Goal: Task Accomplishment & Management: Use online tool/utility

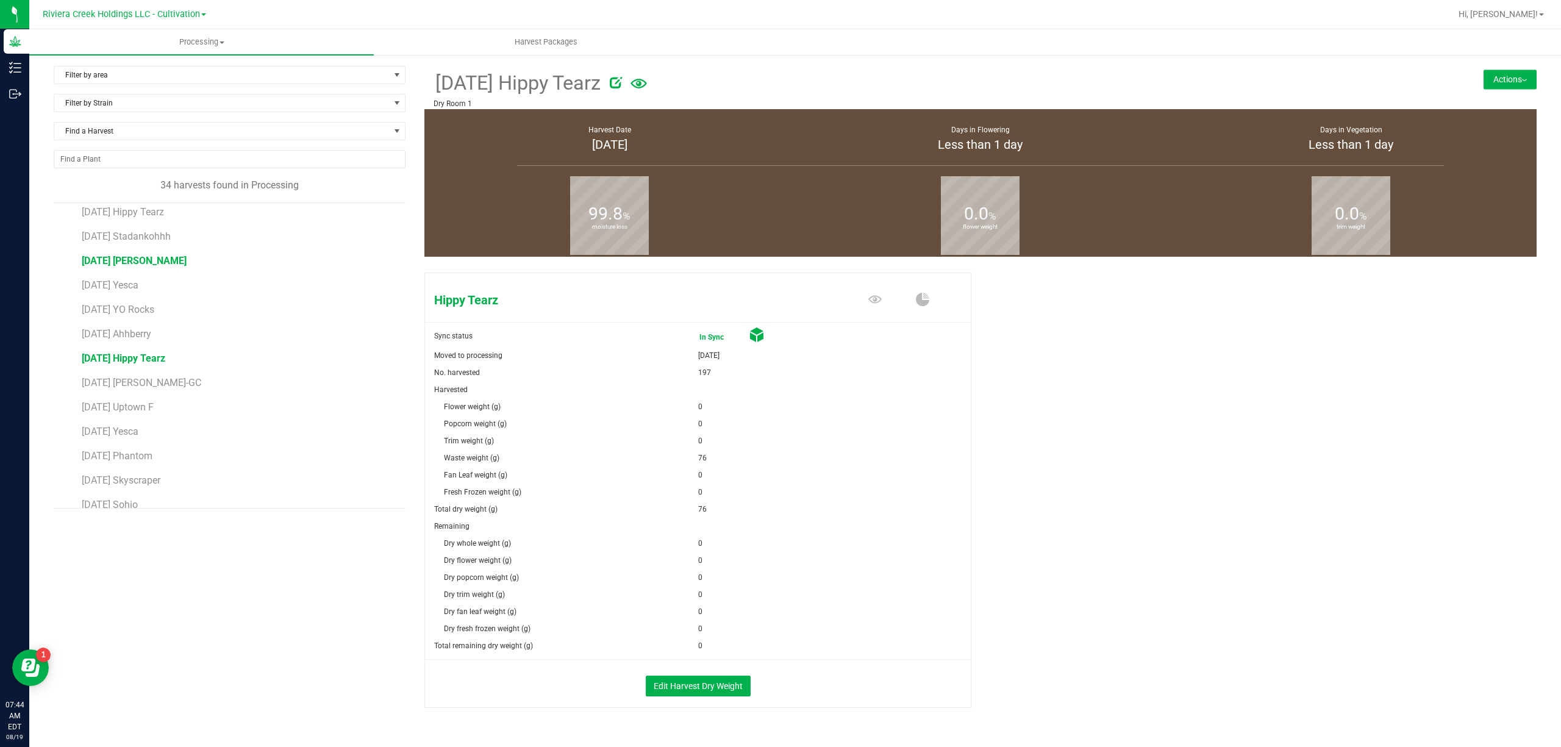
scroll to position [406, 0]
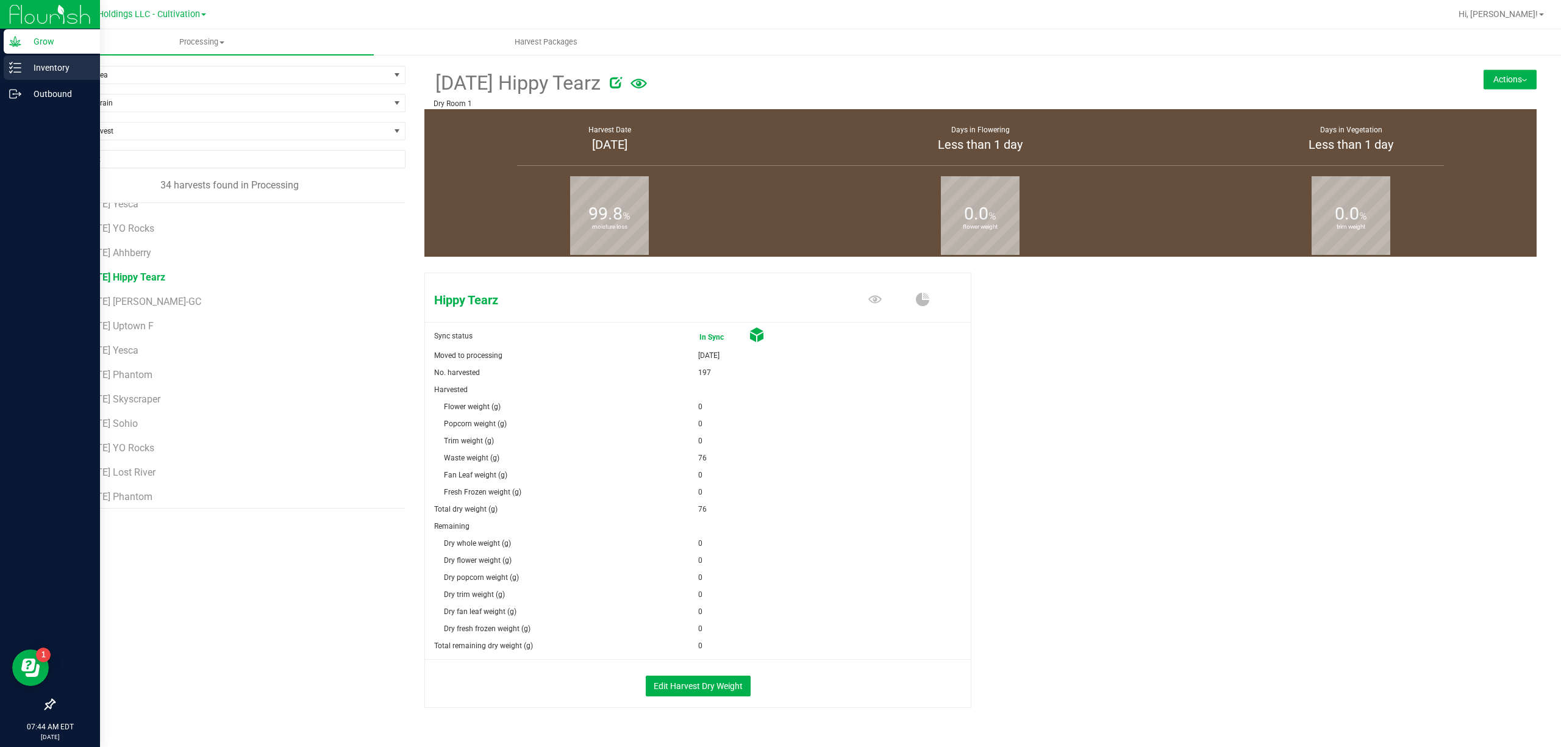
click at [50, 62] on p "Inventory" at bounding box center [57, 67] width 73 height 15
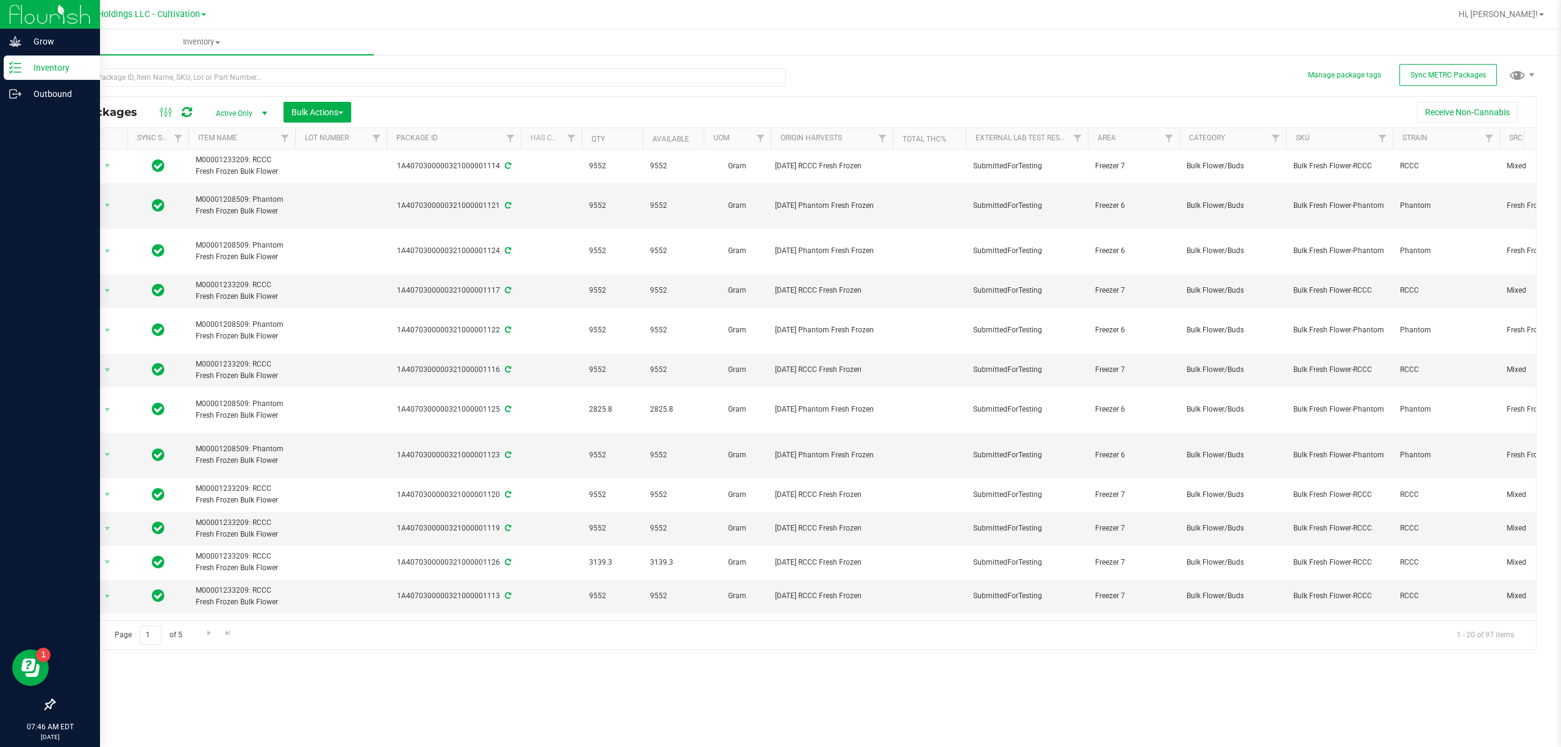
click at [11, 59] on div "Inventory" at bounding box center [52, 67] width 96 height 24
click at [15, 47] on icon at bounding box center [15, 41] width 12 height 12
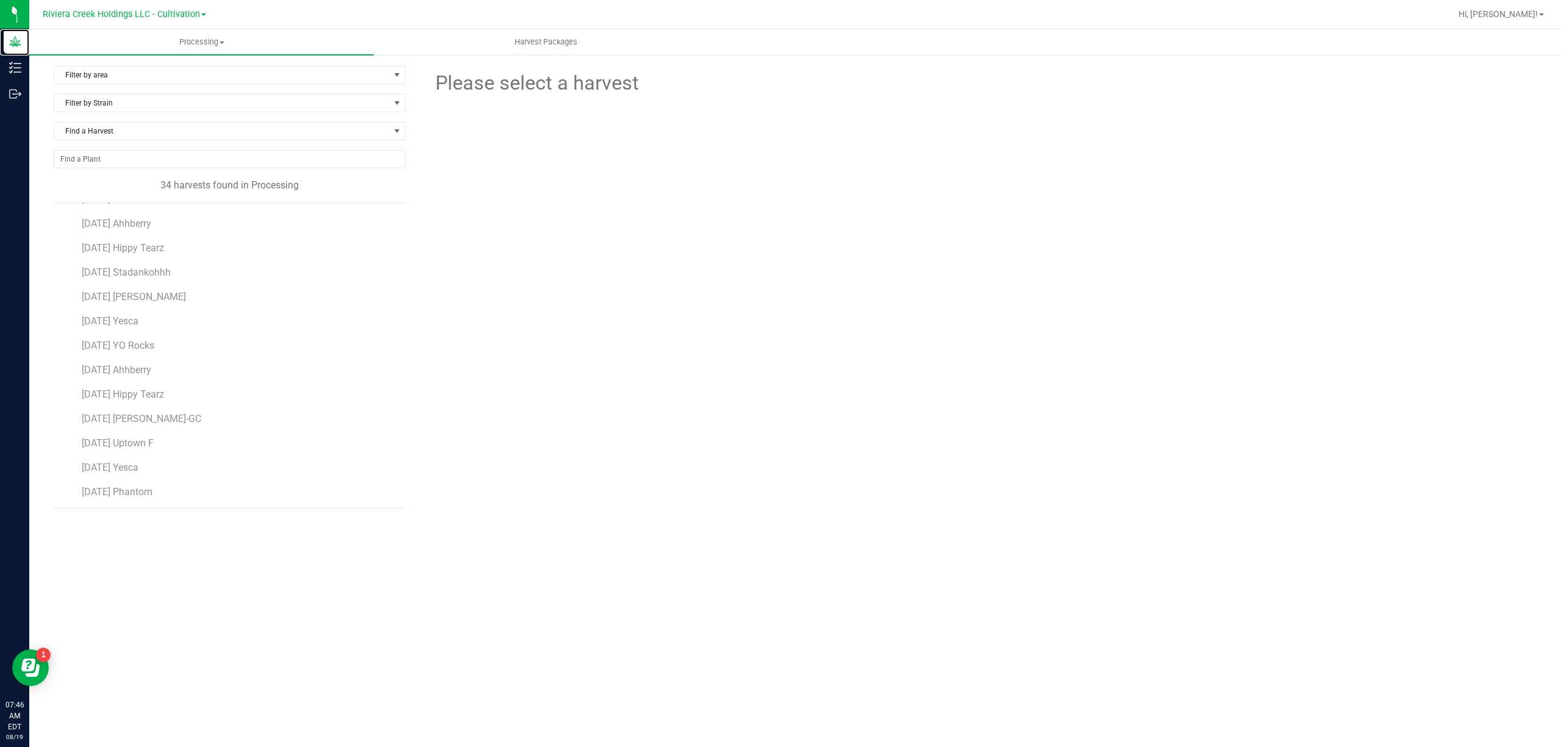
scroll to position [325, 0]
click at [145, 361] on span "[DATE] Hippy Tearz" at bounding box center [124, 358] width 84 height 12
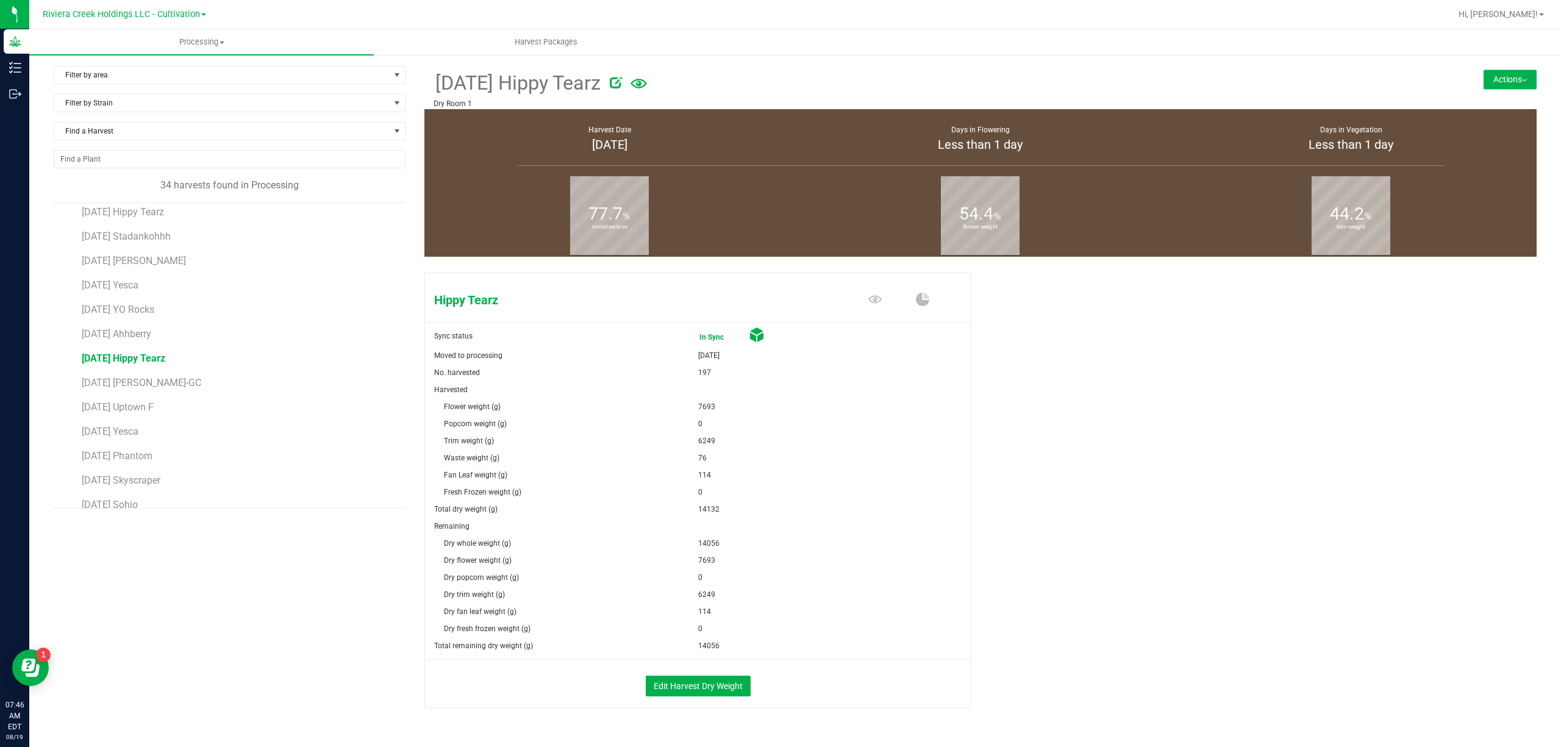
click at [1495, 74] on button "Actions" at bounding box center [1509, 79] width 53 height 20
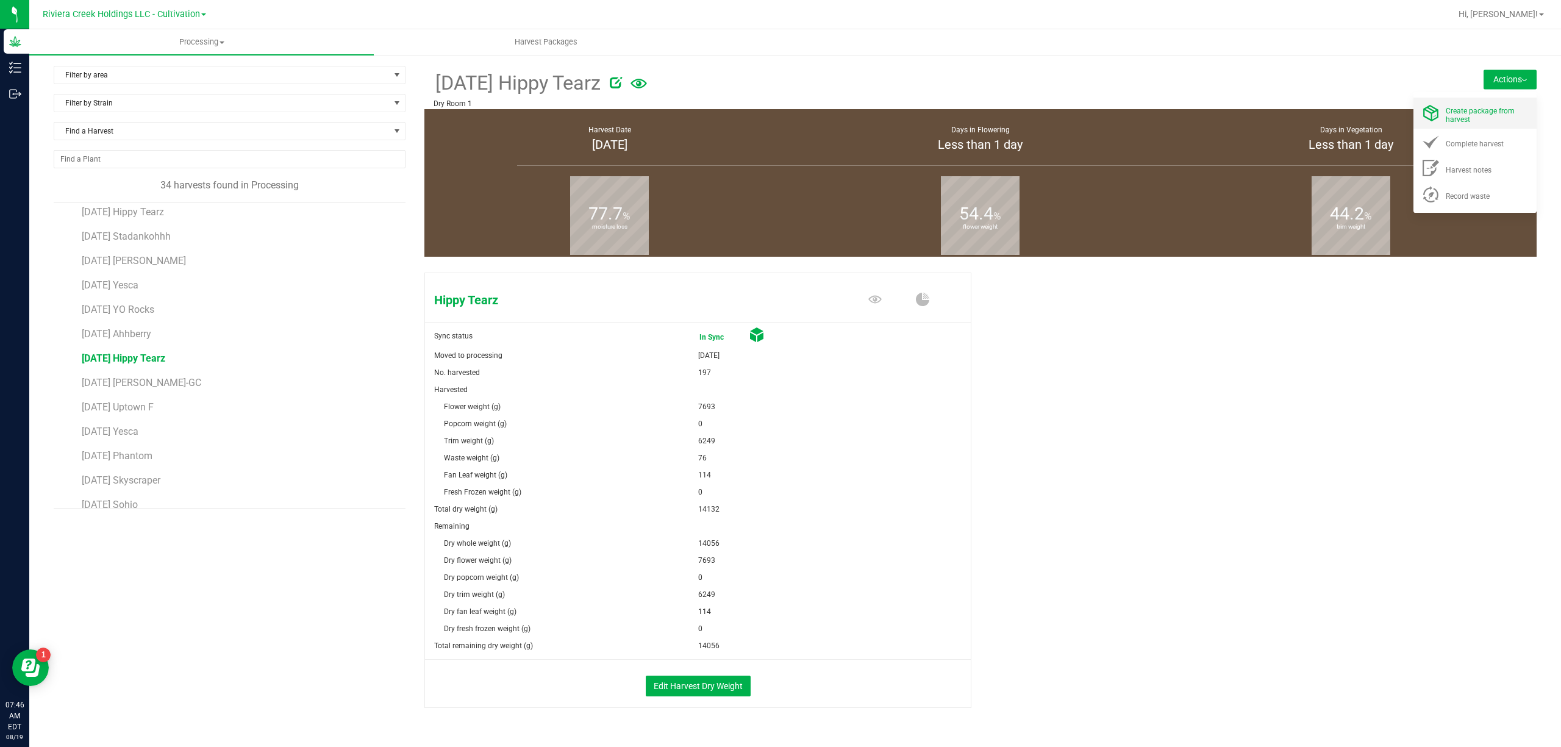
click at [1447, 111] on span "Create package from harvest" at bounding box center [1479, 115] width 69 height 17
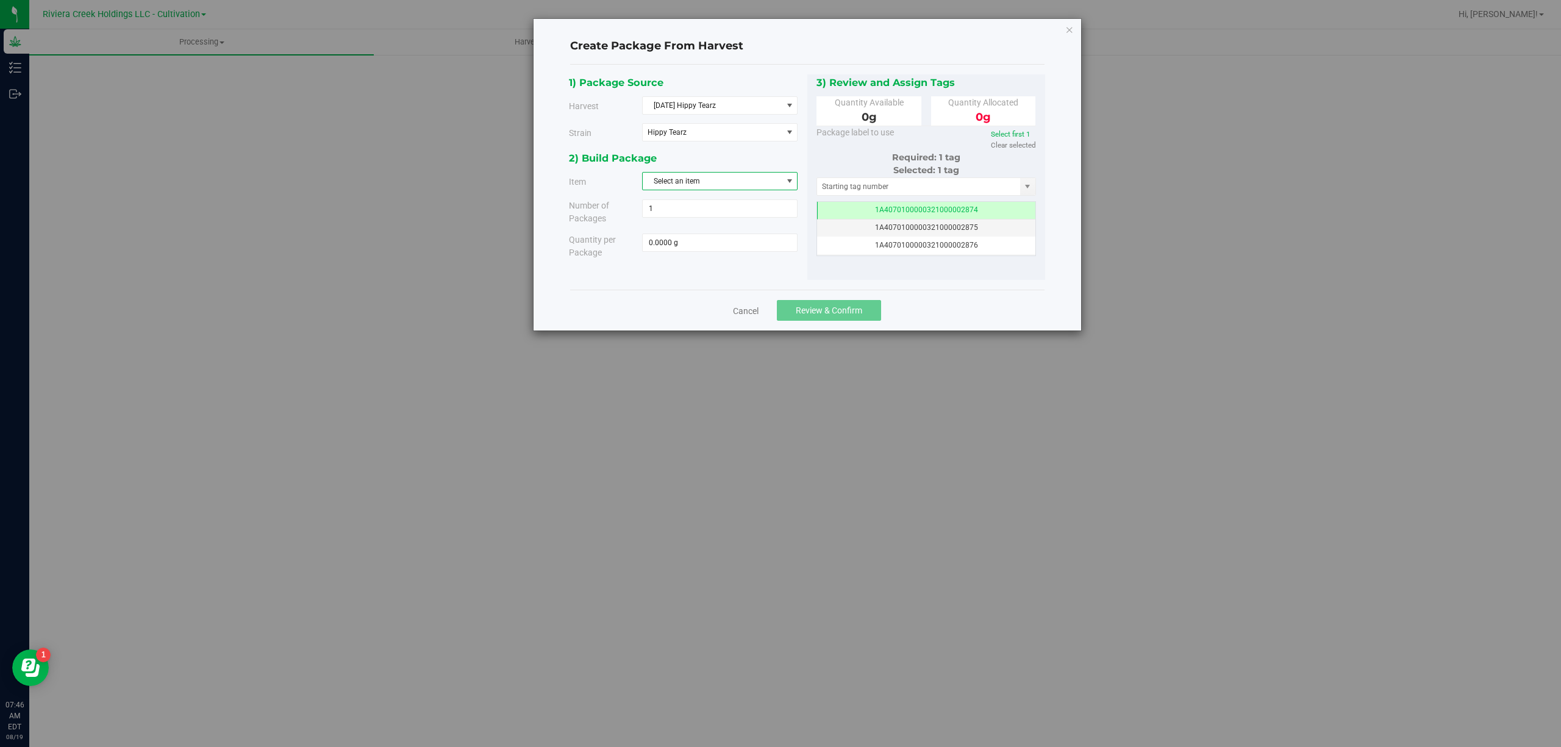
click at [700, 176] on span "Select an item" at bounding box center [712, 181] width 139 height 17
click at [766, 232] on span "M00000776034: Hippy Tearz Bulk Flower" at bounding box center [717, 234] width 135 height 16
click at [750, 150] on div "1) Package Source Harvest 2025-07-07 Hippy Tearz Select 2025-06-09 Ahhberry 202…" at bounding box center [688, 112] width 238 height 76
click at [721, 237] on span at bounding box center [719, 242] width 155 height 18
type input "3900"
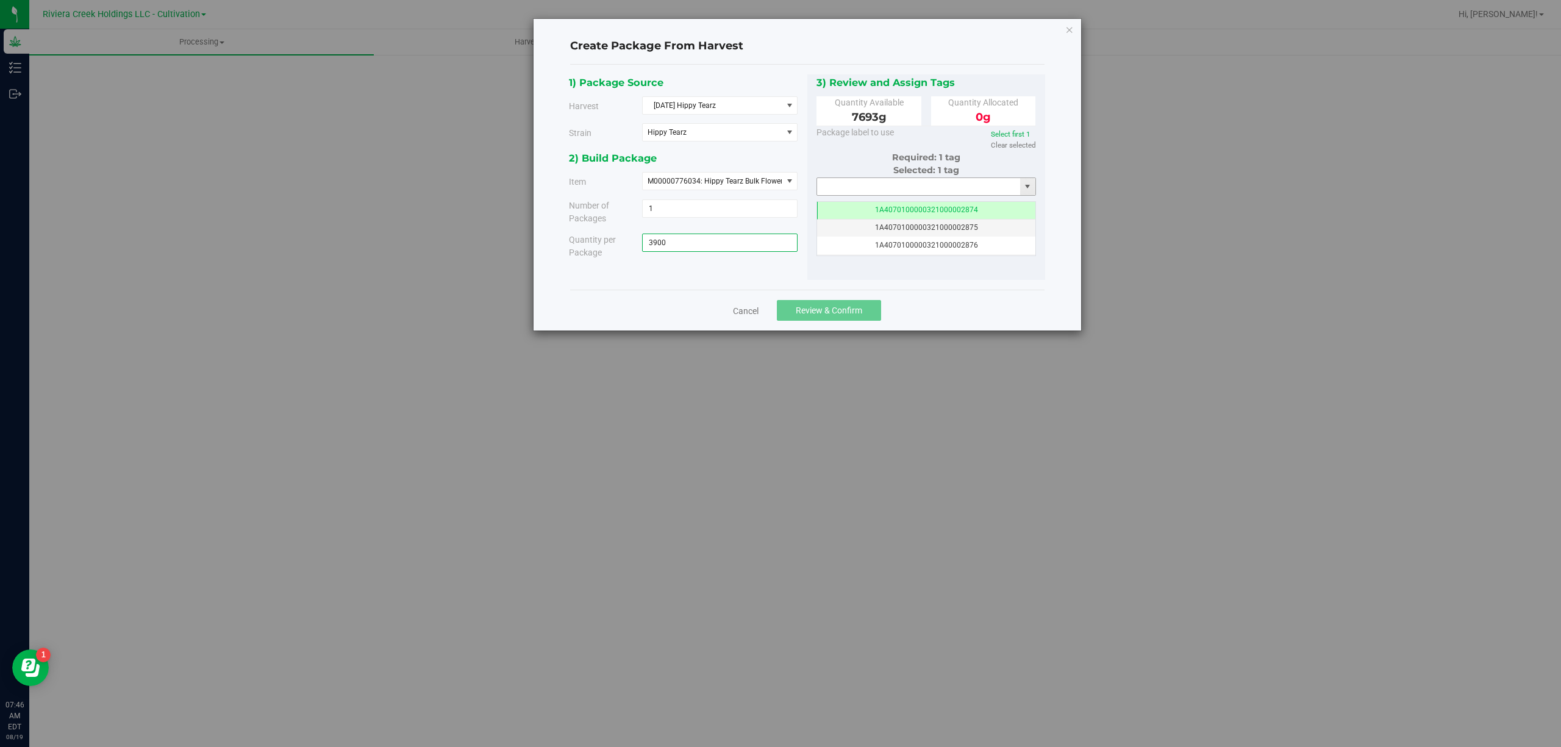
type input "3900.0000 g"
click at [846, 190] on input "text" at bounding box center [919, 186] width 204 height 17
click at [861, 203] on li "1A4070300000321000001142" at bounding box center [926, 208] width 218 height 18
type input "1A4070300000321000001142"
click at [849, 308] on span "Review & Confirm" at bounding box center [829, 310] width 66 height 10
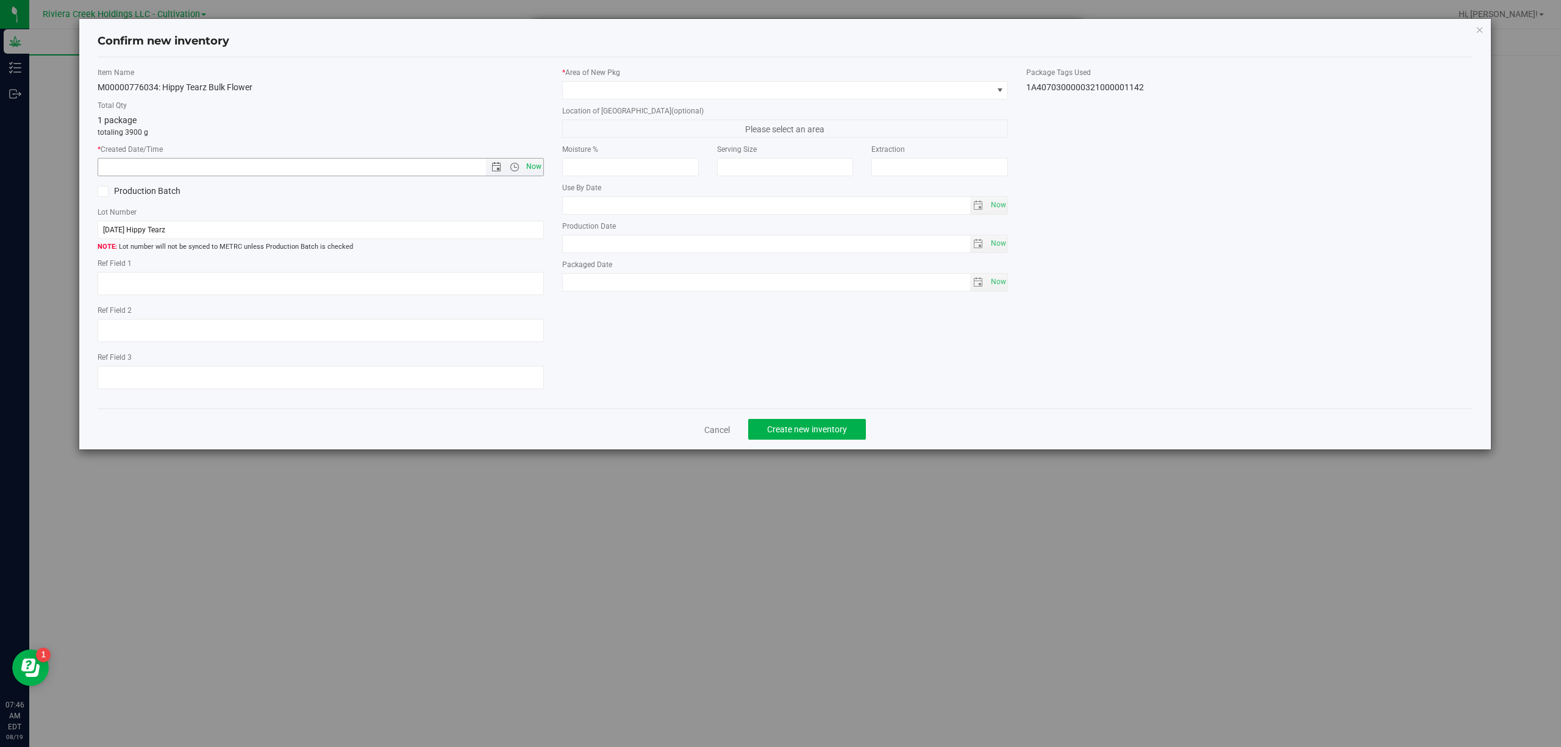
click at [529, 164] on span "Now" at bounding box center [533, 167] width 21 height 18
type input "8/19/2025 7:46 AM"
click at [676, 89] on span at bounding box center [778, 90] width 430 height 17
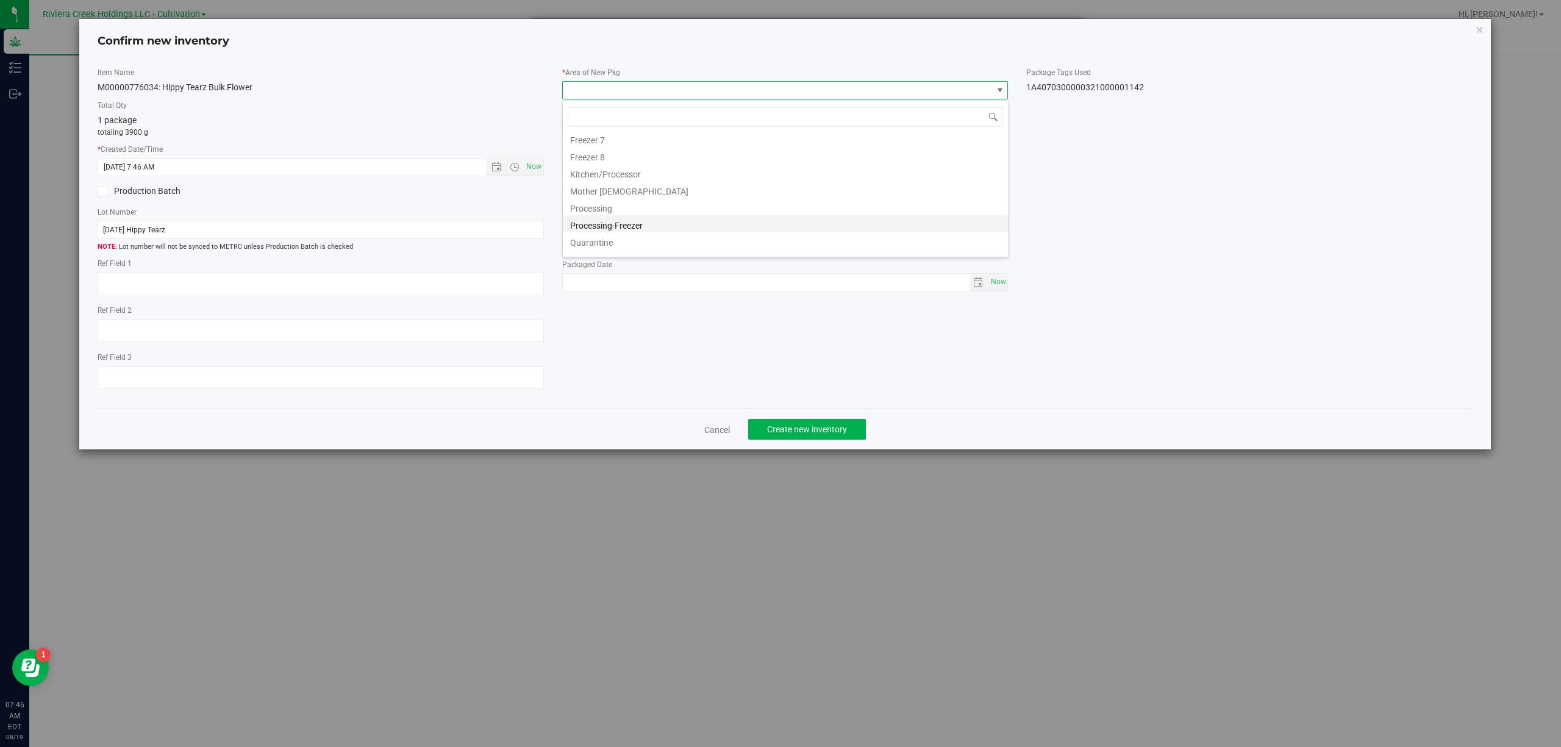
scroll to position [254, 0]
click at [647, 212] on li "Quarantine" at bounding box center [785, 212] width 445 height 17
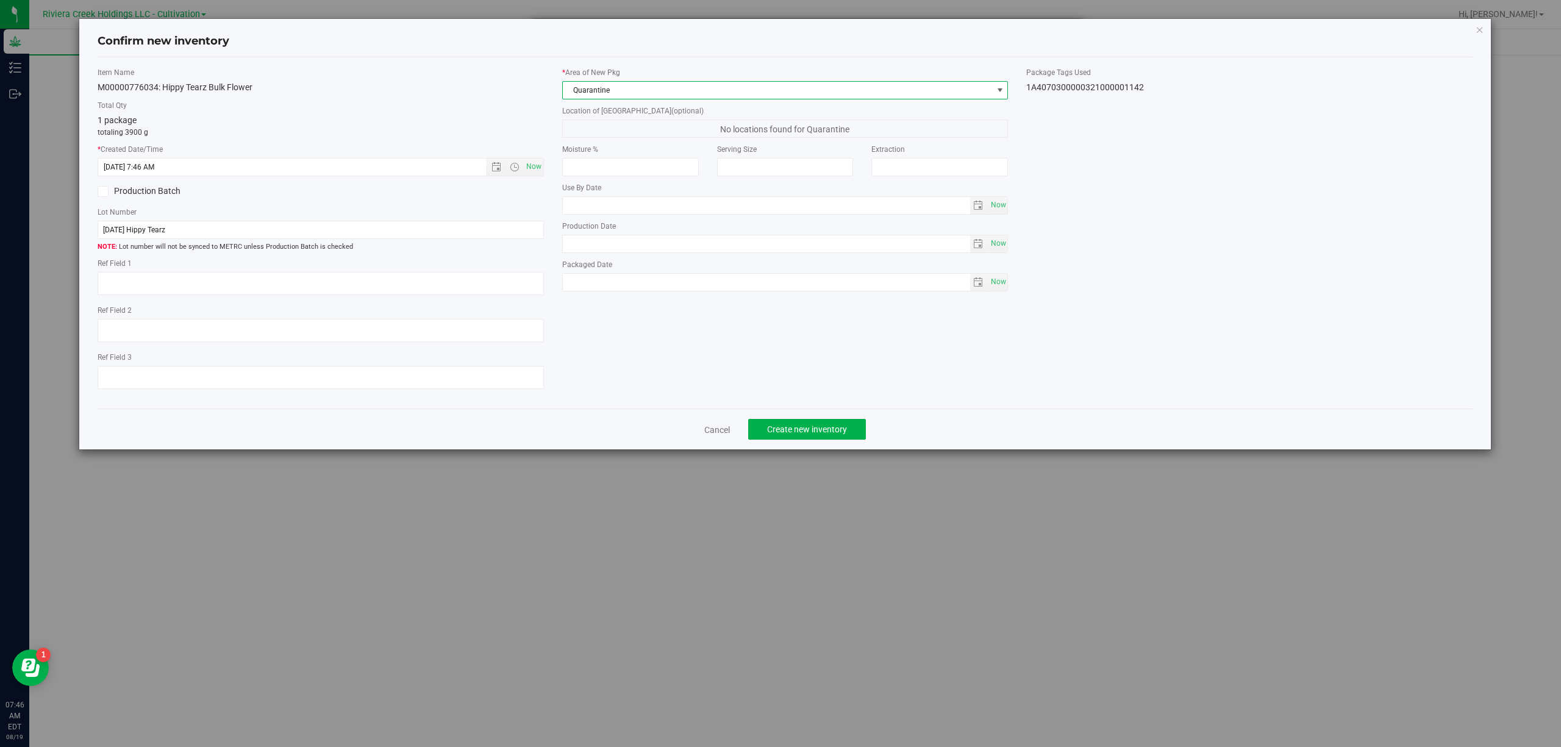
click at [1112, 89] on div "1A4070300000321000001142" at bounding box center [1249, 87] width 446 height 13
copy body "1A4070300000321000001142 Cancel Create new inventory"
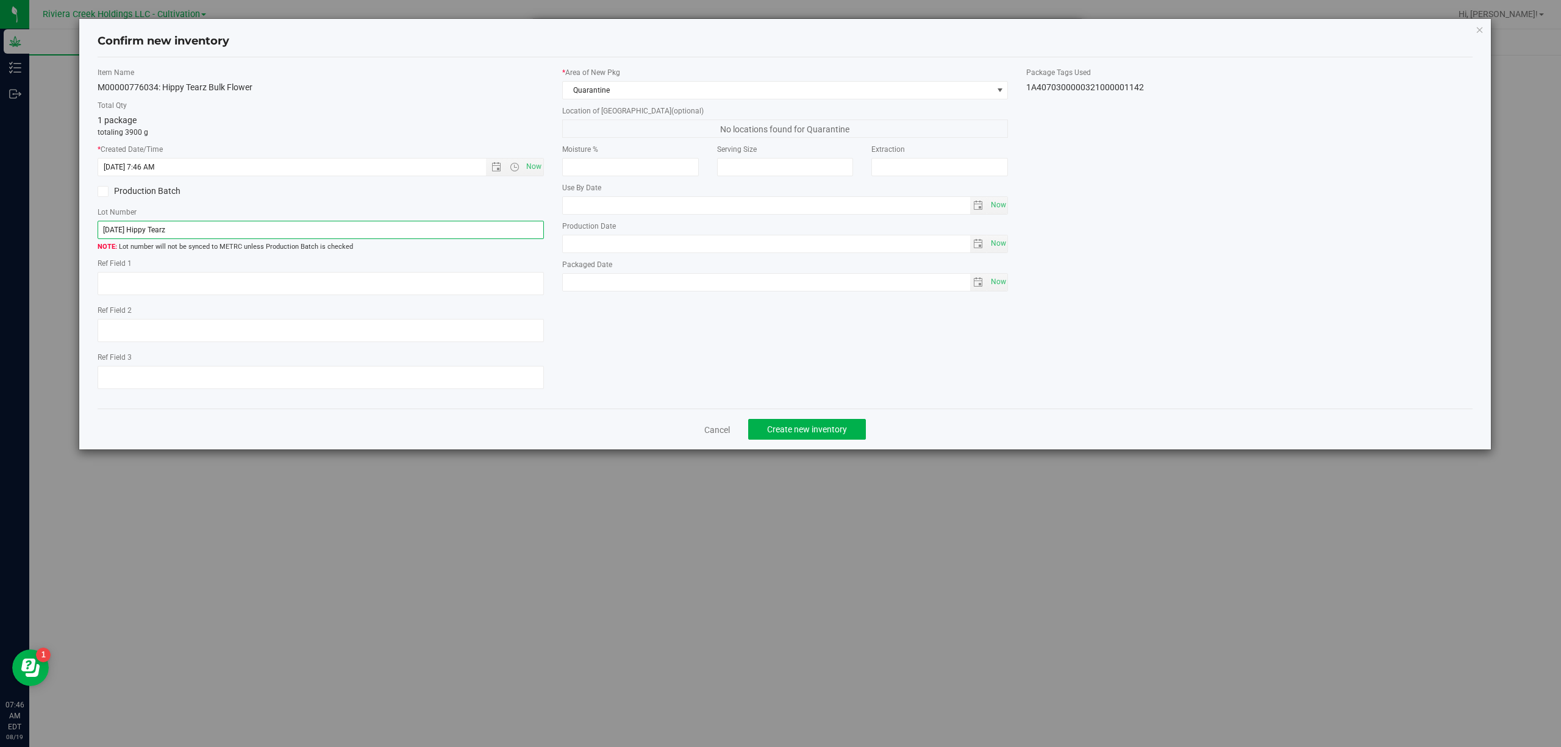
click at [208, 232] on input "[DATE] Hippy Tearz" at bounding box center [321, 230] width 446 height 18
click at [208, 230] on input "[DATE] Hippy Tearz" at bounding box center [321, 230] width 446 height 18
paste input "1A4070300000321000001142"
type input "1A4070300000321000001142"
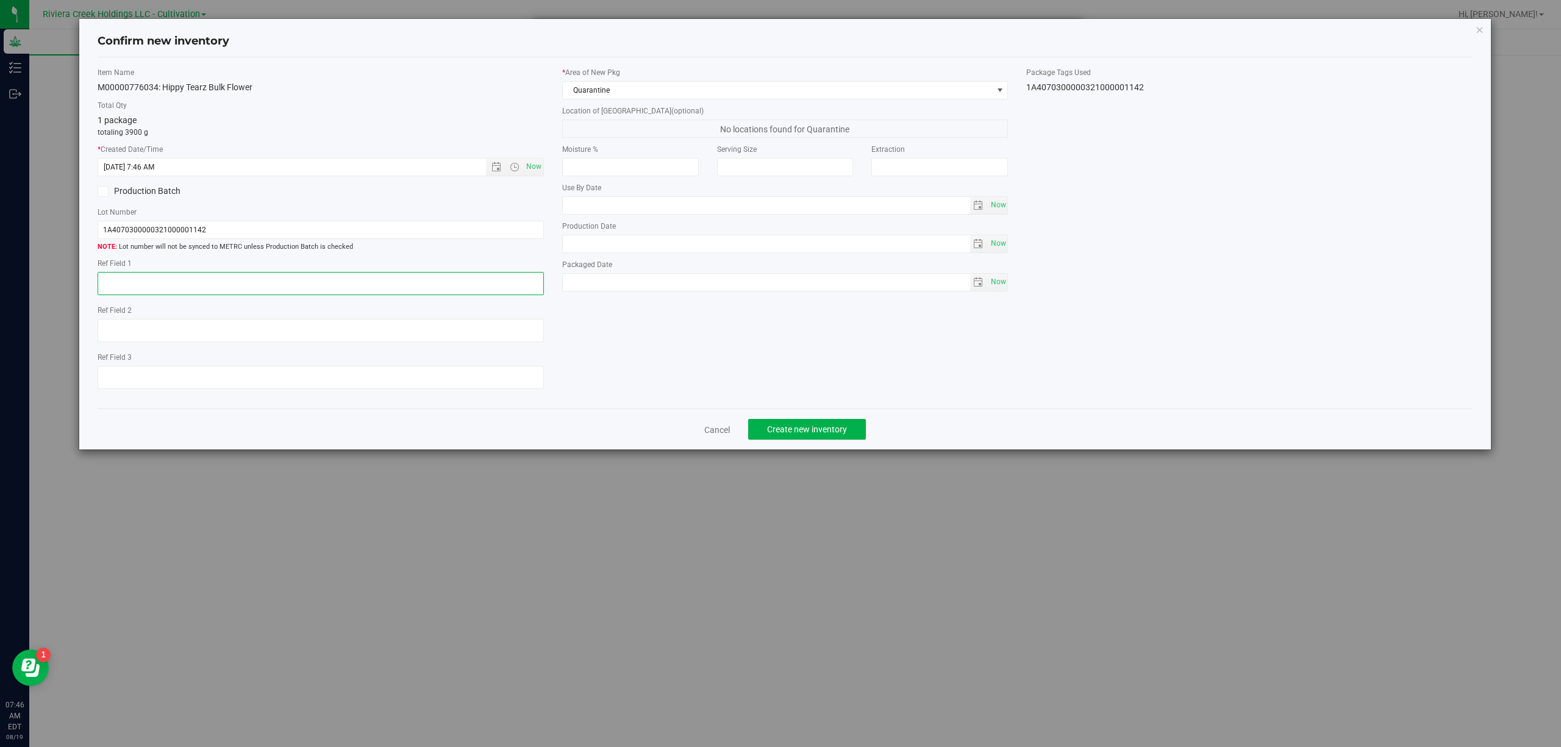
click at [216, 274] on textarea at bounding box center [321, 283] width 446 height 23
type textarea "B1-NYF-R1"
click at [708, 354] on div "Item Name M00000776034: Hippy Tearz Bulk Flower Total Qty 1 package totaling 39…" at bounding box center [785, 233] width 1394 height 332
click at [832, 432] on span "Create new inventory" at bounding box center [807, 429] width 80 height 10
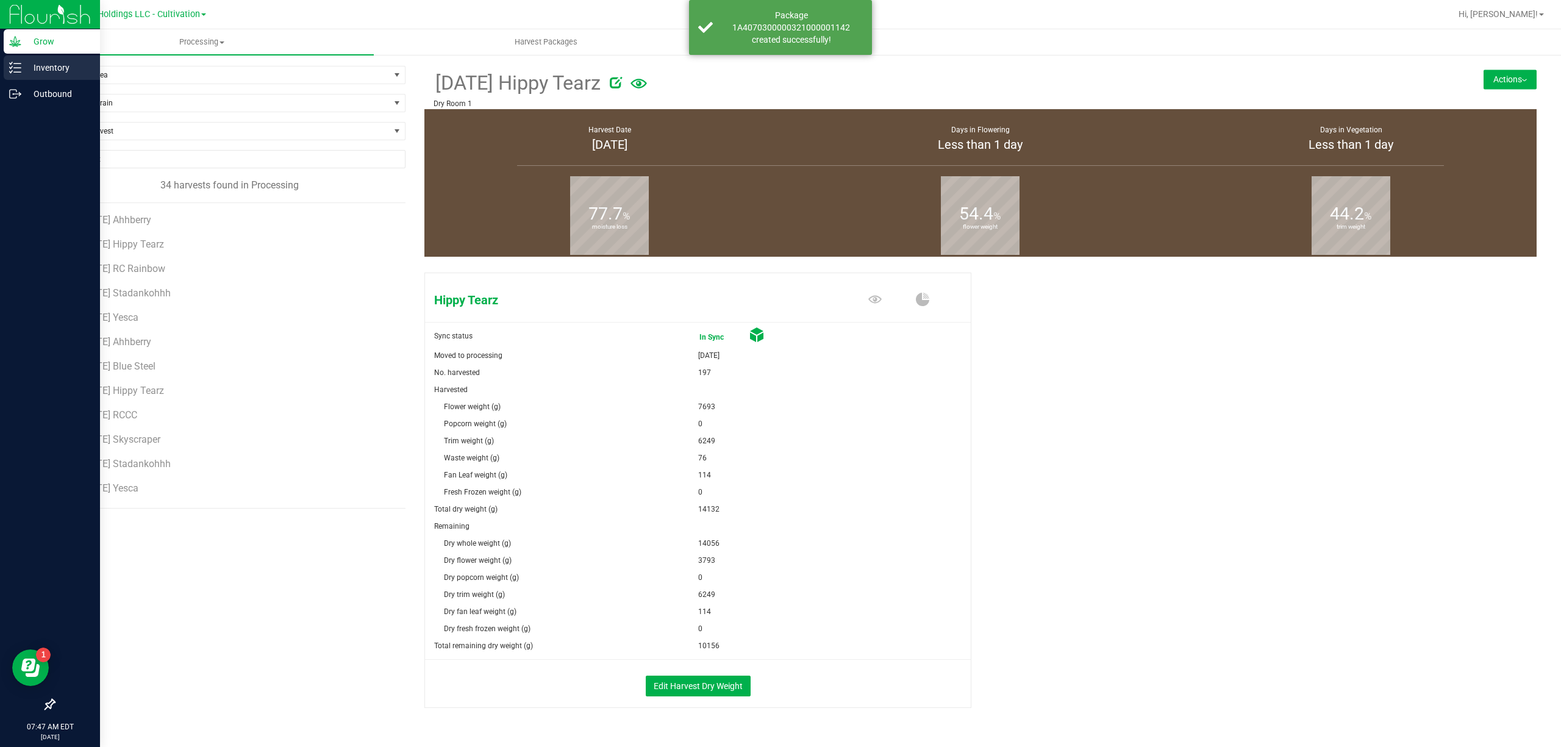
click at [28, 76] on div "Inventory" at bounding box center [52, 67] width 96 height 24
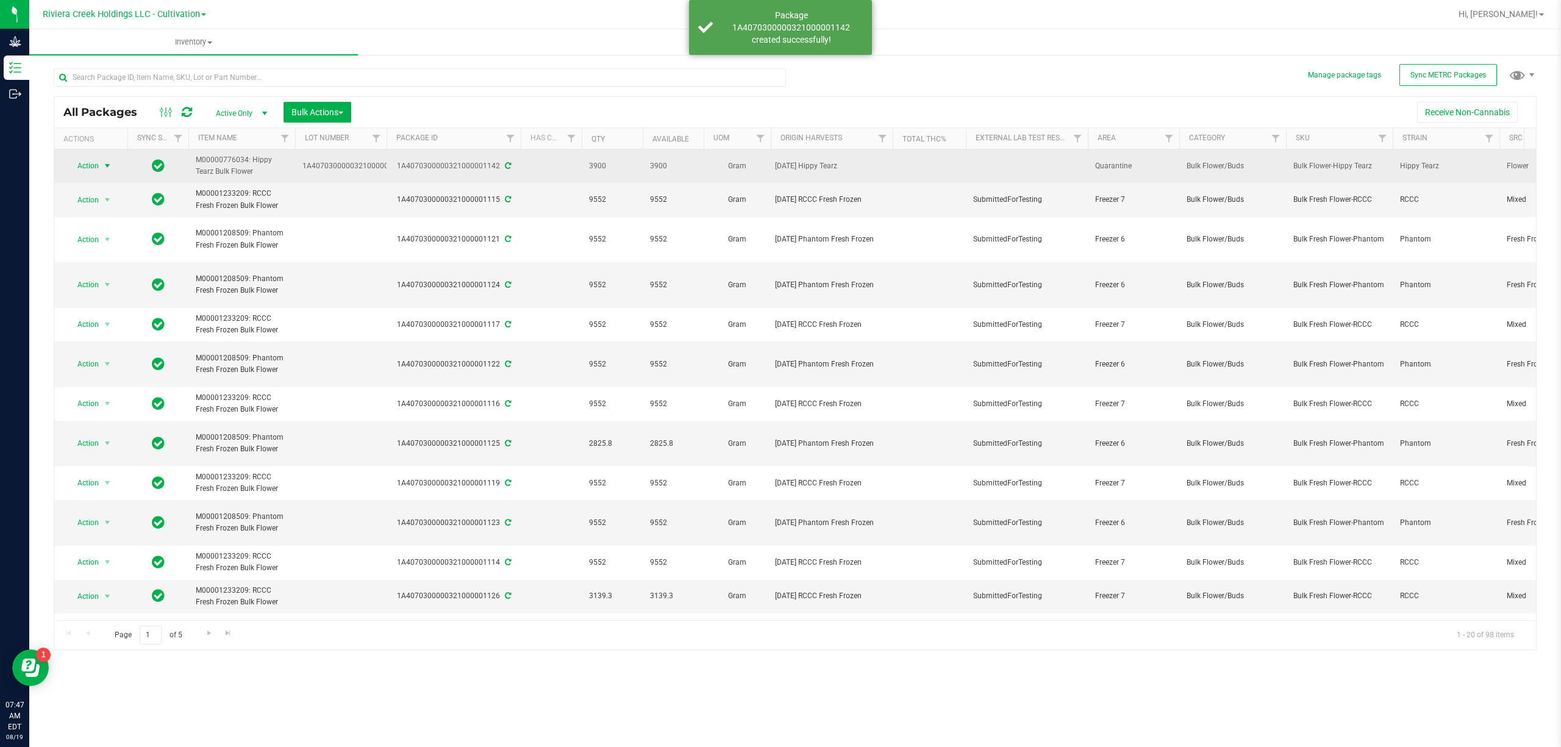
click at [94, 169] on span "Action" at bounding box center [82, 165] width 33 height 17
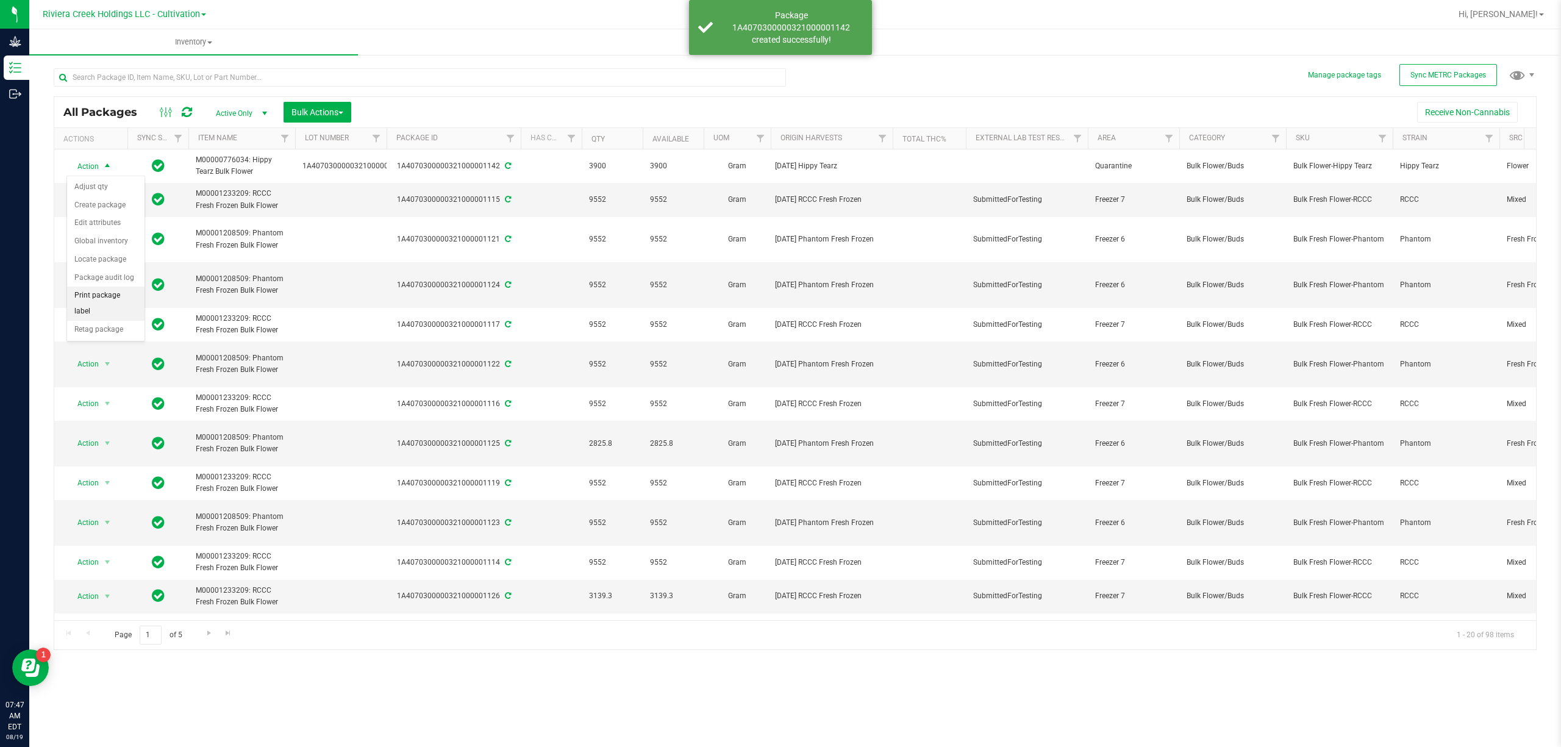
click at [98, 300] on li "Print package label" at bounding box center [105, 304] width 77 height 34
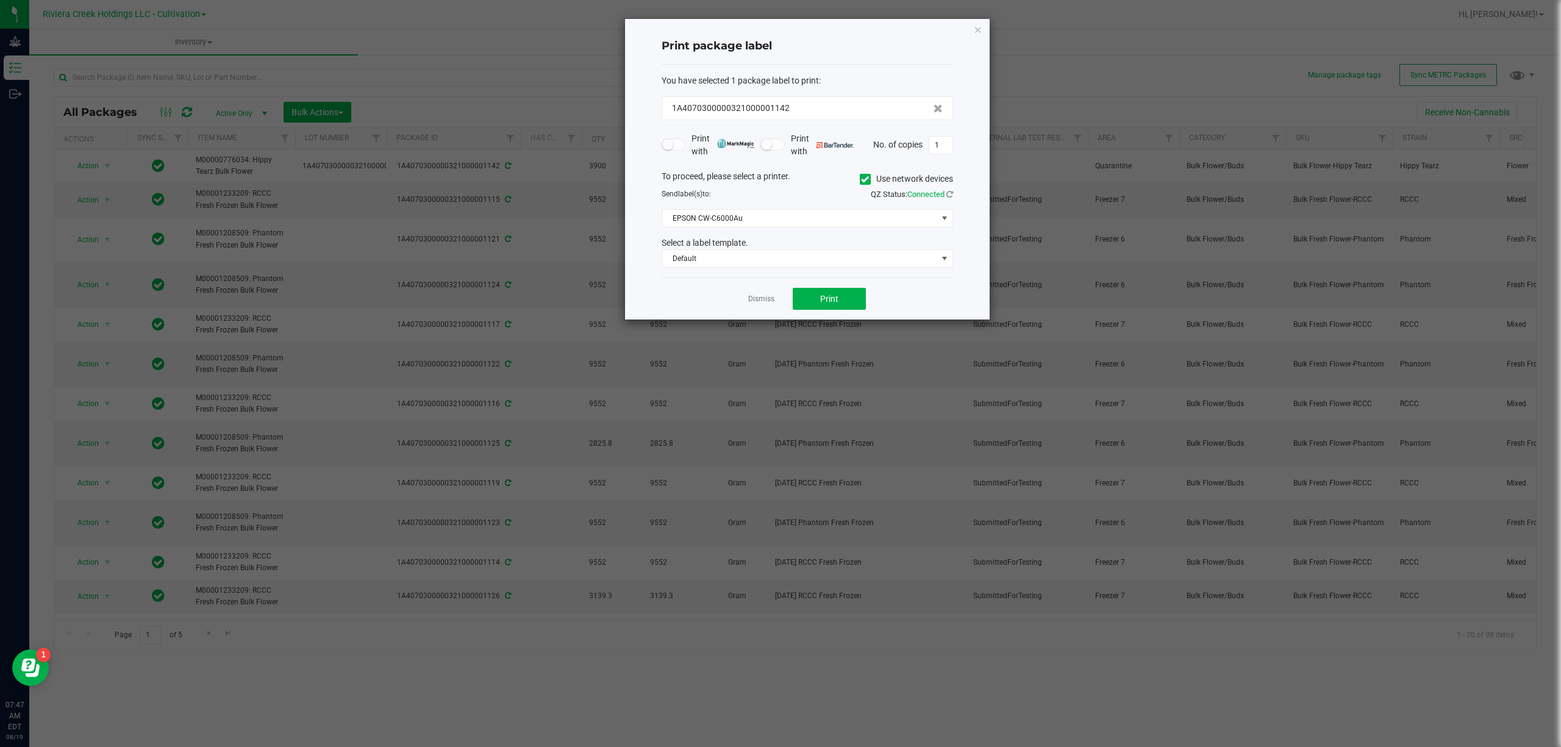
click at [864, 179] on icon at bounding box center [865, 179] width 8 height 0
click at [0, 0] on input "Use network devices" at bounding box center [0, 0] width 0 height 0
click at [818, 227] on span at bounding box center [799, 218] width 275 height 17
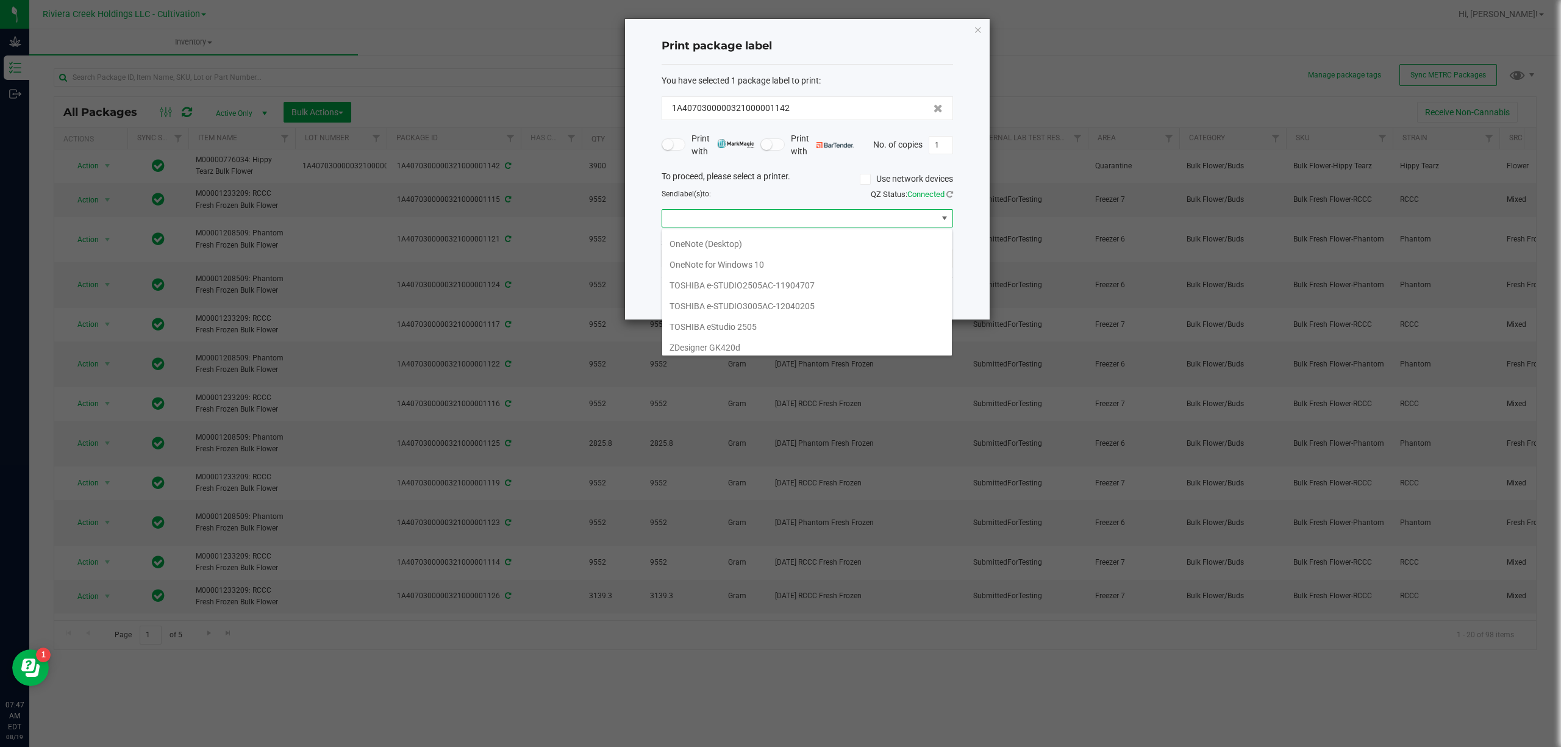
scroll to position [237, 0]
click at [713, 274] on GK420d "ZDesigner GK420d" at bounding box center [807, 281] width 290 height 21
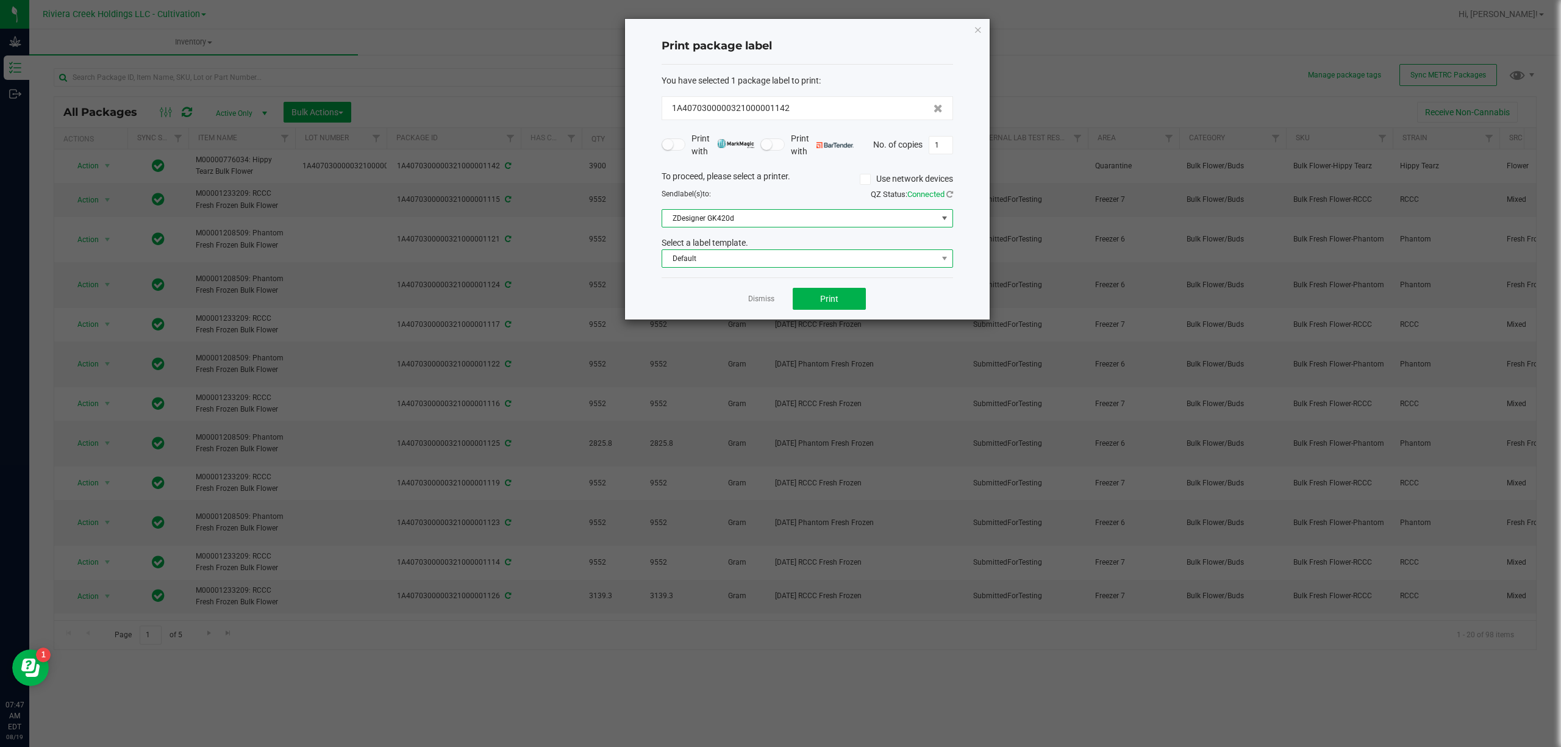
click at [720, 267] on span "Default" at bounding box center [799, 258] width 275 height 17
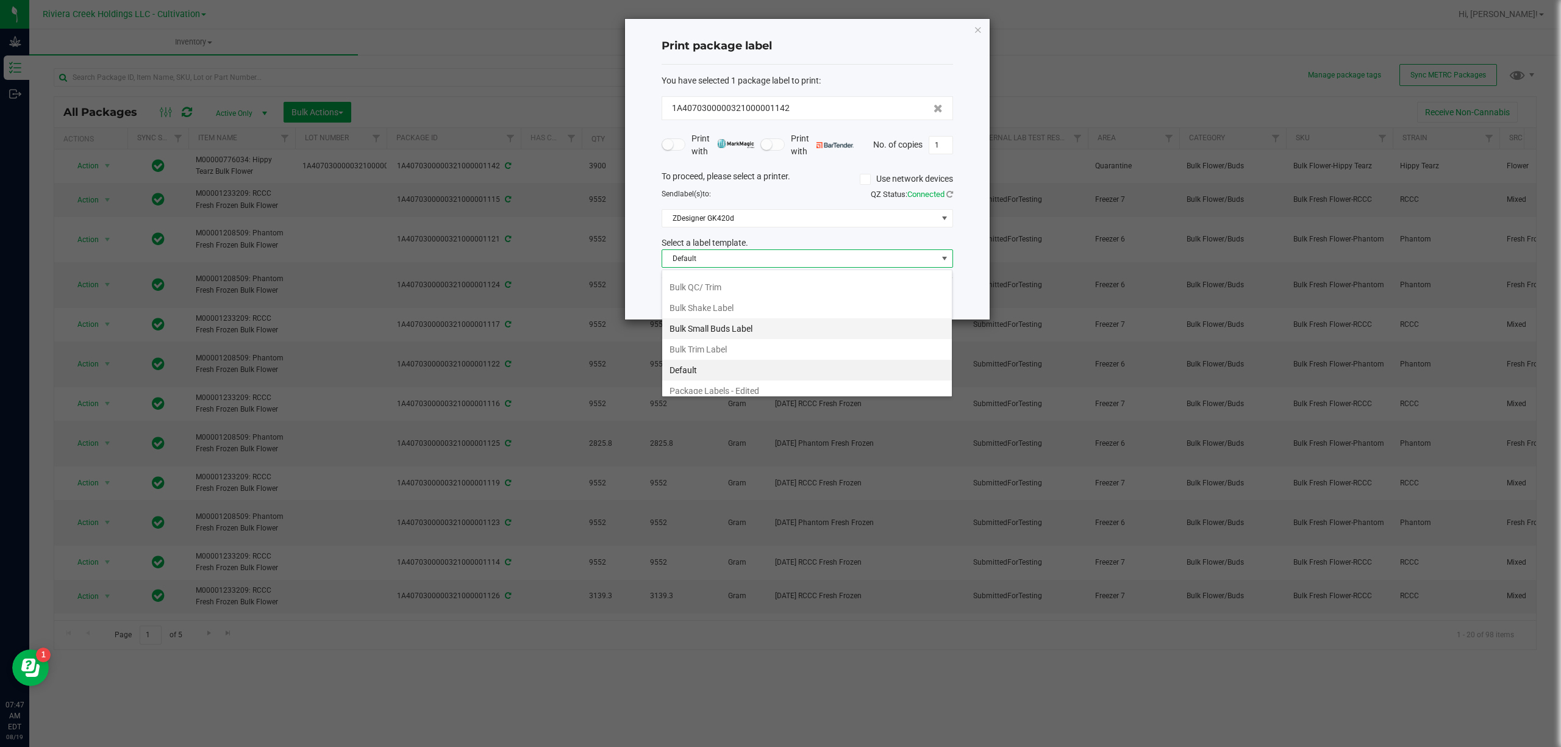
scroll to position [0, 0]
click at [732, 286] on li "Bulk Flower Label" at bounding box center [807, 282] width 290 height 21
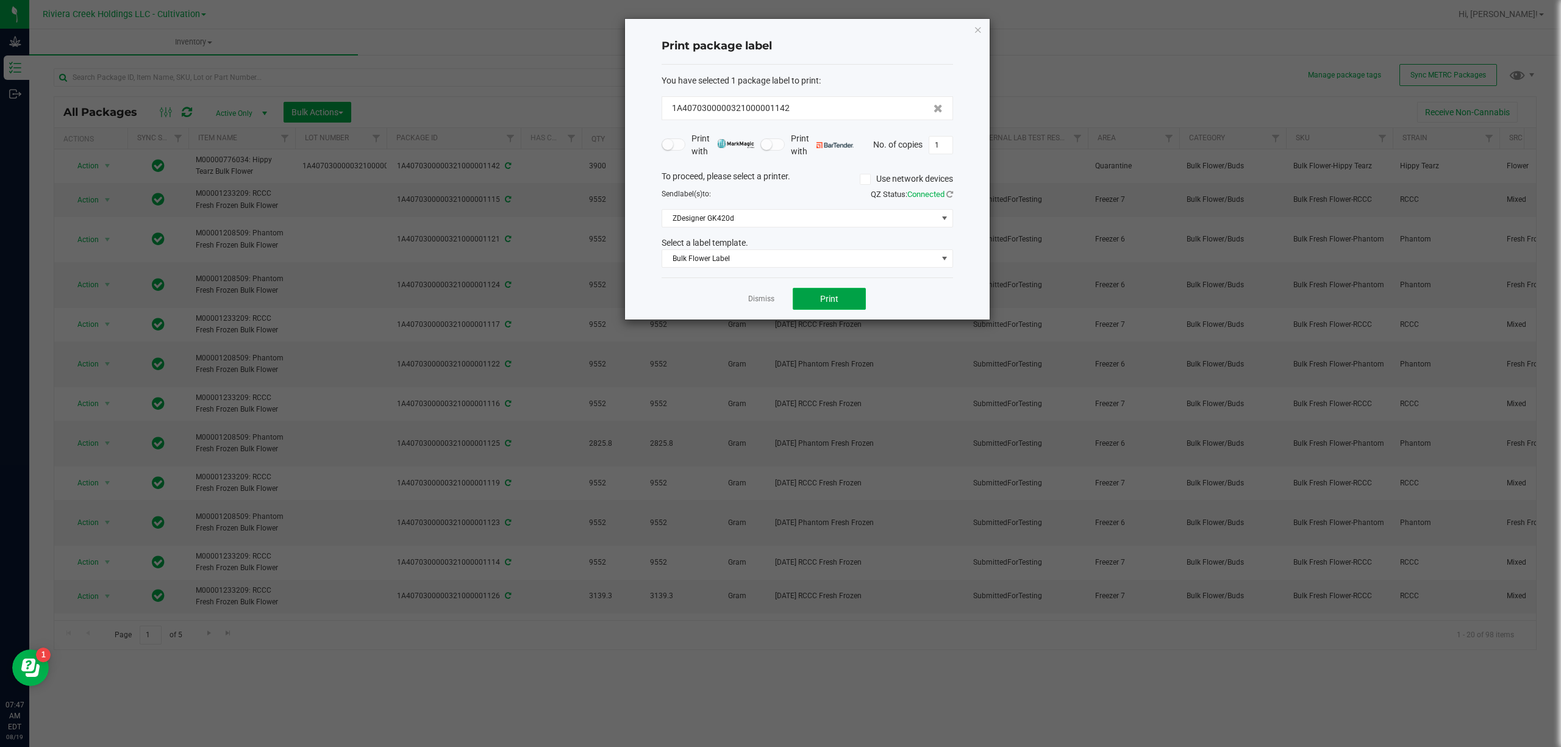
click at [839, 298] on button "Print" at bounding box center [829, 299] width 73 height 22
click at [824, 257] on span "Bulk Flower Label" at bounding box center [799, 258] width 275 height 17
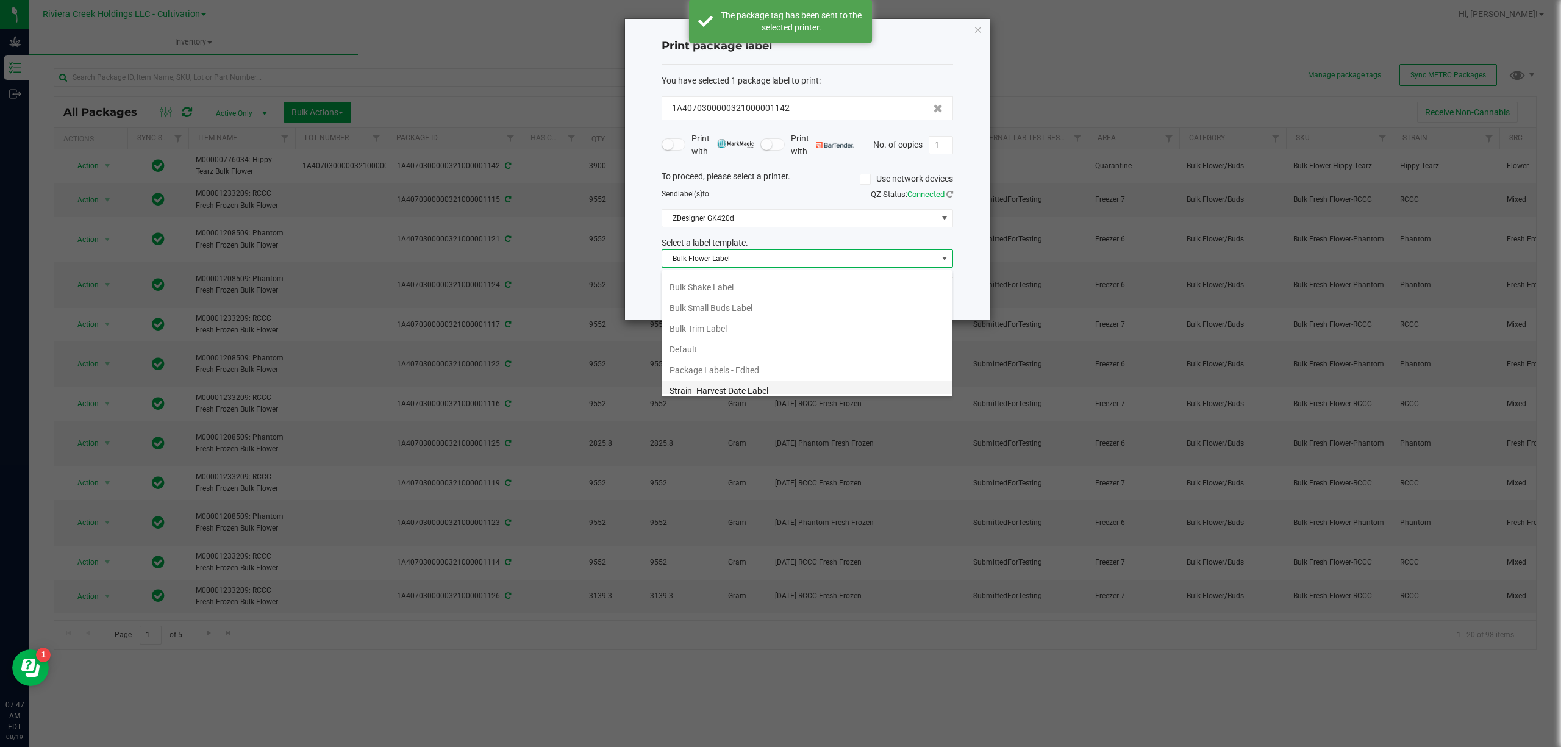
scroll to position [47, 0]
click at [718, 381] on li "Strain- Harvest Date Label" at bounding box center [807, 383] width 290 height 21
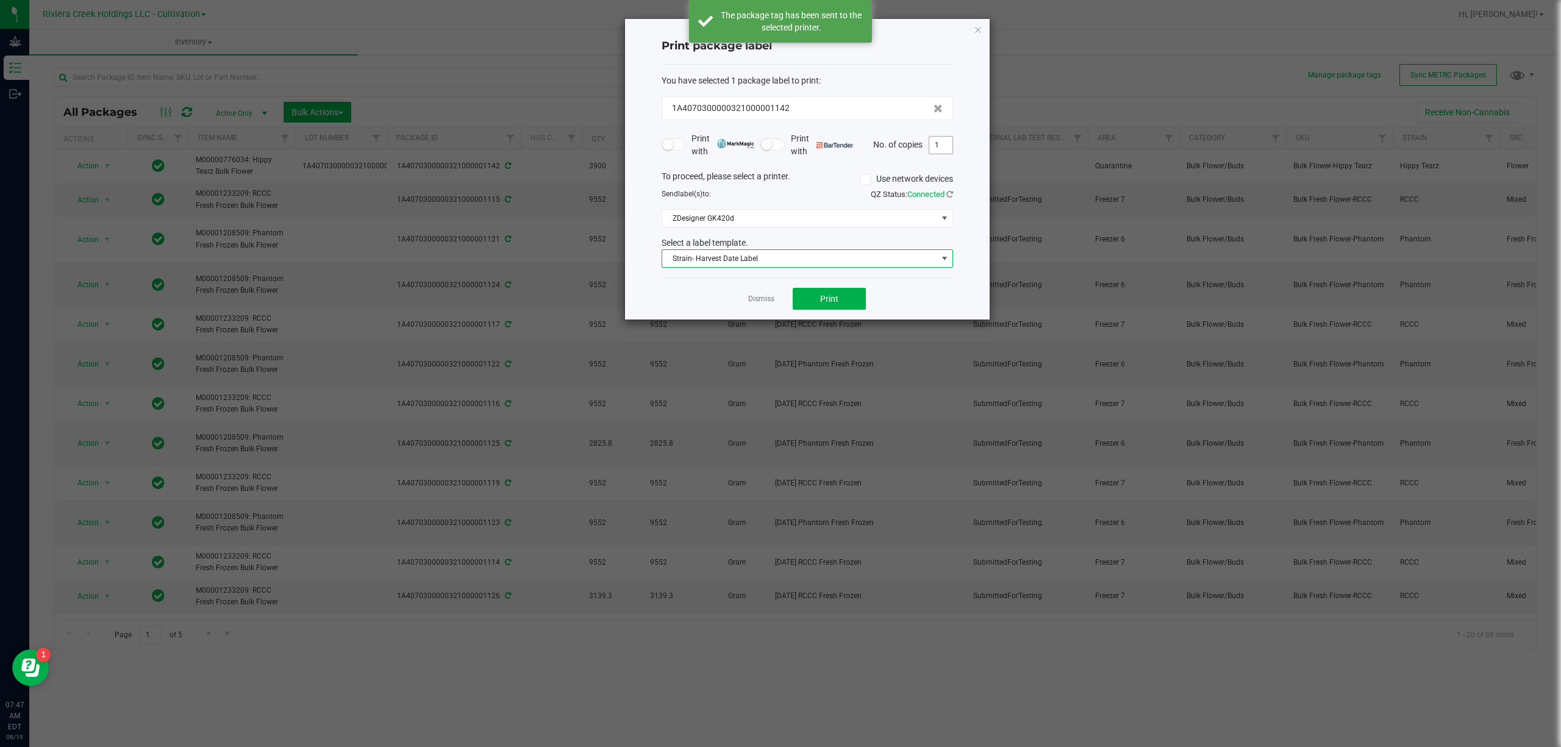
click at [935, 146] on input "1" at bounding box center [940, 145] width 23 height 17
type input "3"
click at [821, 298] on span "Print" at bounding box center [829, 299] width 18 height 10
click at [978, 25] on icon "button" at bounding box center [978, 29] width 9 height 15
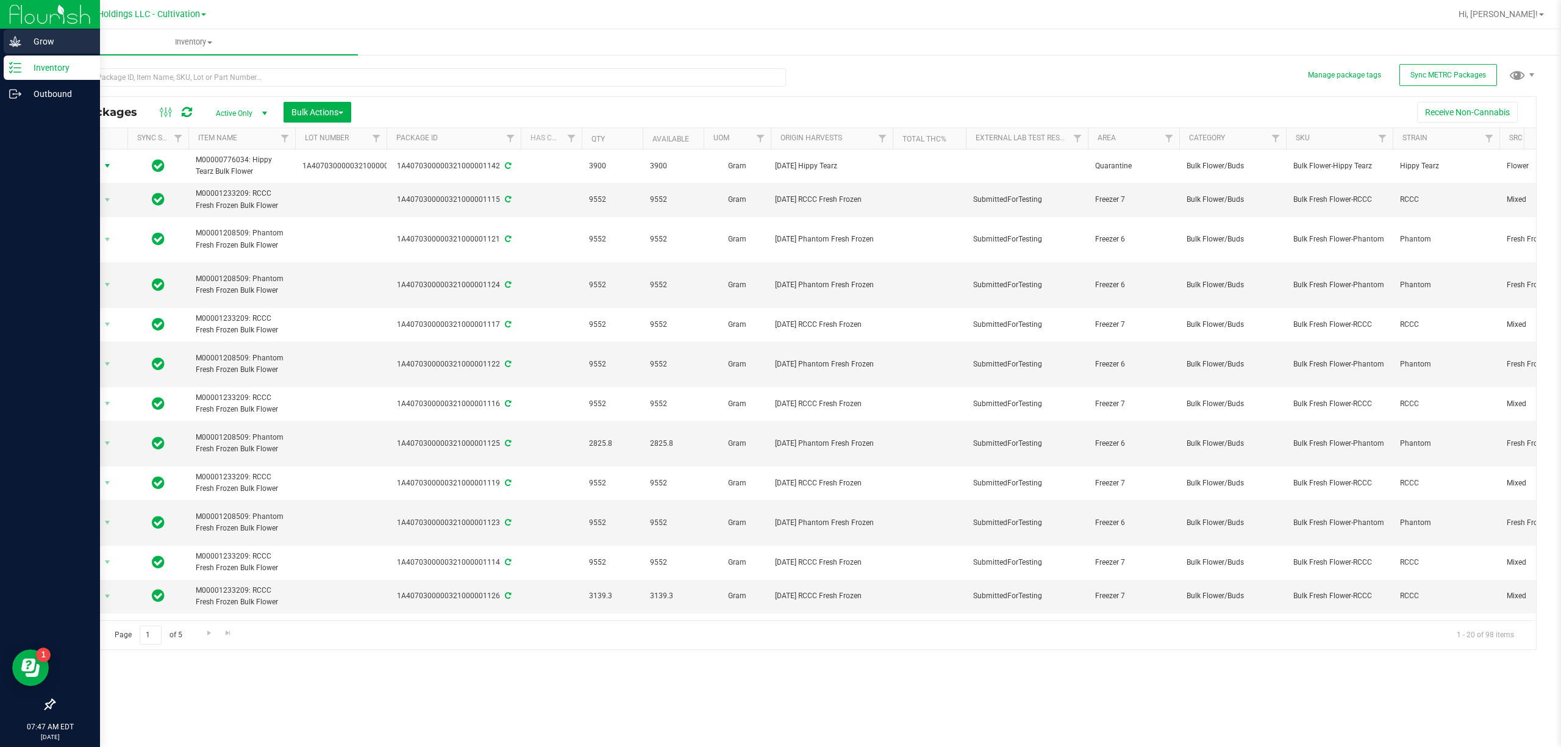
click at [15, 48] on div "Grow" at bounding box center [52, 41] width 96 height 24
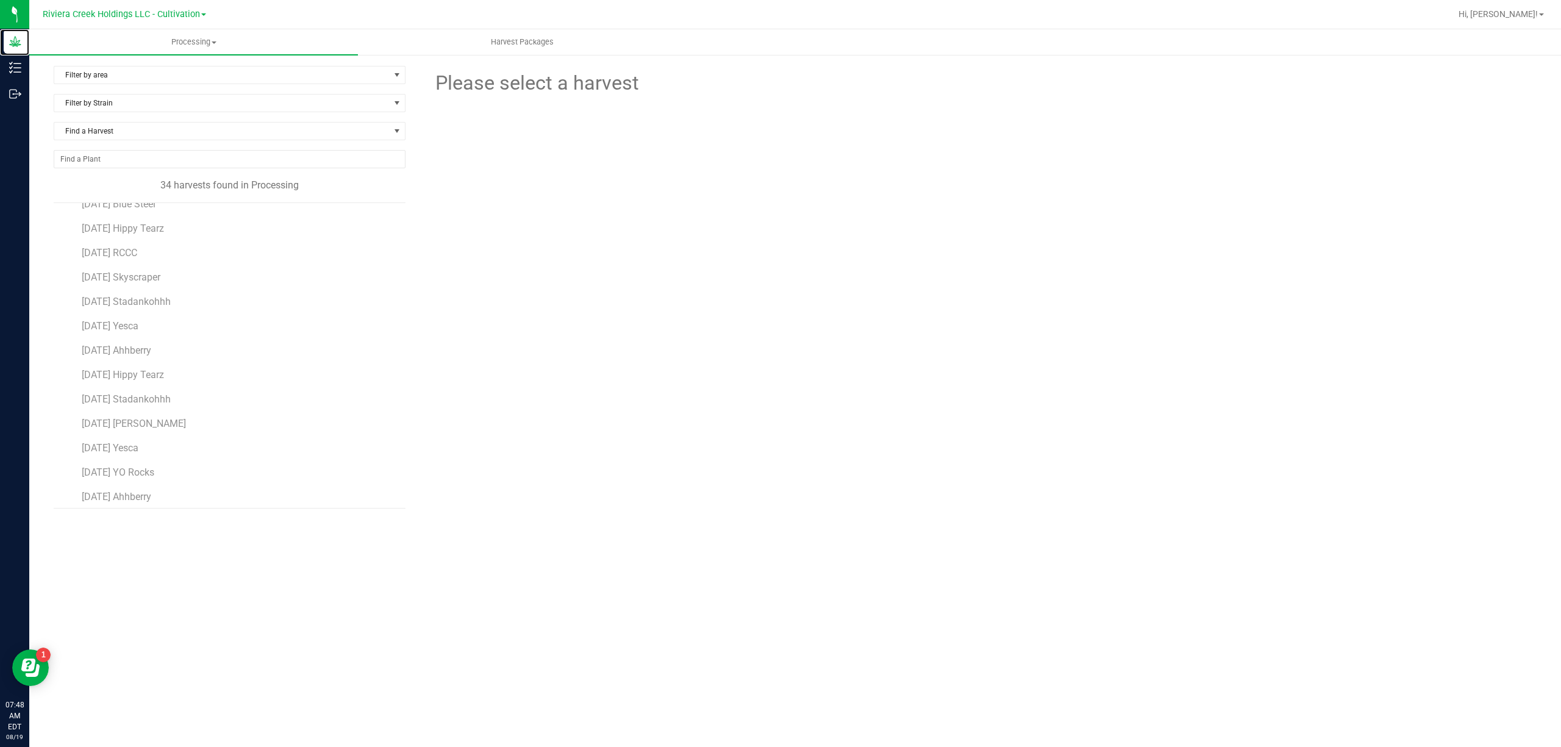
scroll to position [244, 0]
click at [165, 445] on span "[DATE] Hippy Tearz" at bounding box center [124, 439] width 84 height 12
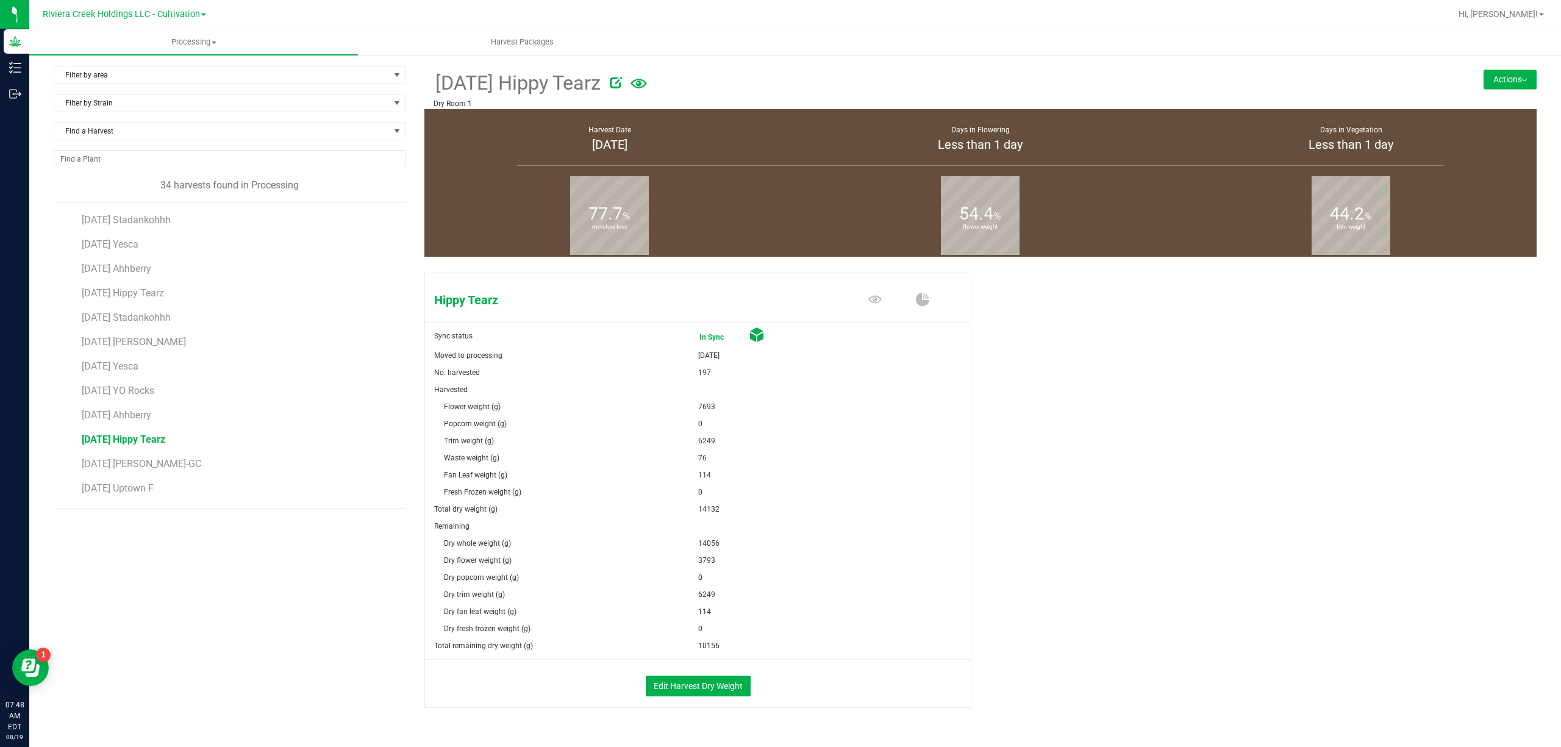
click at [1500, 76] on button "Actions" at bounding box center [1509, 79] width 53 height 20
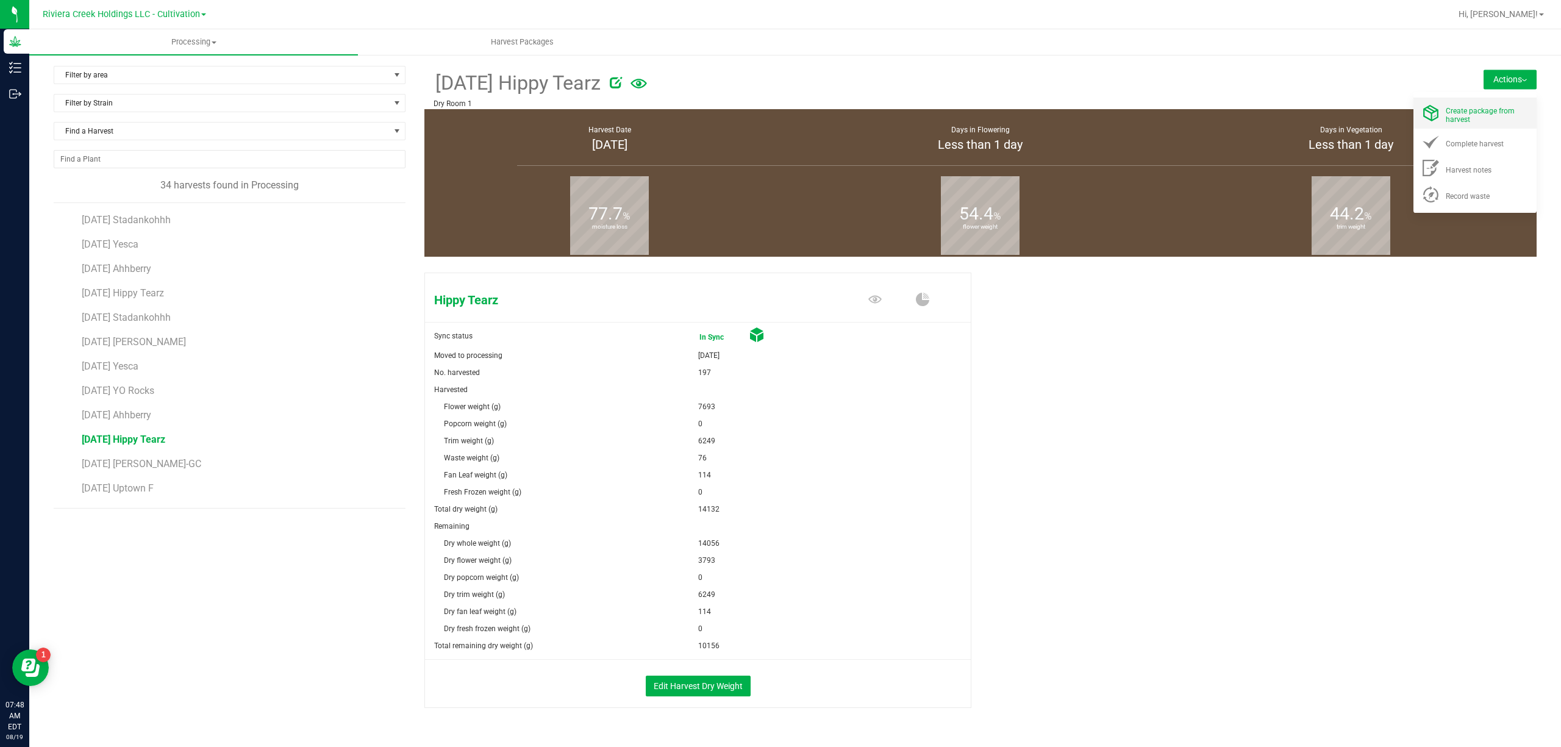
click at [1479, 102] on div "Create package from harvest" at bounding box center [1486, 112] width 83 height 21
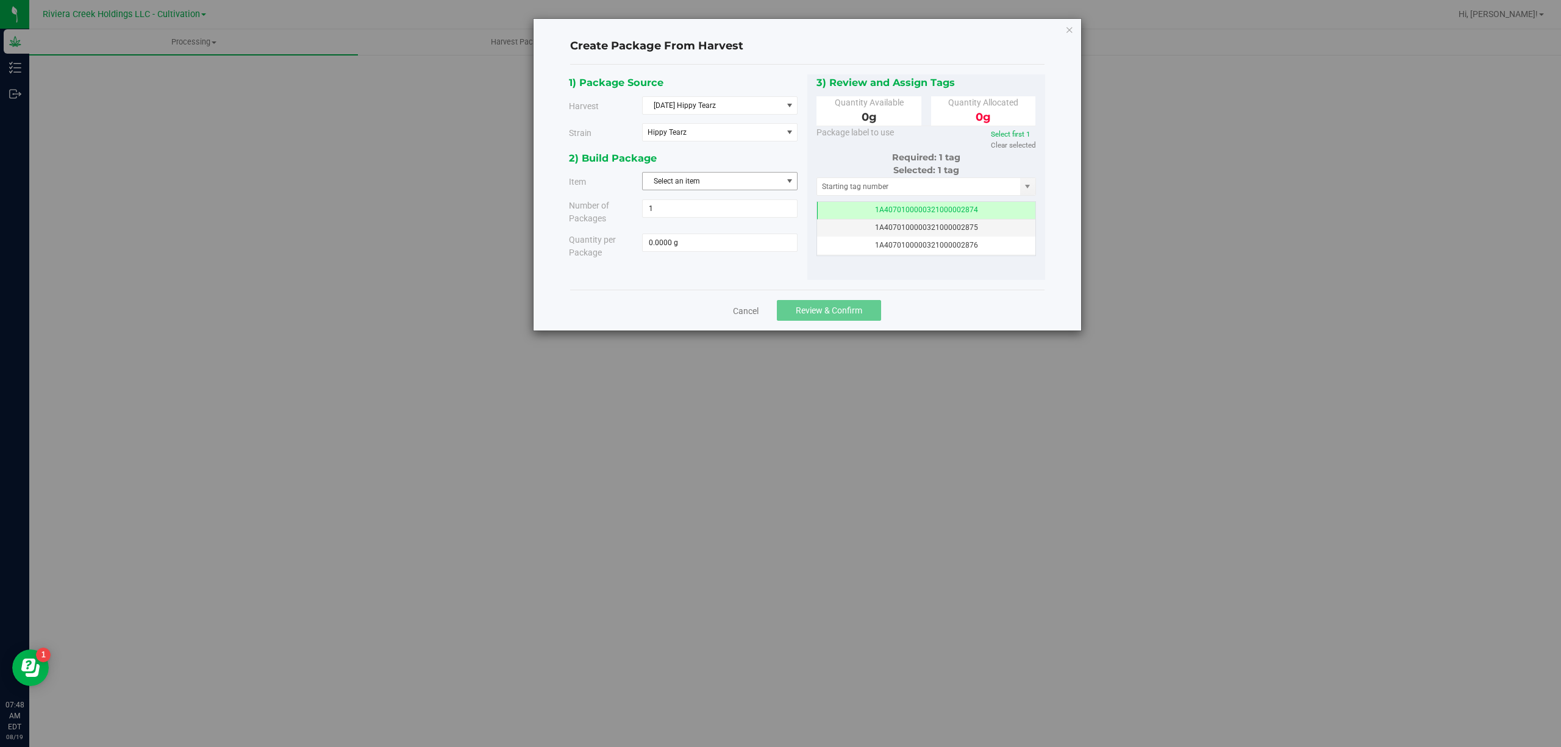
click at [750, 186] on span "Select an item" at bounding box center [712, 181] width 139 height 17
click at [771, 256] on span "M00000776035: Hippy Tearz Bulk Trim" at bounding box center [714, 252] width 129 height 16
click at [725, 244] on span at bounding box center [719, 242] width 155 height 18
type input "6249"
type input "6249.0000 g"
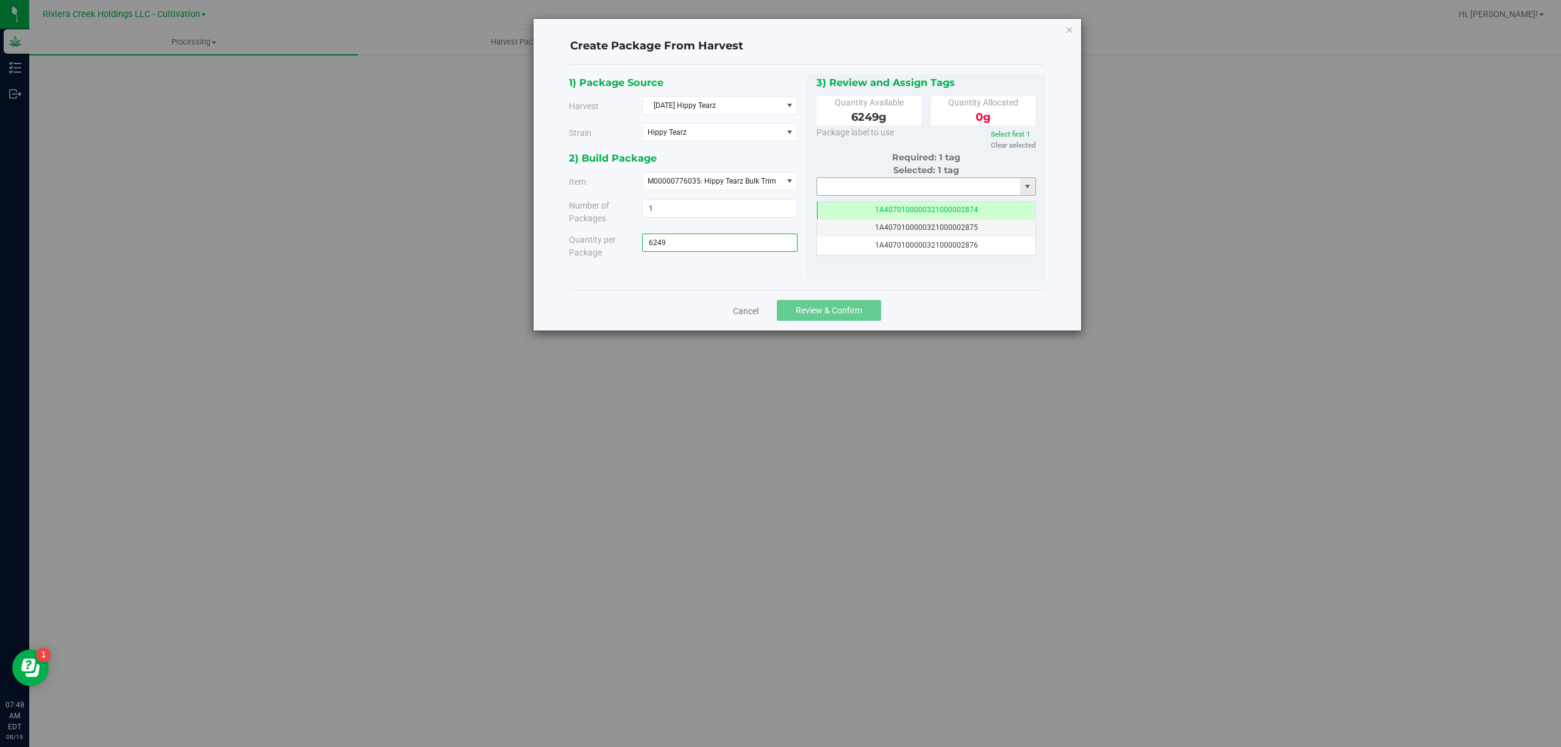
click at [886, 191] on input "text" at bounding box center [919, 186] width 204 height 17
click at [901, 211] on li "1A4070300000321000001144" at bounding box center [926, 208] width 218 height 18
type input "1A4070300000321000001144"
click at [845, 312] on span "Review & Confirm" at bounding box center [829, 310] width 66 height 10
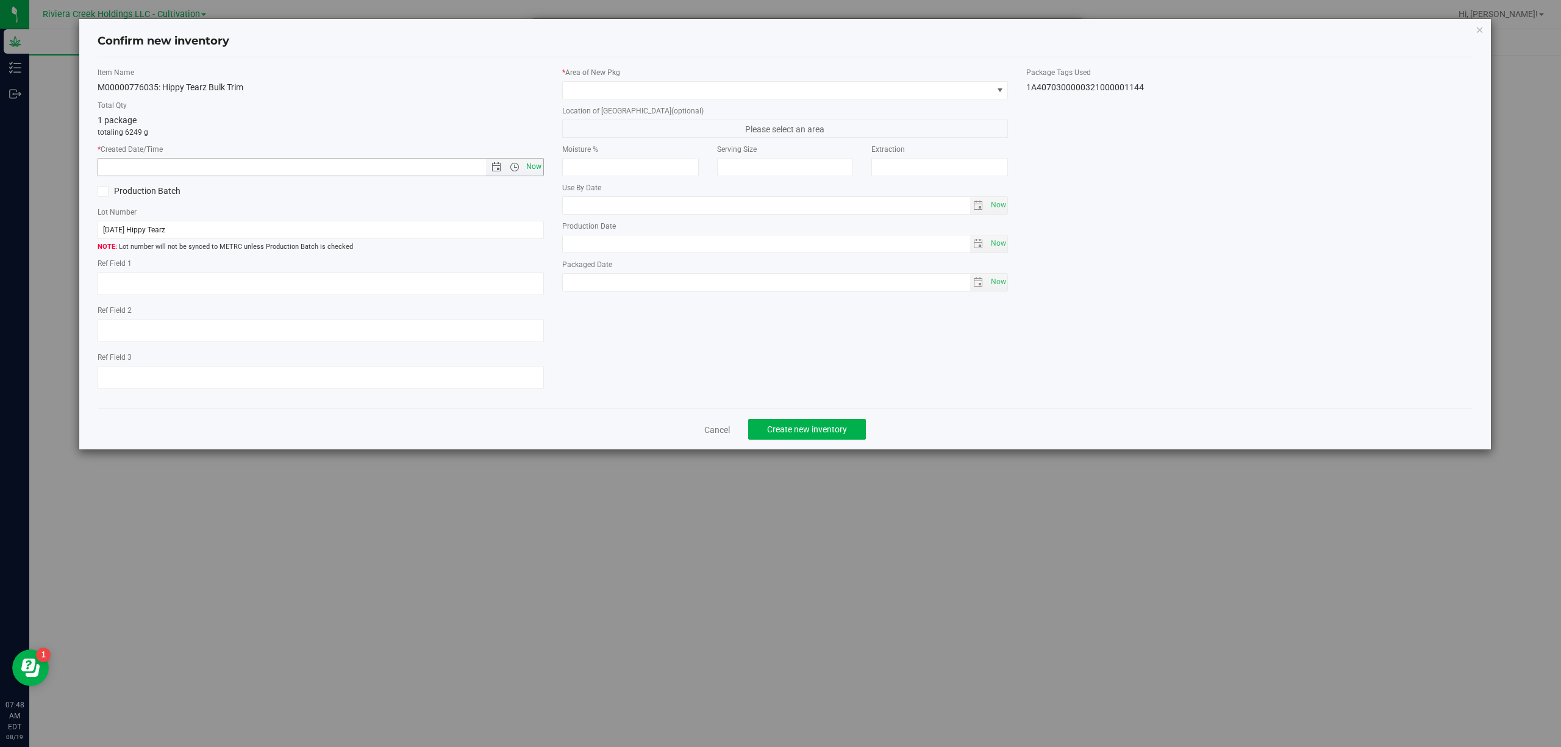
click at [530, 161] on span "Now" at bounding box center [533, 167] width 21 height 18
type input "8/19/2025 7:48 AM"
click at [676, 84] on span at bounding box center [778, 90] width 430 height 17
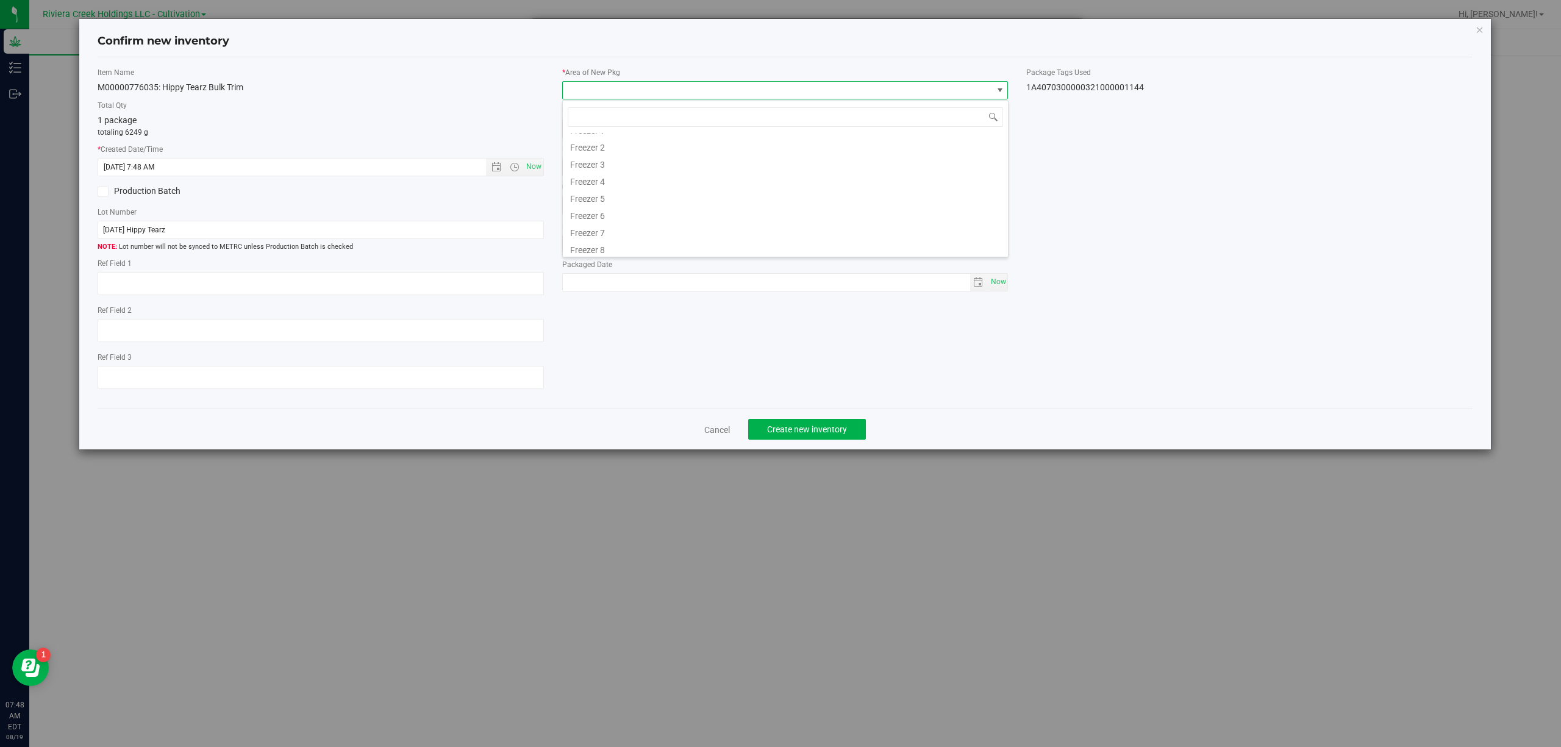
scroll to position [254, 0]
click at [613, 215] on li "Quarantine" at bounding box center [785, 212] width 445 height 17
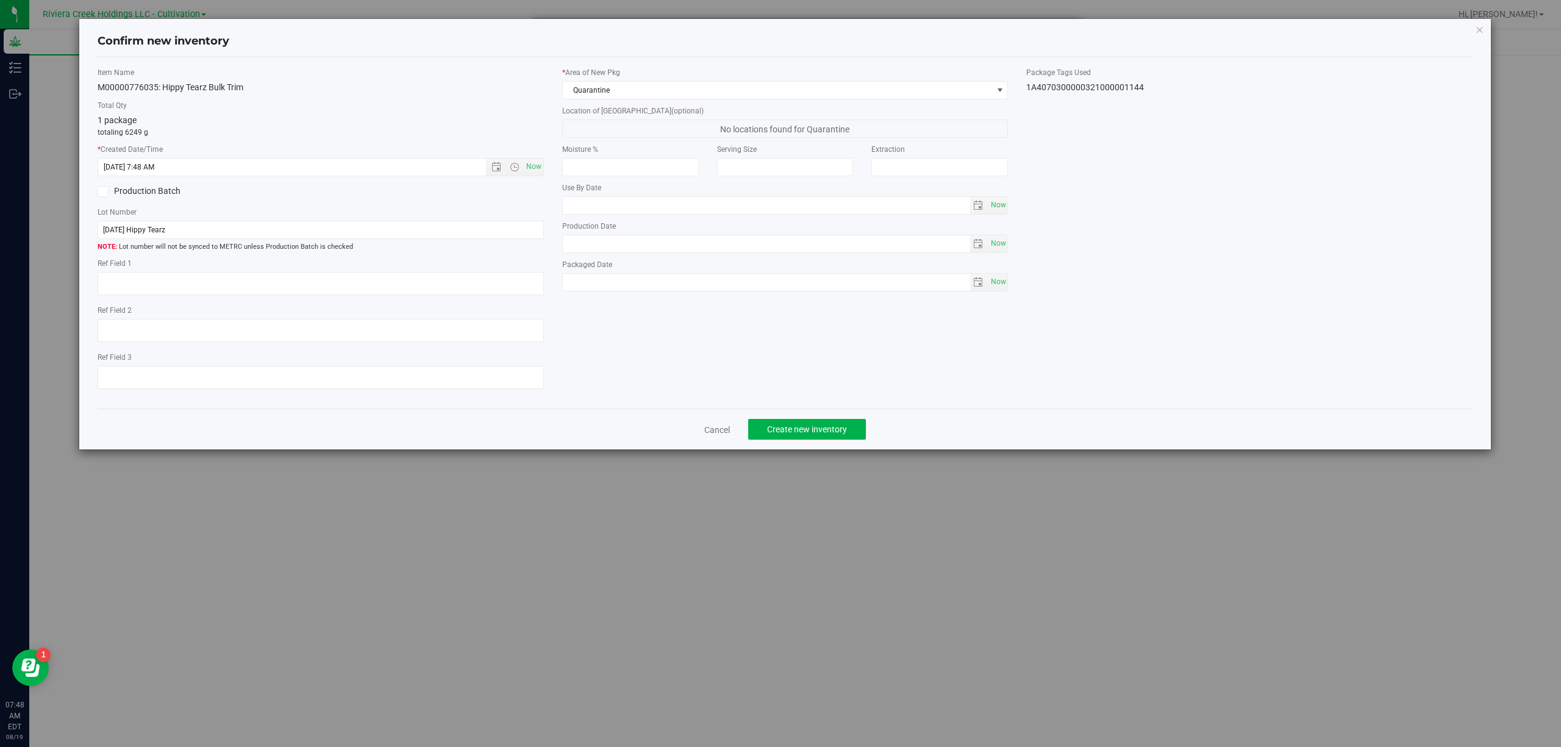
click at [1103, 83] on div "1A4070300000321000001144" at bounding box center [1249, 87] width 446 height 13
copy body "1A4070300000321000001144 Cancel Create new inventory"
click at [296, 244] on span "Lot number will not be synced to METRC unless Production Batch is checked" at bounding box center [321, 247] width 446 height 10
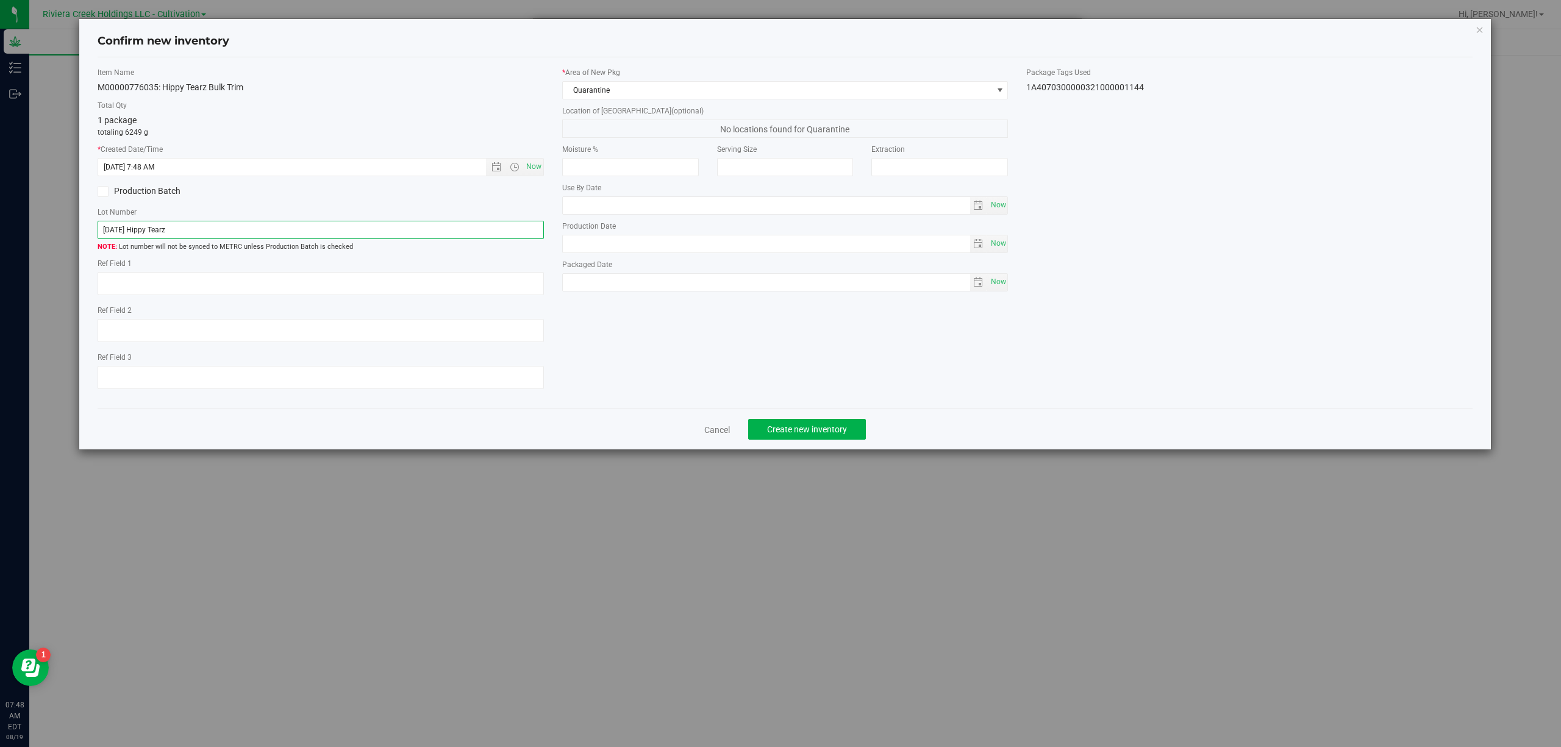
click at [298, 234] on input "[DATE] Hippy Tearz" at bounding box center [321, 230] width 446 height 18
paste input "1A4070300000321000001144"
type input "1A4070300000321000001144"
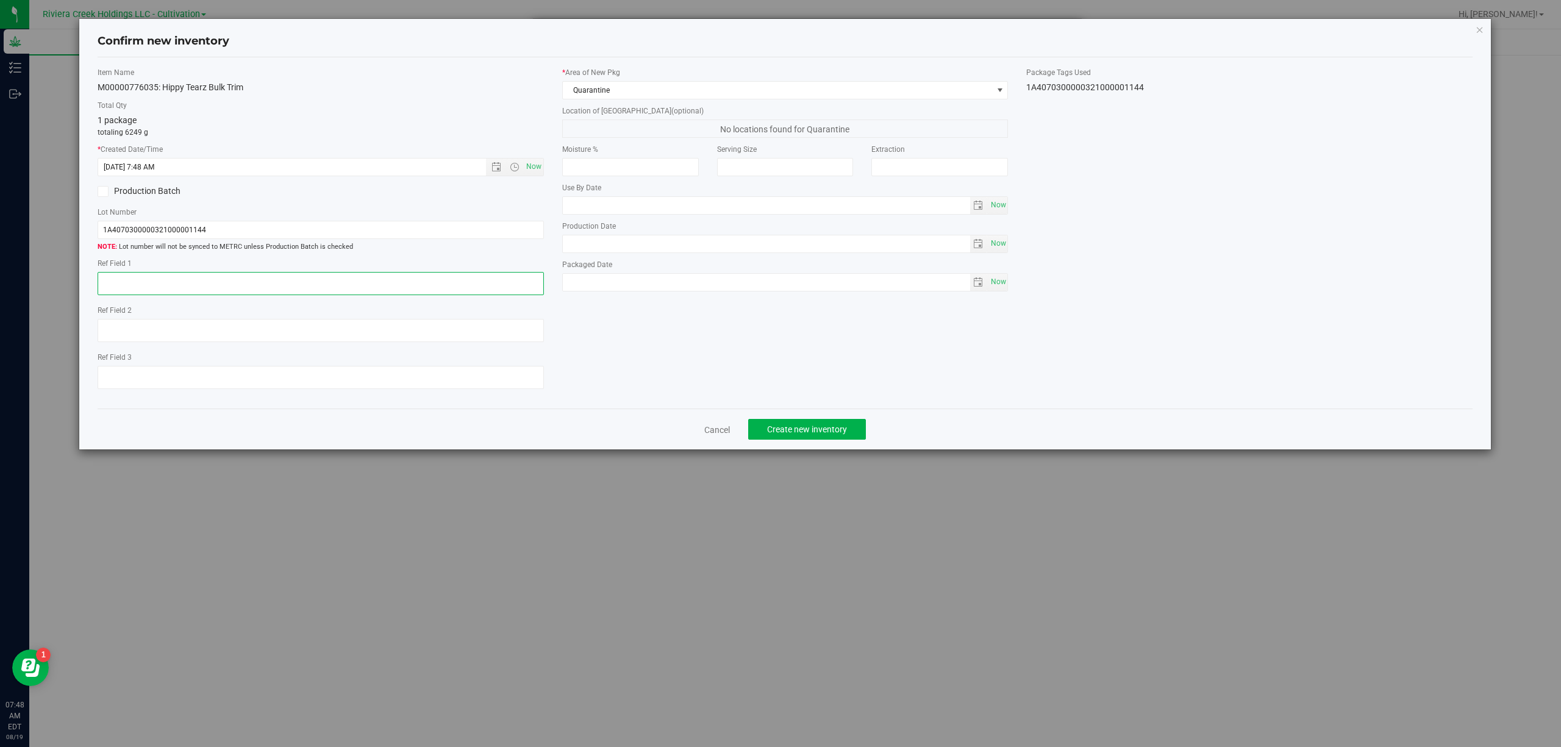
click at [324, 284] on textarea at bounding box center [321, 283] width 446 height 23
type textarea "Trim-B"
click at [651, 352] on div "Item Name M00000776035: Hippy Tearz Bulk Trim Total Qty 1 package totaling 6249…" at bounding box center [785, 233] width 1394 height 332
click at [849, 428] on button "Create new inventory" at bounding box center [807, 429] width 118 height 21
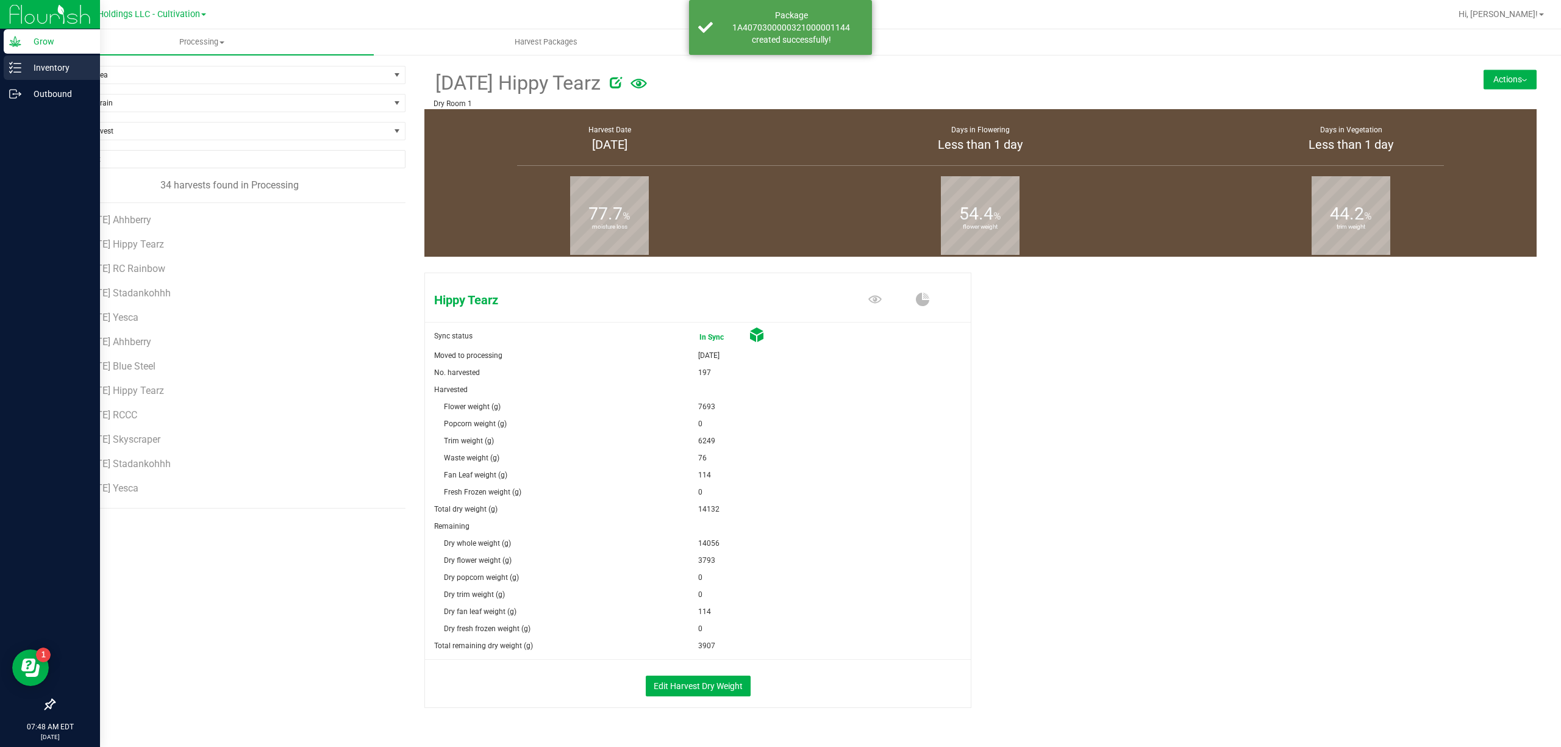
click at [9, 66] on icon at bounding box center [15, 68] width 12 height 12
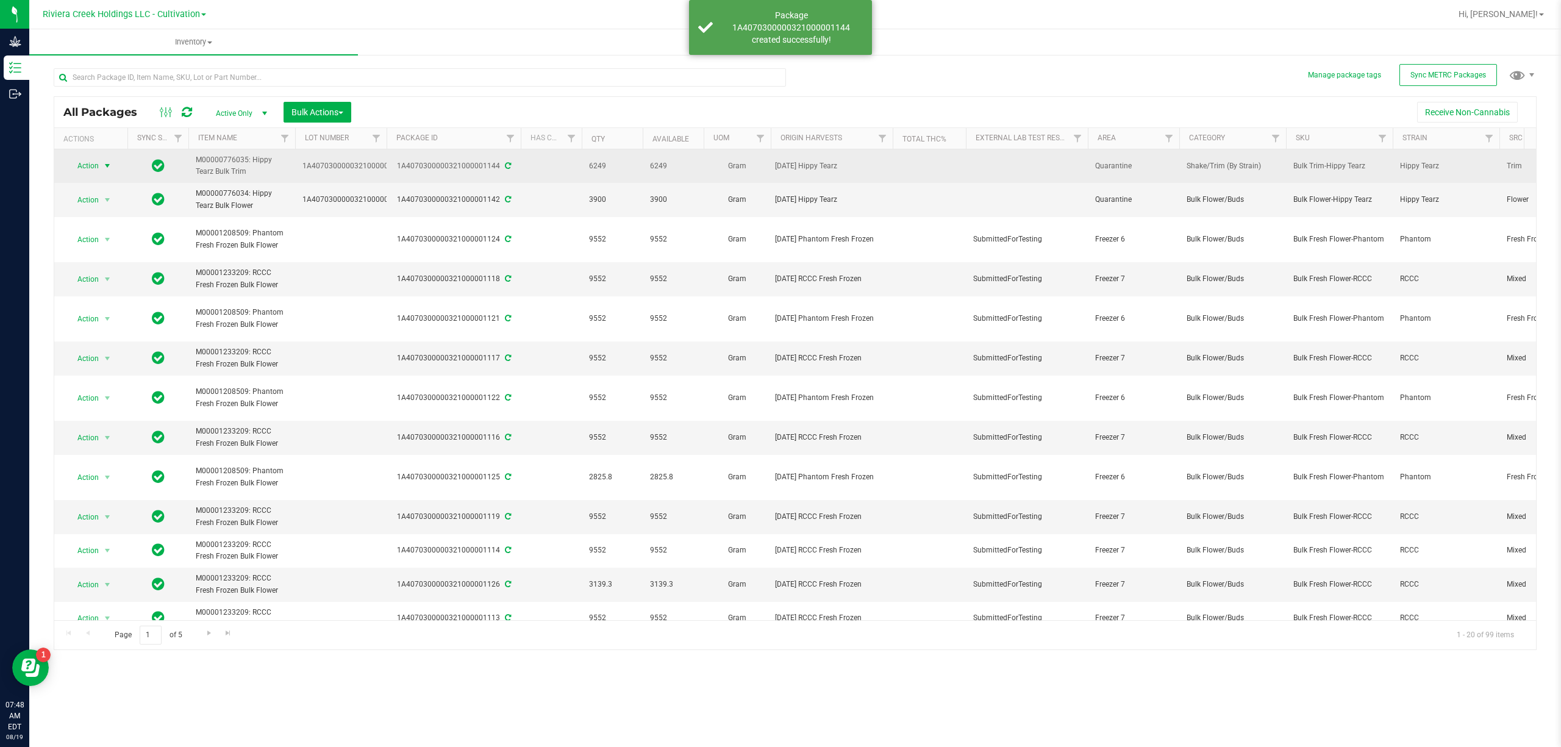
click at [104, 168] on span "select" at bounding box center [107, 166] width 10 height 10
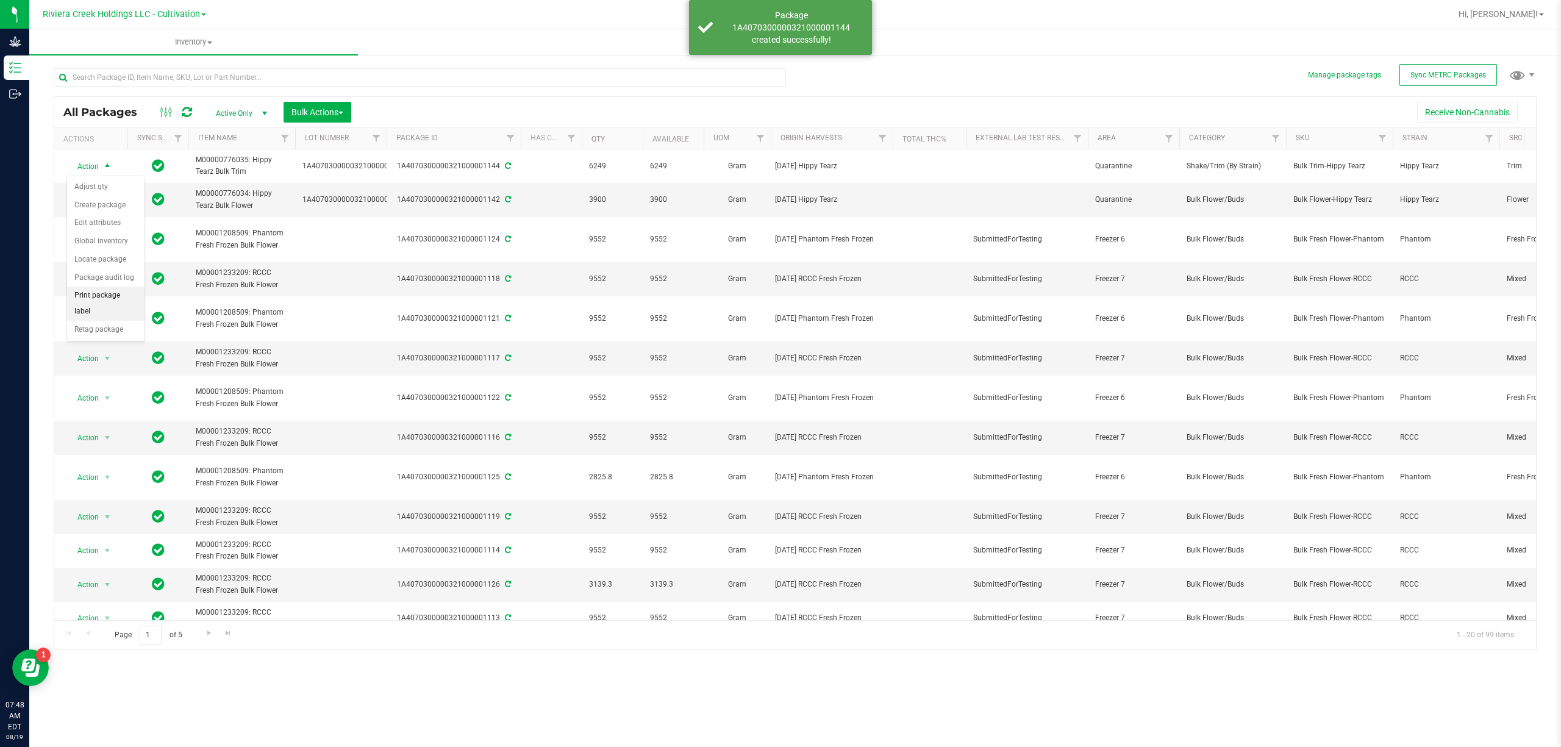
click at [117, 303] on li "Print package label" at bounding box center [105, 304] width 77 height 34
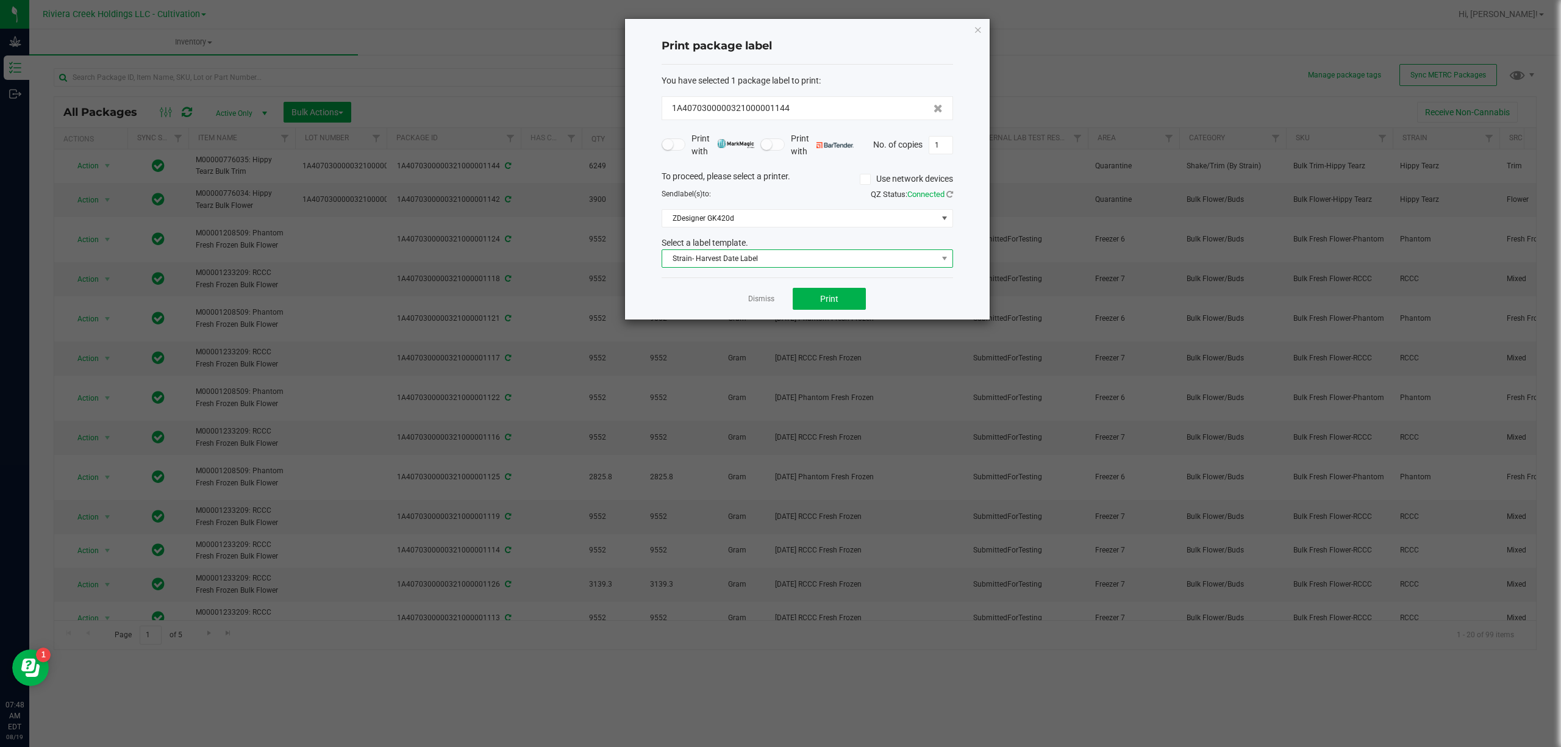
click at [746, 262] on span "Strain- Harvest Date Label" at bounding box center [799, 258] width 275 height 17
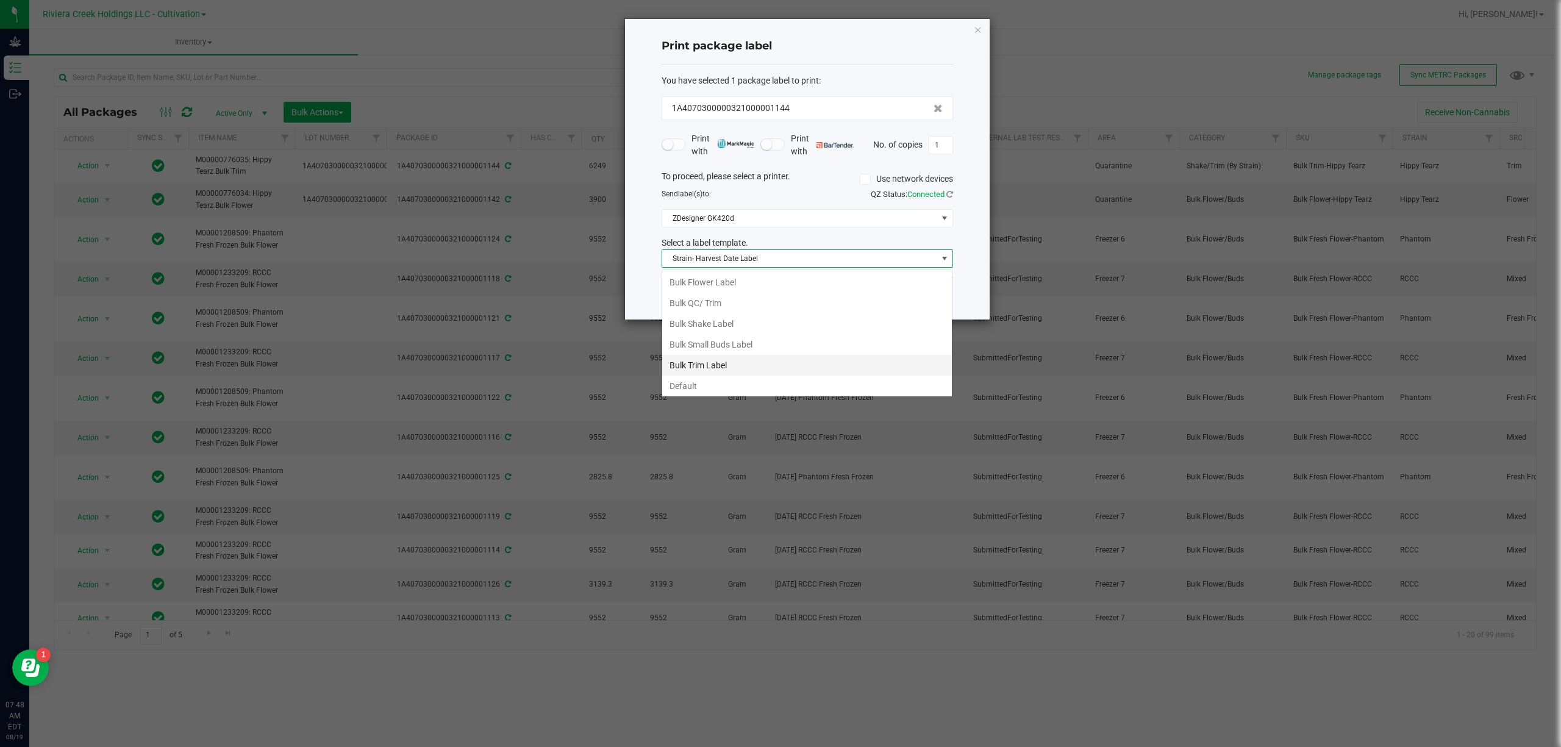
scroll to position [18, 291]
click at [739, 321] on li "Bulk Trim Label" at bounding box center [807, 321] width 290 height 21
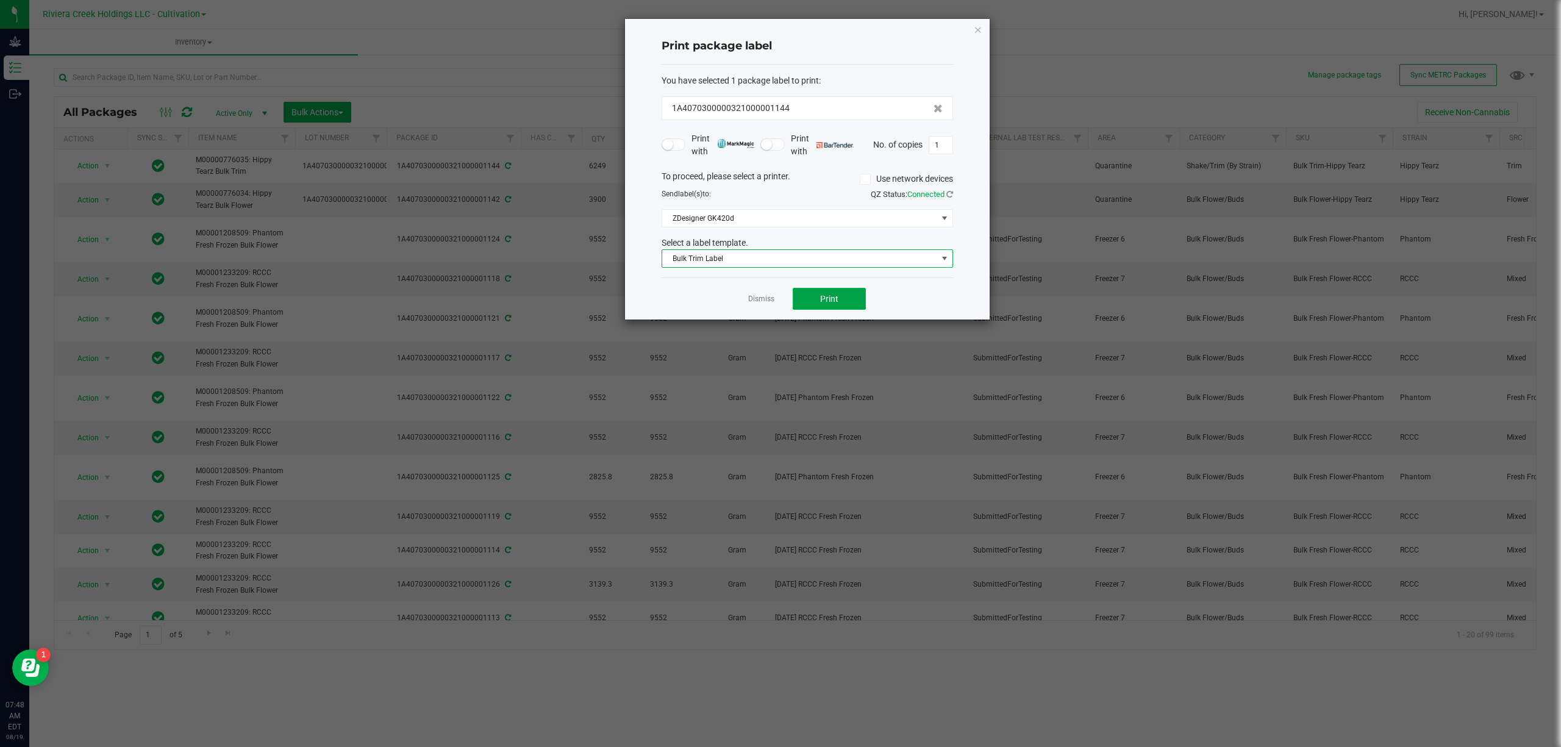
click at [841, 305] on button "Print" at bounding box center [829, 299] width 73 height 22
click at [976, 27] on icon "button" at bounding box center [978, 29] width 9 height 15
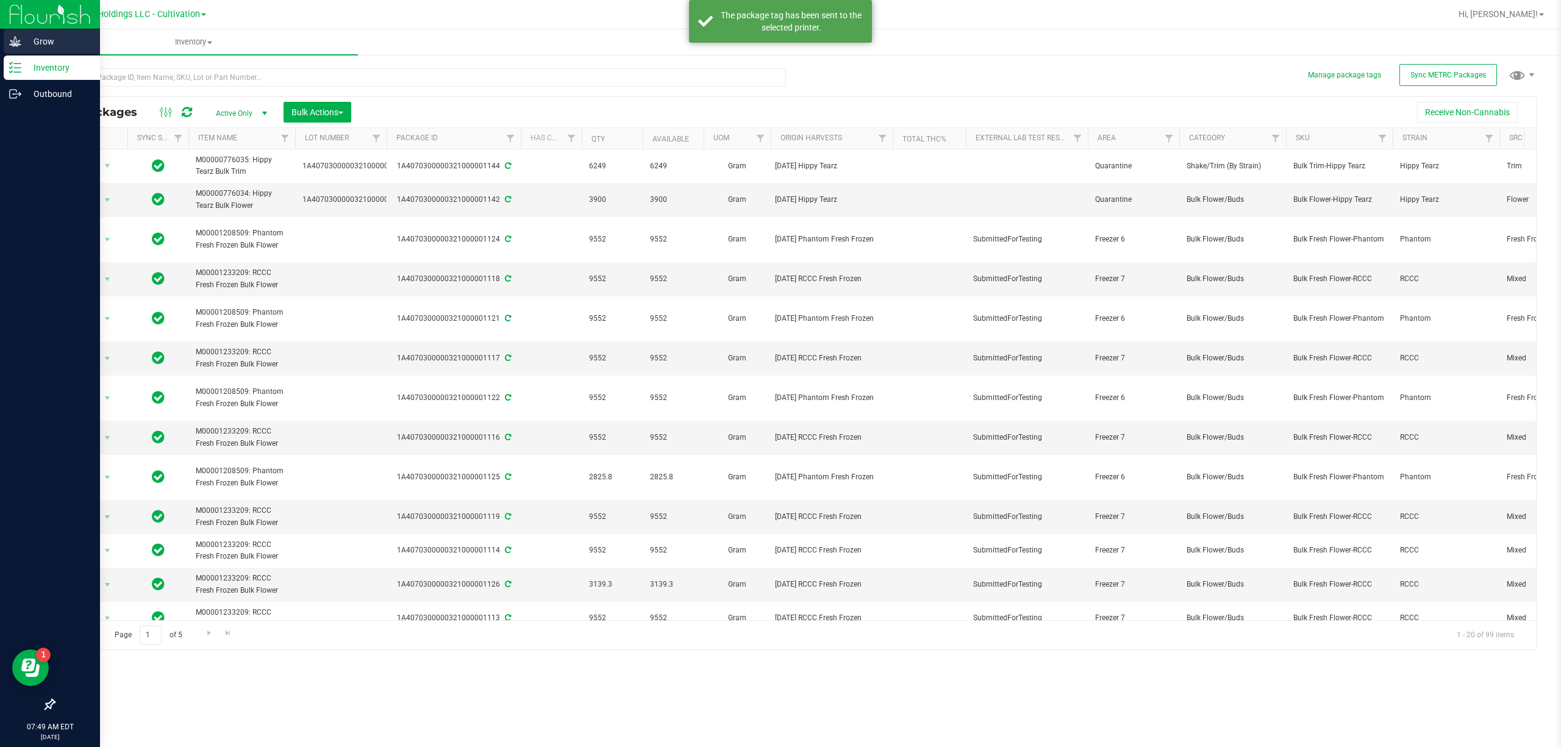
click at [10, 42] on icon at bounding box center [15, 41] width 12 height 12
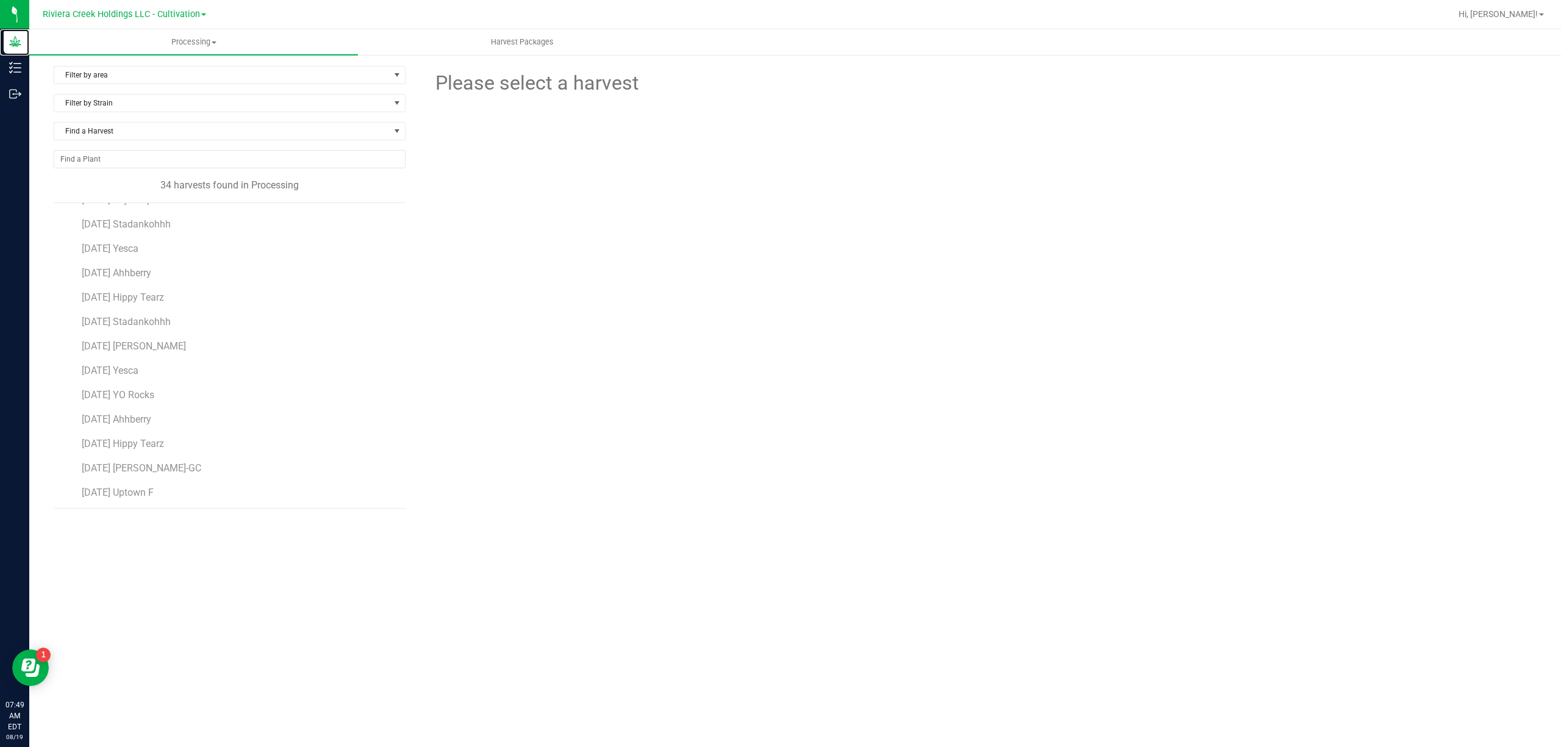
scroll to position [244, 0]
click at [165, 443] on span "[DATE] Hippy Tearz" at bounding box center [124, 439] width 84 height 12
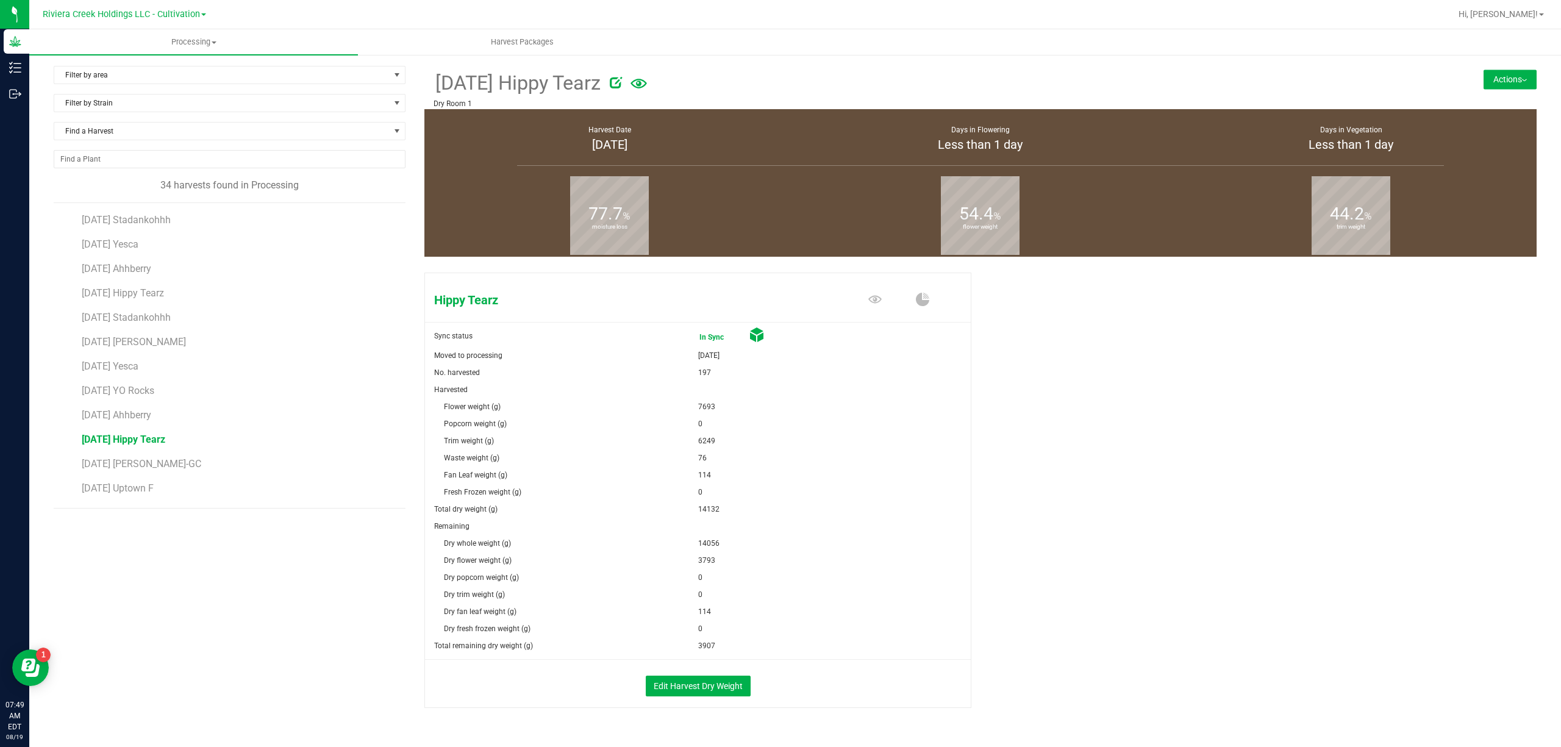
click at [1506, 77] on button "Actions" at bounding box center [1509, 79] width 53 height 20
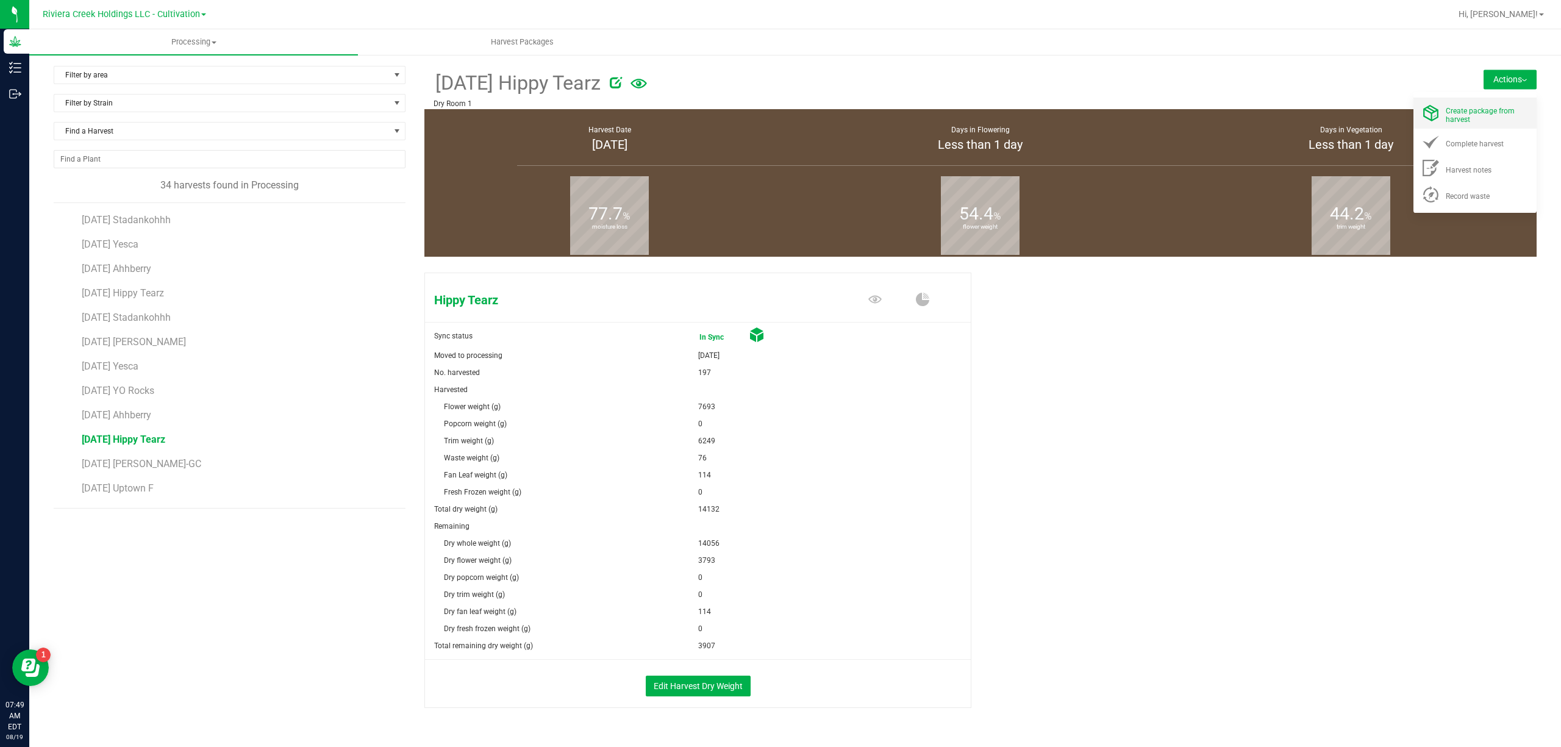
click at [1489, 112] on span "Create package from harvest" at bounding box center [1479, 115] width 69 height 17
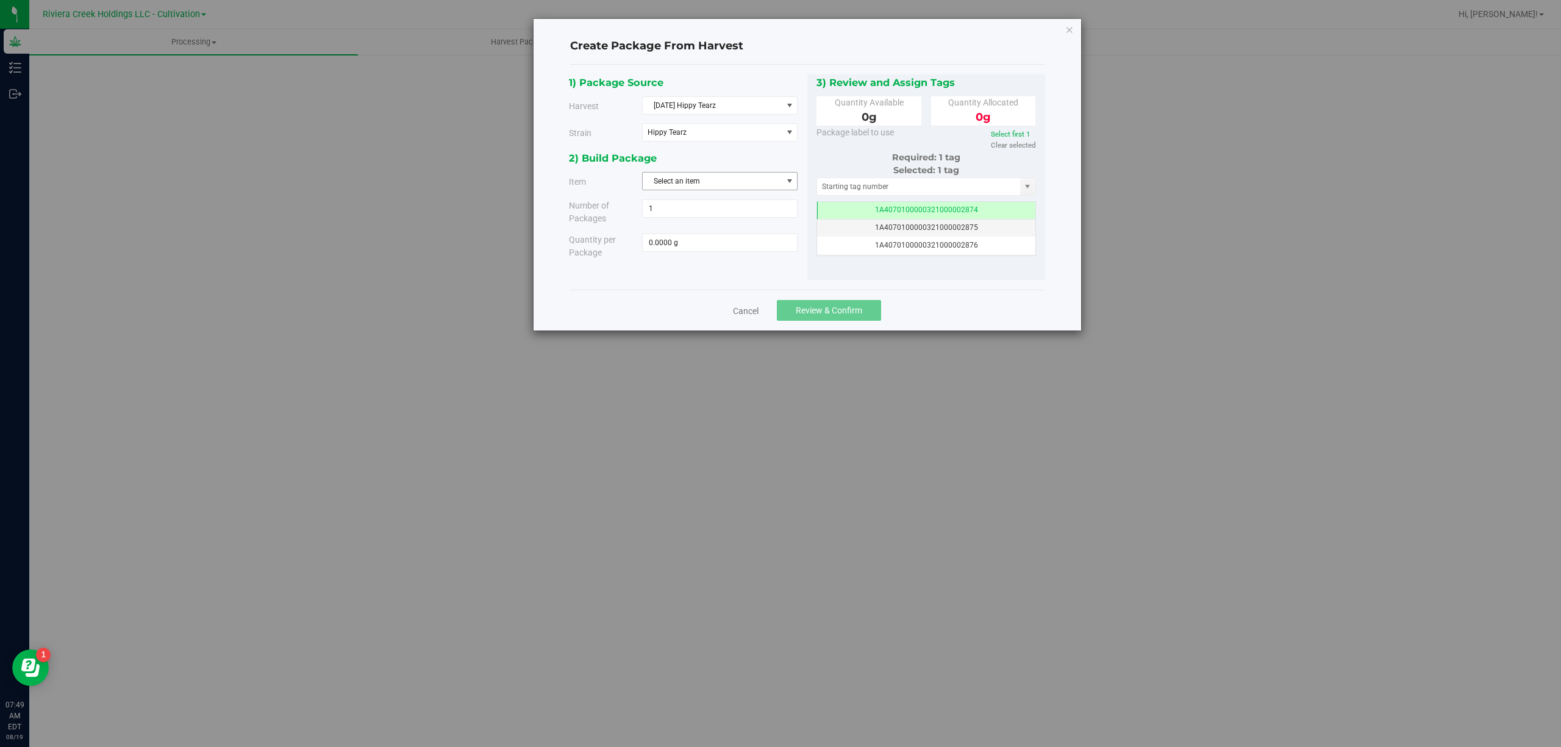
click at [739, 178] on span "Select an item" at bounding box center [712, 181] width 139 height 17
click at [763, 232] on span "M00000776034: Hippy Tearz Bulk Flower" at bounding box center [717, 234] width 135 height 16
click at [758, 240] on span at bounding box center [719, 242] width 155 height 18
type input "3793"
type input "3793.0000 g"
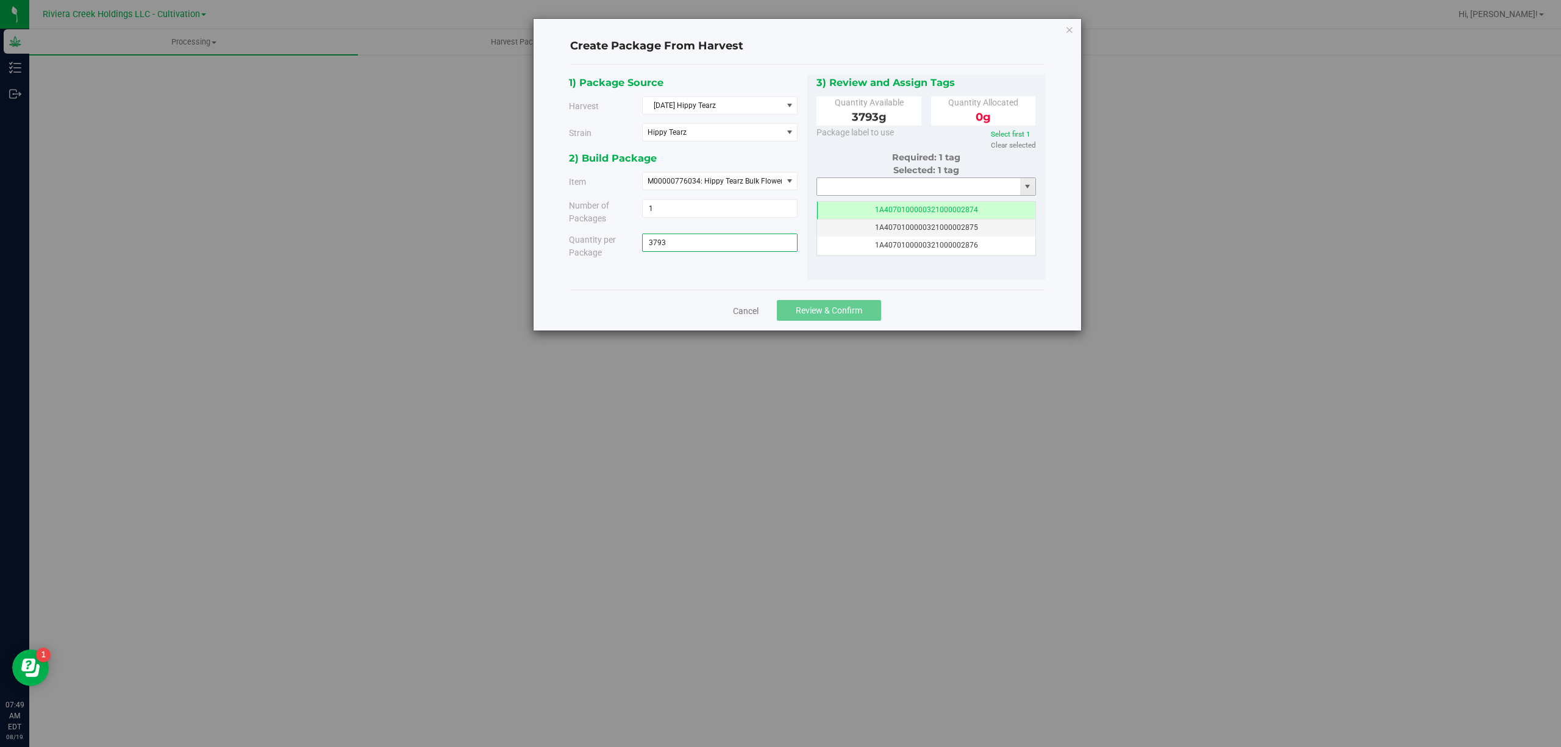
click at [868, 182] on input "text" at bounding box center [919, 186] width 204 height 17
click at [868, 207] on li "1A4070300000321000001143" at bounding box center [926, 208] width 218 height 18
type input "1A4070300000321000001143"
click at [825, 308] on span "Review & Confirm" at bounding box center [829, 310] width 66 height 10
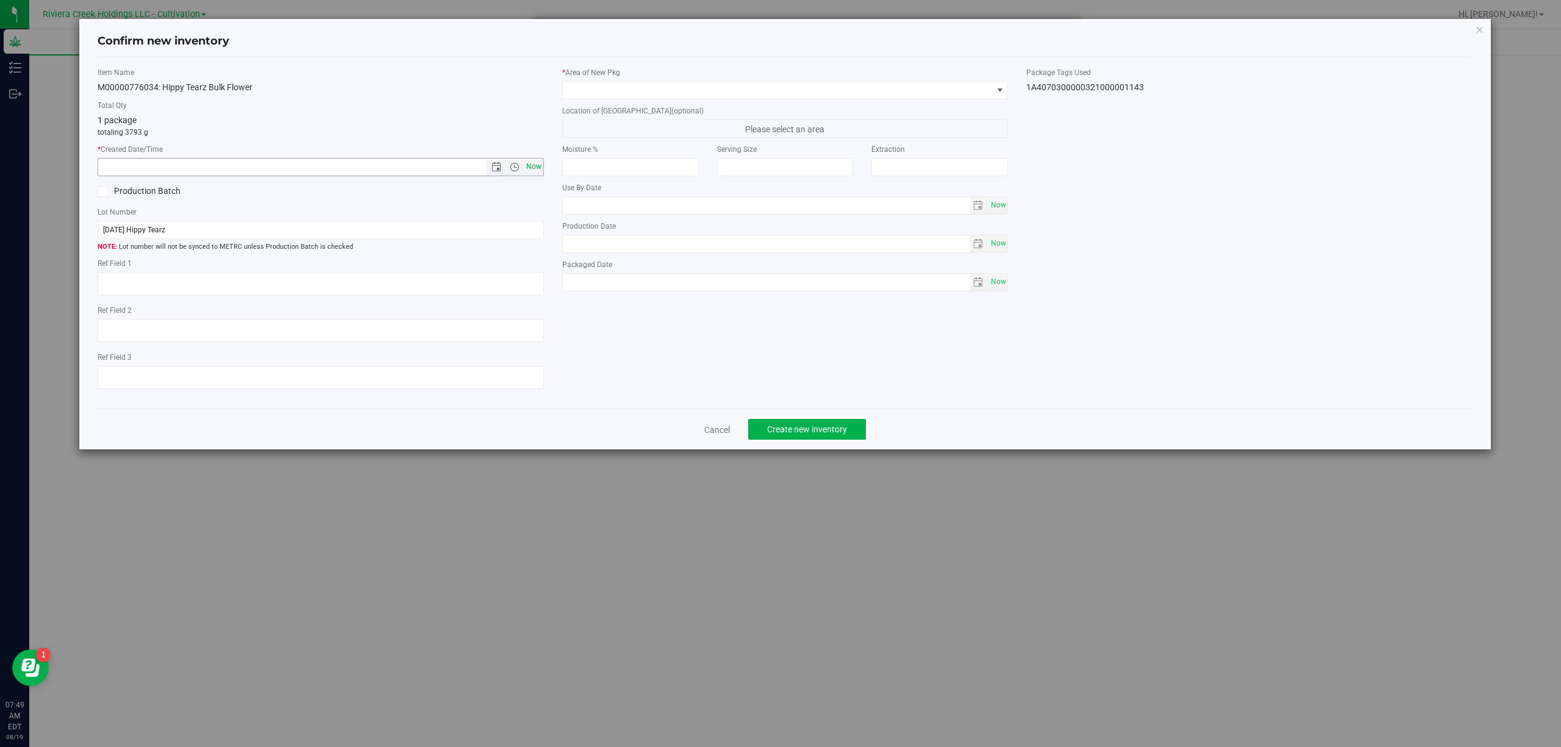
click at [539, 166] on span "Now" at bounding box center [533, 167] width 21 height 18
type input "8/19/2025 7:49 AM"
click at [695, 88] on span at bounding box center [778, 90] width 430 height 17
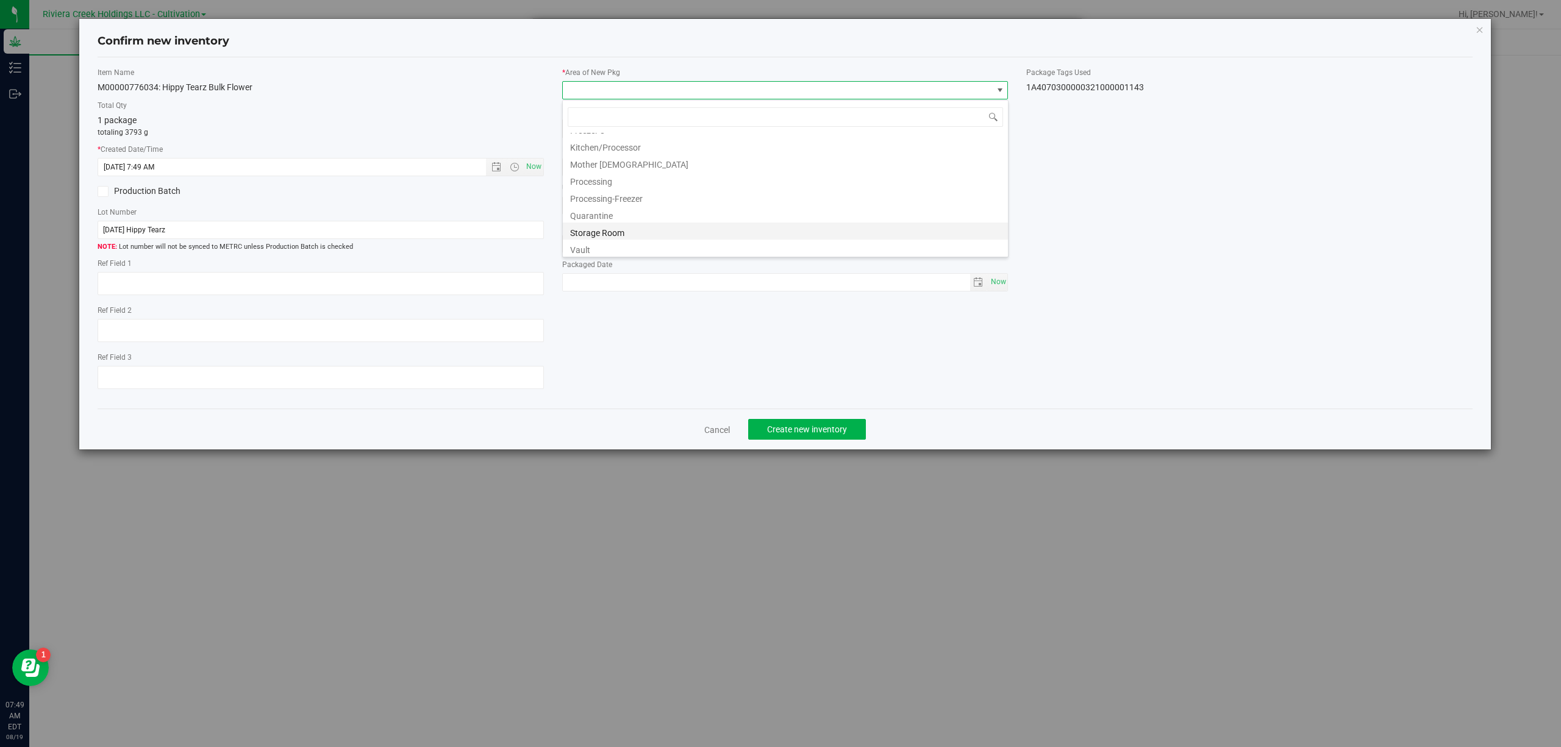
scroll to position [254, 0]
click at [625, 213] on li "Quarantine" at bounding box center [785, 212] width 445 height 17
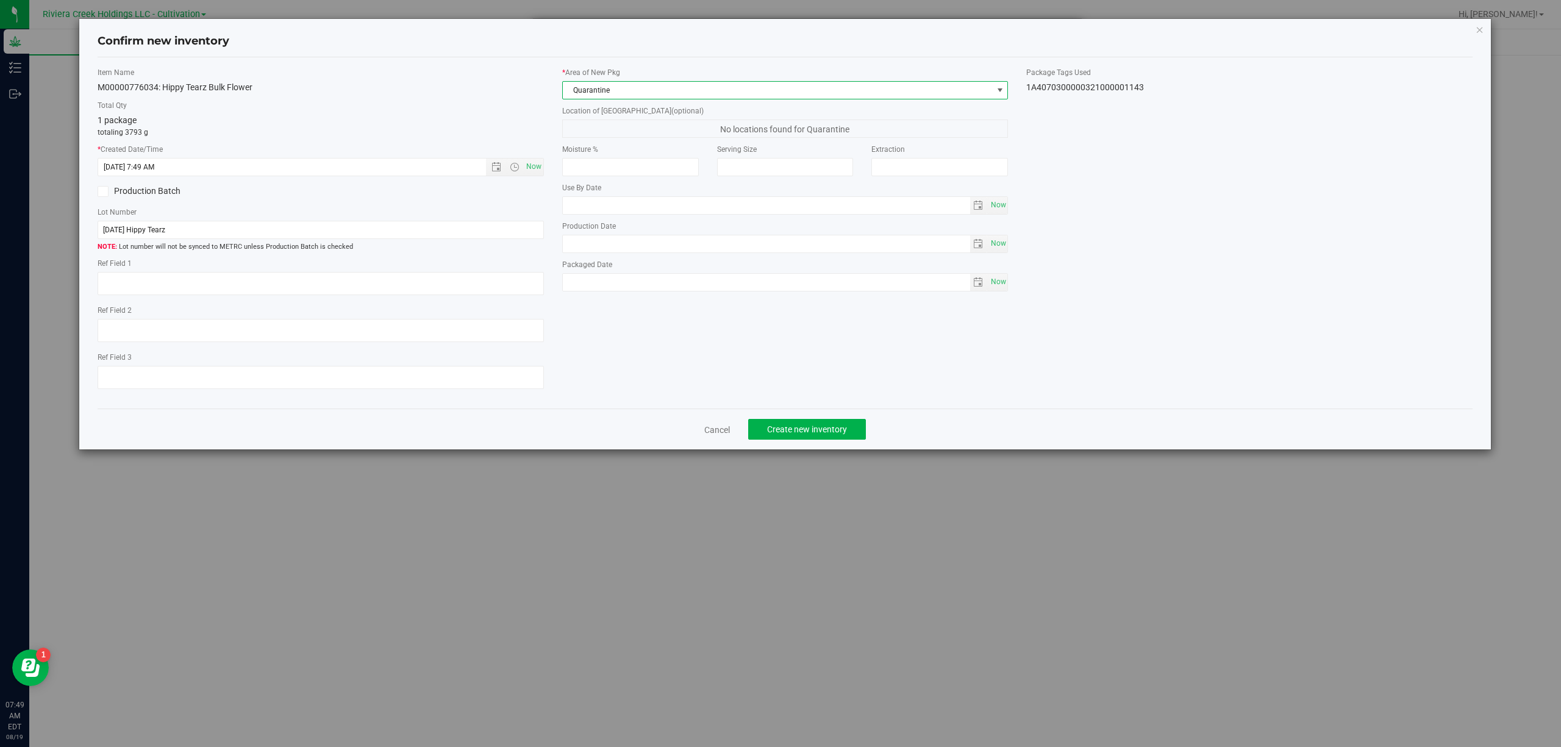
click at [1105, 84] on div "1A4070300000321000001143" at bounding box center [1249, 87] width 446 height 13
copy body "1A4070300000321000001143 Cancel Create new inventory"
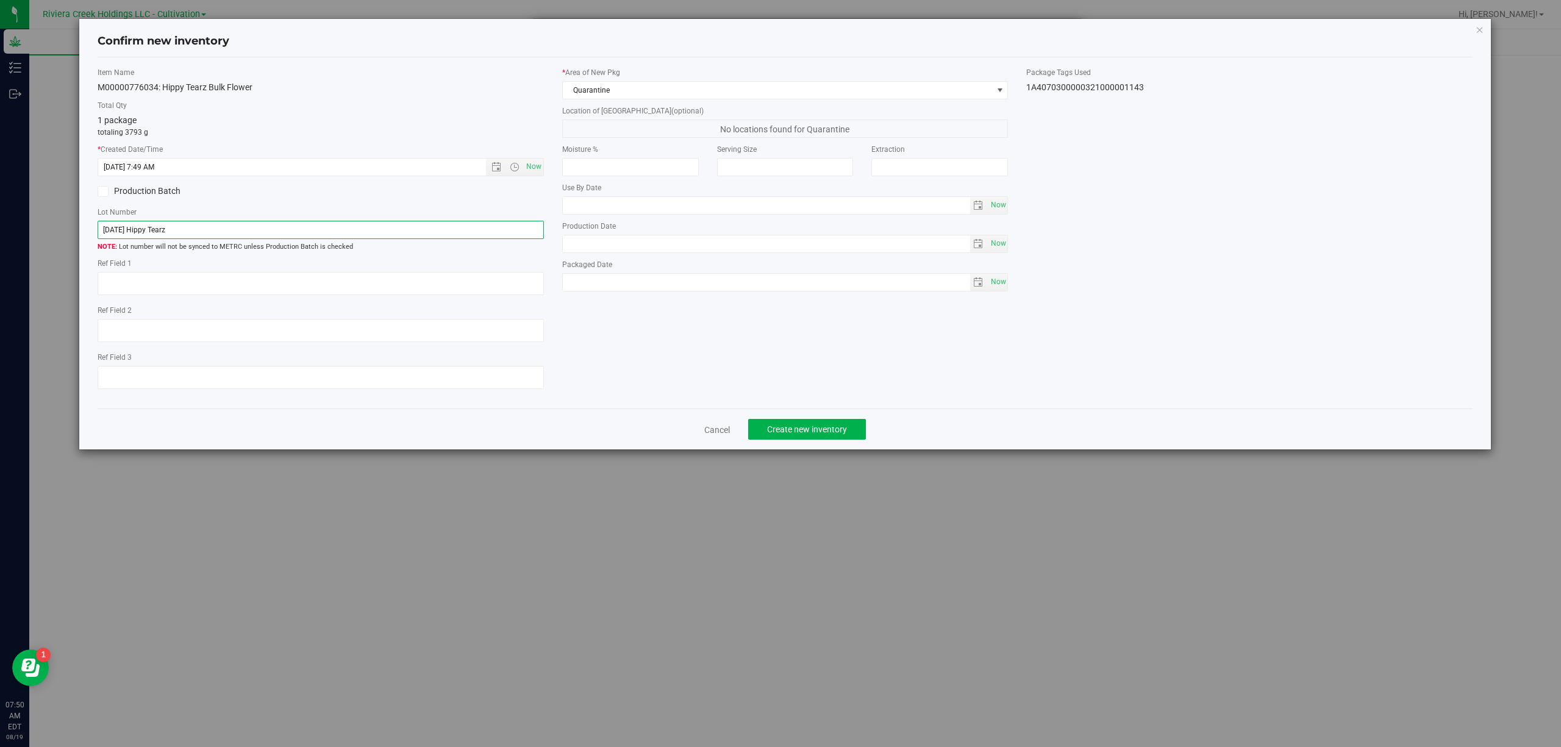
click at [206, 227] on input "[DATE] Hippy Tearz" at bounding box center [321, 230] width 446 height 18
paste input "1A4070300000321000001143"
type input "1A4070300000321000001143"
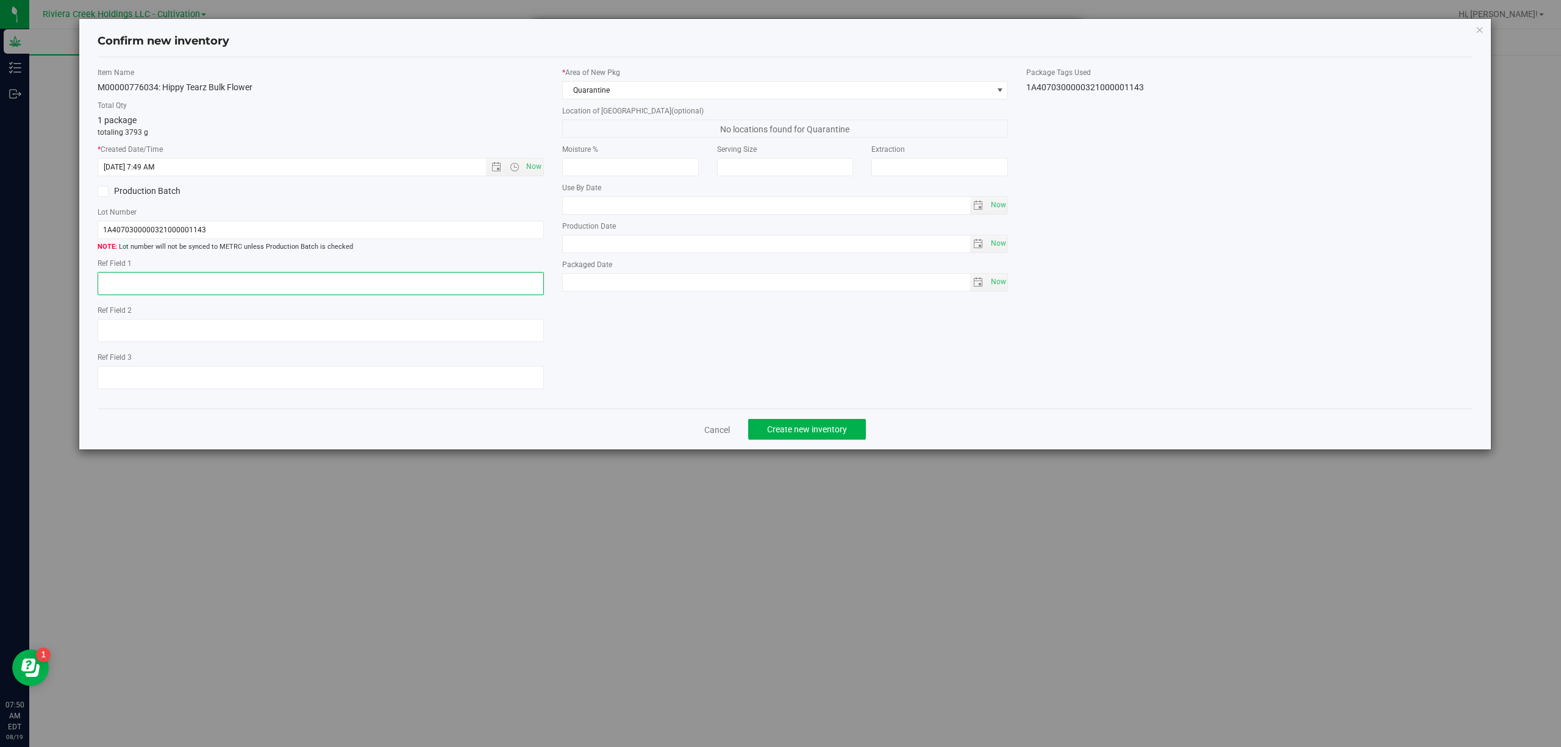
click at [176, 285] on textarea at bounding box center [321, 283] width 446 height 23
type textarea "B2-NYF-R1"
click at [654, 341] on div "Item Name M00000776034: Hippy Tearz Bulk Flower Total Qty 1 package totaling 37…" at bounding box center [785, 233] width 1394 height 332
click at [842, 425] on button "Create new inventory" at bounding box center [807, 429] width 118 height 21
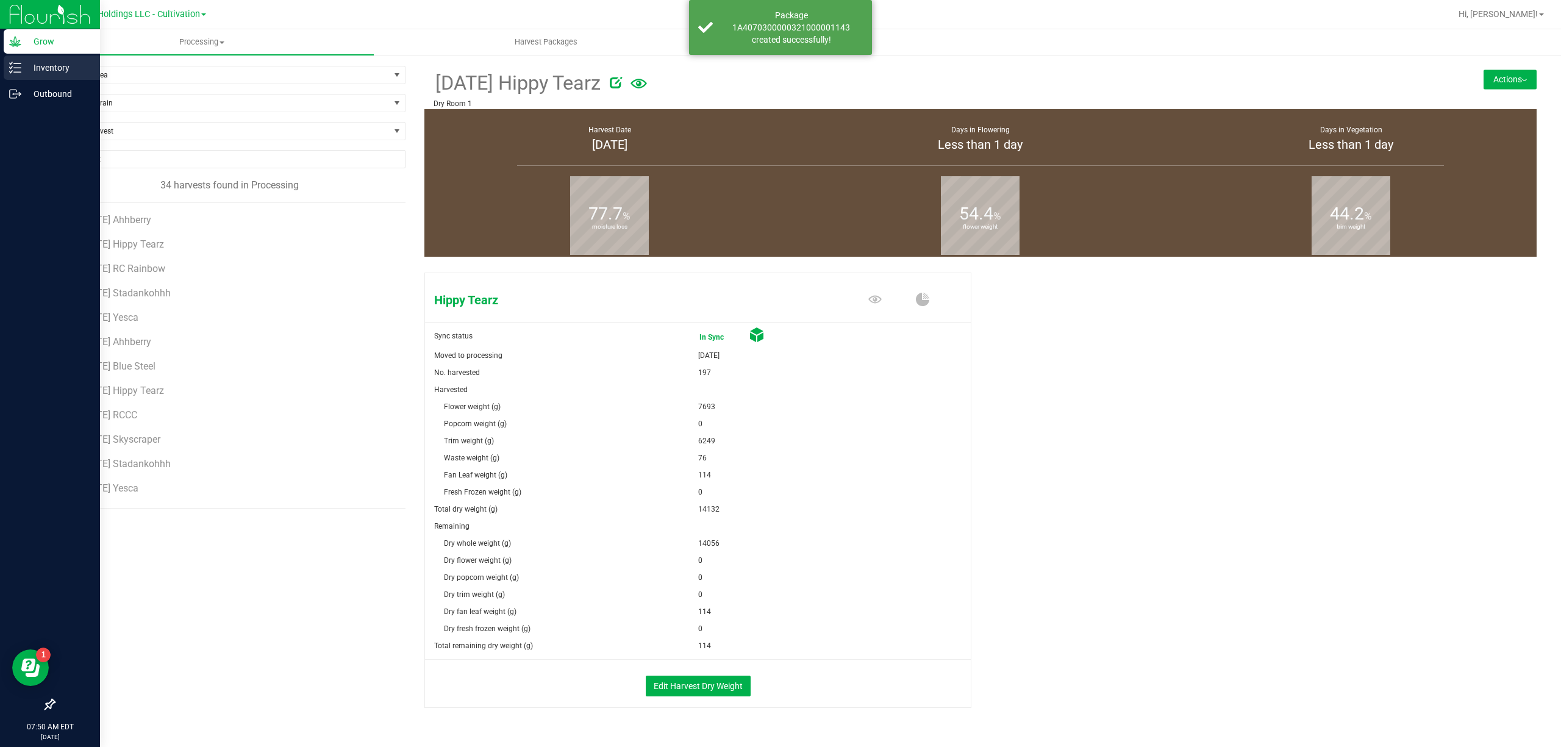
click at [26, 67] on p "Inventory" at bounding box center [57, 67] width 73 height 15
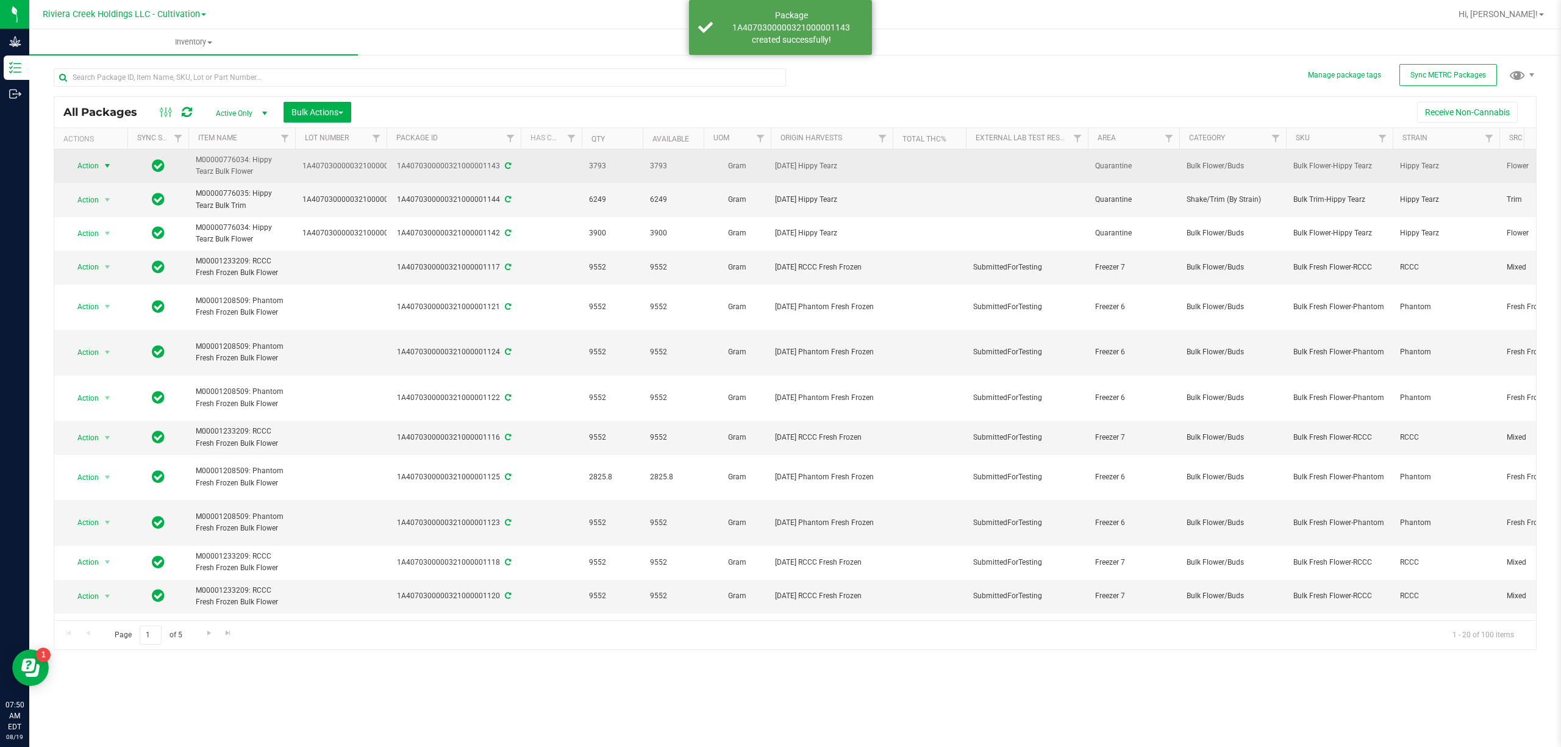
click at [98, 164] on span "Action" at bounding box center [82, 165] width 33 height 17
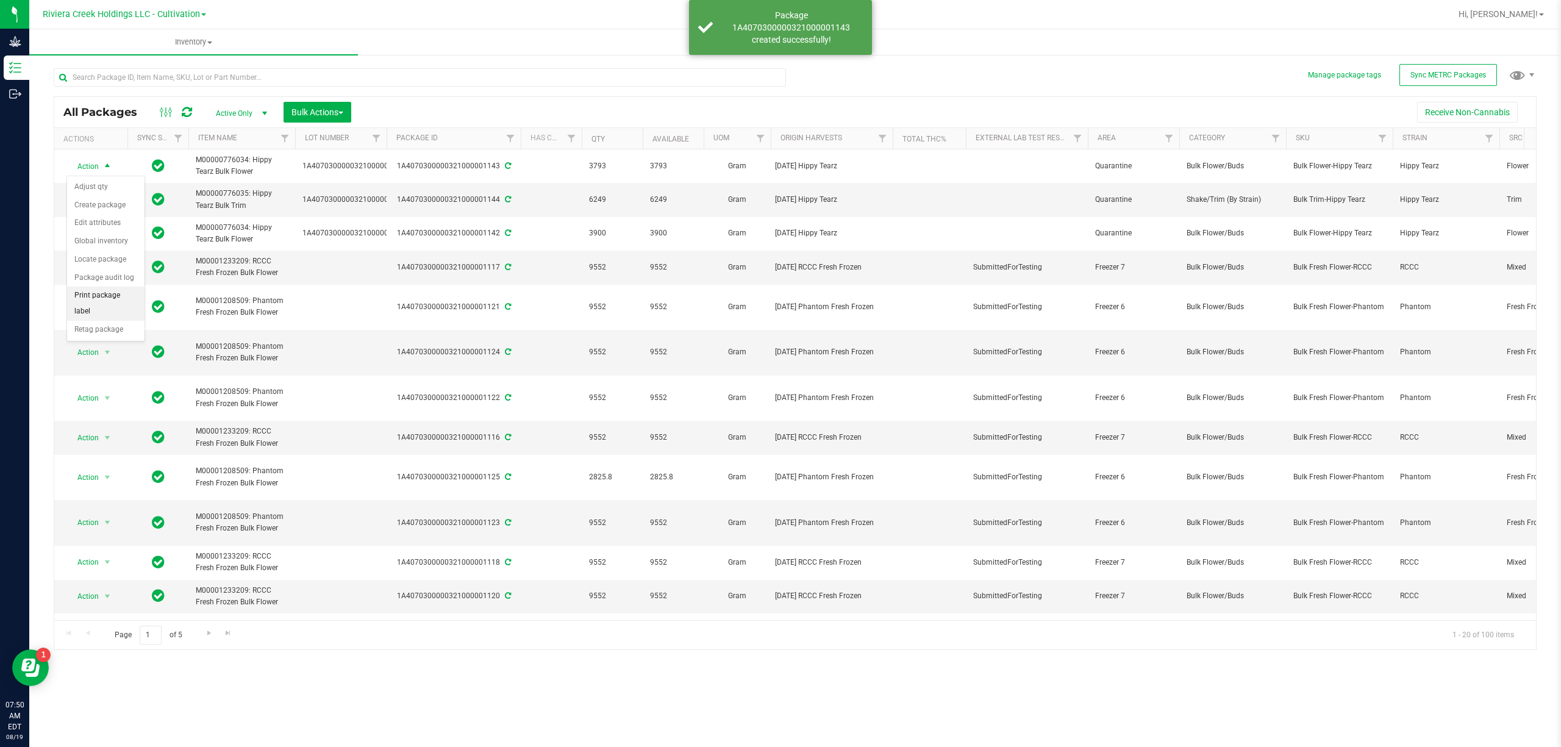
click at [129, 318] on li "Print package label" at bounding box center [105, 304] width 77 height 34
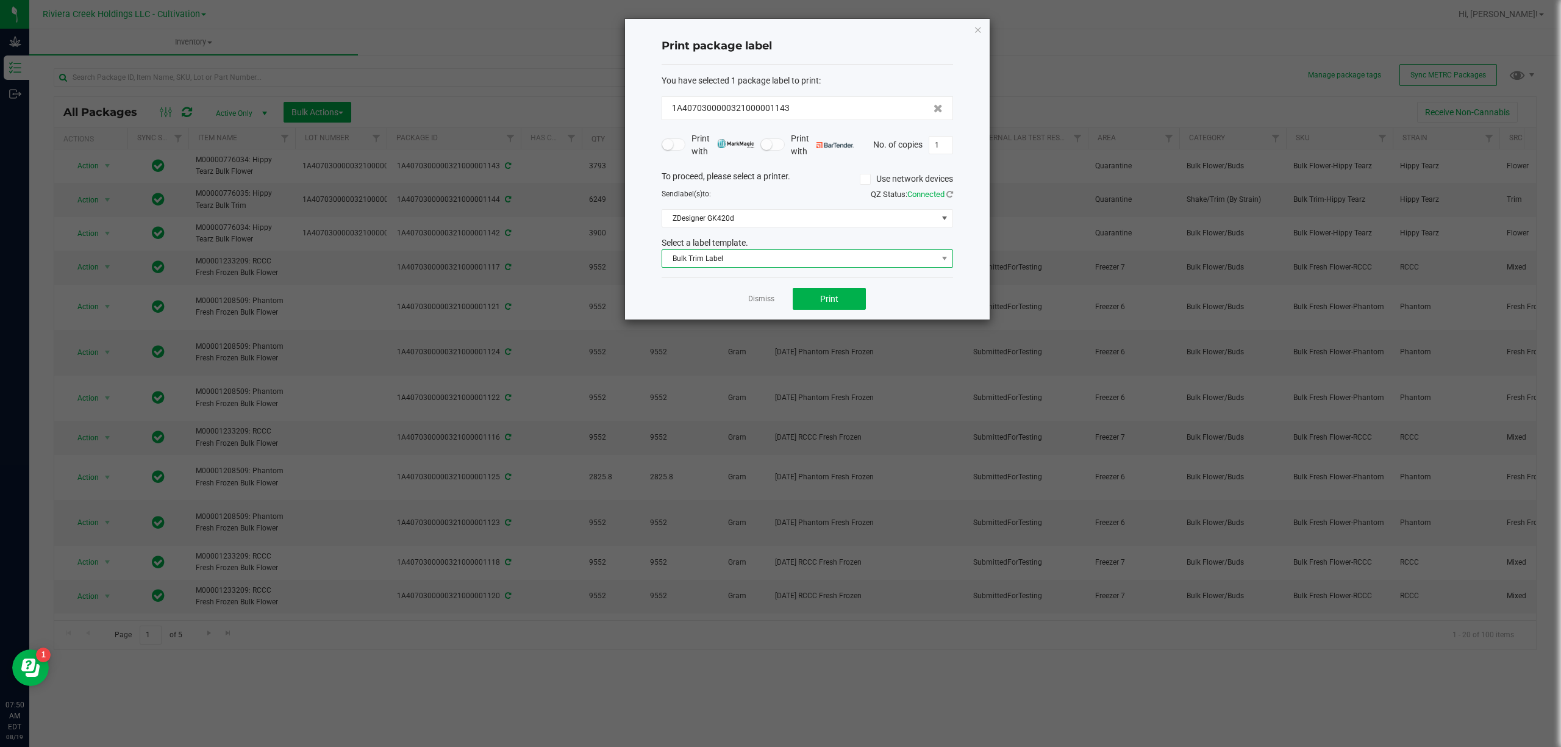
click at [824, 262] on span "Bulk Trim Label" at bounding box center [799, 258] width 275 height 17
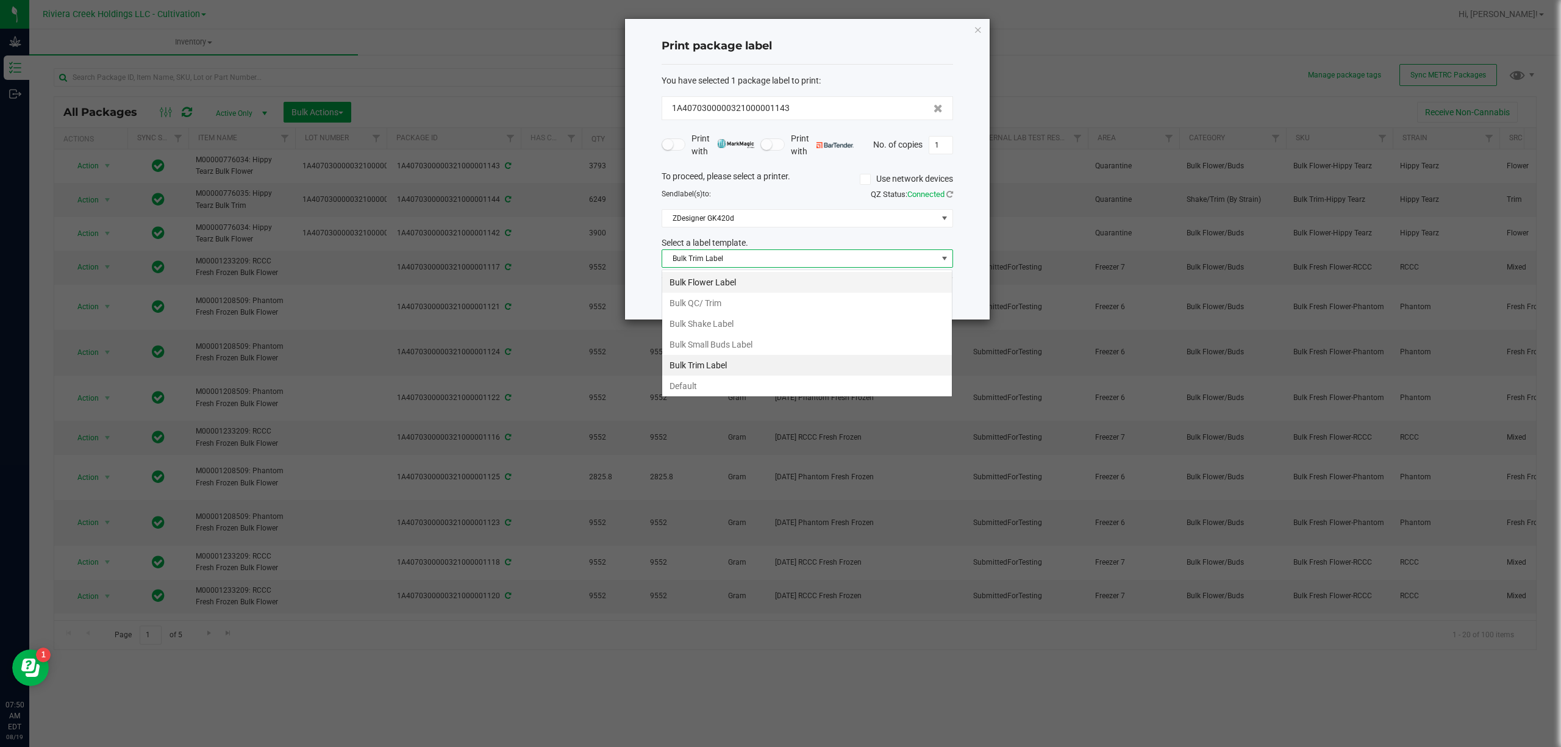
scroll to position [18, 291]
click at [727, 281] on li "Bulk Flower Label" at bounding box center [807, 282] width 290 height 21
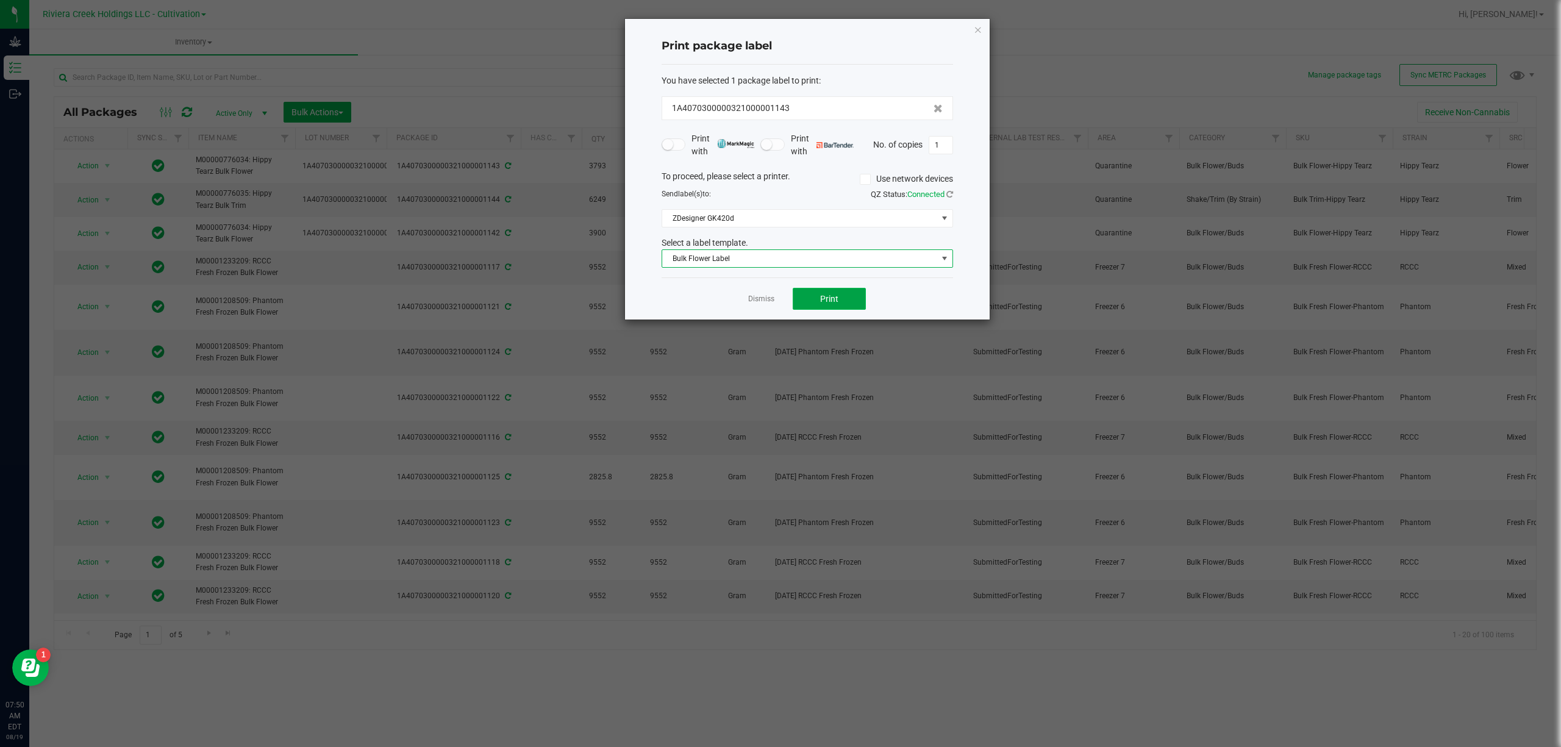
click at [846, 299] on button "Print" at bounding box center [829, 299] width 73 height 22
click at [977, 27] on icon "button" at bounding box center [978, 29] width 9 height 15
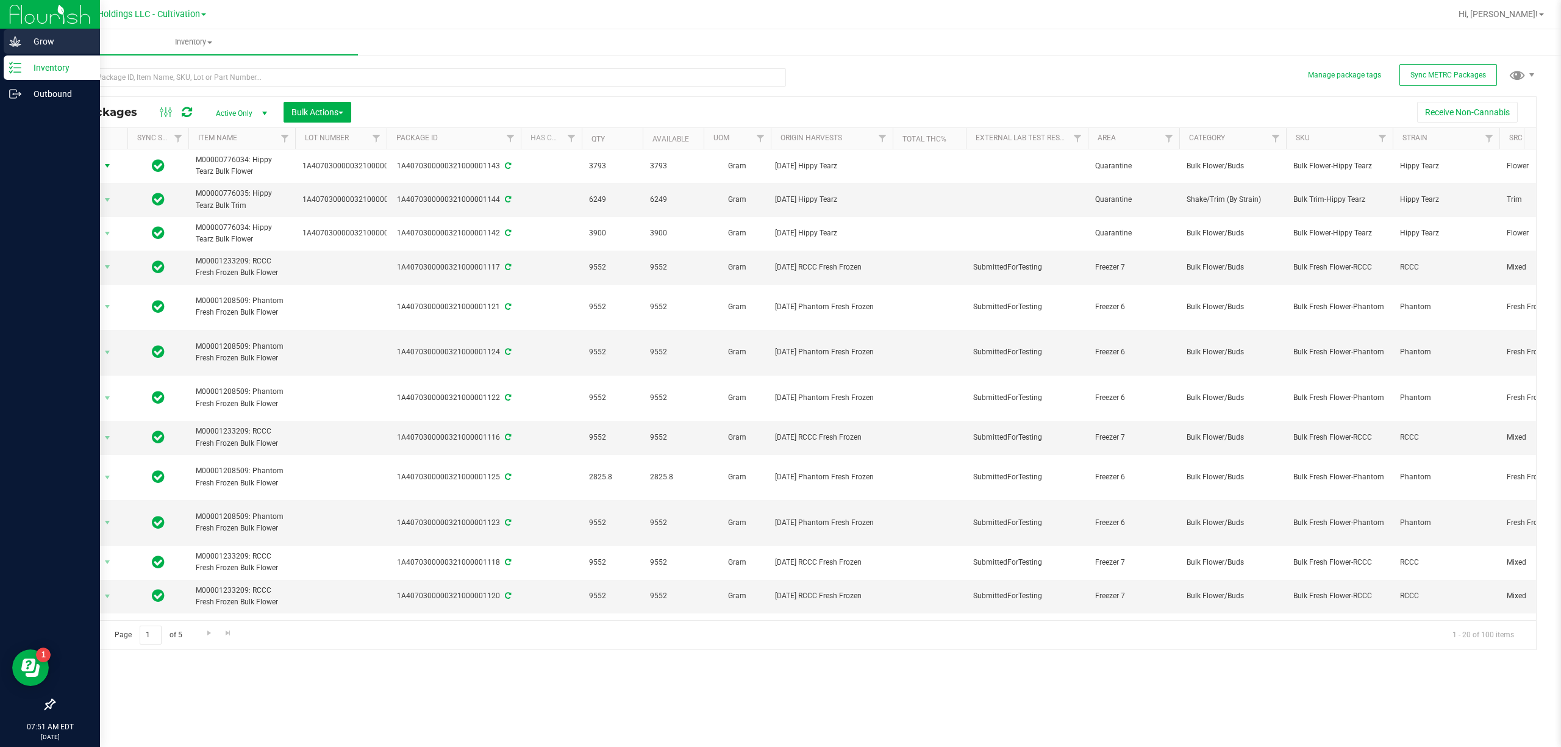
click at [32, 45] on p "Grow" at bounding box center [57, 41] width 73 height 15
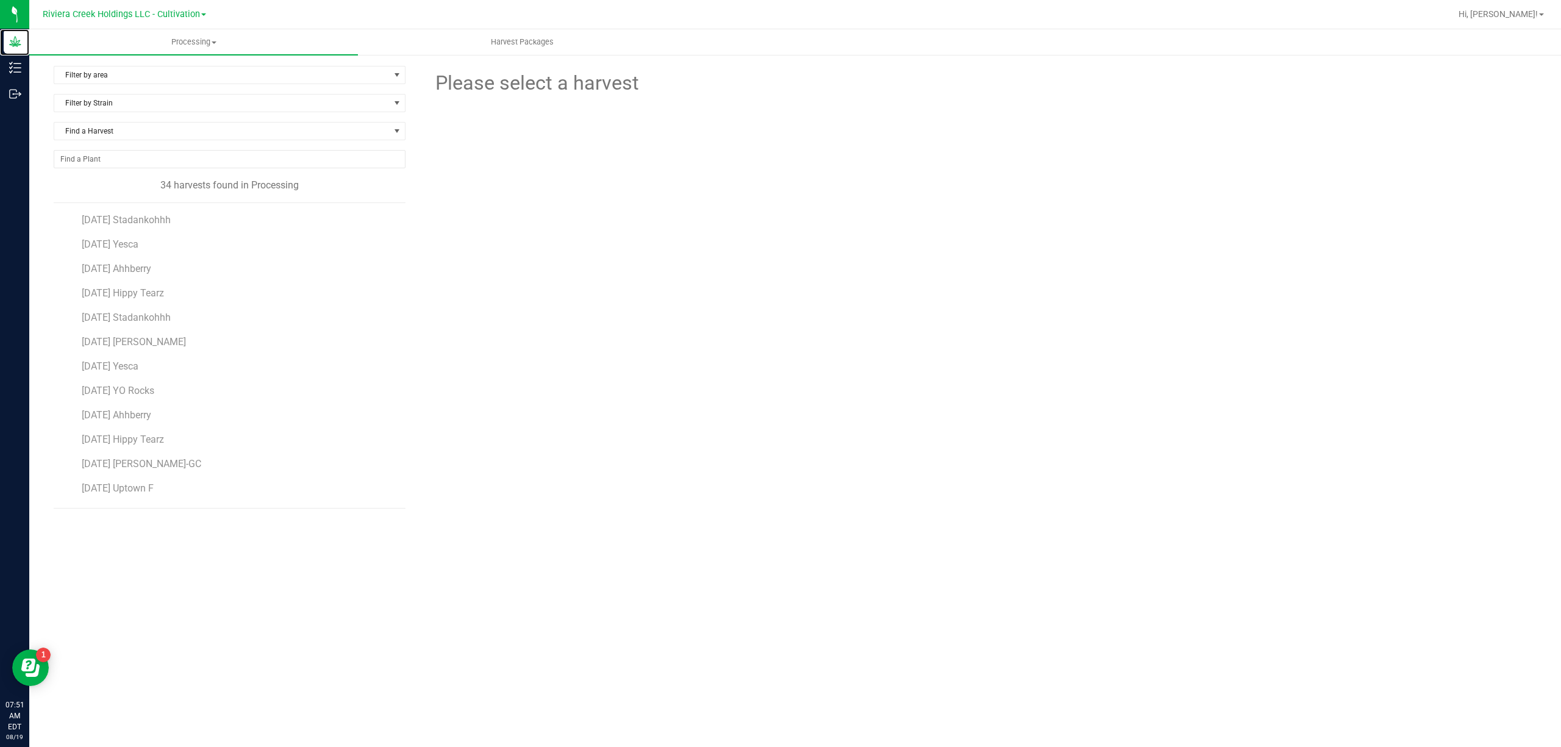
scroll to position [325, 0]
click at [154, 408] on span "[DATE] Uptown F" at bounding box center [118, 407] width 73 height 12
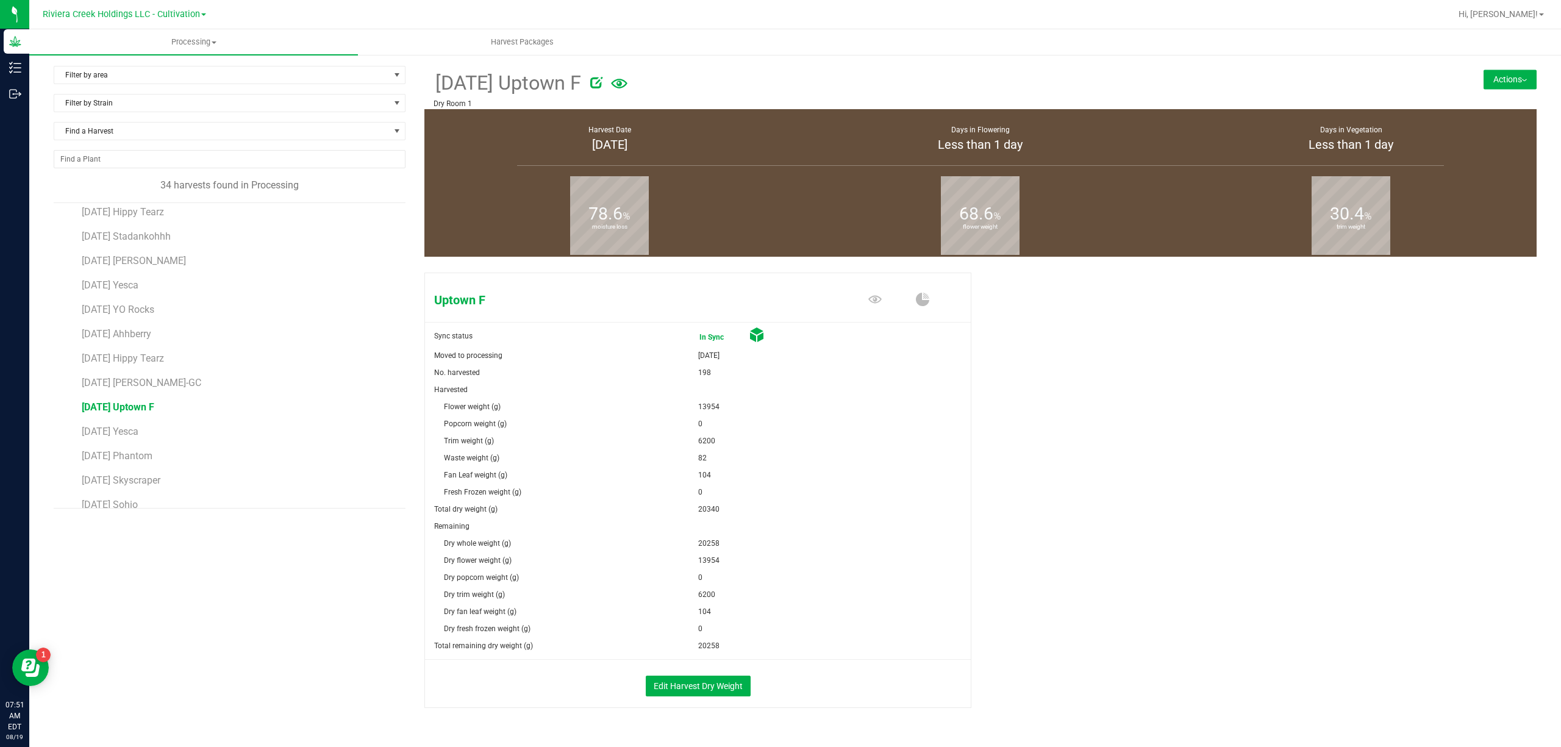
click at [1515, 79] on button "Actions" at bounding box center [1509, 79] width 53 height 20
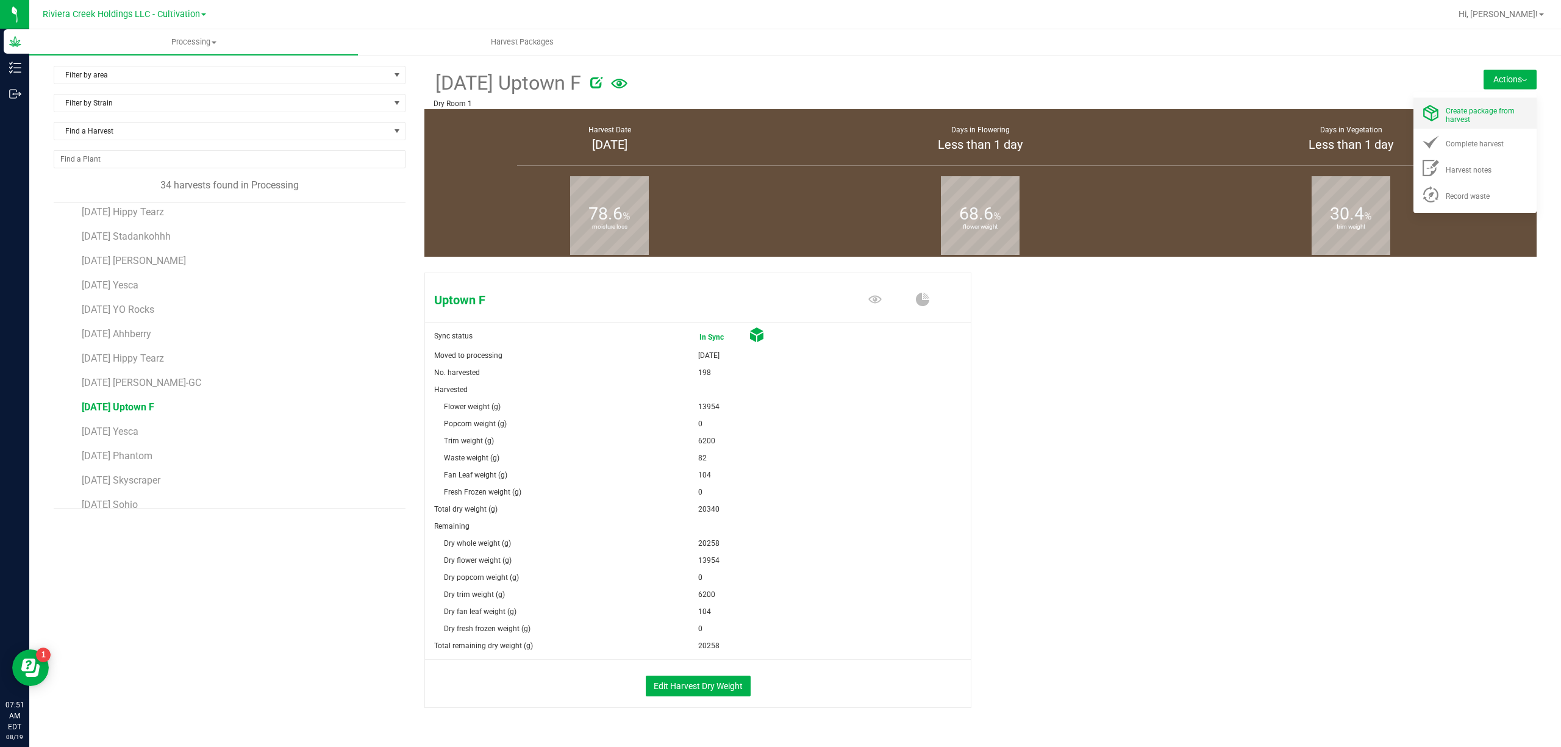
click at [1478, 111] on span "Create package from harvest" at bounding box center [1479, 115] width 69 height 17
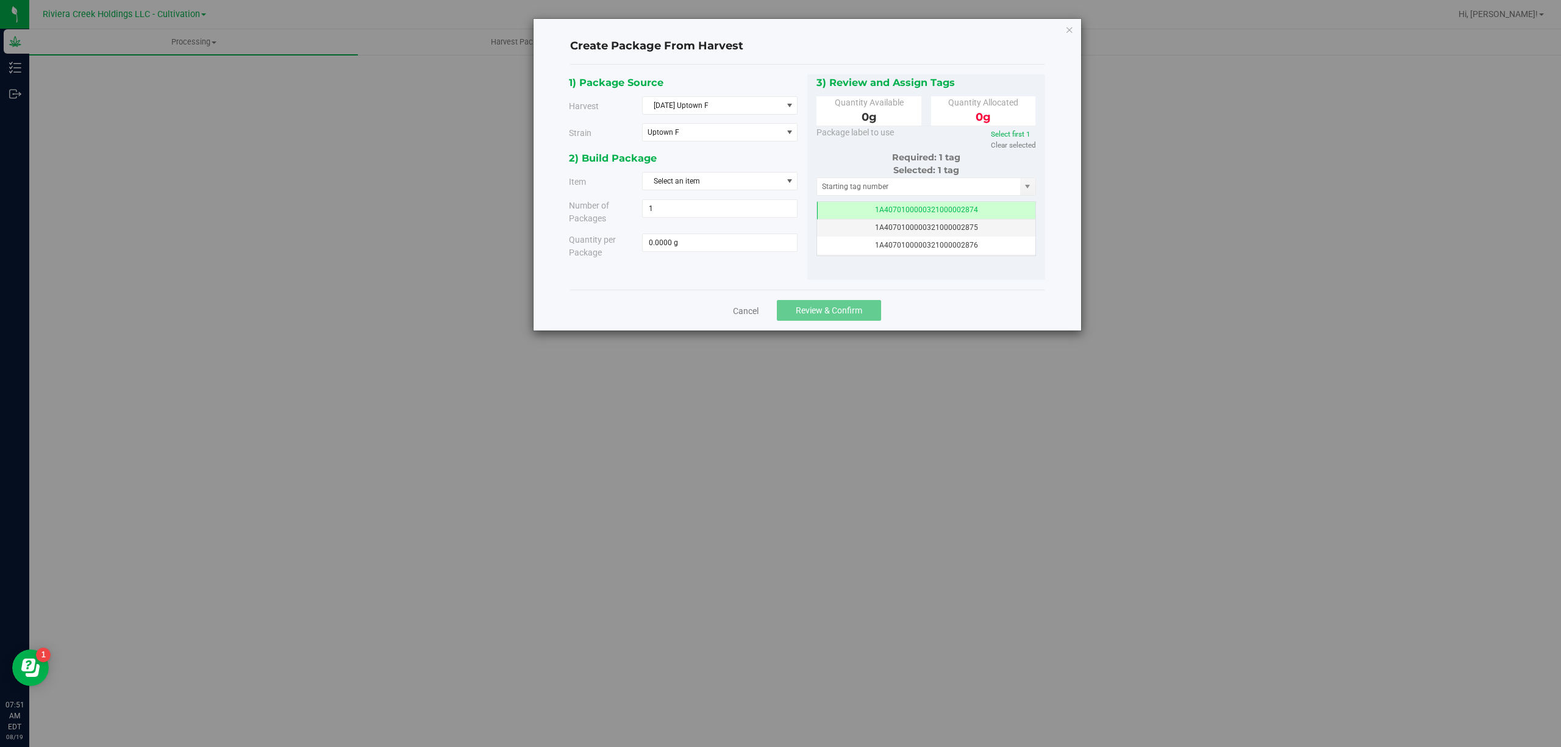
click at [690, 193] on div "2) Build Package Item Select an item M00001165607: Uptown F Flower Sample M0000…" at bounding box center [688, 209] width 238 height 118
click at [690, 177] on span "Select an item" at bounding box center [712, 181] width 139 height 17
click at [769, 271] on span "M00001167806: Uptown F Bulk Flower" at bounding box center [714, 270] width 128 height 16
click at [744, 244] on span at bounding box center [719, 242] width 155 height 18
type input "4660"
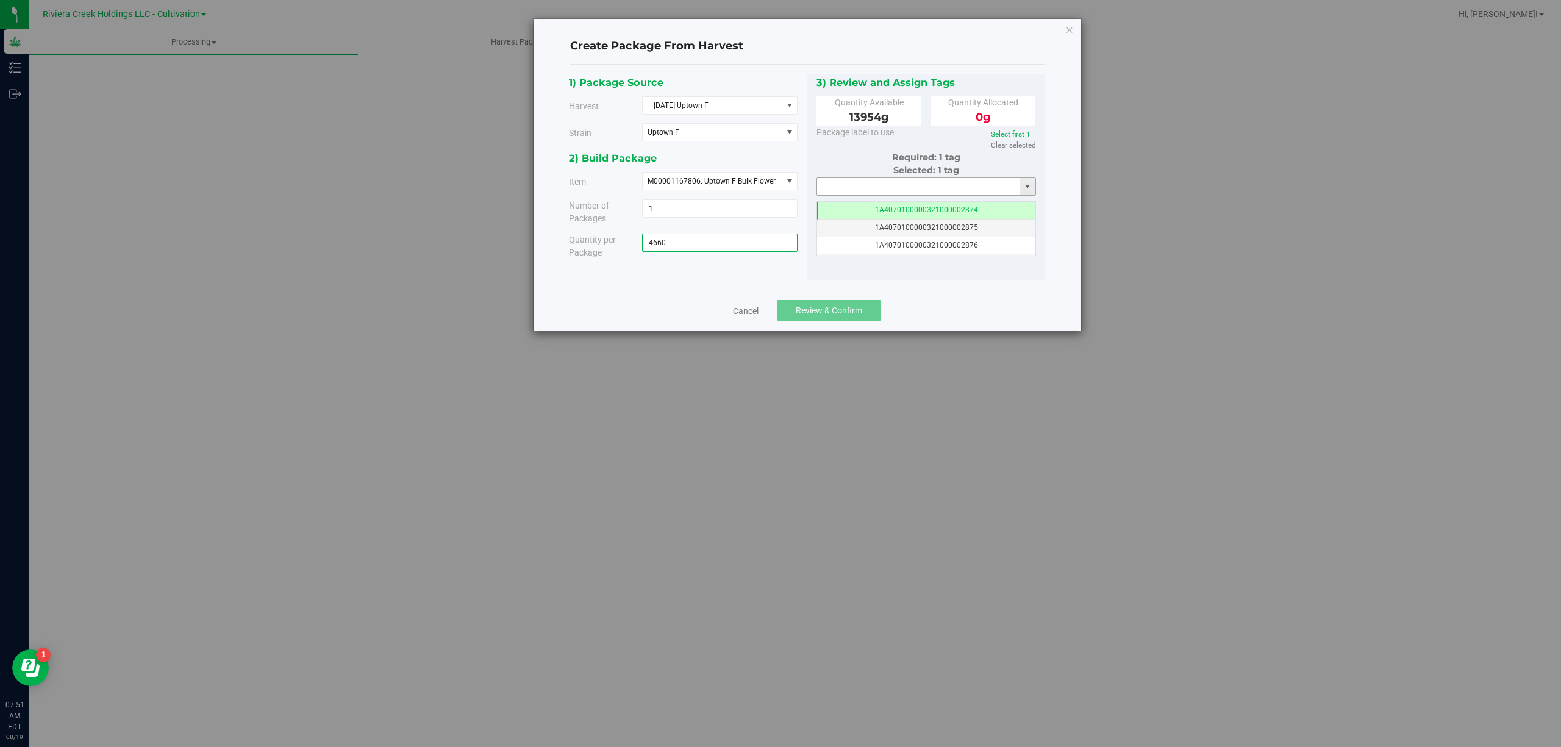
type input "4660.0000 g"
click at [862, 187] on input "text" at bounding box center [919, 186] width 204 height 17
click at [927, 213] on li "1A4070300000321000001145" at bounding box center [926, 208] width 218 height 18
type input "1A4070300000321000001145"
click at [874, 310] on button "Review & Confirm" at bounding box center [829, 310] width 104 height 21
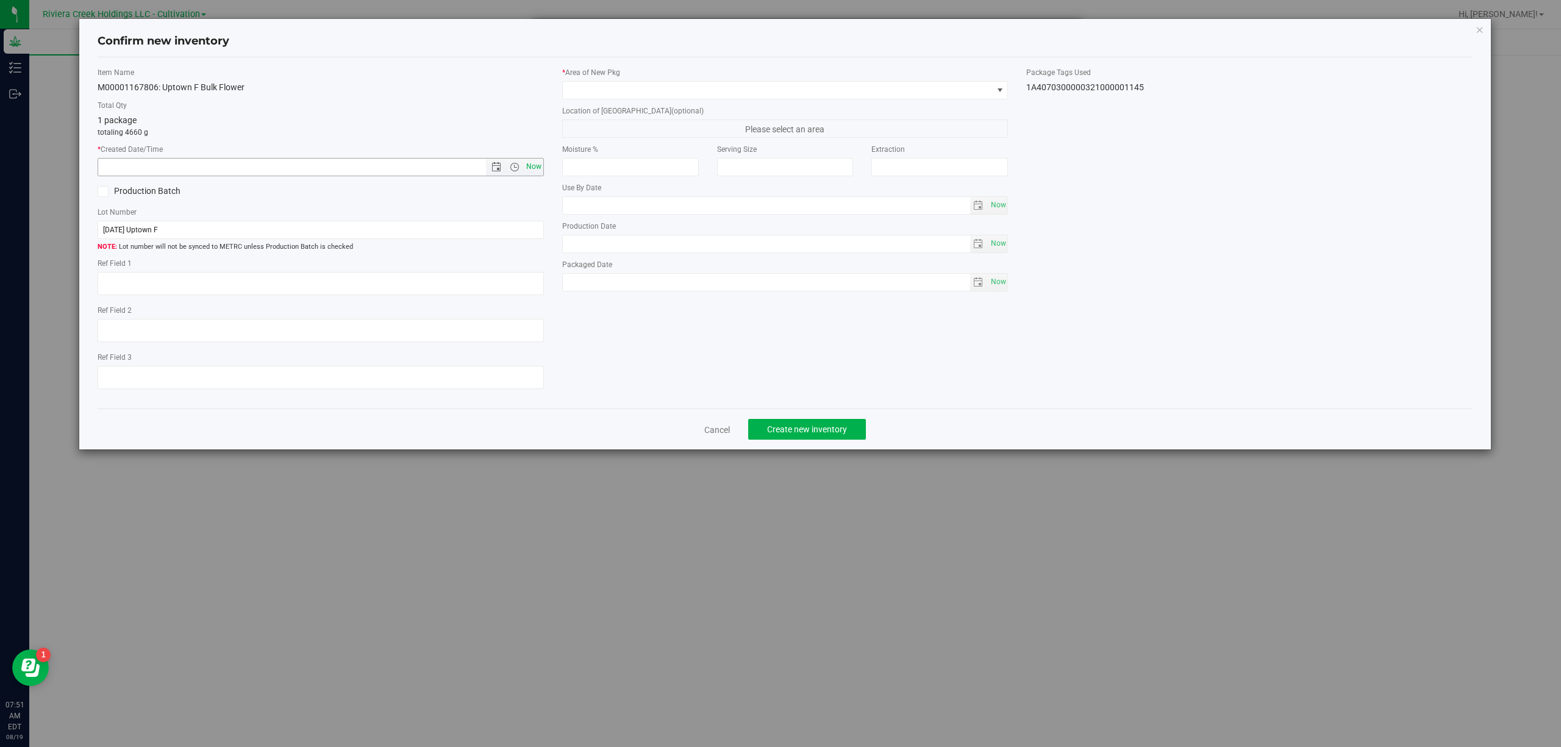
click at [532, 167] on span "Now" at bounding box center [533, 167] width 21 height 18
type input "8/19/2025 7:51 AM"
click at [601, 96] on span at bounding box center [778, 90] width 430 height 17
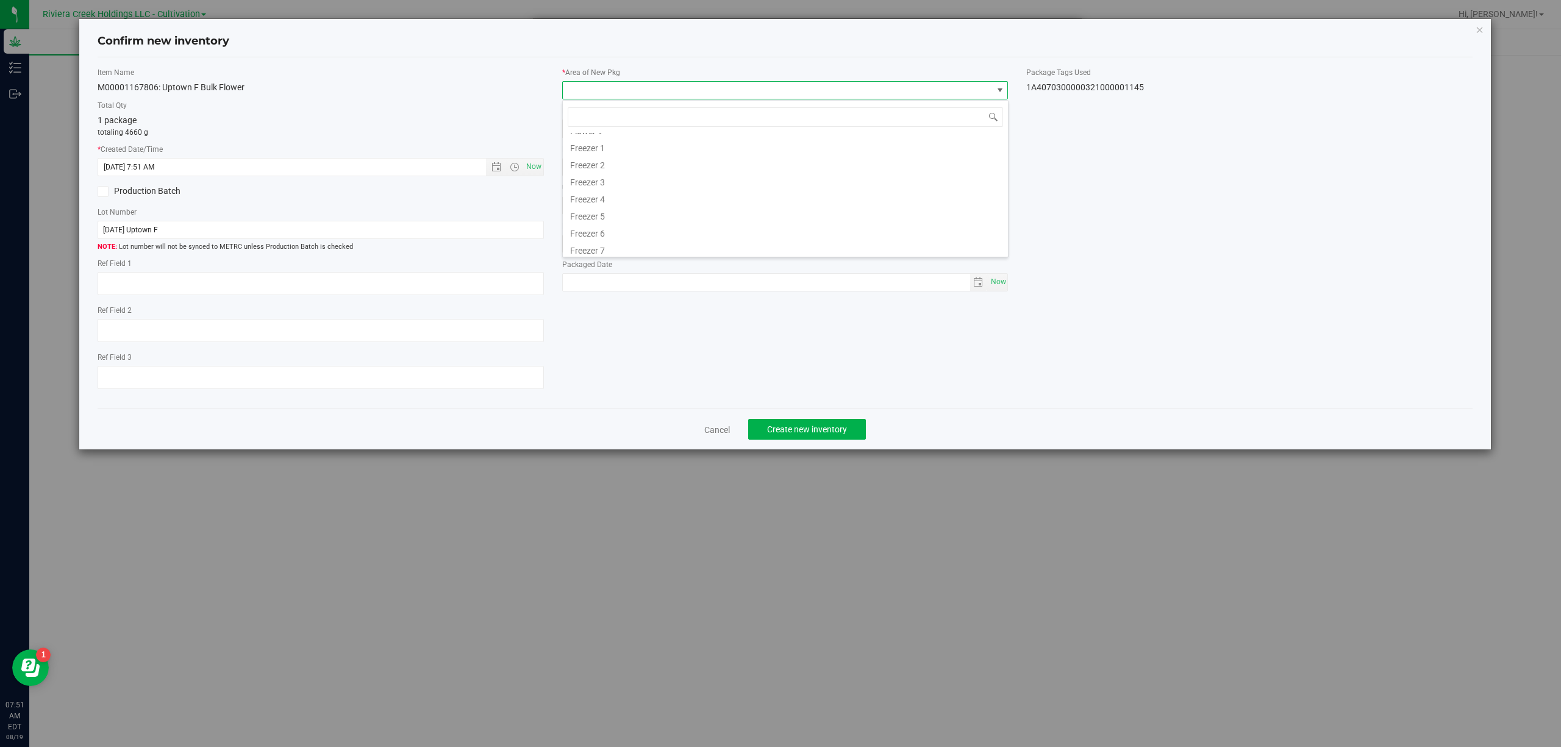
scroll to position [254, 0]
click at [610, 213] on li "Quarantine" at bounding box center [785, 212] width 445 height 17
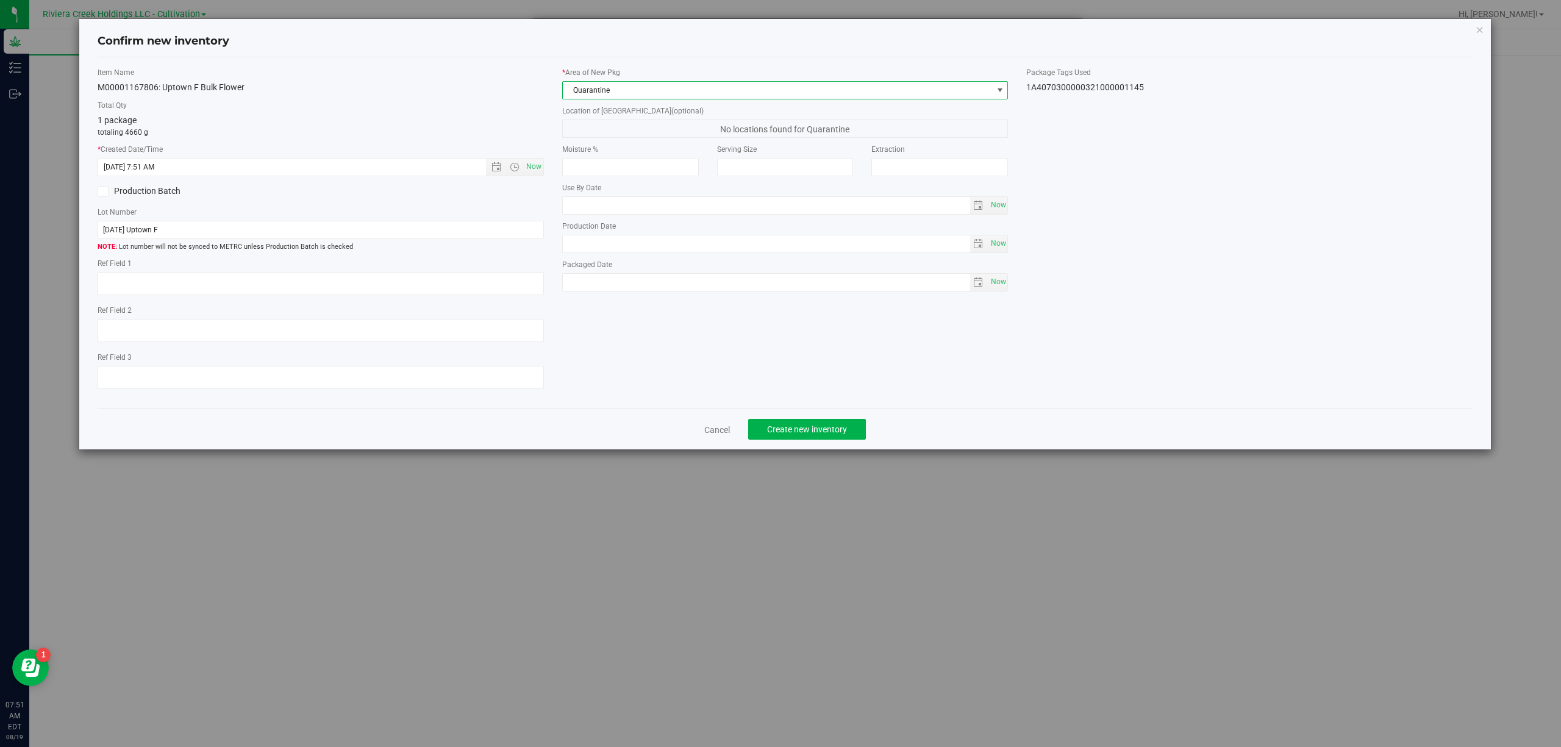
click at [1088, 87] on div "1A4070300000321000001145" at bounding box center [1249, 87] width 446 height 13
copy body "1A4070300000321000001145 Cancel Create new inventory"
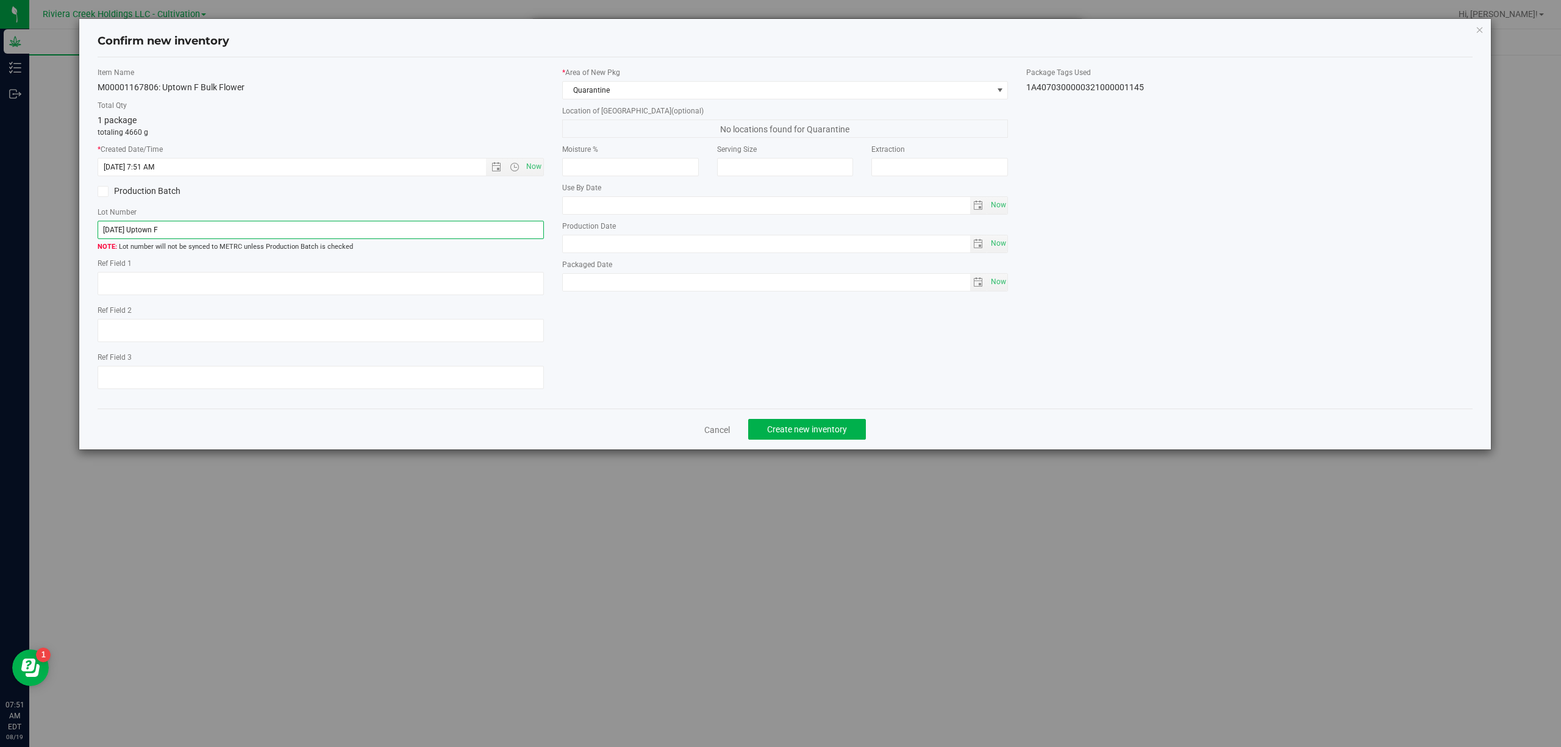
click at [189, 227] on input "[DATE] Uptown F" at bounding box center [321, 230] width 446 height 18
click at [189, 226] on input "[DATE] Uptown F" at bounding box center [321, 230] width 446 height 18
click at [186, 221] on input "[DATE] Uptown F" at bounding box center [321, 230] width 446 height 18
drag, startPoint x: 186, startPoint y: 221, endPoint x: 180, endPoint y: 232, distance: 12.8
click at [182, 227] on input "[DATE] Uptown F" at bounding box center [321, 230] width 446 height 18
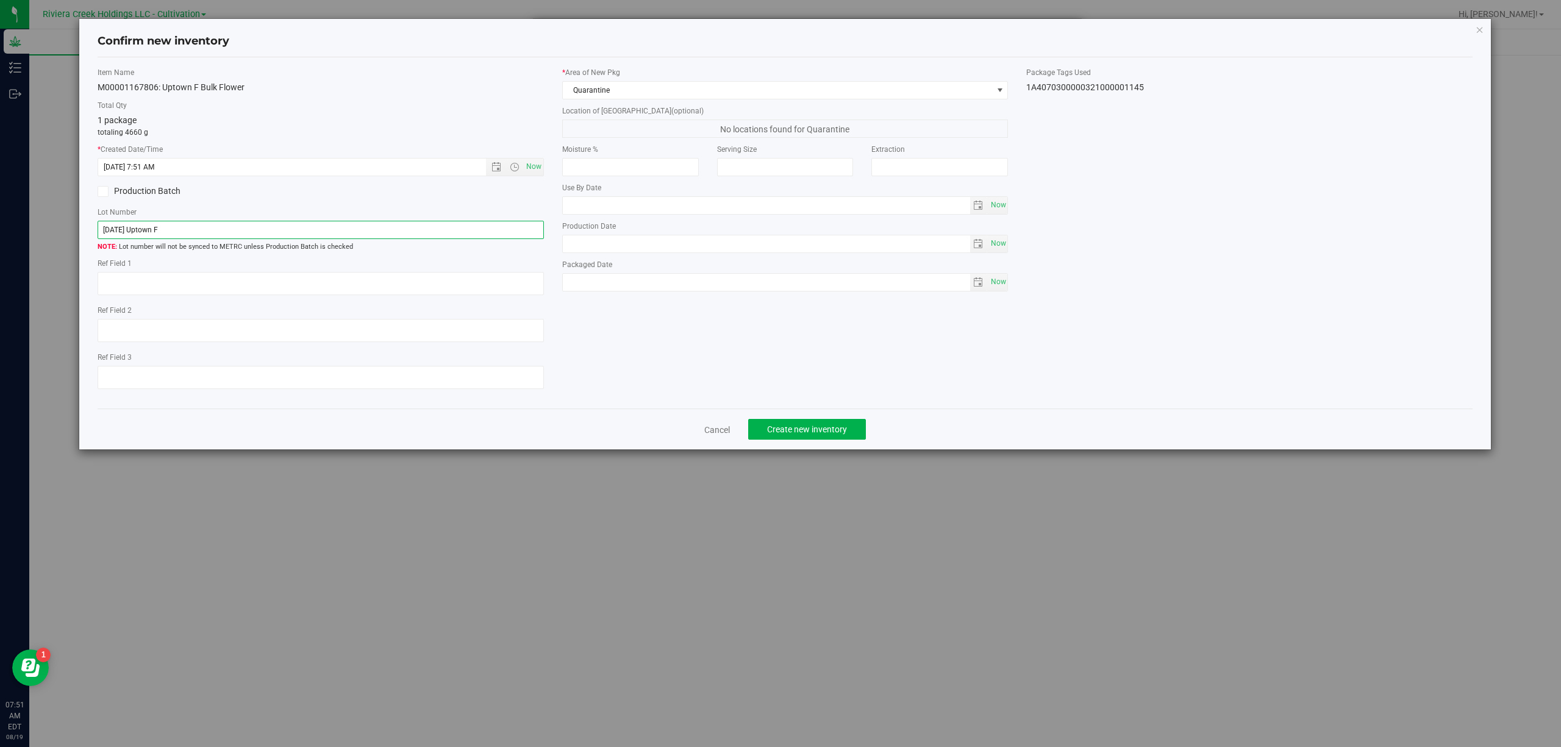
click at [180, 232] on input "[DATE] Uptown F" at bounding box center [321, 230] width 446 height 18
click at [180, 230] on input "[DATE] Uptown F" at bounding box center [321, 230] width 446 height 18
paste input "1A4070300000321000001145"
type input "1A4070300000321000001145"
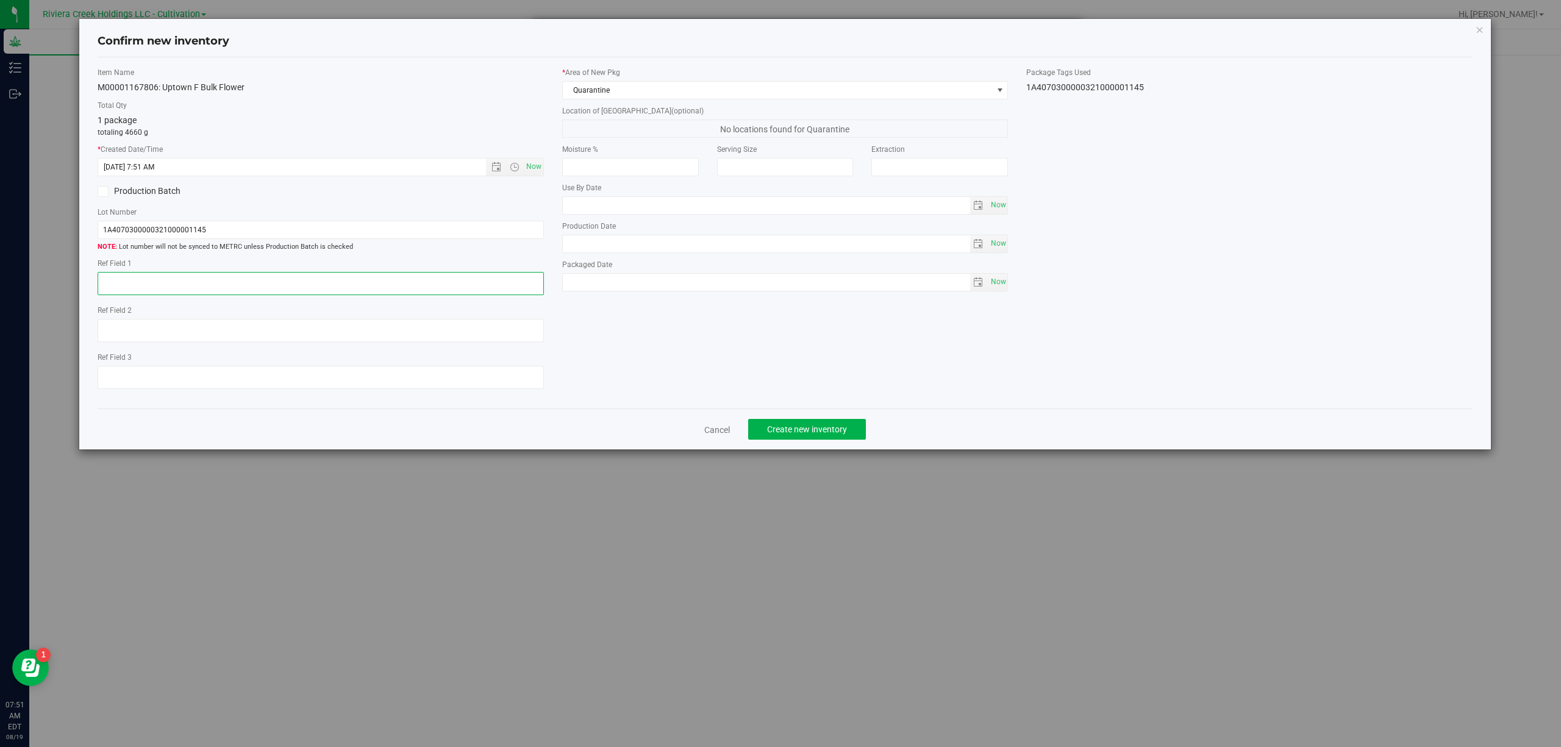
click at [213, 283] on textarea at bounding box center [321, 283] width 446 height 23
type textarea "B1-NYF-R5"
click at [923, 341] on div "Item Name M00001167806: Uptown F Bulk Flower Total Qty 1 package totaling 4660 …" at bounding box center [785, 233] width 1394 height 332
click at [827, 440] on button "Create new inventory" at bounding box center [807, 429] width 118 height 21
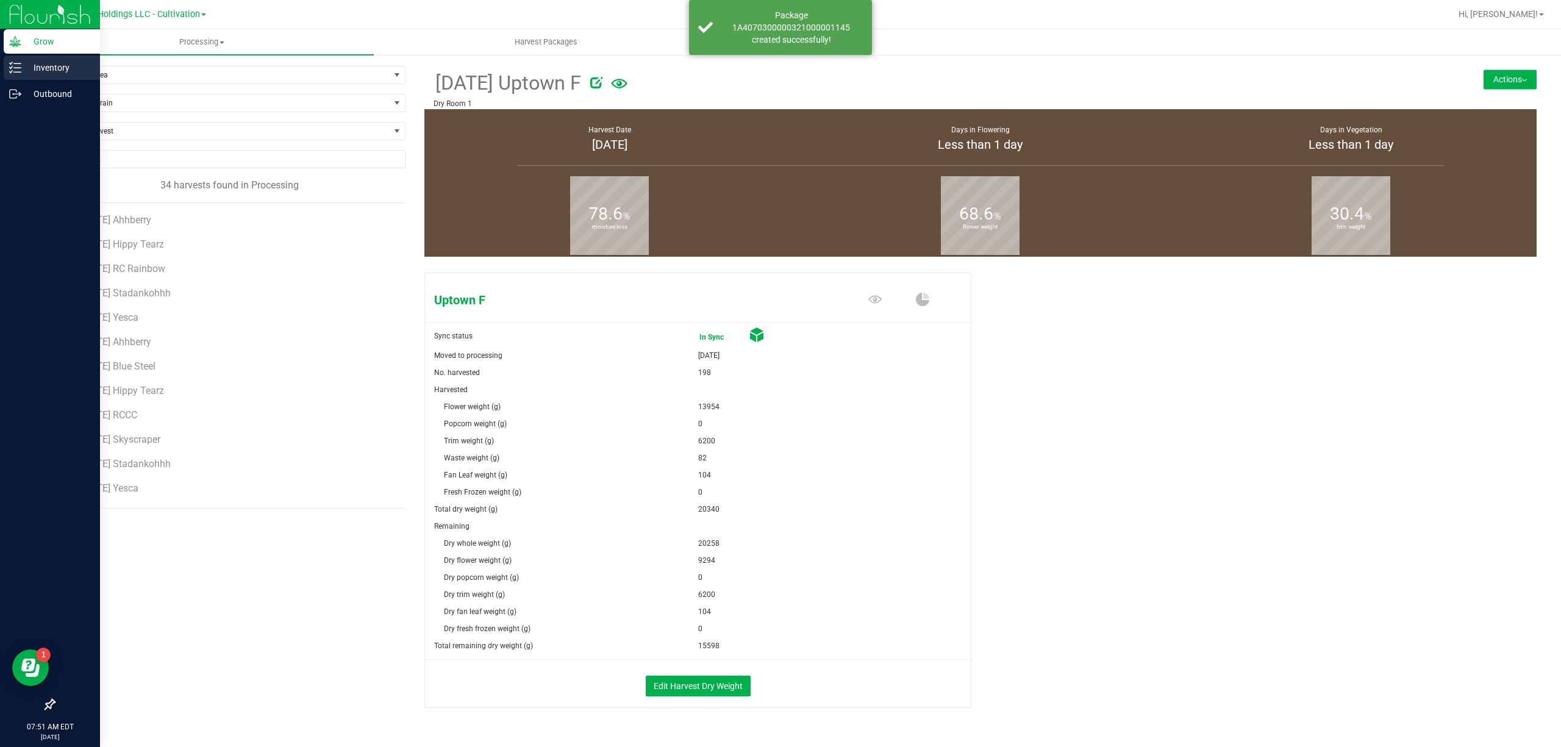
click at [23, 69] on p "Inventory" at bounding box center [57, 67] width 73 height 15
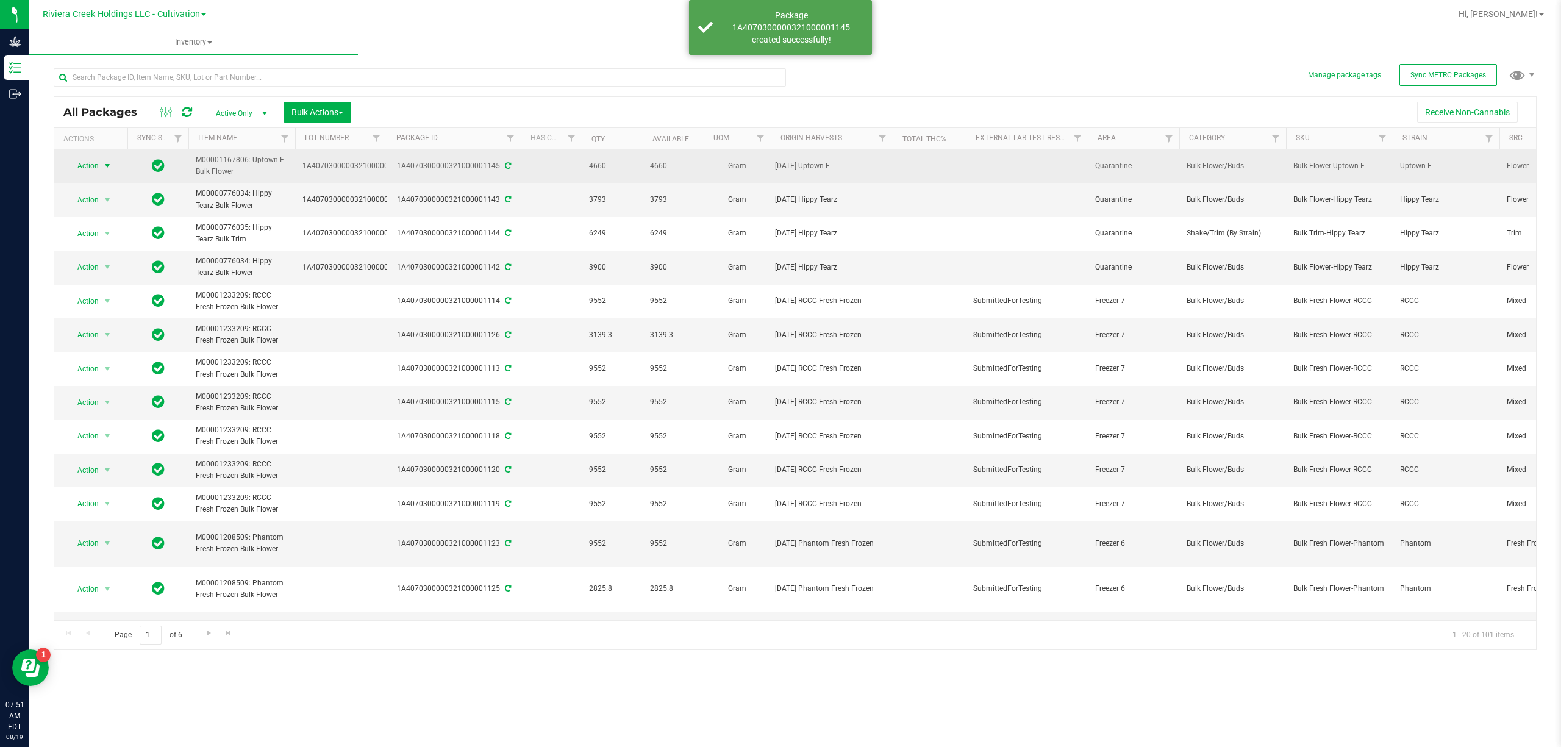
click at [86, 162] on span "Action" at bounding box center [82, 165] width 33 height 17
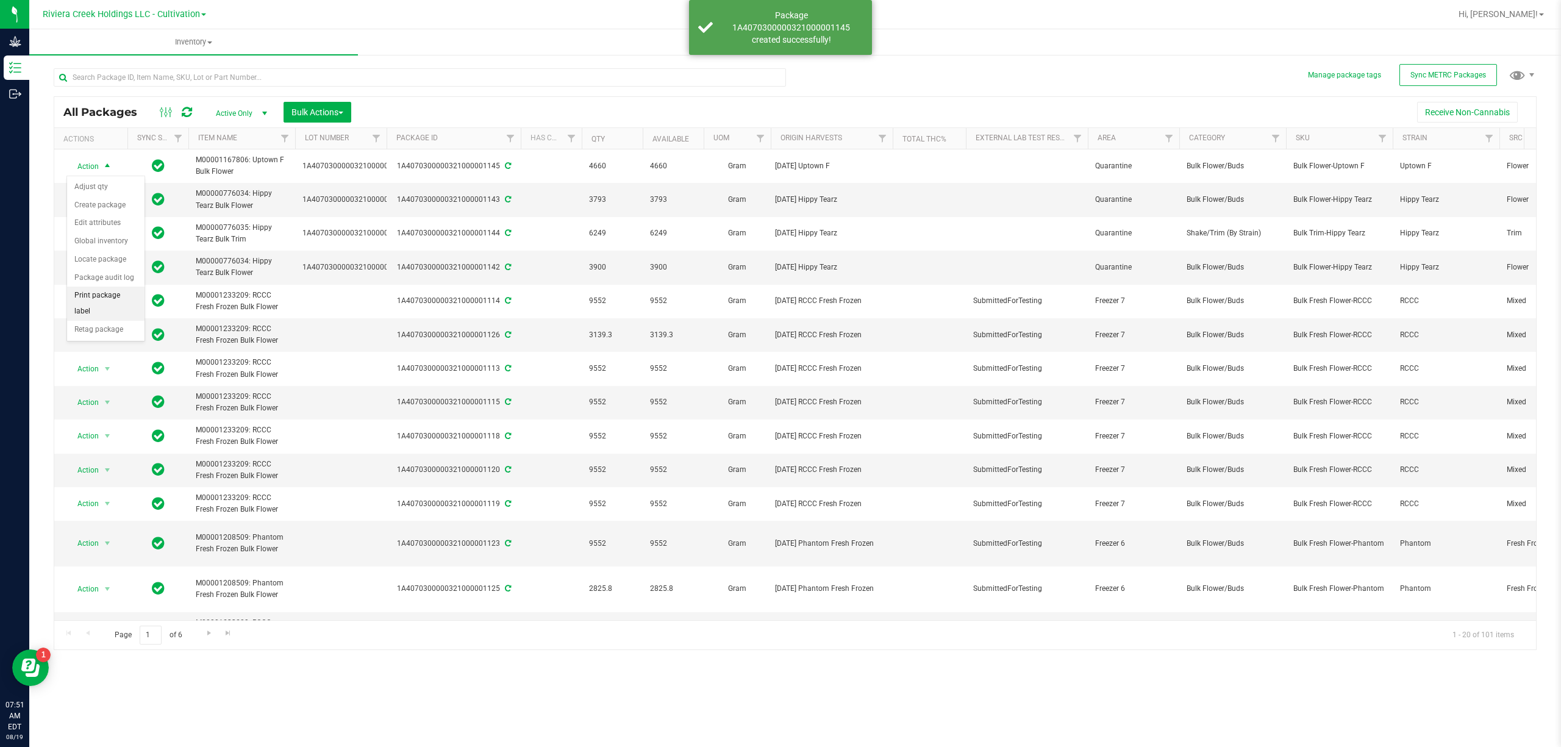
click at [98, 302] on li "Print package label" at bounding box center [105, 304] width 77 height 34
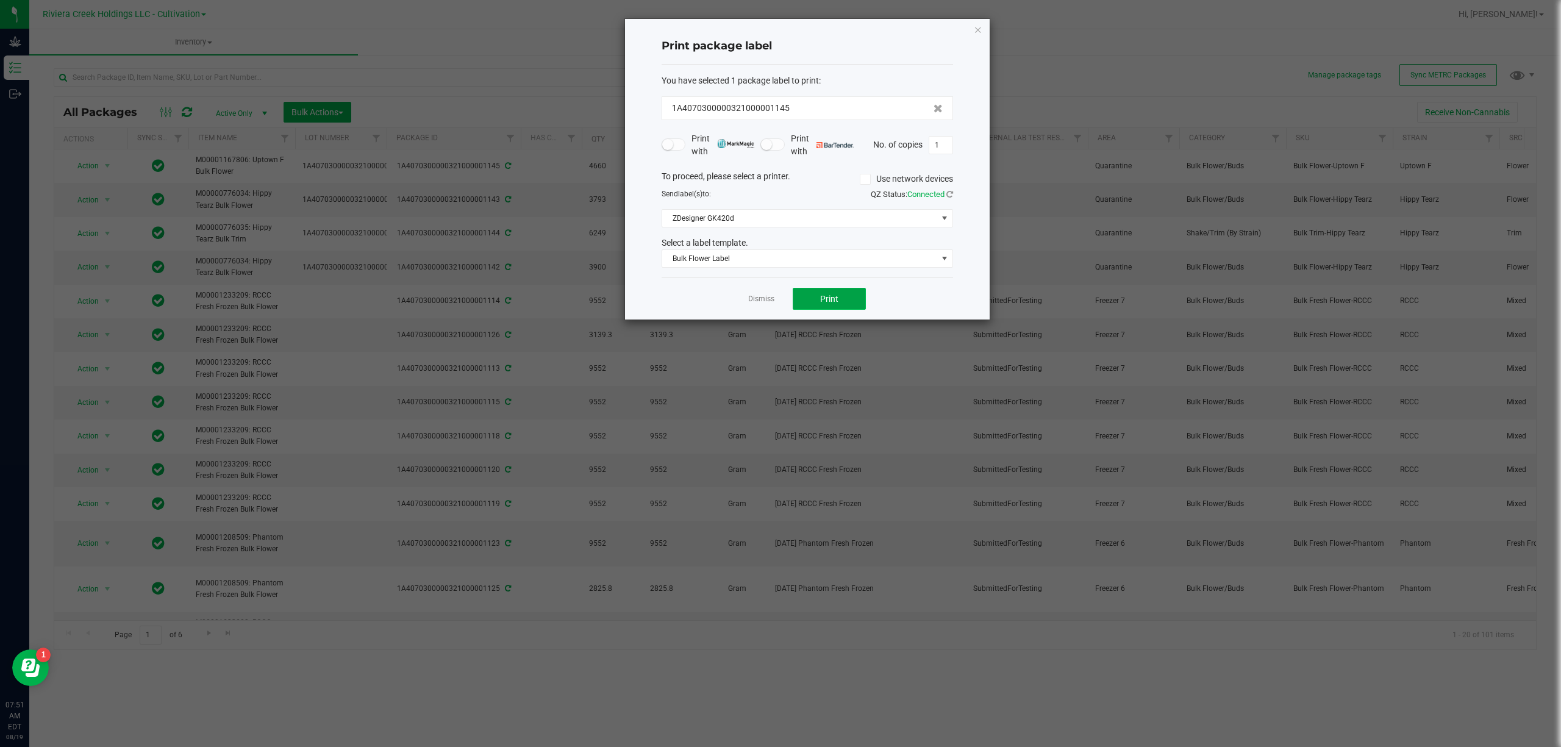
click at [822, 293] on button "Print" at bounding box center [829, 299] width 73 height 22
click at [752, 260] on span "Bulk Flower Label" at bounding box center [799, 258] width 275 height 17
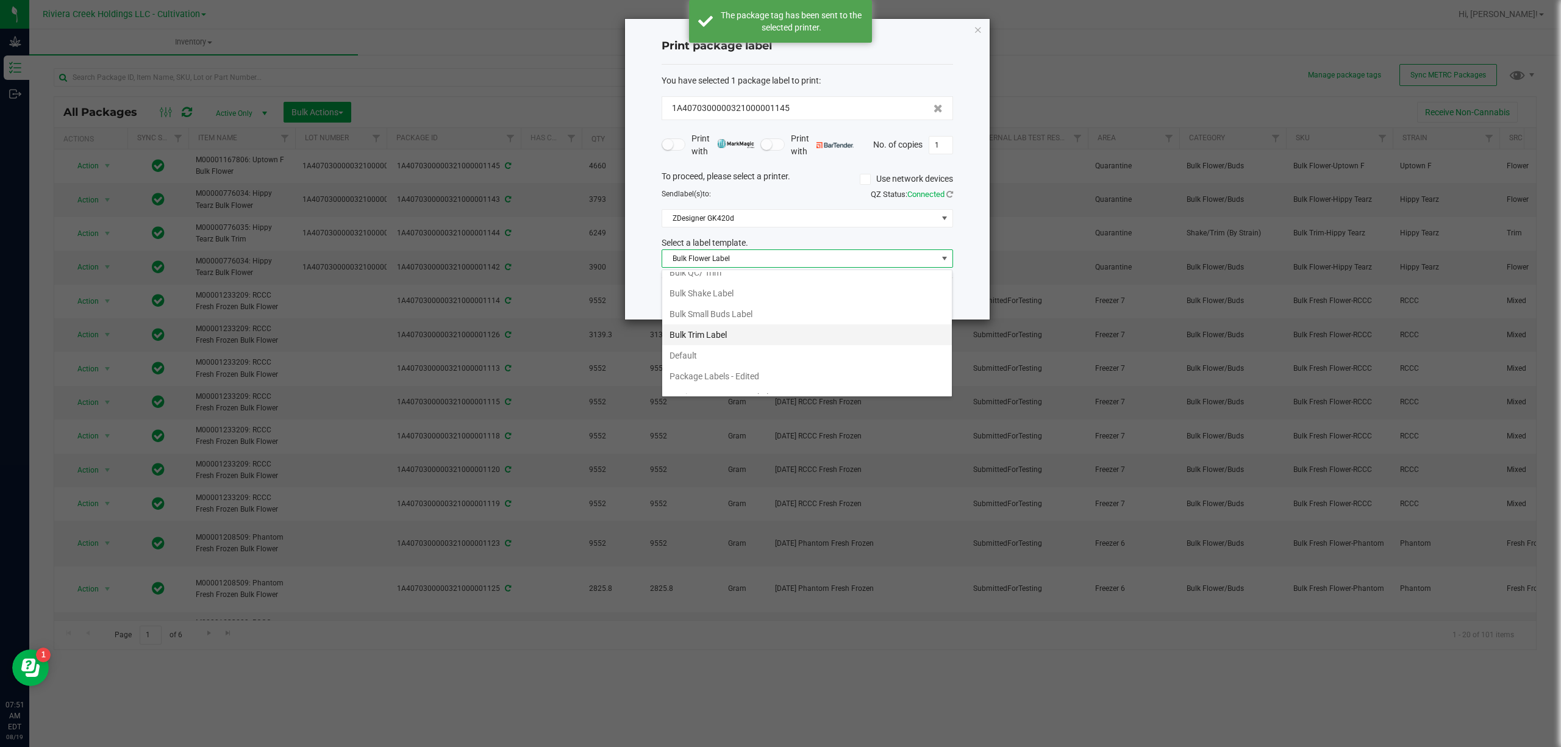
scroll to position [47, 0]
click at [740, 382] on li "Strain- Harvest Date Label" at bounding box center [807, 383] width 290 height 21
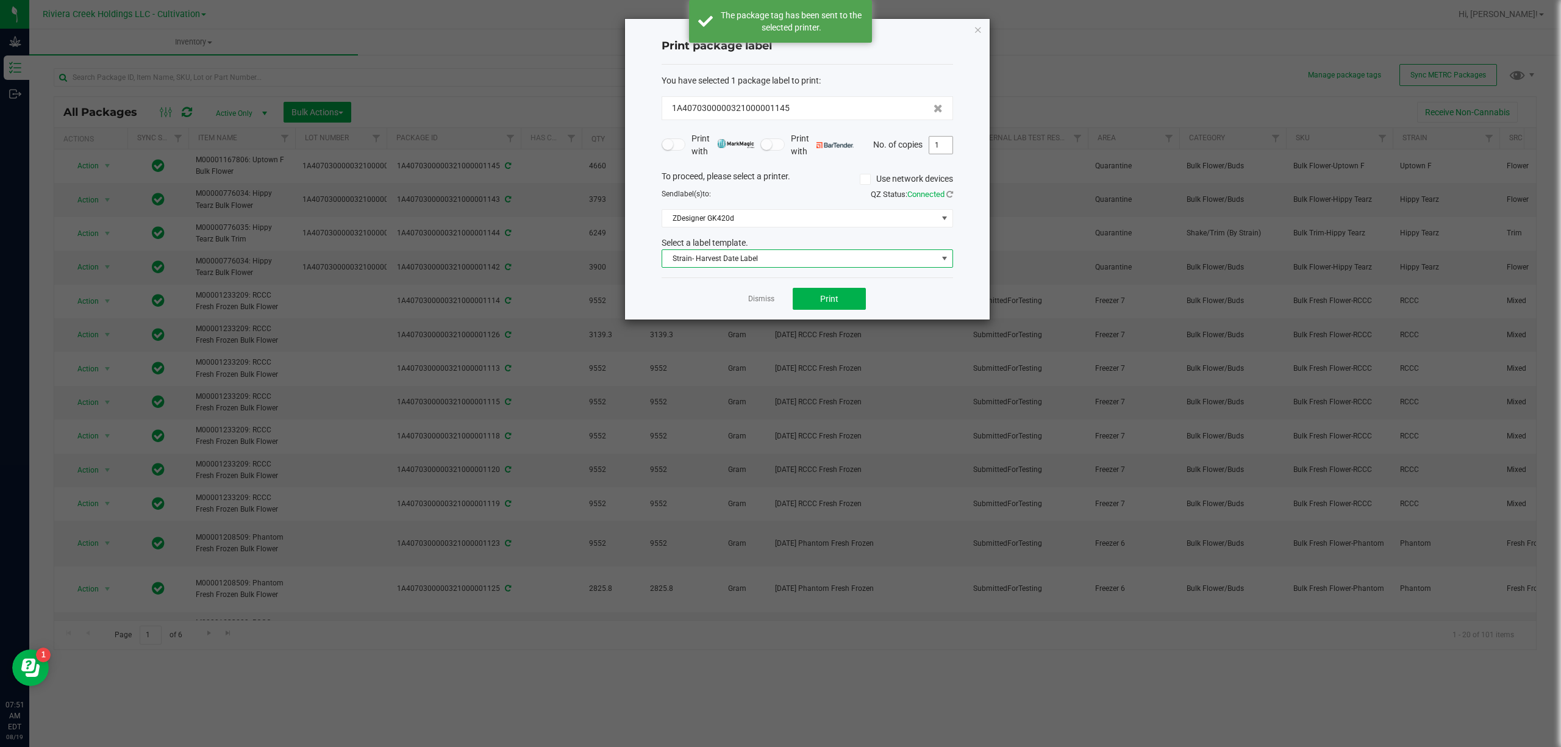
click at [941, 152] on input "1" at bounding box center [940, 145] width 23 height 17
type input "4"
click at [832, 308] on button "Print" at bounding box center [829, 299] width 73 height 22
click at [978, 30] on icon "button" at bounding box center [978, 29] width 9 height 15
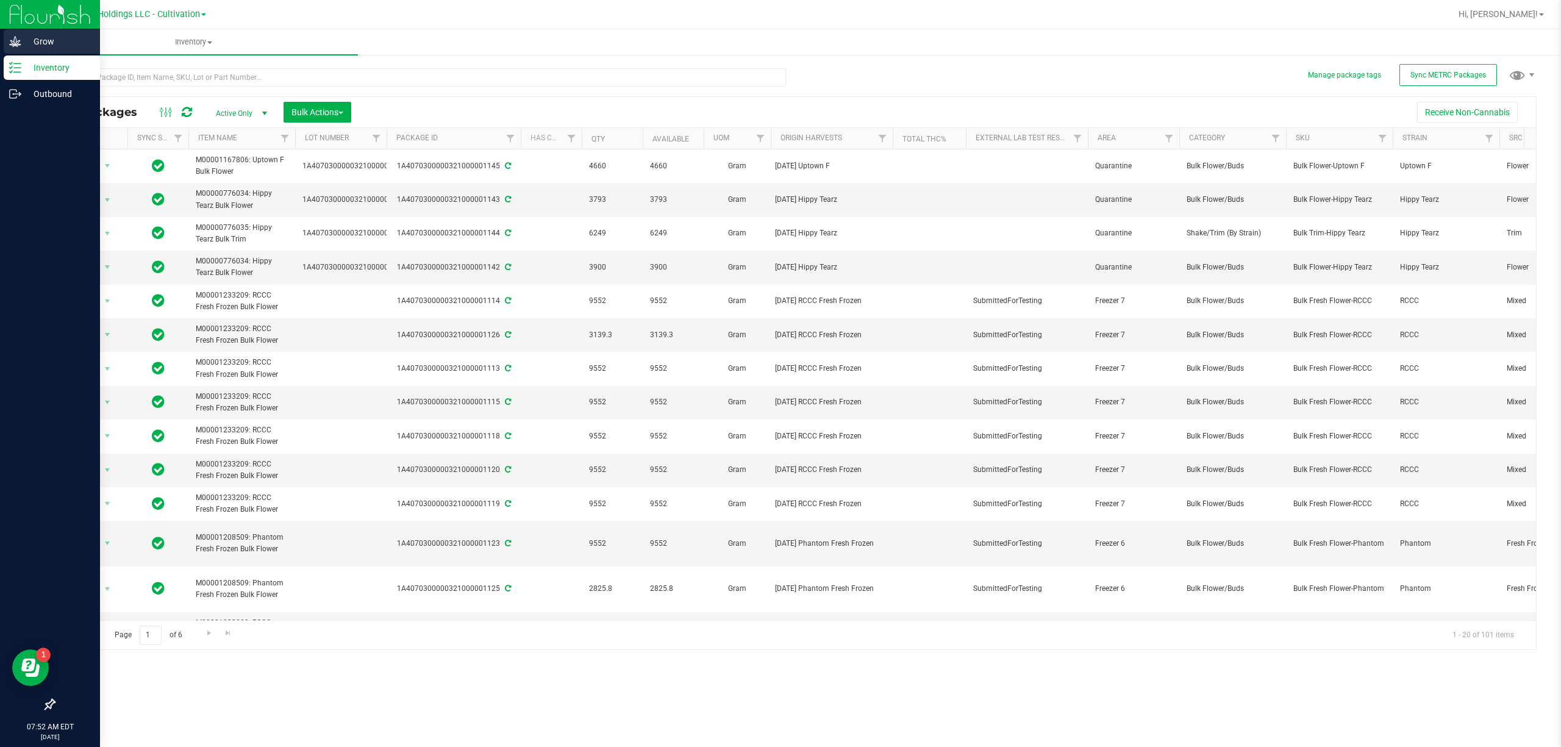
click at [8, 50] on div "Grow" at bounding box center [52, 41] width 96 height 24
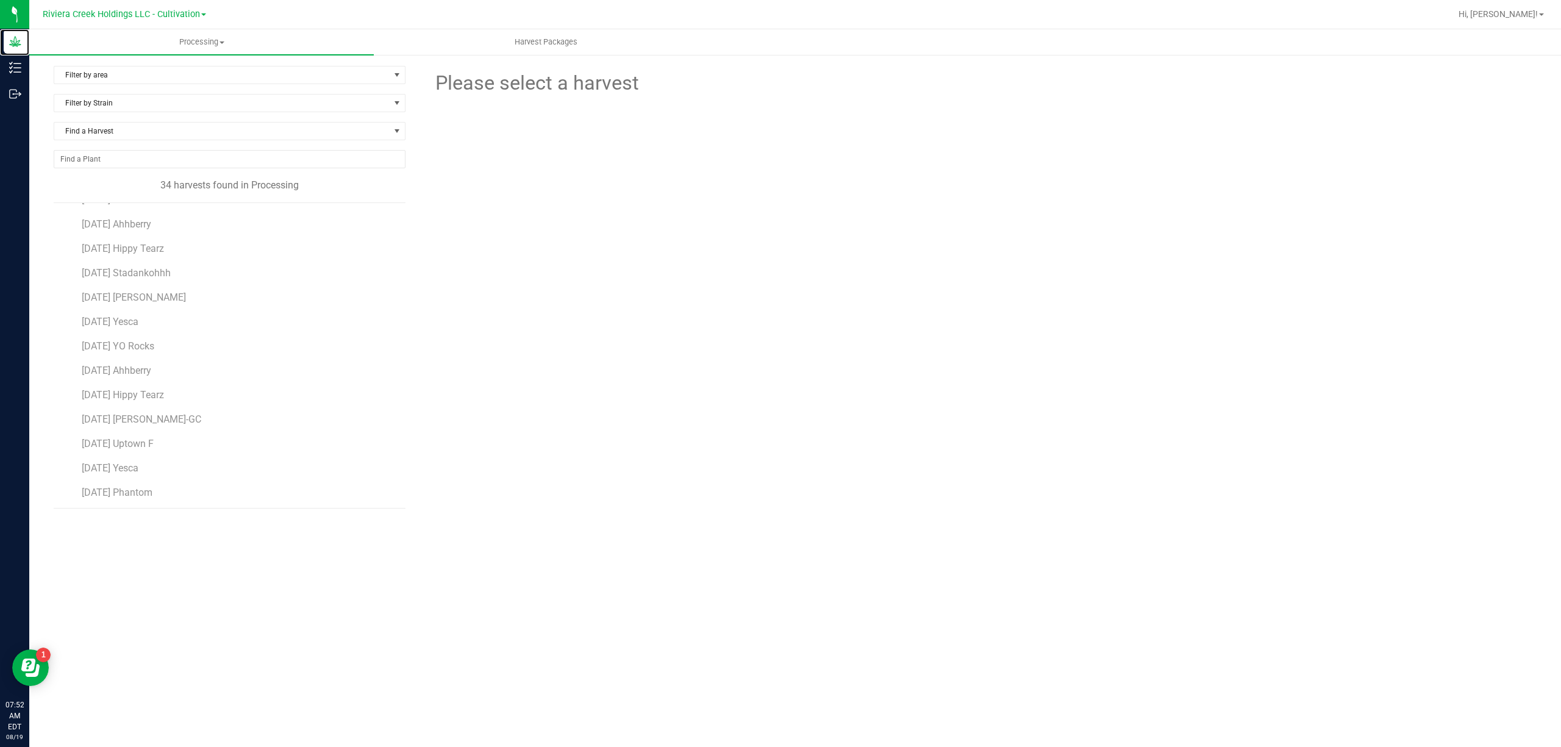
scroll to position [325, 0]
click at [159, 415] on li "[DATE] Uptown F" at bounding box center [239, 402] width 315 height 24
click at [154, 410] on span "[DATE] Uptown F" at bounding box center [118, 407] width 73 height 12
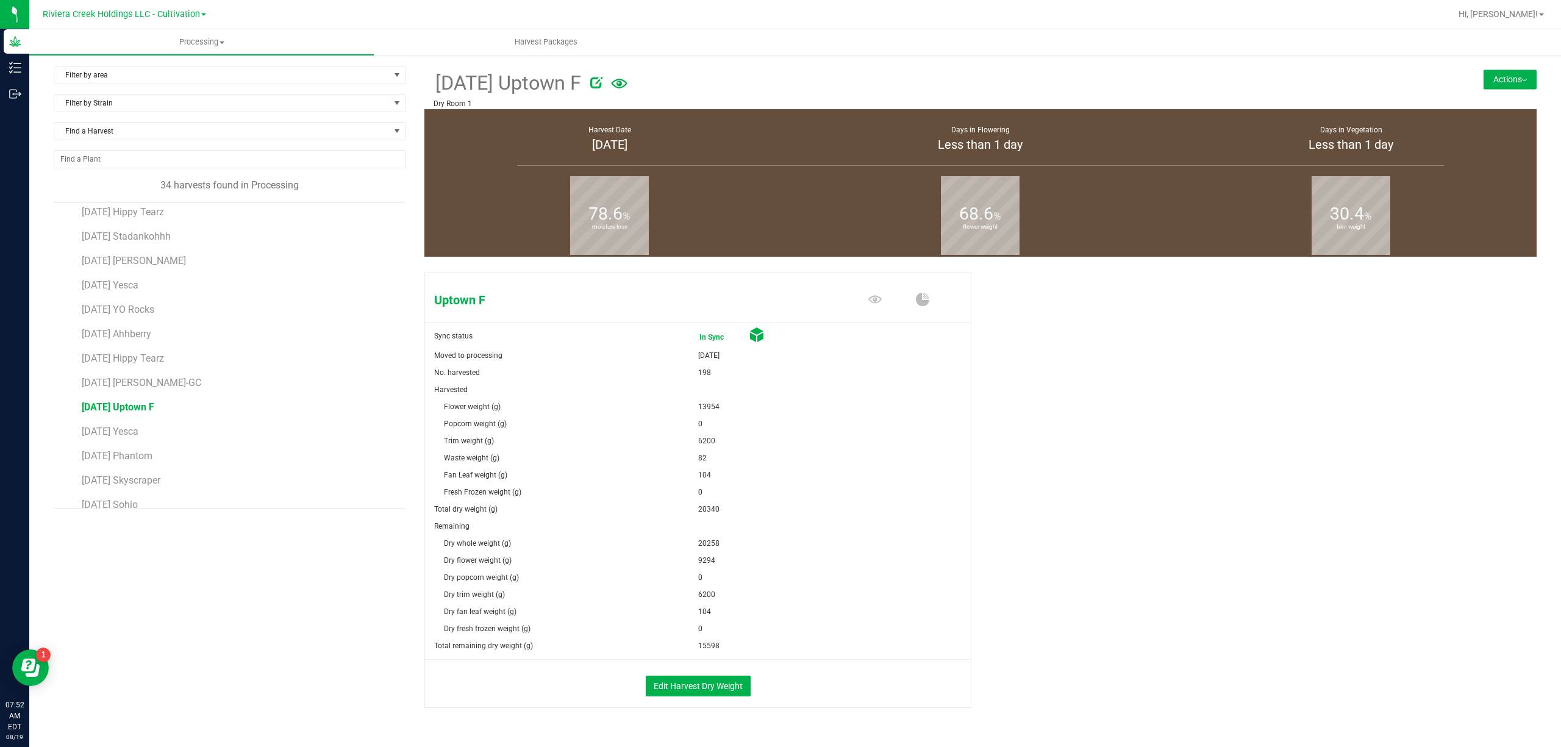
click at [1488, 71] on button "Actions" at bounding box center [1509, 79] width 53 height 20
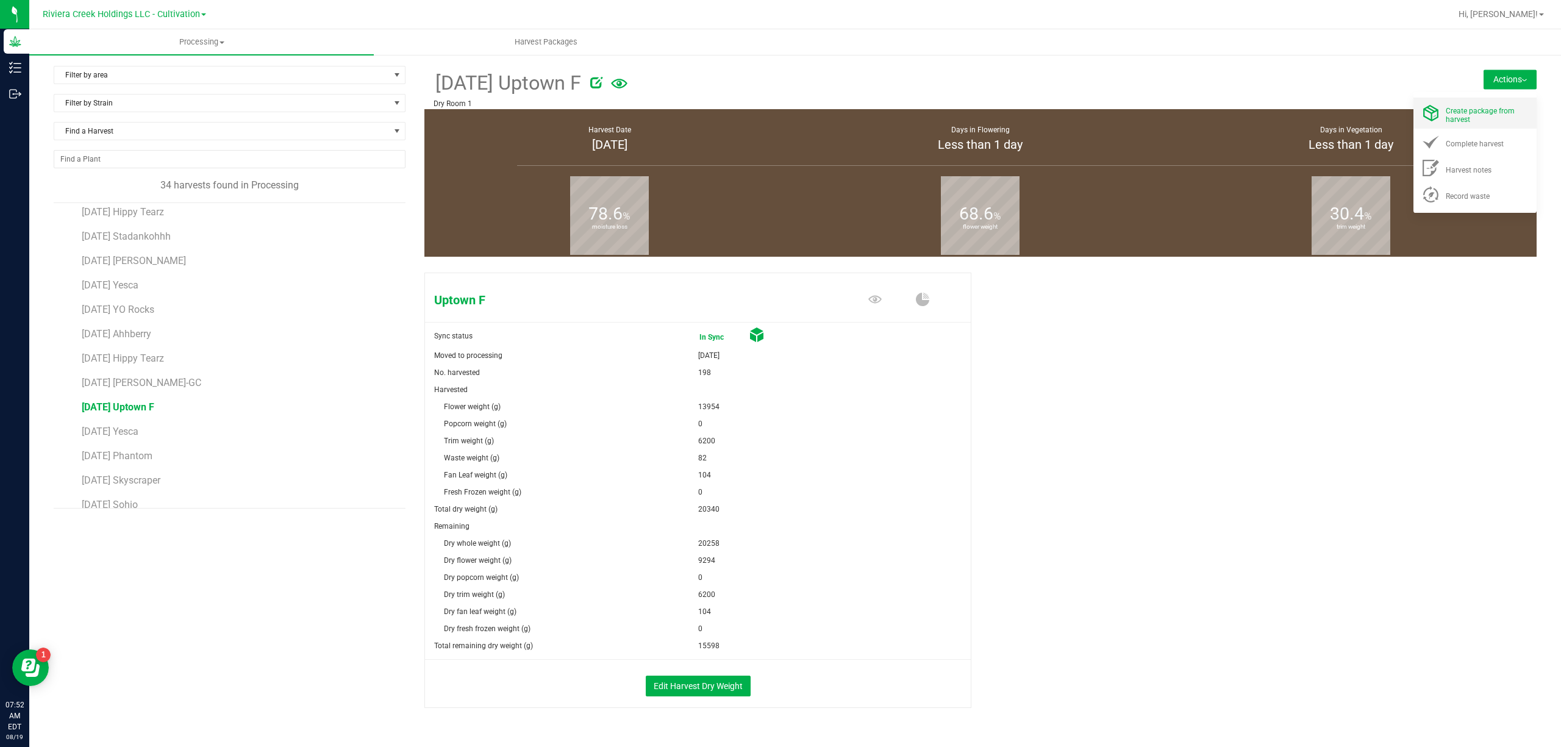
click at [1459, 118] on div "Create package from harvest" at bounding box center [1486, 112] width 83 height 21
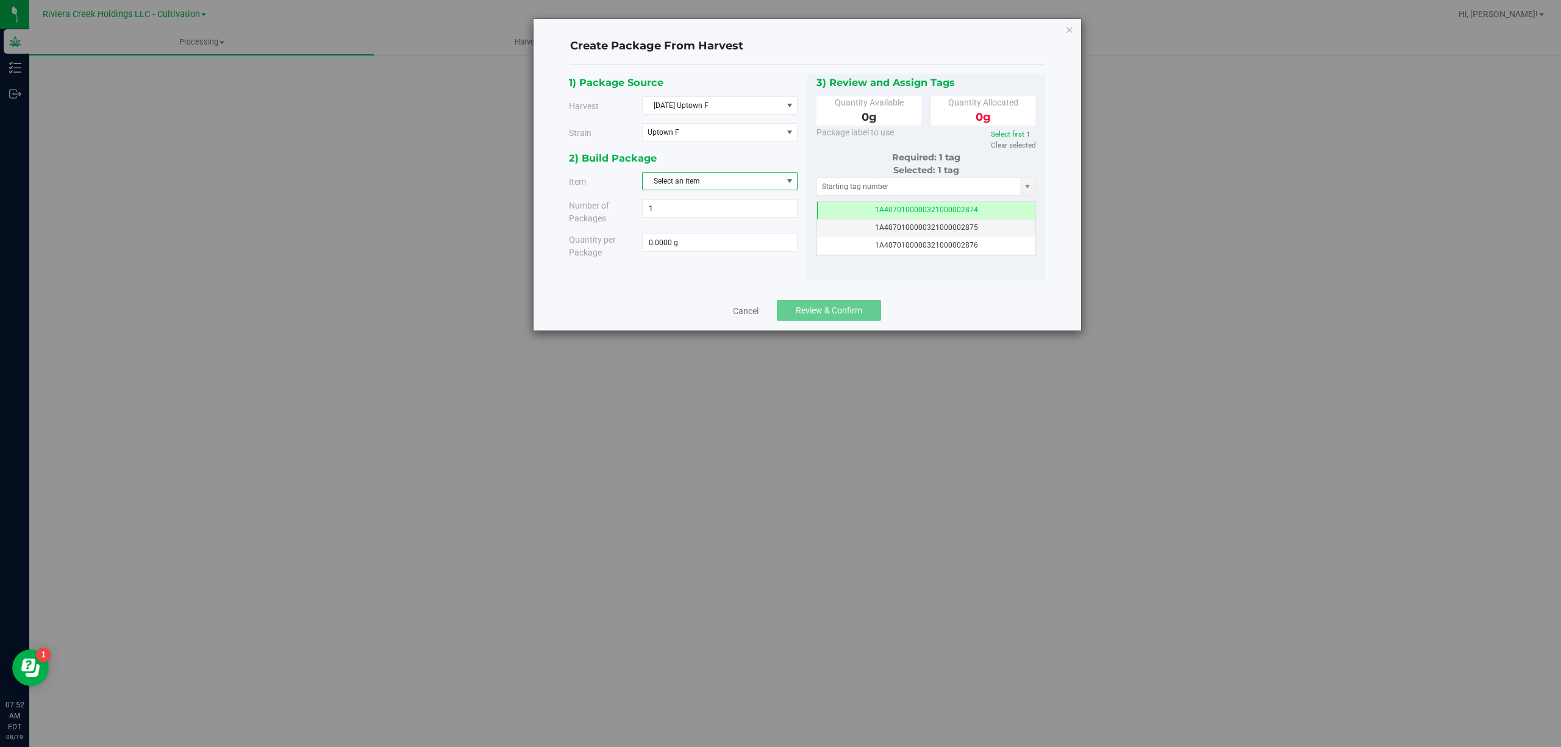
click at [710, 182] on span "Select an item" at bounding box center [712, 181] width 139 height 17
click at [785, 265] on li "M00001167806: Uptown F Bulk Flower" at bounding box center [720, 270] width 154 height 18
click at [756, 240] on span at bounding box center [719, 242] width 155 height 18
type input "4650"
type input "4650.0000 g"
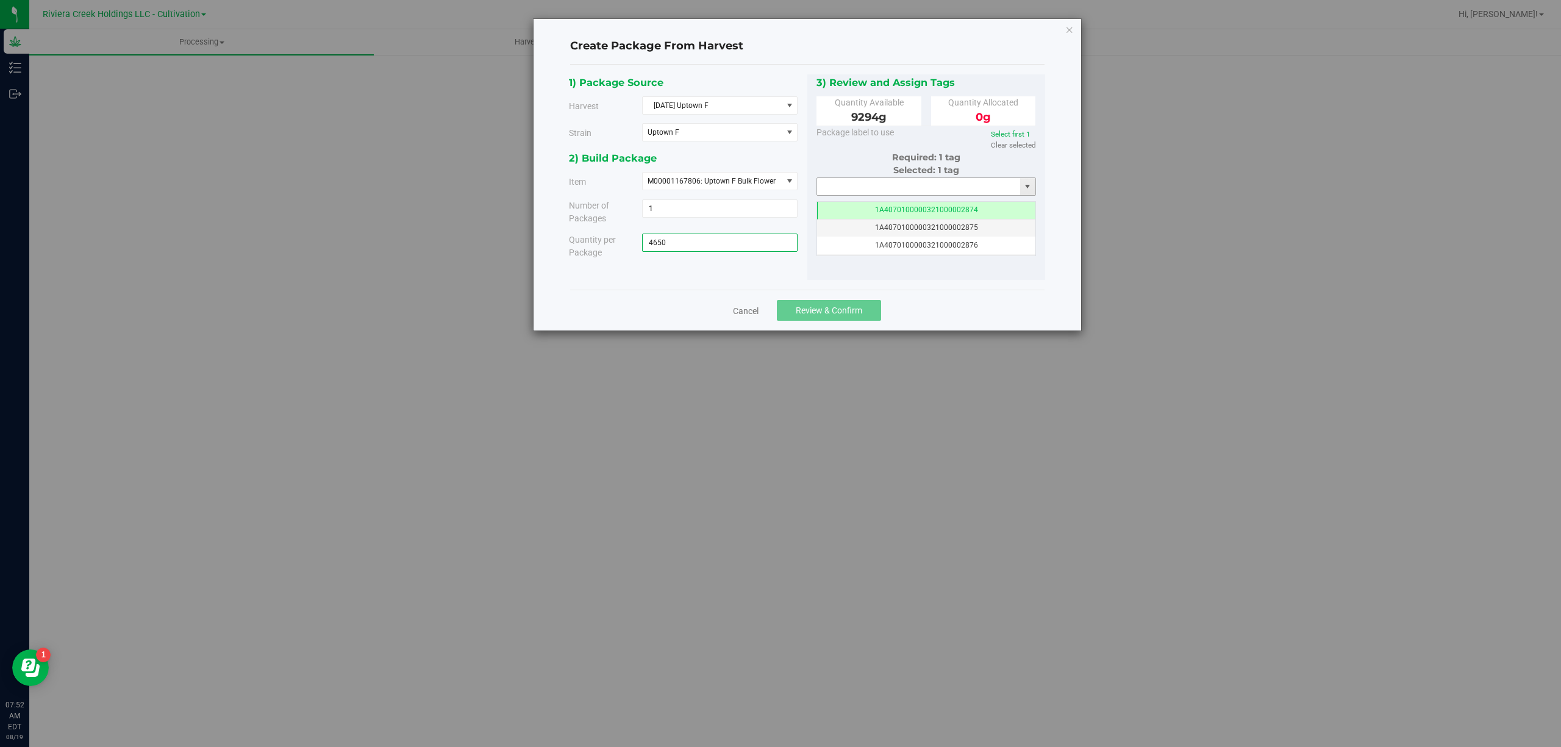
click at [847, 188] on input "text" at bounding box center [919, 186] width 204 height 17
click at [934, 223] on li "1A4070300000321000001146" at bounding box center [926, 227] width 218 height 18
type input "1A4070300000321000001146"
click at [844, 311] on span "Review & Confirm" at bounding box center [829, 310] width 66 height 10
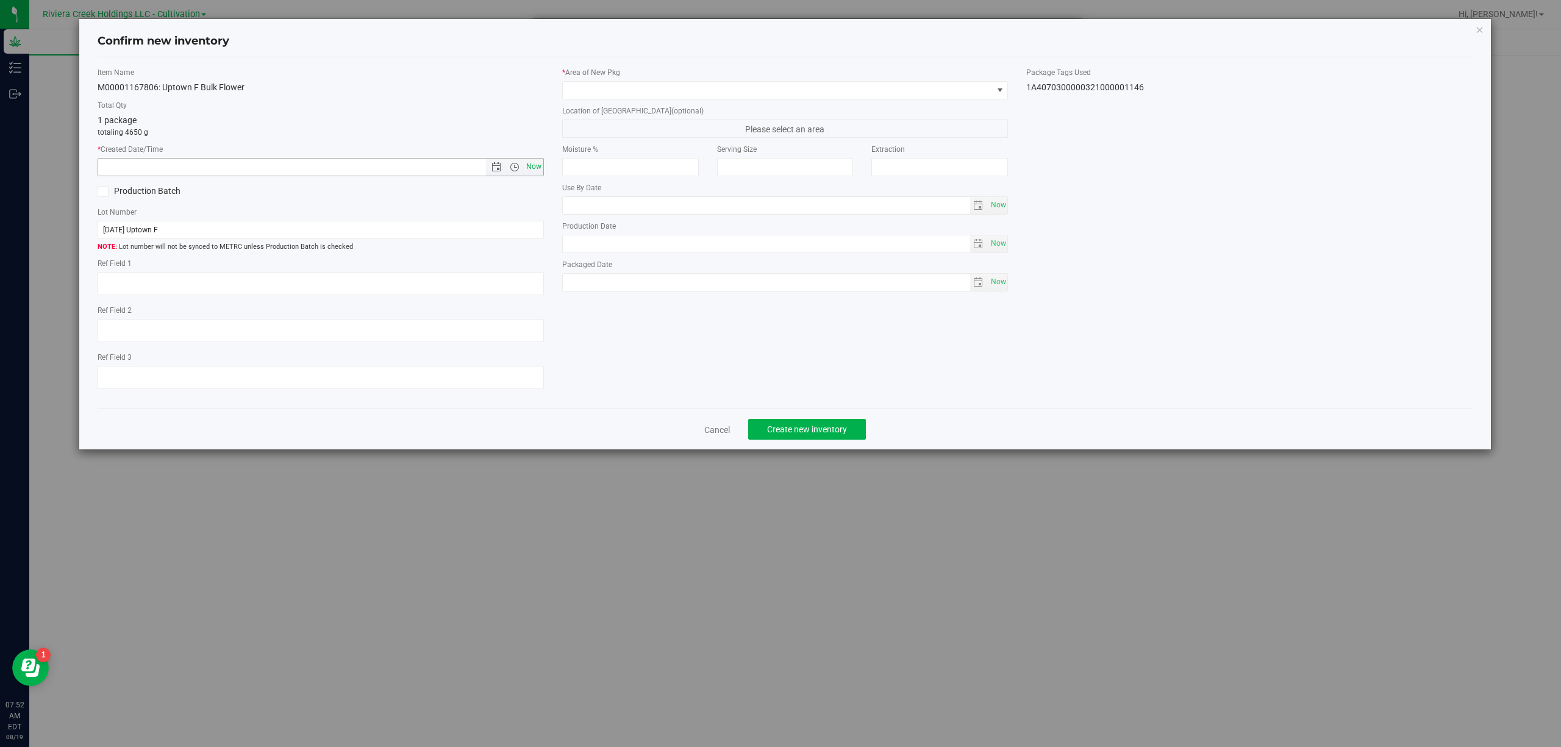
click at [534, 173] on span "Now" at bounding box center [533, 167] width 21 height 18
type input "8/19/2025 7:52 AM"
click at [613, 90] on span at bounding box center [778, 90] width 430 height 17
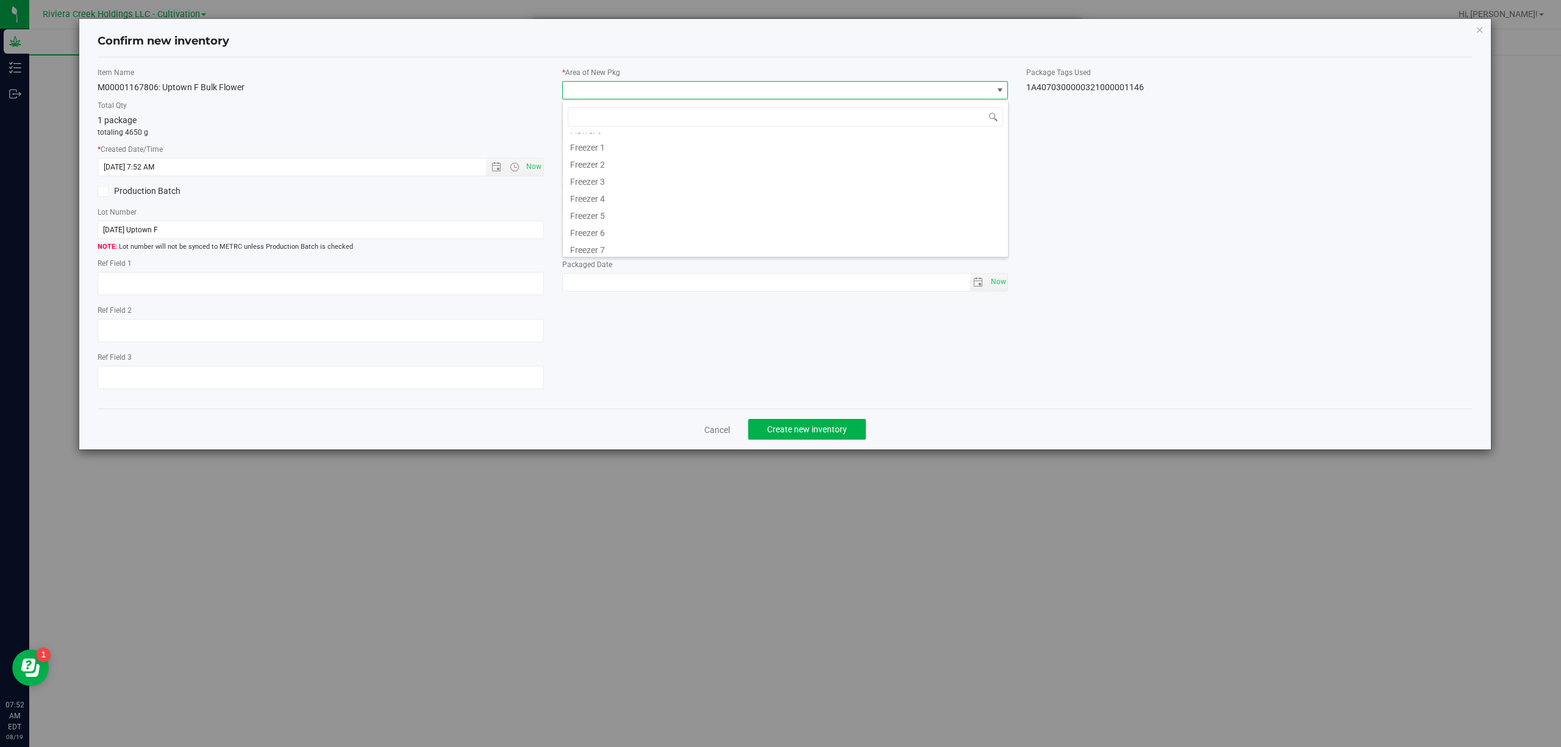
scroll to position [254, 0]
click at [619, 213] on li "Quarantine" at bounding box center [785, 212] width 445 height 17
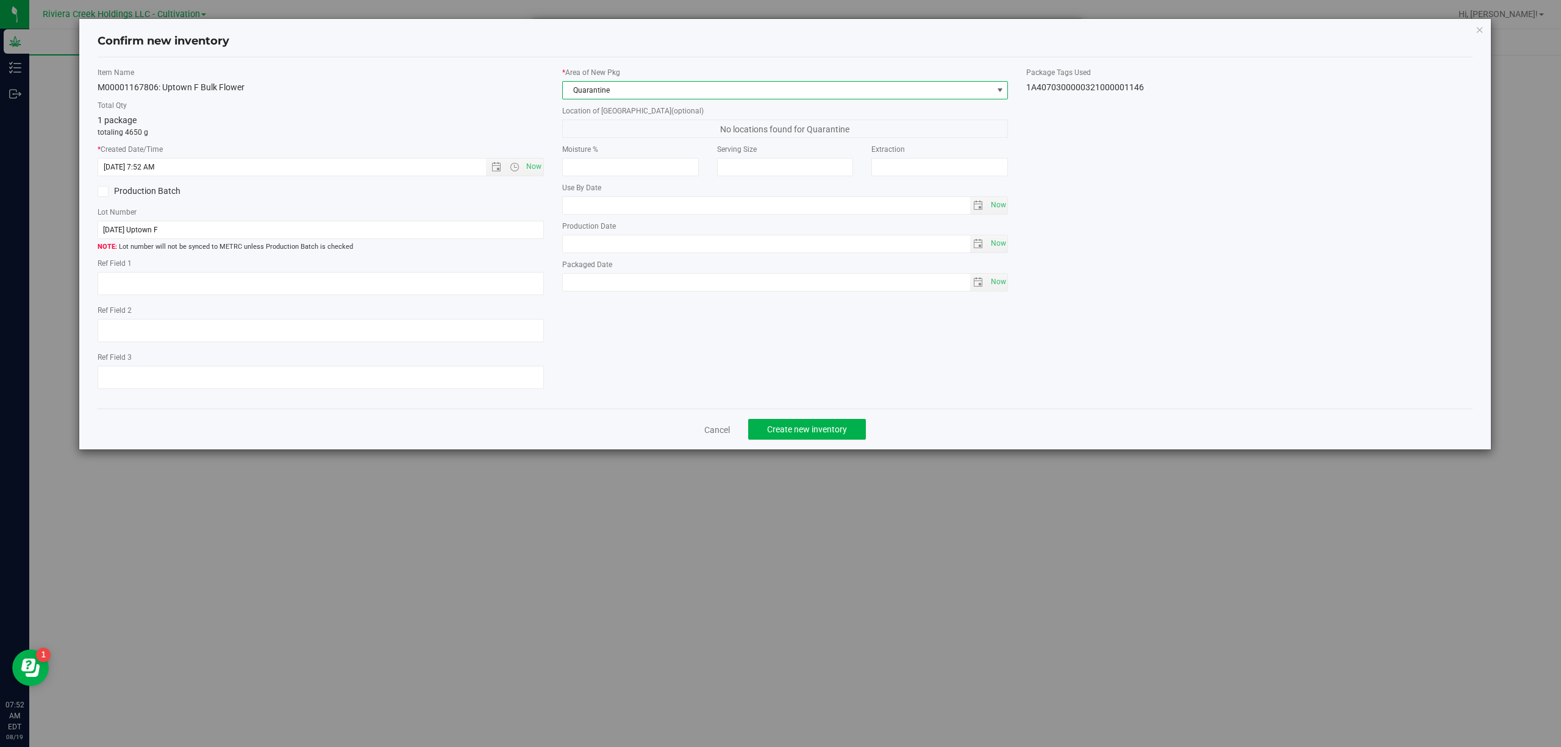
click at [1107, 90] on div "1A4070300000321000001146" at bounding box center [1249, 87] width 446 height 13
copy body "1A4070300000321000001146 Cancel Create new inventory"
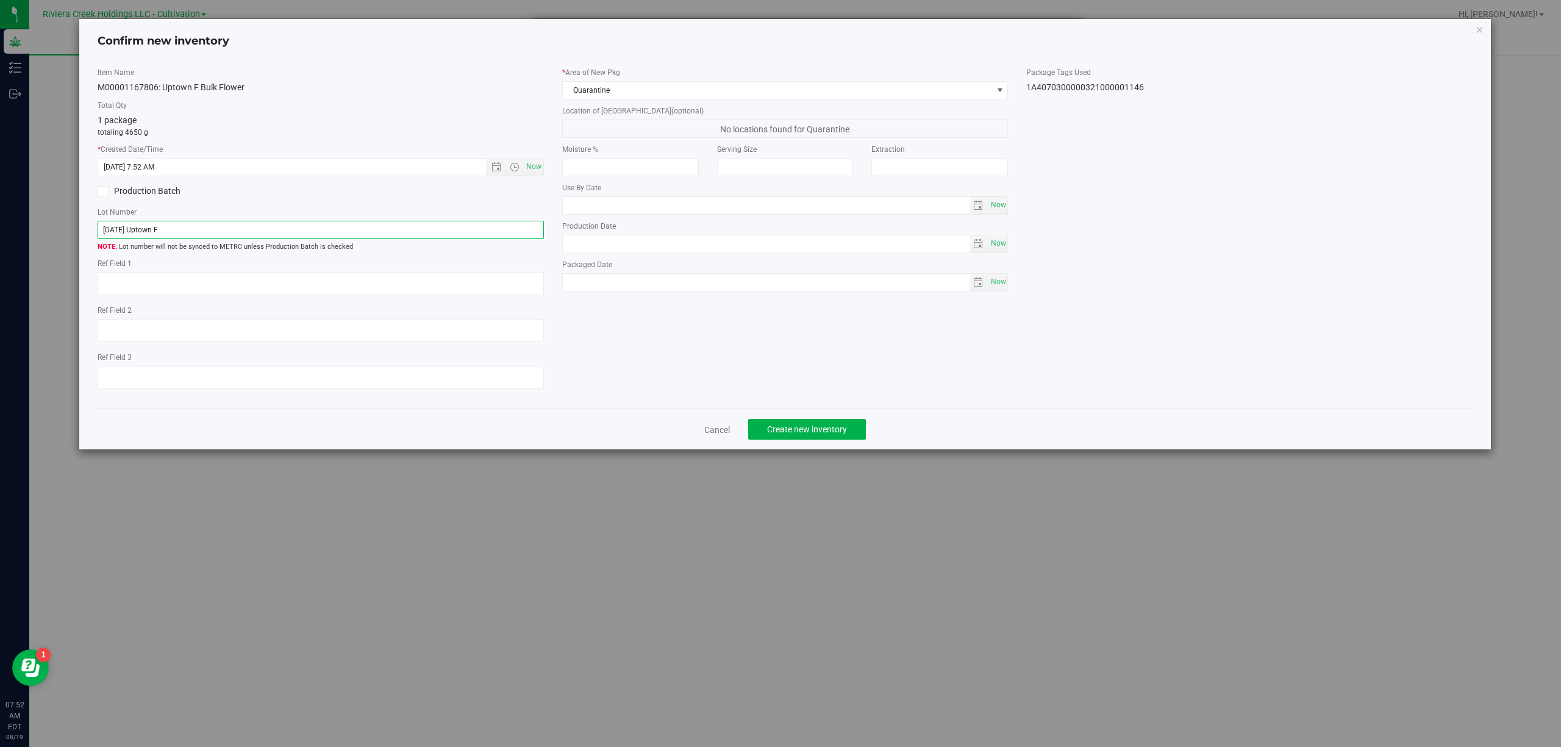
click at [196, 230] on input "[DATE] Uptown F" at bounding box center [321, 230] width 446 height 18
paste input "1A4070300000321000001146"
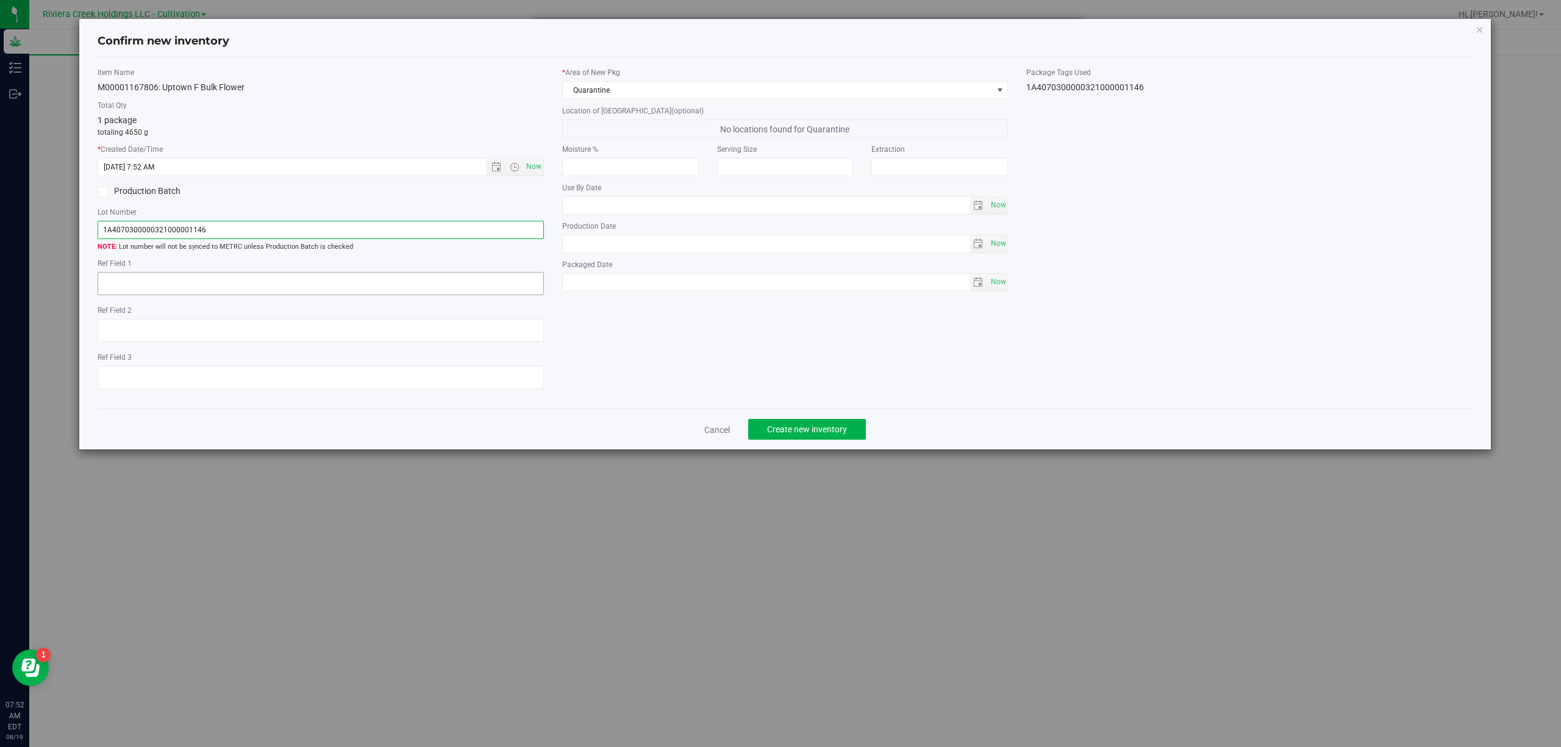
type input "1A4070300000321000001146"
click at [211, 282] on textarea at bounding box center [321, 283] width 446 height 23
type textarea "B@-NYF-R5"
click at [814, 434] on span "Create new inventory" at bounding box center [807, 429] width 80 height 10
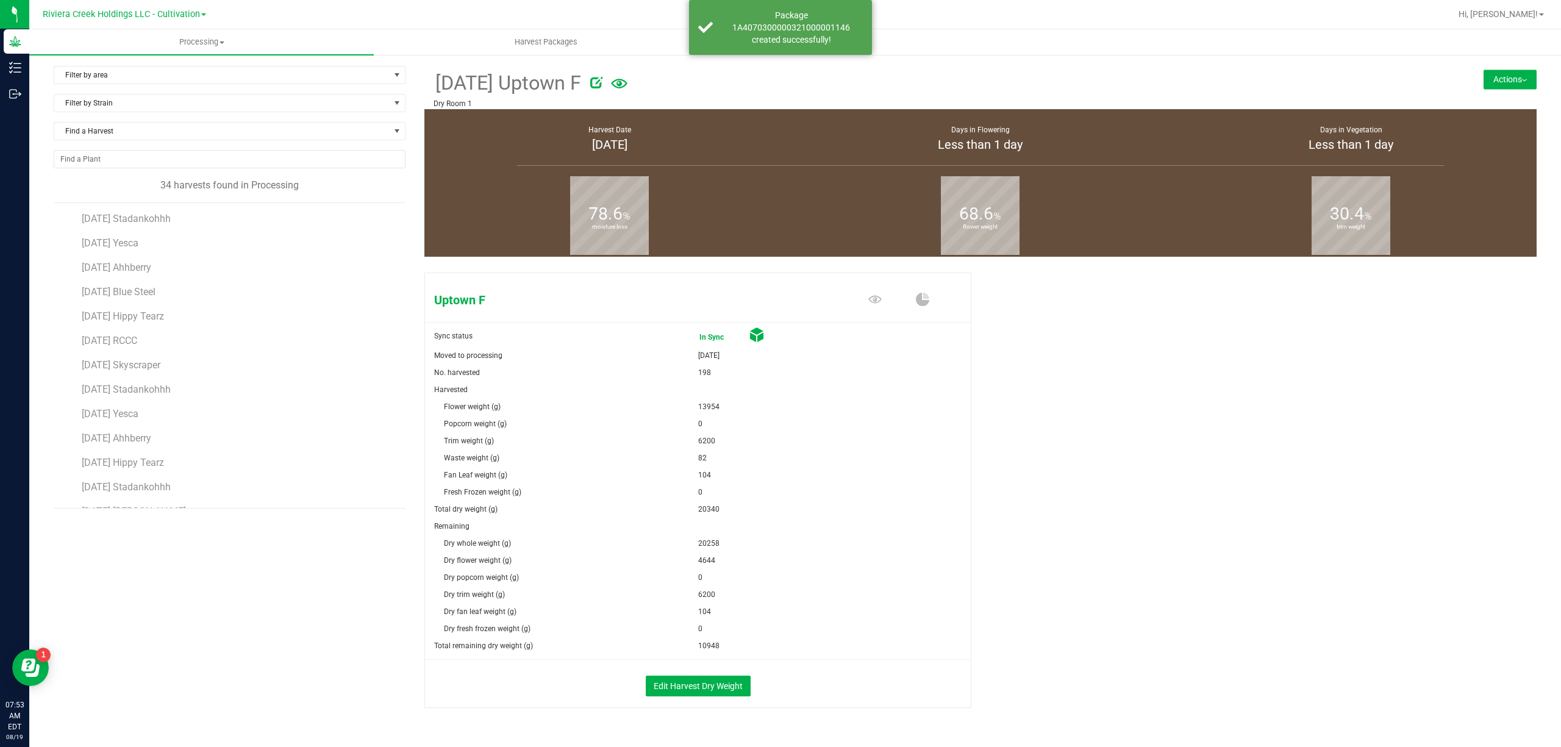
scroll to position [162, 0]
click at [1522, 80] on img at bounding box center [1524, 80] width 5 height 2
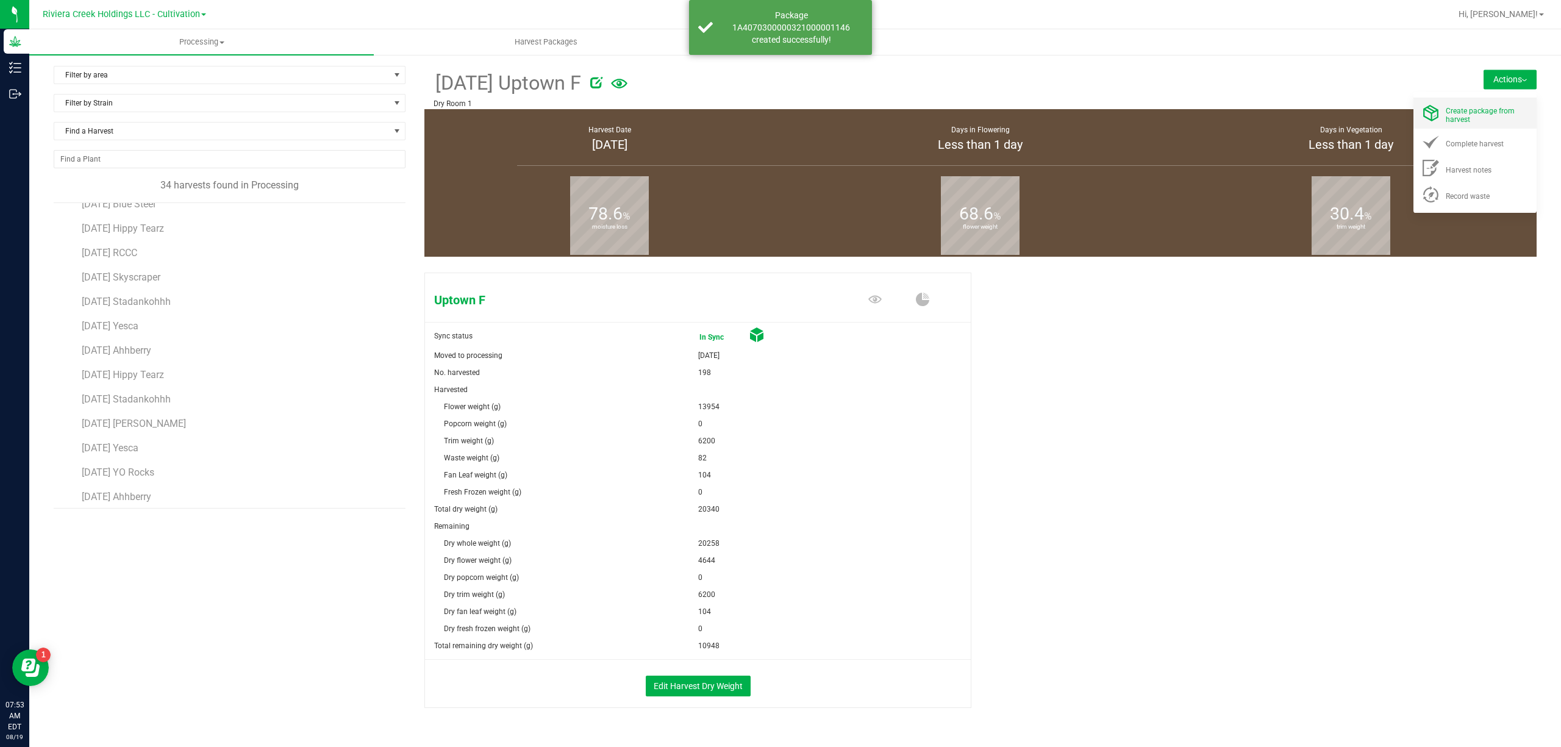
click at [1458, 109] on span "Create package from harvest" at bounding box center [1479, 115] width 69 height 17
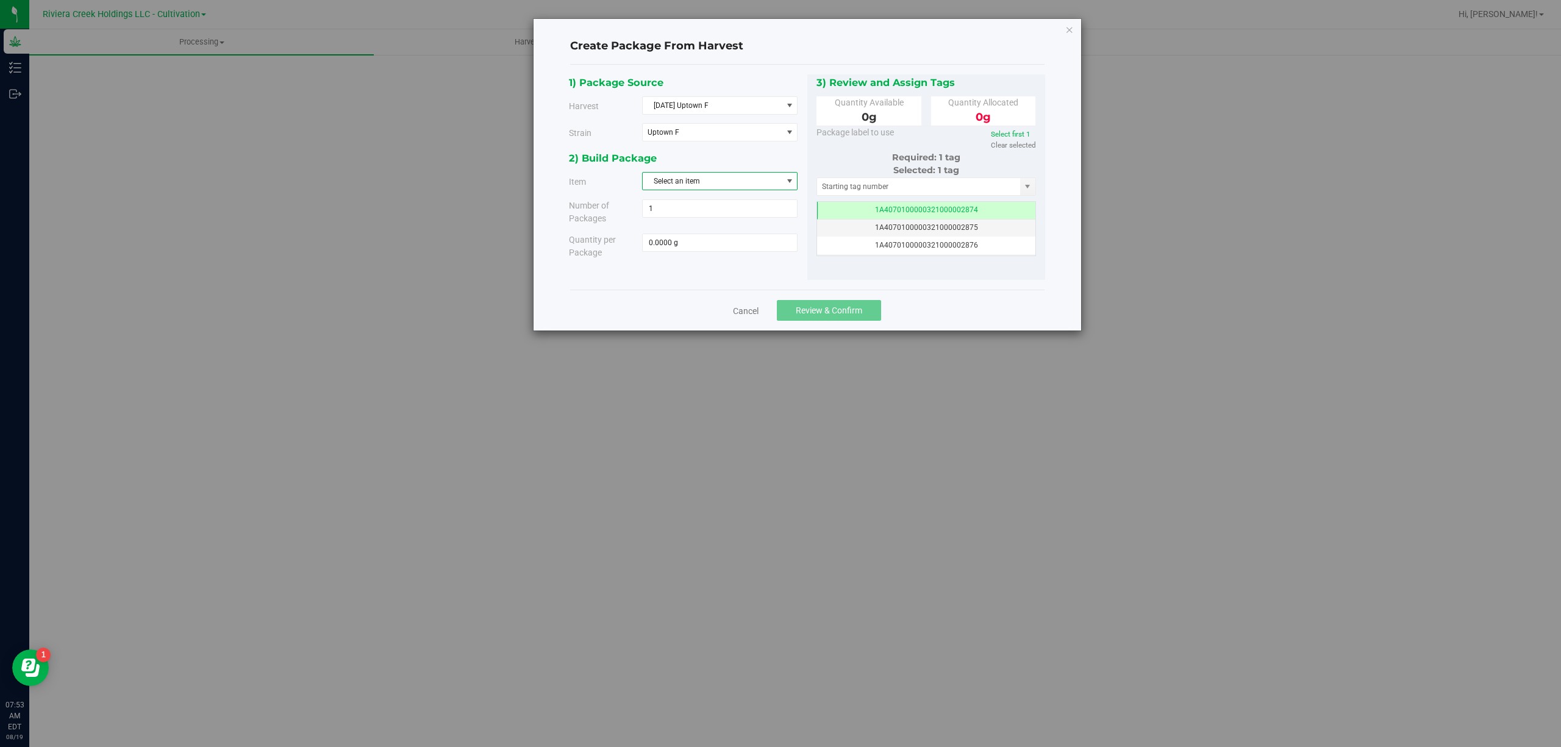
click at [668, 184] on span "Select an item" at bounding box center [712, 181] width 139 height 17
click at [769, 254] on li "M00001167611: Uptown F Bulk Trim" at bounding box center [720, 252] width 154 height 18
click at [757, 247] on span at bounding box center [719, 242] width 155 height 18
type input "6200"
type input "6200.0000 g"
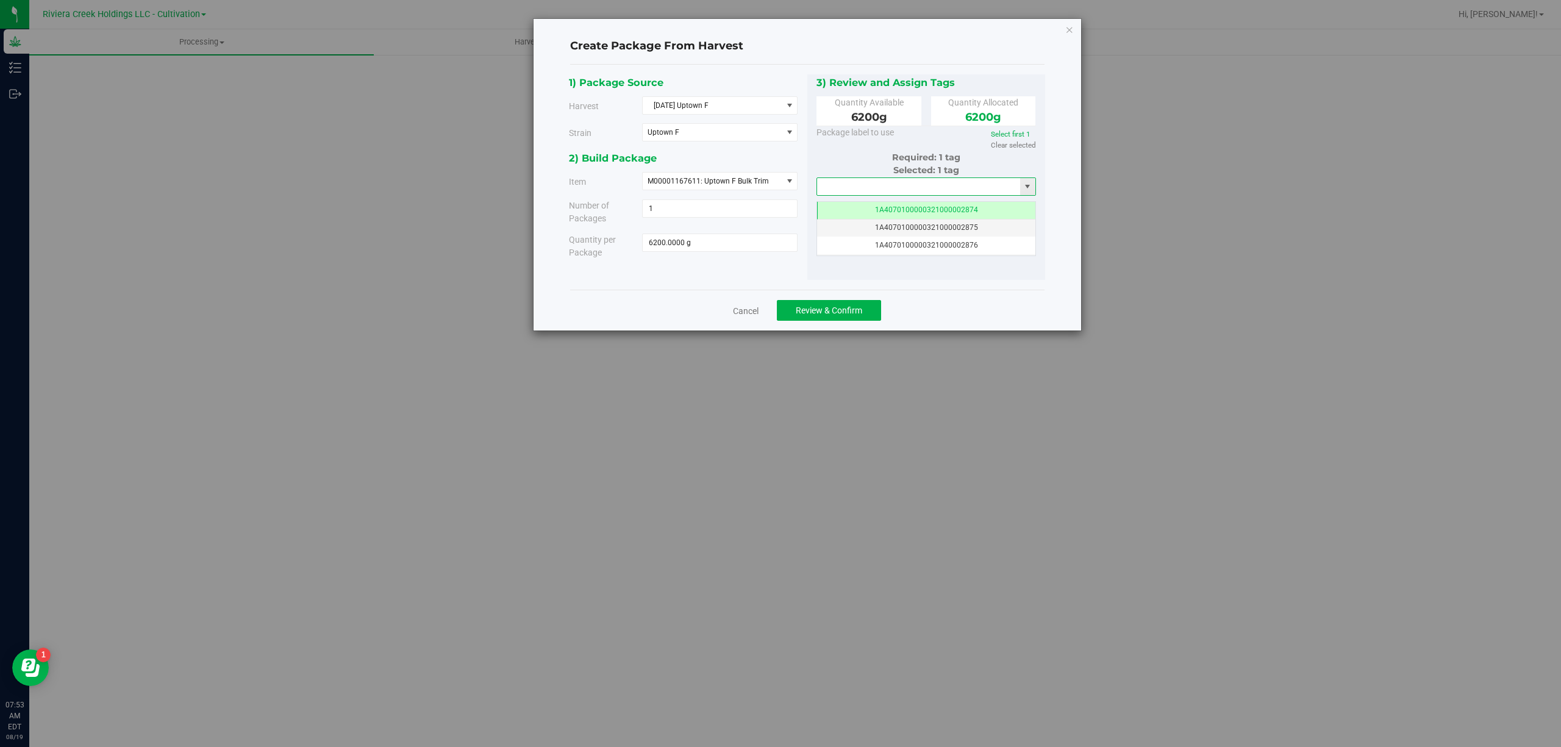
click at [873, 191] on input "text" at bounding box center [919, 186] width 204 height 17
click at [889, 205] on li "1A4070300000321000001148" at bounding box center [926, 208] width 218 height 18
type input "1A4070300000321000001148"
click at [840, 308] on span "Review & Confirm" at bounding box center [829, 310] width 66 height 10
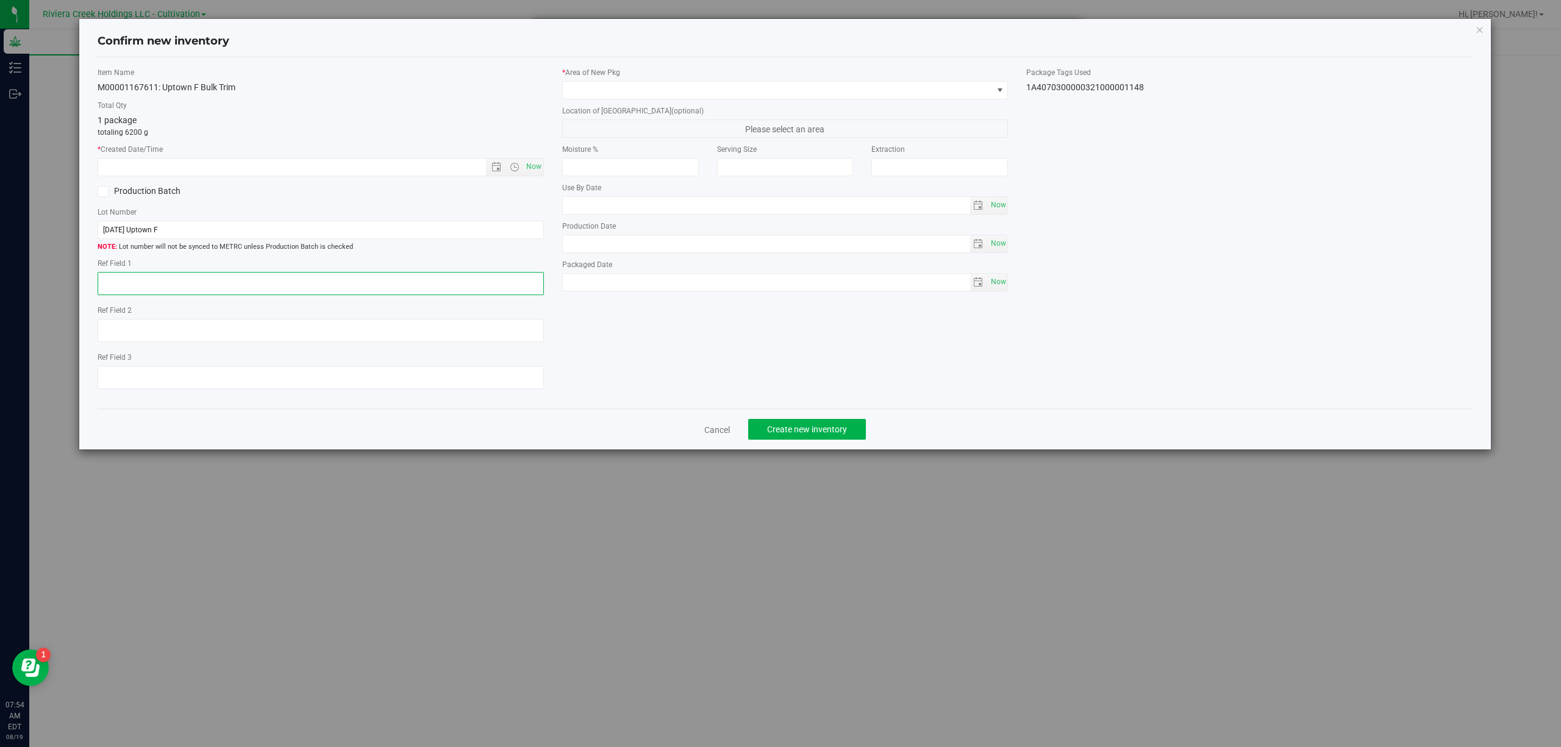
drag, startPoint x: 243, startPoint y: 289, endPoint x: 239, endPoint y: 276, distance: 13.9
click at [240, 289] on textarea at bounding box center [321, 283] width 446 height 23
click at [537, 162] on span "Now" at bounding box center [533, 167] width 21 height 18
type input "8/19/2025 7:54 AM"
click at [657, 96] on span at bounding box center [778, 90] width 430 height 17
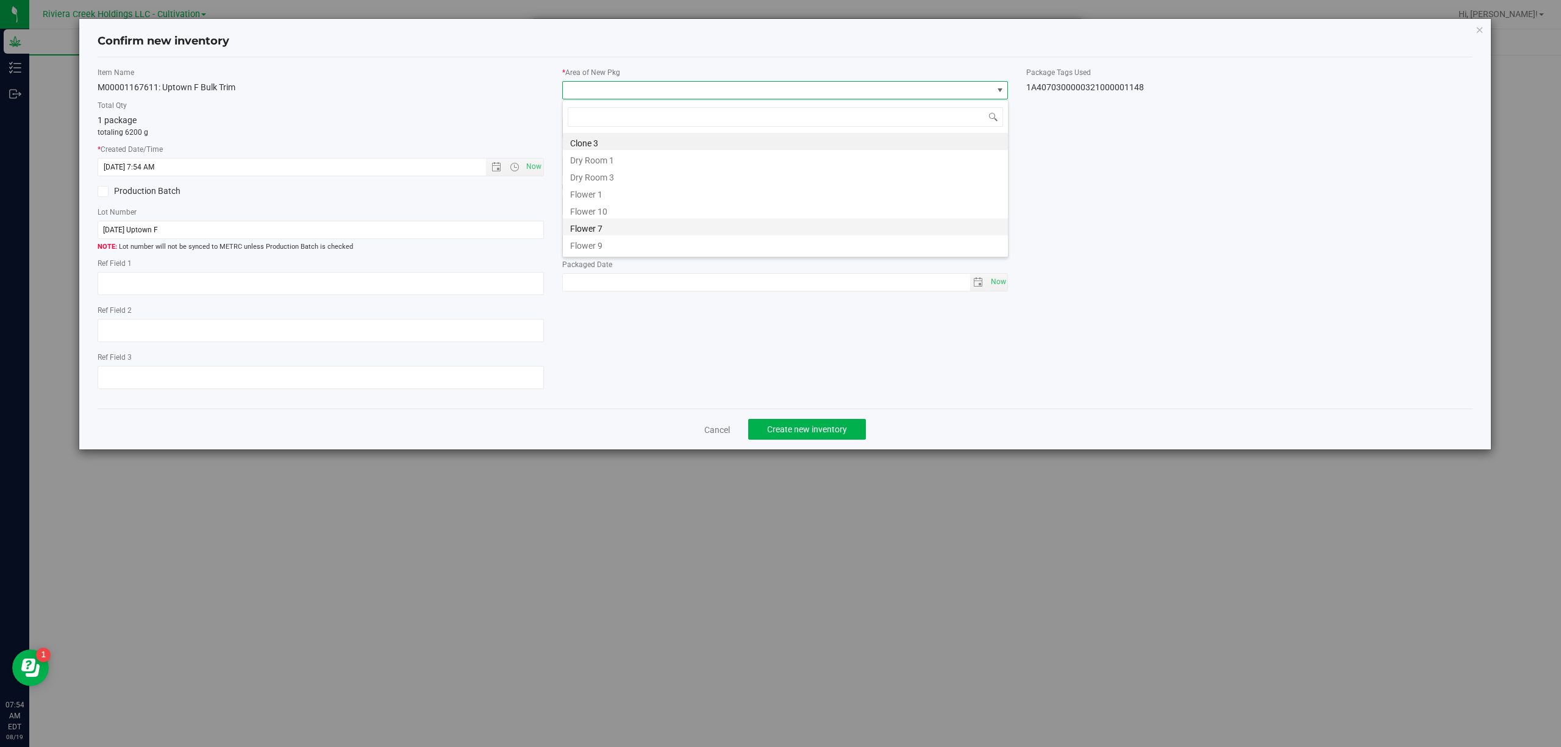
scroll to position [254, 0]
drag, startPoint x: 622, startPoint y: 216, endPoint x: 801, endPoint y: 125, distance: 200.9
click at [622, 215] on li "Quarantine" at bounding box center [785, 212] width 445 height 17
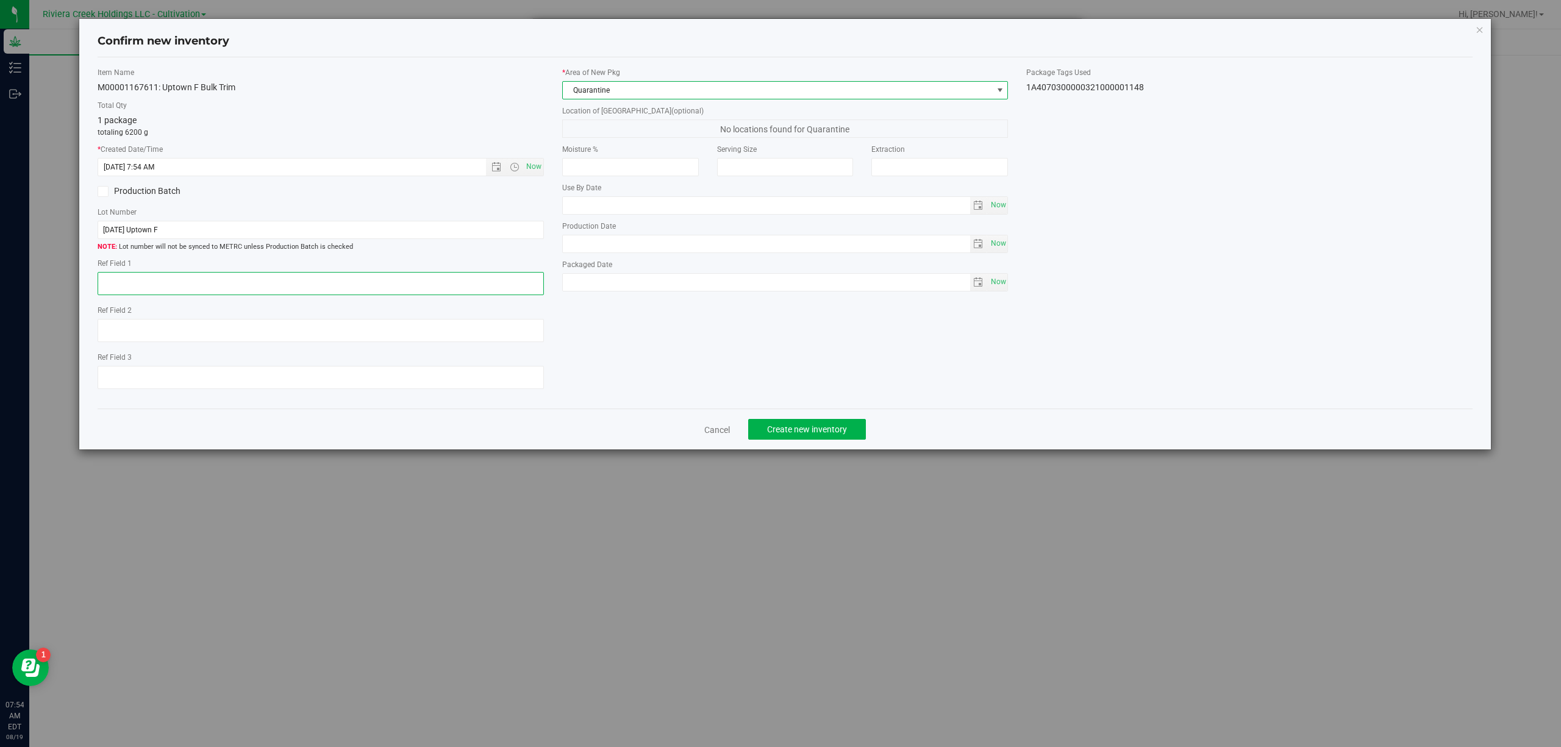
click at [180, 277] on textarea at bounding box center [321, 283] width 446 height 23
type textarea "Trim-B"
click at [813, 440] on button "Create new inventory" at bounding box center [807, 429] width 118 height 21
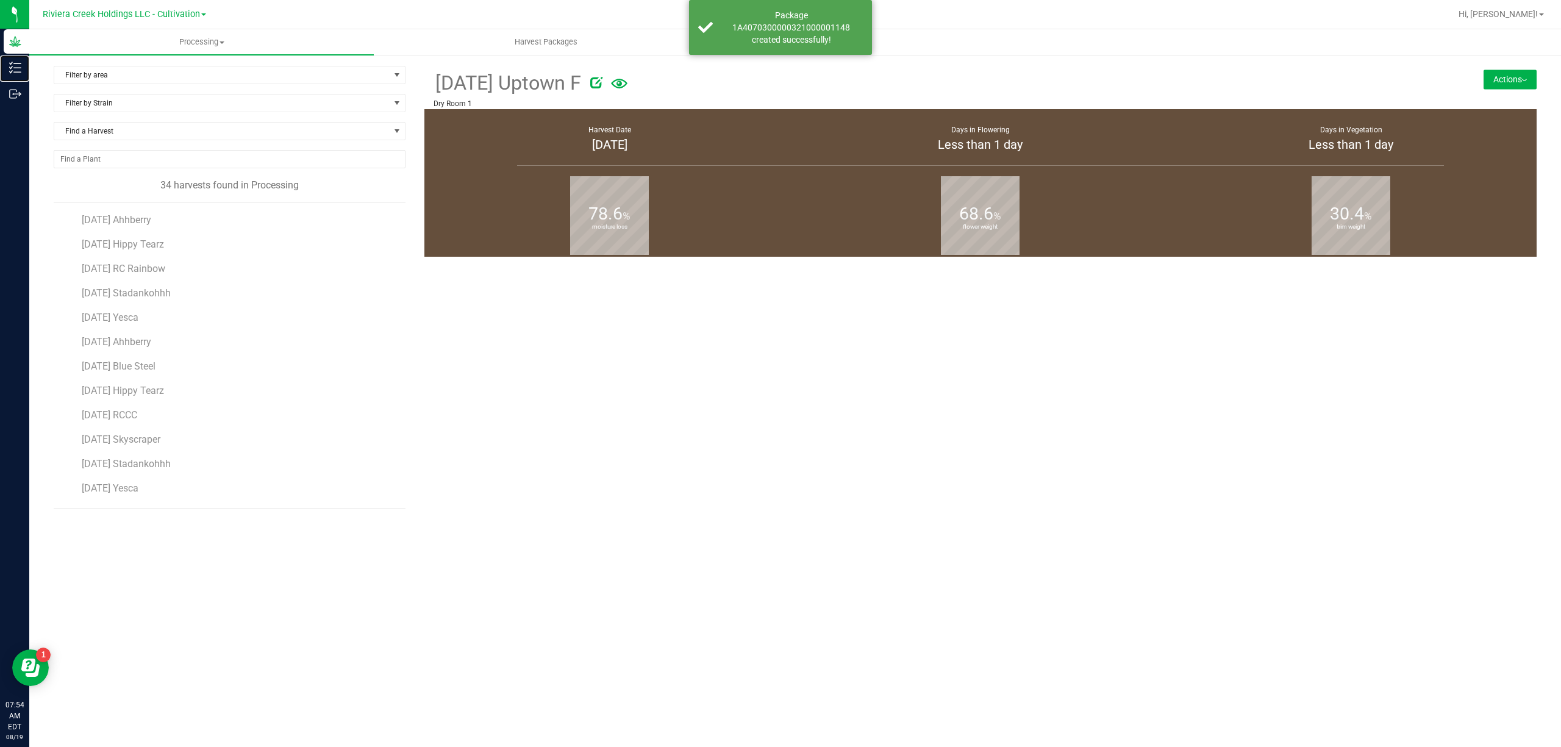
click at [0, 0] on p "Inventory" at bounding box center [0, 0] width 0 height 0
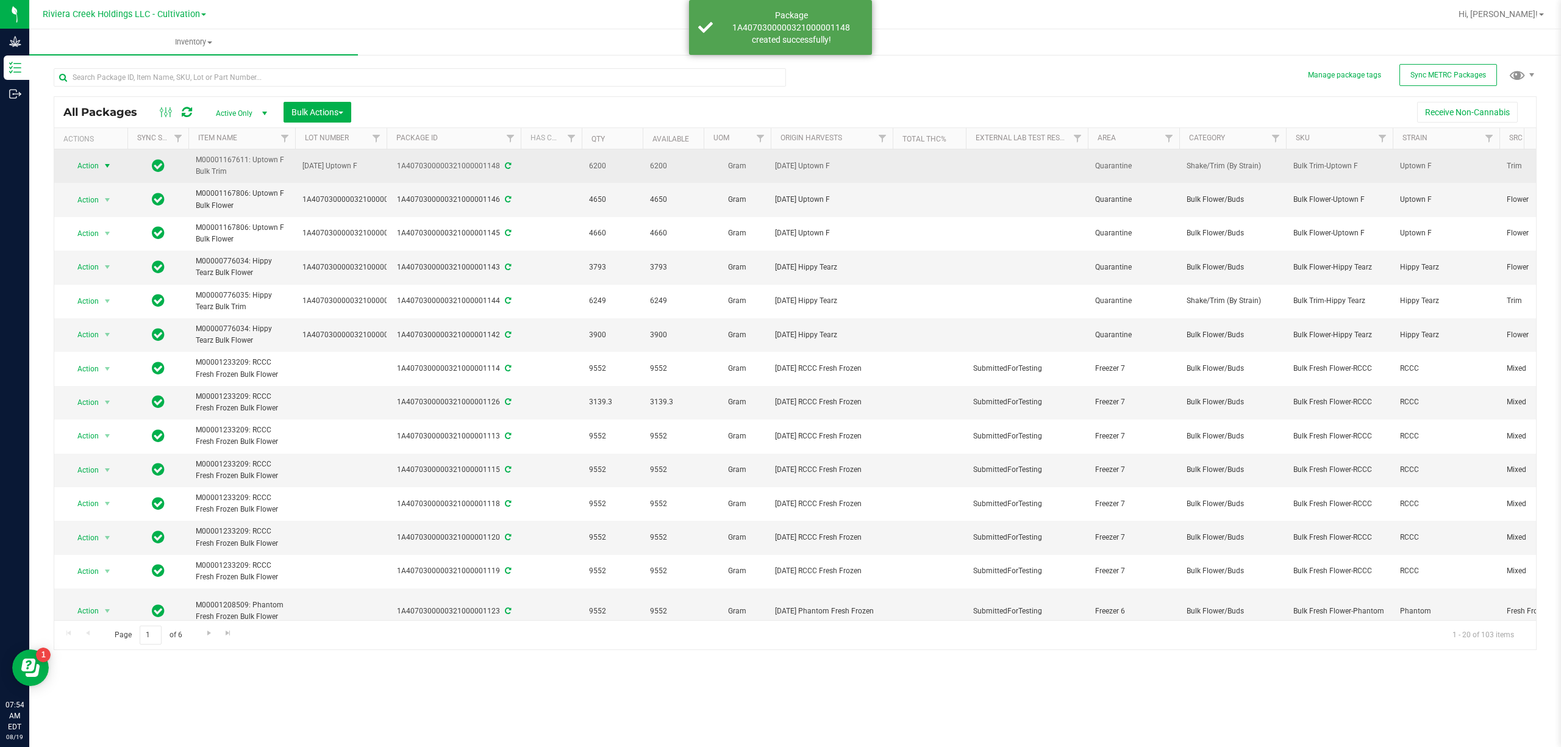
click at [96, 163] on span "Action" at bounding box center [82, 165] width 33 height 17
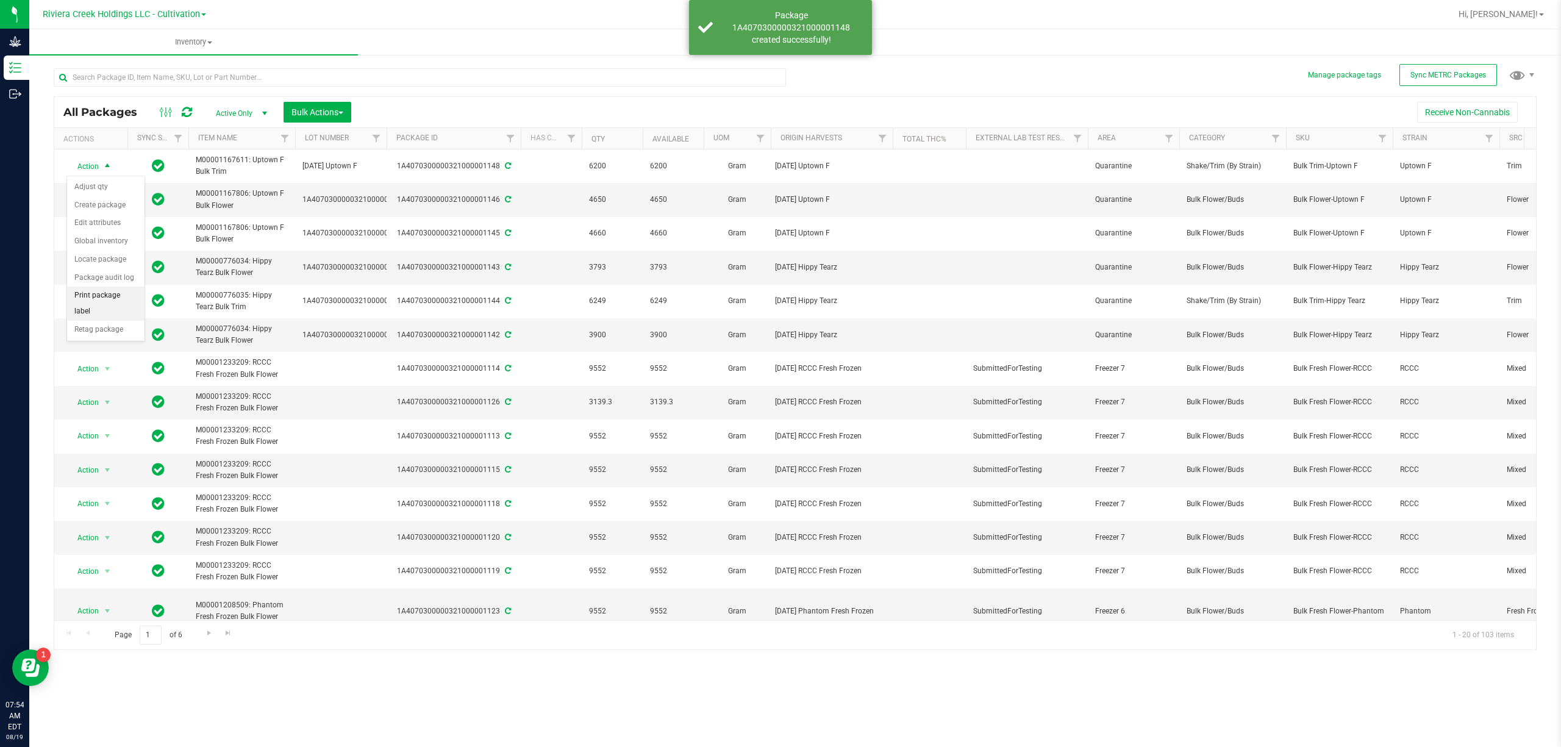
click at [115, 301] on li "Print package label" at bounding box center [105, 304] width 77 height 34
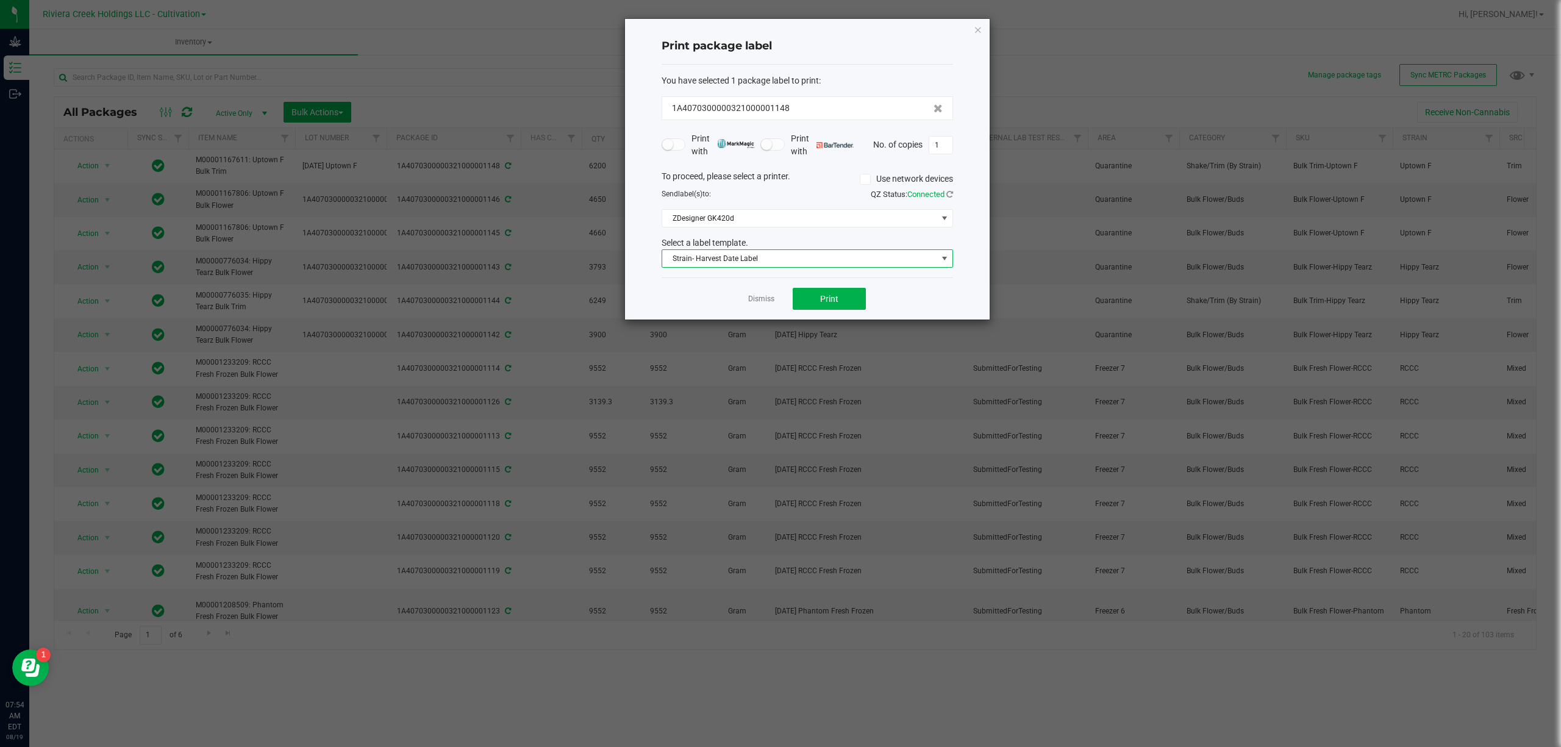
click at [710, 260] on span "Strain- Harvest Date Label" at bounding box center [799, 258] width 275 height 17
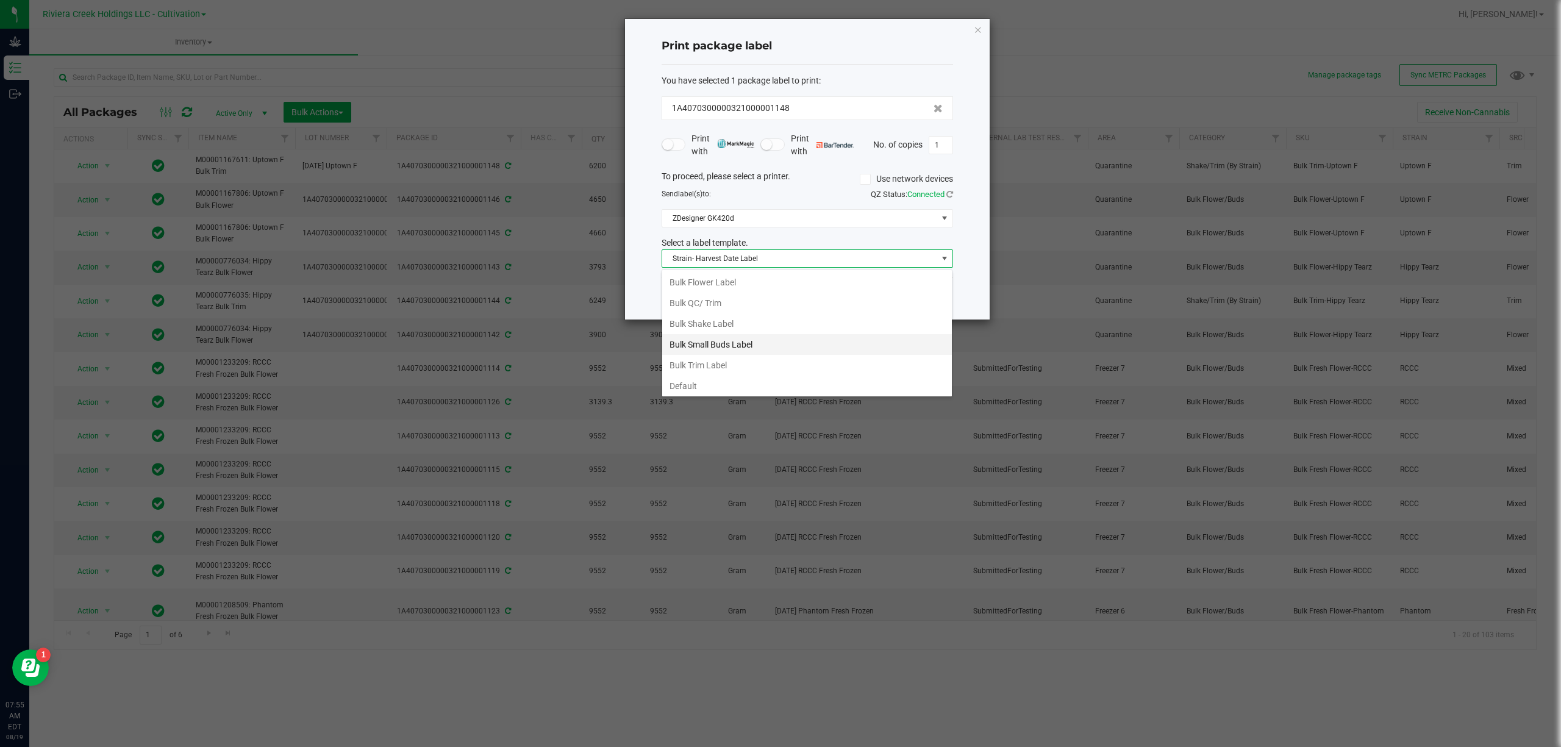
scroll to position [18, 291]
click at [719, 322] on li "Bulk Trim Label" at bounding box center [807, 321] width 290 height 21
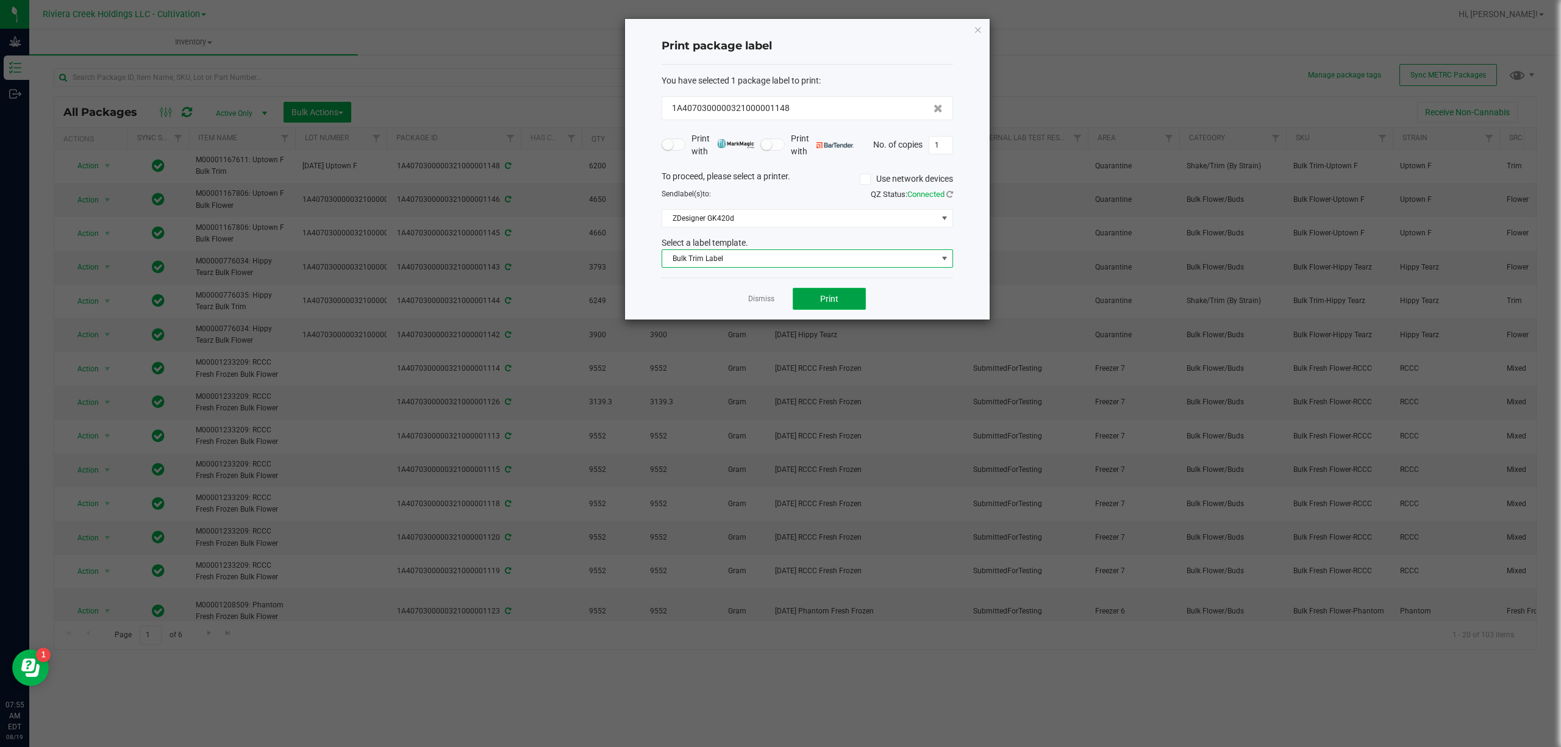
click at [825, 299] on span "Print" at bounding box center [829, 299] width 18 height 10
click at [978, 27] on icon "button" at bounding box center [978, 29] width 9 height 15
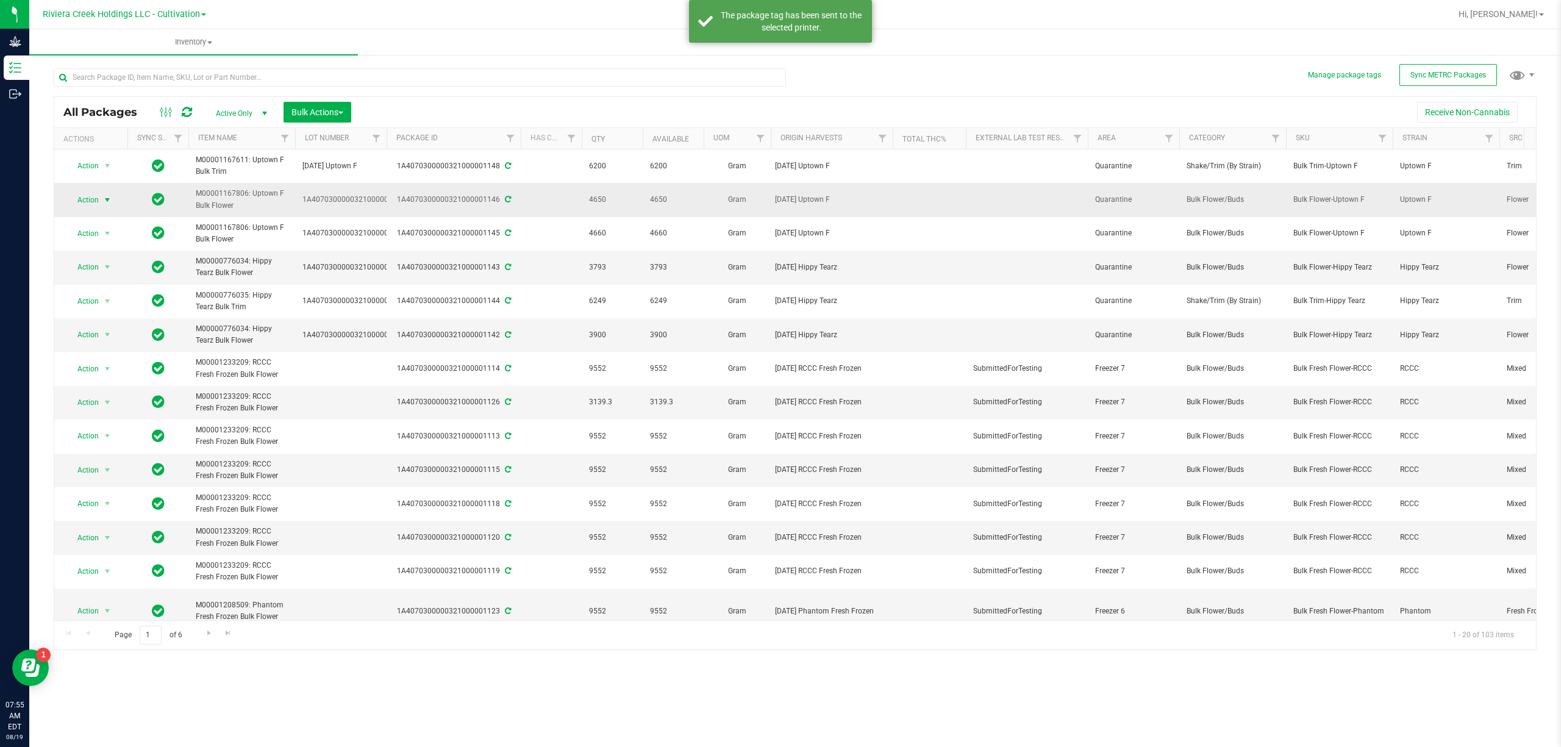
click at [91, 200] on span "Action" at bounding box center [82, 199] width 33 height 17
click at [115, 334] on li "Print package label" at bounding box center [105, 338] width 77 height 34
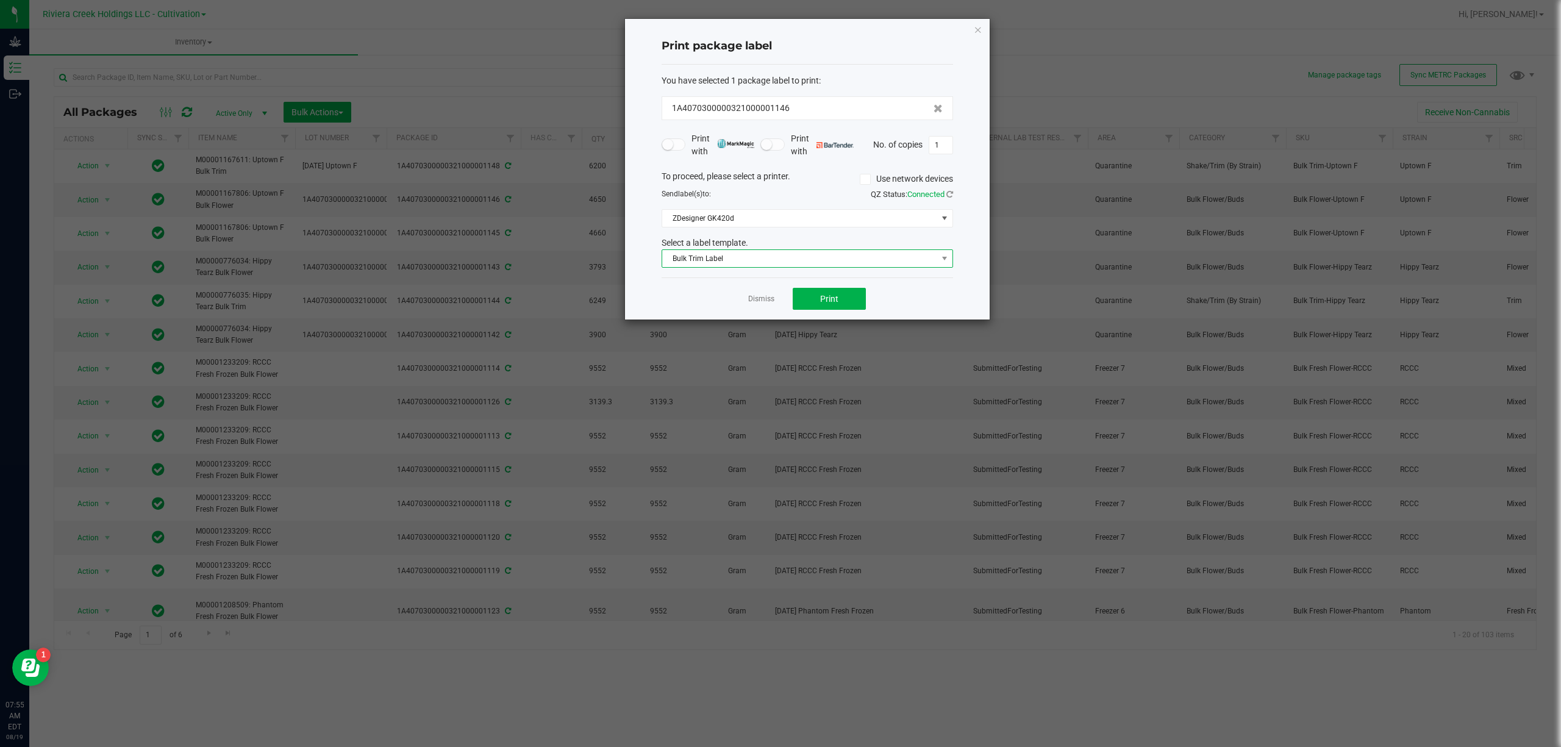
click at [758, 268] on span "Bulk Trim Label" at bounding box center [806, 258] width 291 height 18
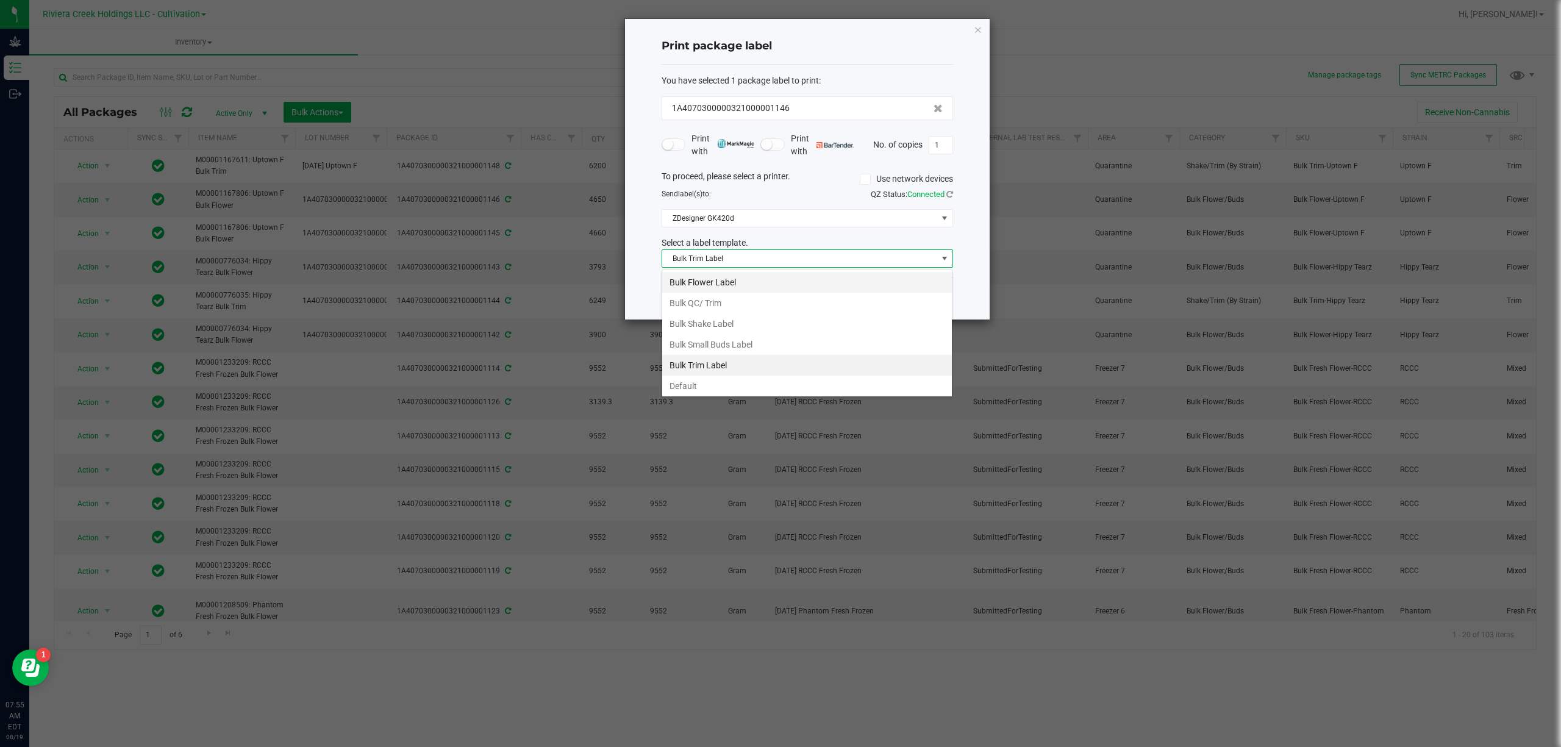
click at [734, 284] on li "Bulk Flower Label" at bounding box center [807, 282] width 290 height 21
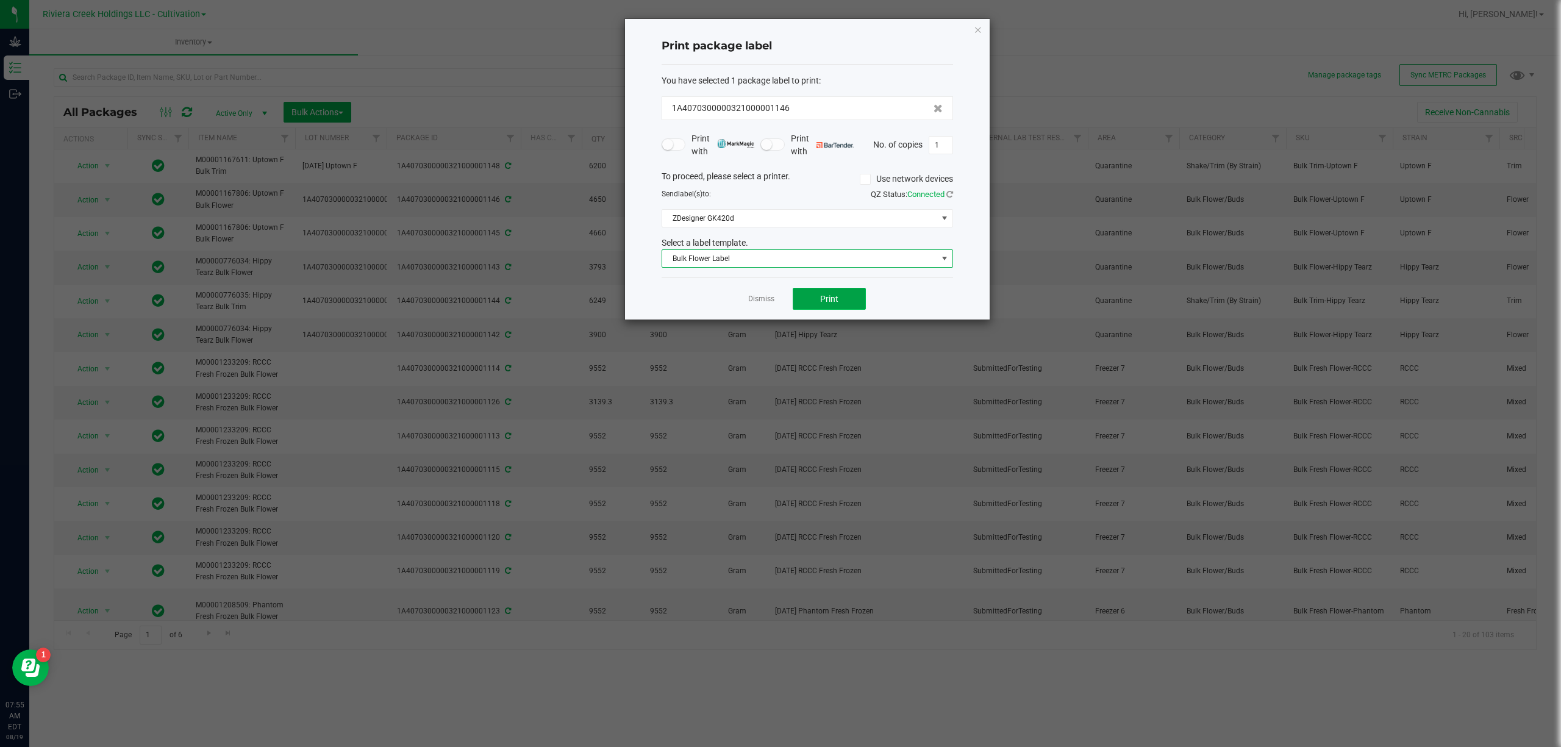
click at [835, 295] on span "Print" at bounding box center [829, 299] width 18 height 10
click at [976, 30] on icon "button" at bounding box center [978, 29] width 9 height 15
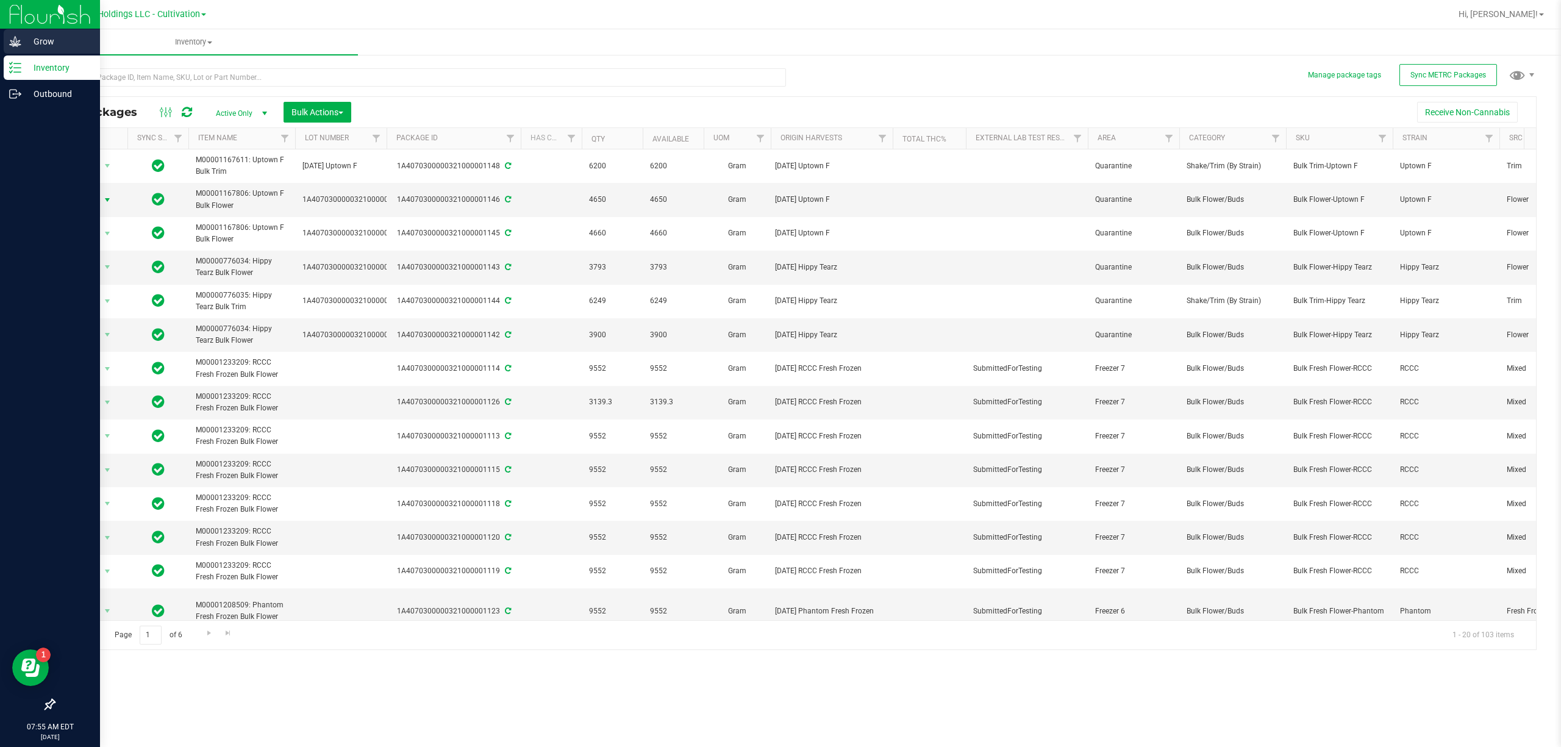
click at [33, 45] on p "Grow" at bounding box center [57, 41] width 73 height 15
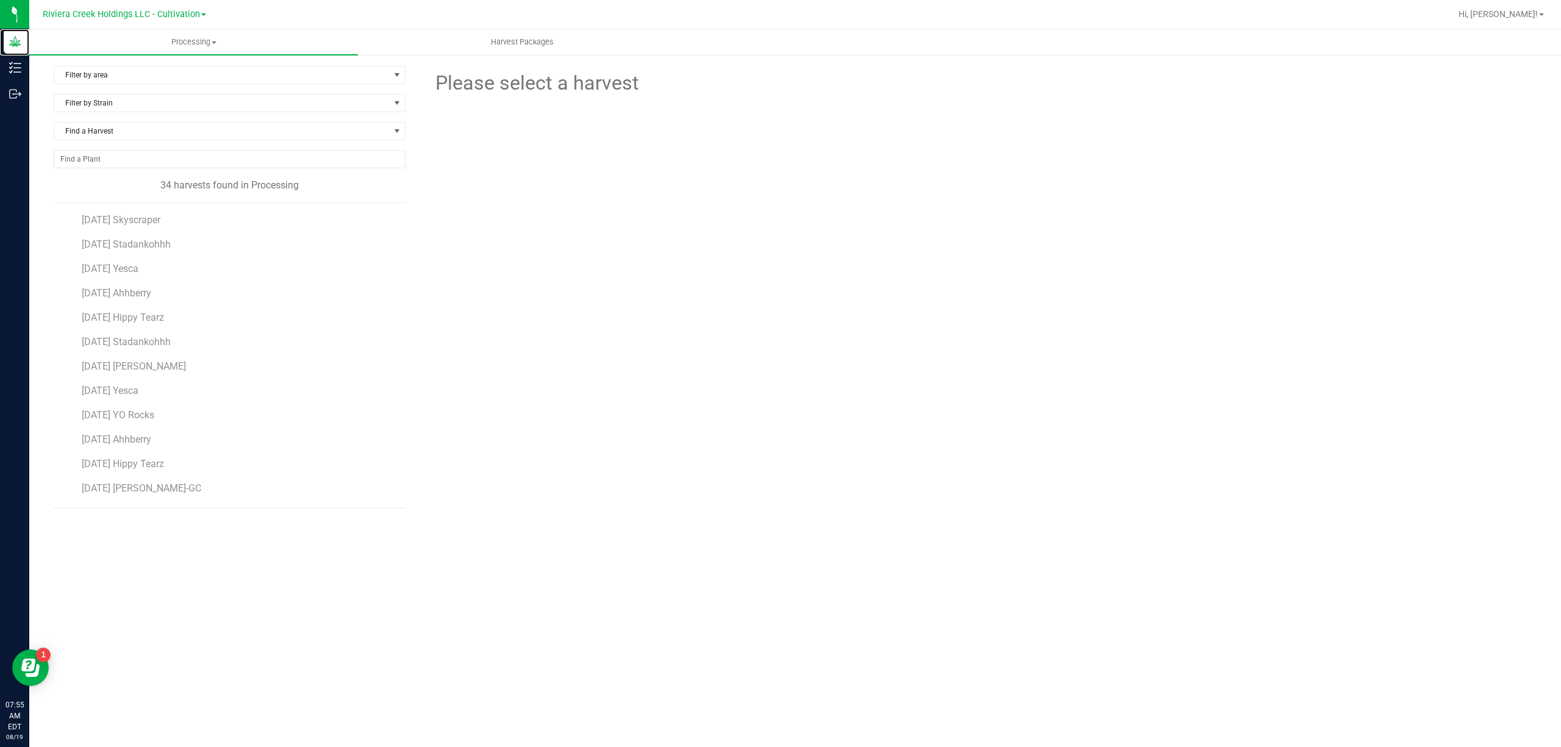
scroll to position [244, 0]
click at [154, 486] on span "[DATE] Uptown F" at bounding box center [118, 488] width 73 height 12
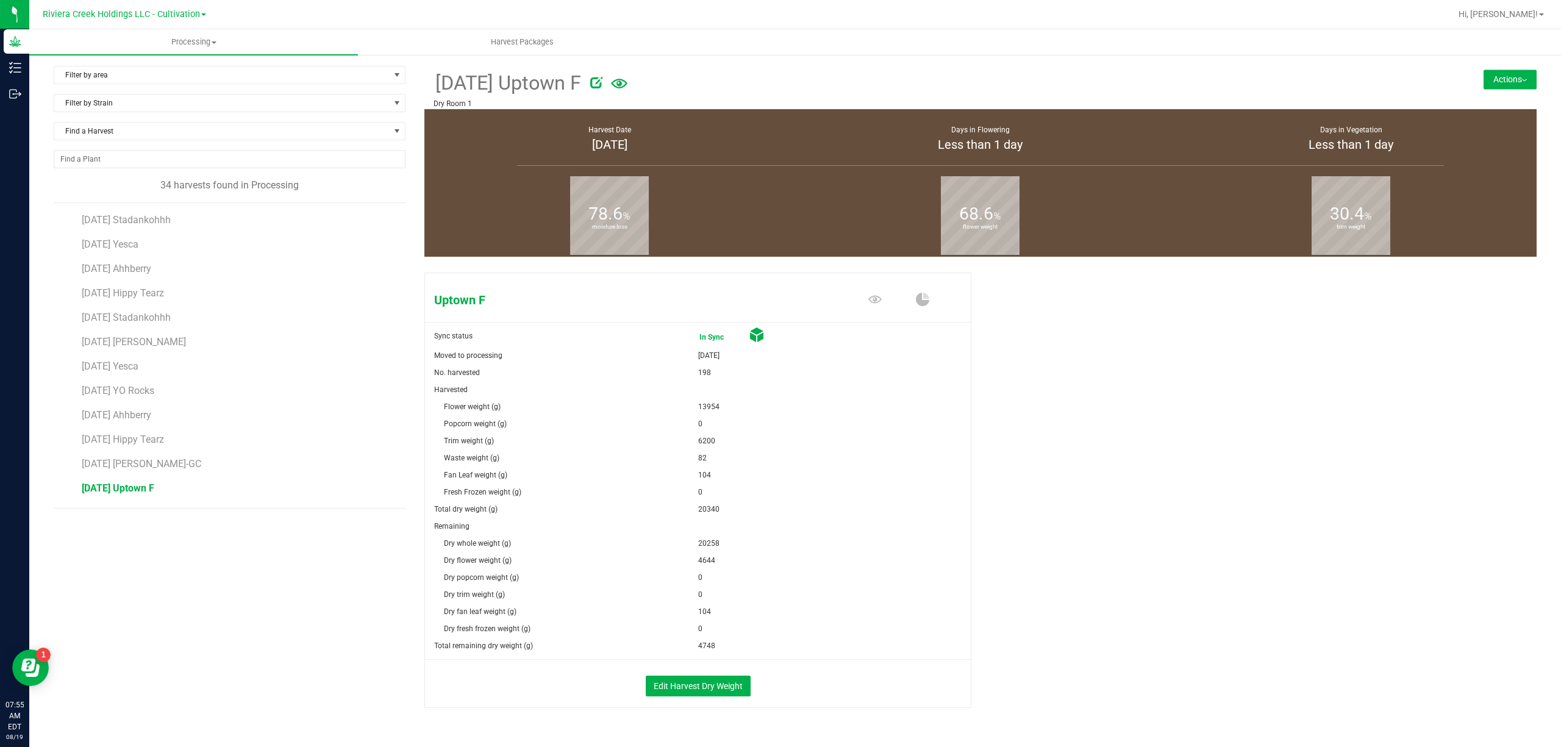
click at [1508, 86] on button "Actions" at bounding box center [1509, 79] width 53 height 20
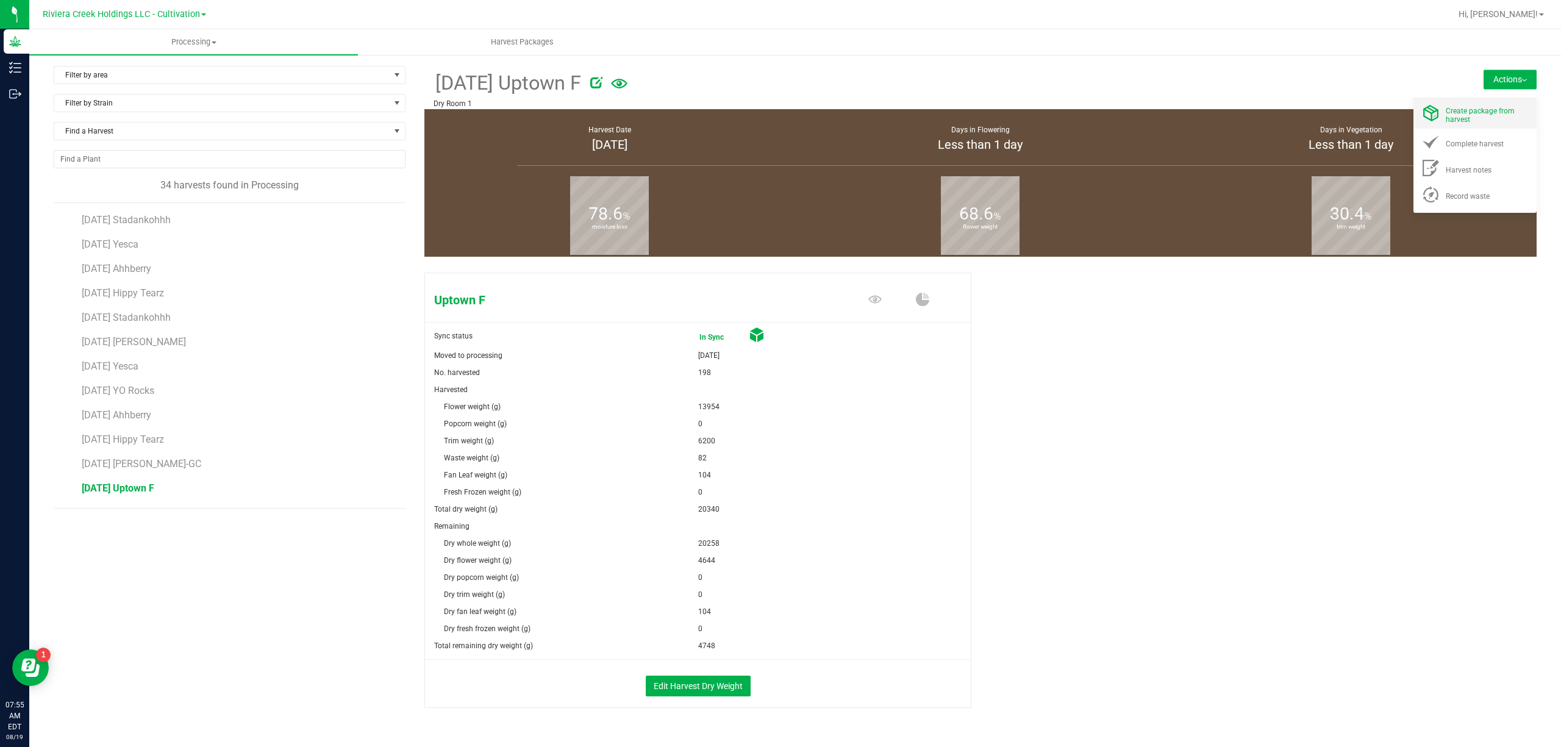
click at [1449, 108] on span "Create package from harvest" at bounding box center [1479, 115] width 69 height 17
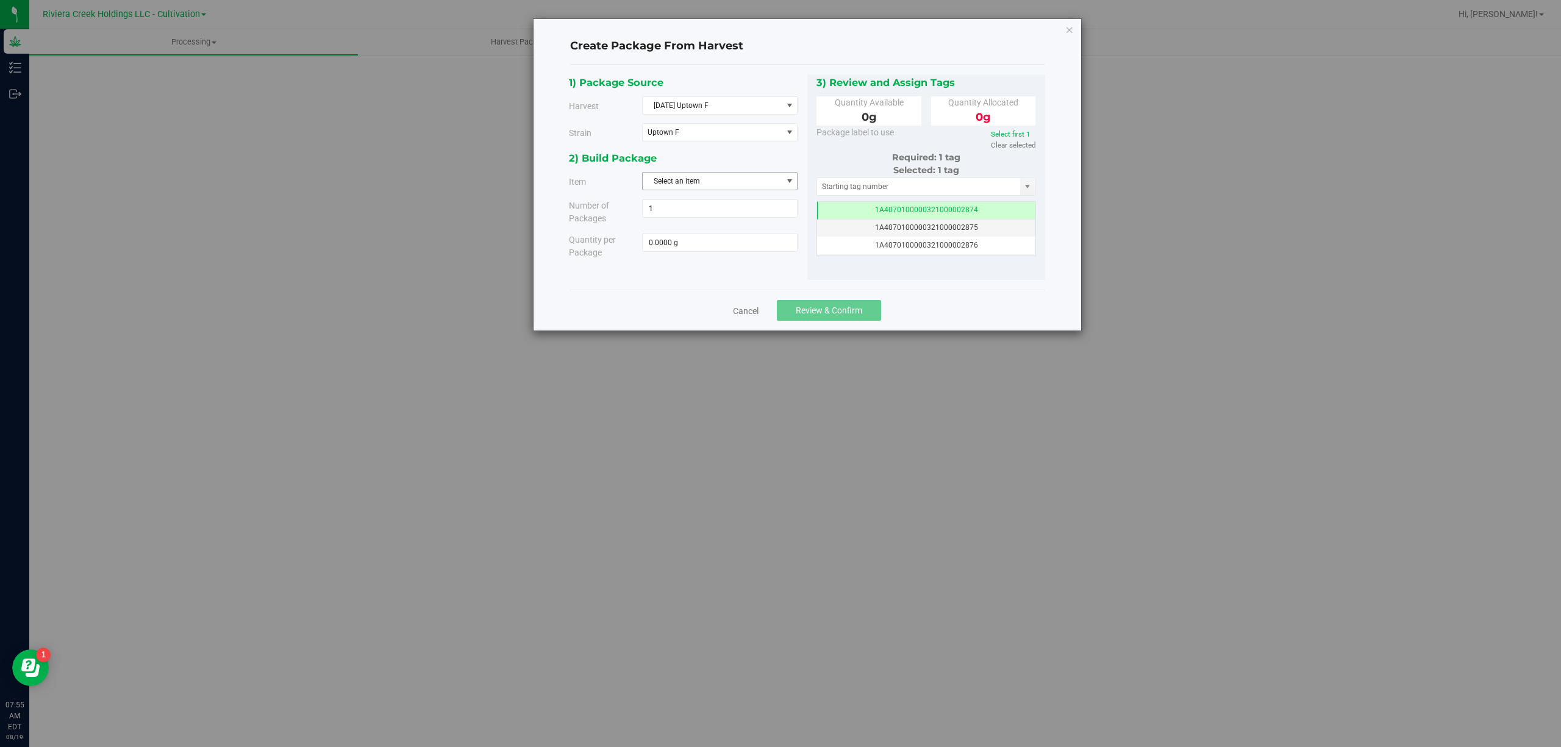
click at [678, 181] on span "Select an item" at bounding box center [712, 181] width 139 height 17
click at [769, 271] on span "M00001167806: Uptown F Bulk Flower" at bounding box center [714, 270] width 128 height 16
click at [739, 240] on span at bounding box center [719, 242] width 155 height 18
type input "4644"
type input "4644.0000 g"
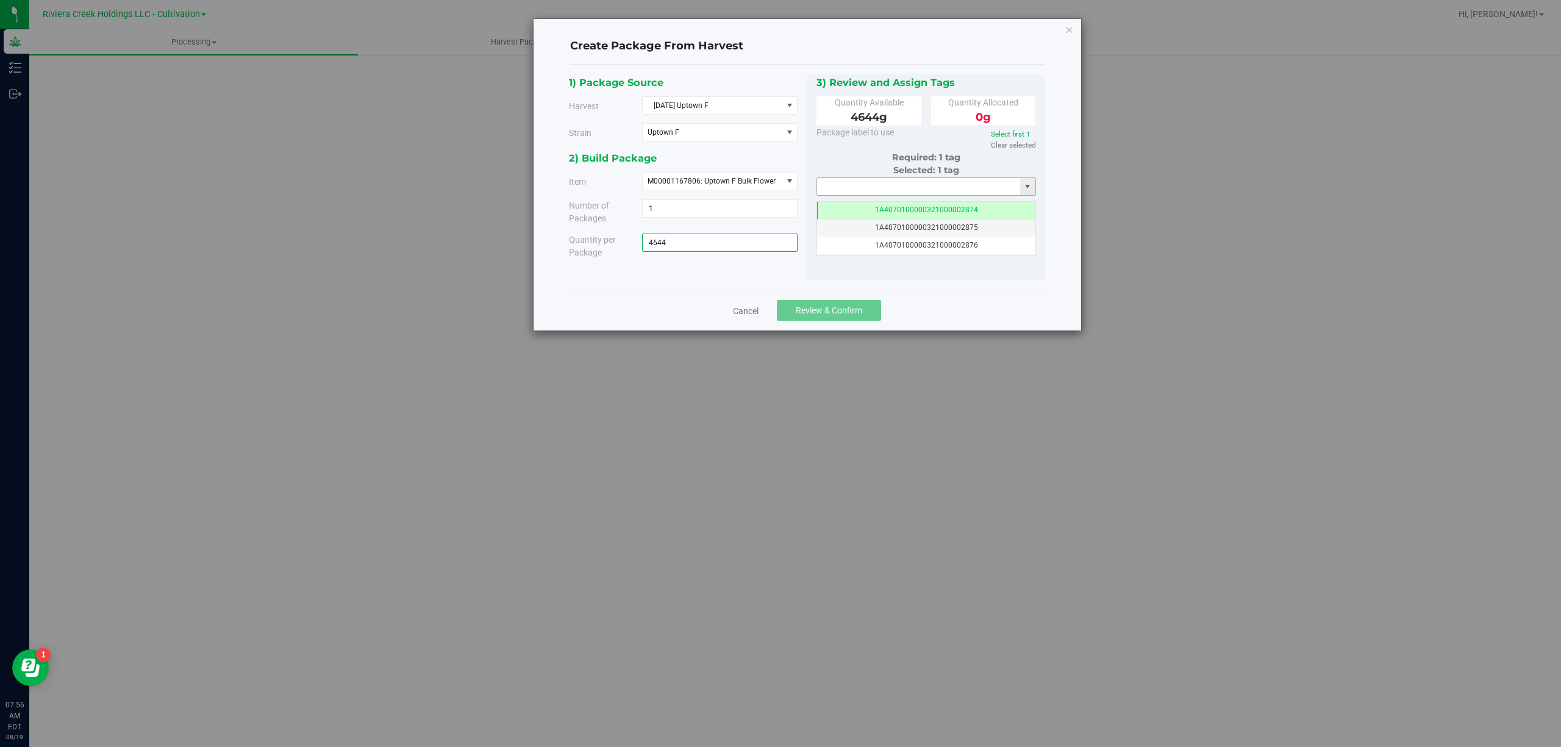
click at [897, 188] on input "text" at bounding box center [919, 186] width 204 height 17
click at [895, 201] on li "1A4070300000321000001147" at bounding box center [926, 208] width 218 height 18
type input "1A4070300000321000001147"
click at [852, 310] on span "Review & Confirm" at bounding box center [829, 310] width 66 height 10
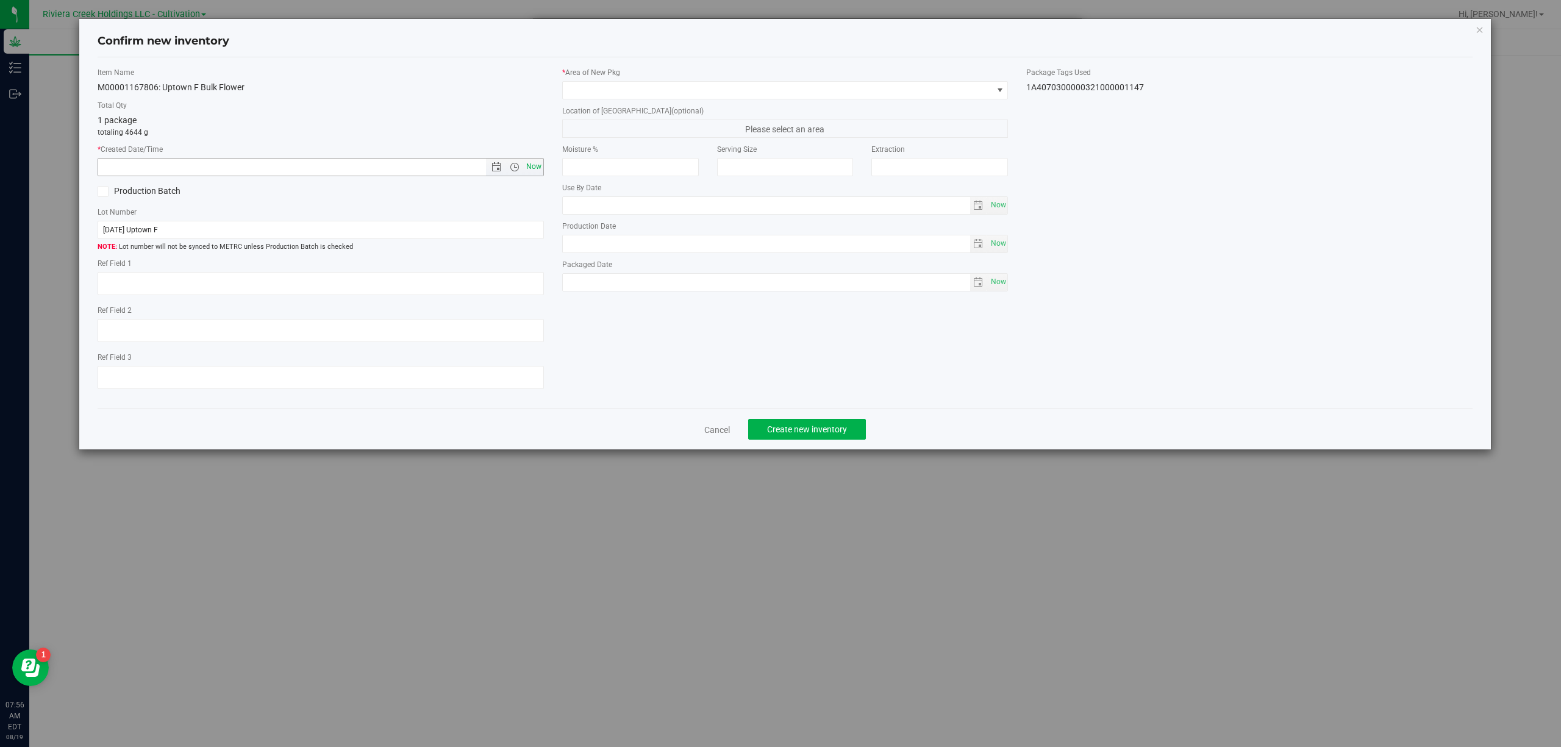
click at [535, 166] on span "Now" at bounding box center [533, 167] width 21 height 18
type input "8/19/2025 7:56 AM"
click at [671, 90] on span at bounding box center [778, 90] width 430 height 17
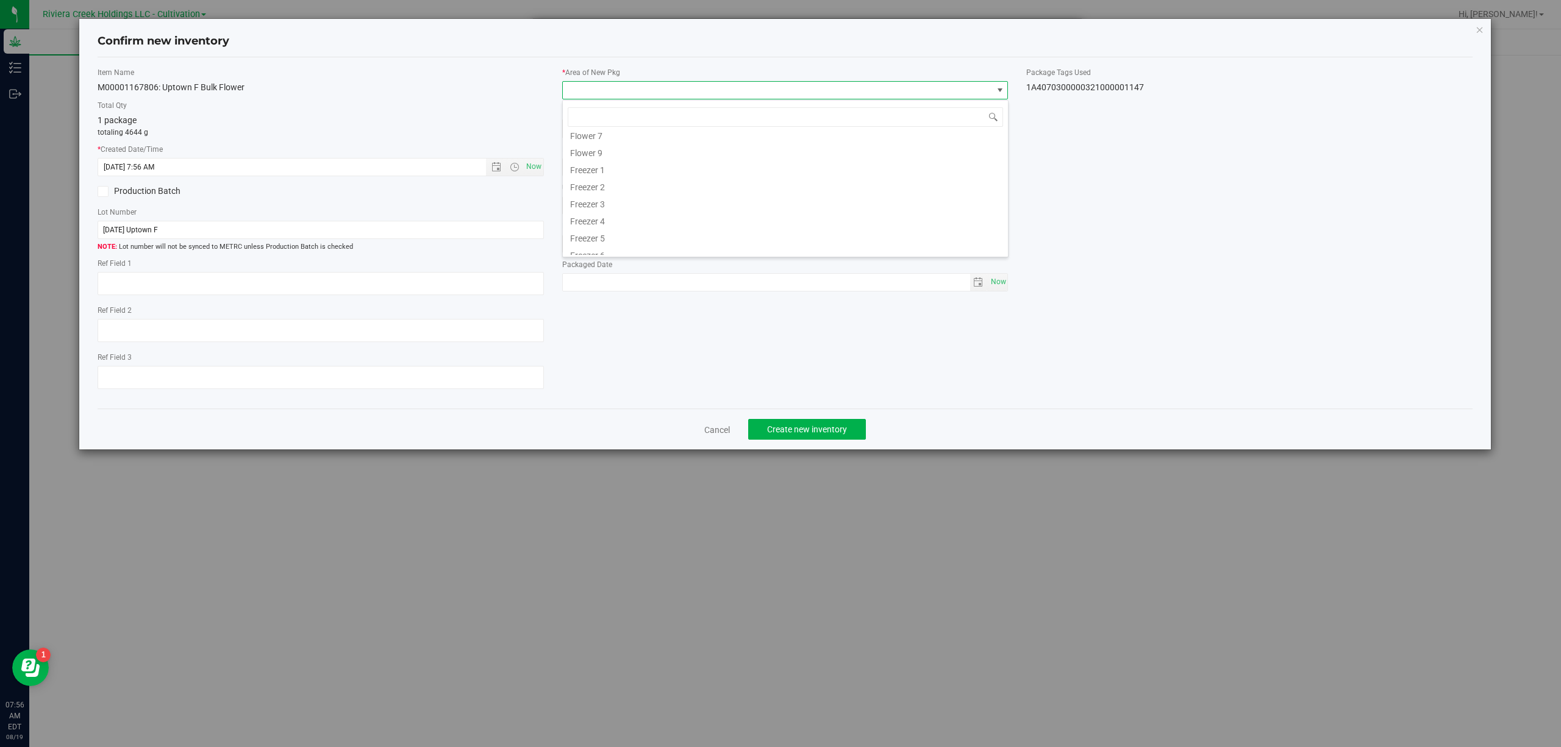
scroll to position [254, 0]
click at [617, 208] on li "Quarantine" at bounding box center [785, 212] width 445 height 17
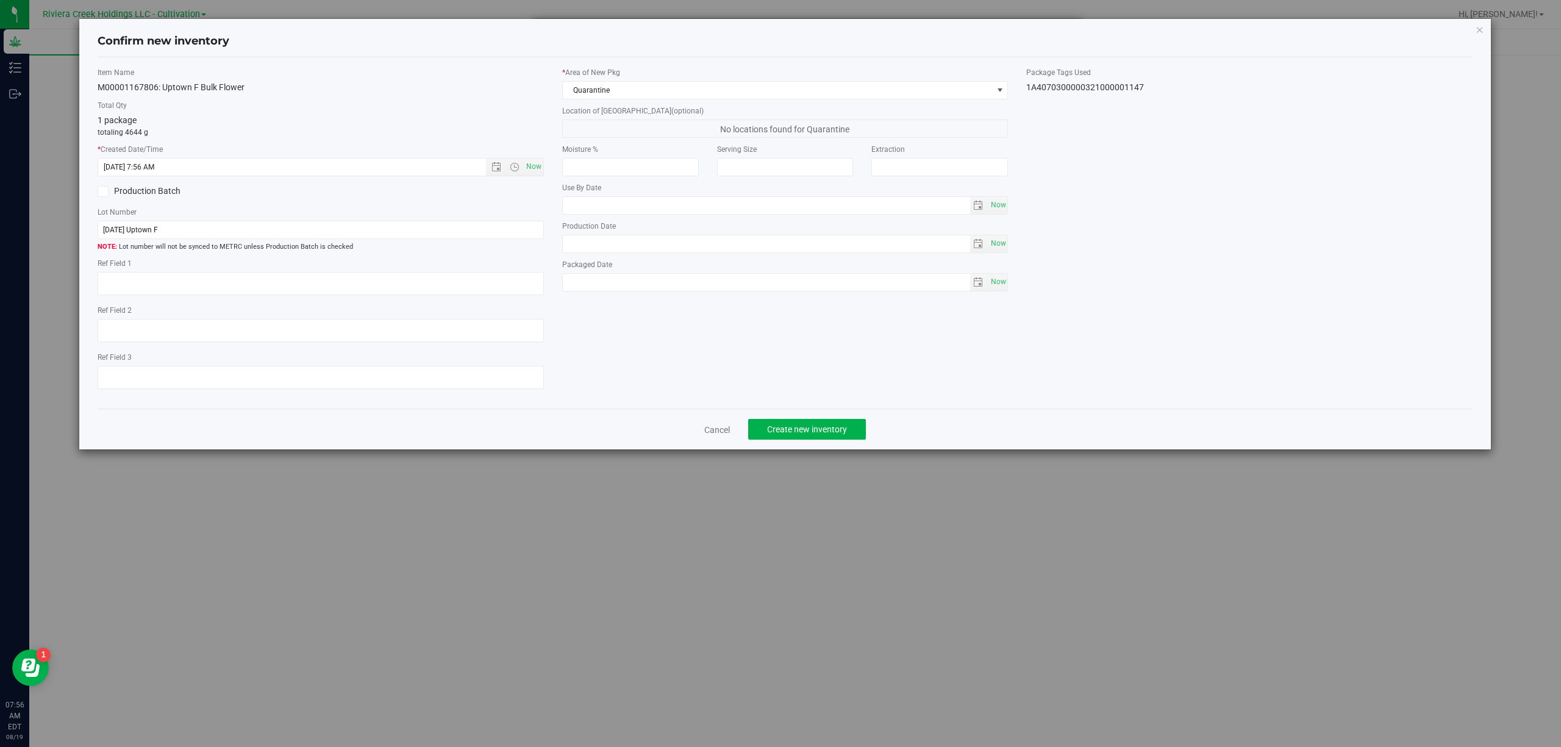
click at [1124, 91] on div "1A4070300000321000001147" at bounding box center [1249, 87] width 446 height 13
click at [1123, 91] on div "1A4070300000321000001147" at bounding box center [1249, 87] width 446 height 13
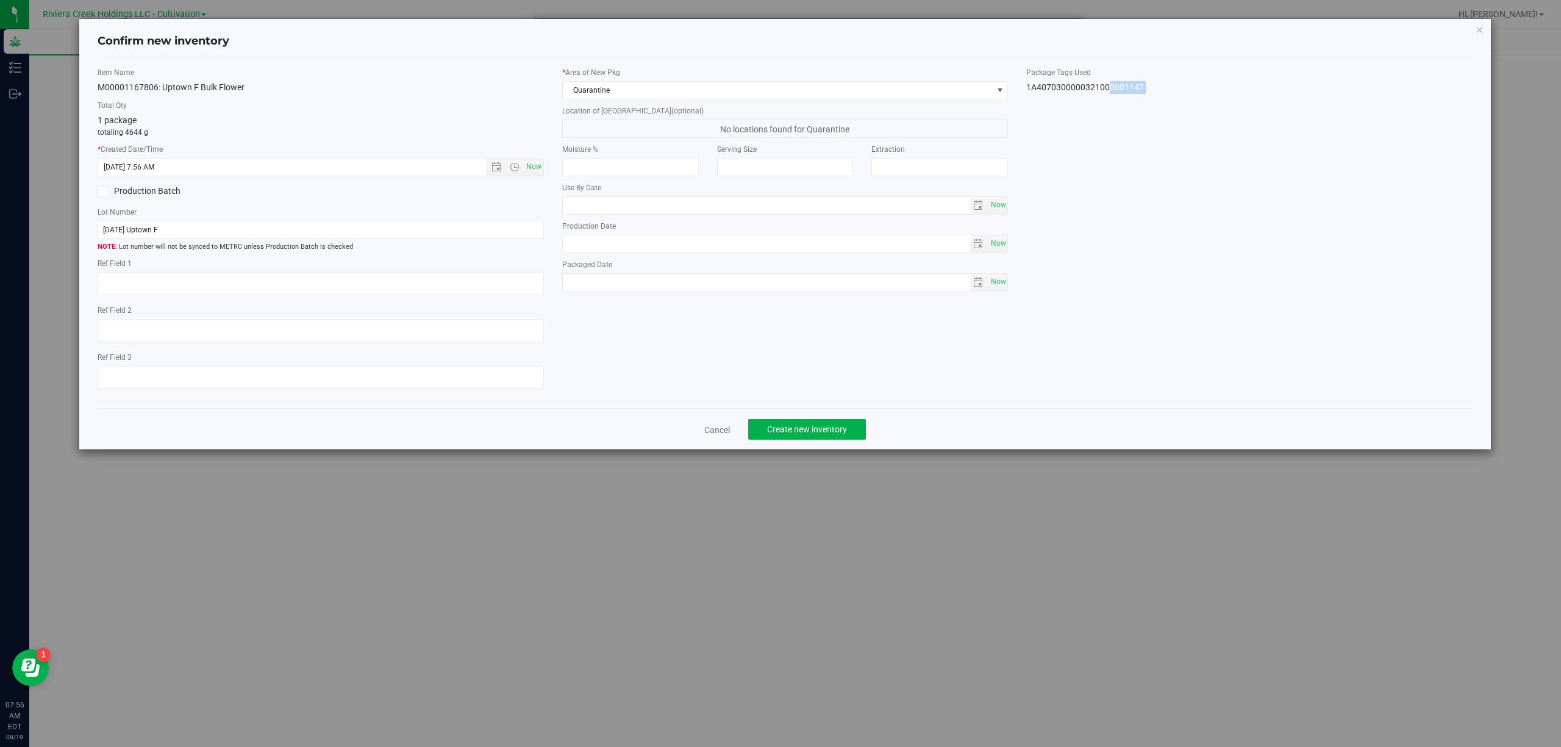
copy body "1A4070300000321000001147 Cancel Create new inventory"
click at [290, 233] on input "[DATE] Uptown F" at bounding box center [321, 230] width 446 height 18
click at [289, 233] on input "[DATE] Uptown F" at bounding box center [321, 230] width 446 height 18
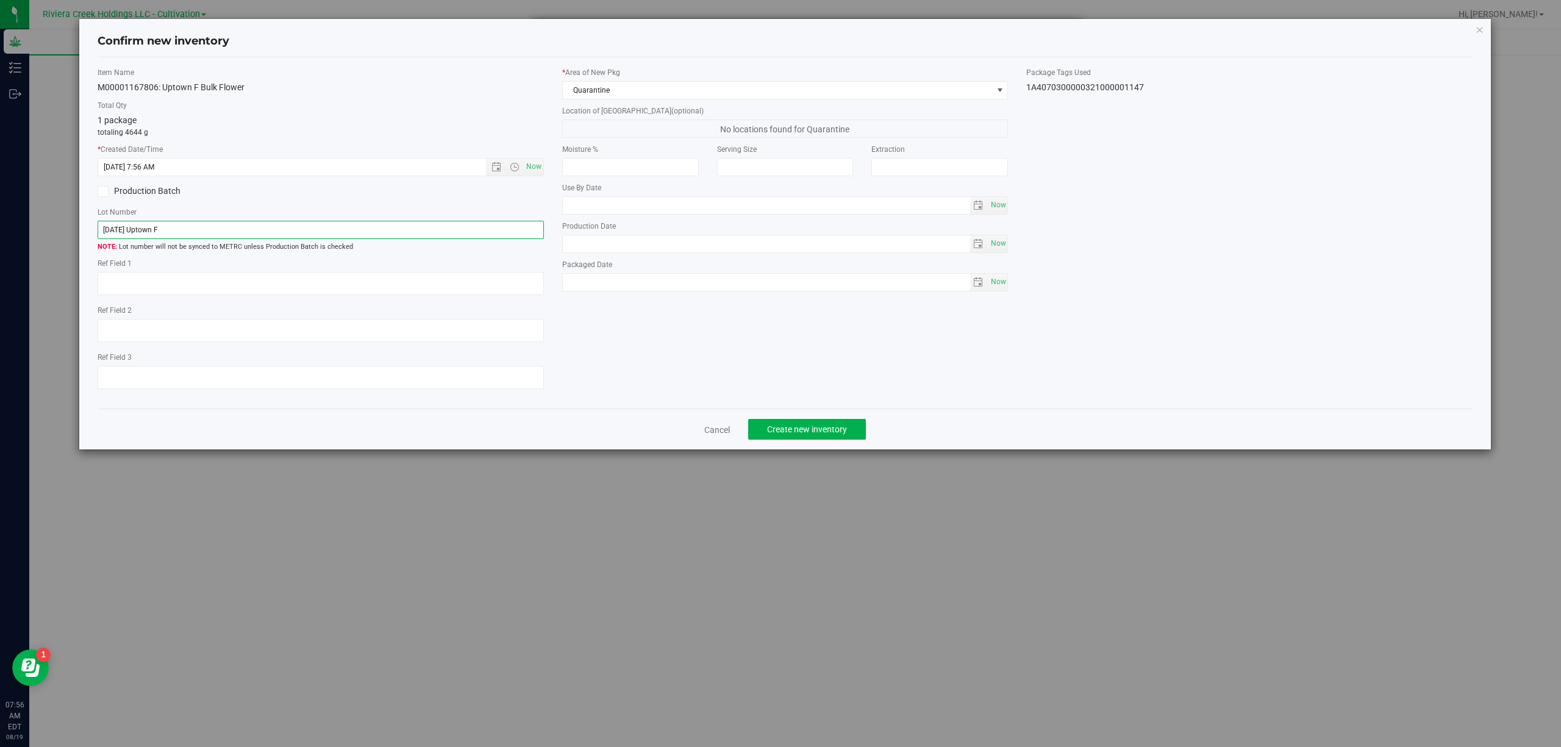
paste input "1A4070300000321000001147"
type input "1A4070300000321000001147"
click at [283, 285] on textarea at bounding box center [321, 283] width 446 height 23
type textarea "B3-NYF-R5"
click at [684, 373] on div "Item Name M00001167806: Uptown F Bulk Flower Total Qty 1 package totaling 4644 …" at bounding box center [785, 233] width 1394 height 332
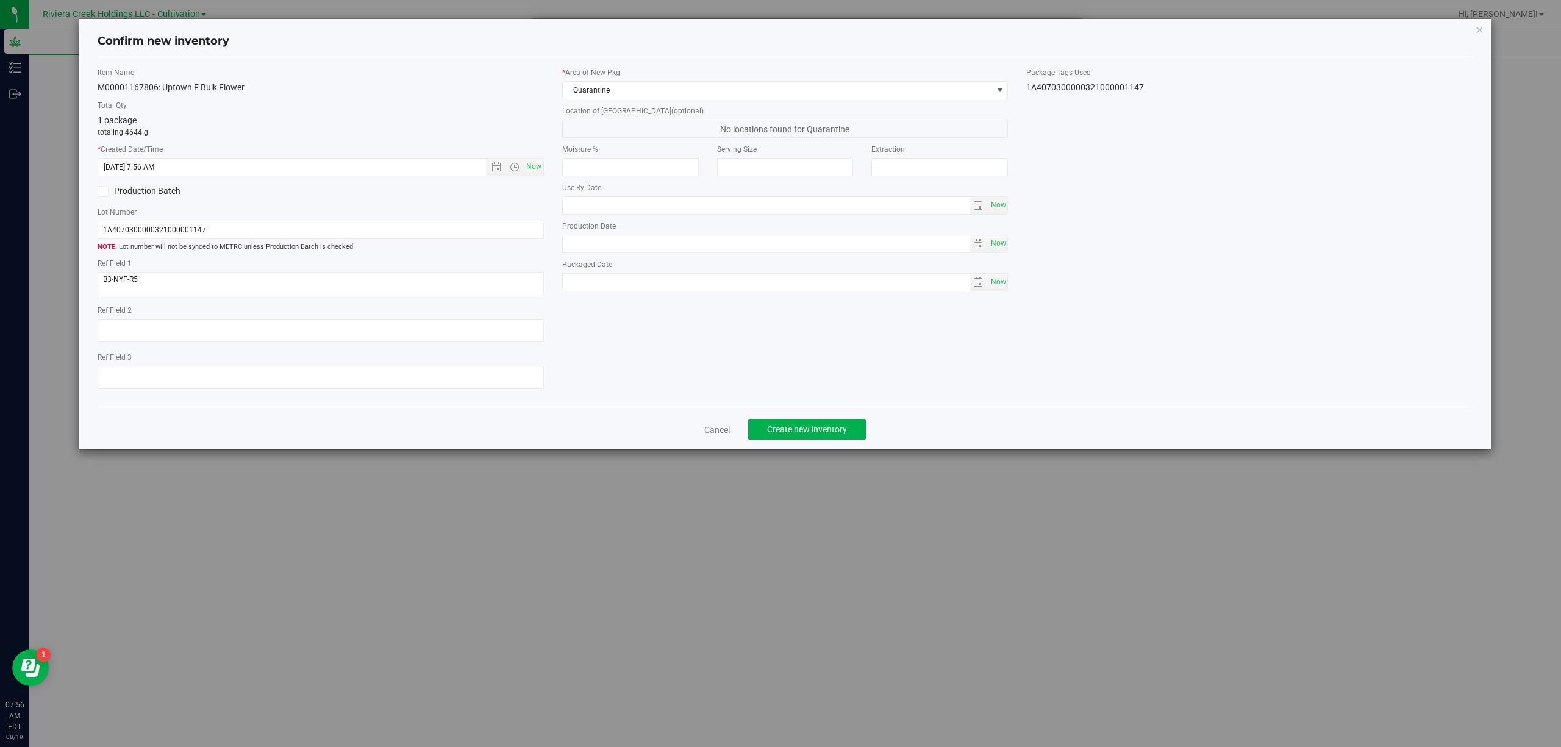
click at [793, 418] on div "Cancel Create new inventory" at bounding box center [785, 428] width 1375 height 41
click at [803, 427] on button "Create new inventory" at bounding box center [807, 429] width 118 height 21
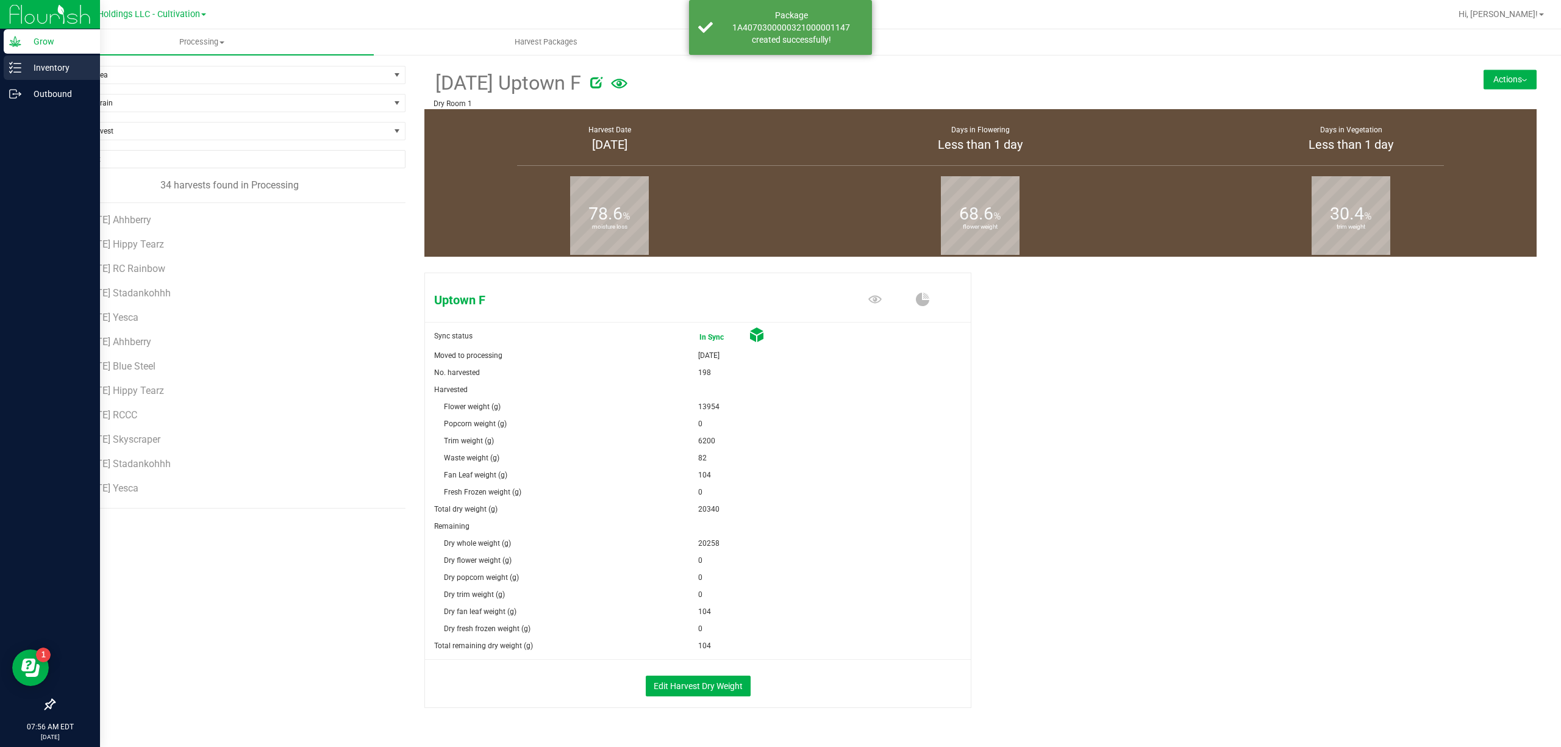
click at [13, 76] on div "Inventory" at bounding box center [52, 67] width 96 height 24
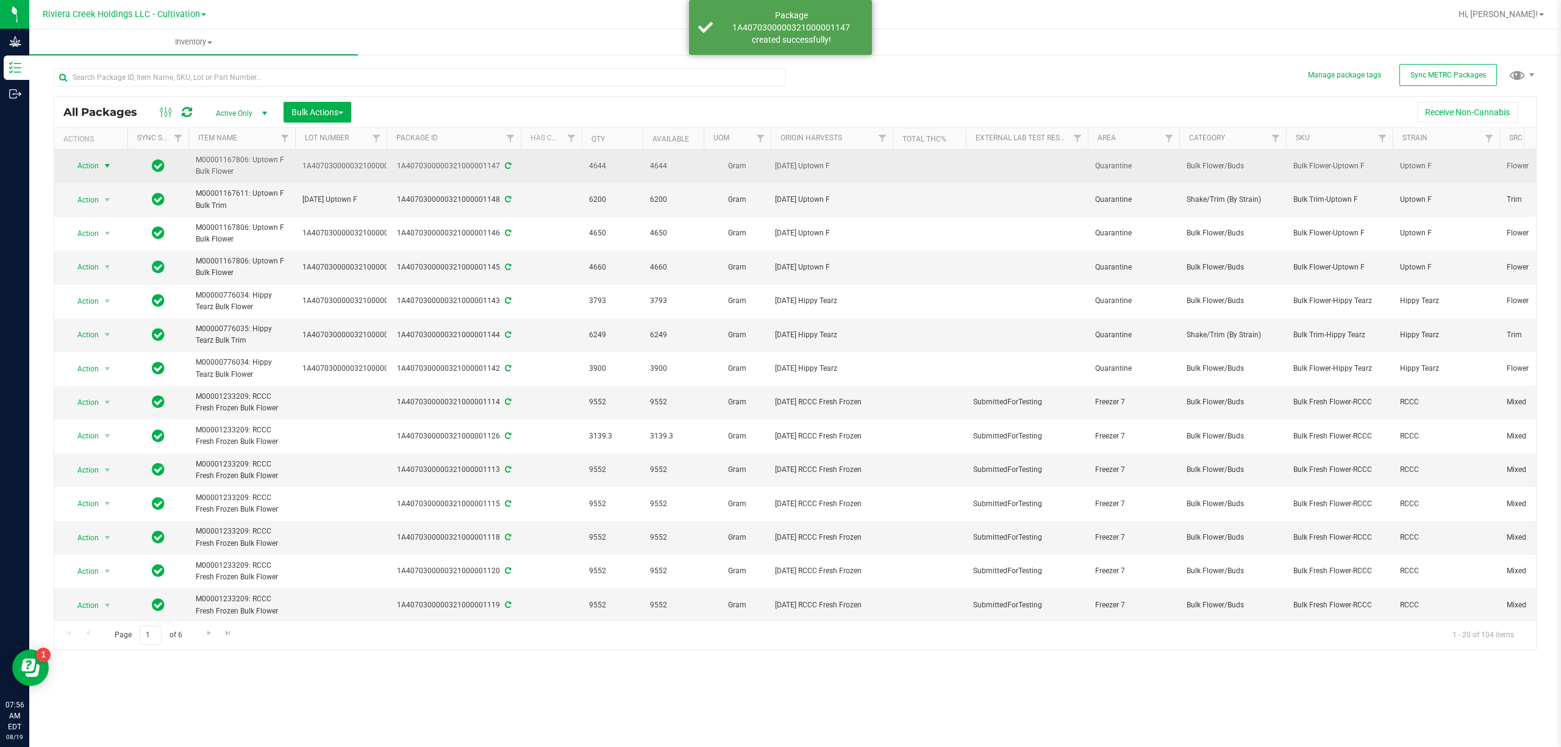
click at [106, 164] on span "select" at bounding box center [107, 166] width 10 height 10
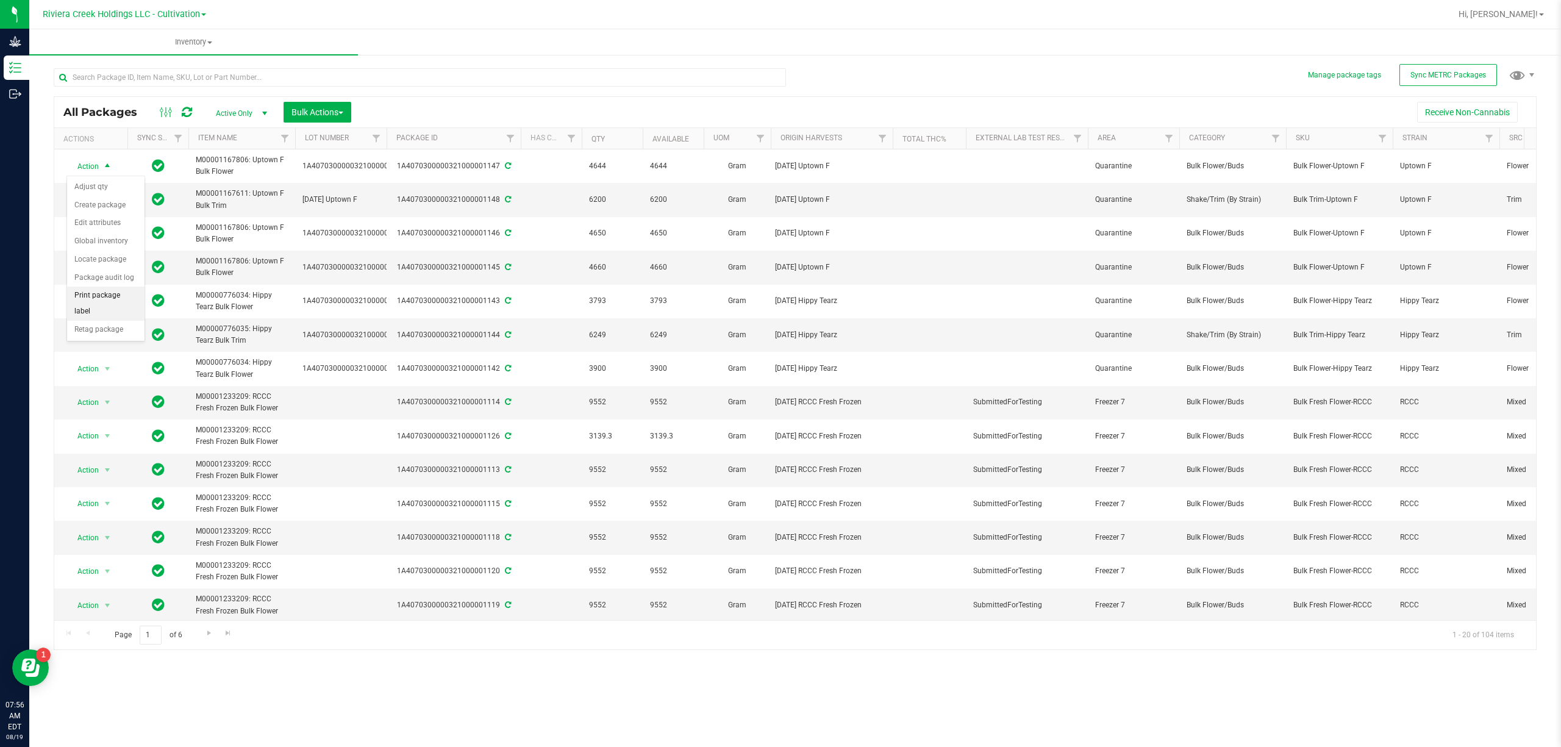
click at [103, 313] on li "Print package label" at bounding box center [105, 304] width 77 height 34
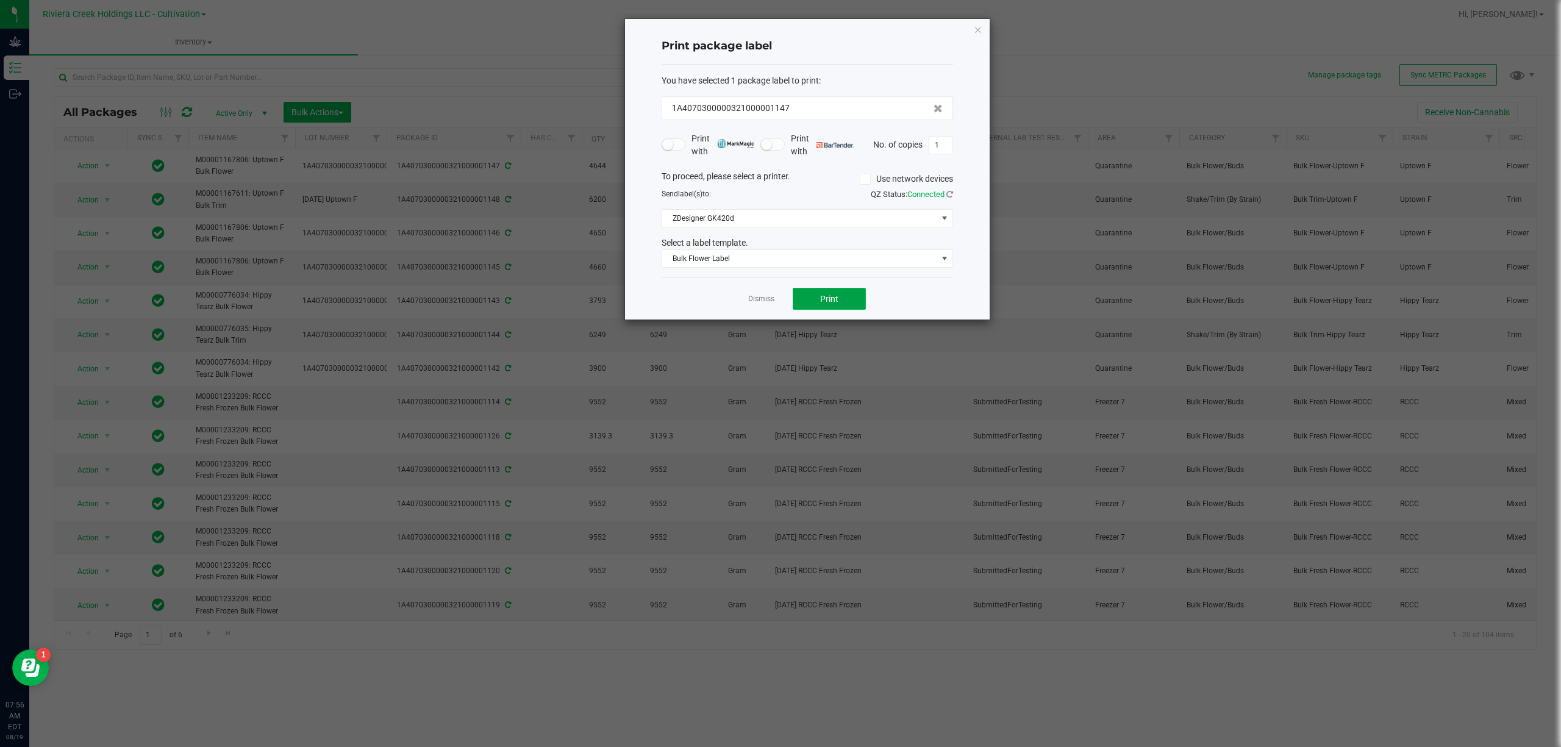
click at [827, 302] on span "Print" at bounding box center [829, 299] width 18 height 10
click at [975, 28] on icon "button" at bounding box center [978, 29] width 9 height 15
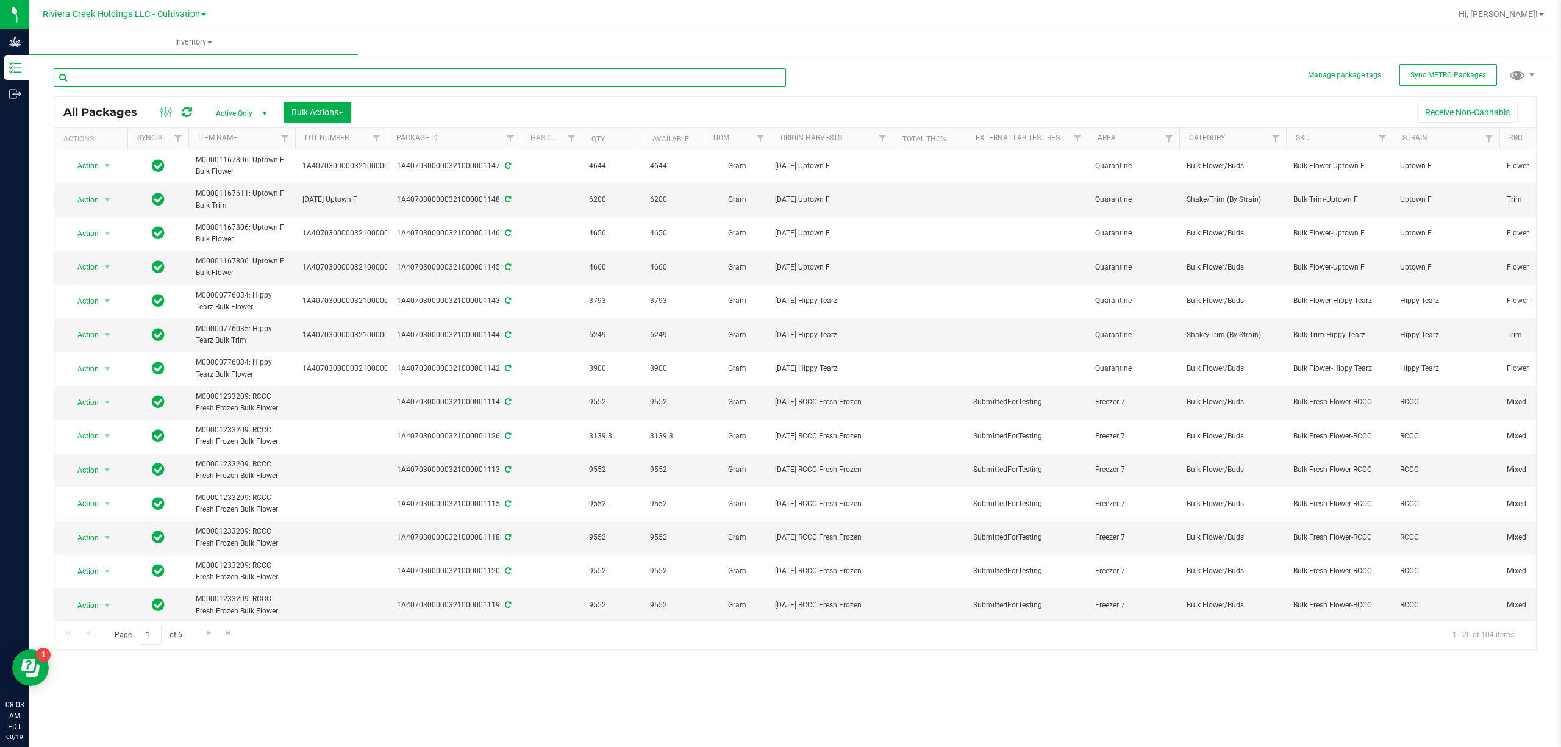
click at [146, 71] on input "text" at bounding box center [420, 77] width 732 height 18
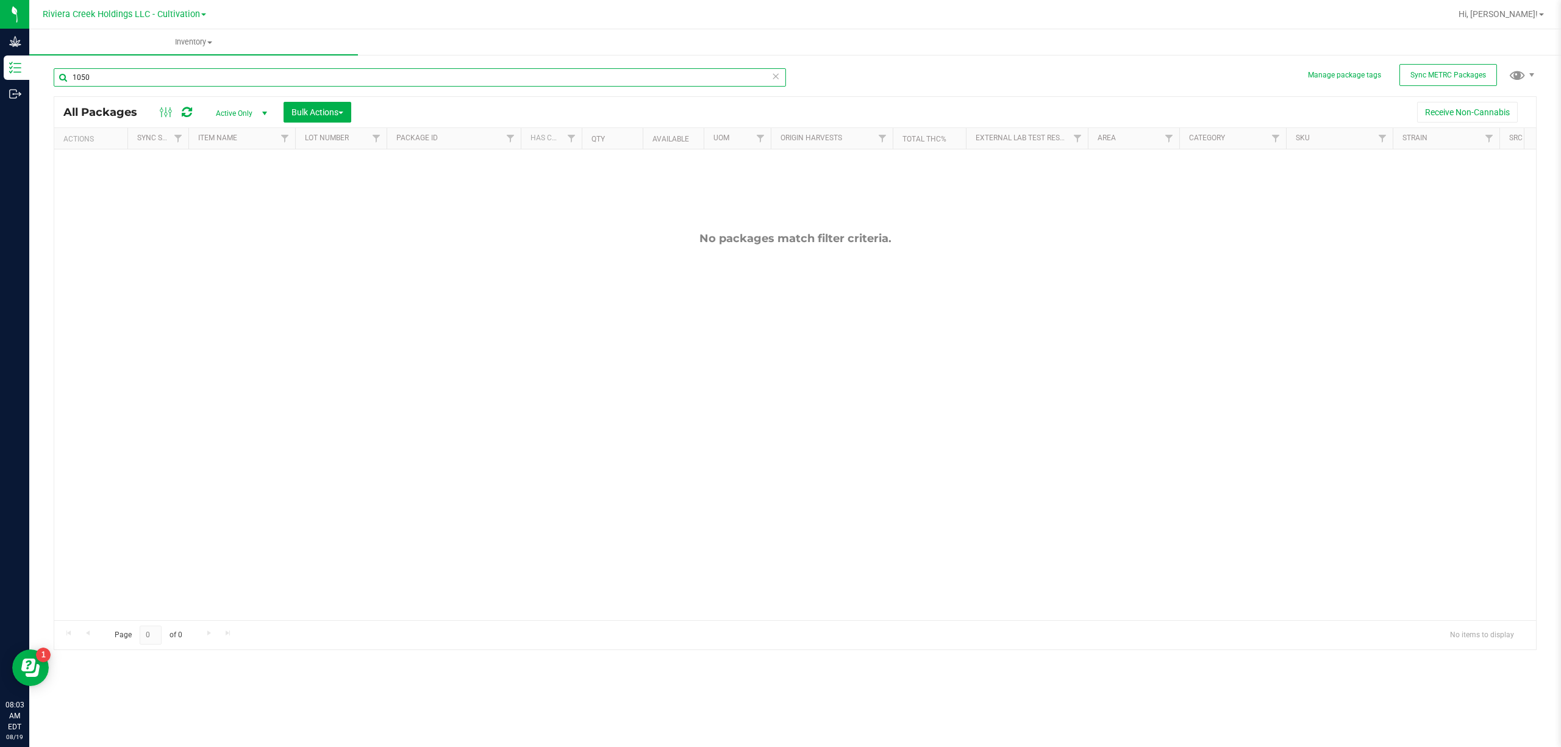
type input "1050"
click at [228, 105] on span "Active Only" at bounding box center [238, 113] width 67 height 17
click at [242, 184] on li "All" at bounding box center [239, 188] width 66 height 18
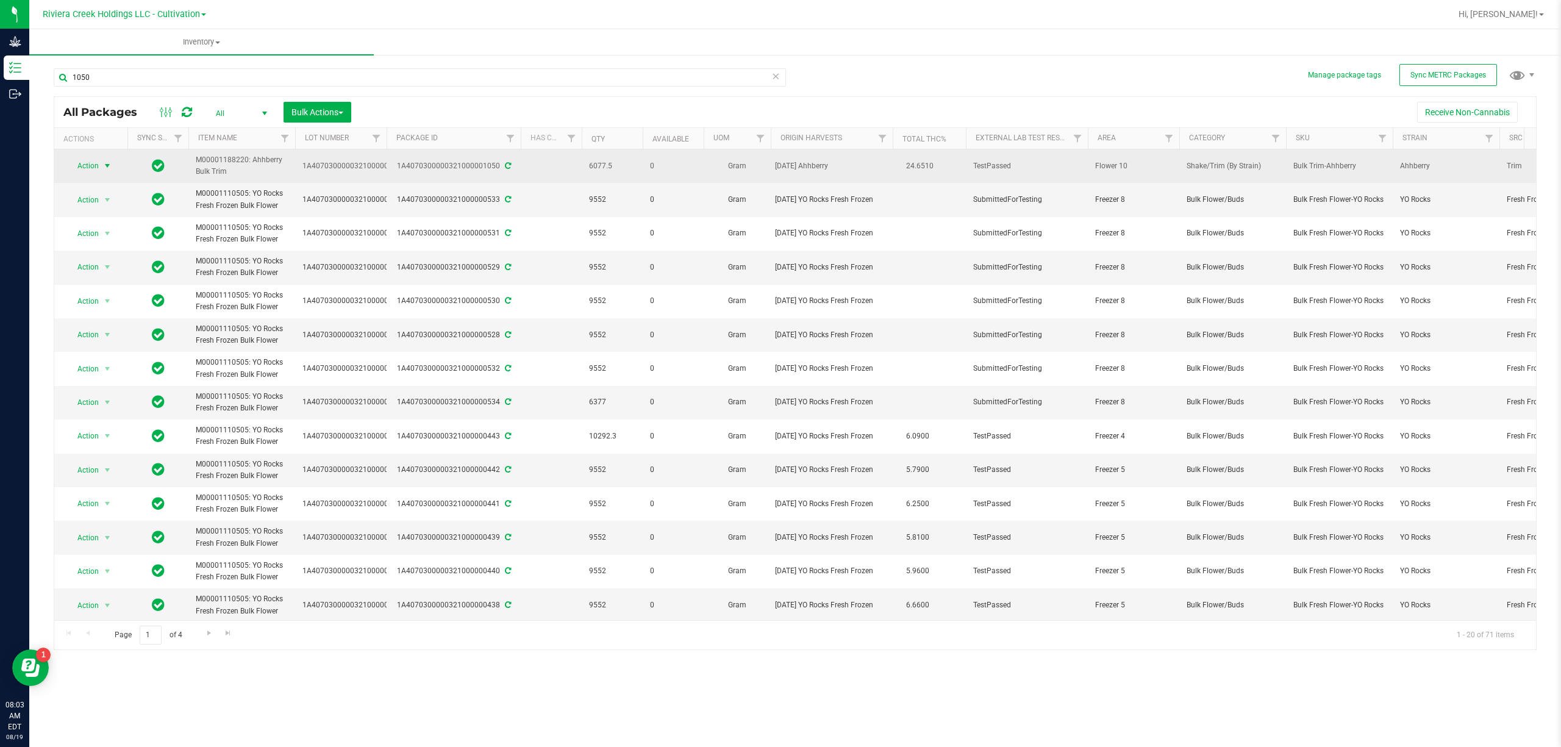
click at [91, 162] on span "Action" at bounding box center [82, 165] width 33 height 17
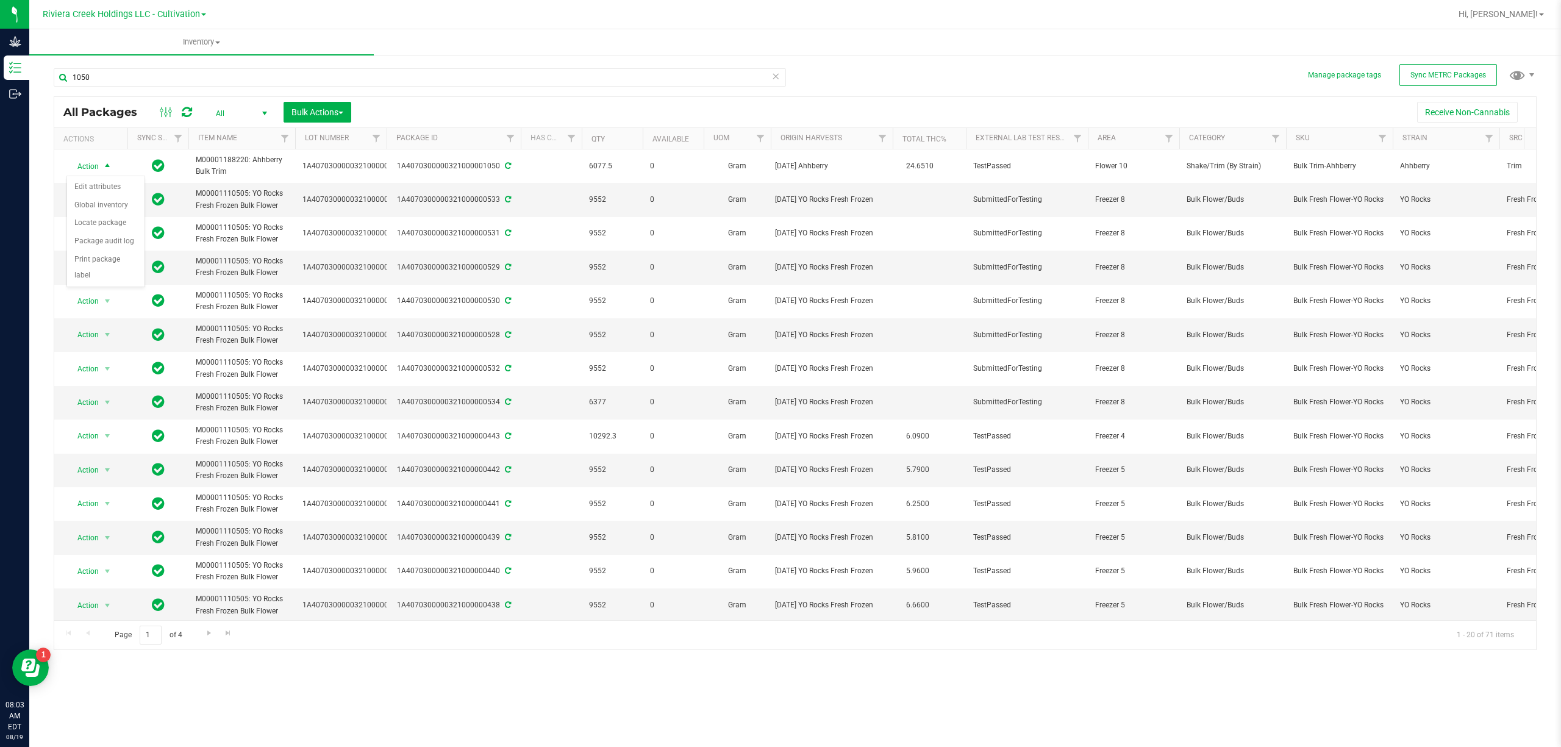
click at [139, 8] on link "Riviera Creek Holdings LLC - Cultivation" at bounding box center [124, 14] width 163 height 12
click at [164, 54] on link "Riviera Creek Holdings LLC - Processing" at bounding box center [124, 59] width 178 height 16
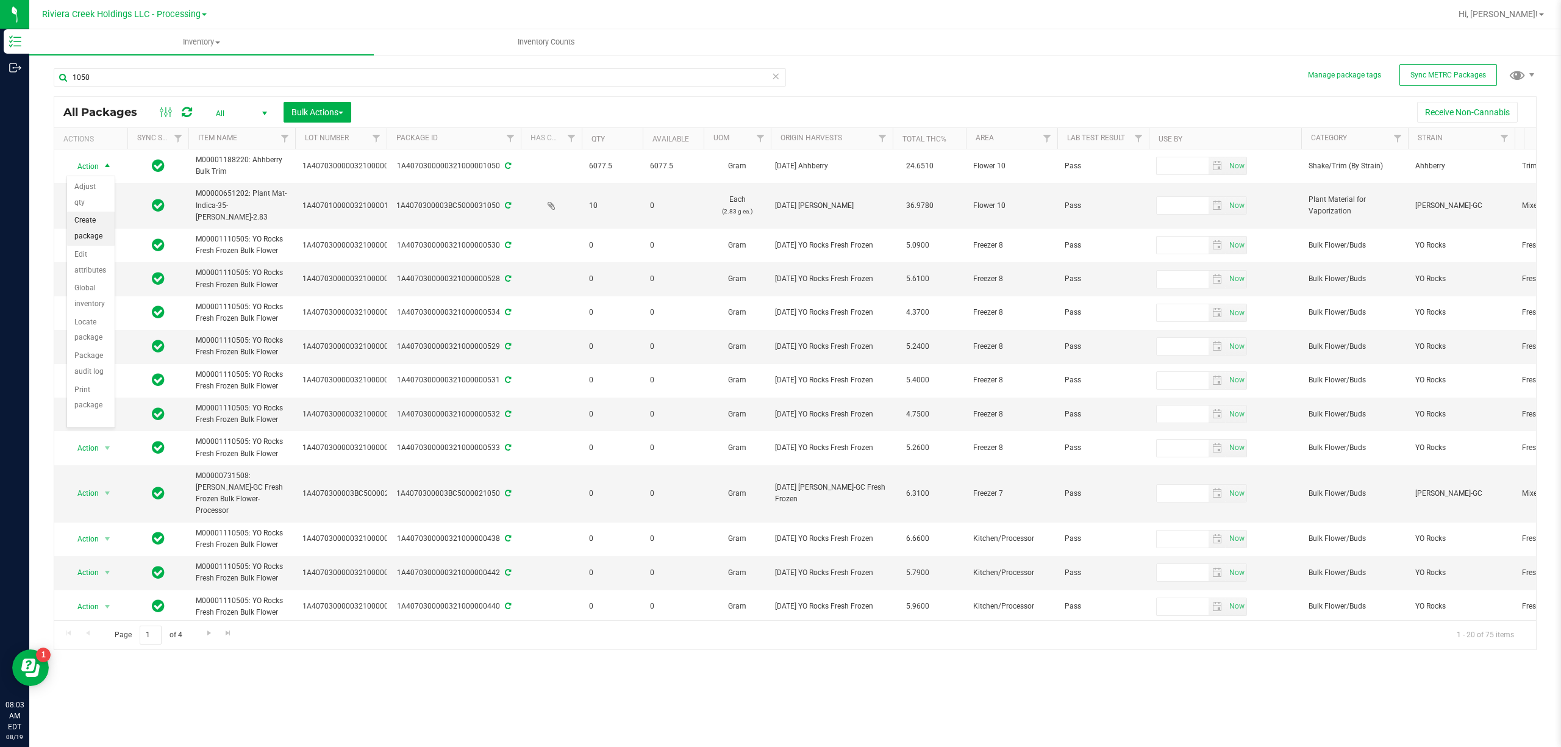
click at [90, 235] on li "Create package" at bounding box center [91, 229] width 48 height 34
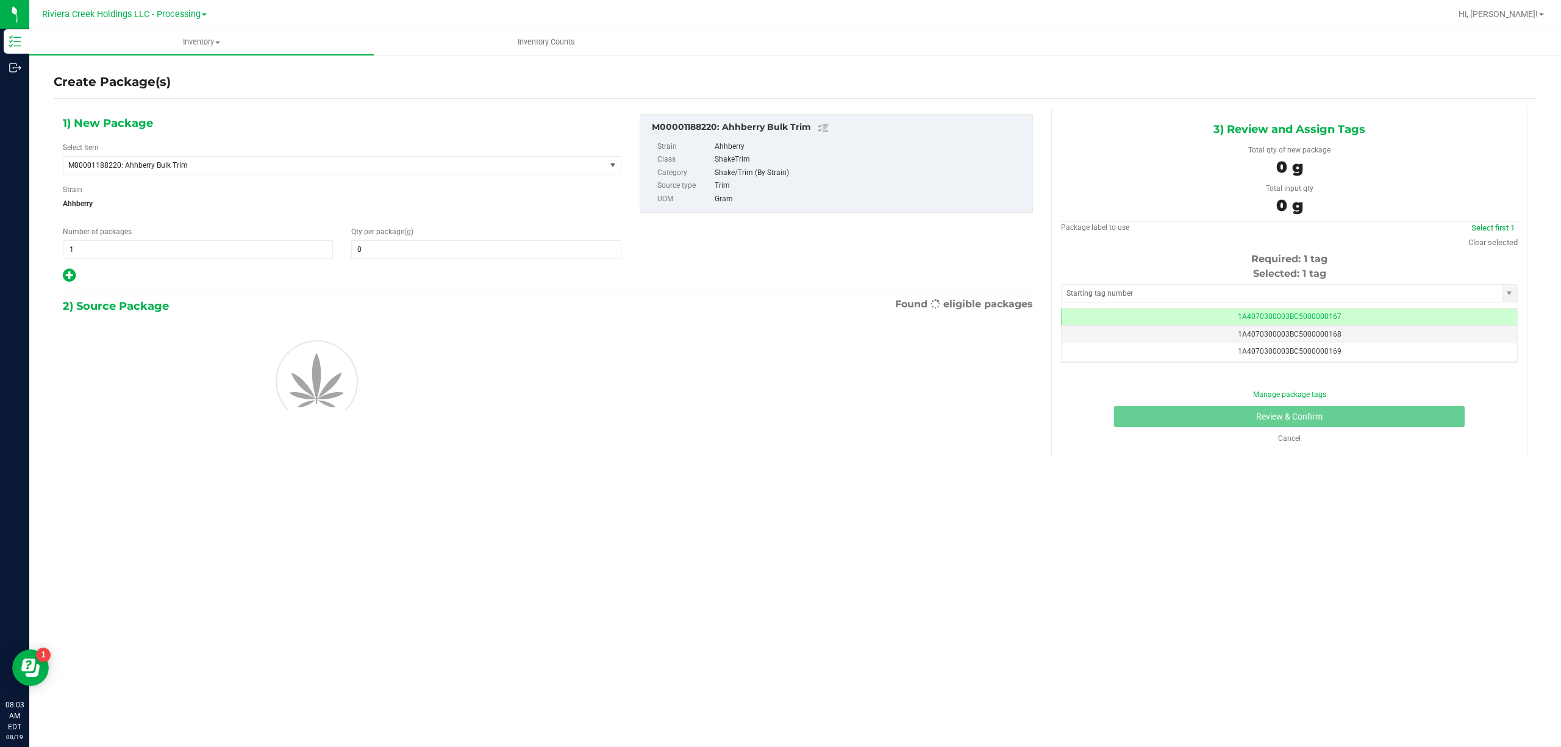
type input "0.0000"
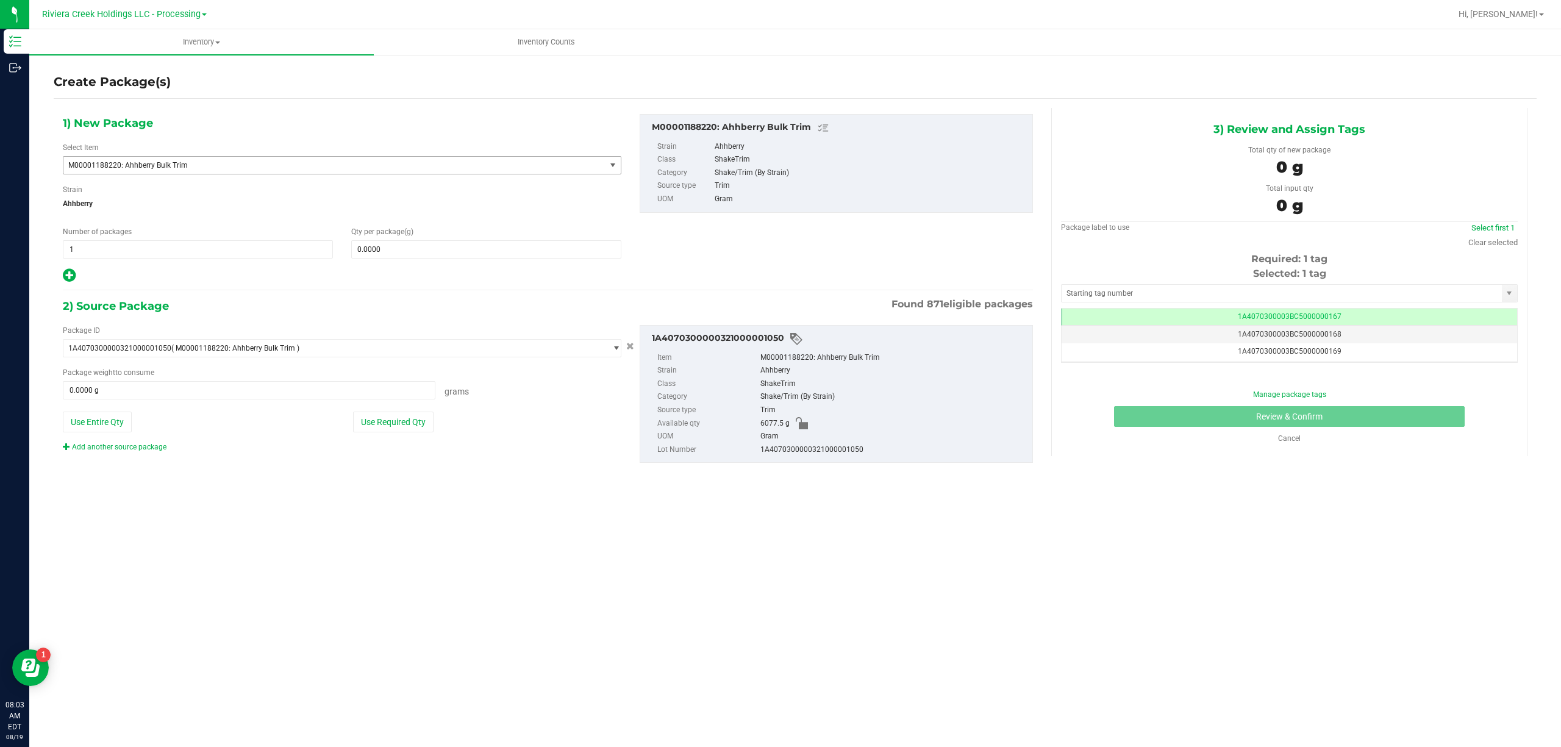
click at [190, 167] on span "M00001188220: Ahhberry Bulk Trim" at bounding box center [323, 165] width 511 height 9
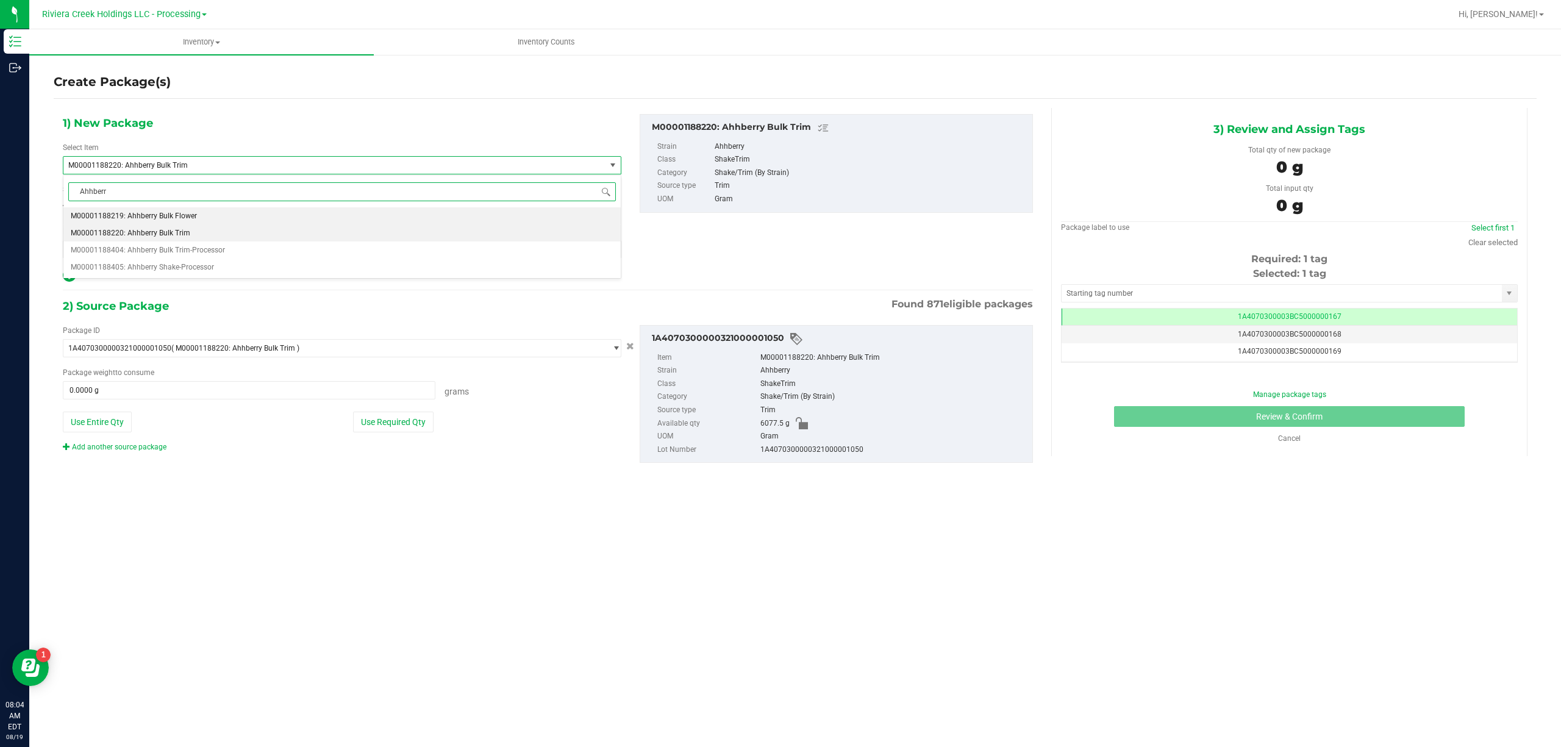
type input "Ahhberry"
click at [202, 254] on span "M00001188404: Ahhberry Bulk Trim-Processor" at bounding box center [148, 250] width 154 height 9
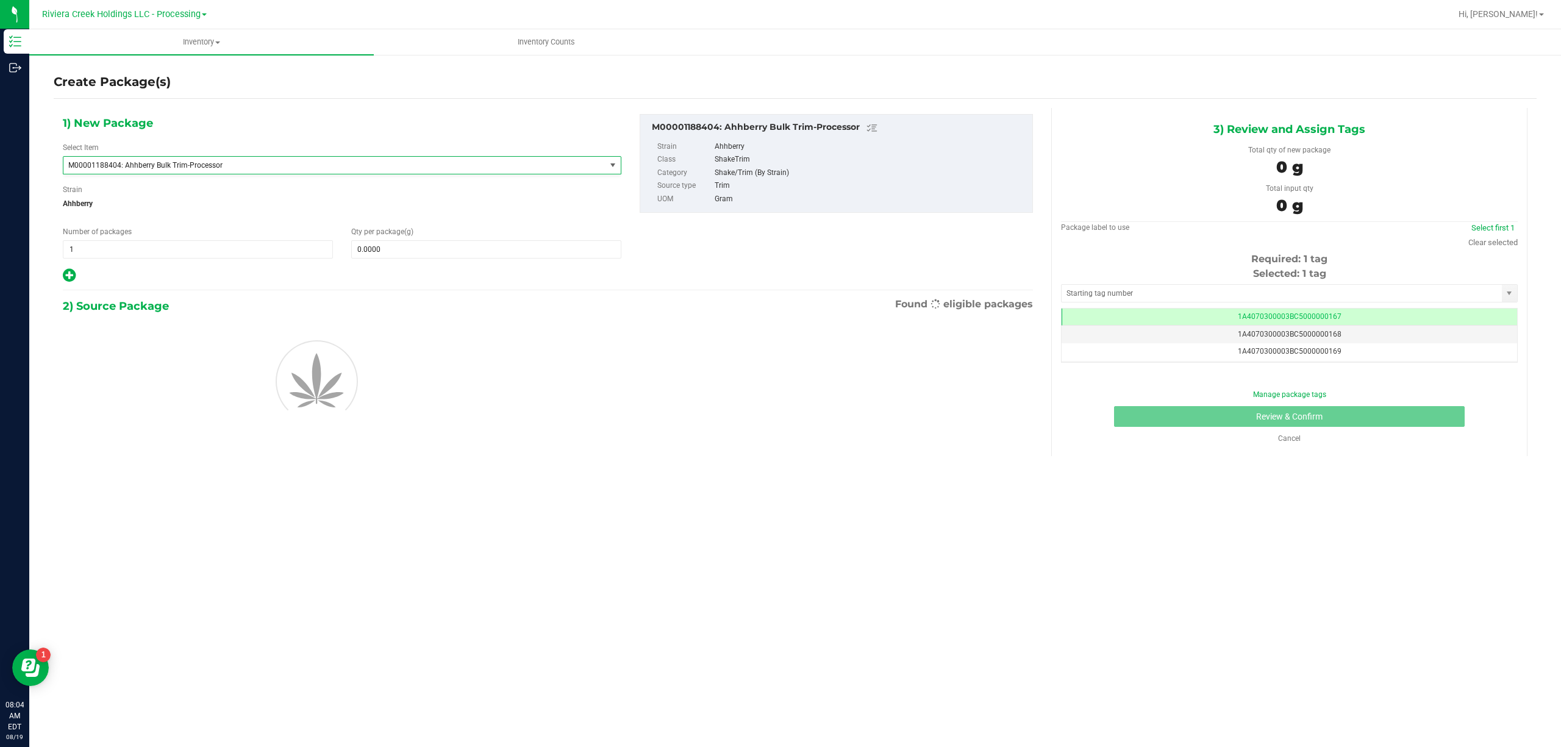
type input "0.0000"
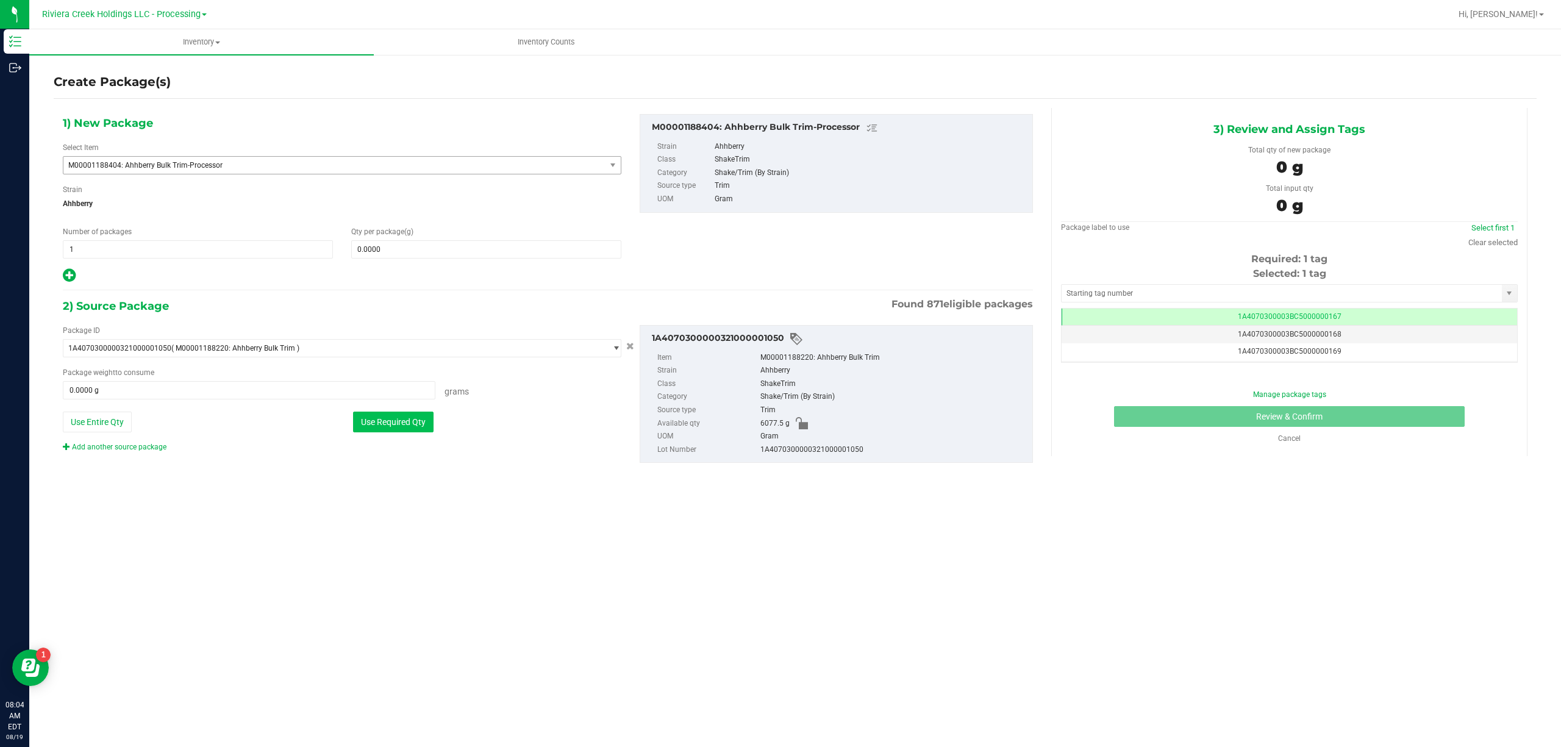
click at [420, 427] on button "Use Required Qty" at bounding box center [393, 422] width 80 height 21
click at [379, 424] on button "Use Required Qty" at bounding box center [393, 422] width 80 height 21
click at [125, 422] on button "Use Entire Qty" at bounding box center [97, 422] width 69 height 21
type input "6077.5000 g"
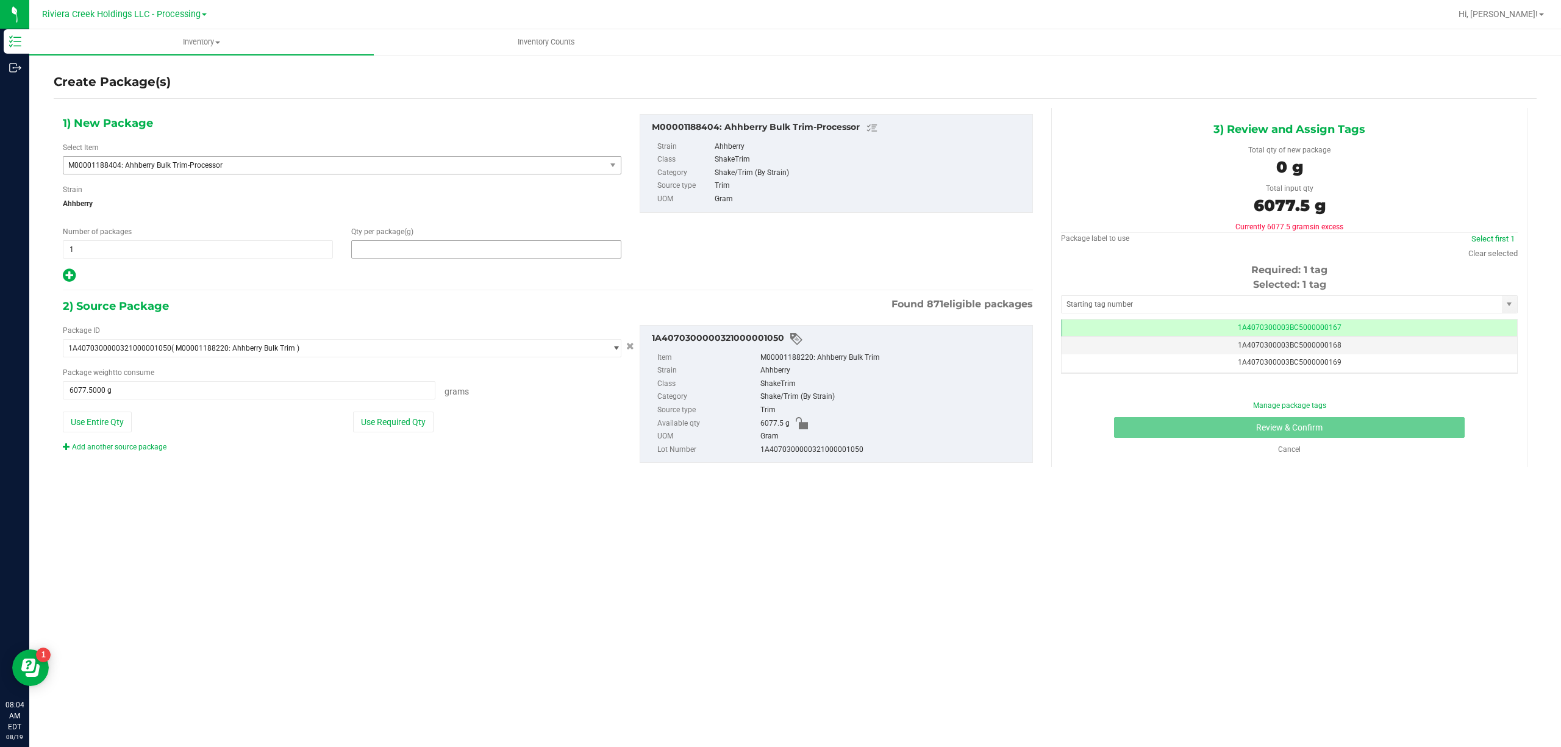
click at [404, 249] on span at bounding box center [486, 249] width 270 height 18
type input "6077.5"
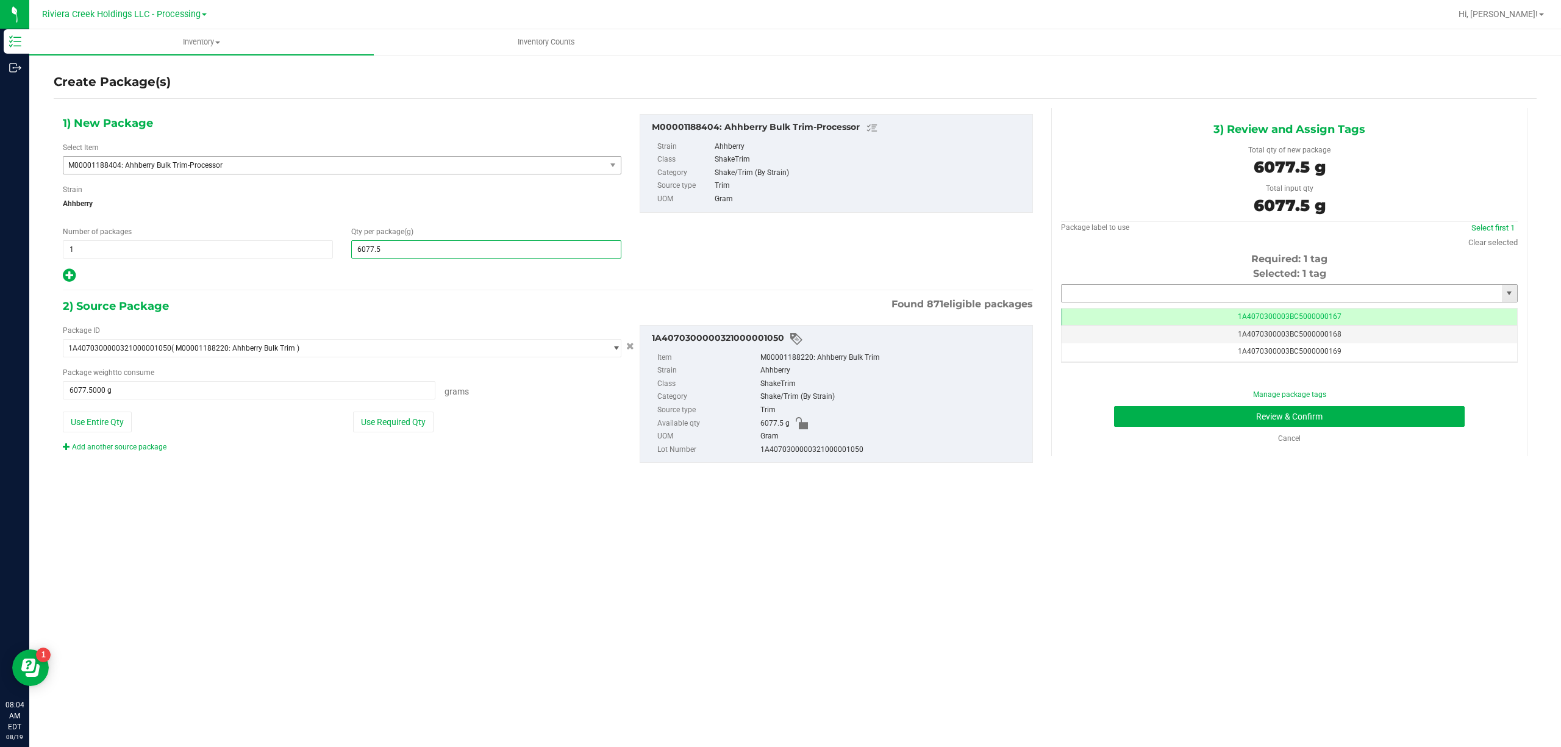
type input "6,077.5000"
click at [1176, 288] on input "text" at bounding box center [1281, 293] width 440 height 17
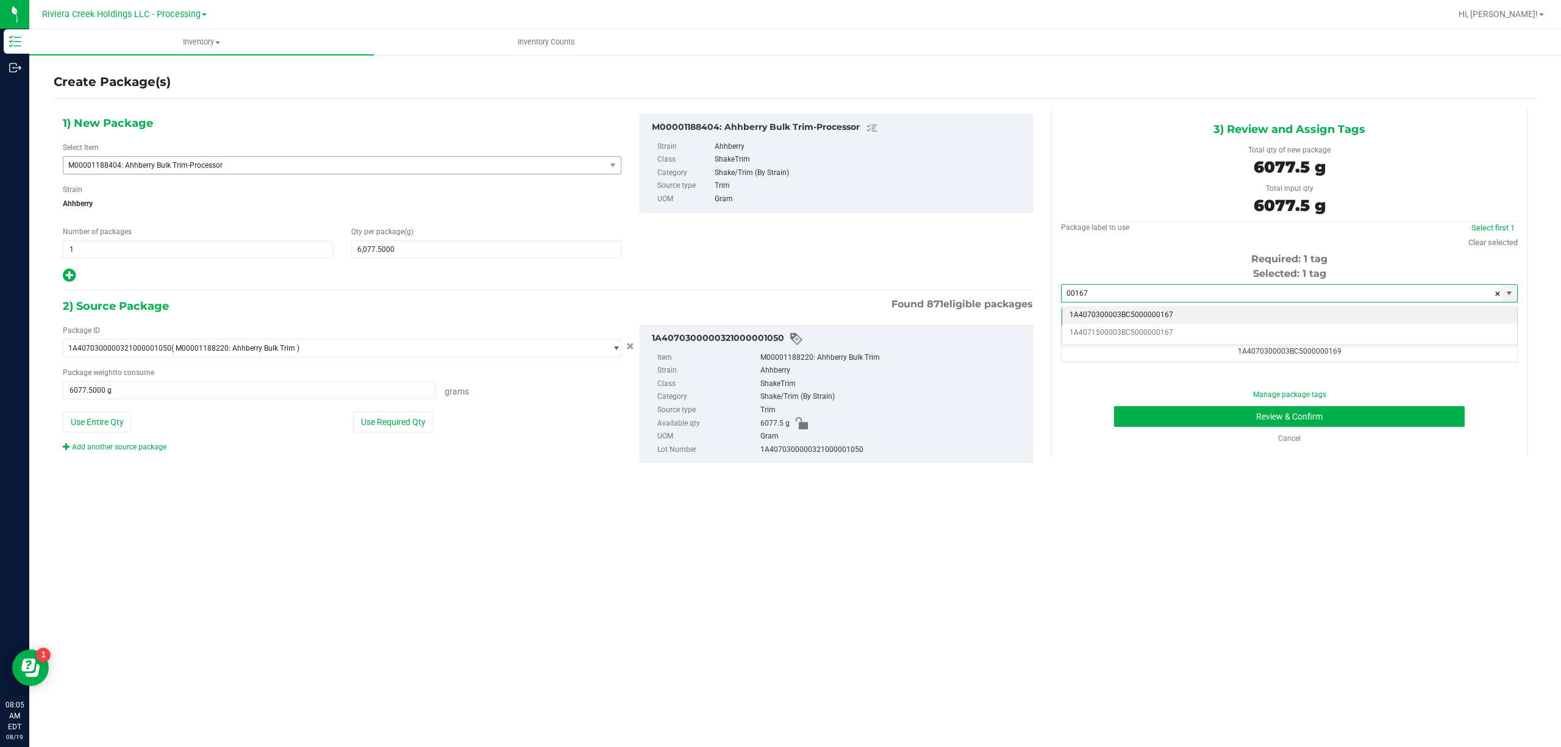
click at [1178, 312] on li "1A4070300003BC5000000167" at bounding box center [1289, 315] width 455 height 18
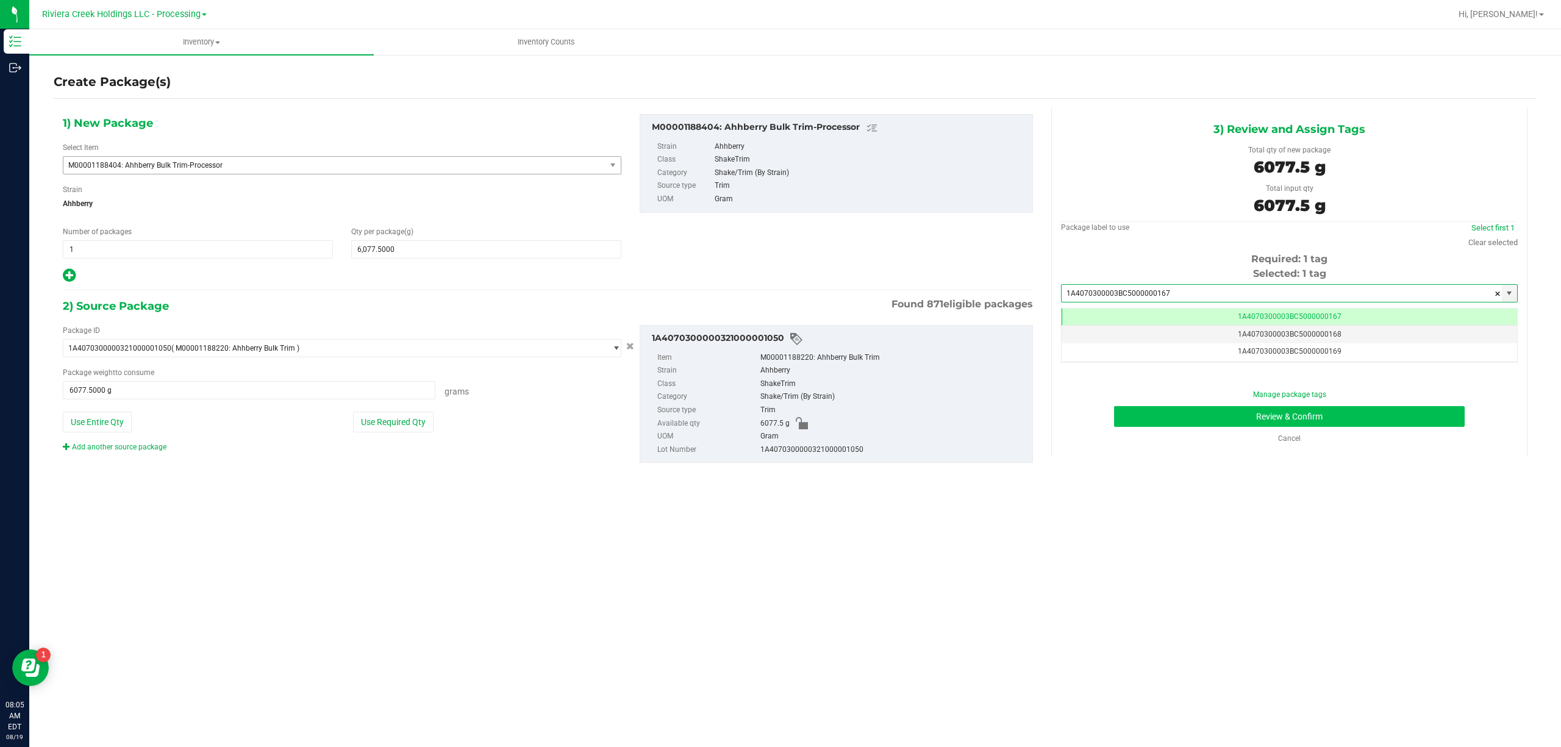
type input "1A4070300003BC5000000167"
click at [1274, 420] on button "Review & Confirm" at bounding box center [1289, 416] width 351 height 21
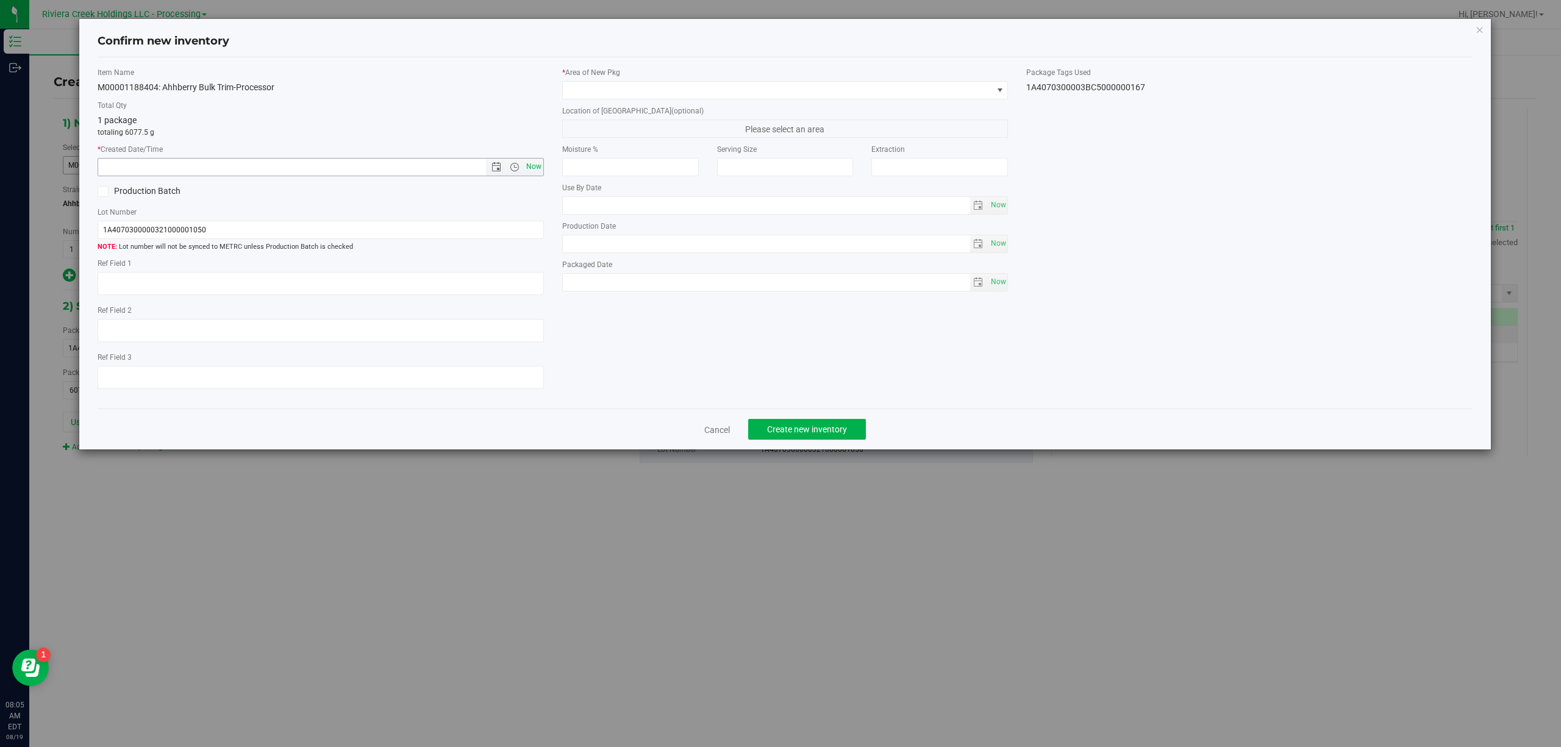
click at [535, 167] on span "Now" at bounding box center [533, 167] width 21 height 18
type input "8/19/2025 8:05 AM"
click at [838, 88] on span at bounding box center [778, 90] width 430 height 17
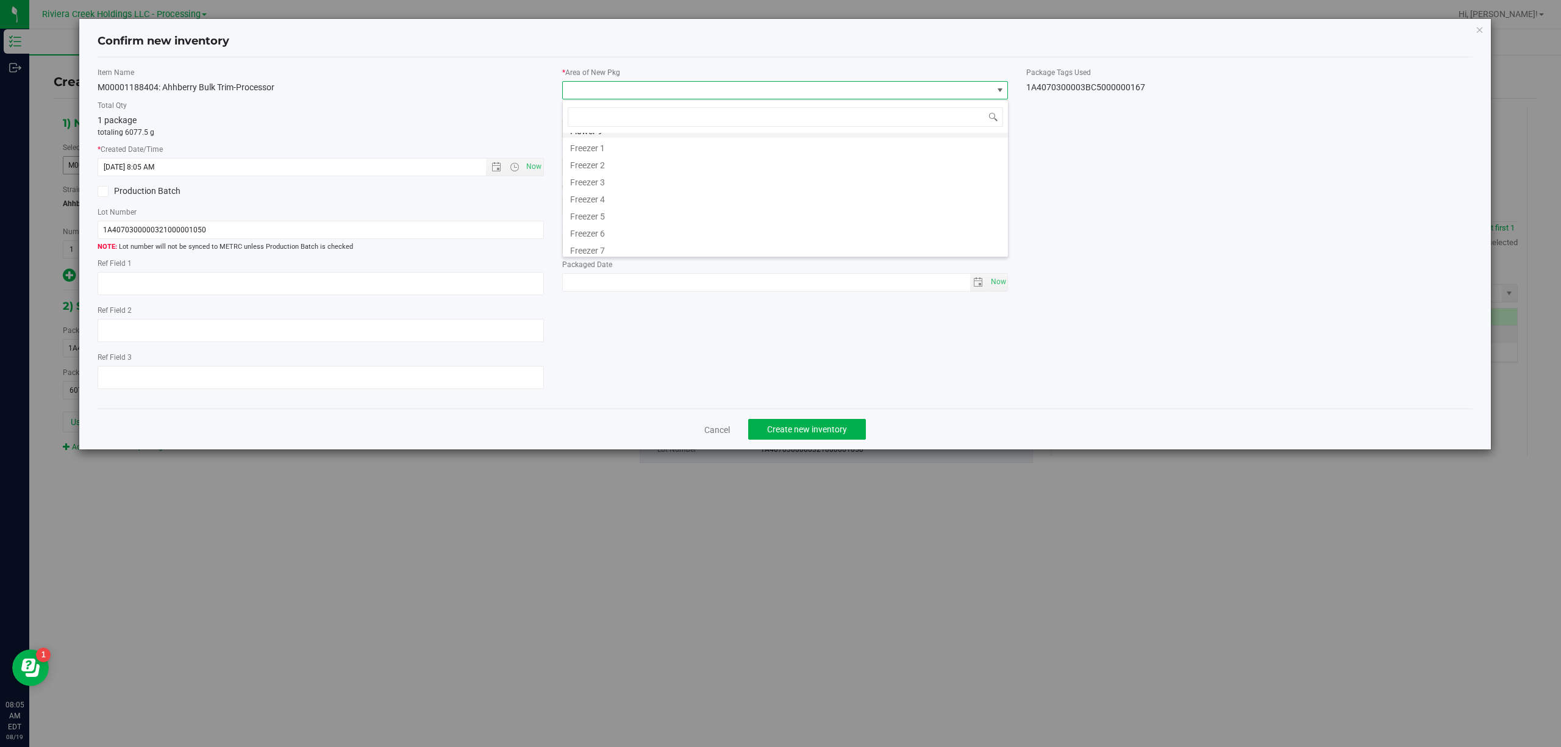
scroll to position [185, 0]
click at [615, 228] on li "Quarantine" at bounding box center [785, 229] width 445 height 17
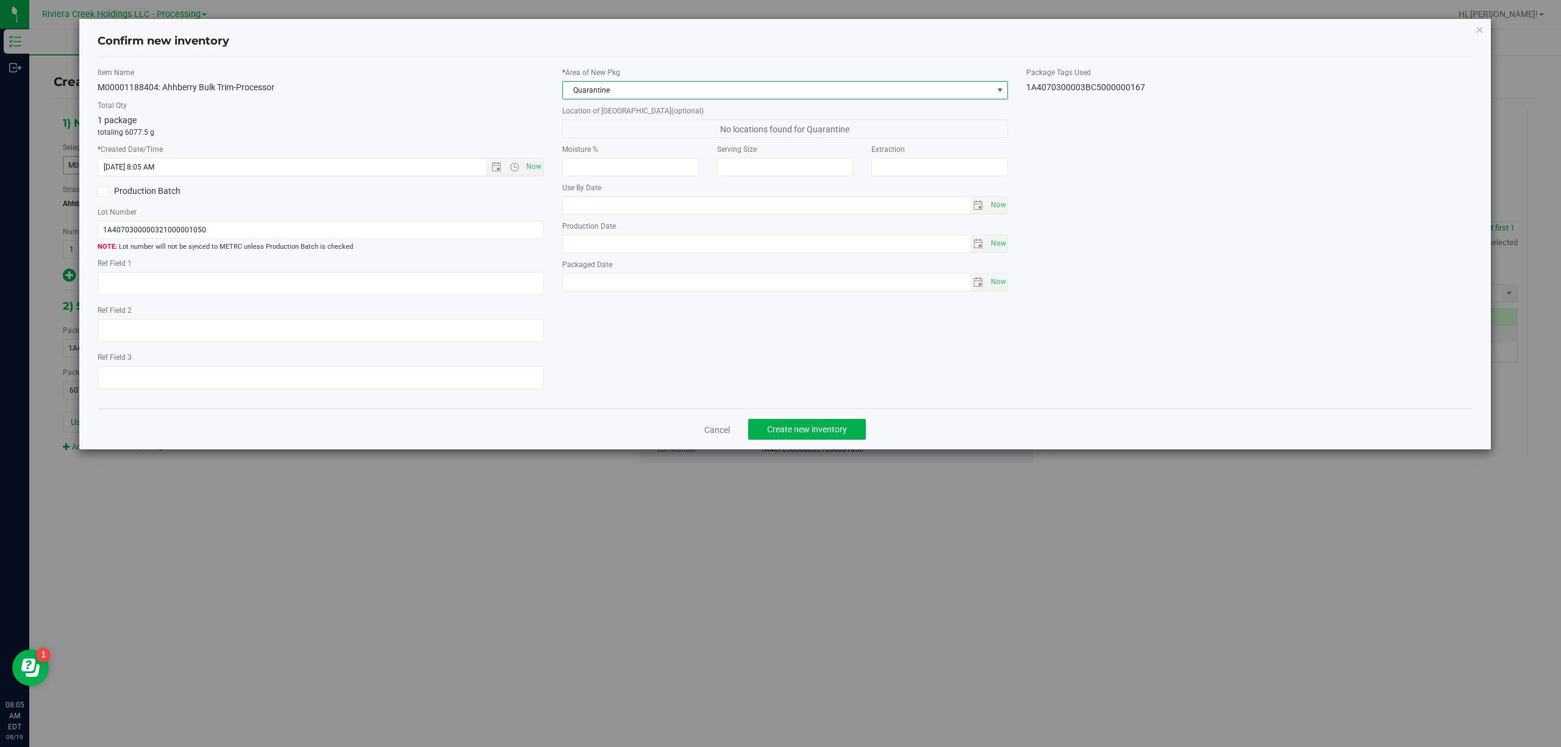
click at [1127, 88] on div "1A4070300003BC5000000167" at bounding box center [1249, 87] width 446 height 13
click at [1125, 88] on div "1A4070300003BC5000000167" at bounding box center [1249, 87] width 446 height 13
copy div "1A4070300003BC5000000167 Cancel Create new inventory"
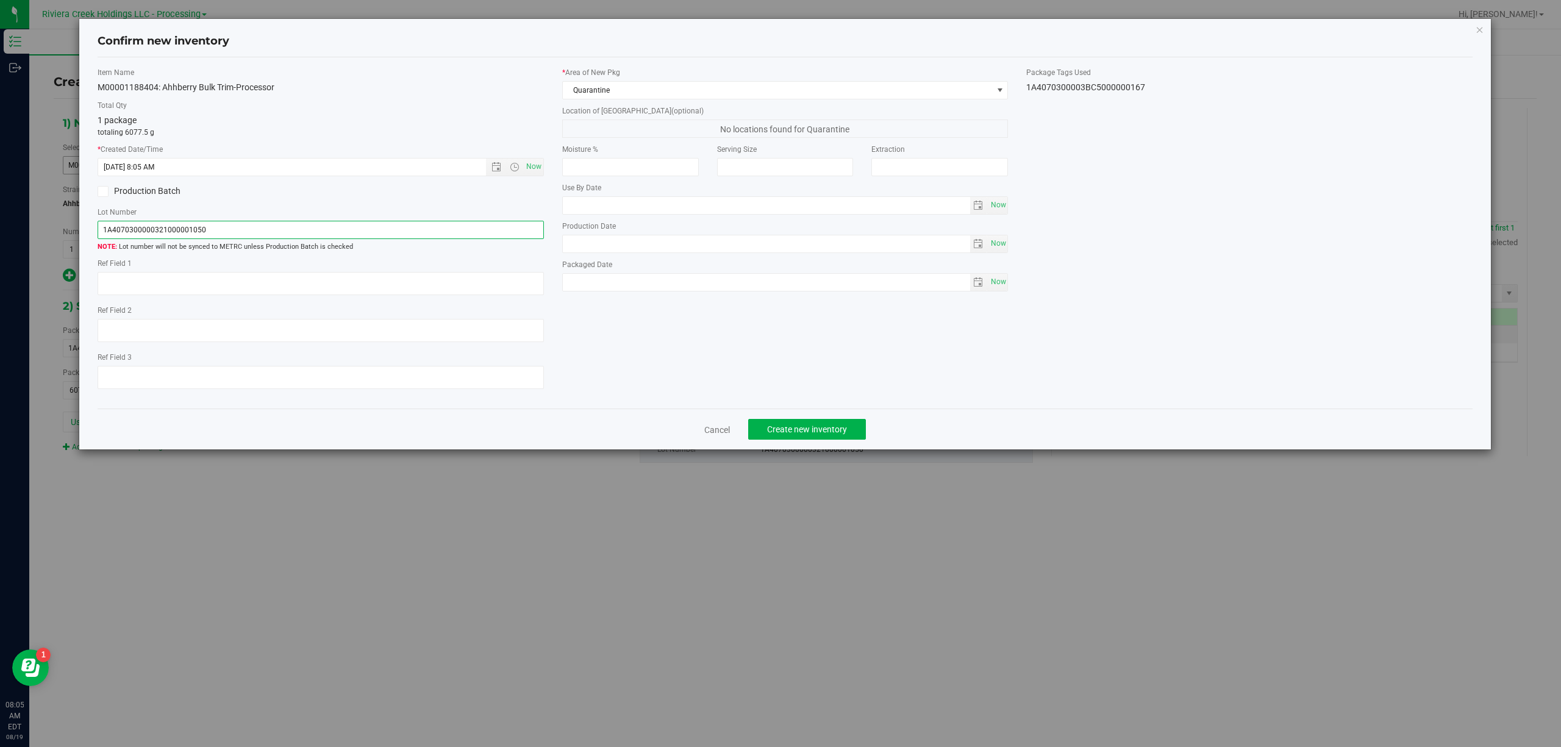
click at [287, 222] on input "1A4070300000321000001050" at bounding box center [321, 230] width 446 height 18
paste input "3BC5000000167"
type input "1A4070300003BC5000000167"
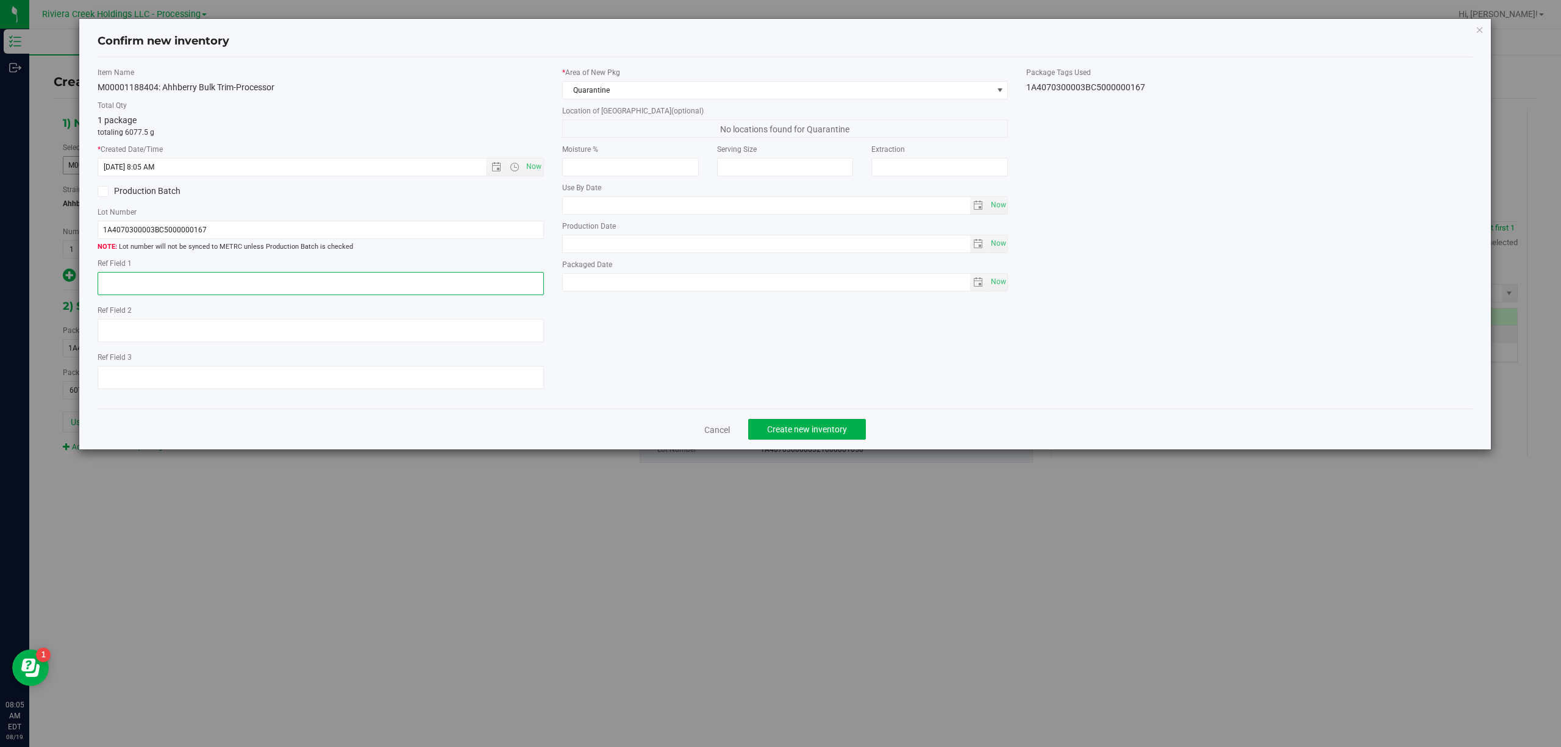
click at [244, 283] on textarea at bounding box center [321, 283] width 446 height 23
type textarea "[PERSON_NAME]"
click at [638, 93] on span "Quarantine" at bounding box center [778, 90] width 430 height 17
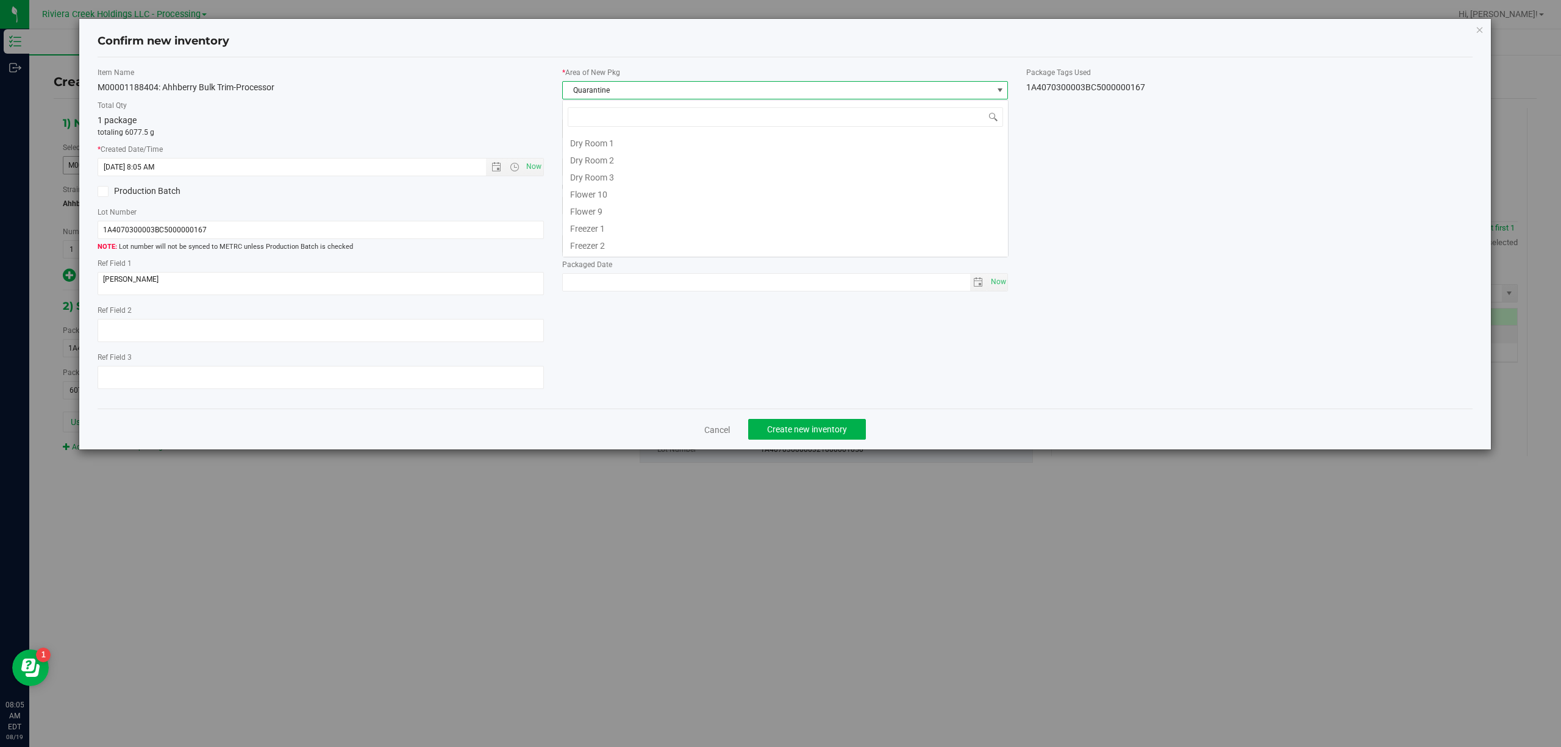
scroll to position [168, 0]
click at [625, 188] on li "Flower 10" at bounding box center [785, 192] width 445 height 17
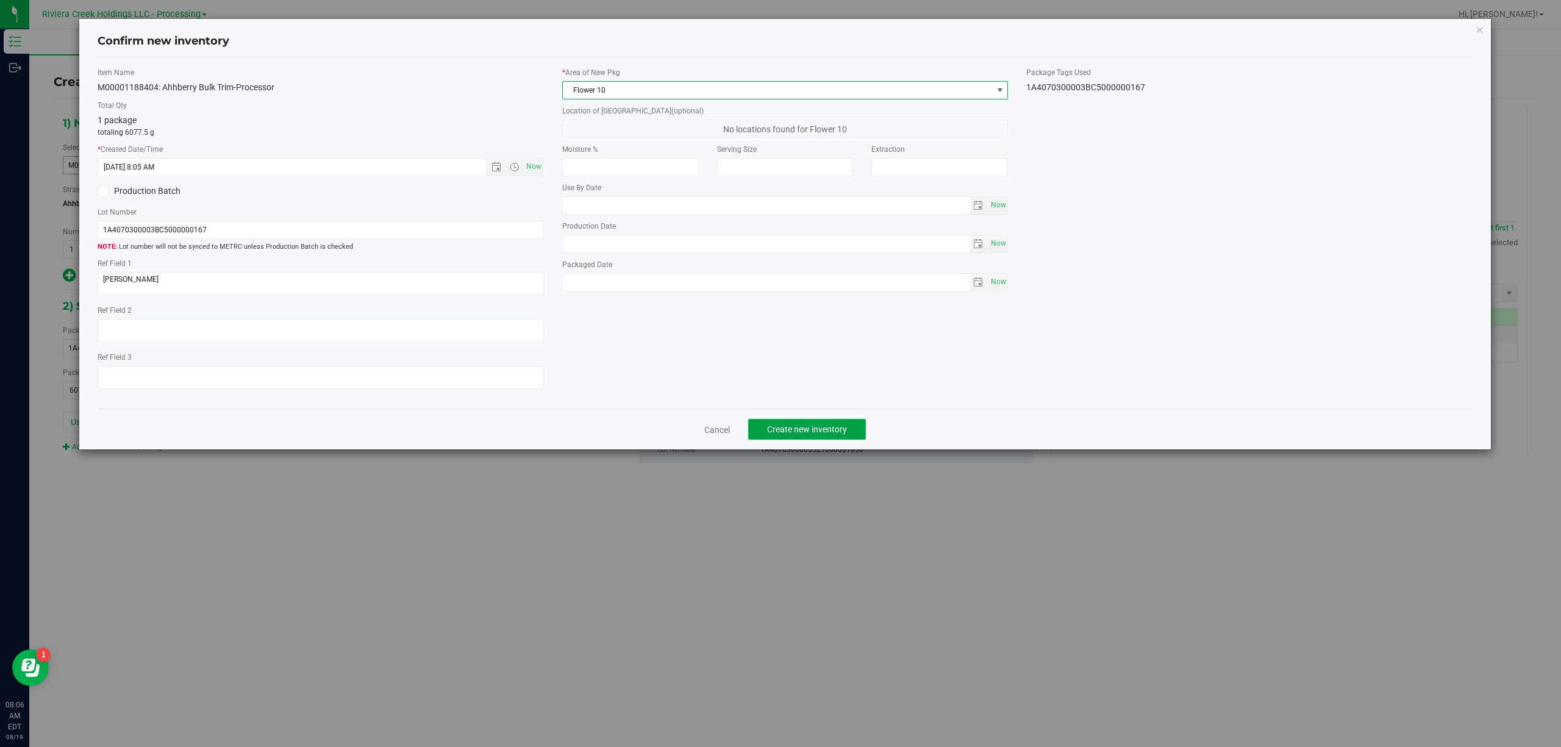
click at [844, 430] on span "Create new inventory" at bounding box center [807, 429] width 80 height 10
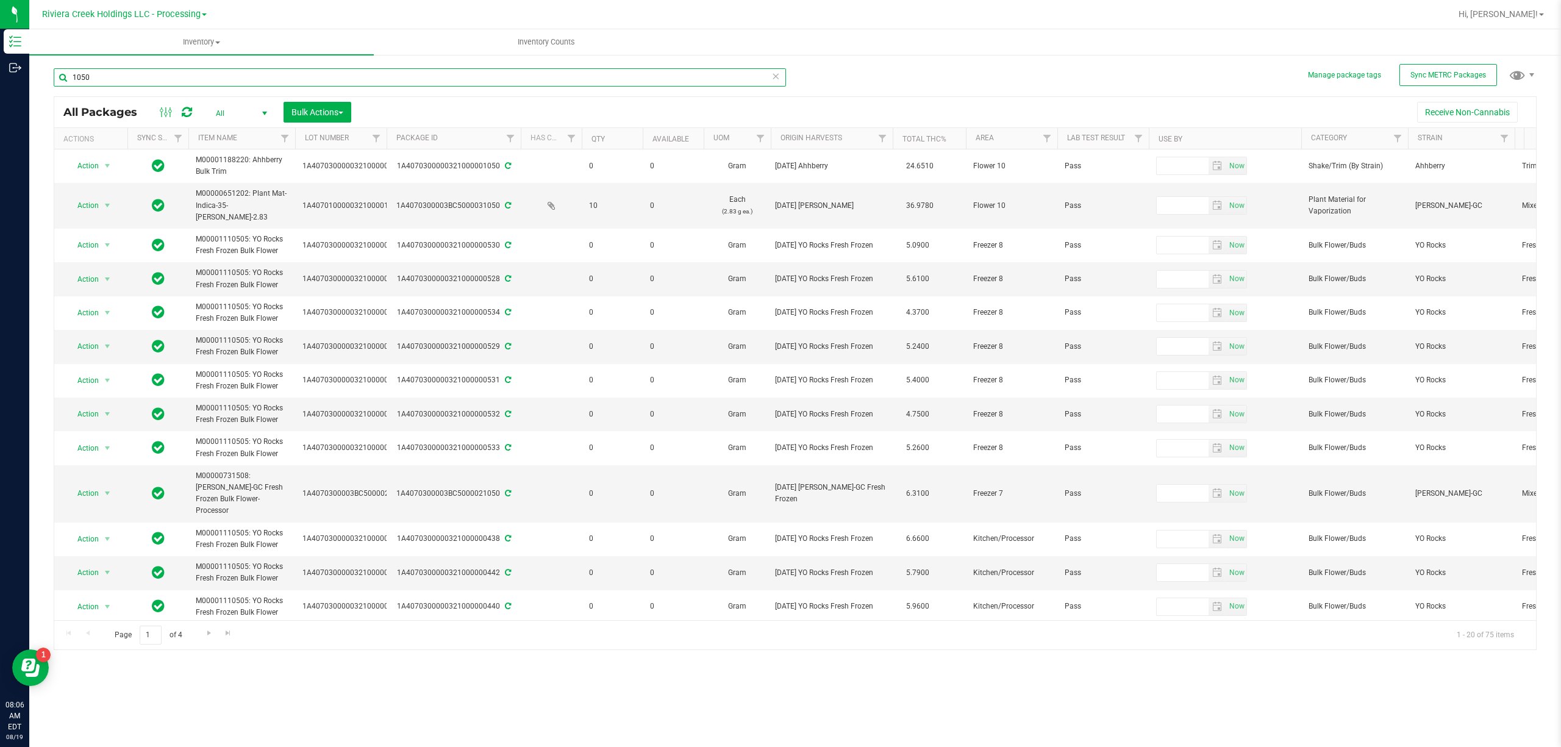
click at [91, 68] on input "1050" at bounding box center [420, 77] width 732 height 18
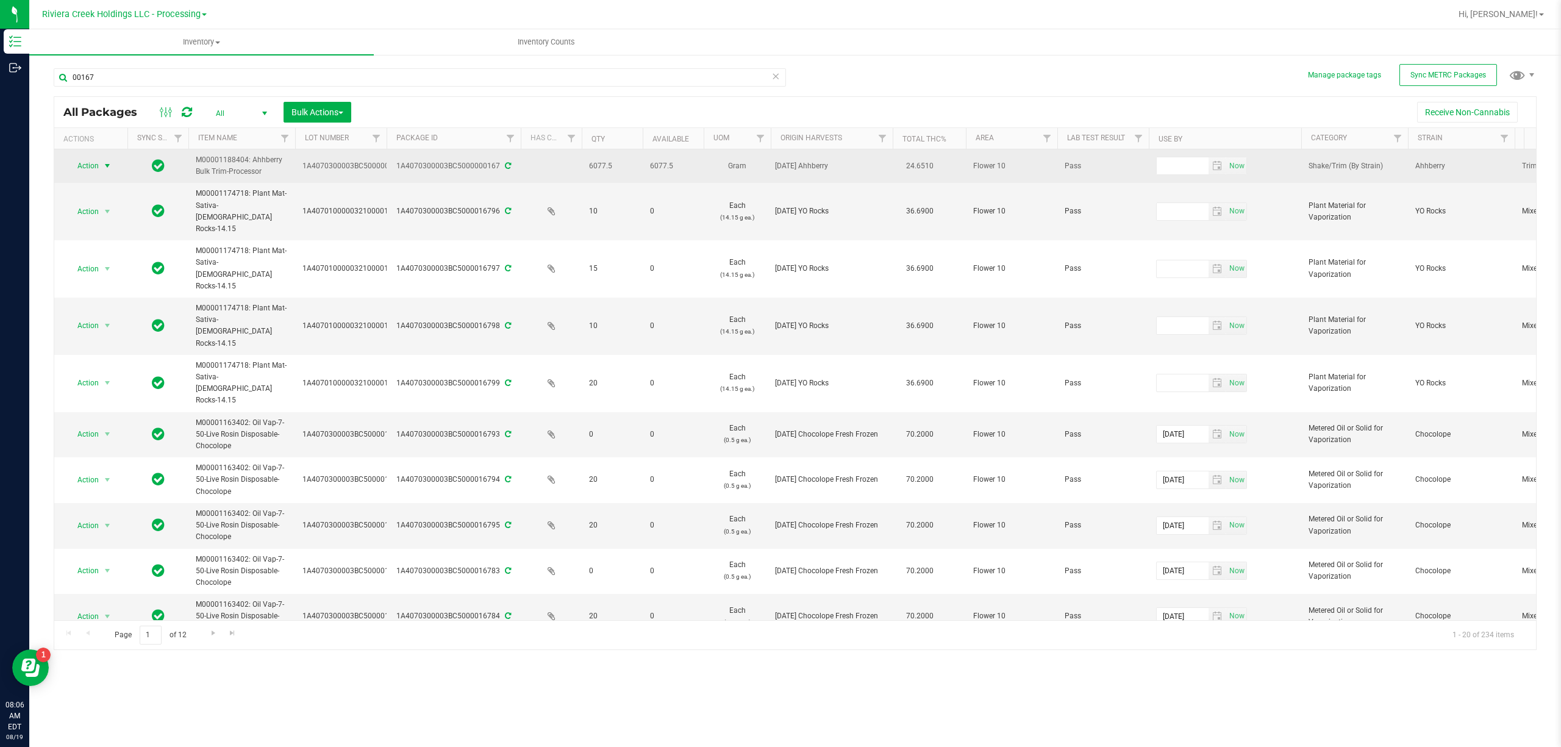
click at [108, 163] on span "select" at bounding box center [107, 166] width 10 height 10
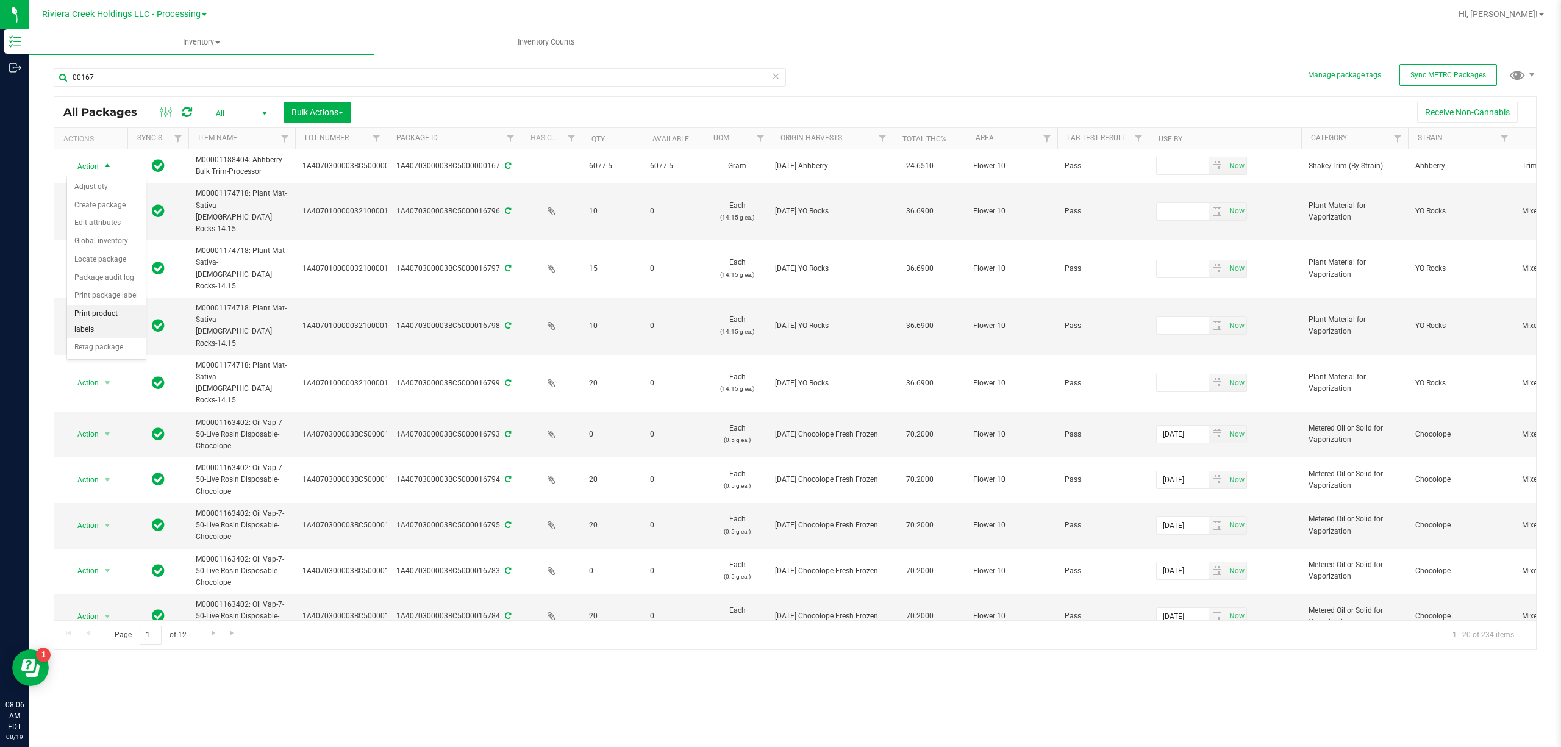
click at [120, 316] on li "Print product labels" at bounding box center [106, 322] width 79 height 34
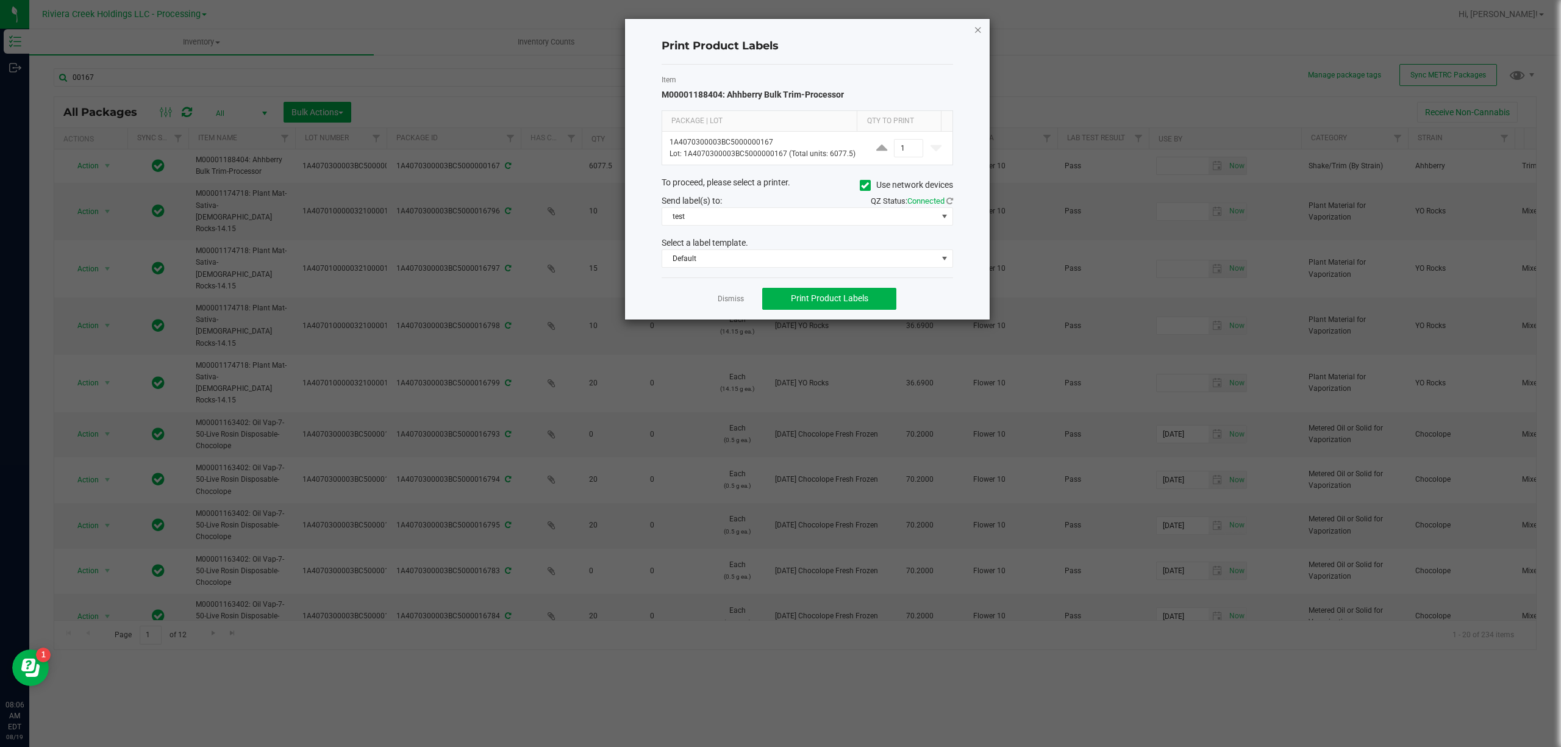
click at [977, 23] on icon "button" at bounding box center [978, 29] width 9 height 15
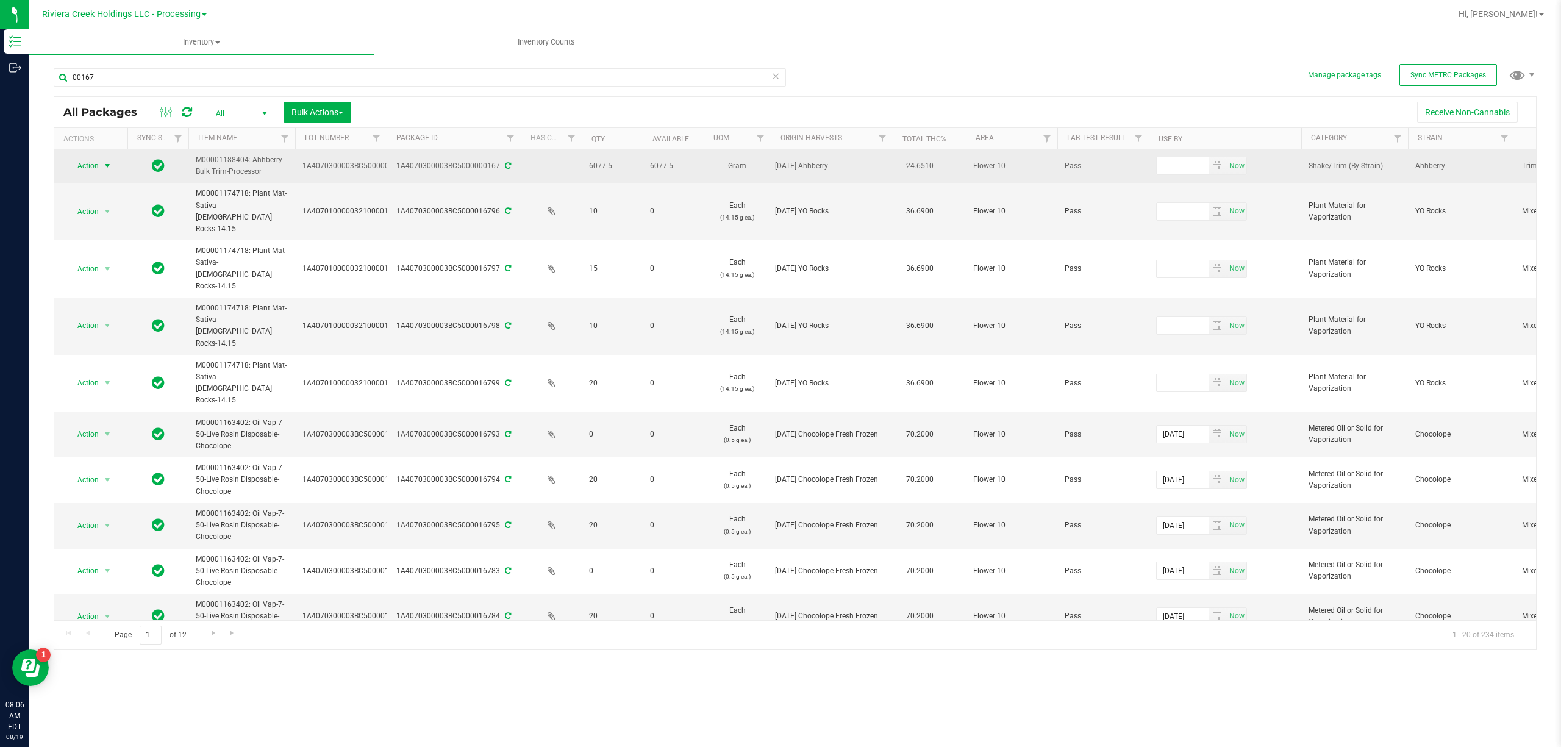
click at [91, 169] on span "Action" at bounding box center [82, 165] width 33 height 17
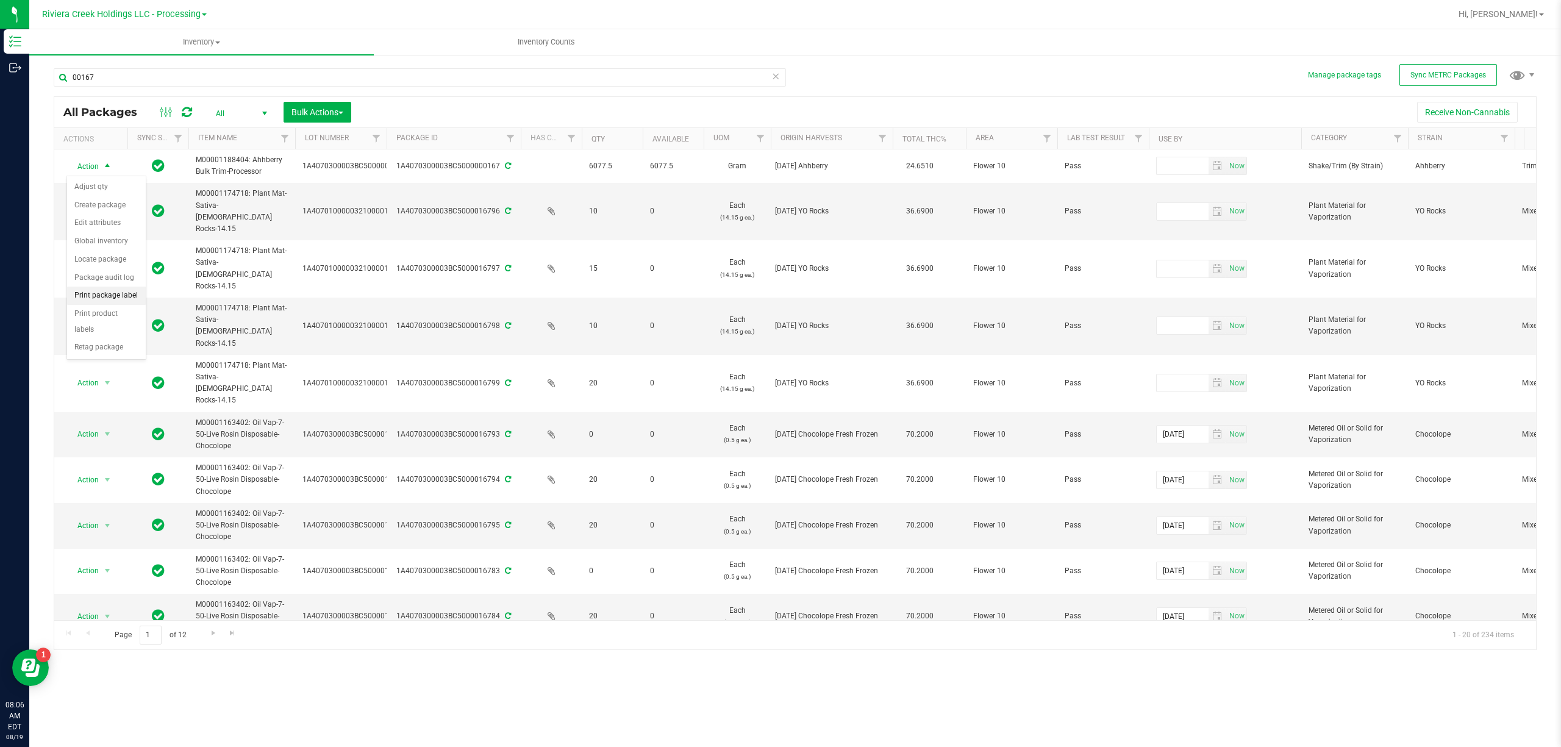
click at [116, 300] on li "Print package label" at bounding box center [106, 296] width 79 height 18
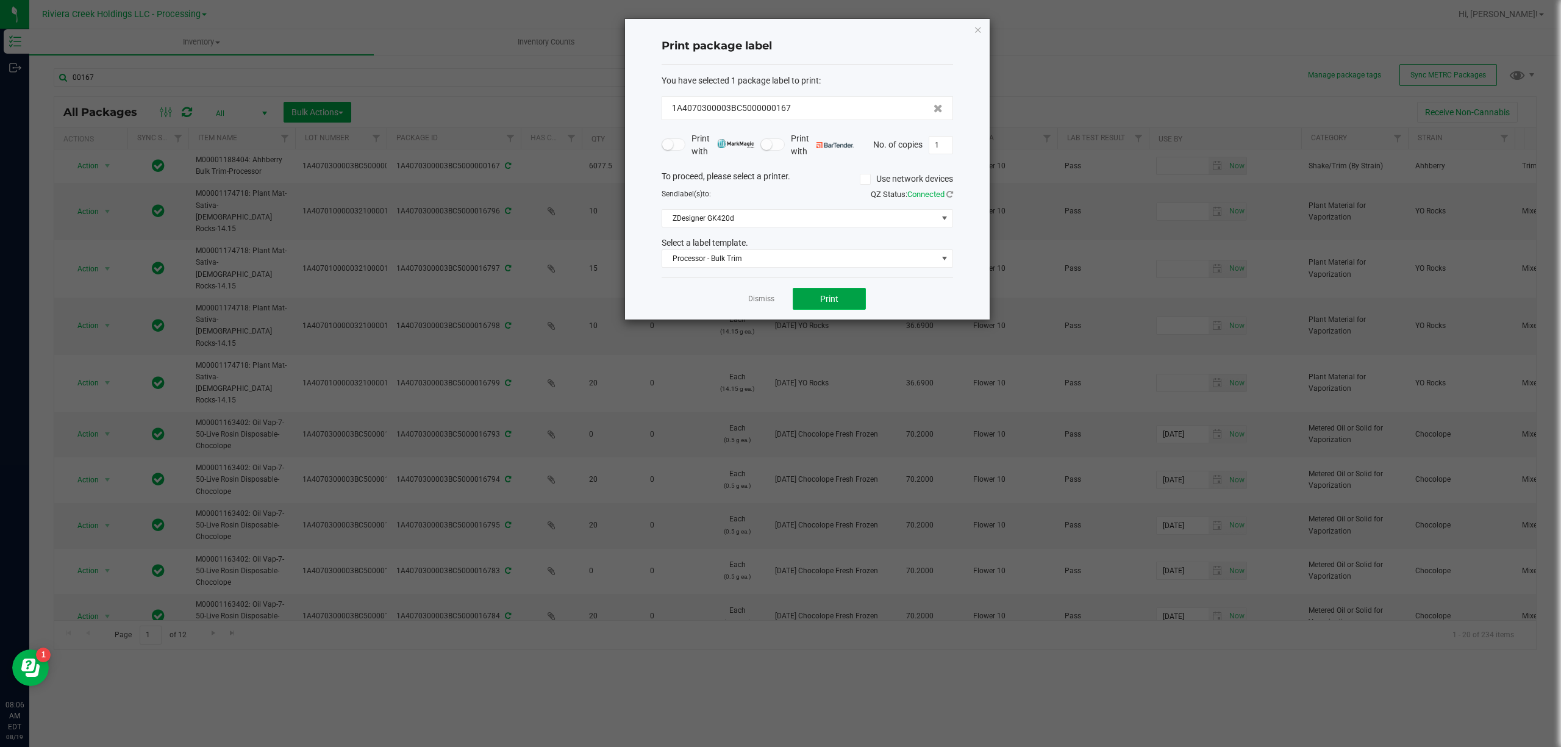
click at [816, 294] on button "Print" at bounding box center [829, 299] width 73 height 22
click at [789, 261] on span "Processor - Bulk Trim" at bounding box center [799, 258] width 275 height 17
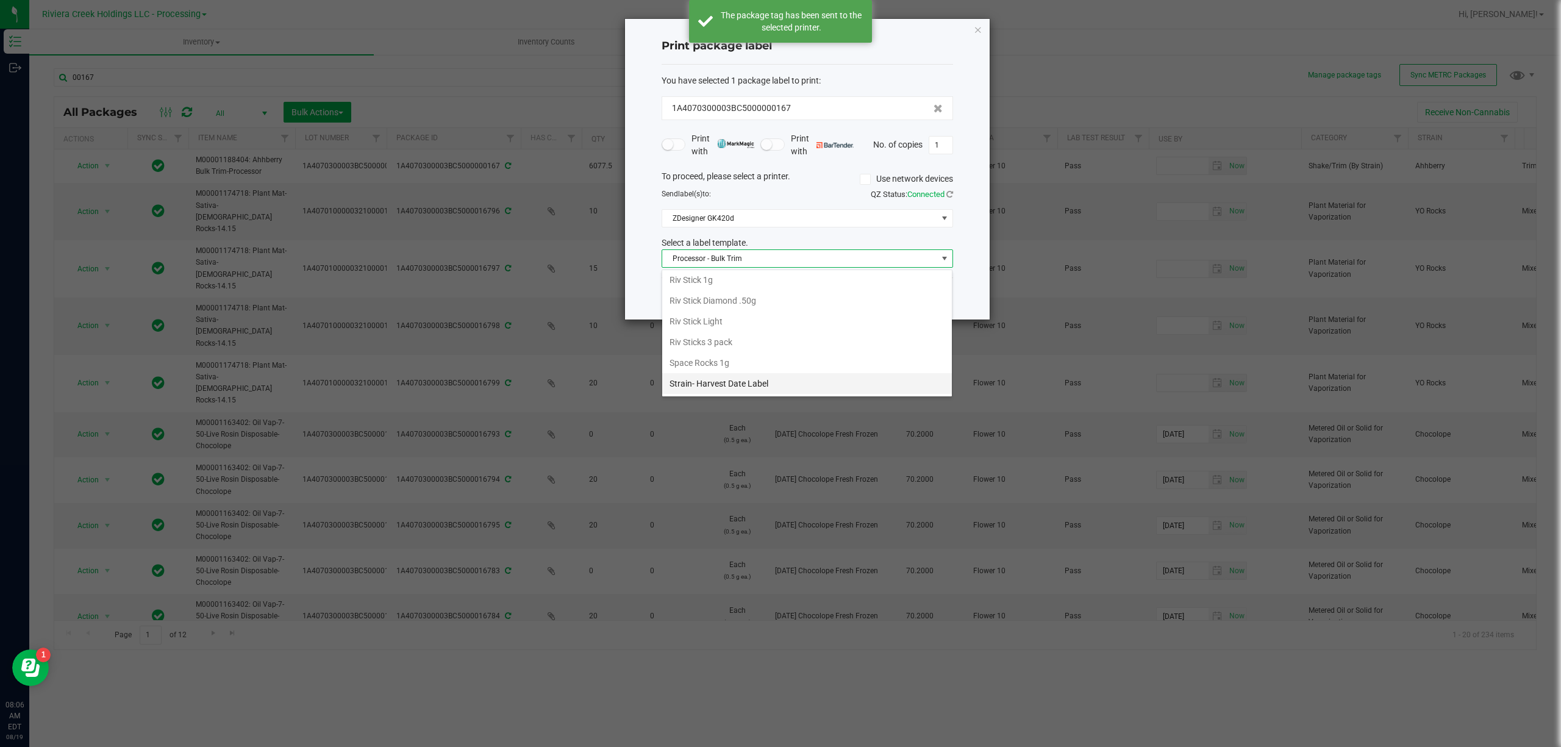
click at [740, 377] on li "Strain- Harvest Date Label" at bounding box center [807, 383] width 290 height 21
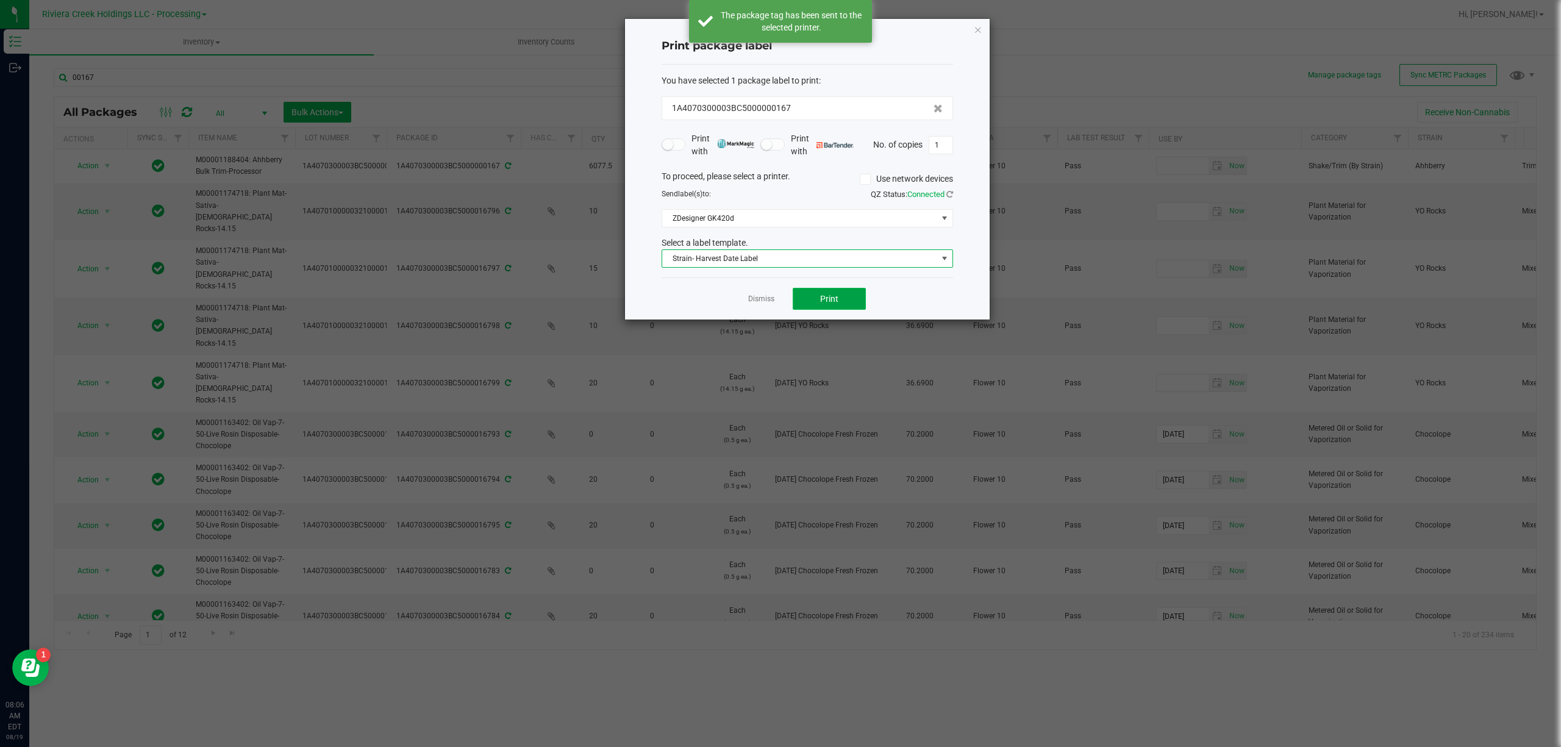
click at [808, 301] on button "Print" at bounding box center [829, 299] width 73 height 22
click at [982, 32] on div "Print package label You have selected 1 package label to print : 1A4070300003BC…" at bounding box center [807, 169] width 365 height 301
click at [978, 30] on icon "button" at bounding box center [978, 29] width 9 height 15
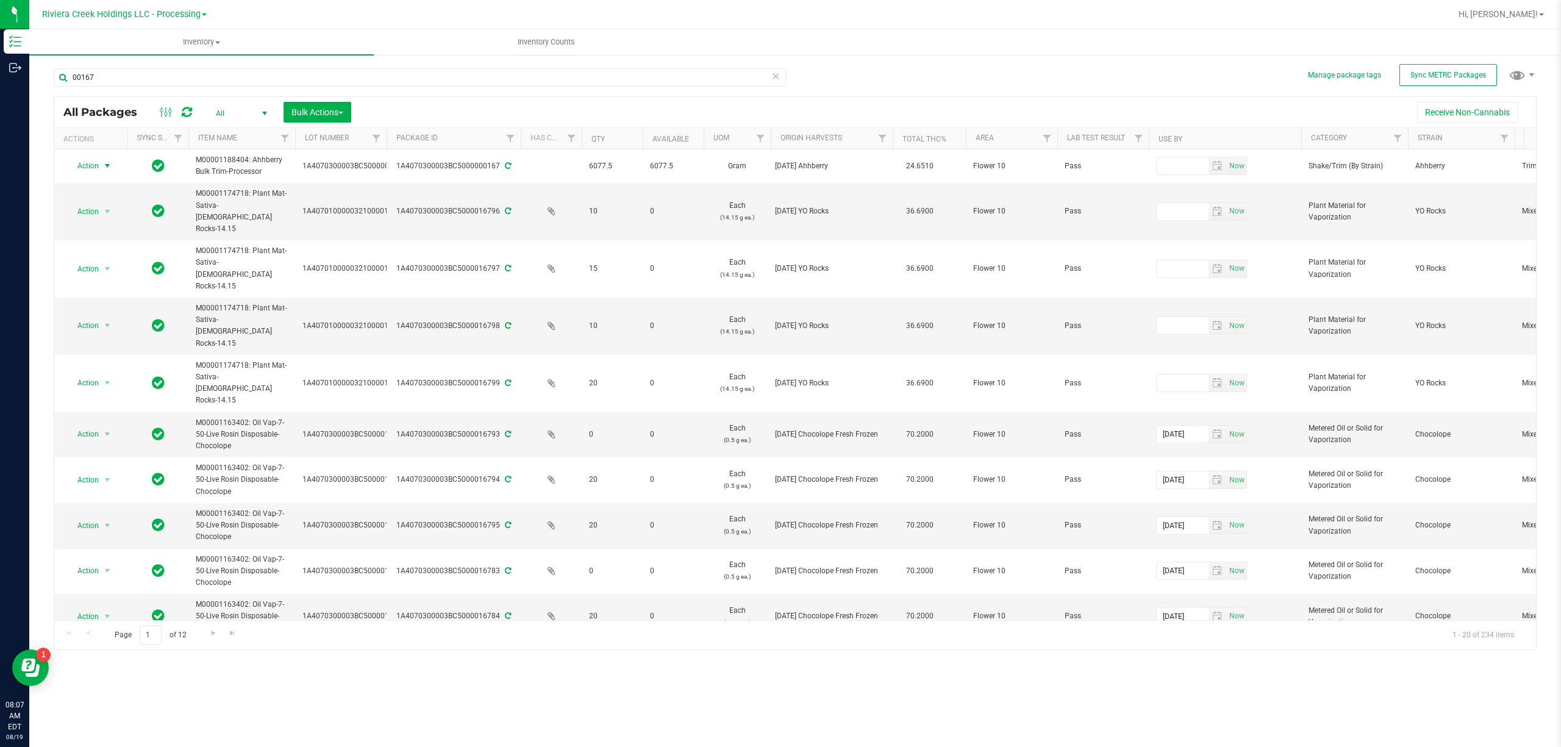
click at [215, 91] on div "00167" at bounding box center [420, 82] width 732 height 28
click at [200, 73] on input "00167" at bounding box center [420, 77] width 732 height 18
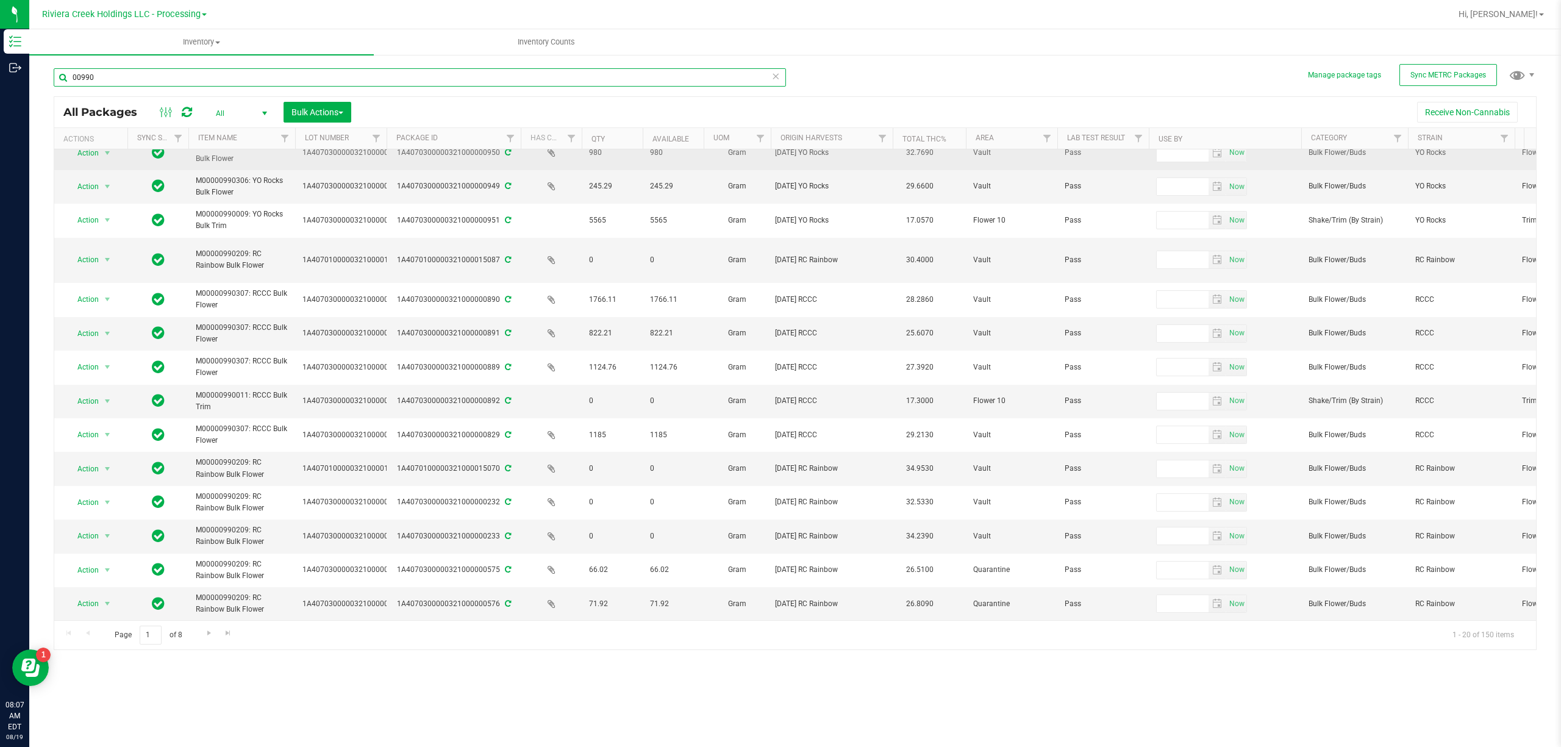
scroll to position [232, 0]
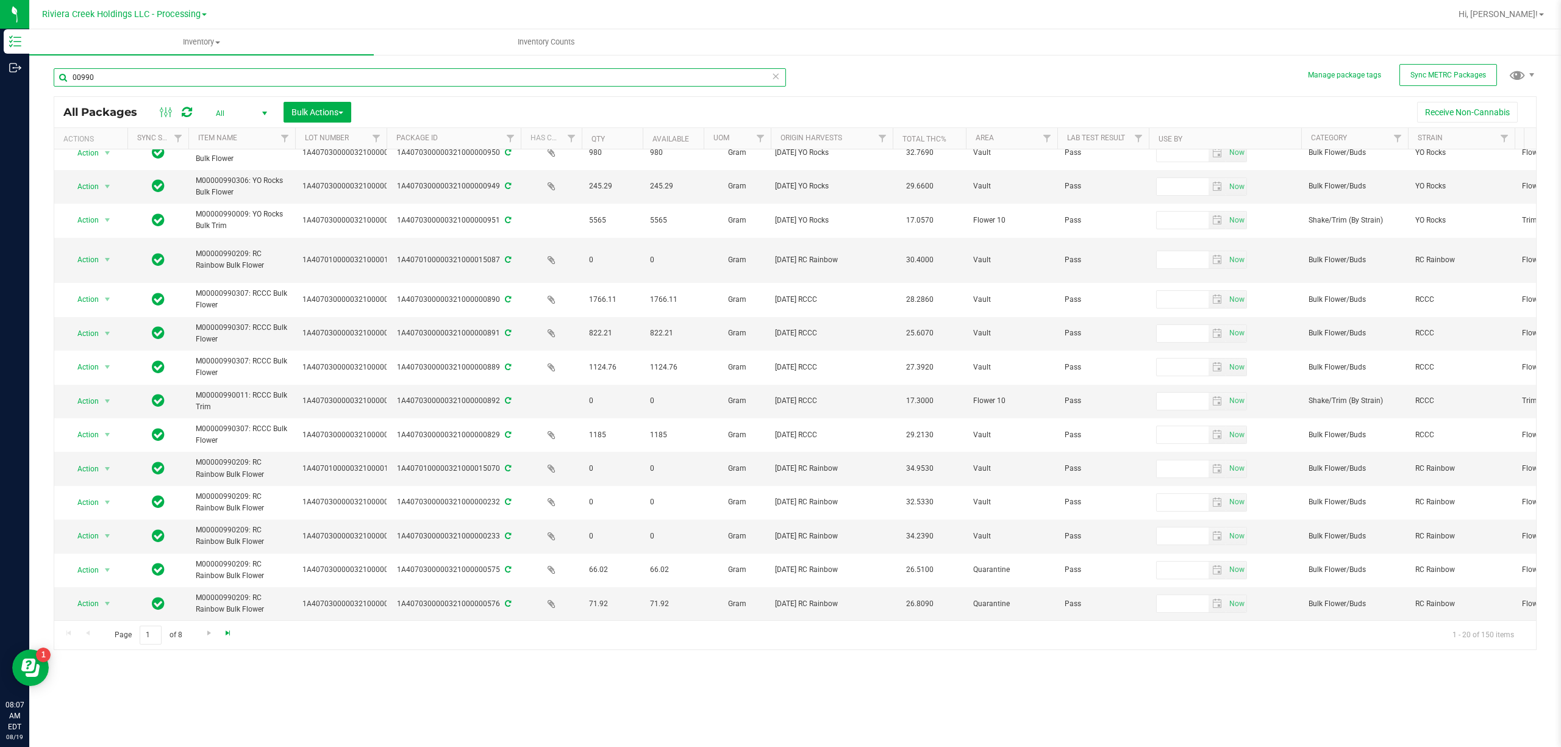
type input "00990"
click at [227, 636] on span "Go to the last page" at bounding box center [228, 633] width 10 height 10
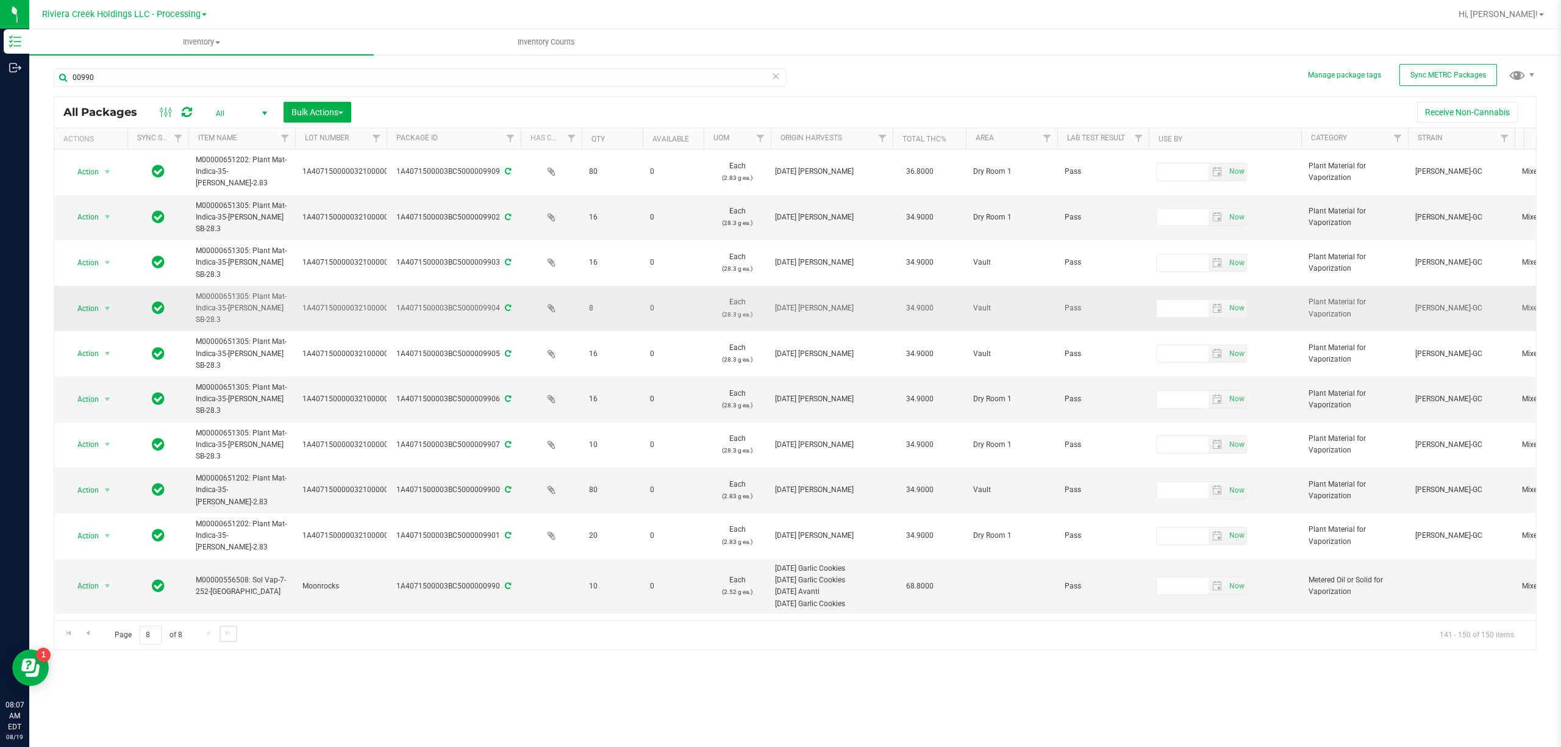
scroll to position [7, 0]
click at [505, 140] on span "Filter" at bounding box center [510, 139] width 10 height 10
type input "00990"
click at [552, 194] on button "Filter" at bounding box center [537, 198] width 59 height 27
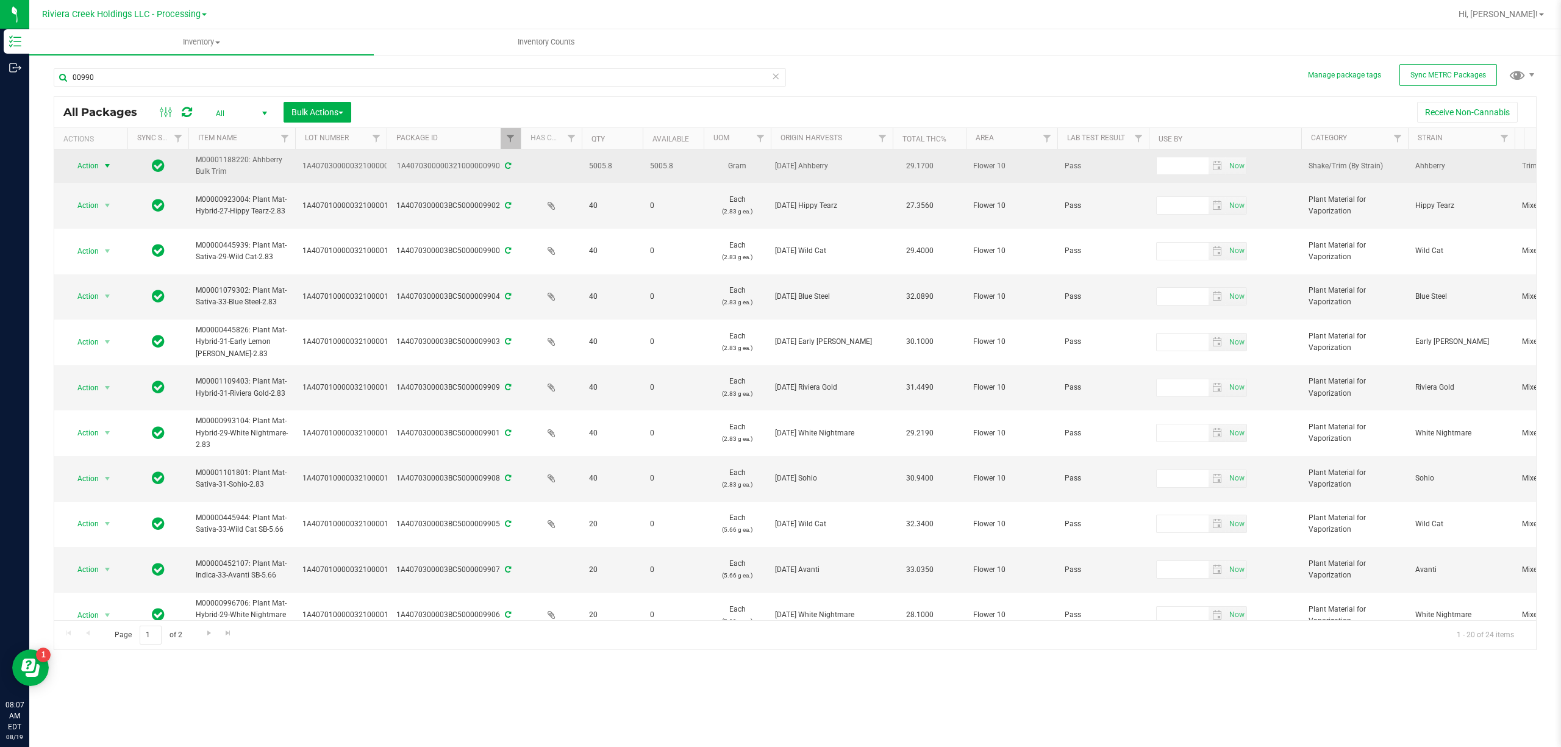
click at [104, 160] on span "select" at bounding box center [107, 165] width 15 height 17
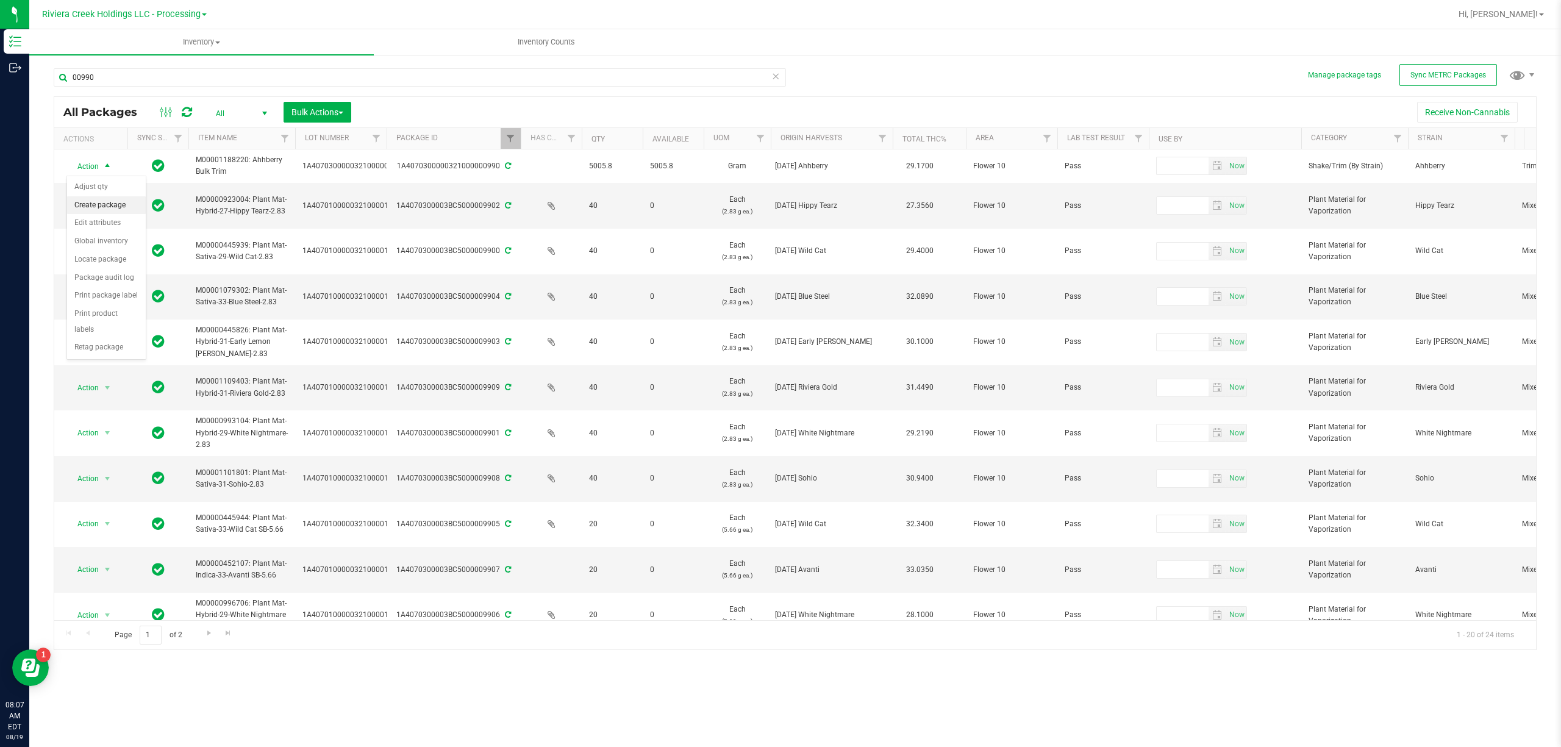
click at [118, 204] on li "Create package" at bounding box center [106, 205] width 79 height 18
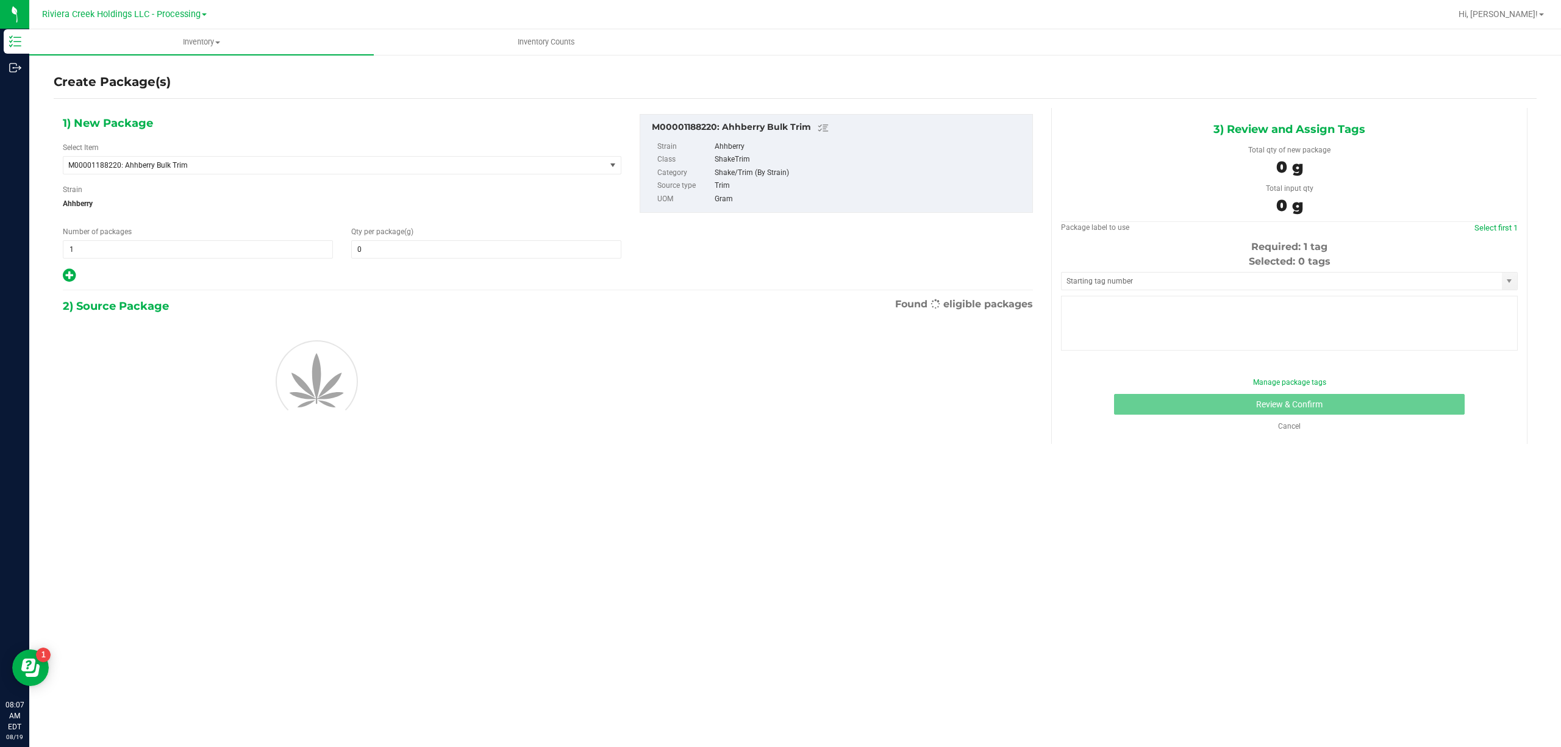
type input "0.0000"
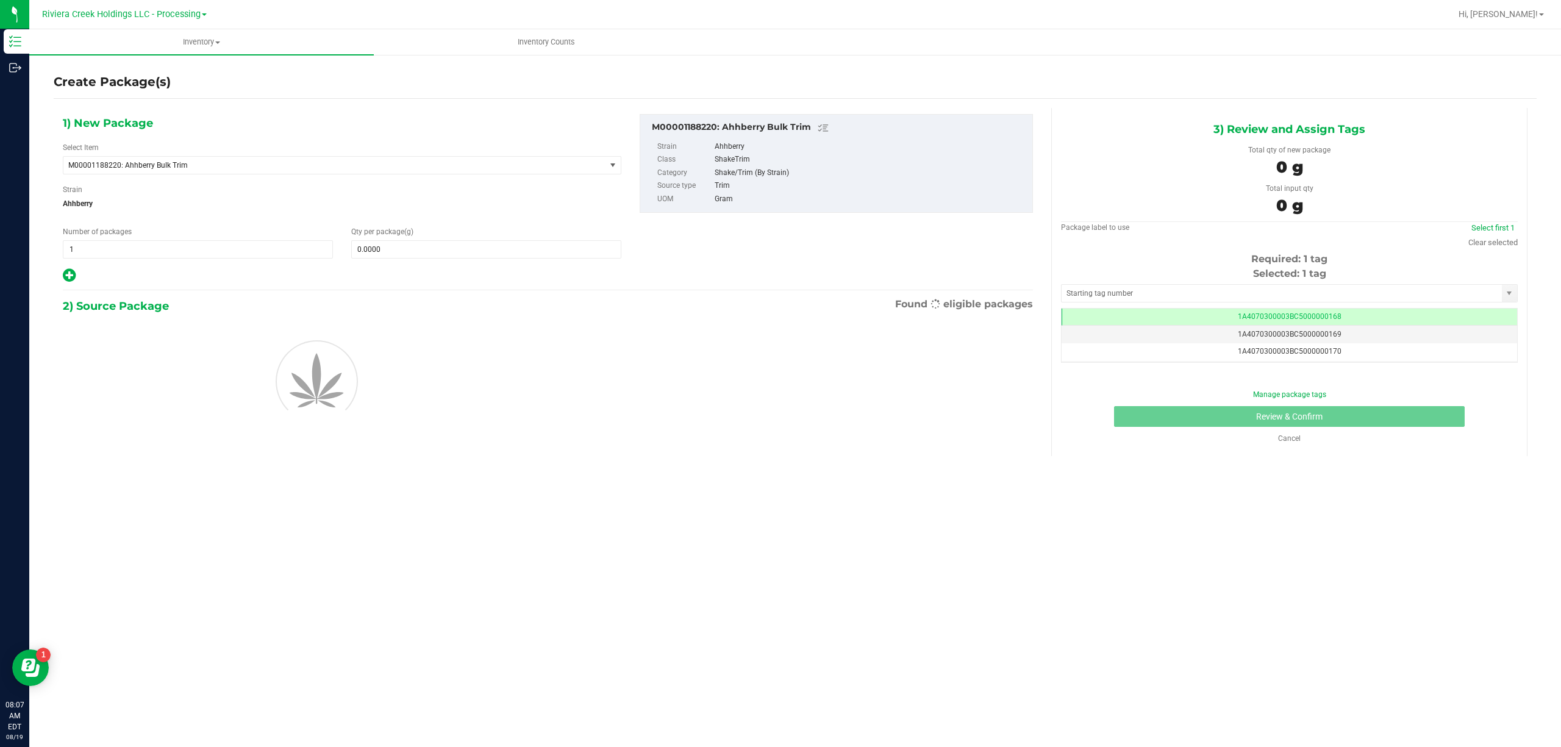
scroll to position [0, -1]
click at [223, 166] on span "M00001188220: Ahhberry Bulk Trim" at bounding box center [323, 165] width 511 height 9
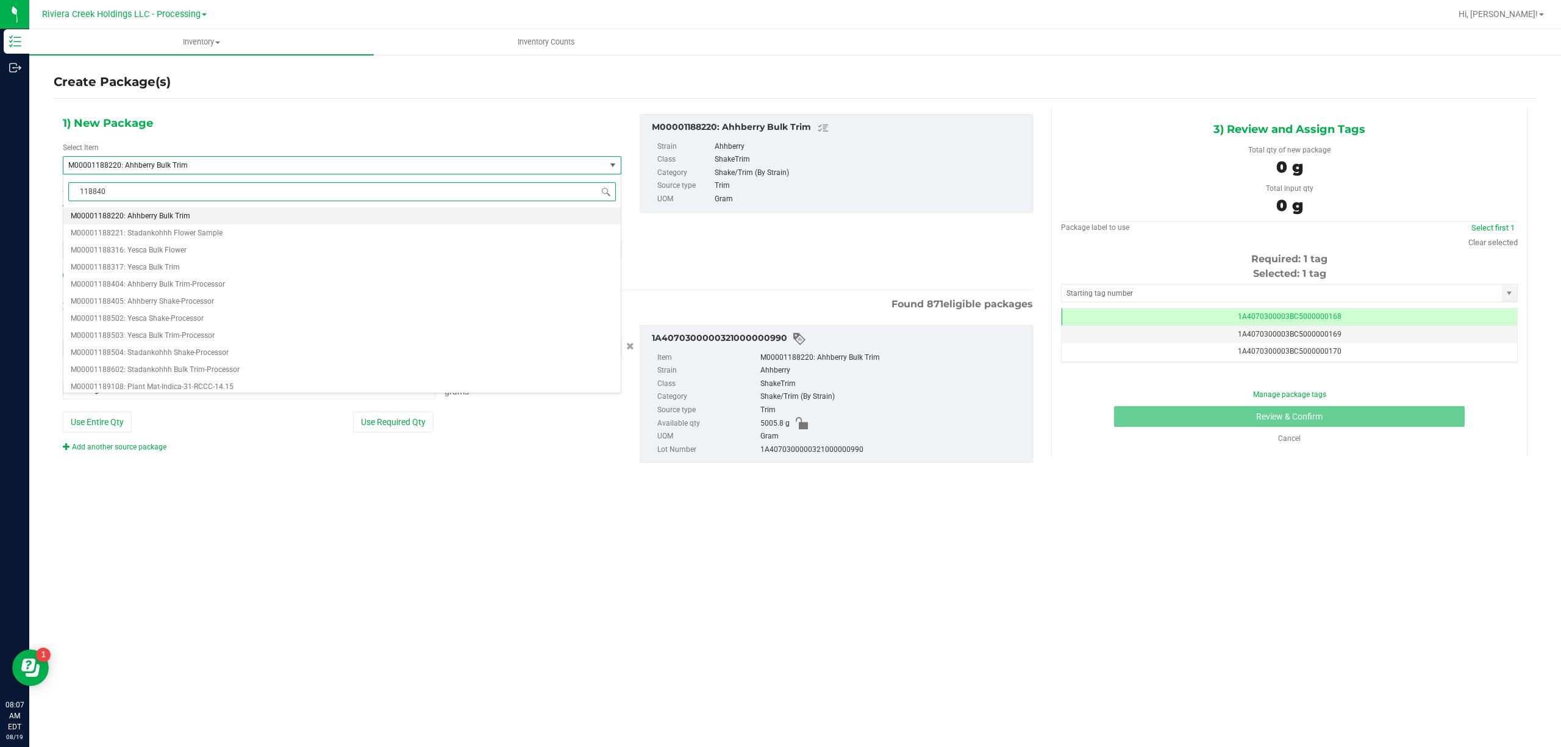
type input "1188404"
click at [215, 215] on span "M00001188404: Ahhberry Bulk Trim-Processor" at bounding box center [148, 216] width 154 height 9
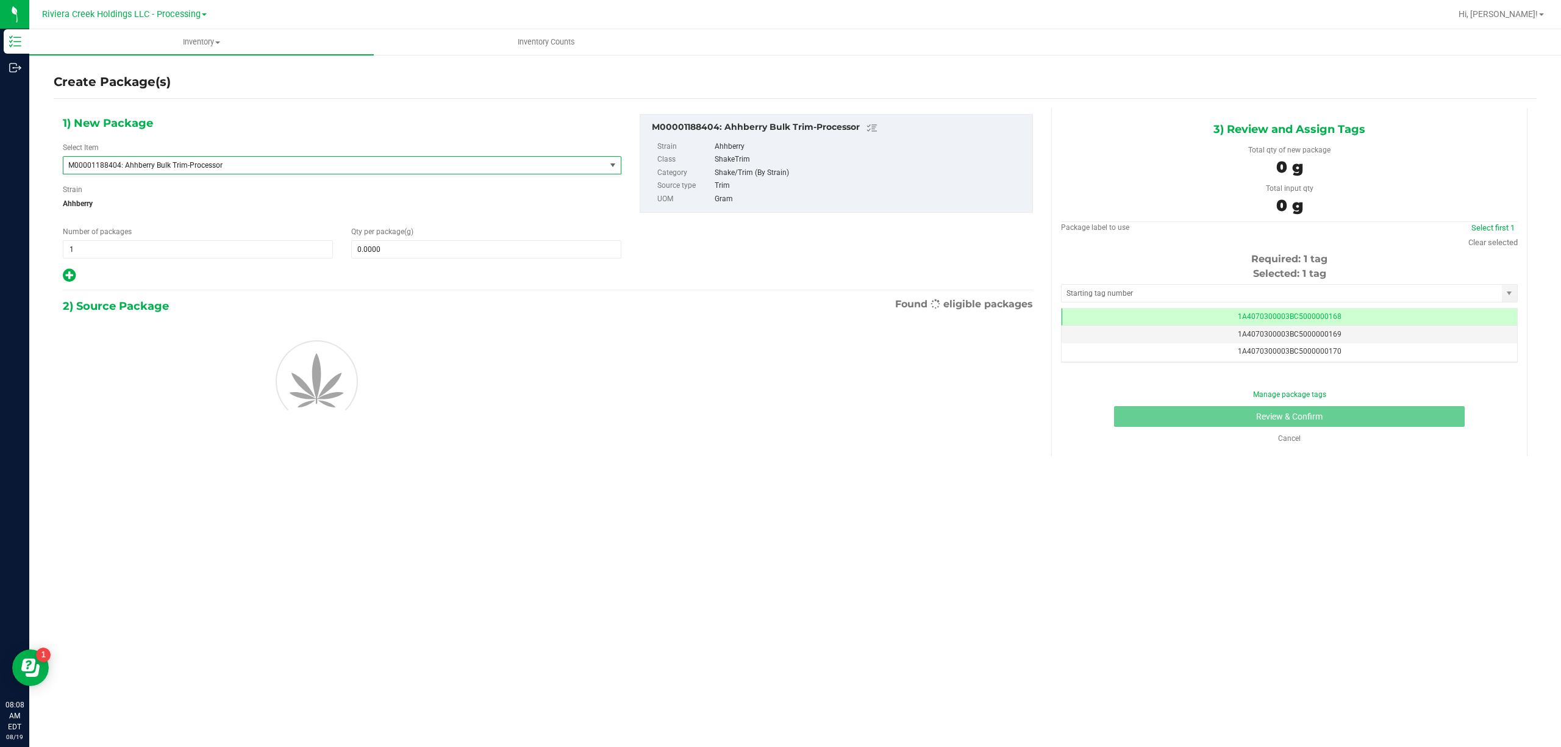
type input "0.0000"
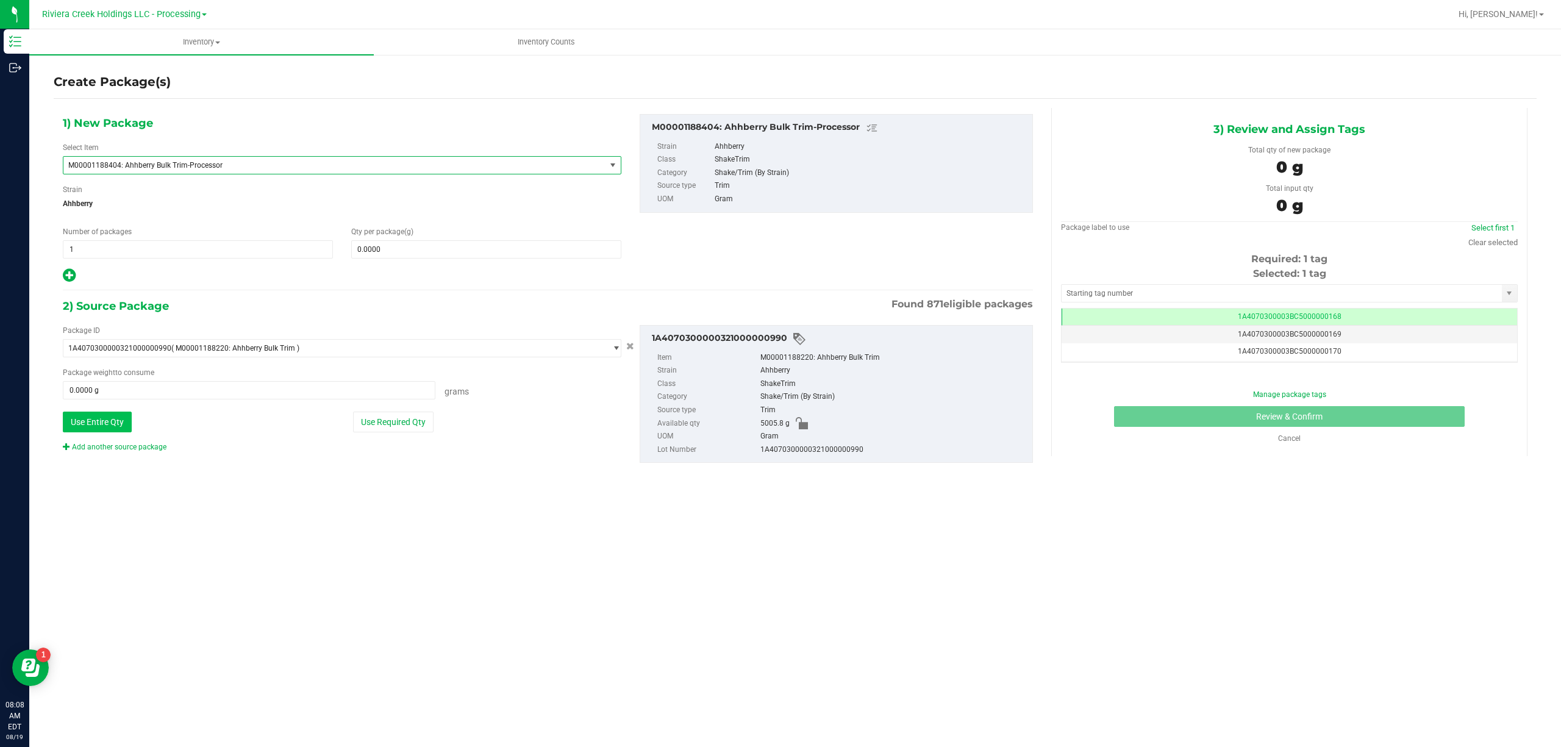
click at [116, 427] on button "Use Entire Qty" at bounding box center [97, 422] width 69 height 21
type input "5005.8000 g"
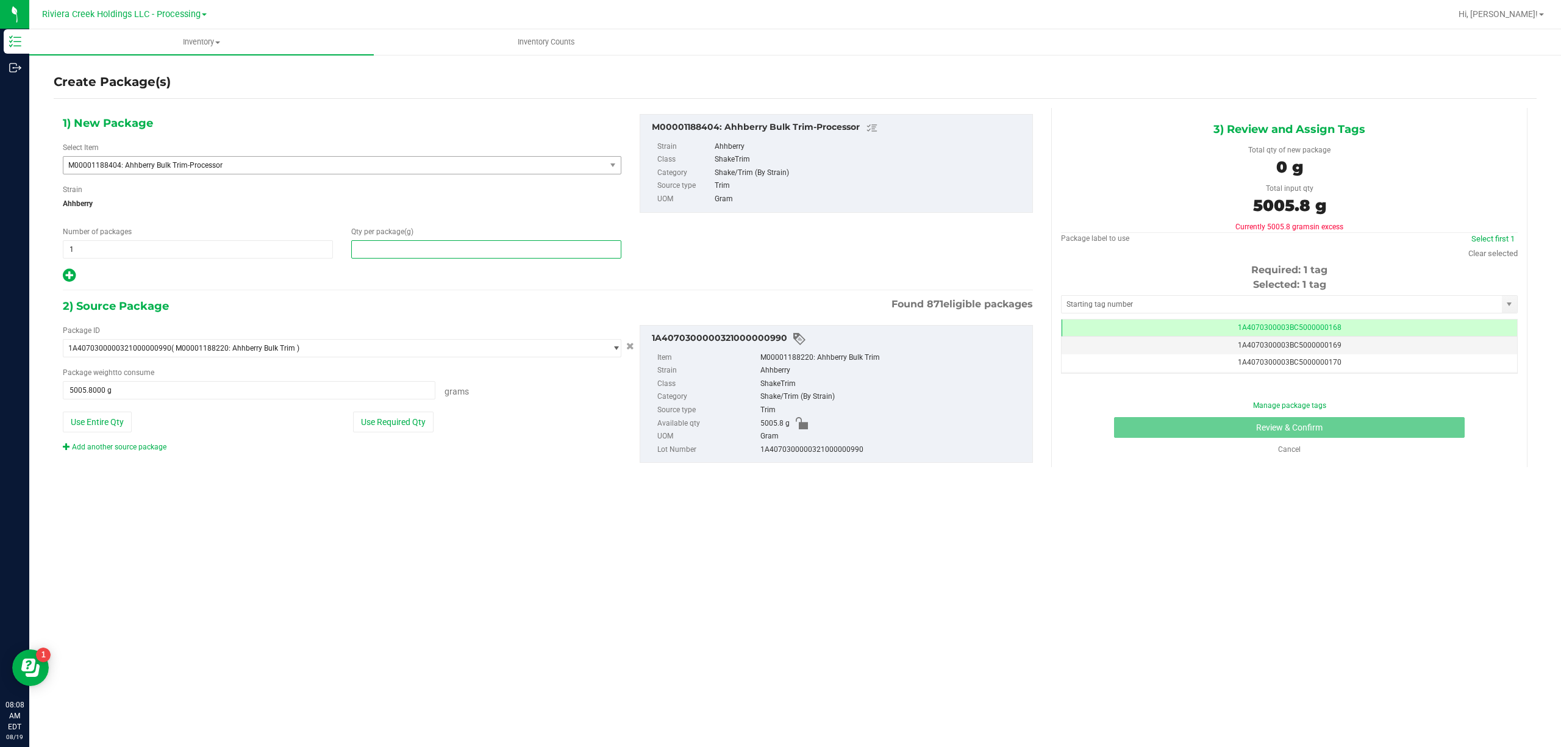
click at [405, 250] on span at bounding box center [486, 249] width 270 height 18
type input "5005.8"
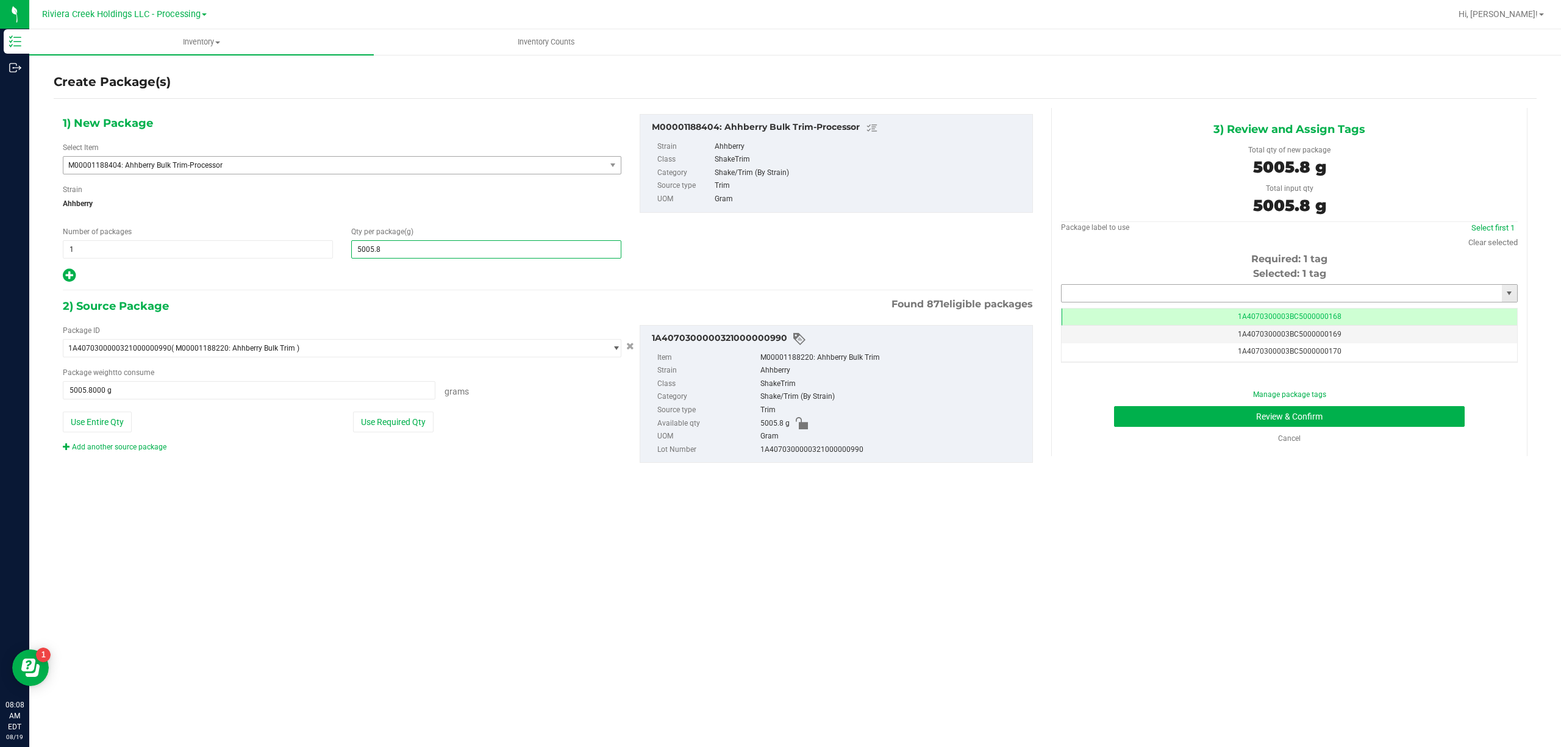
type input "5,005.8000"
click at [1096, 290] on input "text" at bounding box center [1281, 293] width 440 height 17
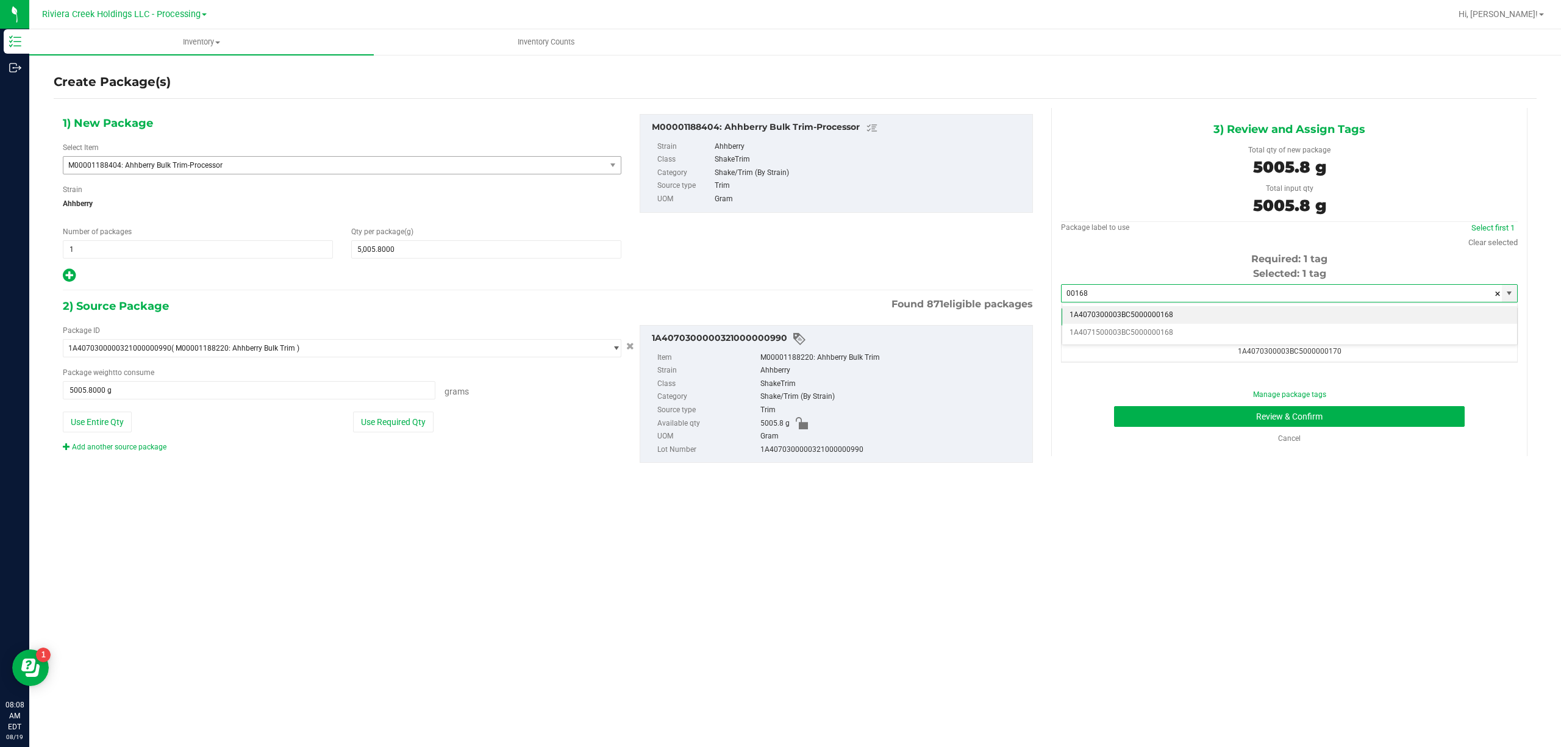
click at [1191, 315] on li "1A4070300003BC5000000168" at bounding box center [1289, 315] width 455 height 18
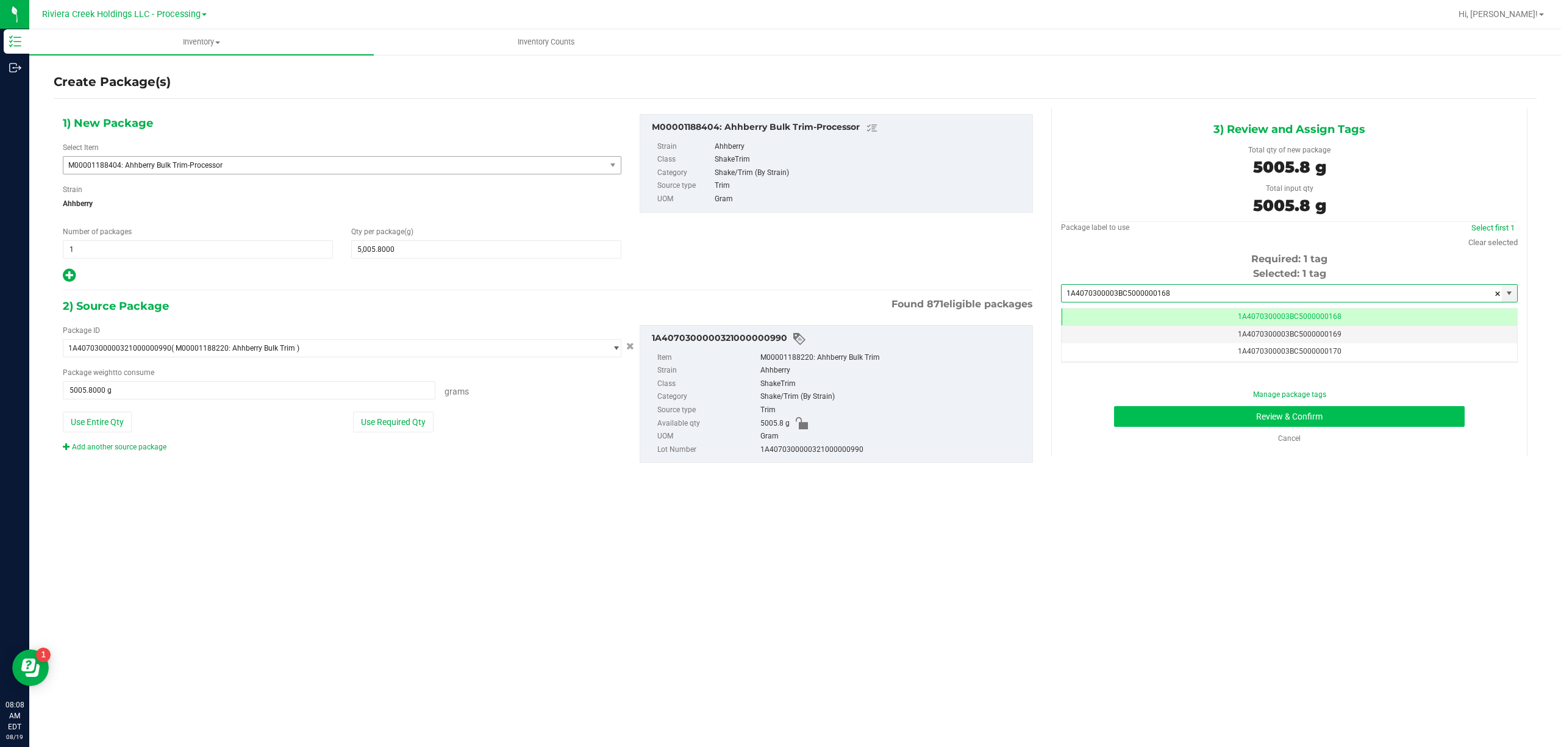
type input "1A4070300003BC5000000168"
click at [1224, 415] on button "Review & Confirm" at bounding box center [1289, 416] width 351 height 21
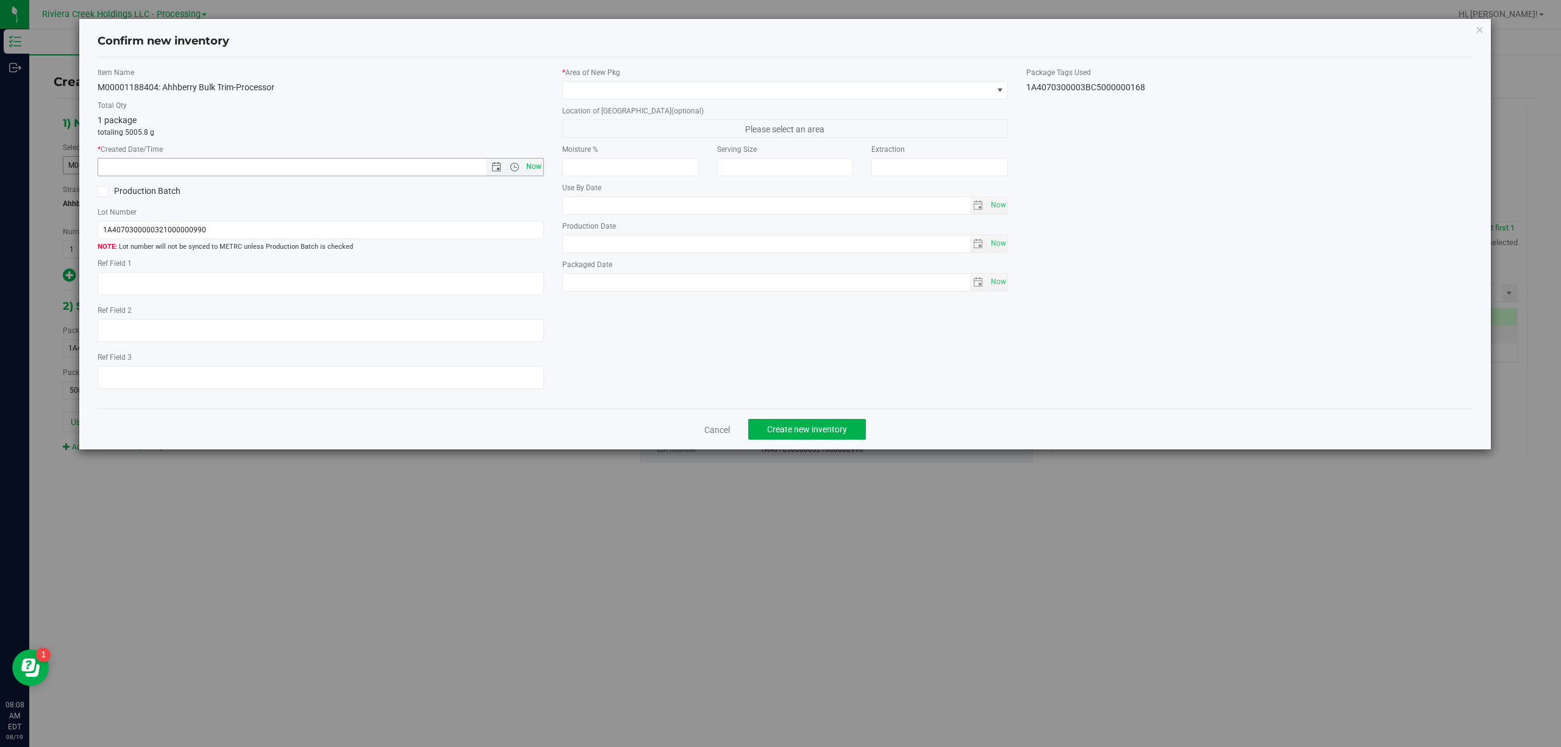
drag, startPoint x: 539, startPoint y: 171, endPoint x: 559, endPoint y: 159, distance: 23.8
click at [539, 171] on span "Now" at bounding box center [533, 167] width 21 height 18
type input "8/19/2025 8:08 AM"
click at [664, 90] on span at bounding box center [778, 90] width 430 height 17
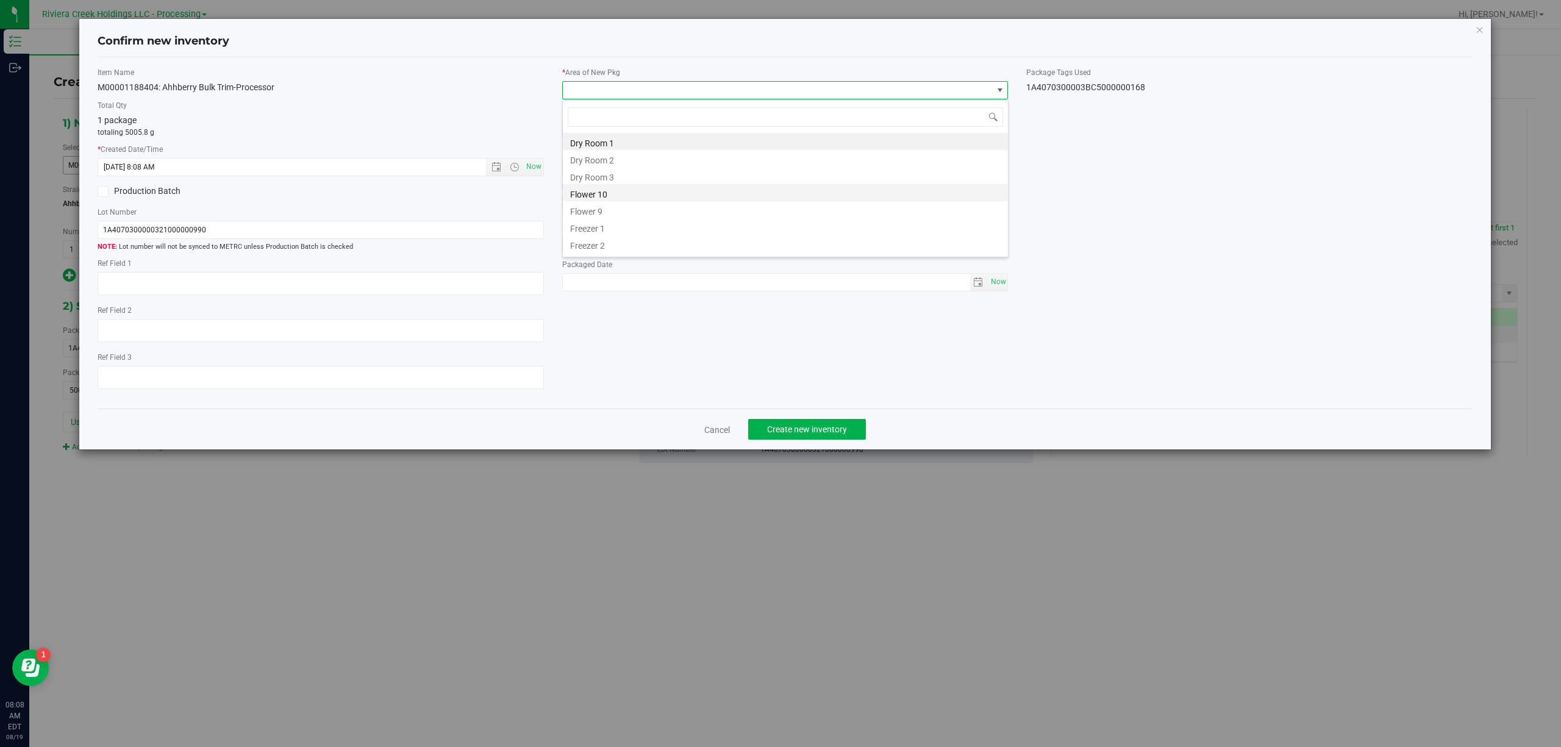
click at [608, 188] on li "Flower 10" at bounding box center [785, 192] width 445 height 17
click at [1088, 91] on div "1A4070300003BC5000000168" at bounding box center [1249, 87] width 446 height 13
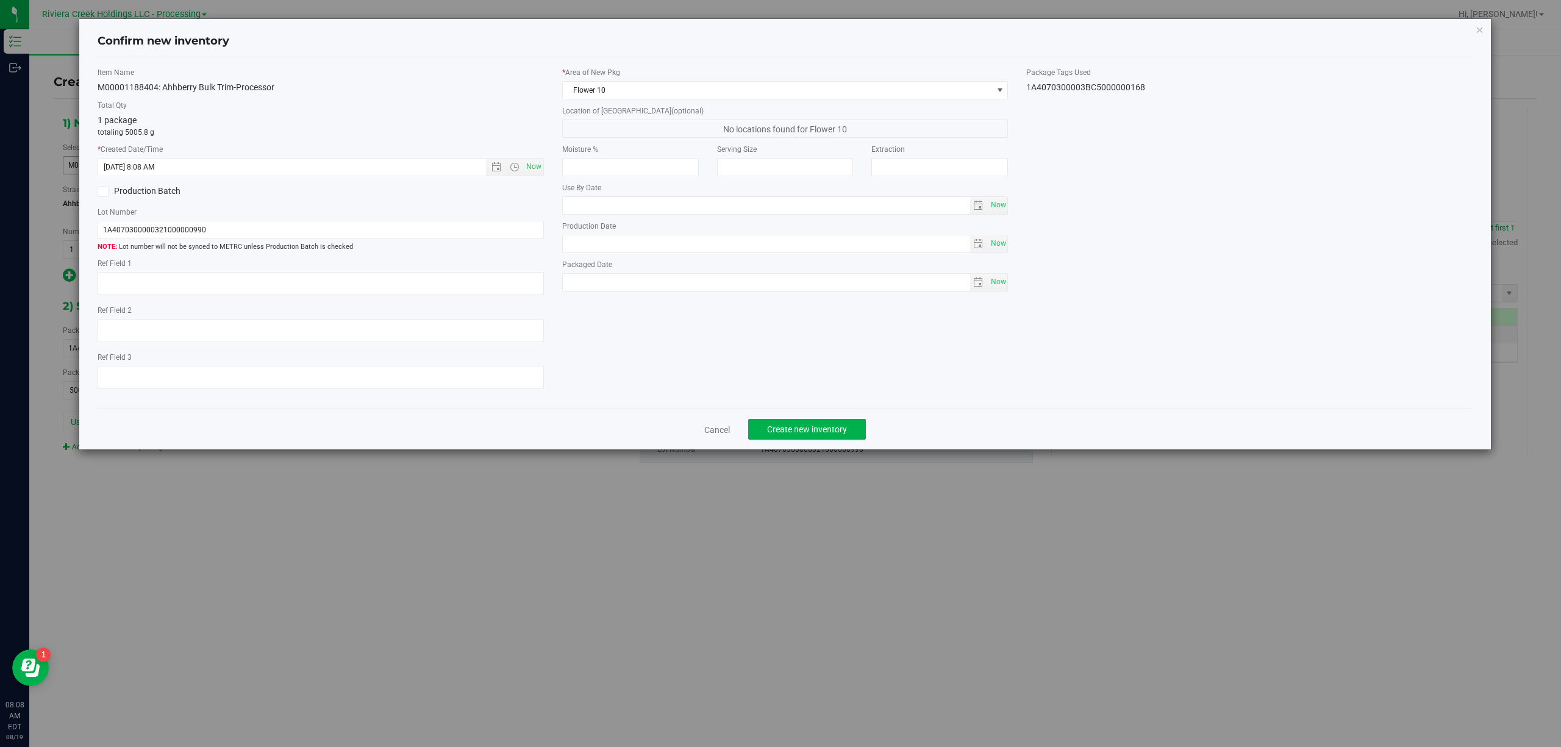
click at [1088, 91] on div "1A4070300003BC5000000168" at bounding box center [1249, 87] width 446 height 13
copy div "1A4070300003BC5000000168 Cancel Create new inventory"
click at [358, 227] on input "1A4070300000321000000990" at bounding box center [321, 230] width 446 height 18
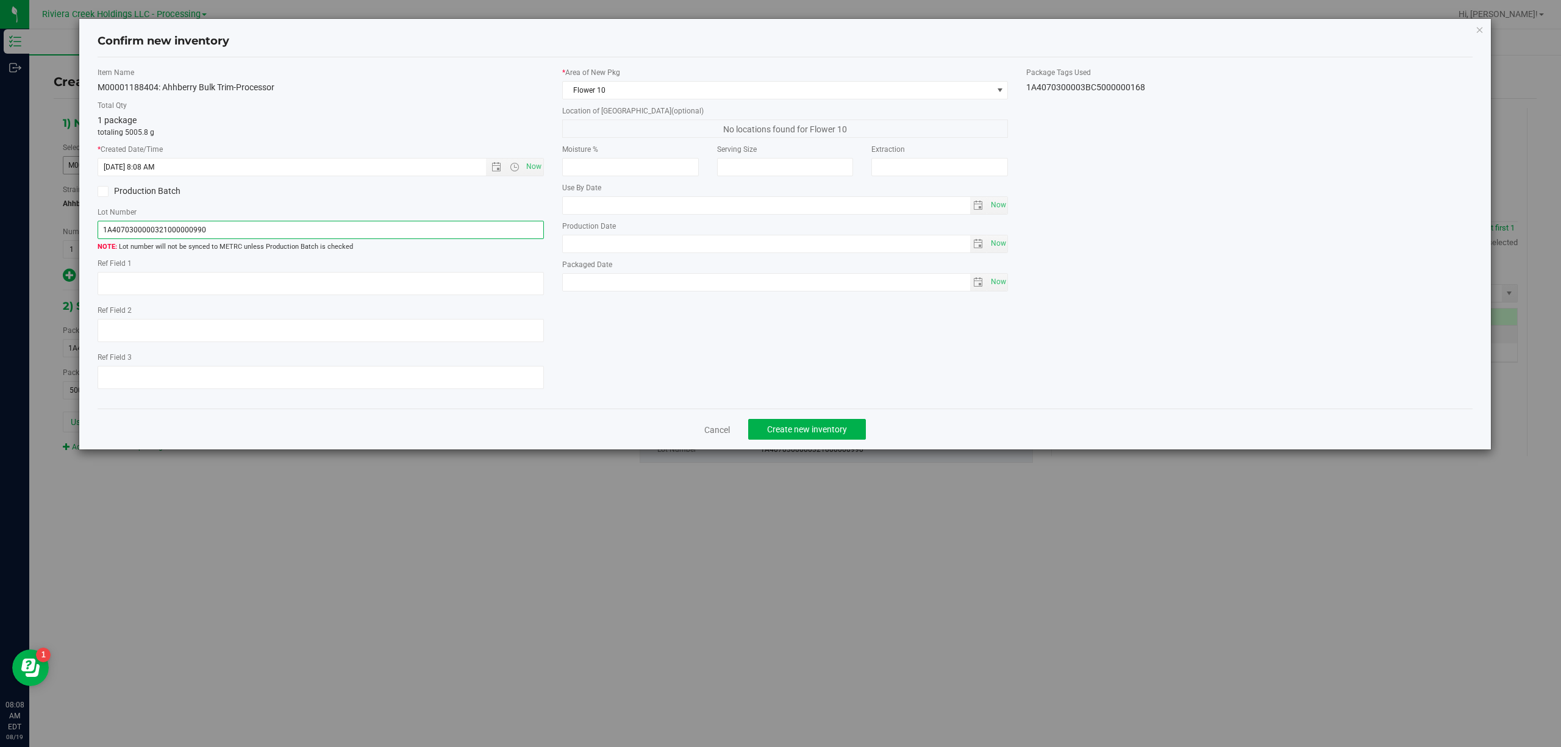
click at [358, 227] on input "1A4070300000321000000990" at bounding box center [321, 230] width 446 height 18
paste input "3BC5000000168"
type input "1A4070300003BC5000000168"
click at [283, 283] on textarea at bounding box center [321, 283] width 446 height 23
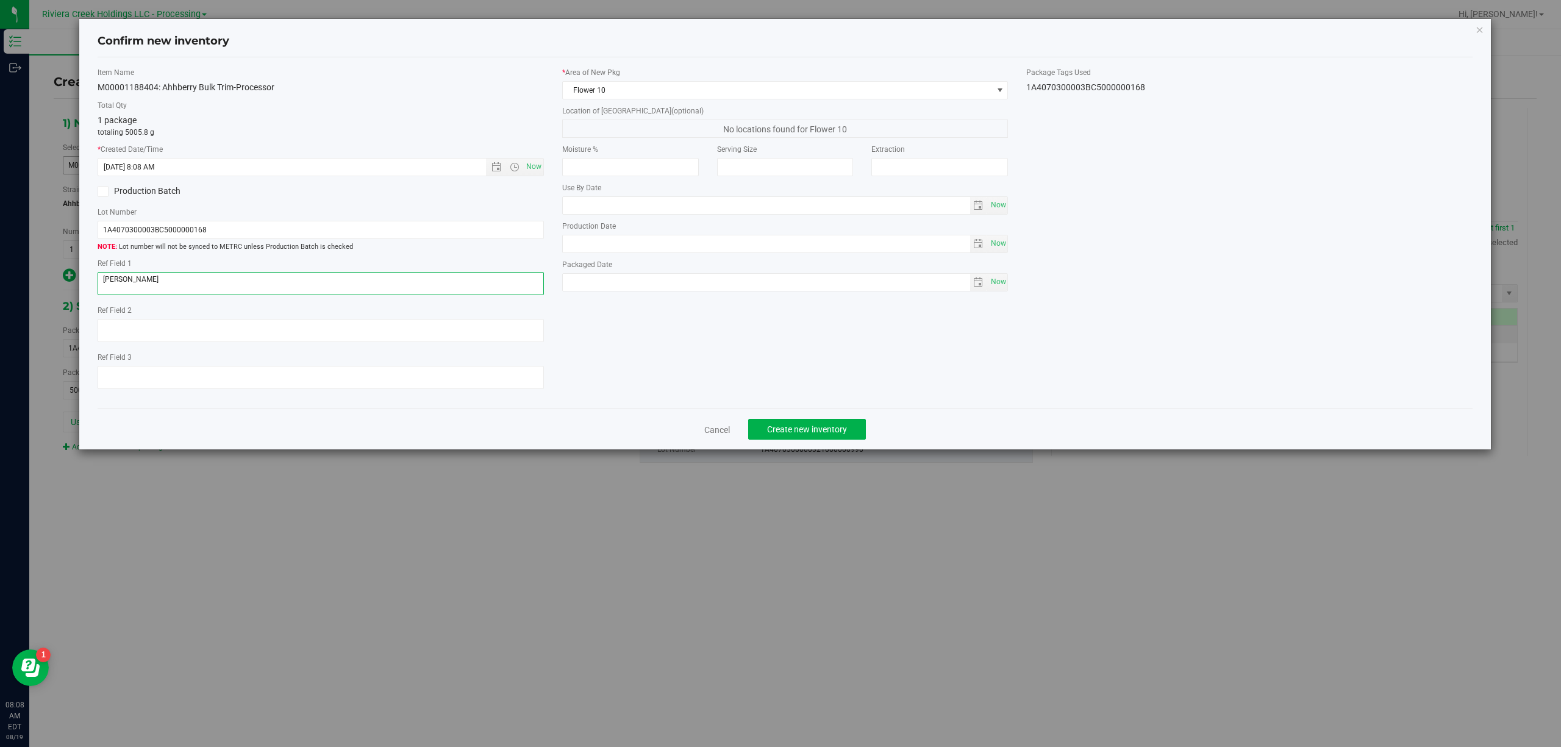
type textarea "[PERSON_NAME]"
click at [633, 338] on div "Item Name M00001188404: Ahhberry Bulk Trim-Processor Total Qty 1 package totali…" at bounding box center [785, 233] width 1394 height 332
click at [839, 432] on span "Create new inventory" at bounding box center [807, 429] width 80 height 10
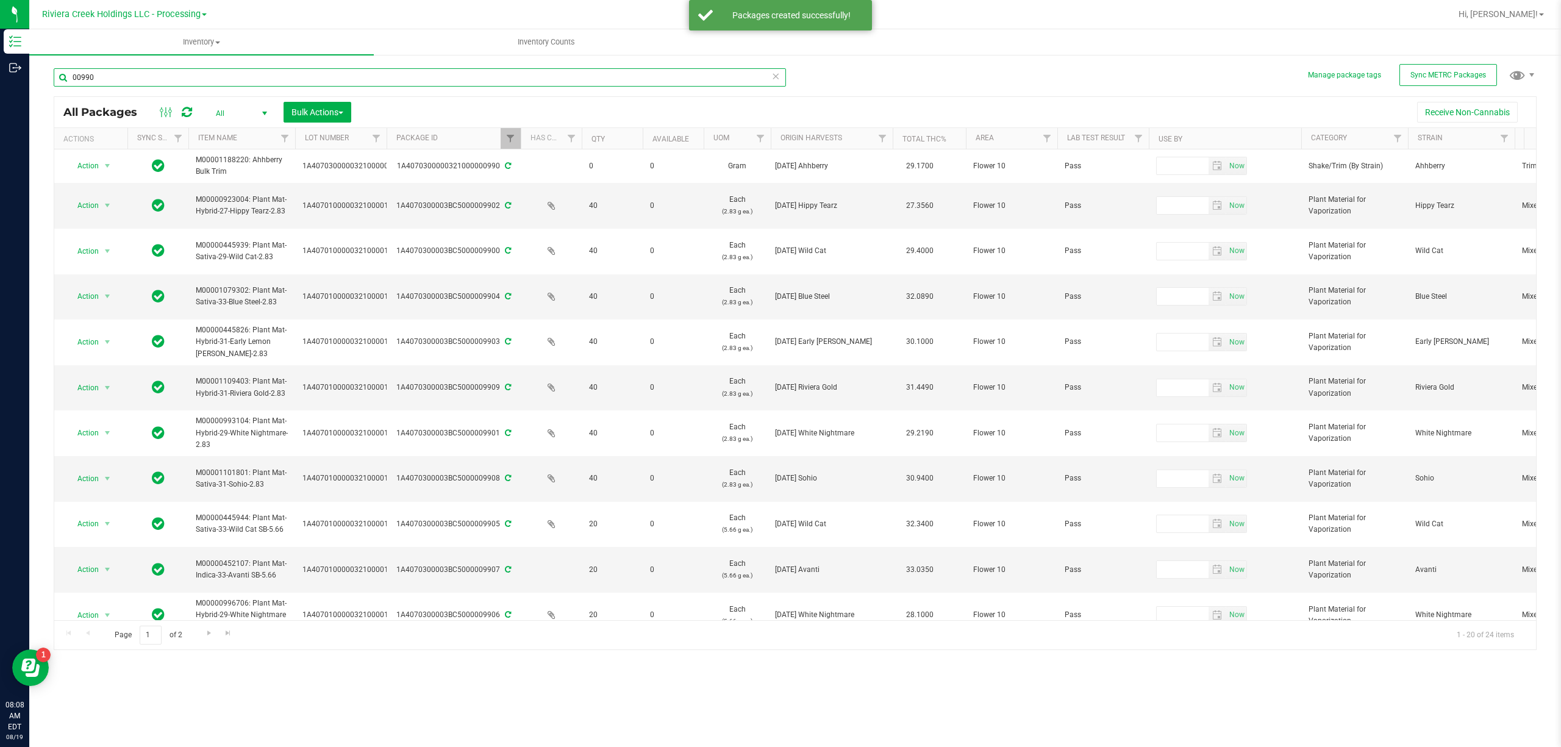
click at [109, 79] on input "00990" at bounding box center [420, 77] width 732 height 18
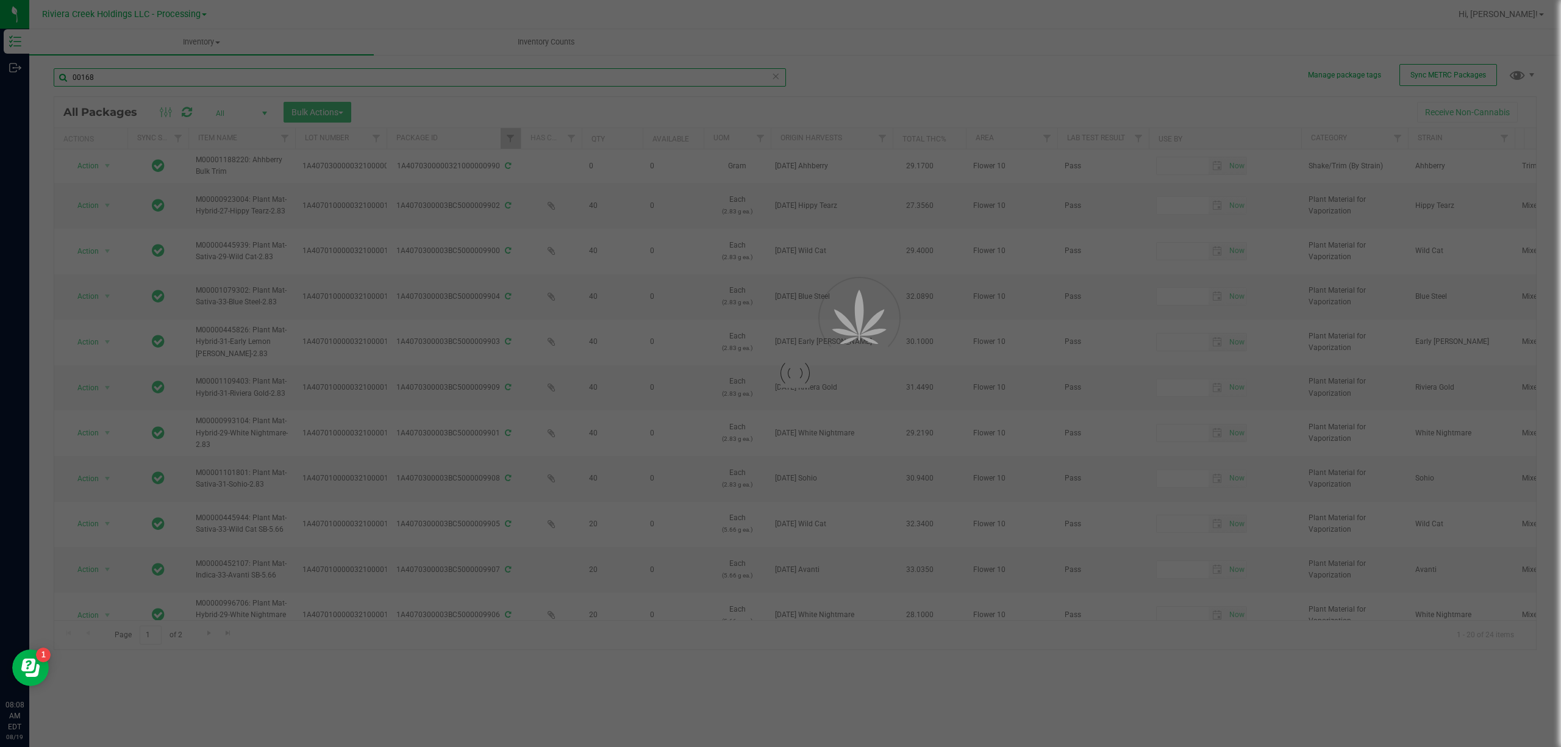
type input "00168"
drag, startPoint x: 504, startPoint y: 142, endPoint x: 517, endPoint y: 137, distance: 14.5
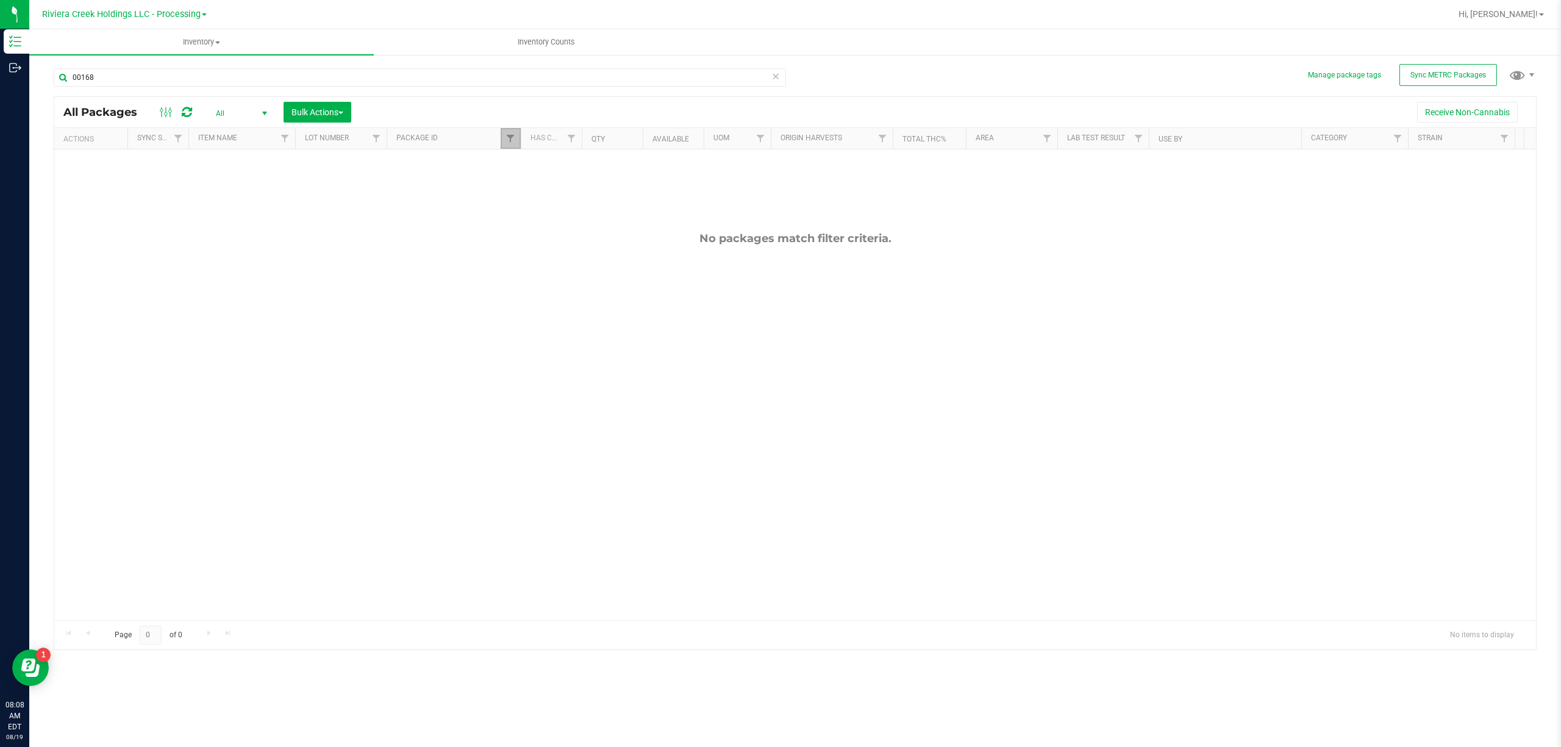
click at [511, 139] on span "Filter" at bounding box center [510, 139] width 10 height 10
click at [550, 200] on button "Filter" at bounding box center [537, 198] width 59 height 27
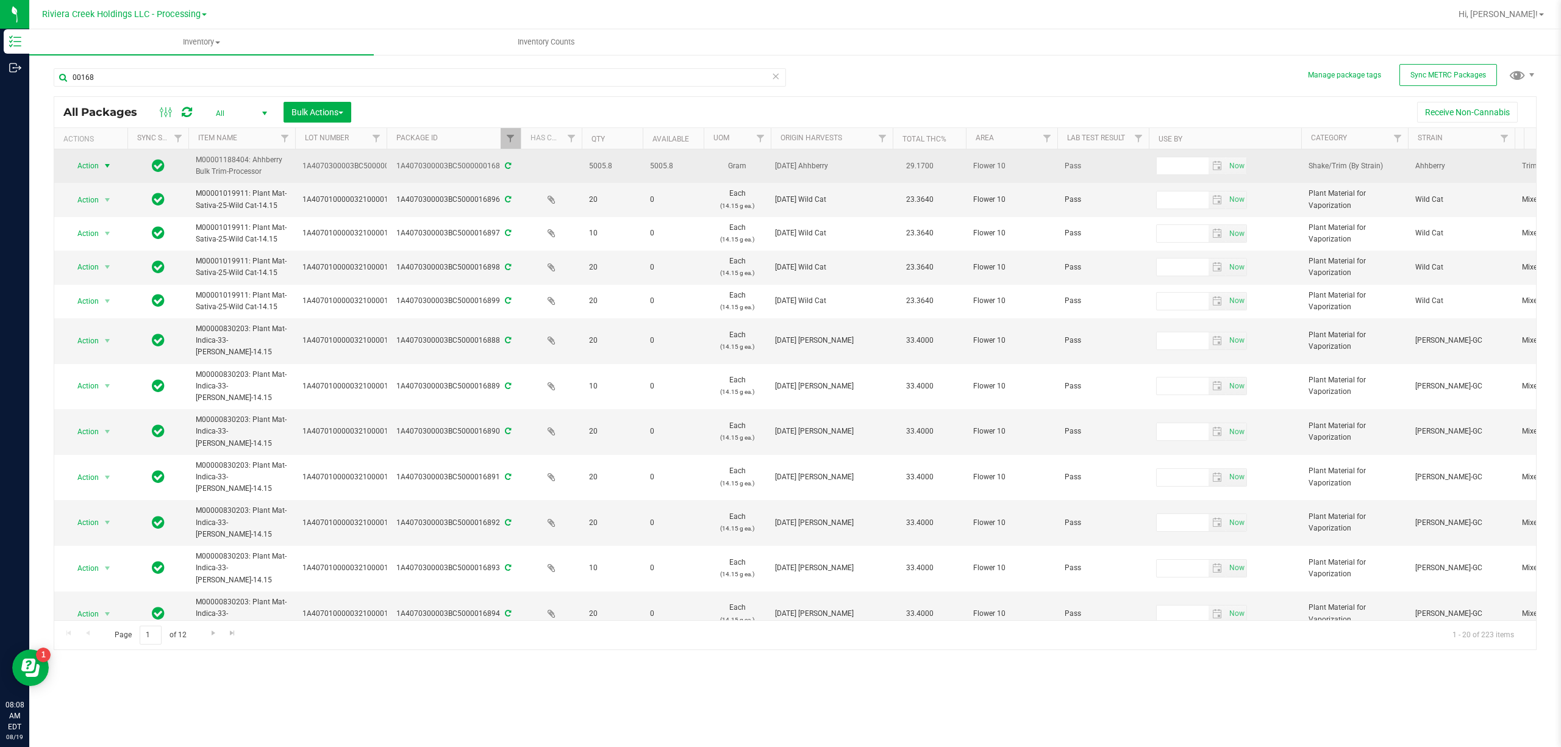
click at [110, 166] on span "select" at bounding box center [107, 166] width 10 height 10
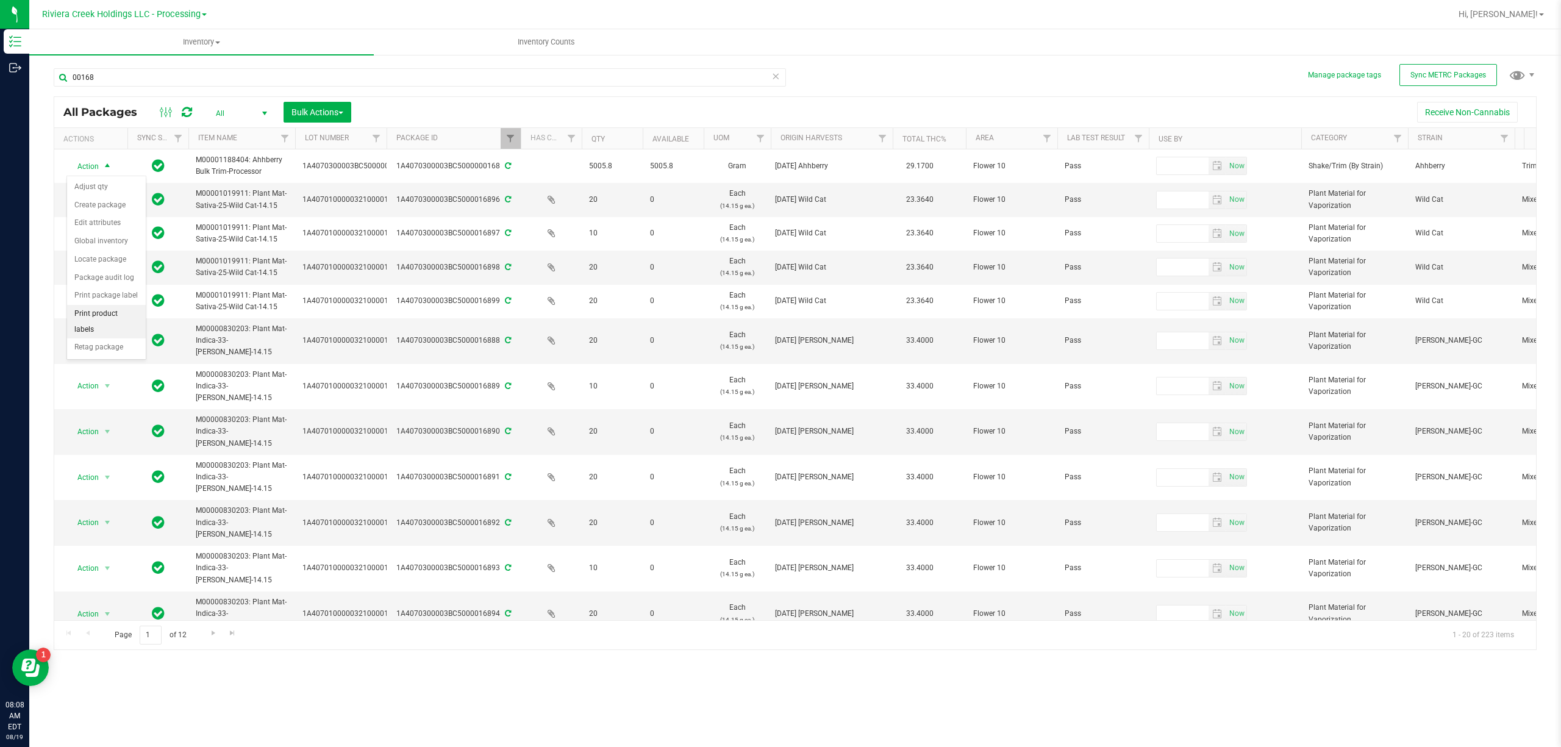
click at [118, 317] on li "Print product labels" at bounding box center [106, 322] width 79 height 34
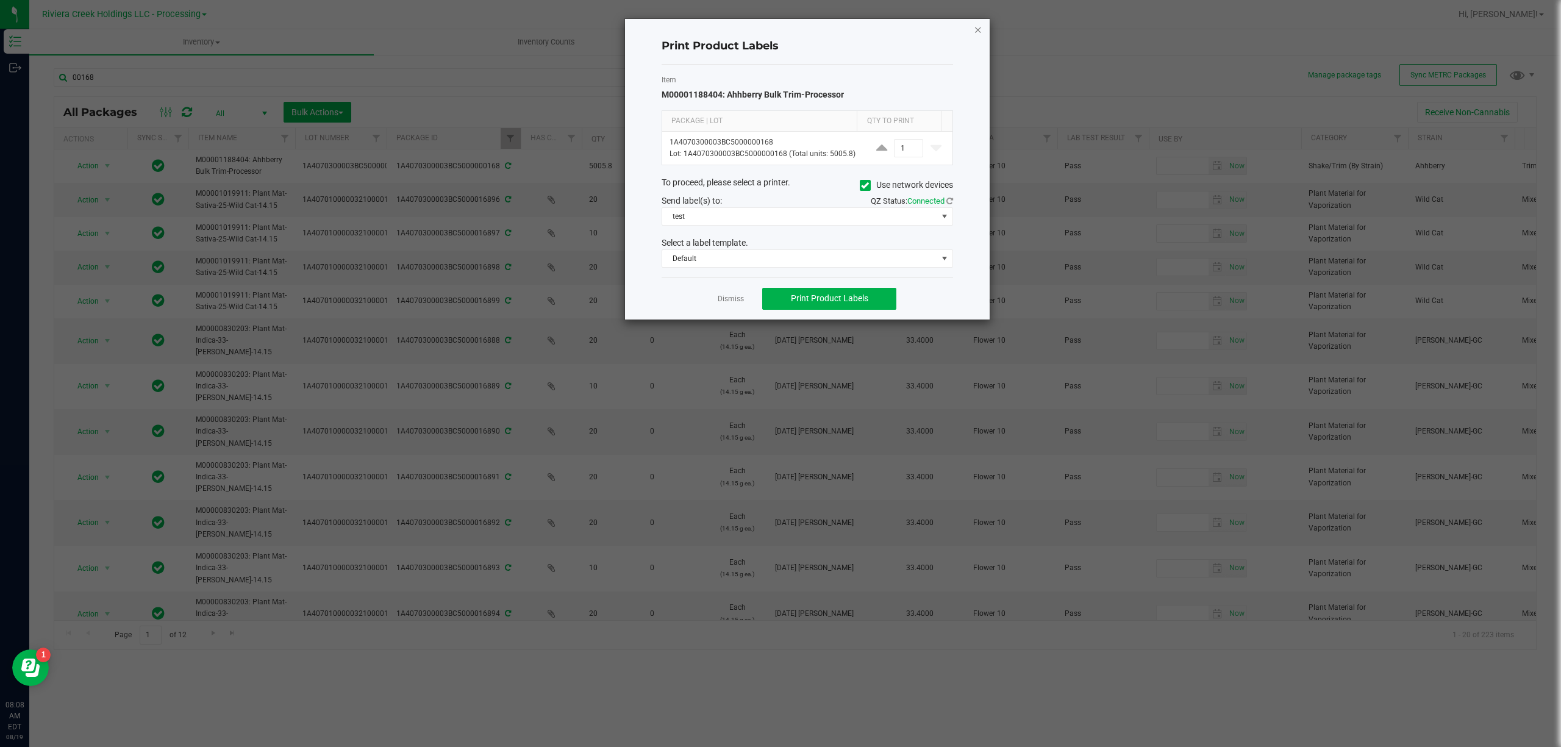
click at [979, 24] on icon "button" at bounding box center [978, 29] width 9 height 15
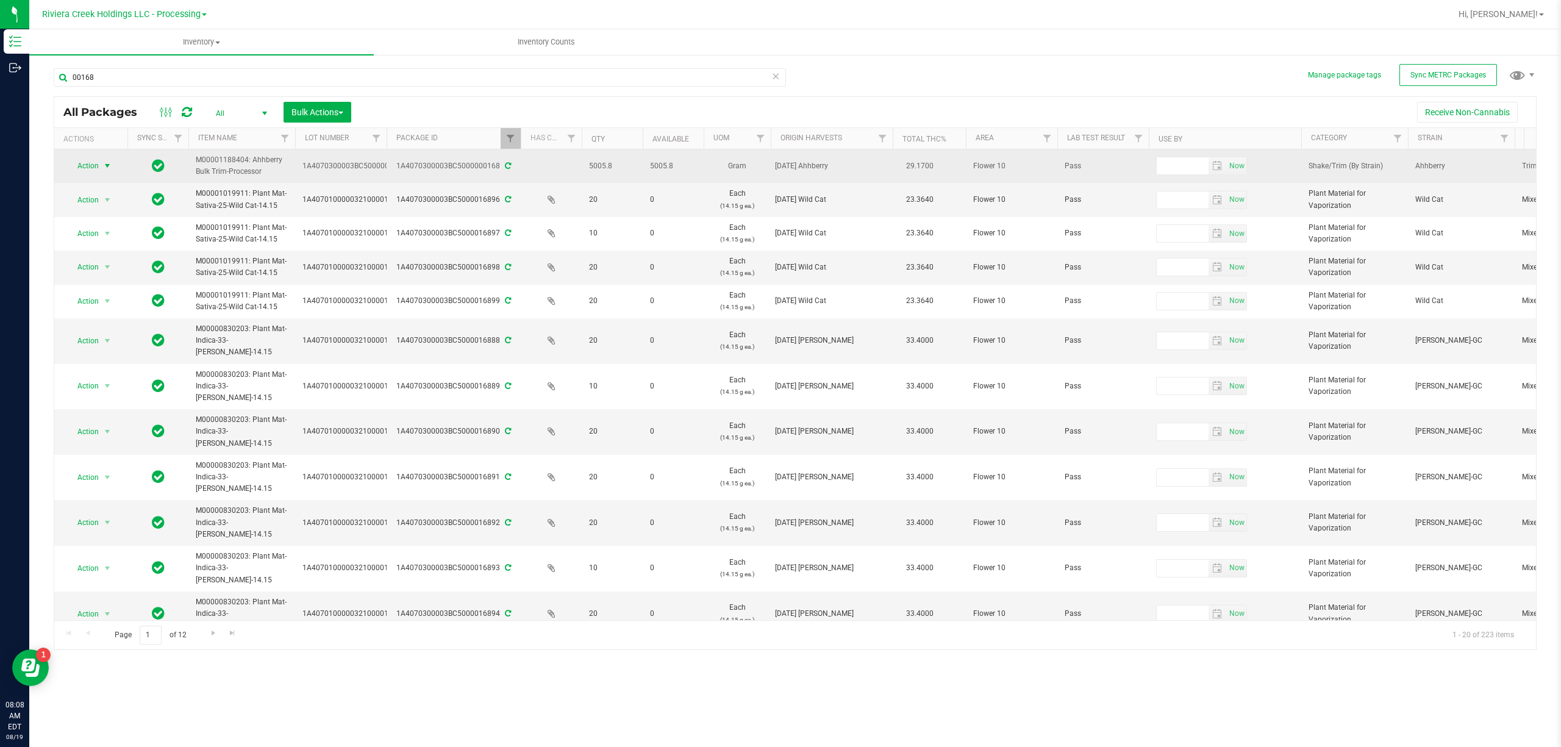
click at [86, 169] on span "Action" at bounding box center [82, 165] width 33 height 17
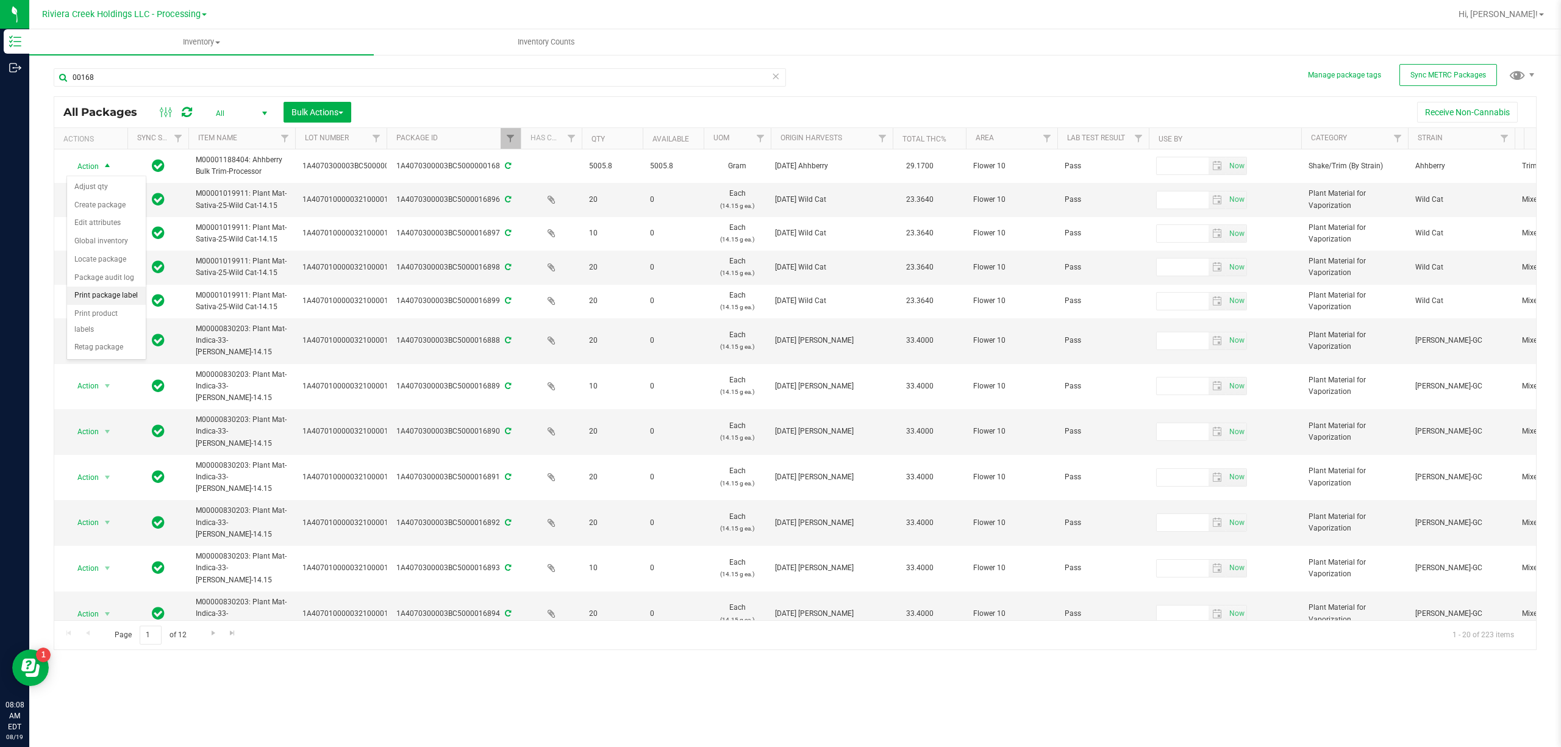
click at [118, 294] on li "Print package label" at bounding box center [106, 296] width 79 height 18
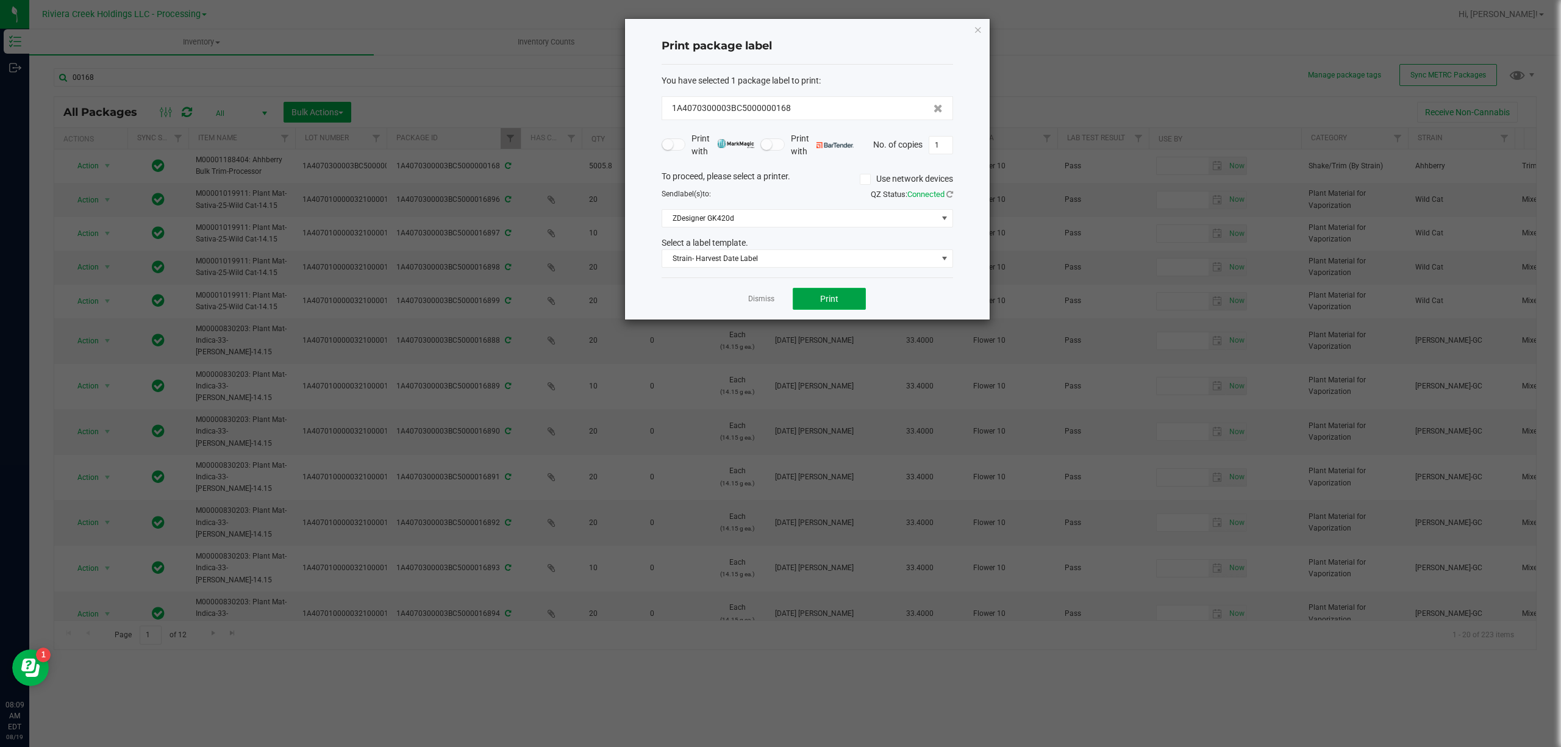
click at [825, 303] on span "Print" at bounding box center [829, 299] width 18 height 10
click at [819, 263] on span "Strain- Harvest Date Label" at bounding box center [799, 258] width 275 height 17
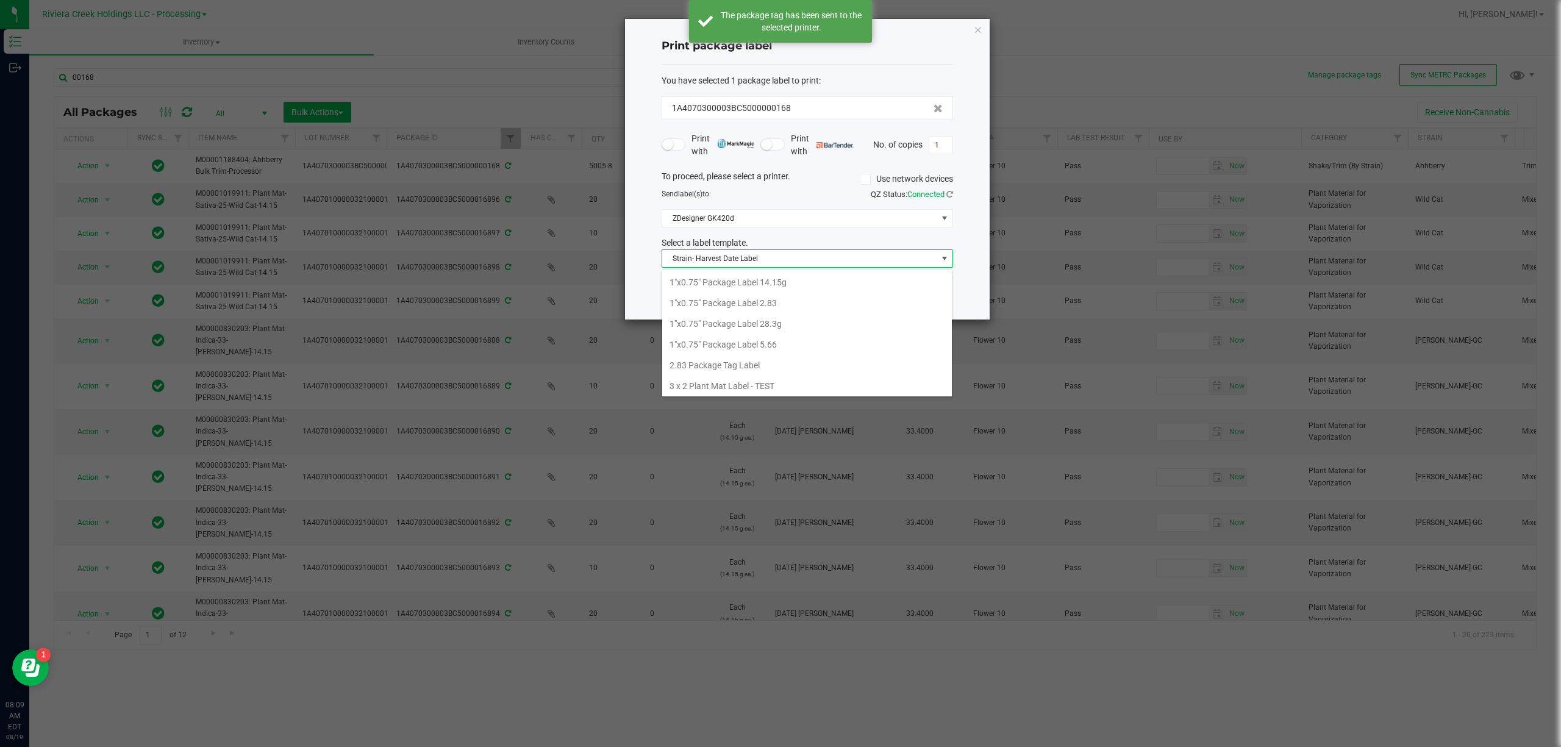
scroll to position [60946, 60673]
click at [760, 316] on li "Processor - Bulk Trim" at bounding box center [807, 306] width 290 height 21
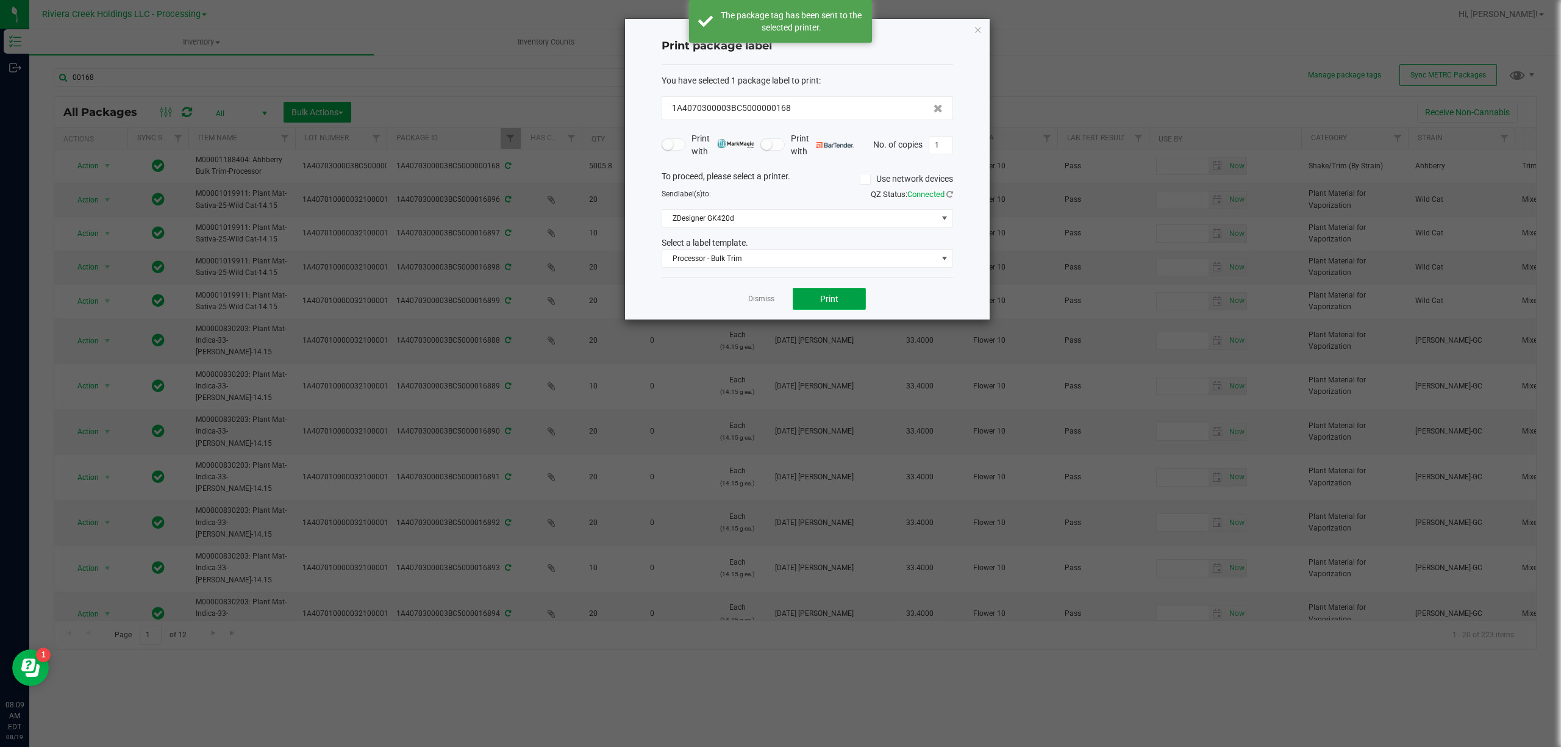
click at [834, 295] on span "Print" at bounding box center [829, 299] width 18 height 10
click at [974, 32] on icon "button" at bounding box center [978, 29] width 9 height 15
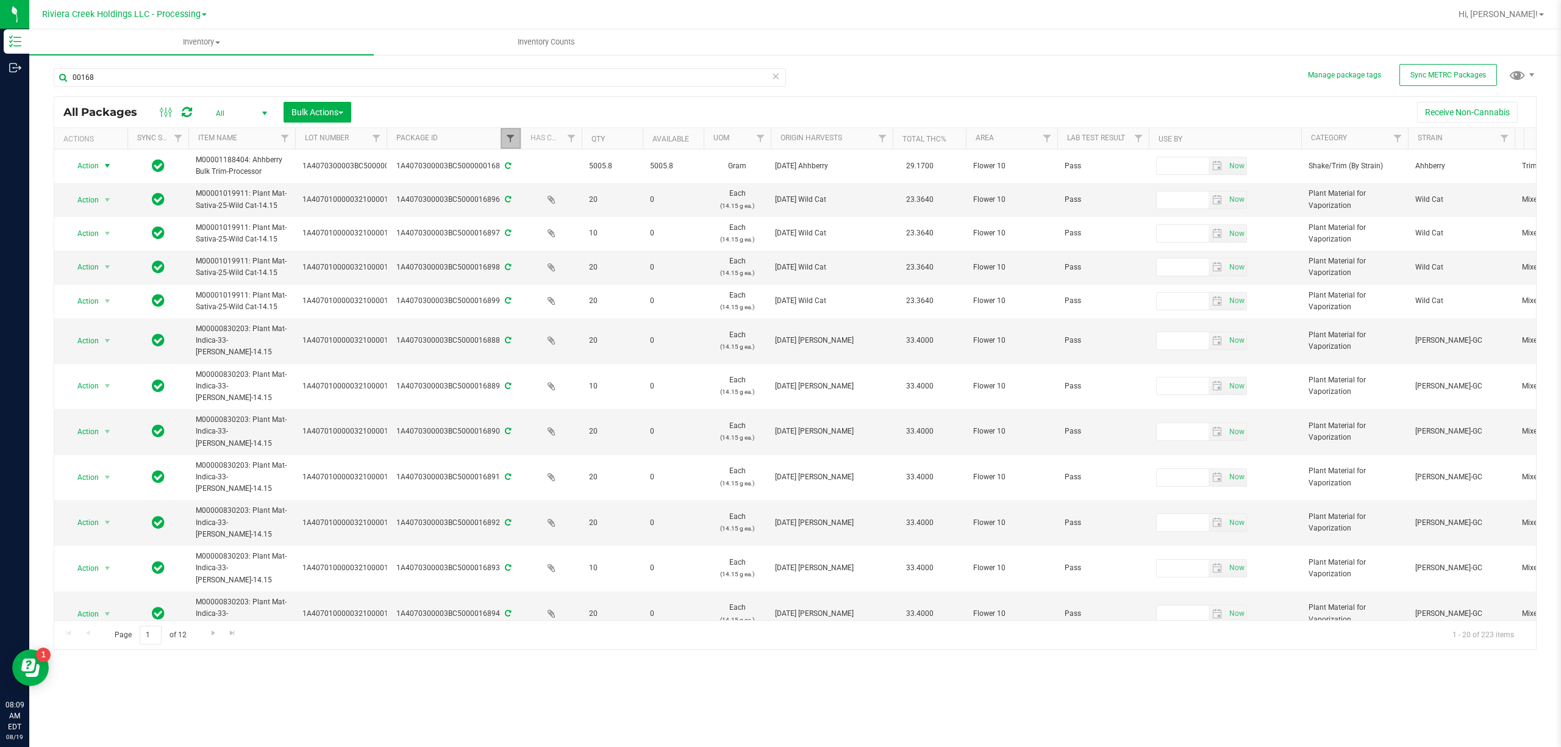
click at [513, 137] on span "Filter" at bounding box center [510, 139] width 10 height 10
type input "00921"
click at [544, 205] on button "Filter" at bounding box center [537, 198] width 59 height 27
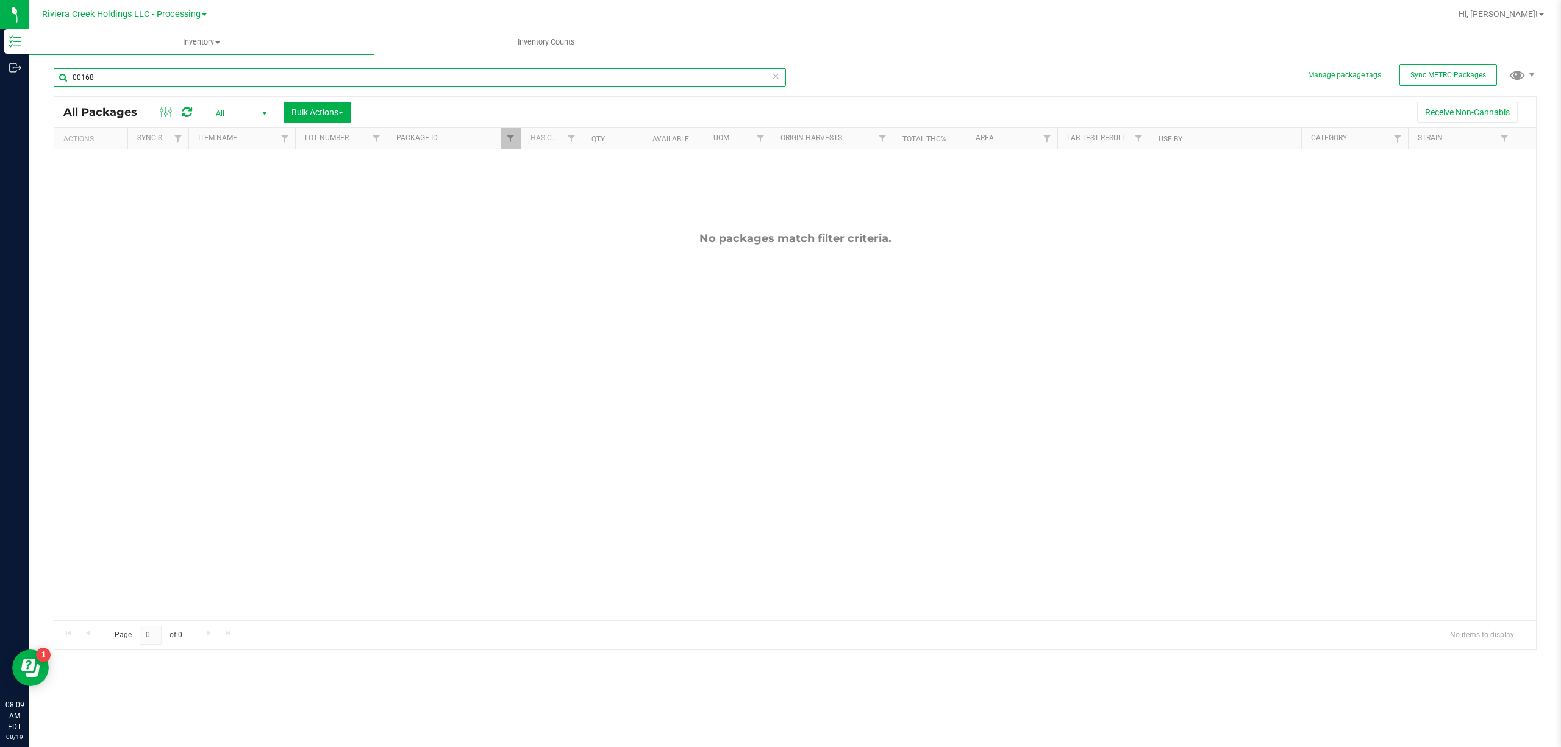
click at [221, 80] on input "00168" at bounding box center [420, 77] width 732 height 18
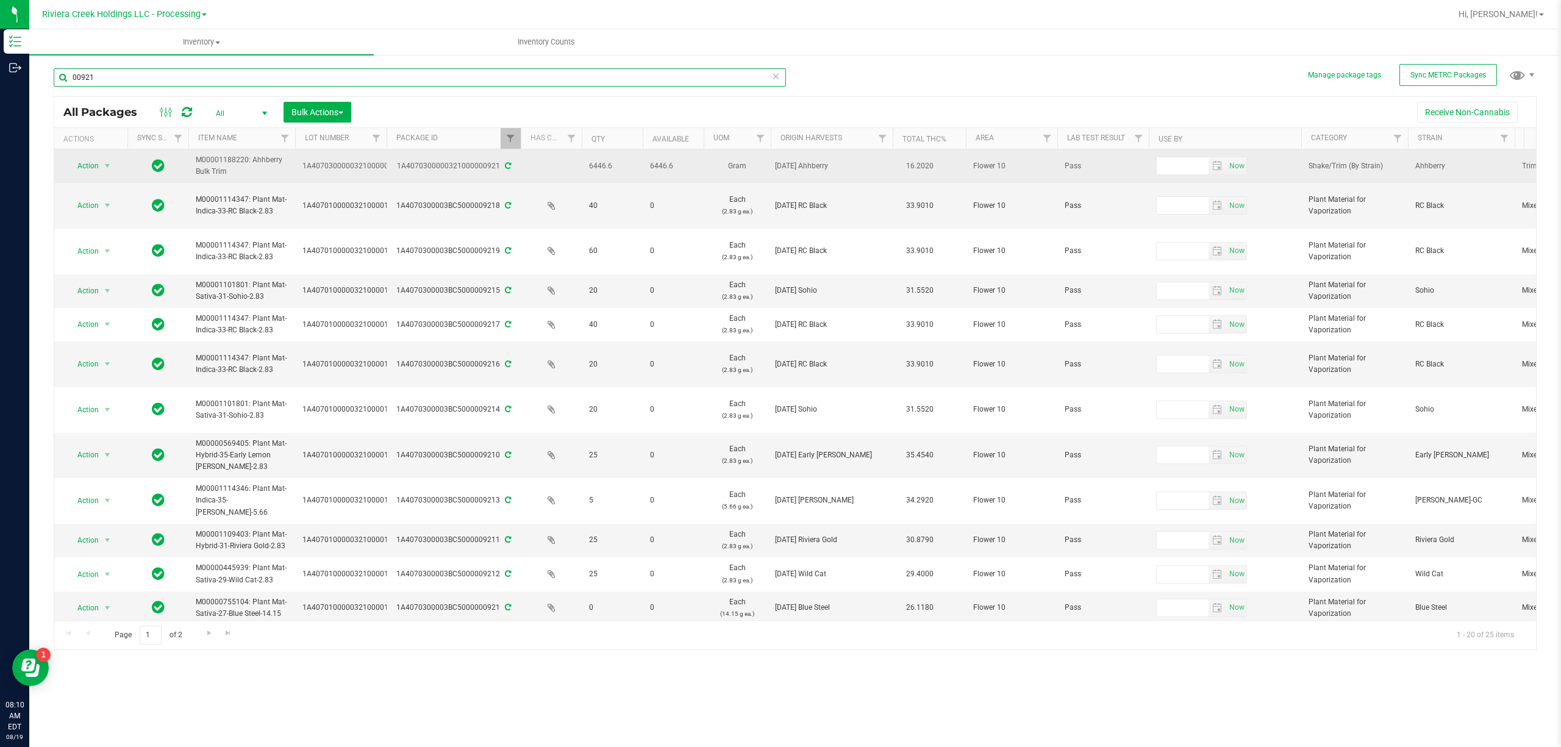
type input "00921"
click at [87, 168] on span "Action" at bounding box center [82, 165] width 33 height 17
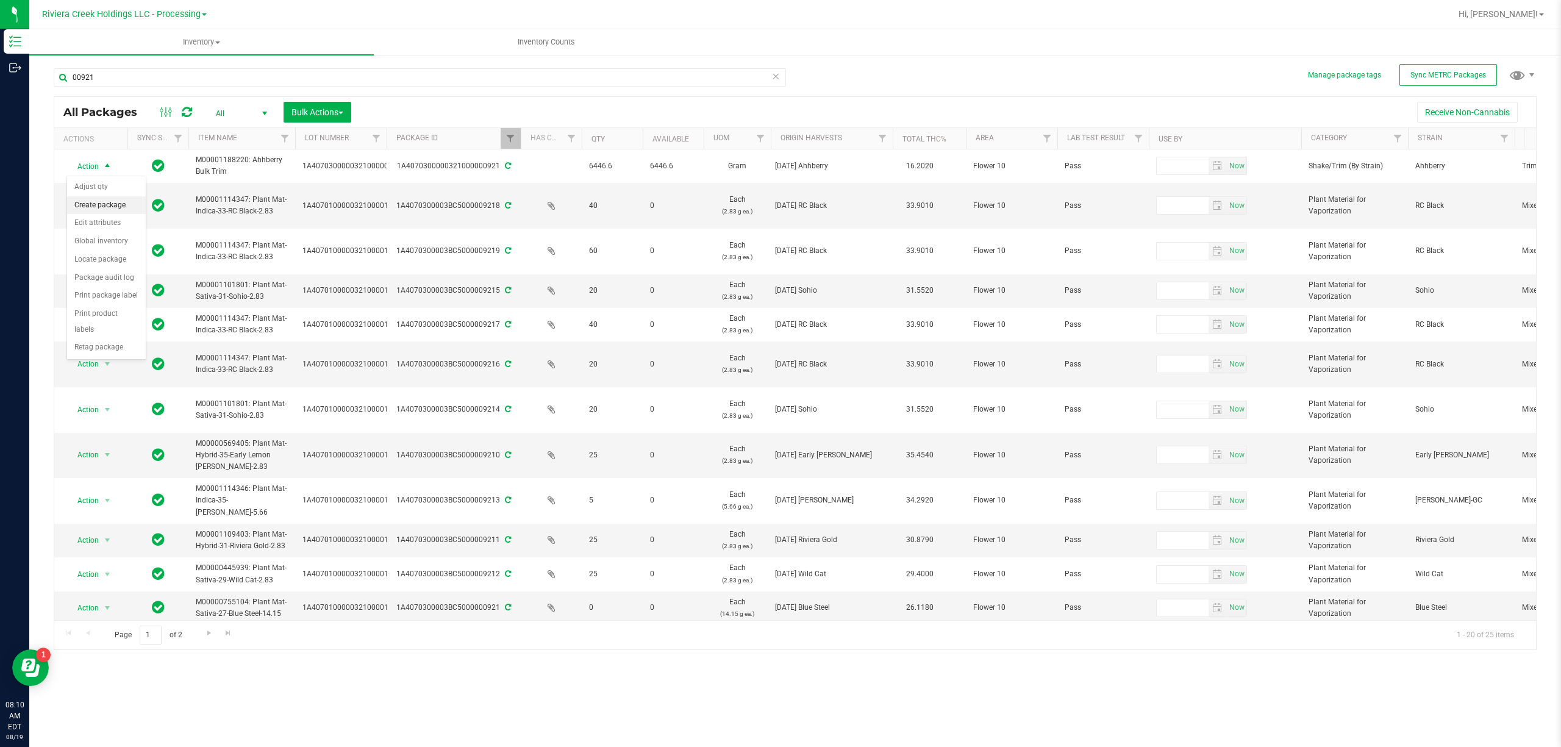
click at [116, 211] on li "Create package" at bounding box center [106, 205] width 79 height 18
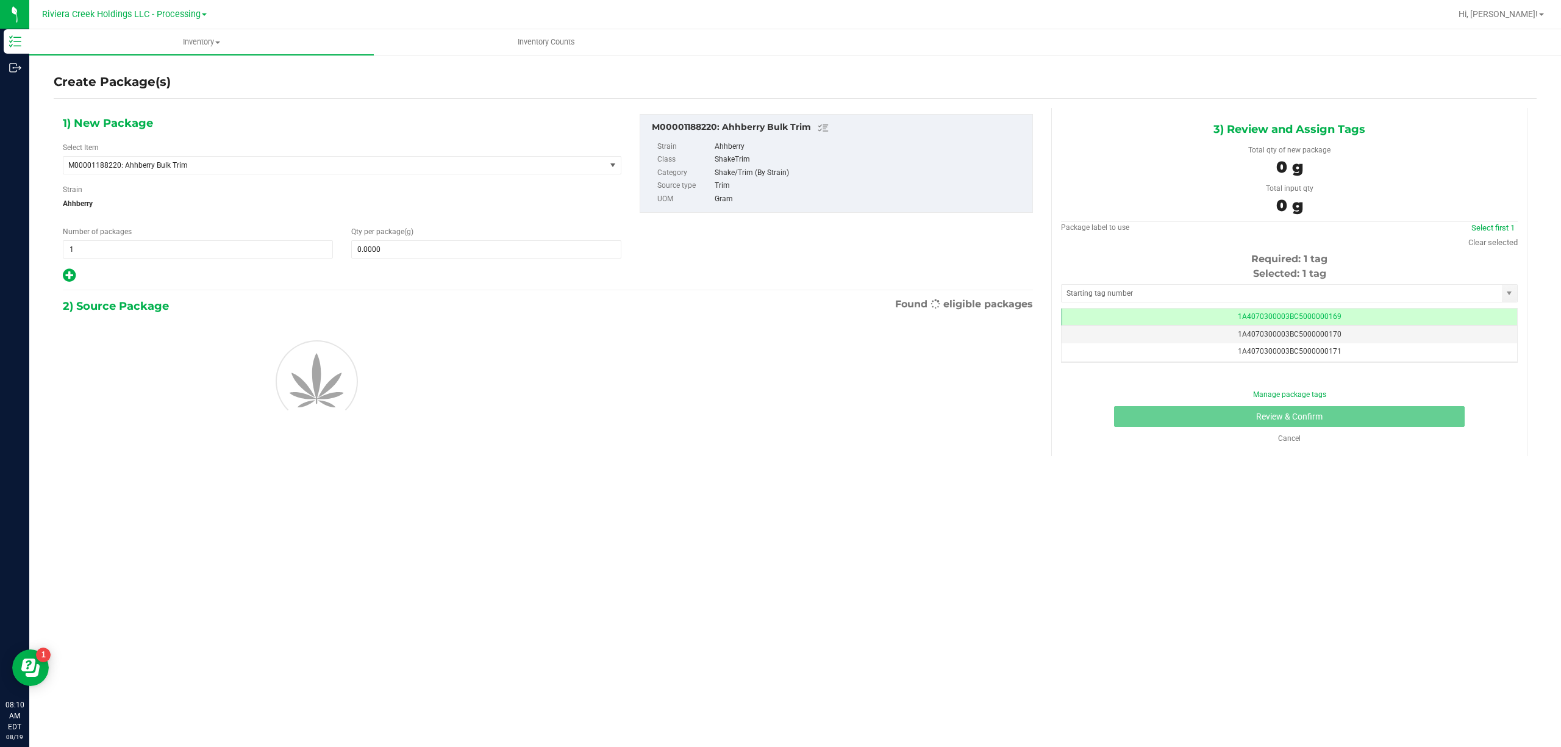
scroll to position [0, -1]
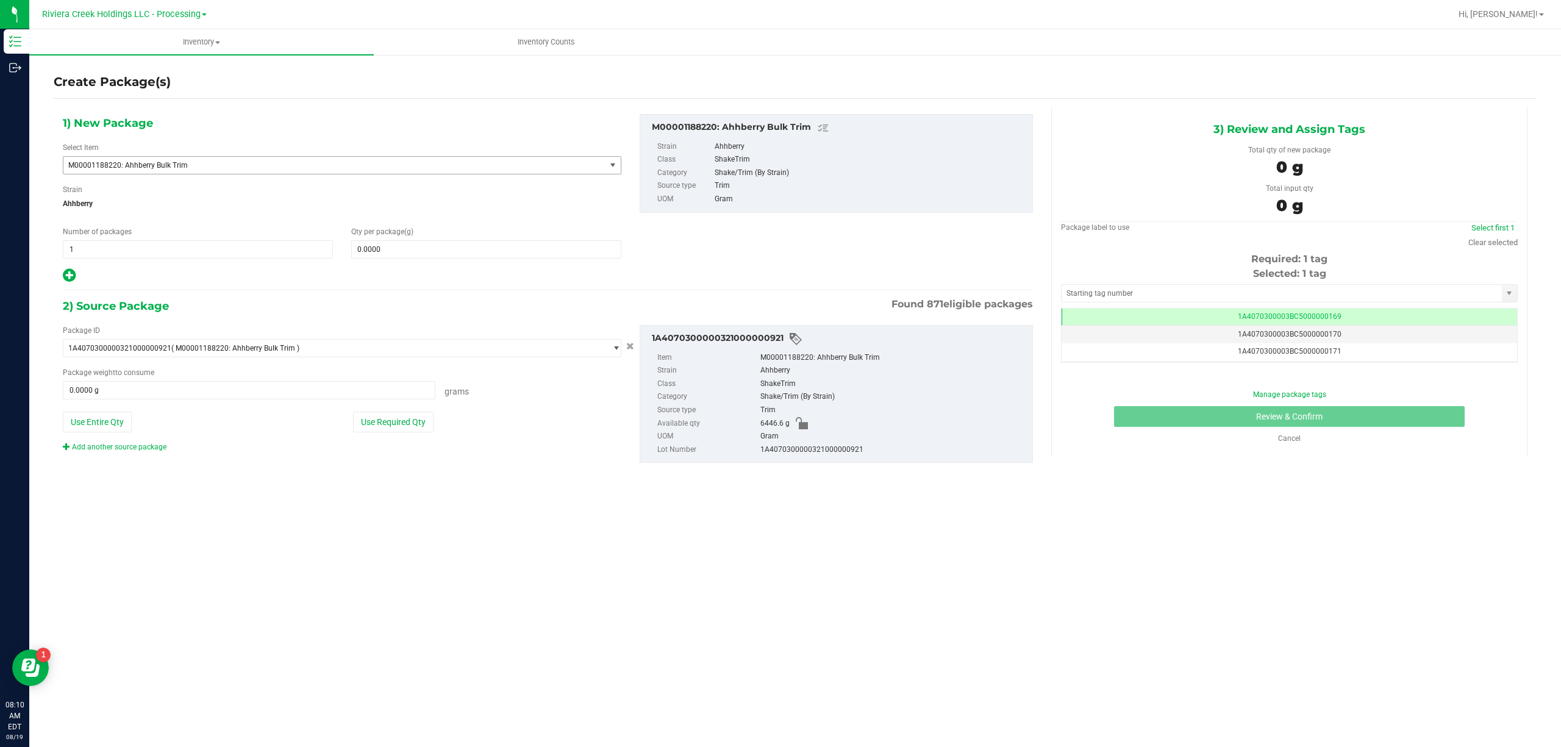
click at [255, 157] on span "M00001188220: Ahhberry Bulk Trim" at bounding box center [334, 165] width 542 height 17
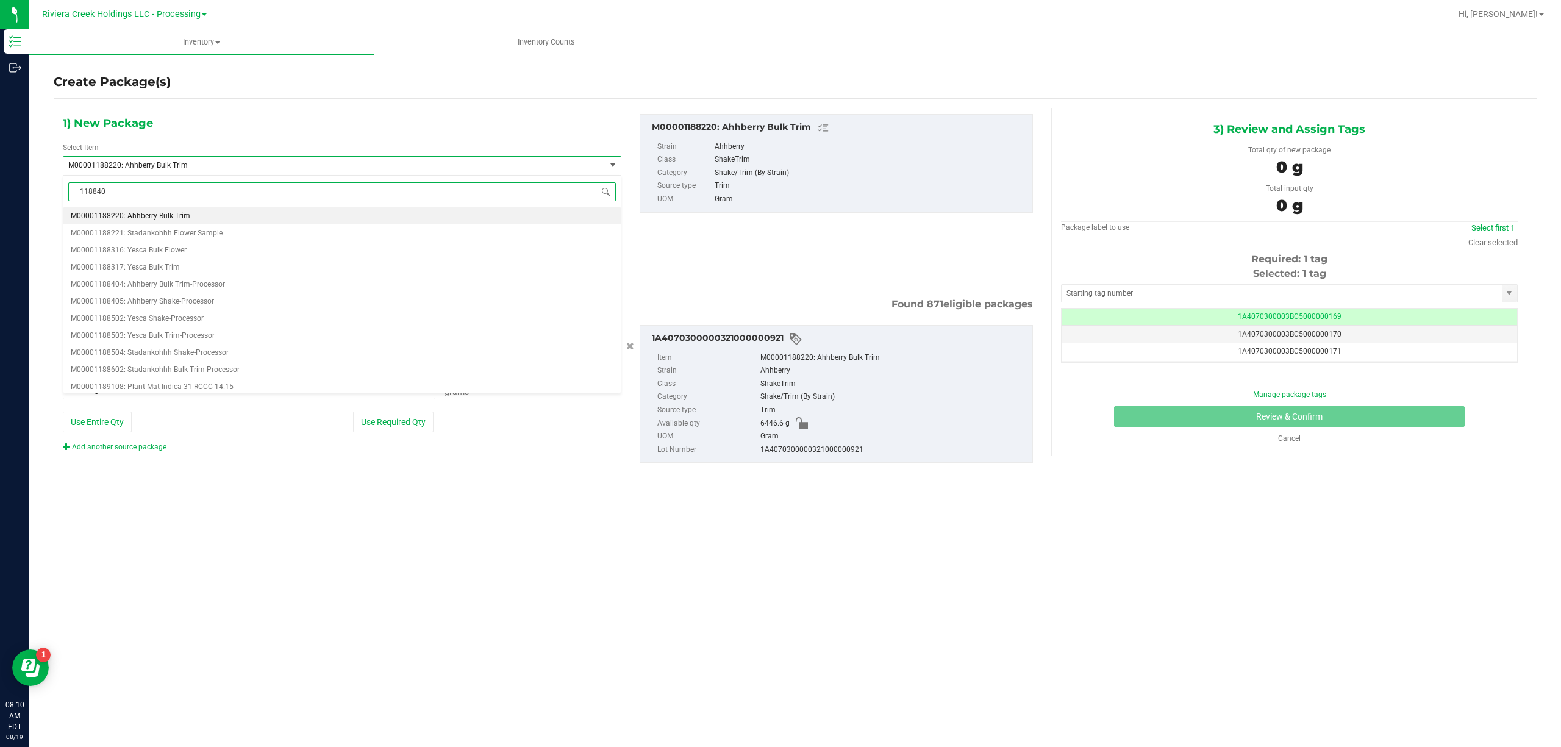
type input "1188404"
click at [219, 216] on span "M00001188404: Ahhberry Bulk Trim-Processor" at bounding box center [148, 216] width 154 height 9
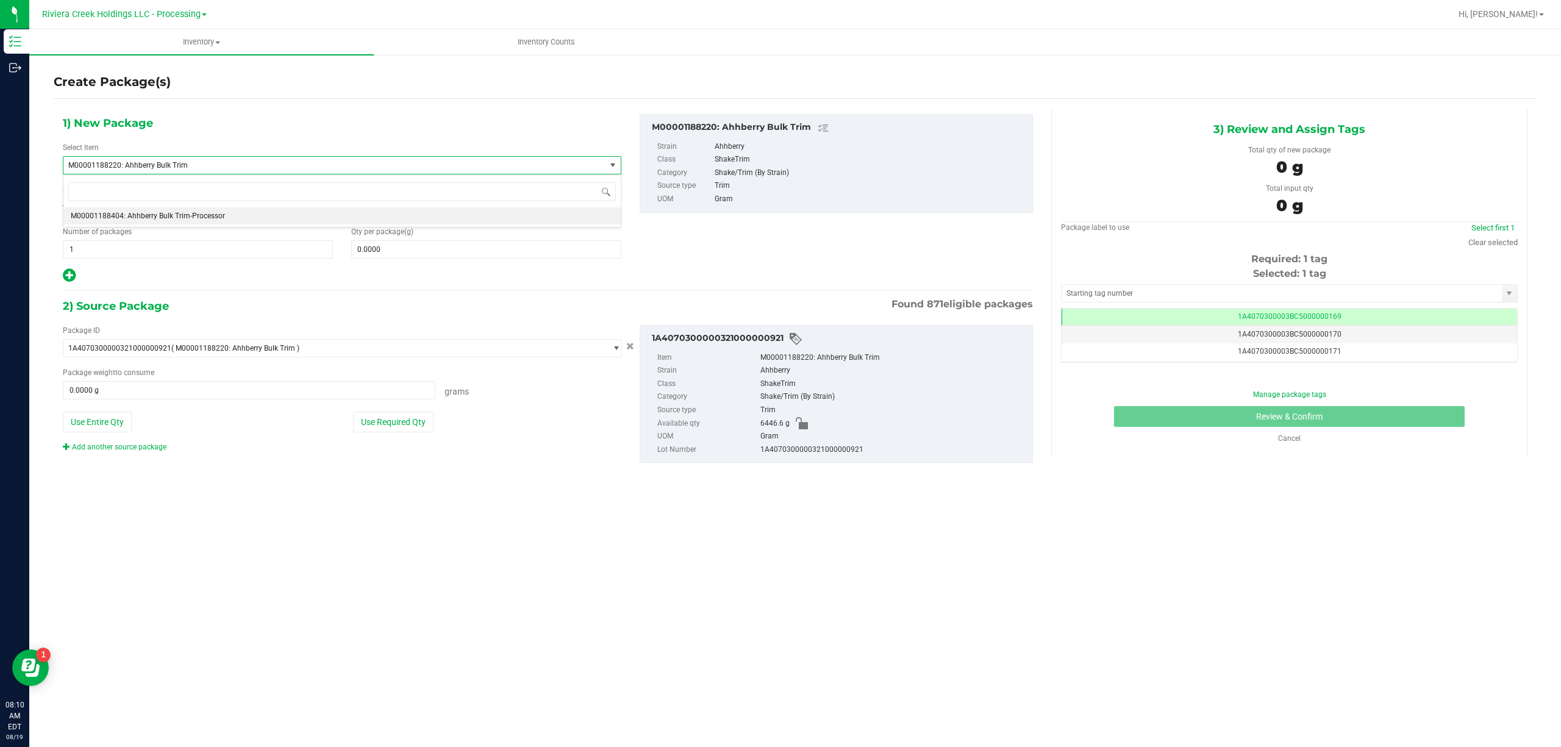
type input "0.0000"
click at [118, 423] on button "Use Entire Qty" at bounding box center [97, 422] width 69 height 21
type input "6446.6000 g"
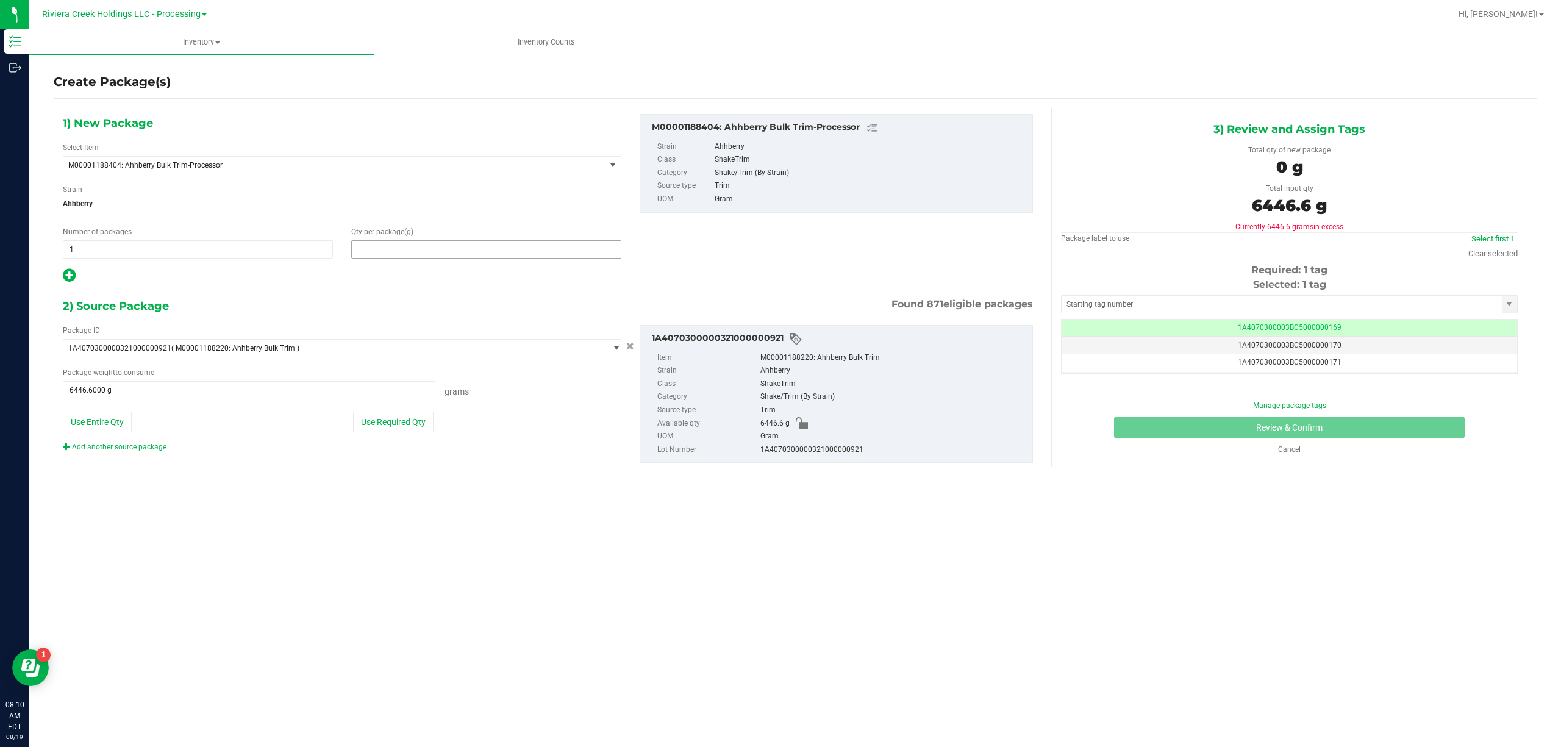
click at [413, 247] on span at bounding box center [486, 249] width 270 height 18
type input "6446.6"
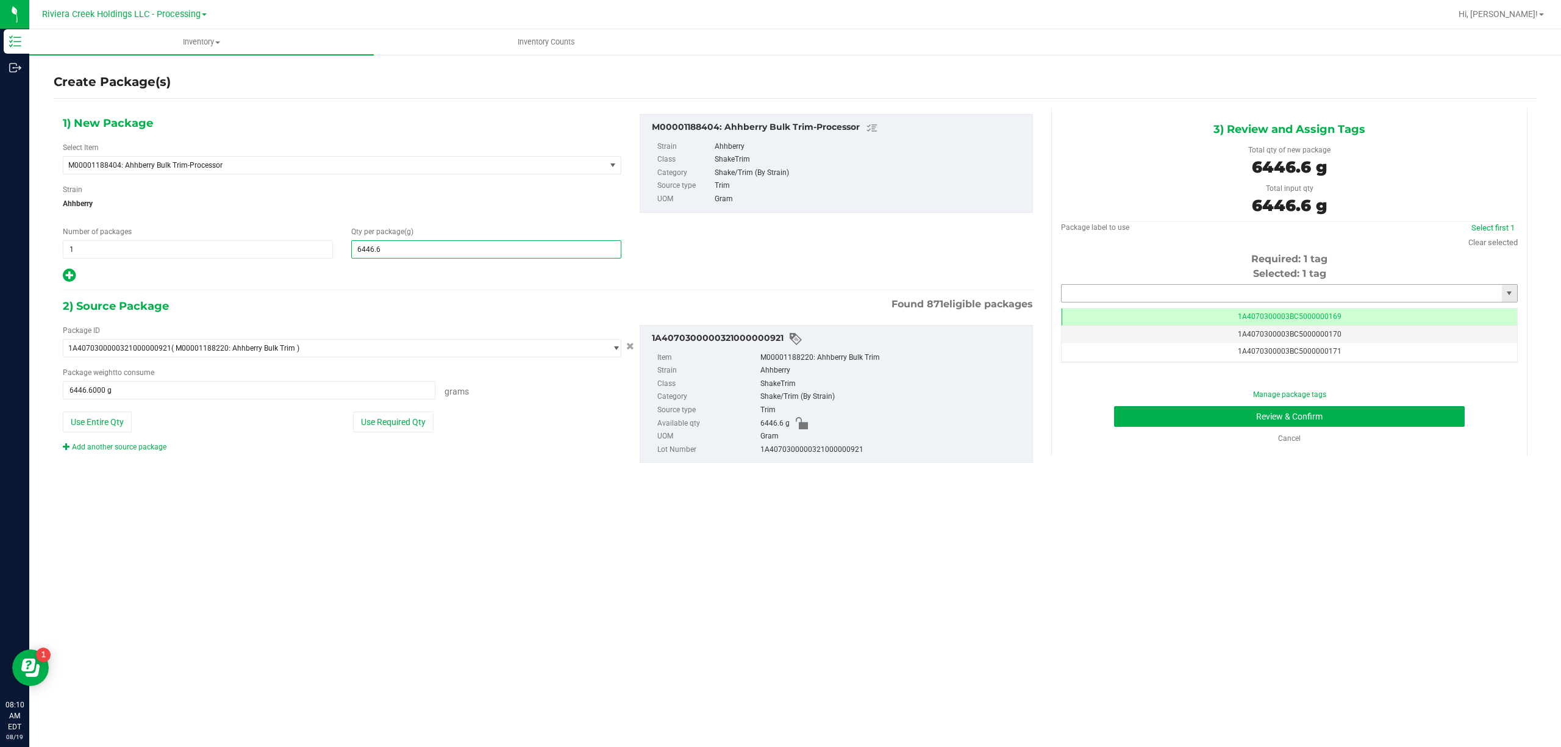
type input "6,446.6000"
click at [1080, 291] on input "text" at bounding box center [1281, 293] width 440 height 17
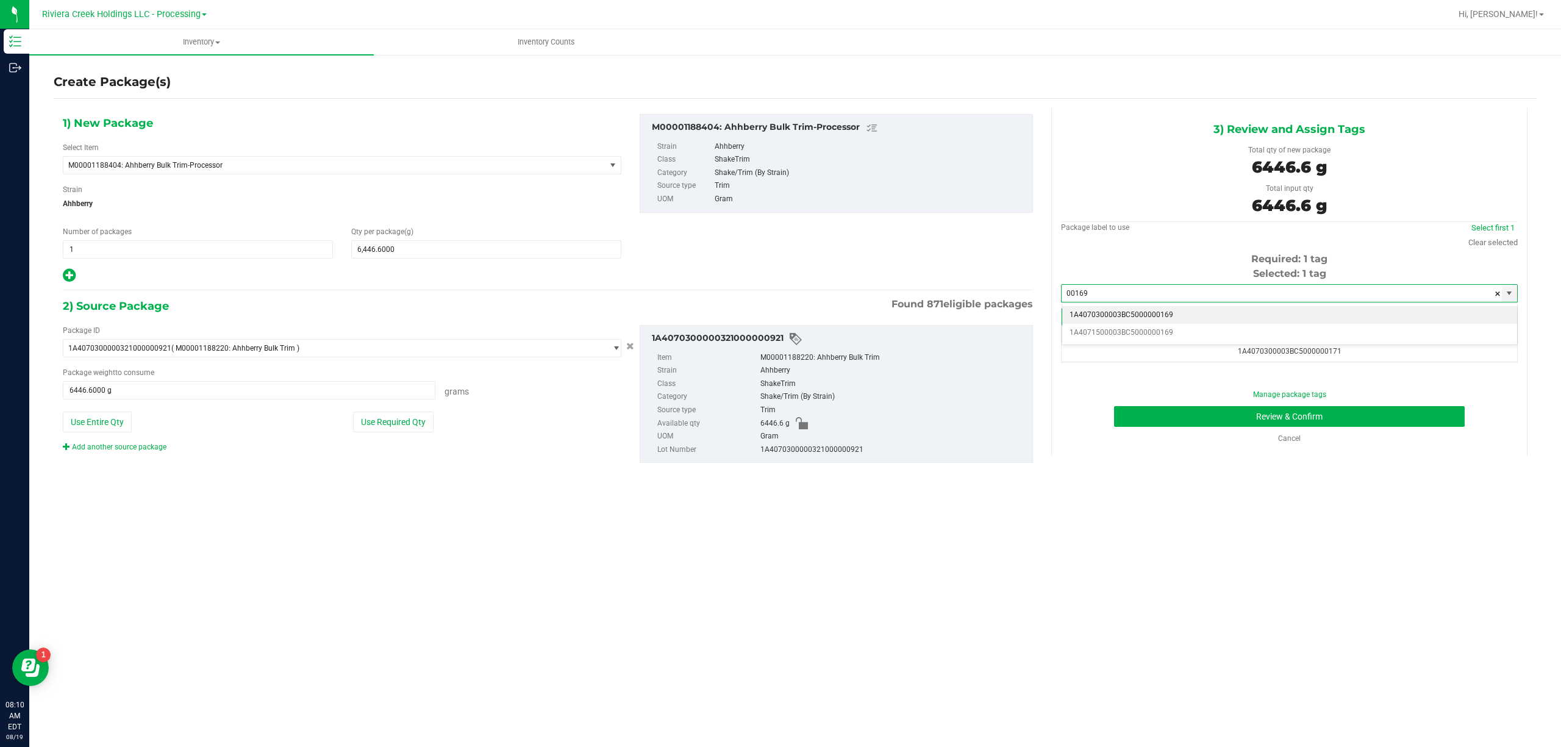
click at [1178, 313] on li "1A4070300003BC5000000169" at bounding box center [1289, 315] width 455 height 18
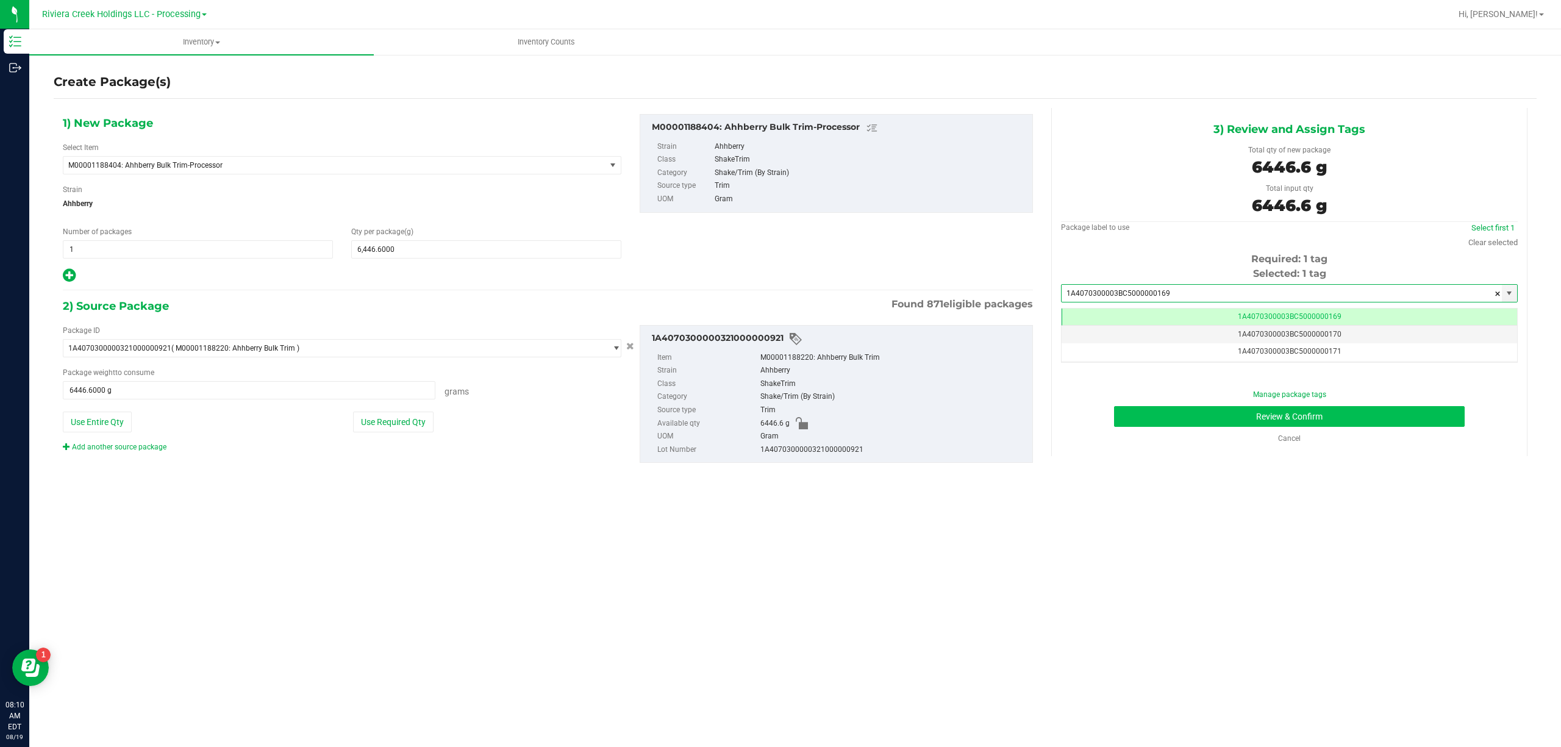
type input "1A4070300003BC5000000169"
click at [1288, 410] on button "Review & Confirm" at bounding box center [1289, 416] width 351 height 21
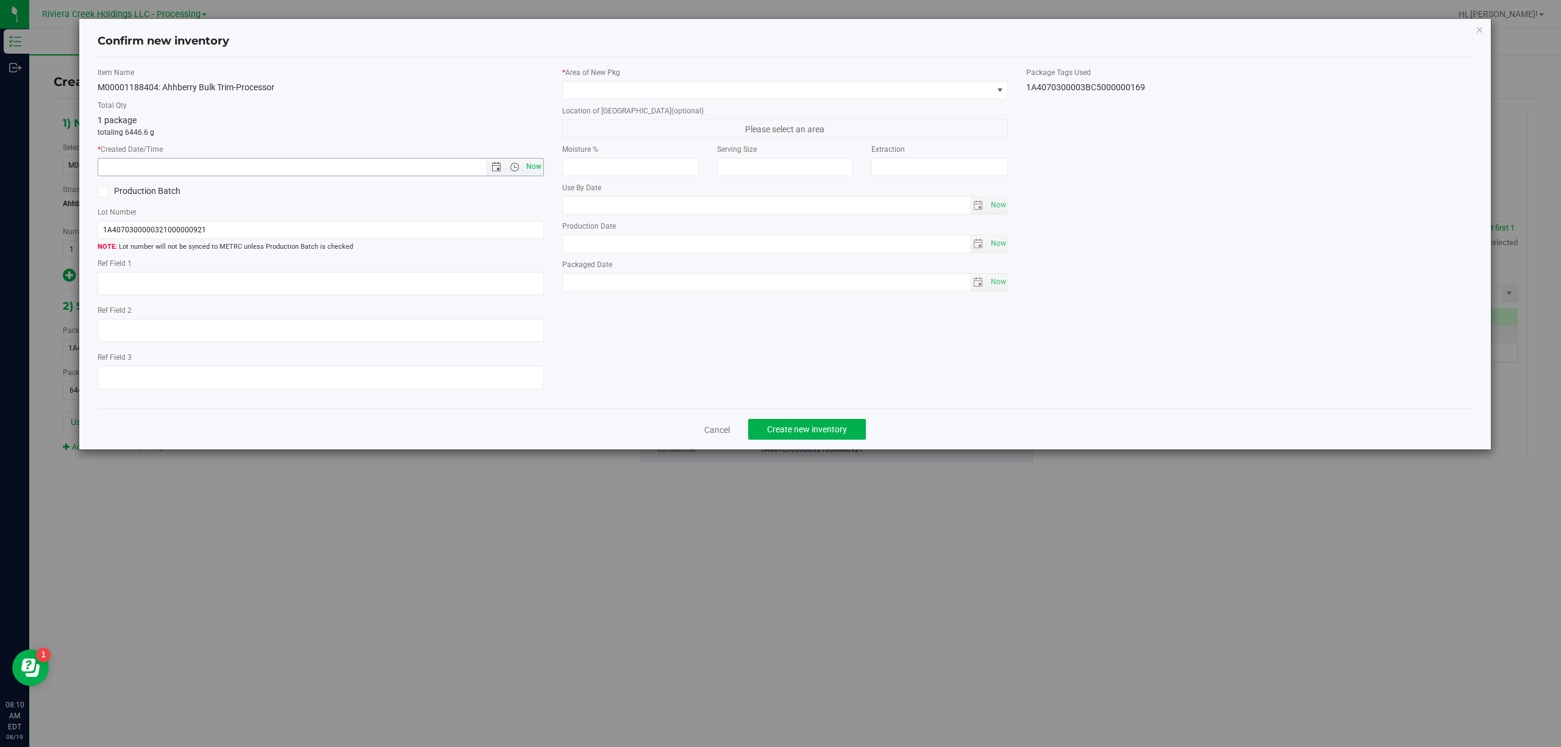
click at [533, 166] on span "Now" at bounding box center [533, 167] width 21 height 18
type input "8/19/2025 8:10 AM"
click at [665, 96] on span at bounding box center [778, 90] width 430 height 17
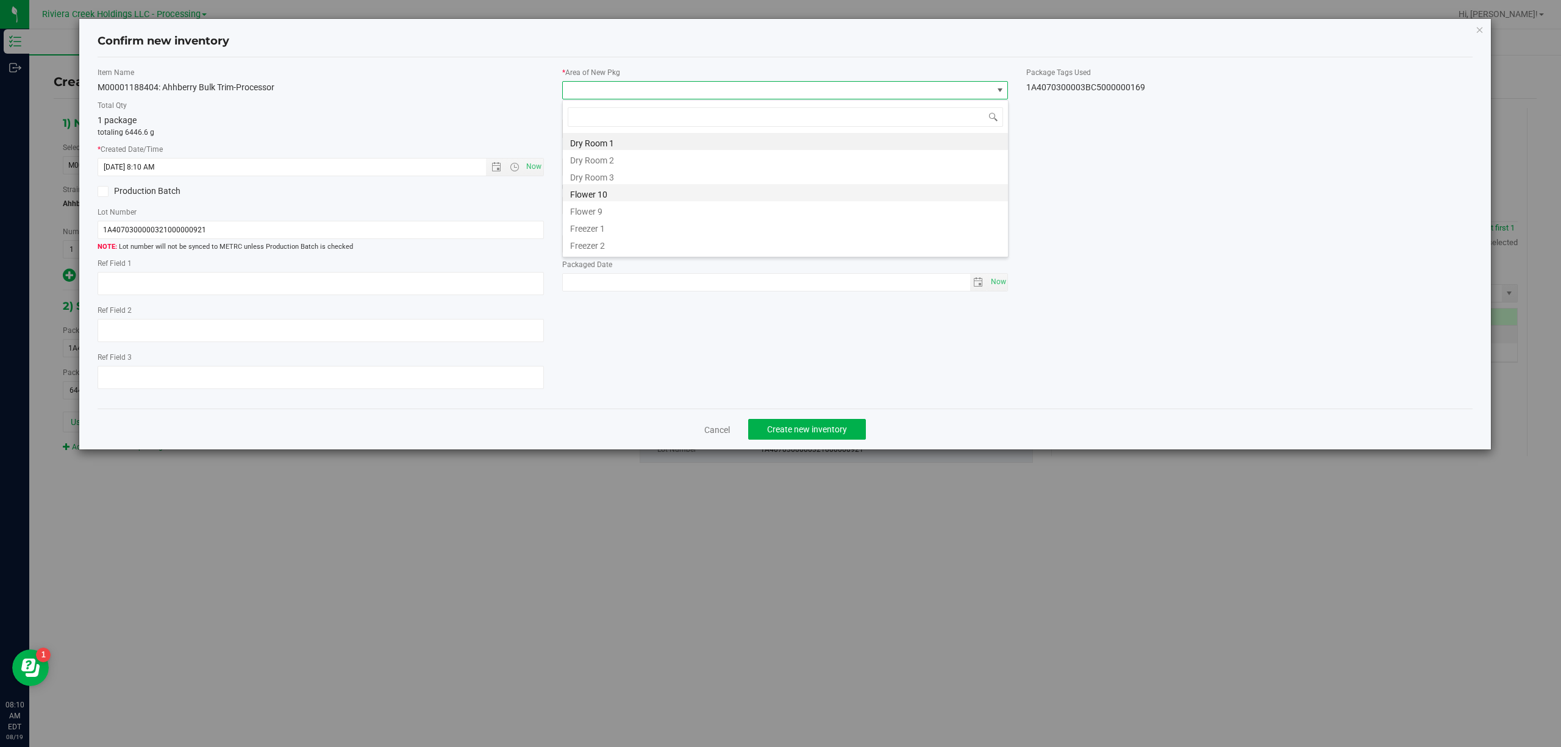
click at [624, 186] on li "Flower 10" at bounding box center [785, 192] width 445 height 17
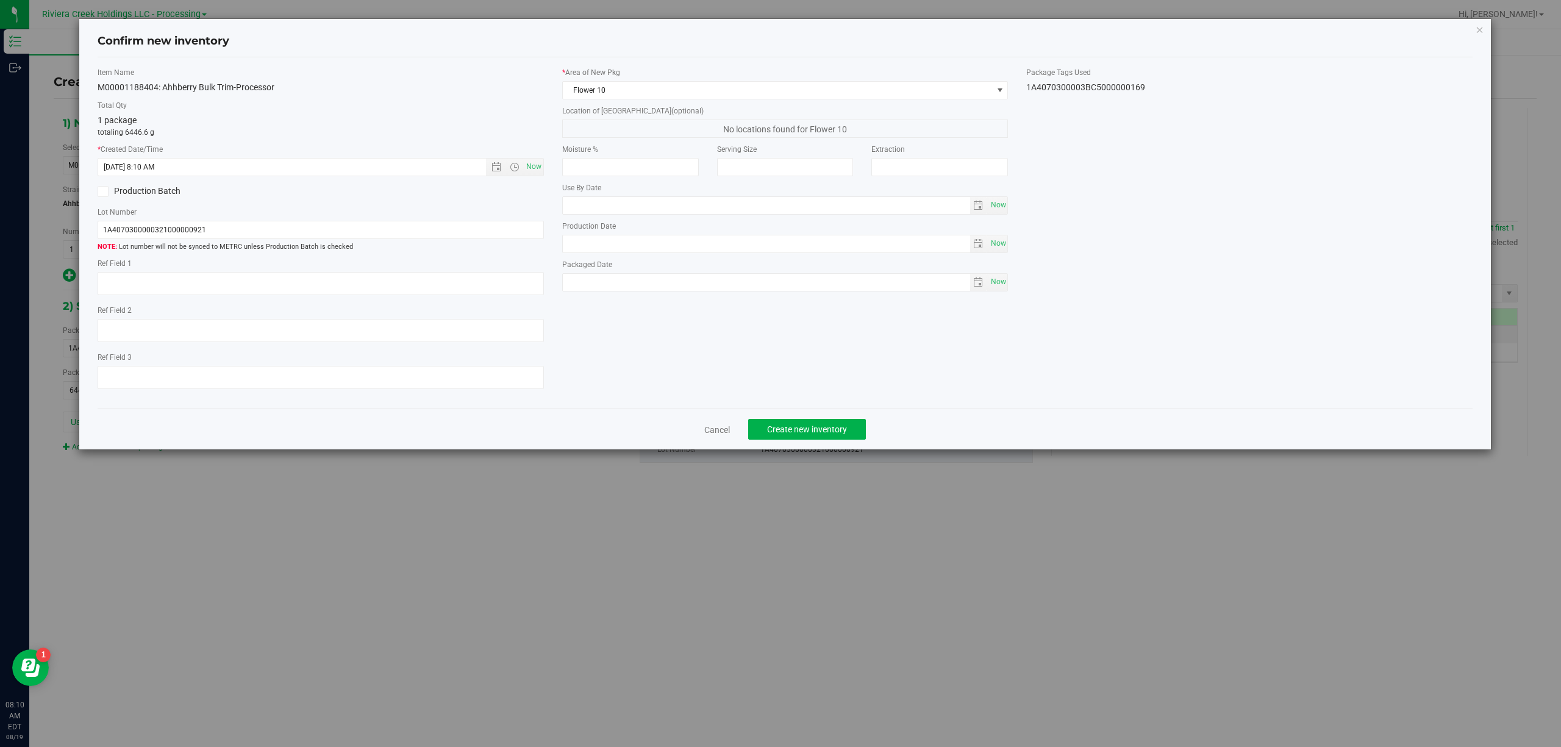
click at [1098, 88] on div "1A4070300003BC5000000169" at bounding box center [1249, 87] width 446 height 13
copy div "1A4070300003BC5000000169 Cancel Create new inventory"
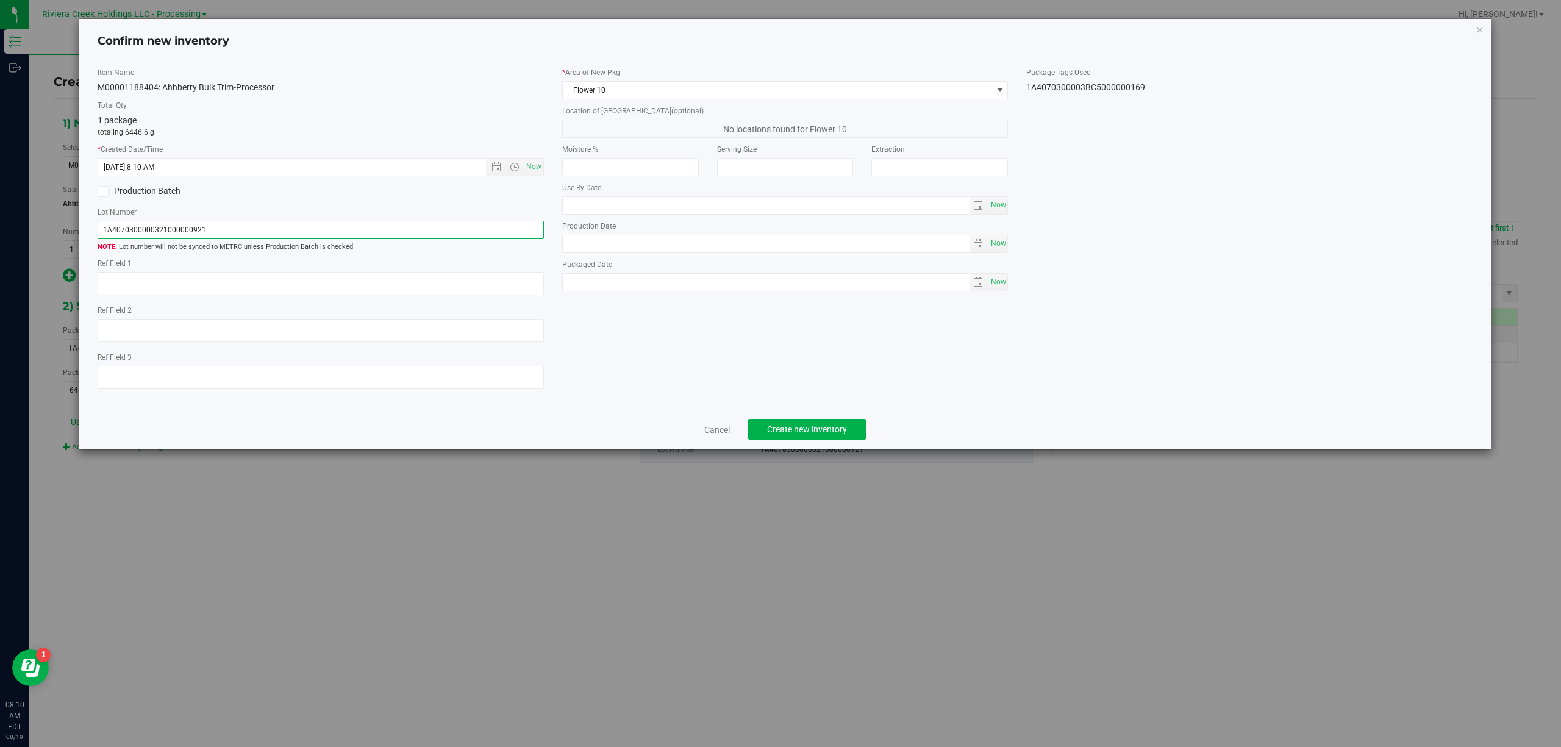
click at [223, 230] on input "1A4070300000321000000921" at bounding box center [321, 230] width 446 height 18
paste input "3BC5000000169"
type input "1A4070300003BC5000000169"
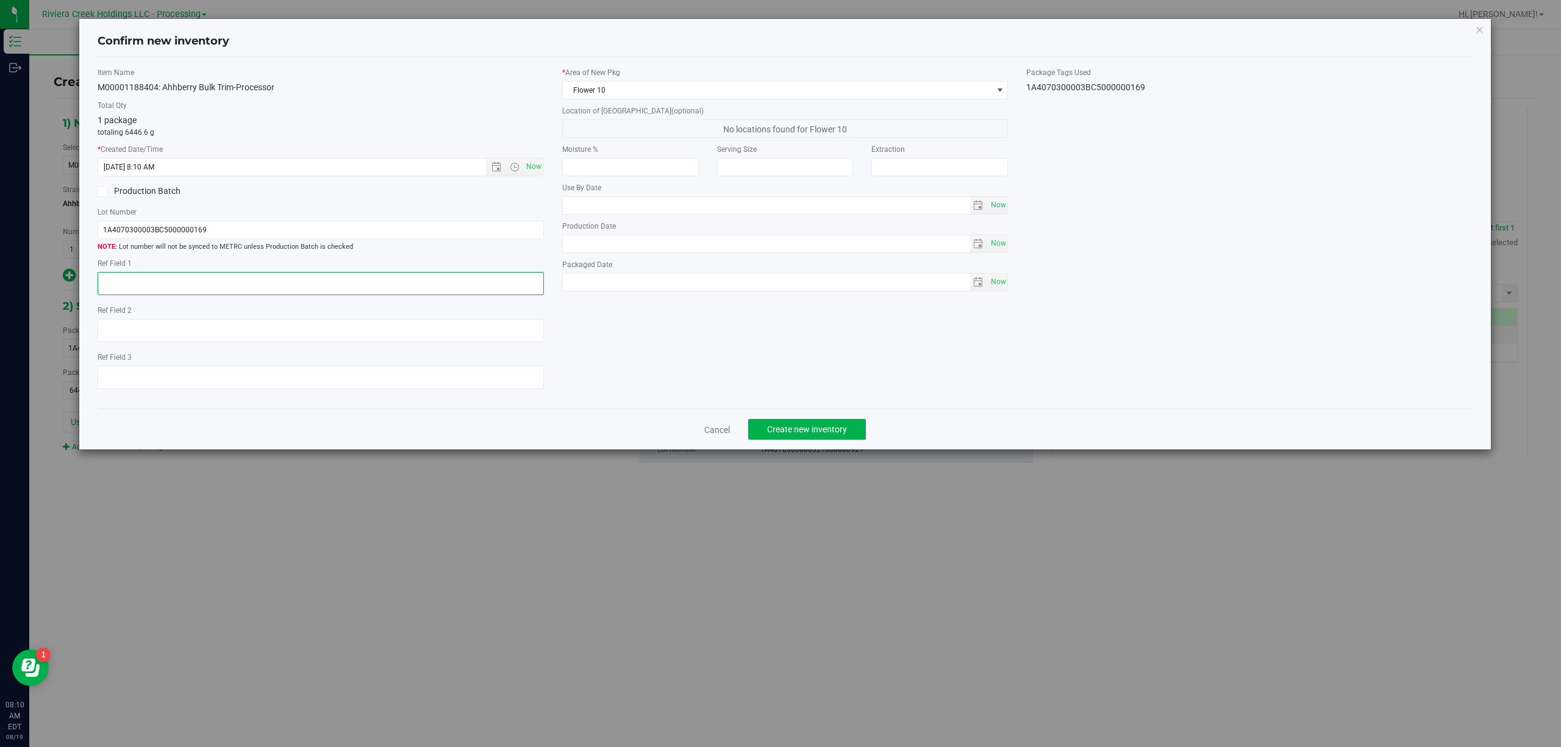
click at [200, 282] on textarea at bounding box center [321, 283] width 446 height 23
type textarea "[PERSON_NAME]"
click at [722, 362] on div "Item Name M00001188404: Ahhberry Bulk Trim-Processor Total Qty 1 package totali…" at bounding box center [785, 233] width 1394 height 332
click at [849, 433] on button "Create new inventory" at bounding box center [807, 429] width 118 height 21
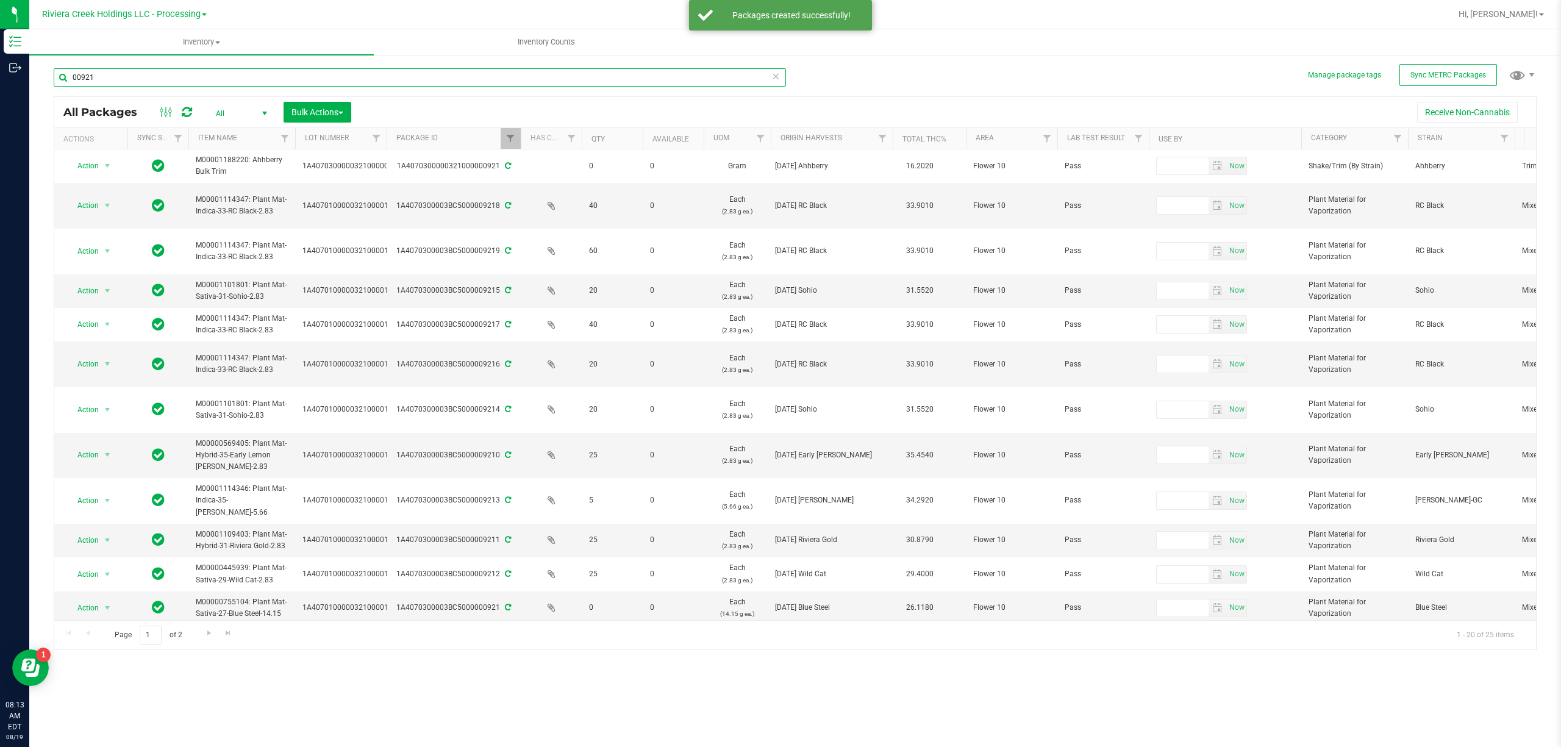
click at [144, 74] on input "00921" at bounding box center [420, 77] width 732 height 18
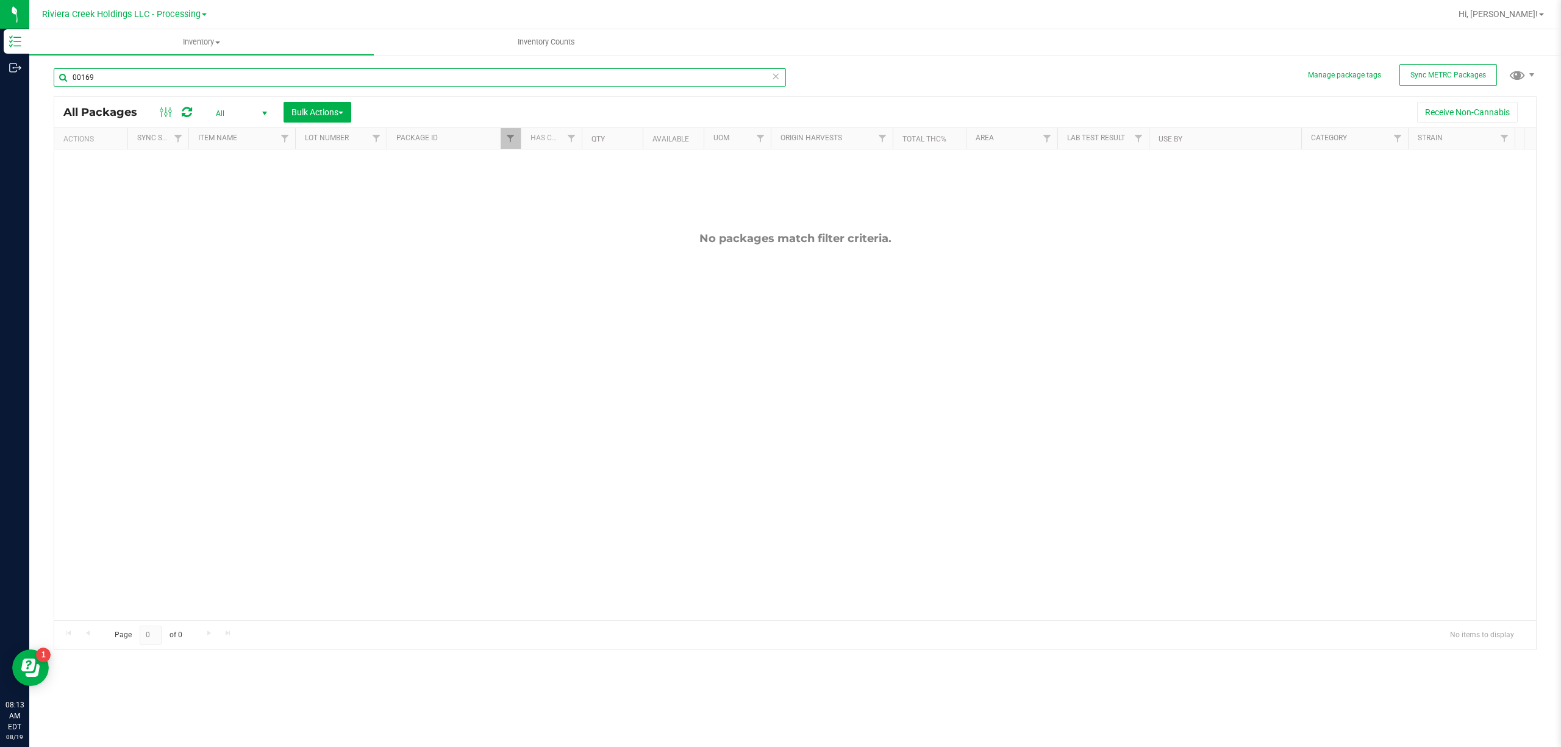
type input "00169"
click at [505, 142] on link "Filter" at bounding box center [511, 138] width 20 height 21
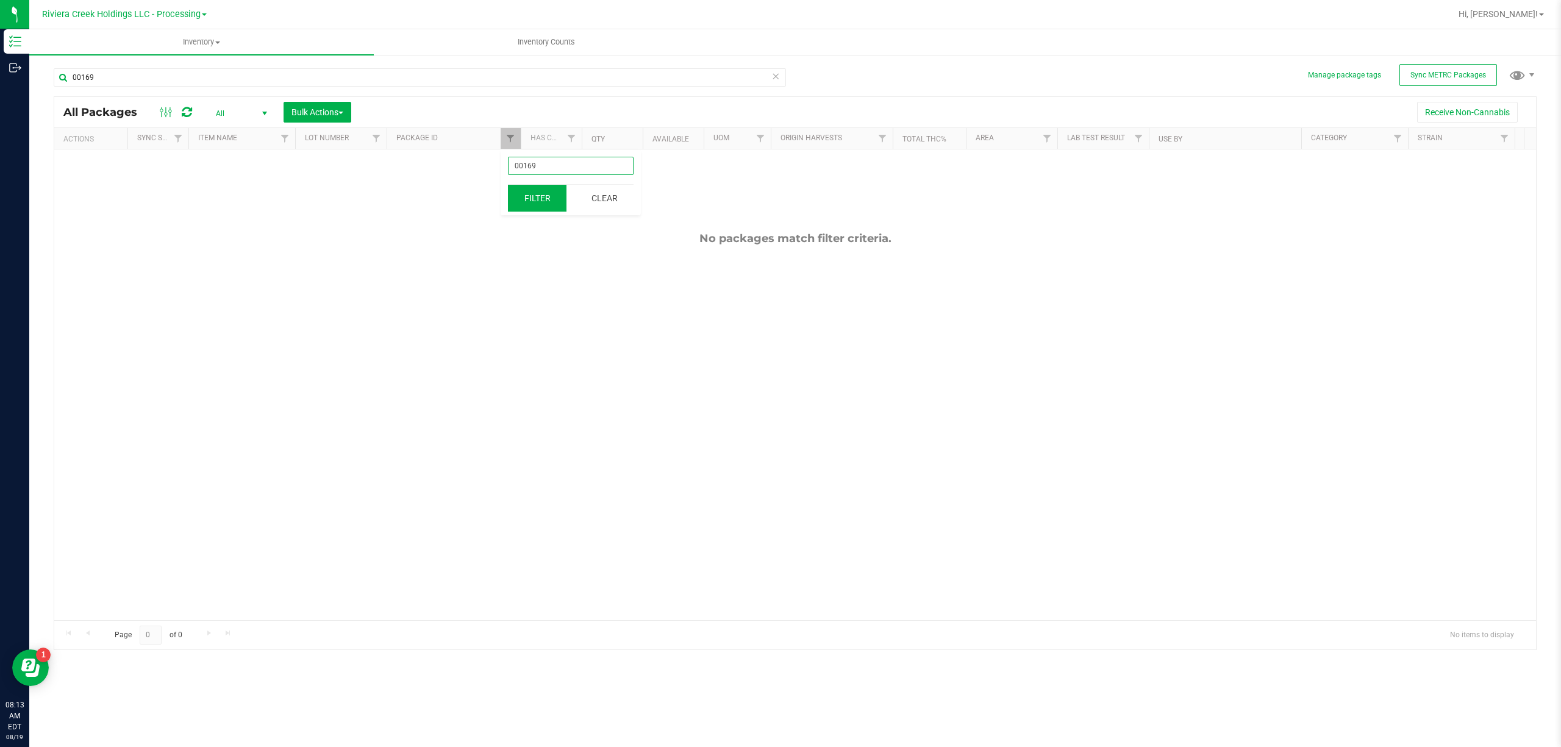
type input "00169"
click at [534, 194] on button "Filter" at bounding box center [537, 198] width 59 height 27
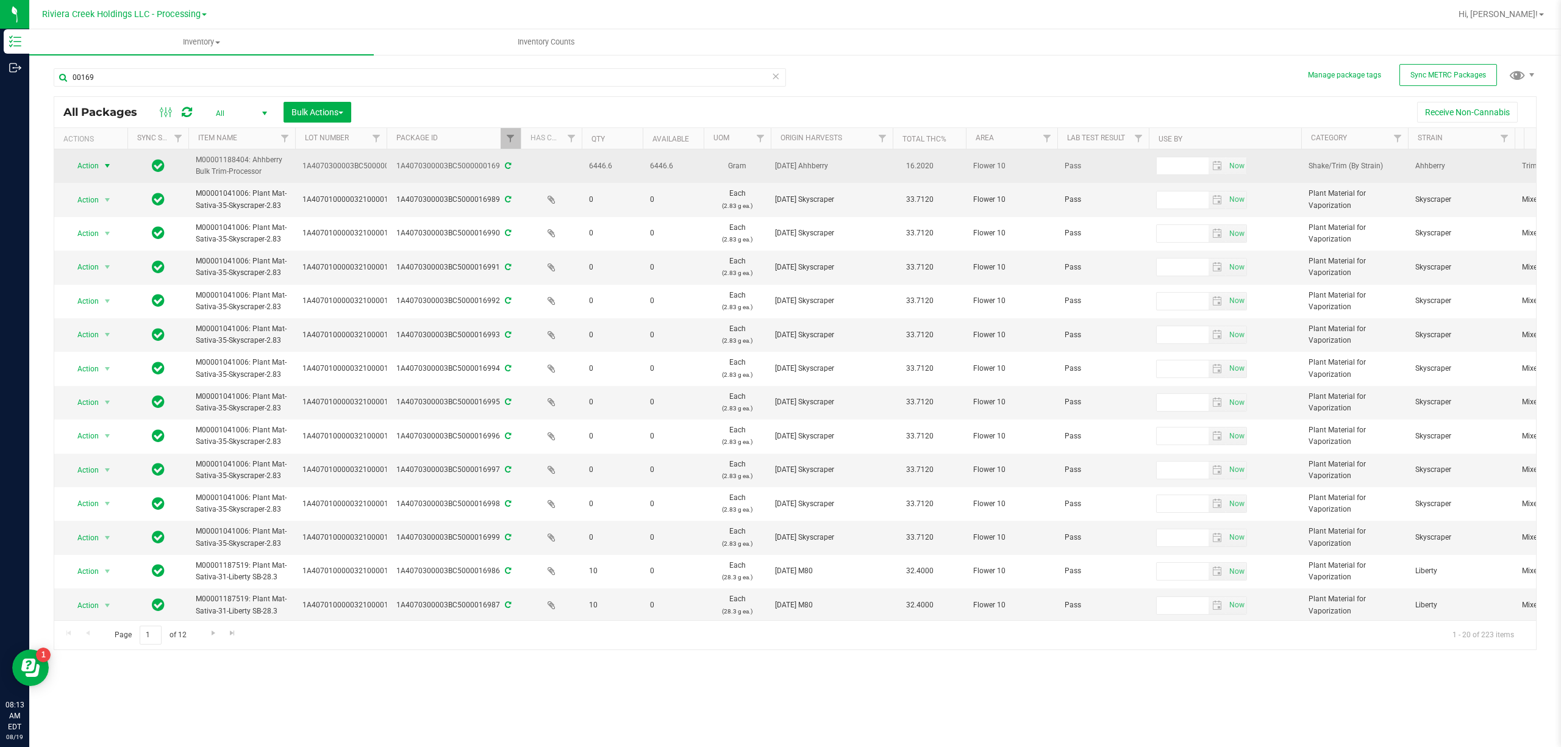
click at [104, 168] on span "select" at bounding box center [107, 166] width 10 height 10
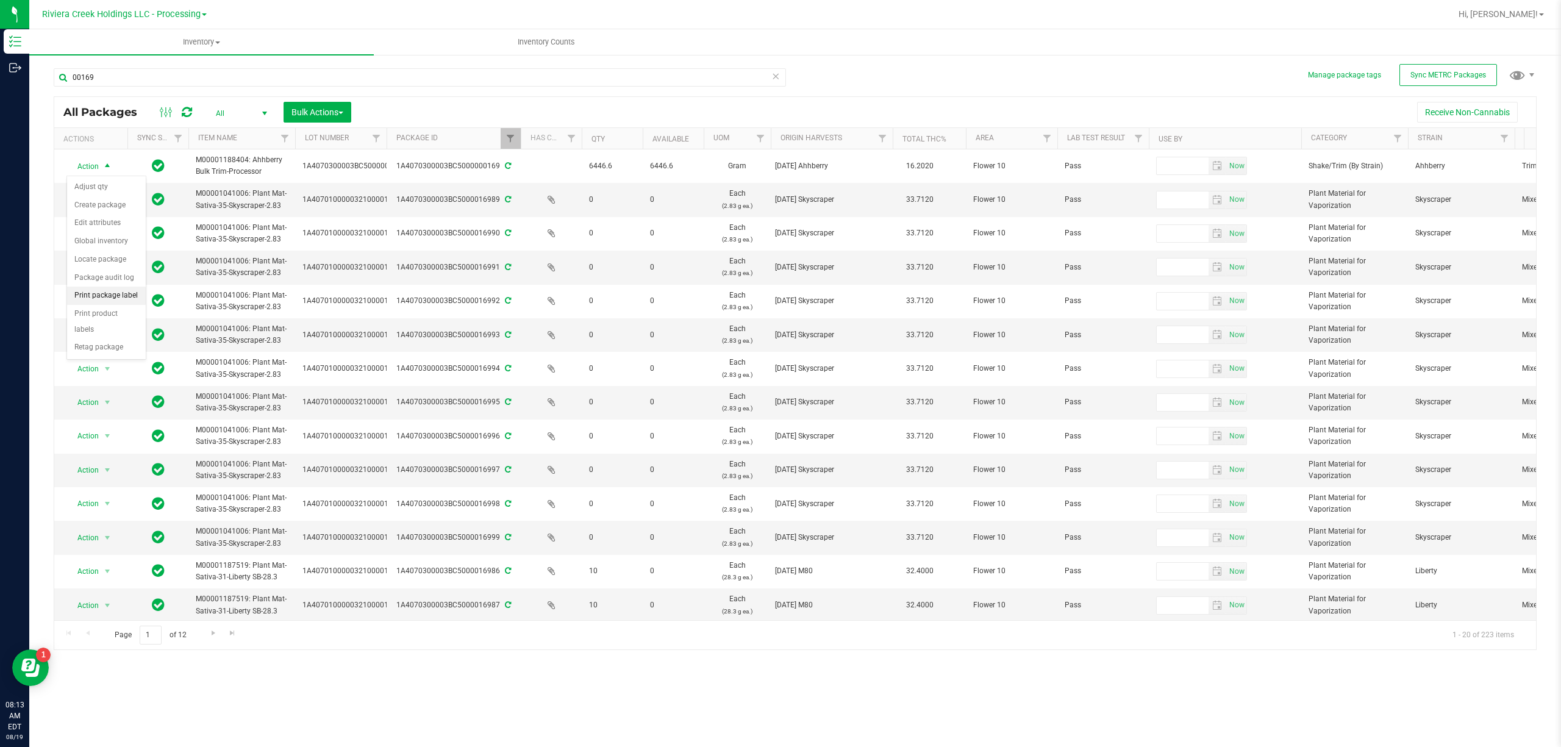
click at [123, 298] on li "Print package label" at bounding box center [106, 296] width 79 height 18
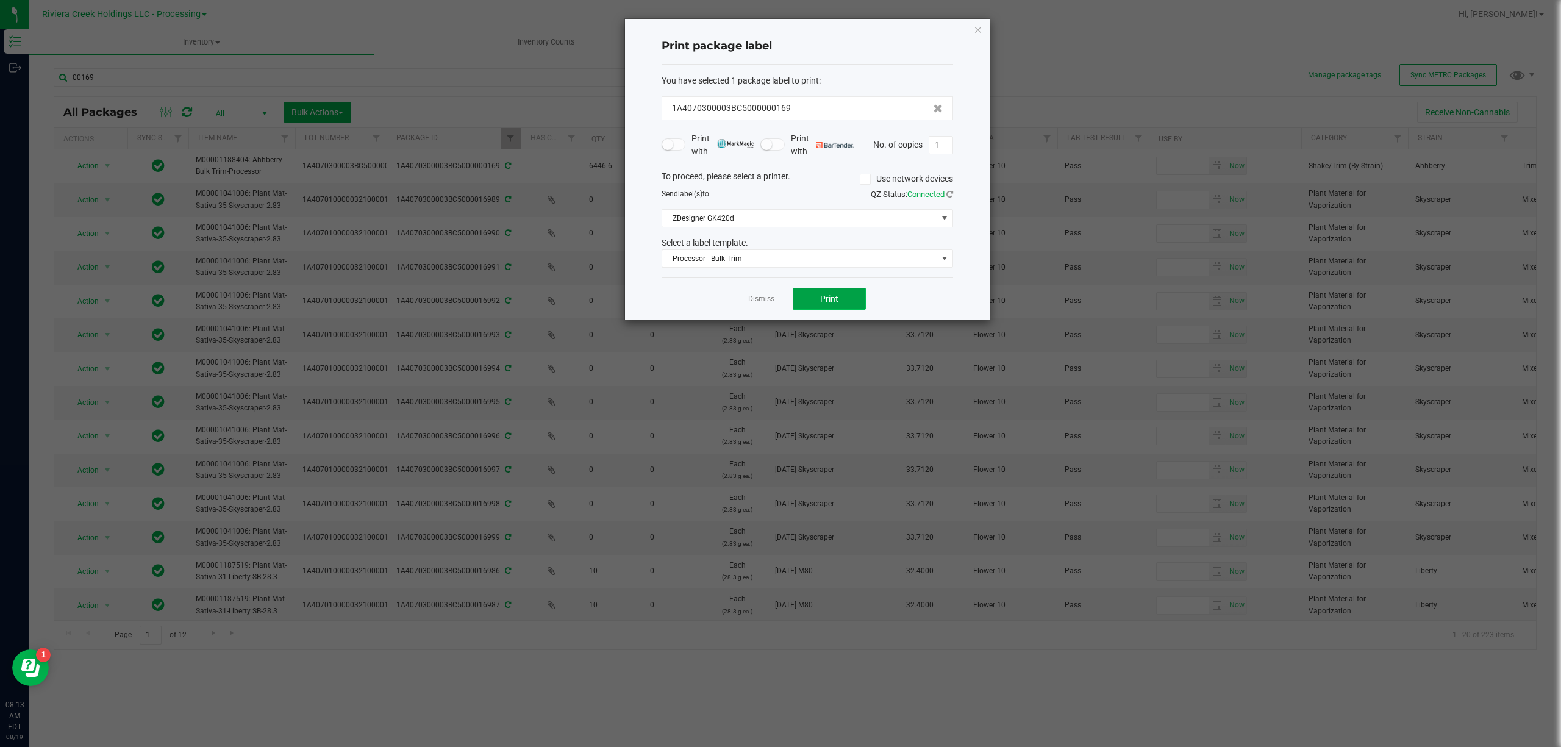
click at [838, 298] on button "Print" at bounding box center [829, 299] width 73 height 22
click at [813, 264] on span "Processor - Bulk Trim" at bounding box center [799, 258] width 275 height 17
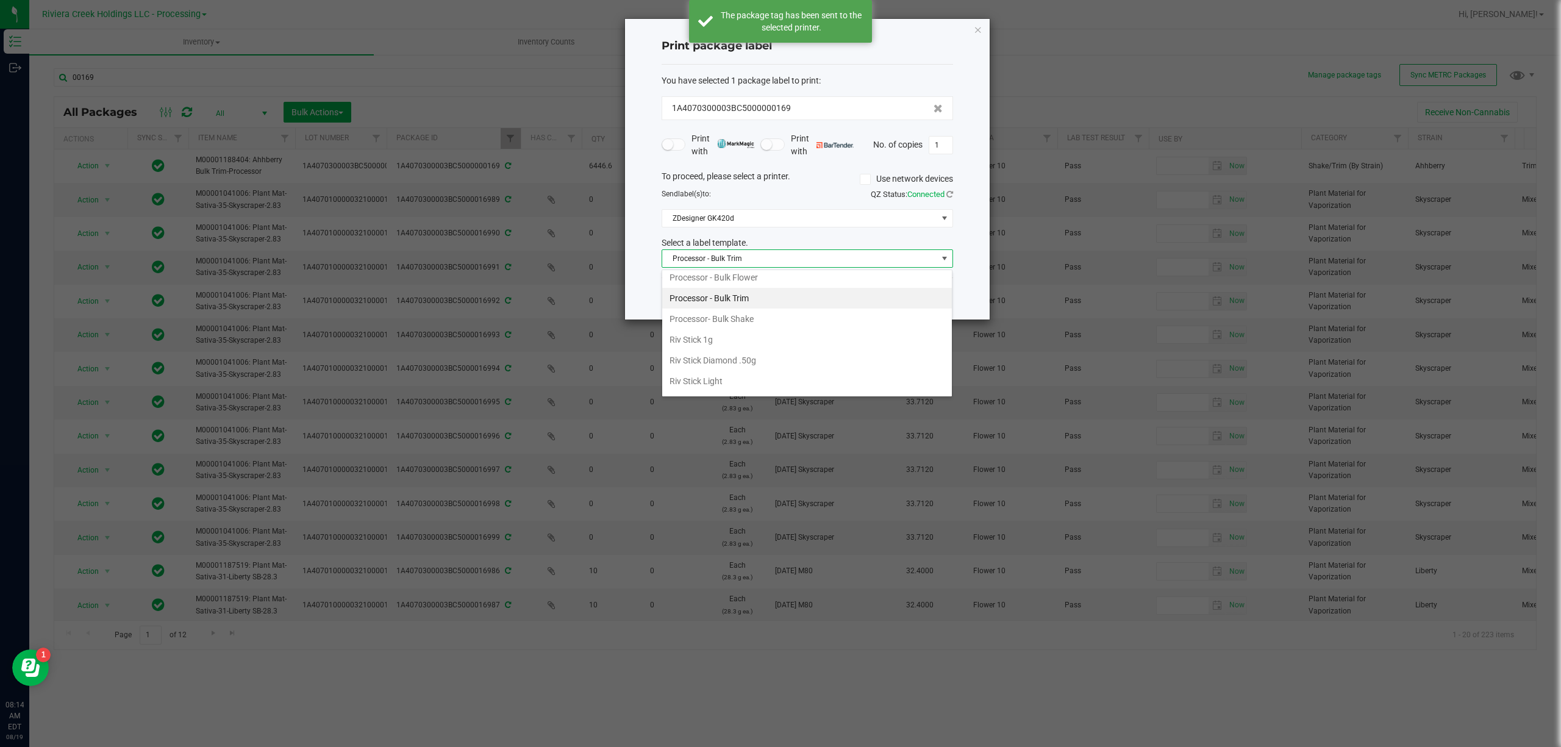
scroll to position [596, 0]
click at [747, 374] on li "Strain- Harvest Date Label" at bounding box center [807, 383] width 290 height 21
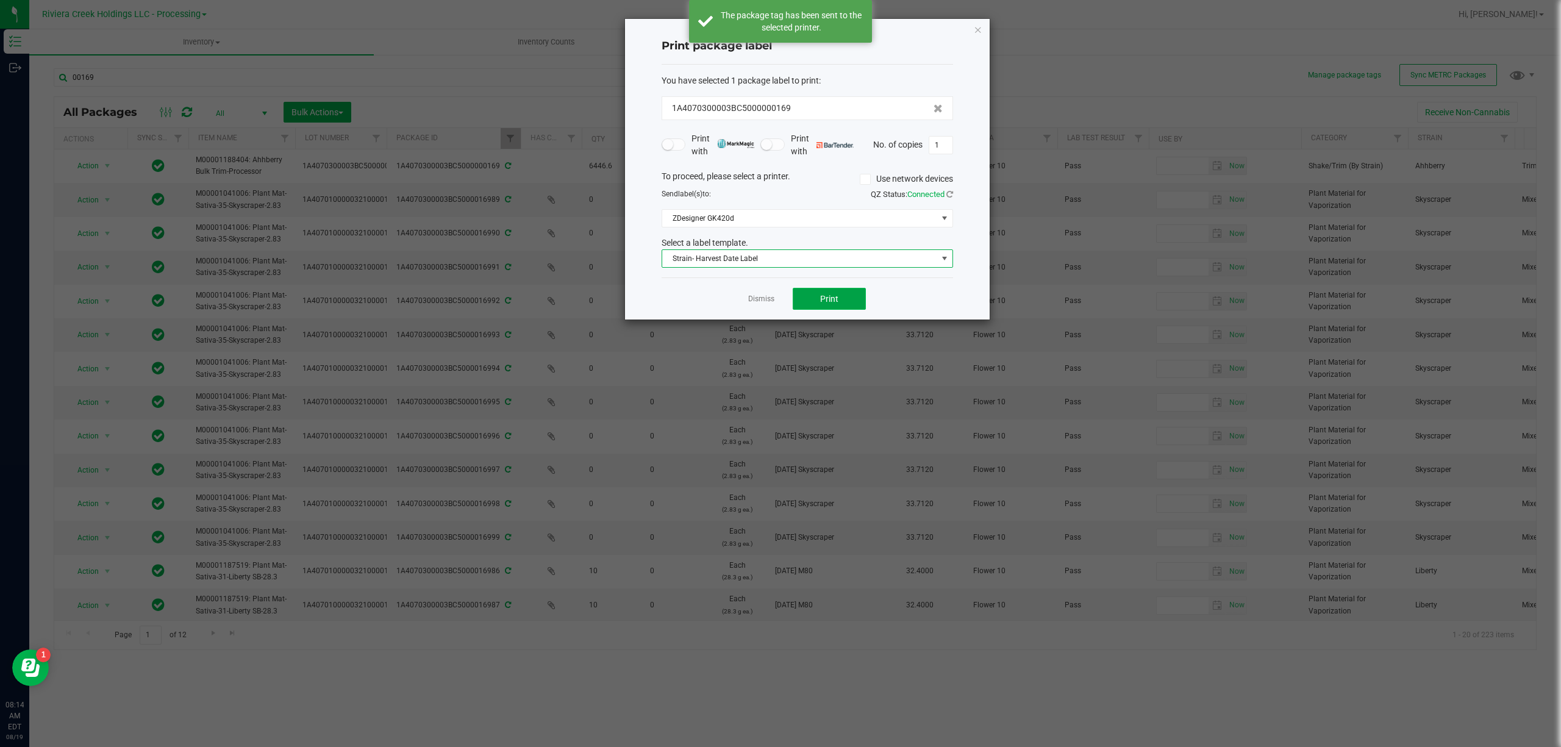
click at [807, 296] on button "Print" at bounding box center [829, 299] width 73 height 22
click at [974, 24] on icon "button" at bounding box center [978, 29] width 9 height 15
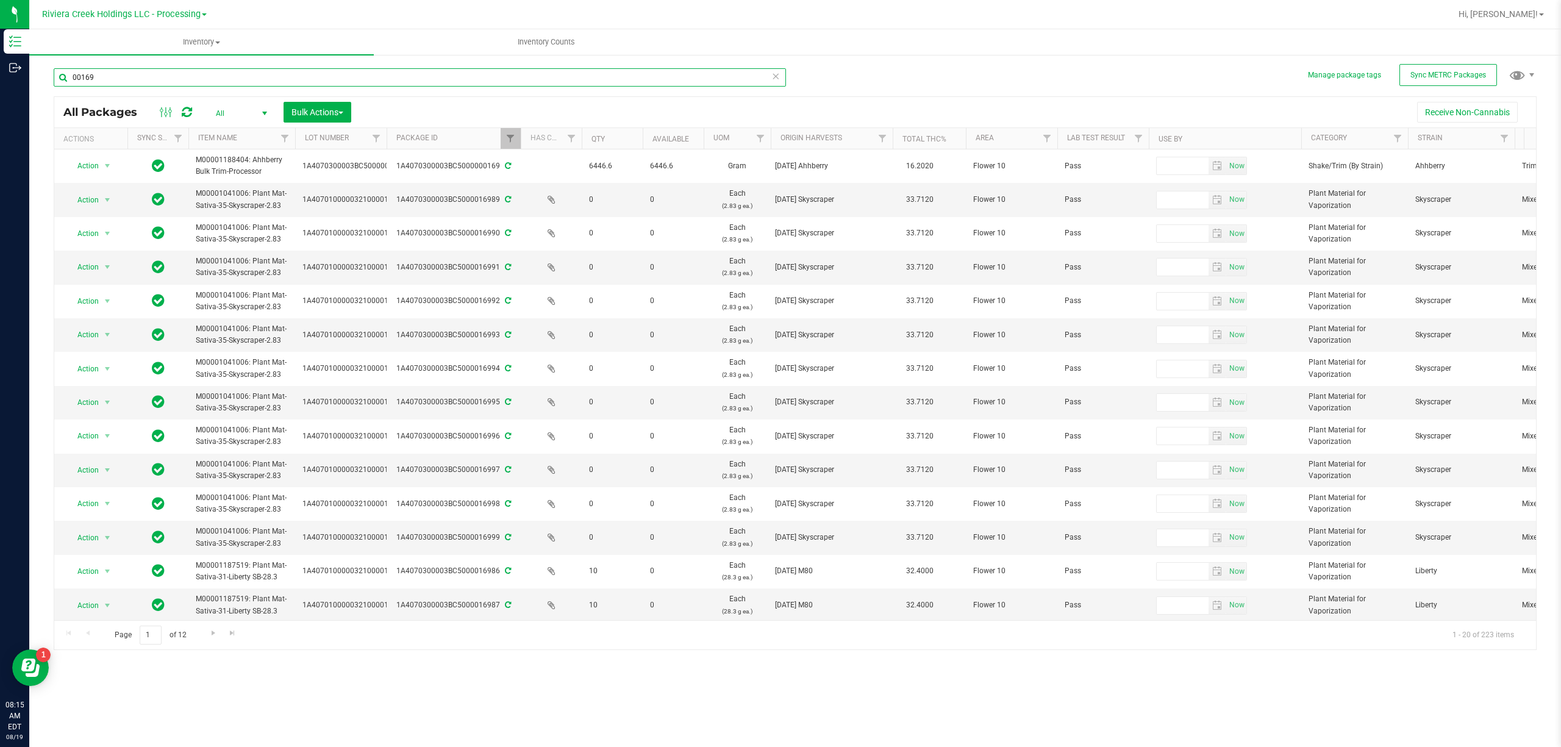
click at [125, 79] on input "00169" at bounding box center [420, 77] width 732 height 18
type input "1064"
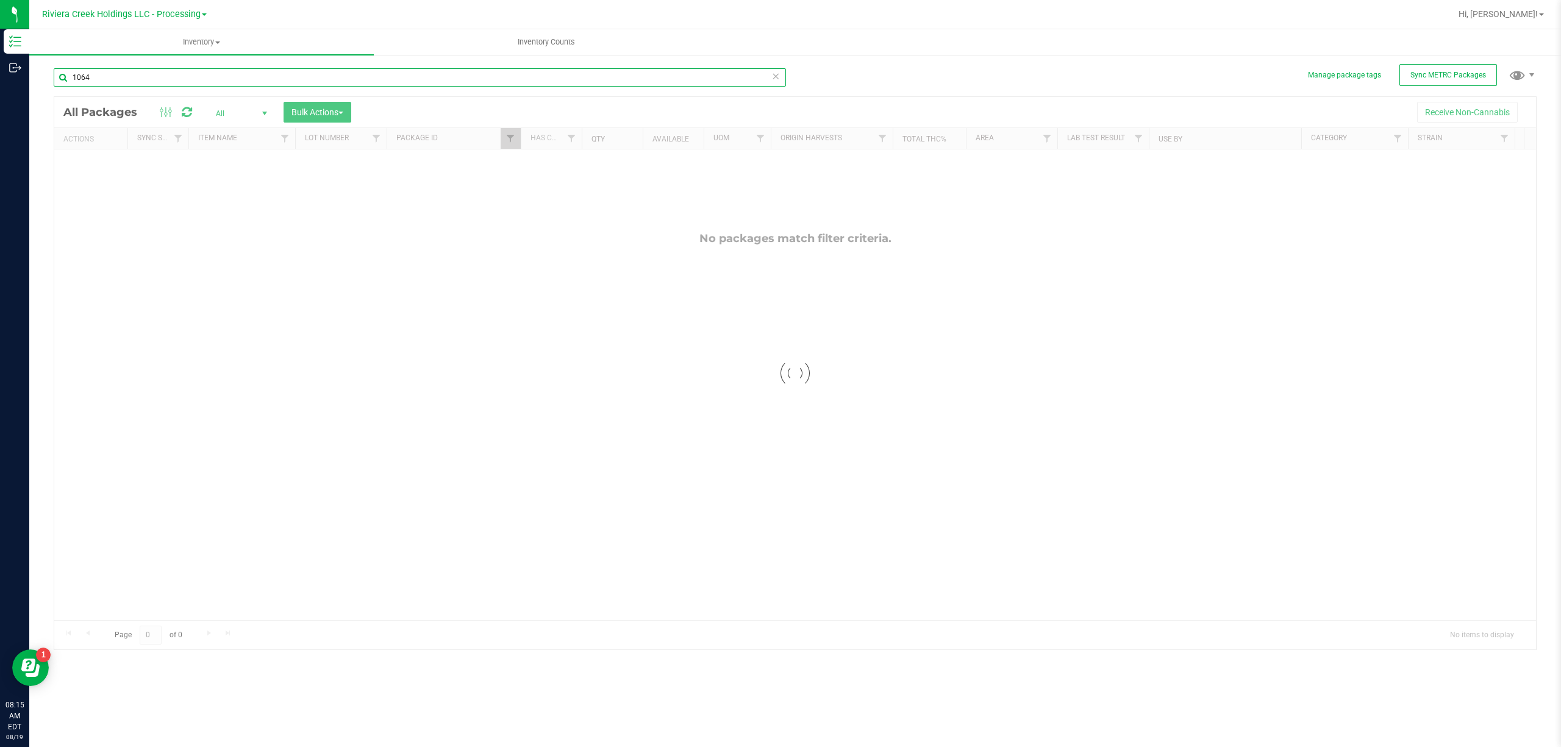
type input "00169"
type input "1064"
click at [505, 140] on link "Filter" at bounding box center [511, 138] width 20 height 21
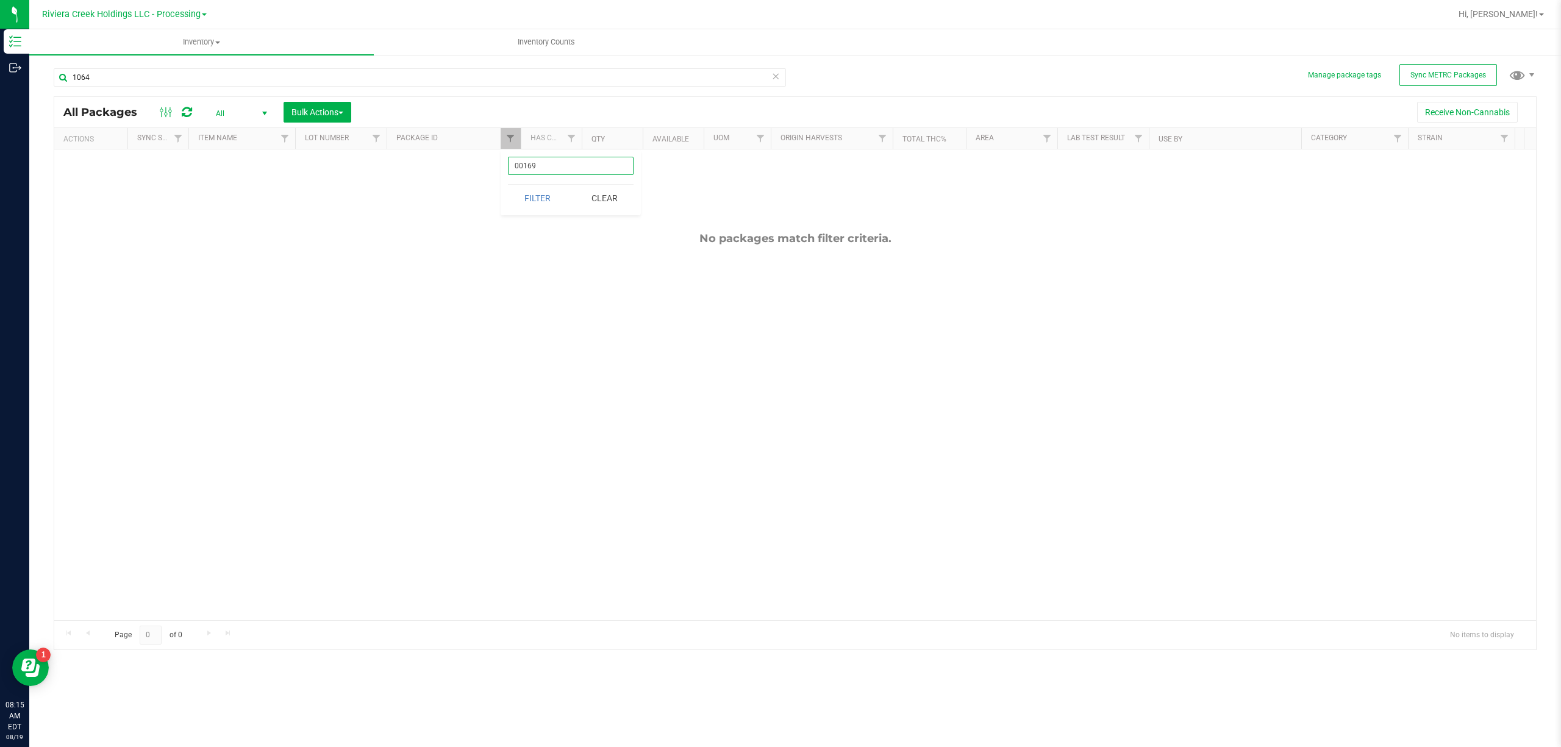
click at [551, 166] on input "00169" at bounding box center [571, 166] width 126 height 18
type input "1064"
click at [554, 199] on button "Filter" at bounding box center [537, 198] width 59 height 27
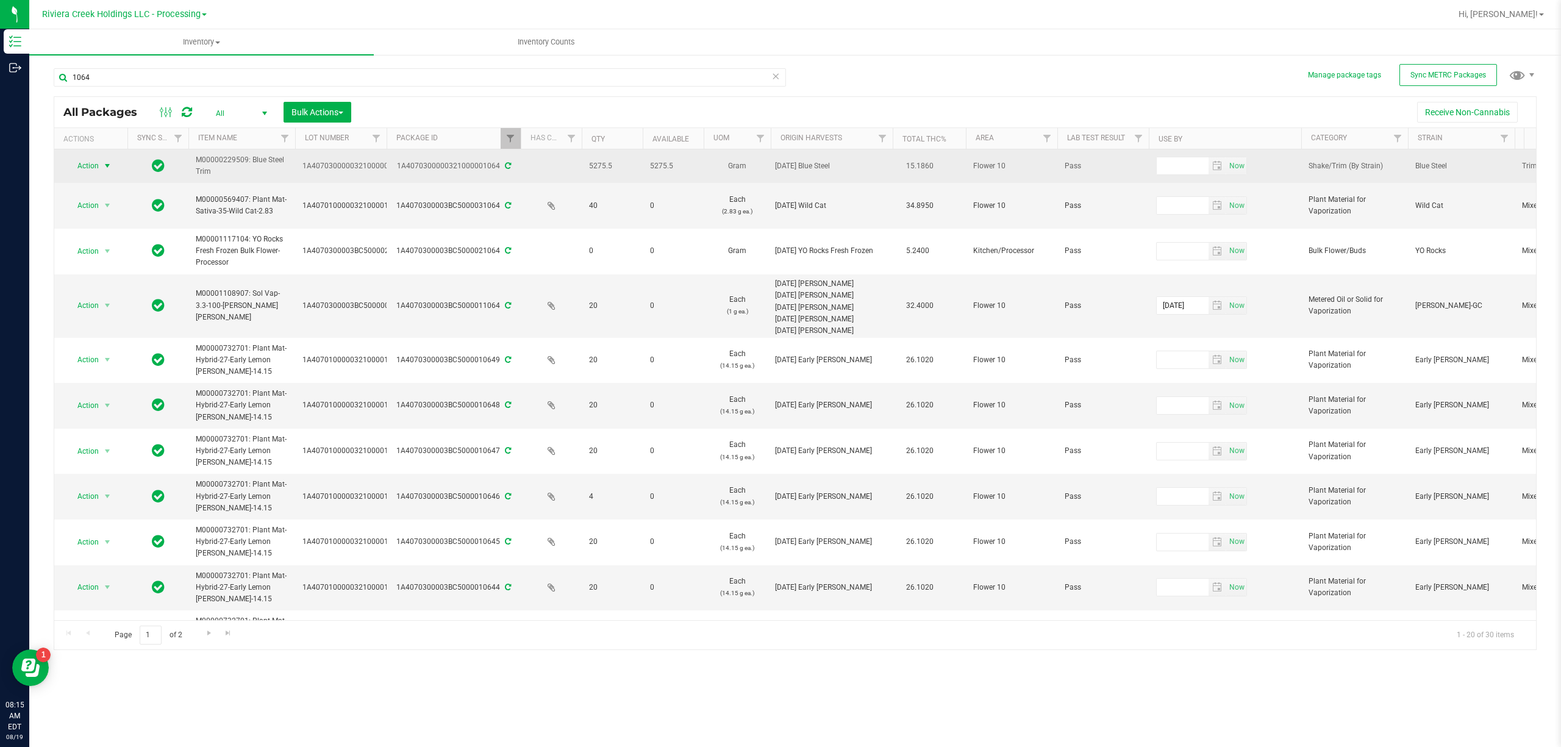
click at [91, 167] on span "Action" at bounding box center [82, 165] width 33 height 17
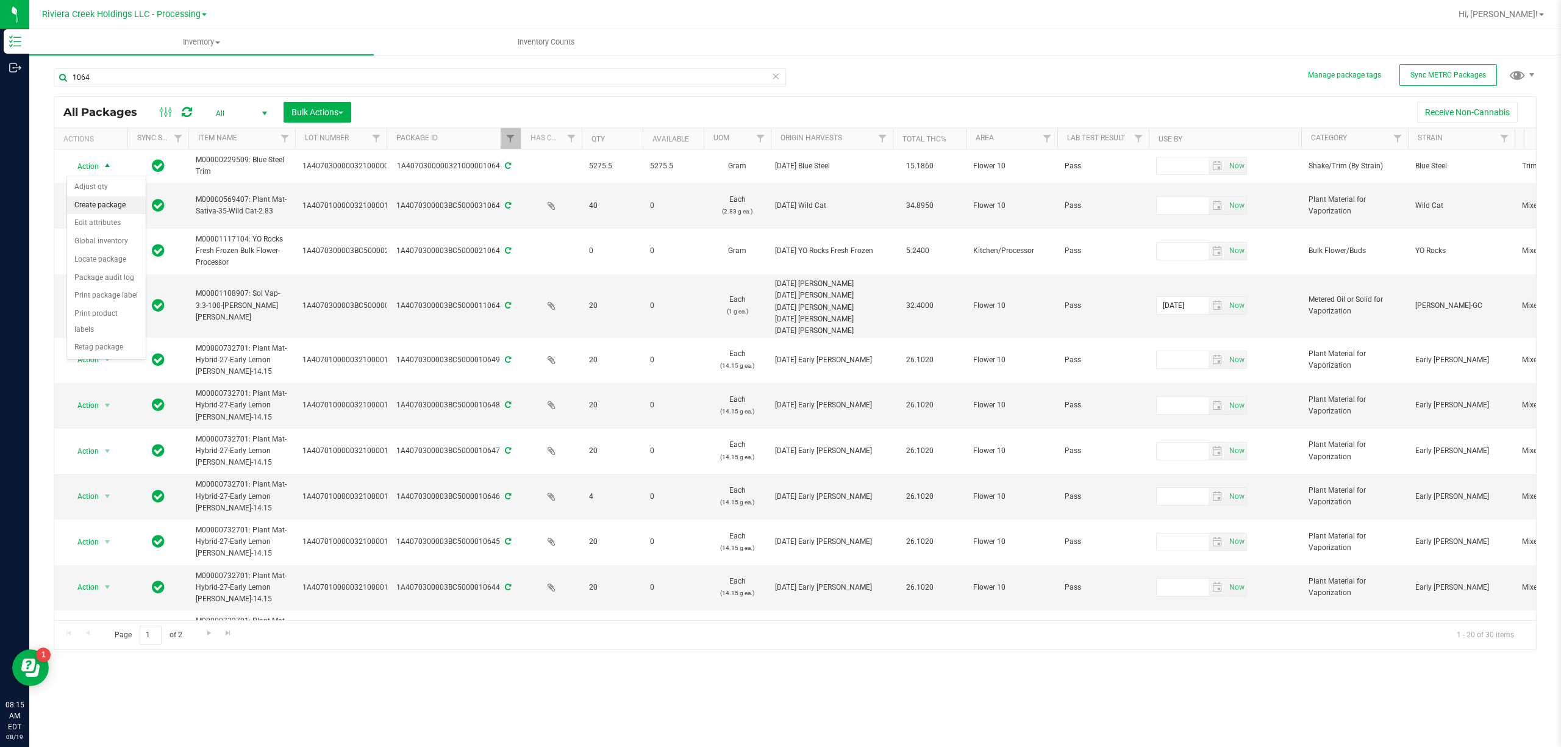
click at [118, 208] on li "Create package" at bounding box center [106, 205] width 79 height 18
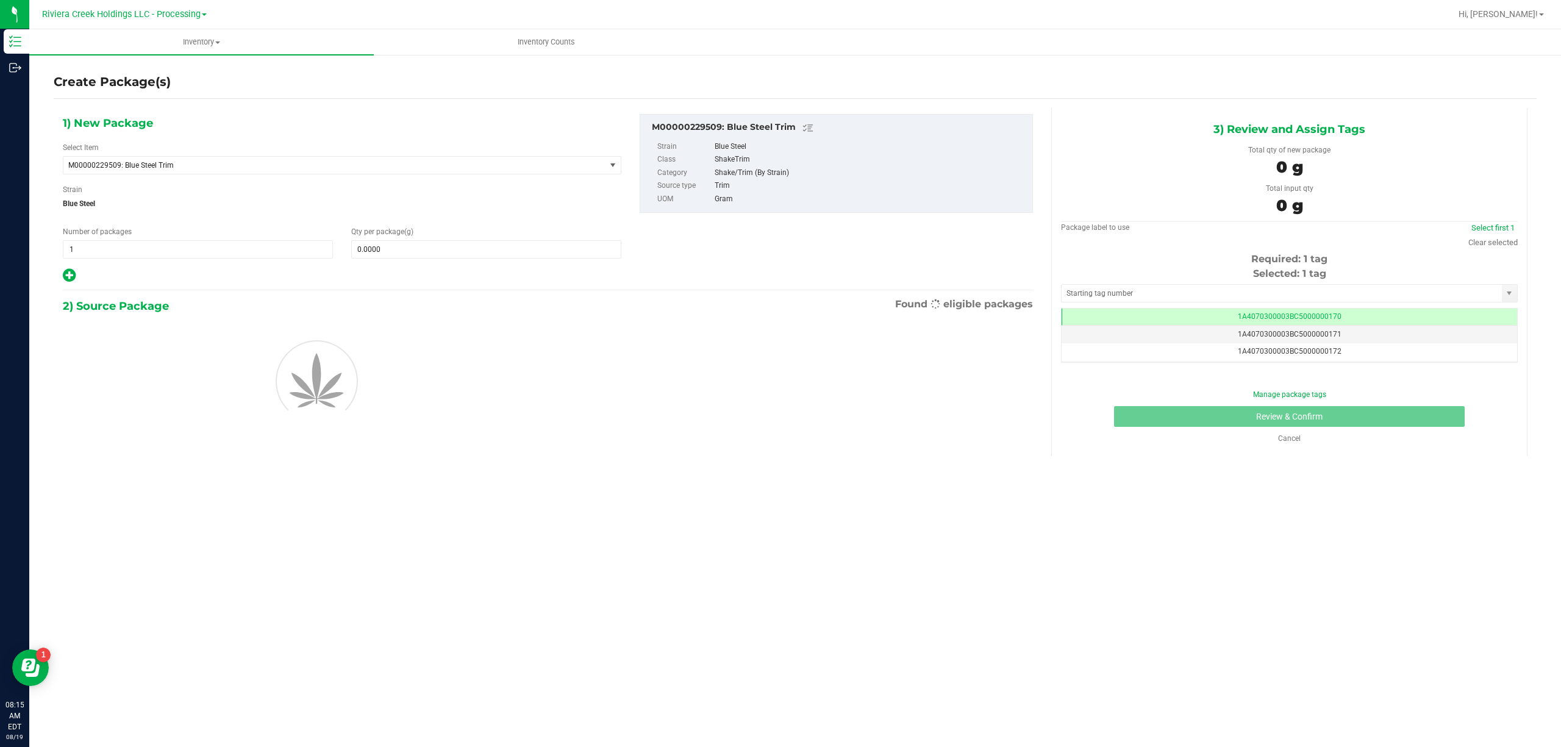
scroll to position [0, -1]
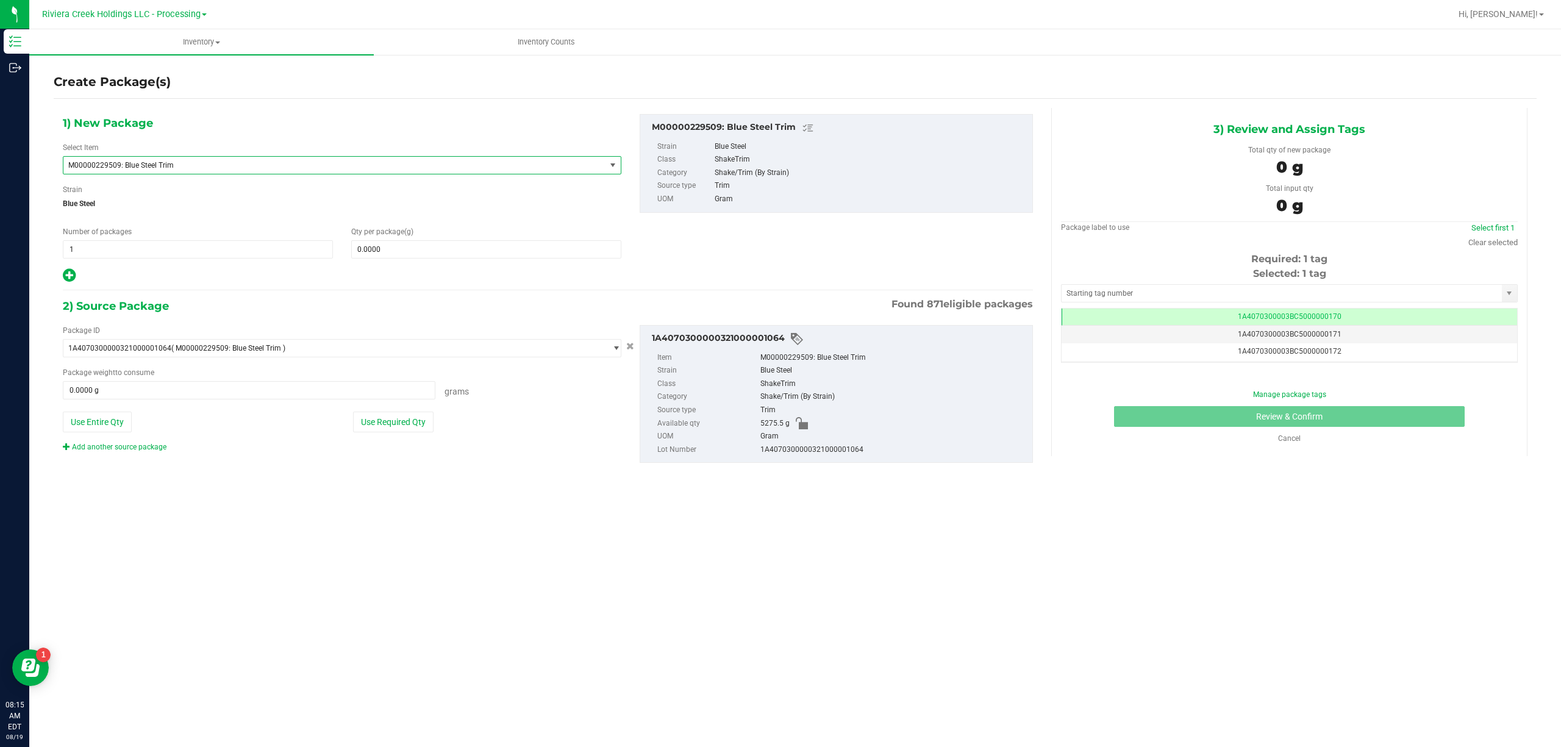
click at [169, 166] on span "M00000229509: Blue Steel Trim" at bounding box center [323, 165] width 511 height 9
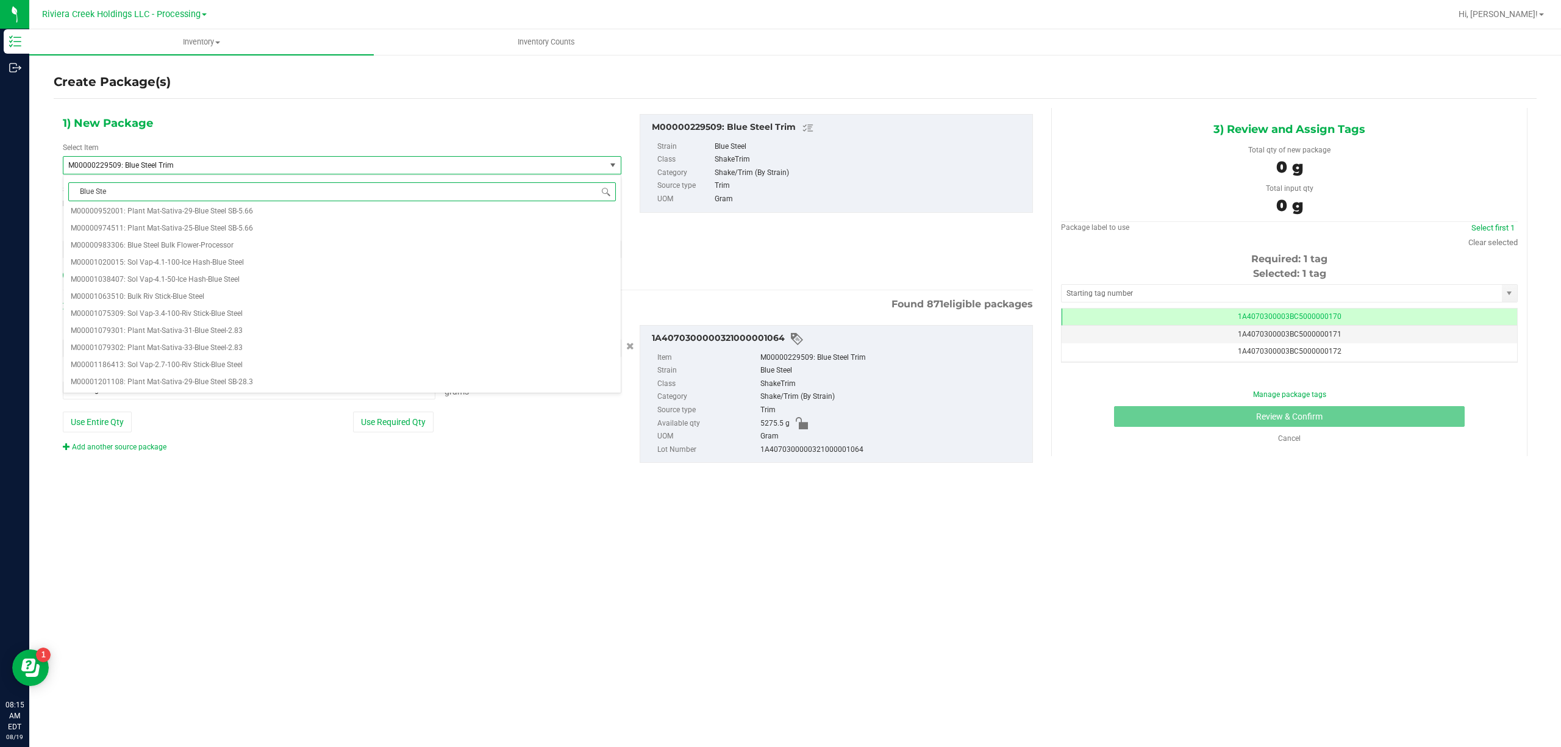
scroll to position [0, 0]
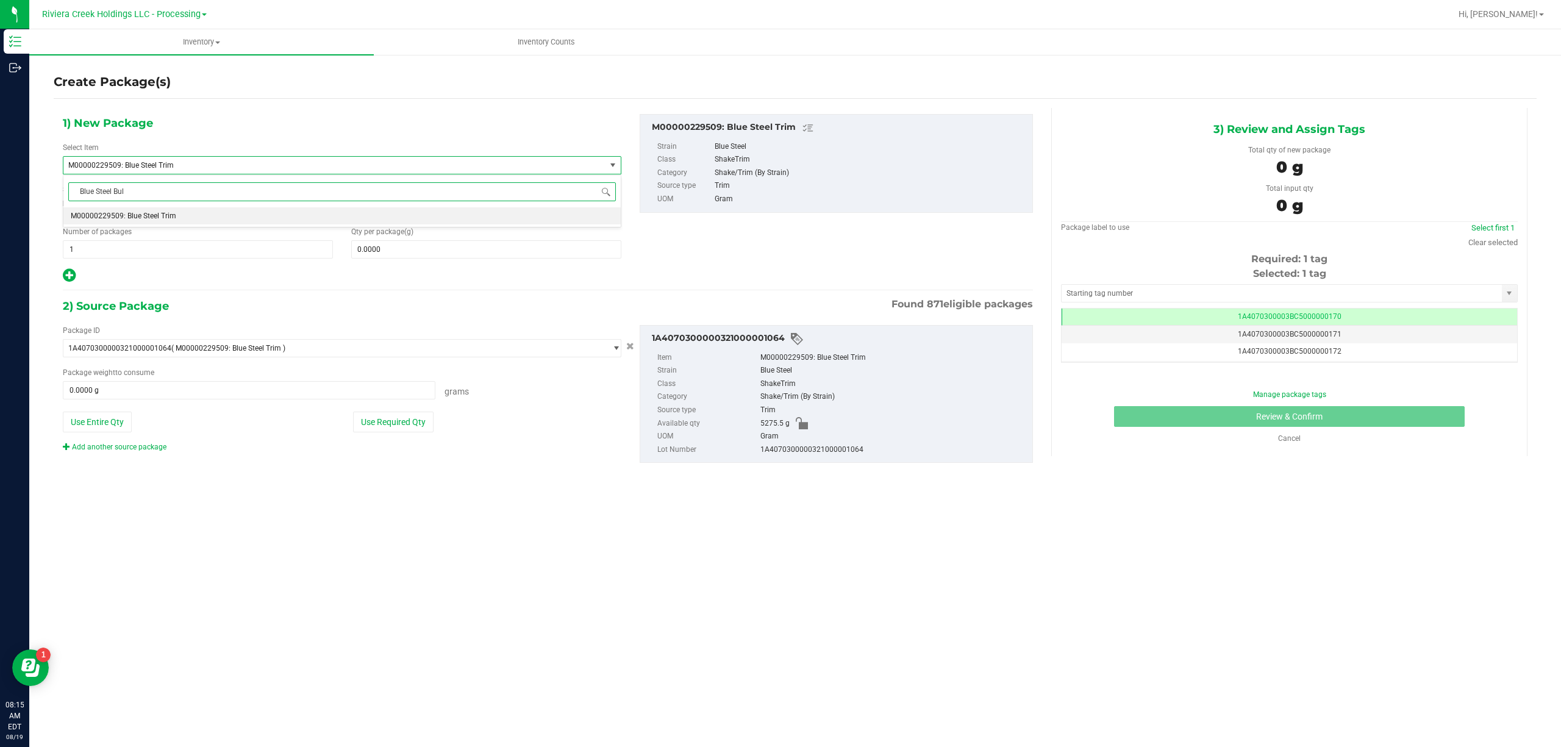
type input "Blue Steel Bulk"
click at [227, 235] on span "M00000764014: Blue Steel Bulk Trim - Processor" at bounding box center [151, 233] width 160 height 9
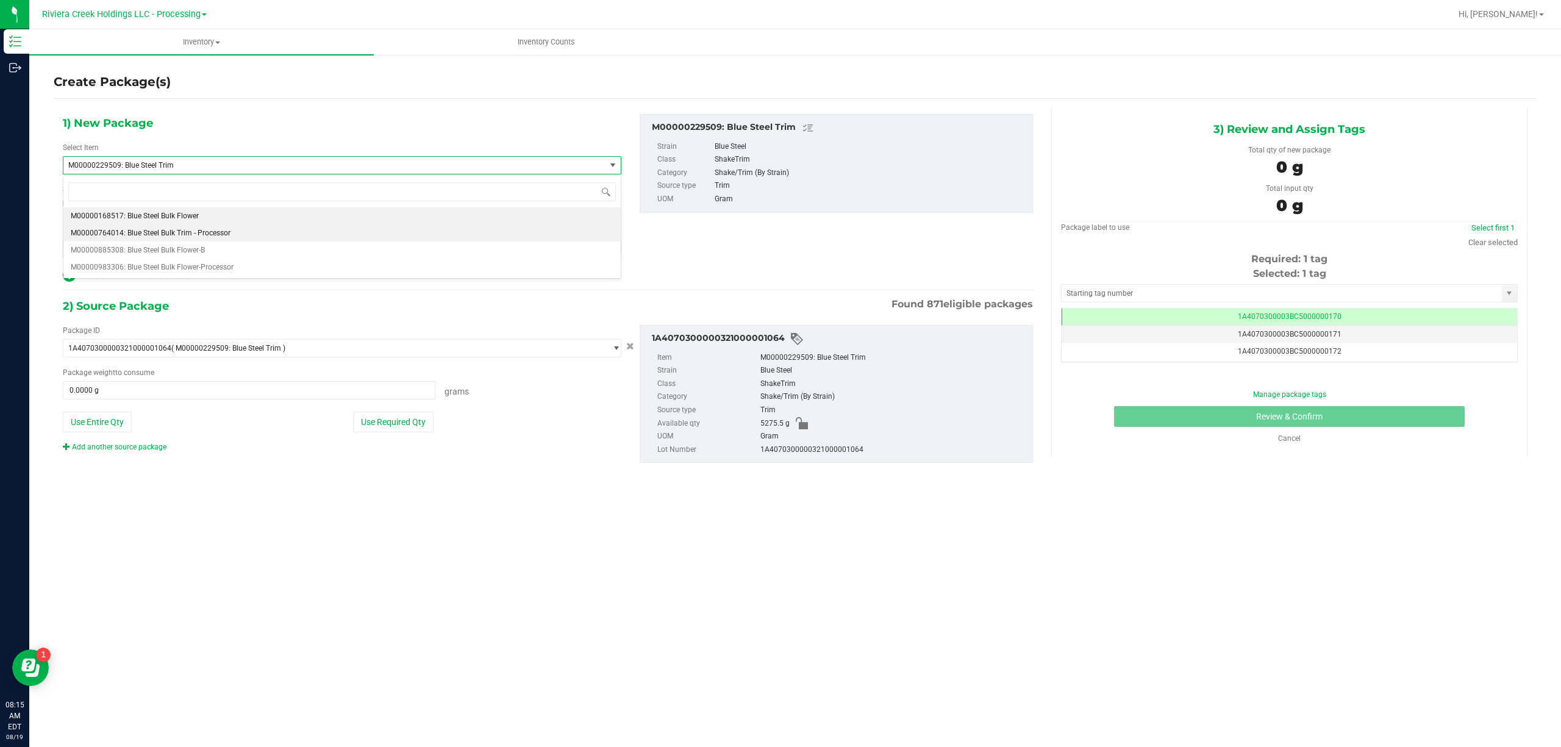
type input "0.0000"
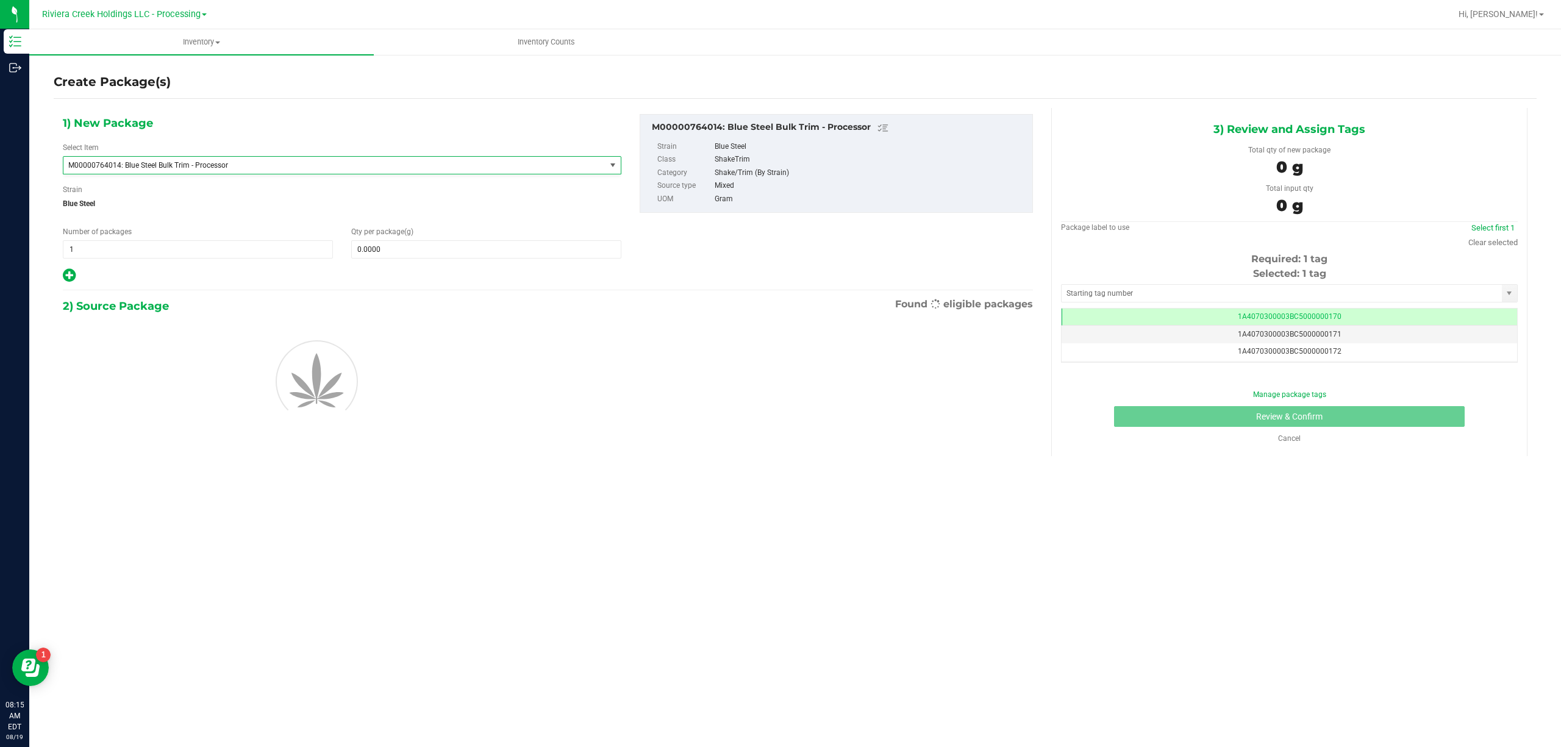
scroll to position [12205, 0]
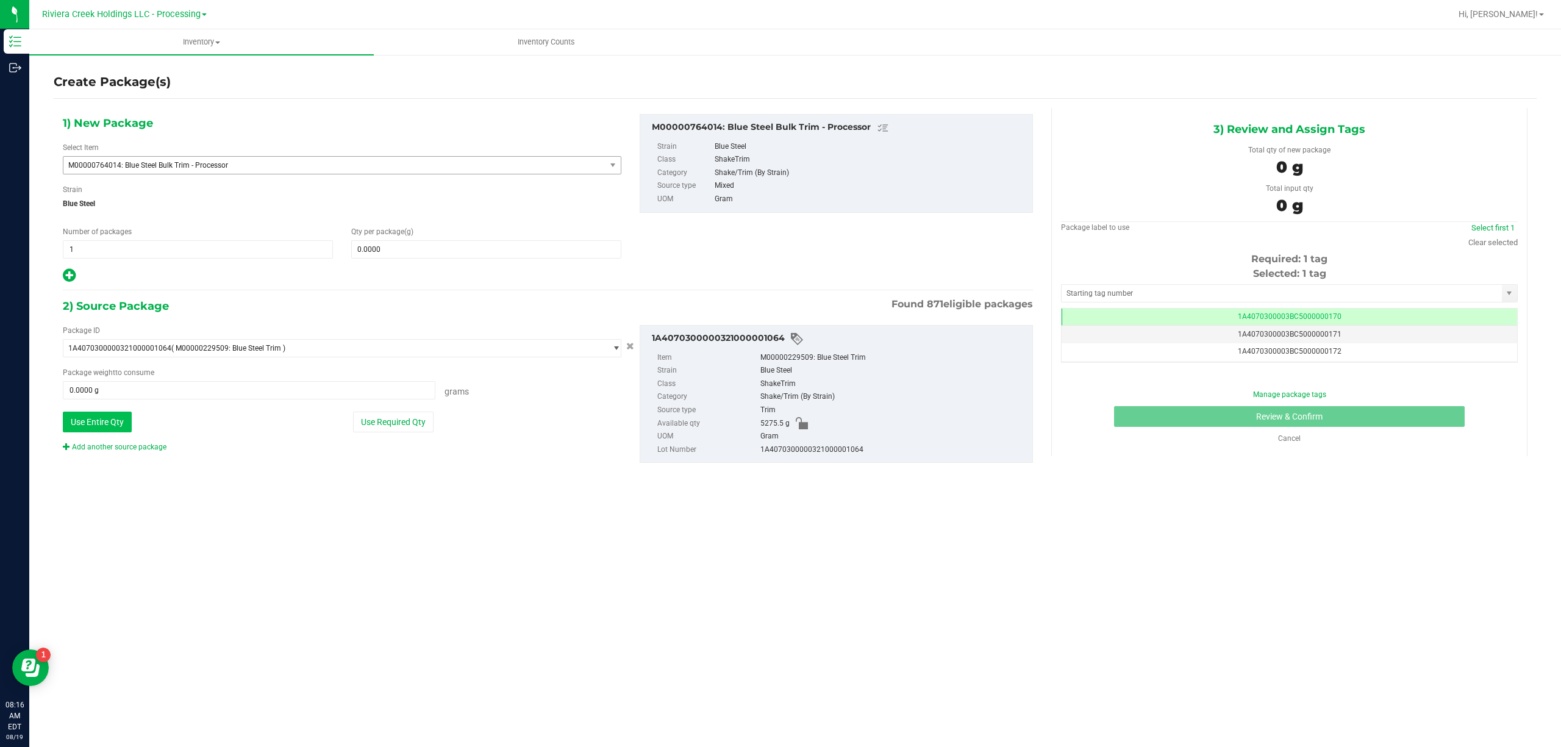
click at [120, 427] on button "Use Entire Qty" at bounding box center [97, 422] width 69 height 21
type input "5275.5000 g"
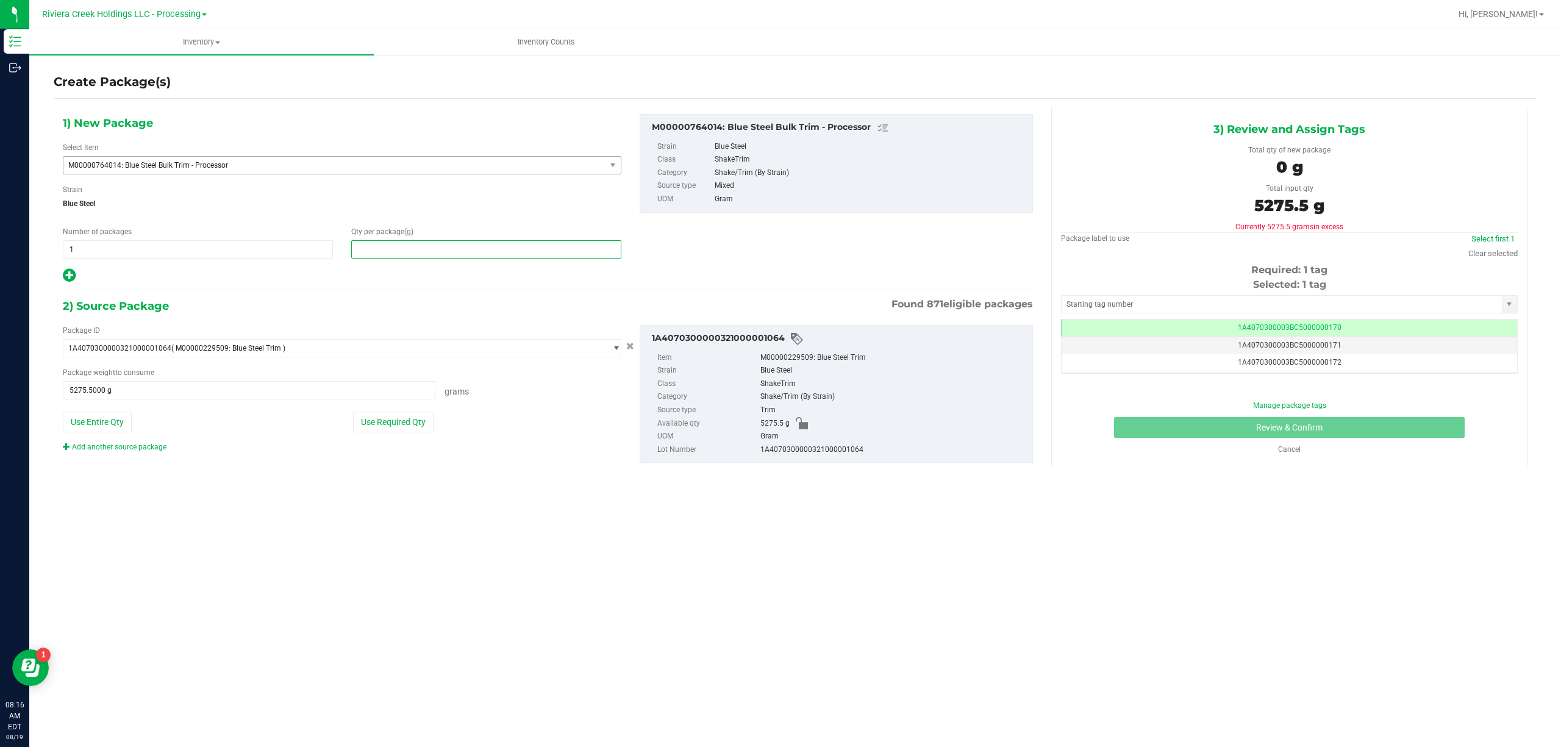
click at [395, 249] on span at bounding box center [486, 249] width 270 height 18
type input "5275.5"
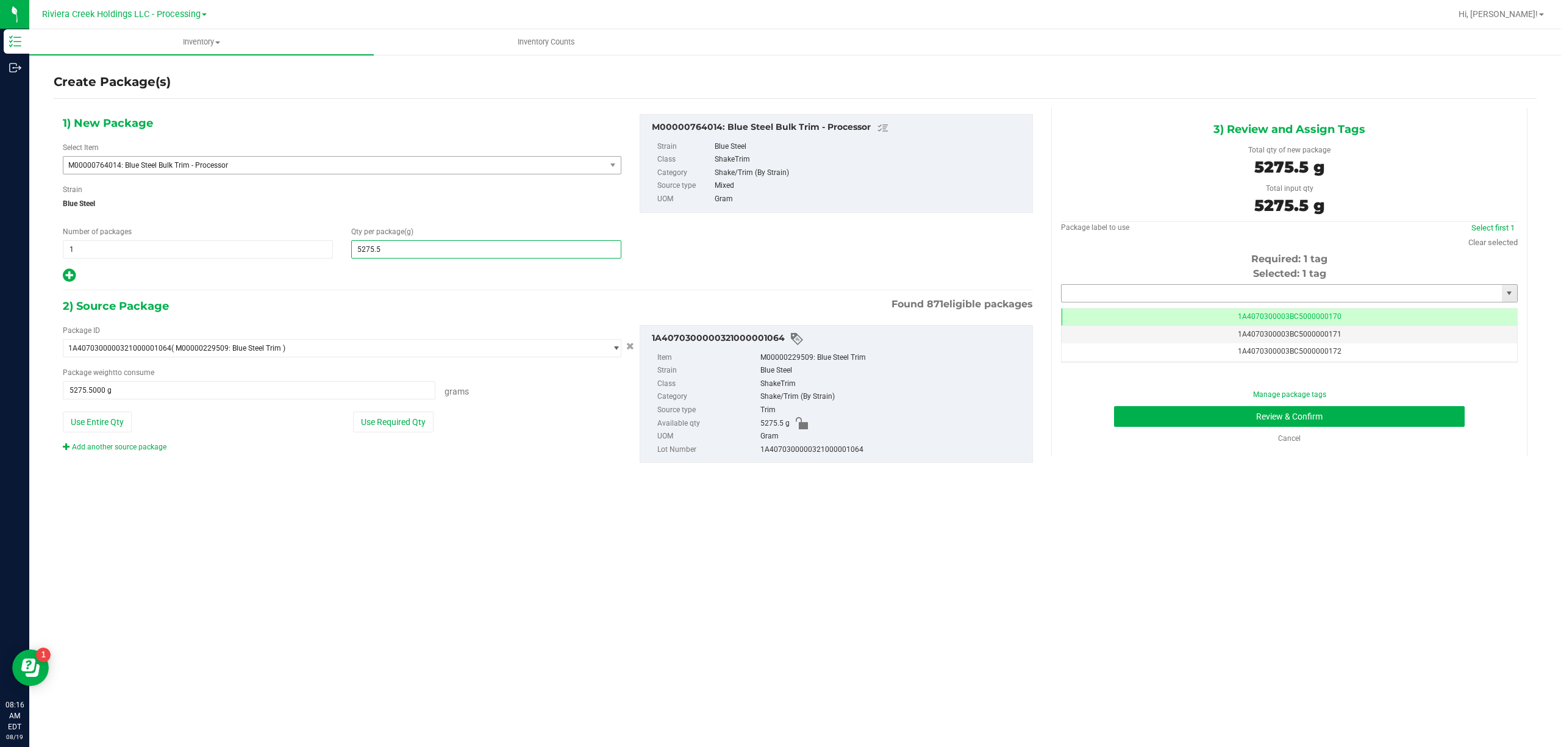
type input "5,275.5000"
click at [1096, 288] on input "text" at bounding box center [1281, 293] width 440 height 17
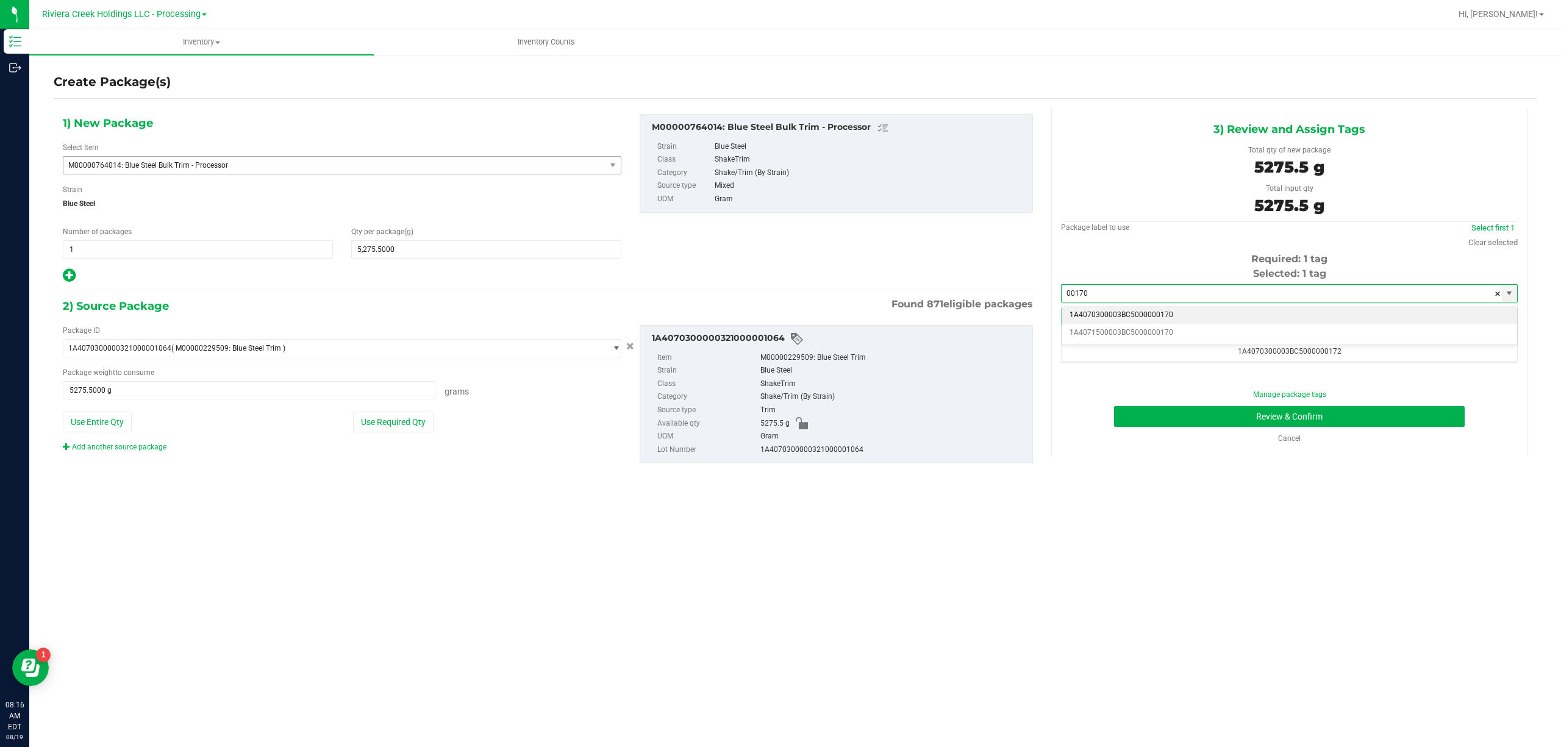
click at [1174, 313] on li "1A4070300003BC5000000170" at bounding box center [1289, 315] width 455 height 18
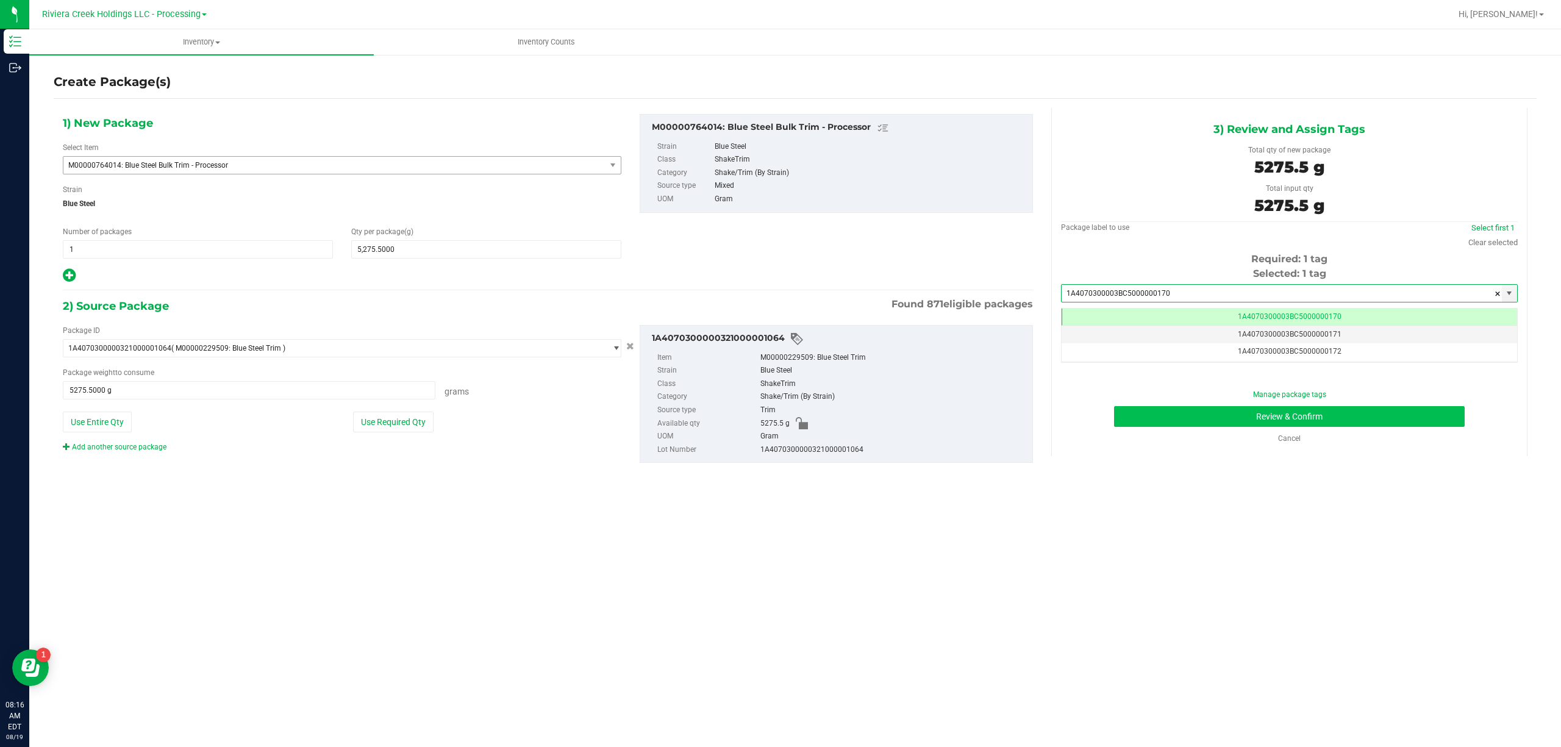
type input "1A4070300003BC5000000170"
click at [1235, 417] on button "Review & Confirm" at bounding box center [1289, 416] width 351 height 21
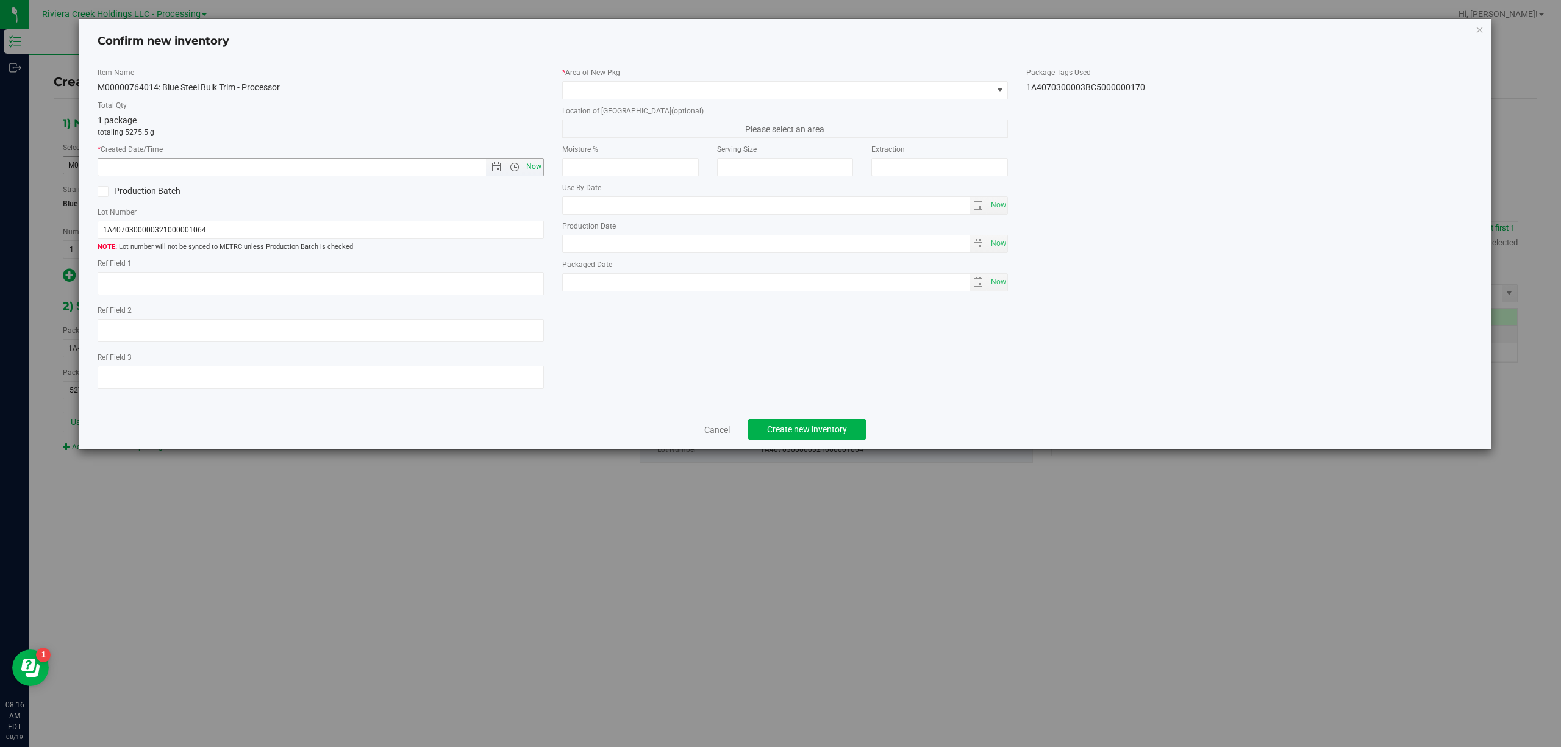
click at [532, 171] on span "Now" at bounding box center [533, 167] width 21 height 18
type input "8/19/2025 8:16 AM"
click at [659, 83] on span at bounding box center [778, 90] width 430 height 17
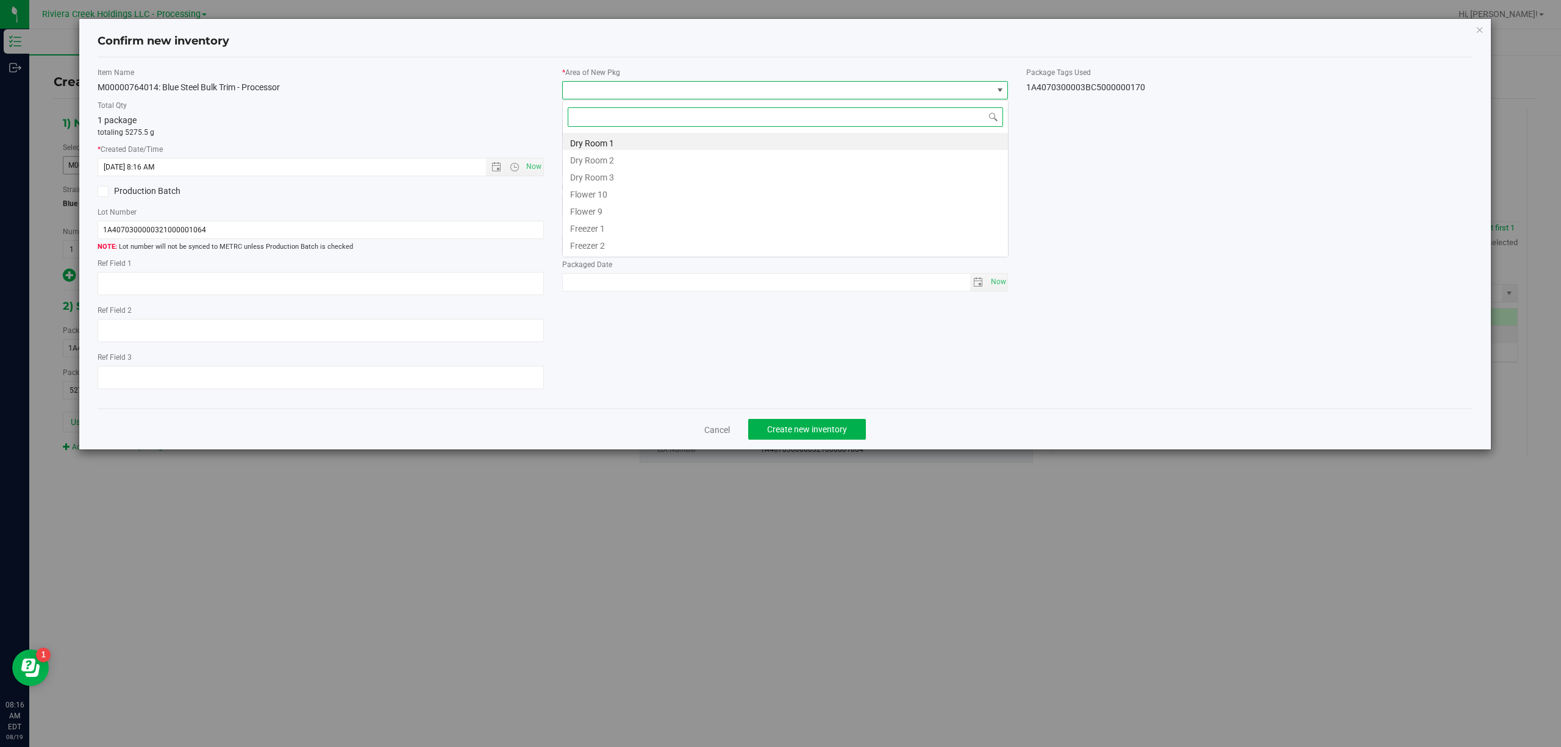
scroll to position [18, 445]
click at [615, 193] on li "Flower 10" at bounding box center [785, 192] width 445 height 17
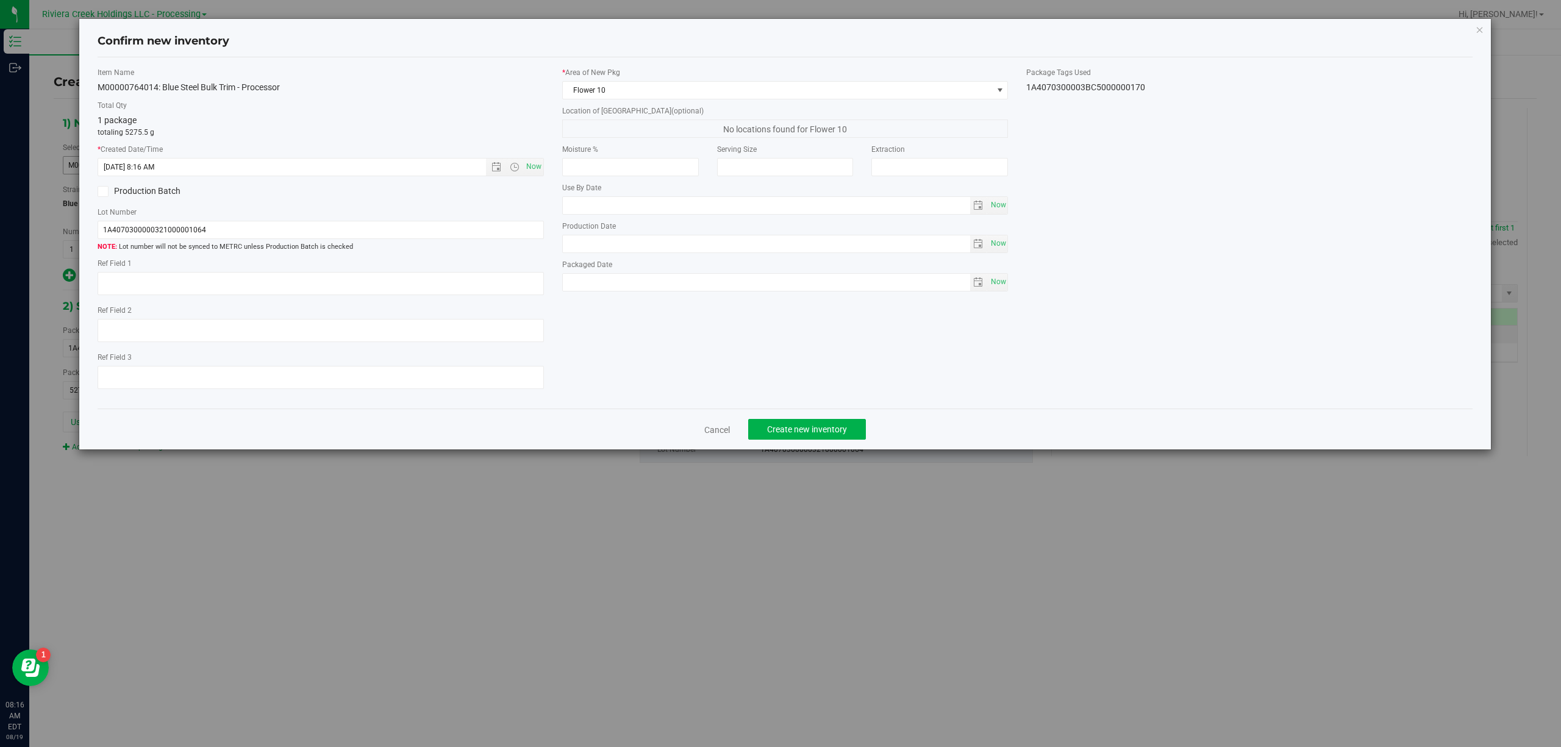
click at [1074, 89] on div "1A4070300003BC5000000170" at bounding box center [1249, 87] width 446 height 13
click at [1074, 88] on div "1A4070300003BC5000000170" at bounding box center [1249, 87] width 446 height 13
copy div "1A4070300003BC5000000170 Cancel Create new inventory"
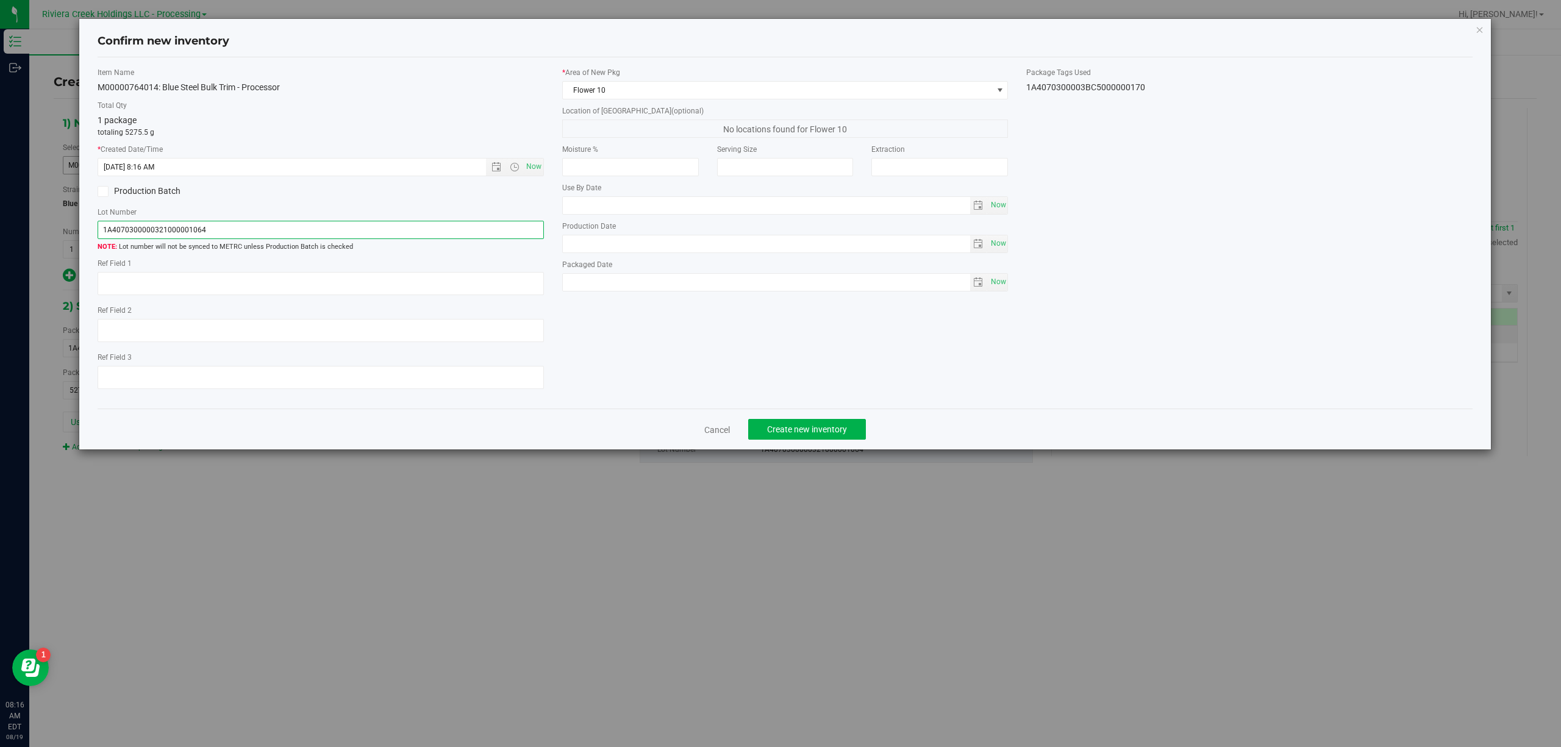
click at [308, 229] on input "1A4070300000321000001064" at bounding box center [321, 230] width 446 height 18
paste input "3BC5000000170"
type input "1A4070300003BC5000000170"
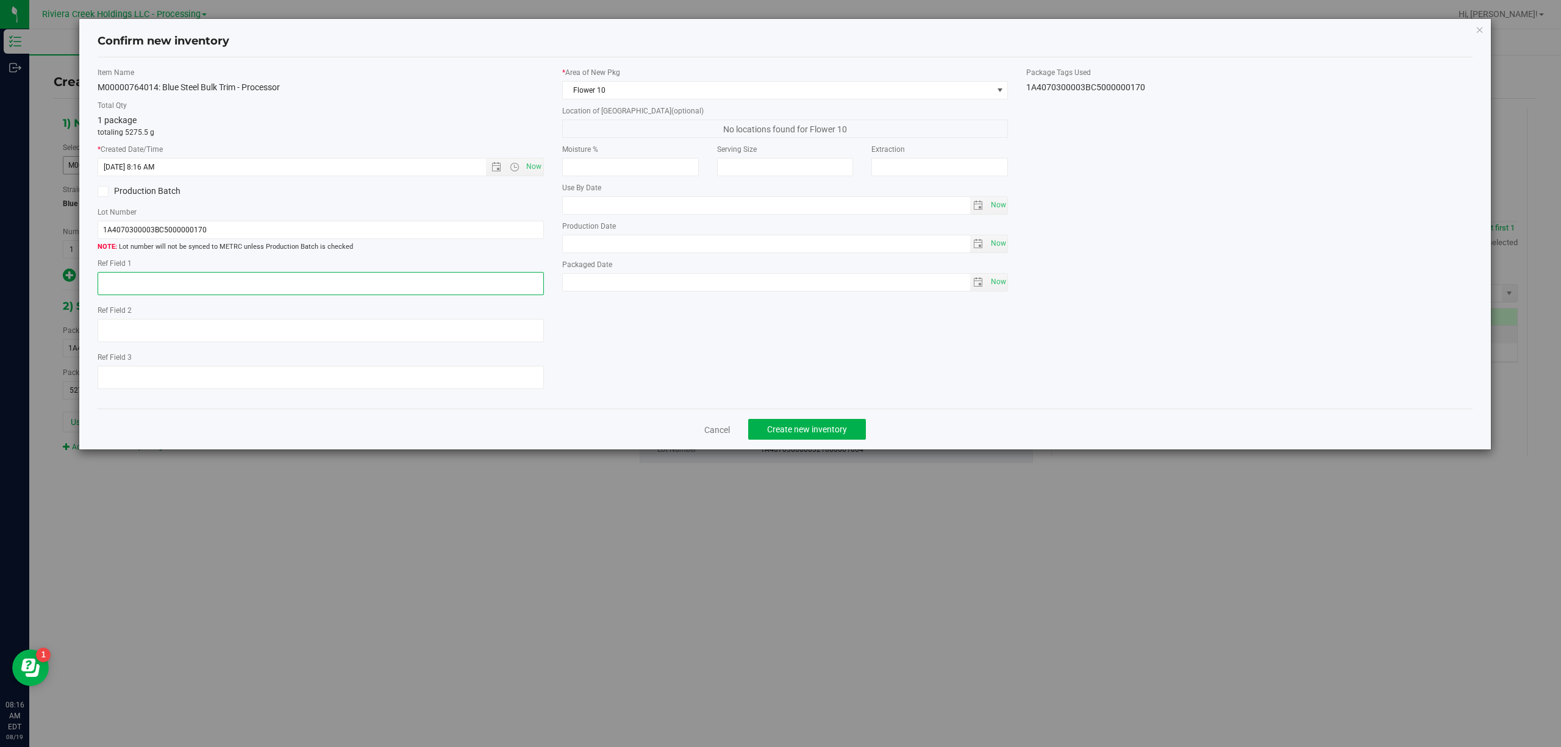
click at [265, 289] on textarea at bounding box center [321, 283] width 446 height 23
type textarea "[PERSON_NAME]"
click at [732, 362] on div "Item Name M00000764014: Blue Steel Bulk Trim - Processor Total Qty 1 package to…" at bounding box center [785, 233] width 1394 height 332
click at [827, 434] on span "Create new inventory" at bounding box center [807, 429] width 80 height 10
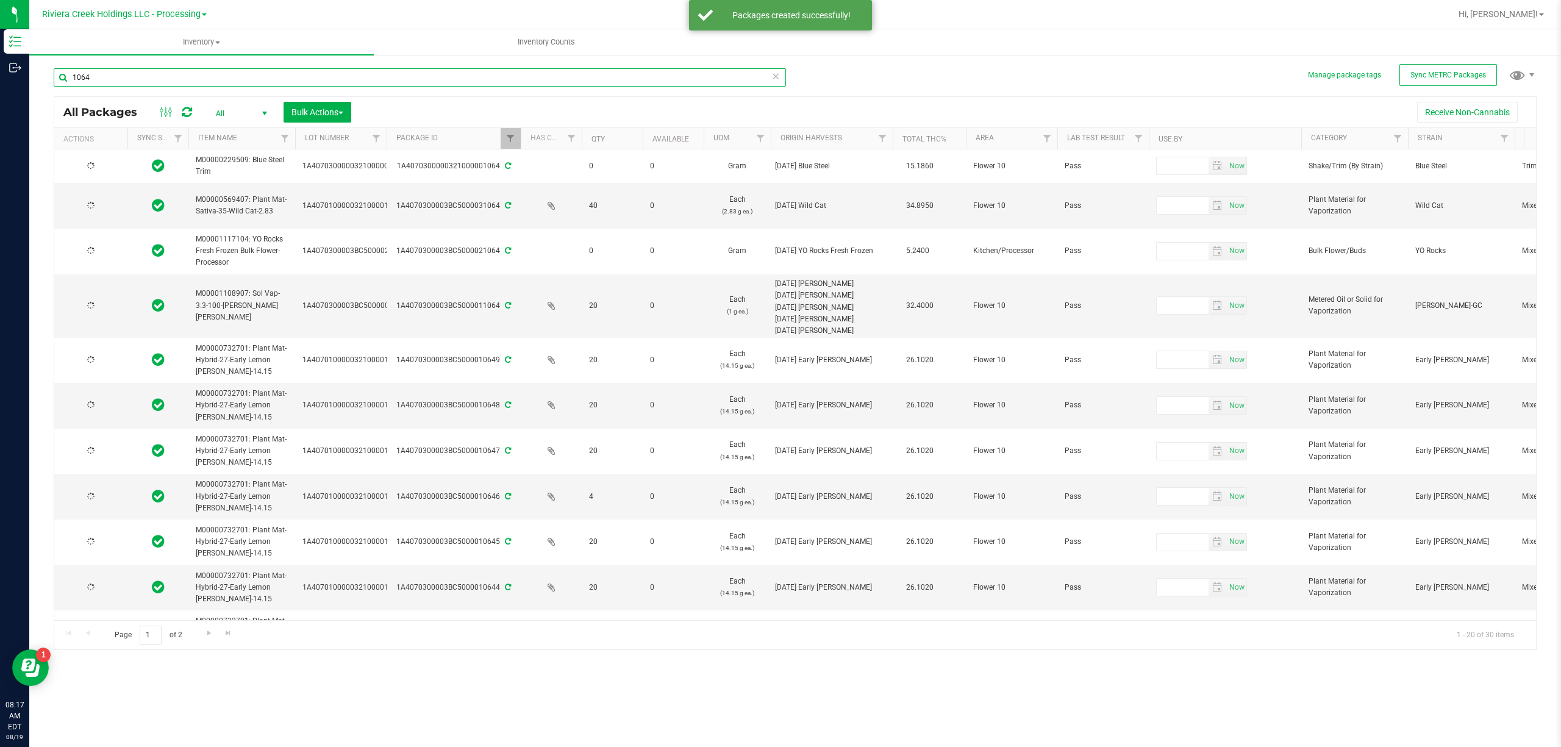
click at [398, 78] on input "1064" at bounding box center [420, 77] width 732 height 18
type input "[DATE]"
click at [398, 78] on input "1064" at bounding box center [420, 77] width 732 height 18
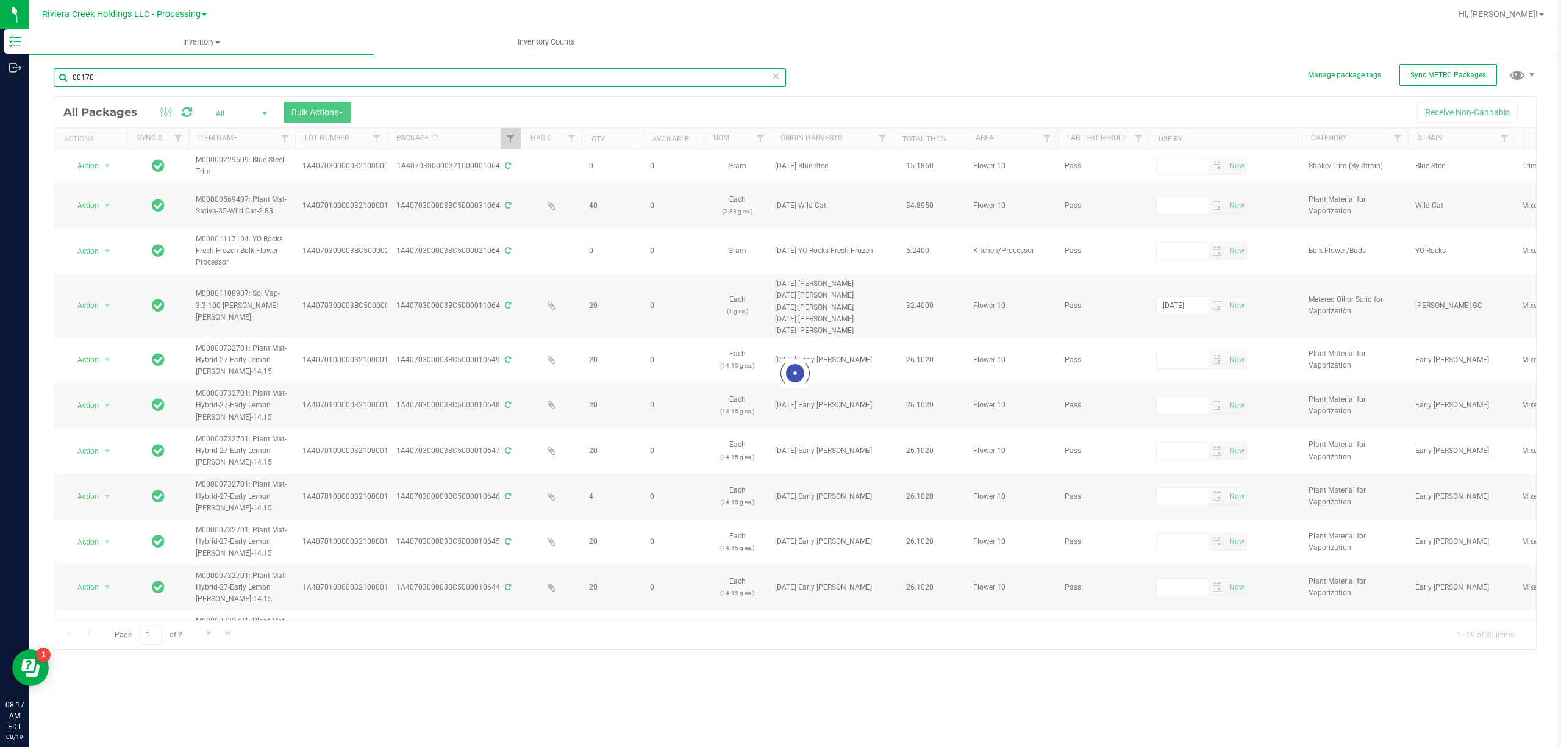
type input "00170"
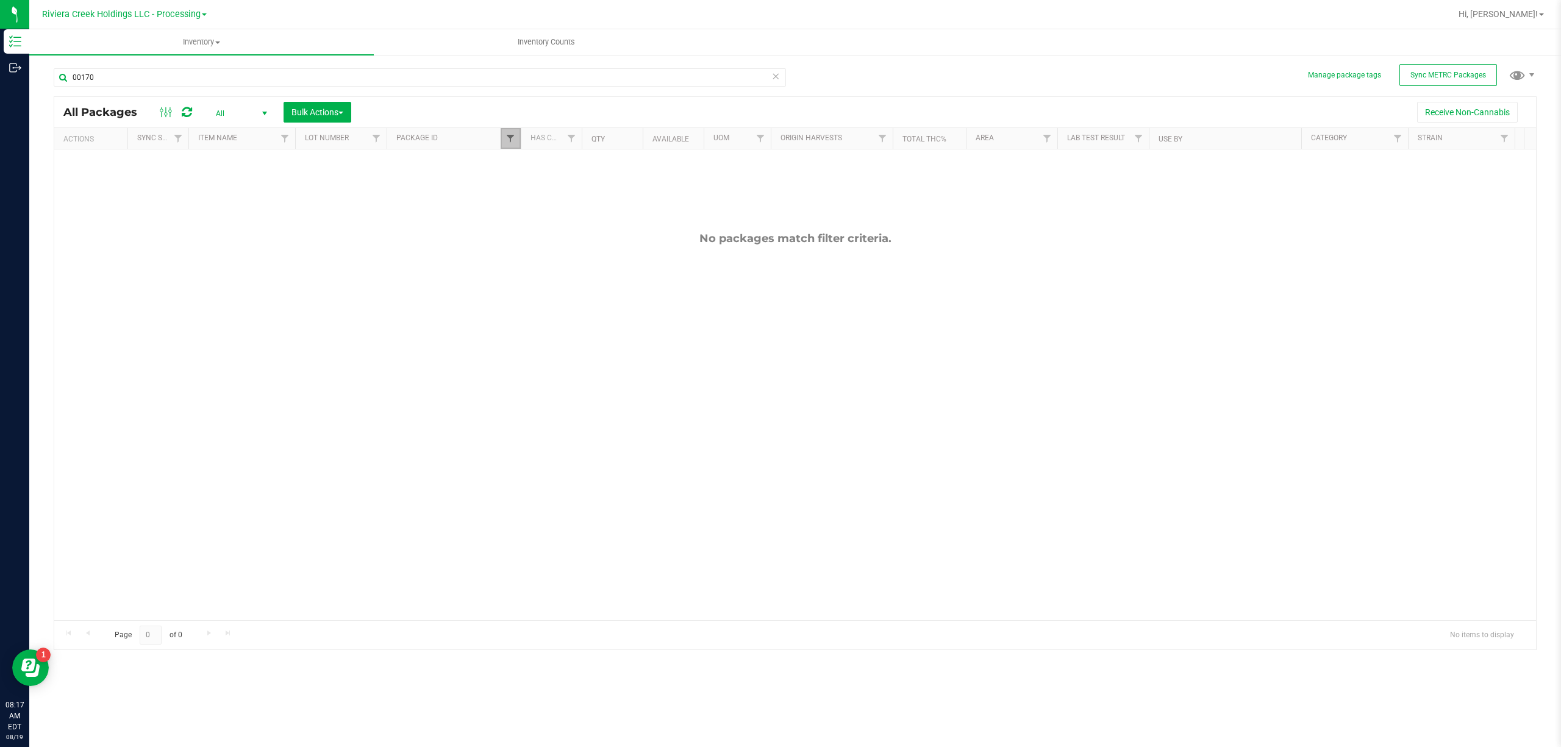
click at [513, 137] on span "Filter" at bounding box center [510, 139] width 10 height 10
click at [544, 168] on input "1064" at bounding box center [571, 166] width 126 height 18
type input "00170"
click at [555, 201] on button "Filter" at bounding box center [537, 198] width 59 height 27
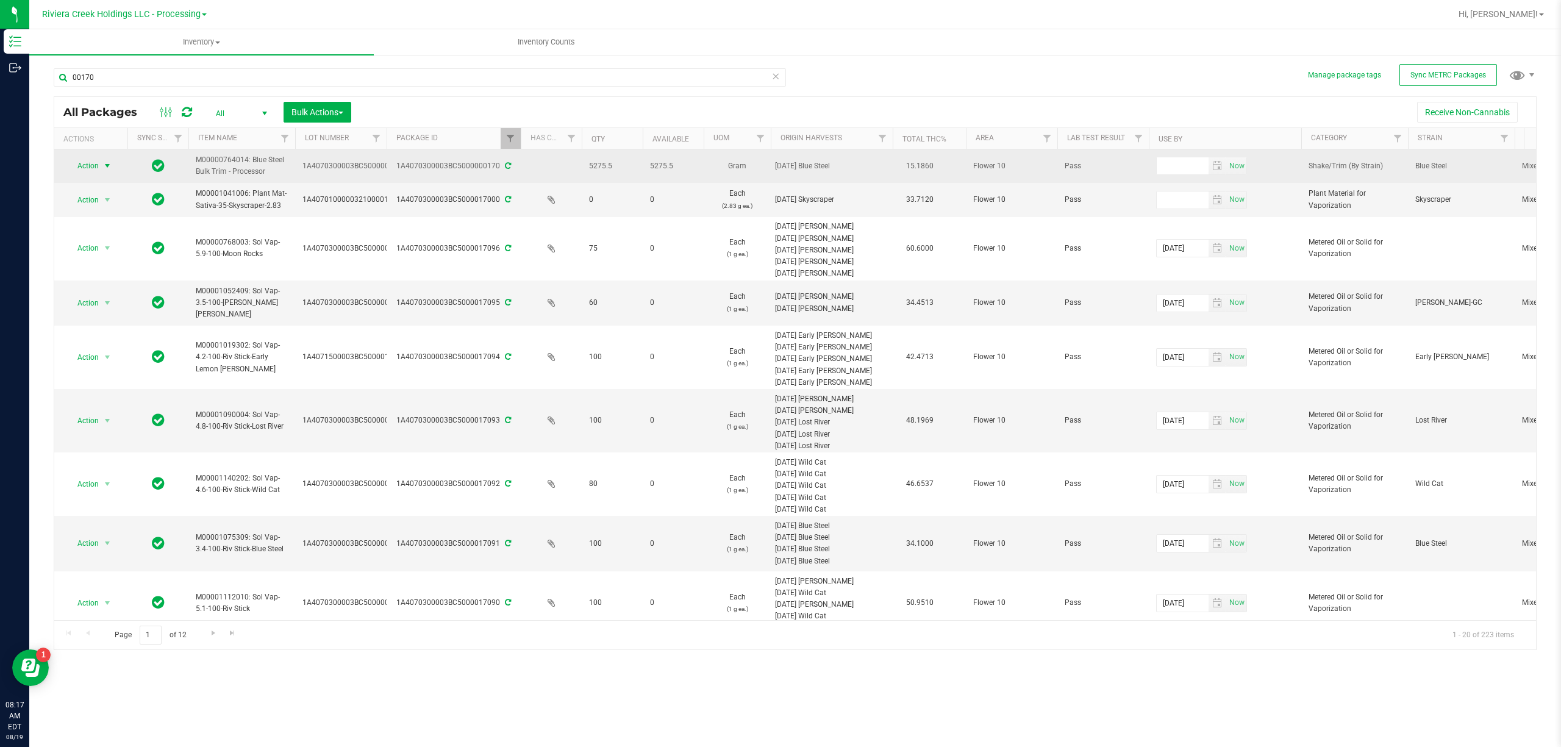
click at [112, 162] on span "select" at bounding box center [107, 166] width 10 height 10
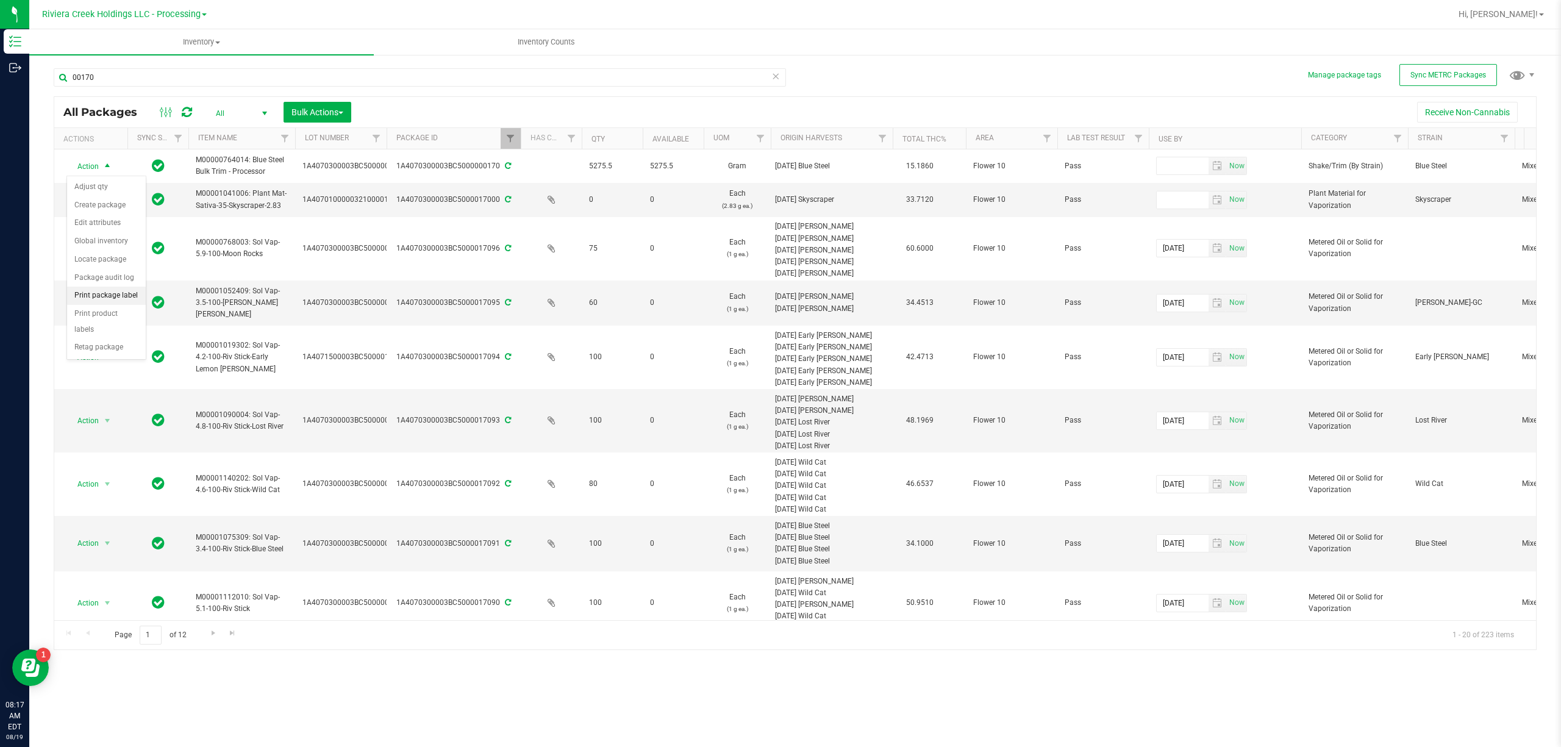
click at [115, 298] on li "Print package label" at bounding box center [106, 296] width 79 height 18
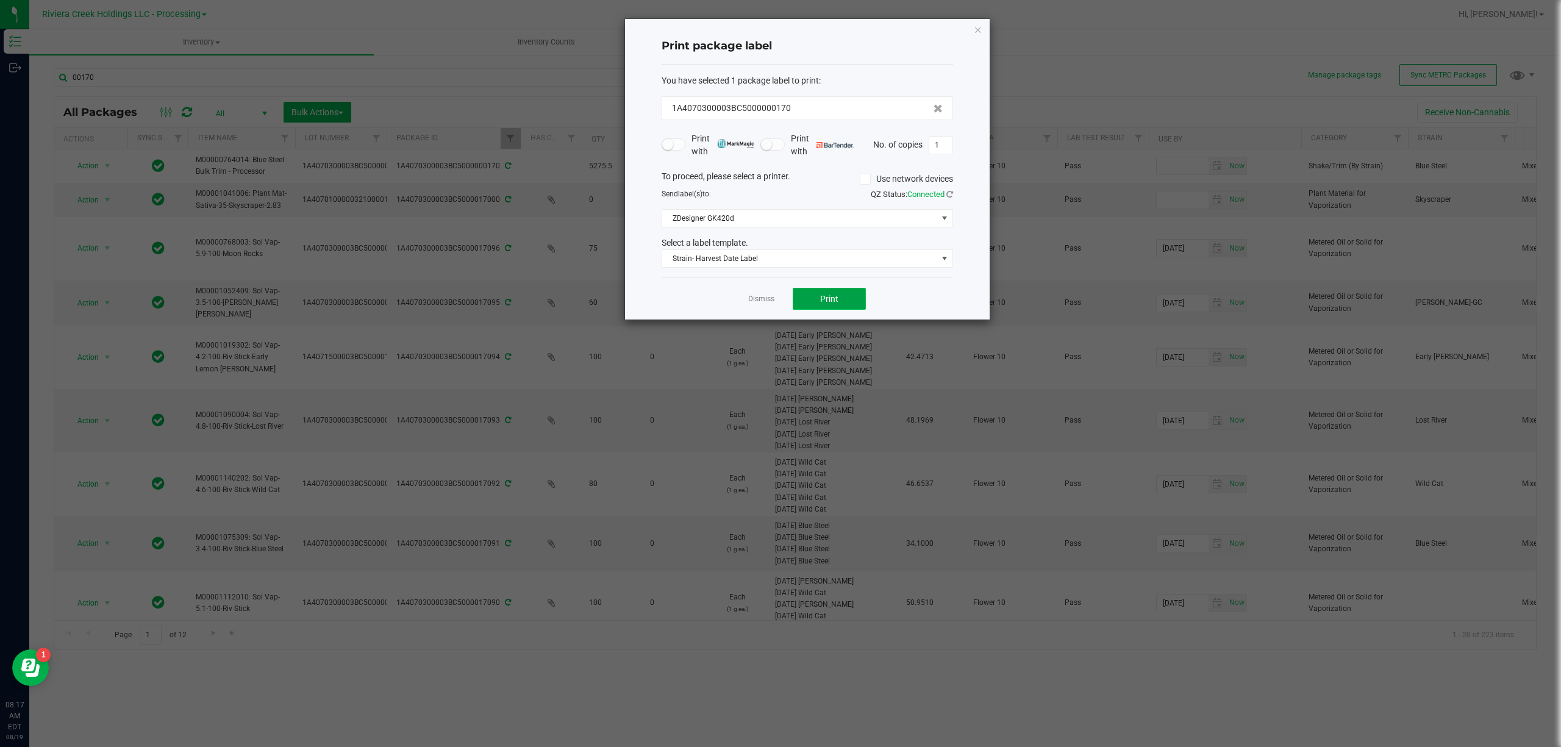
click at [817, 296] on button "Print" at bounding box center [829, 299] width 73 height 22
click at [779, 262] on span "Strain- Harvest Date Label" at bounding box center [799, 258] width 275 height 17
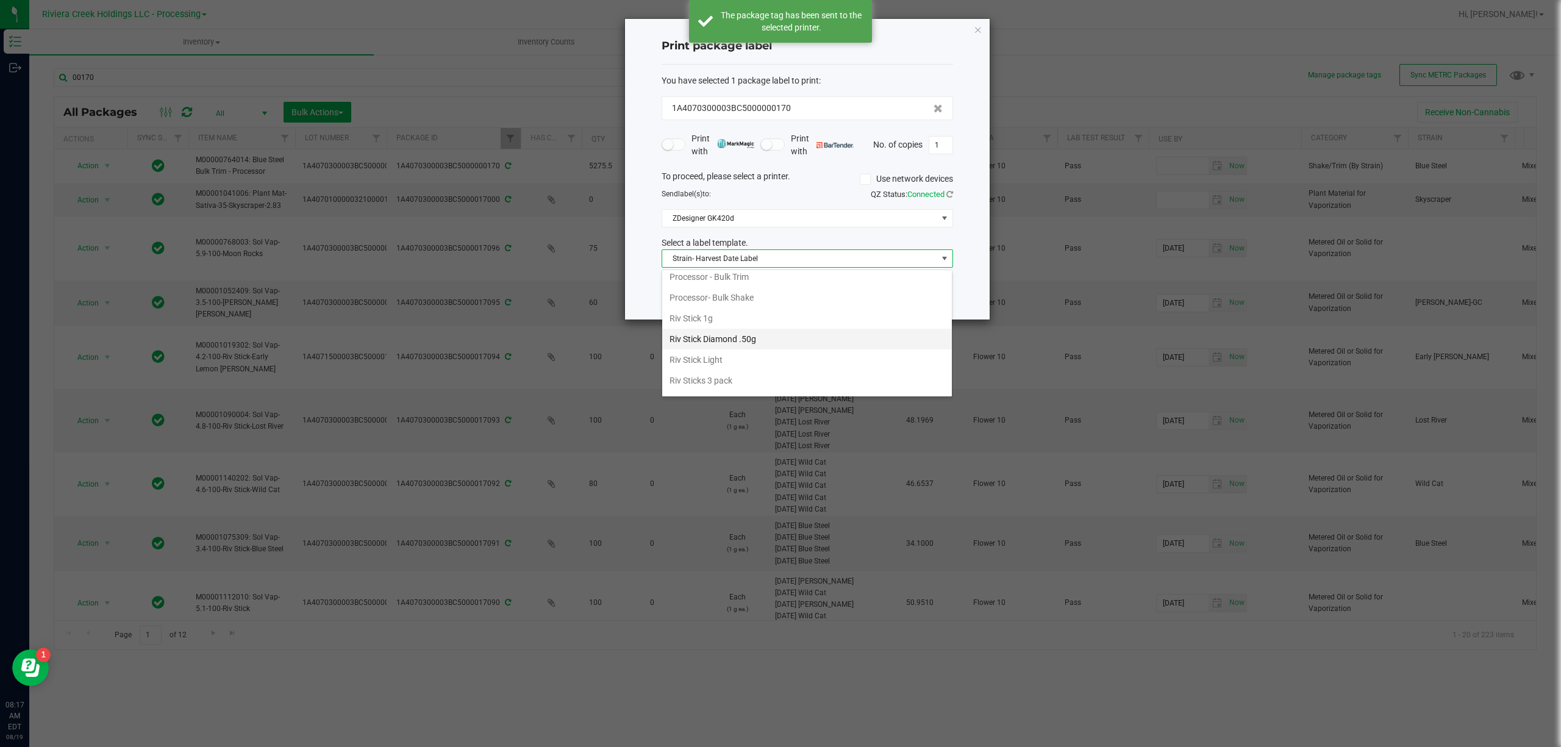
scroll to position [515, 0]
click at [754, 310] on li "Processor - Bulk Trim" at bounding box center [807, 306] width 290 height 21
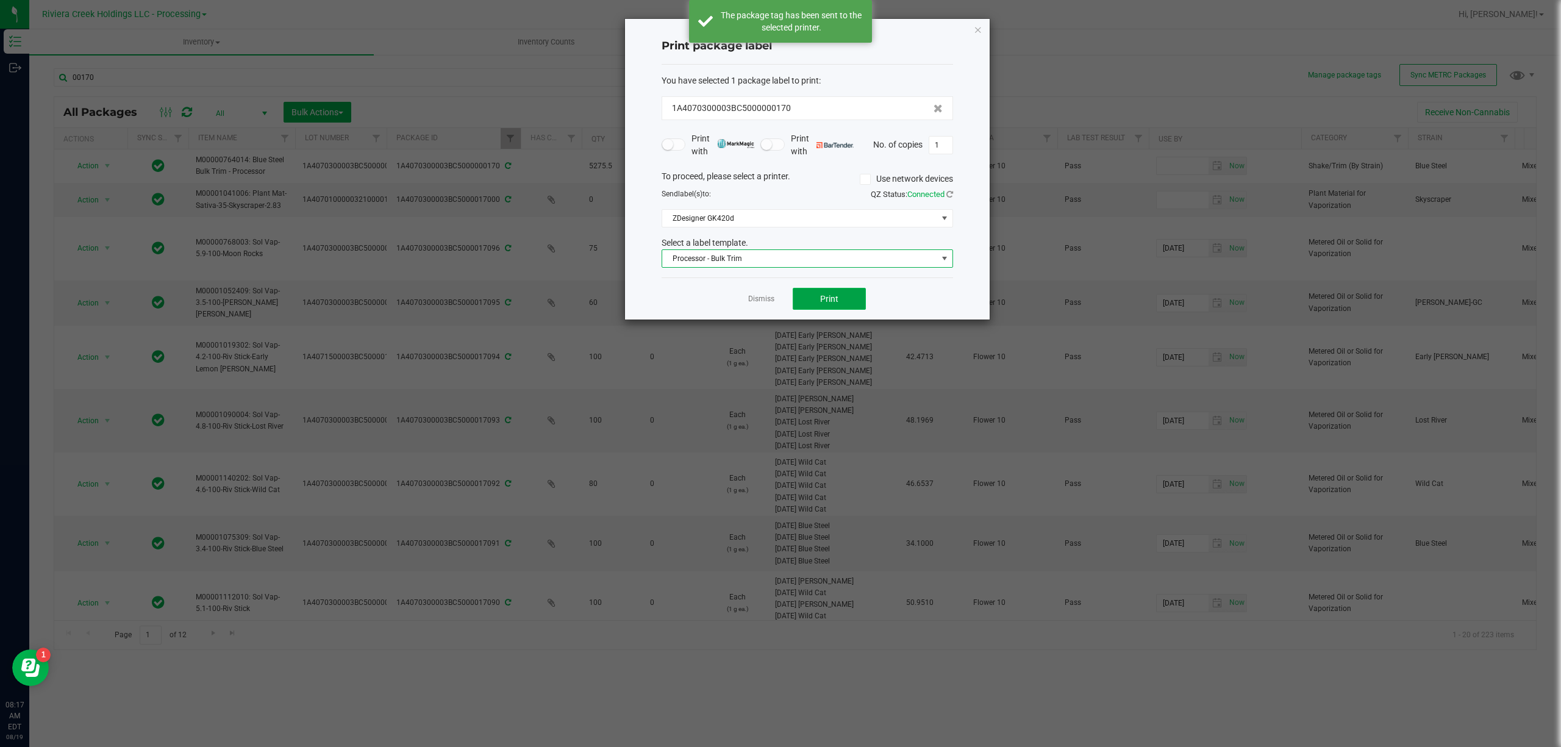
click at [818, 298] on button "Print" at bounding box center [829, 299] width 73 height 22
click at [978, 26] on icon "button" at bounding box center [978, 29] width 9 height 15
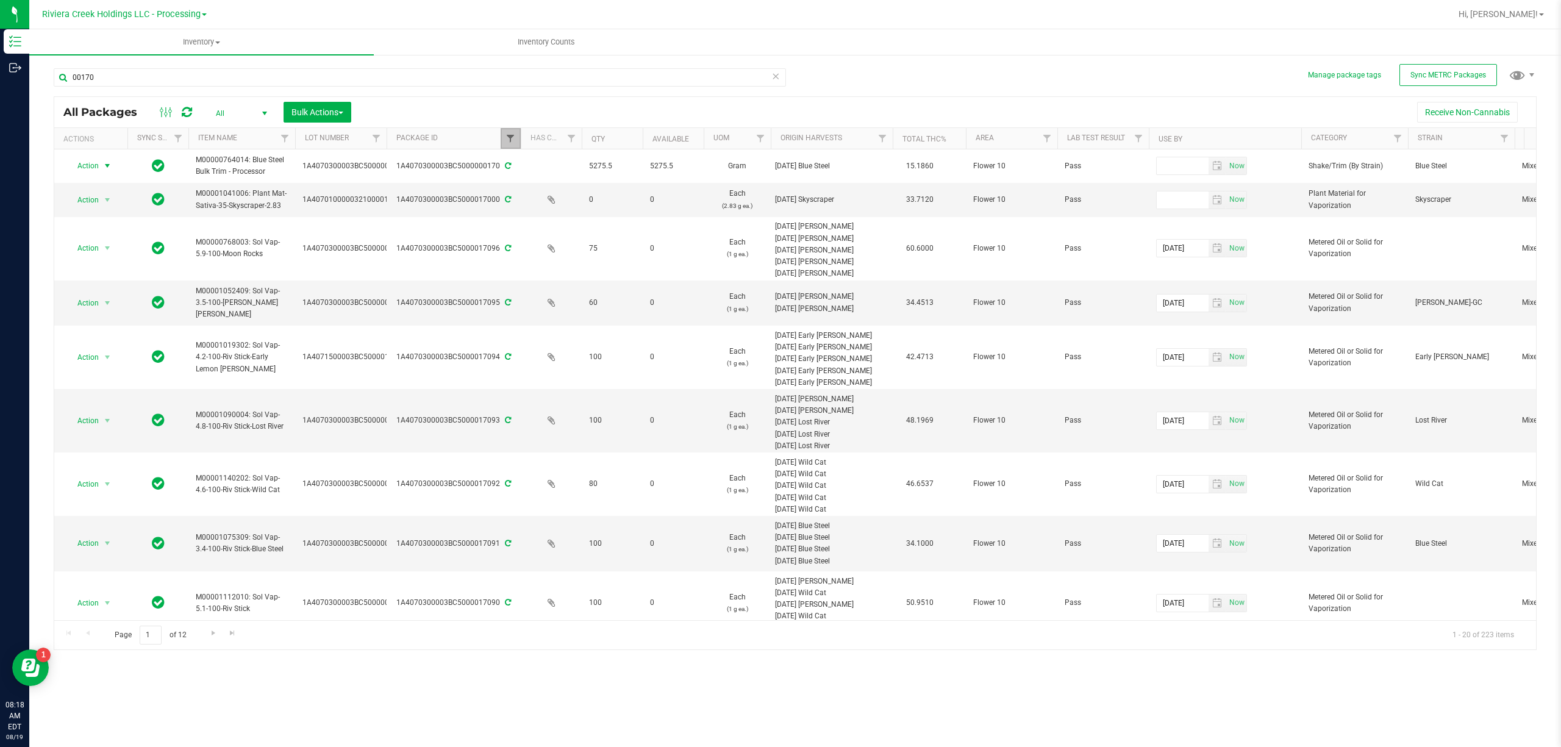
click at [515, 135] on span "Filter" at bounding box center [510, 139] width 10 height 10
click at [591, 194] on button "Clear" at bounding box center [604, 198] width 59 height 27
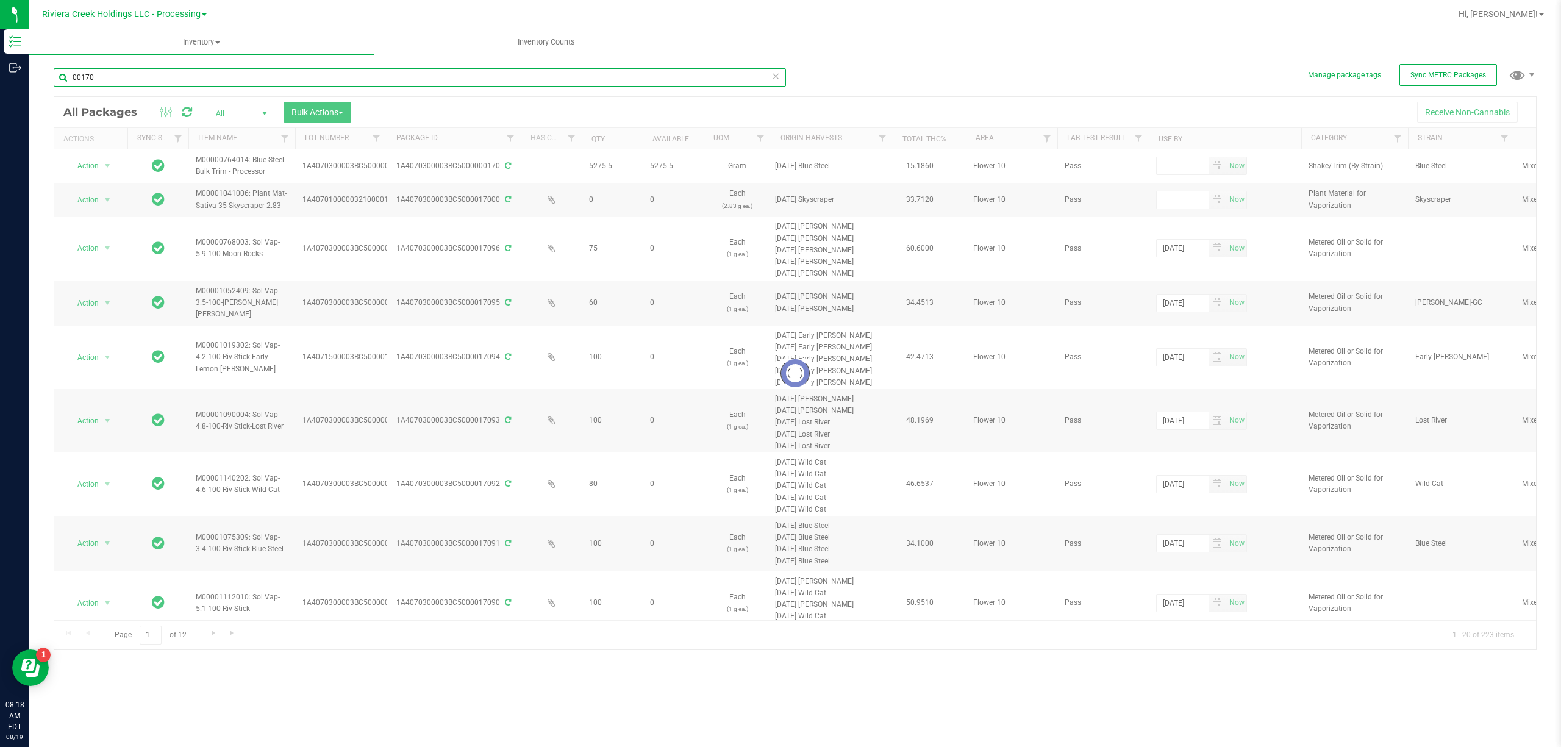
click at [113, 81] on input "00170" at bounding box center [420, 77] width 732 height 18
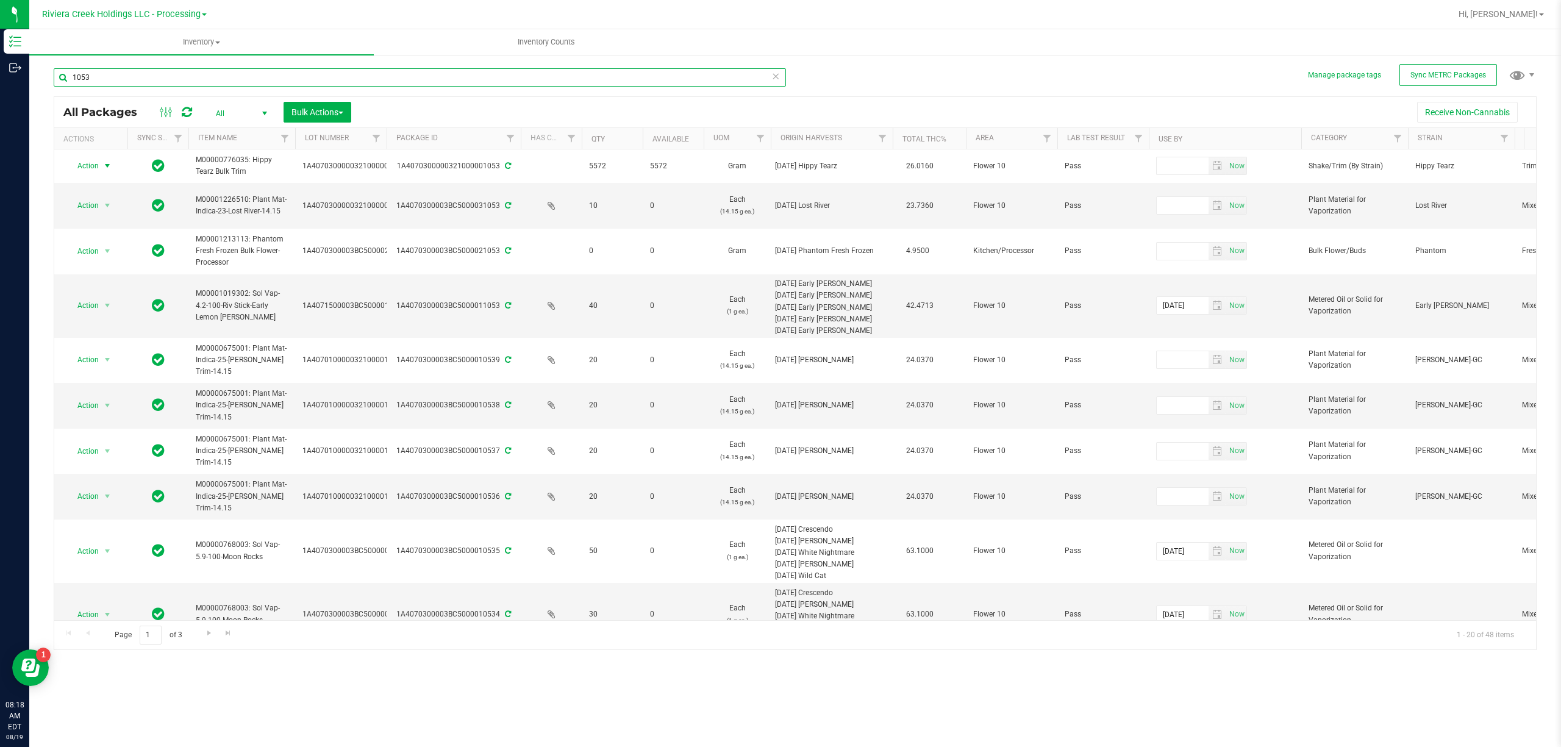
type input "1053"
click at [104, 166] on span "select" at bounding box center [107, 166] width 10 height 10
click at [113, 206] on li "Create package" at bounding box center [106, 205] width 79 height 18
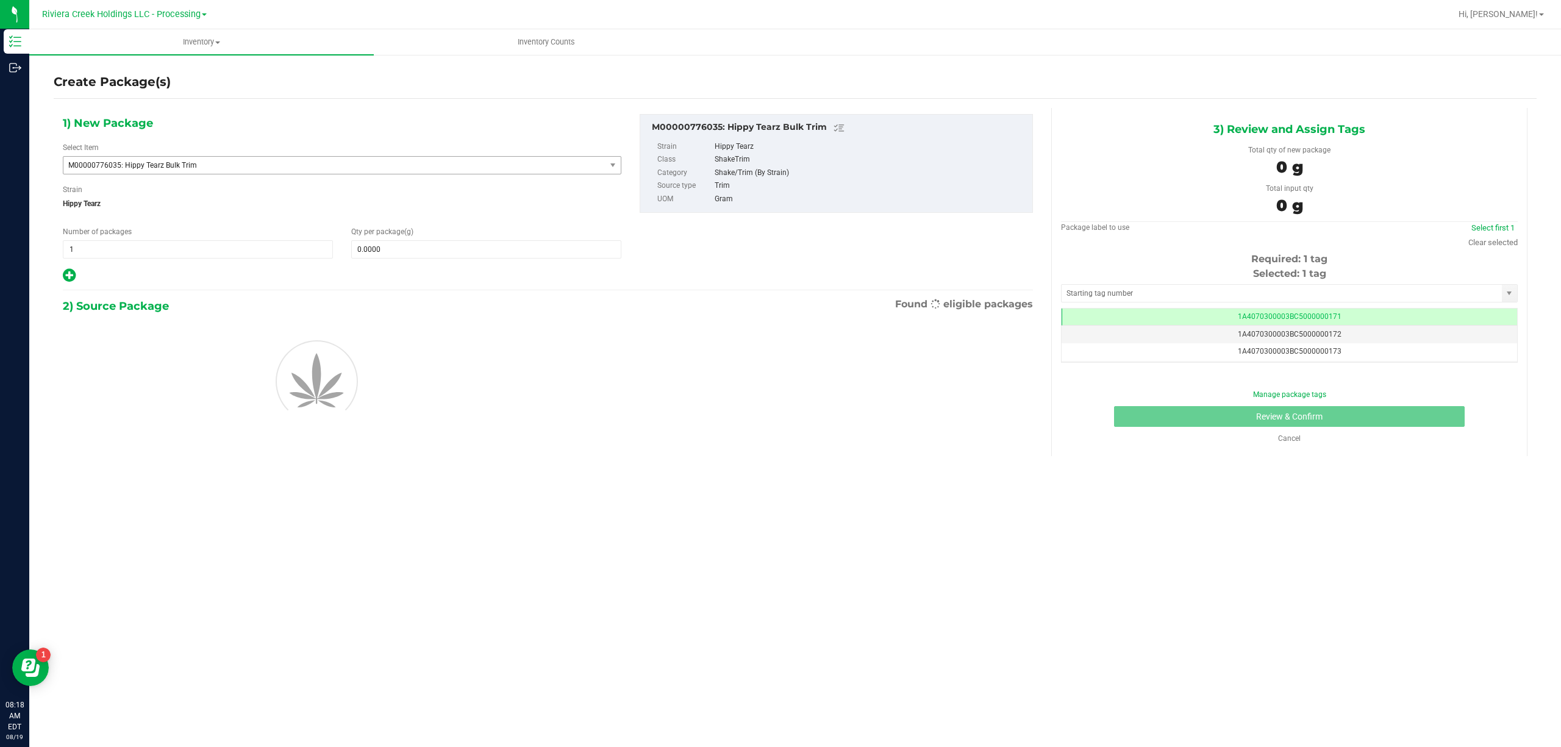
scroll to position [0, -1]
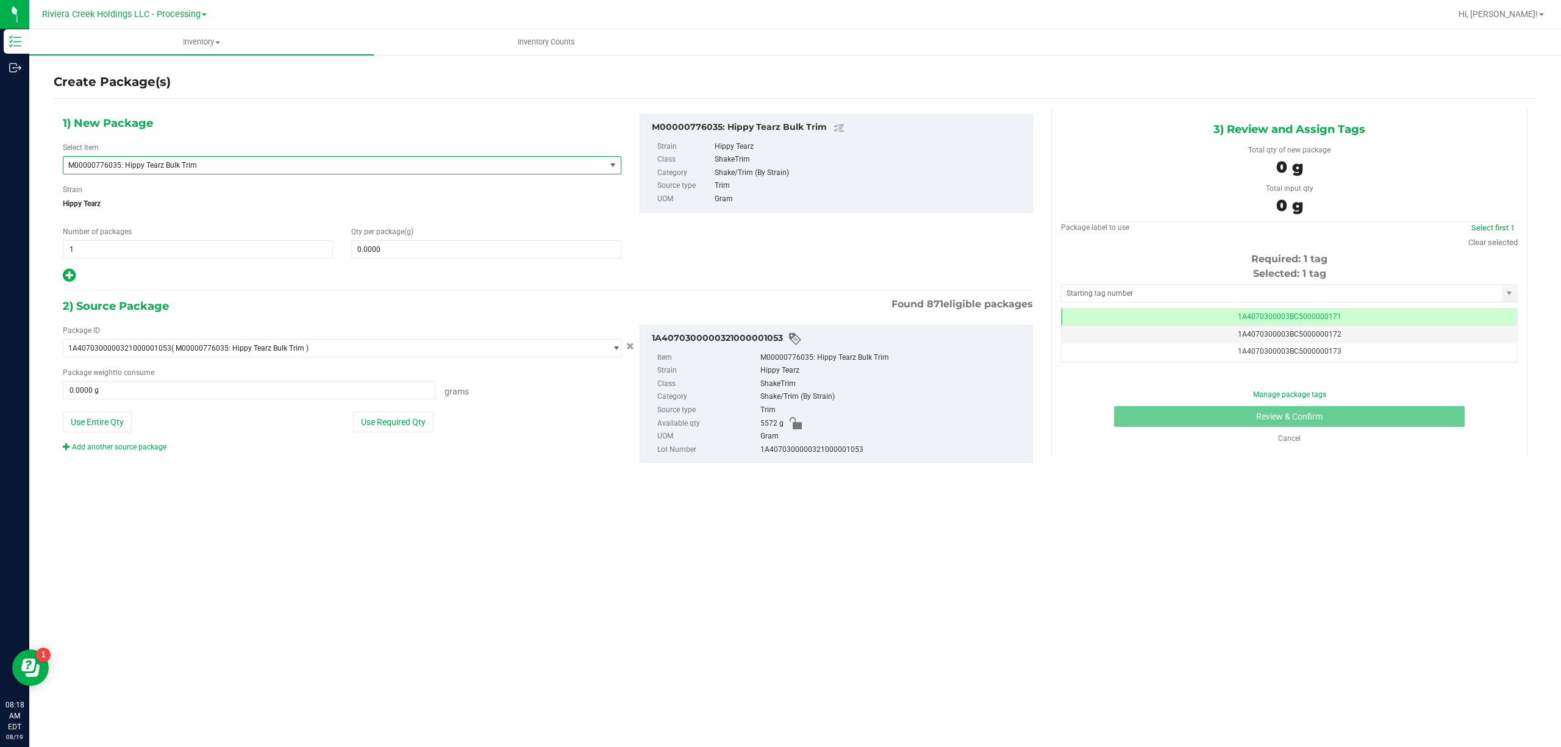
click at [221, 165] on span "M00000776035: Hippy Tearz Bulk Trim" at bounding box center [323, 165] width 511 height 9
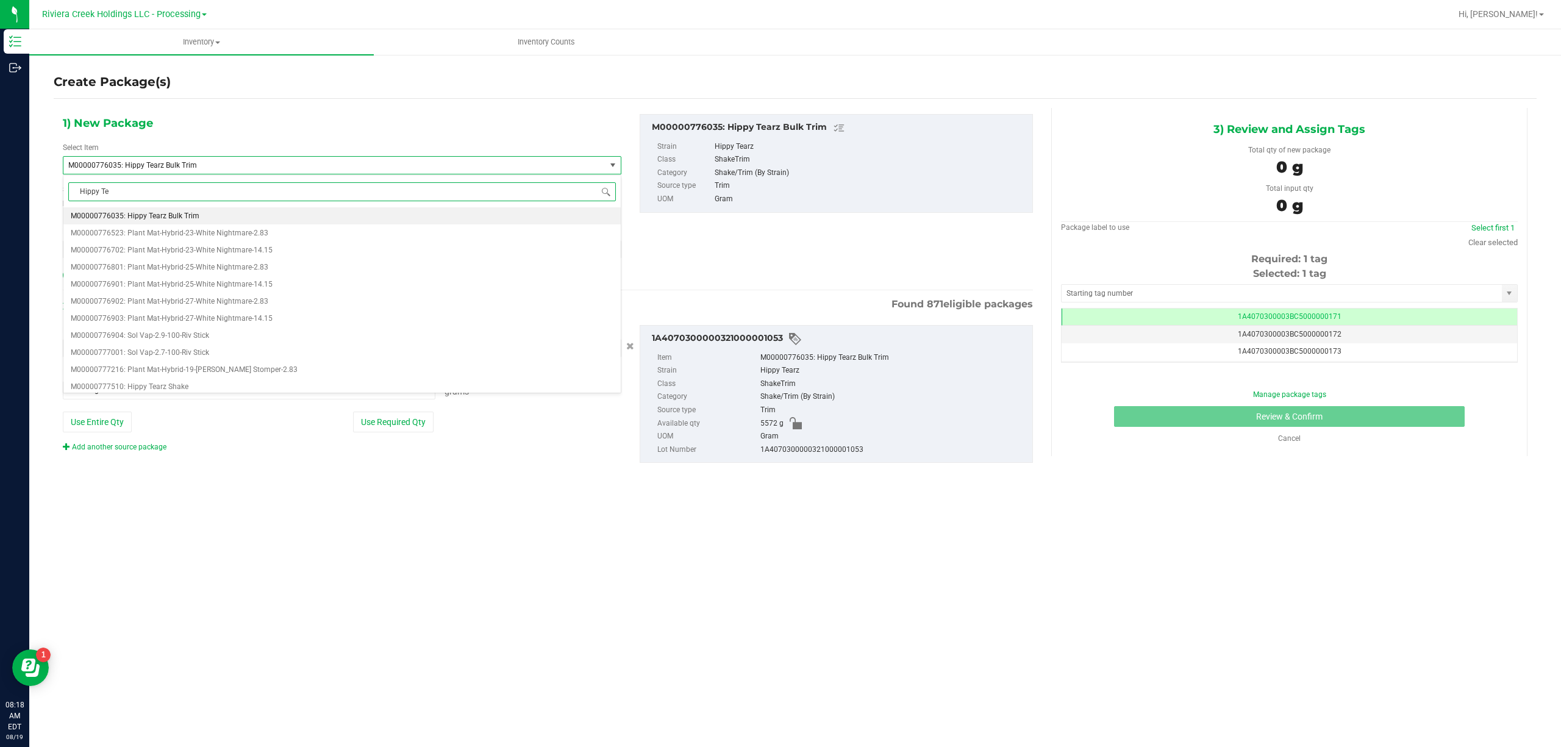
scroll to position [0, 0]
type input "Hippy Tearz Bulk"
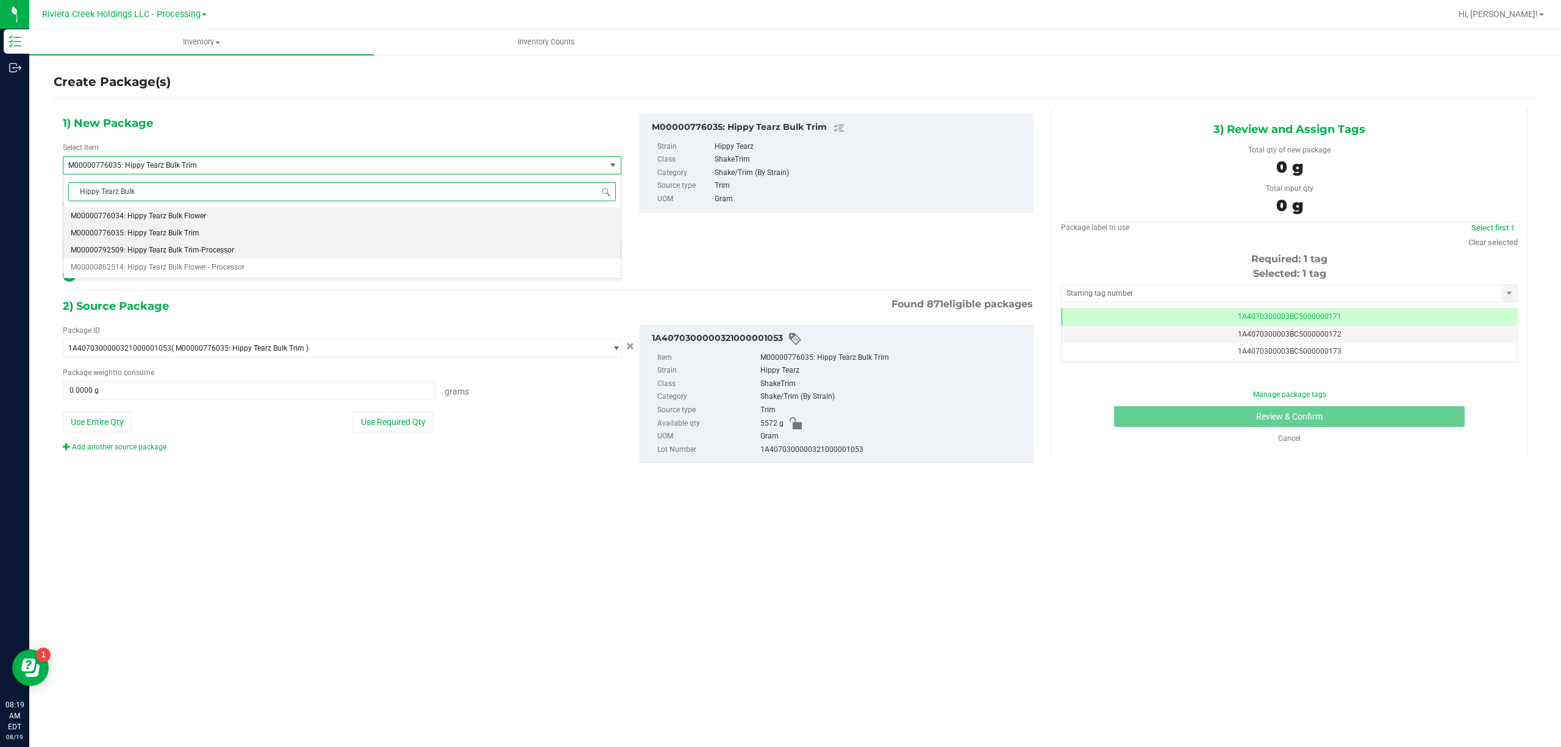
click at [232, 252] on span "M00000792509: Hippy Tearz Bulk Trim-Processor" at bounding box center [152, 250] width 163 height 9
type input "0.0000"
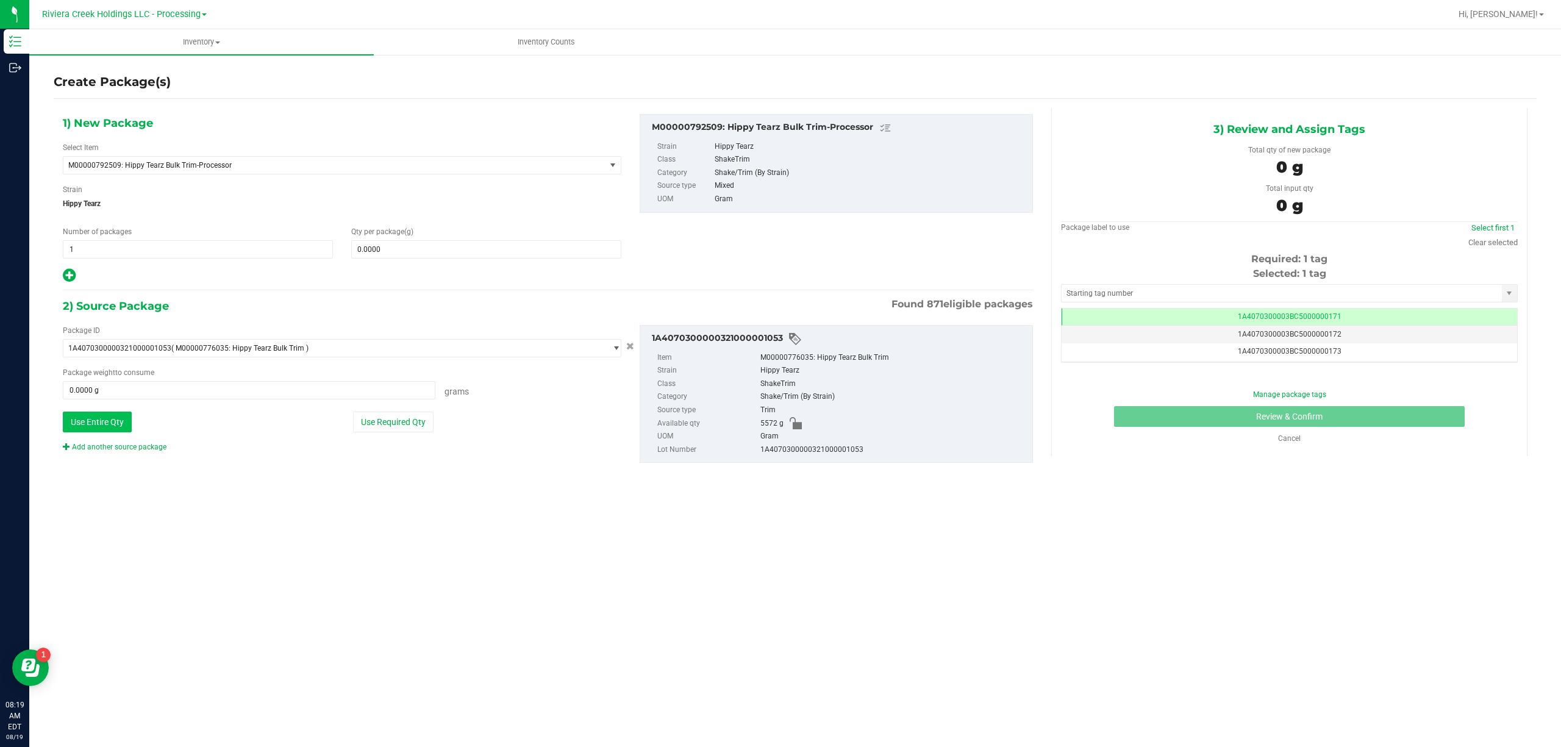
click at [120, 429] on button "Use Entire Qty" at bounding box center [97, 422] width 69 height 21
type input "5572.0000 g"
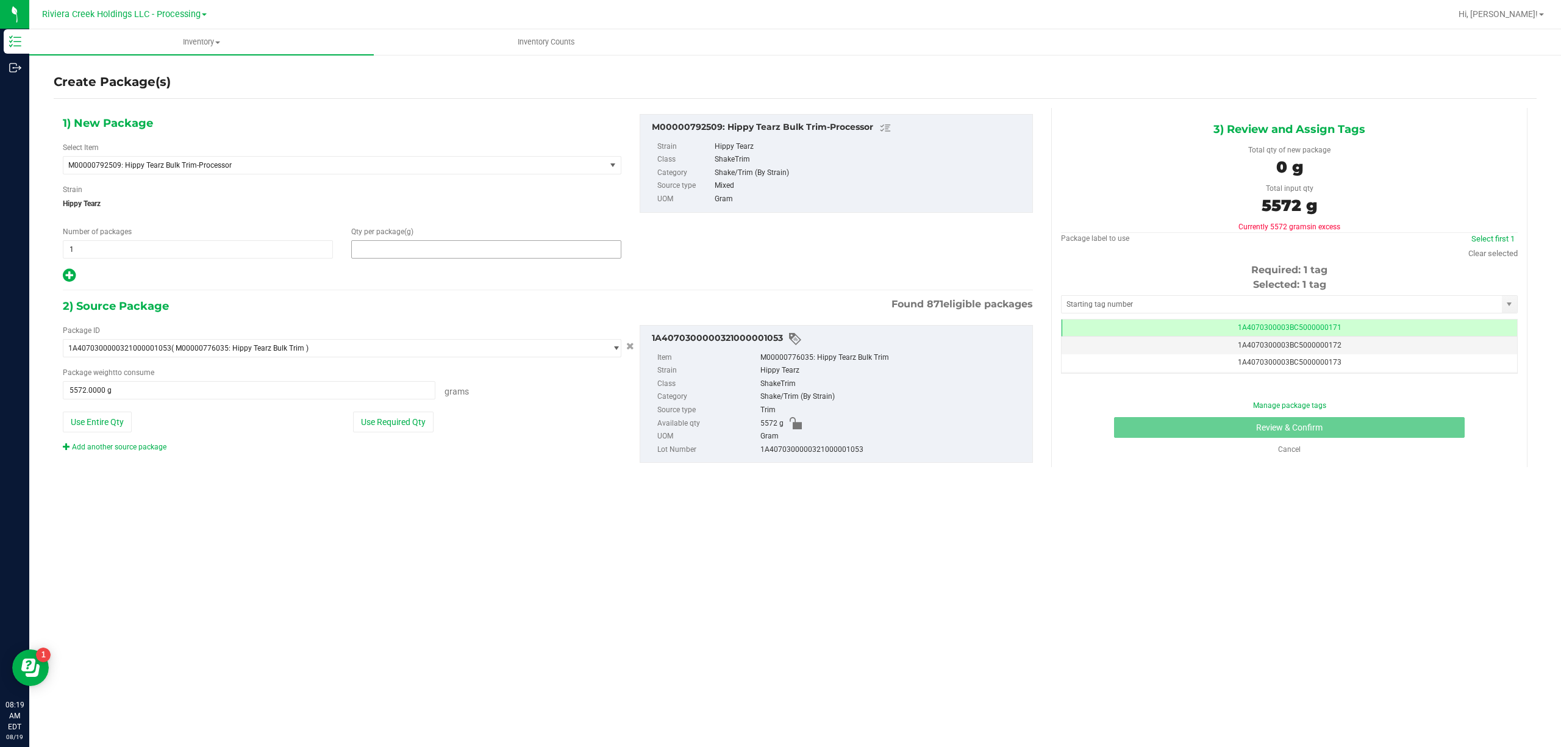
click at [408, 254] on span at bounding box center [486, 249] width 270 height 18
type input "5572"
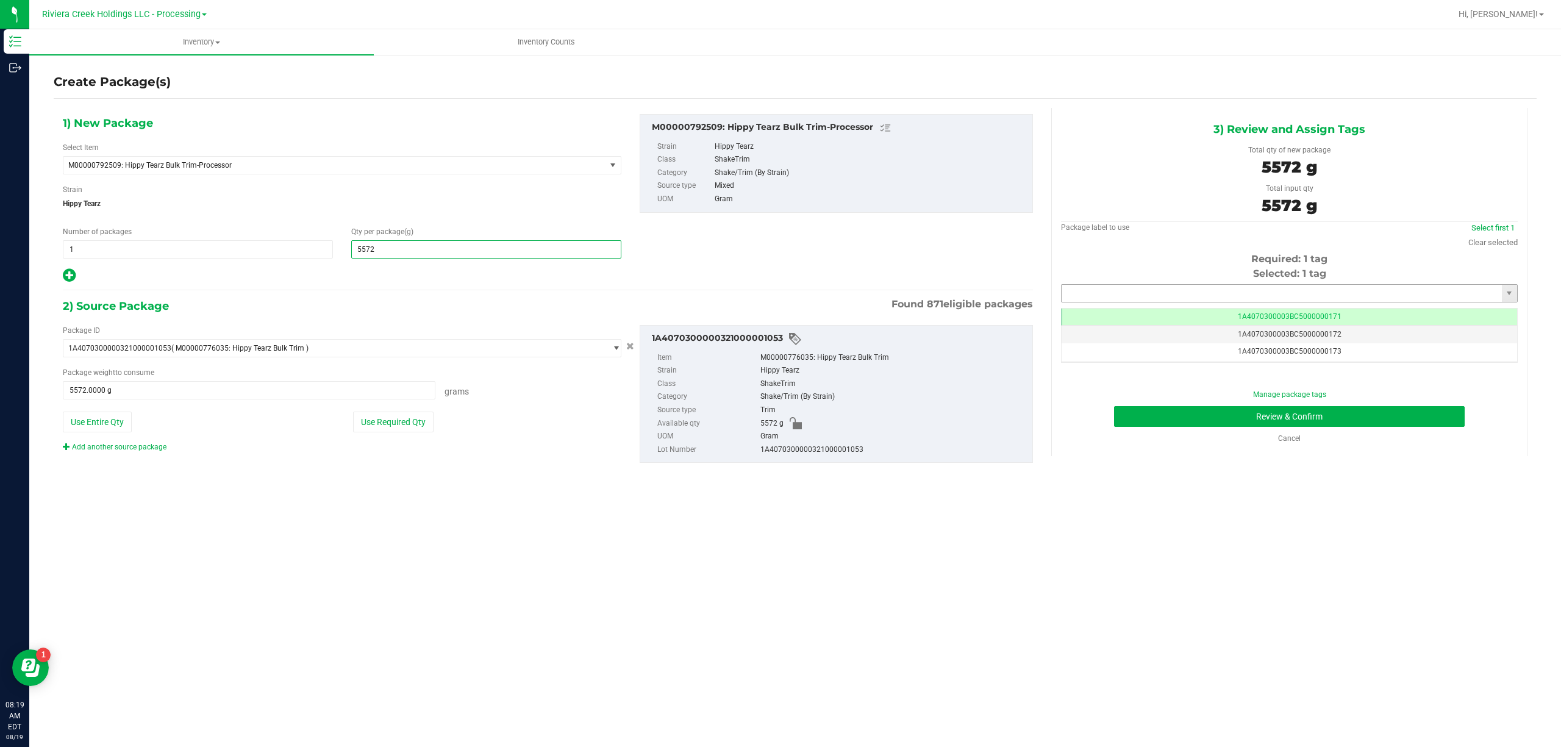
type input "5,572.0000"
click at [1184, 290] on input "text" at bounding box center [1281, 293] width 440 height 17
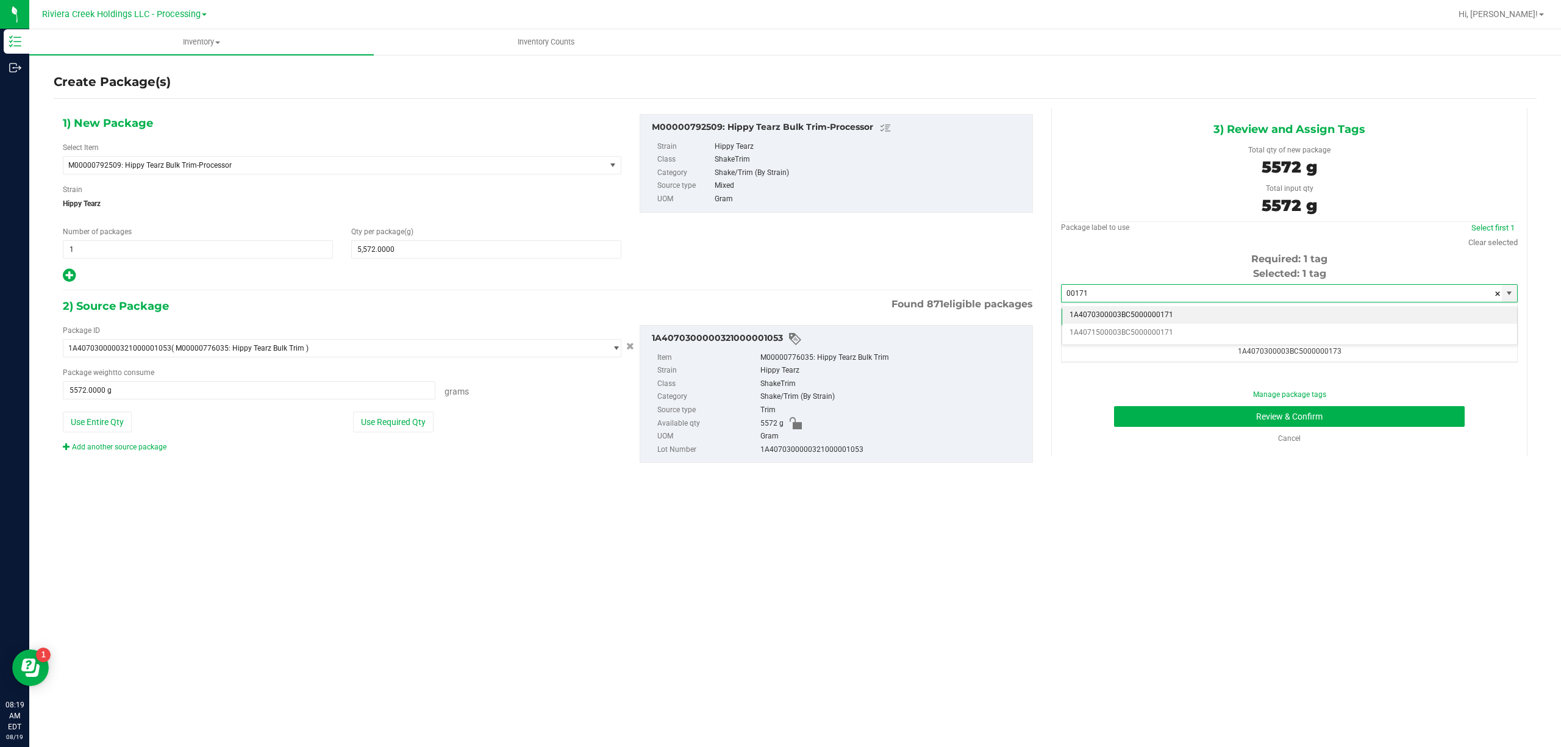
click at [1149, 311] on li "1A4070300003BC5000000171" at bounding box center [1289, 315] width 455 height 18
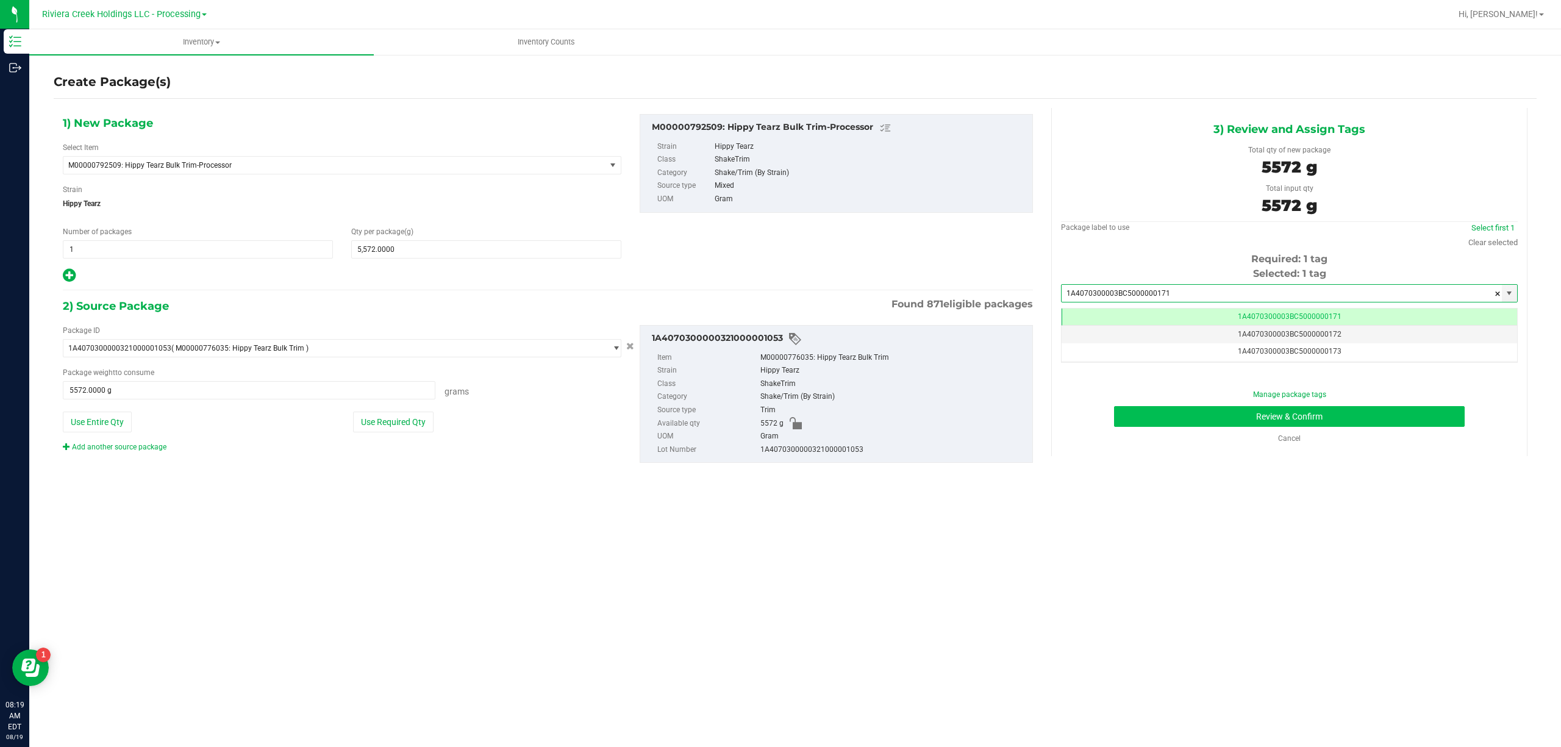
type input "1A4070300003BC5000000171"
click at [1222, 412] on button "Review & Confirm" at bounding box center [1289, 416] width 351 height 21
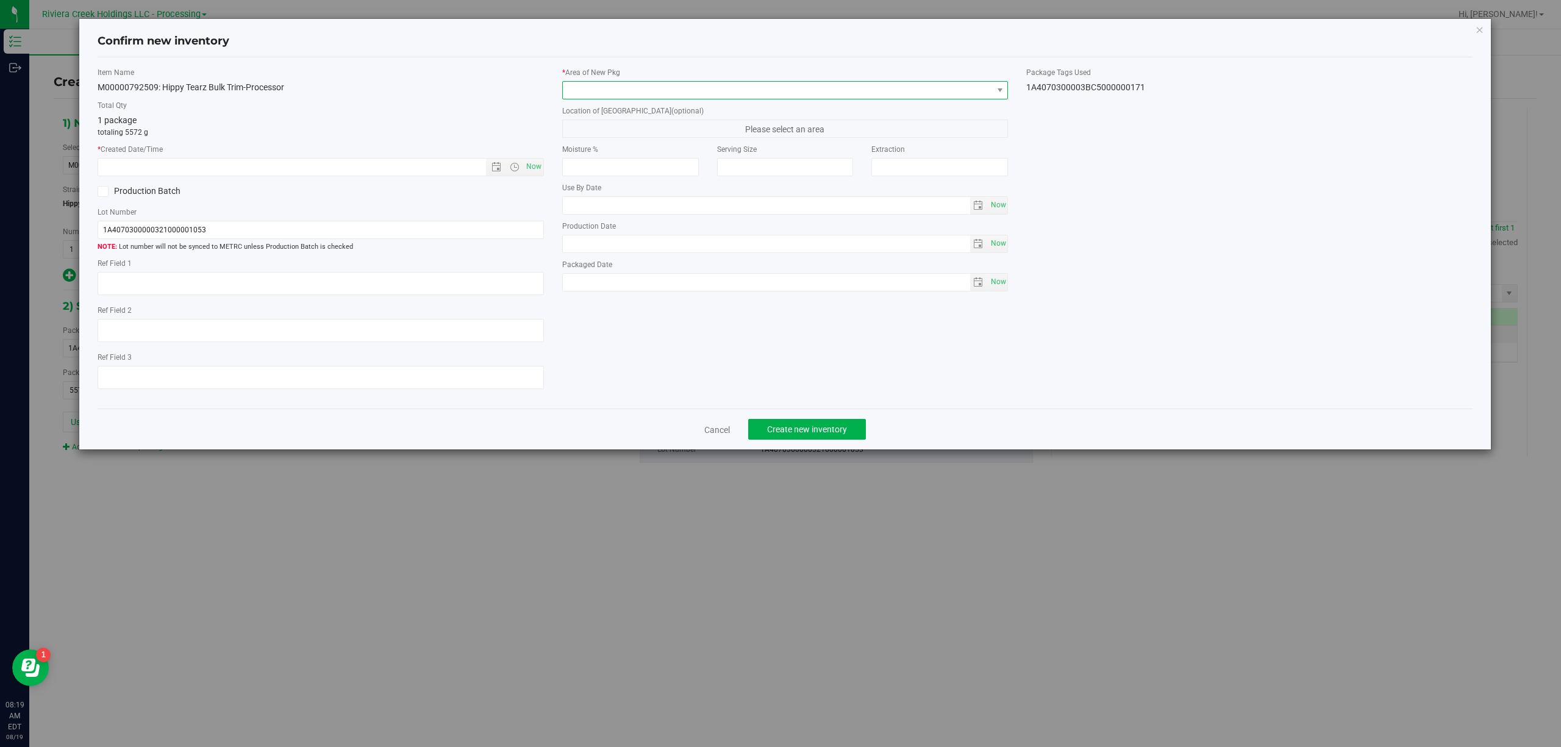
click at [713, 96] on span at bounding box center [778, 90] width 430 height 17
click at [618, 191] on li "Flower 10" at bounding box center [785, 192] width 445 height 17
click at [534, 171] on span "Now" at bounding box center [533, 167] width 21 height 18
type input "8/19/2025 8:19 AM"
click at [1121, 89] on div "1A4070300003BC5000000171" at bounding box center [1249, 87] width 446 height 13
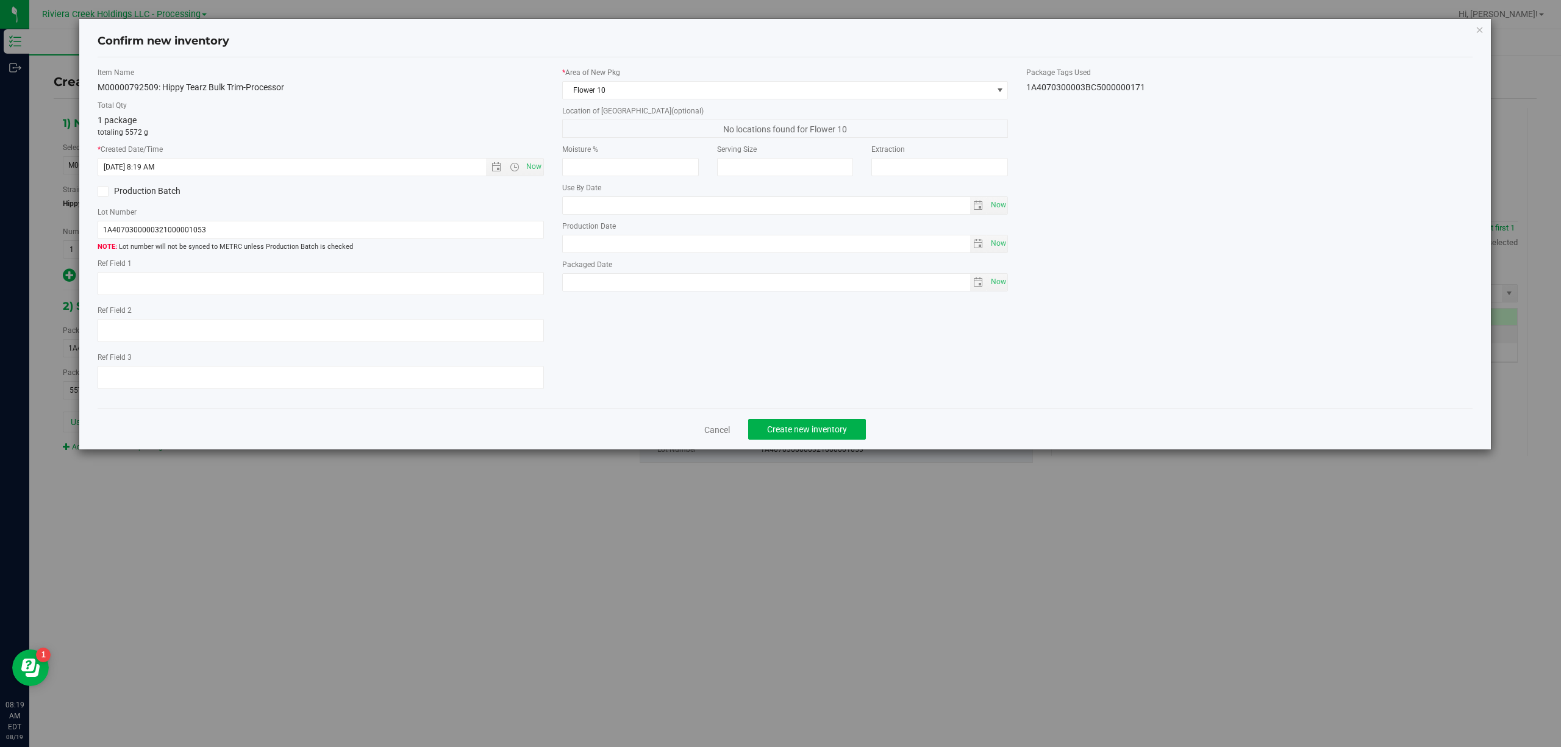
click at [1121, 89] on div "1A4070300003BC5000000171" at bounding box center [1249, 87] width 446 height 13
click at [1120, 89] on div "1A4070300003BC5000000171" at bounding box center [1249, 87] width 446 height 13
click at [274, 228] on input "1A4070300000321000001053" at bounding box center [321, 230] width 446 height 18
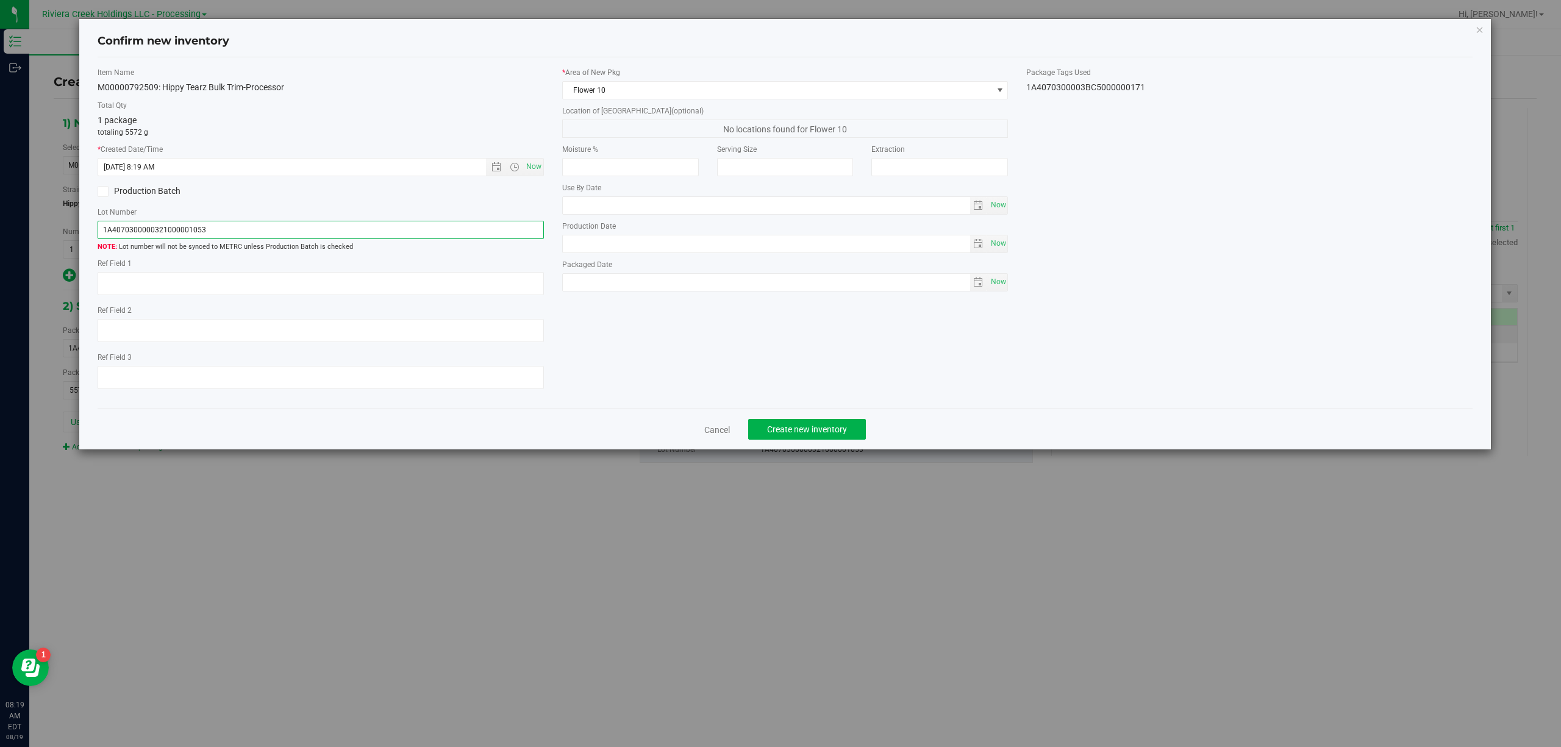
click at [274, 228] on input "1A4070300000321000001053" at bounding box center [321, 230] width 446 height 18
paste input "3BC5000000171"
type input "1A4070300003BC5000000171"
click at [258, 269] on label "Ref Field 1" at bounding box center [321, 263] width 446 height 11
click at [264, 276] on textarea at bounding box center [321, 283] width 446 height 23
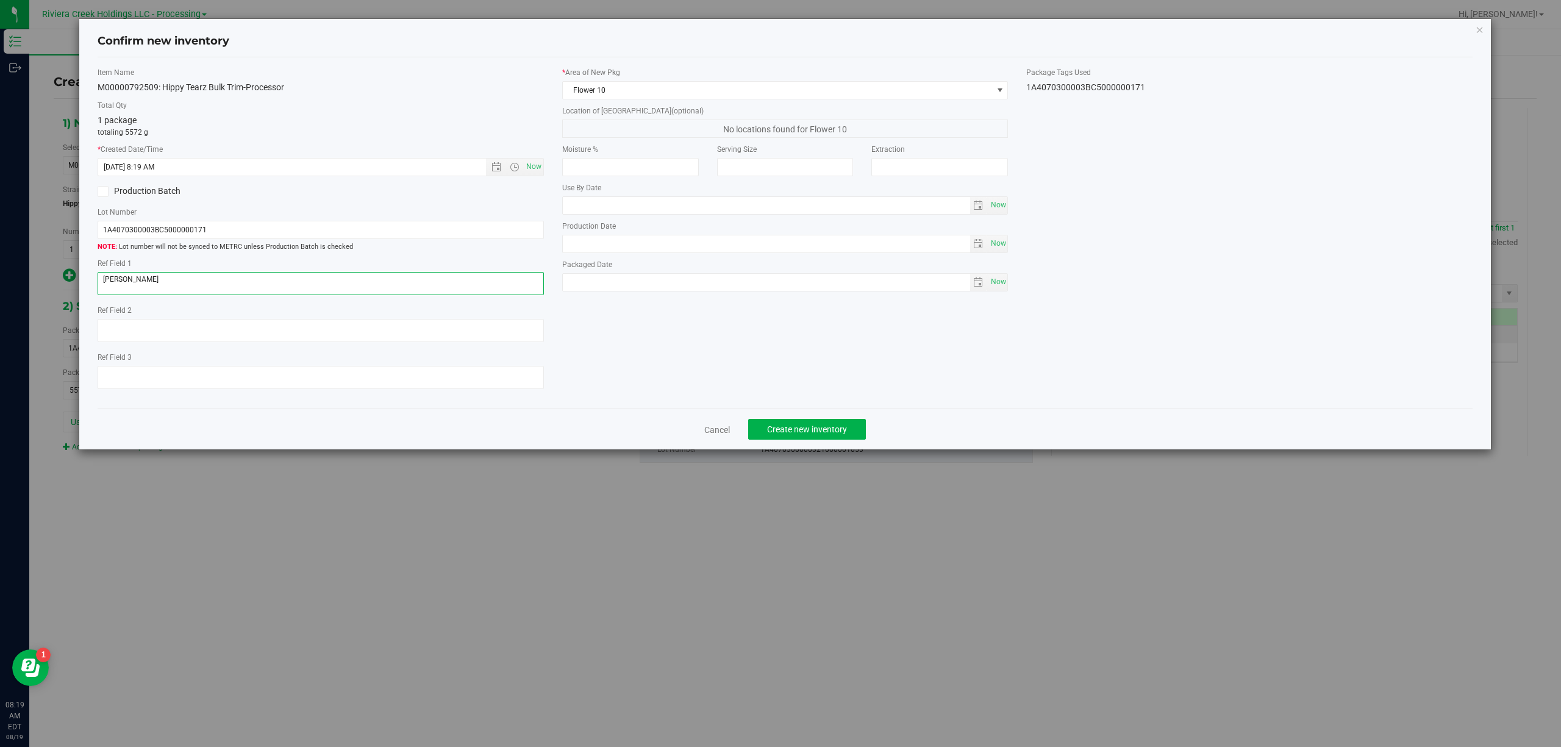
type textarea "[PERSON_NAME]"
click at [715, 354] on div "Item Name M00000792509: Hippy Tearz Bulk Trim-Processor Total Qty 1 package tot…" at bounding box center [785, 233] width 1394 height 332
click at [825, 430] on span "Create new inventory" at bounding box center [807, 429] width 80 height 10
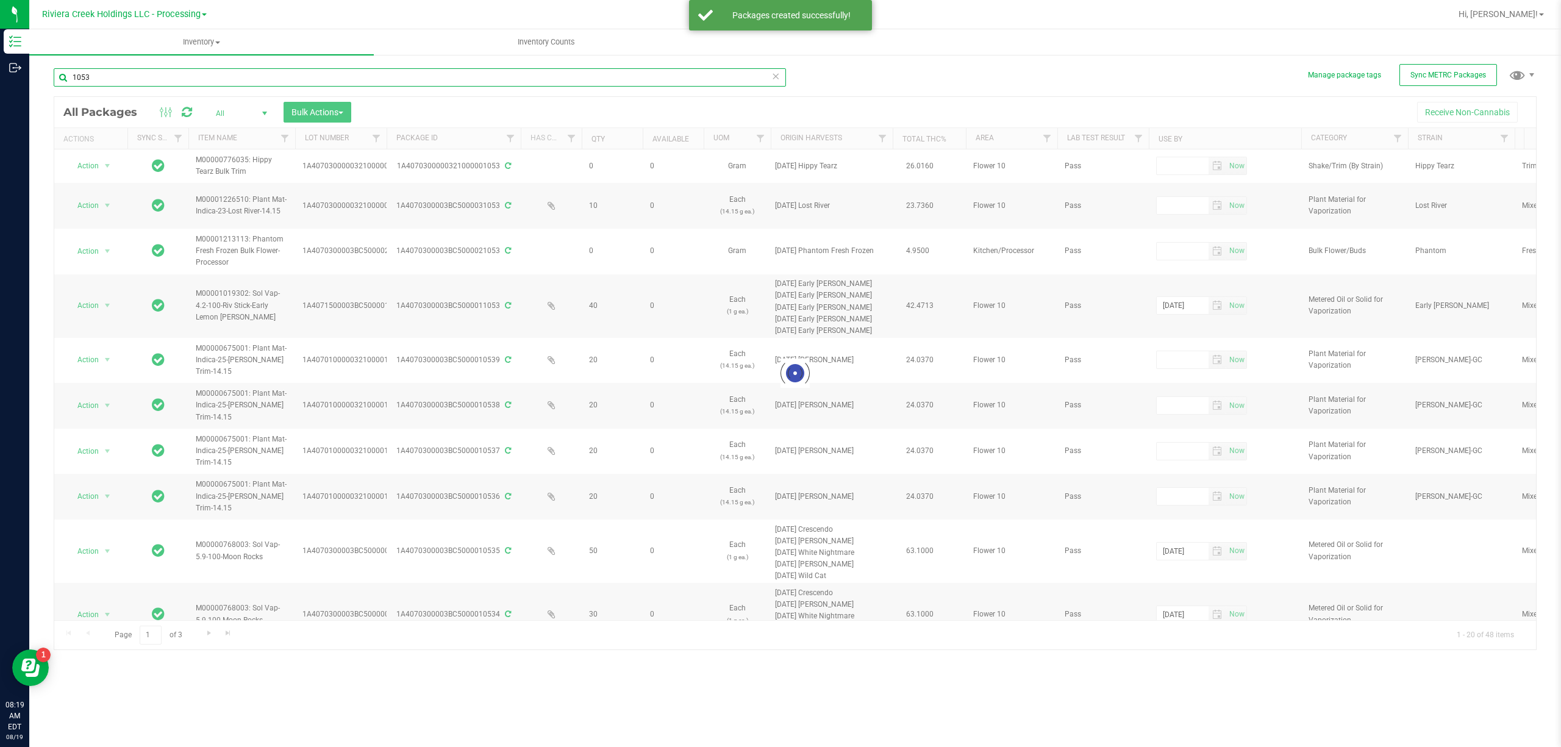
click at [195, 69] on input "1053" at bounding box center [420, 77] width 732 height 18
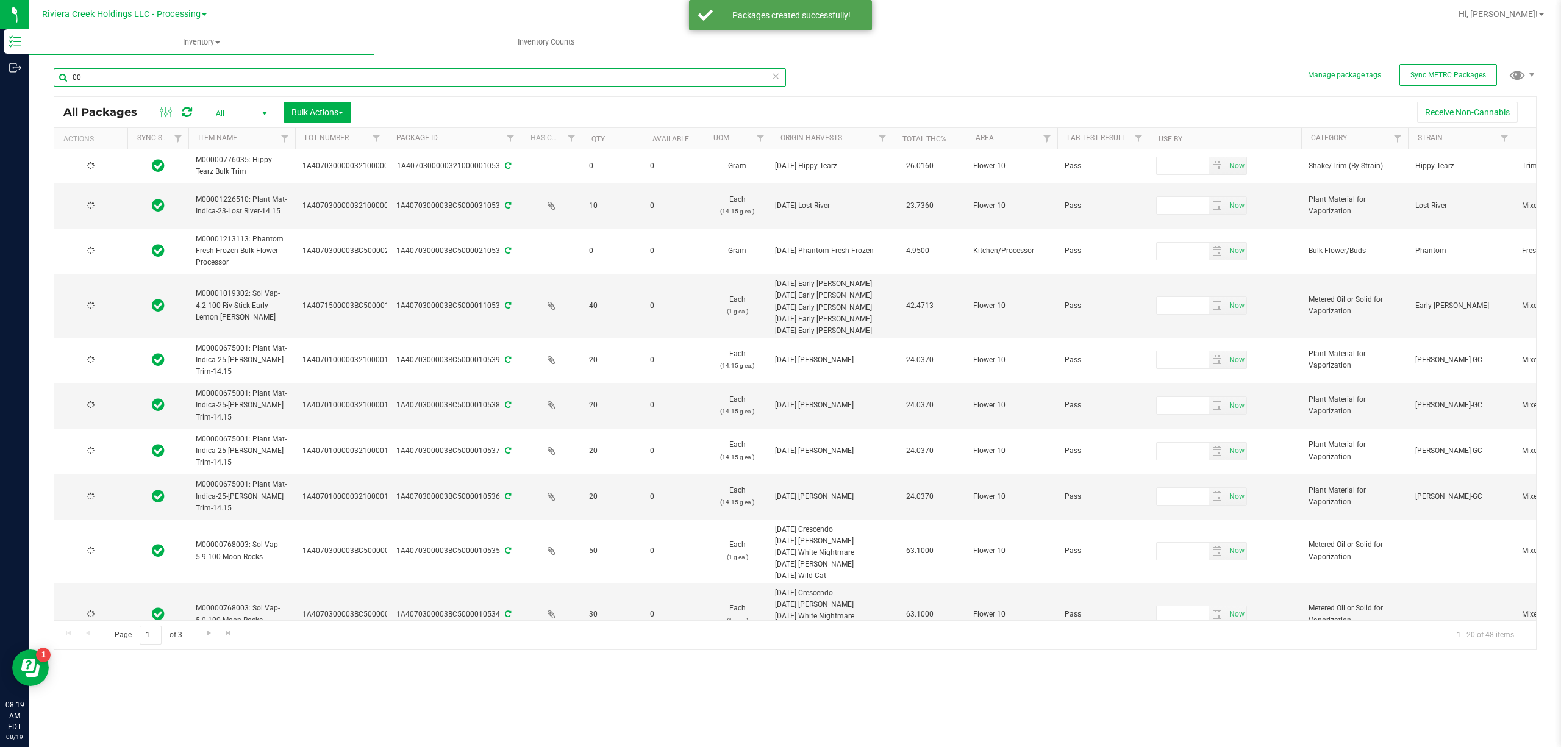
type input "001"
type input "2025-07-23"
type input "[DATE]"
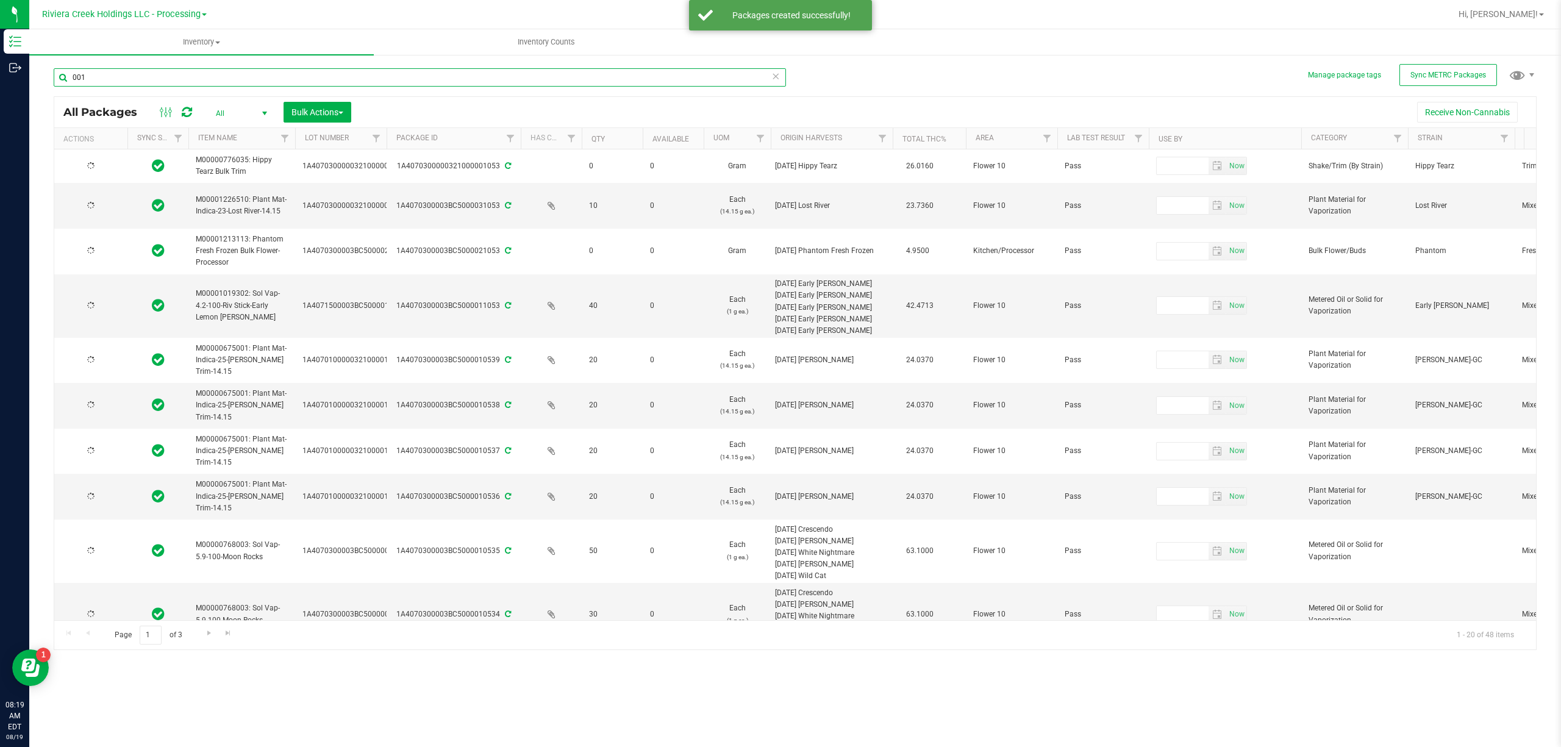
type input "[DATE]"
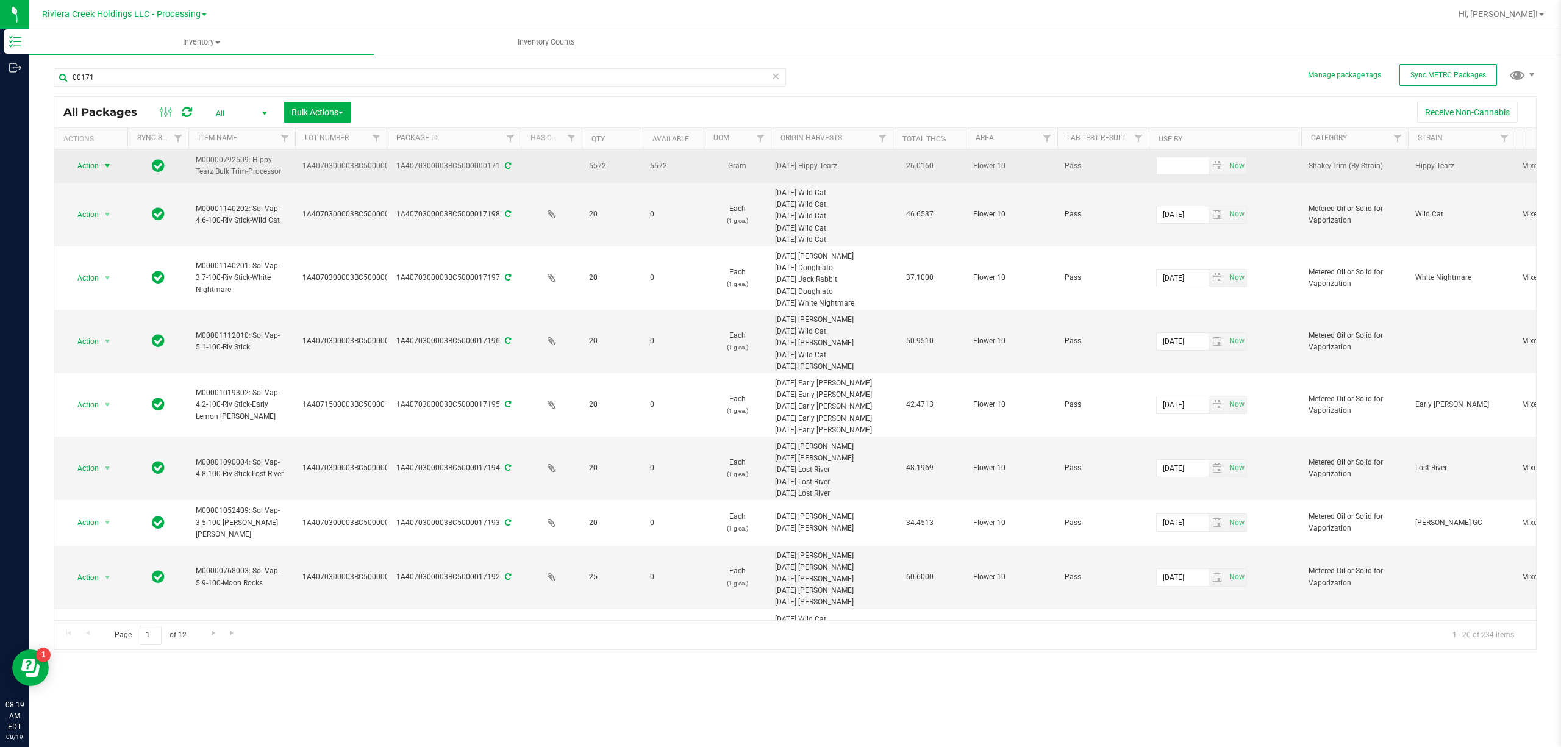
click at [88, 167] on span "Action" at bounding box center [82, 165] width 33 height 17
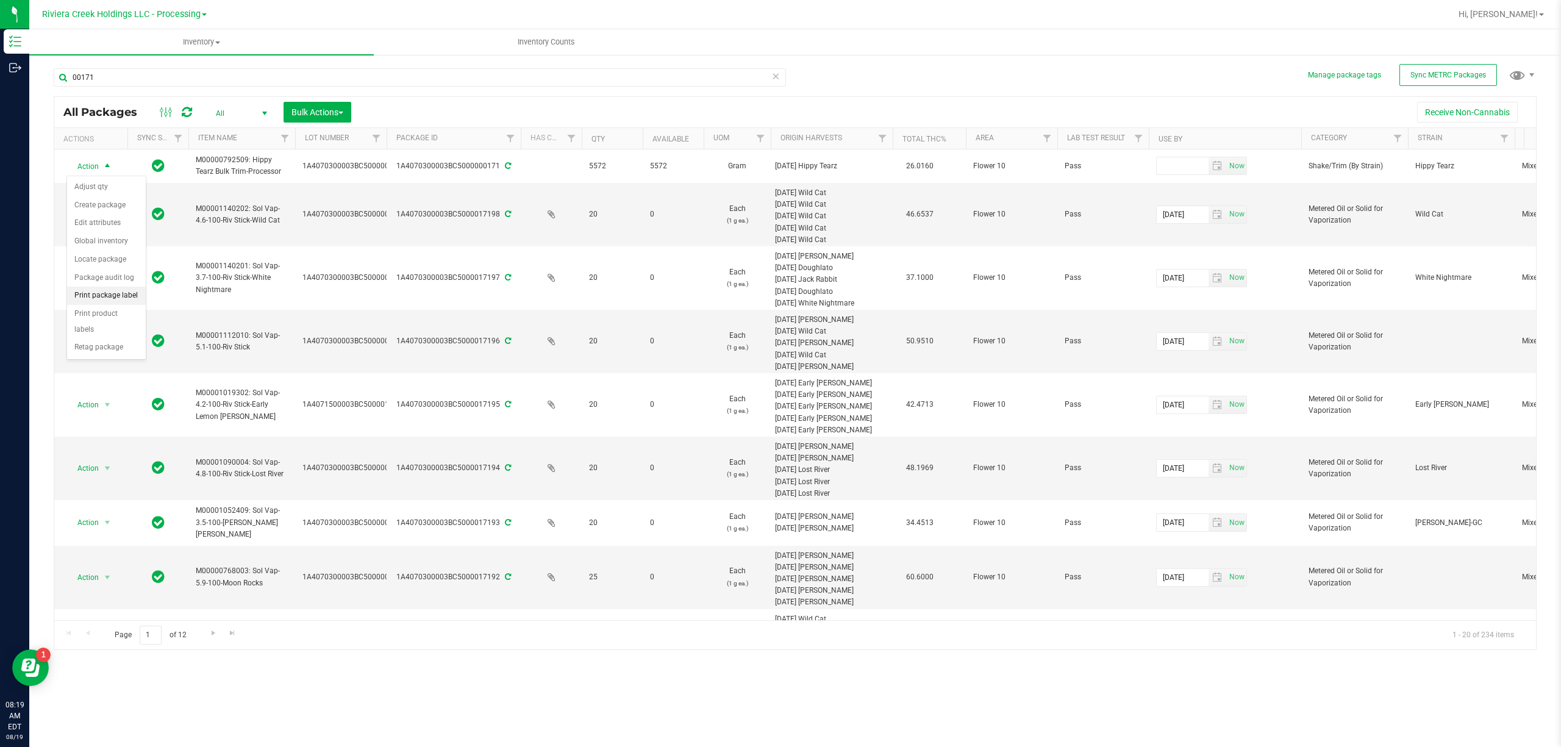
click at [105, 295] on li "Print package label" at bounding box center [106, 296] width 79 height 18
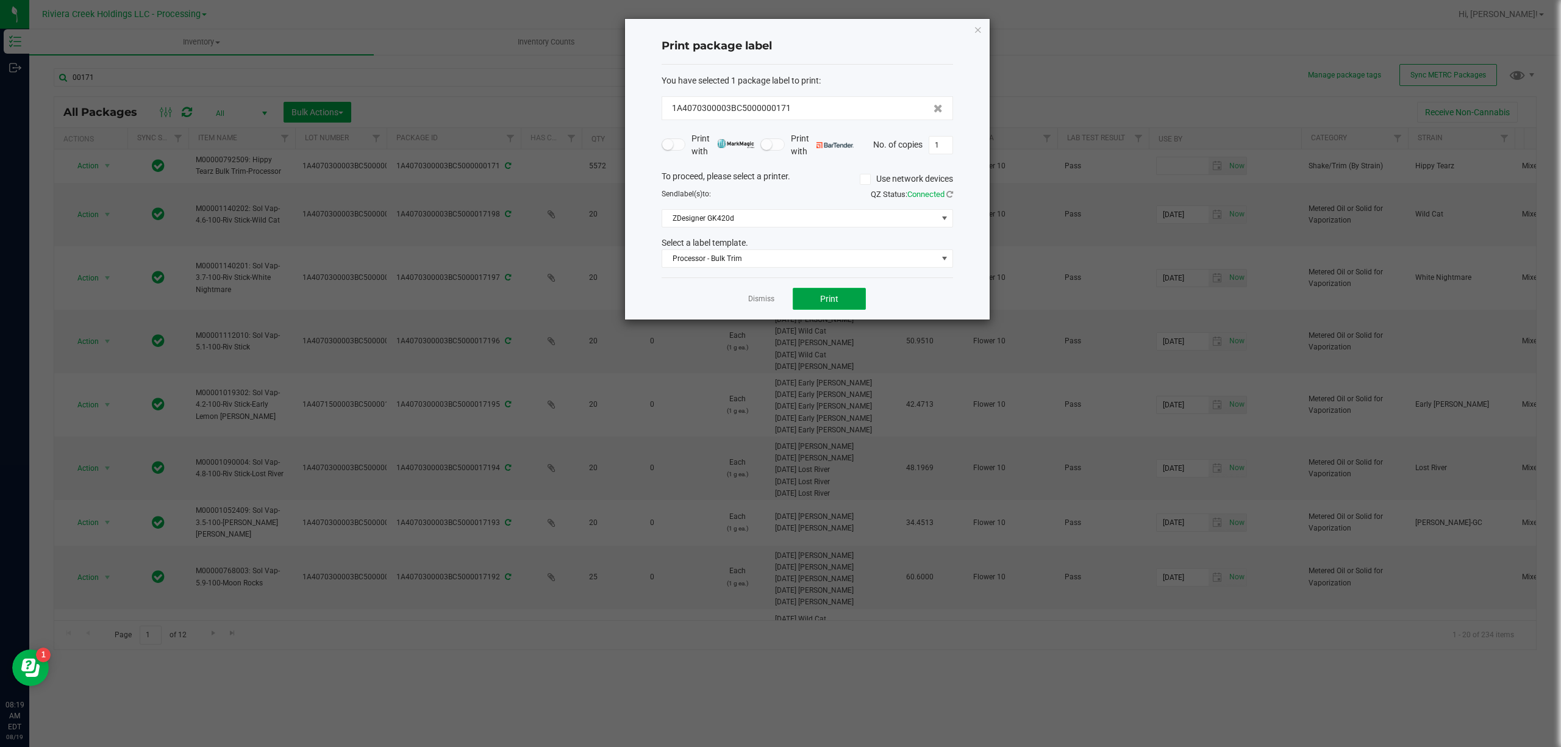
click at [828, 290] on button "Print" at bounding box center [829, 299] width 73 height 22
click at [798, 249] on div "Select a label template." at bounding box center [807, 243] width 310 height 13
click at [791, 257] on span "Processor - Bulk Trim" at bounding box center [799, 258] width 275 height 17
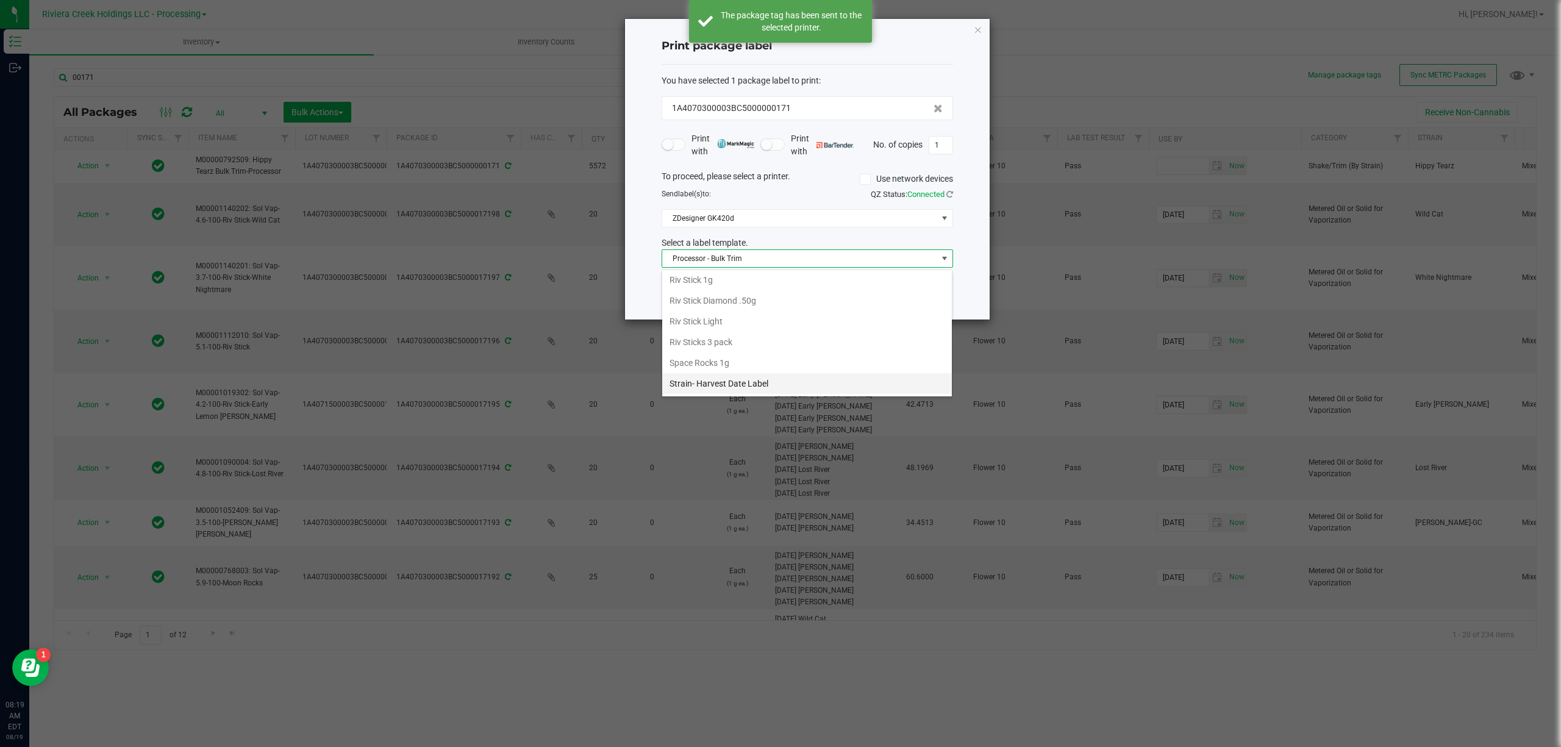
click at [741, 379] on li "Strain- Harvest Date Label" at bounding box center [807, 383] width 290 height 21
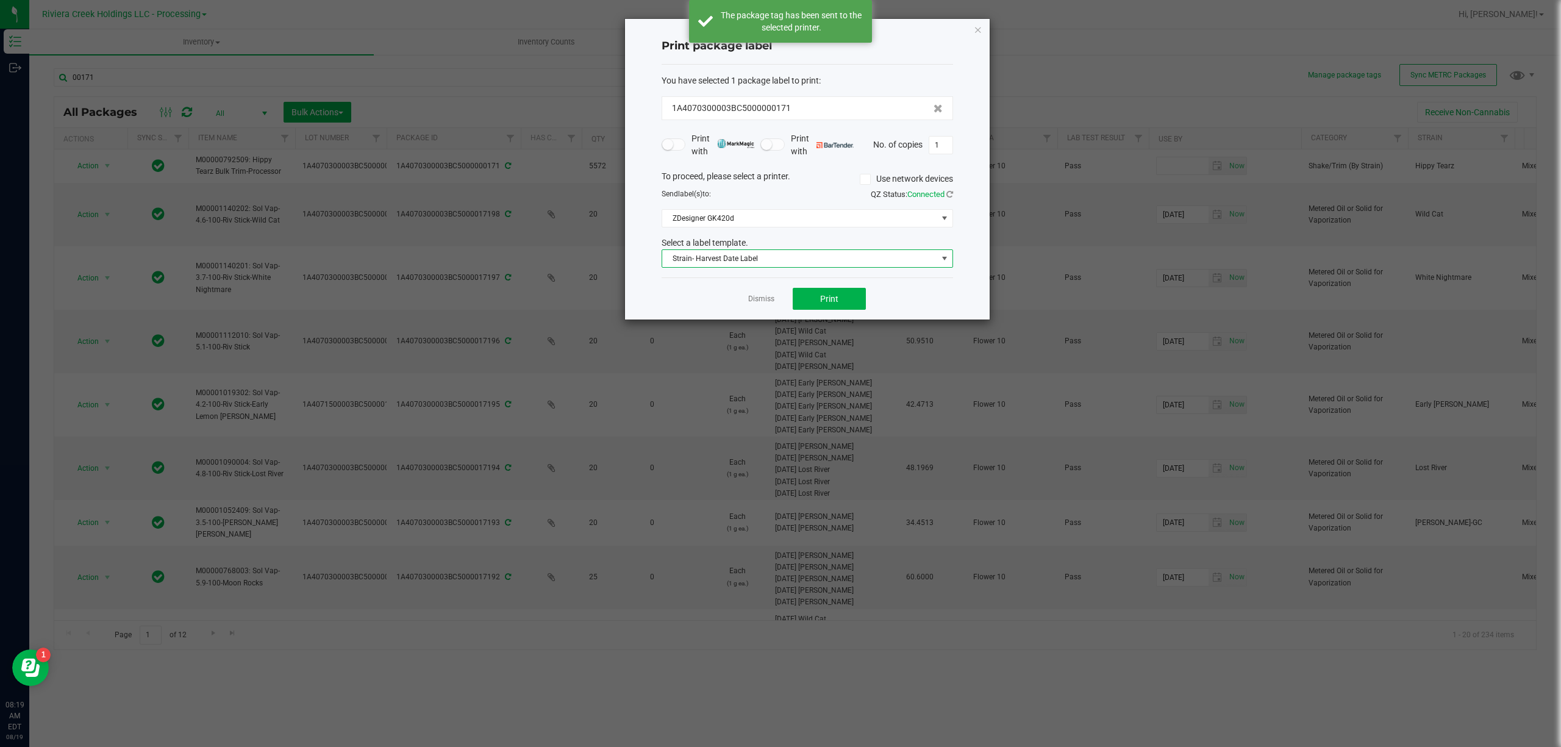
click at [822, 281] on div "Dismiss Print" at bounding box center [806, 298] width 291 height 42
click at [822, 293] on button "Print" at bounding box center [829, 299] width 73 height 22
click at [979, 24] on icon "button" at bounding box center [978, 29] width 9 height 15
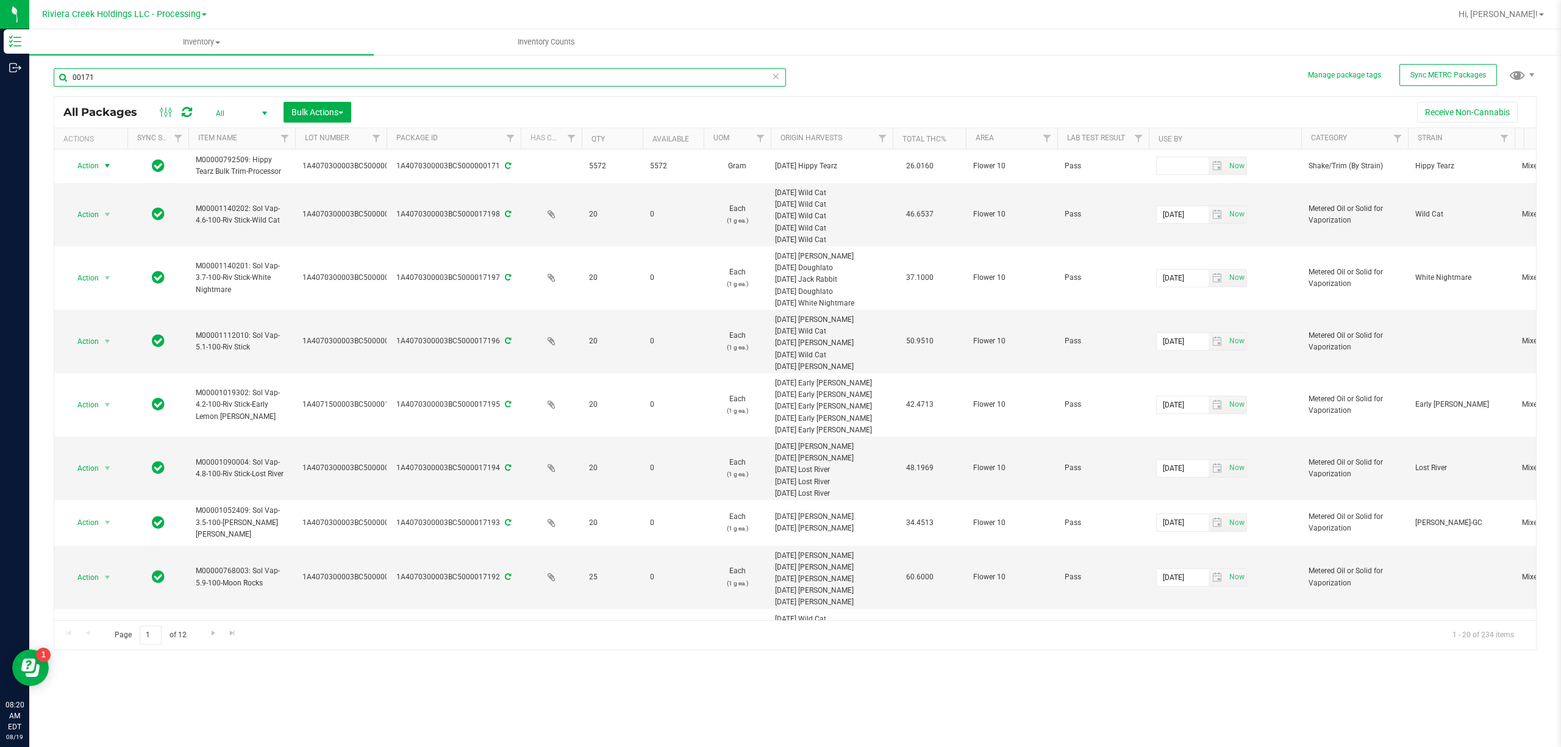
click at [223, 71] on input "00171" at bounding box center [420, 77] width 732 height 18
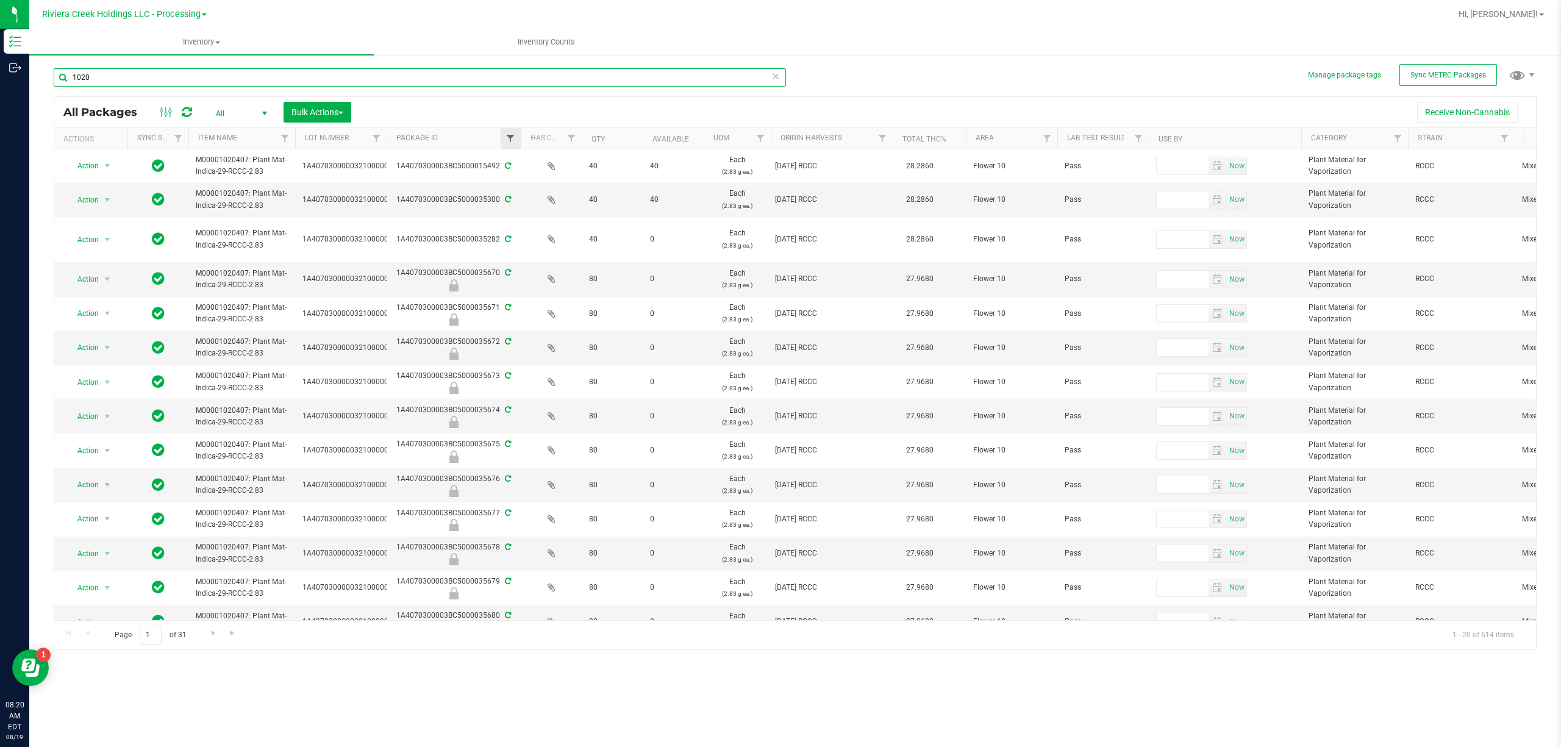
type input "1020"
click at [510, 137] on span "Filter" at bounding box center [510, 139] width 10 height 10
type input "1020"
click at [542, 196] on button "Filter" at bounding box center [537, 198] width 59 height 27
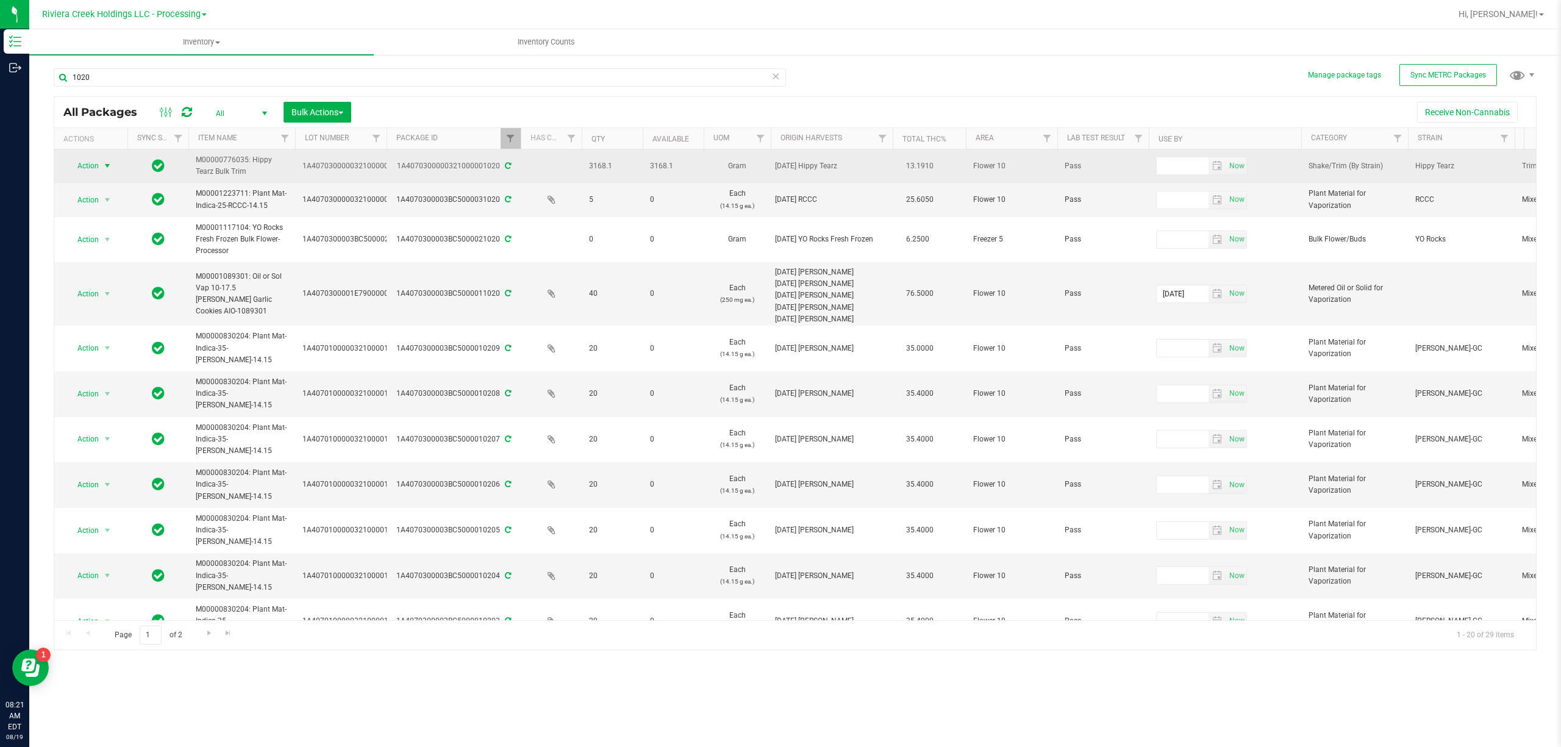
click at [91, 167] on span "Action" at bounding box center [82, 165] width 33 height 17
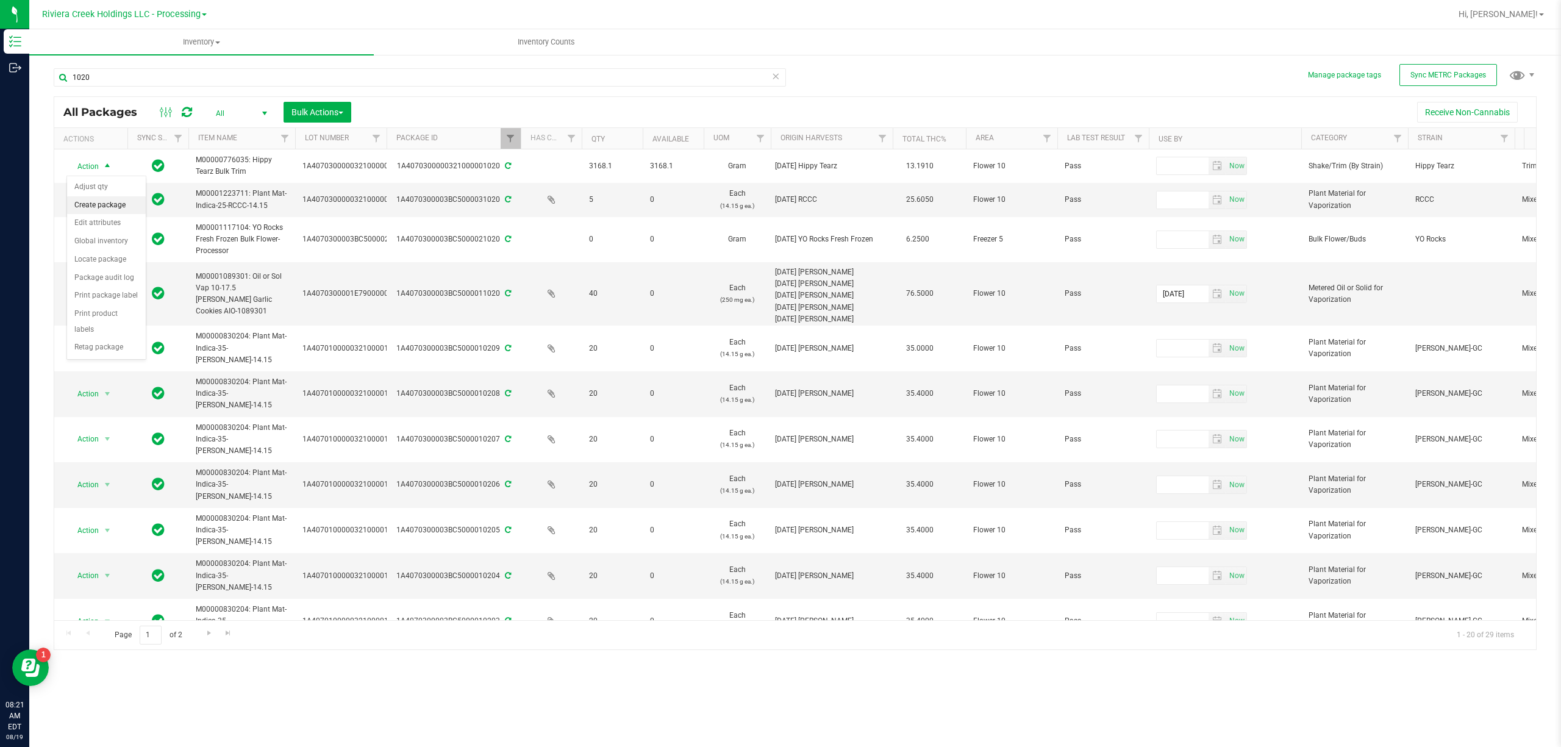
click at [121, 204] on li "Create package" at bounding box center [106, 205] width 79 height 18
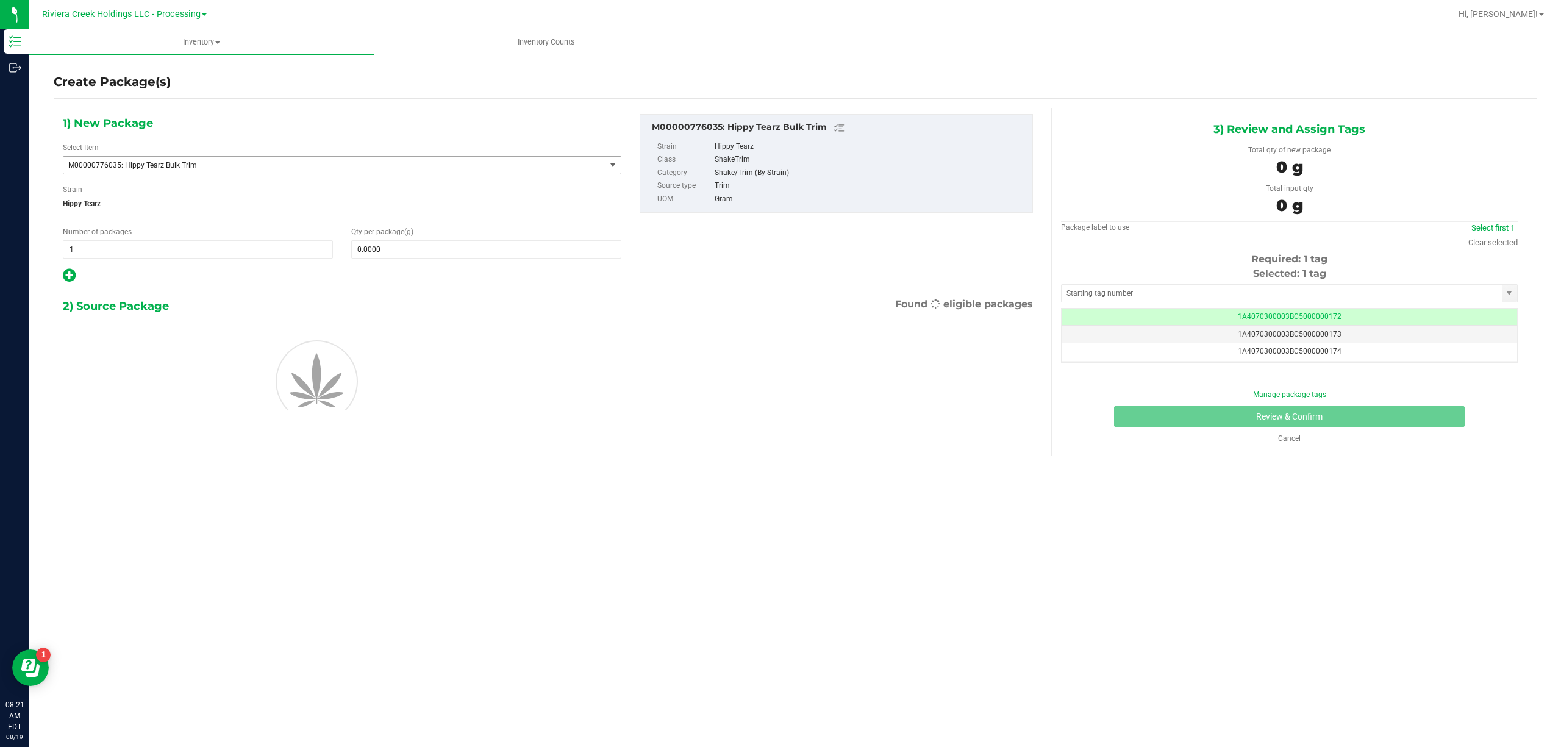
scroll to position [0, -1]
click at [189, 168] on span "M00000776035: Hippy Tearz Bulk Trim" at bounding box center [323, 165] width 511 height 9
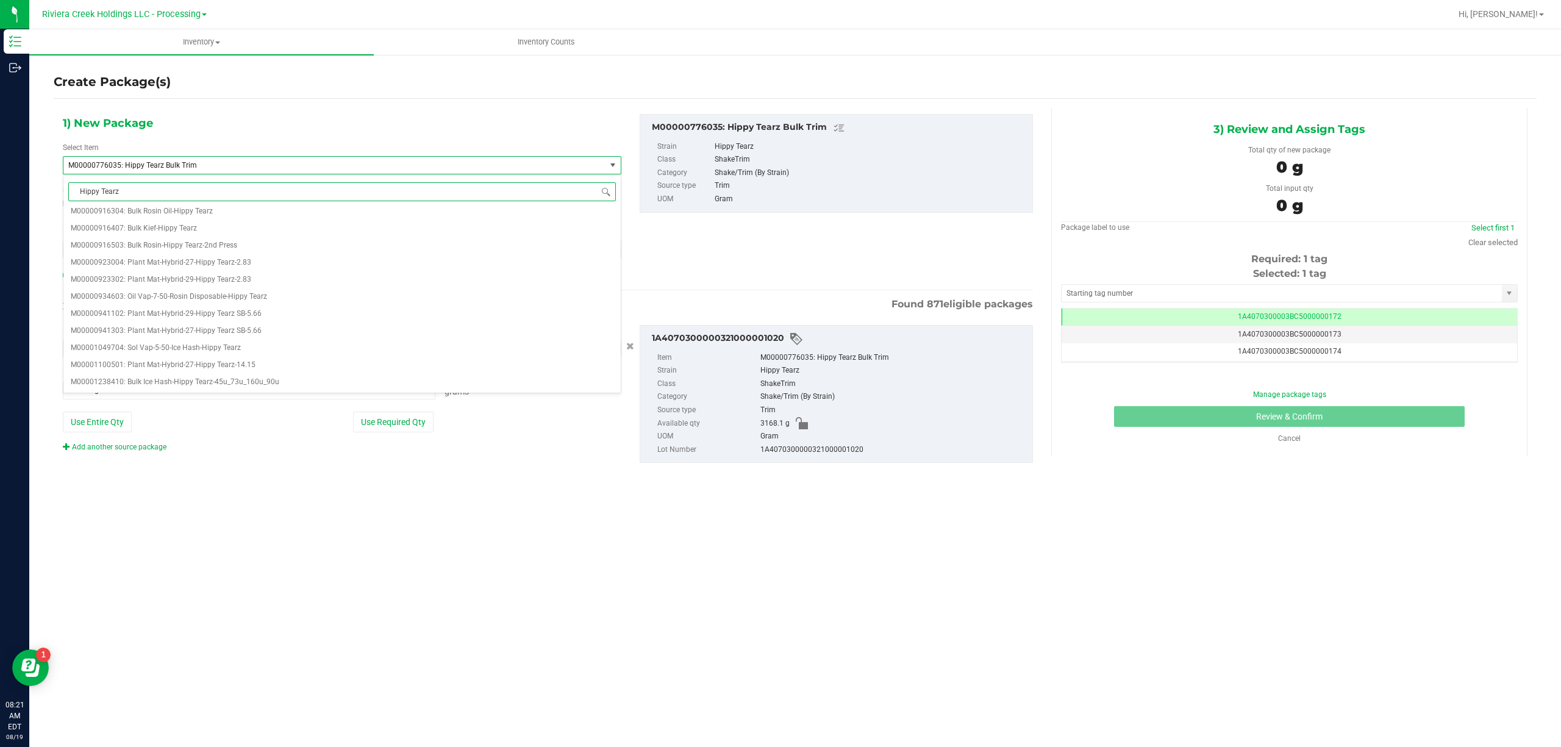
scroll to position [0, 0]
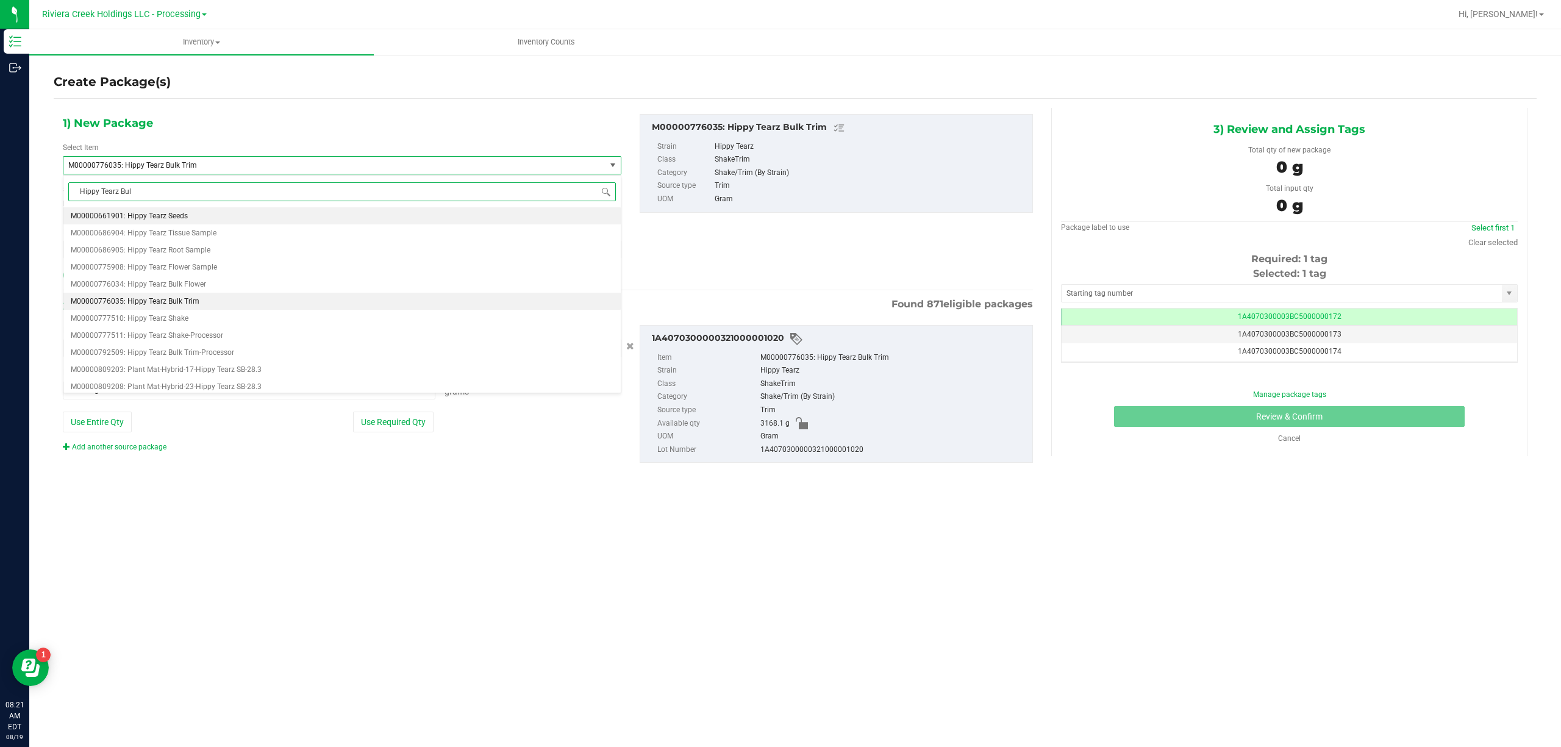
type input "Hippy Tearz Bulk"
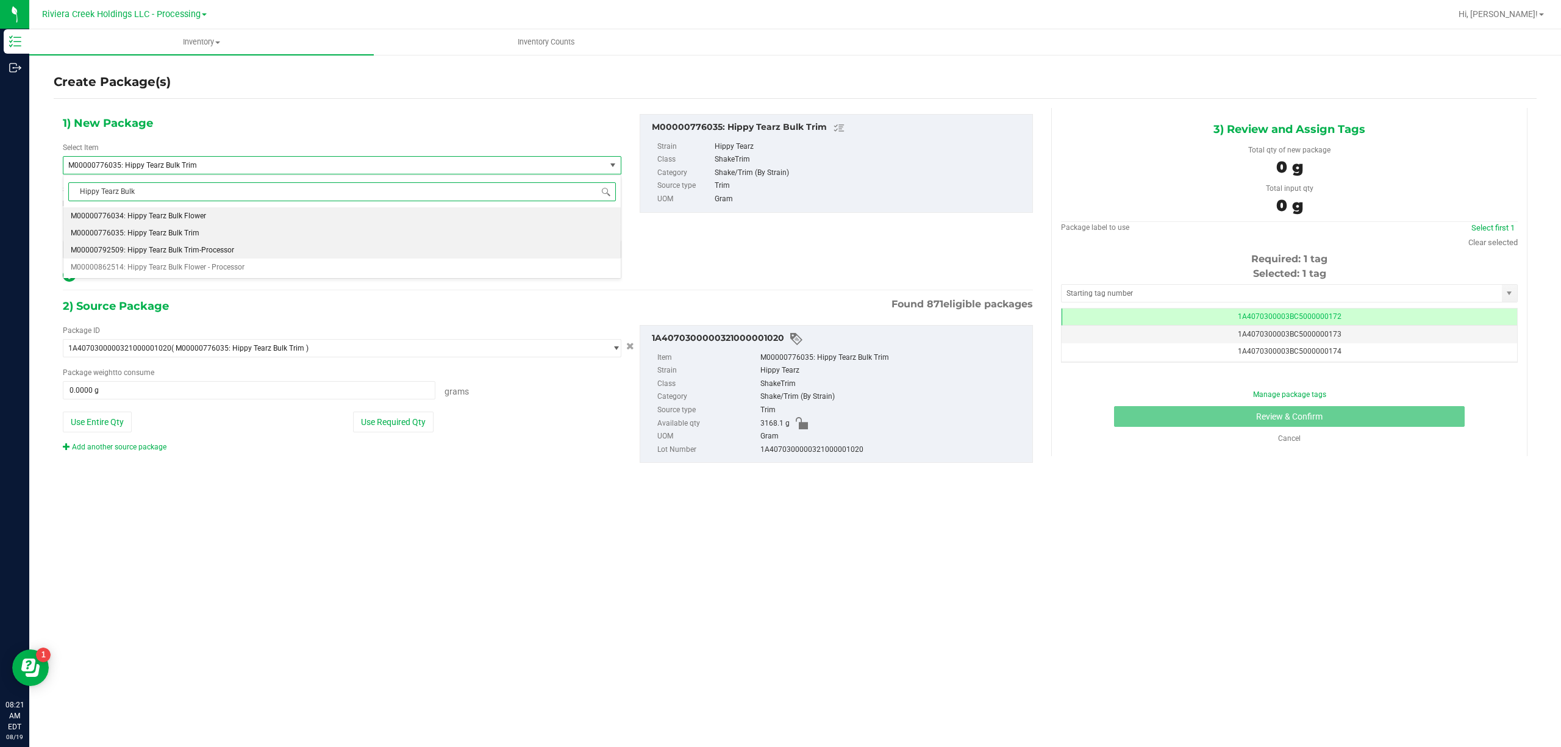
click at [223, 249] on span "M00000792509: Hippy Tearz Bulk Trim-Processor" at bounding box center [152, 250] width 163 height 9
type input "0.0000"
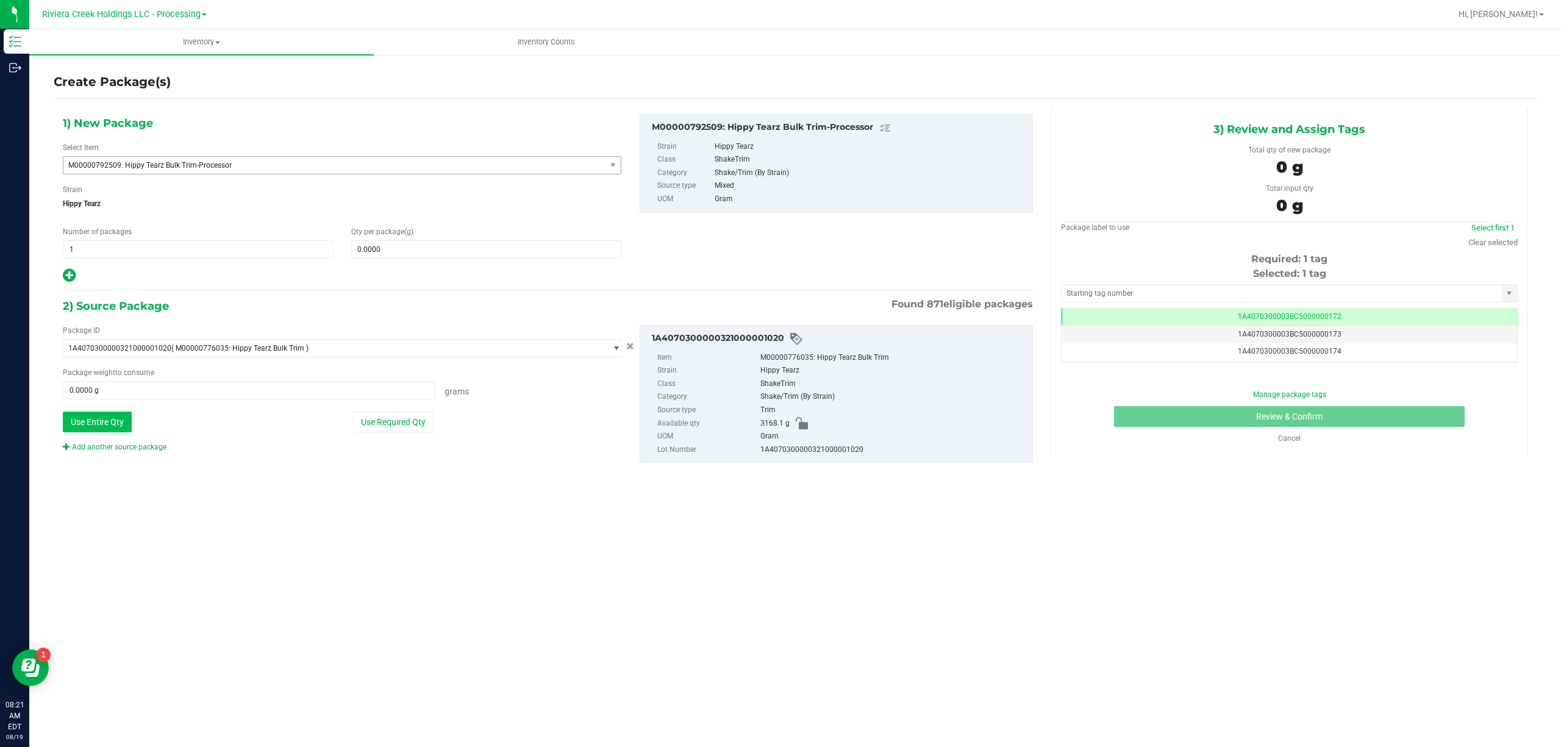
click at [120, 427] on button "Use Entire Qty" at bounding box center [97, 422] width 69 height 21
type input "3168.1000 g"
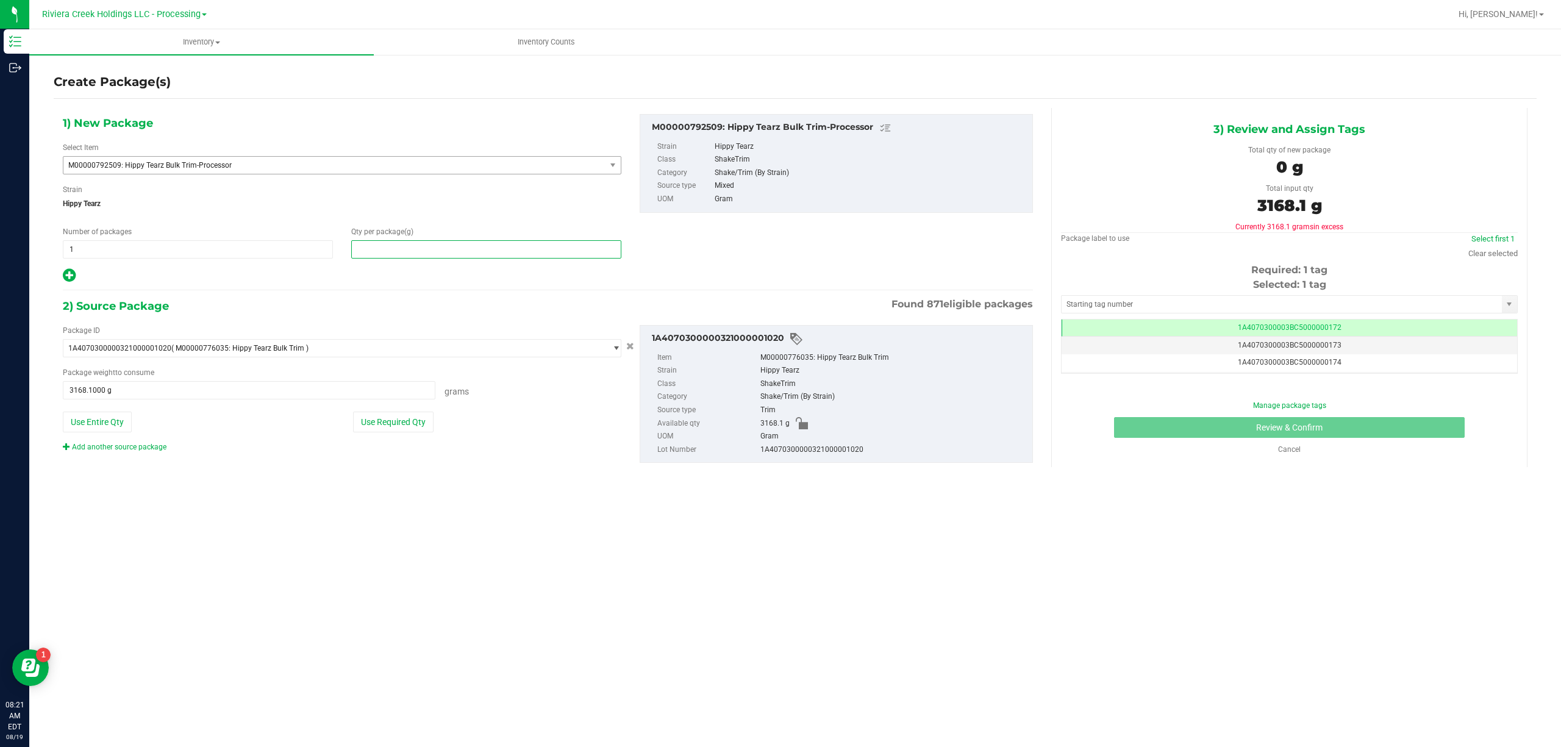
click at [413, 257] on span at bounding box center [486, 249] width 270 height 18
type input "3168.1"
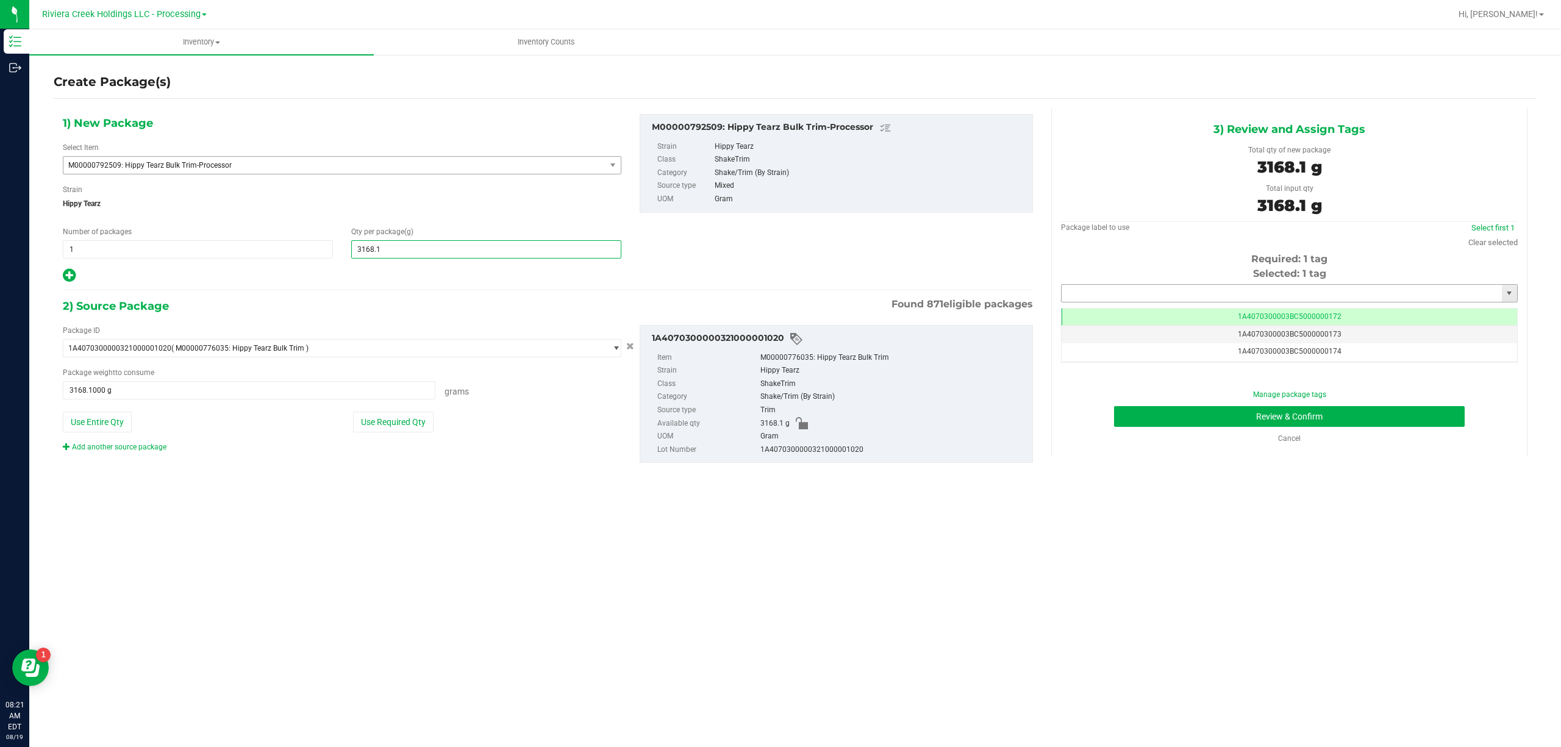
type input "3,168.1000"
click at [1117, 291] on input "text" at bounding box center [1281, 293] width 440 height 17
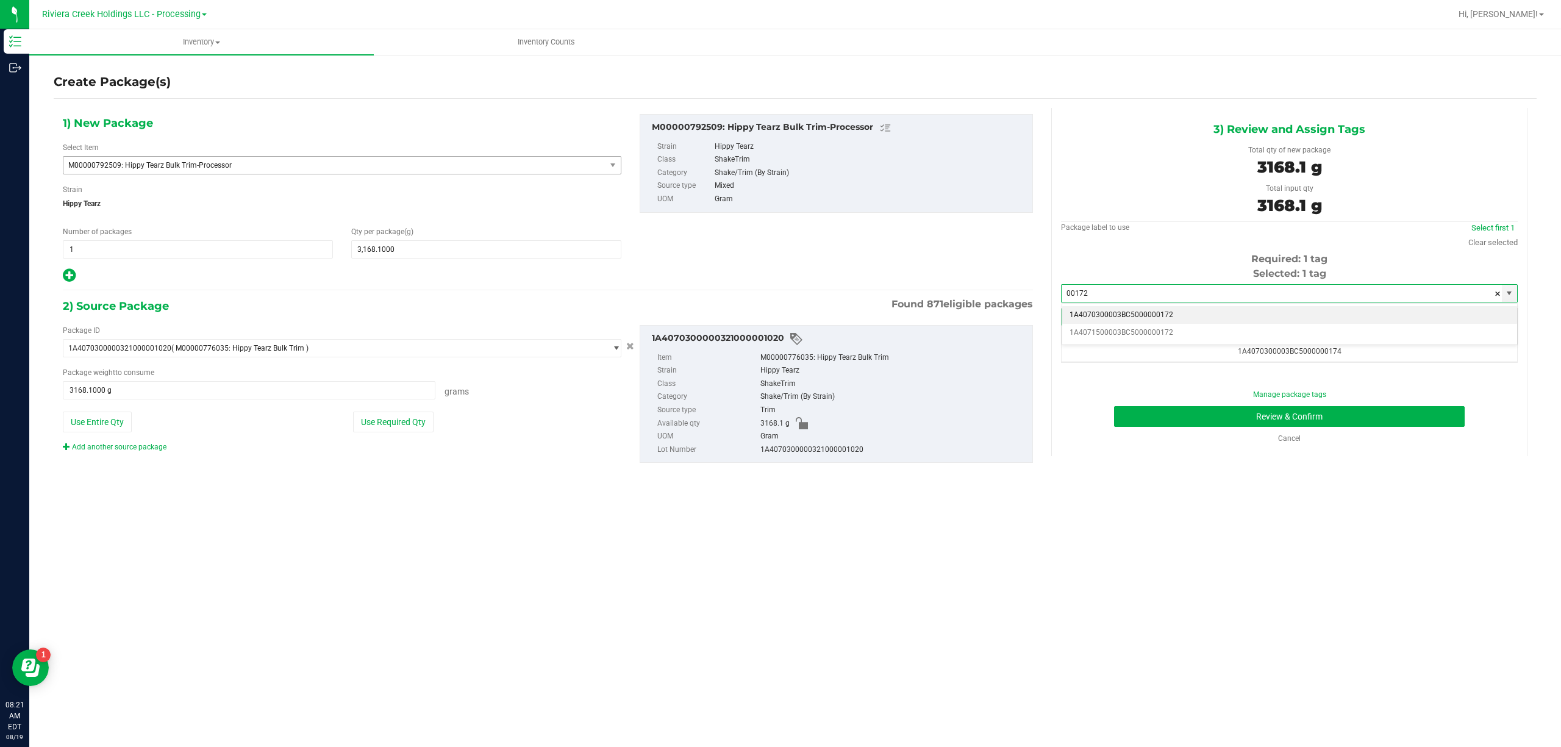
click at [1129, 311] on li "1A4070300003BC5000000172" at bounding box center [1289, 315] width 455 height 18
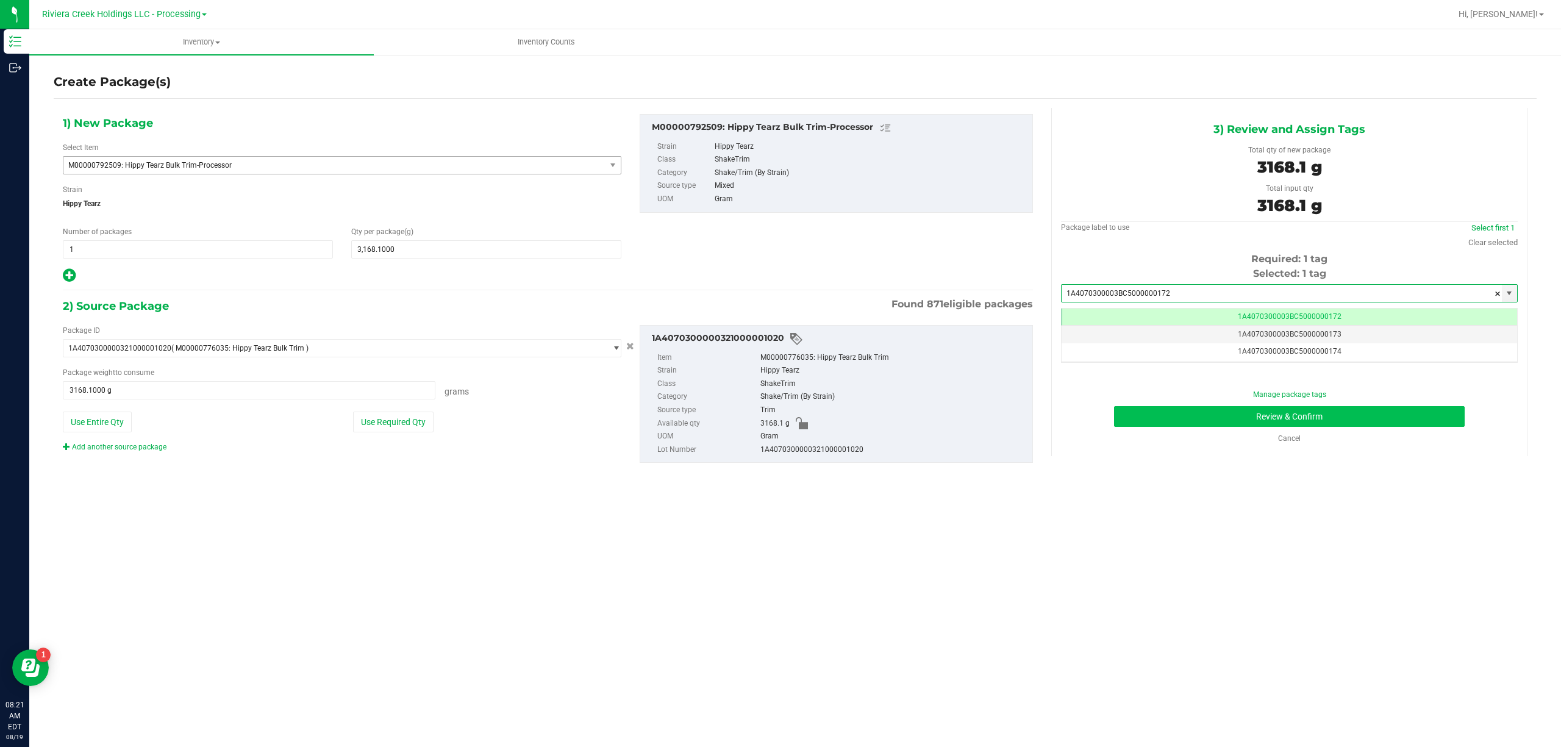
type input "1A4070300003BC5000000172"
click at [1224, 413] on button "Review & Confirm" at bounding box center [1289, 416] width 351 height 21
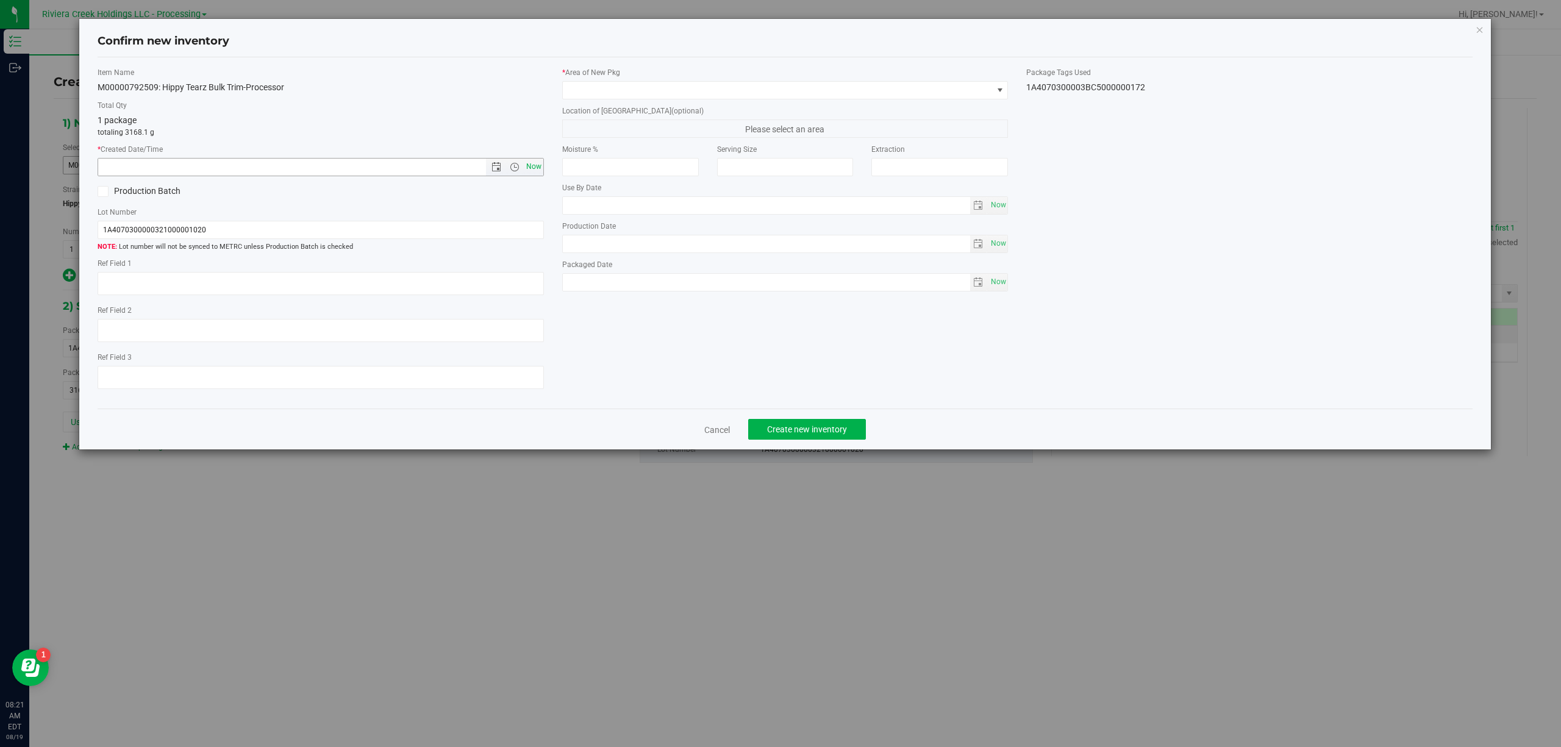
click at [538, 166] on span "Now" at bounding box center [533, 167] width 21 height 18
type input "8/19/2025 8:21 AM"
click at [700, 96] on span at bounding box center [778, 90] width 430 height 17
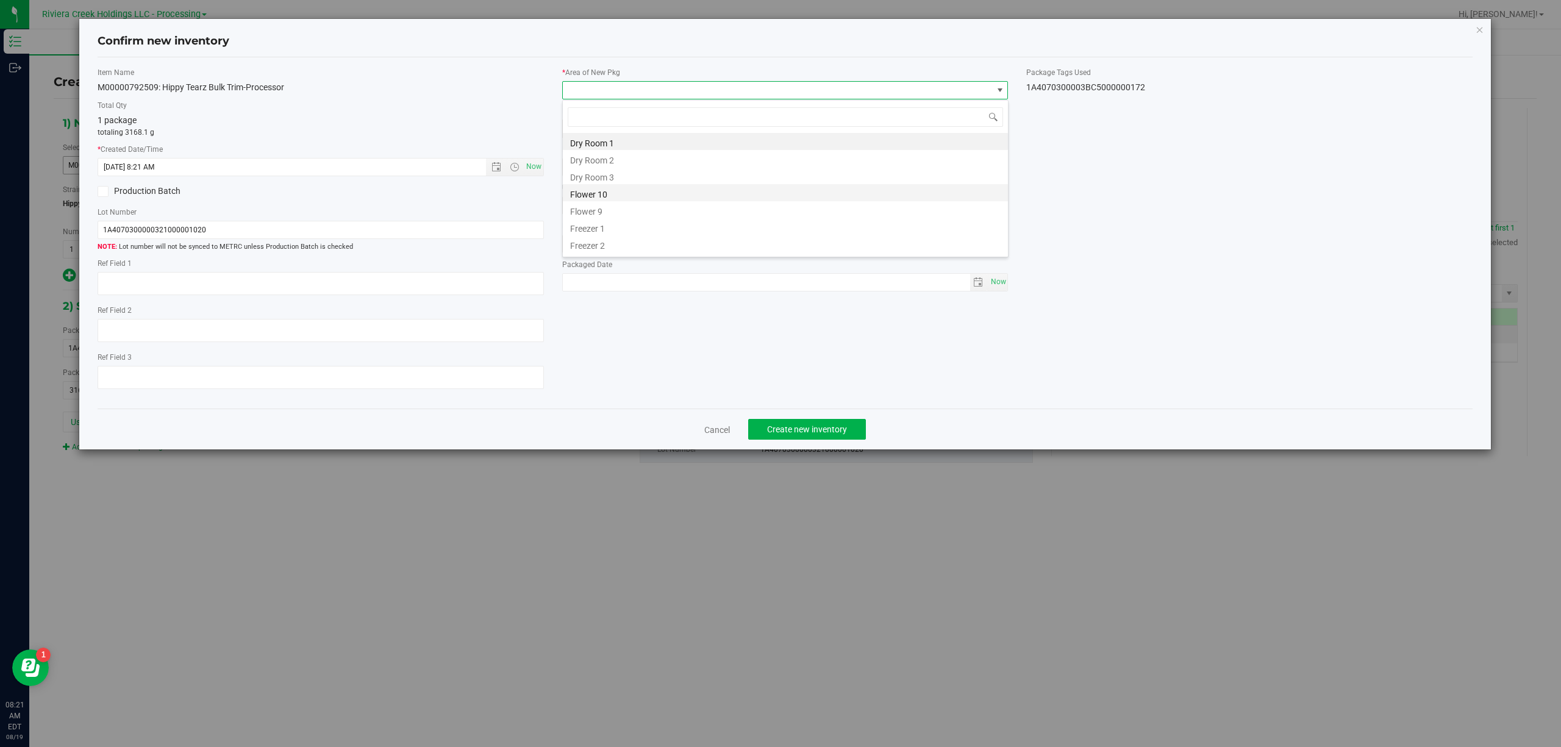
click at [622, 194] on li "Flower 10" at bounding box center [785, 192] width 445 height 17
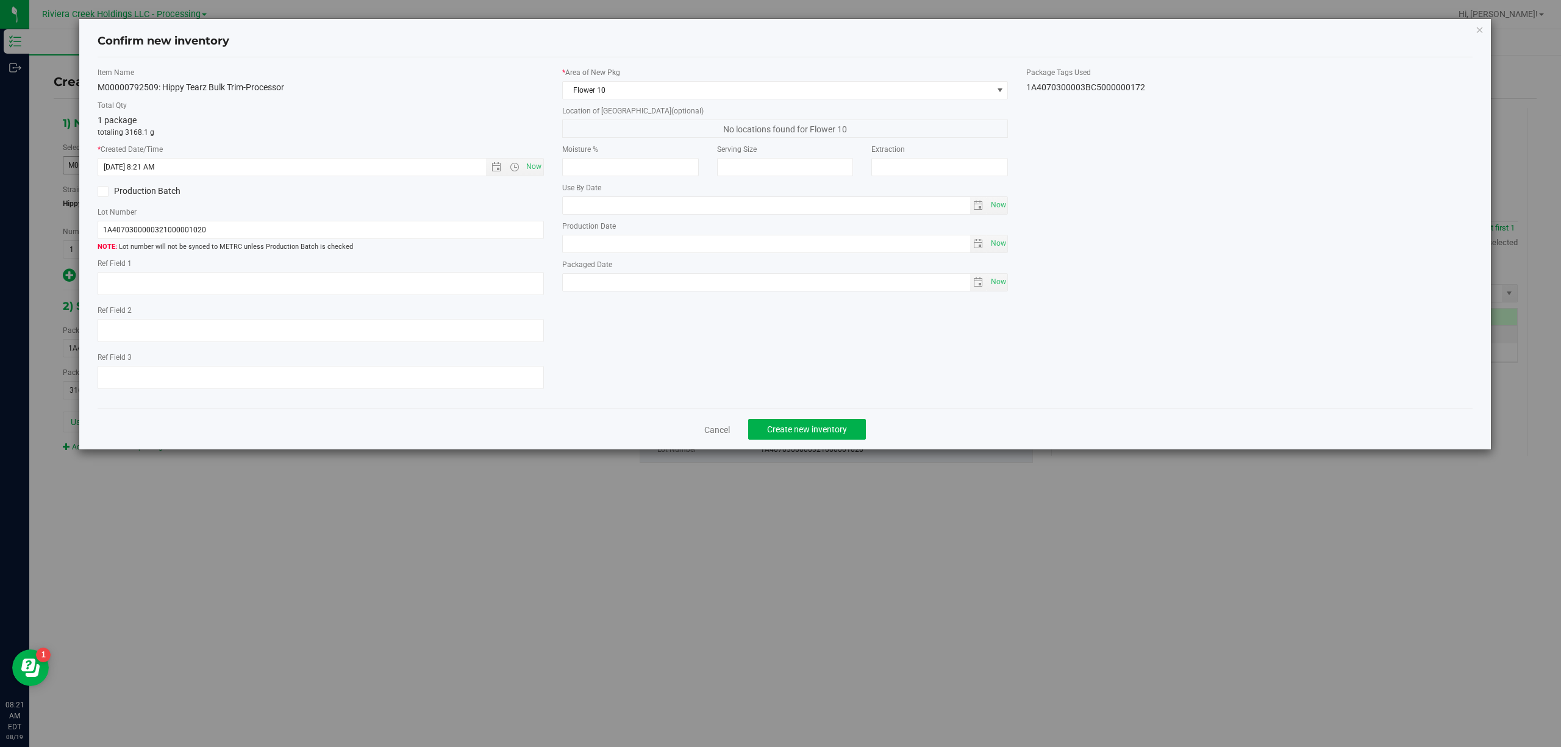
click at [1112, 91] on div "1A4070300003BC5000000172" at bounding box center [1249, 87] width 446 height 13
click at [1112, 88] on div "1A4070300003BC5000000172" at bounding box center [1249, 87] width 446 height 13
click at [1112, 87] on div "1A4070300003BC5000000172" at bounding box center [1249, 87] width 446 height 13
click at [1112, 85] on div "1A4070300003BC5000000172" at bounding box center [1249, 87] width 446 height 13
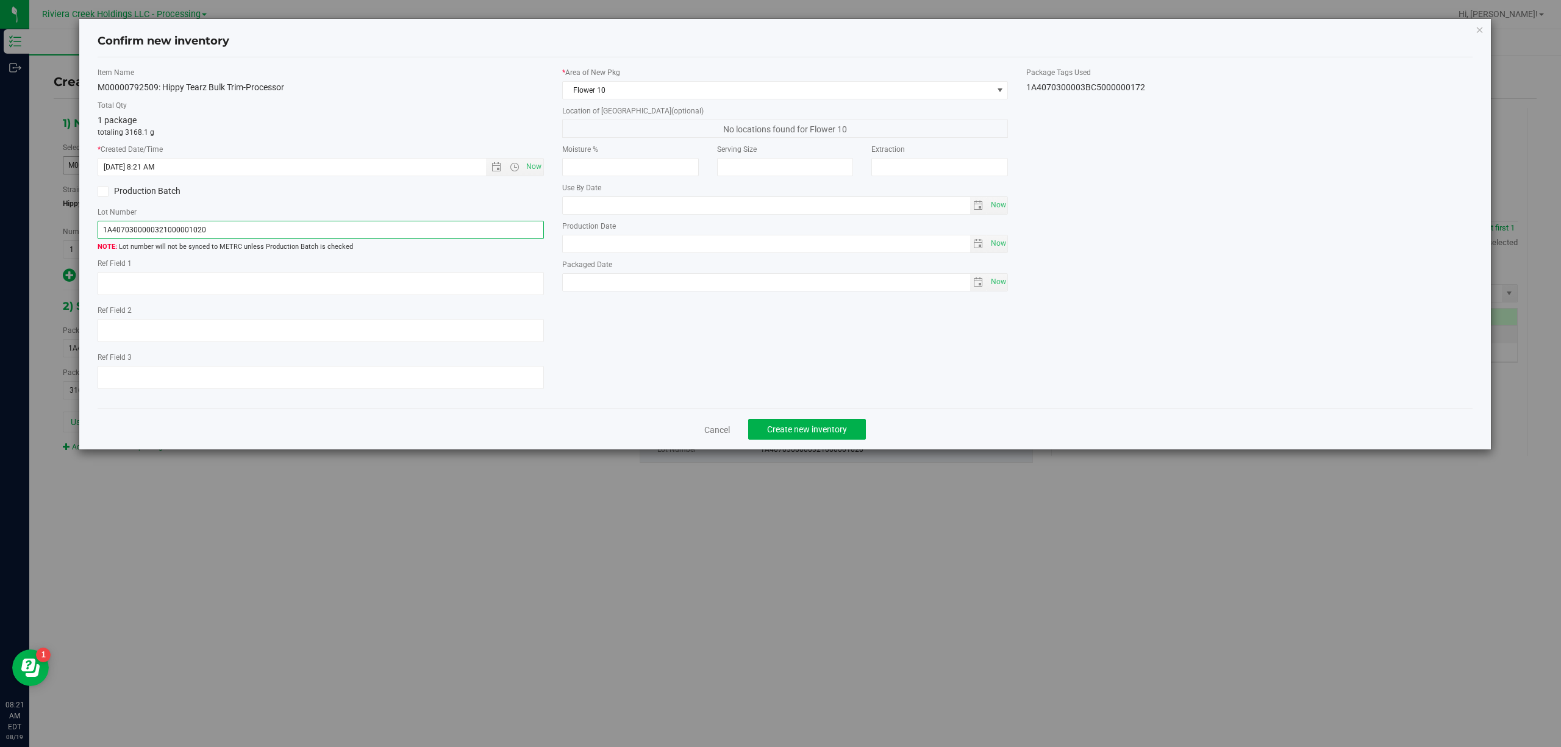
click at [250, 223] on input "1A4070300000321000001020" at bounding box center [321, 230] width 446 height 18
click at [248, 223] on input "1A4070300000321000001020" at bounding box center [321, 230] width 446 height 18
paste input "3BC5000000172"
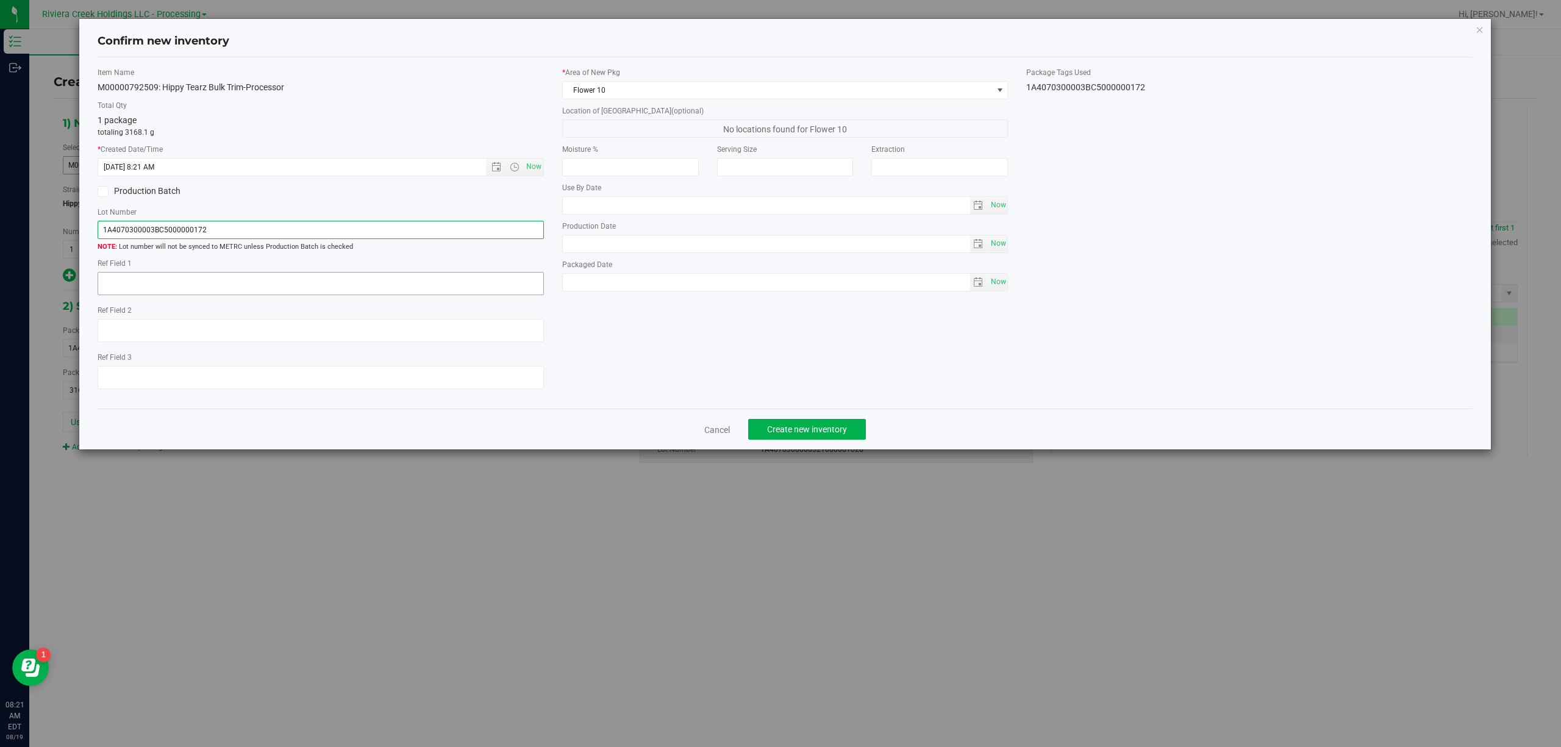
type input "1A4070300003BC5000000172"
click at [235, 291] on textarea at bounding box center [321, 283] width 446 height 23
type textarea "[PERSON_NAME]"
click at [786, 367] on div "Item Name M00000792509: Hippy Tearz Bulk Trim-Processor Total Qty 1 package tot…" at bounding box center [785, 233] width 1394 height 332
click at [821, 434] on span "Create new inventory" at bounding box center [807, 429] width 80 height 10
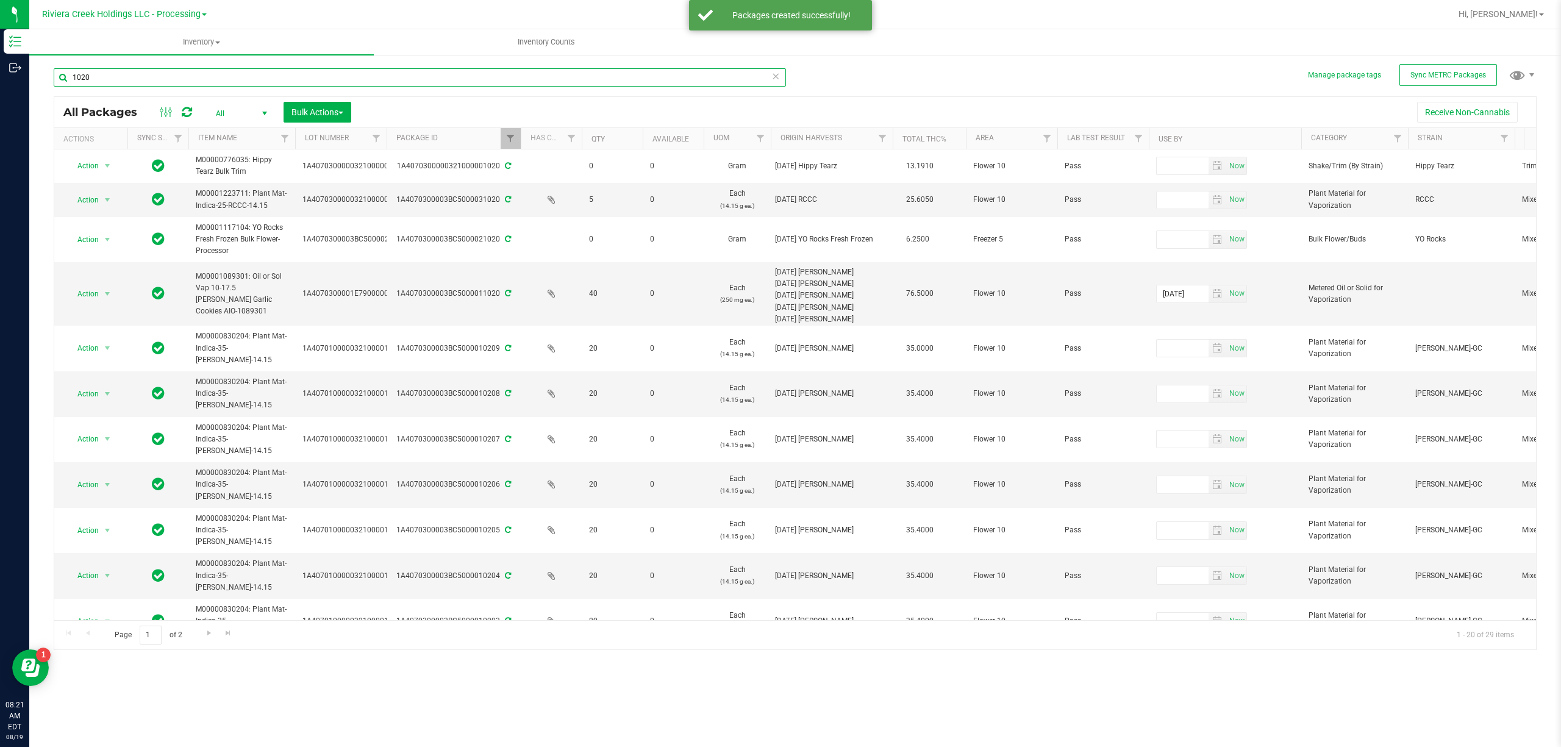
click at [129, 77] on input "1020" at bounding box center [420, 77] width 732 height 18
type input "00172"
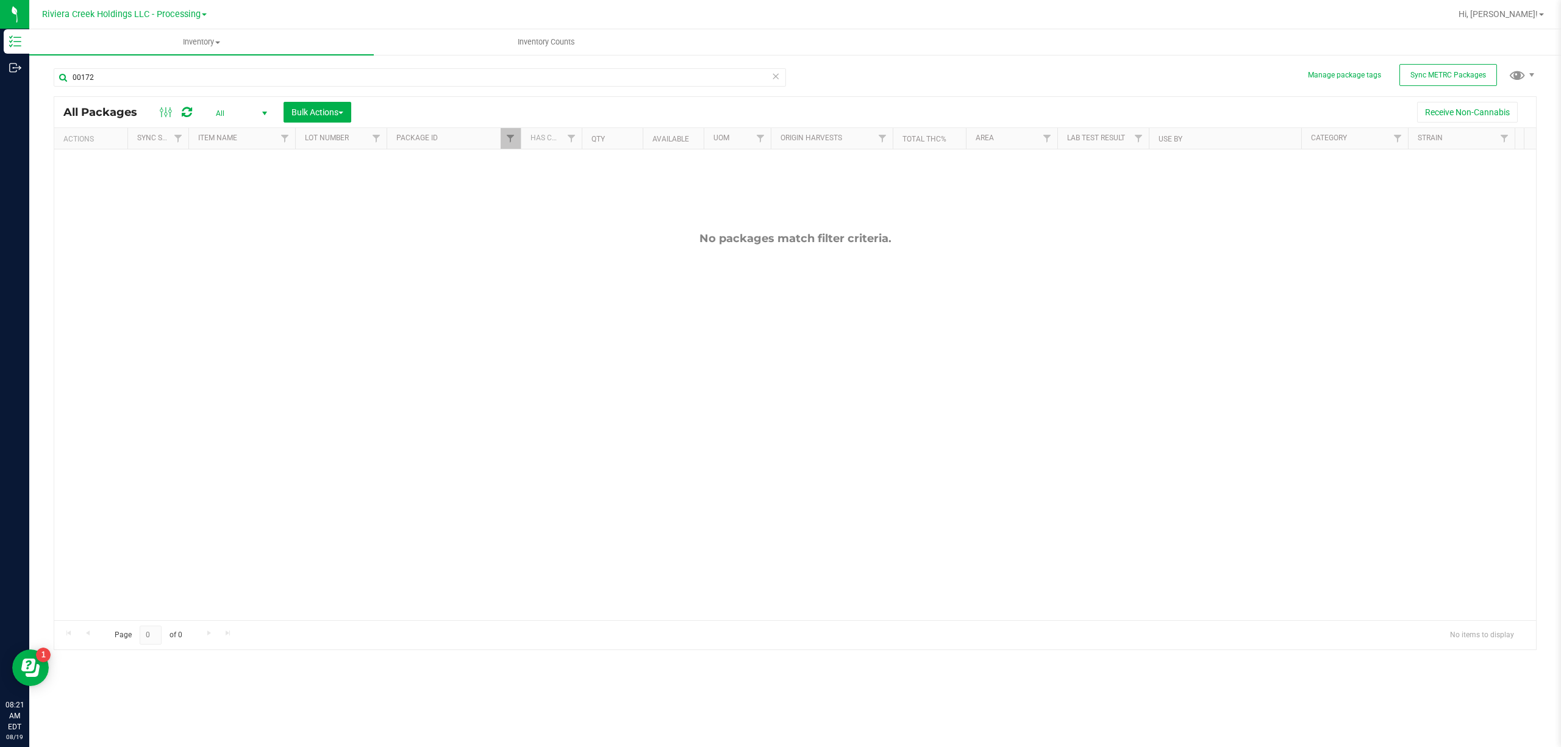
type input "00172"
click at [504, 140] on link "Filter" at bounding box center [511, 138] width 20 height 21
click at [551, 161] on input "1020" at bounding box center [571, 166] width 126 height 18
click at [543, 201] on button "Filter" at bounding box center [537, 198] width 59 height 27
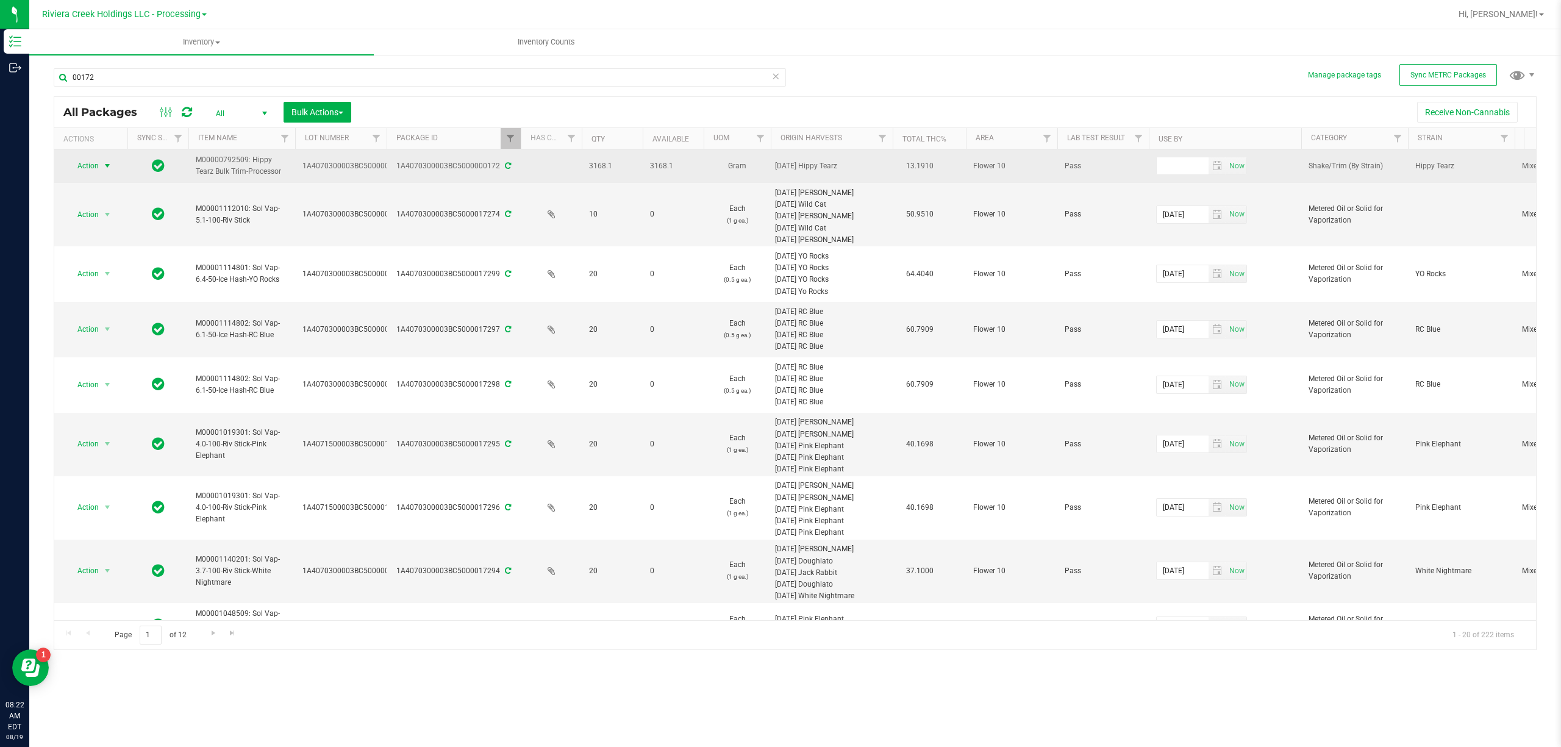
click at [95, 167] on span "Action" at bounding box center [82, 165] width 33 height 17
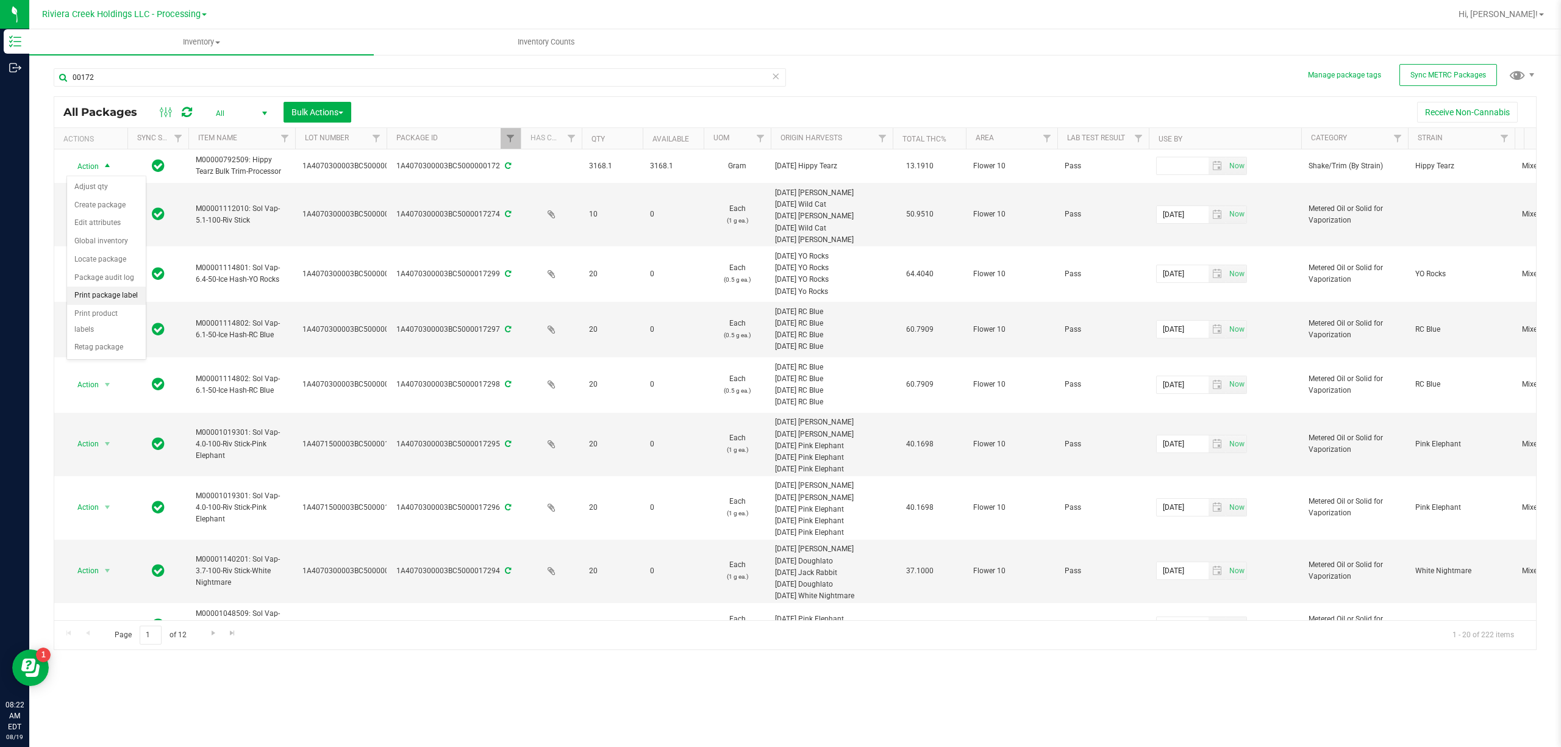
click at [126, 294] on li "Print package label" at bounding box center [106, 296] width 79 height 18
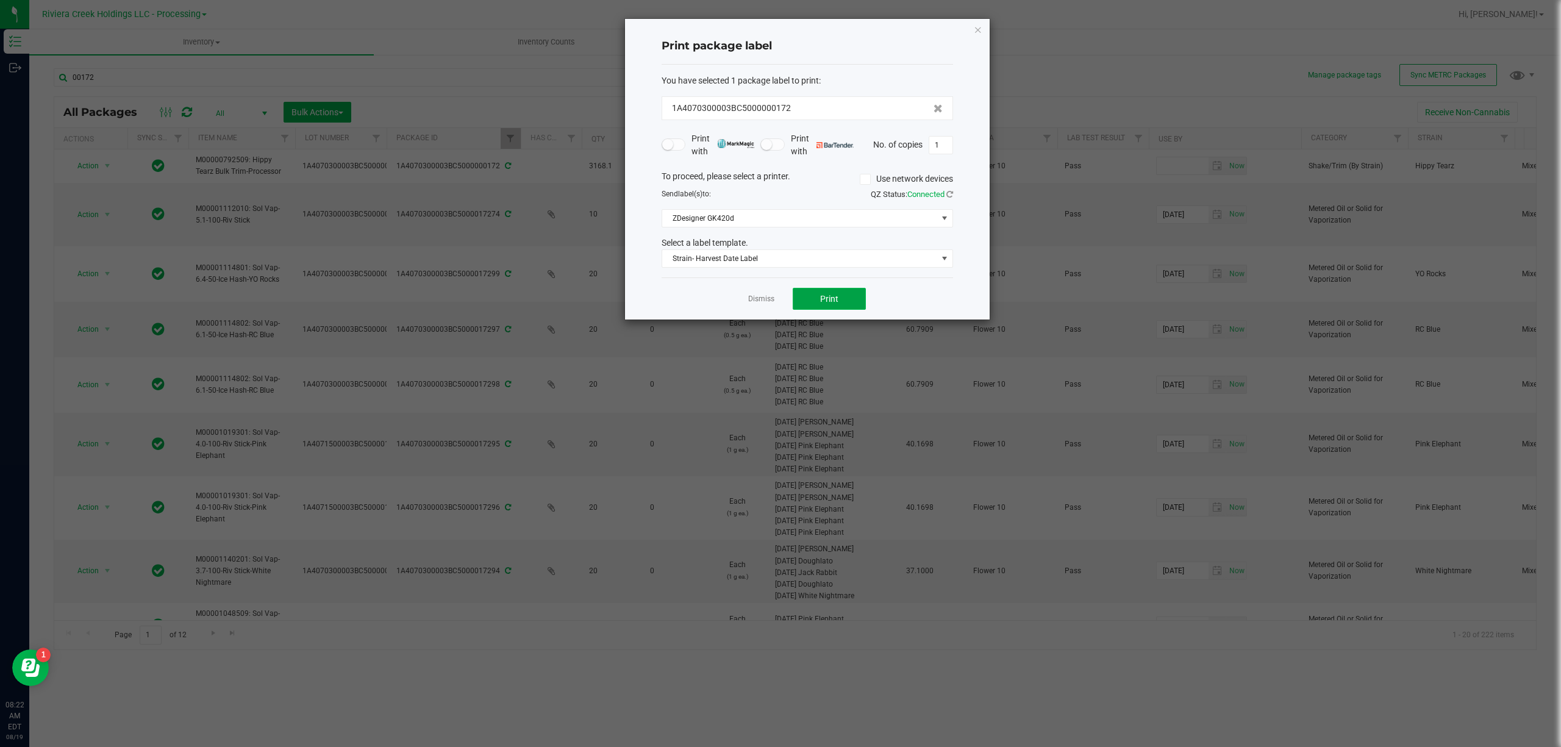
click at [827, 304] on span "Print" at bounding box center [829, 299] width 18 height 10
click at [803, 261] on span "Strain- Harvest Date Label" at bounding box center [799, 258] width 275 height 17
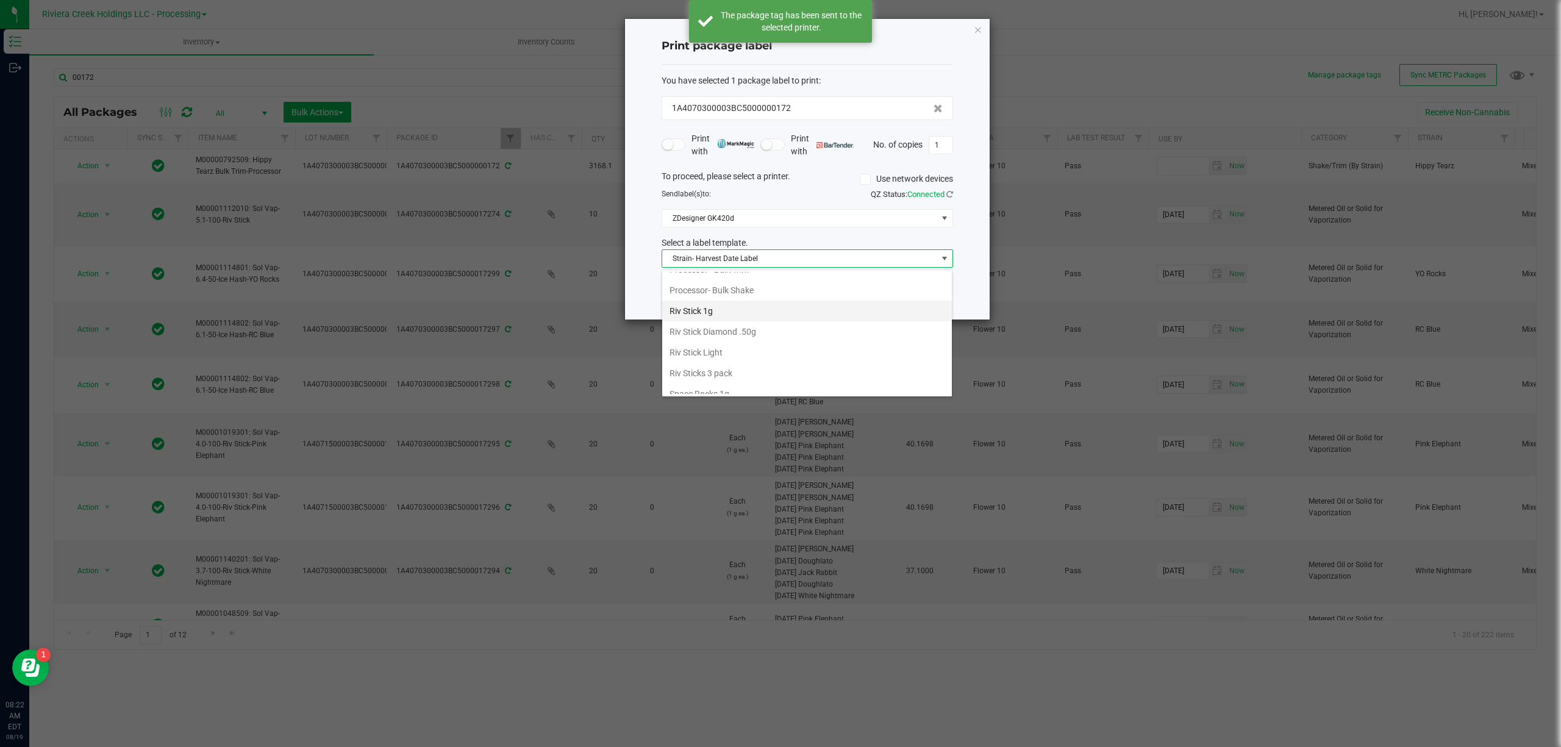
scroll to position [515, 0]
click at [754, 312] on li "Processor - Bulk Trim" at bounding box center [807, 306] width 290 height 21
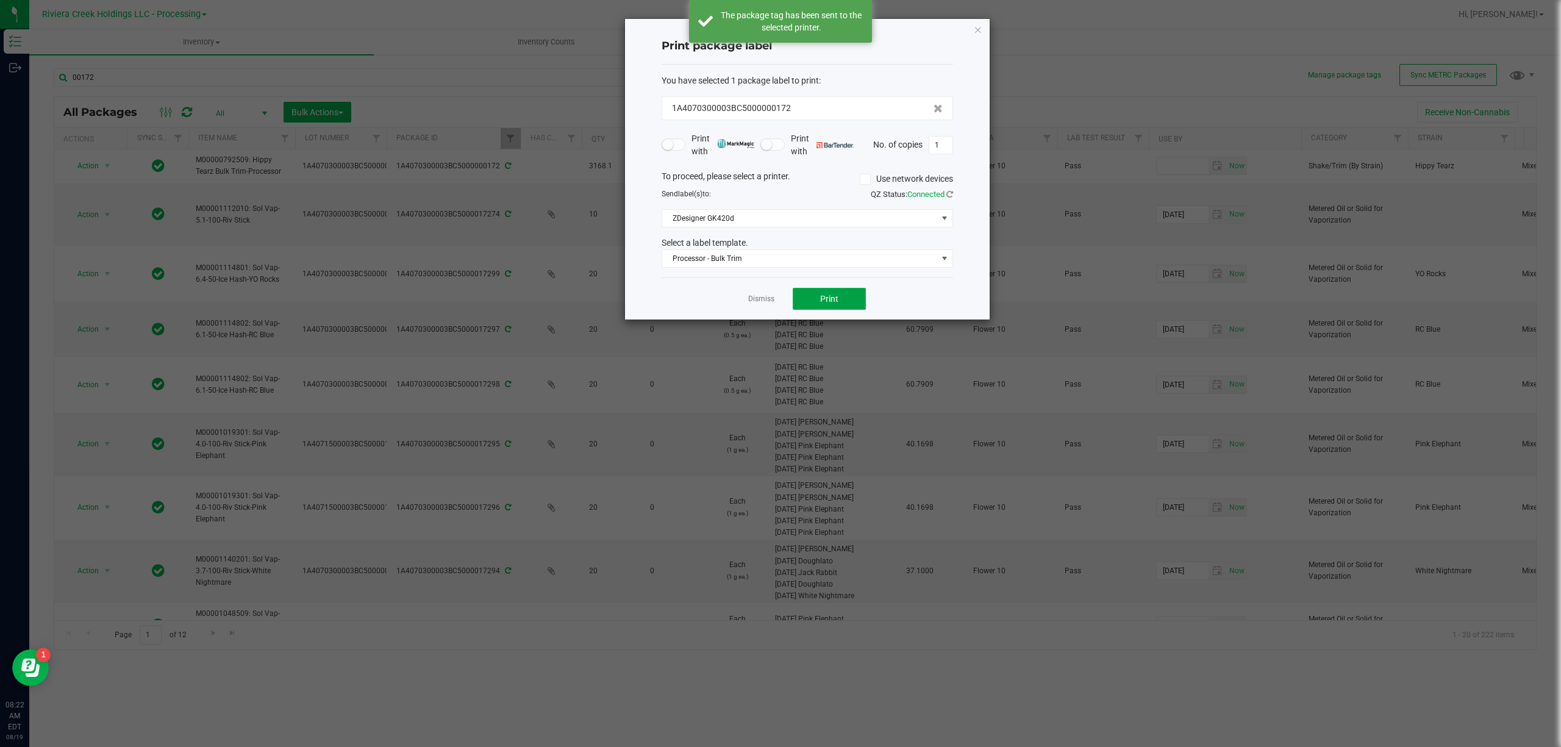
click at [849, 299] on button "Print" at bounding box center [829, 299] width 73 height 22
click at [982, 29] on div "Print package label You have selected 1 package label to print : 1A4070300003BC…" at bounding box center [807, 169] width 365 height 301
click at [976, 26] on icon "button" at bounding box center [978, 29] width 9 height 15
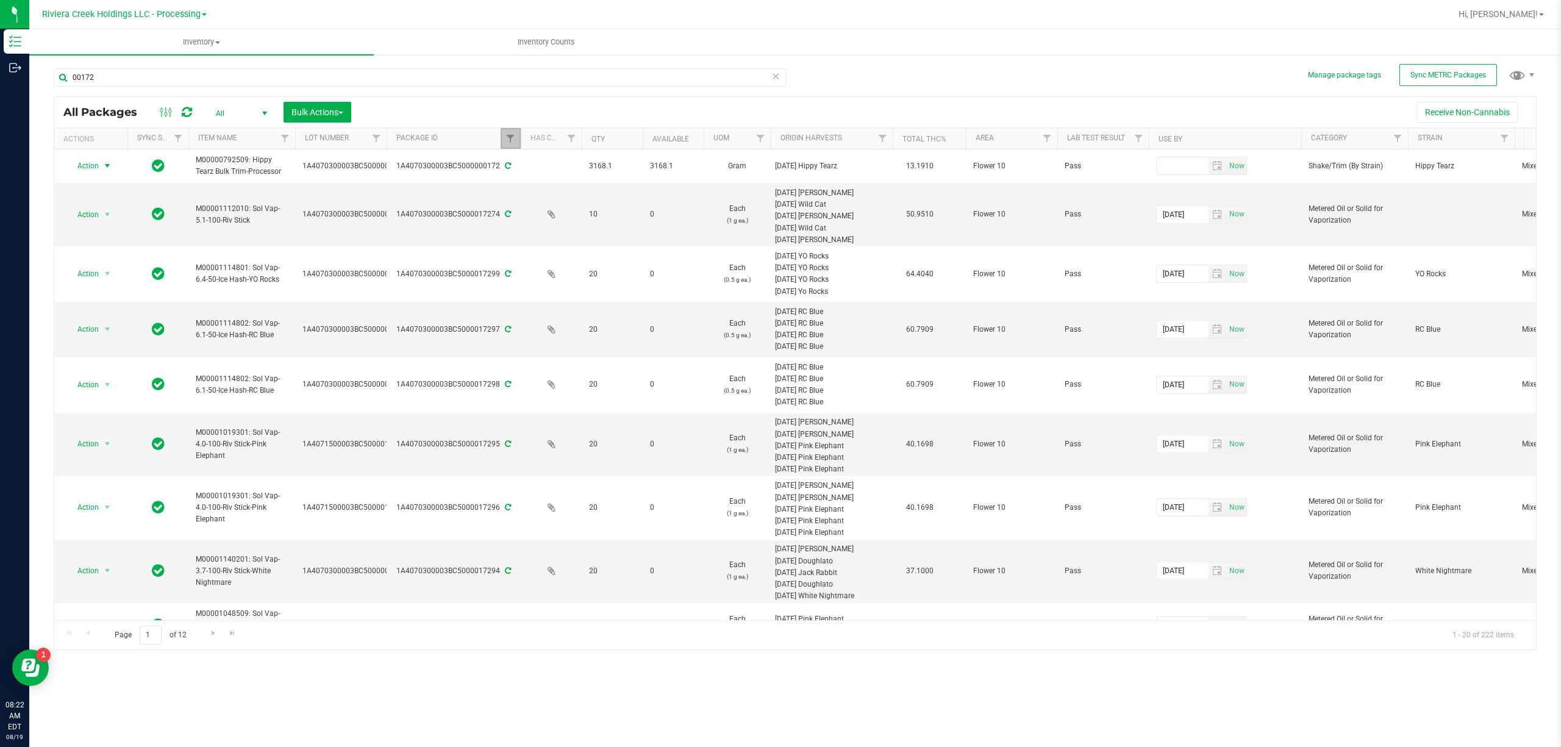
click at [516, 142] on link "Filter" at bounding box center [511, 138] width 20 height 21
click at [566, 169] on input "00172" at bounding box center [571, 166] width 126 height 18
type input "00967"
click at [543, 196] on button "Filter" at bounding box center [537, 198] width 59 height 27
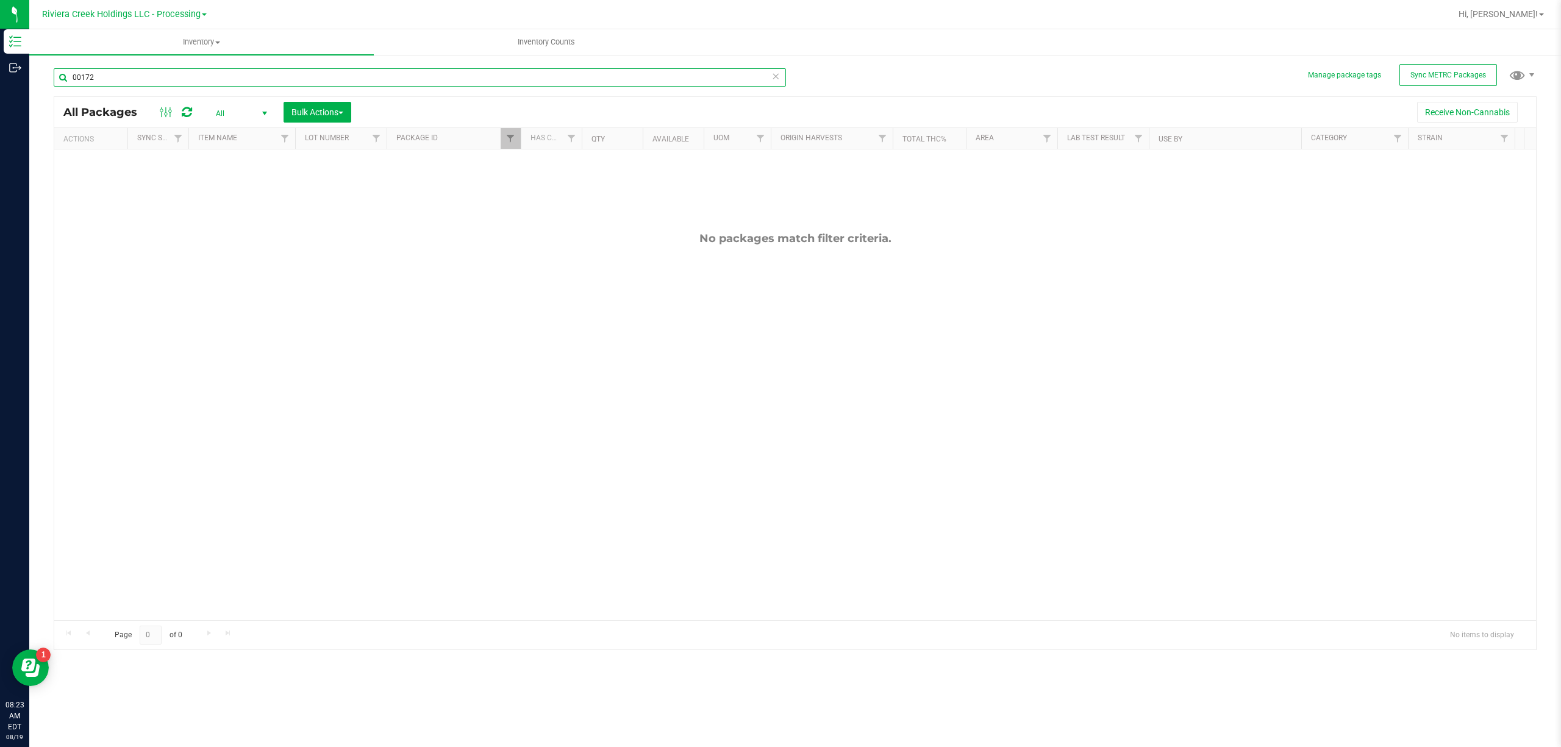
click at [128, 77] on input "00172" at bounding box center [420, 77] width 732 height 18
drag, startPoint x: 138, startPoint y: 98, endPoint x: 128, endPoint y: 76, distance: 23.5
click at [128, 76] on input "00172" at bounding box center [420, 77] width 732 height 18
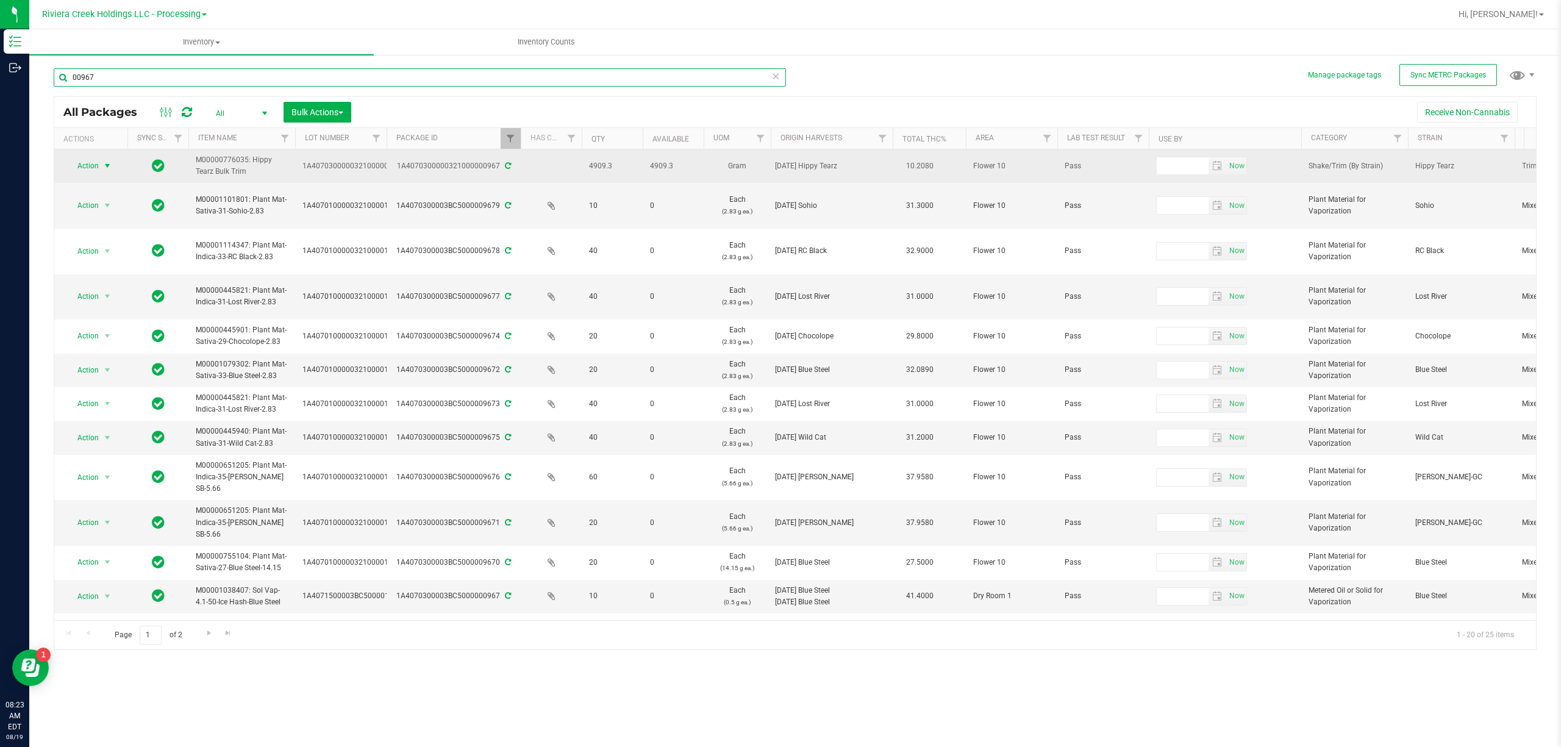
type input "00967"
click at [101, 160] on span "select" at bounding box center [107, 165] width 15 height 17
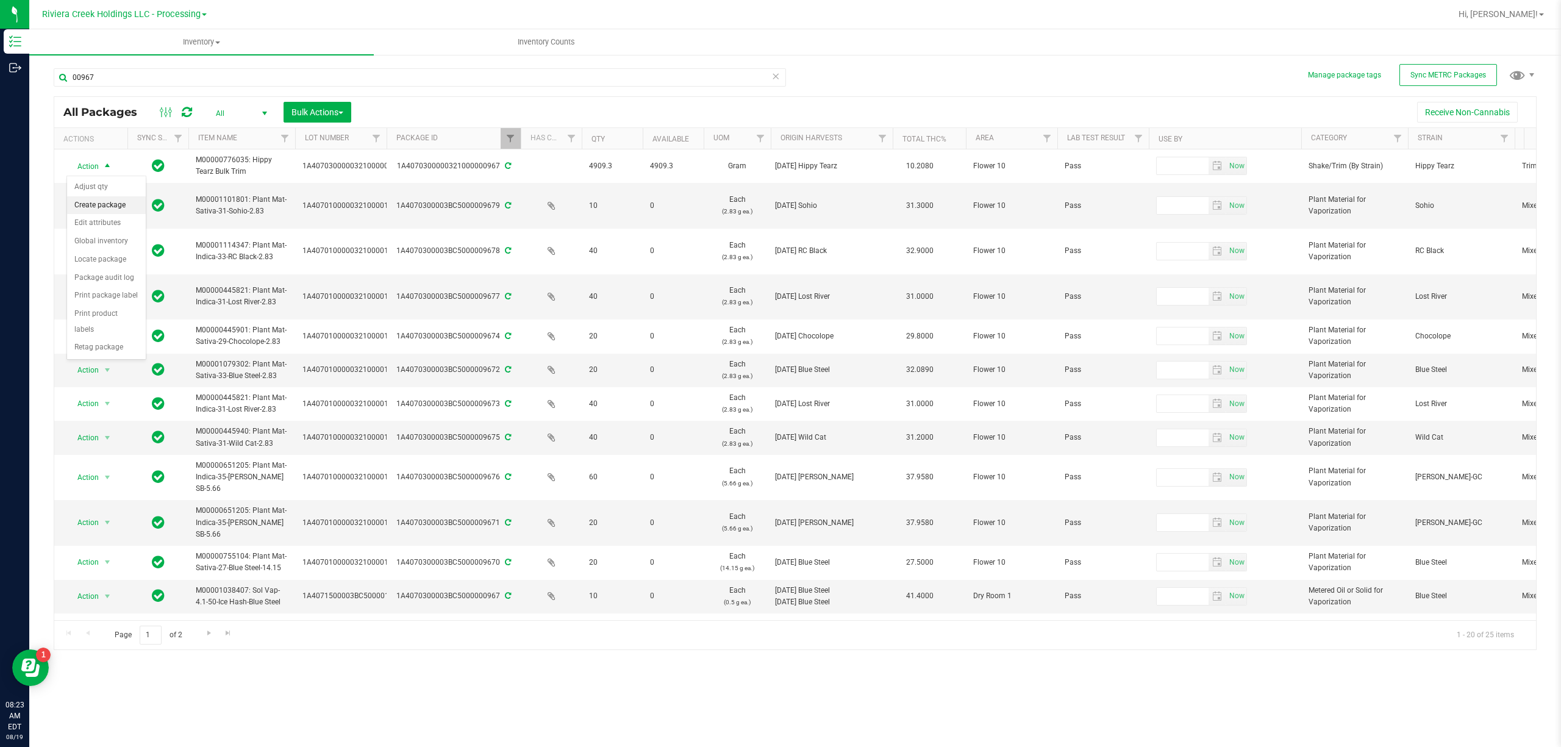
click at [115, 202] on li "Create package" at bounding box center [106, 205] width 79 height 18
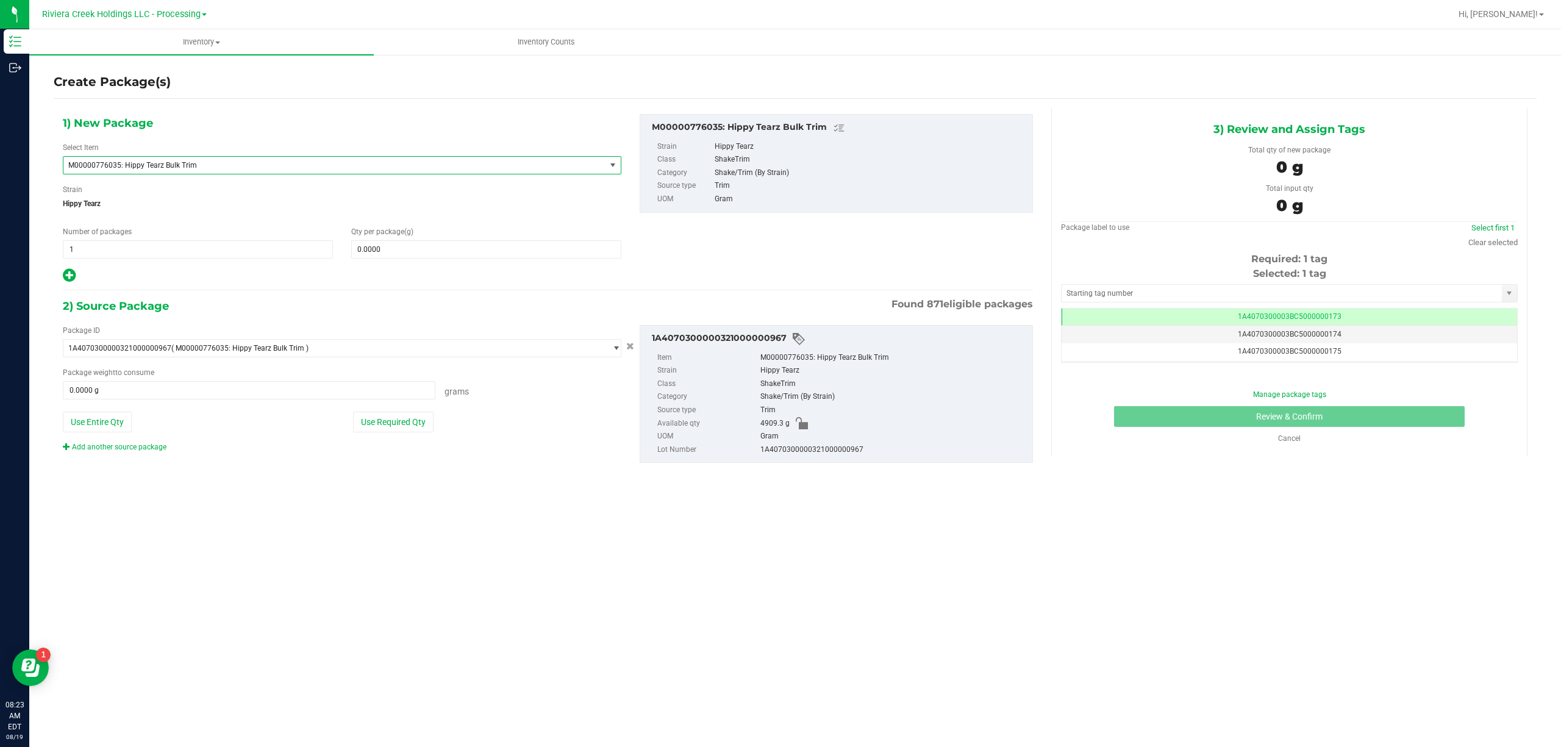
click at [157, 174] on span "M00000776035: Hippy Tearz Bulk Trim" at bounding box center [342, 165] width 558 height 18
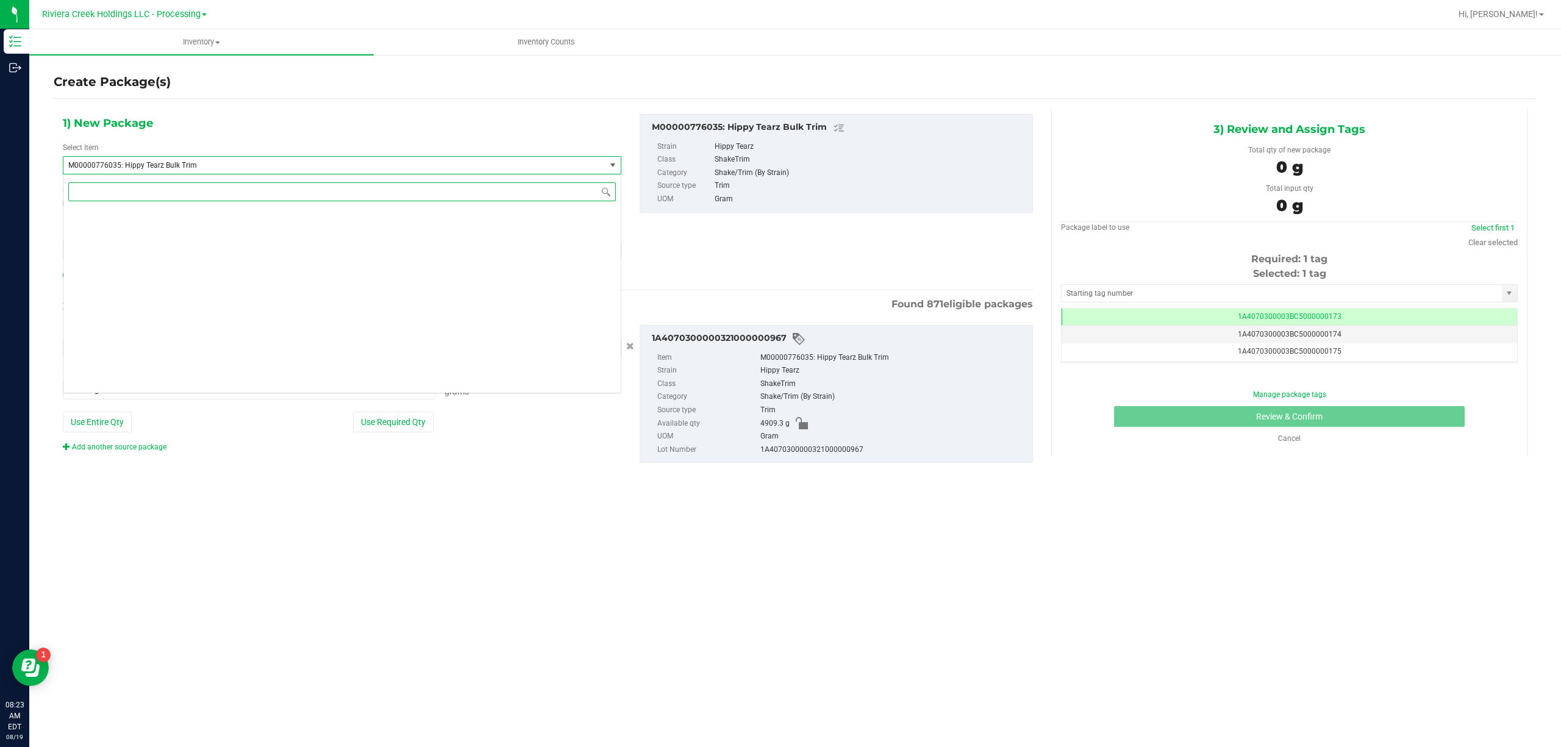
scroll to position [12700, 0]
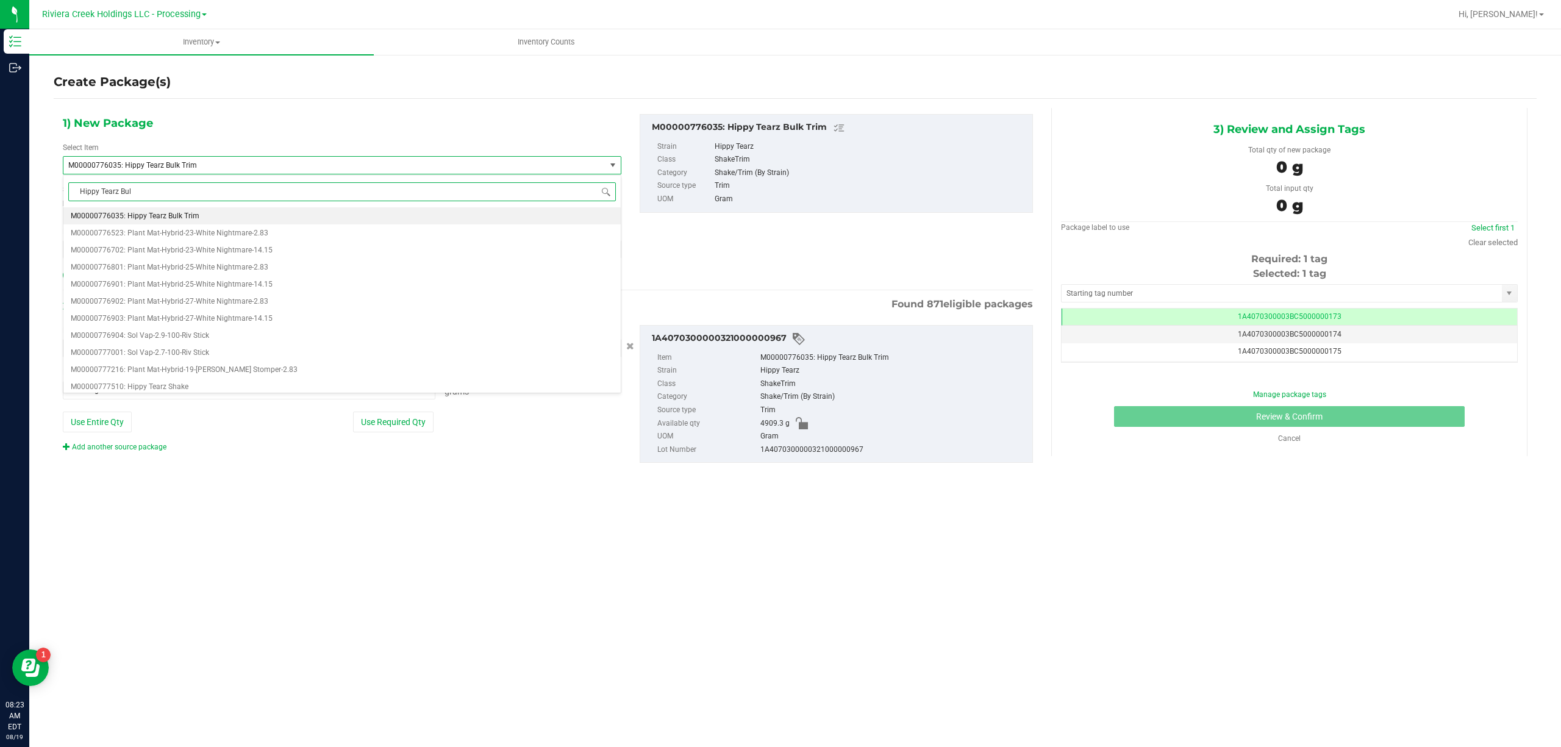
type input "Hippy Tearz Bulk"
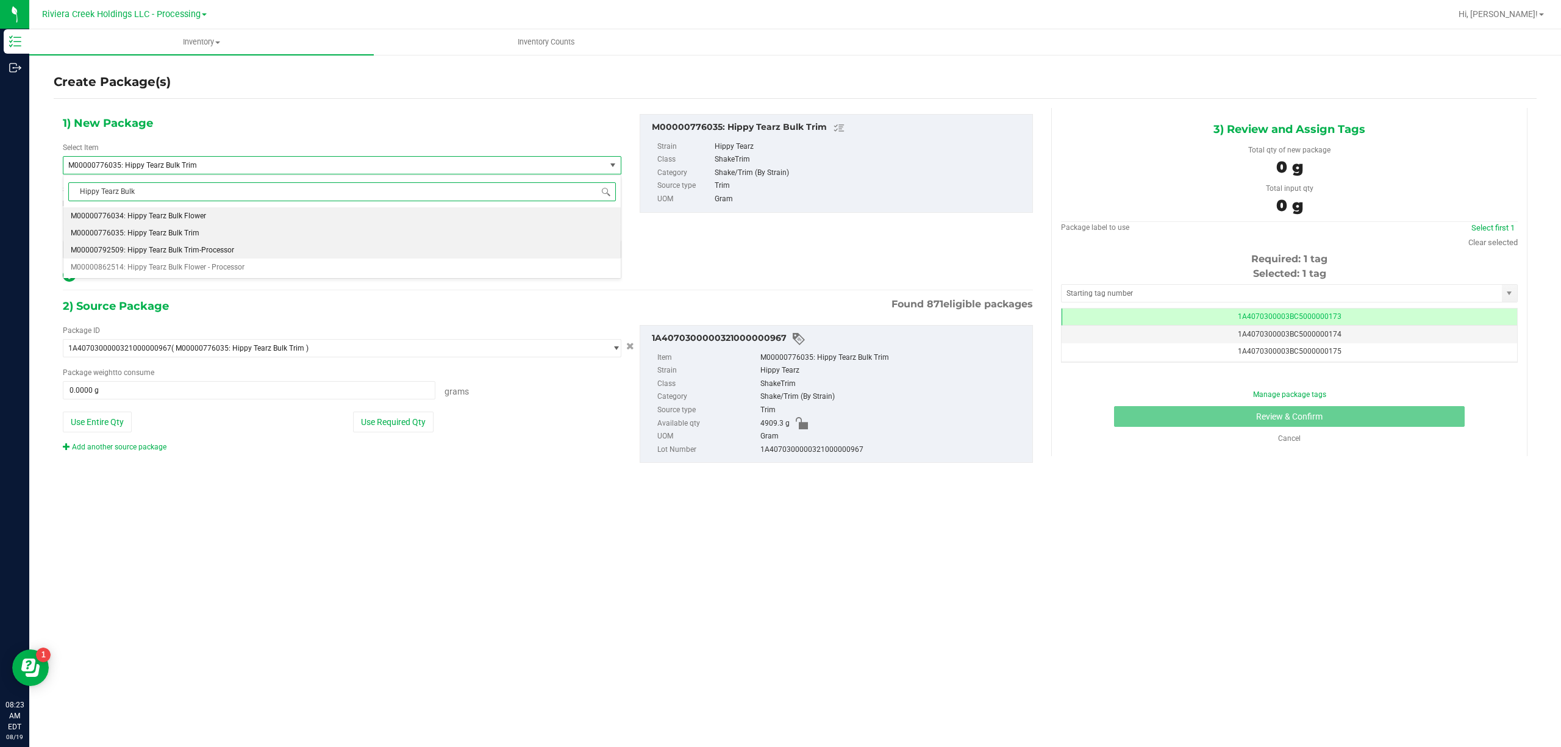
click at [223, 249] on span "M00000792509: Hippy Tearz Bulk Trim-Processor" at bounding box center [152, 250] width 163 height 9
type input "0.0000"
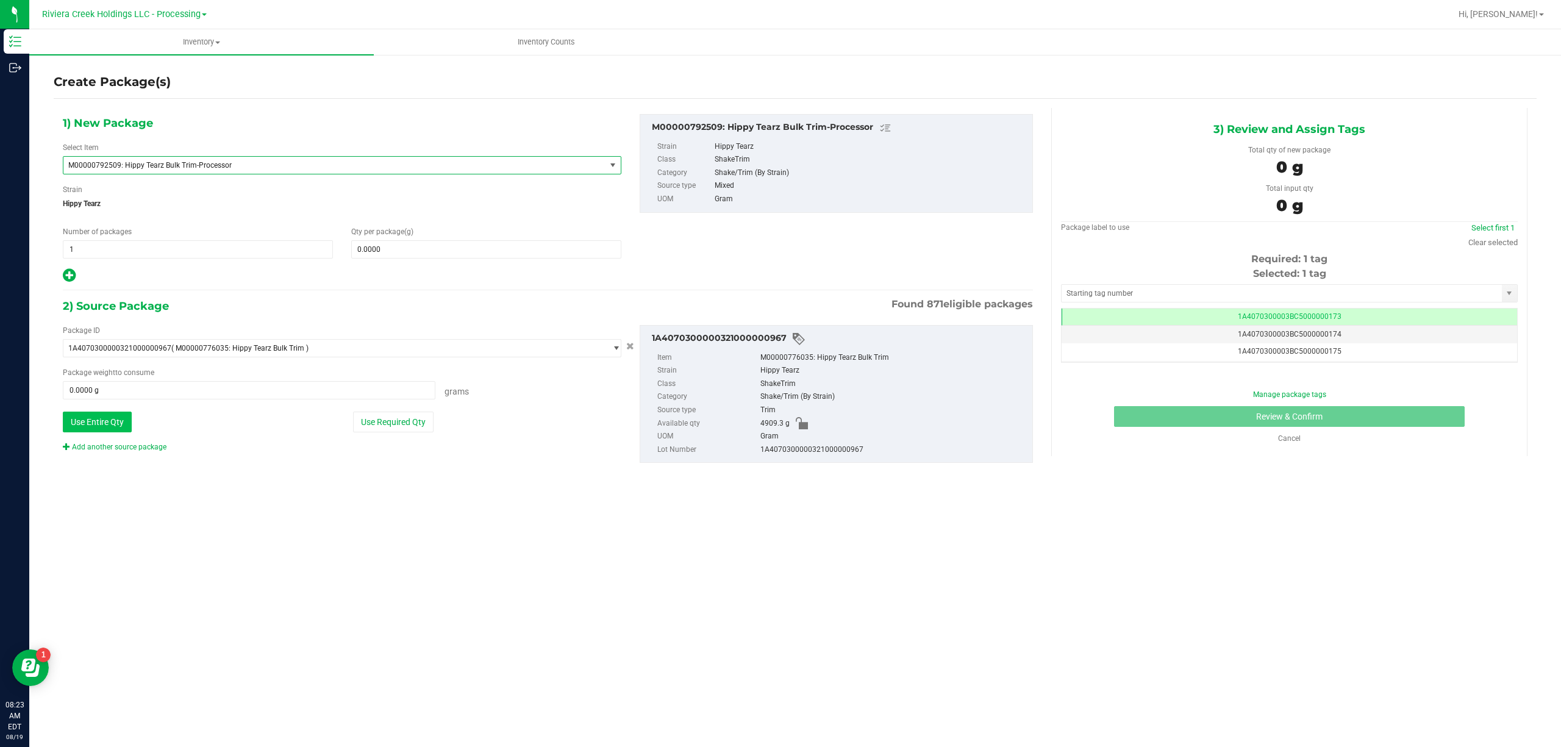
click at [110, 432] on button "Use Entire Qty" at bounding box center [97, 422] width 69 height 21
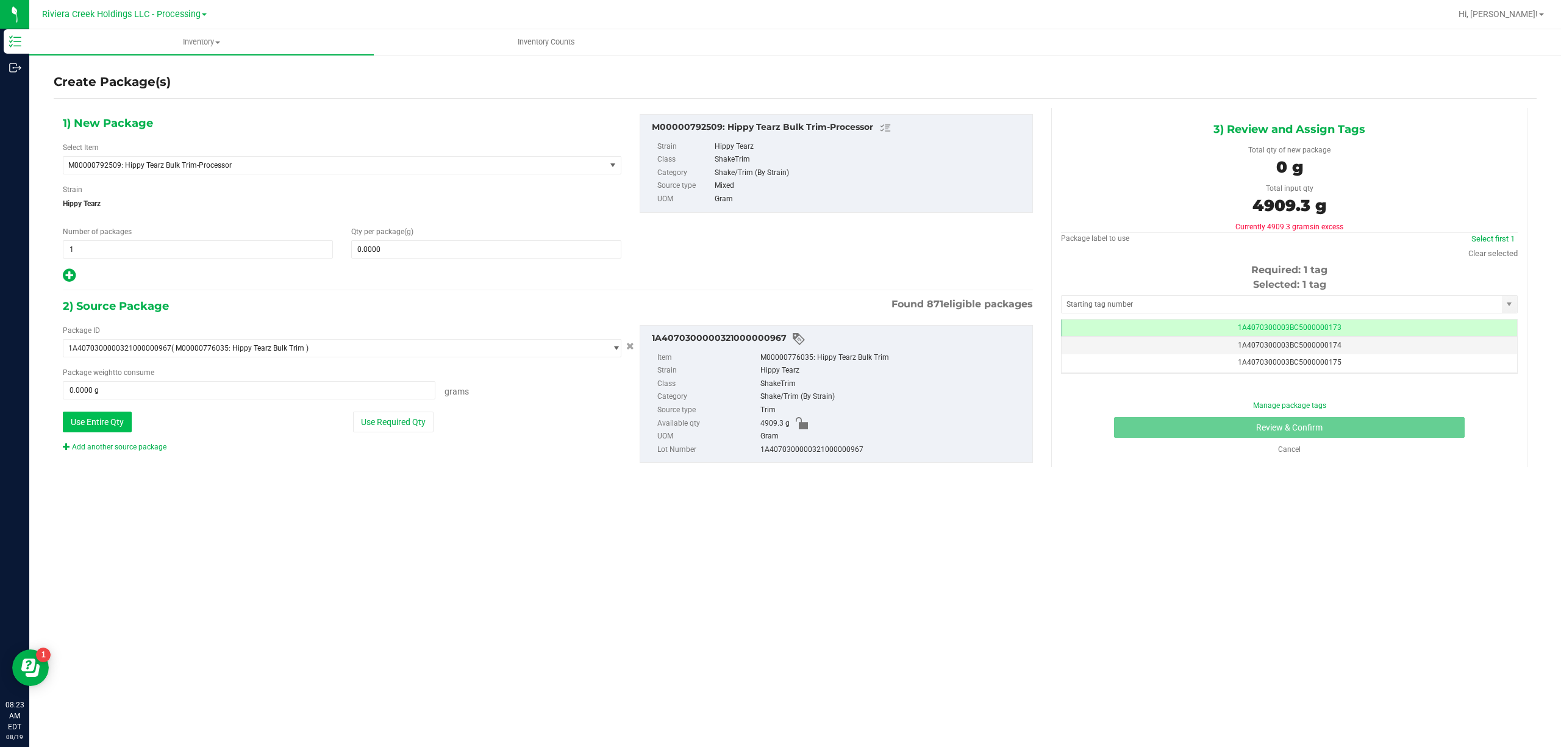
type input "4909.3000 g"
click at [365, 249] on span at bounding box center [486, 249] width 270 height 18
type input "4909.3"
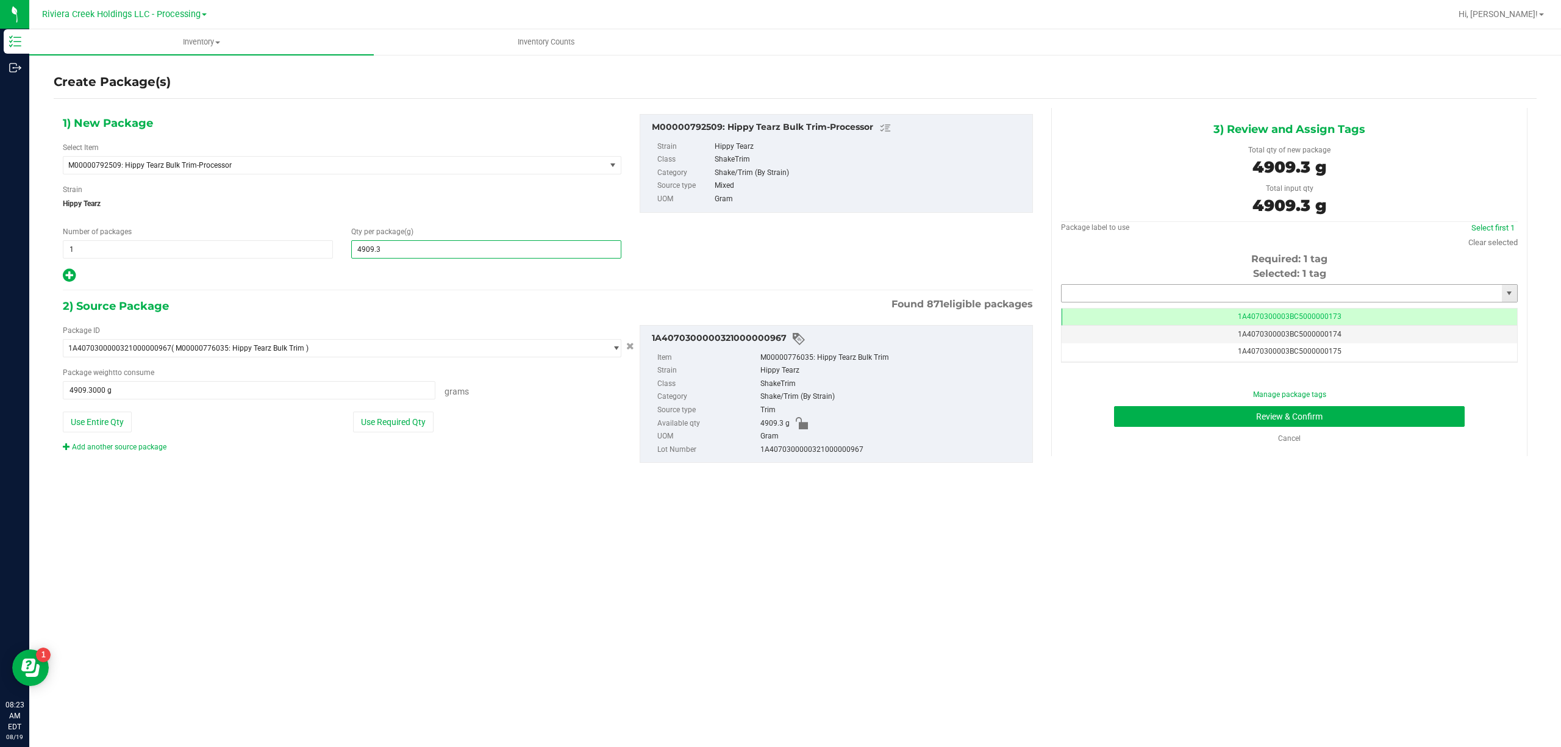
type input "4,909.3000"
click at [1133, 289] on input "text" at bounding box center [1281, 293] width 440 height 17
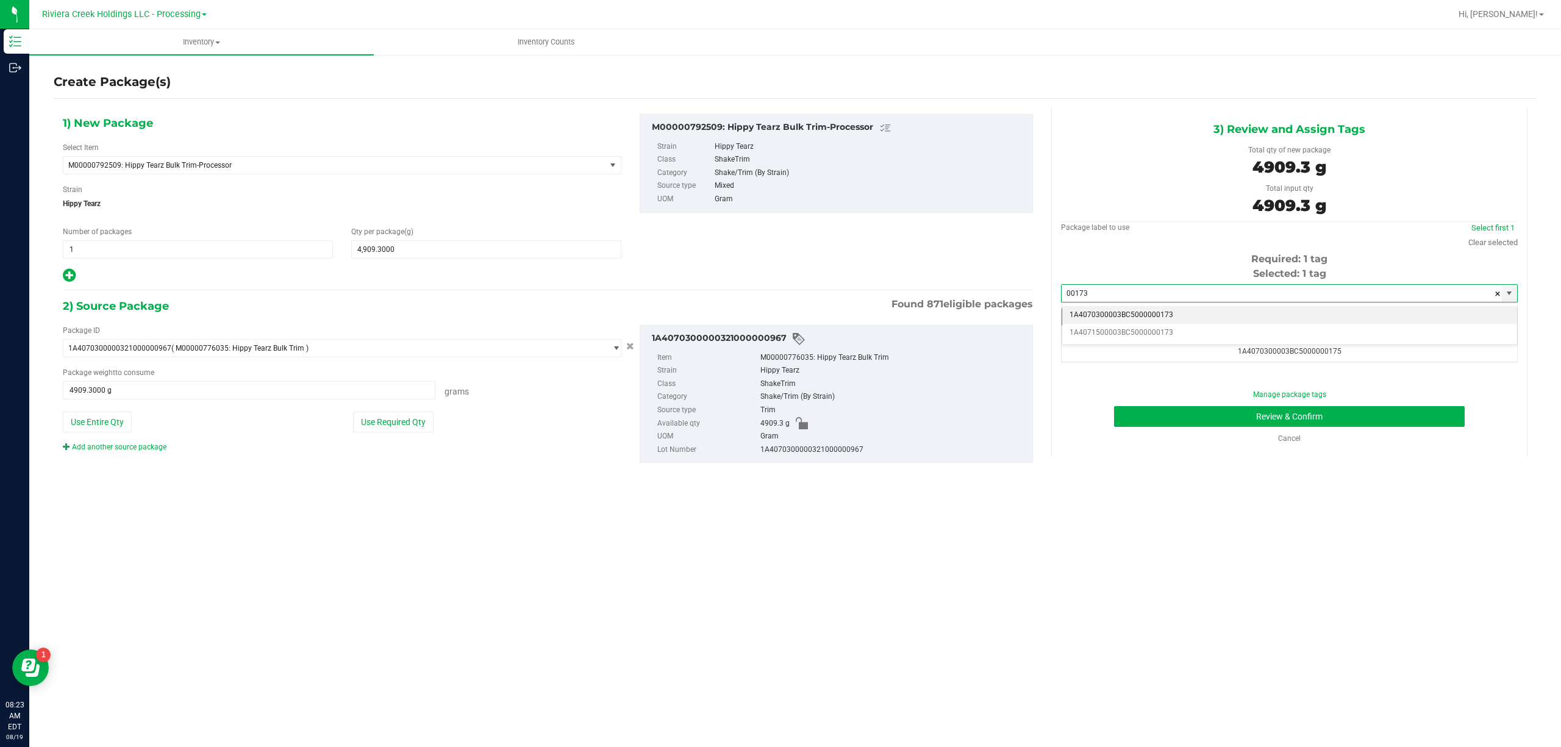
click at [1152, 315] on li "1A4070300003BC5000000173" at bounding box center [1289, 315] width 455 height 18
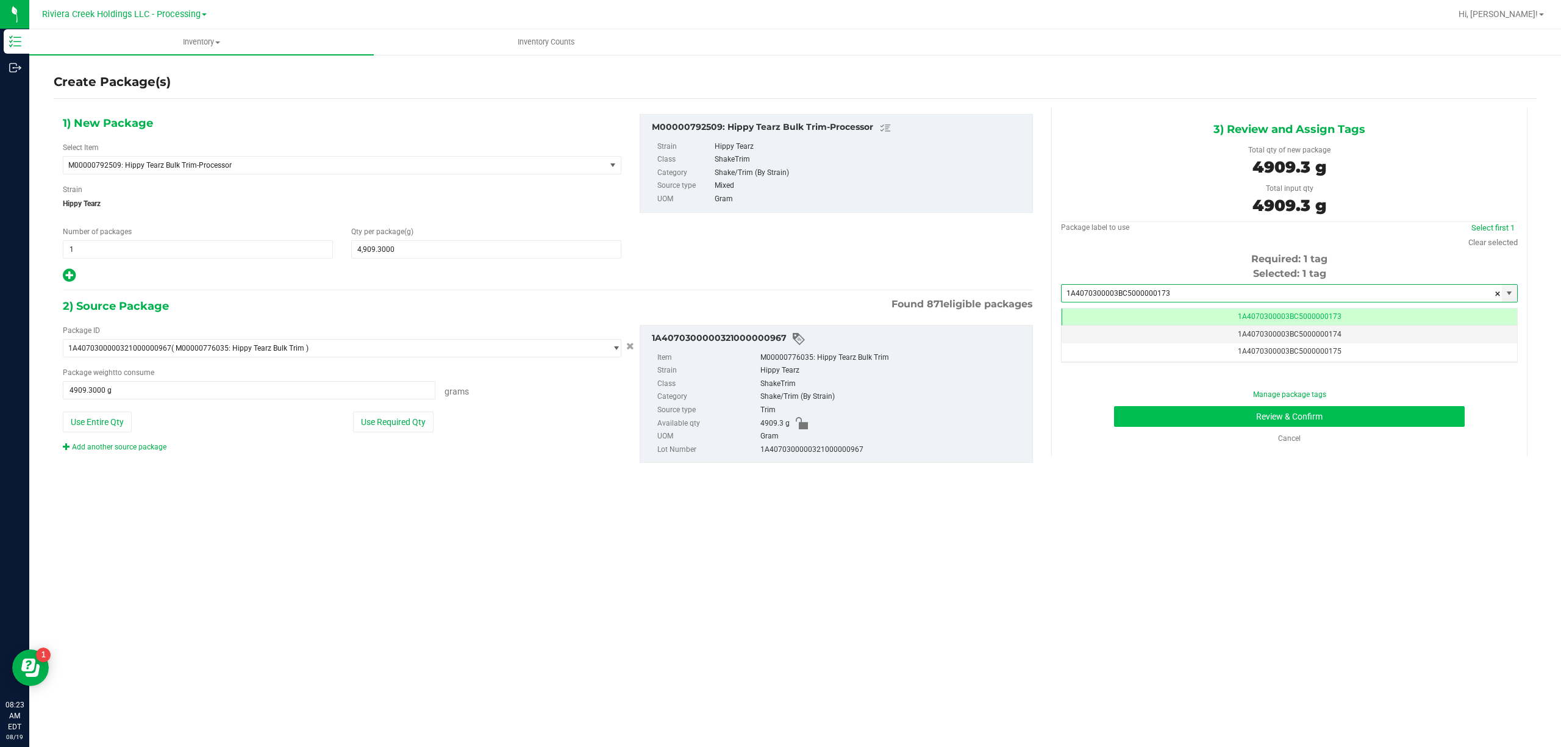
type input "1A4070300003BC5000000173"
click at [1227, 418] on button "Review & Confirm" at bounding box center [1289, 416] width 351 height 21
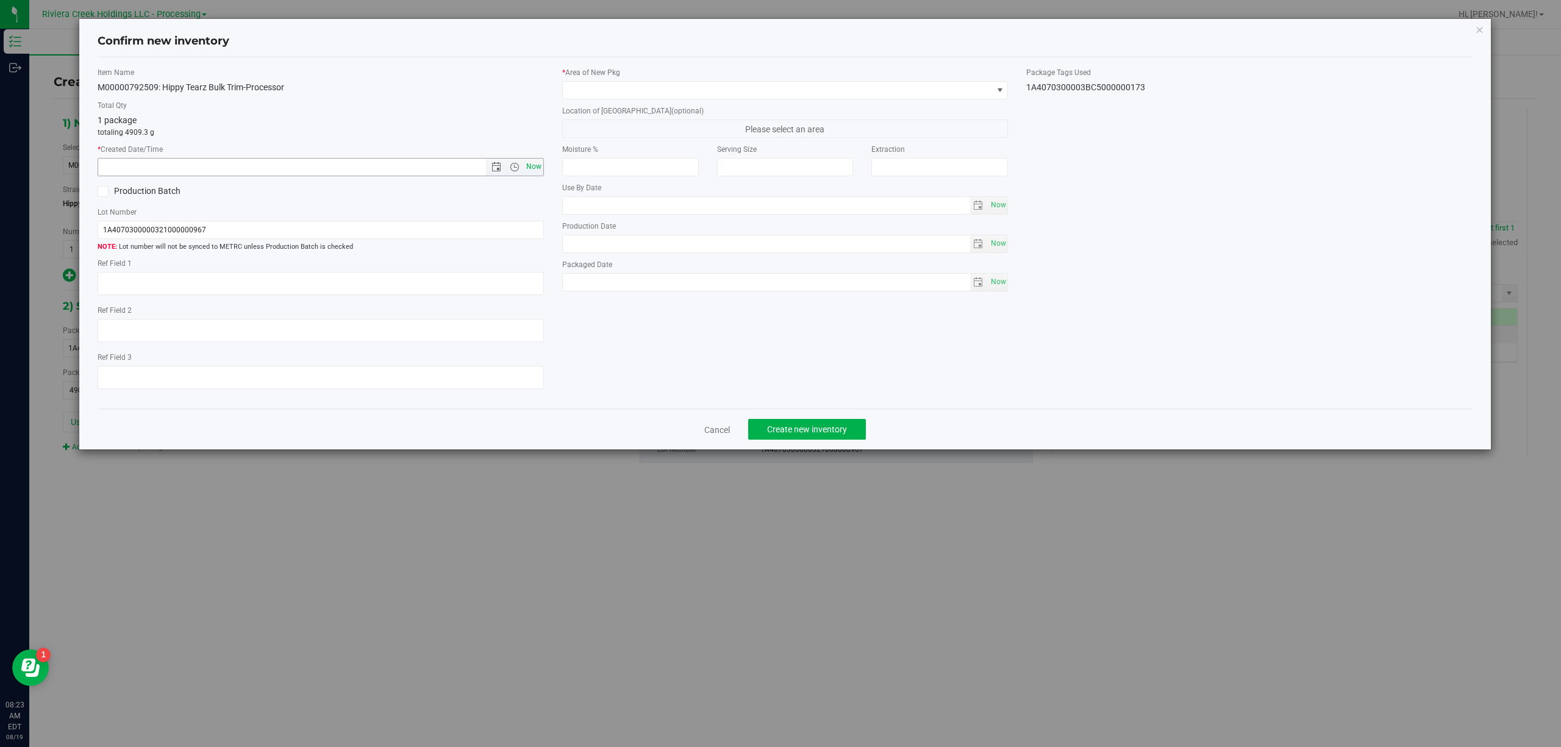
click at [539, 168] on span "Now" at bounding box center [533, 167] width 21 height 18
type input "[DATE] 8:23 AM"
click at [645, 93] on span at bounding box center [778, 90] width 430 height 17
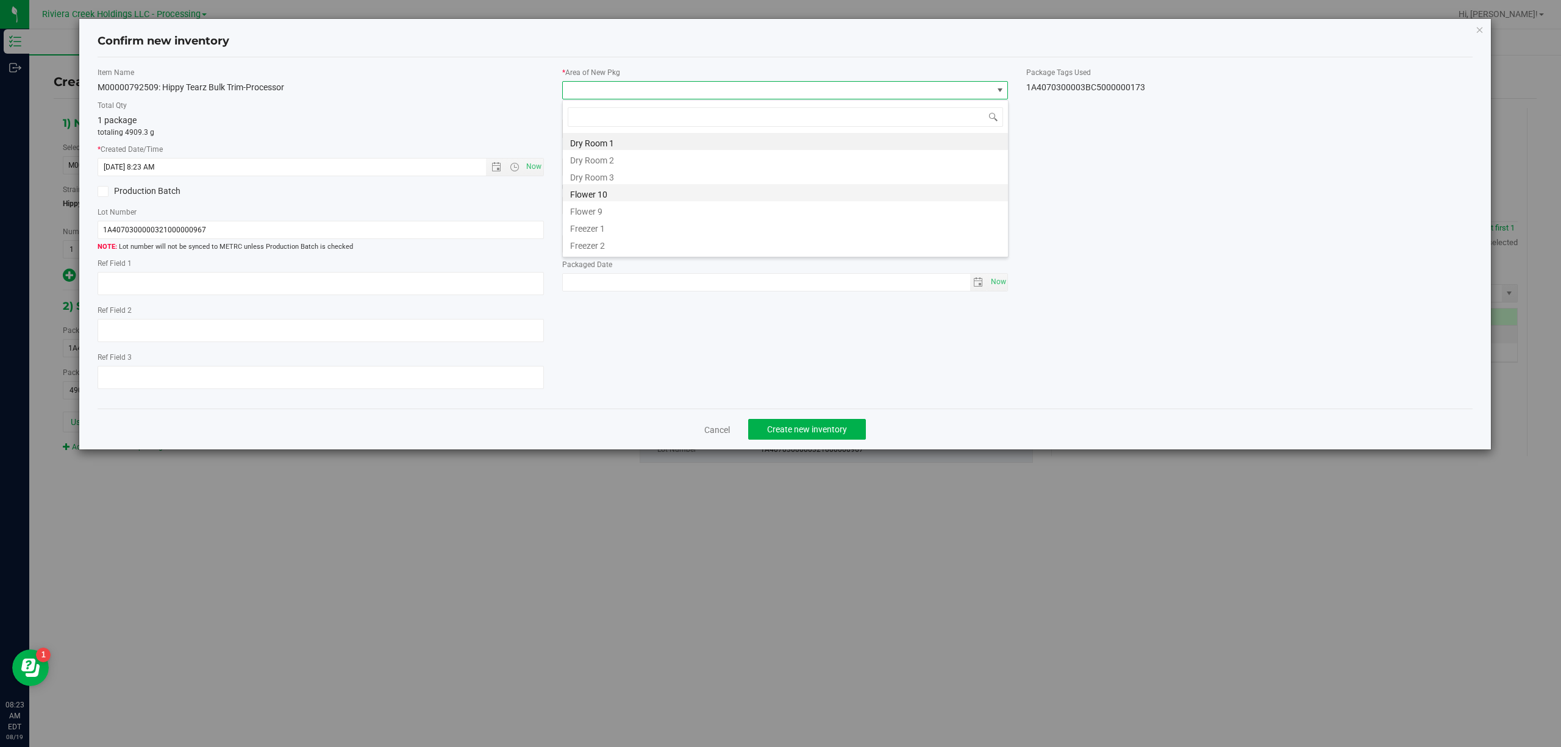
click at [615, 193] on li "Flower 10" at bounding box center [785, 192] width 445 height 17
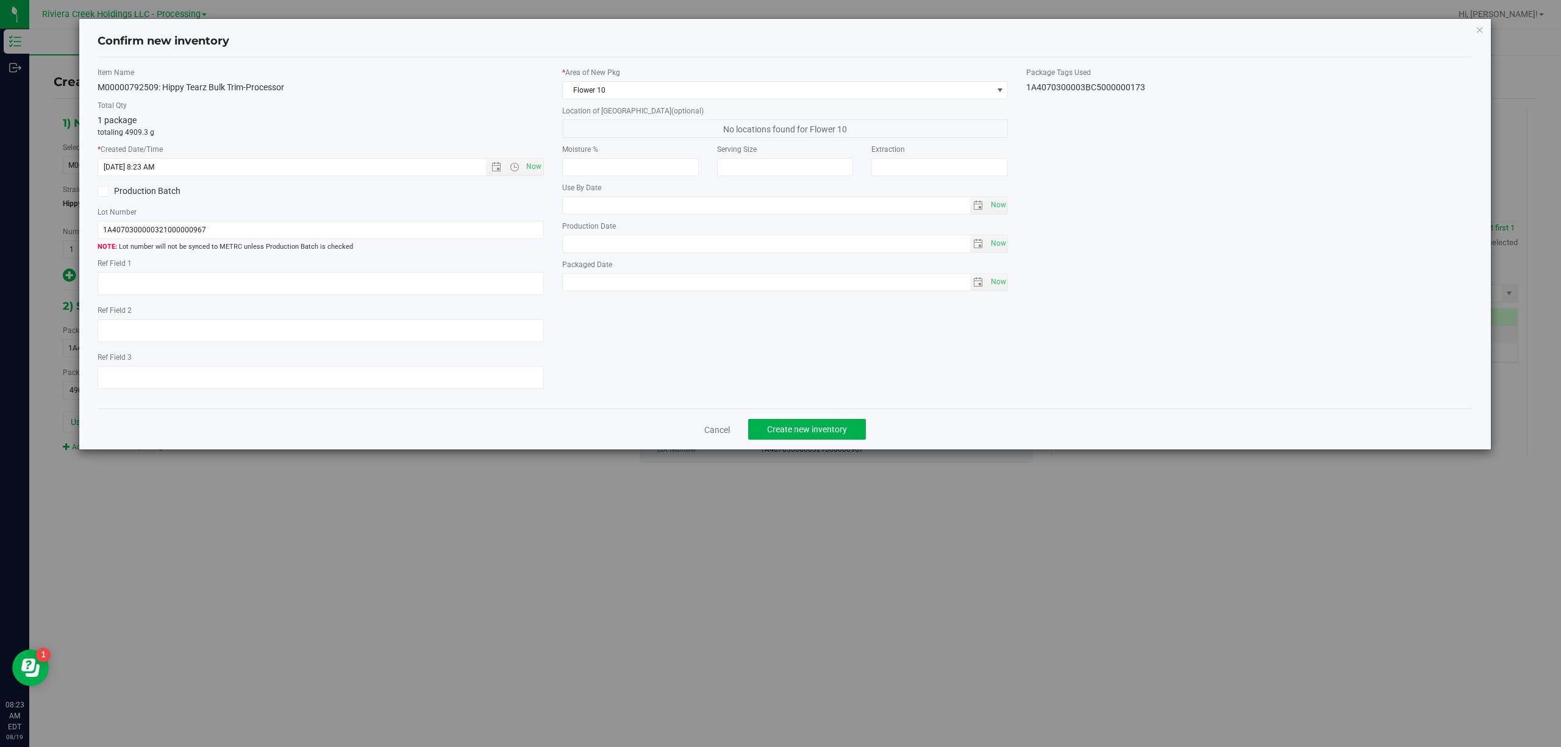
click at [1133, 84] on div "1A4070300003BC5000000173" at bounding box center [1249, 87] width 446 height 13
copy div "1A4070300003BC5000000173 Cancel Create new inventory"
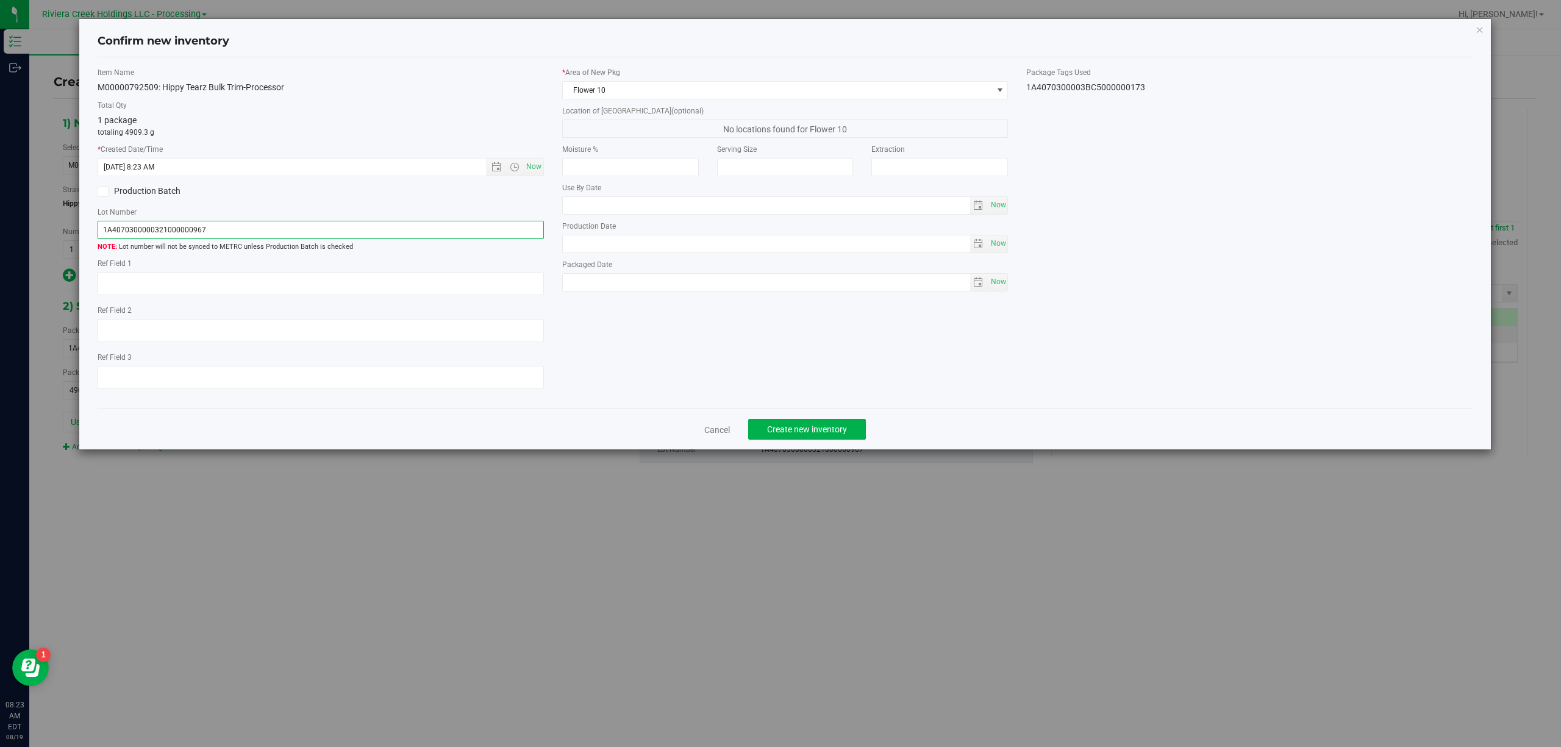
click at [224, 227] on input "1A4070300000321000000967" at bounding box center [321, 230] width 446 height 18
paste input "3BC5000000173"
type input "1A4070300003BC5000000173"
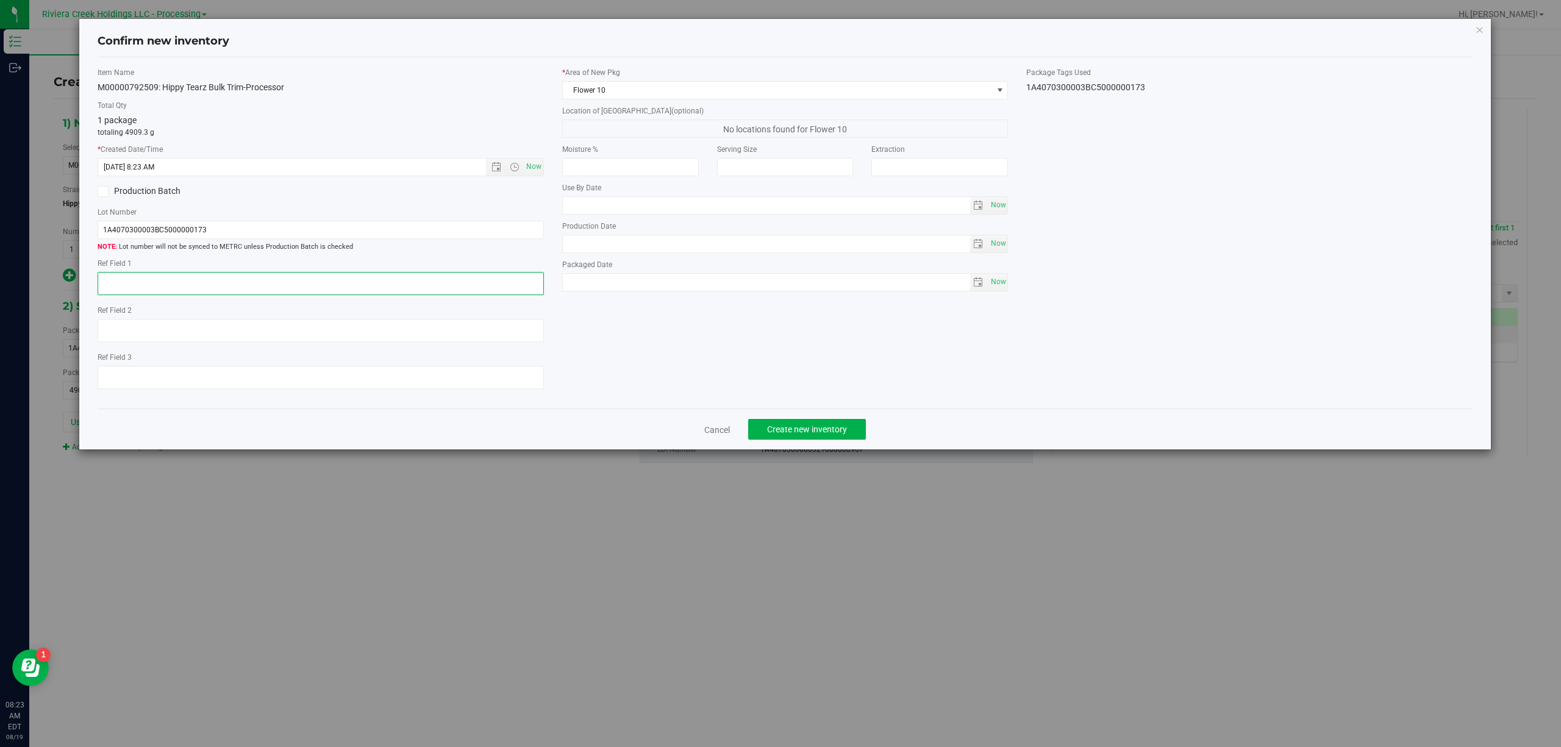
click at [252, 295] on textarea at bounding box center [321, 283] width 446 height 23
type textarea "[PERSON_NAME]"
click at [699, 360] on div "Item Name M00000792509: Hippy Tearz Bulk Trim-Processor Total Qty 1 package tot…" at bounding box center [785, 233] width 1394 height 332
click at [824, 440] on button "Create new inventory" at bounding box center [807, 429] width 118 height 21
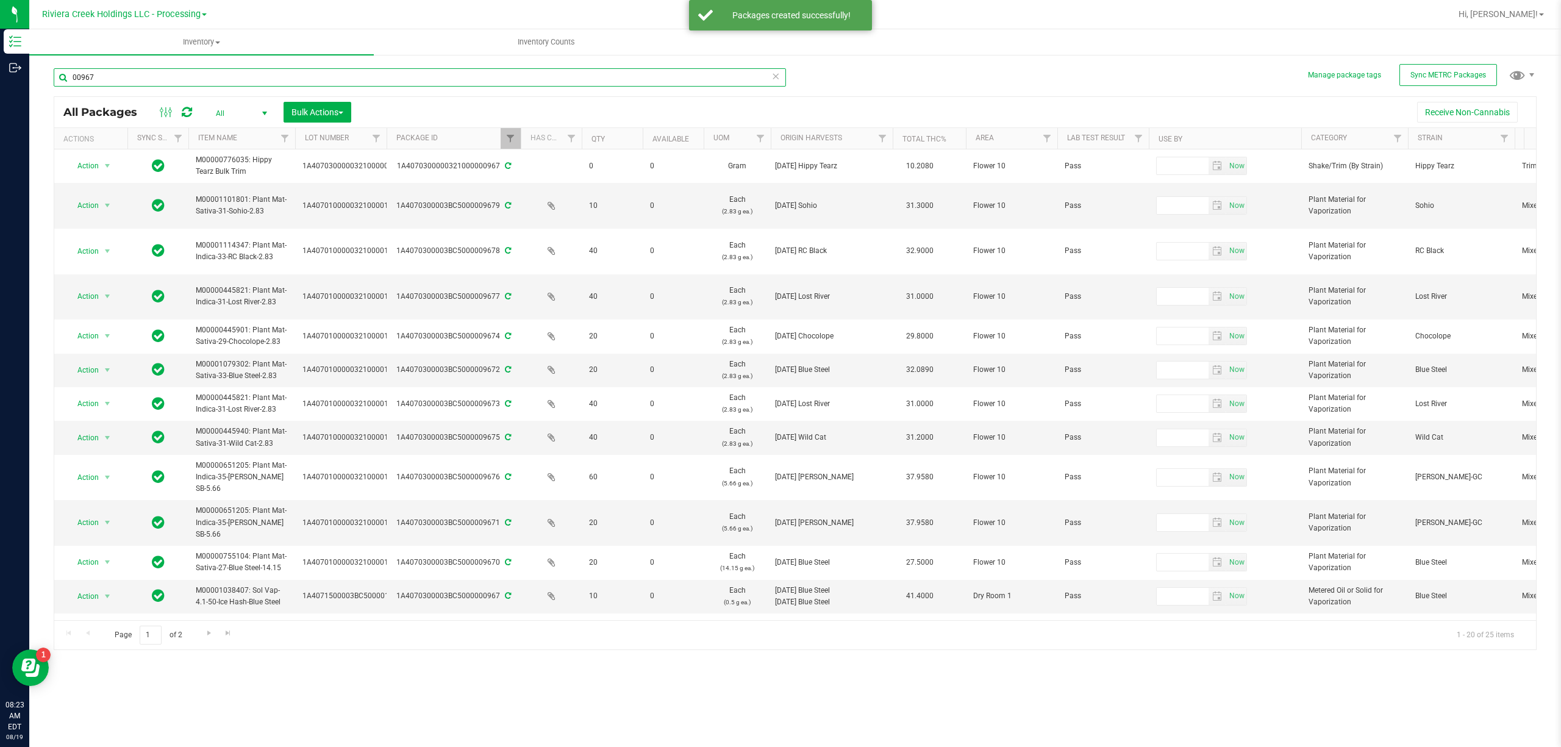
click at [251, 79] on input "00967" at bounding box center [420, 77] width 732 height 18
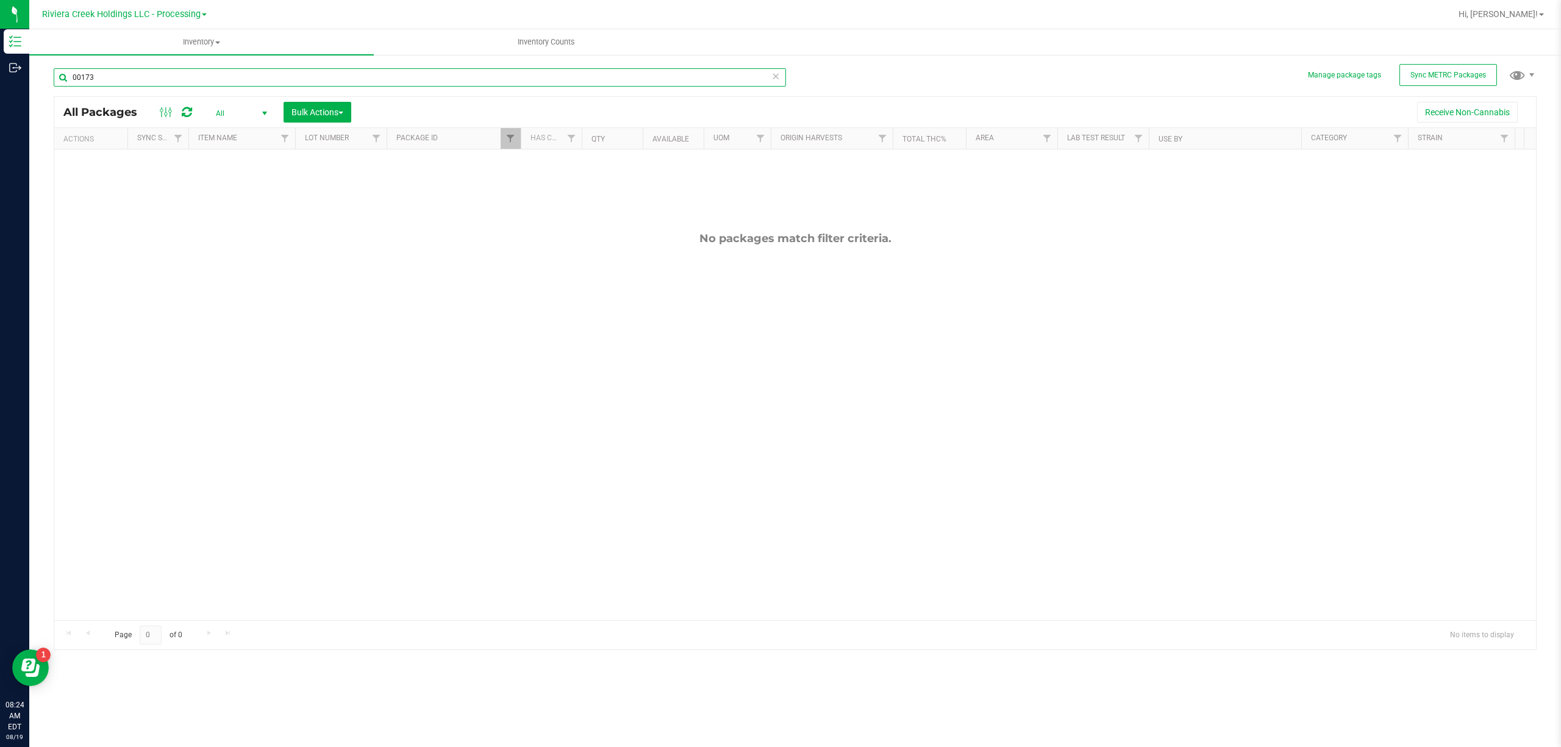
type input "00173"
click at [512, 137] on span "Filter" at bounding box center [510, 139] width 10 height 10
click at [549, 164] on input "00967" at bounding box center [571, 166] width 126 height 18
click at [544, 198] on button "Filter" at bounding box center [537, 198] width 59 height 27
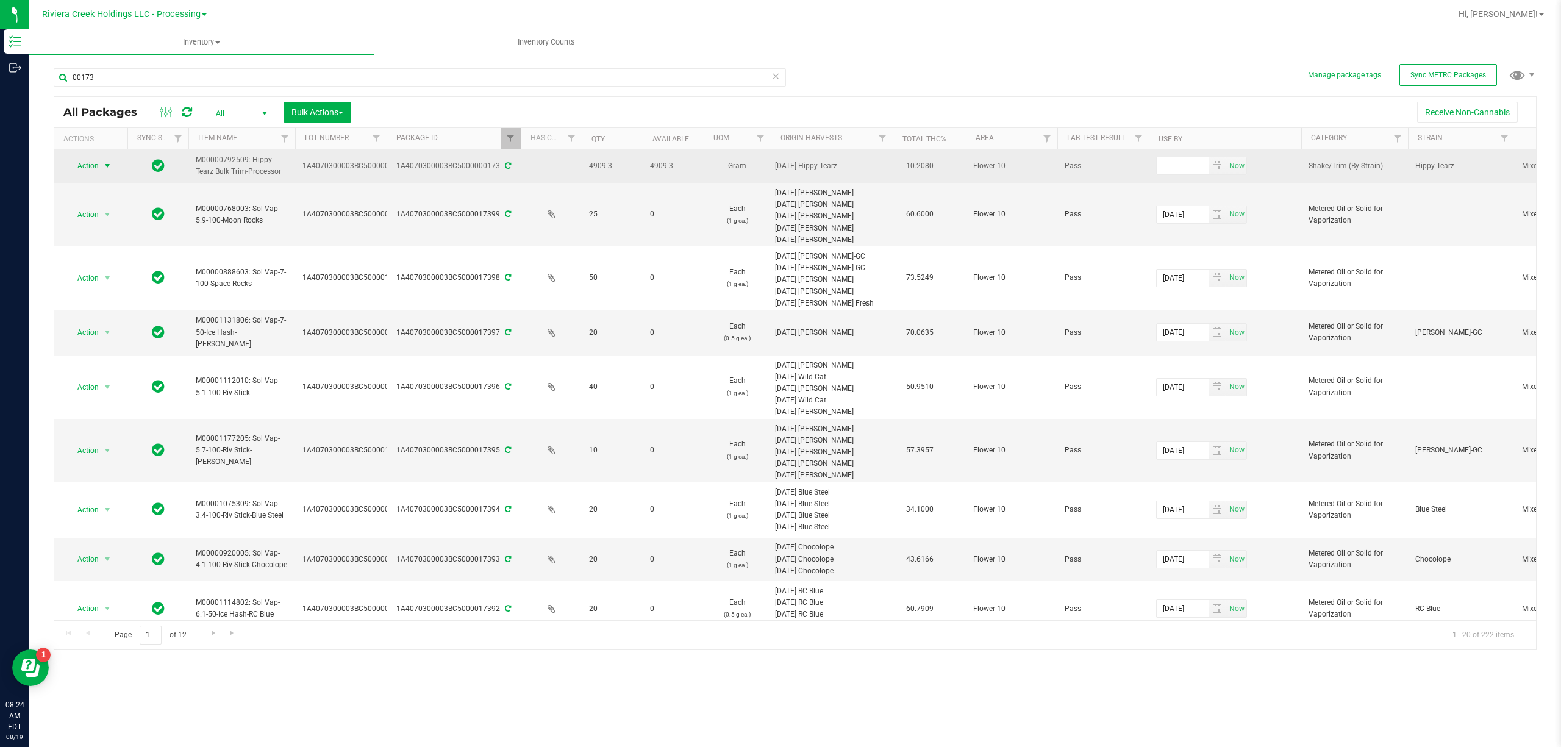
click at [113, 167] on span "select" at bounding box center [107, 165] width 15 height 17
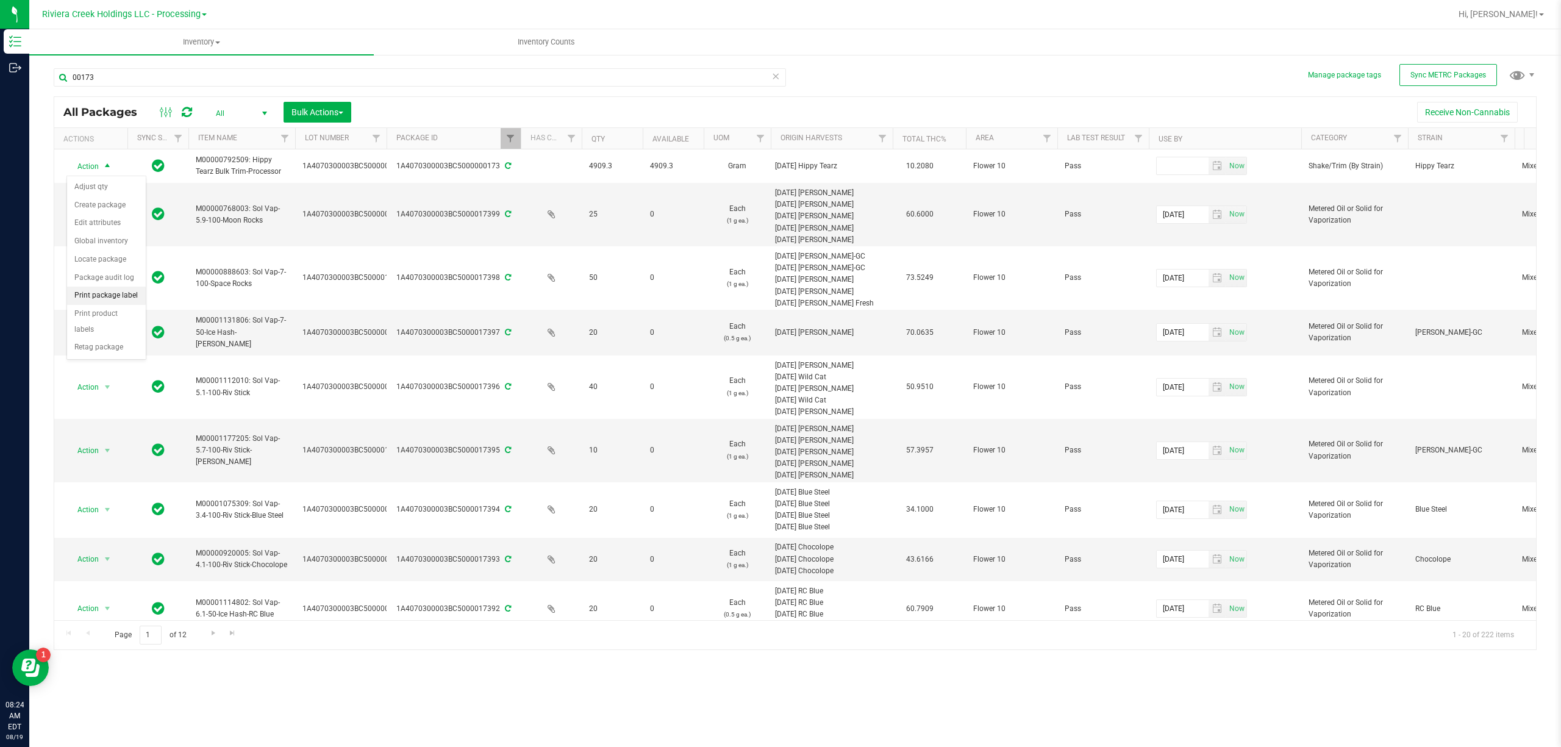
click at [110, 296] on li "Print package label" at bounding box center [106, 296] width 79 height 18
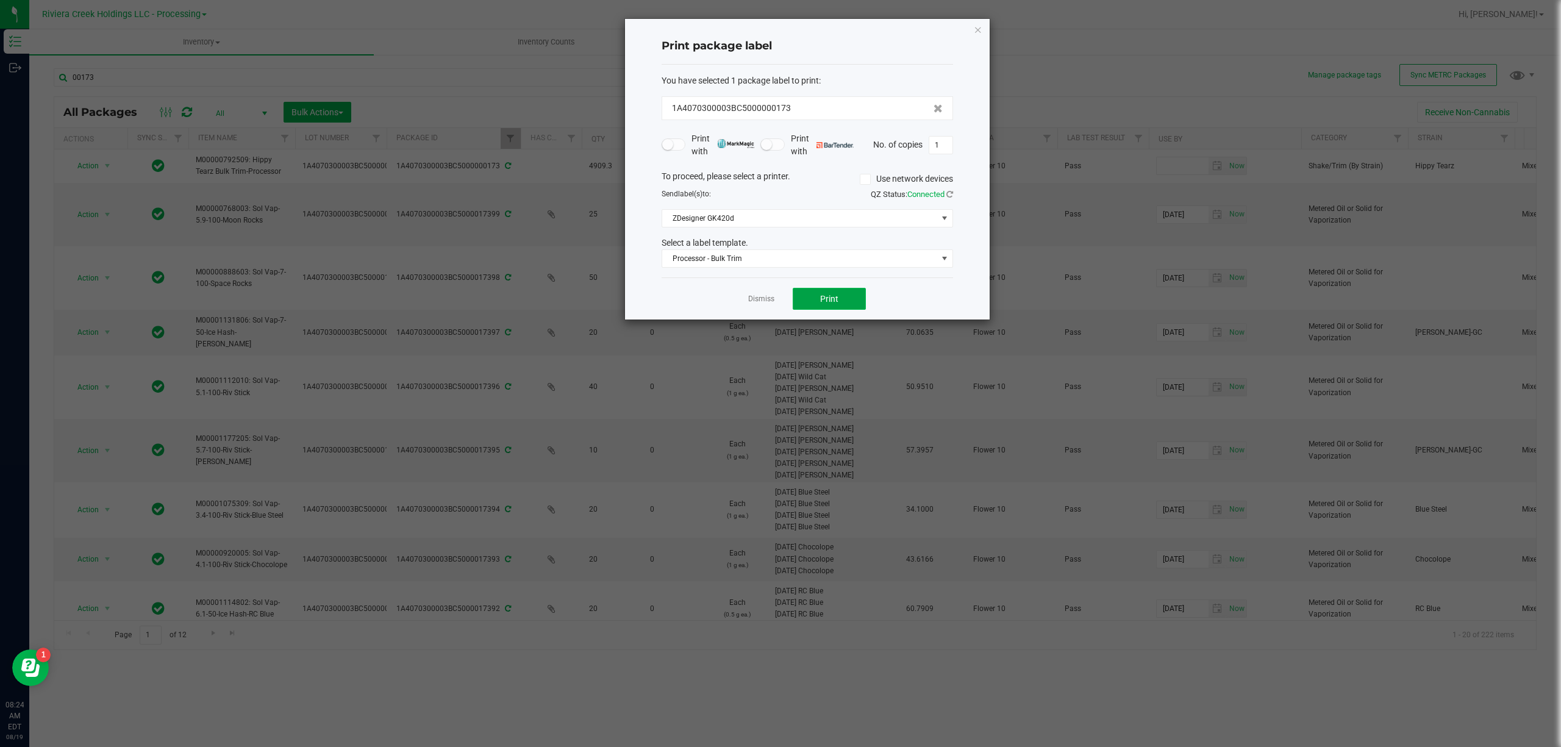
click at [835, 301] on span "Print" at bounding box center [829, 299] width 18 height 10
click at [819, 268] on span "Processor - Bulk Trim" at bounding box center [806, 258] width 291 height 18
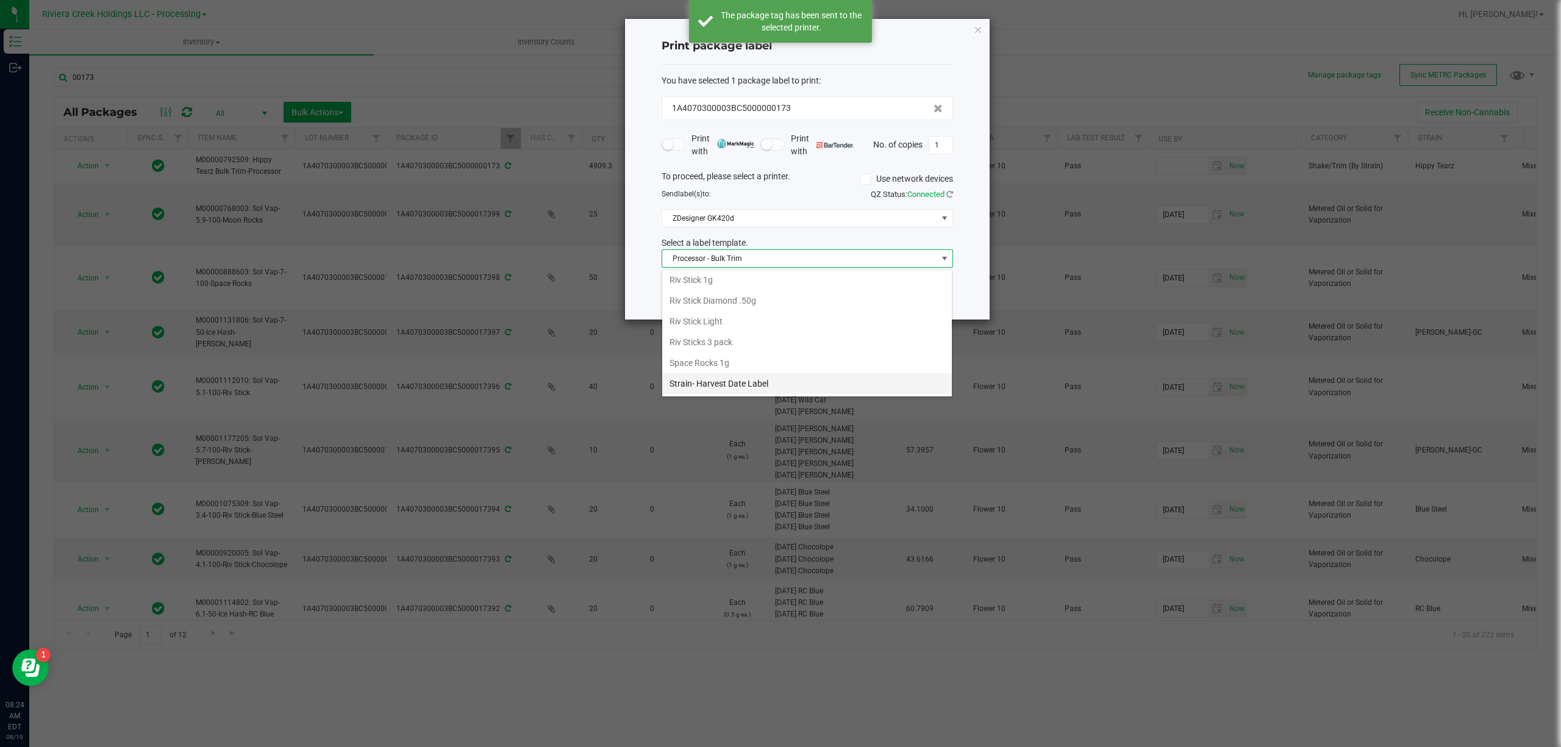
click at [766, 379] on li "Strain- Harvest Date Label" at bounding box center [807, 383] width 290 height 21
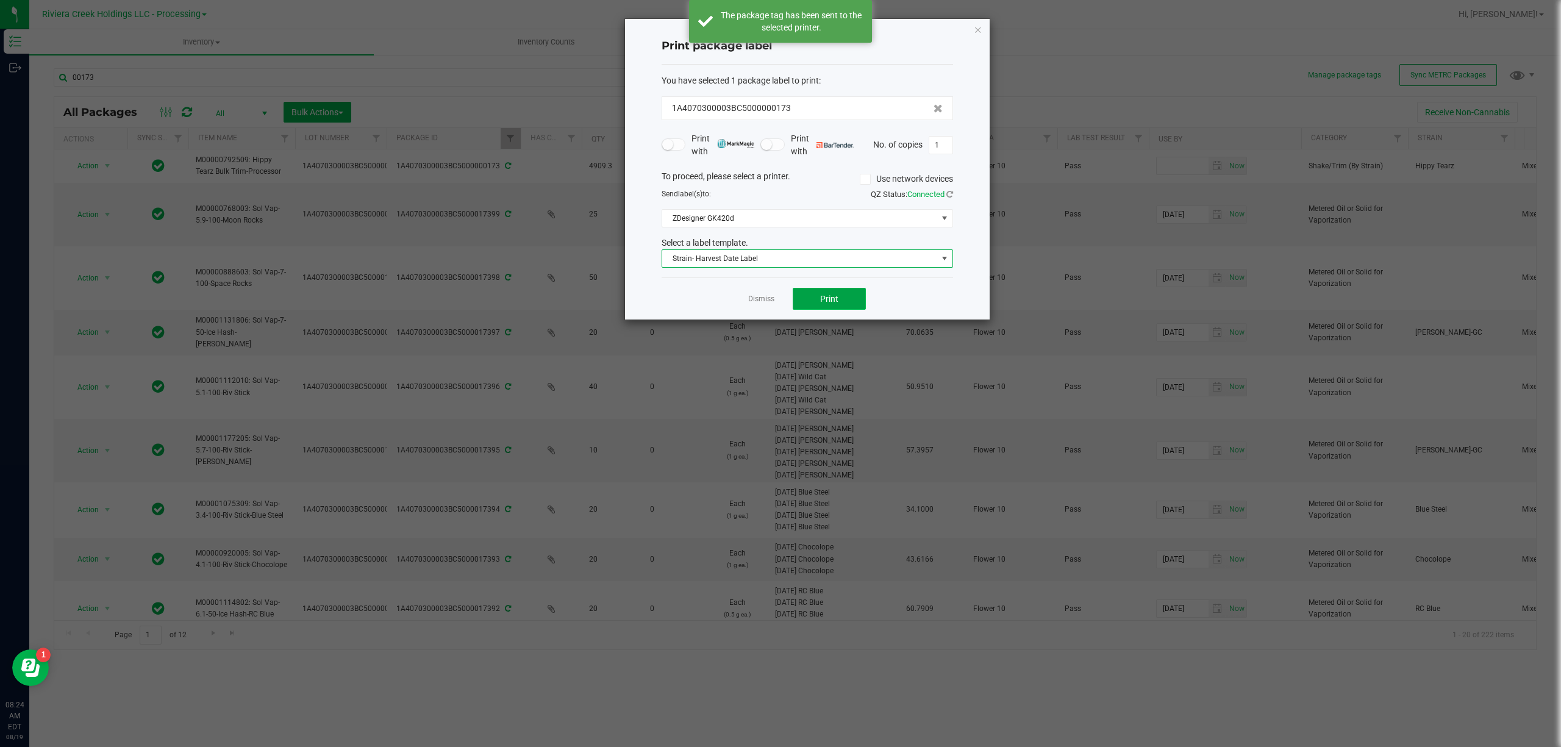
click at [825, 298] on span "Print" at bounding box center [829, 299] width 18 height 10
click at [979, 24] on icon "button" at bounding box center [978, 29] width 9 height 15
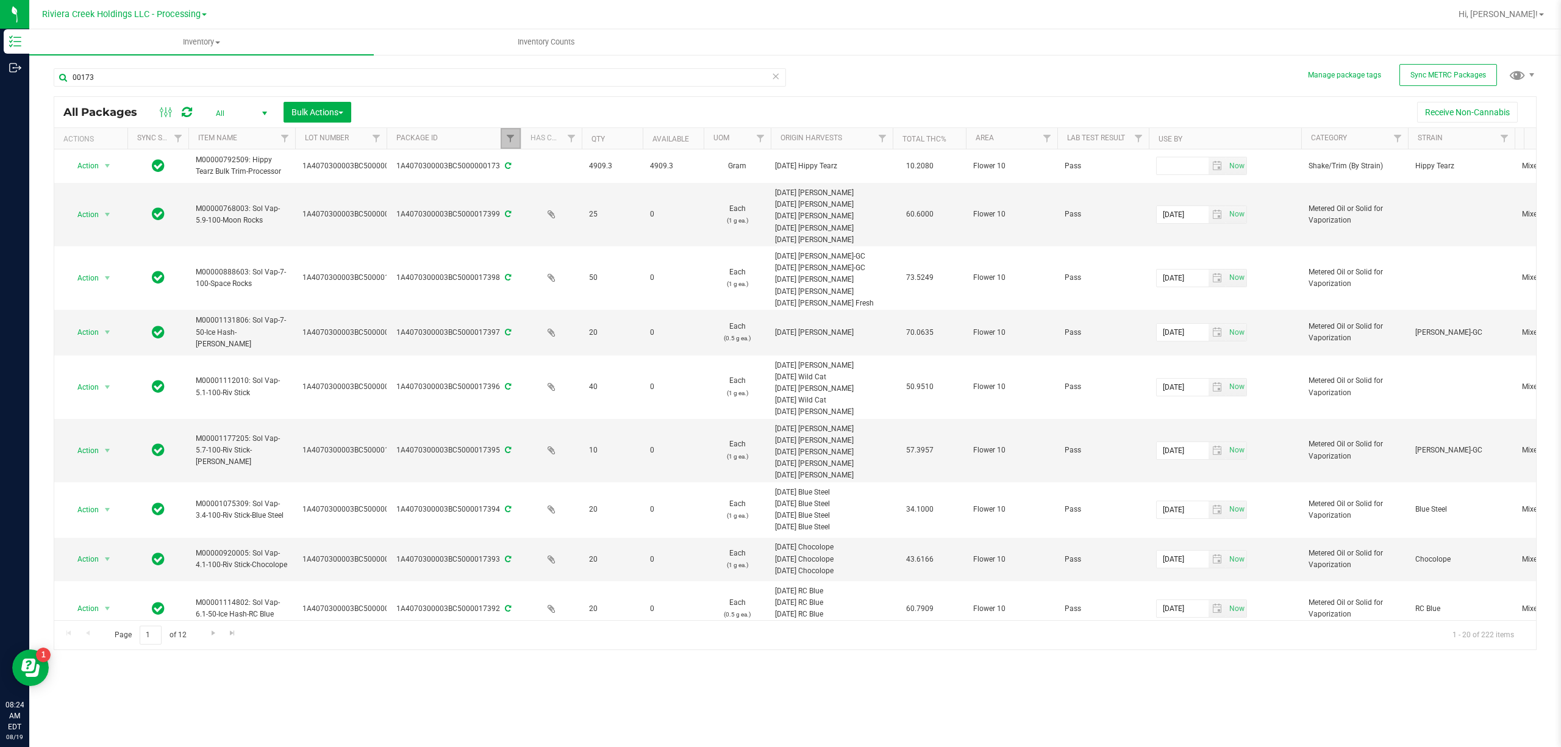
click at [511, 132] on link "Filter" at bounding box center [511, 138] width 20 height 21
click at [551, 171] on input "00173" at bounding box center [571, 166] width 126 height 18
type input "00964"
click at [539, 190] on button "Filter" at bounding box center [537, 198] width 59 height 27
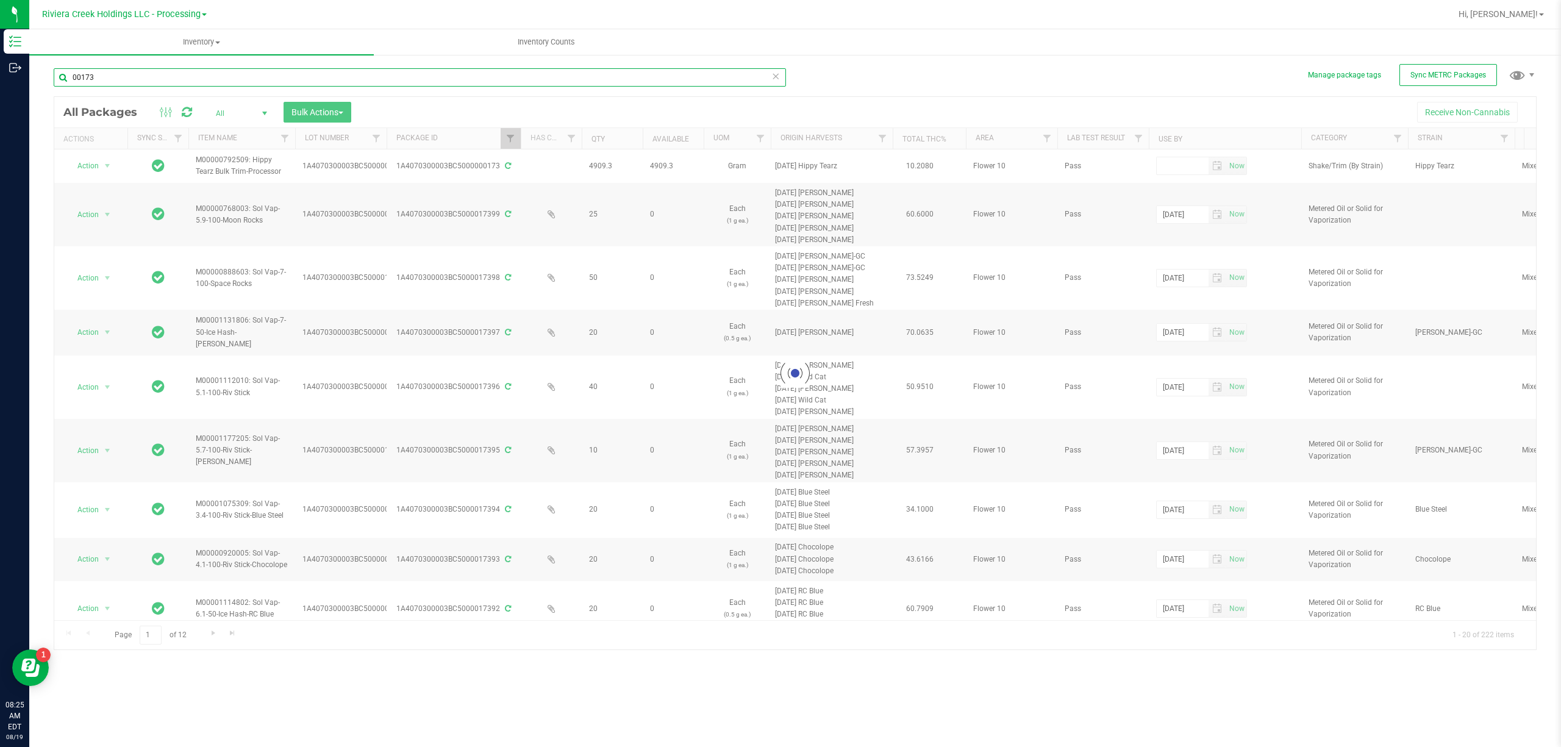
click at [124, 79] on input "00173" at bounding box center [420, 77] width 732 height 18
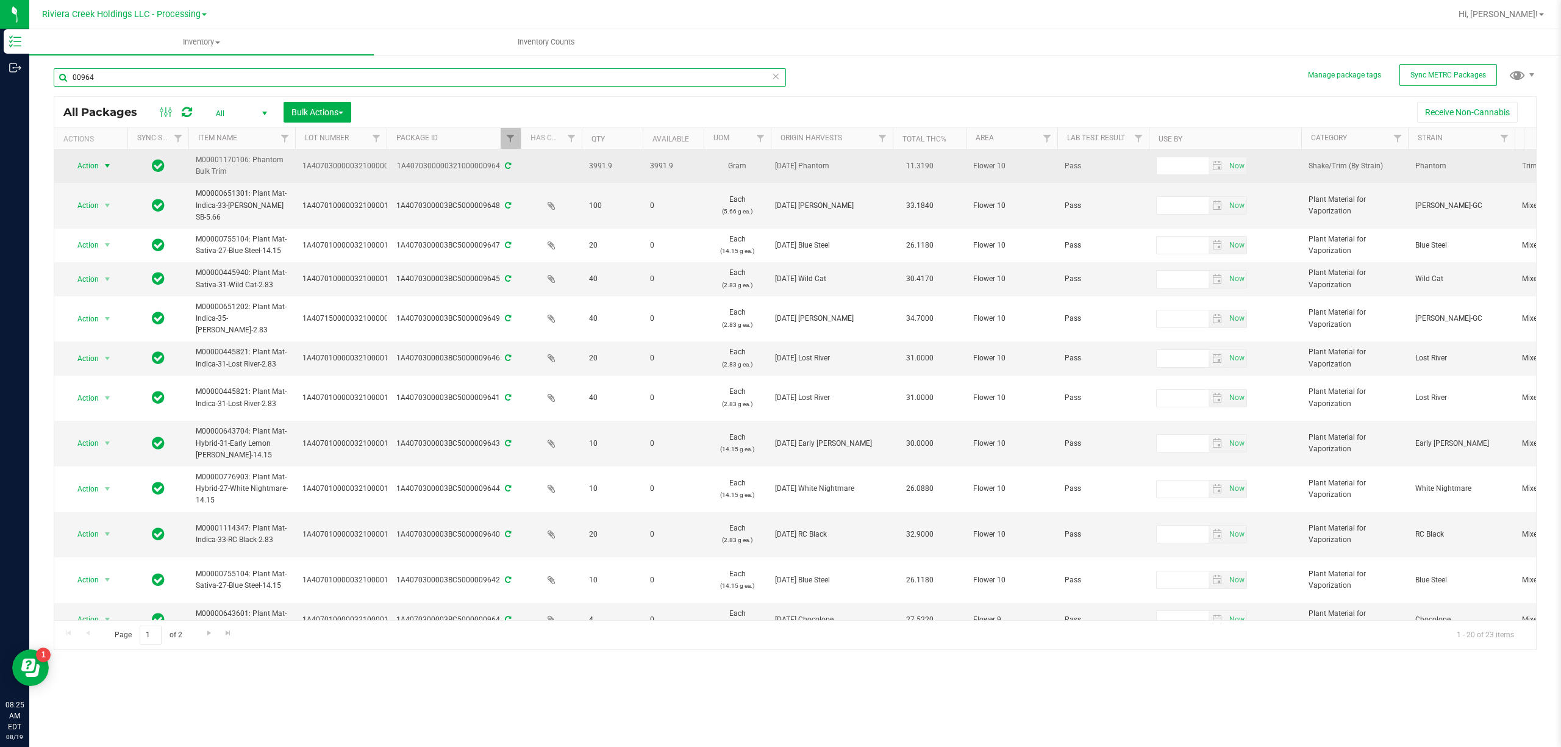
type input "00964"
click at [103, 165] on span "select" at bounding box center [107, 166] width 10 height 10
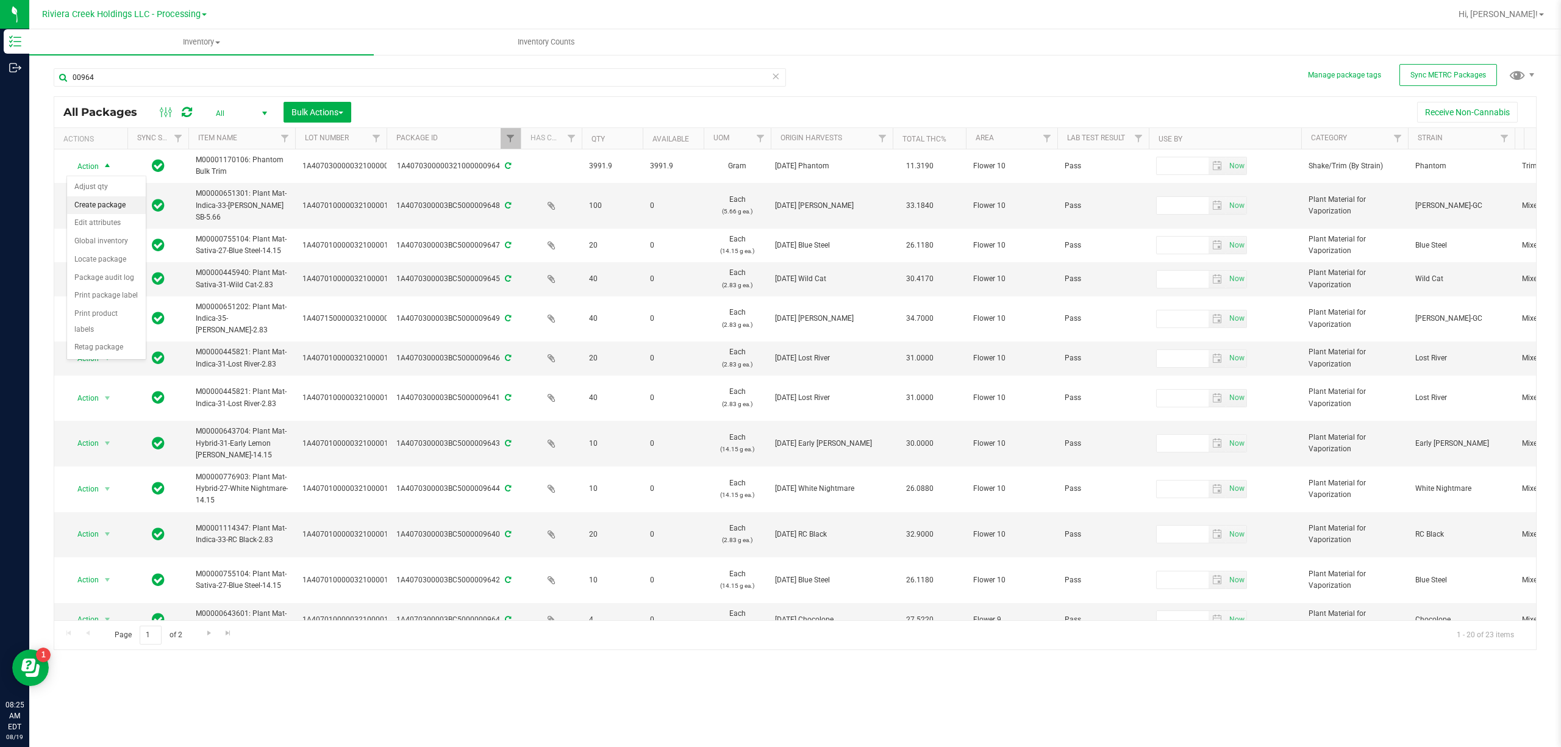
click at [116, 205] on li "Create package" at bounding box center [106, 205] width 79 height 18
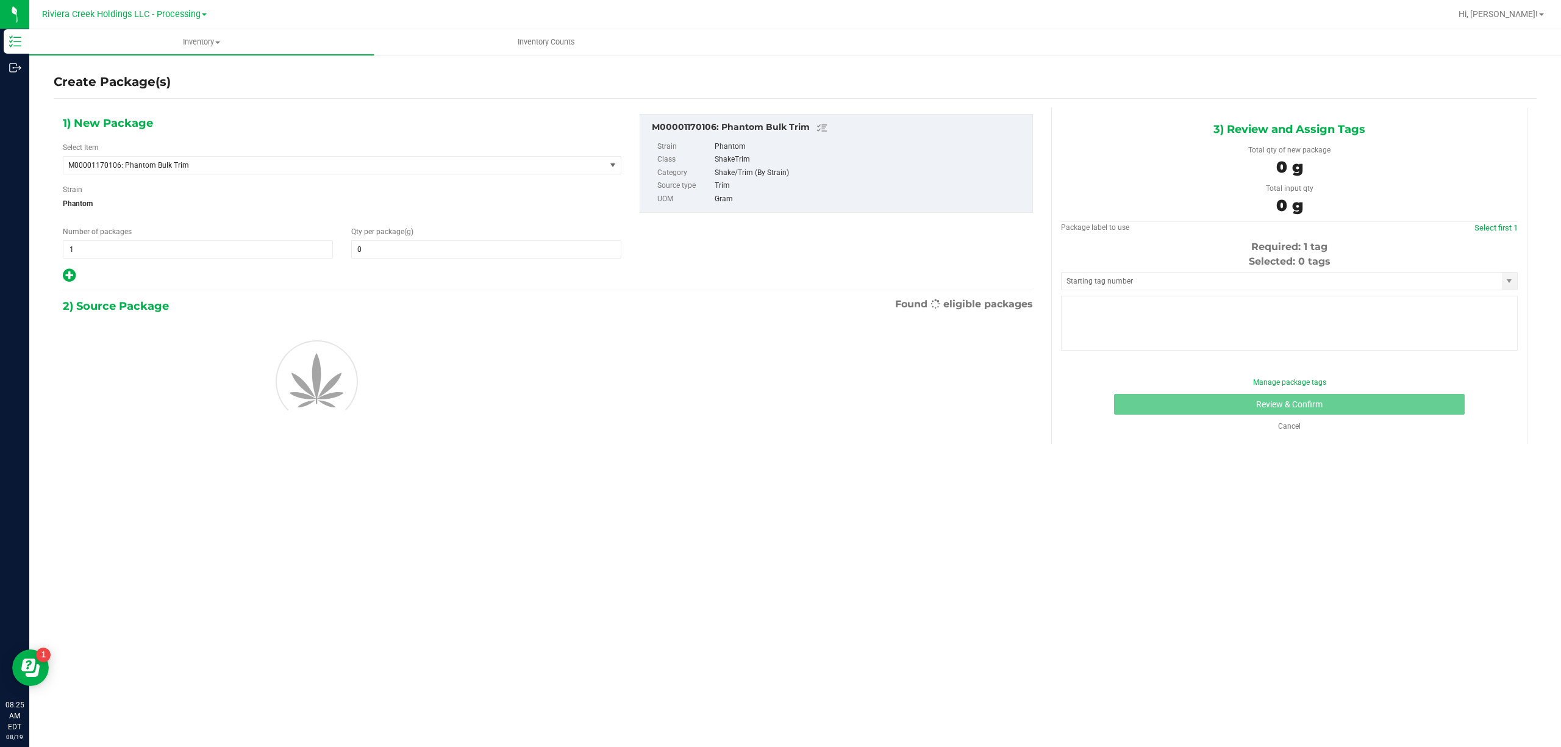
type input "0.0000"
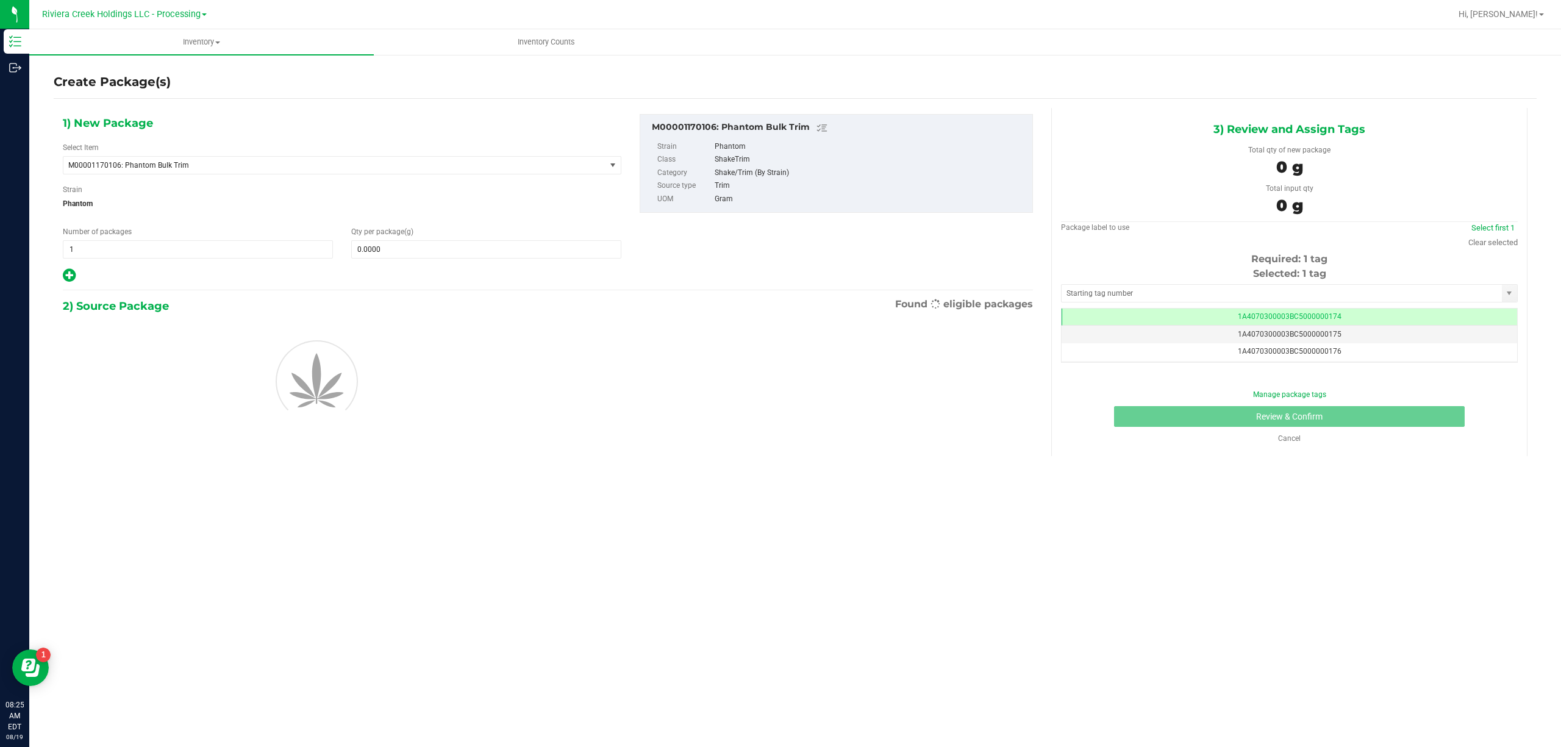
scroll to position [0, -1]
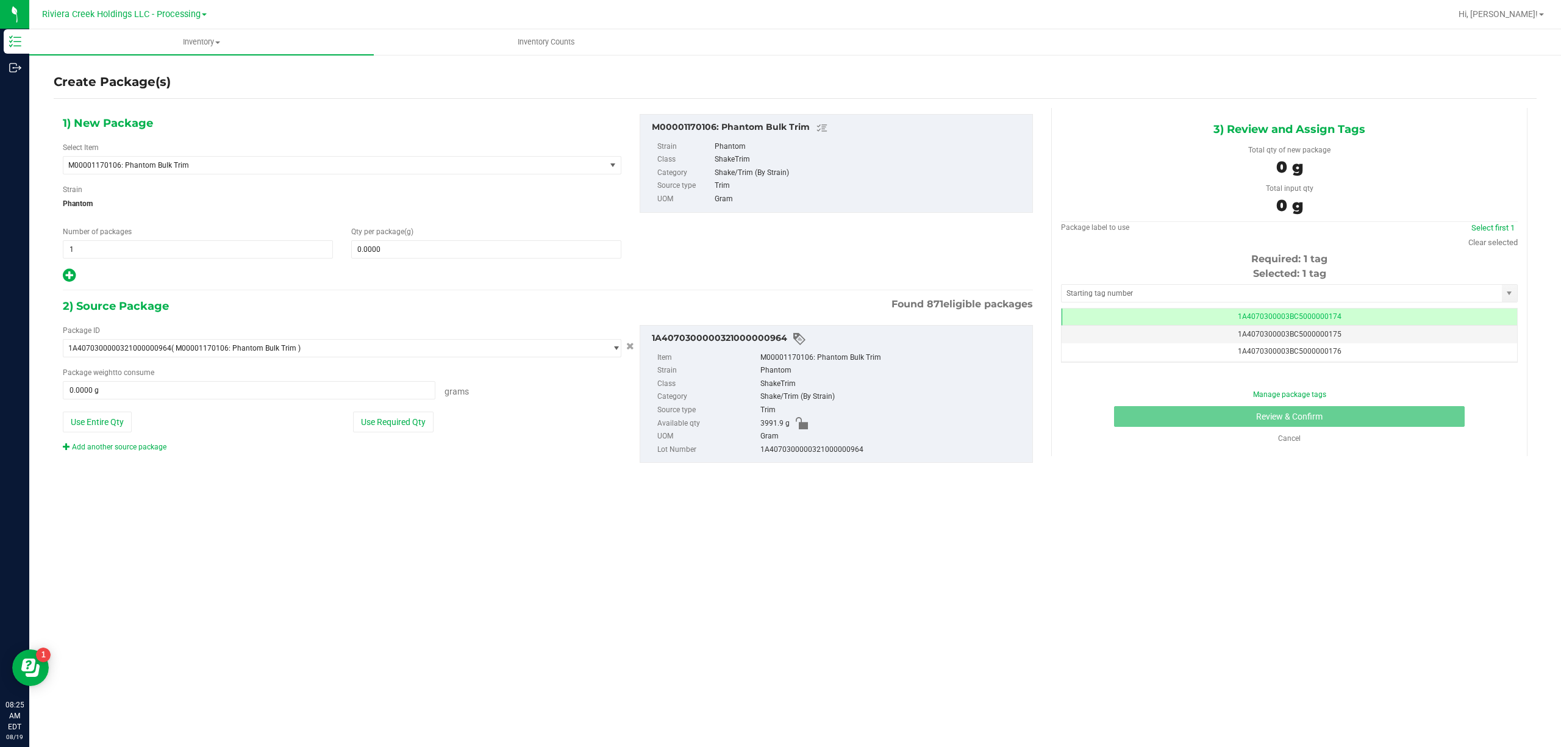
click at [211, 154] on div "Select Item M00001170106: Phantom Bulk Trim M00000012402: Chocolope- Bulk Flowe…" at bounding box center [342, 158] width 558 height 32
click at [213, 163] on span "M00001170106: Phantom Bulk Trim" at bounding box center [323, 165] width 511 height 9
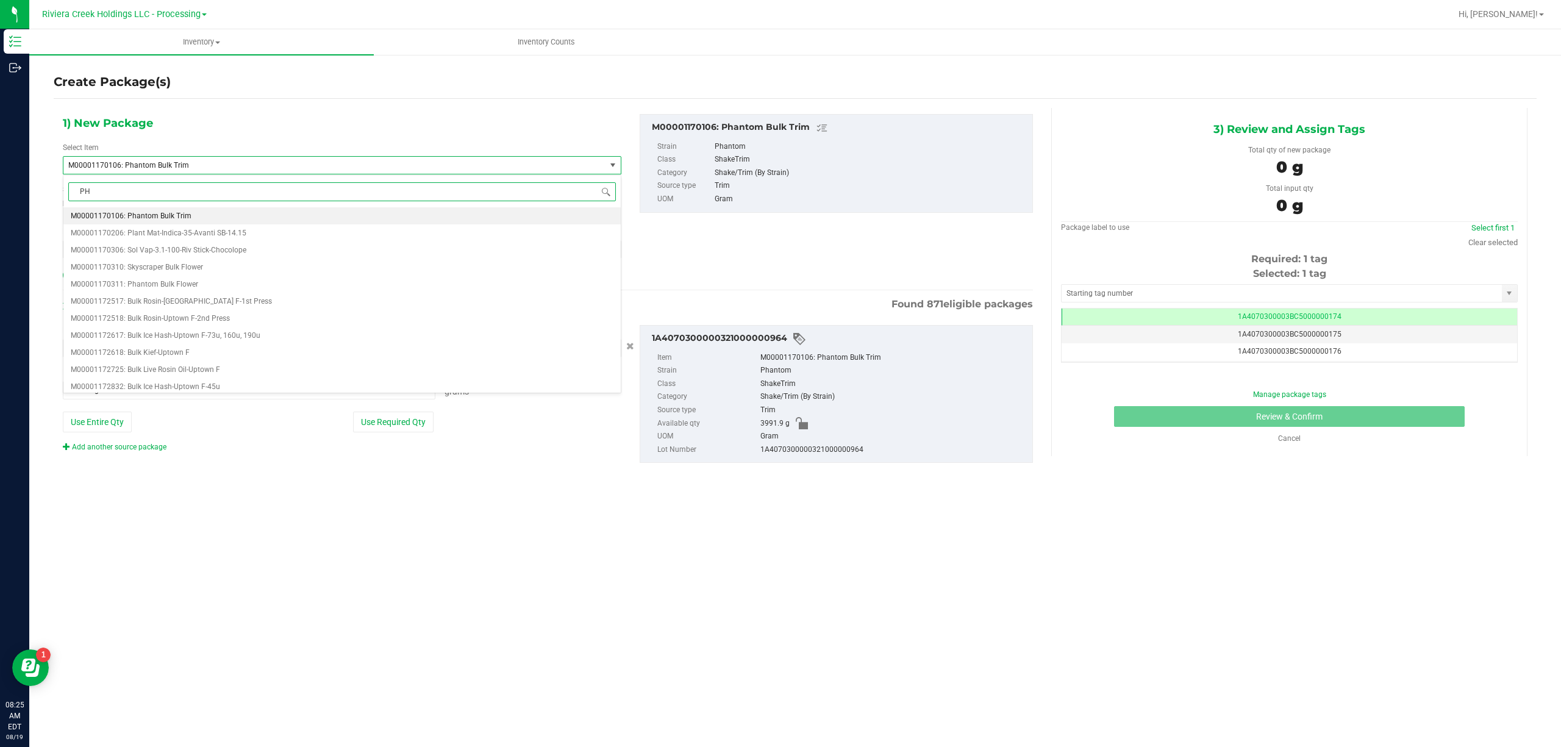
scroll to position [0, 0]
type input "Phantom Bulk"
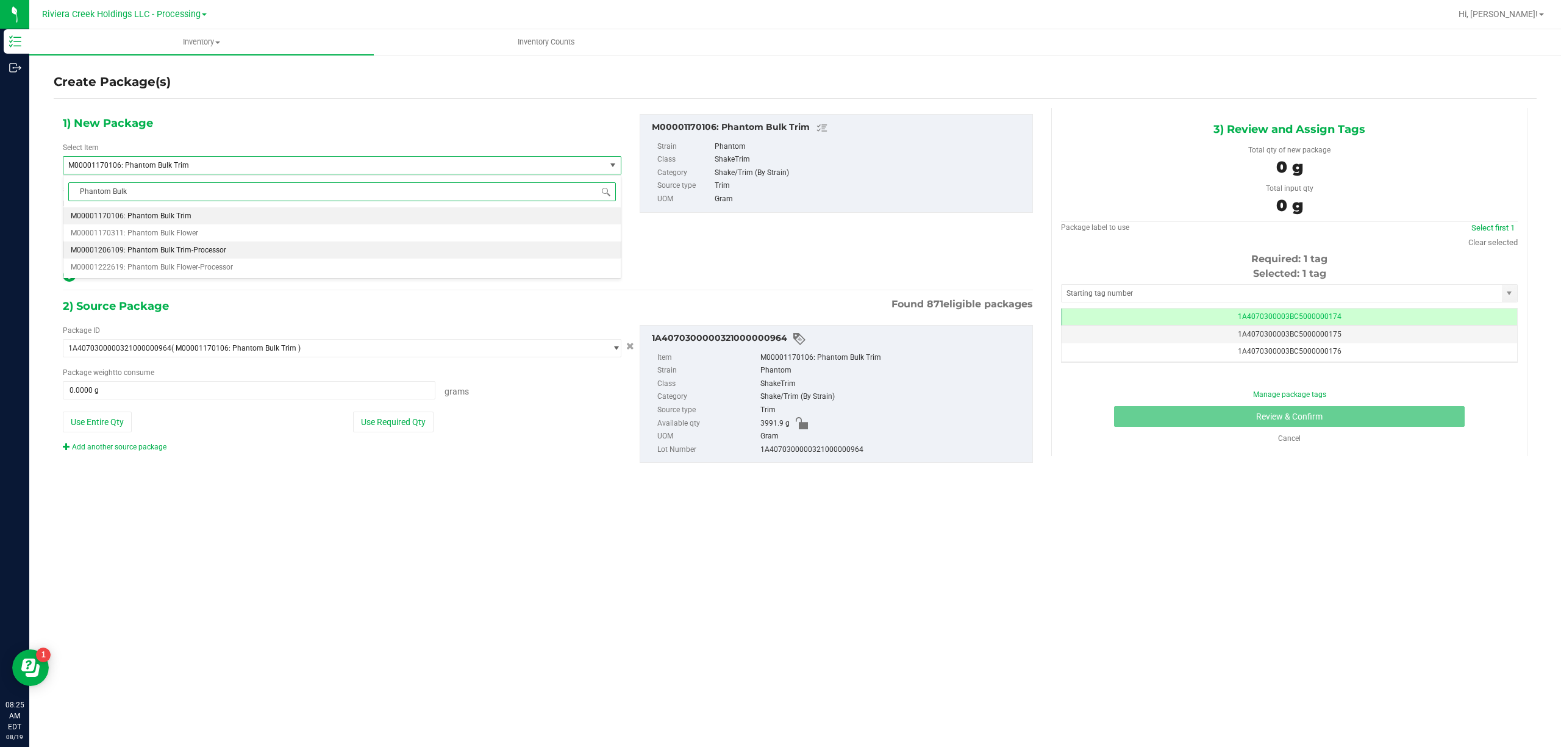
click at [218, 254] on span "M00001206109: Phantom Bulk Trim-Processor" at bounding box center [148, 250] width 155 height 9
type input "0.0000"
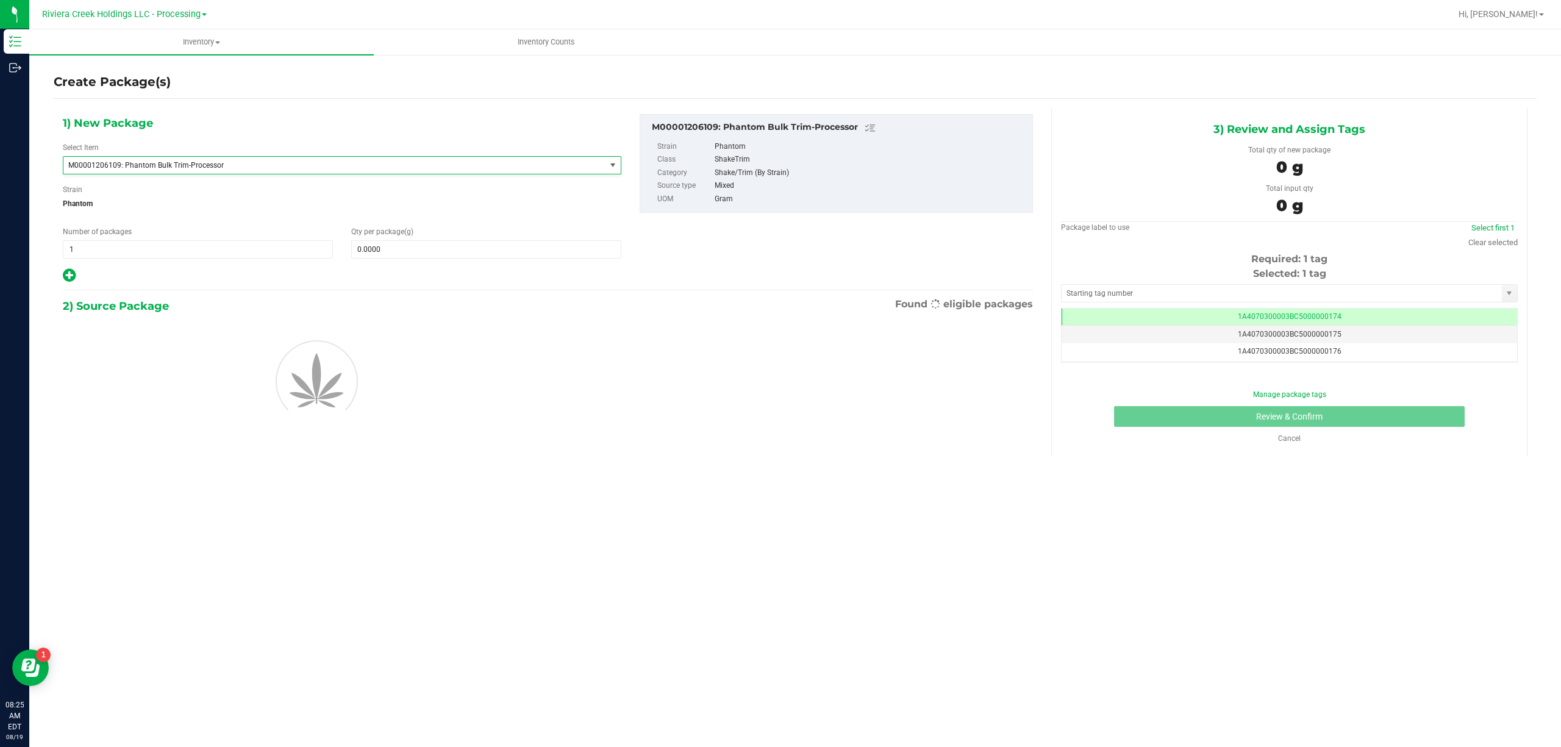
scroll to position [22191, 0]
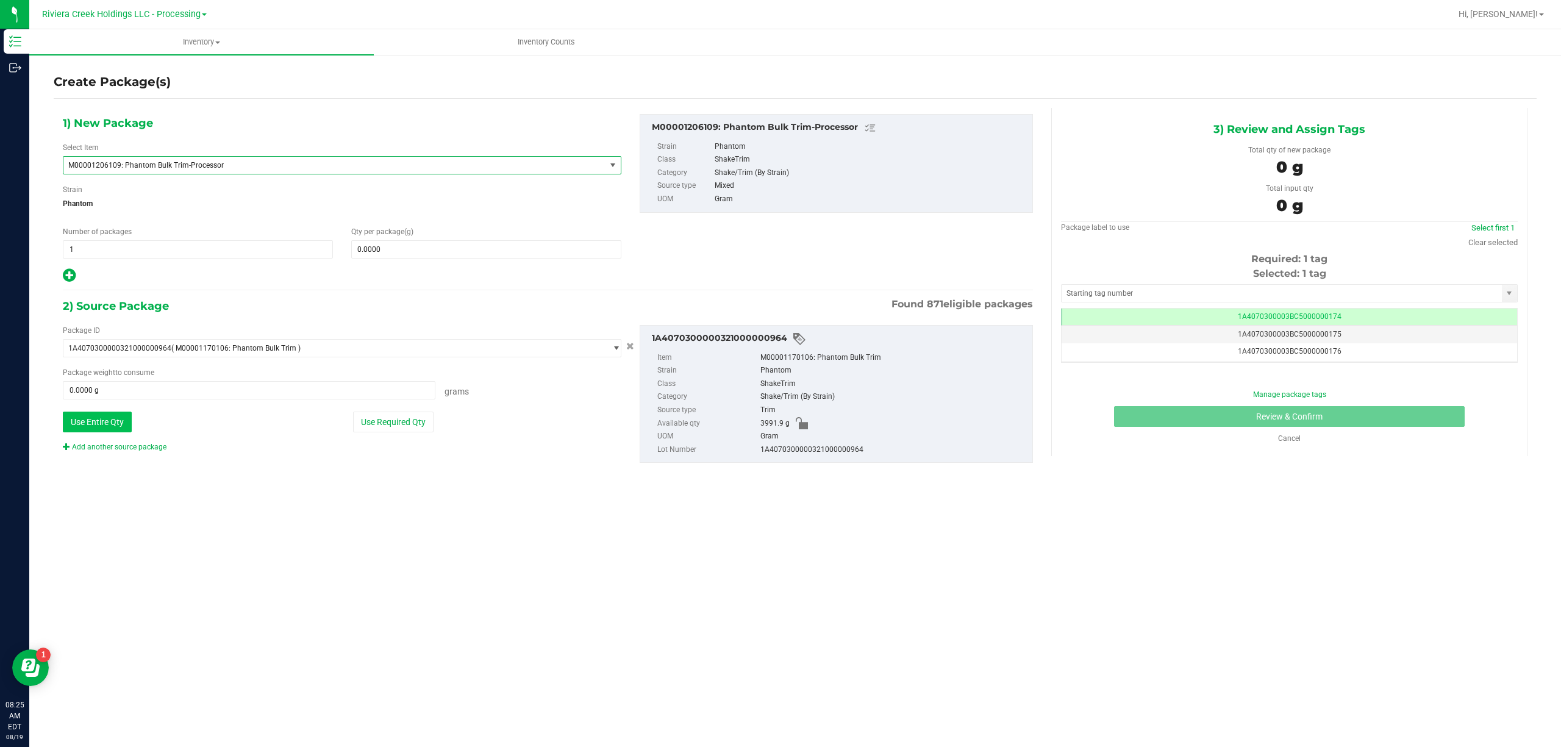
click at [118, 418] on button "Use Entire Qty" at bounding box center [97, 422] width 69 height 21
type input "3991.9000 g"
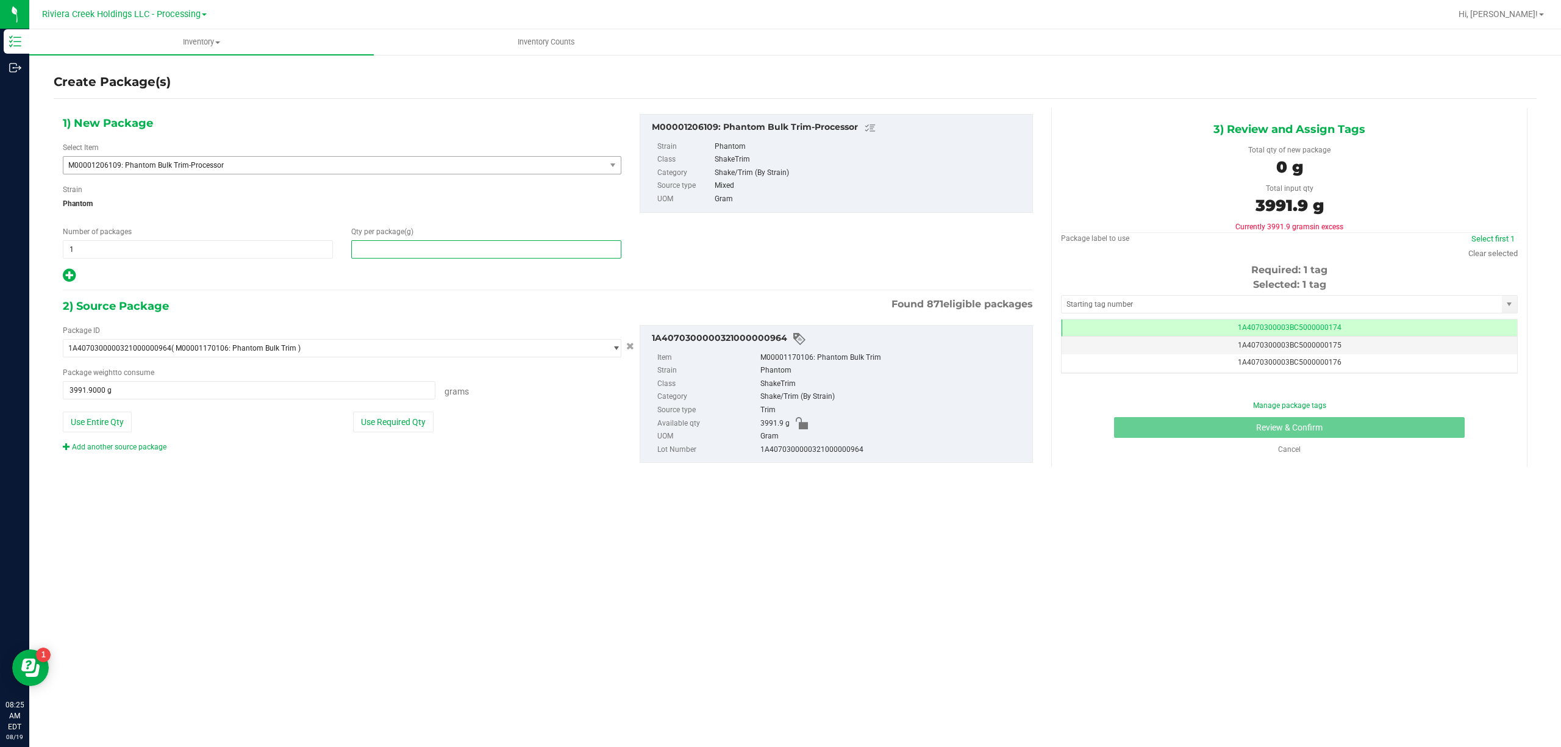
click at [383, 244] on span at bounding box center [486, 249] width 270 height 18
type input "3991.9"
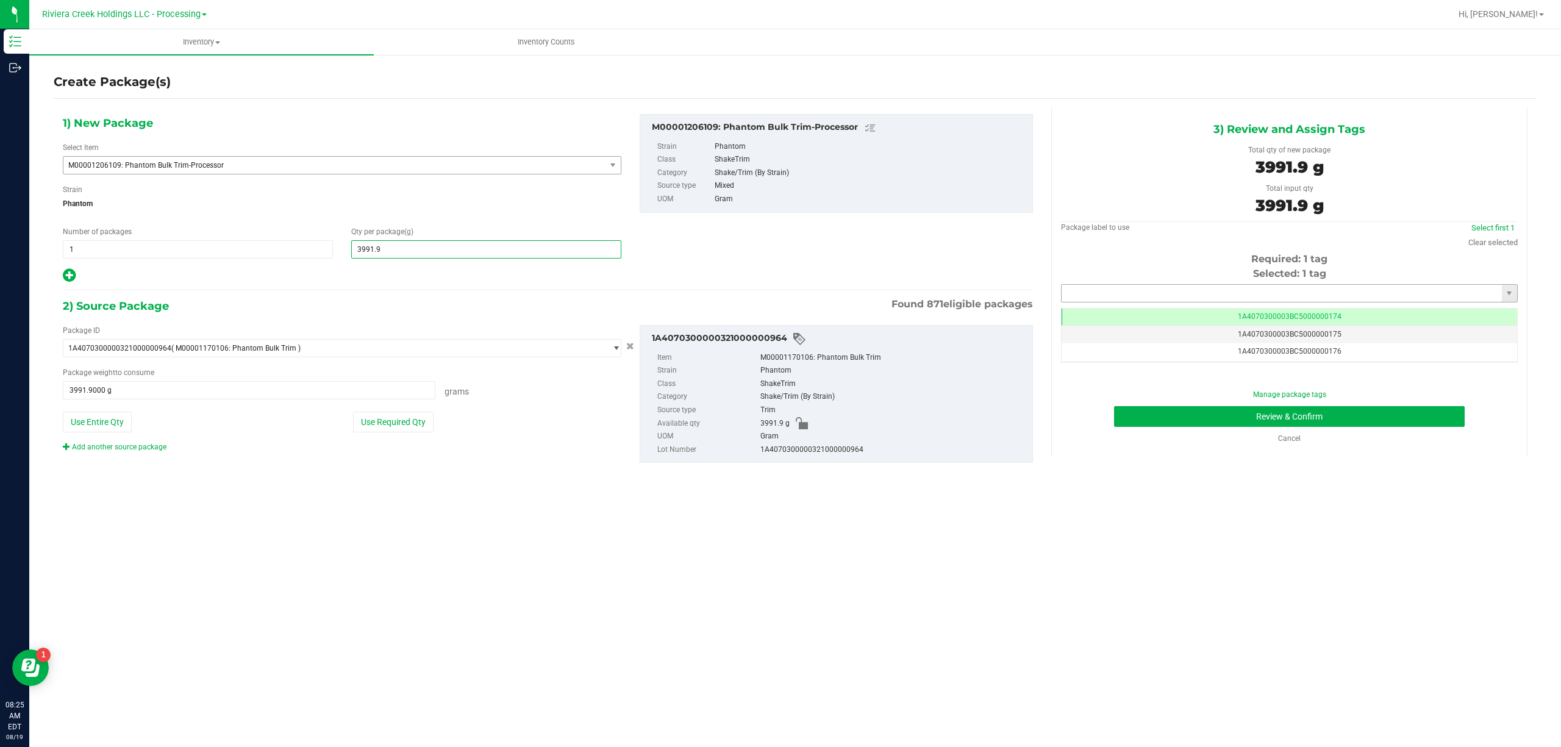
type input "3,991.9000"
click at [1100, 295] on input "text" at bounding box center [1281, 293] width 440 height 17
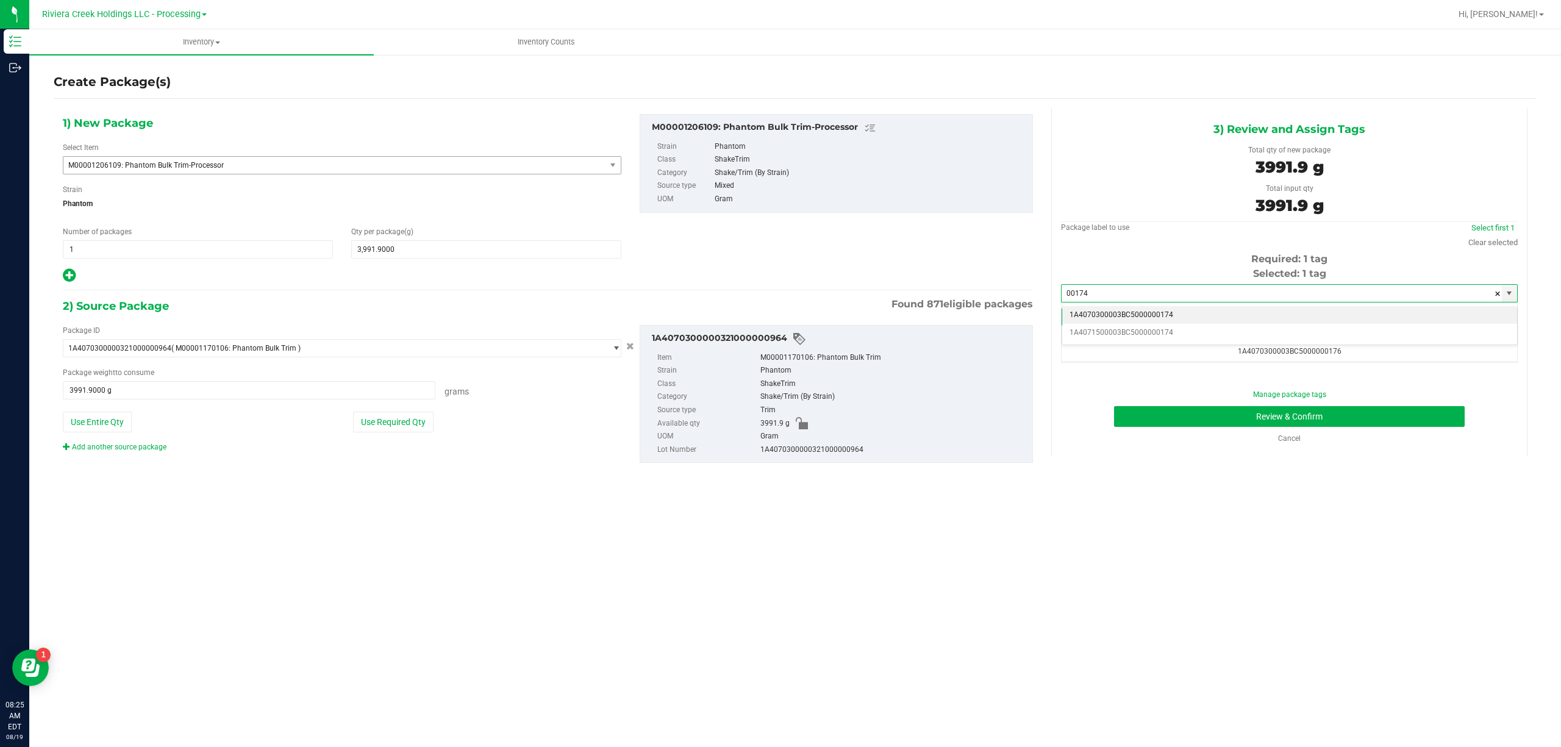
click at [1169, 310] on li "1A4070300003BC5000000174" at bounding box center [1289, 315] width 455 height 18
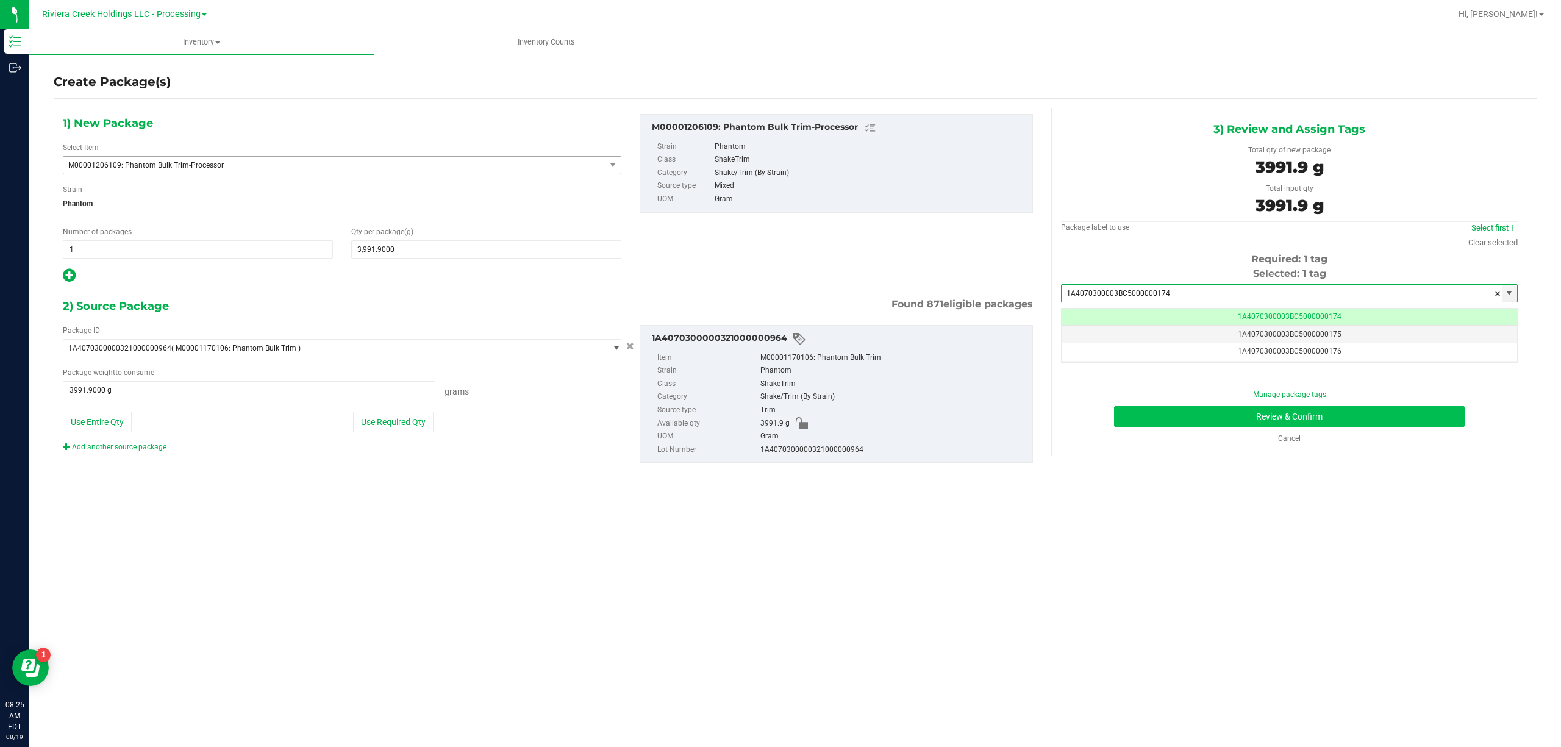
type input "1A4070300003BC5000000174"
click at [1303, 418] on button "Review & Confirm" at bounding box center [1289, 416] width 351 height 21
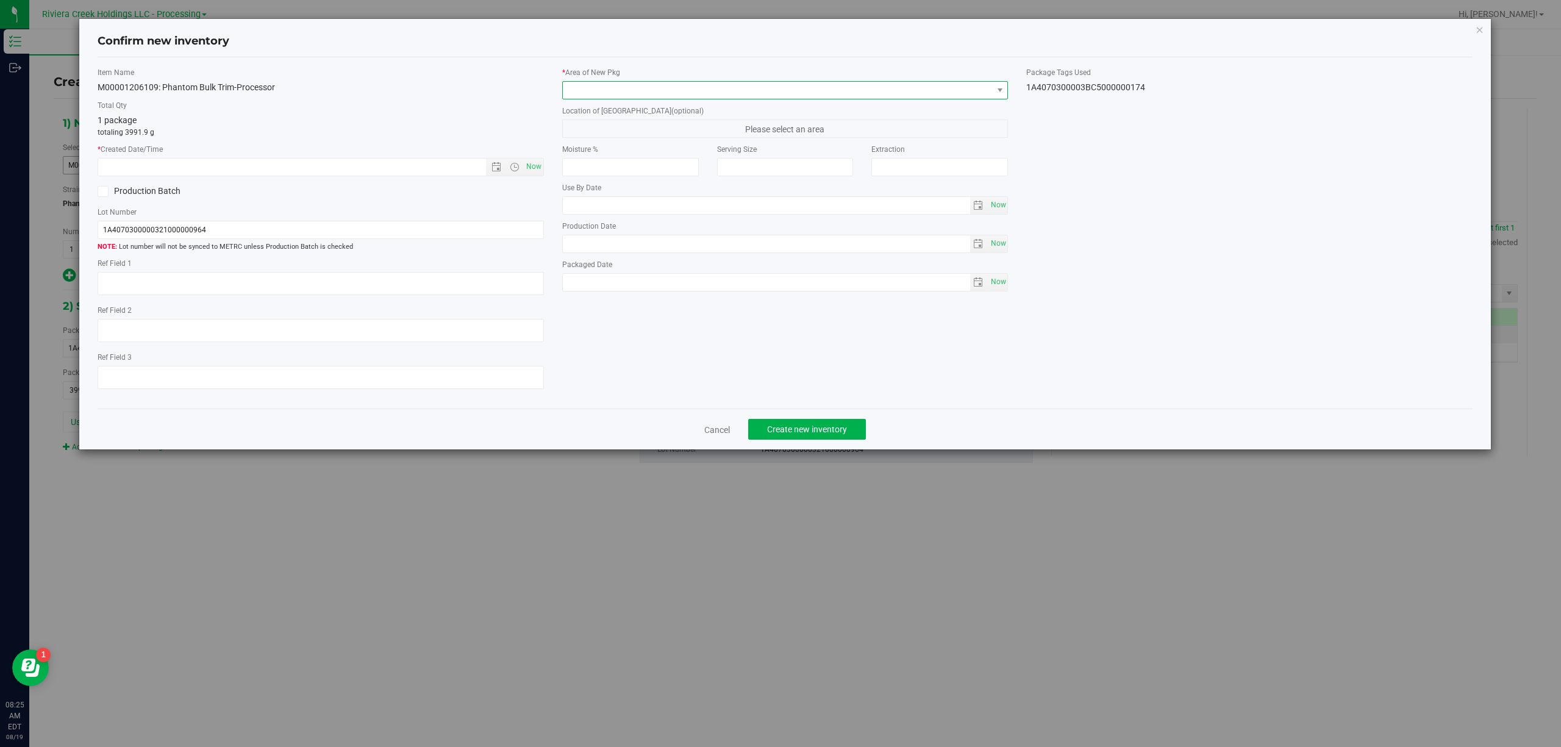
click at [706, 85] on span at bounding box center [778, 90] width 430 height 17
click at [615, 193] on li "Flower 10" at bounding box center [785, 192] width 445 height 17
click at [533, 166] on span "Now" at bounding box center [533, 167] width 21 height 18
type input "[DATE] 8:25 AM"
click at [1066, 87] on div "1A4070300003BC5000000174" at bounding box center [1249, 87] width 446 height 13
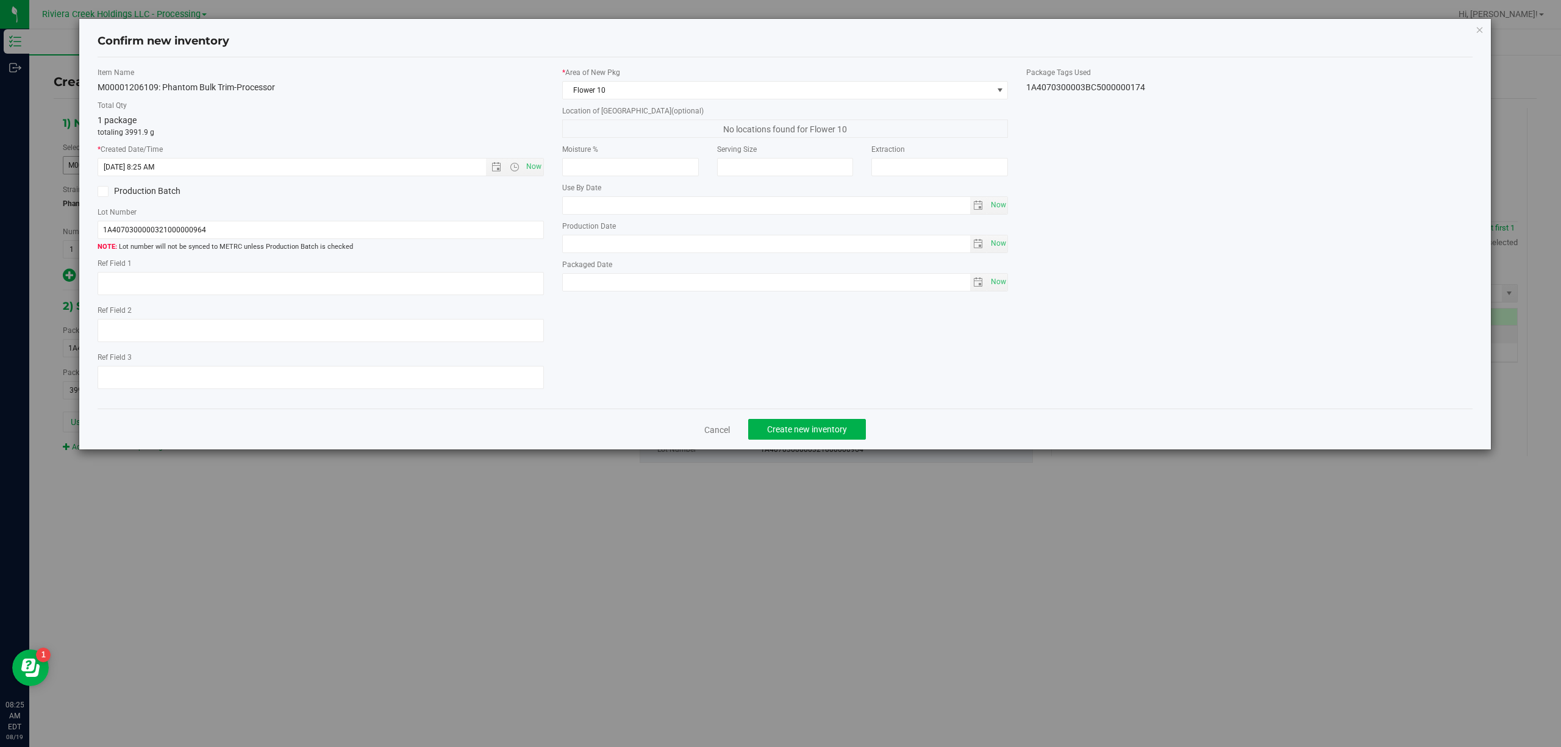
click at [1066, 87] on div "1A4070300003BC5000000174" at bounding box center [1249, 87] width 446 height 13
copy div "1A4070300003BC5000000174 Cancel Create new inventory"
click at [337, 229] on input "1A4070300000321000000964" at bounding box center [321, 230] width 446 height 18
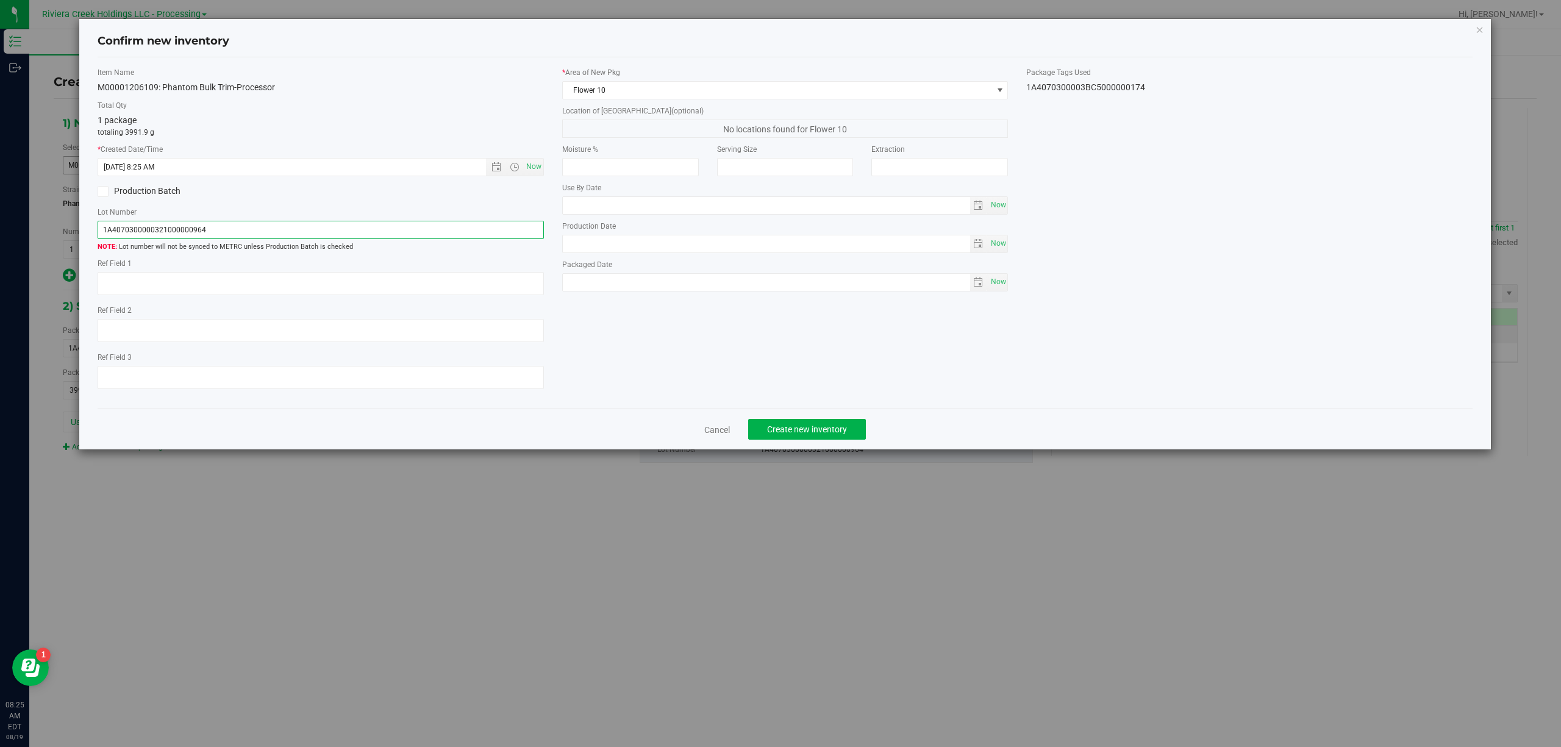
click at [337, 229] on input "1A4070300000321000000964" at bounding box center [321, 230] width 446 height 18
paste input "3BC500000017"
type input "1A4070300003BC5000000174"
click at [323, 284] on textarea at bounding box center [321, 283] width 446 height 23
type textarea "[PERSON_NAME]"
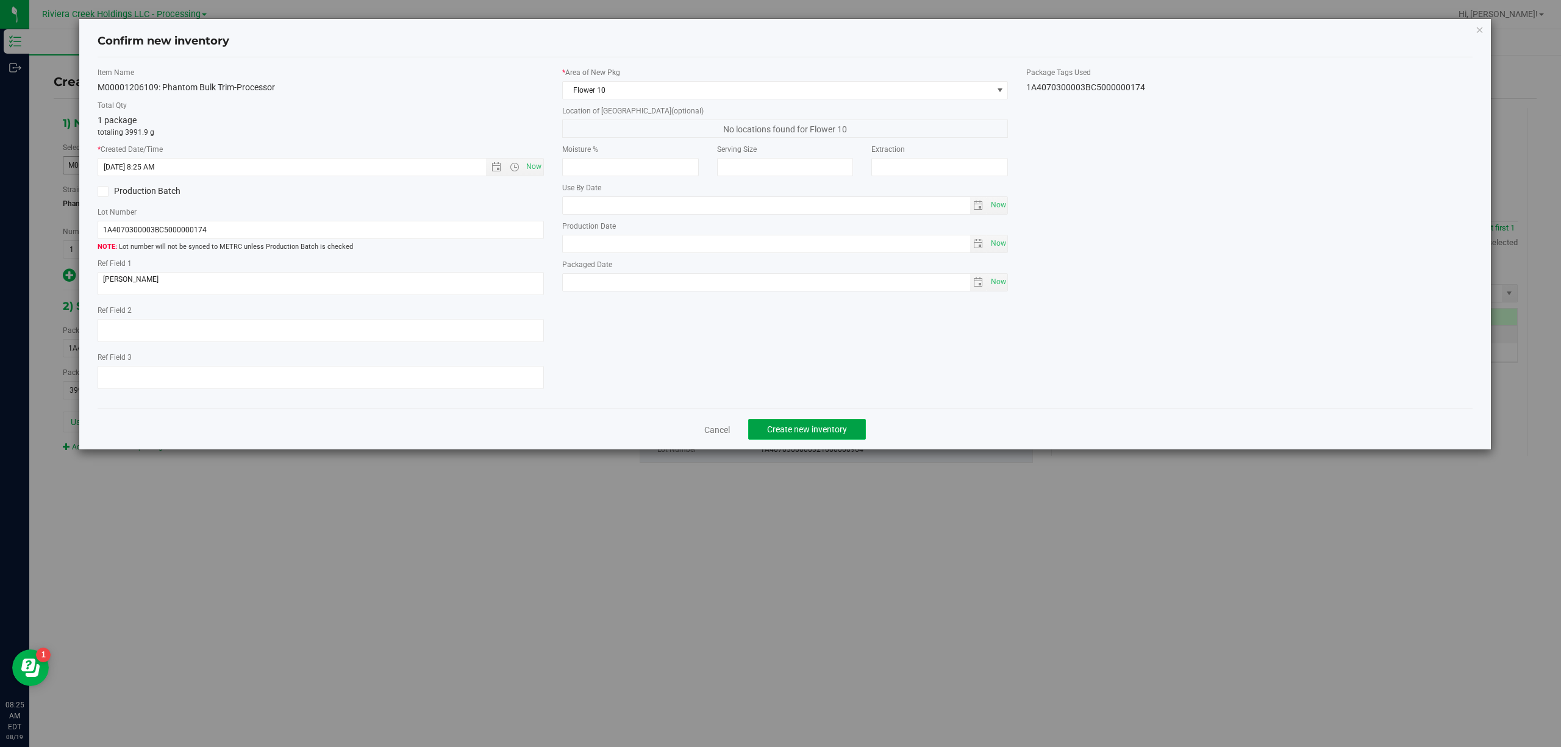
click at [822, 426] on button "Create new inventory" at bounding box center [807, 429] width 118 height 21
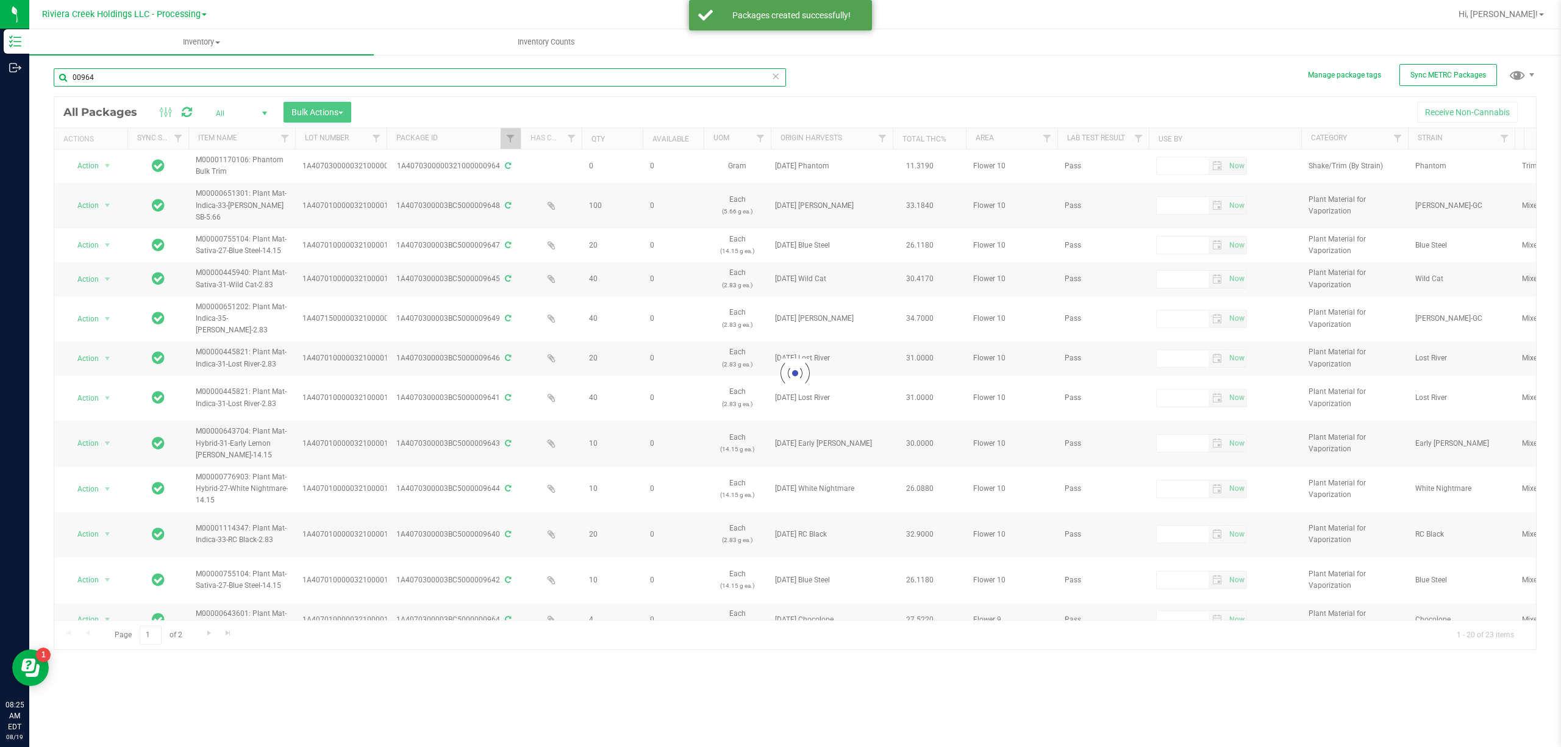
click at [125, 76] on input "00964" at bounding box center [420, 77] width 732 height 18
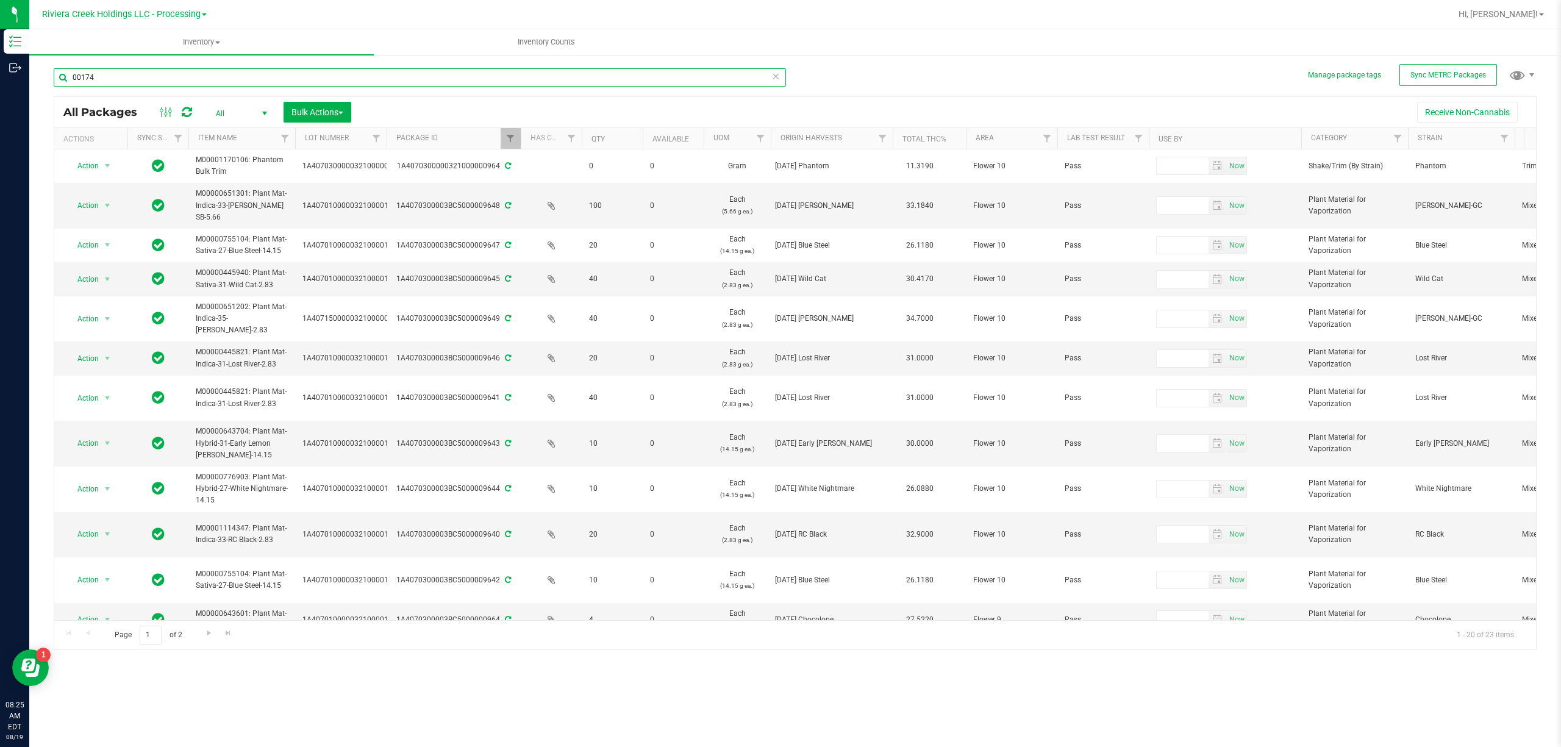
type input "00174"
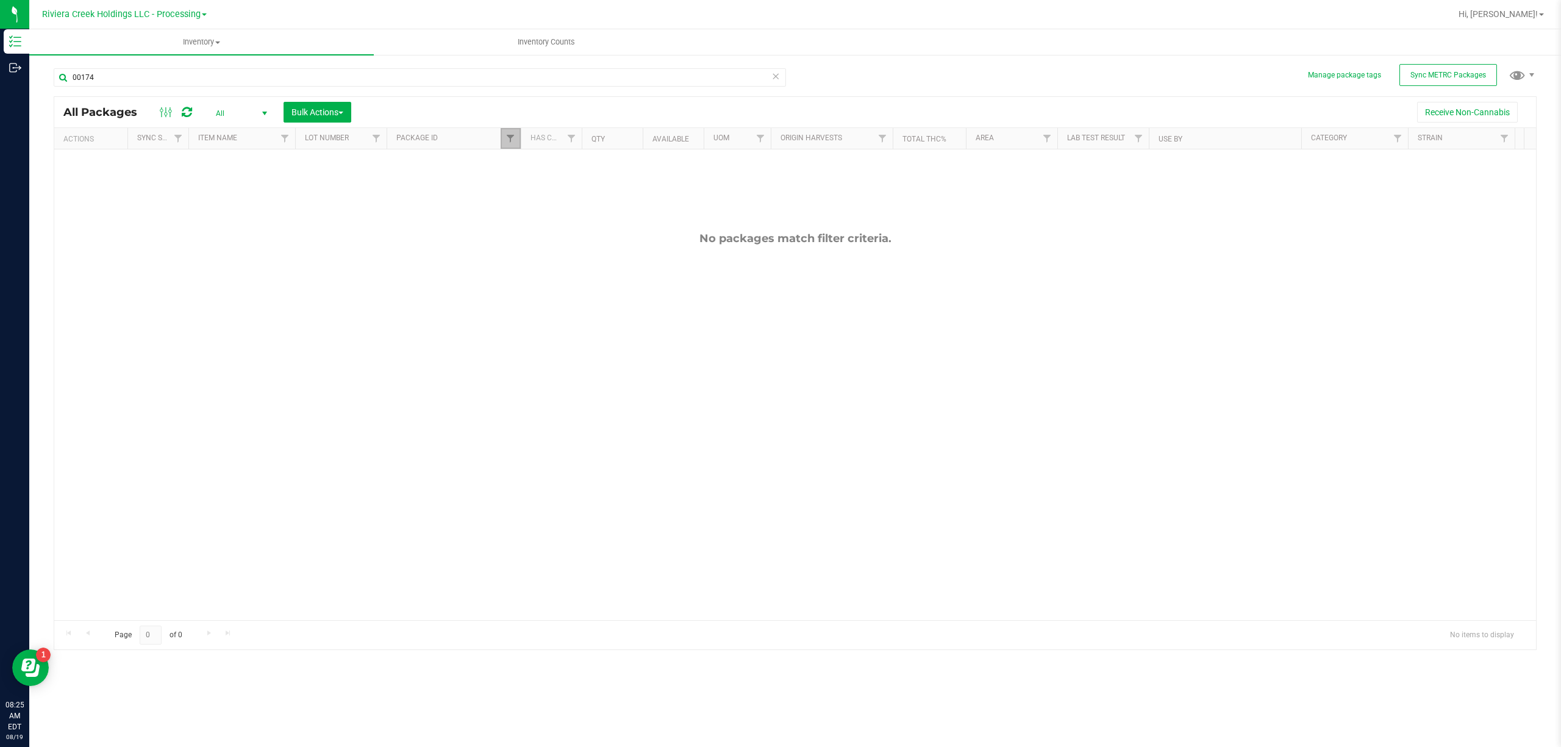
click at [508, 142] on span "Filter" at bounding box center [510, 139] width 10 height 10
click at [544, 172] on input "00964" at bounding box center [571, 166] width 126 height 18
click at [557, 191] on button "Filter" at bounding box center [537, 198] width 59 height 27
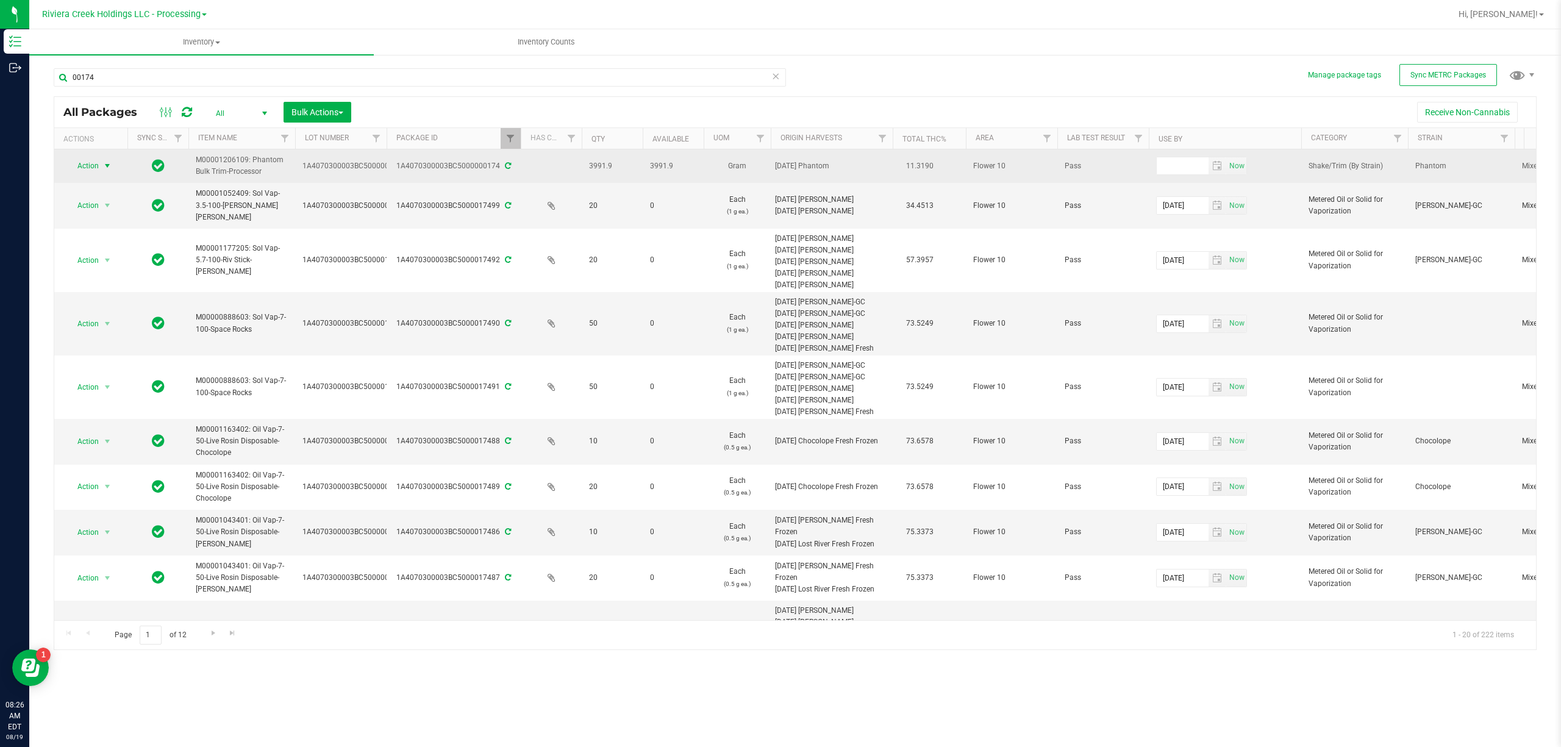
click at [101, 163] on span "select" at bounding box center [107, 165] width 15 height 17
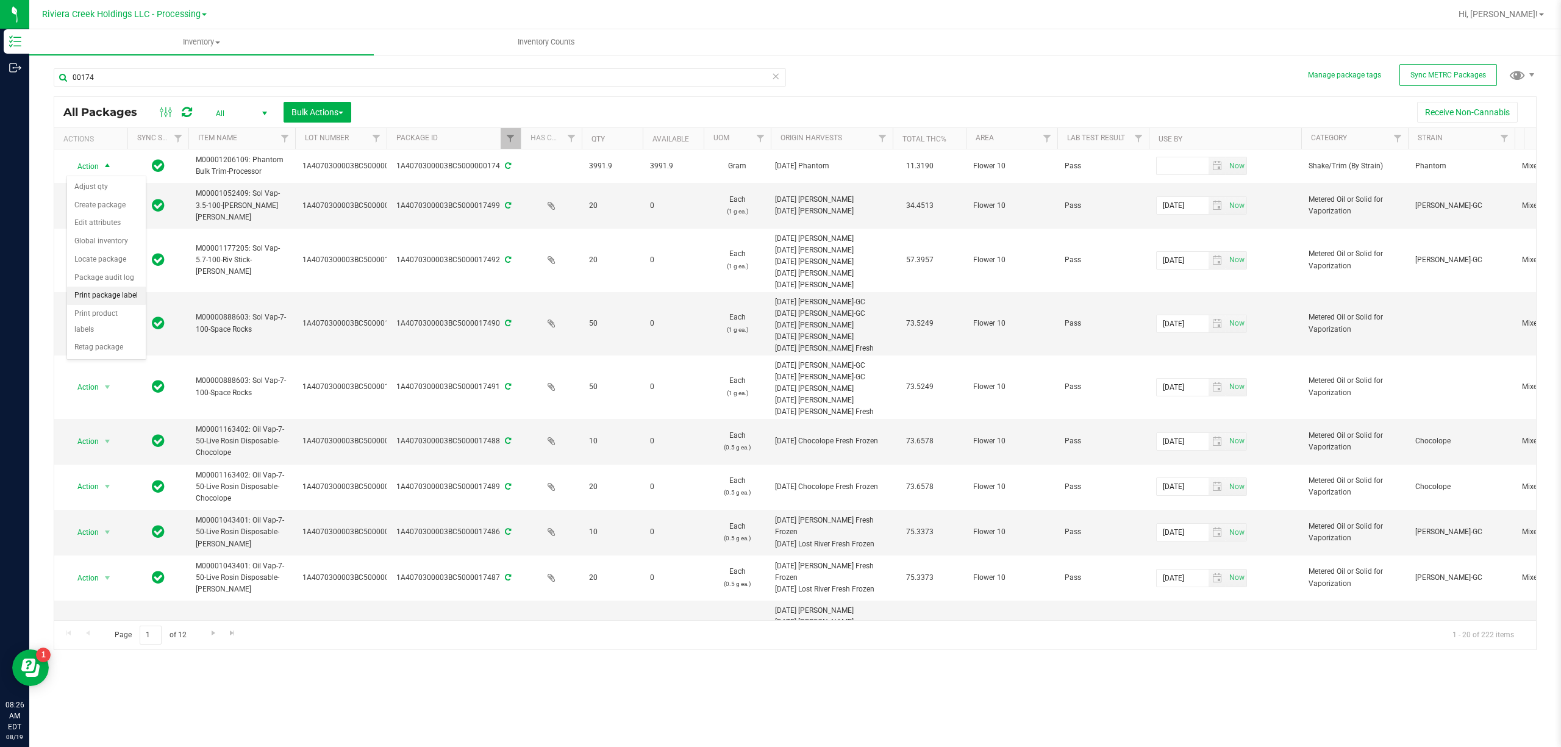
click at [122, 296] on li "Print package label" at bounding box center [106, 296] width 79 height 18
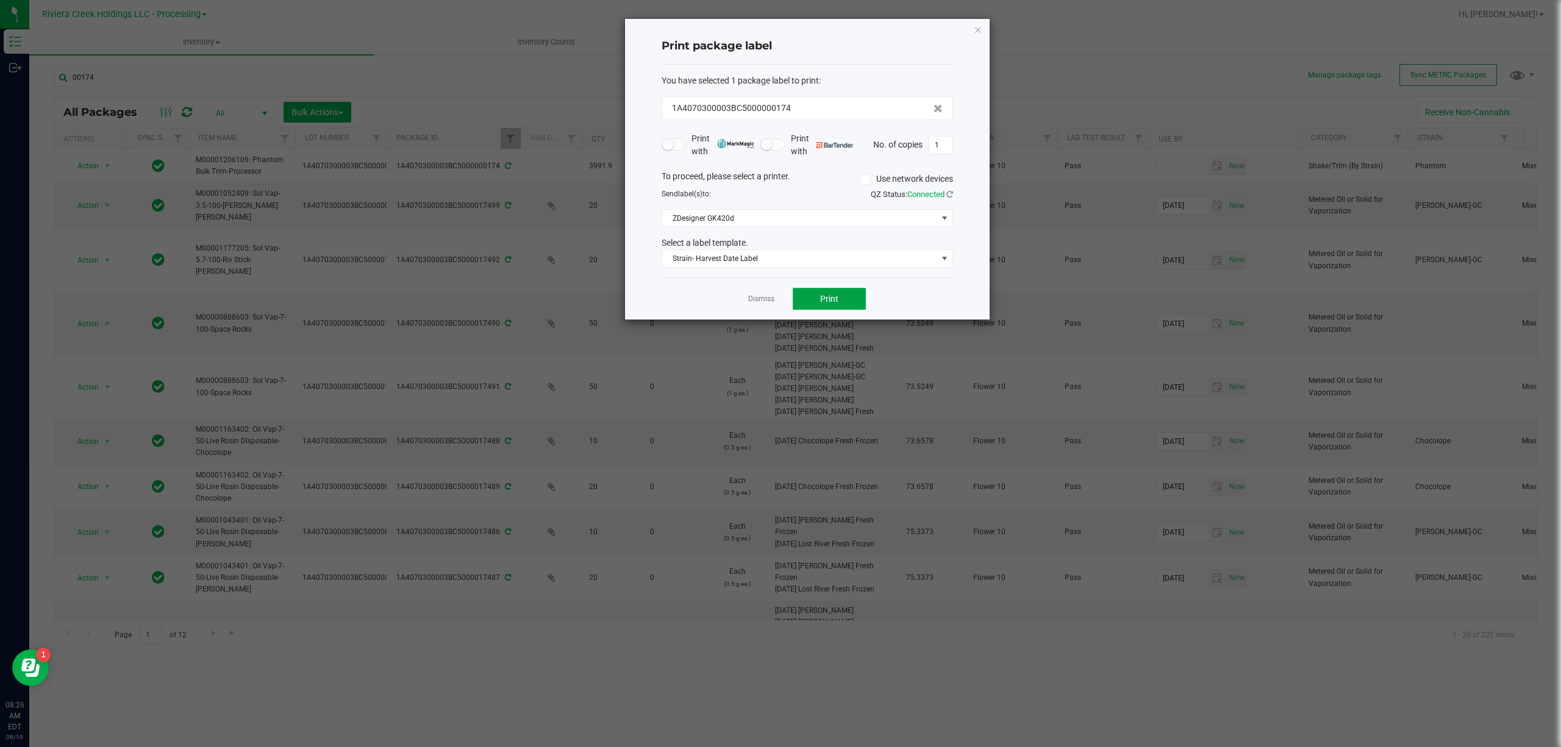
click at [844, 302] on button "Print" at bounding box center [829, 299] width 73 height 22
click at [843, 260] on span "Strain- Harvest Date Label" at bounding box center [799, 258] width 275 height 17
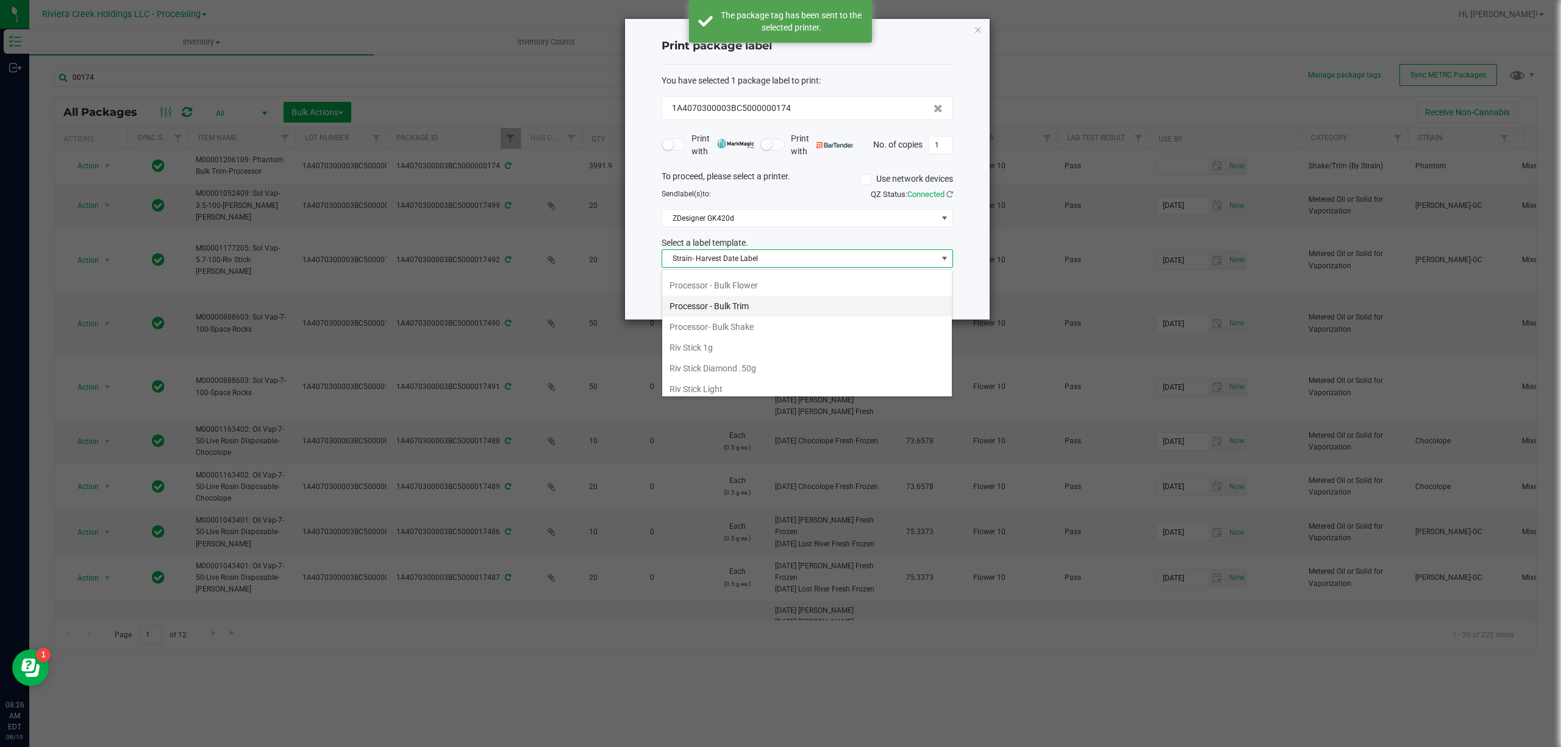
click at [744, 311] on li "Processor - Bulk Trim" at bounding box center [807, 306] width 290 height 21
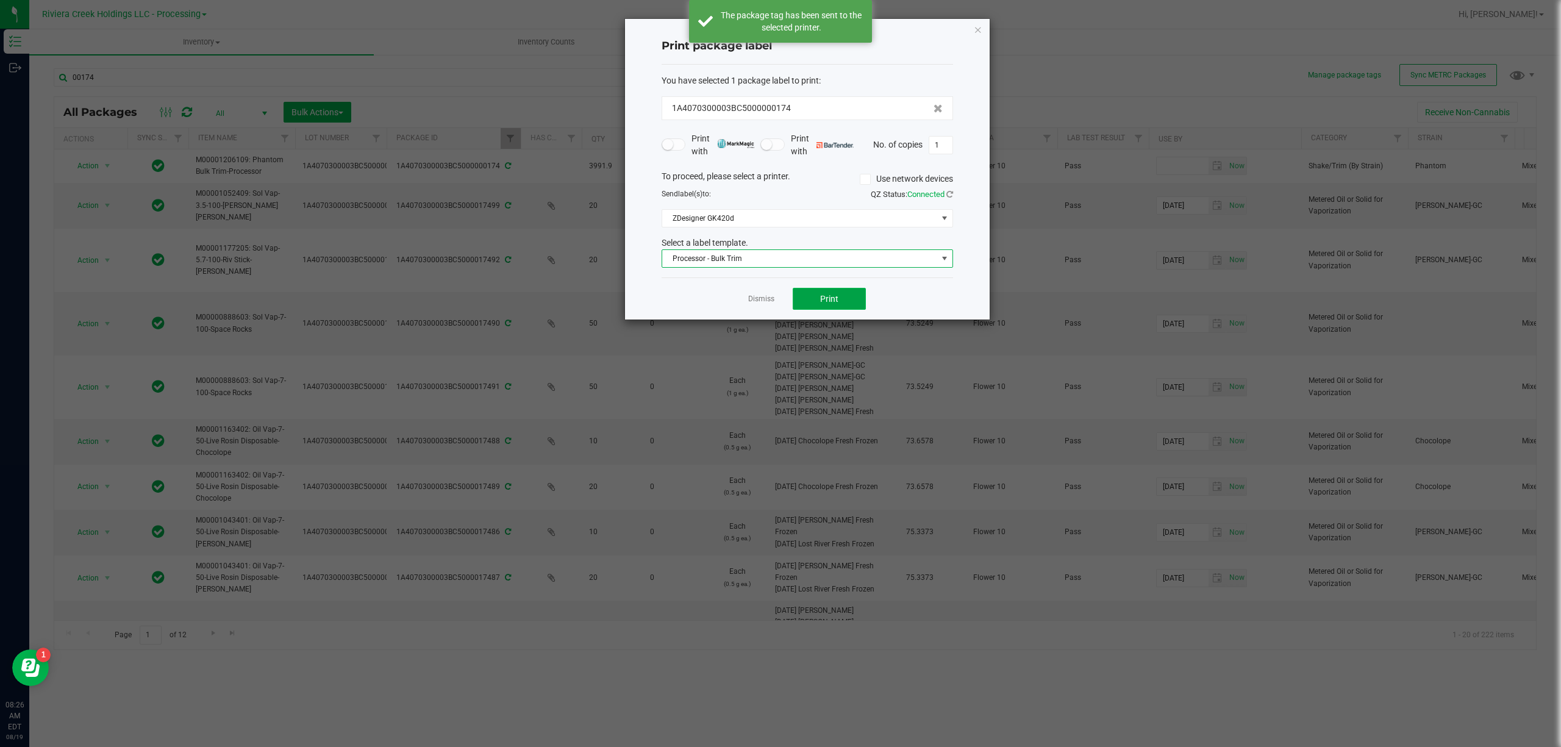
click at [813, 305] on button "Print" at bounding box center [829, 299] width 73 height 22
click at [980, 27] on icon "button" at bounding box center [978, 29] width 9 height 15
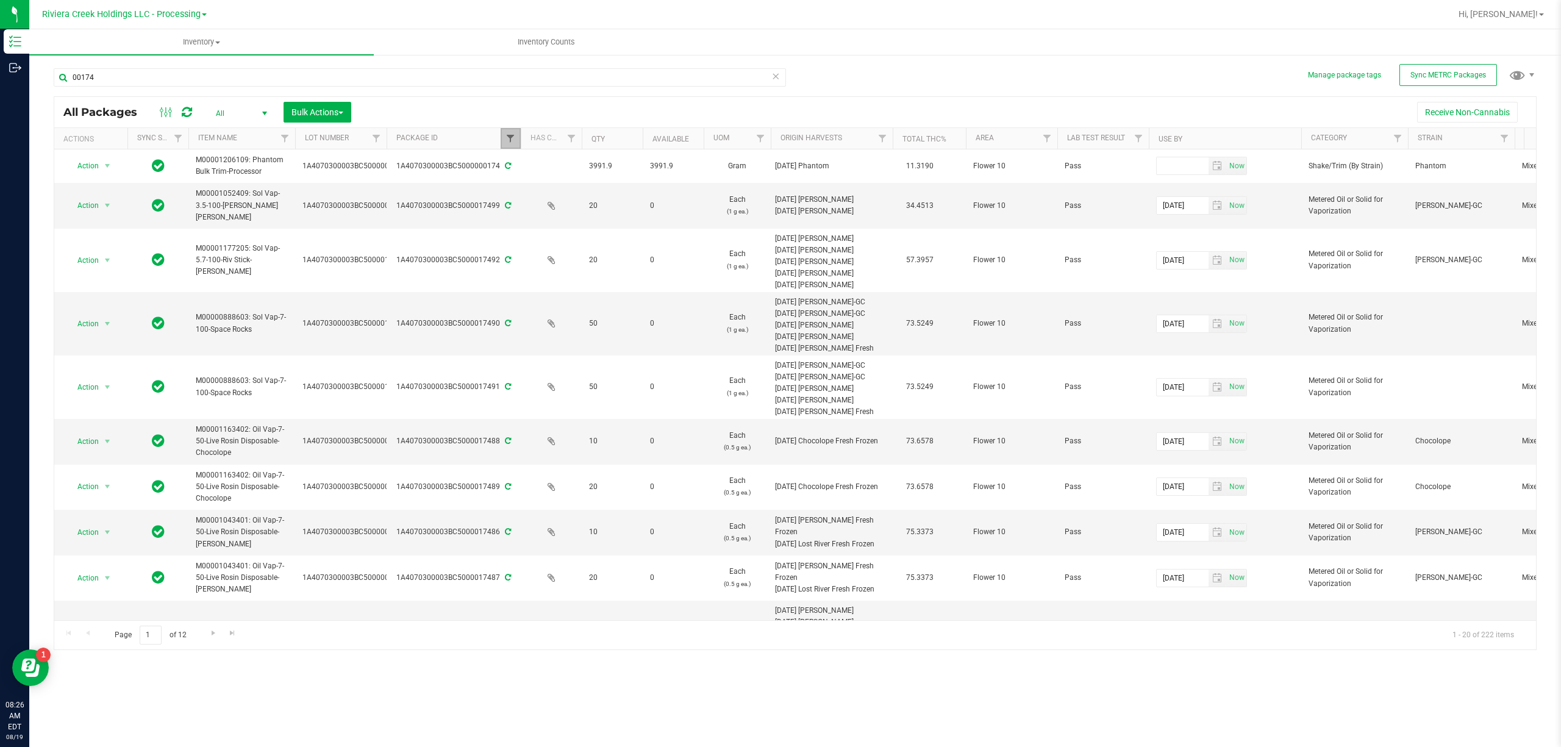
click at [510, 137] on span "Filter" at bounding box center [510, 139] width 10 height 10
click at [545, 164] on input "00174" at bounding box center [571, 166] width 126 height 18
type input "1018"
click at [533, 194] on button "Filter" at bounding box center [537, 198] width 59 height 27
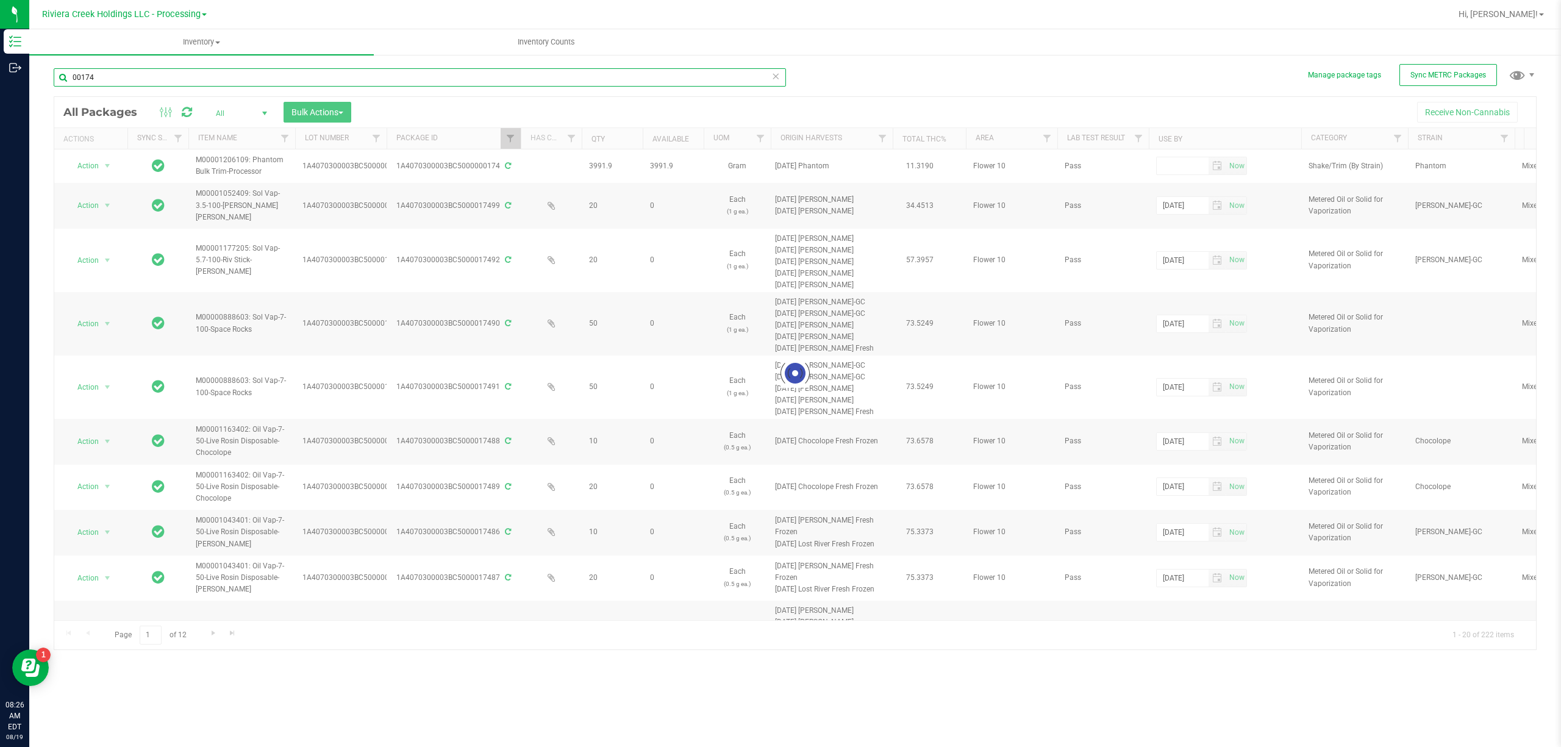
click at [105, 77] on input "00174" at bounding box center [420, 77] width 732 height 18
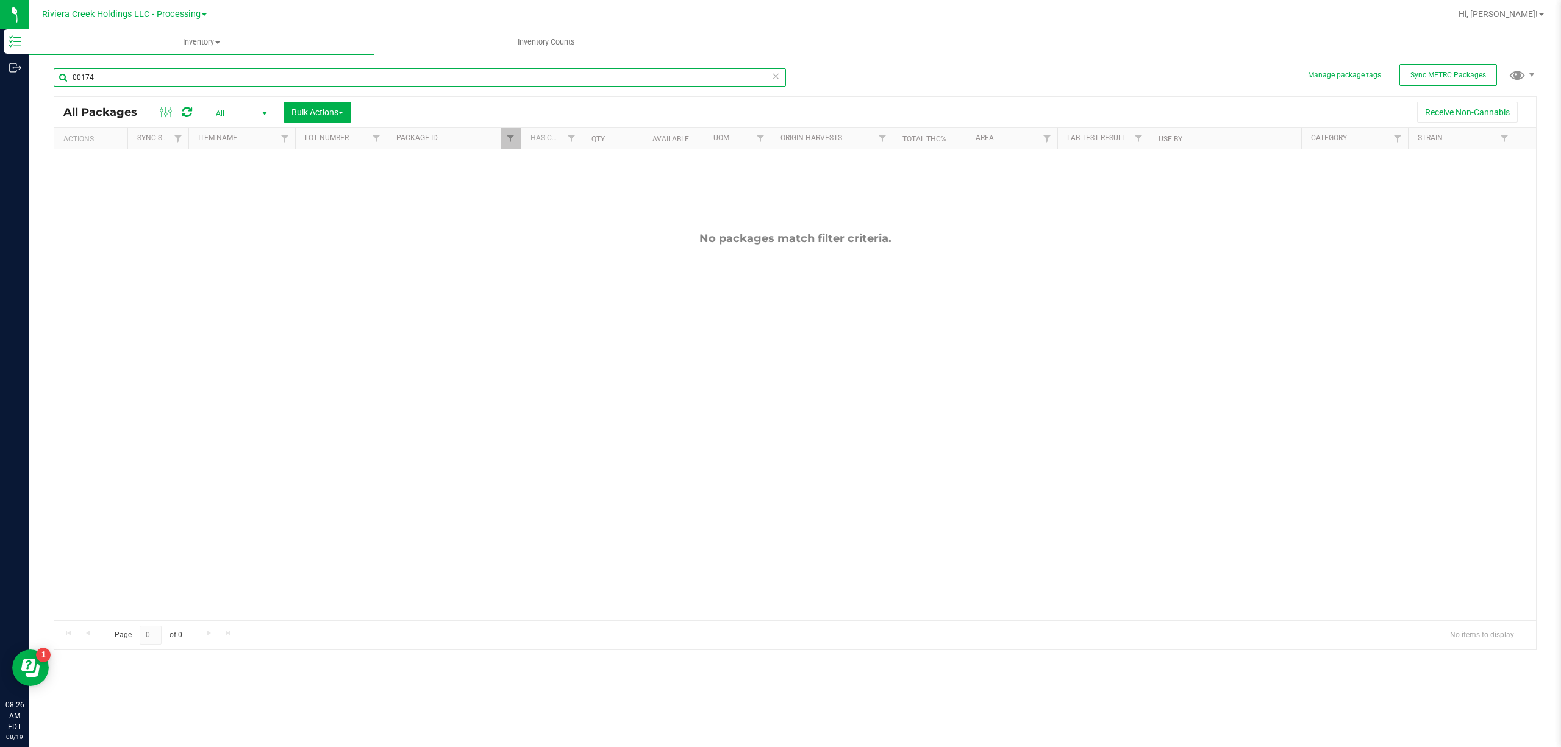
click at [105, 77] on input "00174" at bounding box center [420, 77] width 732 height 18
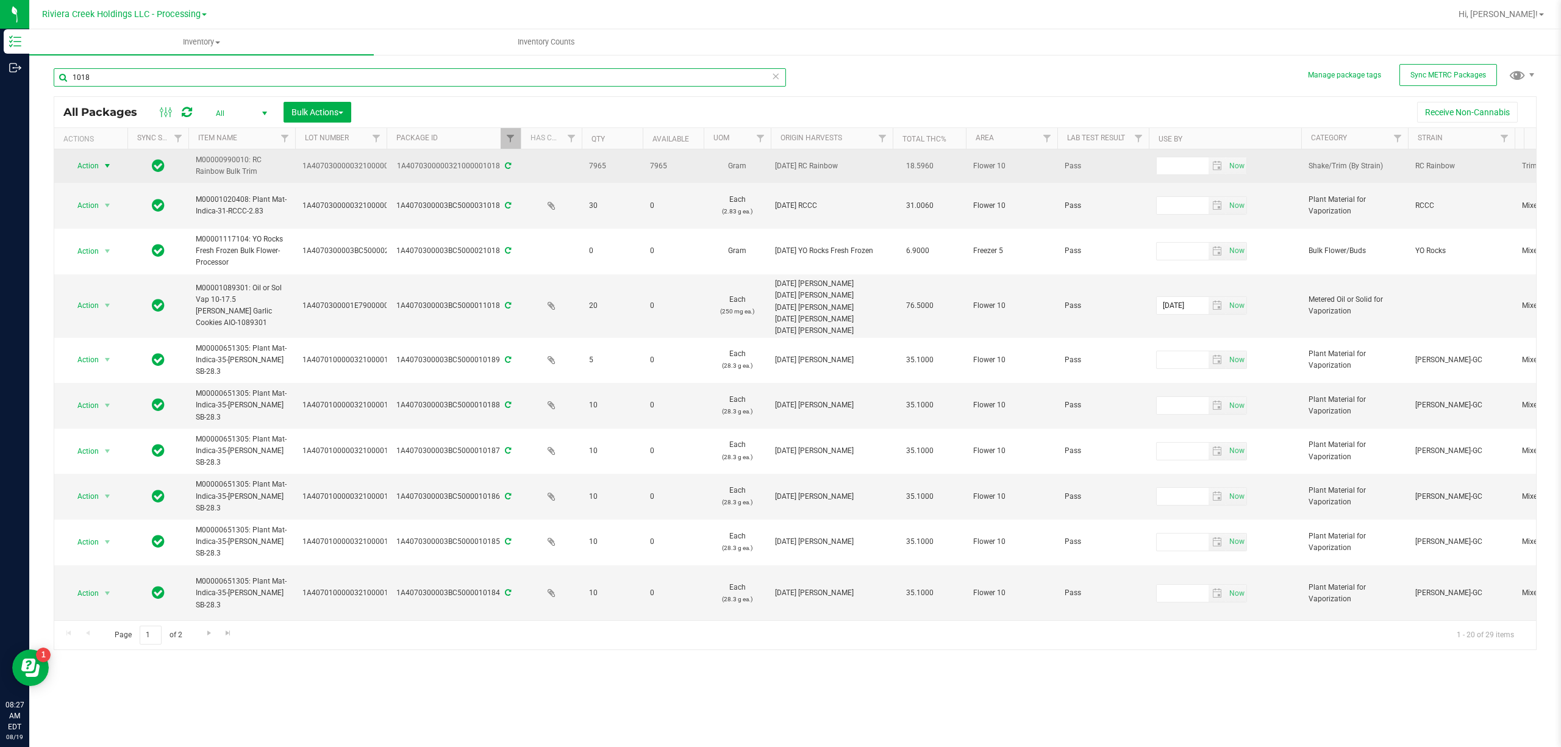
type input "1018"
click at [90, 164] on span "Action" at bounding box center [82, 165] width 33 height 17
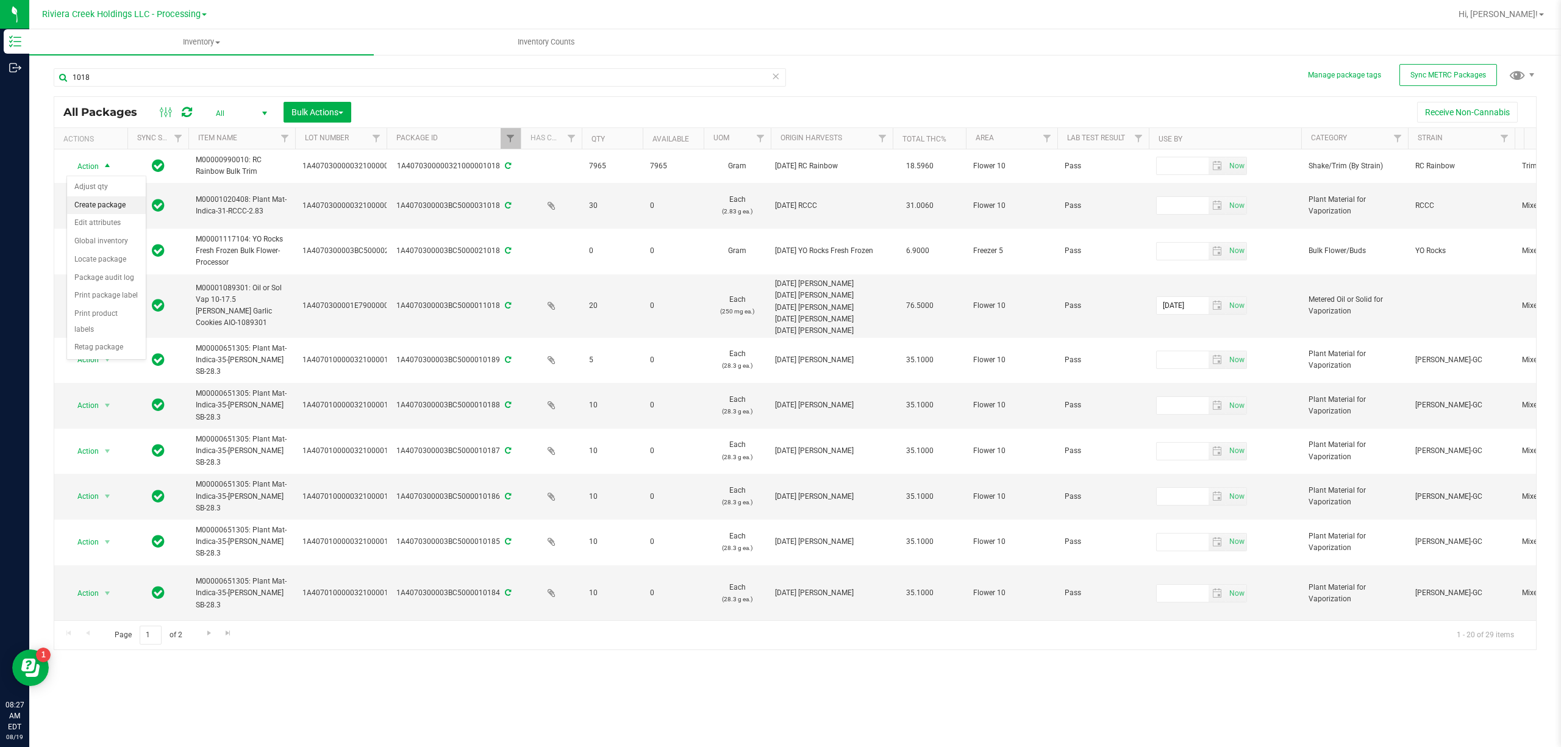
click at [109, 207] on li "Create package" at bounding box center [106, 205] width 79 height 18
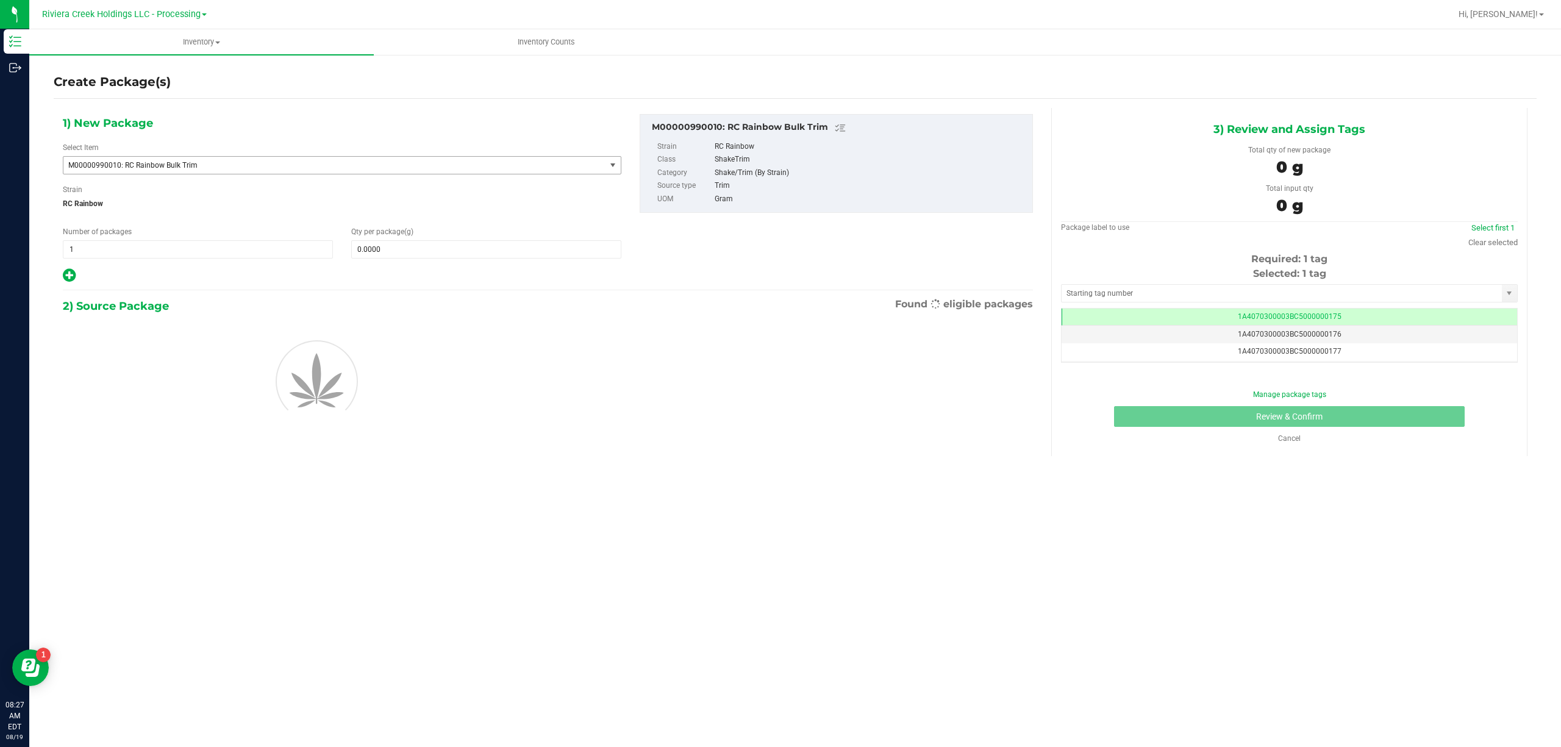
scroll to position [0, -1]
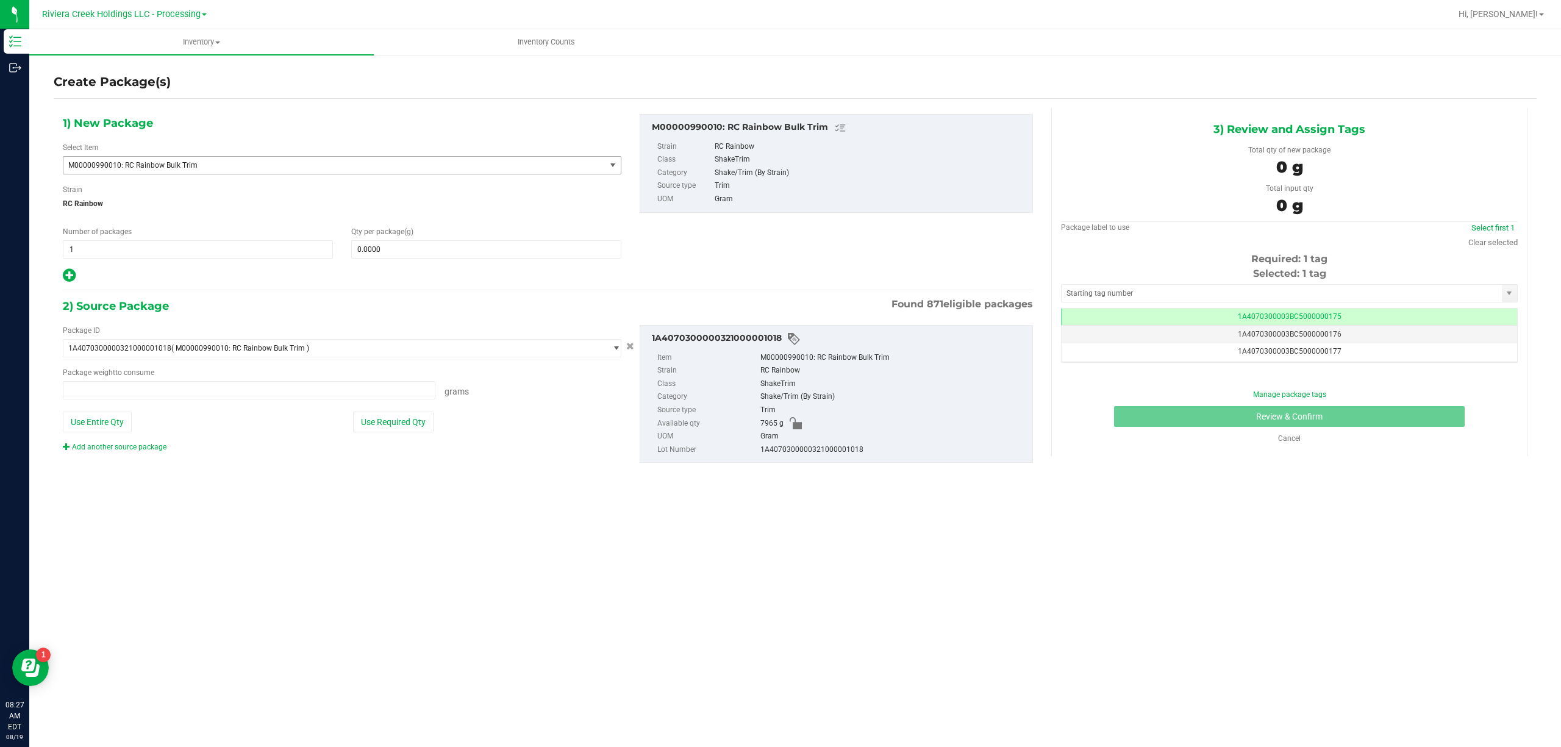
type input "0.0000 g"
click at [244, 159] on span "M00000990010: RC Rainbow Bulk Trim" at bounding box center [334, 165] width 542 height 17
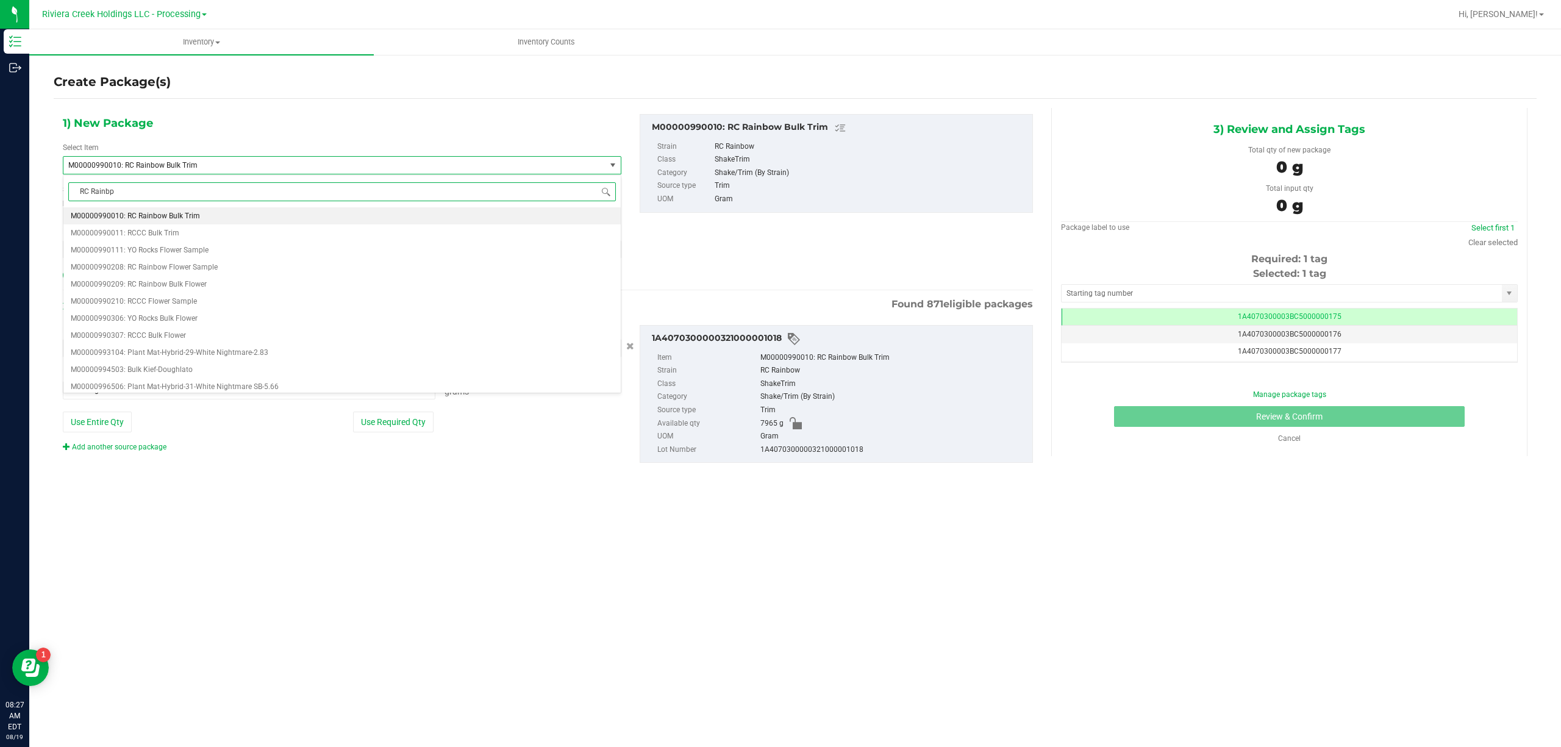
scroll to position [0, 0]
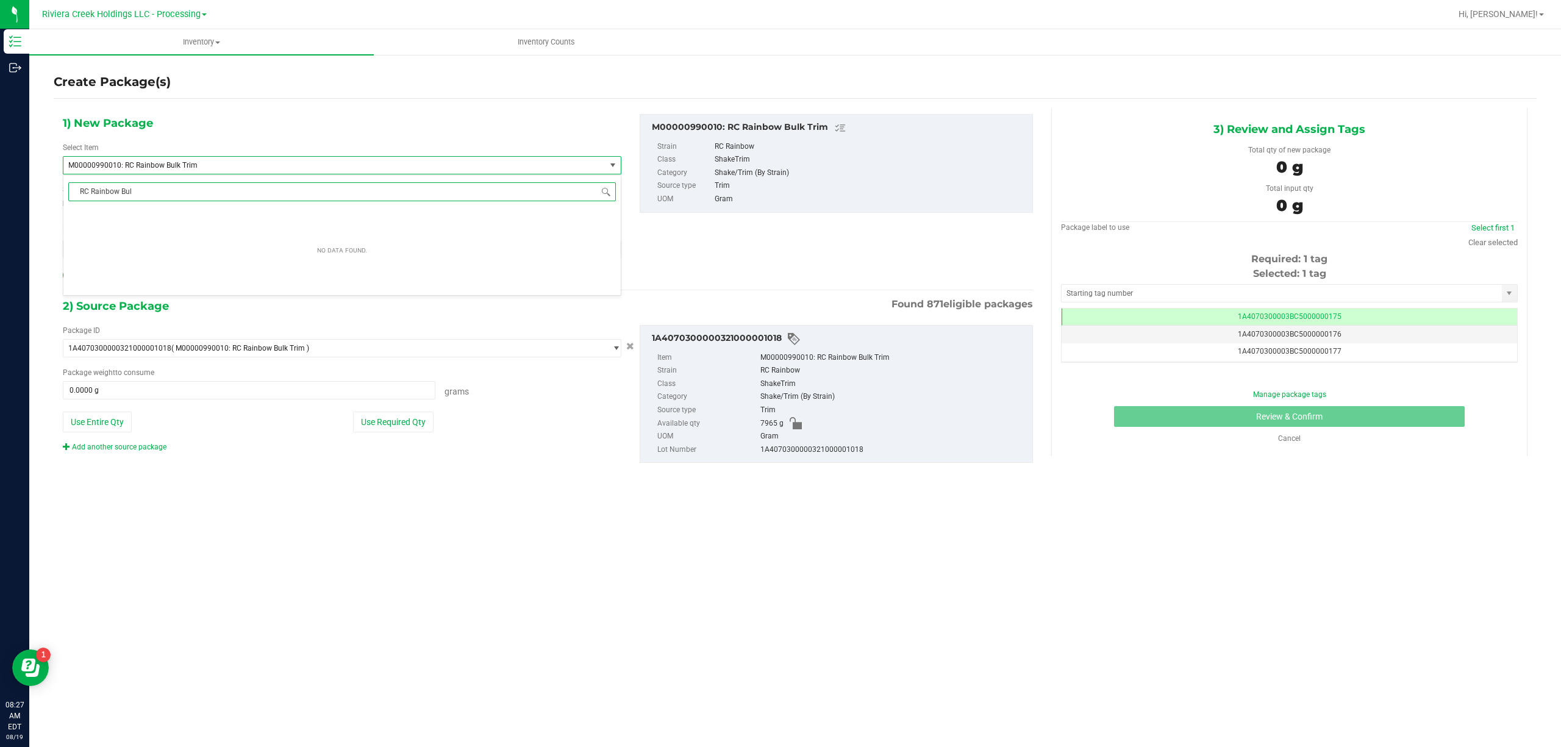
type input "RC Rainbow Bulk"
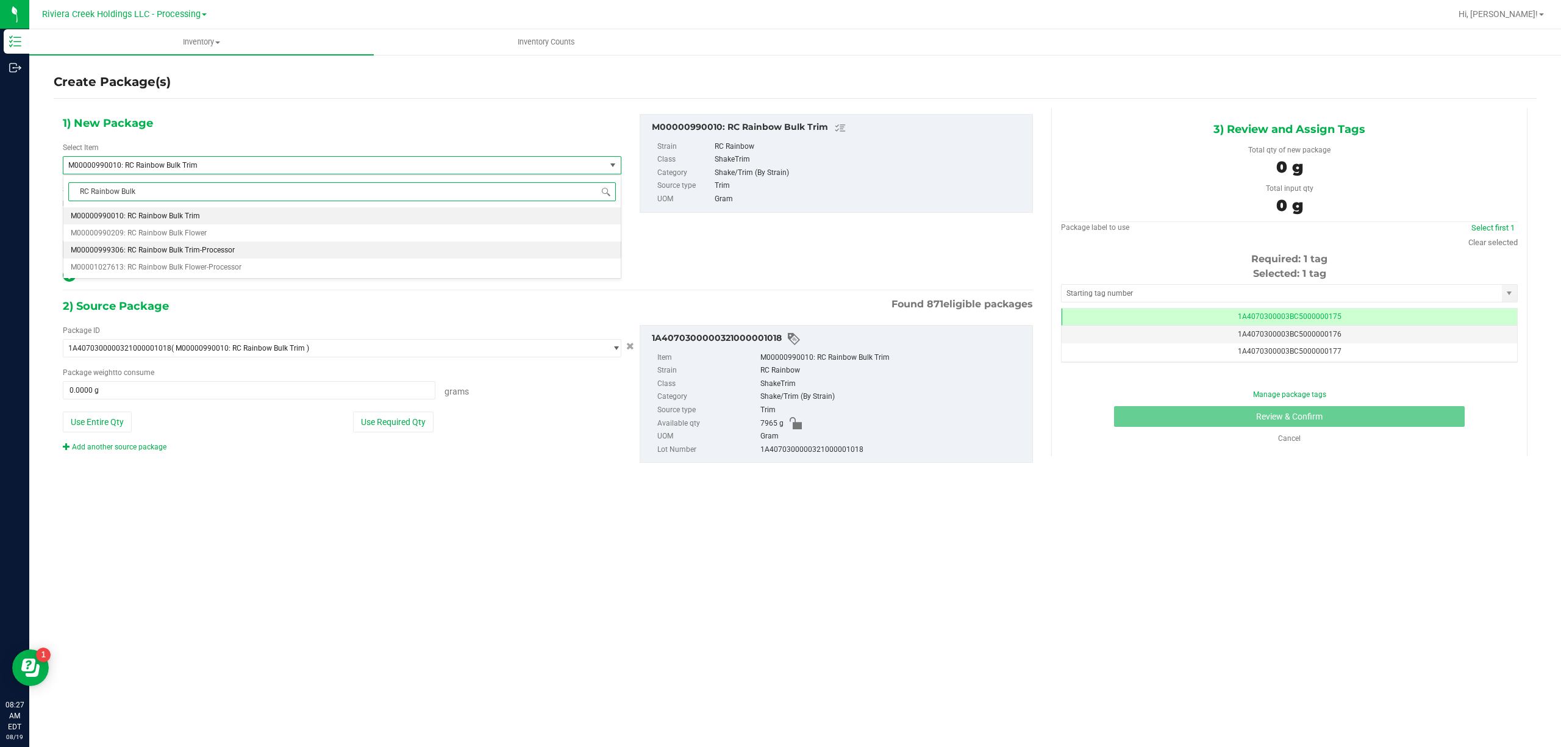
click at [223, 249] on span "M00000999306: RC Rainbow Bulk Trim-Processor" at bounding box center [153, 250] width 164 height 9
type input "0.0000"
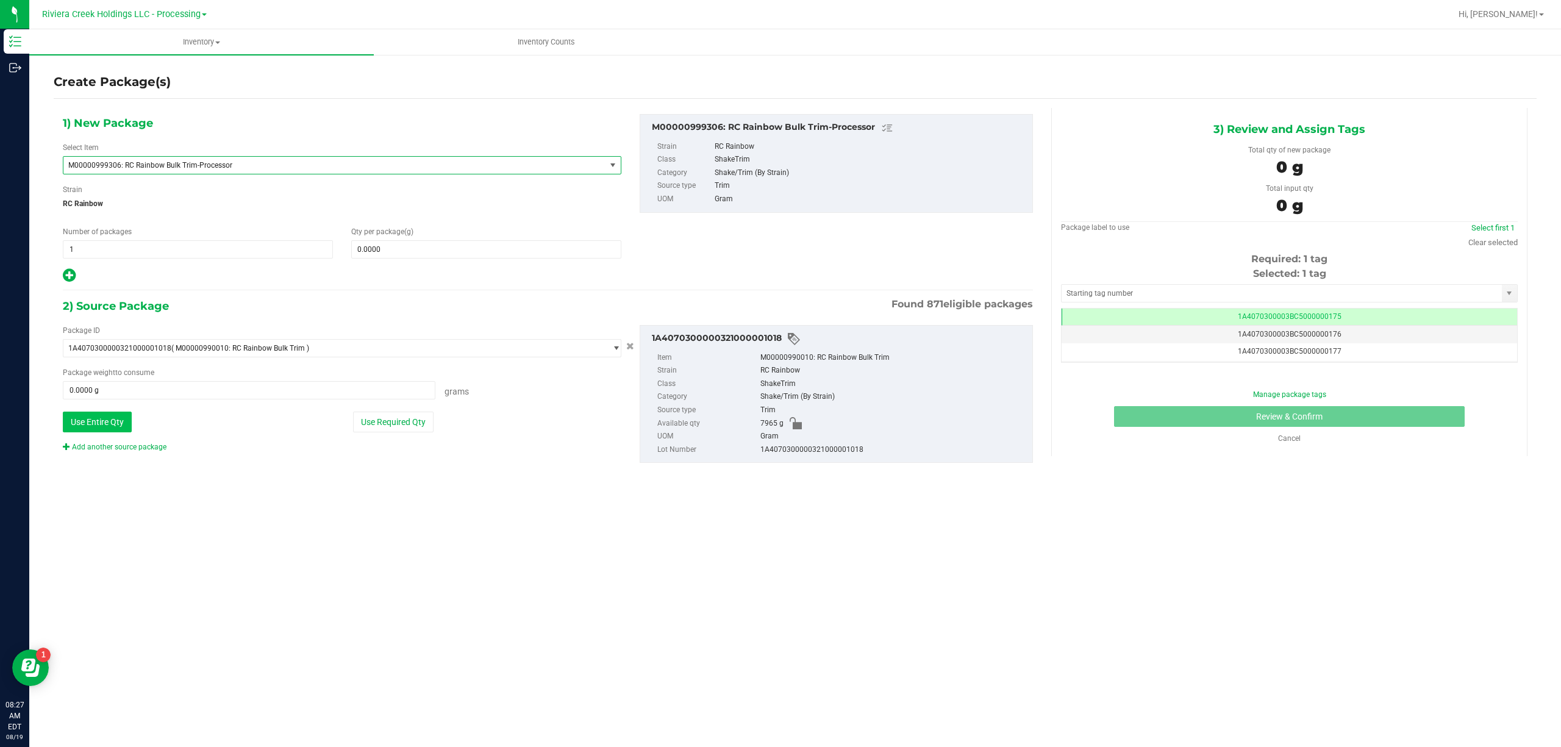
click at [91, 415] on button "Use Entire Qty" at bounding box center [97, 422] width 69 height 21
type input "7965.0000 g"
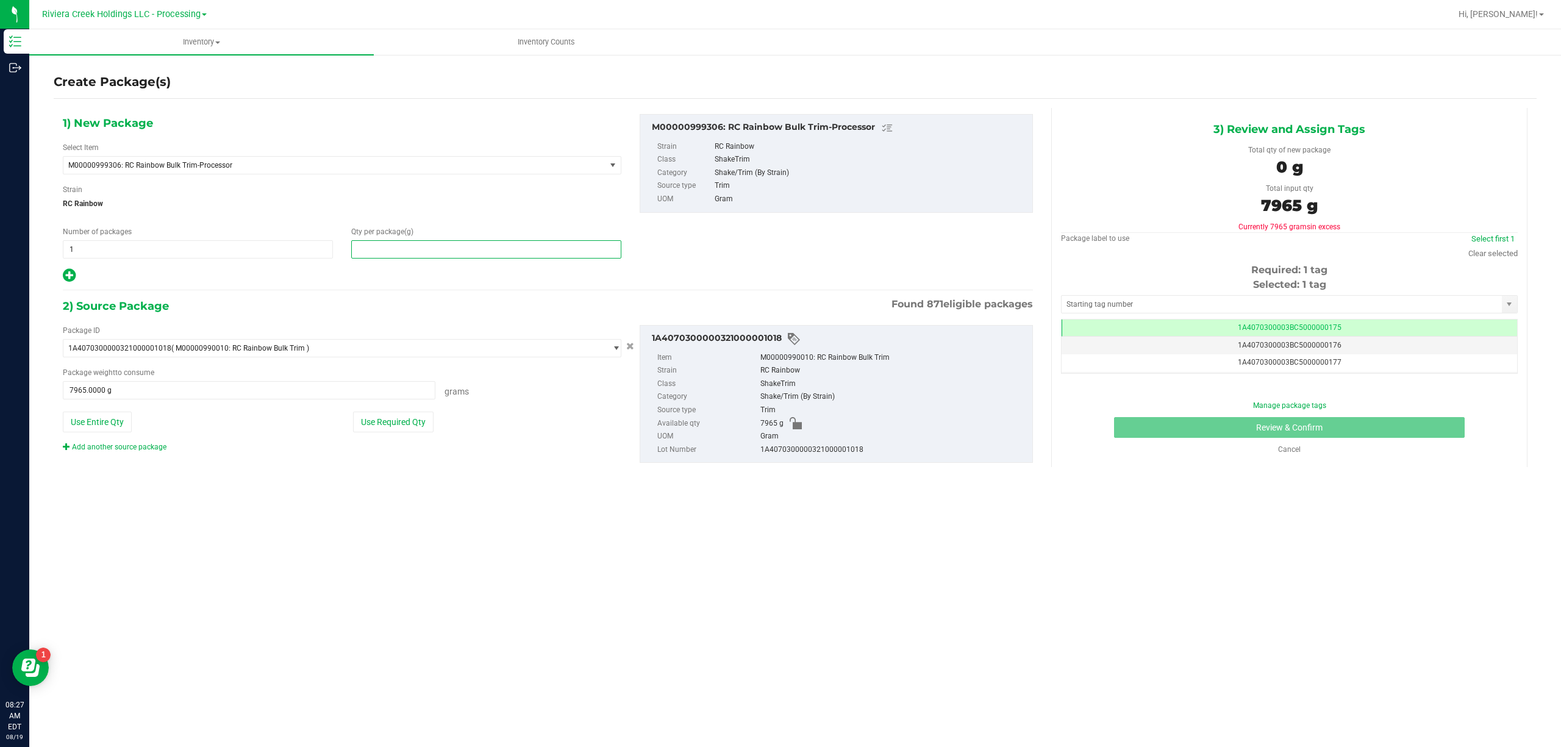
click at [422, 246] on span at bounding box center [486, 249] width 270 height 18
type input "7965"
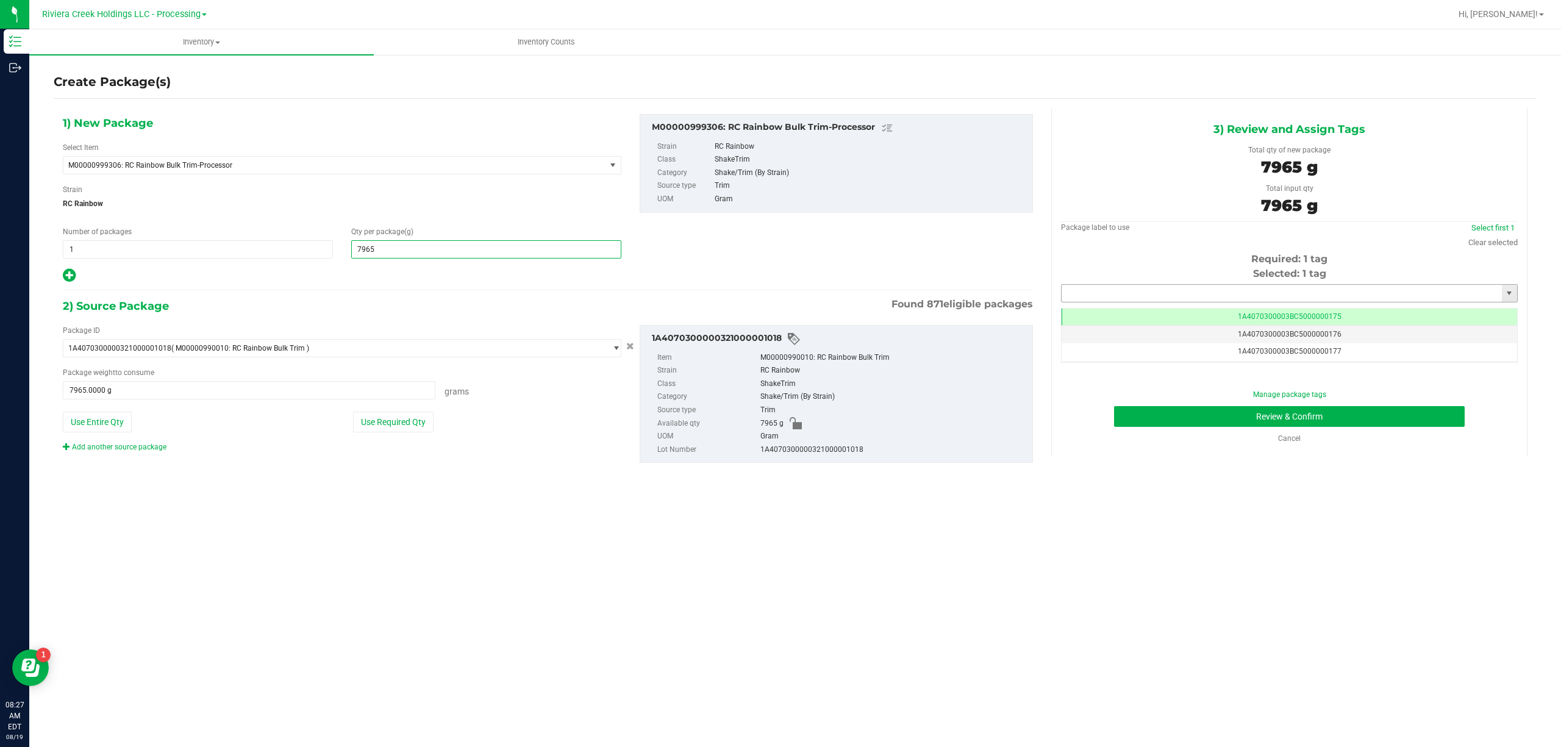
type input "7,965.0000"
click at [1090, 291] on input "text" at bounding box center [1281, 293] width 440 height 17
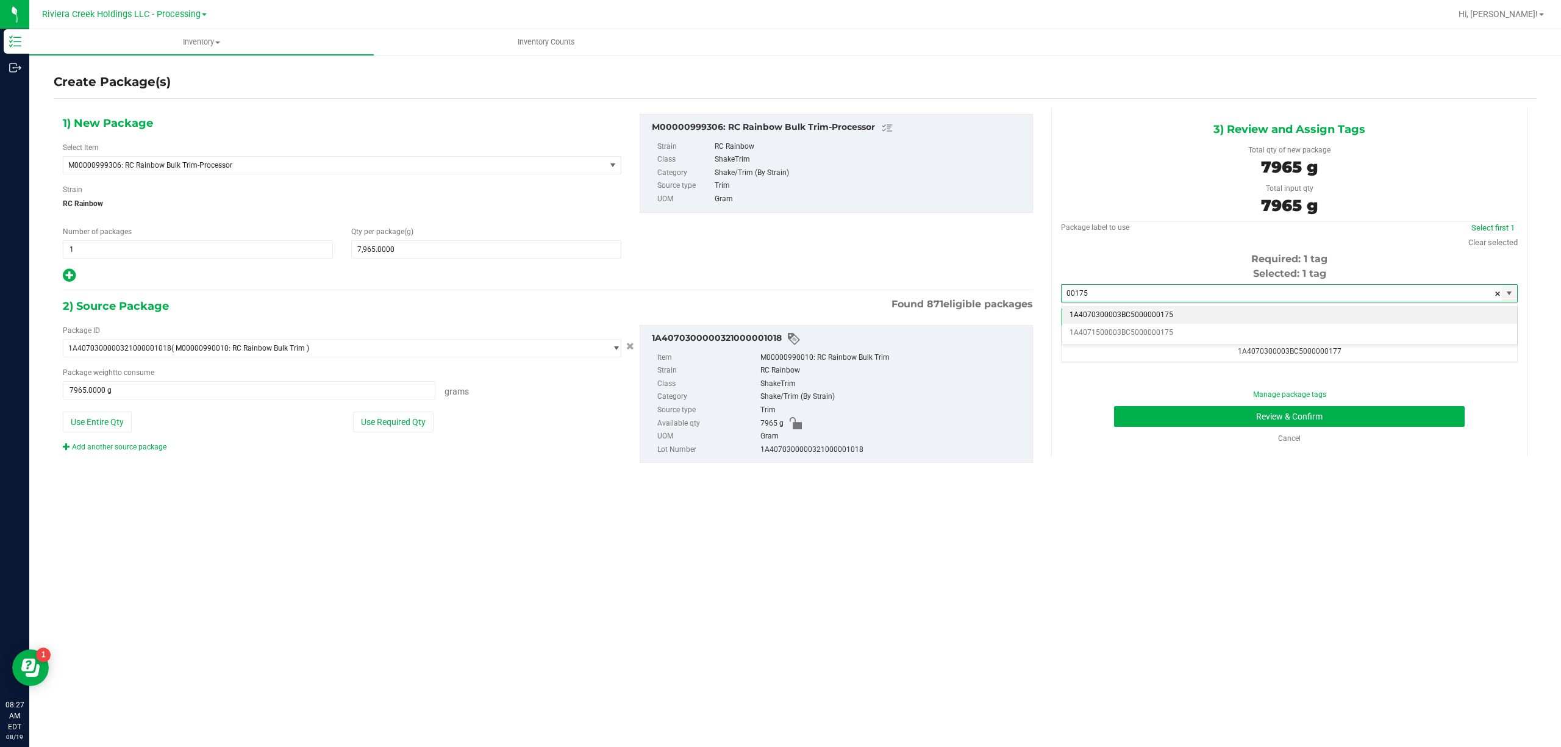
click at [1151, 310] on li "1A4070300003BC5000000175" at bounding box center [1289, 315] width 455 height 18
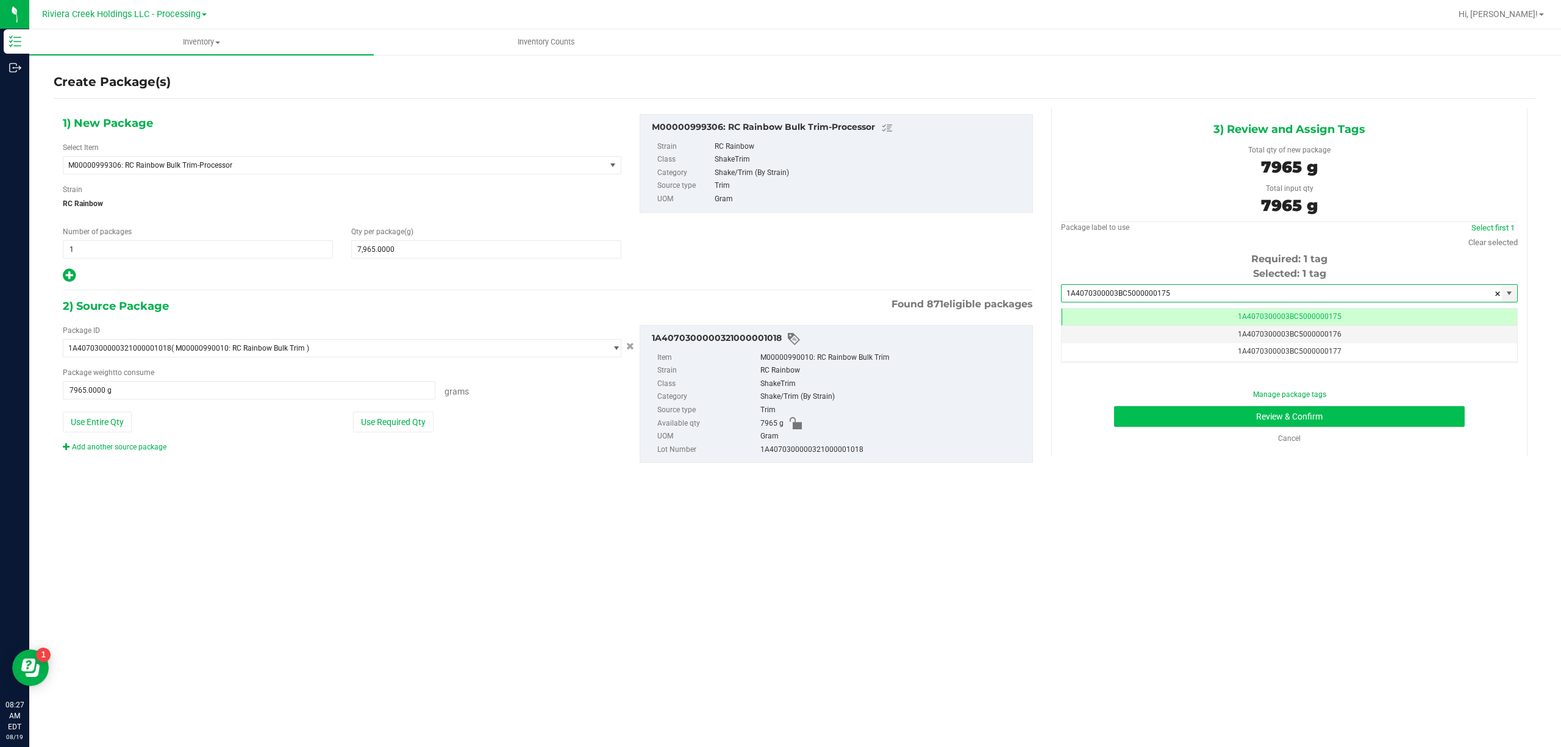
type input "1A4070300003BC5000000175"
click at [1259, 413] on button "Review & Confirm" at bounding box center [1289, 416] width 351 height 21
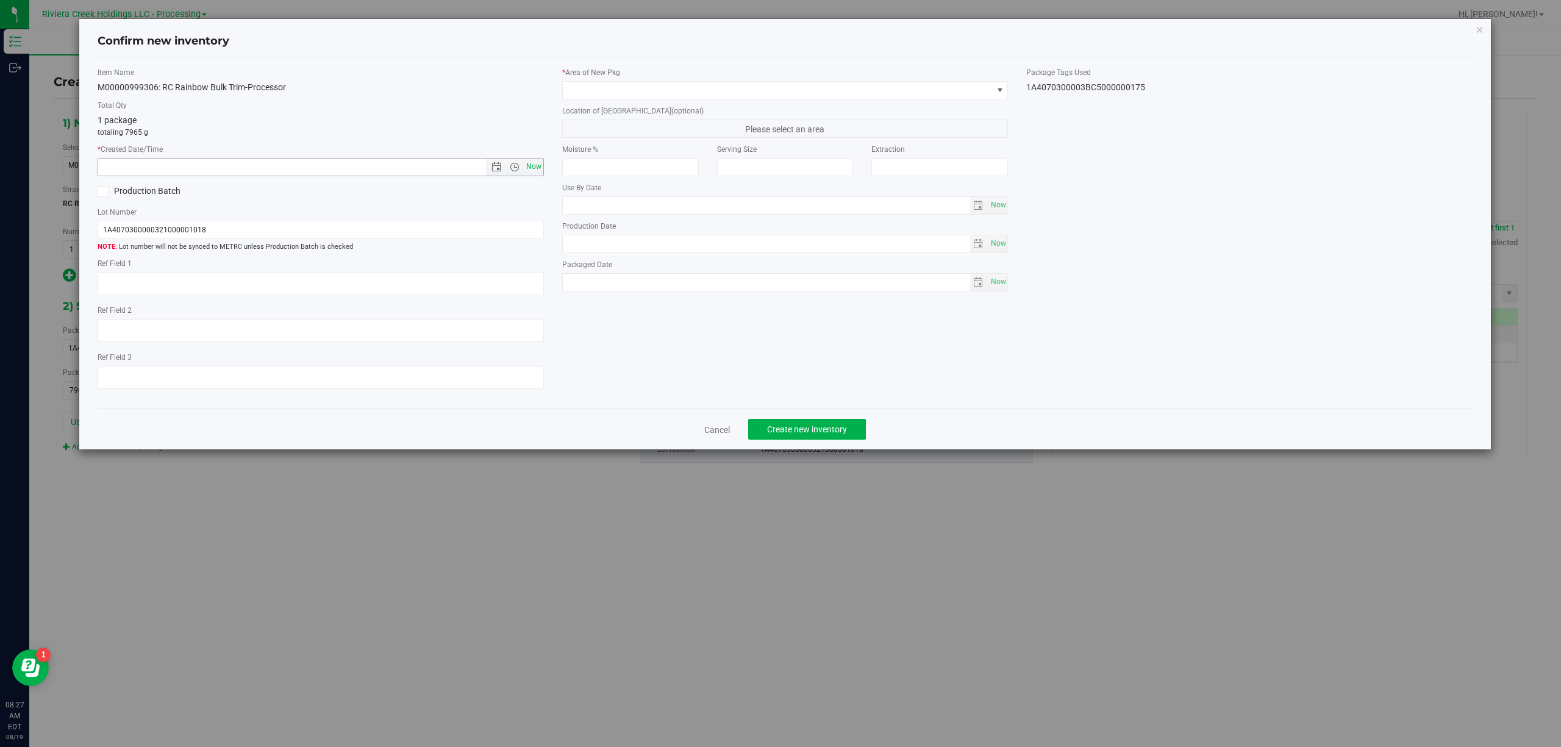
click at [541, 167] on span "Now" at bounding box center [533, 167] width 21 height 18
type input "[DATE] 8:27 AM"
click at [604, 88] on span at bounding box center [778, 90] width 430 height 17
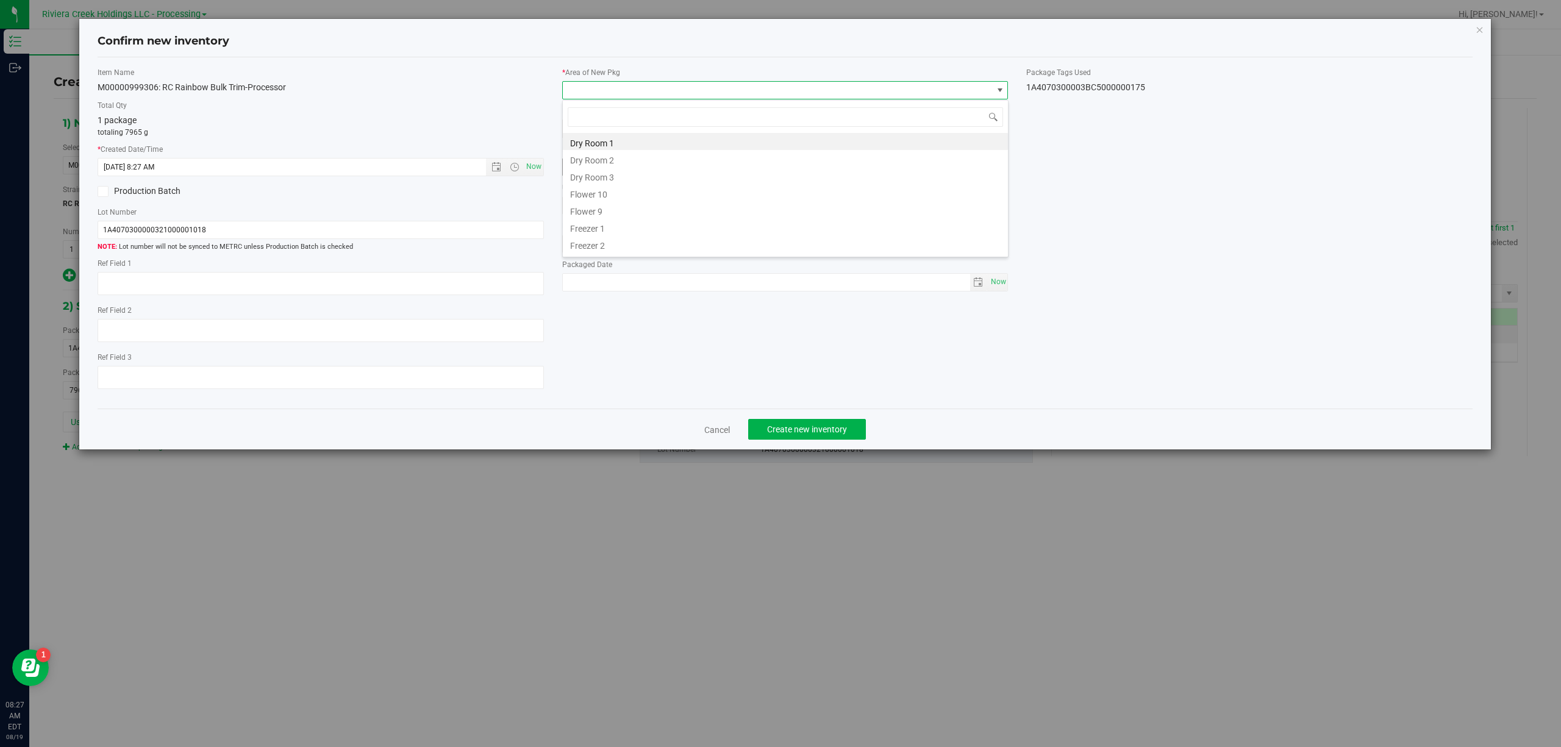
drag, startPoint x: 630, startPoint y: 194, endPoint x: 650, endPoint y: 169, distance: 31.2
click at [630, 193] on li "Flower 10" at bounding box center [785, 192] width 445 height 17
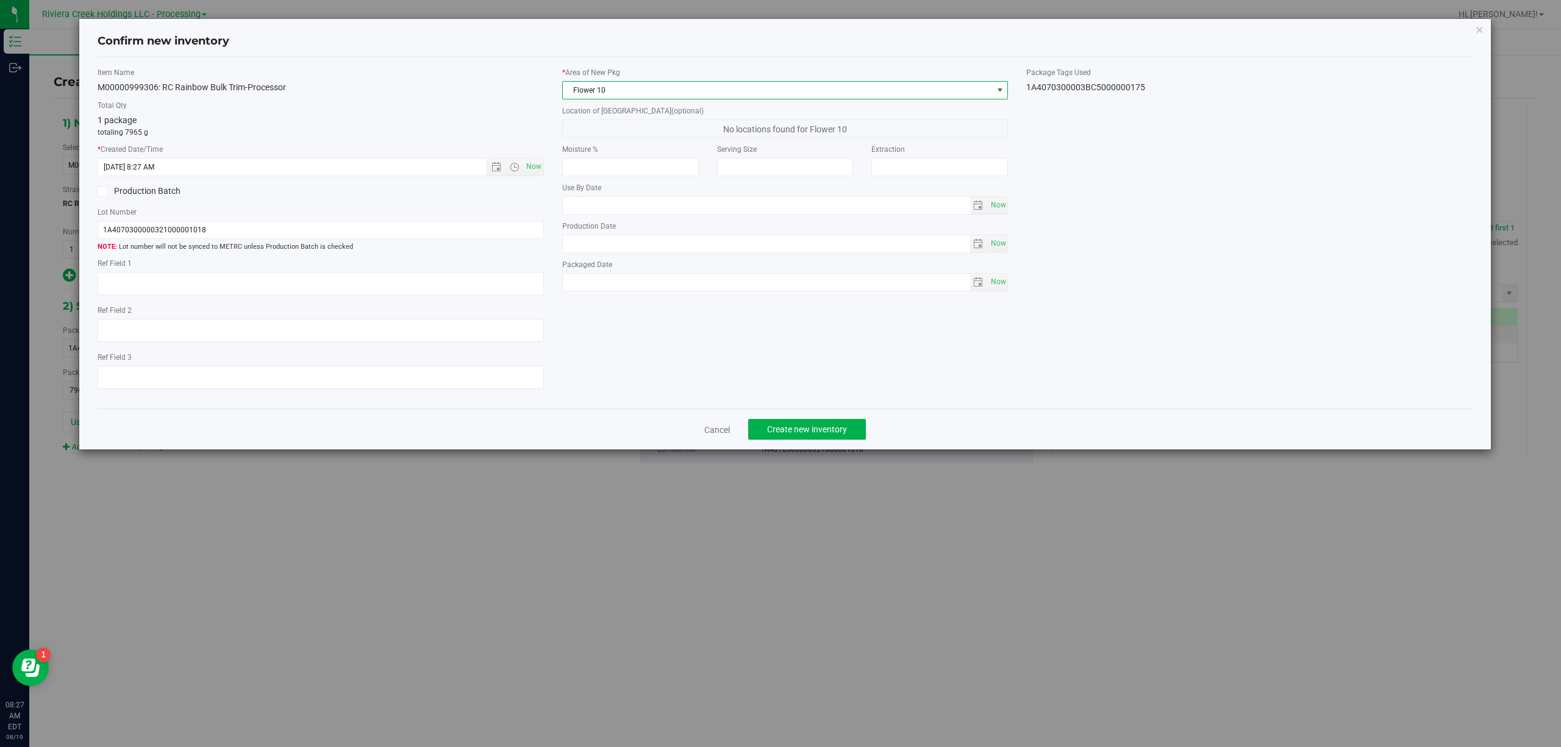
click at [1054, 88] on div "1A4070300003BC5000000175" at bounding box center [1249, 87] width 446 height 13
copy div "1A4070300003BC5000000175 Cancel Create new inventory"
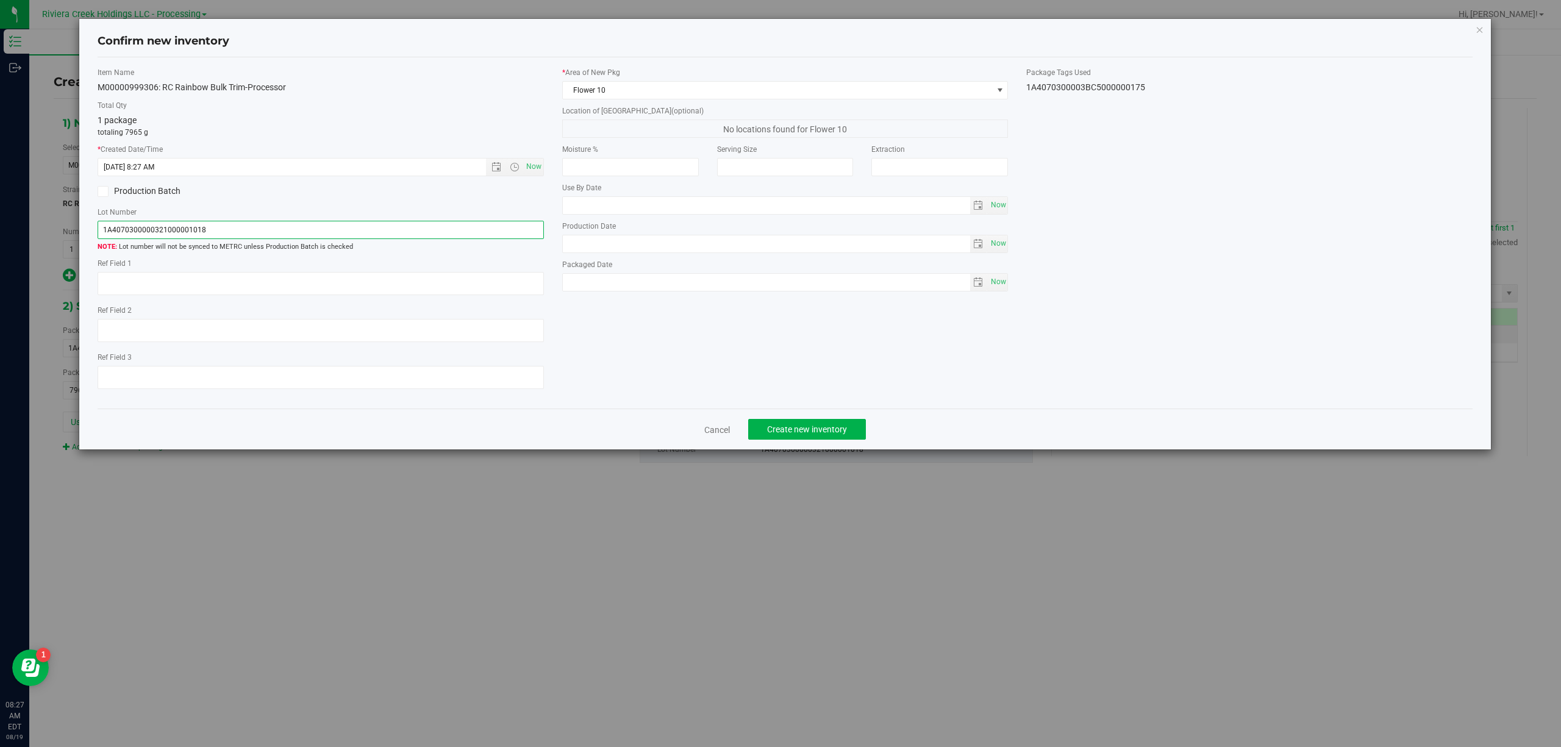
click at [277, 230] on input "1A4070300000321000001018" at bounding box center [321, 230] width 446 height 18
paste input "3BC5000000175"
type input "1A4070300003BC5000000175"
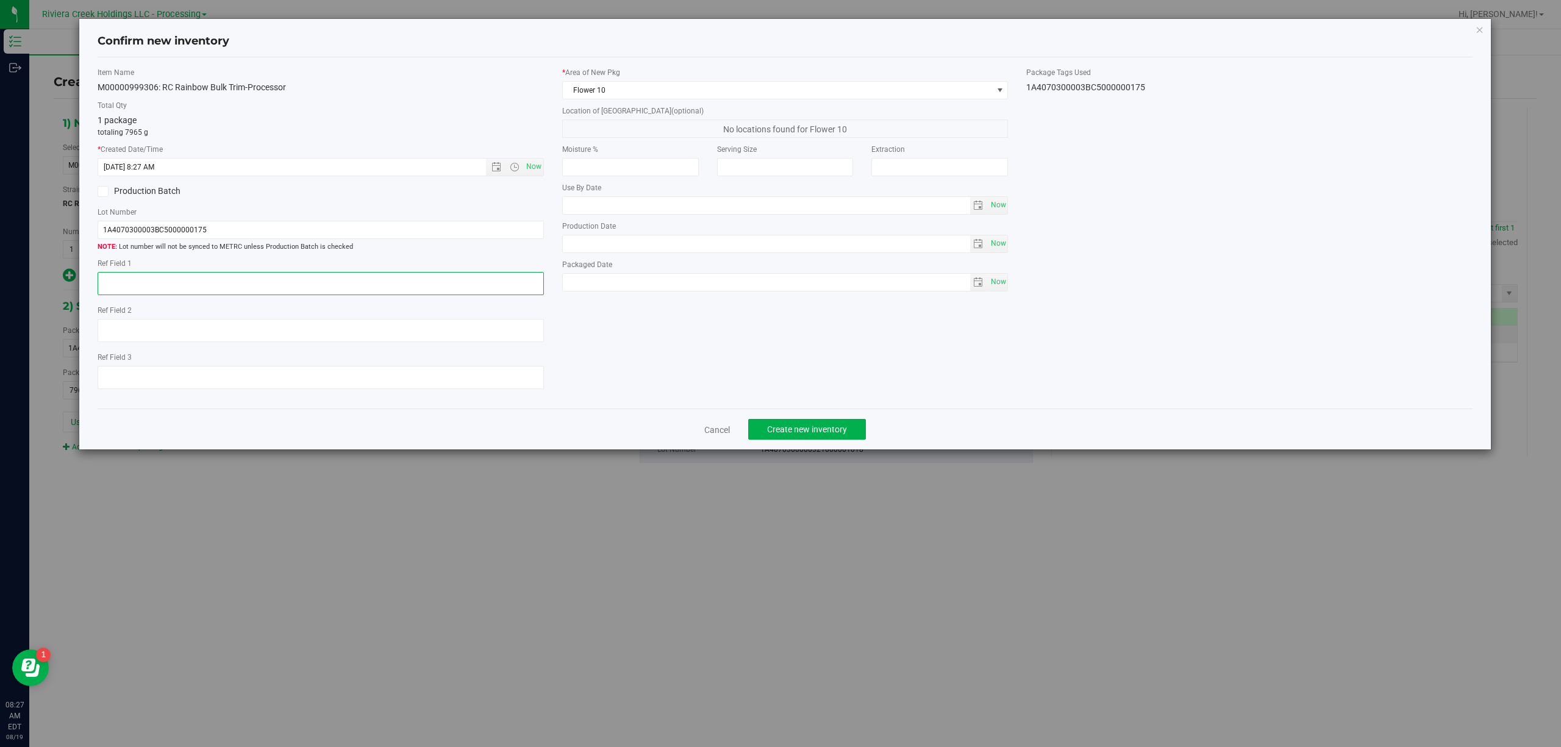
click at [240, 295] on textarea at bounding box center [321, 283] width 446 height 23
type textarea "[PERSON_NAME]"
click at [619, 355] on div "Item Name M00000999306: RC Rainbow Bulk Trim-Processor Total Qty 1 package tota…" at bounding box center [785, 233] width 1394 height 332
click at [812, 433] on span "Create new inventory" at bounding box center [807, 429] width 80 height 10
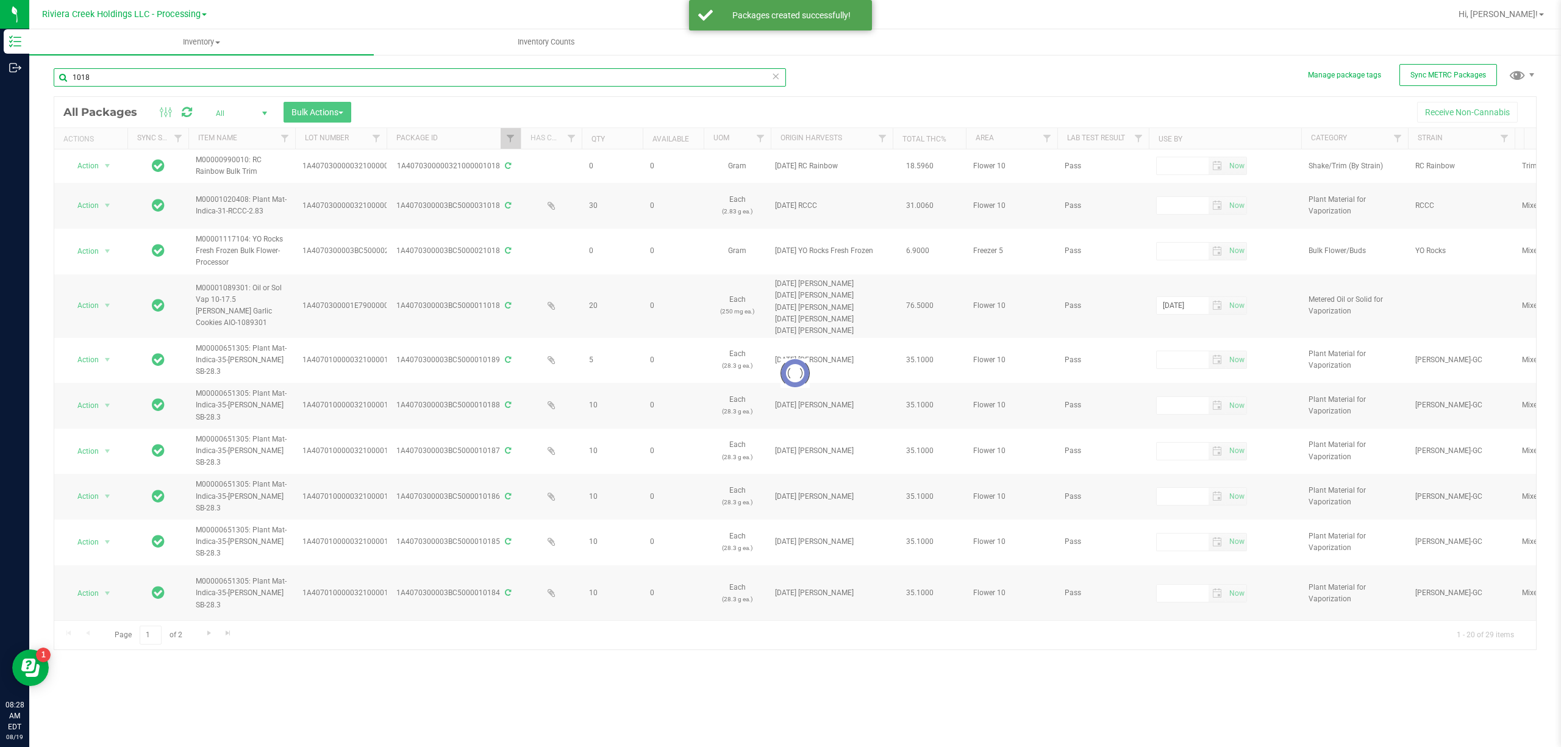
click at [176, 83] on input "1018" at bounding box center [420, 77] width 732 height 18
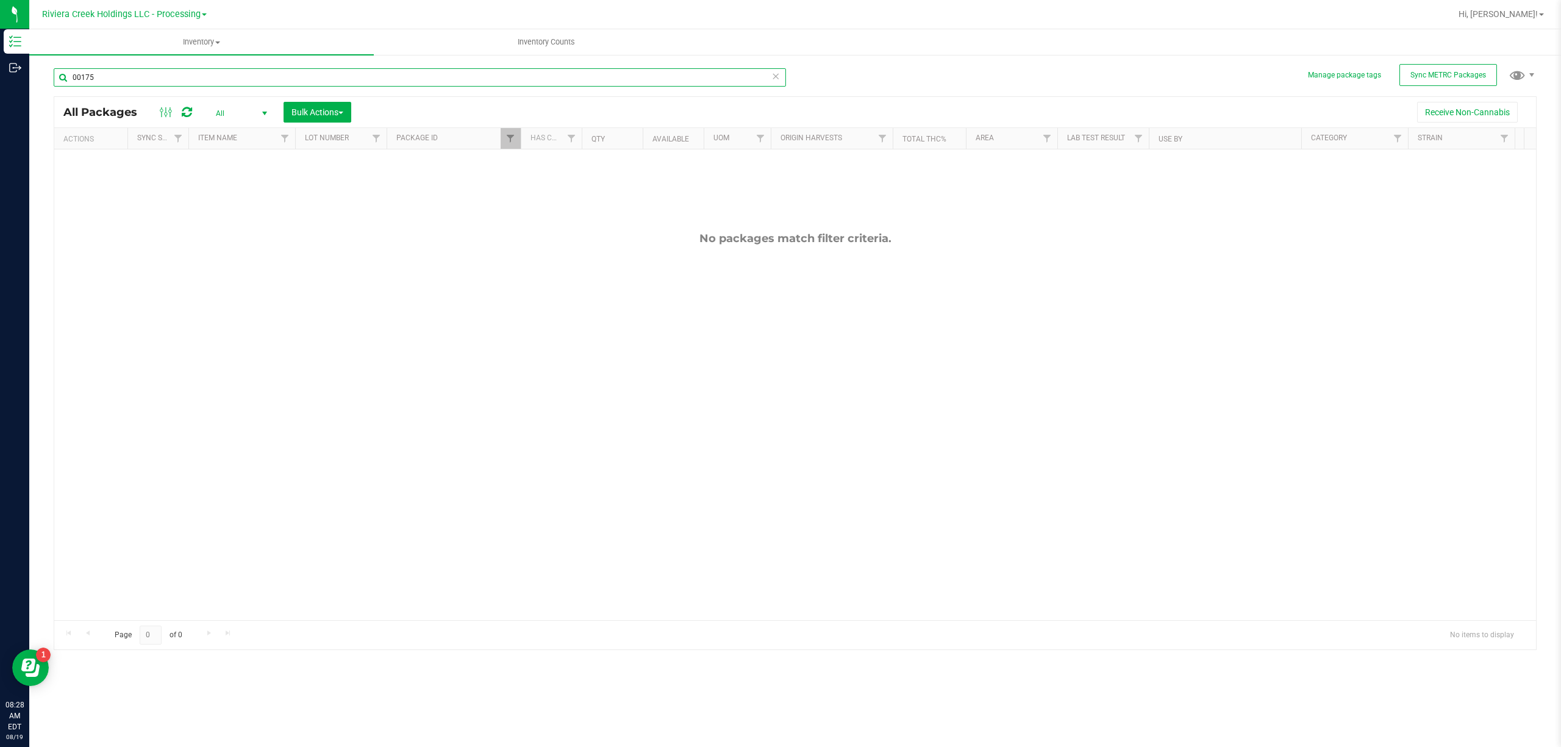
type input "00175"
click at [506, 137] on span "Filter" at bounding box center [510, 139] width 10 height 10
click at [545, 164] on input "1018" at bounding box center [571, 166] width 126 height 18
click at [550, 199] on button "Filter" at bounding box center [537, 198] width 59 height 27
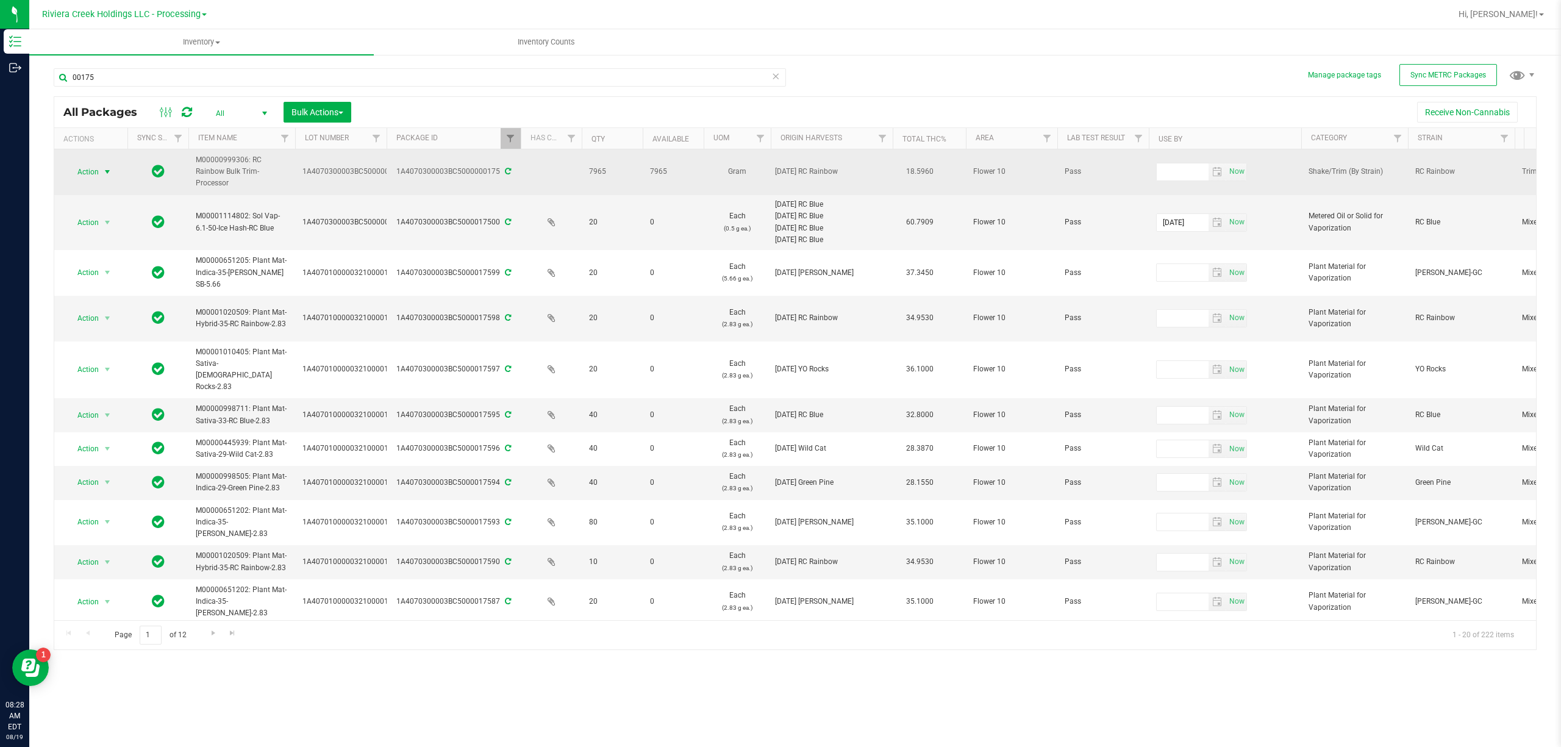
click at [104, 168] on span "select" at bounding box center [107, 172] width 10 height 10
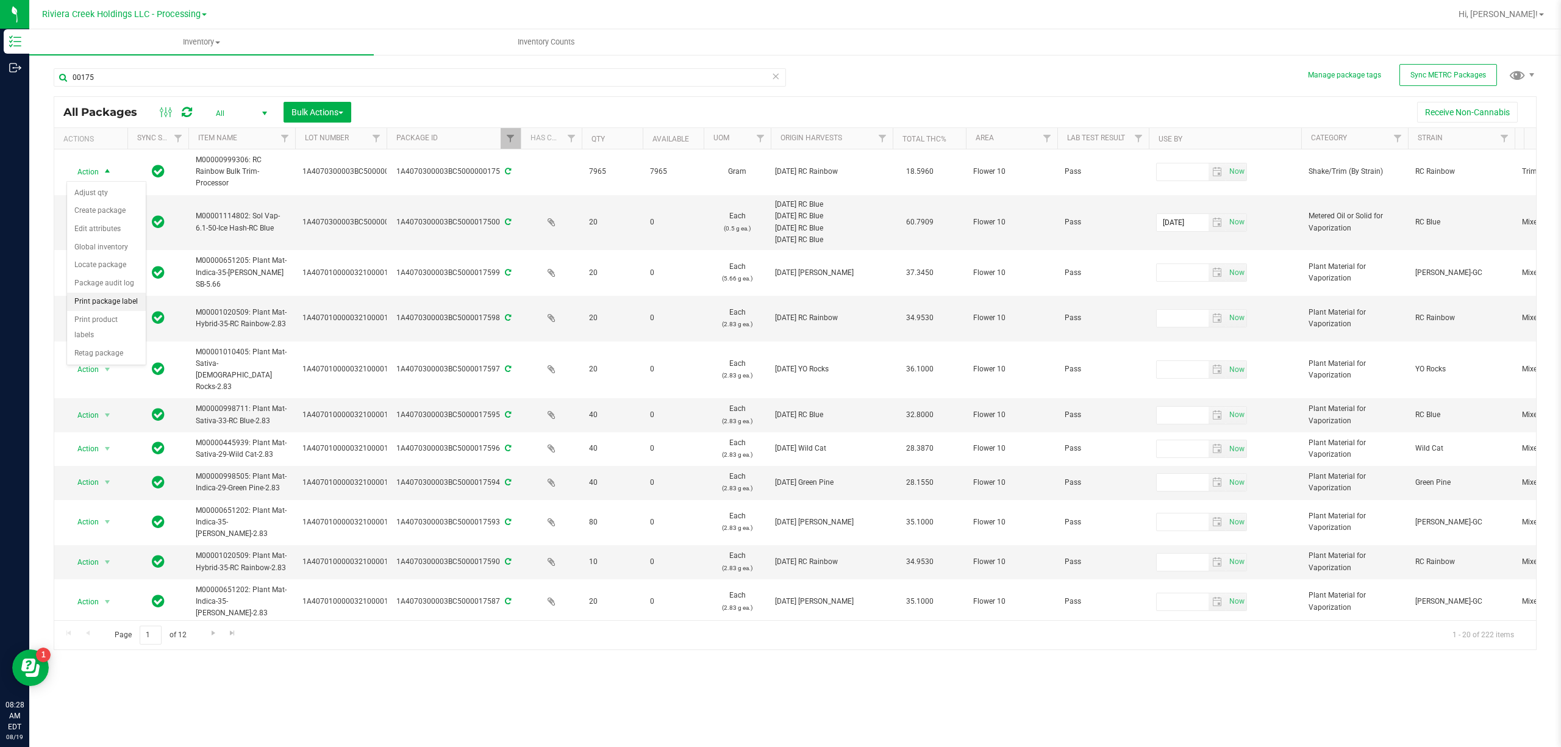
click at [118, 302] on li "Print package label" at bounding box center [106, 302] width 79 height 18
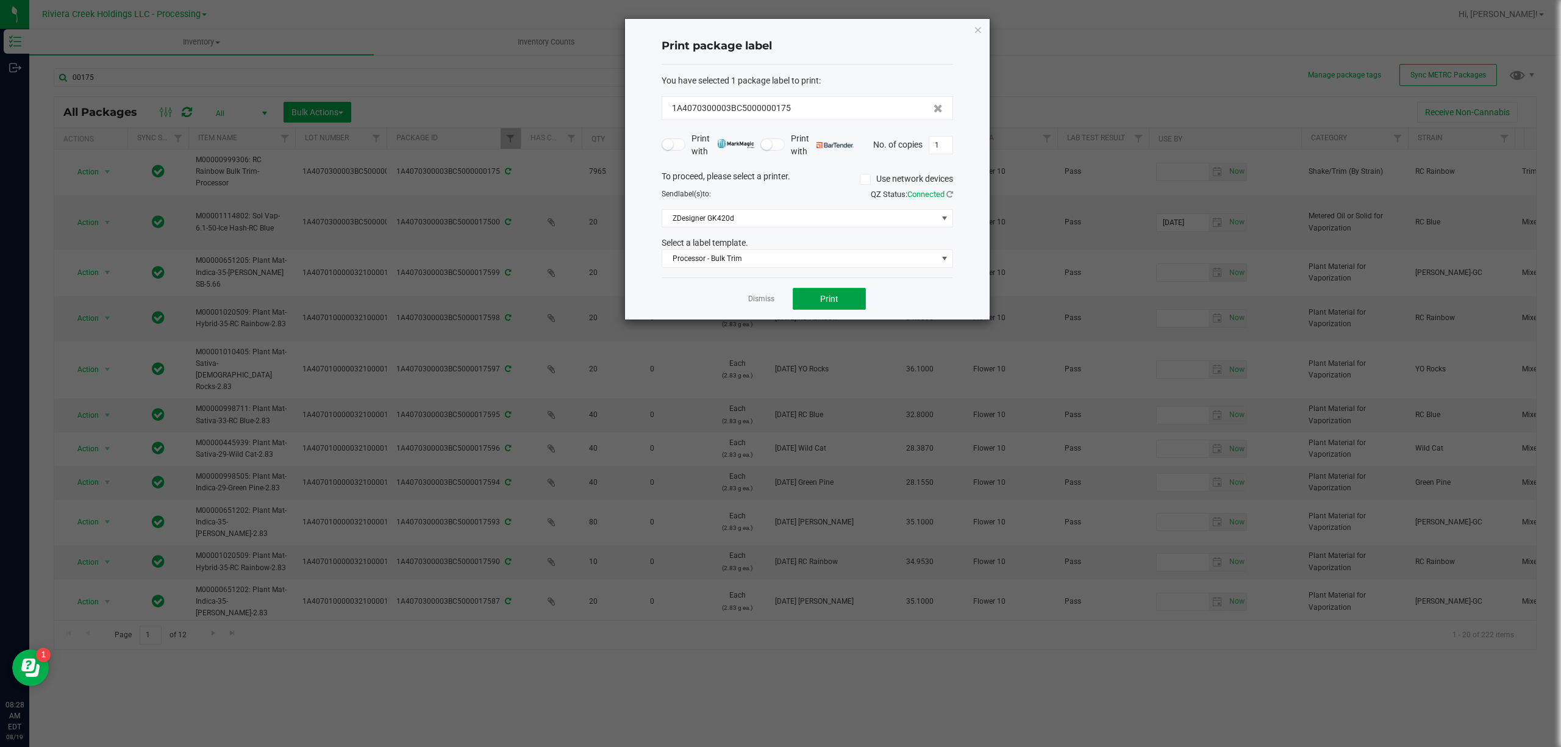
click at [795, 299] on button "Print" at bounding box center [829, 299] width 73 height 22
click at [761, 259] on span "Processor - Bulk Trim" at bounding box center [799, 258] width 275 height 17
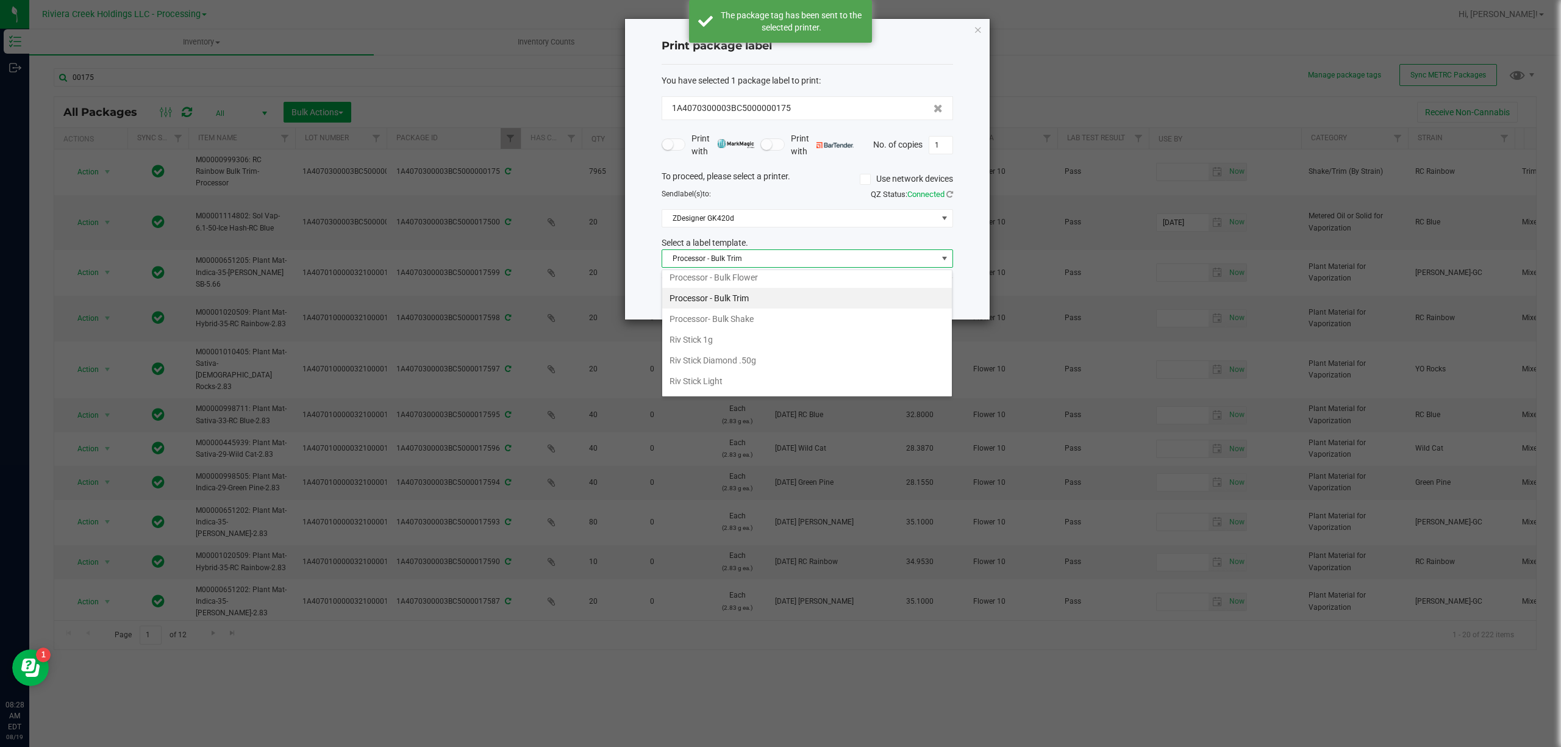
scroll to position [596, 0]
click at [752, 383] on li "Strain- Harvest Date Label" at bounding box center [807, 383] width 290 height 21
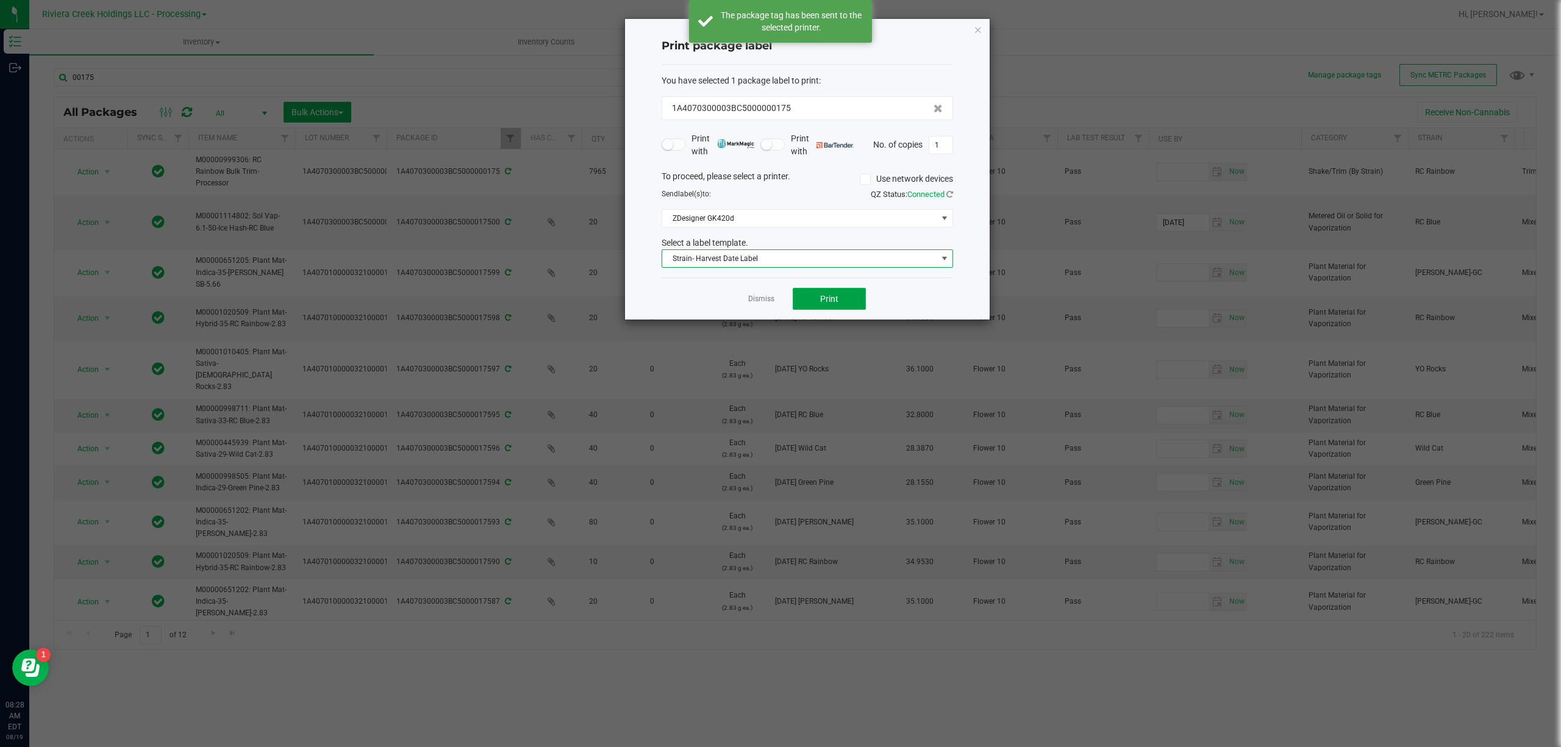
click at [823, 296] on span "Print" at bounding box center [829, 299] width 18 height 10
click at [974, 28] on icon "button" at bounding box center [978, 29] width 9 height 15
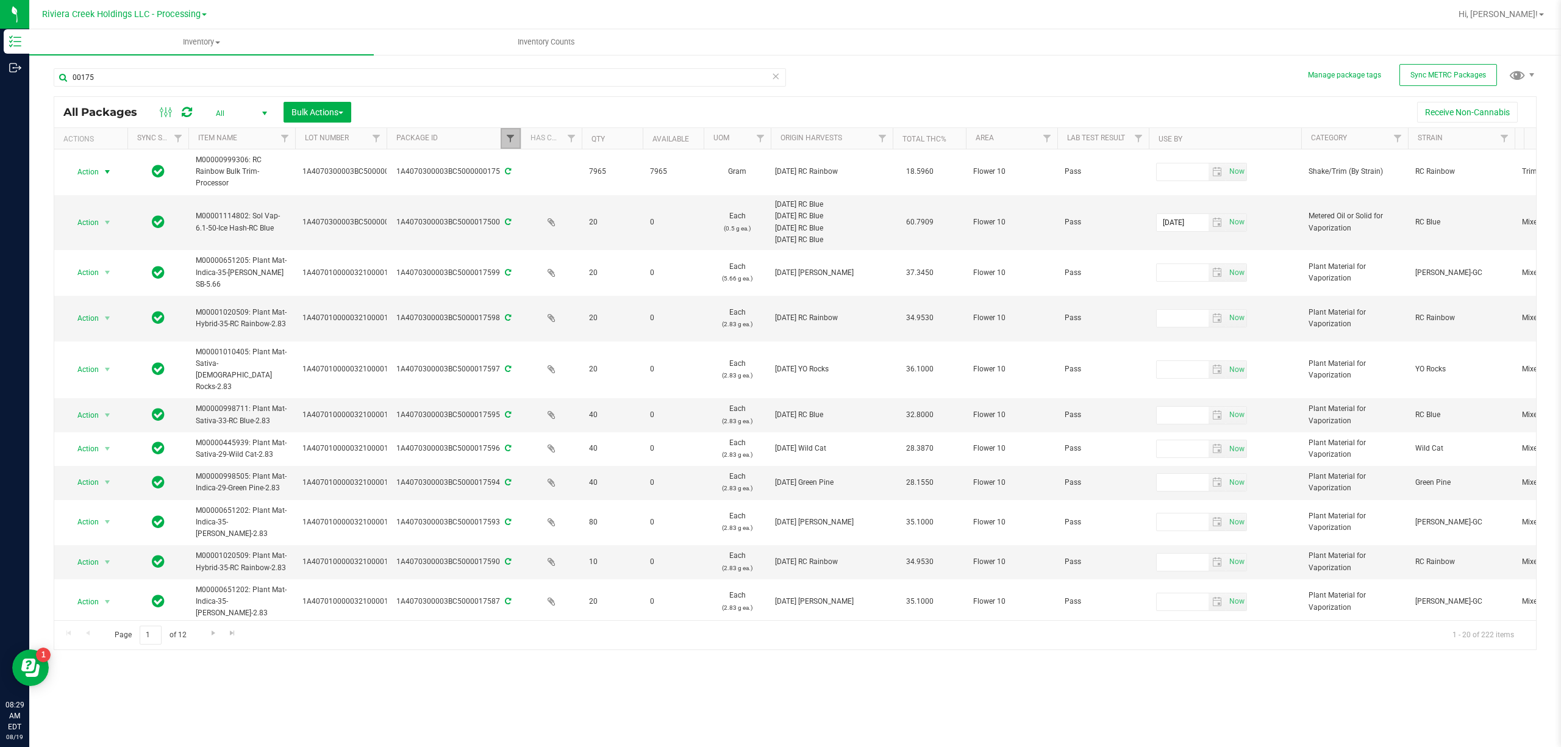
click at [511, 135] on span "Filter" at bounding box center [510, 139] width 10 height 10
click at [538, 168] on input "00175" at bounding box center [571, 166] width 126 height 18
type input "1072"
click at [539, 198] on button "Filter" at bounding box center [537, 198] width 59 height 27
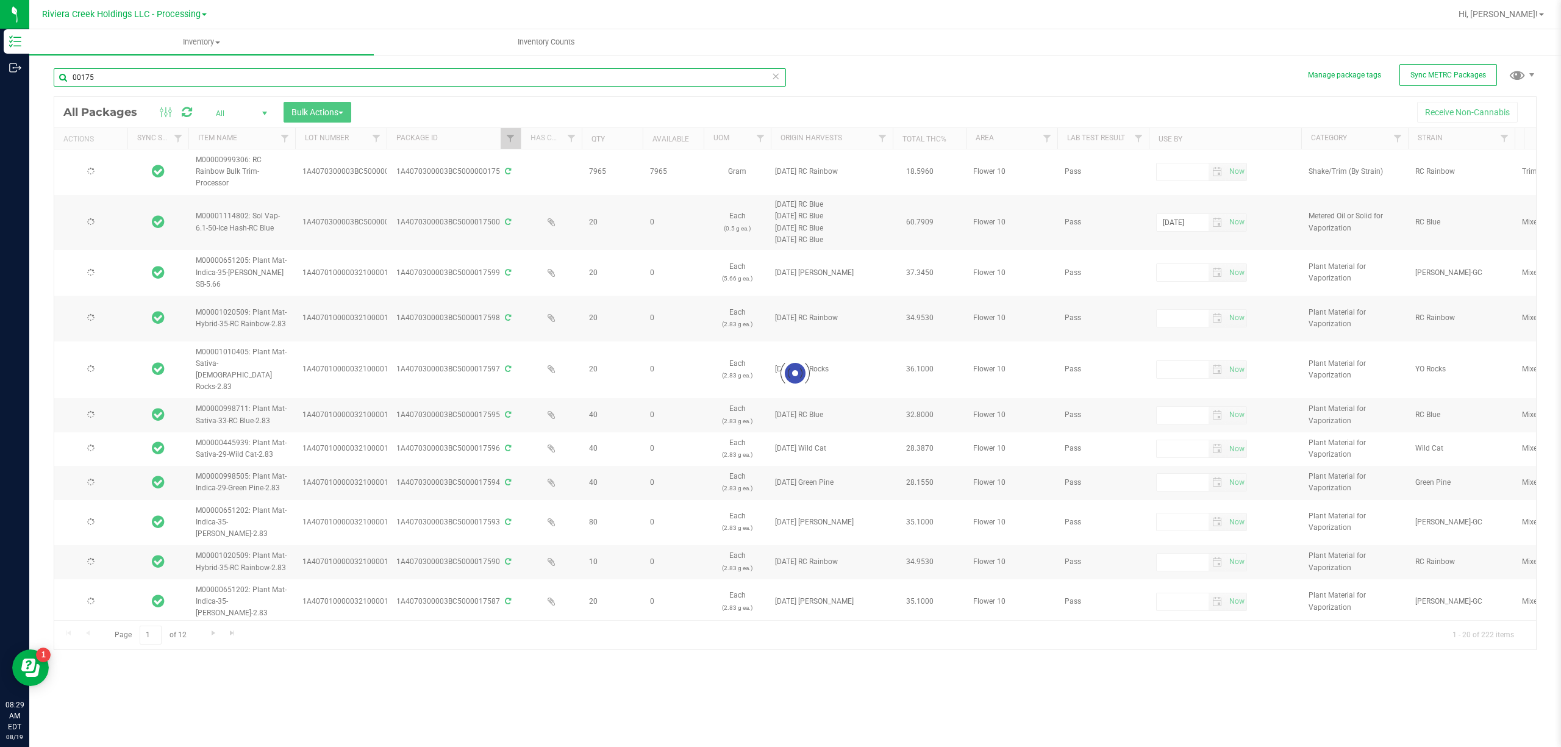
click at [245, 84] on input "00175" at bounding box center [420, 77] width 732 height 18
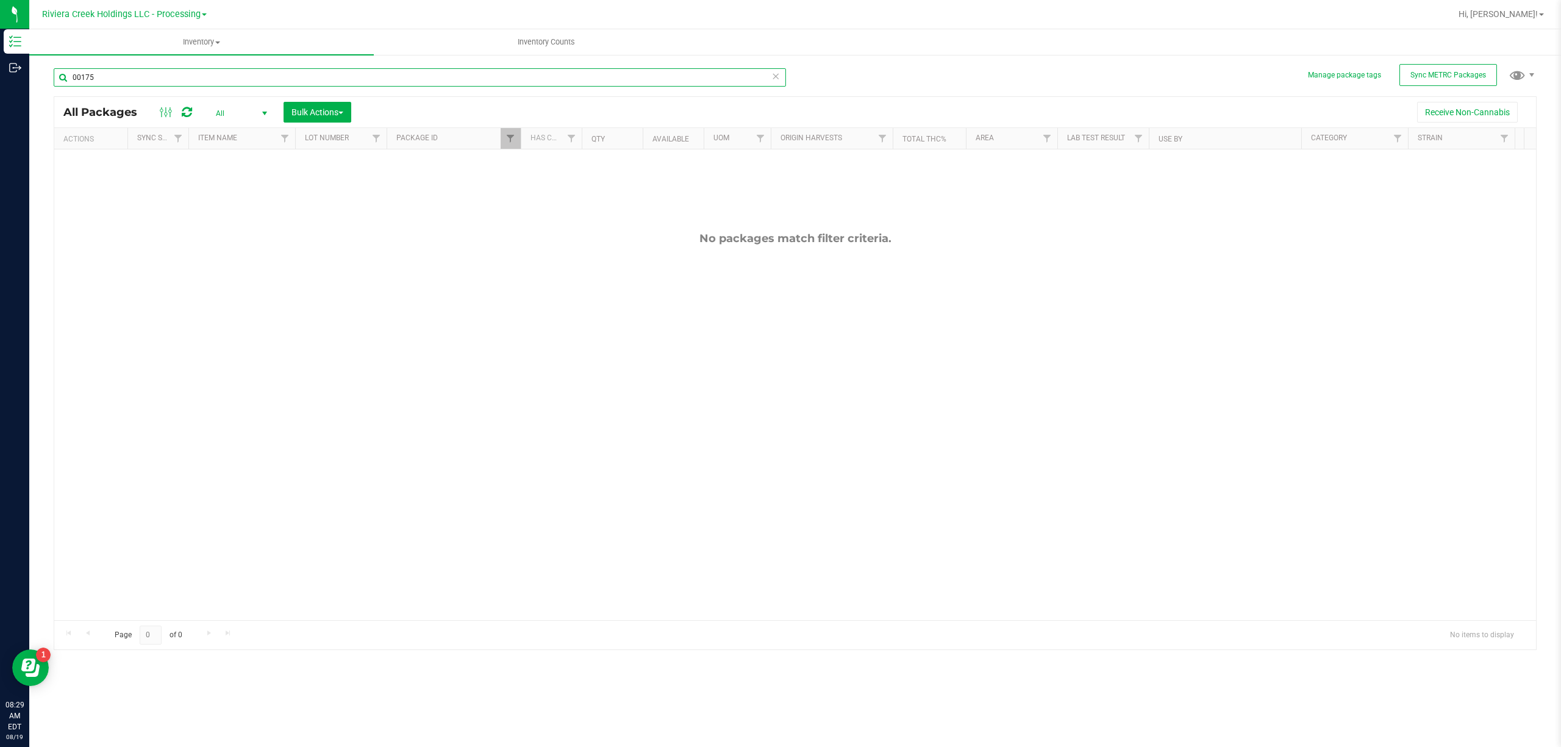
click at [245, 84] on input "00175" at bounding box center [420, 77] width 732 height 18
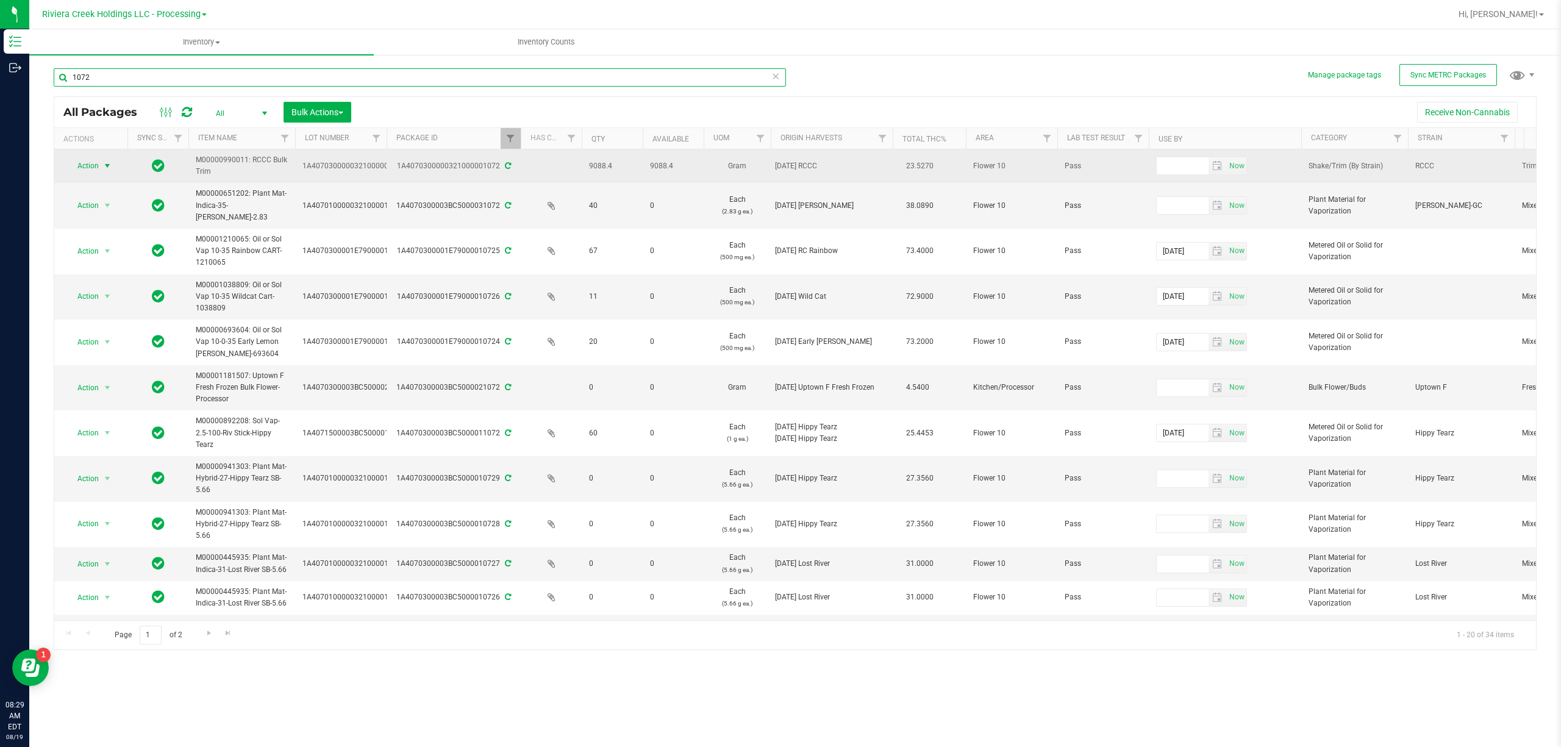
type input "1072"
click at [110, 164] on span "select" at bounding box center [107, 166] width 10 height 10
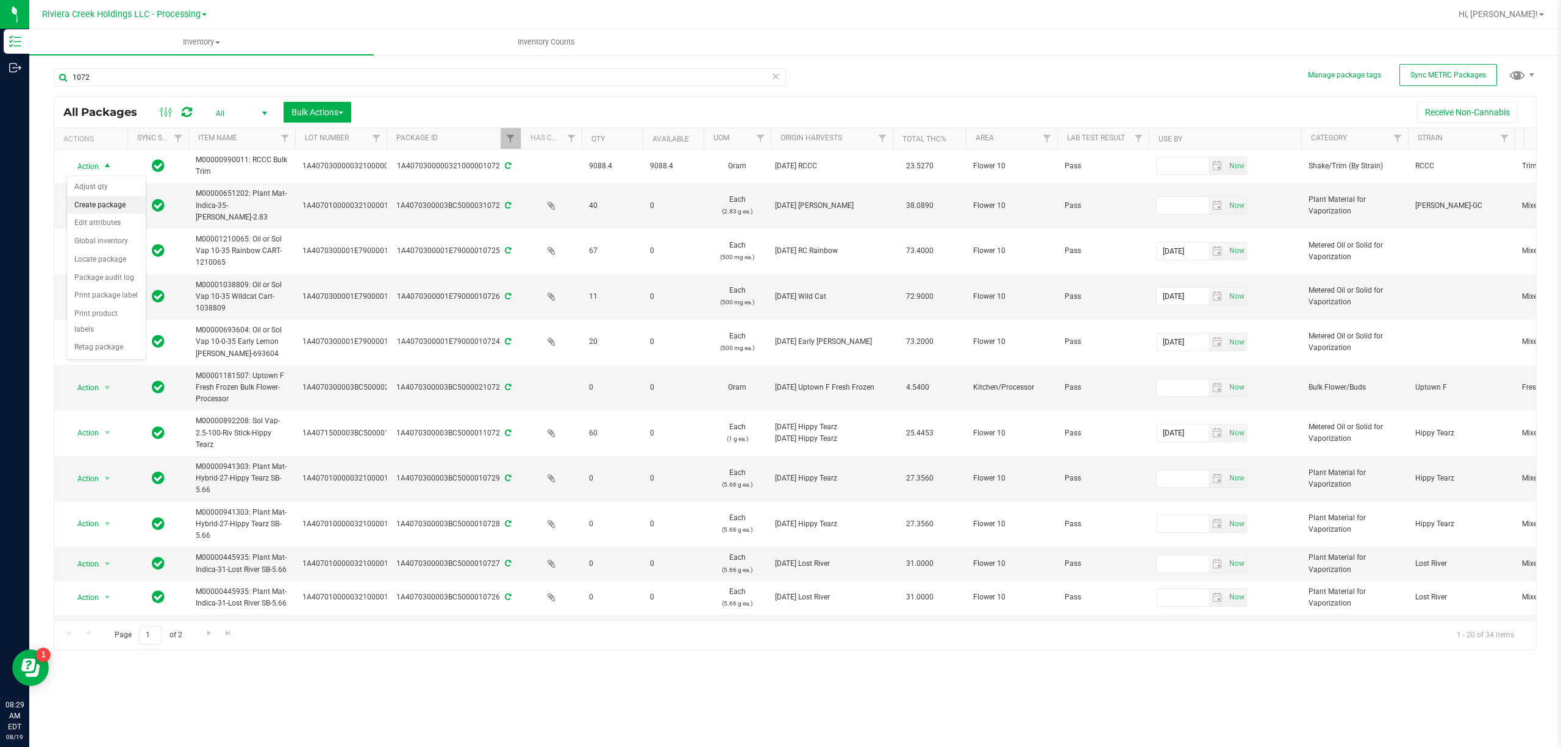
click at [123, 202] on li "Create package" at bounding box center [106, 205] width 79 height 18
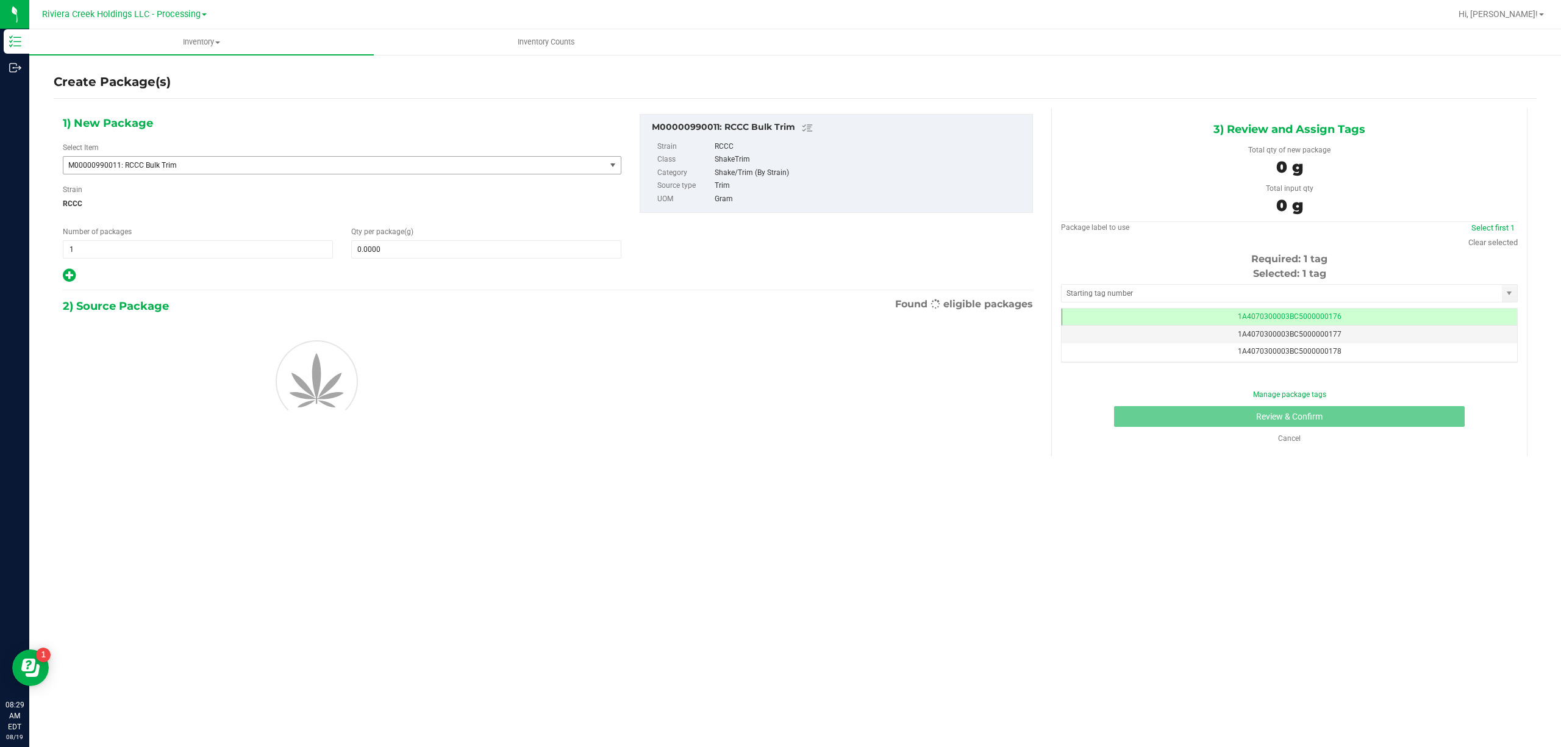
scroll to position [0, -1]
click at [241, 169] on span "M00000990011: RCCC Bulk Trim" at bounding box center [334, 165] width 542 height 17
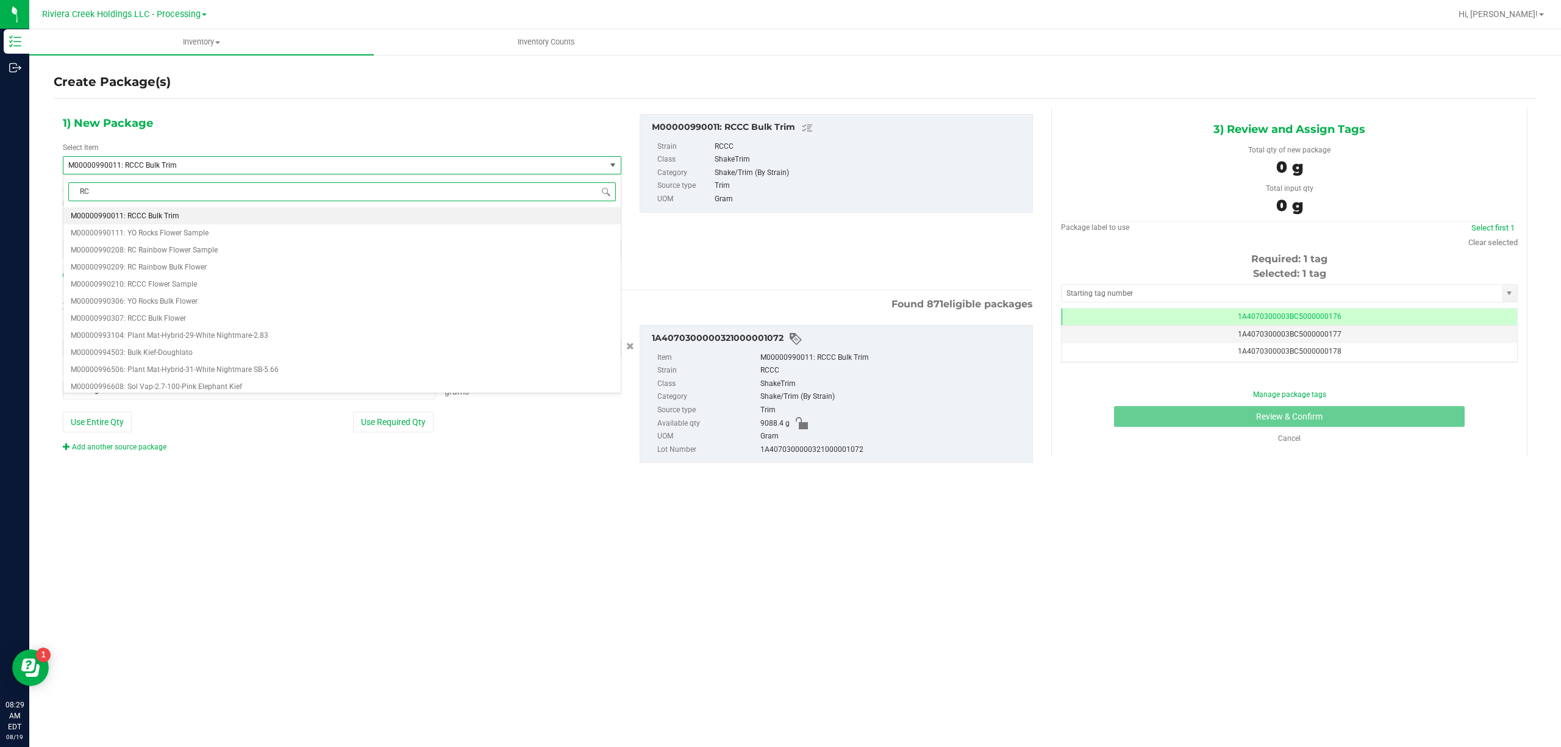
scroll to position [0, 0]
type input "RCCC Bulk"
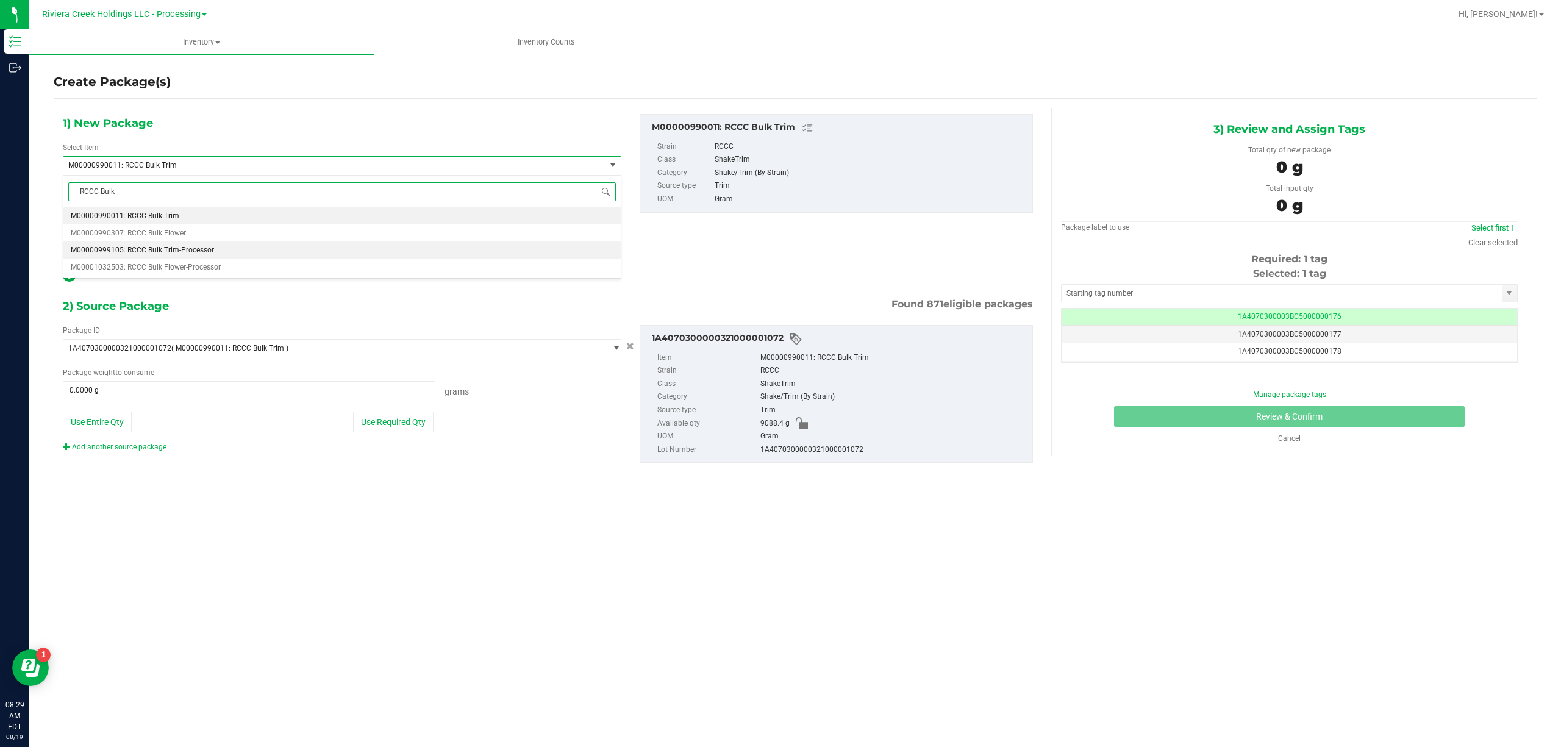
click at [210, 247] on span "M00000999105: RCCC Bulk Trim-Processor" at bounding box center [142, 250] width 143 height 9
type input "0.0000"
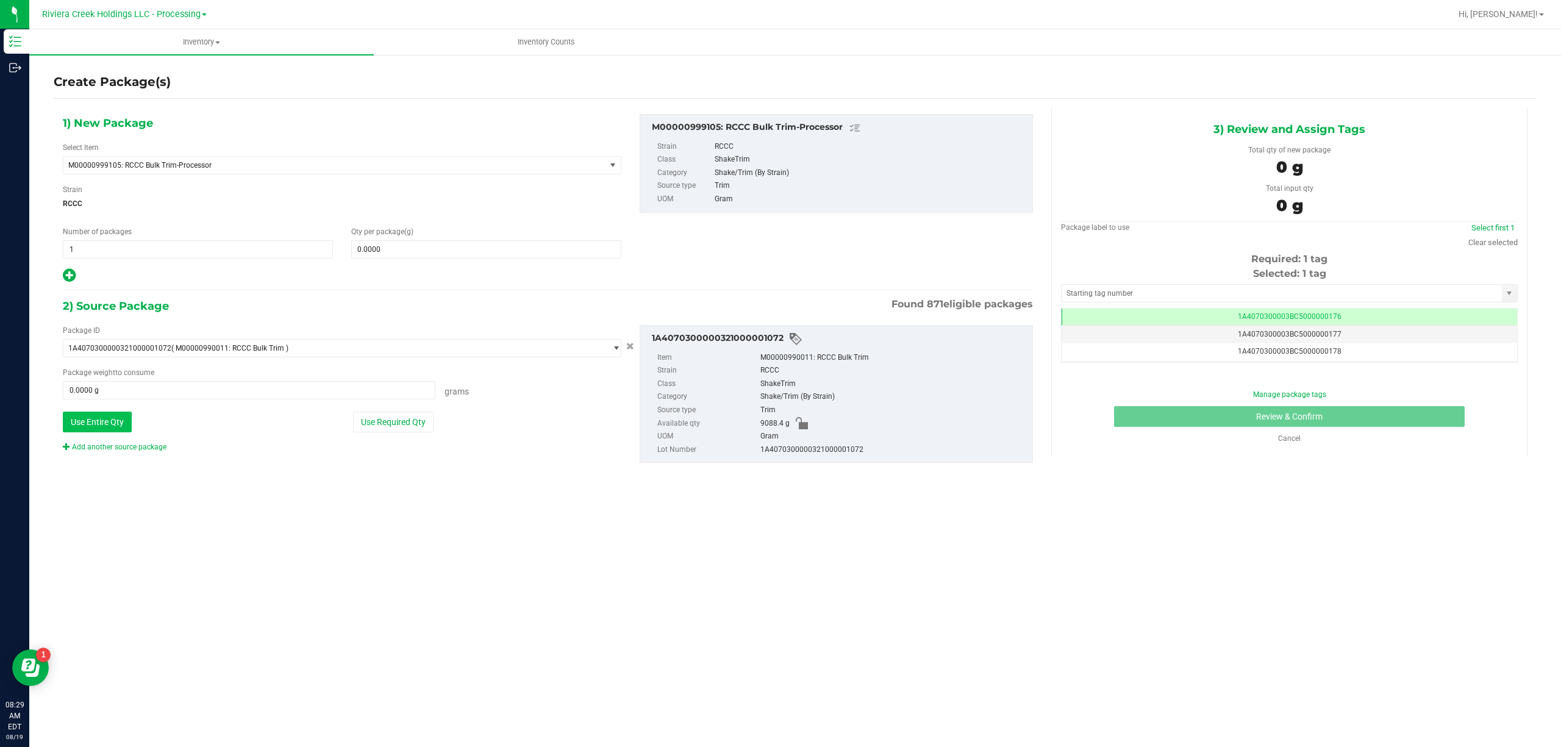
click at [122, 420] on button "Use Entire Qty" at bounding box center [97, 422] width 69 height 21
type input "9088.4000 g"
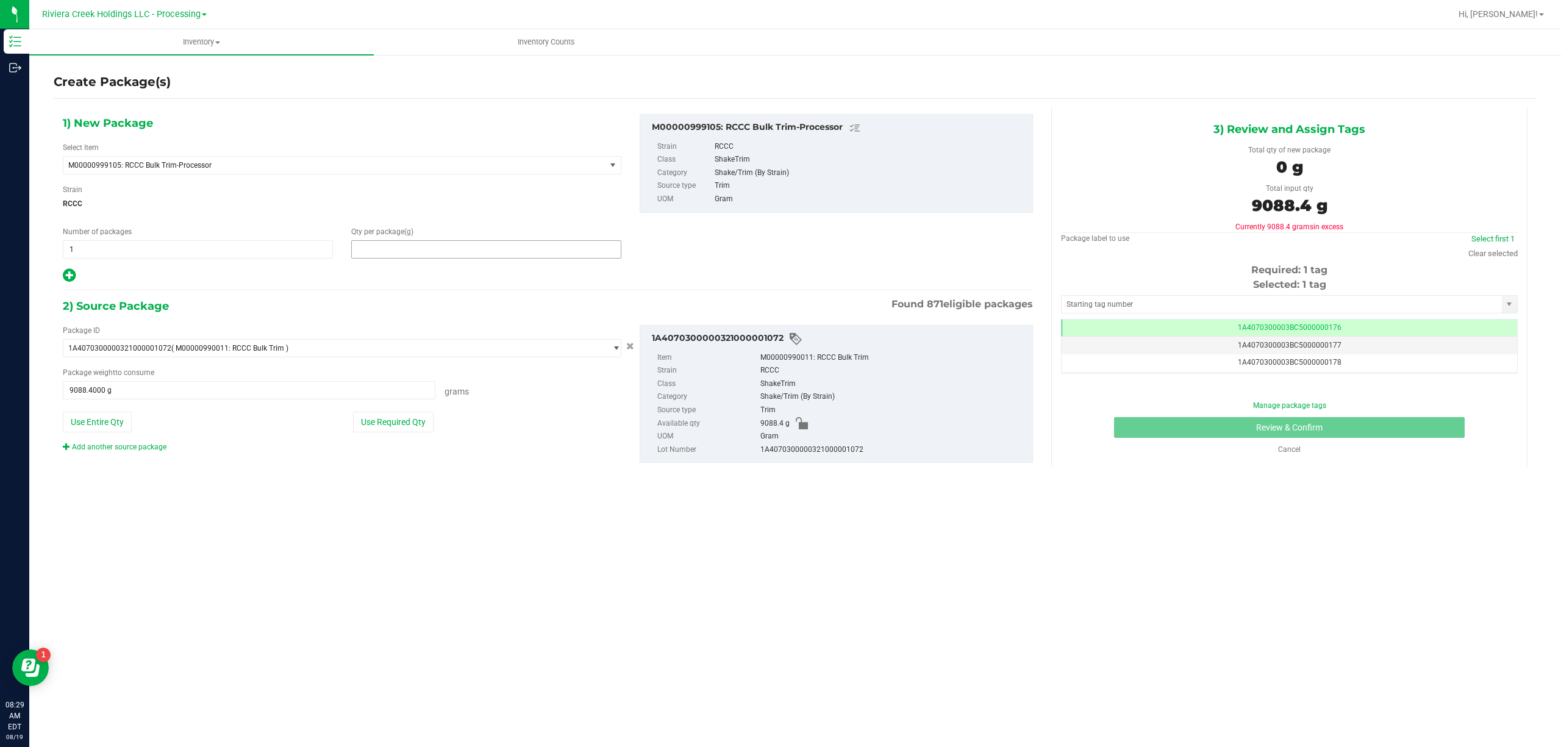
click at [380, 250] on span at bounding box center [486, 249] width 270 height 18
type input "9088.4"
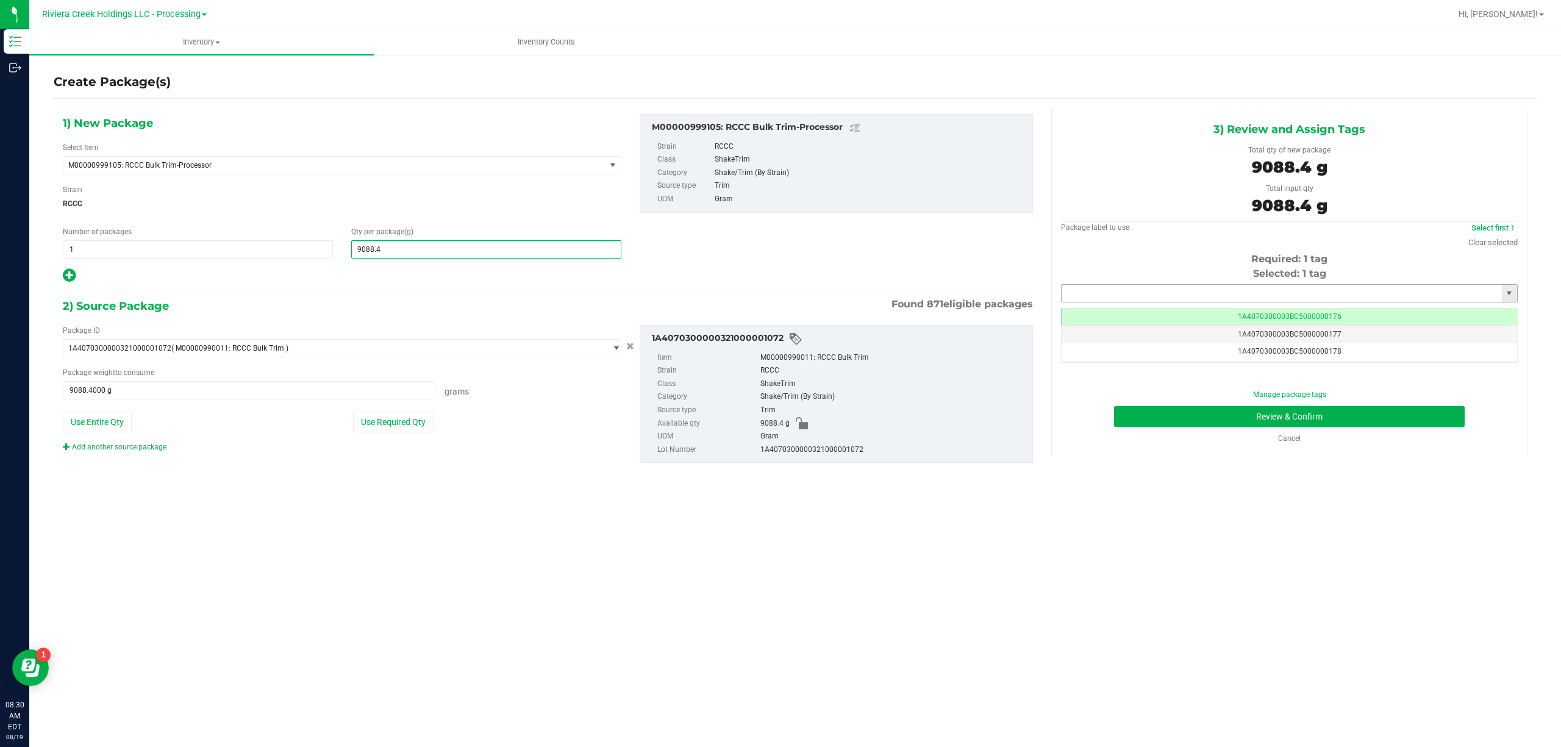
type input "9,088.4000"
click at [1105, 293] on input "text" at bounding box center [1281, 293] width 440 height 17
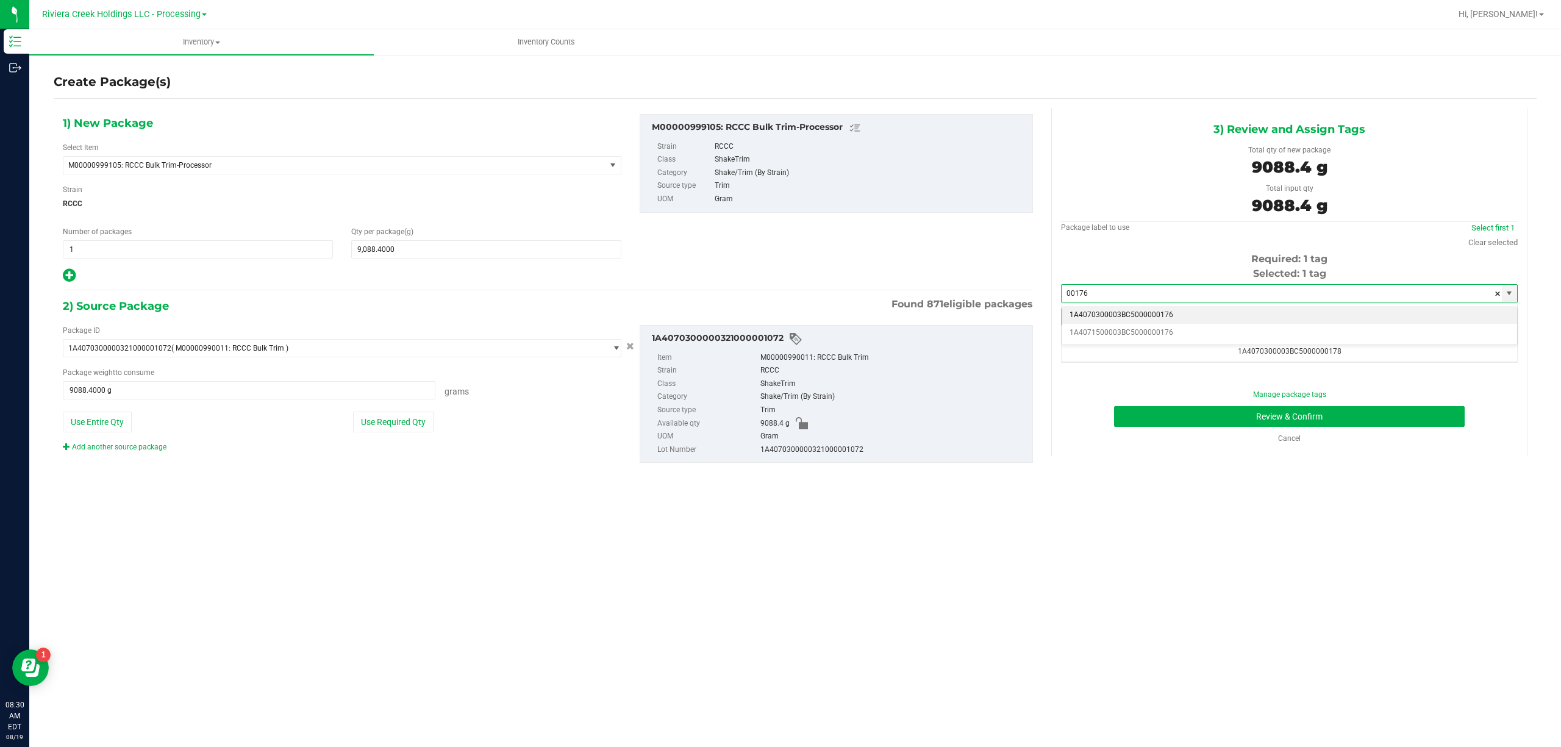
click at [1147, 310] on li "1A4070300003BC5000000176" at bounding box center [1289, 315] width 455 height 18
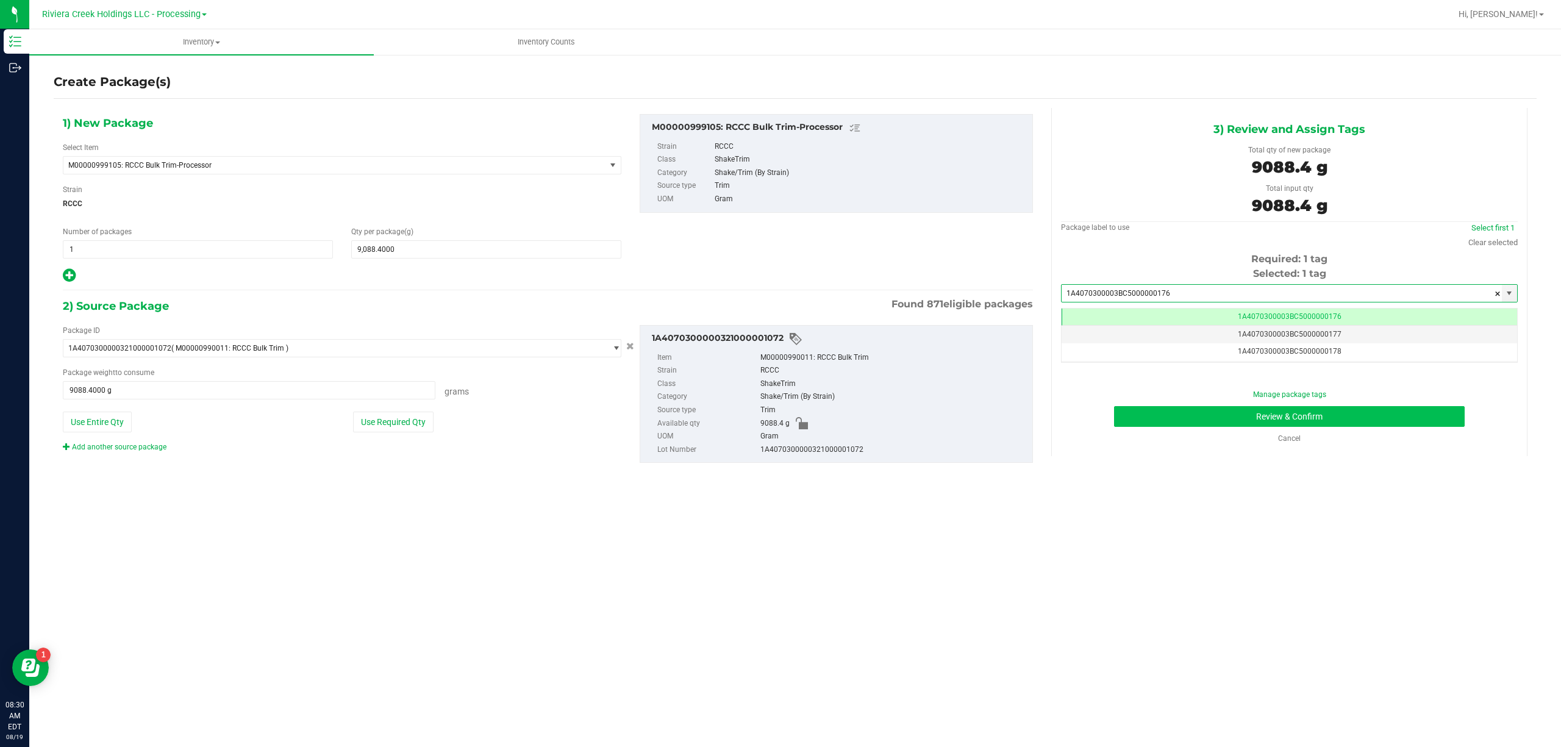
scroll to position [0, -1]
type input "1A4070300003BC5000000176"
click at [1274, 411] on button "Review & Confirm" at bounding box center [1289, 416] width 351 height 21
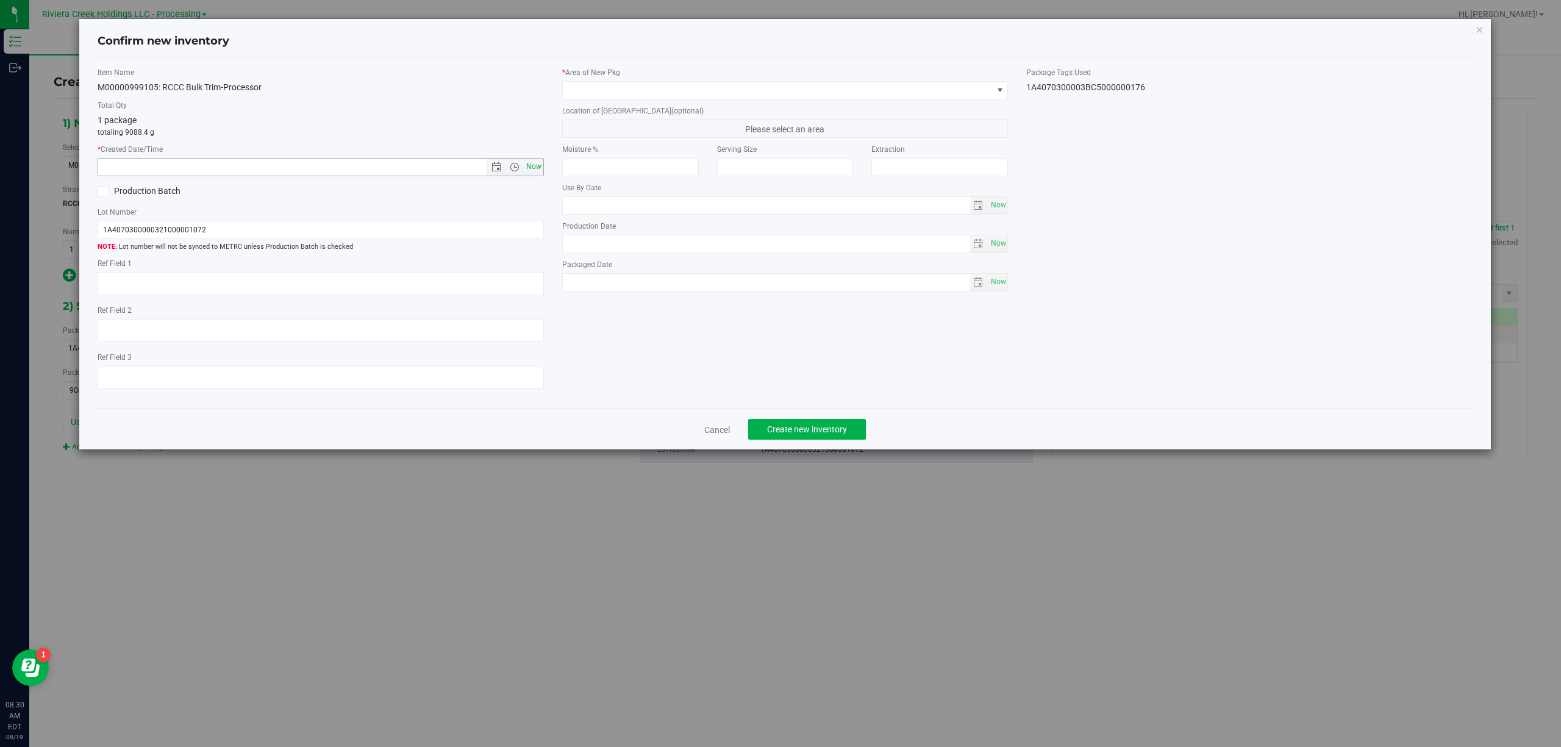
click at [542, 166] on span "Now" at bounding box center [533, 167] width 21 height 18
type input "[DATE] 8:30 AM"
click at [622, 106] on label "Location of [GEOGRAPHIC_DATA] (optional)" at bounding box center [785, 110] width 446 height 11
click at [632, 93] on span at bounding box center [778, 90] width 430 height 17
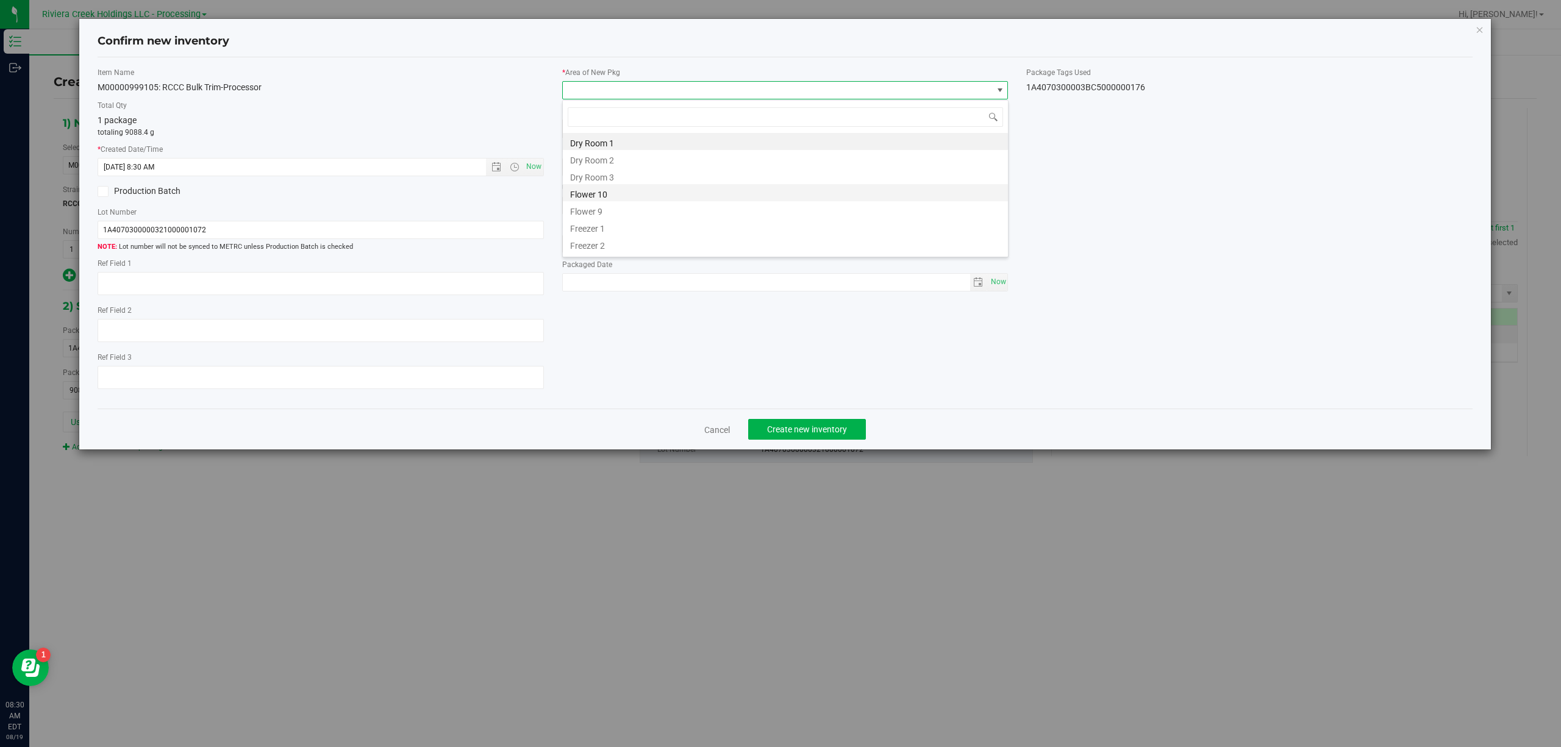
click at [622, 193] on li "Flower 10" at bounding box center [785, 192] width 445 height 17
click at [1122, 87] on div "1A4070300003BC5000000176" at bounding box center [1249, 87] width 446 height 13
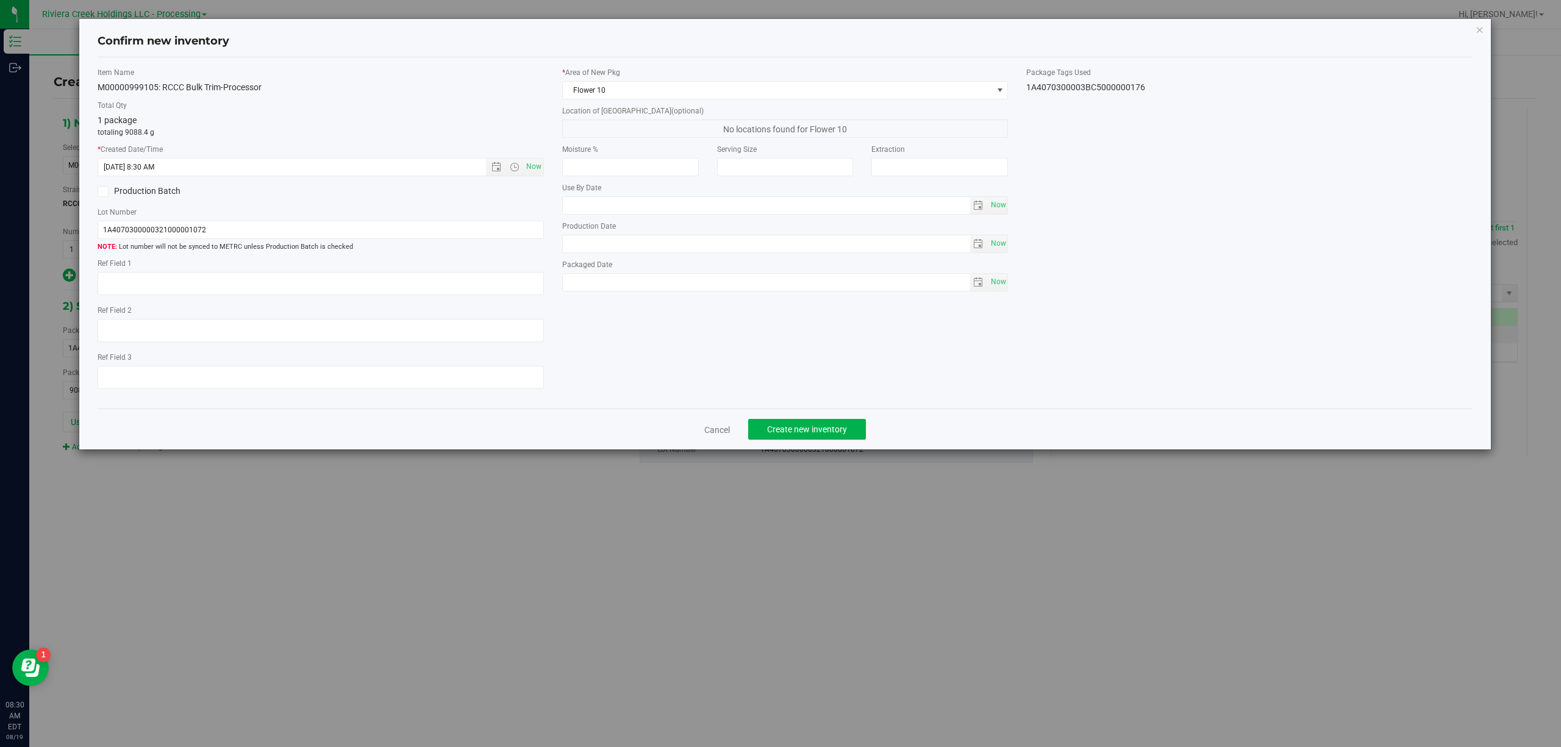
click at [1122, 87] on div "1A4070300003BC5000000176" at bounding box center [1249, 87] width 446 height 13
copy div "1A4070300003BC5000000176 Cancel Create new inventory"
click at [281, 230] on input "1A4070300000321000001072" at bounding box center [321, 230] width 446 height 18
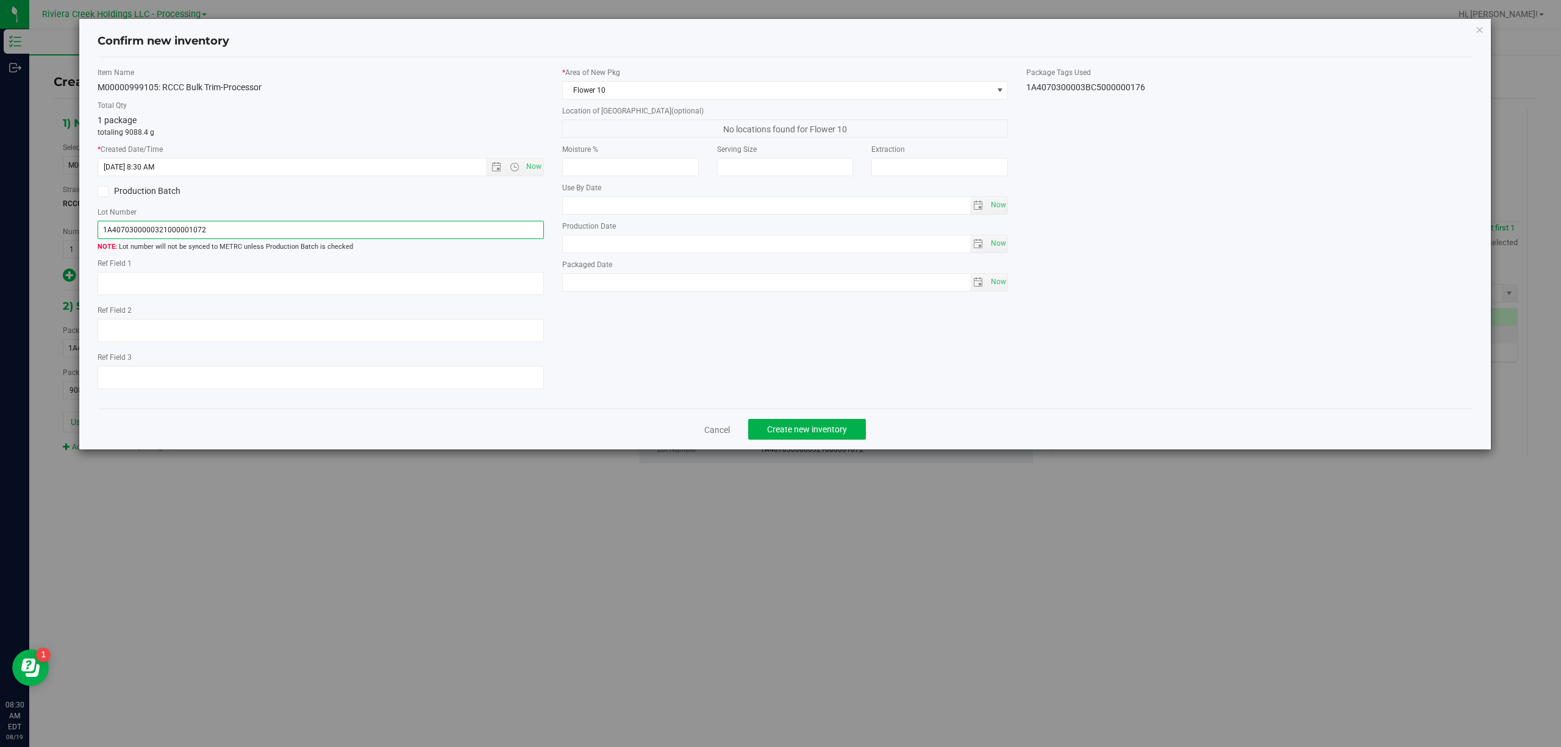
click at [281, 230] on input "1A4070300000321000001072" at bounding box center [321, 230] width 446 height 18
paste input "3BC5000000176"
type input "1A4070300003BC5000000176"
click at [267, 287] on textarea at bounding box center [321, 283] width 446 height 23
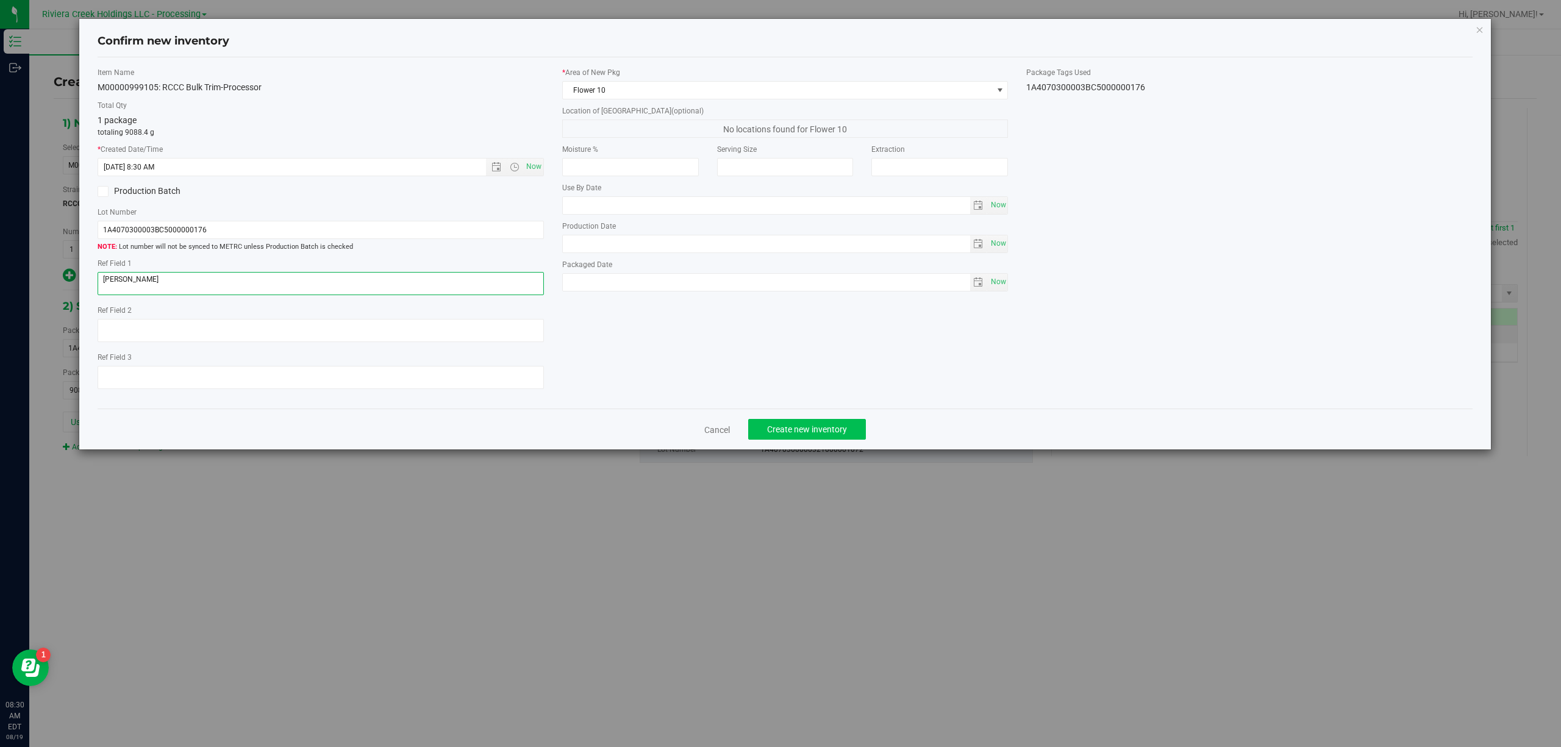
type textarea "[PERSON_NAME]"
click at [793, 434] on span "Create new inventory" at bounding box center [807, 429] width 80 height 10
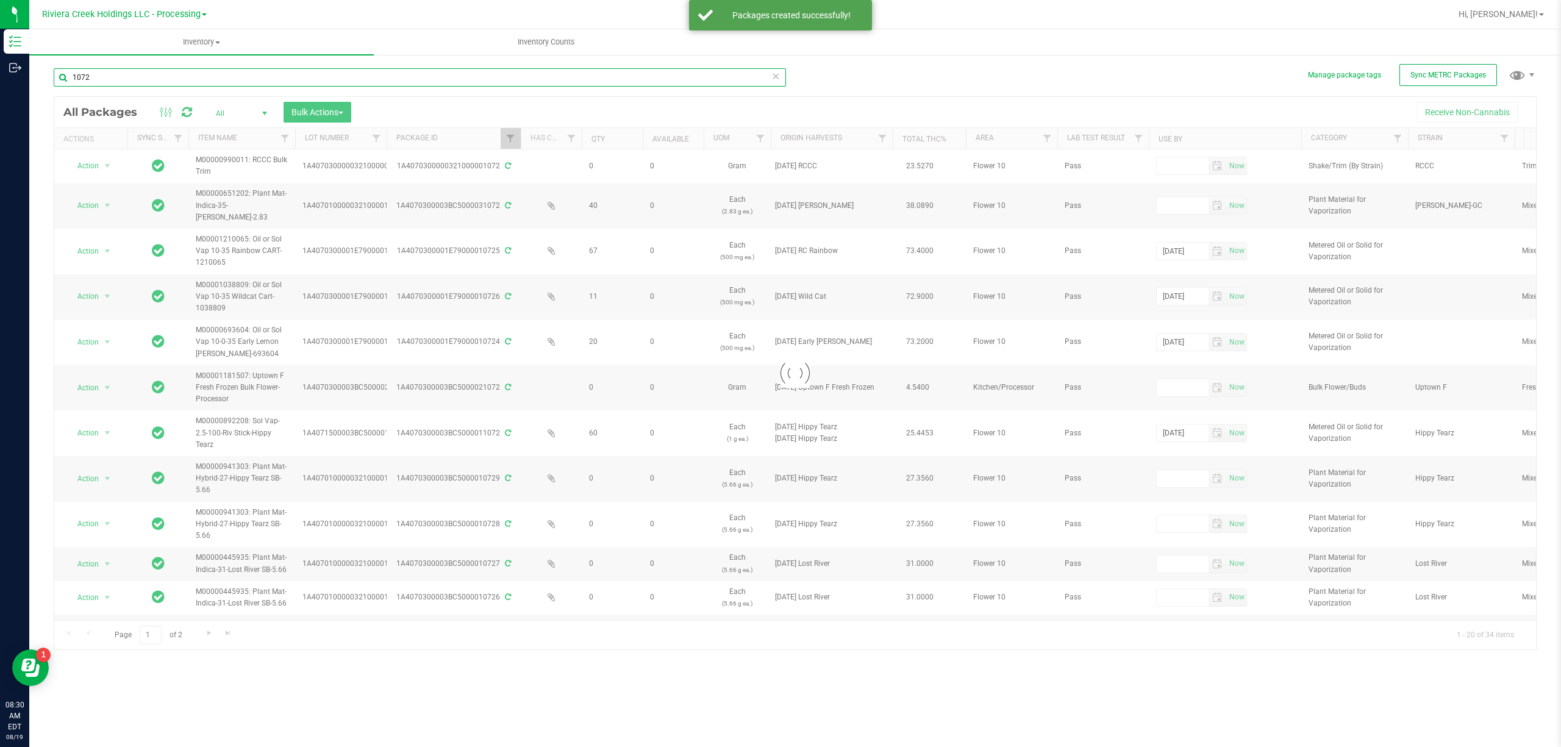
click at [115, 78] on input "1072" at bounding box center [420, 77] width 732 height 18
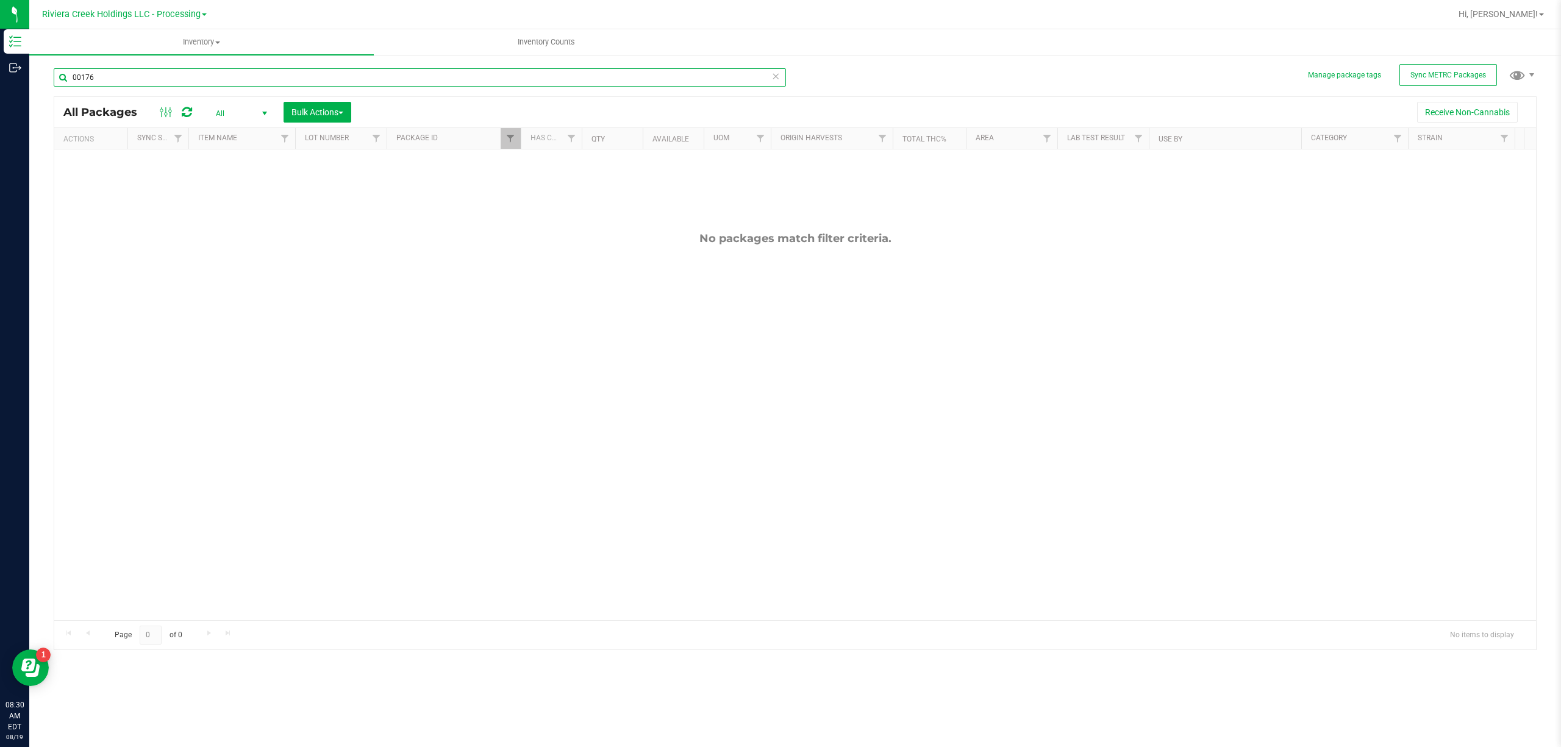
type input "00176"
click at [513, 135] on span "Filter" at bounding box center [510, 139] width 10 height 10
click at [546, 165] on input "1072" at bounding box center [571, 166] width 126 height 18
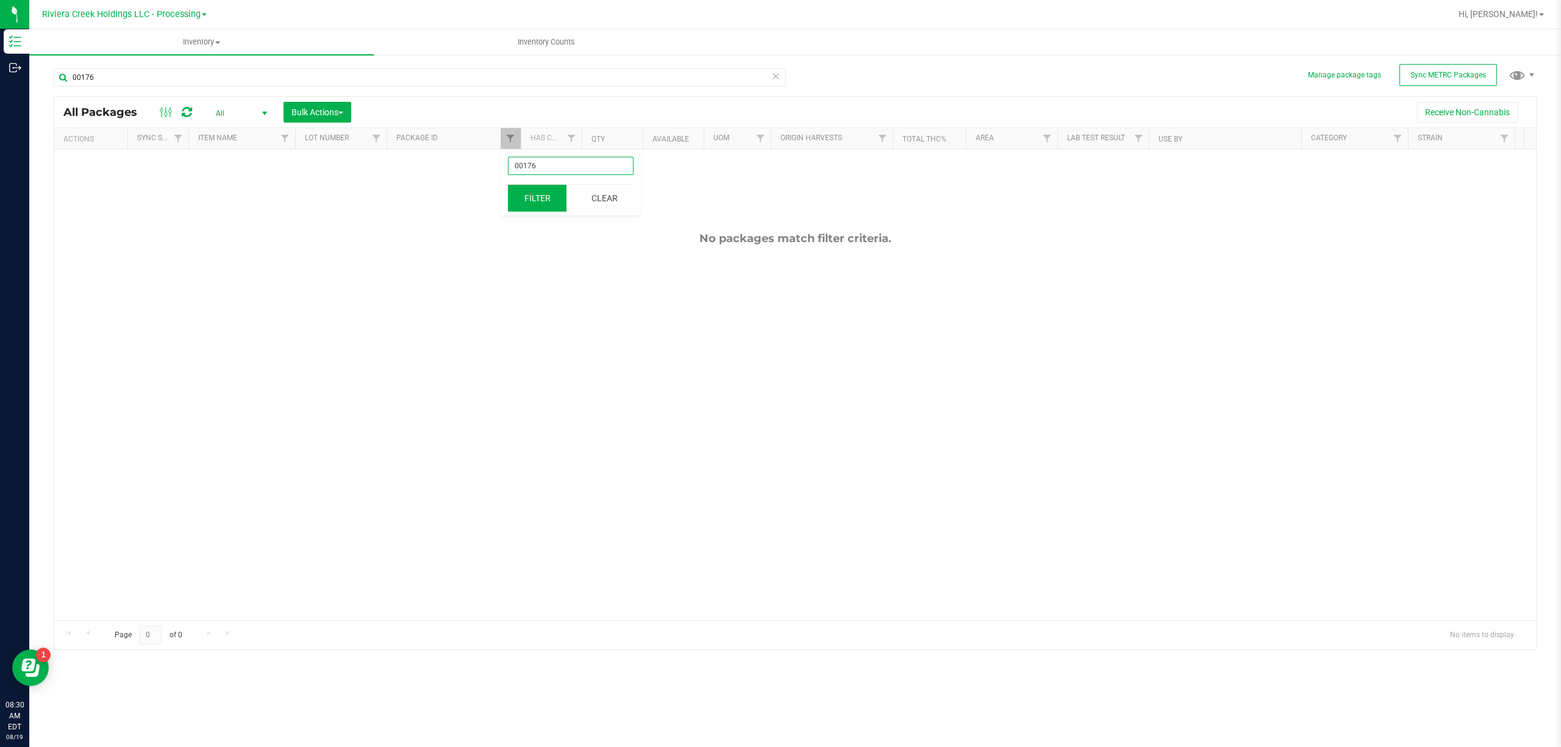
type input "00176"
click at [529, 195] on button "Filter" at bounding box center [537, 198] width 59 height 27
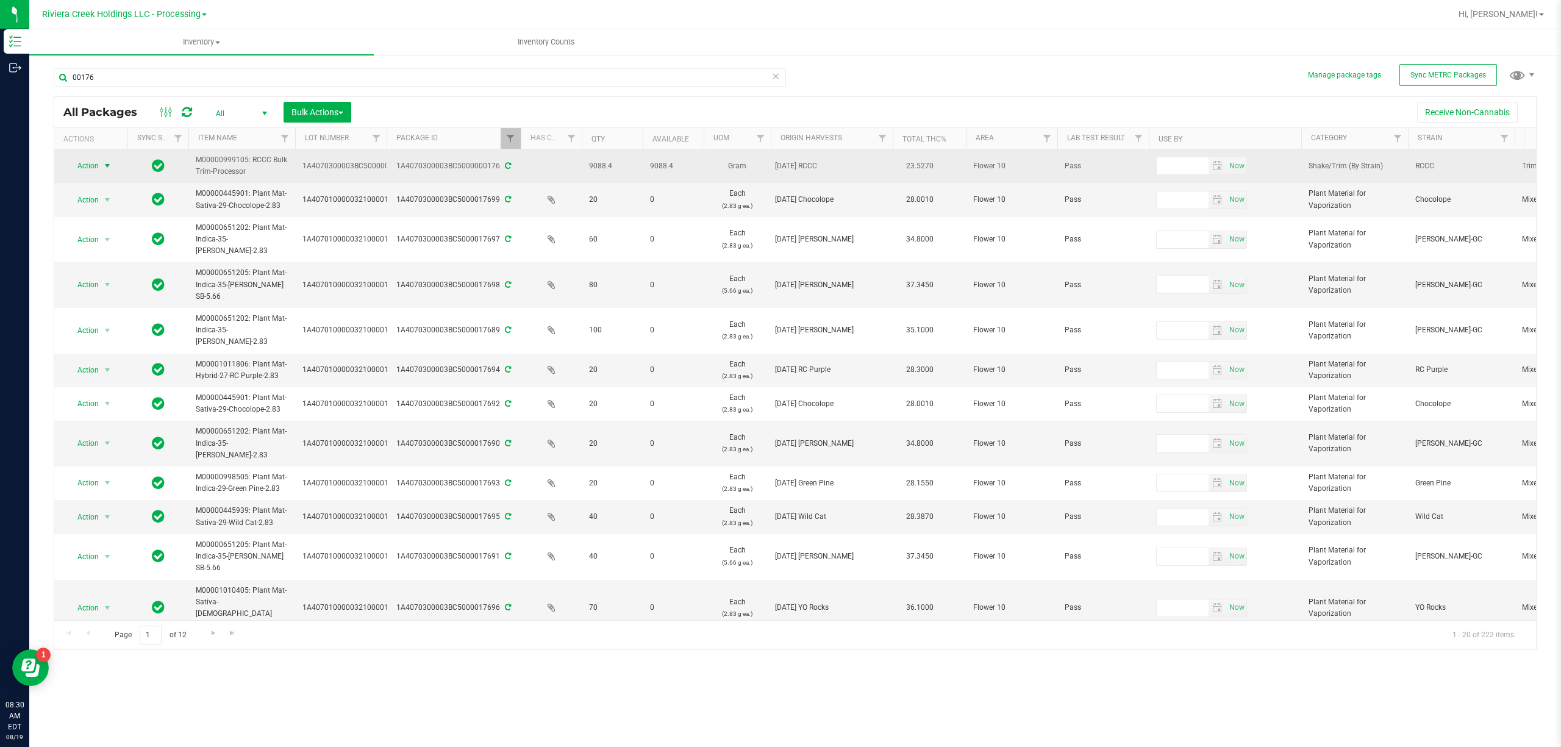
click at [81, 171] on span "Action" at bounding box center [82, 165] width 33 height 17
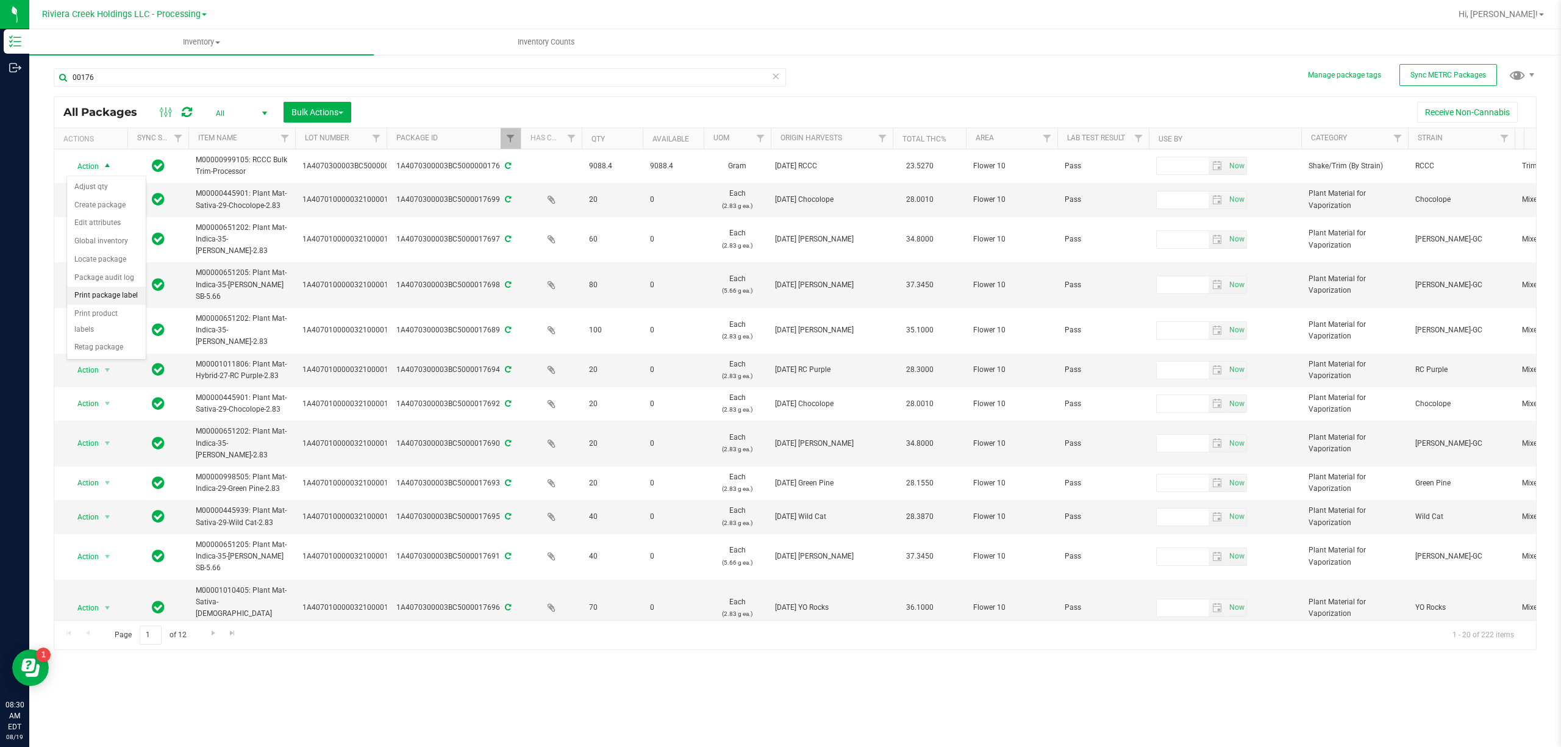
click at [129, 300] on li "Print package label" at bounding box center [106, 296] width 79 height 18
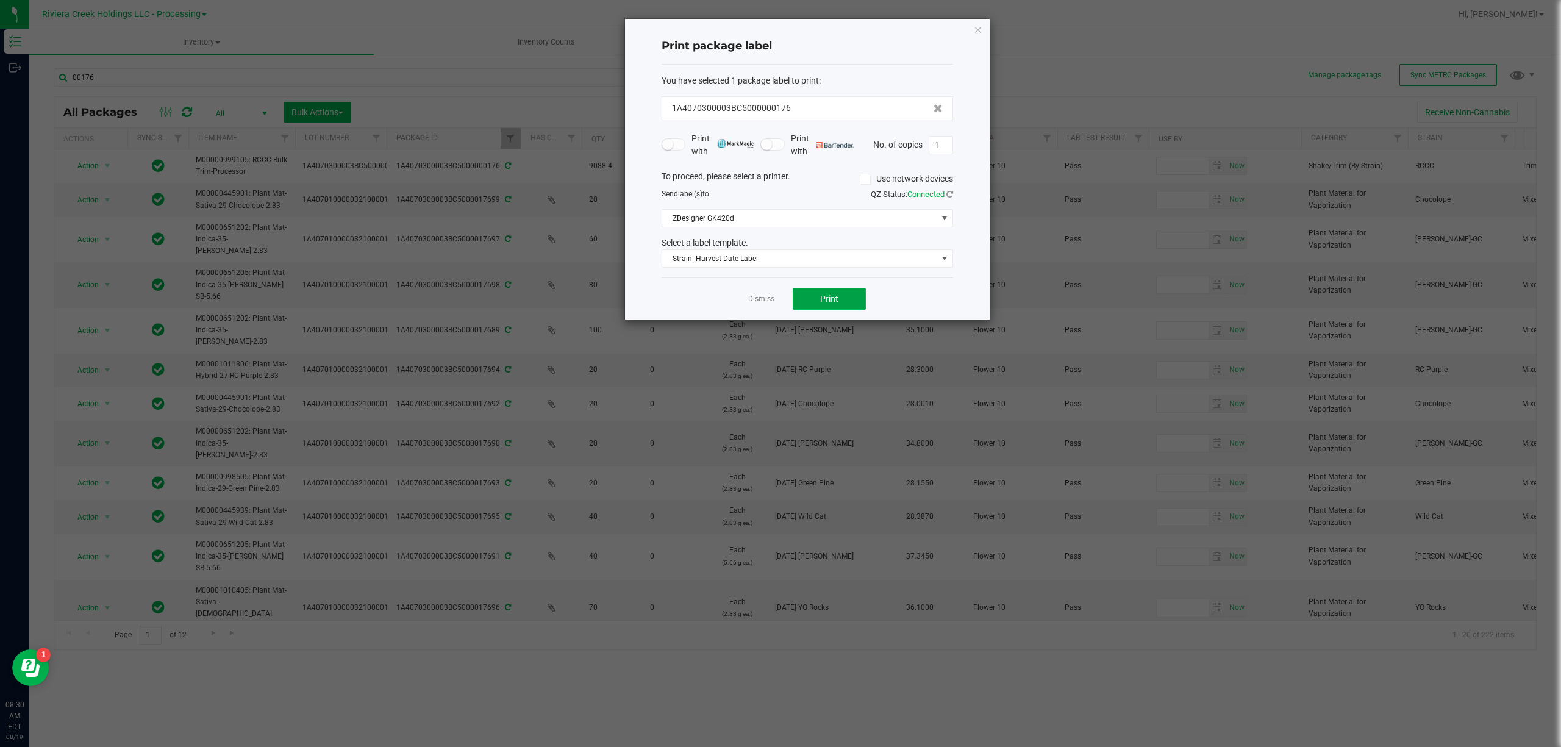
click at [816, 298] on button "Print" at bounding box center [829, 299] width 73 height 22
click at [793, 257] on span "Strain- Harvest Date Label" at bounding box center [799, 258] width 275 height 17
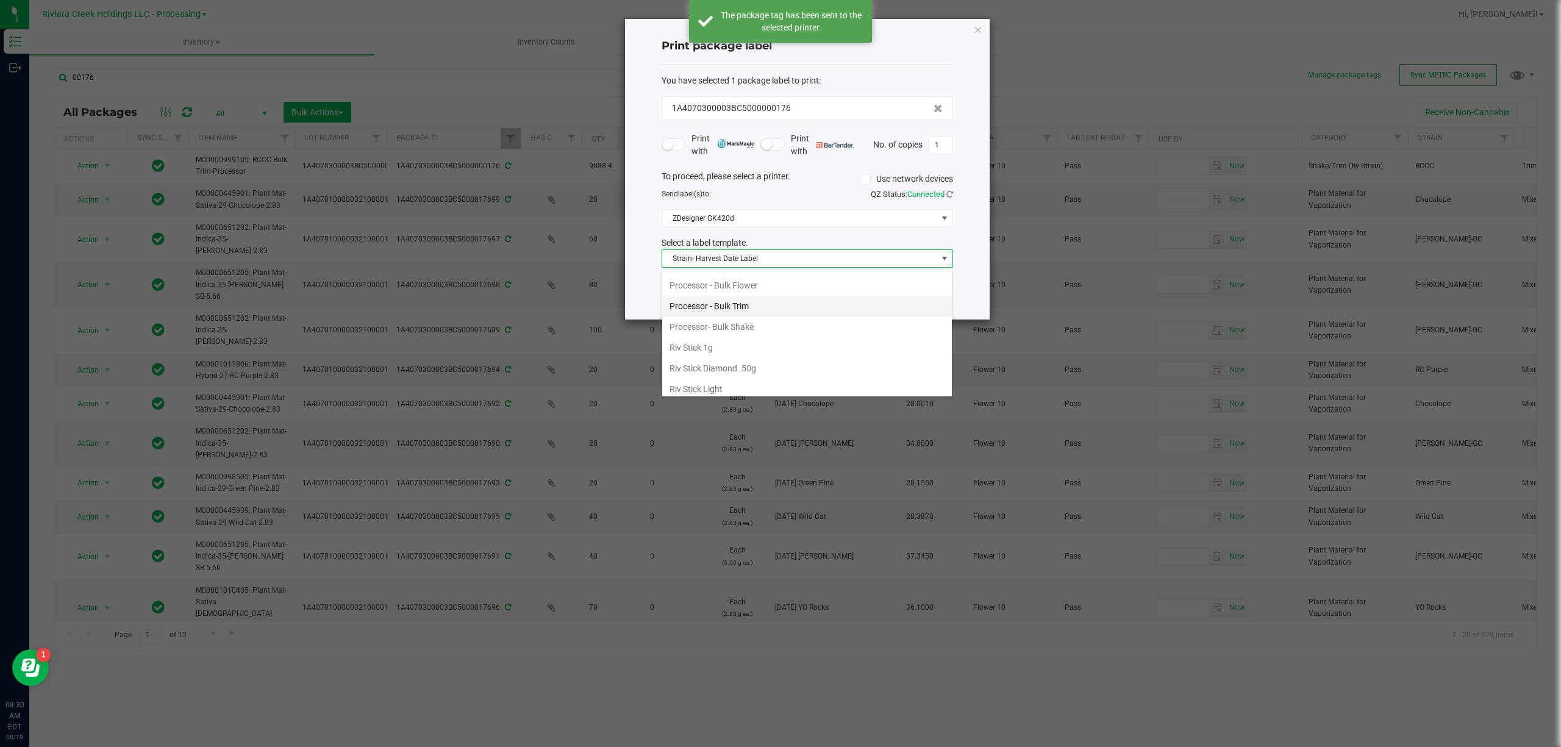
click at [738, 316] on li "Processor - Bulk Trim" at bounding box center [807, 306] width 290 height 21
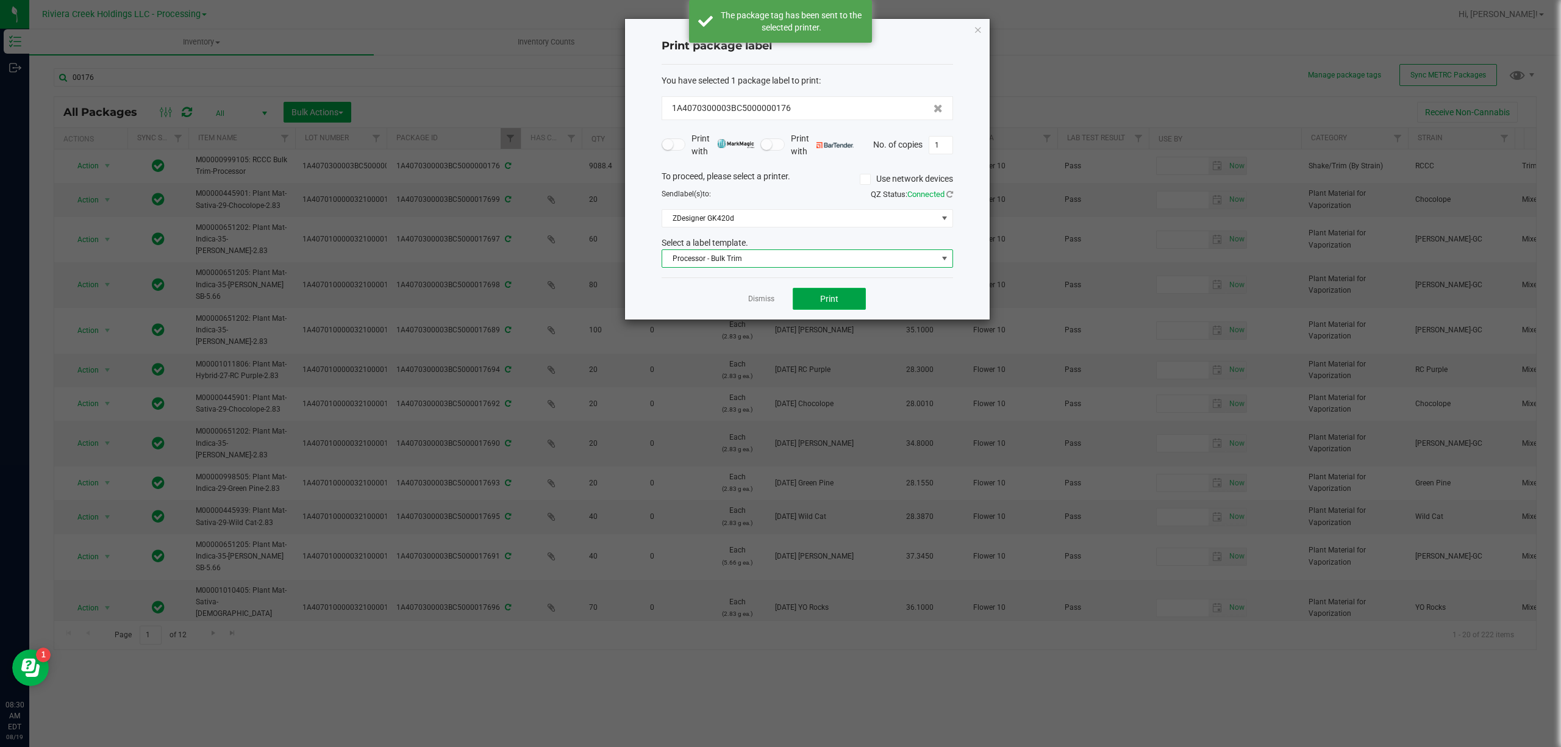
click at [813, 294] on button "Print" at bounding box center [829, 299] width 73 height 22
click at [978, 32] on icon "button" at bounding box center [978, 29] width 9 height 15
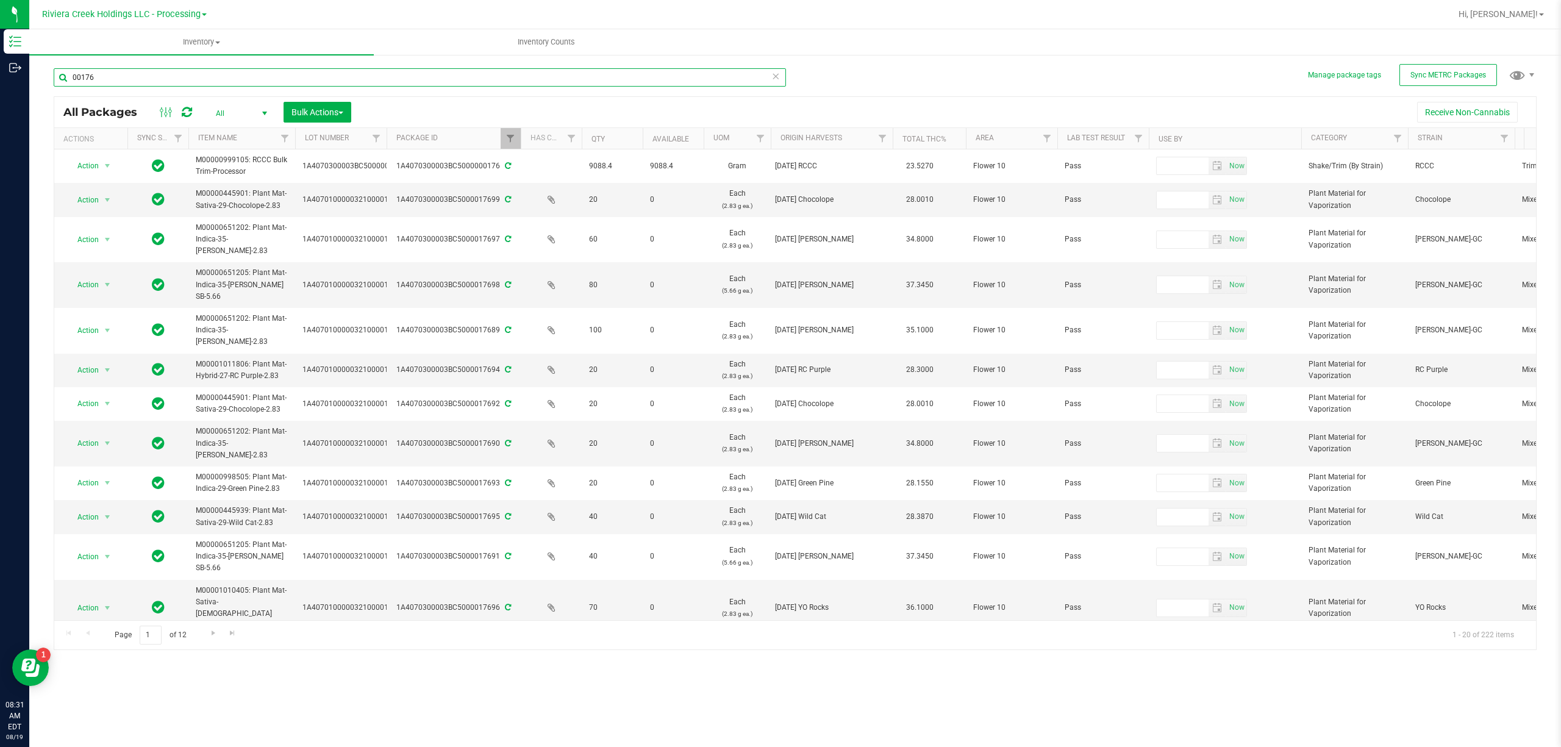
click at [234, 84] on input "00176" at bounding box center [420, 77] width 732 height 18
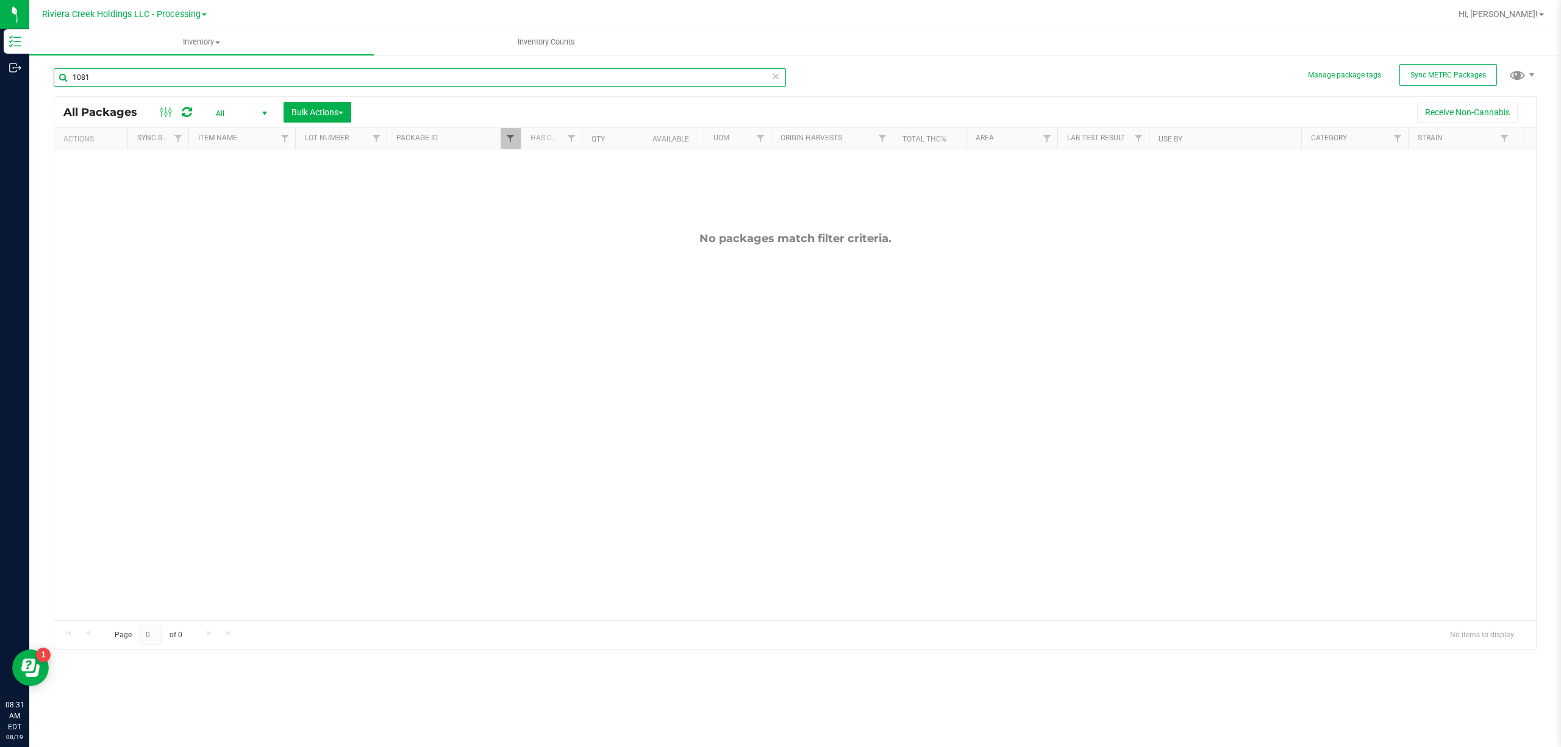
type input "1081"
click at [508, 137] on span "Filter" at bounding box center [510, 139] width 10 height 10
click at [544, 168] on input "00176" at bounding box center [571, 166] width 126 height 18
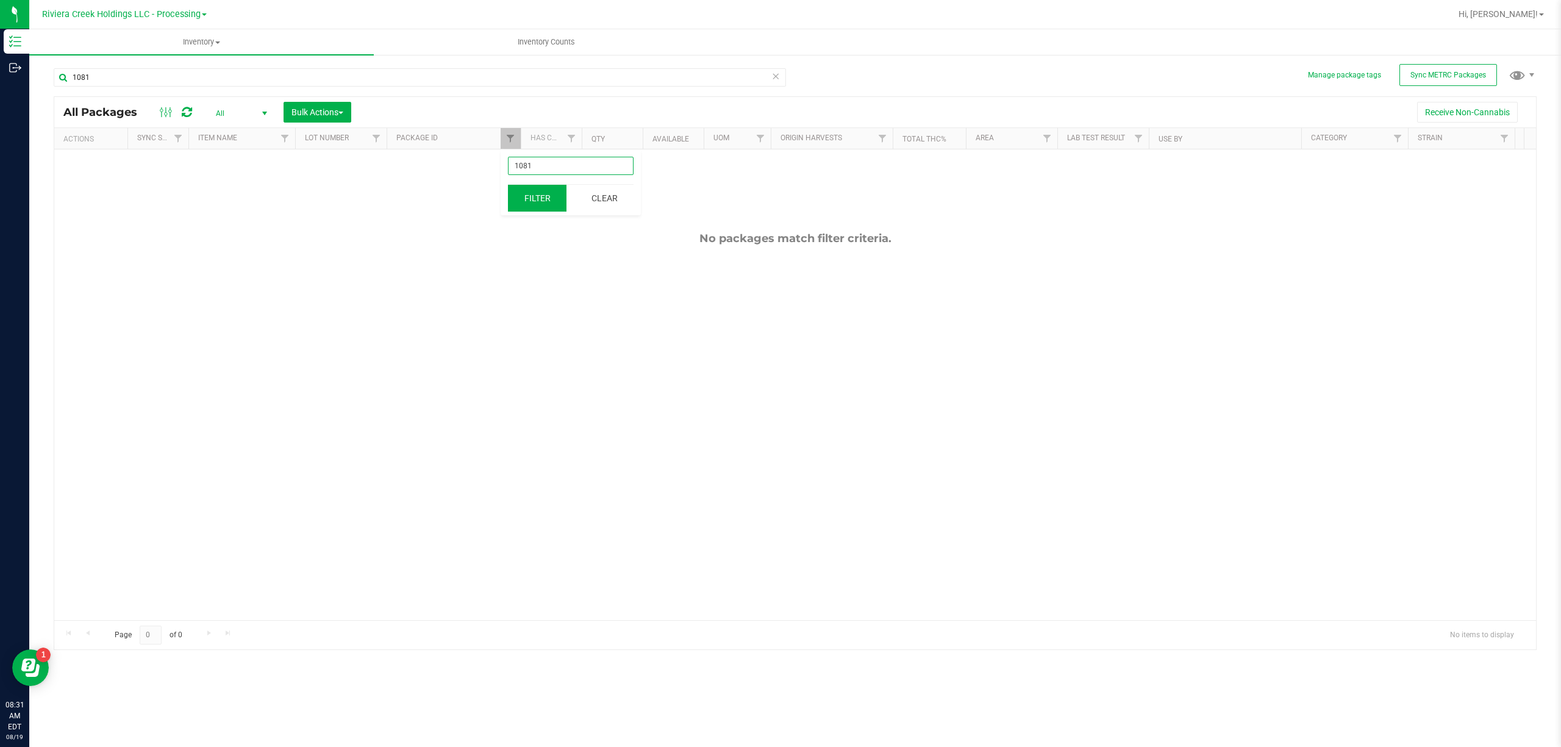
type input "1081"
click at [547, 195] on button "Filter" at bounding box center [537, 198] width 59 height 27
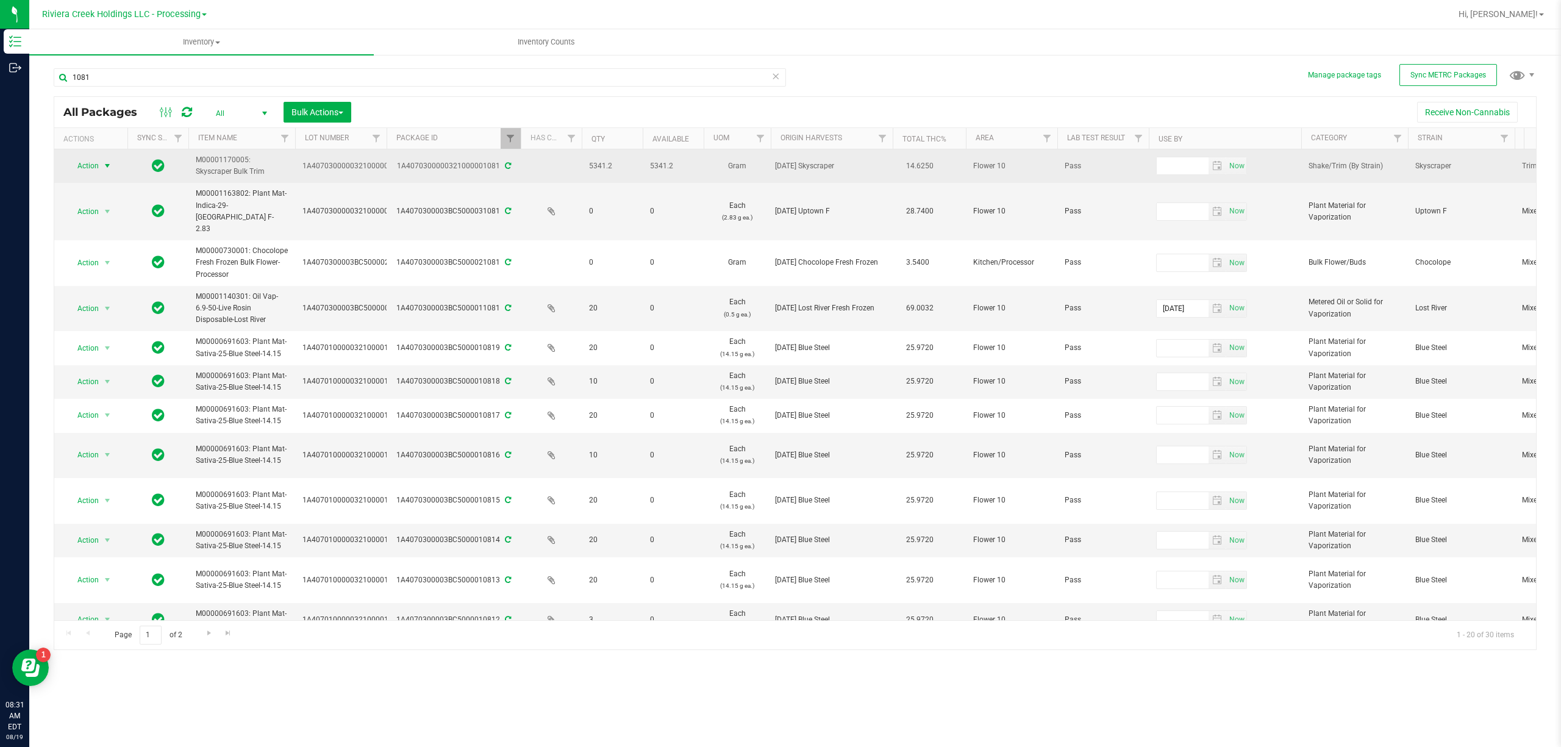
click at [93, 171] on span "Action" at bounding box center [82, 165] width 33 height 17
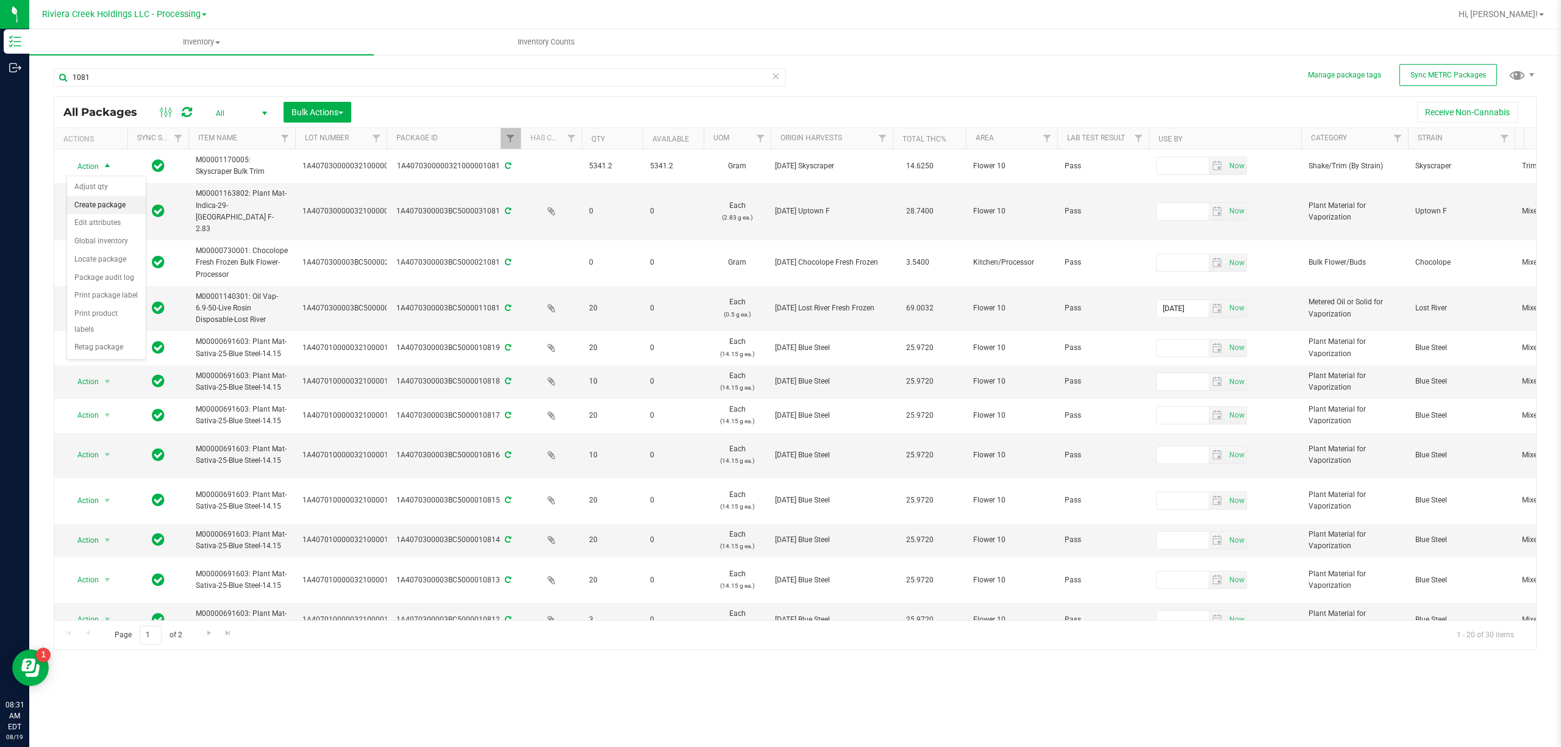
click at [121, 208] on li "Create package" at bounding box center [106, 205] width 79 height 18
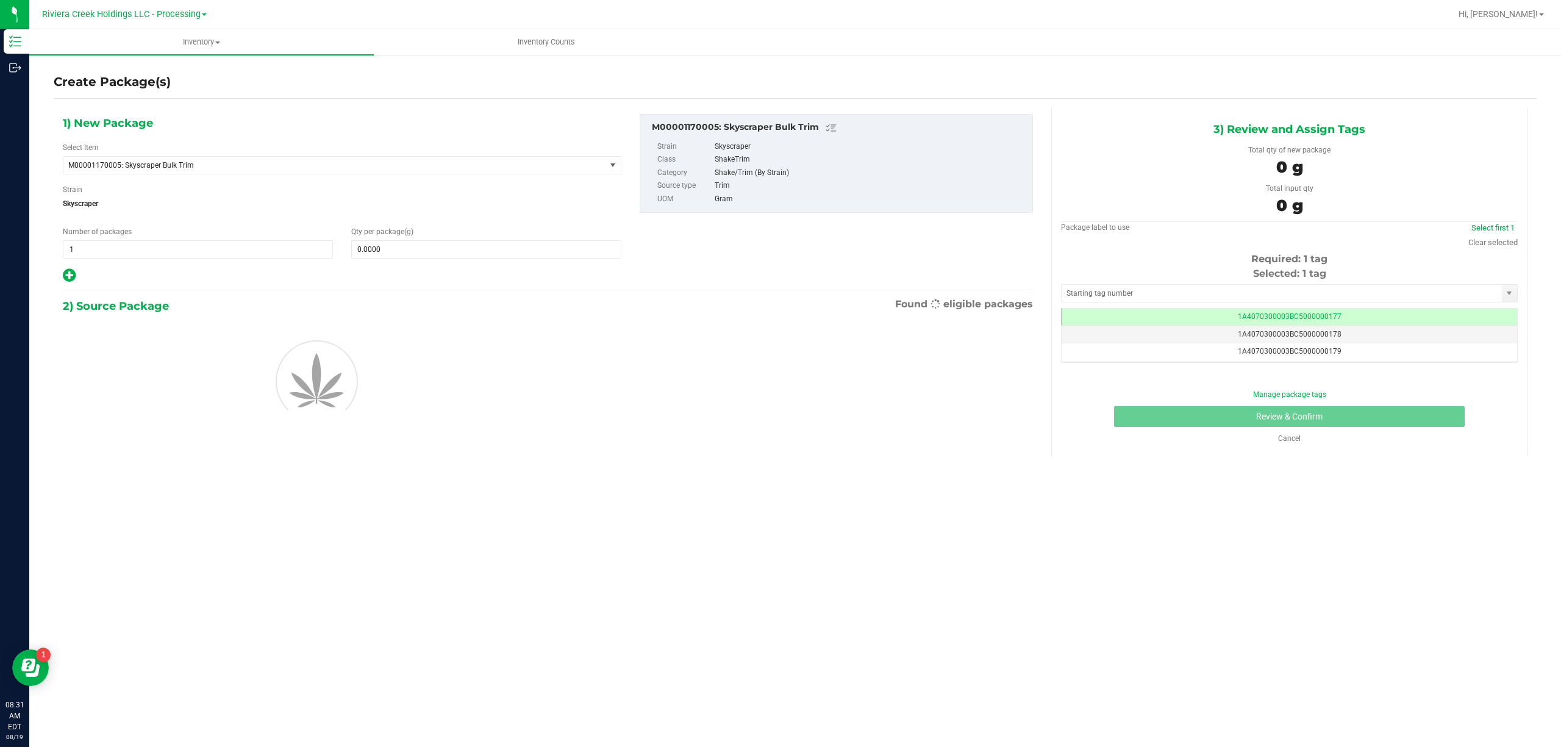
scroll to position [0, -1]
click at [261, 165] on span "M00001170005: Skyscraper Bulk Trim" at bounding box center [323, 165] width 511 height 9
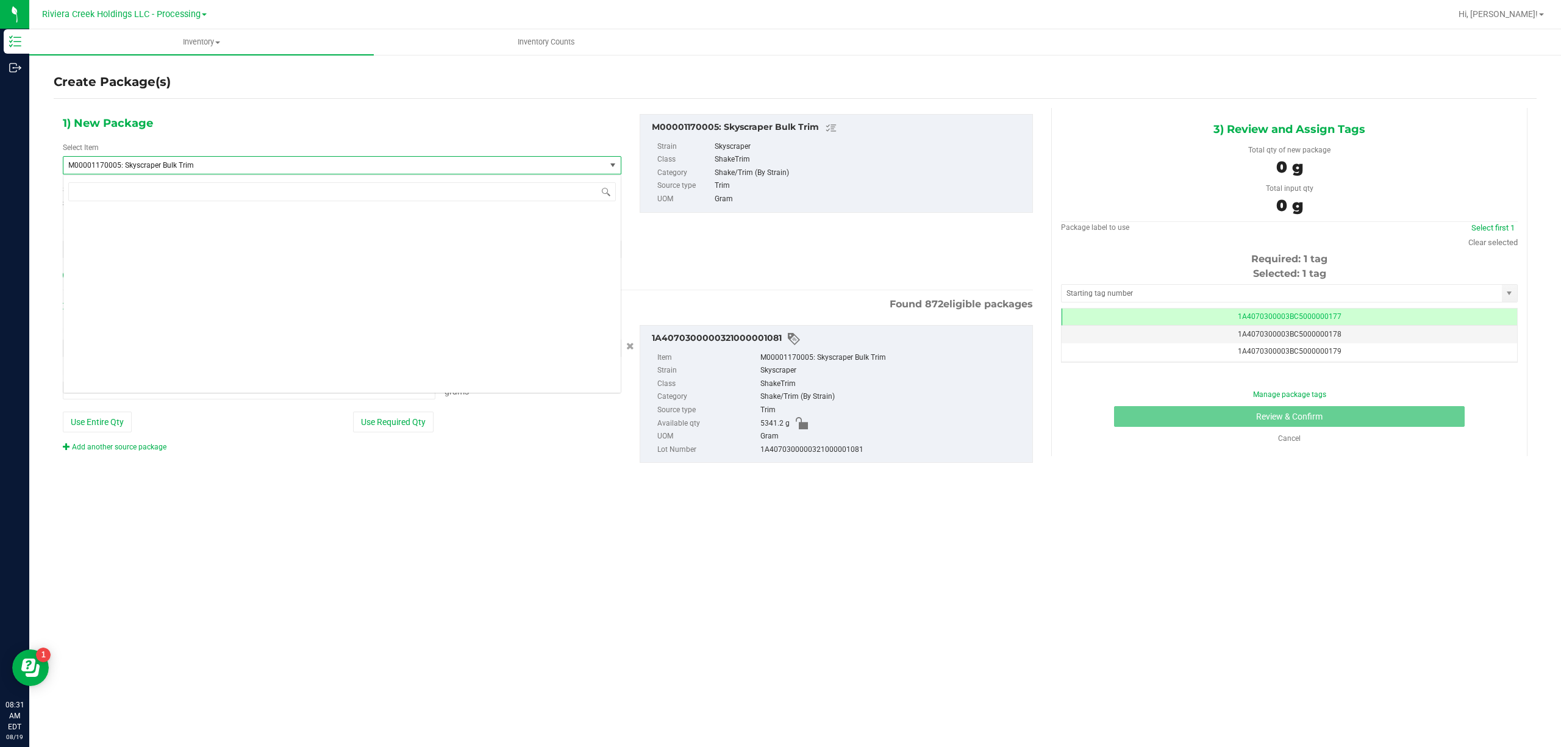
type input "0.0000 g"
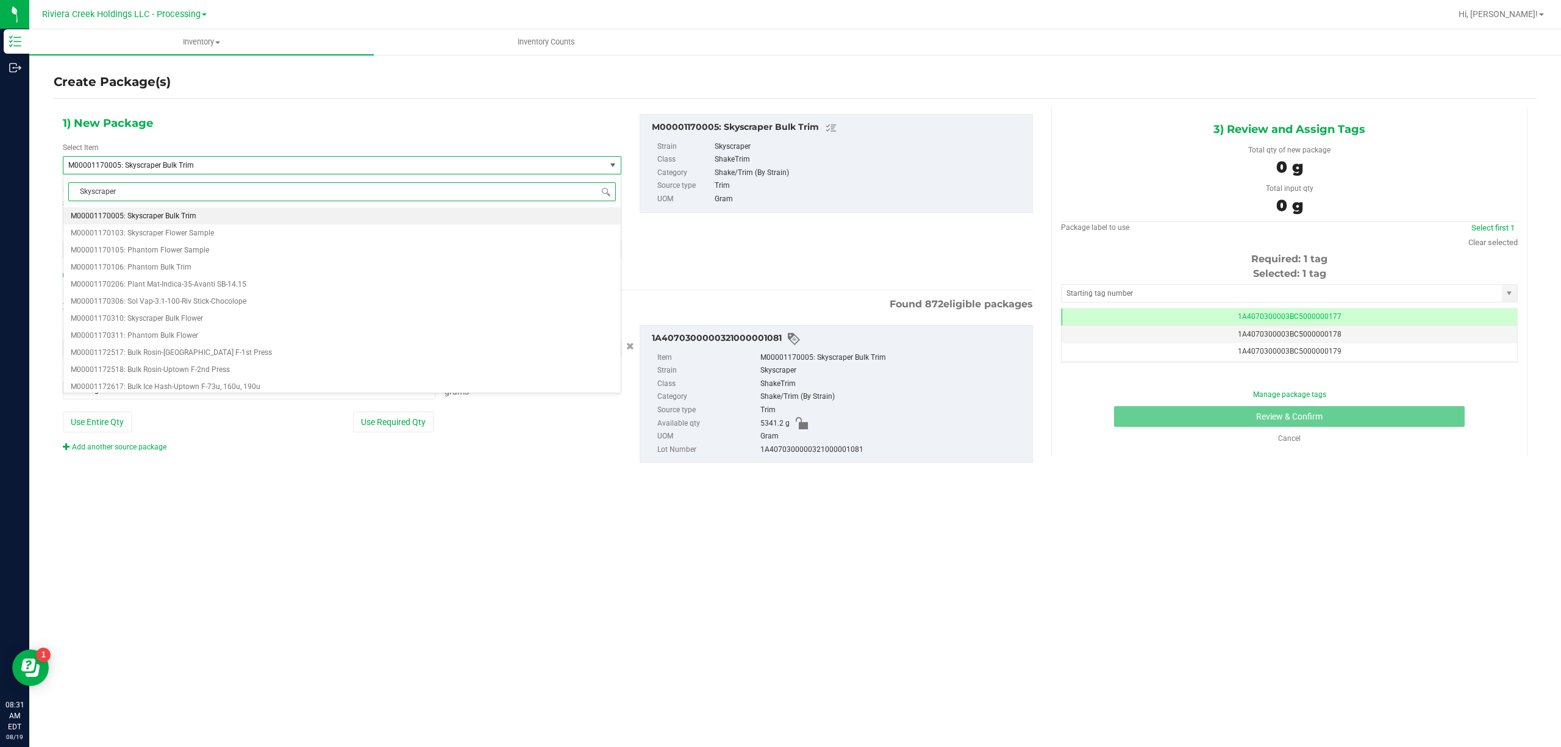
scroll to position [0, 0]
type input "Skyscraper Bulk"
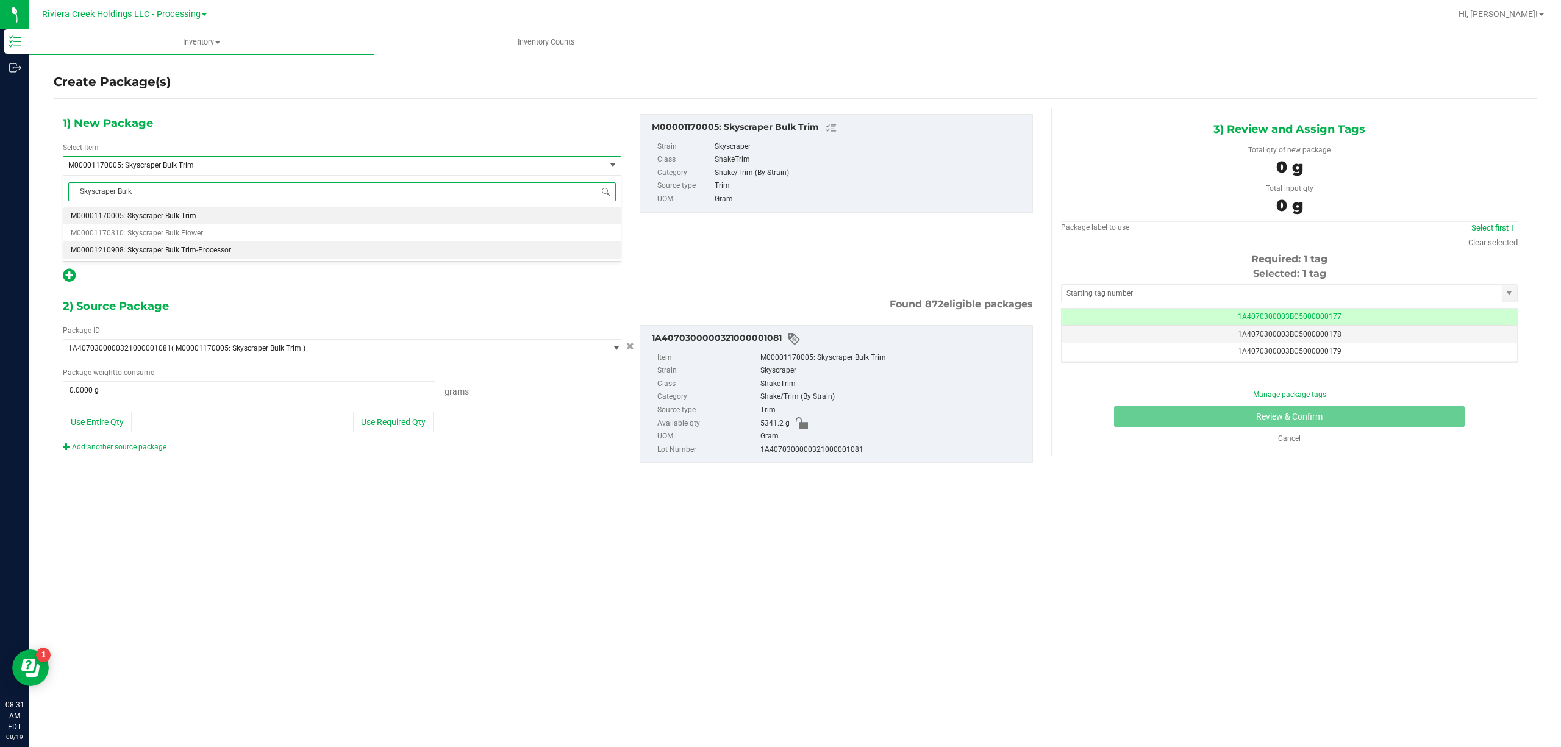
click at [228, 254] on span "M00001210908: Skyscraper Bulk Trim-Processor" at bounding box center [151, 250] width 160 height 9
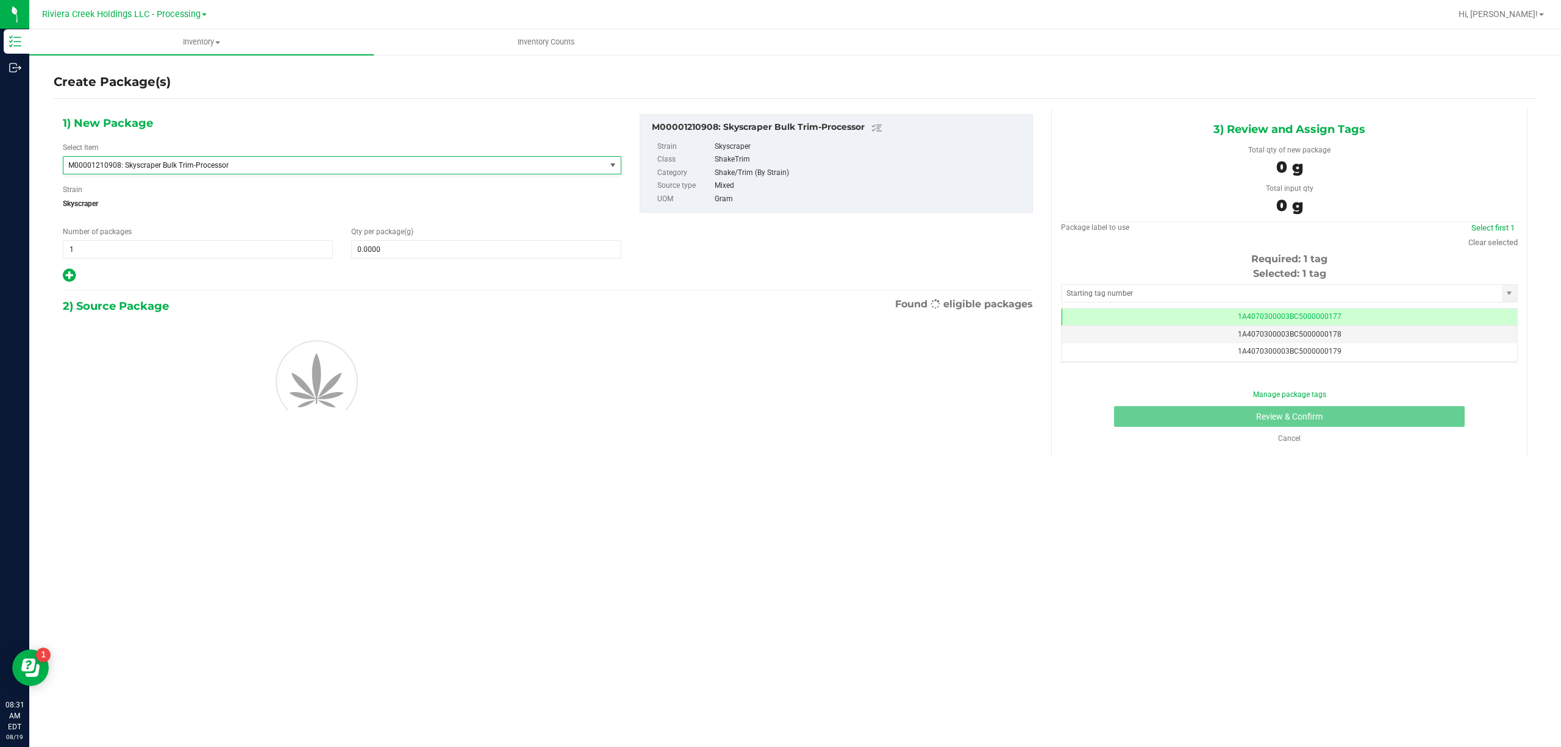
type input "0.0000"
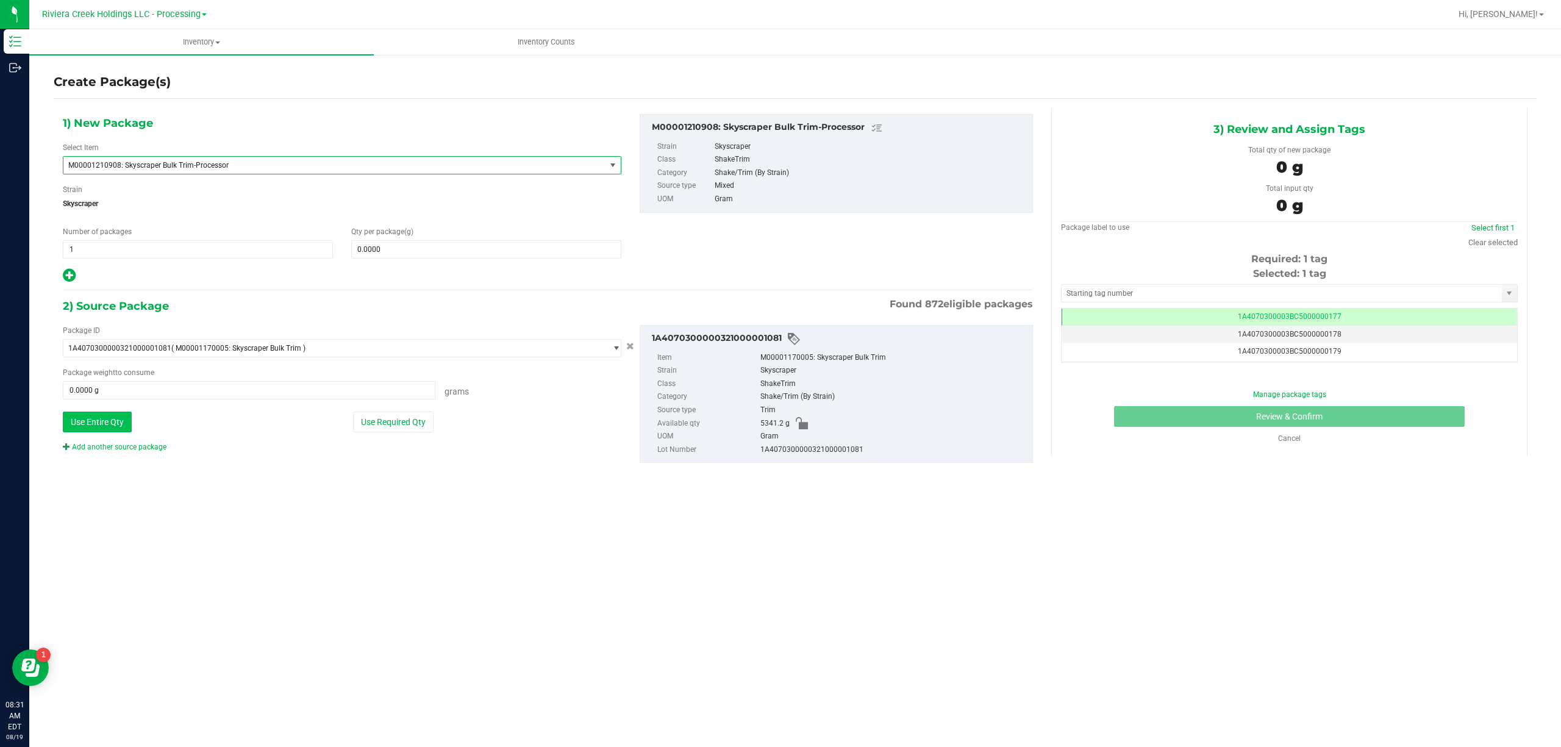
click at [103, 427] on button "Use Entire Qty" at bounding box center [97, 422] width 69 height 21
type input "5341.2000 g"
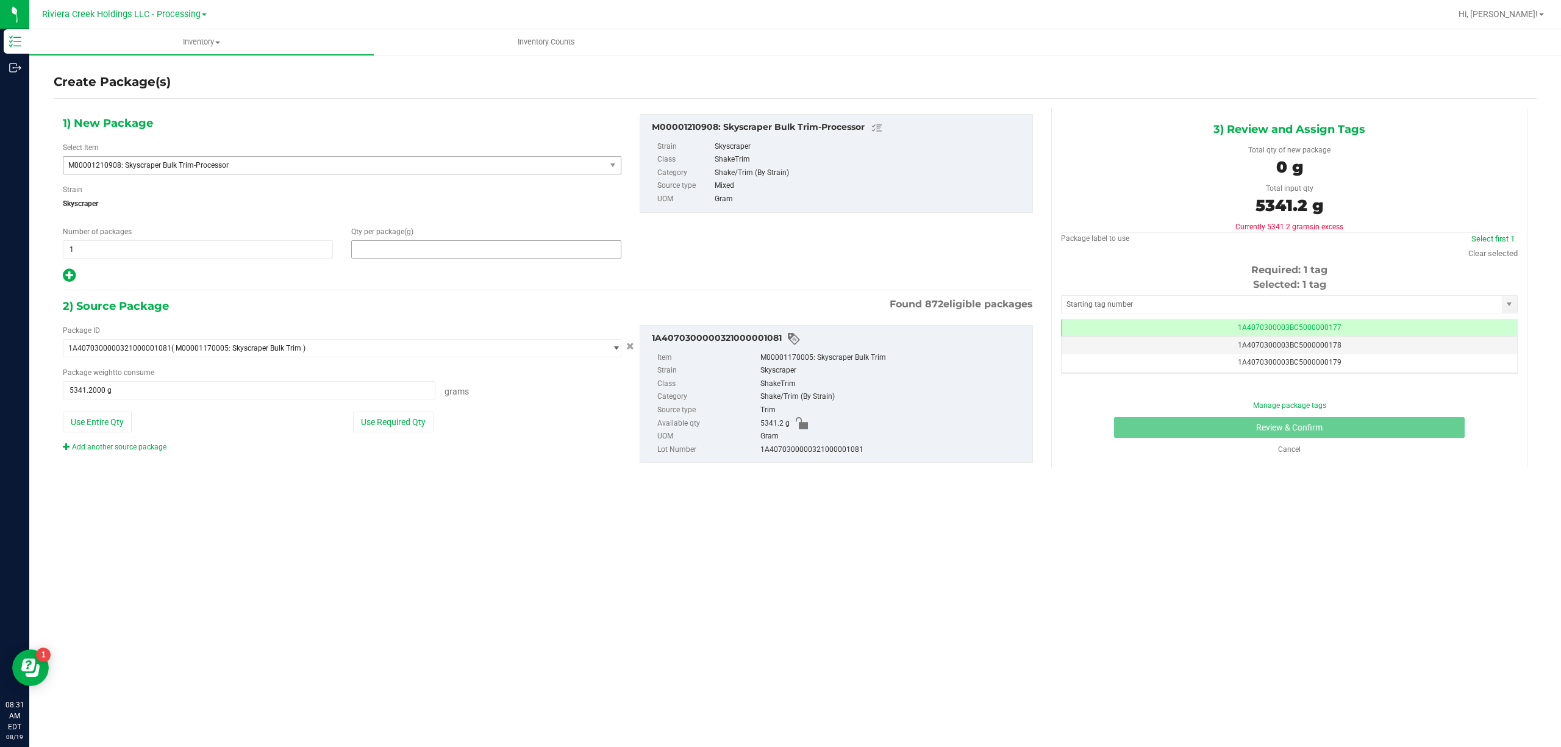
click at [413, 250] on span at bounding box center [486, 249] width 270 height 18
type input "5341.2"
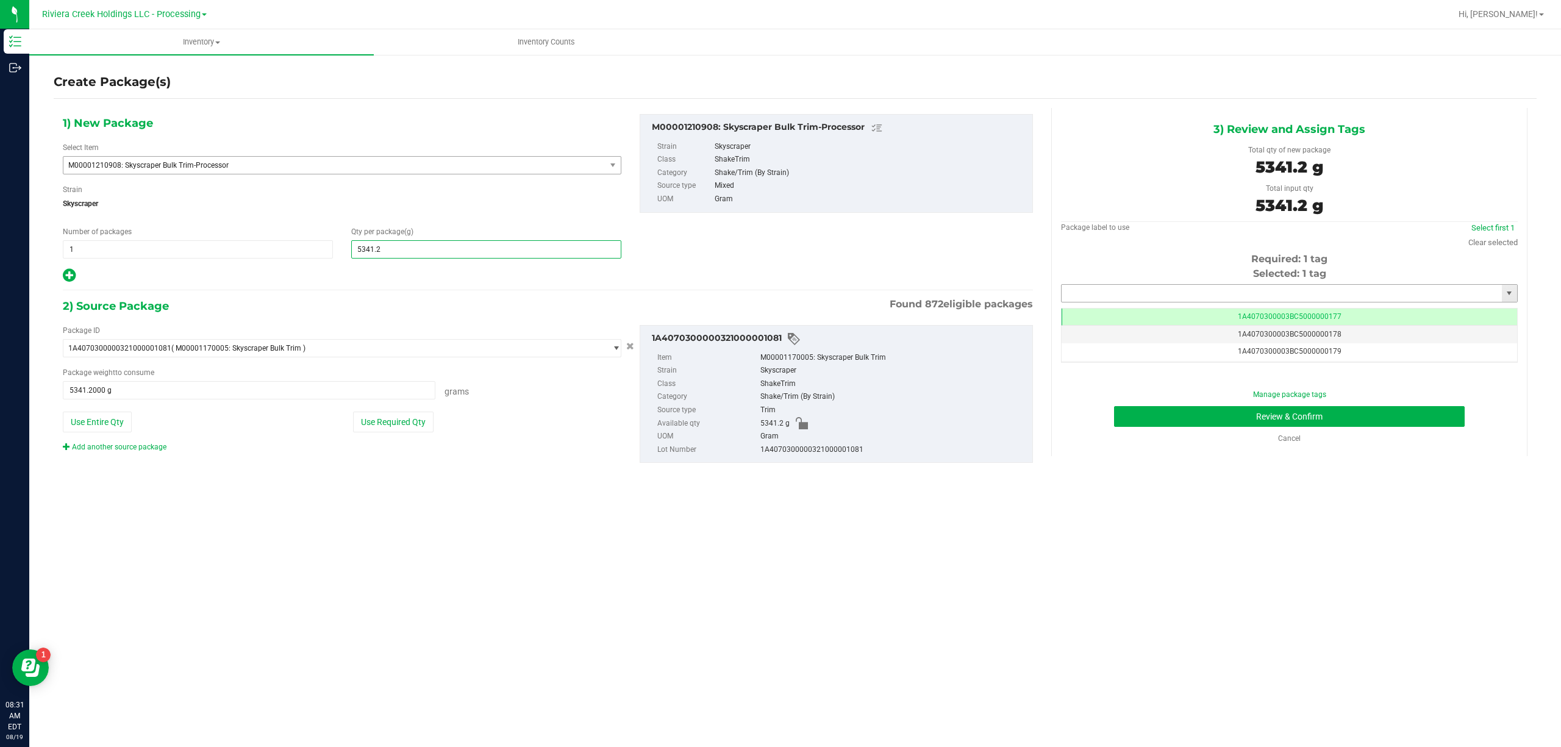
type input "5,341.2000"
click at [1155, 296] on input "text" at bounding box center [1281, 293] width 440 height 17
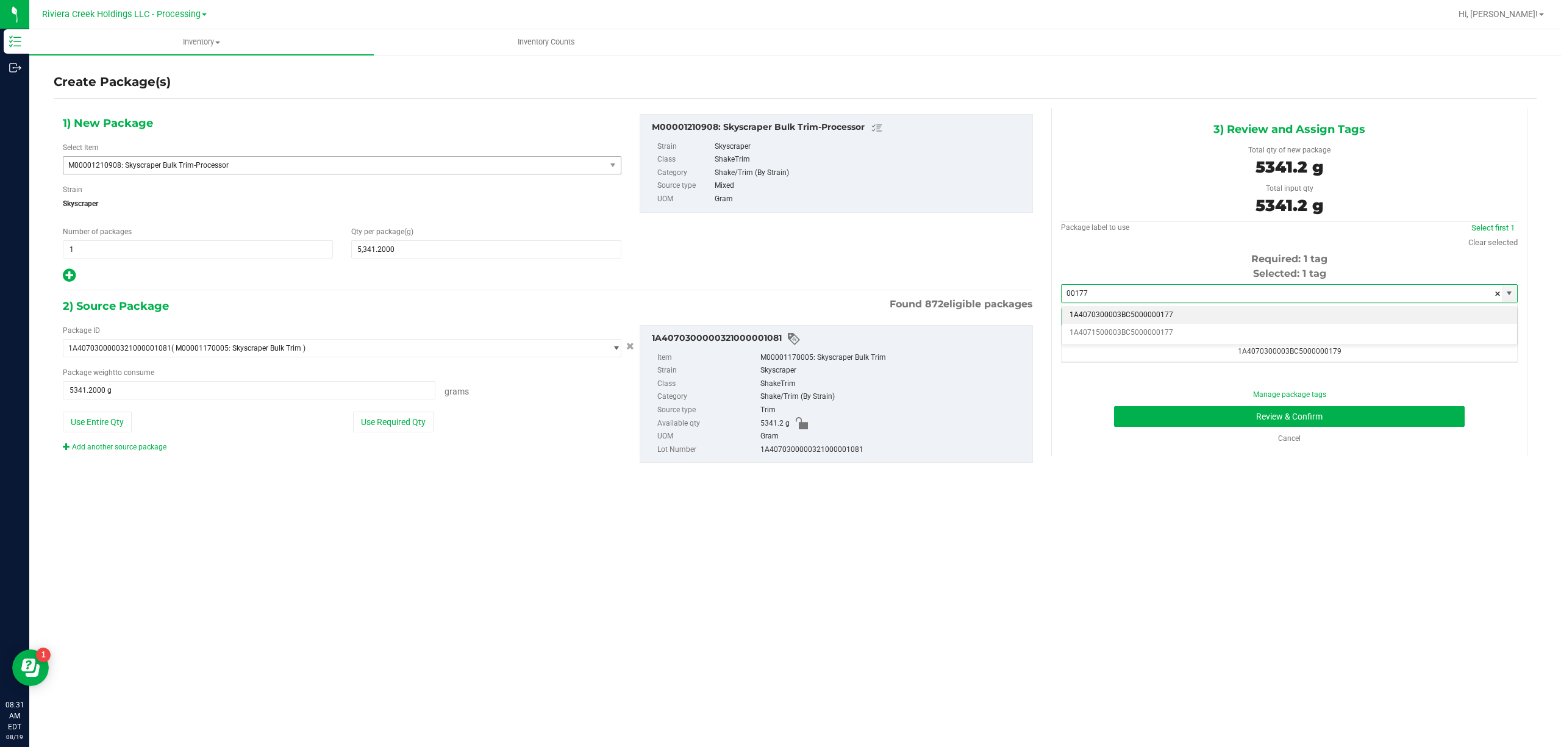
click at [1172, 315] on li "1A4070300003BC5000000177" at bounding box center [1289, 315] width 455 height 18
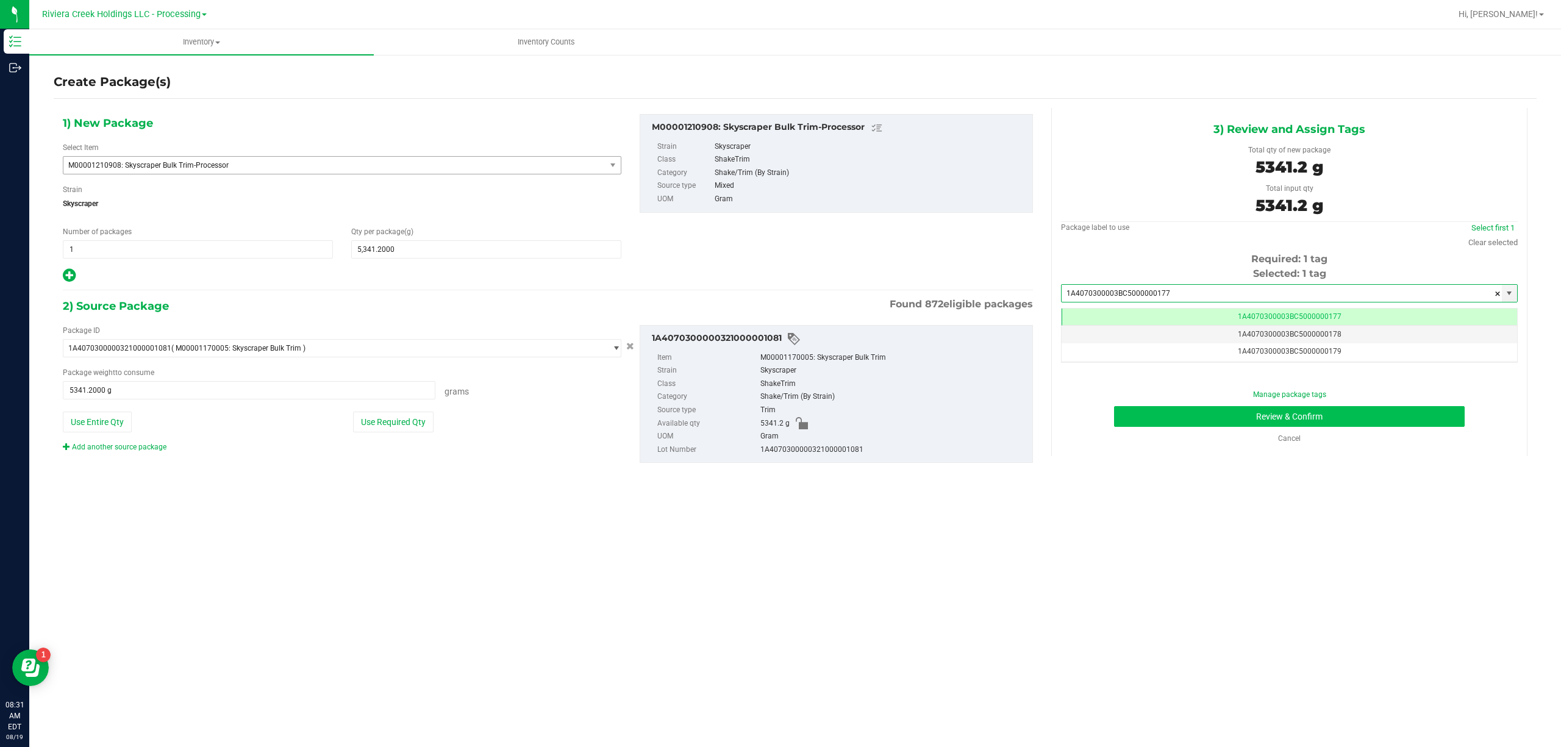
type input "1A4070300003BC5000000177"
click at [1288, 417] on button "Review & Confirm" at bounding box center [1289, 416] width 351 height 21
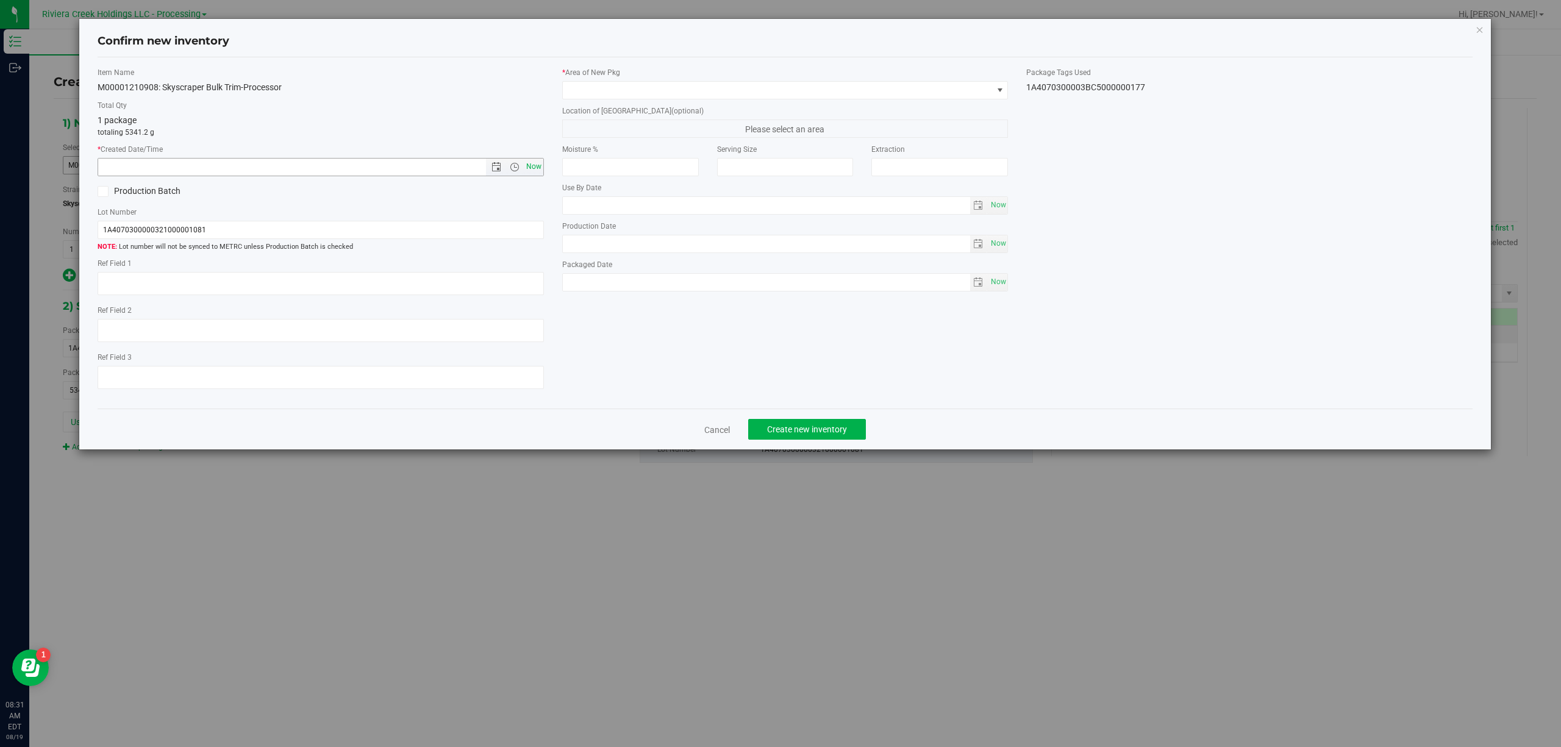
click at [530, 169] on span "Now" at bounding box center [533, 167] width 21 height 18
type input "[DATE] 8:31 AM"
click at [588, 98] on span at bounding box center [778, 90] width 430 height 17
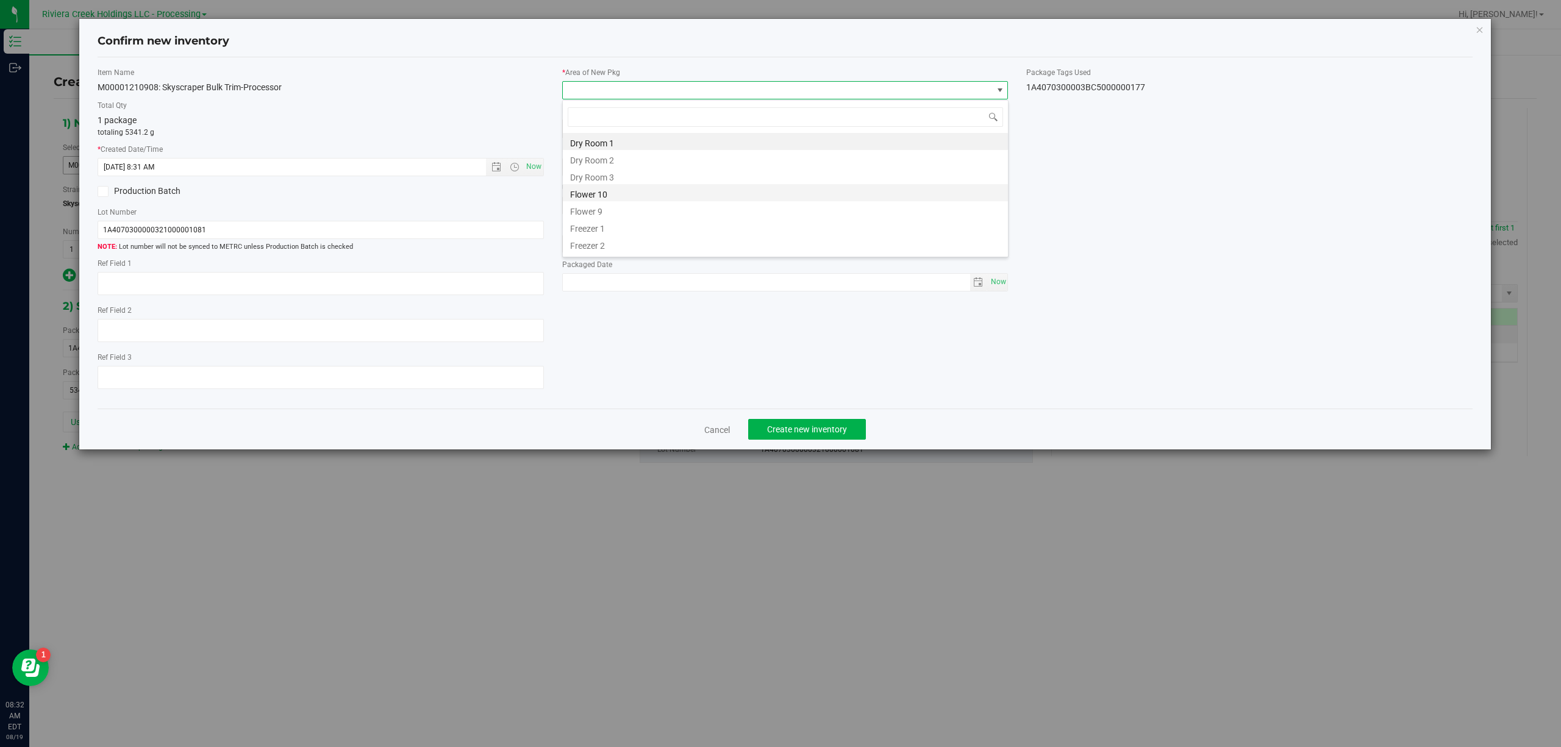
click at [606, 194] on li "Flower 10" at bounding box center [785, 192] width 445 height 17
click at [1088, 88] on div "1A4070300003BC5000000177" at bounding box center [1249, 87] width 446 height 13
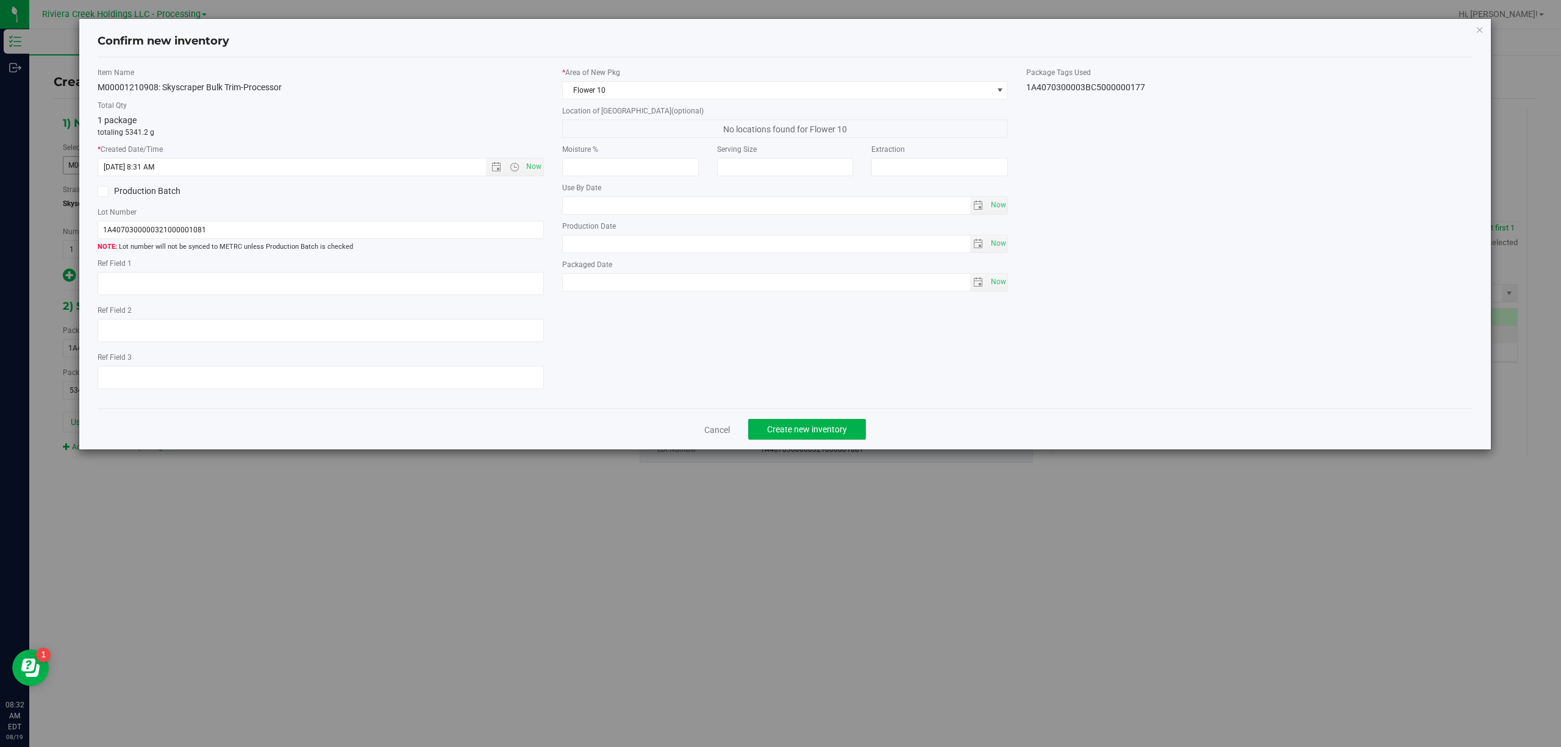
click at [1088, 88] on div "1A4070300003BC5000000177" at bounding box center [1249, 87] width 446 height 13
copy div "1A4070300003BC5000000177 Cancel Create new inventory"
click at [248, 224] on input "1A4070300000321000001081" at bounding box center [321, 230] width 446 height 18
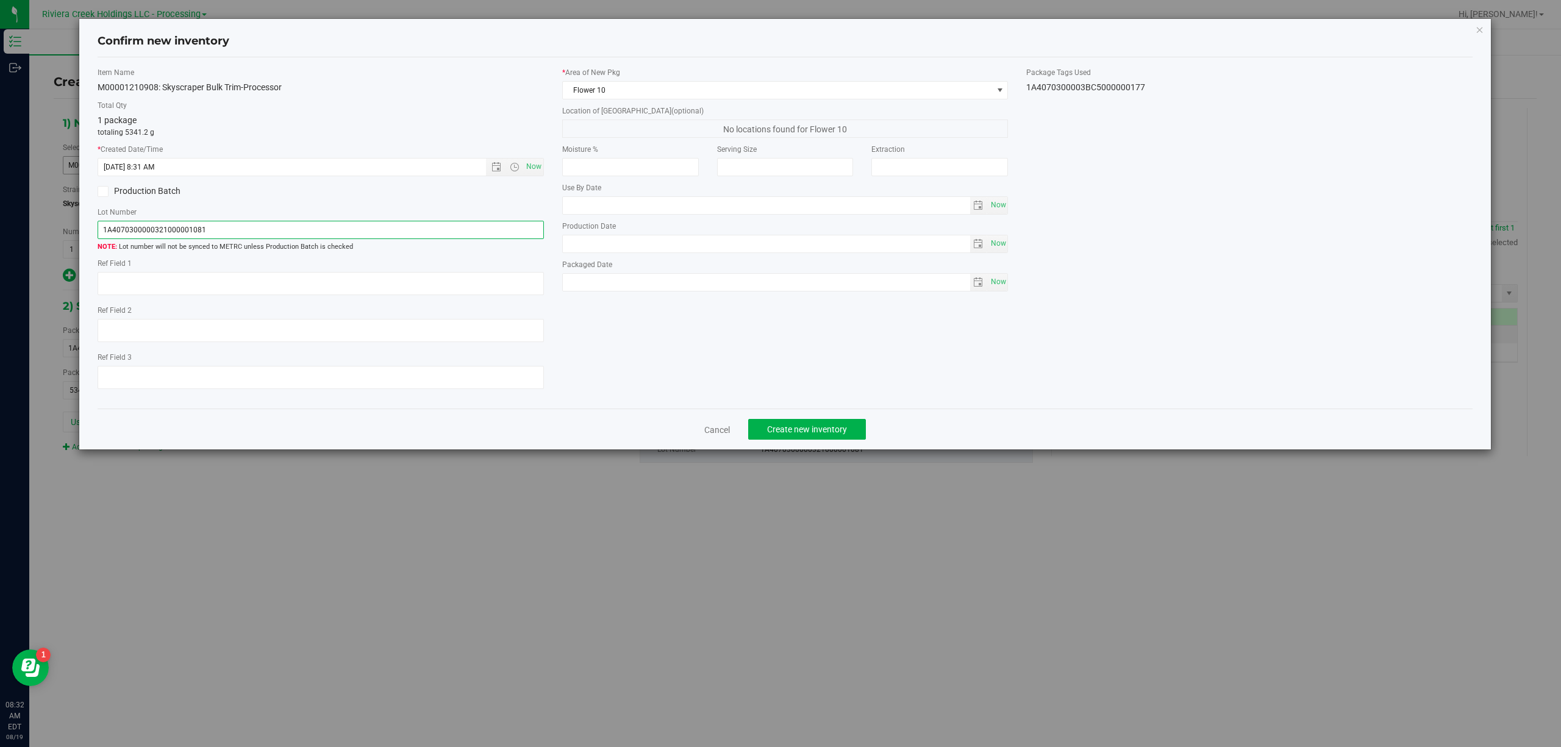
click at [247, 225] on input "1A4070300000321000001081" at bounding box center [321, 230] width 446 height 18
click at [246, 225] on input "1A4070300000321000001081" at bounding box center [321, 230] width 446 height 18
paste input "3BC5000000177"
type input "1A4070300003BC5000000177"
click at [251, 291] on textarea at bounding box center [321, 283] width 446 height 23
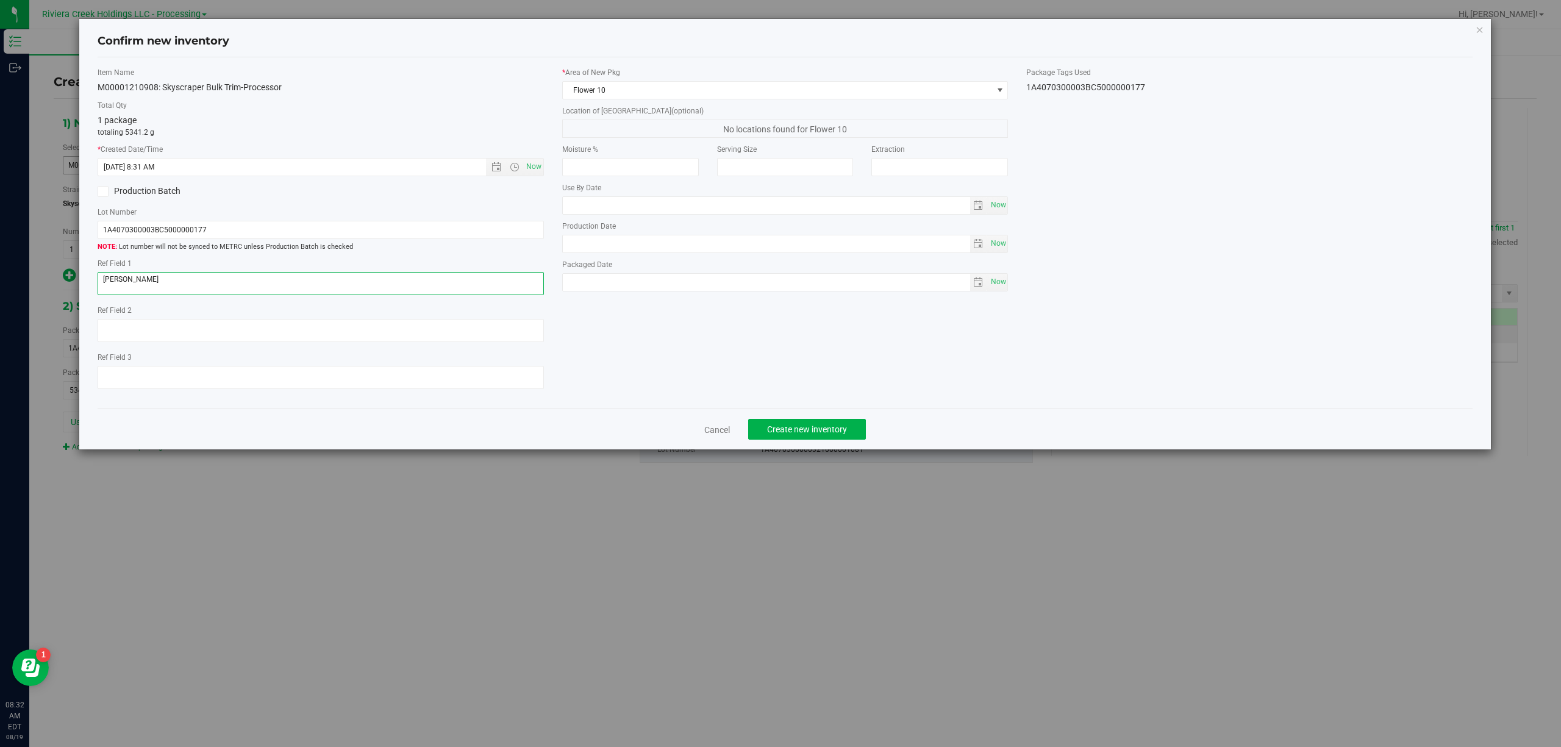
type textarea "[PERSON_NAME]"
click at [744, 359] on div "Item Name M00001210908: Skyscraper Bulk Trim-Processor Total Qty 1 package tota…" at bounding box center [785, 233] width 1394 height 332
click at [814, 429] on span "Create new inventory" at bounding box center [807, 429] width 80 height 10
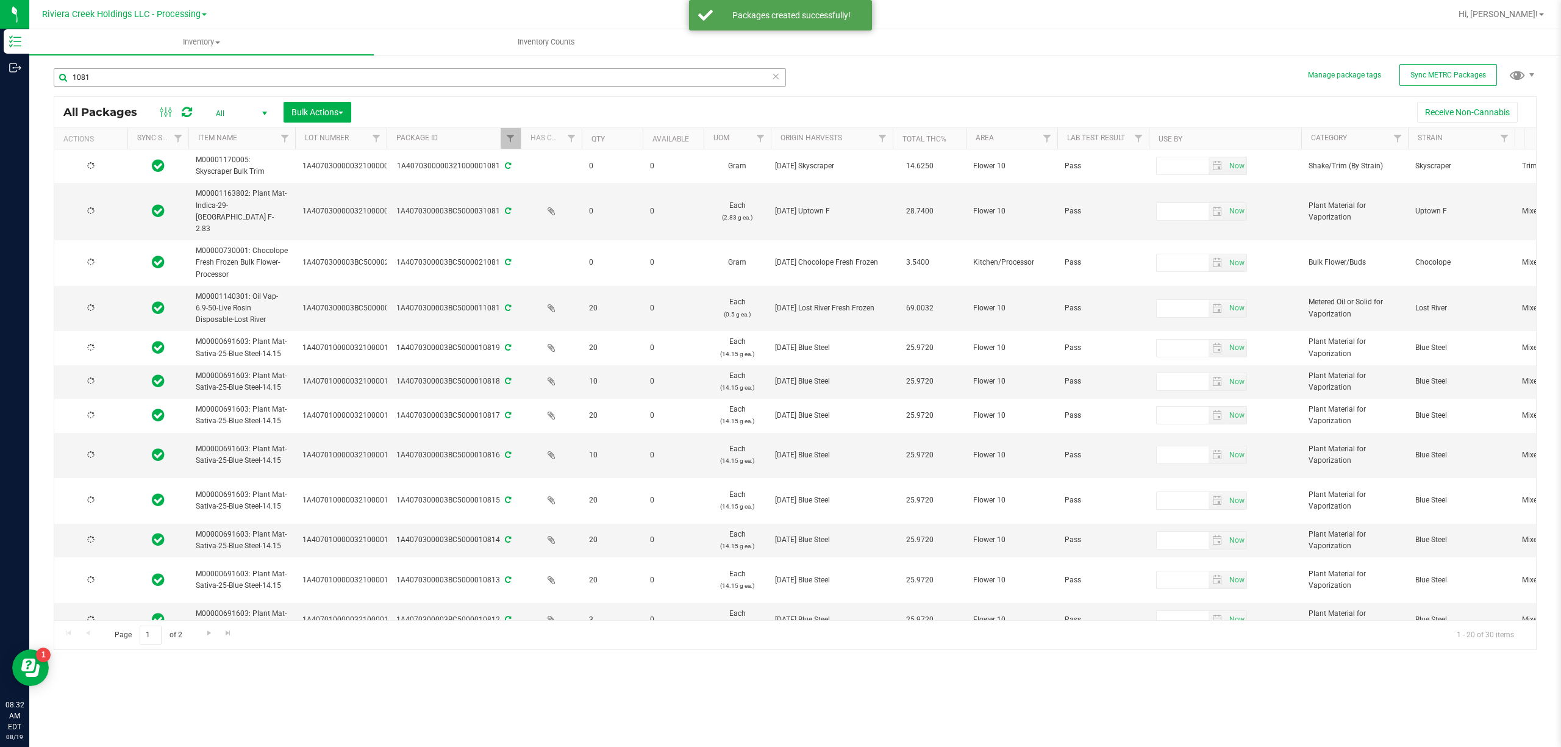
type input "[DATE]"
click at [123, 82] on input "1081" at bounding box center [420, 77] width 732 height 18
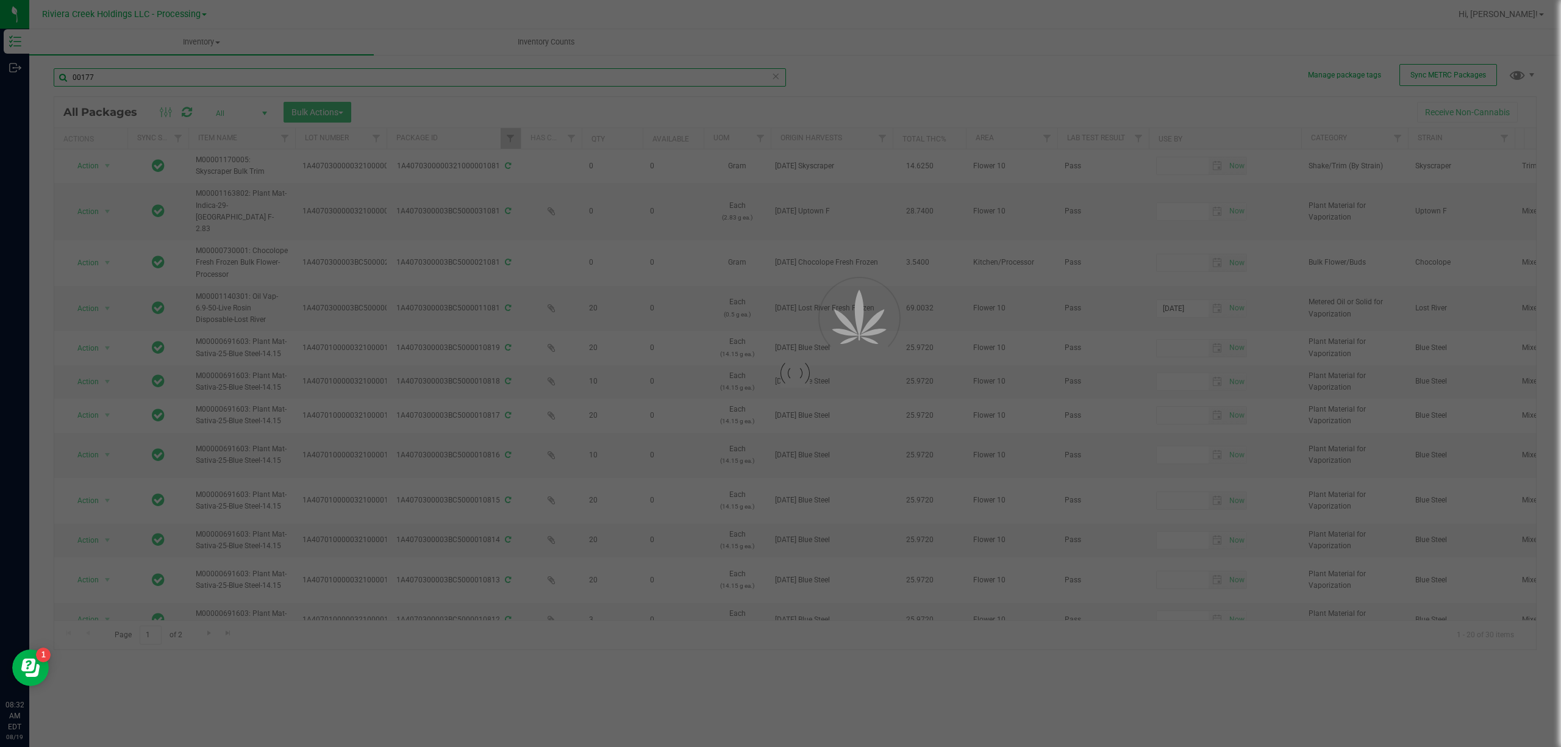
type input "00177"
drag, startPoint x: 515, startPoint y: 149, endPoint x: 511, endPoint y: 137, distance: 12.7
click at [511, 137] on div at bounding box center [794, 373] width 1481 height 552
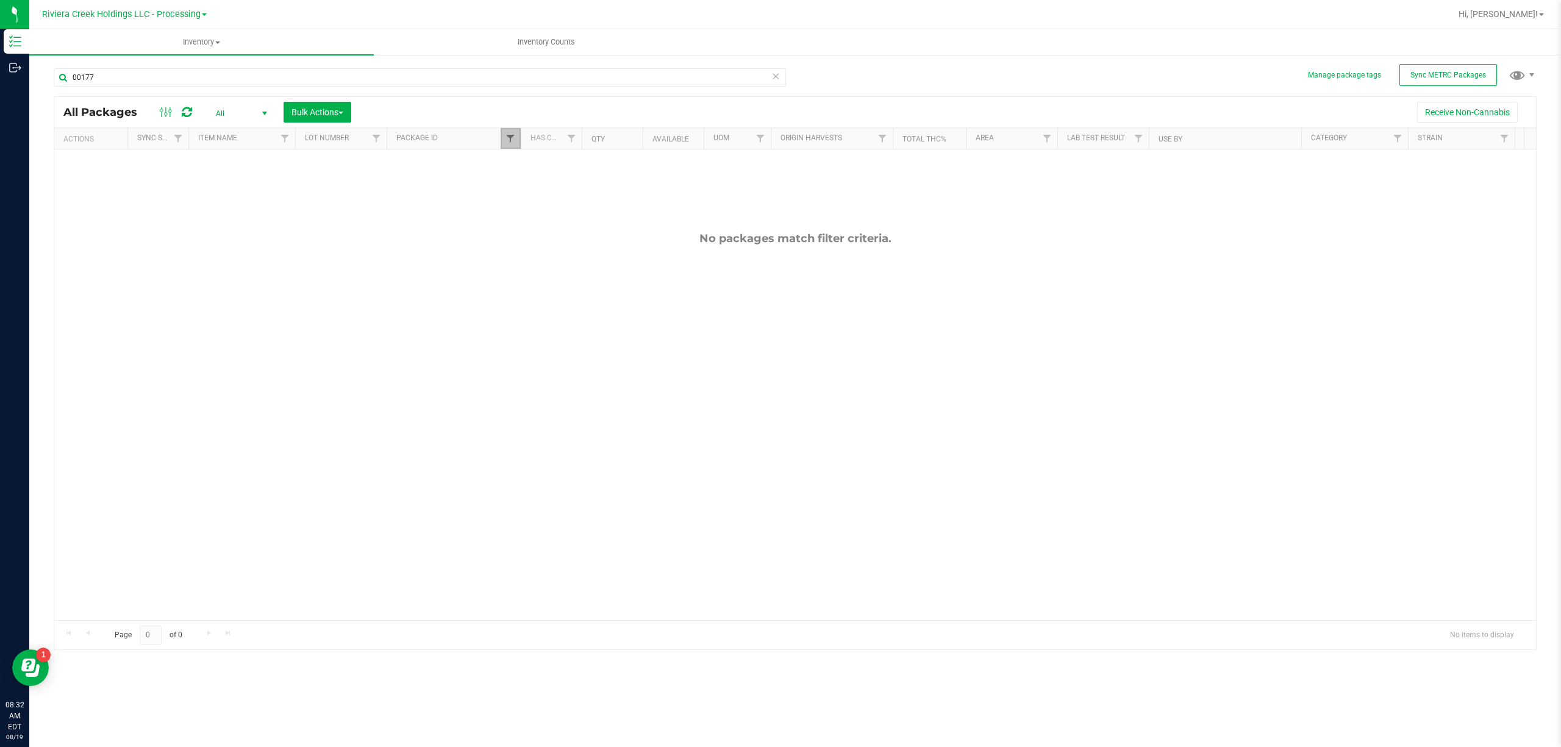
click at [511, 137] on span "Filter" at bounding box center [510, 139] width 10 height 10
click at [551, 171] on input "1081" at bounding box center [571, 166] width 126 height 18
click at [552, 166] on input "10177" at bounding box center [571, 166] width 126 height 18
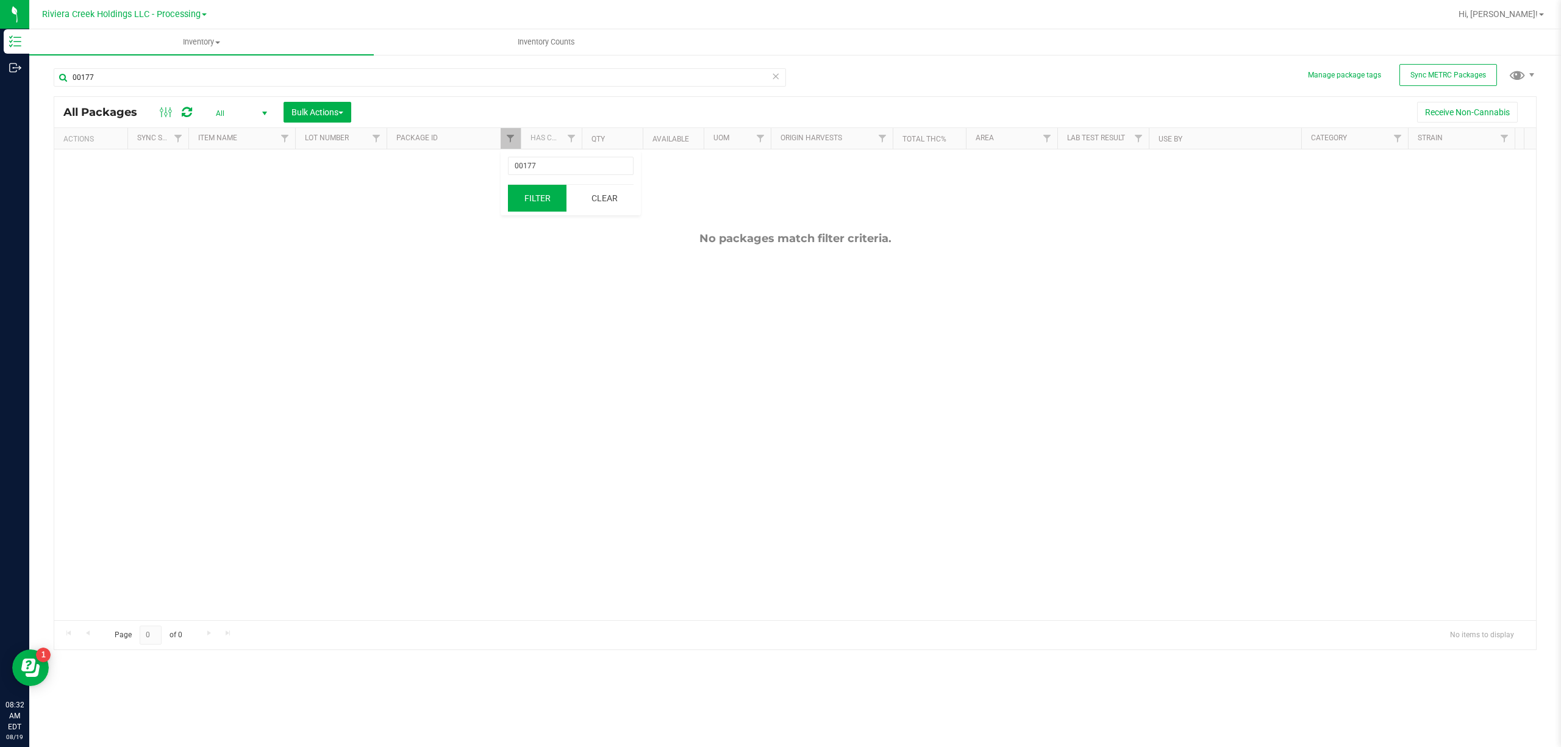
click at [535, 196] on button "Filter" at bounding box center [537, 198] width 59 height 27
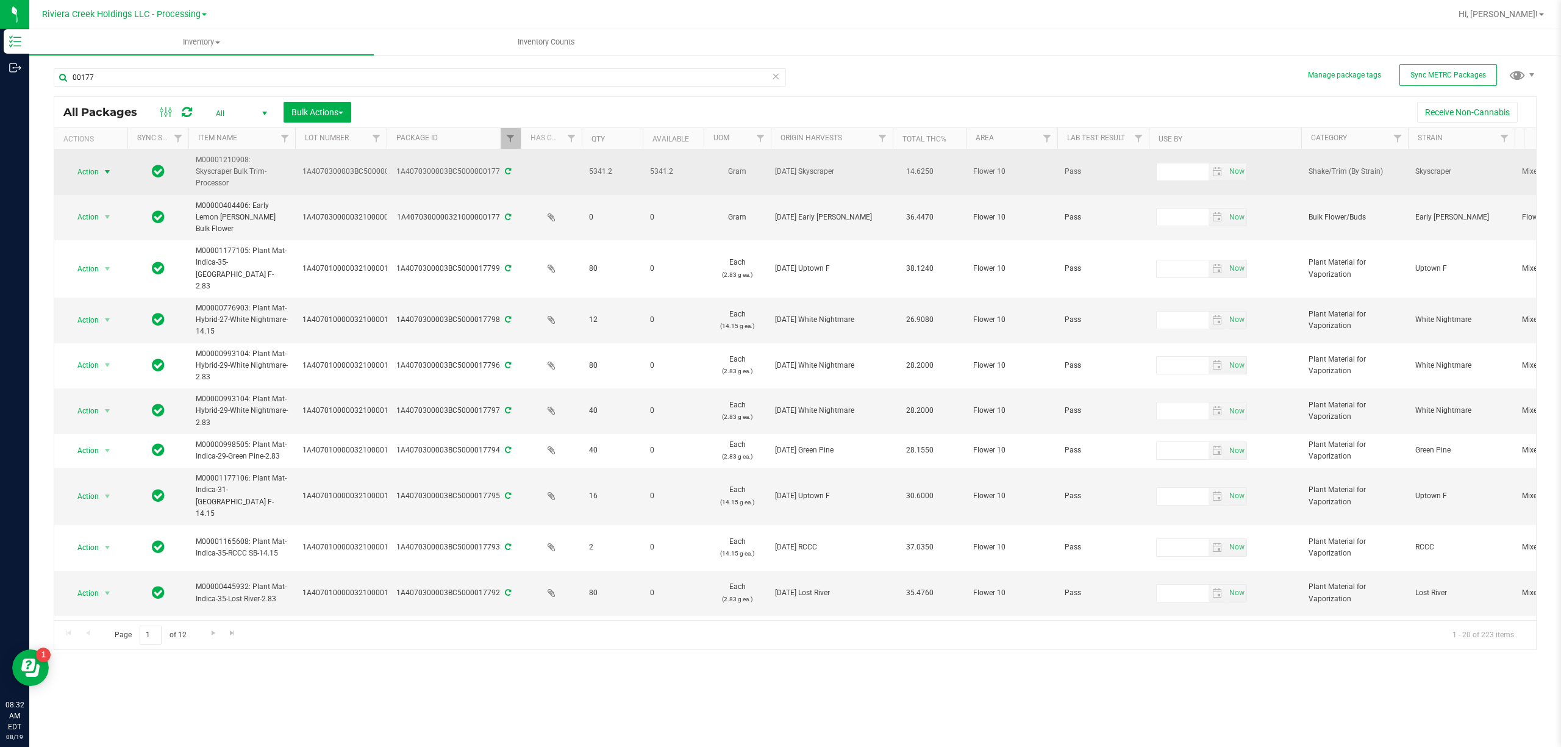
click at [101, 166] on span "select" at bounding box center [107, 171] width 15 height 17
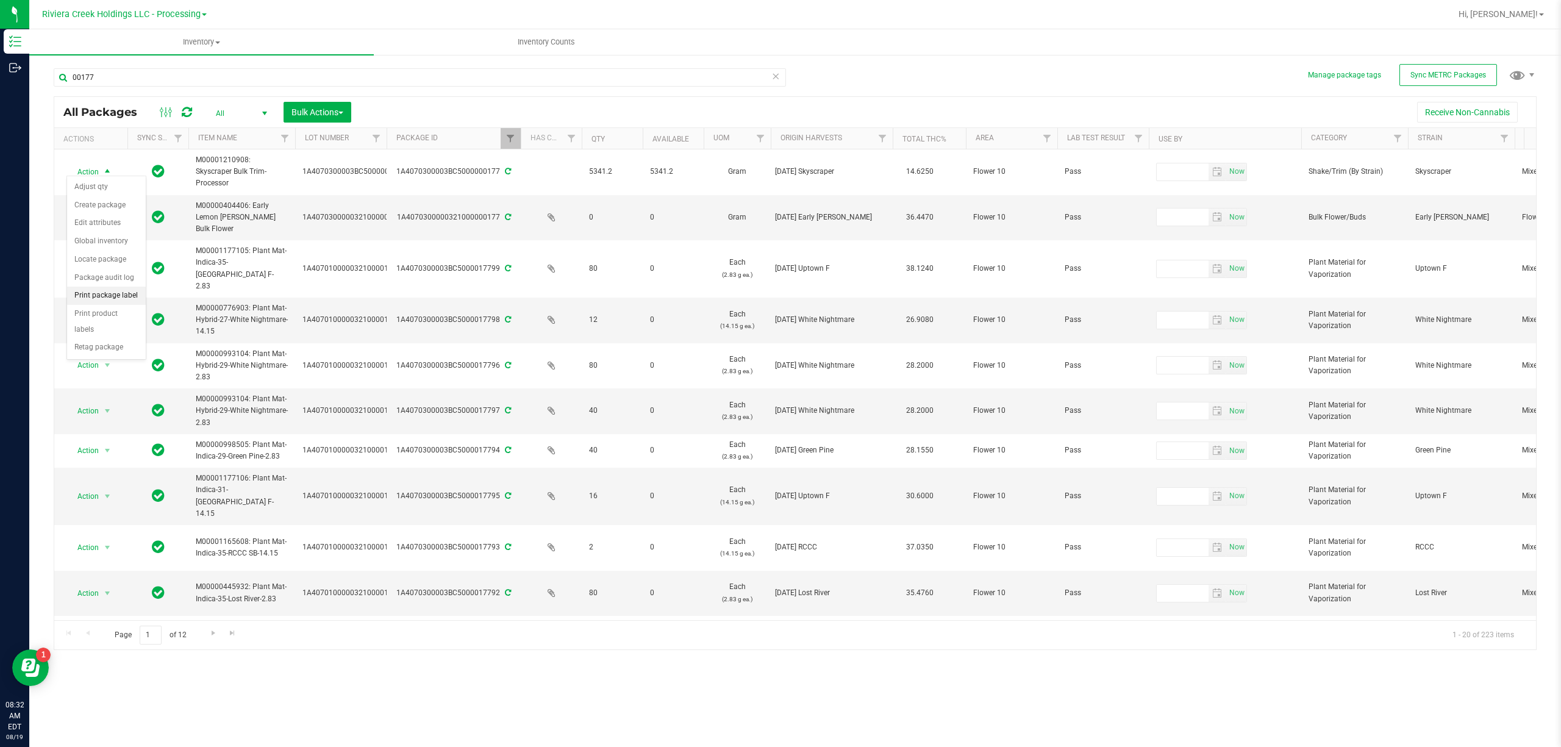
click at [122, 293] on li "Print package label" at bounding box center [106, 296] width 79 height 18
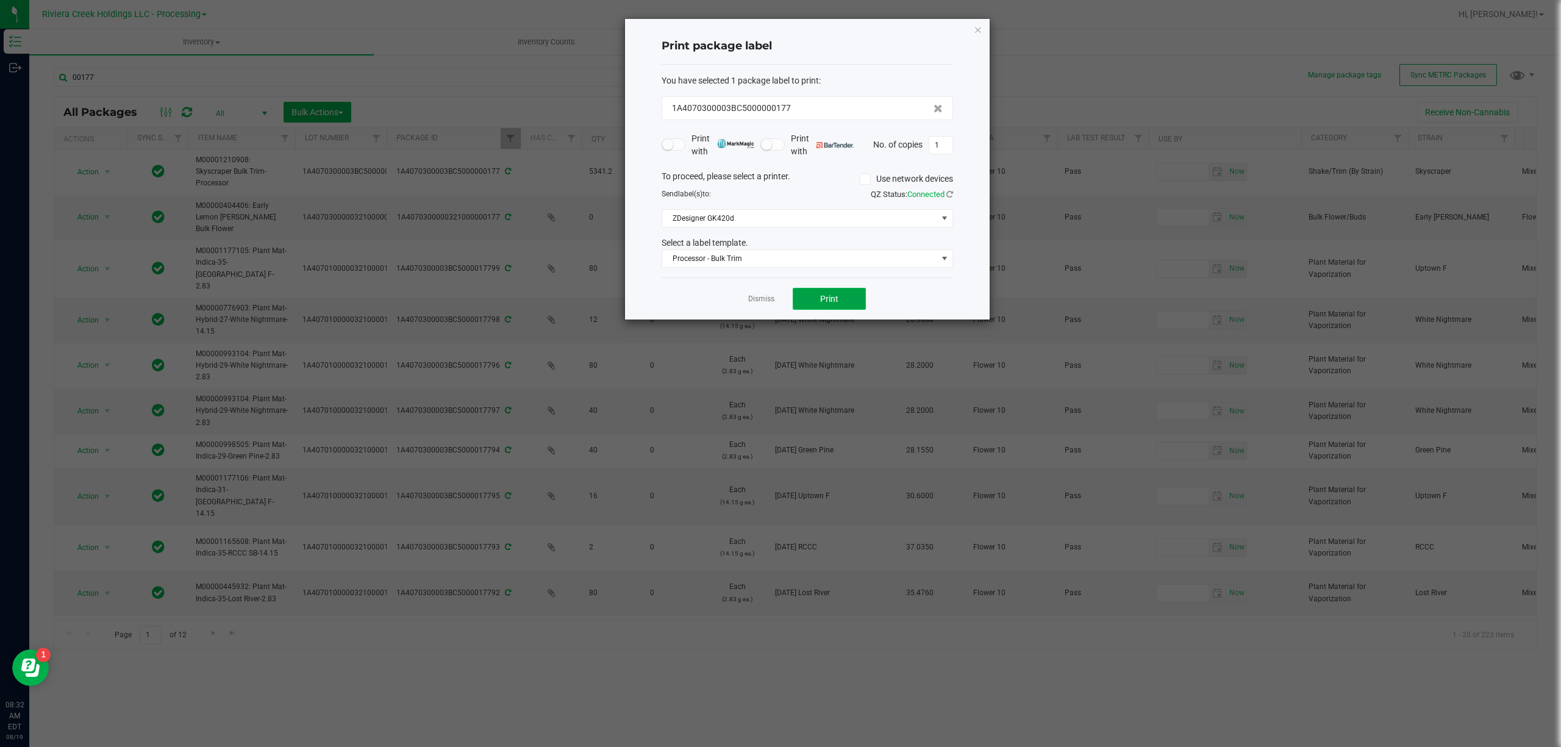
click at [814, 300] on button "Print" at bounding box center [829, 299] width 73 height 22
click at [783, 257] on span "Processor - Bulk Trim" at bounding box center [799, 258] width 275 height 17
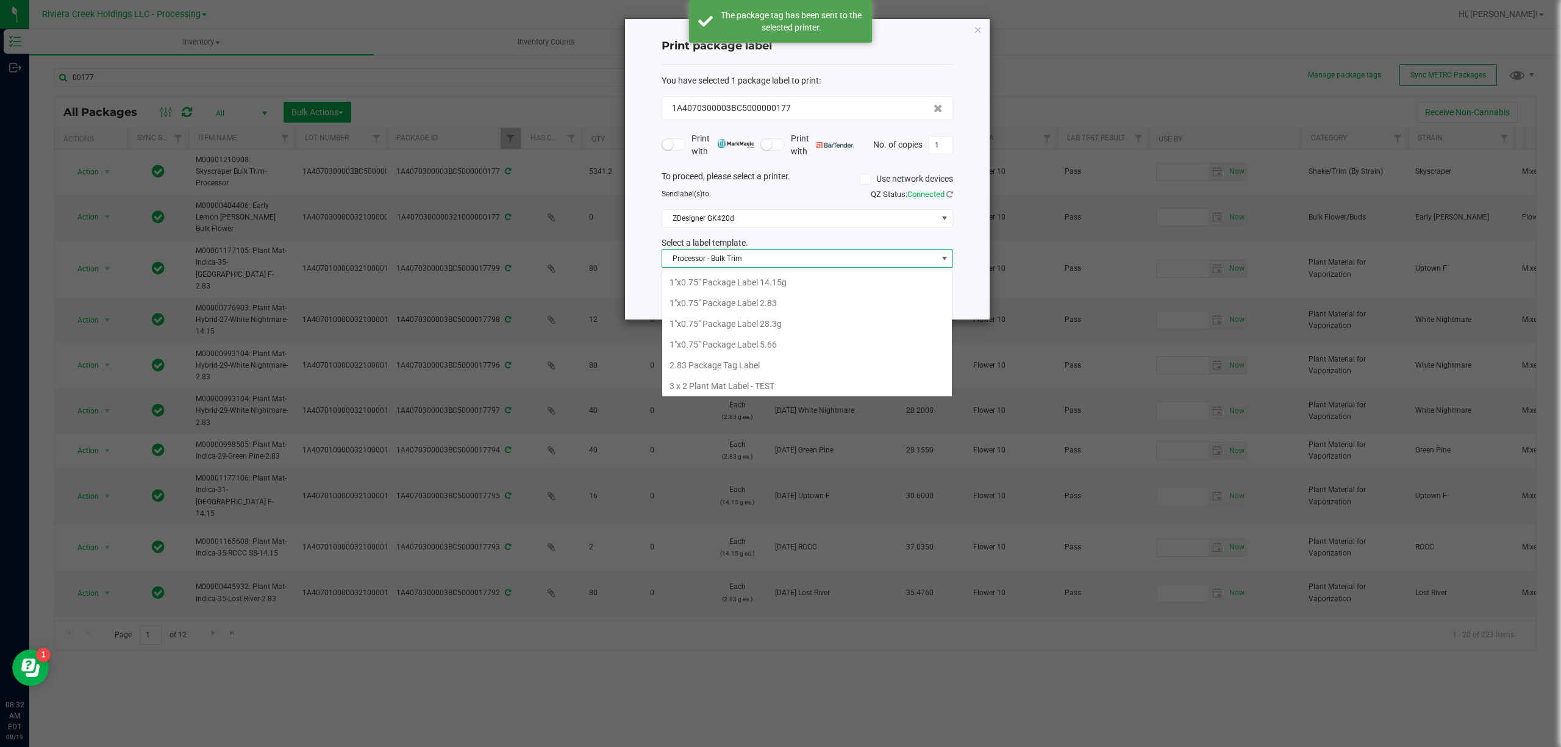
scroll to position [449, 0]
click at [758, 376] on li "Strain- Harvest Date Label" at bounding box center [807, 383] width 290 height 21
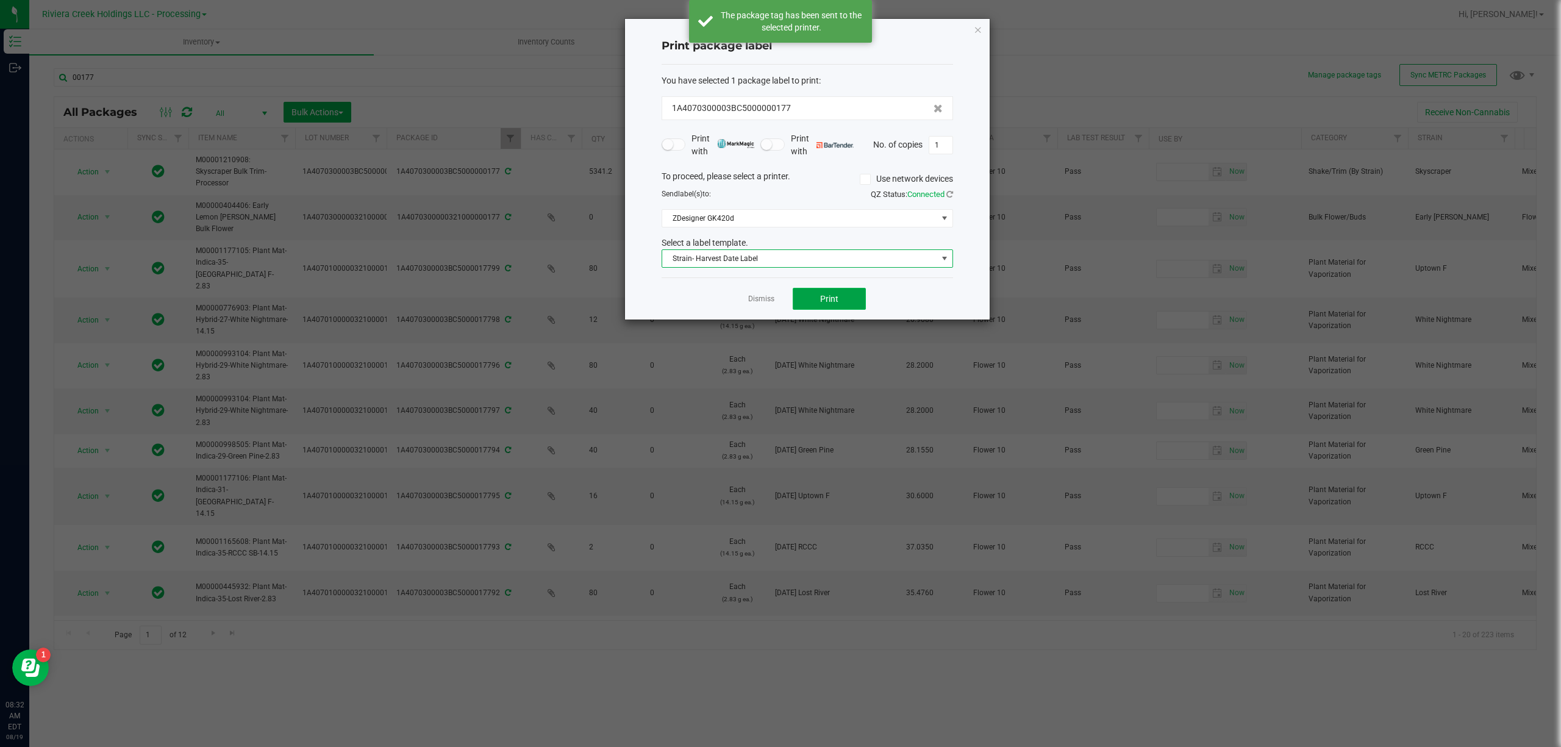
click at [820, 296] on span "Print" at bounding box center [829, 299] width 18 height 10
click at [983, 29] on div "Print package label You have selected 1 package label to print : 1A4070300003BC…" at bounding box center [807, 169] width 365 height 301
click at [974, 26] on icon "button" at bounding box center [978, 29] width 9 height 15
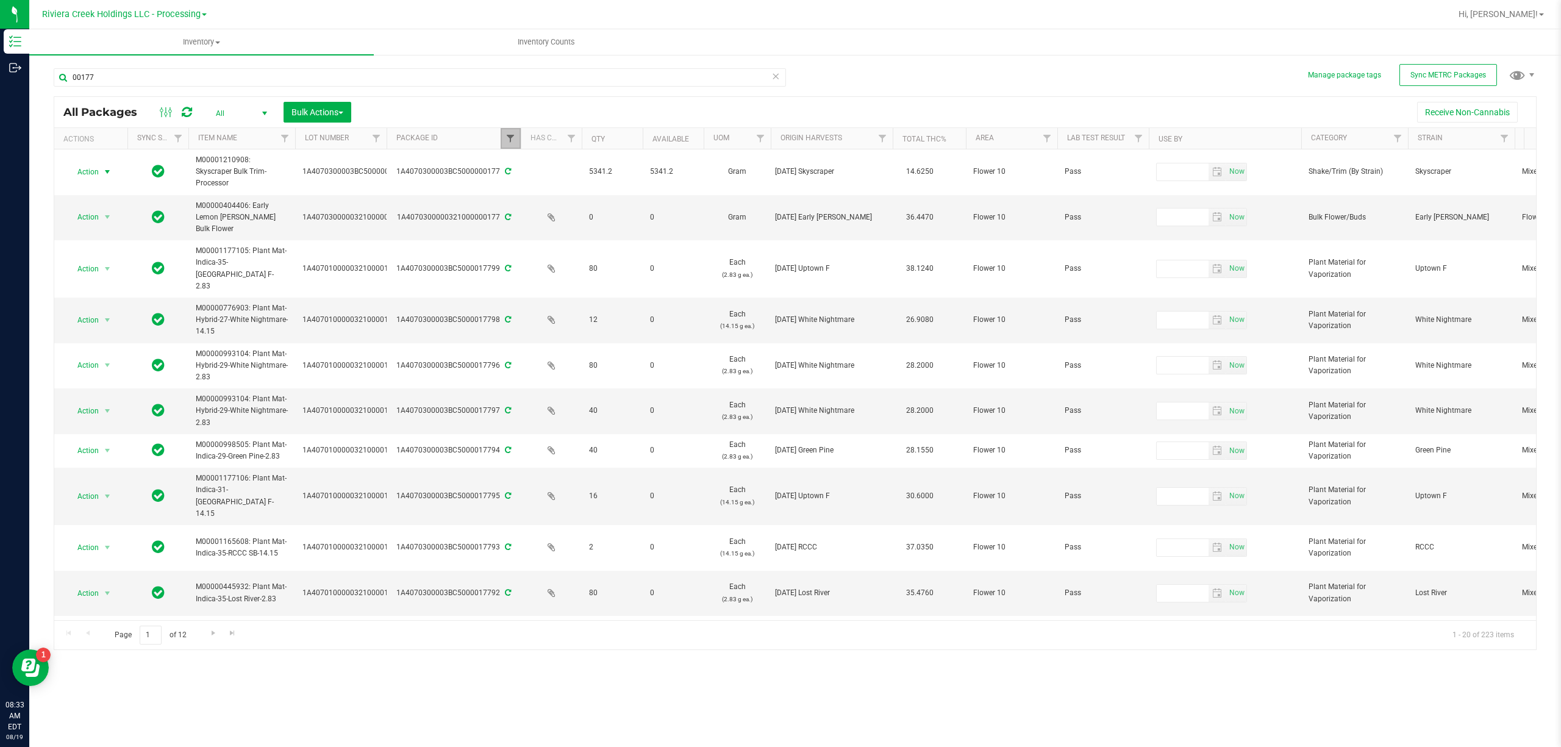
click at [510, 140] on span "Filter" at bounding box center [510, 139] width 10 height 10
click at [555, 167] on input "00177" at bounding box center [571, 166] width 126 height 18
type input "1025"
click at [219, 82] on input "00177" at bounding box center [420, 77] width 732 height 18
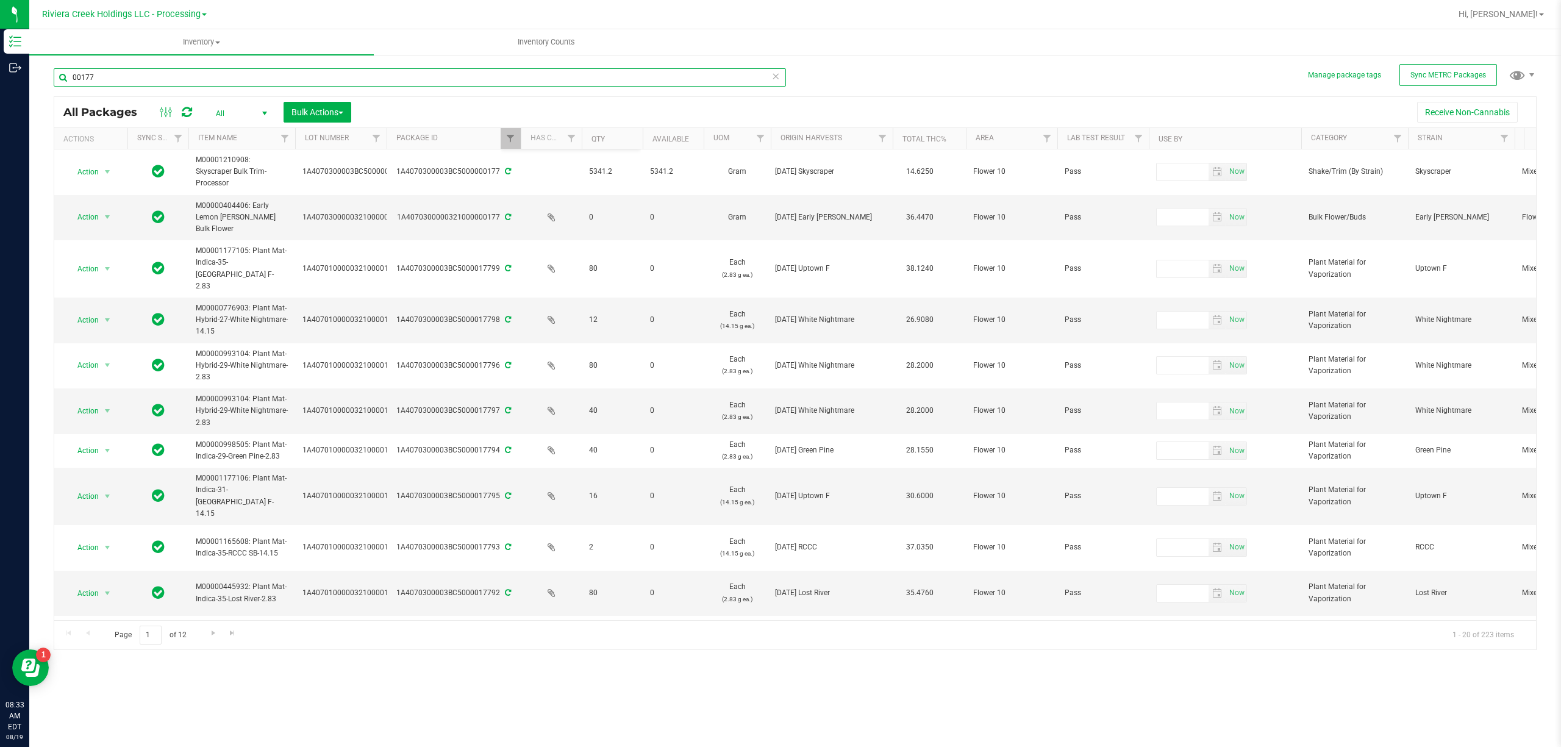
click at [219, 82] on input "00177" at bounding box center [420, 77] width 732 height 18
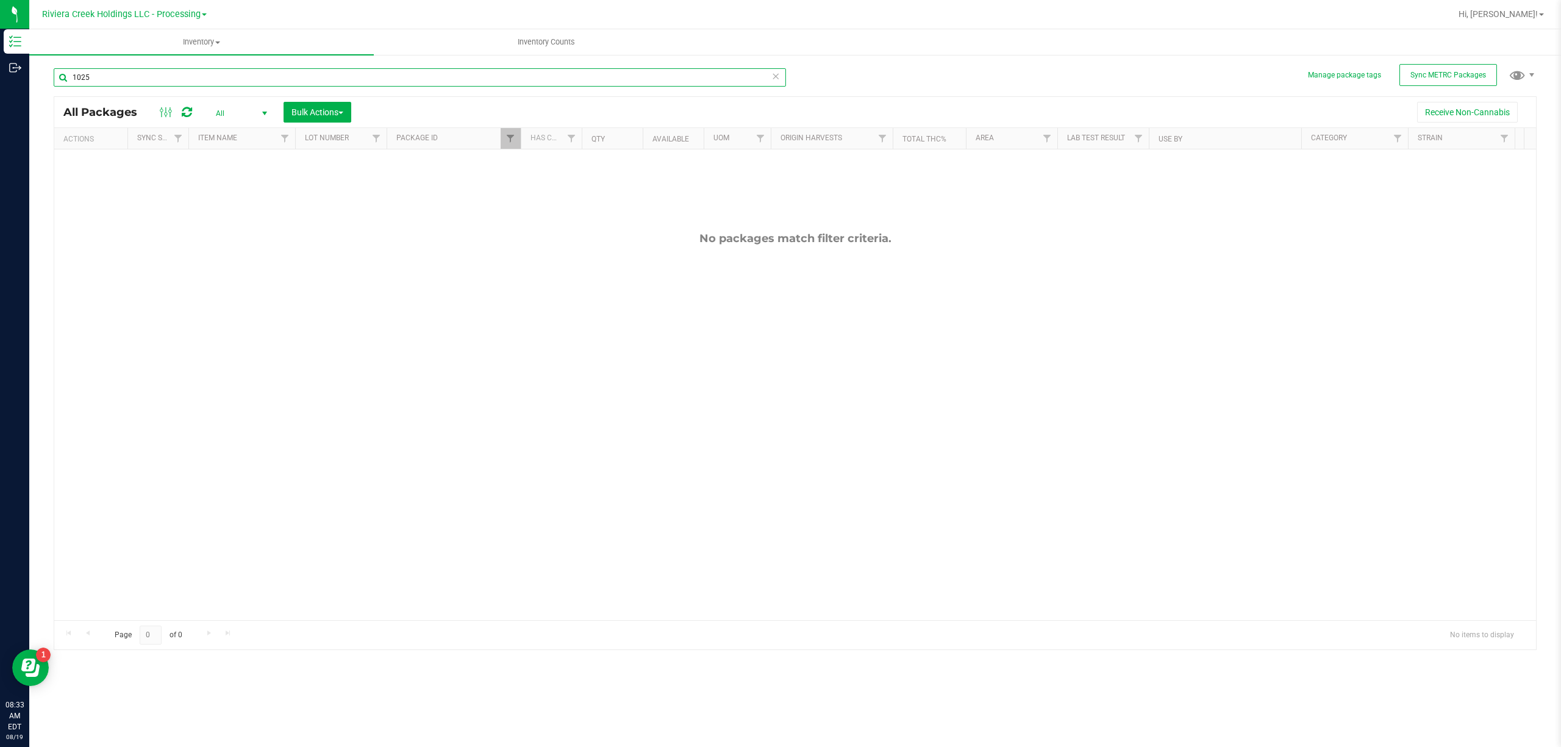
type input "1025"
click at [512, 137] on span "Filter" at bounding box center [510, 139] width 10 height 10
click at [544, 169] on input "00177" at bounding box center [571, 166] width 126 height 18
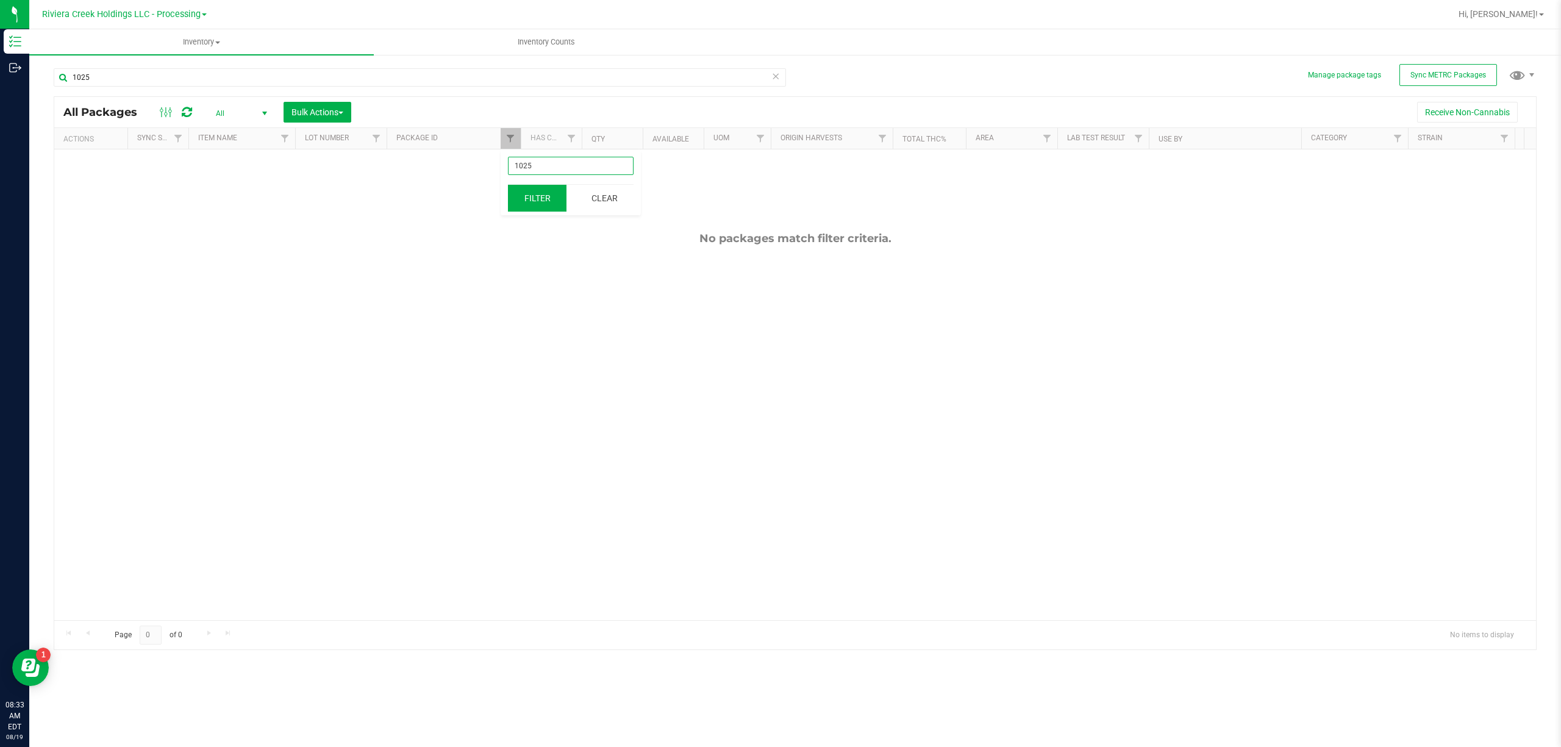
type input "1025"
click at [546, 196] on button "Filter" at bounding box center [537, 198] width 59 height 27
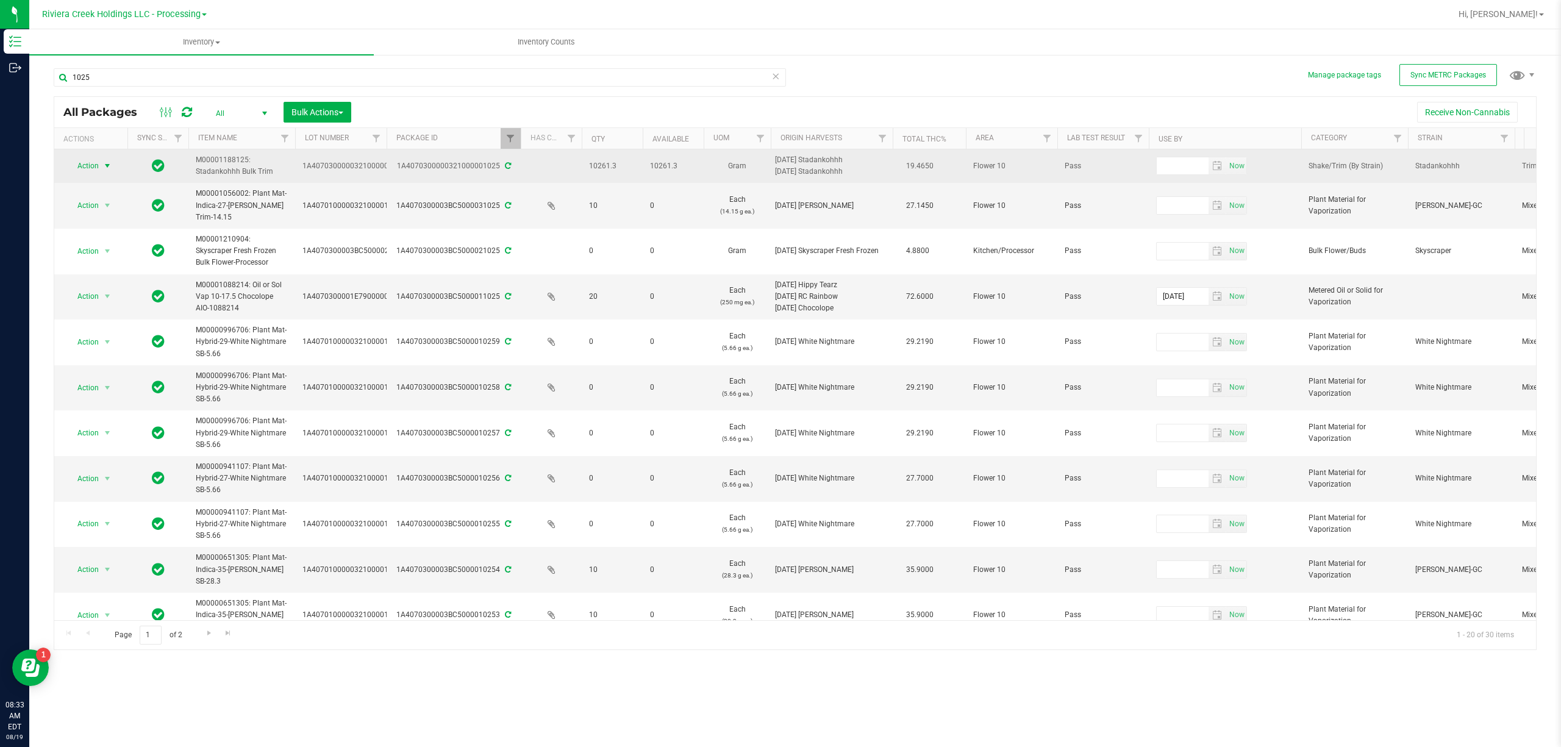
click at [104, 159] on span "select" at bounding box center [107, 165] width 15 height 17
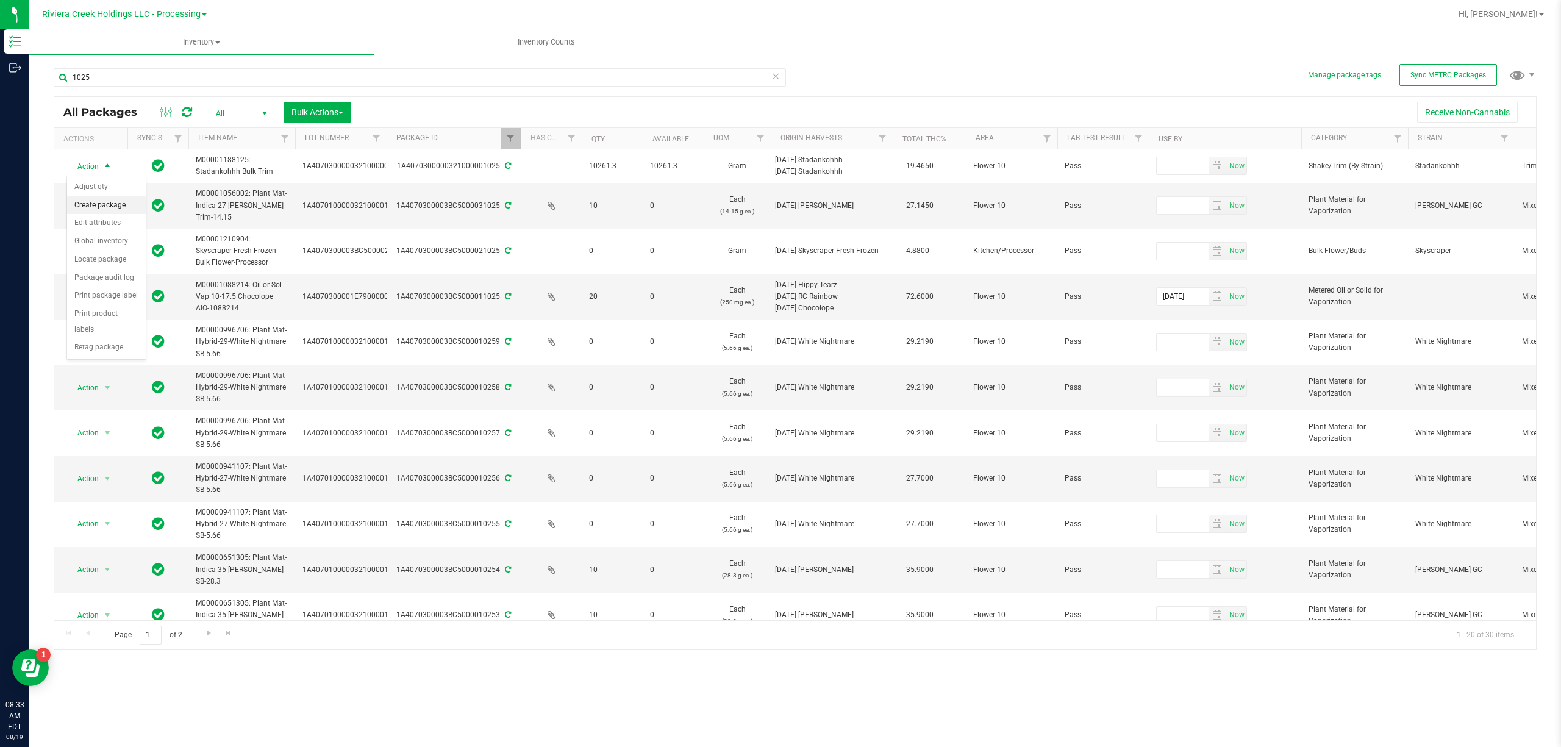
click at [120, 208] on li "Create package" at bounding box center [106, 205] width 79 height 18
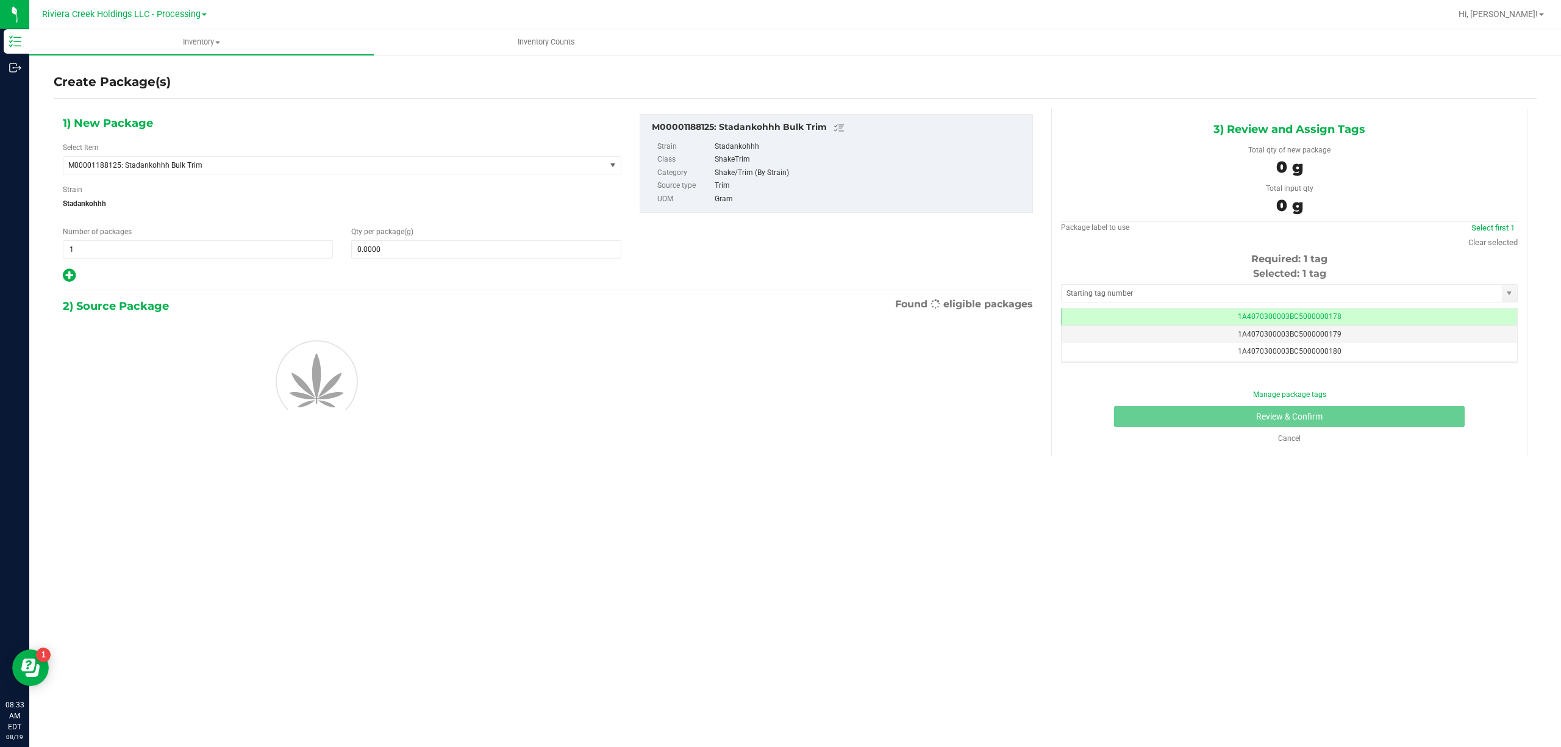
scroll to position [0, -1]
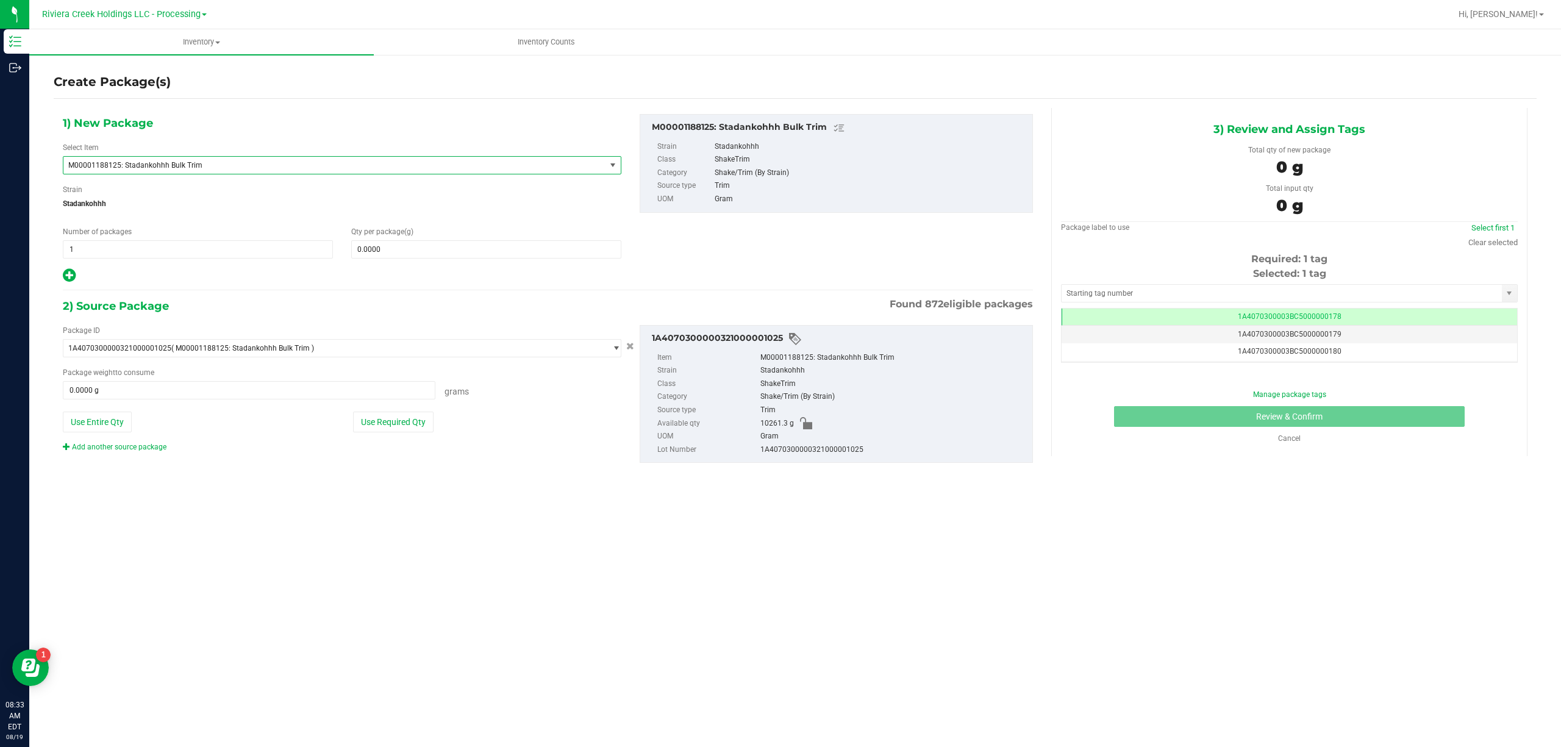
click at [191, 166] on span "M00001188125: Stadankohhh Bulk Trim" at bounding box center [323, 165] width 511 height 9
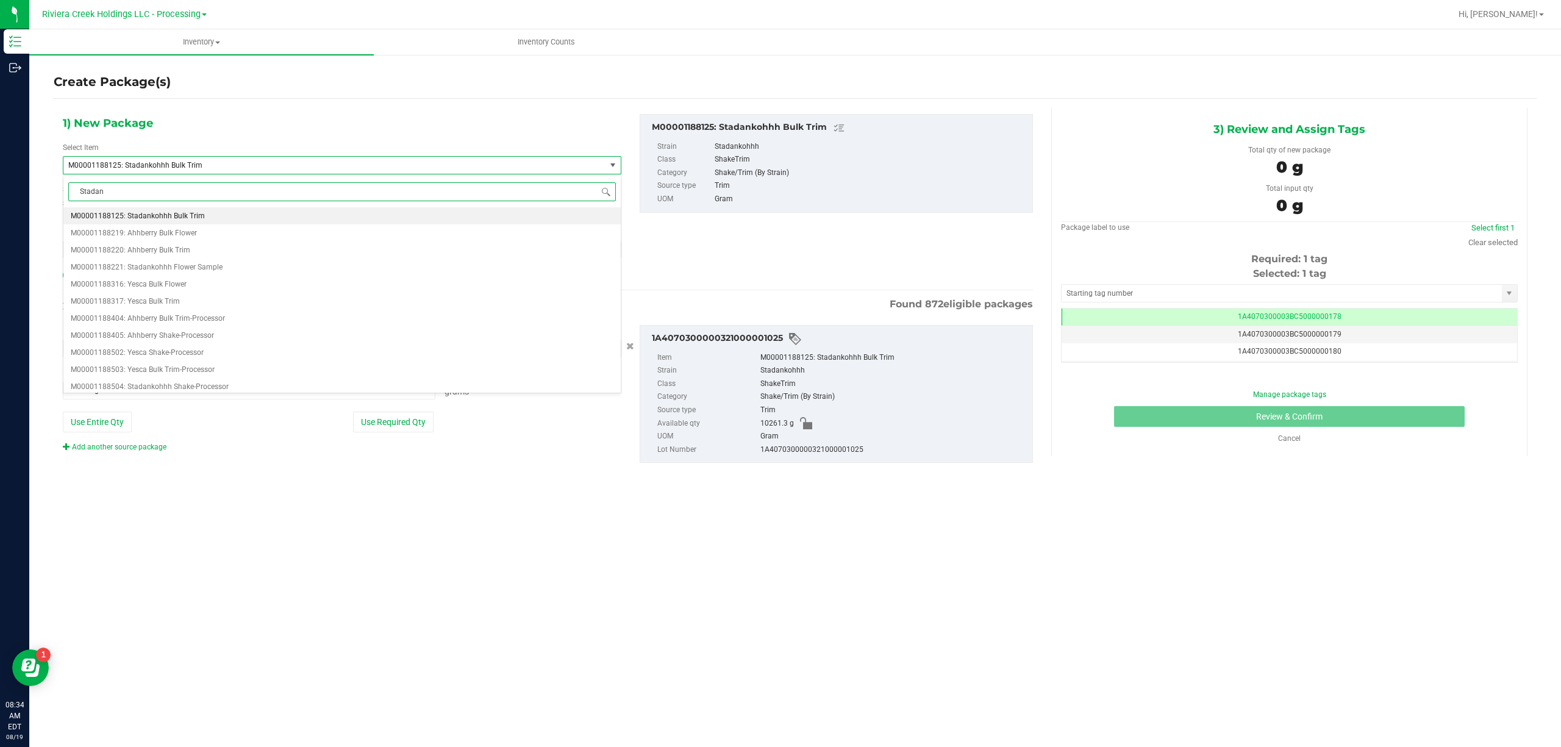
scroll to position [0, 0]
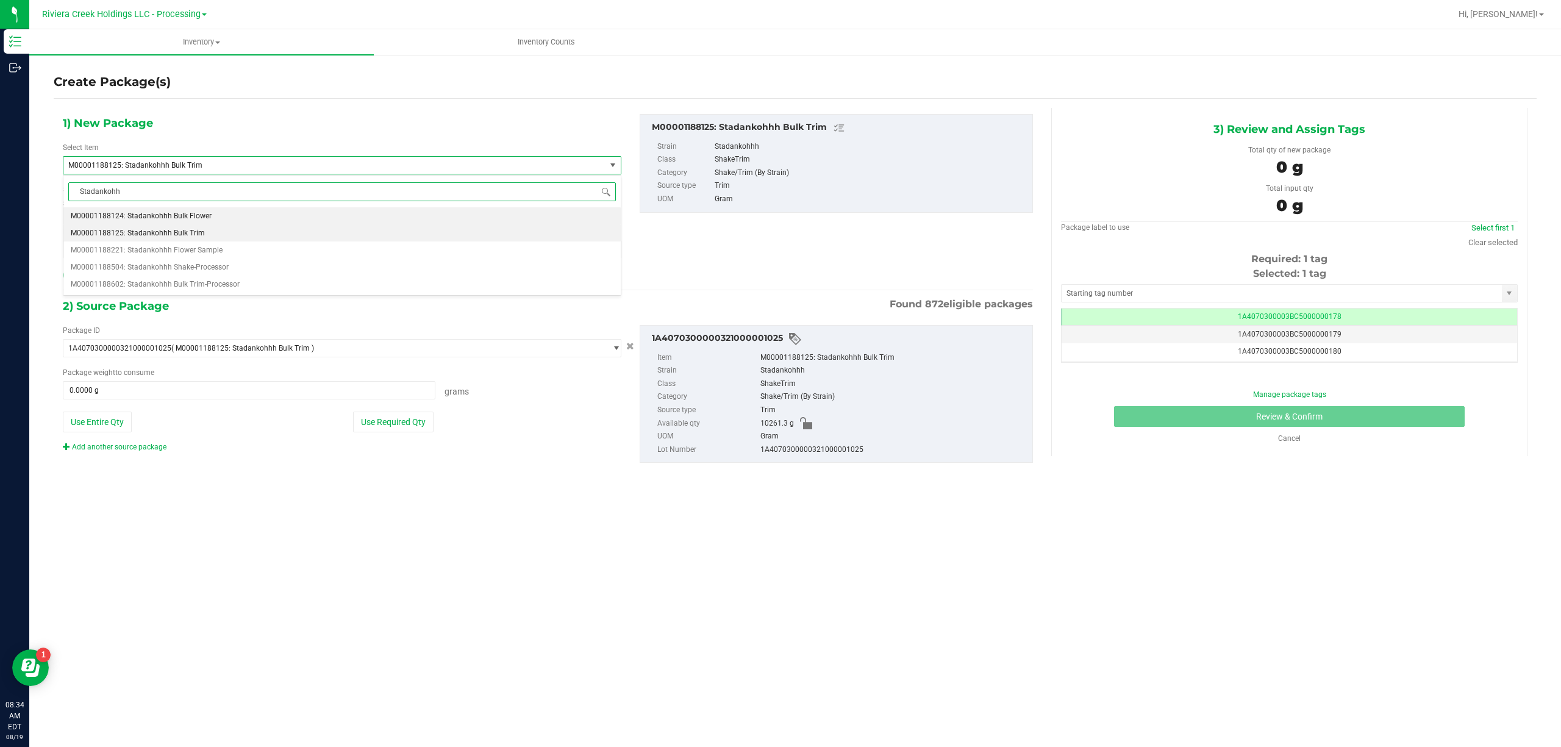
type input "Stadankohhh"
click at [210, 285] on span "M00001188602: Stadankohhh Bulk Trim-Processor" at bounding box center [155, 284] width 169 height 9
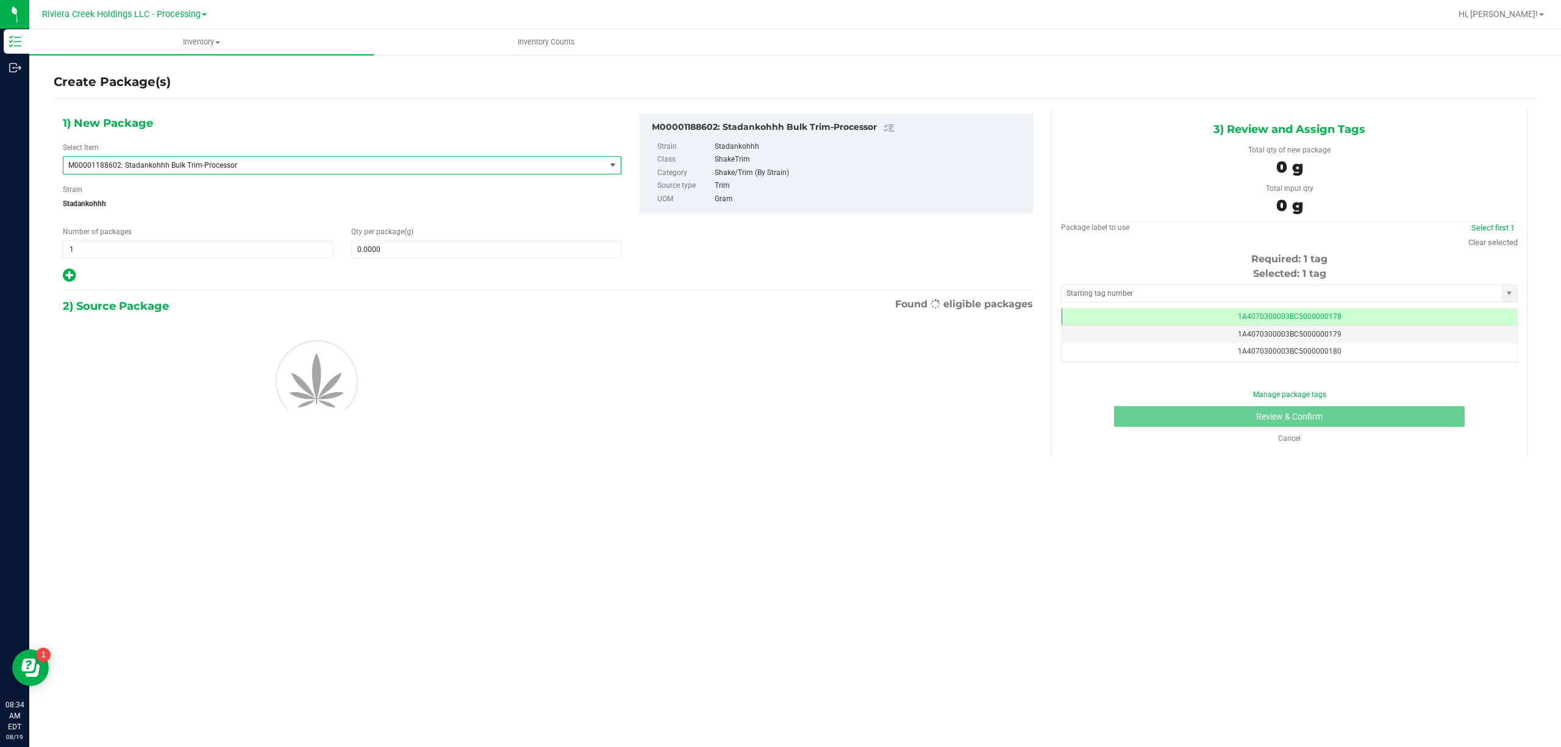
type input "0.0000"
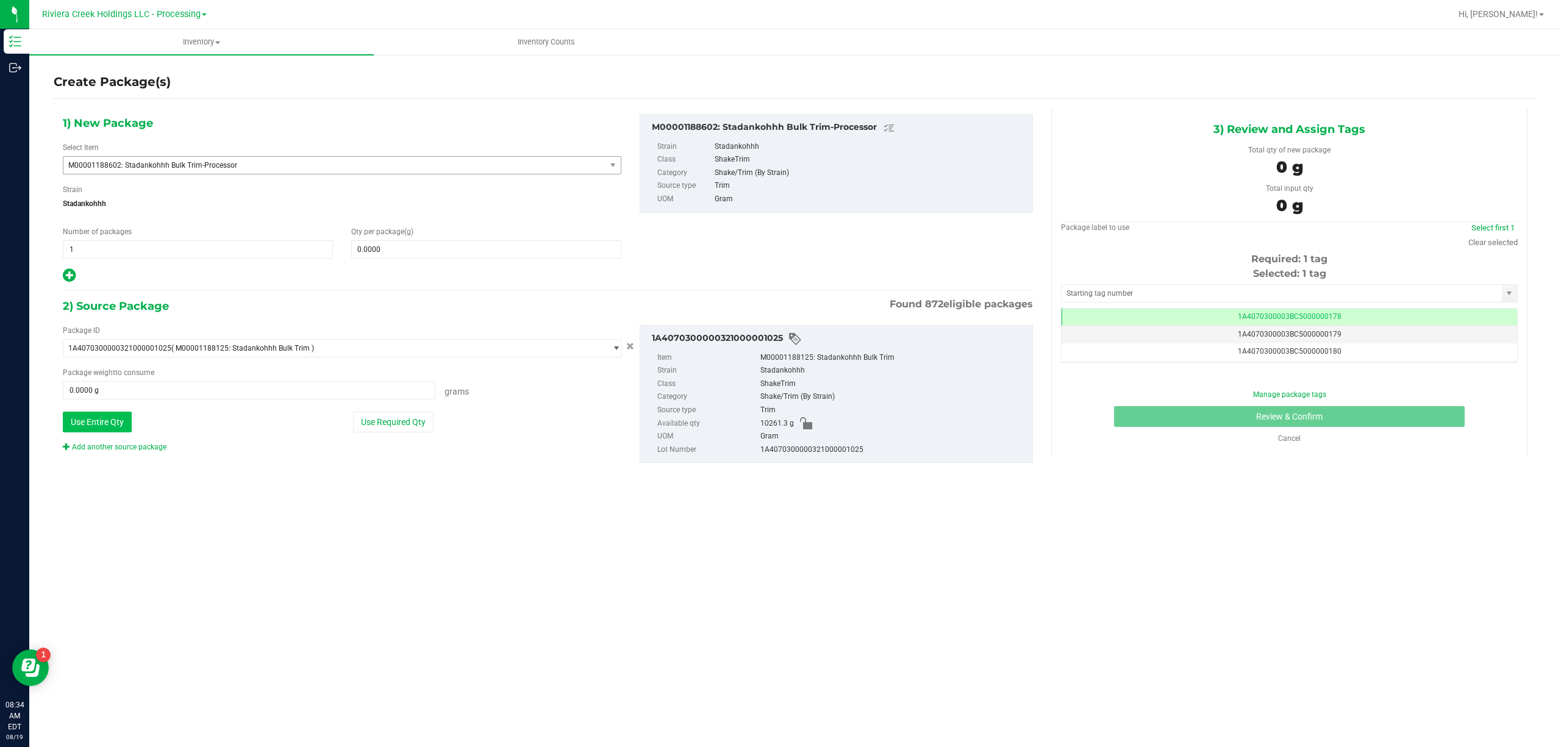
click at [106, 427] on button "Use Entire Qty" at bounding box center [97, 422] width 69 height 21
type input "10261.3000 g"
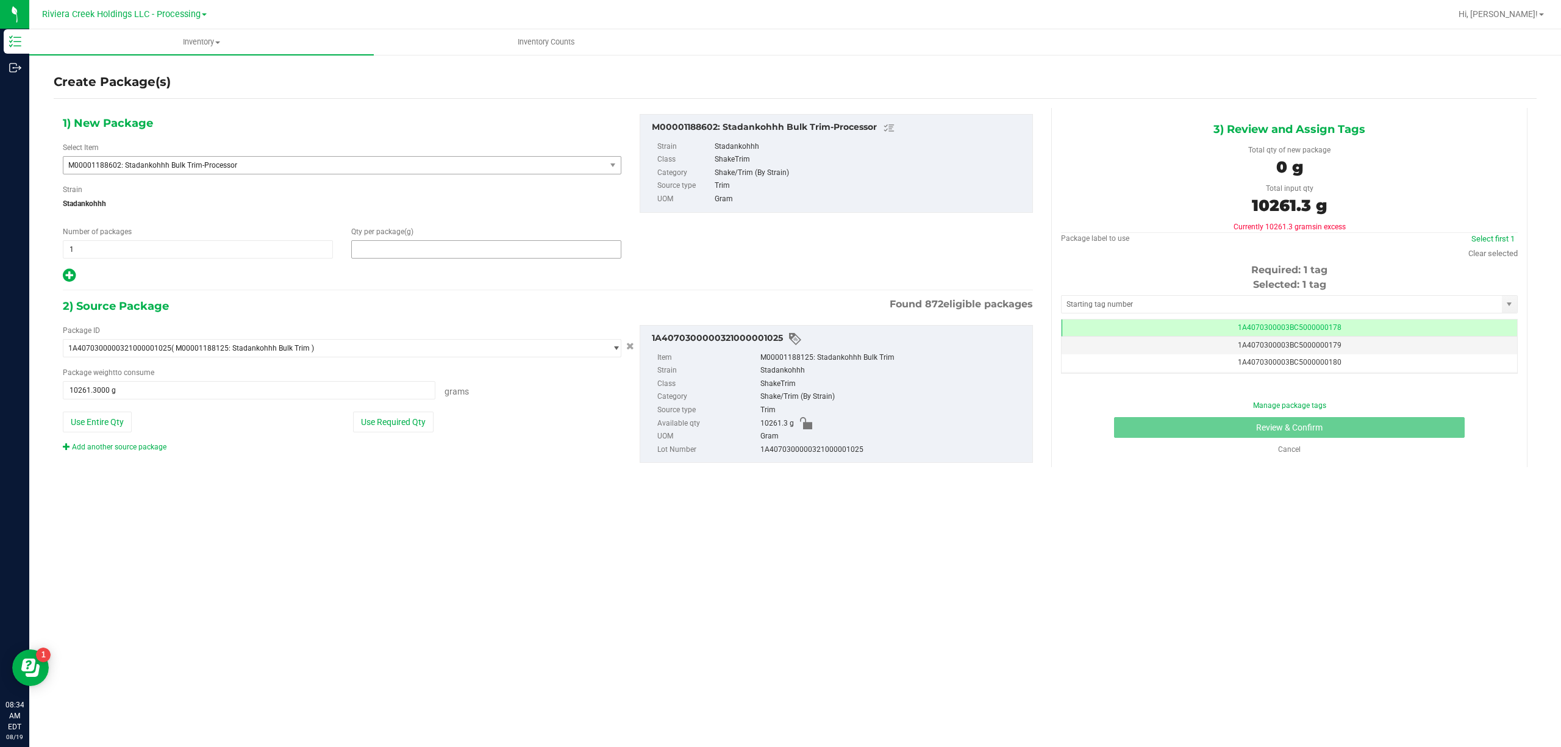
click at [372, 255] on span at bounding box center [486, 249] width 270 height 18
type input "10261.3"
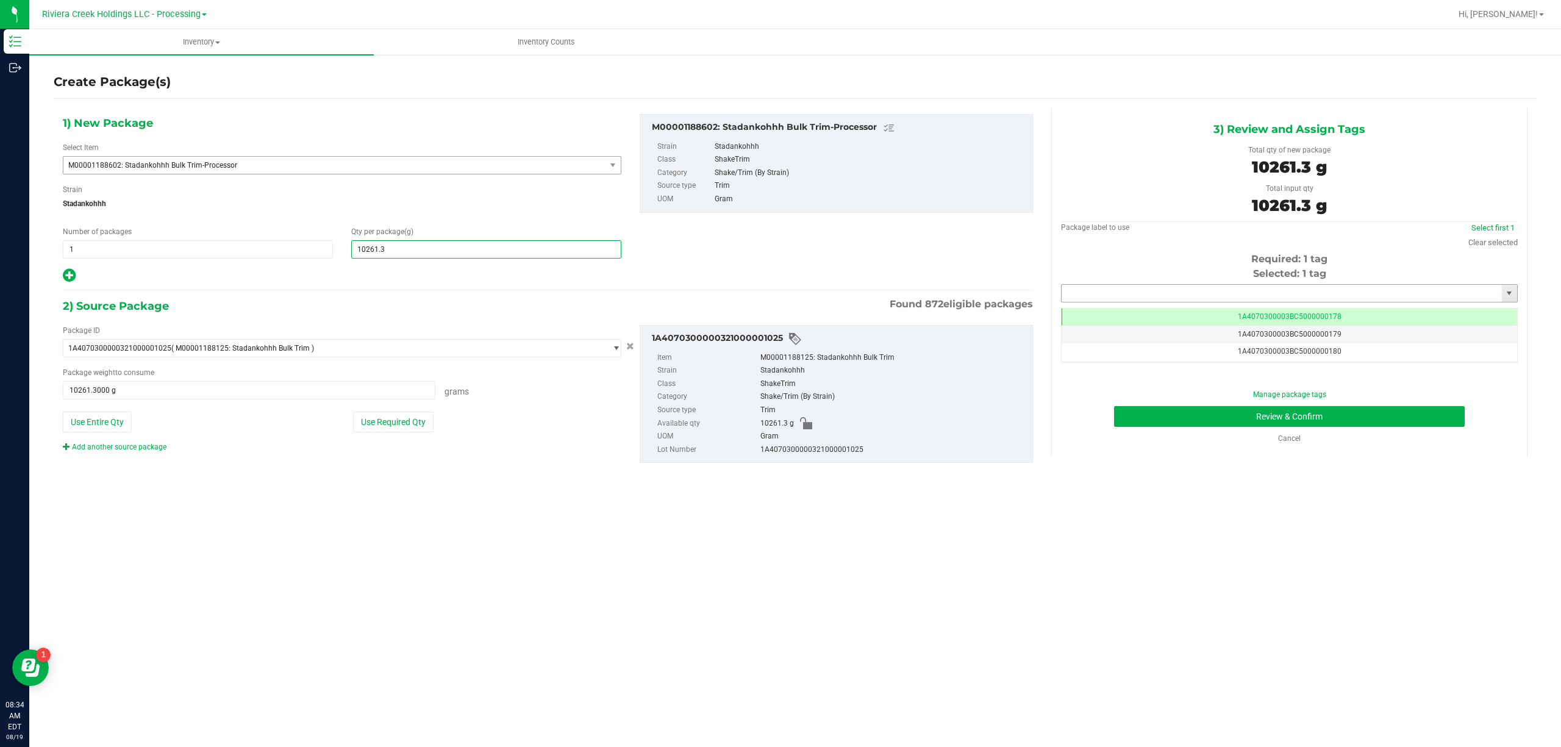
type input "10,261.3000"
click at [1123, 289] on input "text" at bounding box center [1281, 293] width 440 height 17
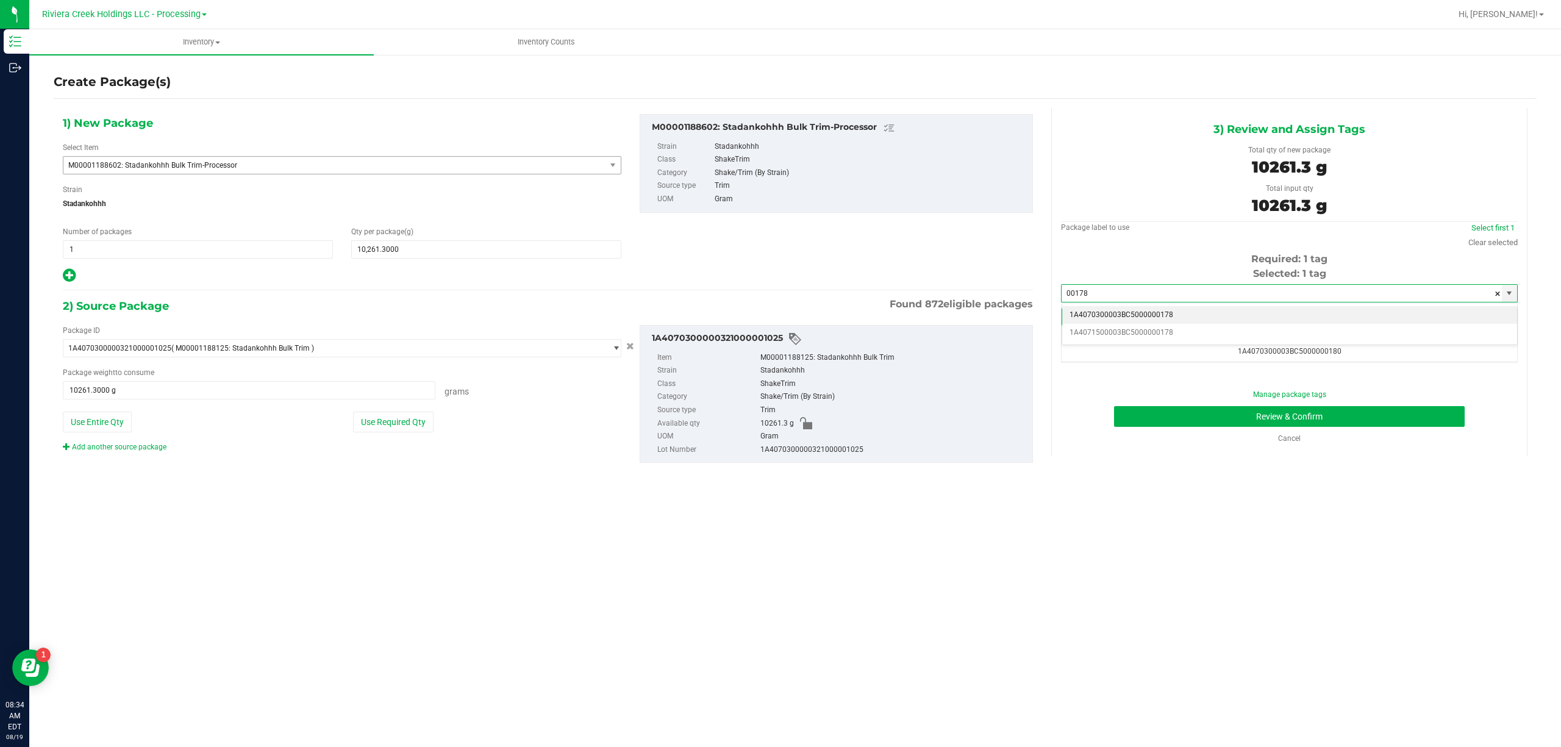
click at [1152, 313] on li "1A4070300003BC5000000178" at bounding box center [1289, 315] width 455 height 18
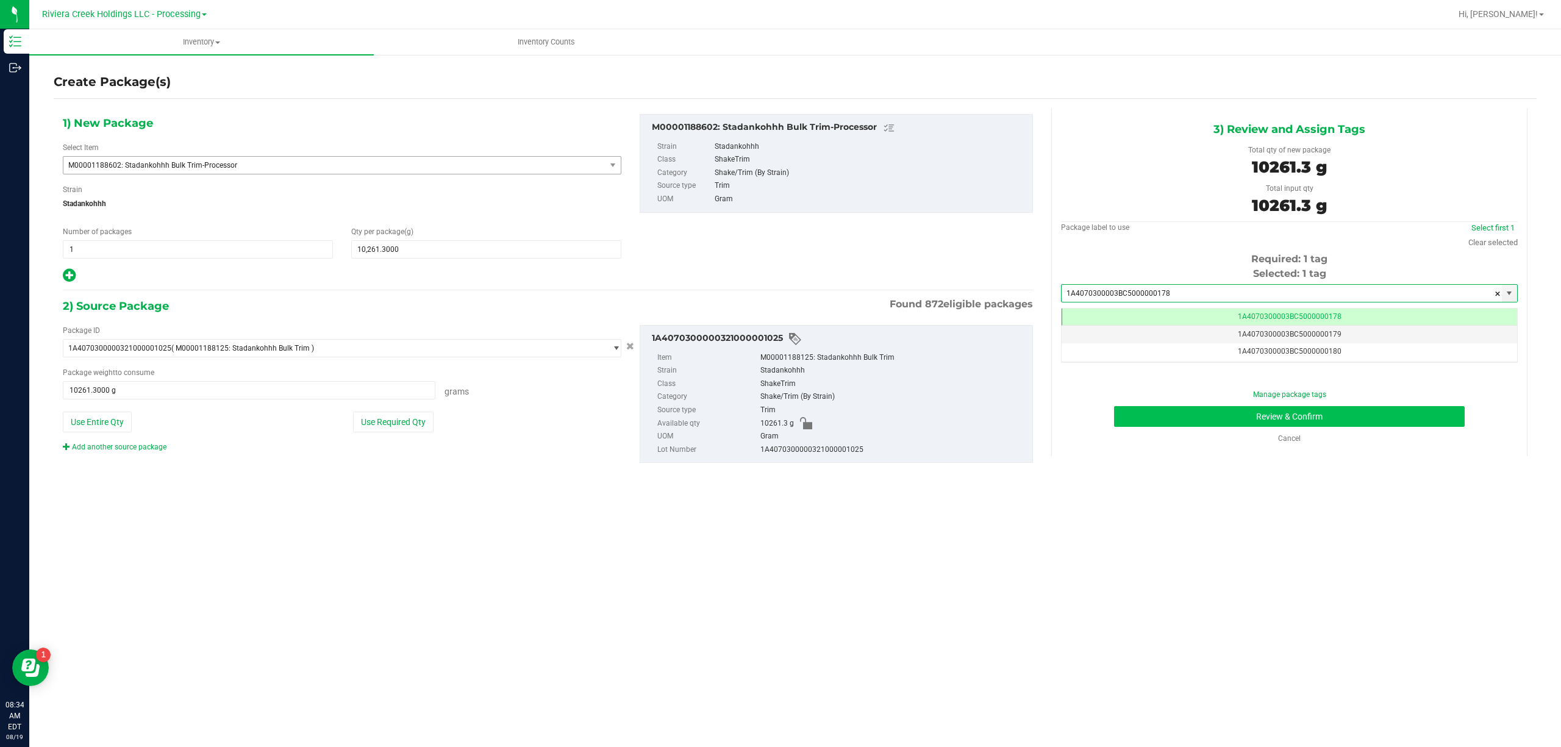
type input "1A4070300003BC5000000178"
click at [1224, 418] on button "Review & Confirm" at bounding box center [1289, 416] width 351 height 21
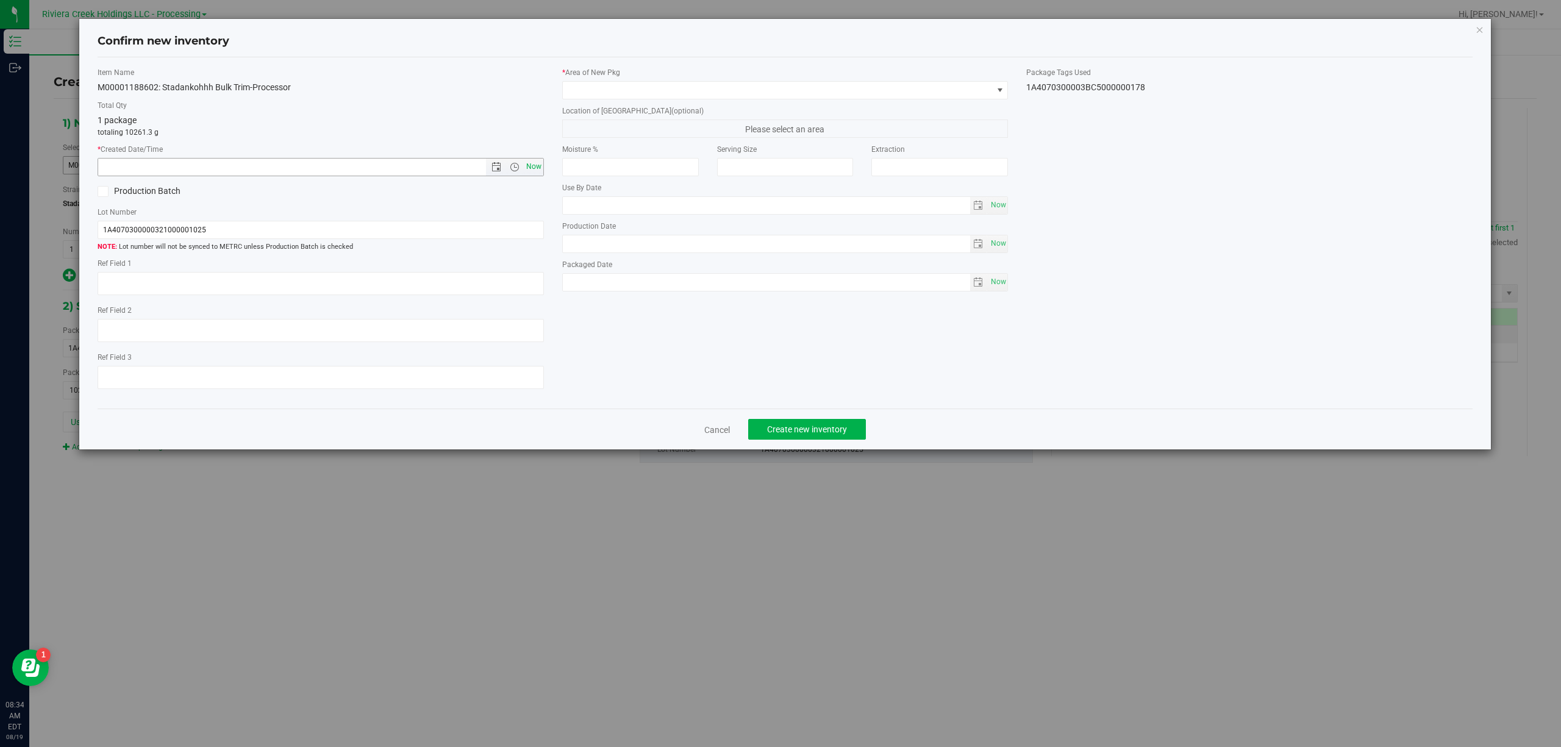
click at [530, 166] on span "Now" at bounding box center [533, 167] width 21 height 18
type input "[DATE] 8:34 AM"
click at [681, 102] on div "* Area of [GEOGRAPHIC_DATA] Location of [GEOGRAPHIC_DATA] (optional) Please sel…" at bounding box center [785, 182] width 465 height 230
click at [683, 89] on span at bounding box center [778, 90] width 430 height 17
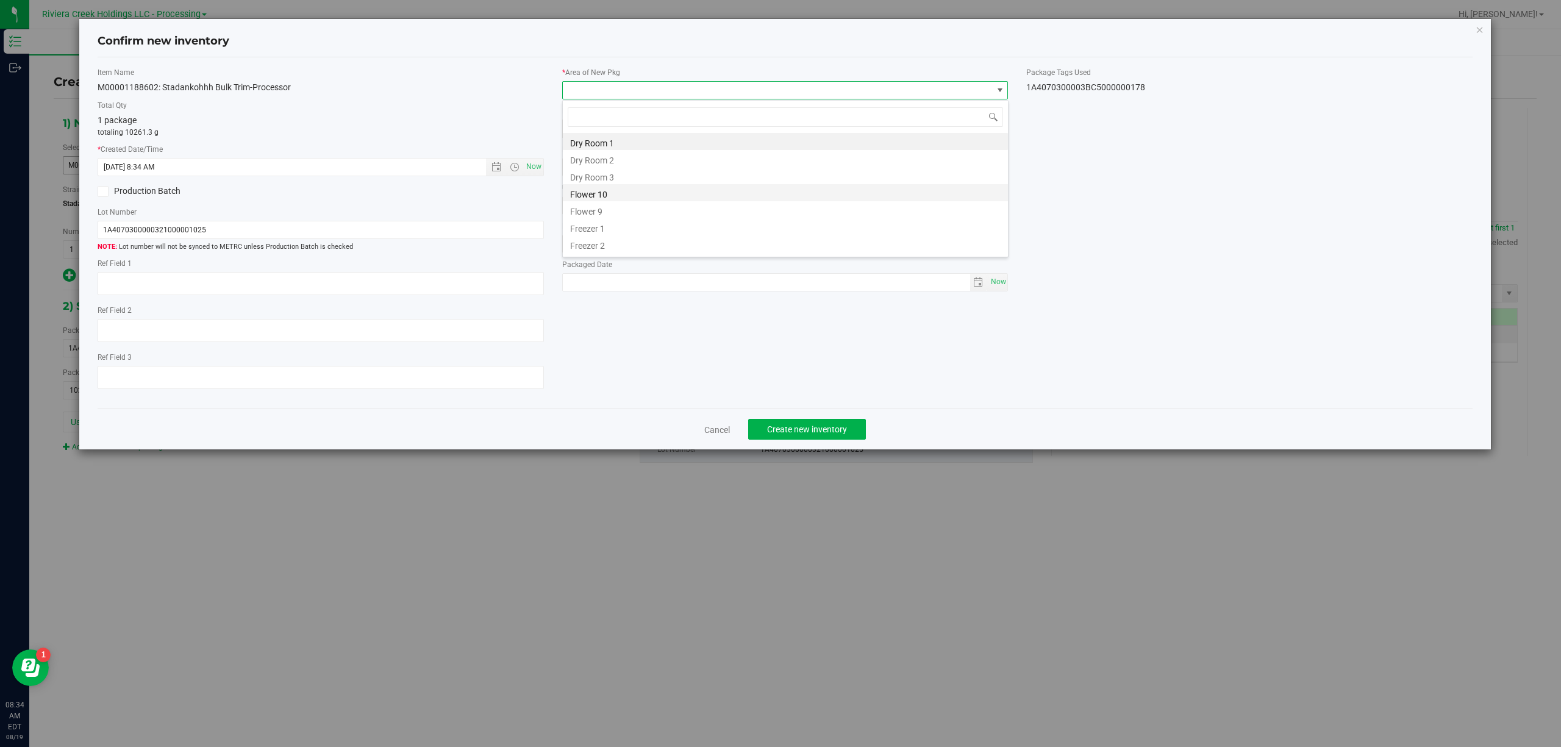
click at [625, 198] on li "Flower 10" at bounding box center [785, 192] width 445 height 17
click at [1105, 88] on div "1A4070300003BC5000000178" at bounding box center [1249, 87] width 446 height 13
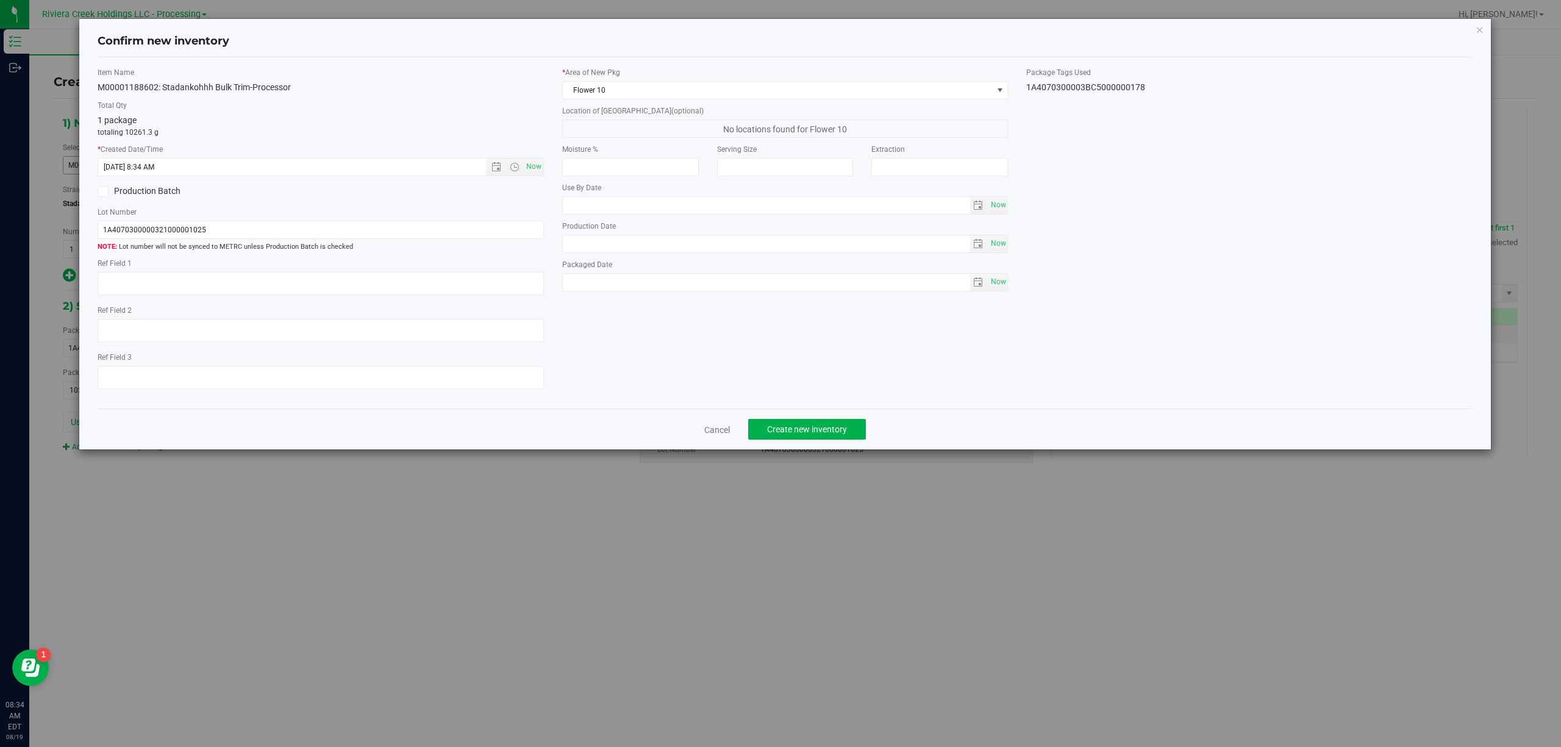
click at [1105, 88] on div "1A4070300003BC5000000178" at bounding box center [1249, 87] width 446 height 13
copy div "1A4070300003BC5000000178 Cancel Create new inventory"
click at [1097, 88] on div "1A4070300003BC5000000178" at bounding box center [1249, 87] width 446 height 13
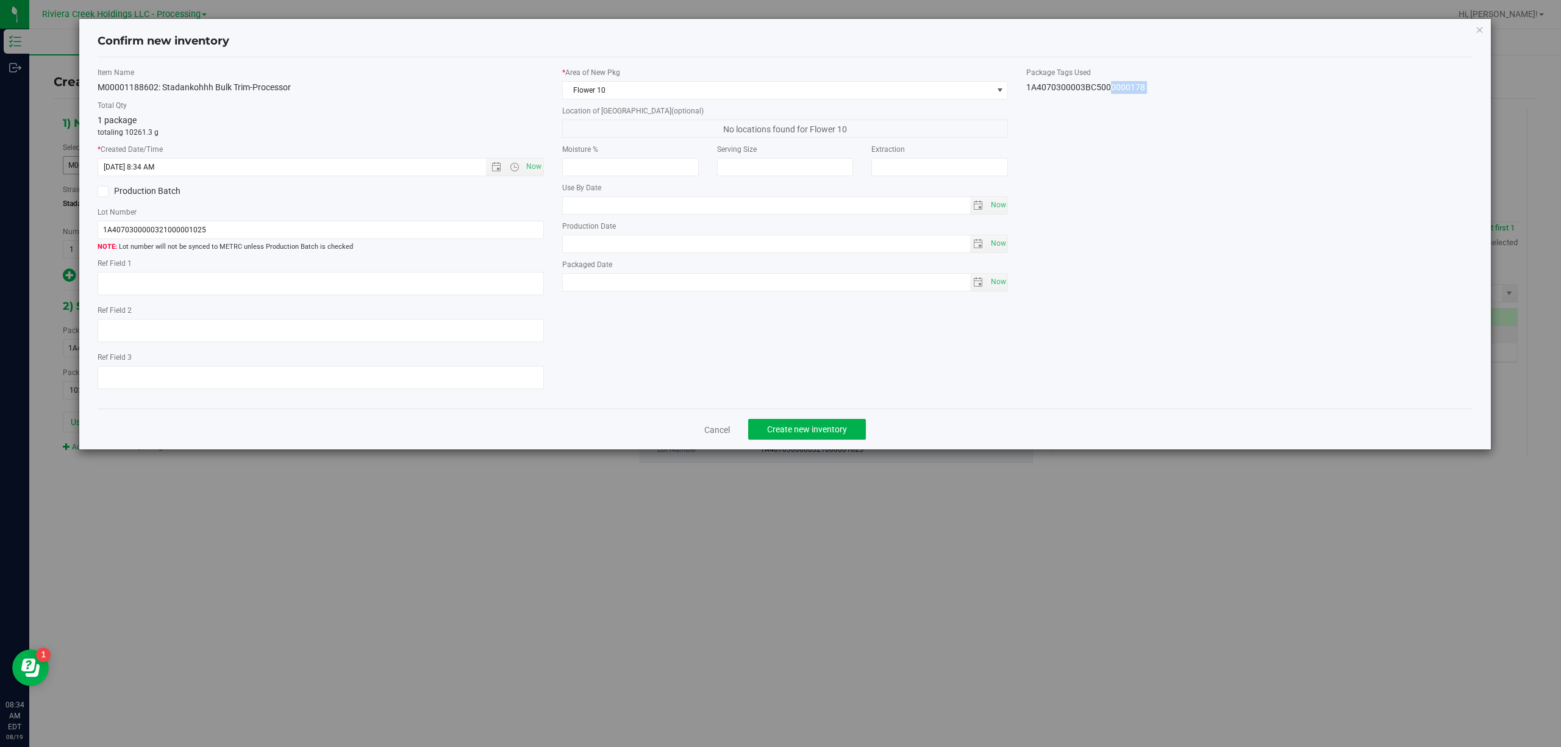
click at [1097, 88] on div "1A4070300003BC5000000178" at bounding box center [1249, 87] width 446 height 13
click at [219, 230] on input "1A4070300000321000001025" at bounding box center [321, 230] width 446 height 18
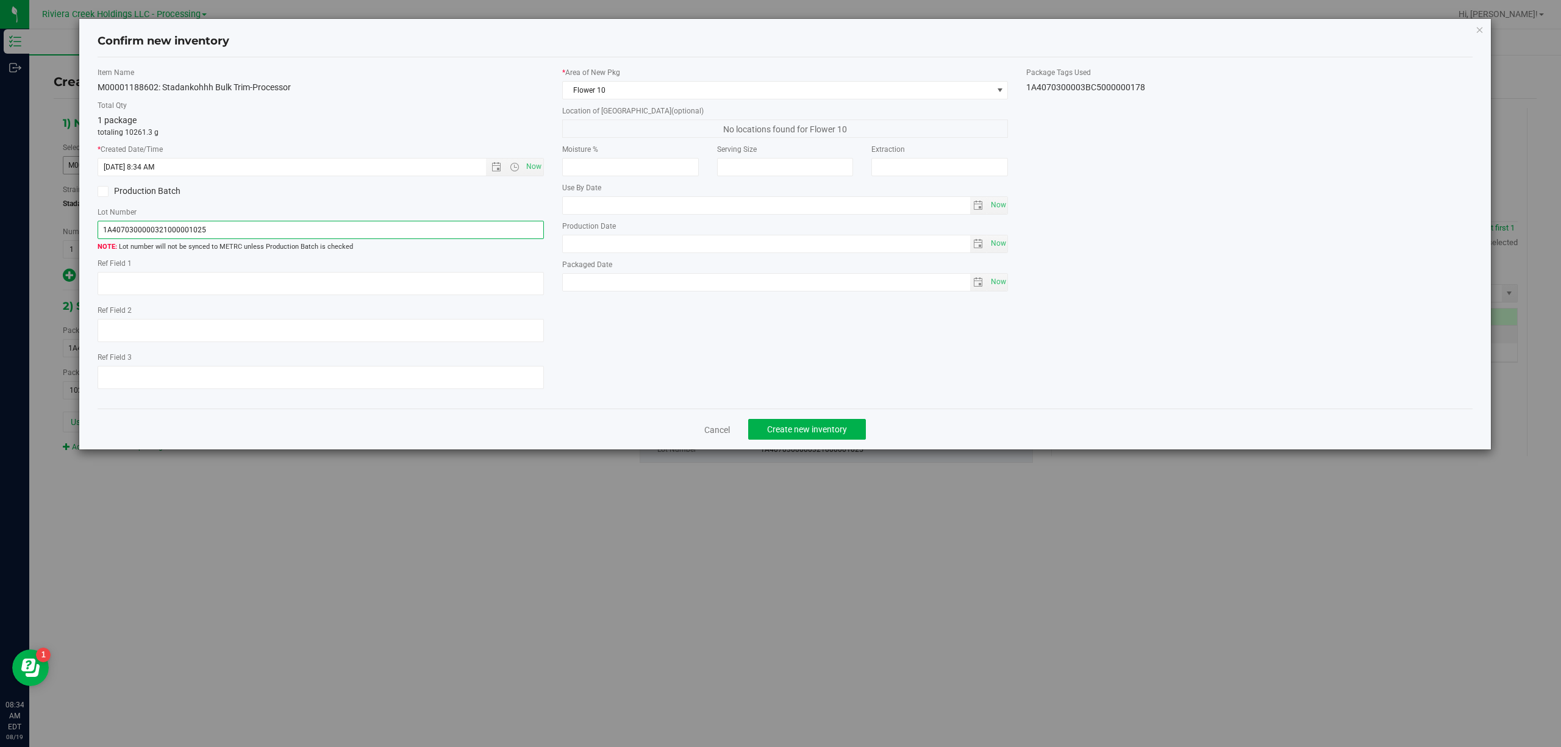
paste input "3BC5000000178"
type input "1A4070300003BC5000000178"
click at [233, 290] on textarea at bounding box center [321, 283] width 446 height 23
type textarea "[PERSON_NAME]"
click at [704, 328] on div "Item Name M00001188602: Stadankohhh Bulk Trim-Processor Total Qty 1 package tot…" at bounding box center [785, 233] width 1394 height 332
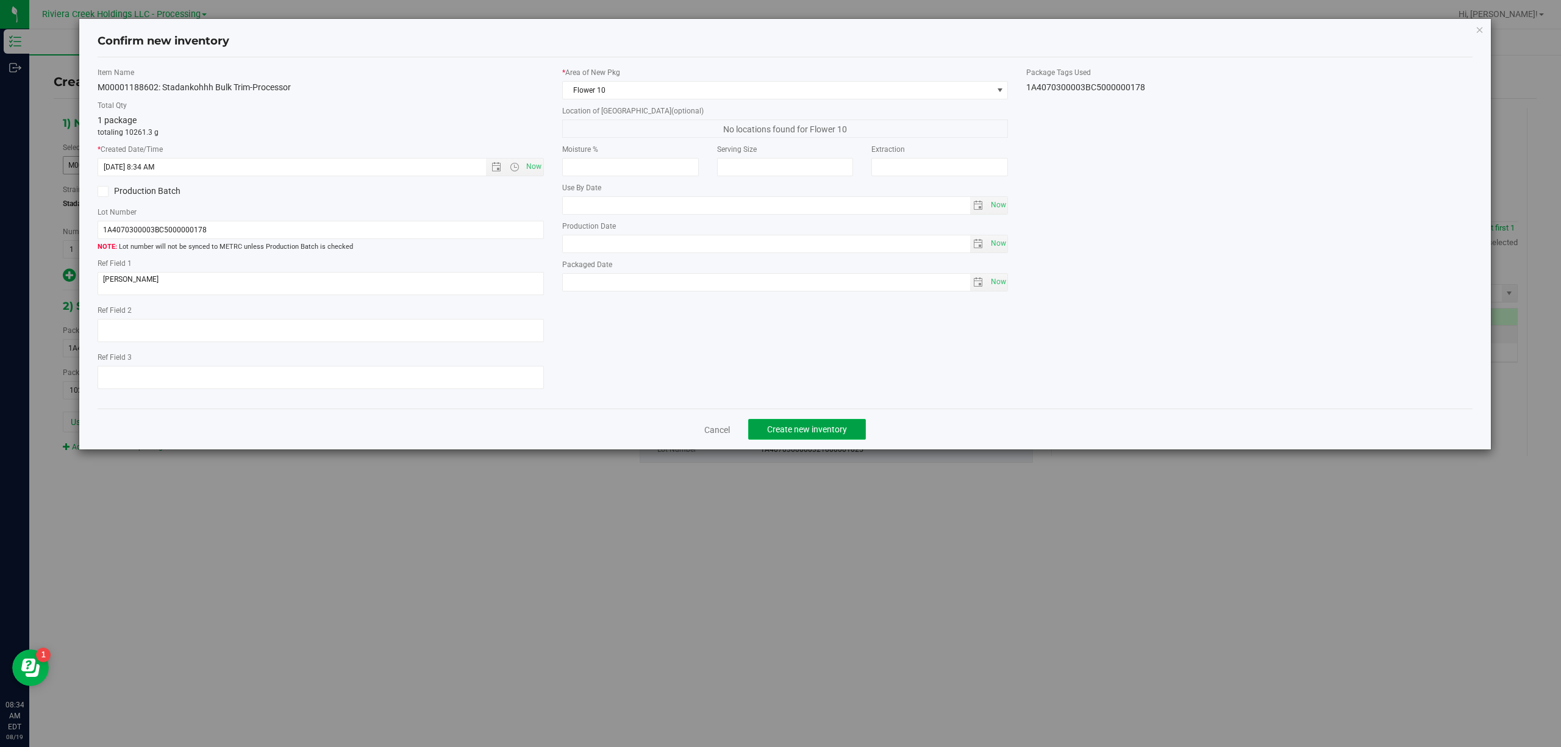
click at [842, 434] on span "Create new inventory" at bounding box center [807, 429] width 80 height 10
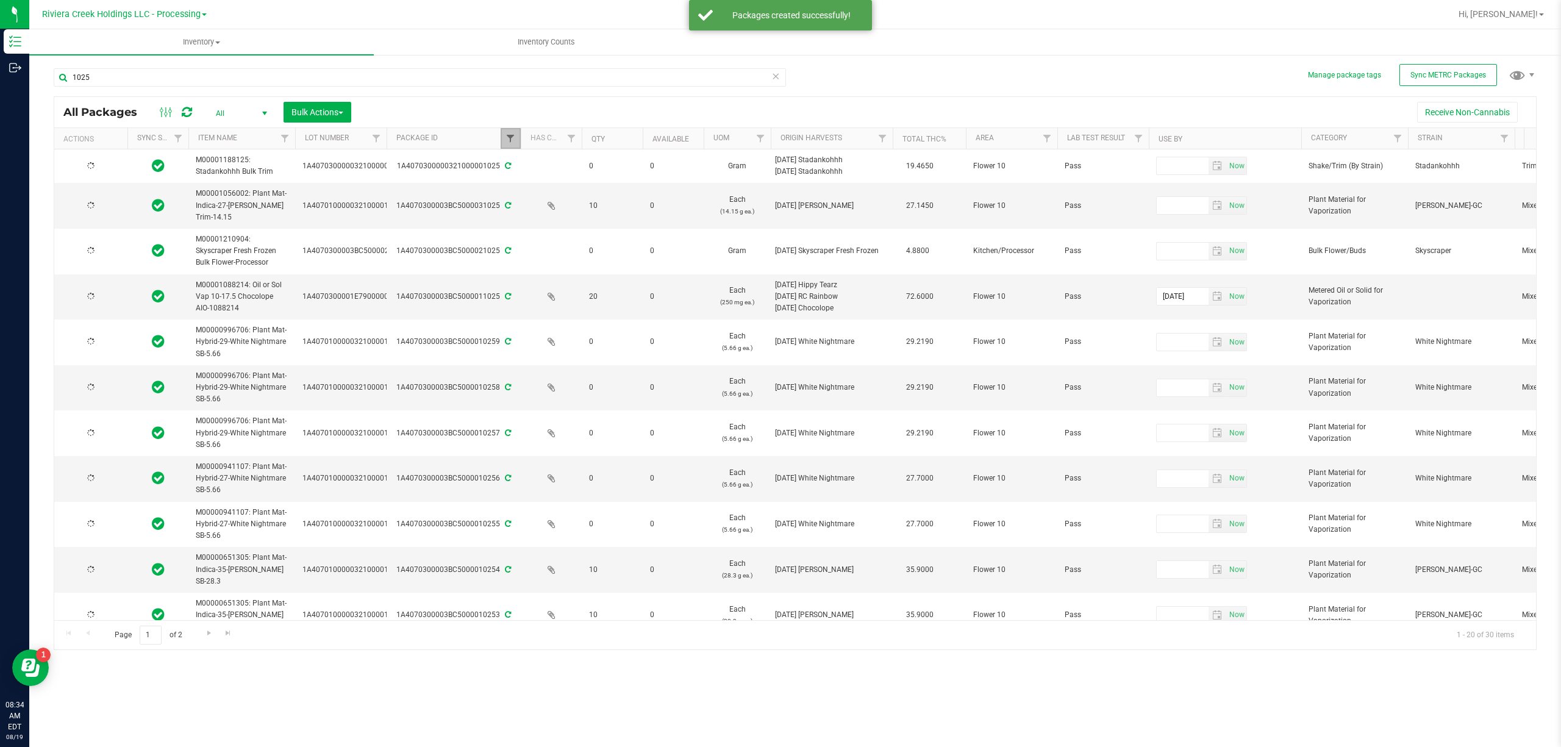
click at [512, 142] on span "Filter" at bounding box center [510, 139] width 10 height 10
click at [545, 169] on input "1025" at bounding box center [571, 166] width 126 height 18
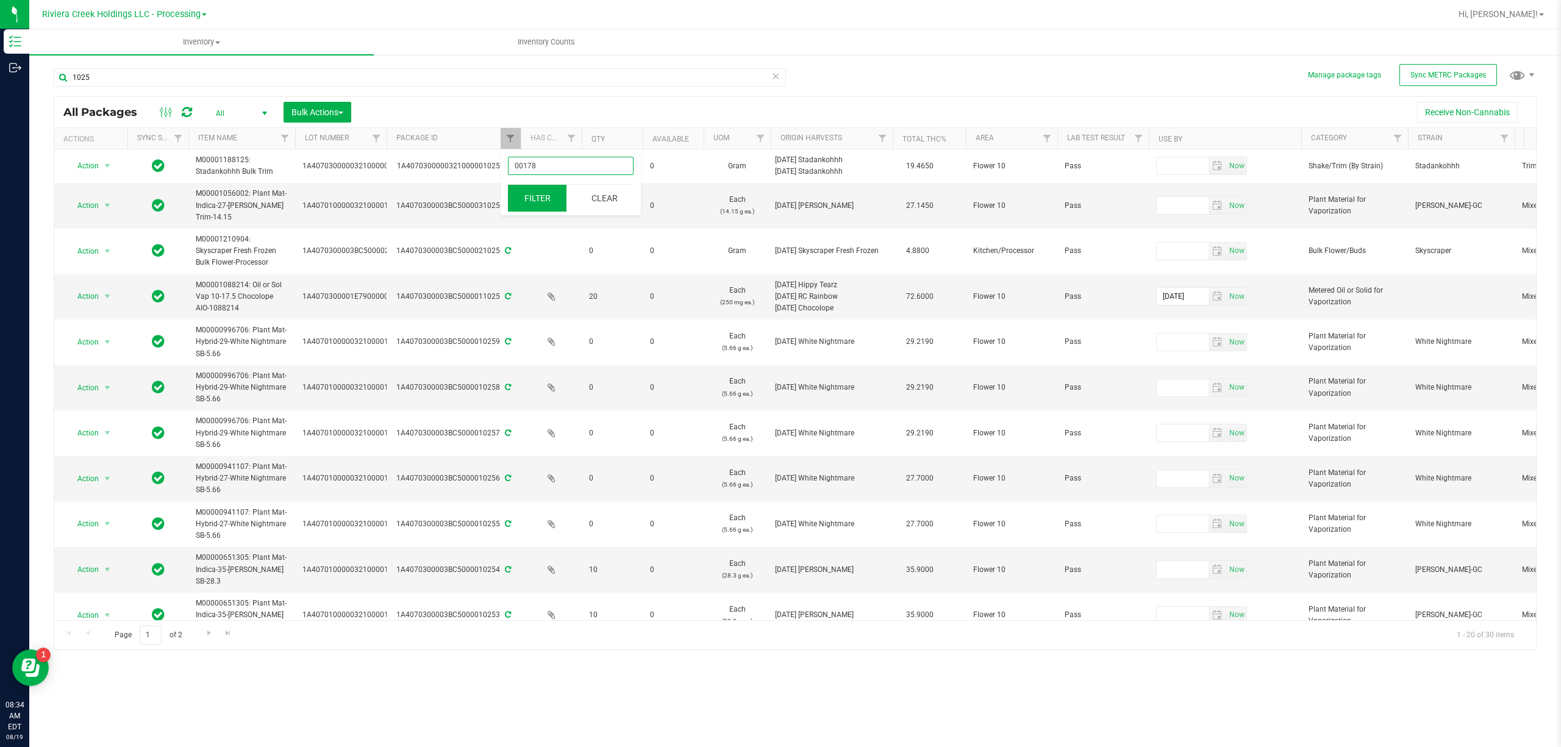
type input "00178"
click at [551, 191] on button "Filter" at bounding box center [537, 198] width 59 height 27
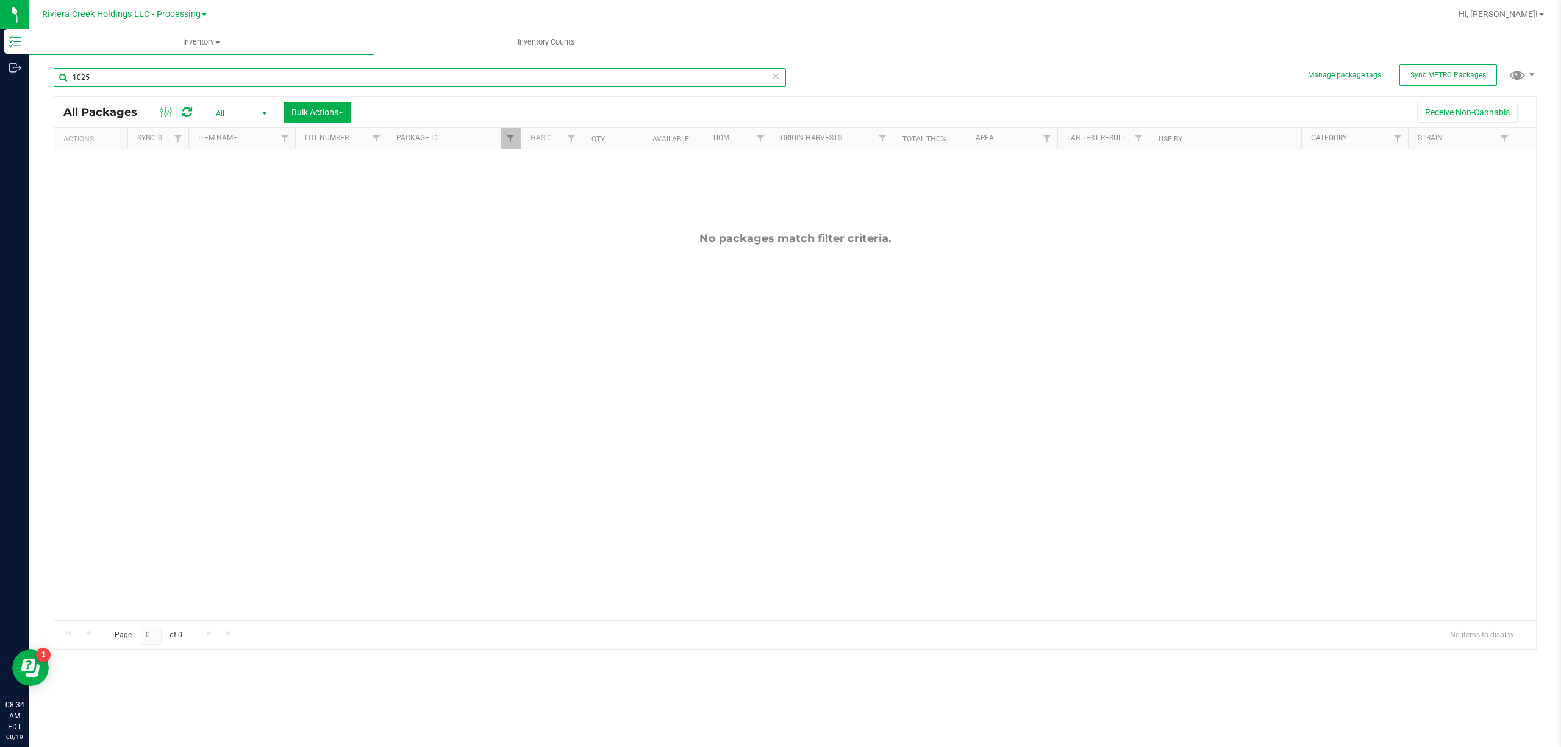
click at [124, 84] on input "1025" at bounding box center [420, 77] width 732 height 18
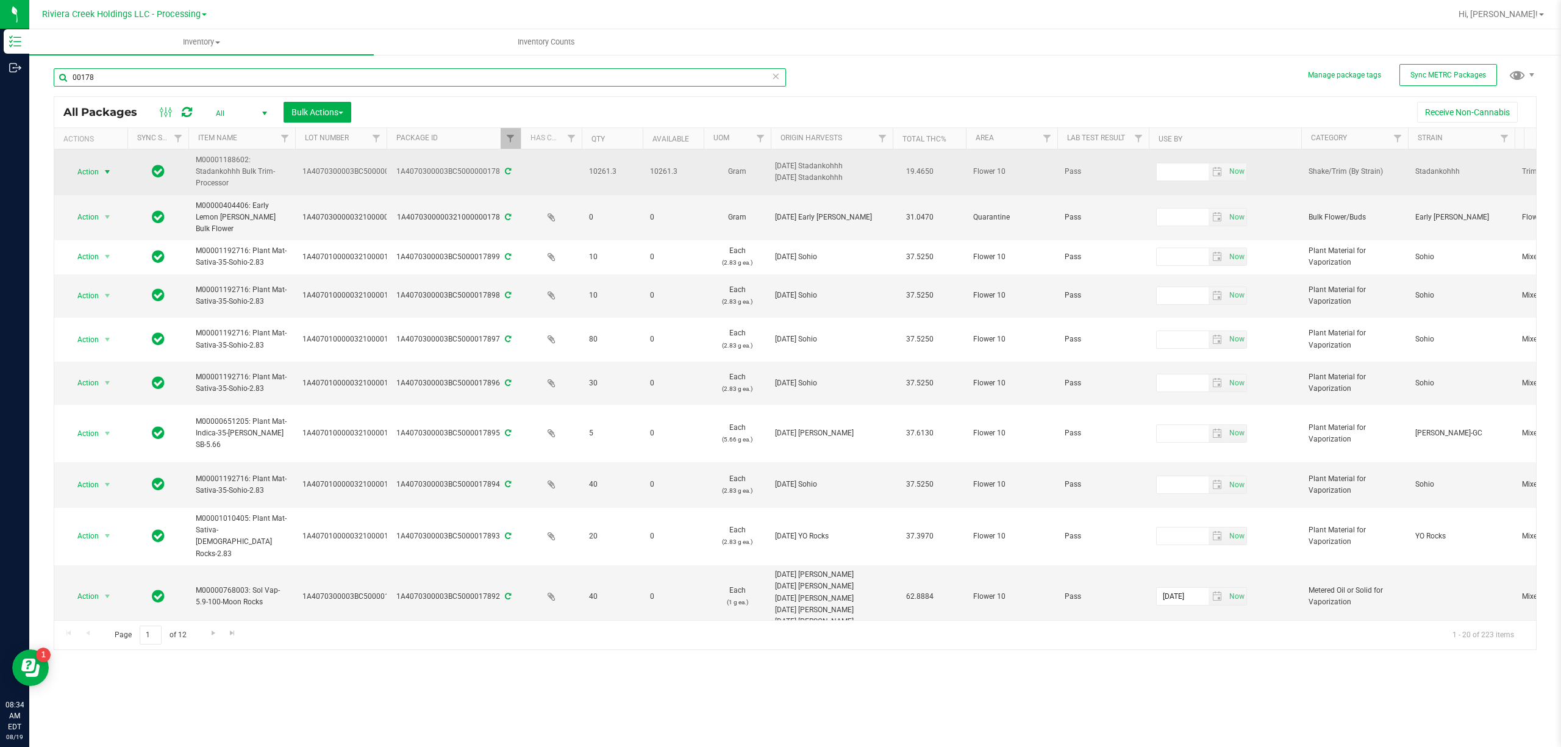
type input "00178"
click at [109, 167] on span "select" at bounding box center [107, 172] width 10 height 10
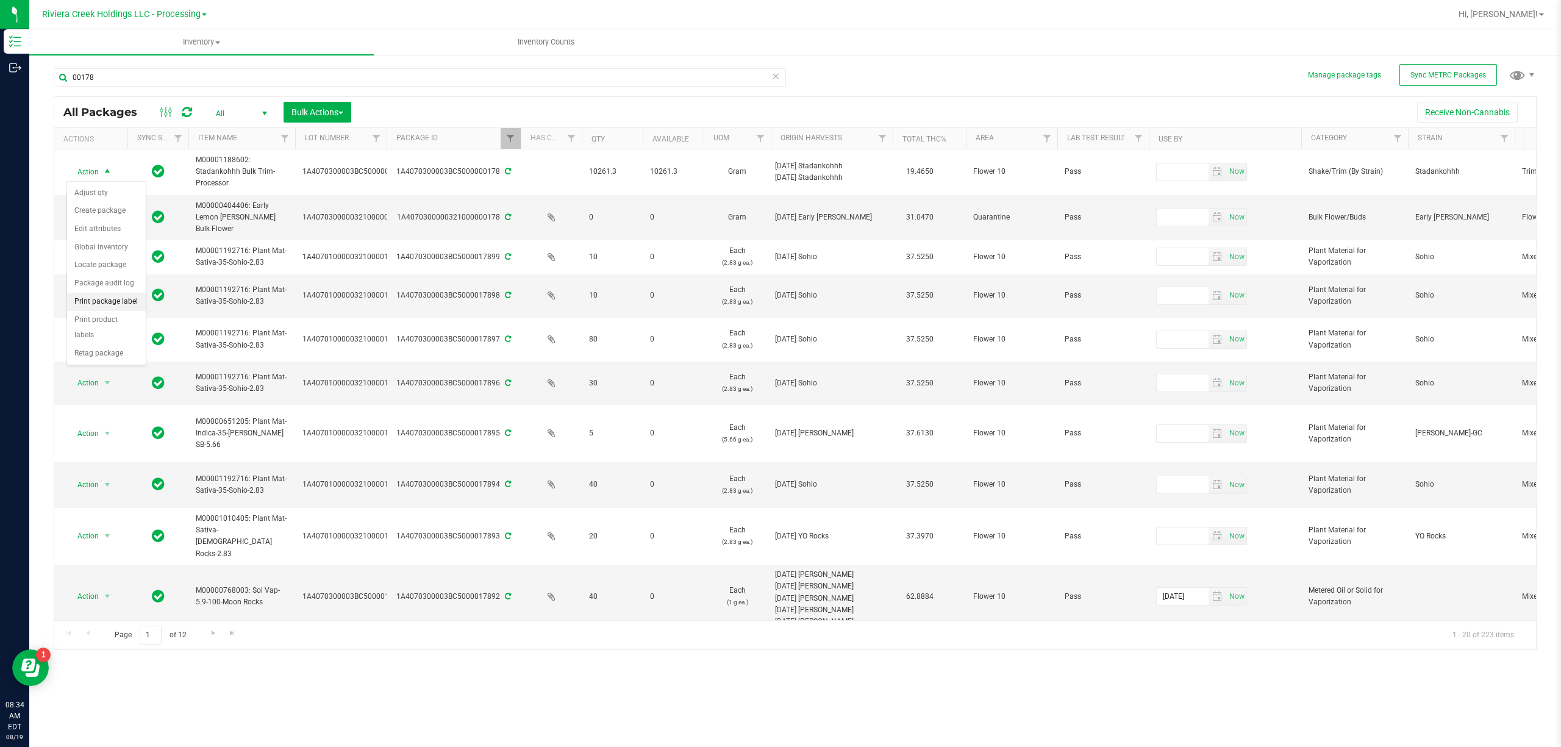
drag, startPoint x: 113, startPoint y: 304, endPoint x: 140, endPoint y: 291, distance: 29.5
click at [115, 302] on li "Print package label" at bounding box center [106, 302] width 79 height 18
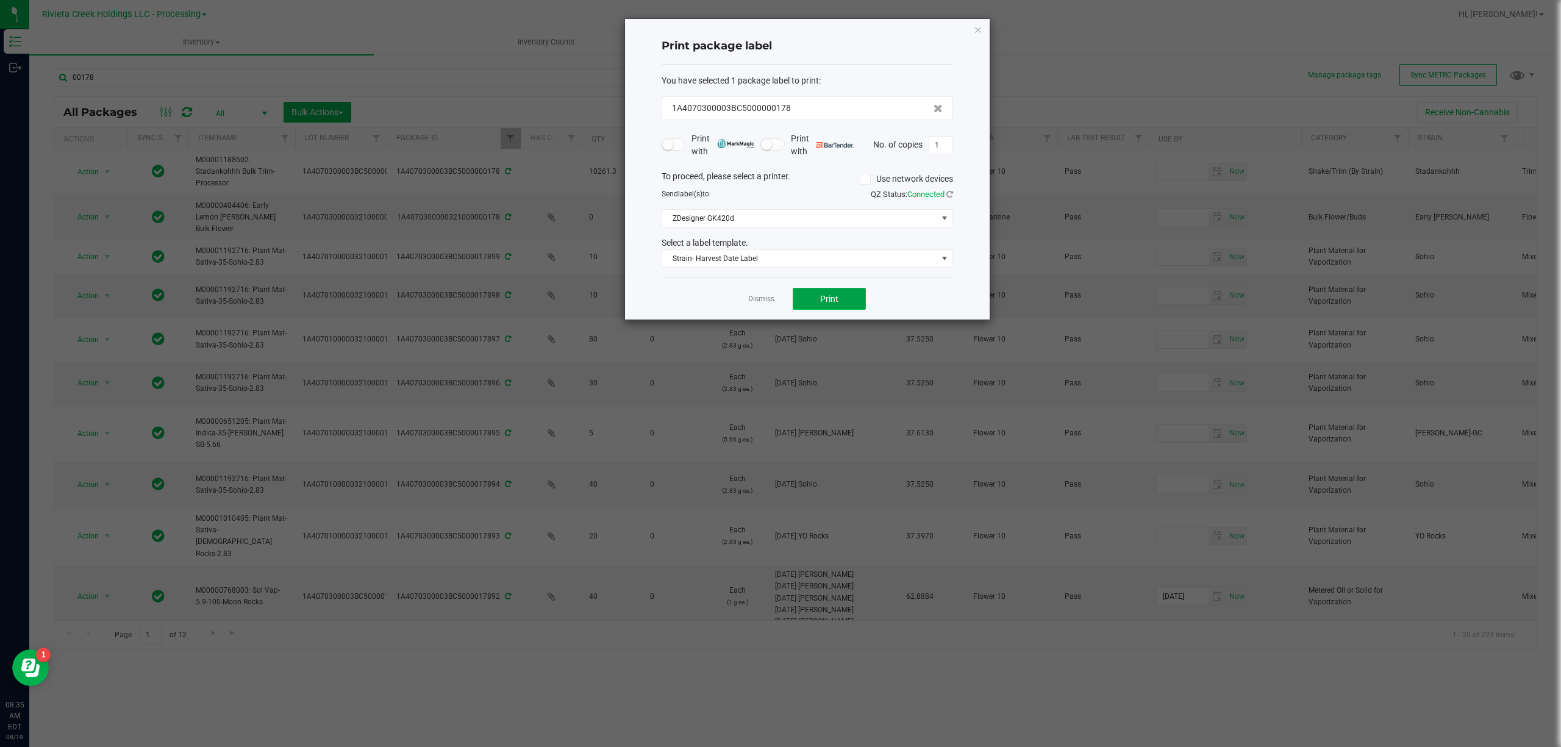
click at [816, 301] on button "Print" at bounding box center [829, 299] width 73 height 22
click at [807, 259] on span "Strain- Harvest Date Label" at bounding box center [799, 258] width 275 height 17
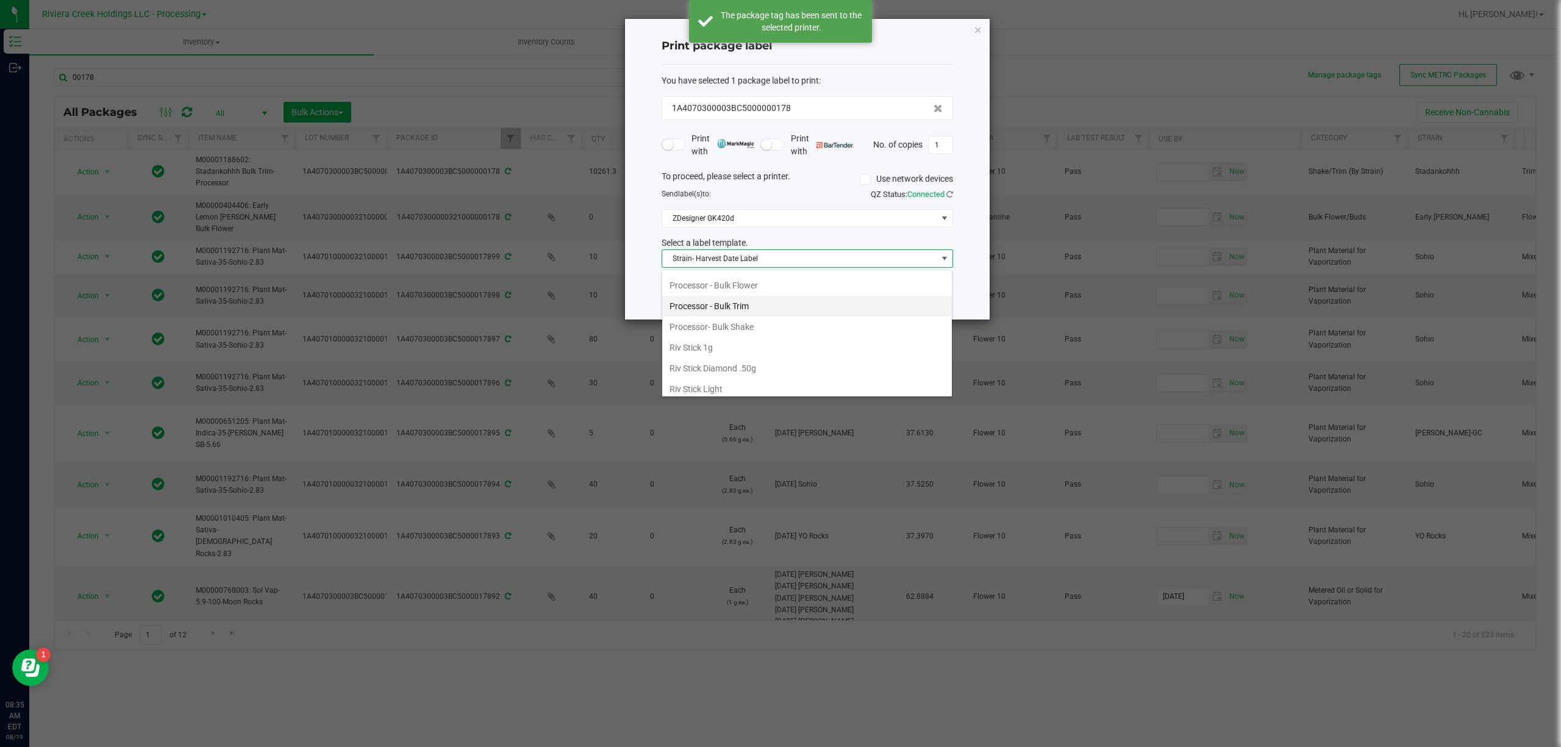
click at [752, 315] on li "Processor - Bulk Trim" at bounding box center [807, 306] width 290 height 21
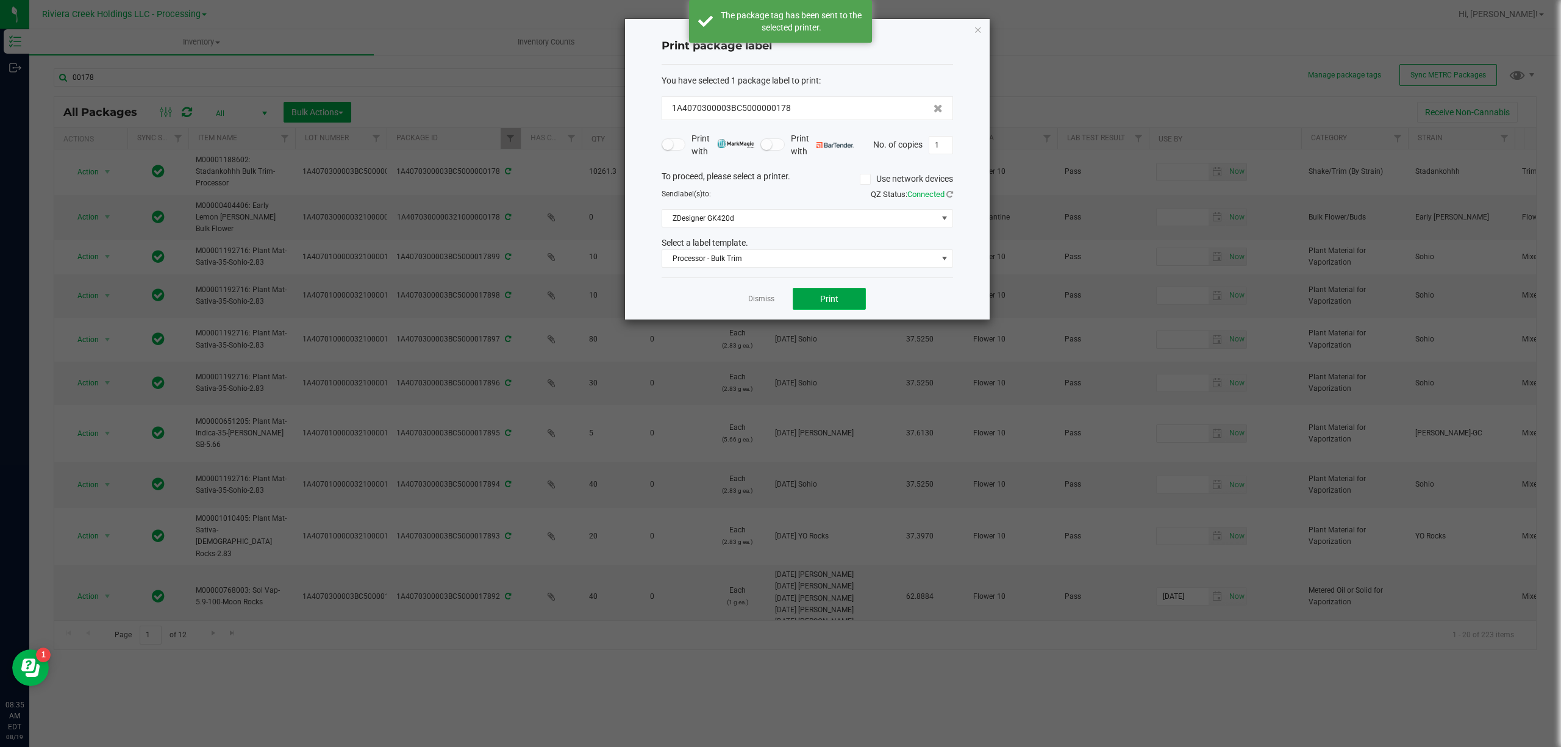
click at [829, 300] on span "Print" at bounding box center [829, 299] width 18 height 10
click at [983, 27] on div "Print package label You have selected 1 package label to print : 1A4070300003BC…" at bounding box center [807, 169] width 365 height 301
click at [978, 26] on icon "button" at bounding box center [978, 29] width 9 height 15
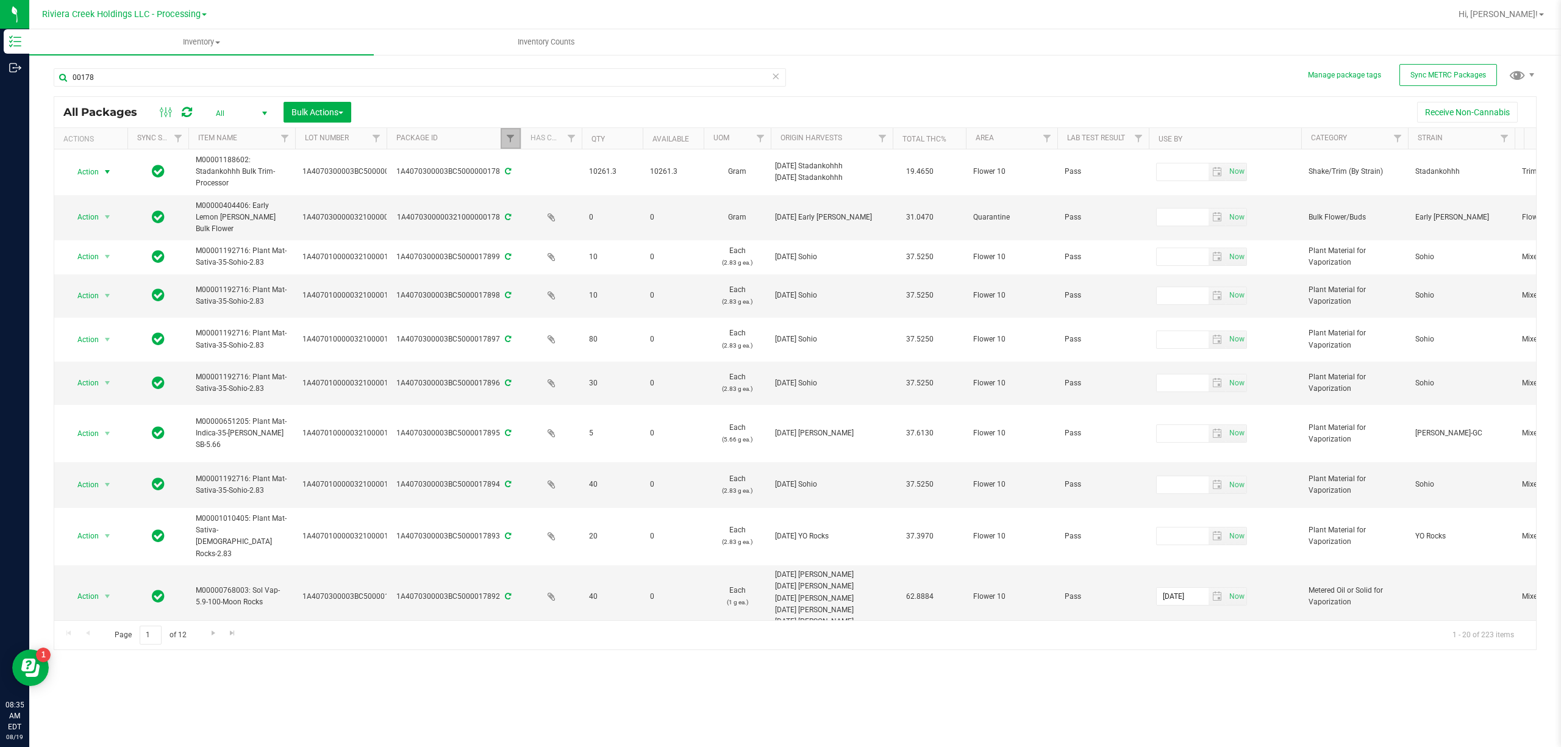
click at [504, 145] on link "Filter" at bounding box center [511, 138] width 20 height 21
click at [545, 167] on input "00178" at bounding box center [571, 166] width 126 height 18
type input "1077"
click at [534, 193] on button "Filter" at bounding box center [537, 198] width 59 height 27
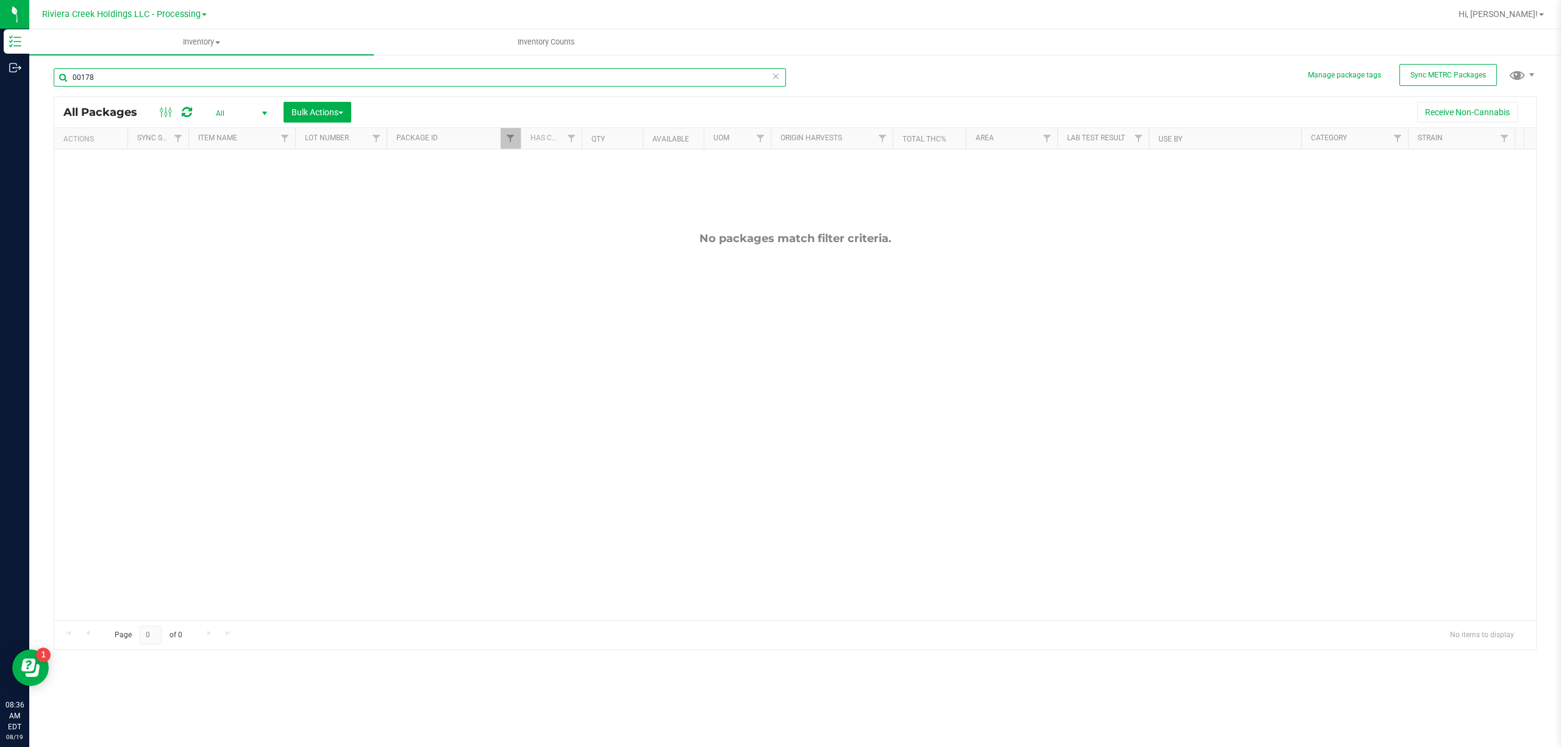
click at [108, 77] on input "00178" at bounding box center [420, 77] width 732 height 18
type input "1077"
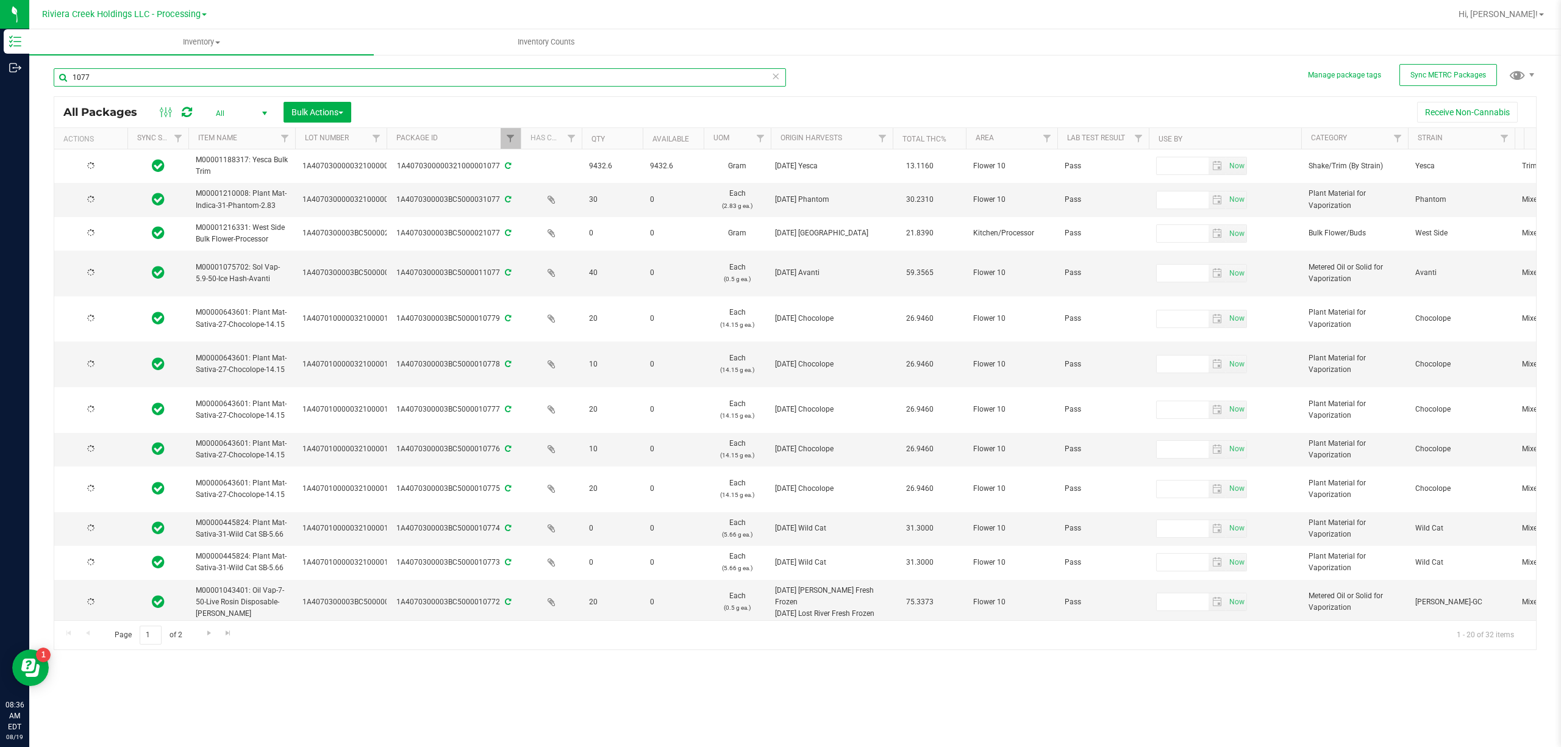
type input "[DATE]"
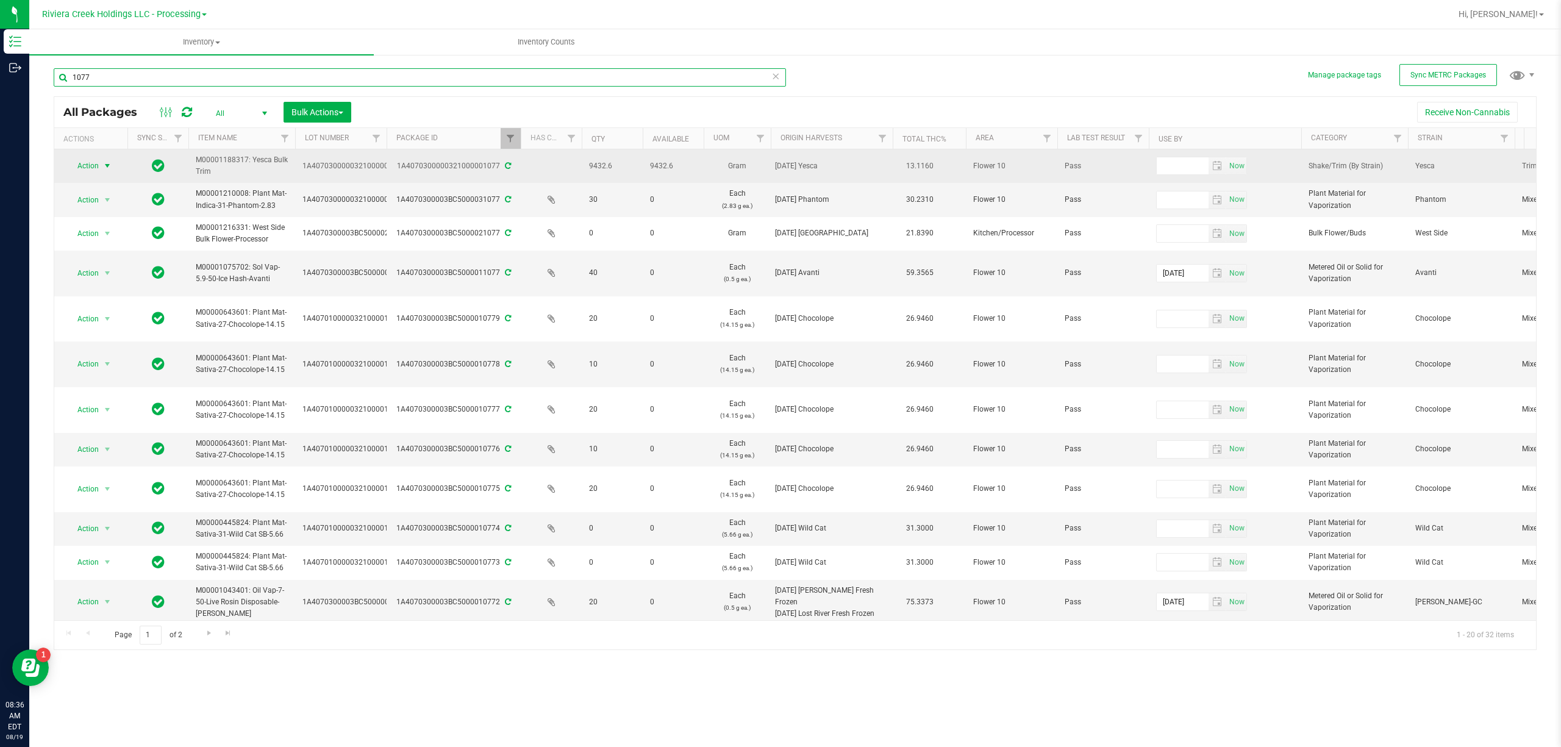
type input "1077"
click at [88, 166] on span "Action" at bounding box center [82, 165] width 33 height 17
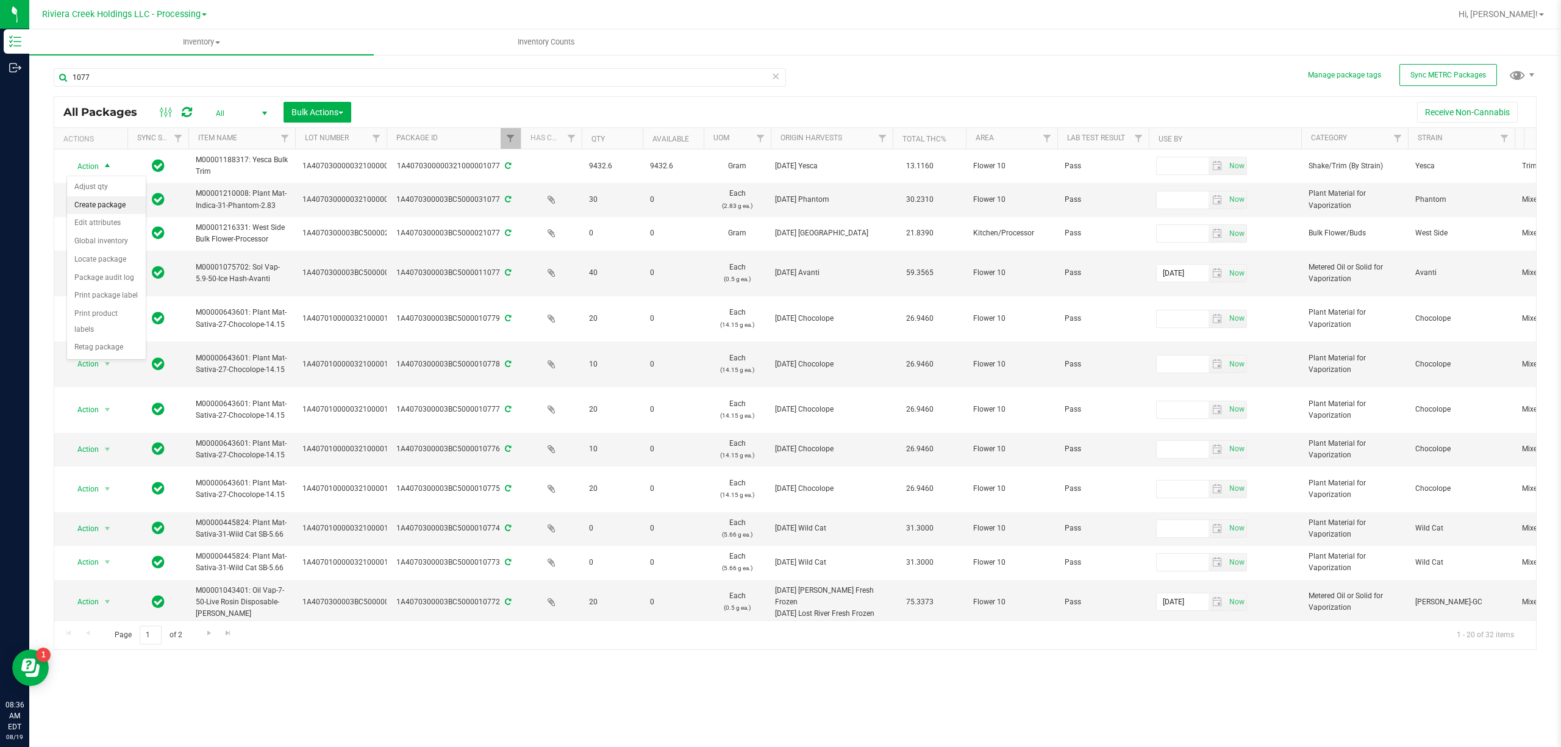
click at [113, 210] on li "Create package" at bounding box center [106, 205] width 79 height 18
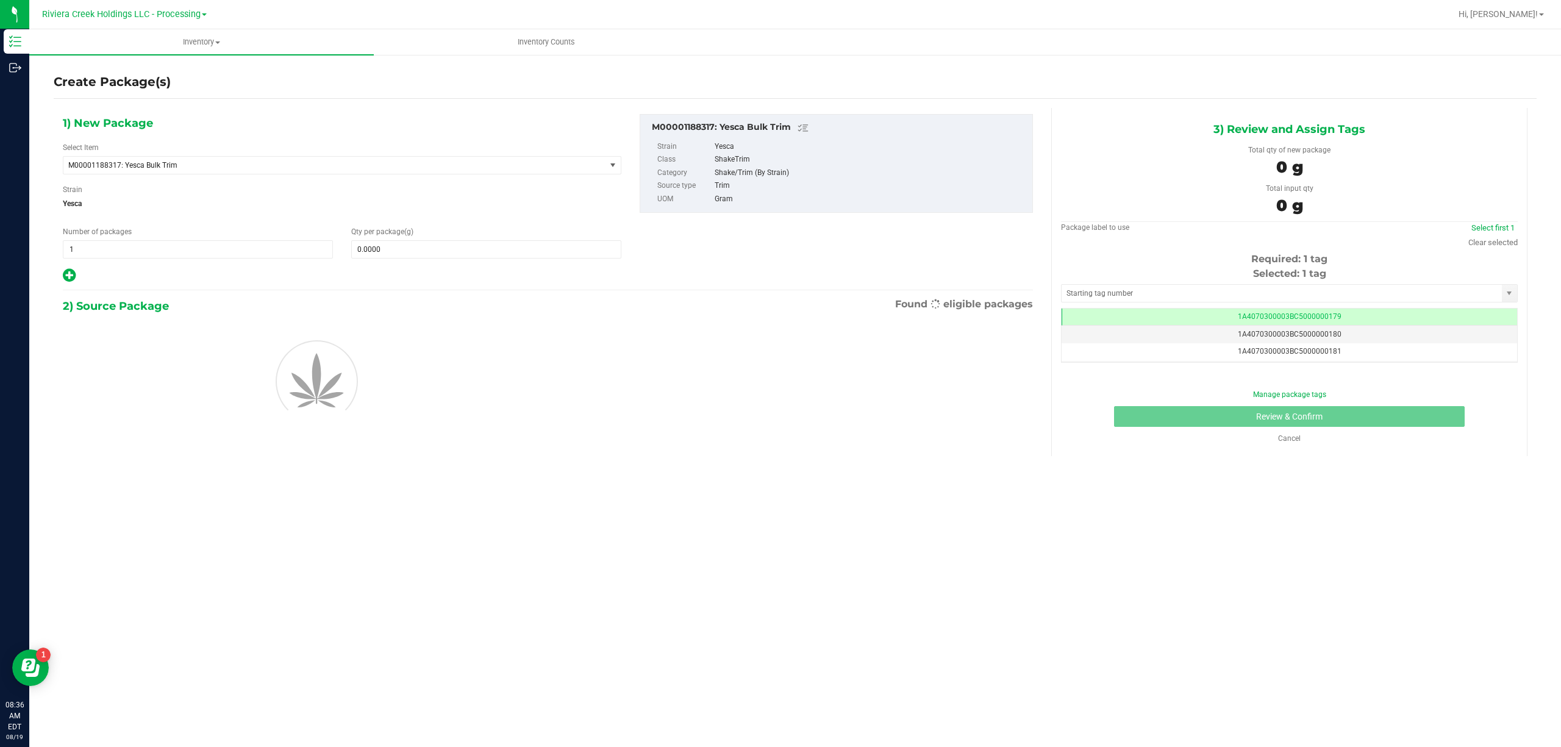
scroll to position [0, -1]
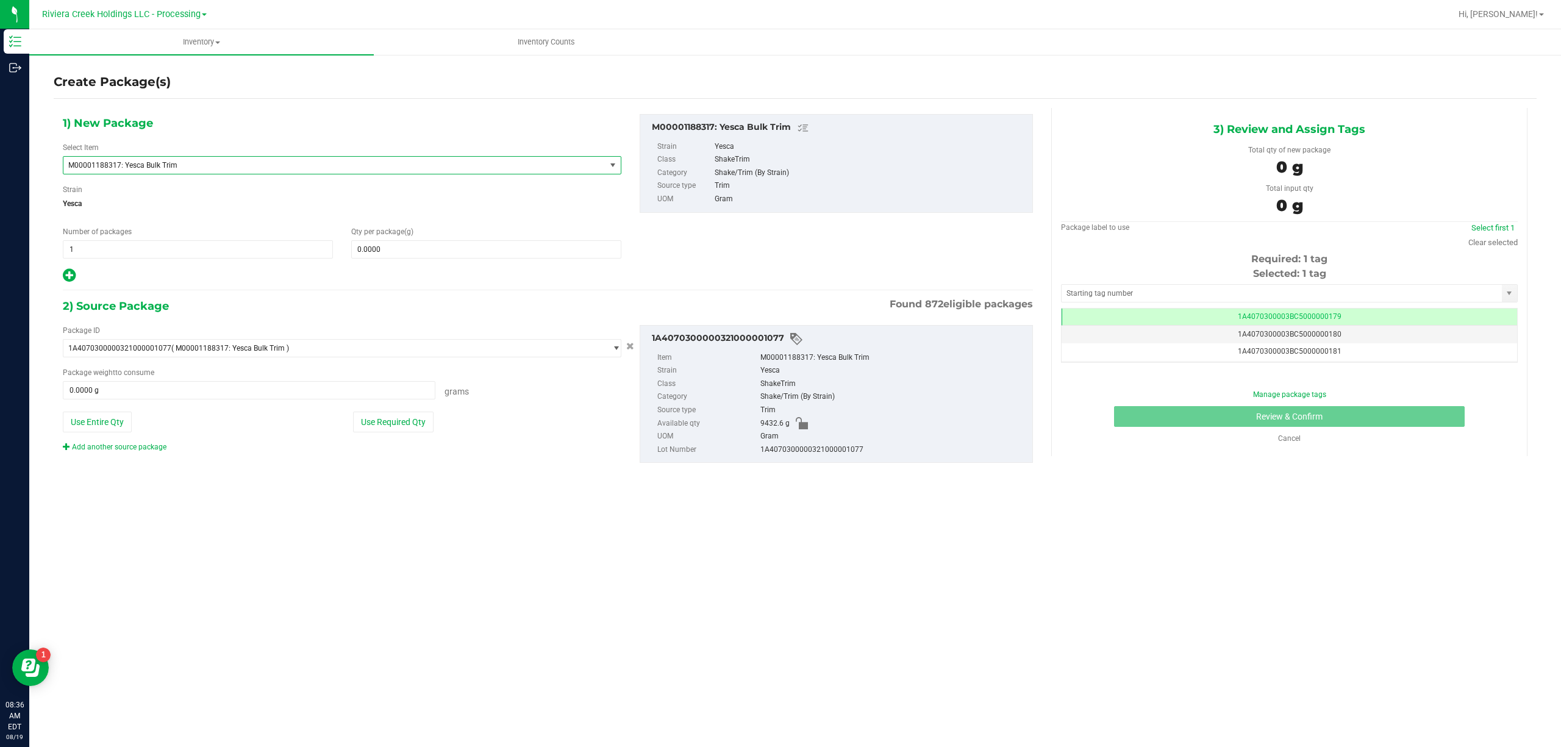
click at [171, 165] on span "M00001188317: Yesca Bulk Trim" at bounding box center [323, 165] width 511 height 9
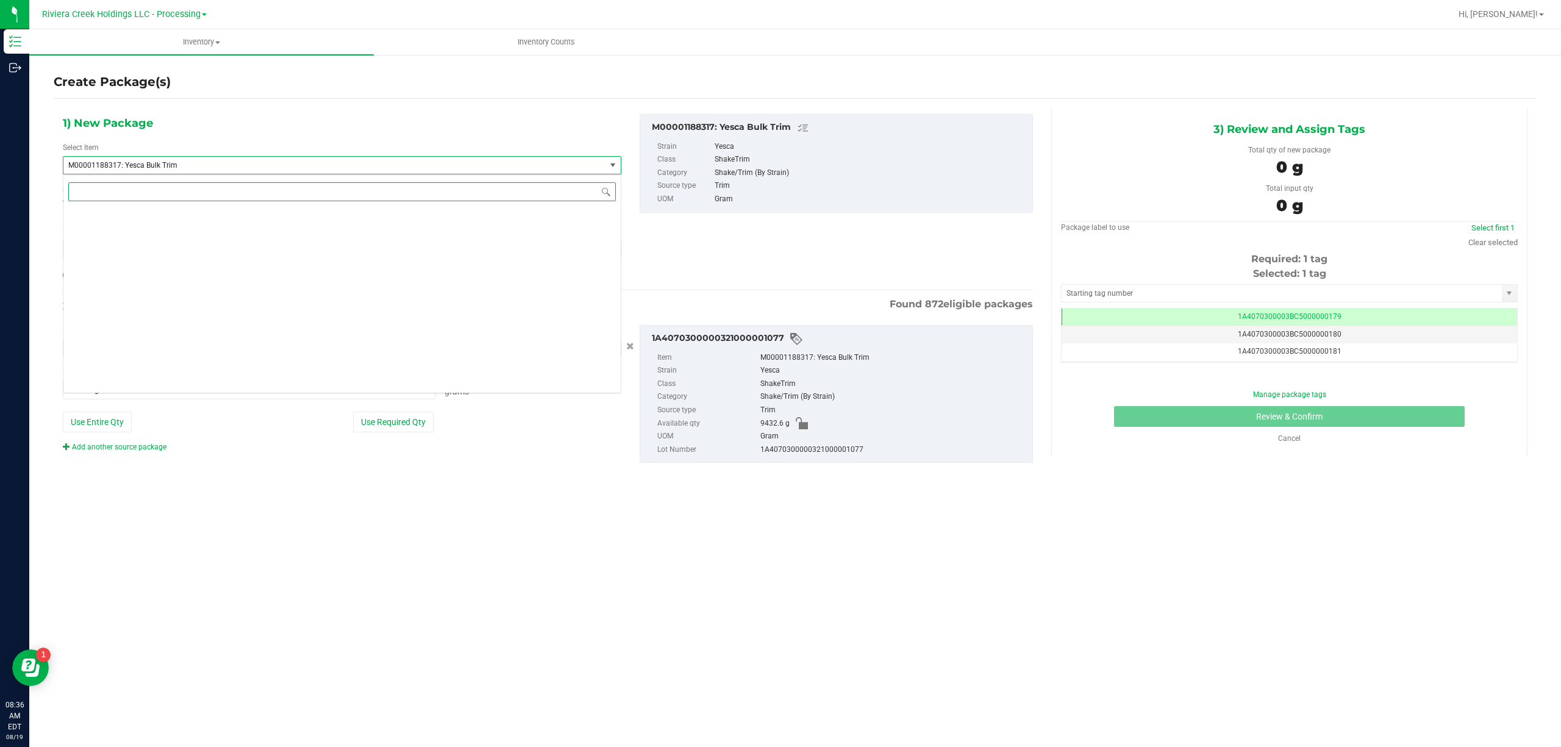
scroll to position [21542, 0]
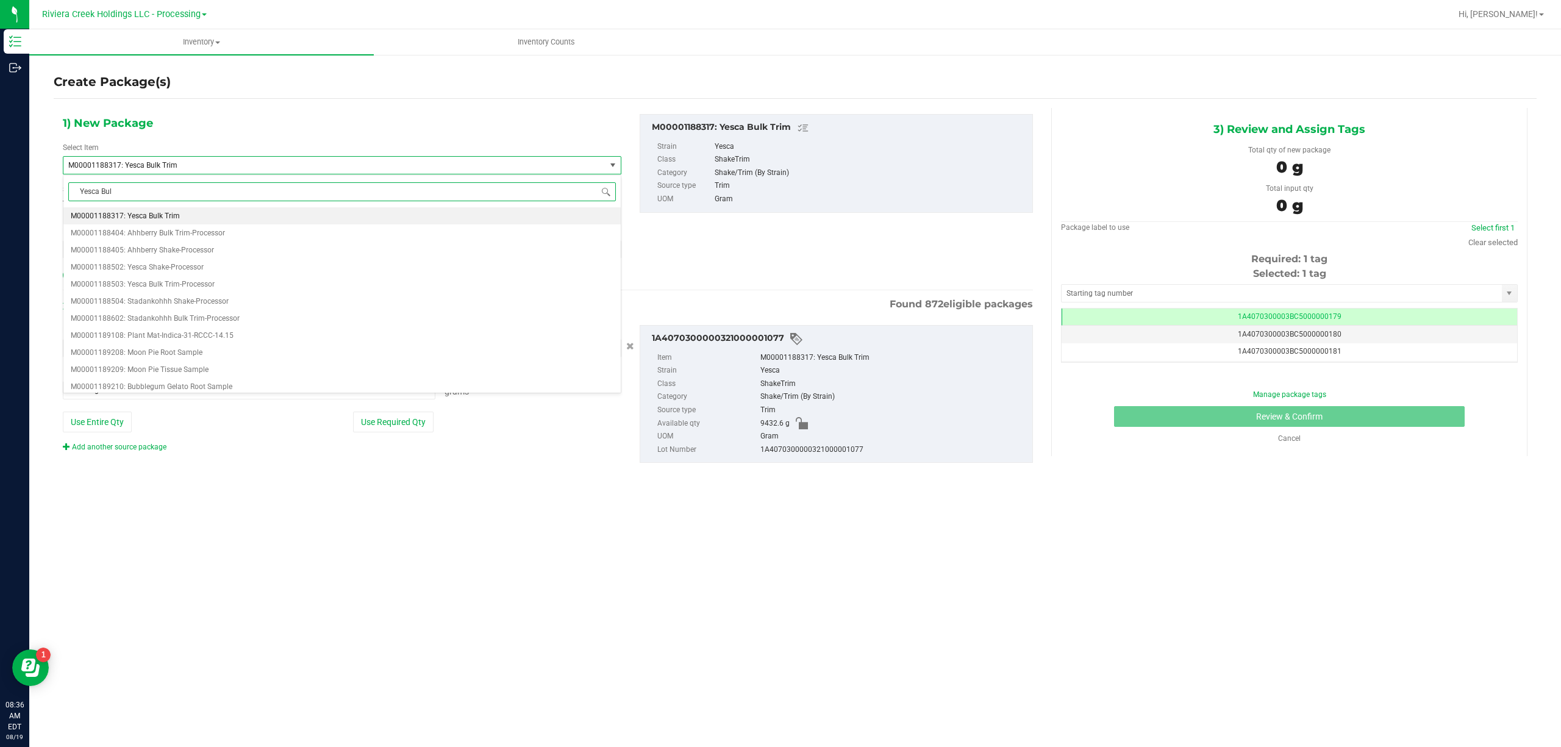
type input "Yesca Bulk"
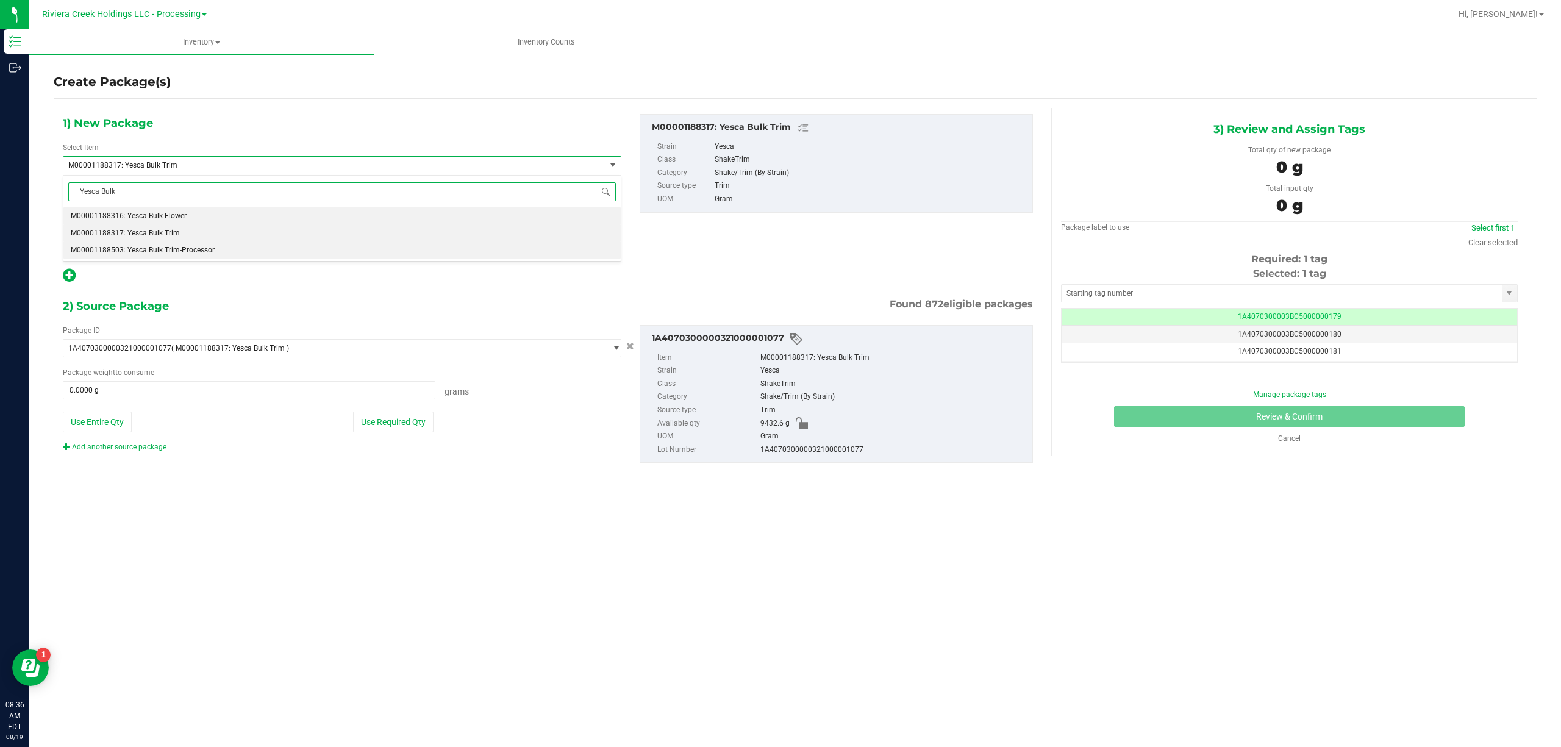
click at [193, 250] on span "M00001188503: Yesca Bulk Trim-Processor" at bounding box center [143, 250] width 144 height 9
type input "0.0000"
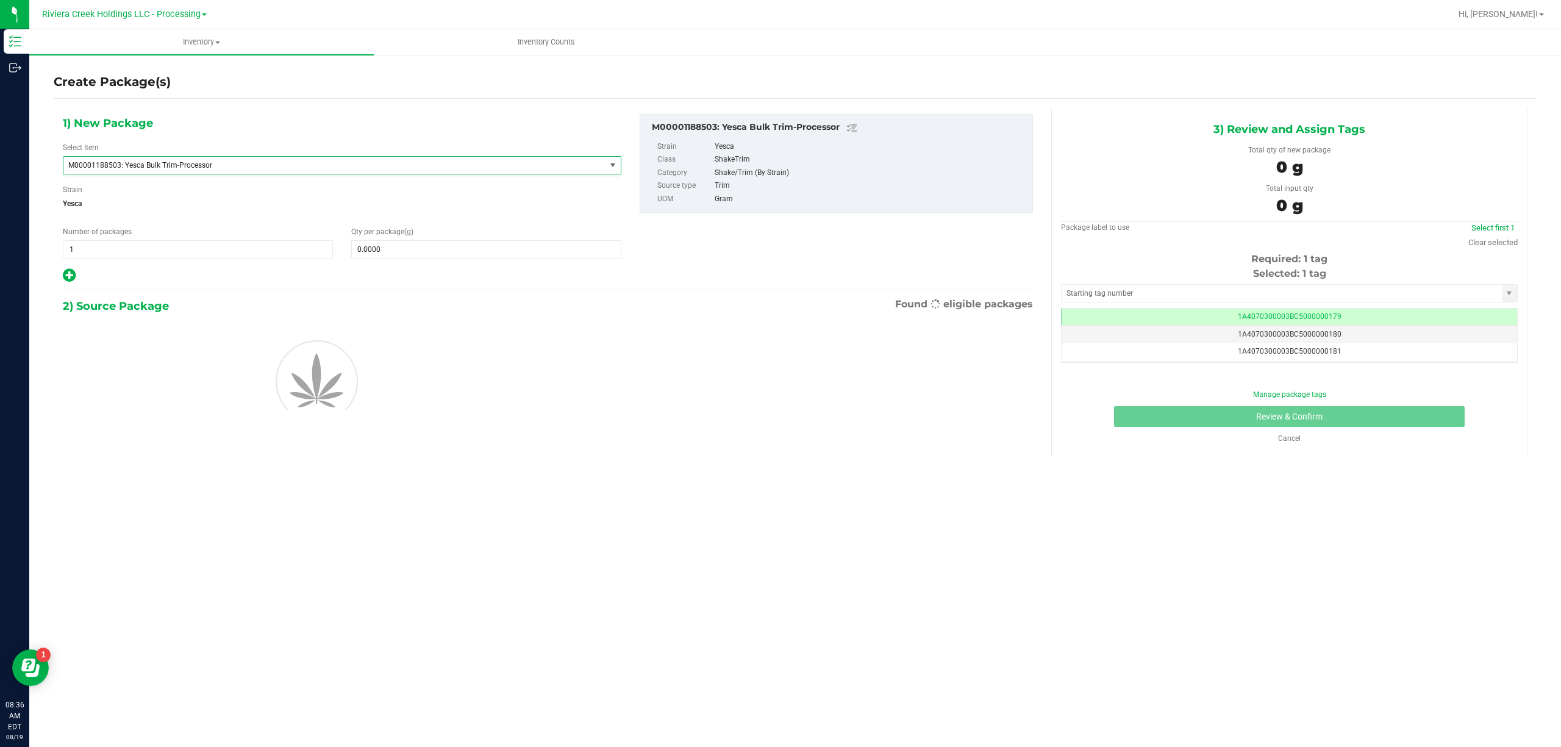
scroll to position [21611, 0]
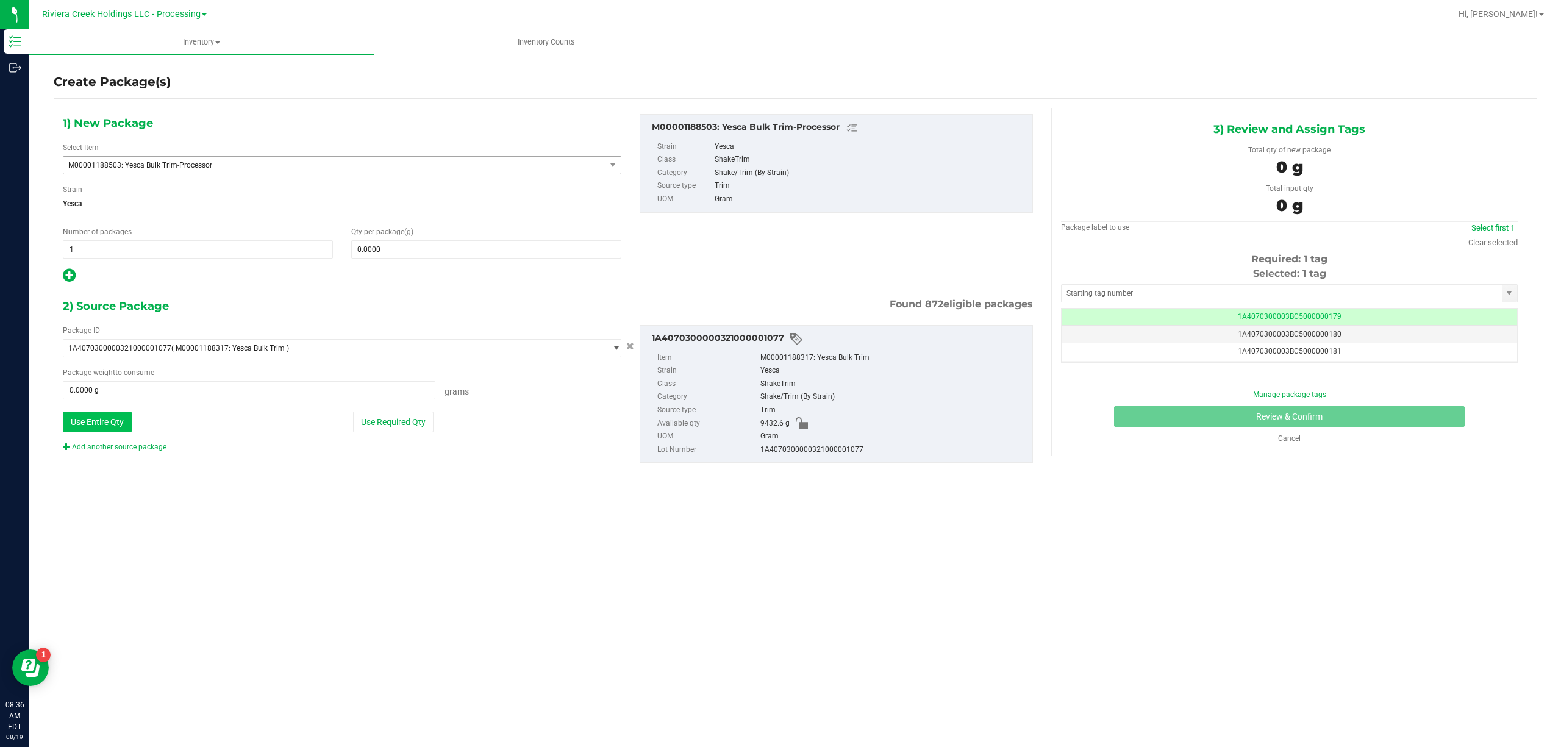
click at [119, 428] on button "Use Entire Qty" at bounding box center [97, 422] width 69 height 21
type input "9432.6000 g"
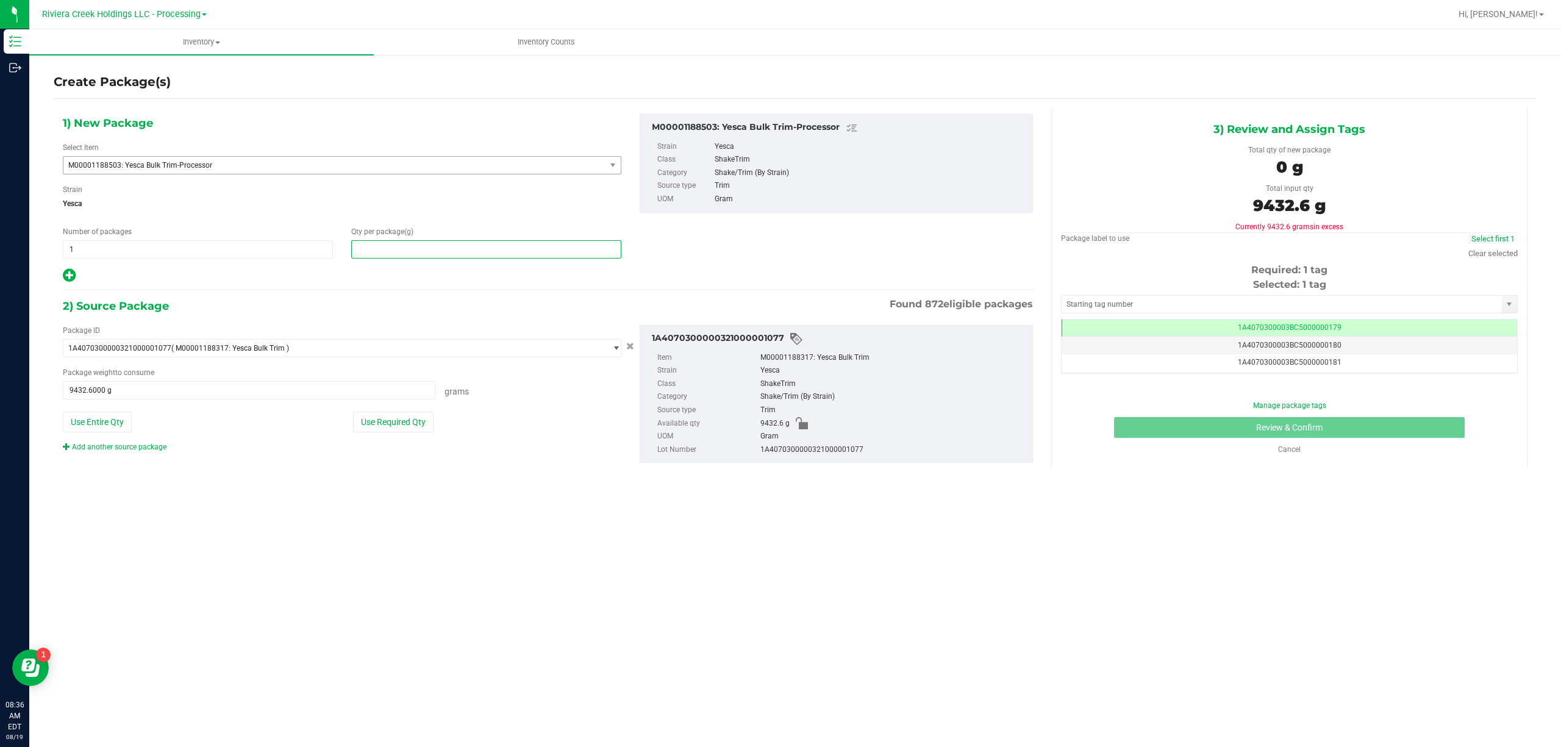
click at [423, 244] on span at bounding box center [486, 249] width 270 height 18
type input "9432.6"
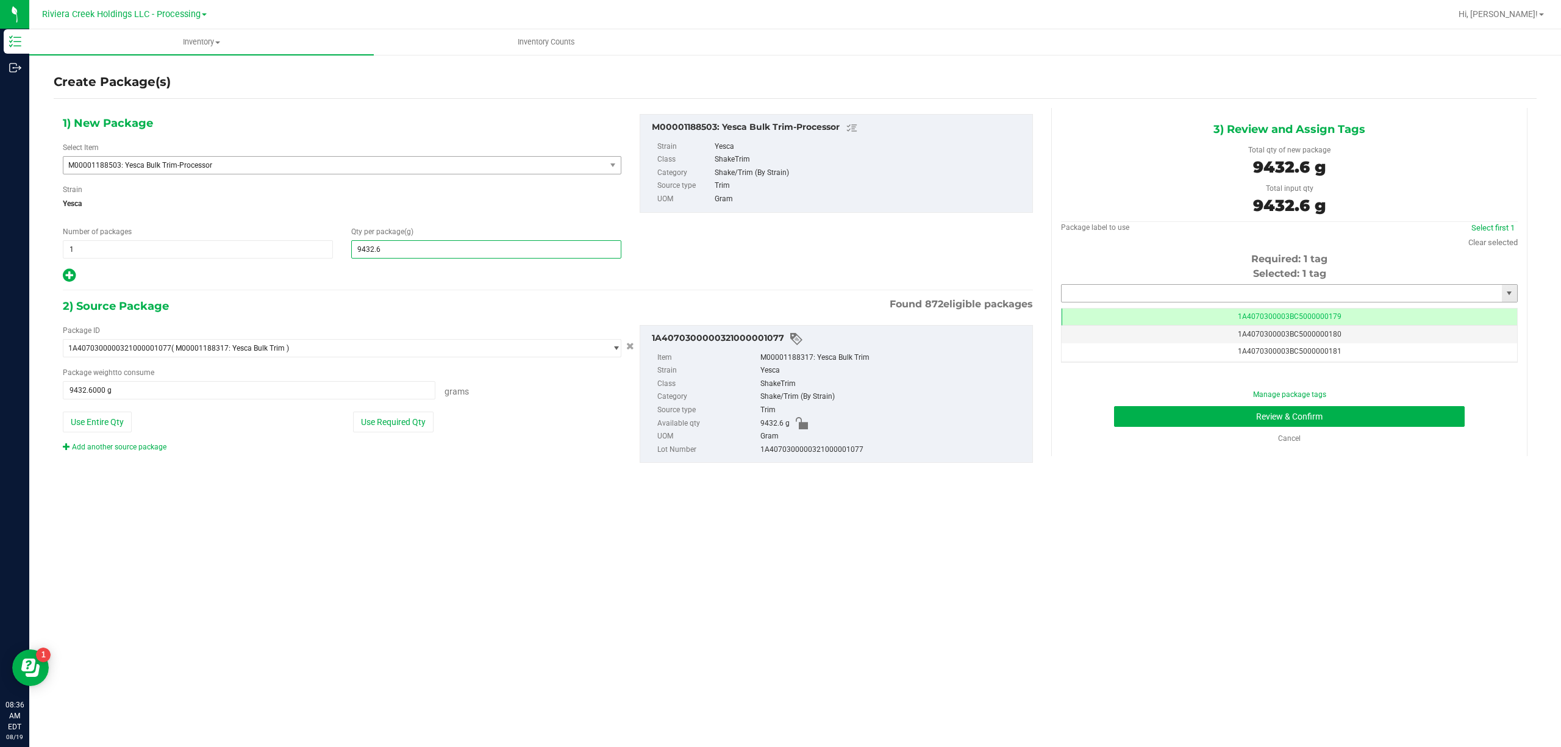
type input "9,432.6000"
click at [1078, 296] on input "text" at bounding box center [1281, 293] width 440 height 17
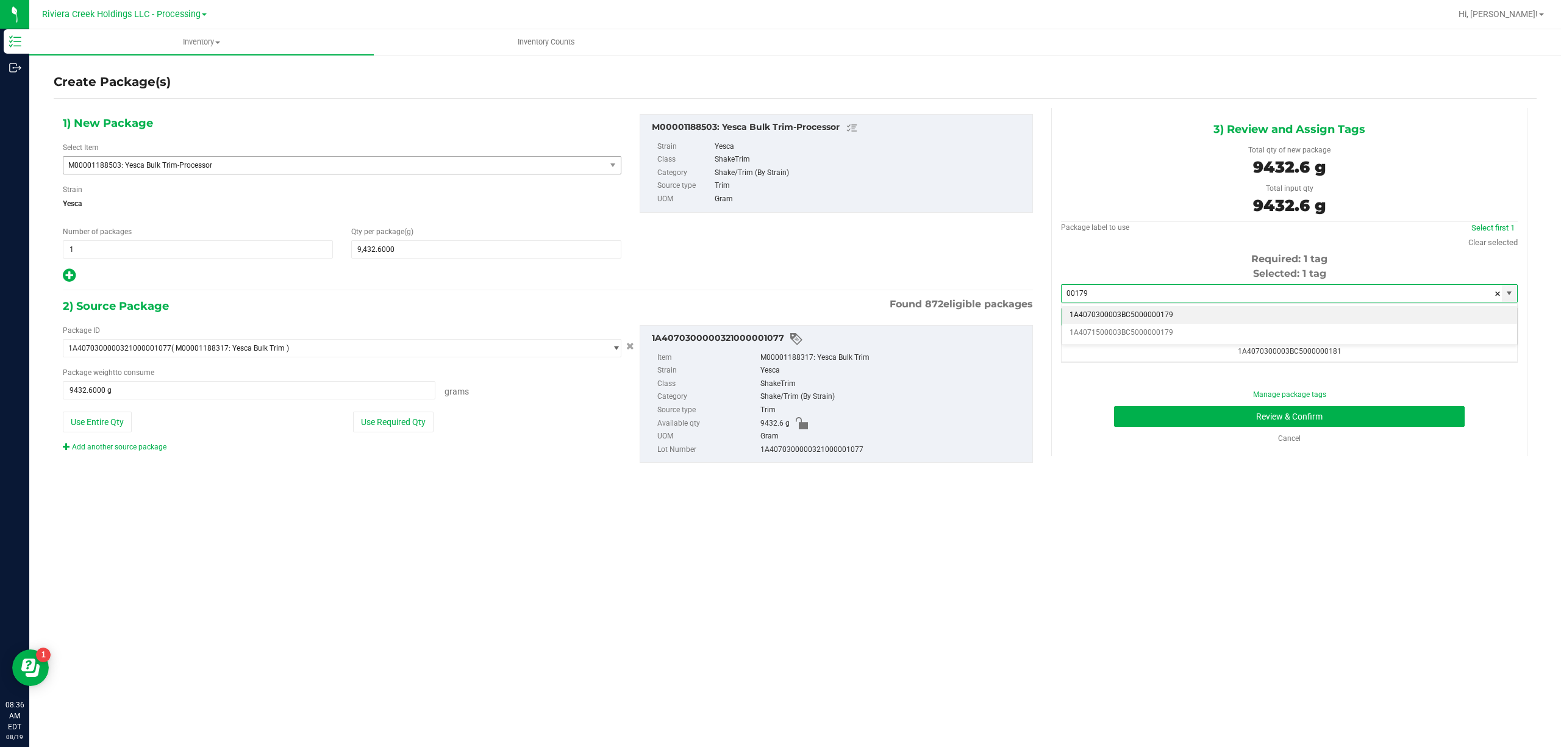
click at [1169, 311] on li "1A4070300003BC5000000179" at bounding box center [1289, 315] width 455 height 18
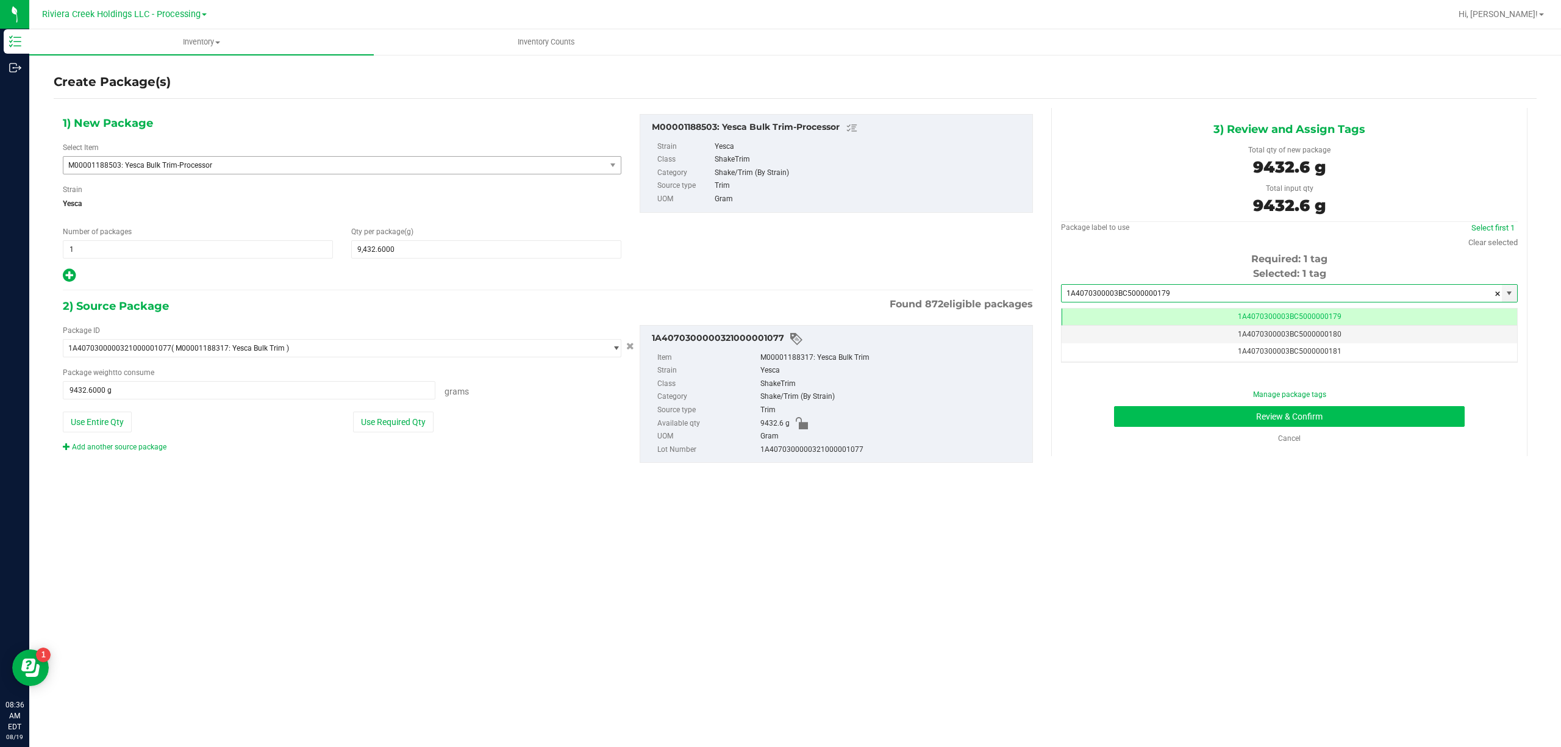
type input "1A4070300003BC5000000179"
click at [1260, 421] on button "Review & Confirm" at bounding box center [1289, 416] width 351 height 21
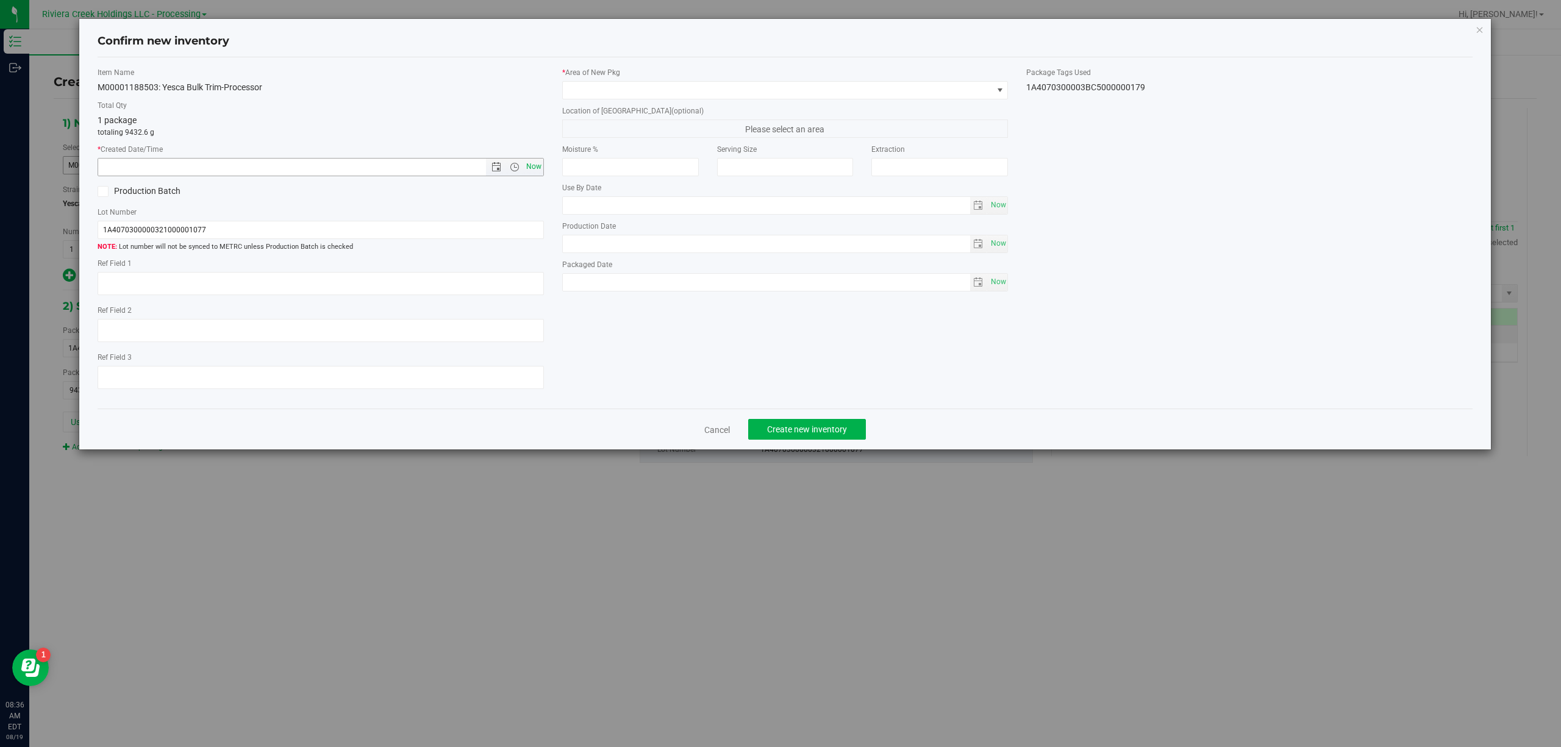
click at [530, 166] on span "Now" at bounding box center [533, 167] width 21 height 18
type input "[DATE] 8:36 AM"
click at [663, 86] on span at bounding box center [778, 90] width 430 height 17
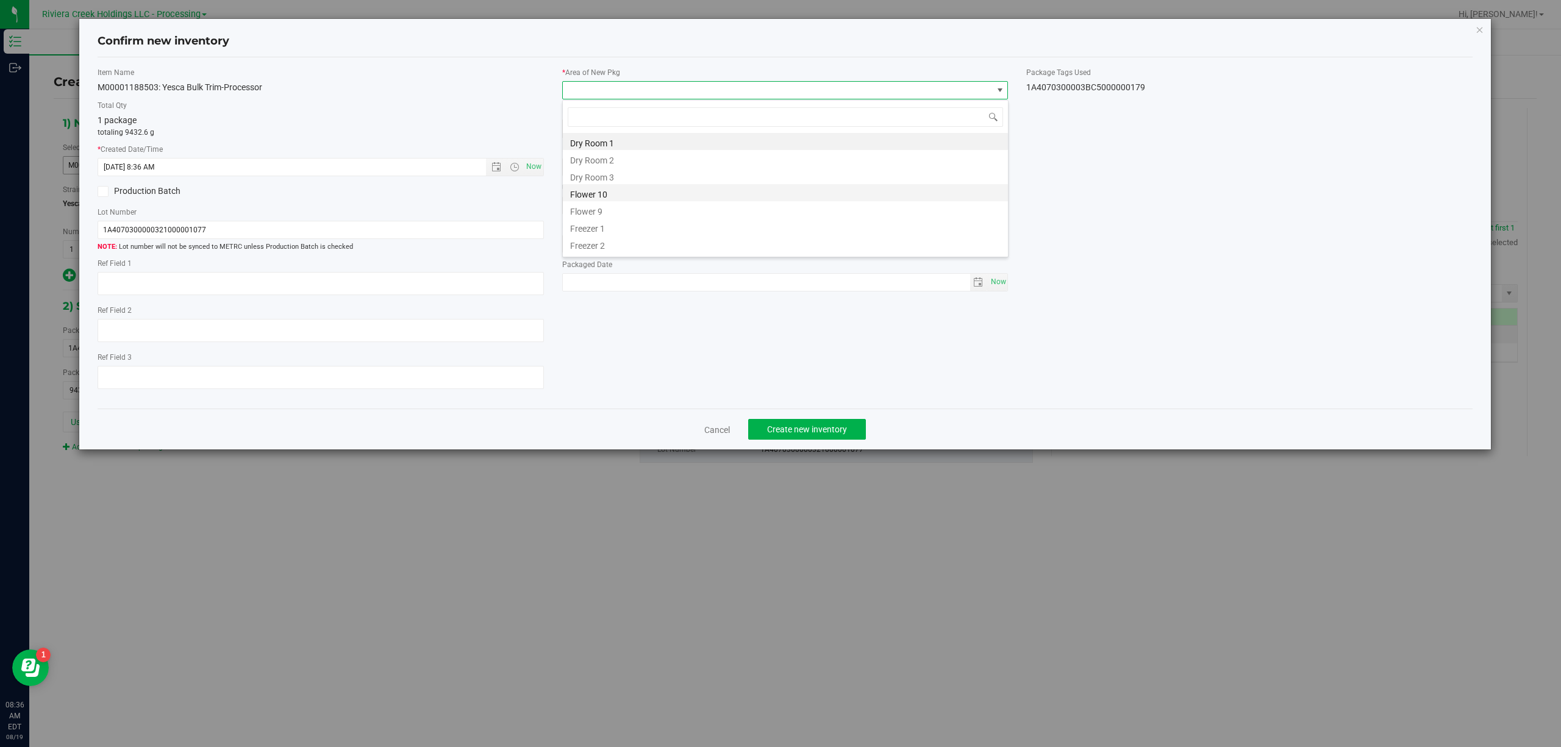
click at [625, 190] on li "Flower 10" at bounding box center [785, 192] width 445 height 17
click at [1102, 88] on div "1A4070300003BC5000000179" at bounding box center [1249, 87] width 446 height 13
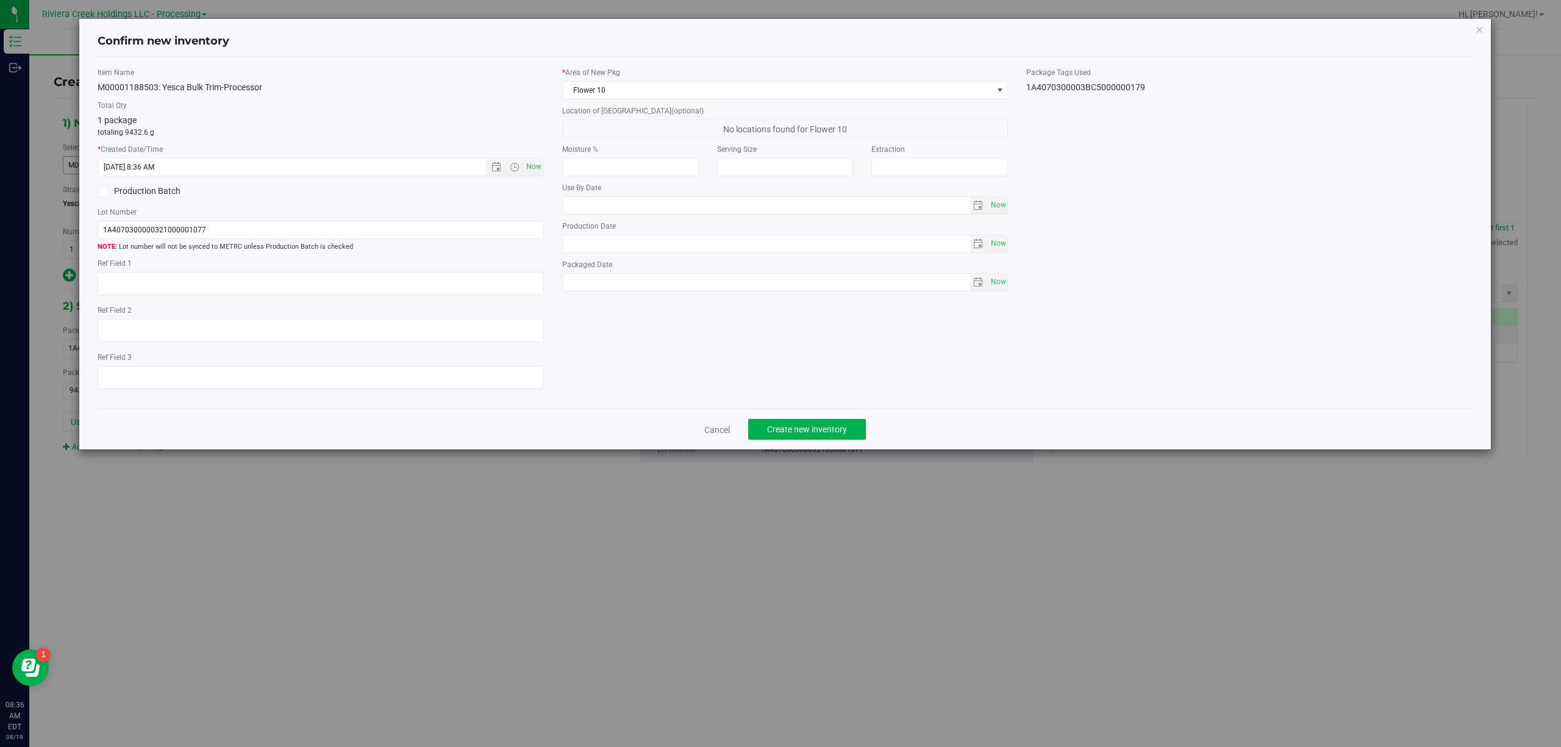
click at [1102, 88] on div "1A4070300003BC5000000179" at bounding box center [1249, 87] width 446 height 13
copy div "1A4070300003BC5000000179 Cancel Create new inventory"
click at [305, 227] on input "1A4070300000321000001077" at bounding box center [321, 230] width 446 height 18
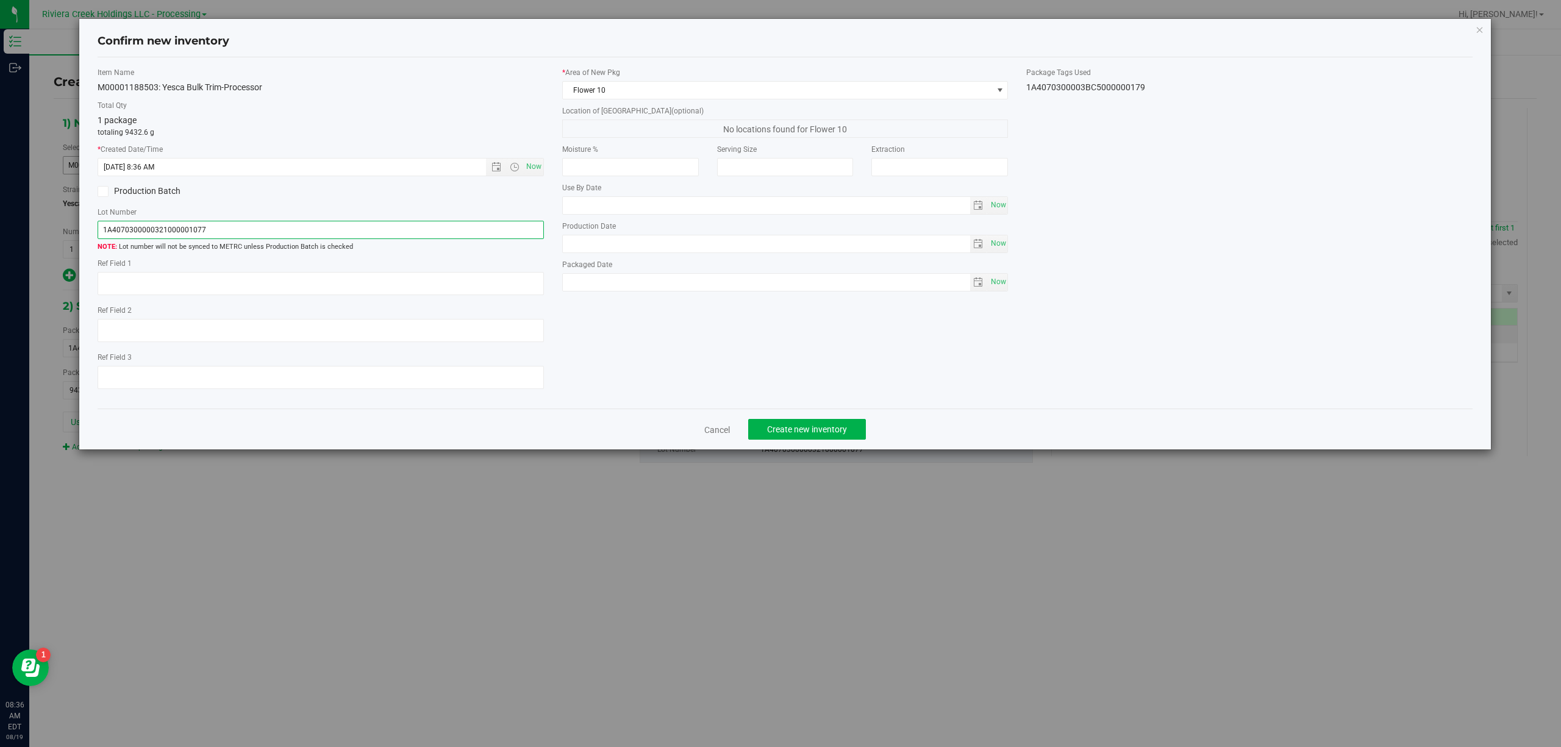
click at [305, 227] on input "1A4070300000321000001077" at bounding box center [321, 230] width 446 height 18
paste input "3BC5000000179"
type input "1A4070300003BC5000000179"
click at [324, 274] on textarea at bounding box center [321, 283] width 446 height 23
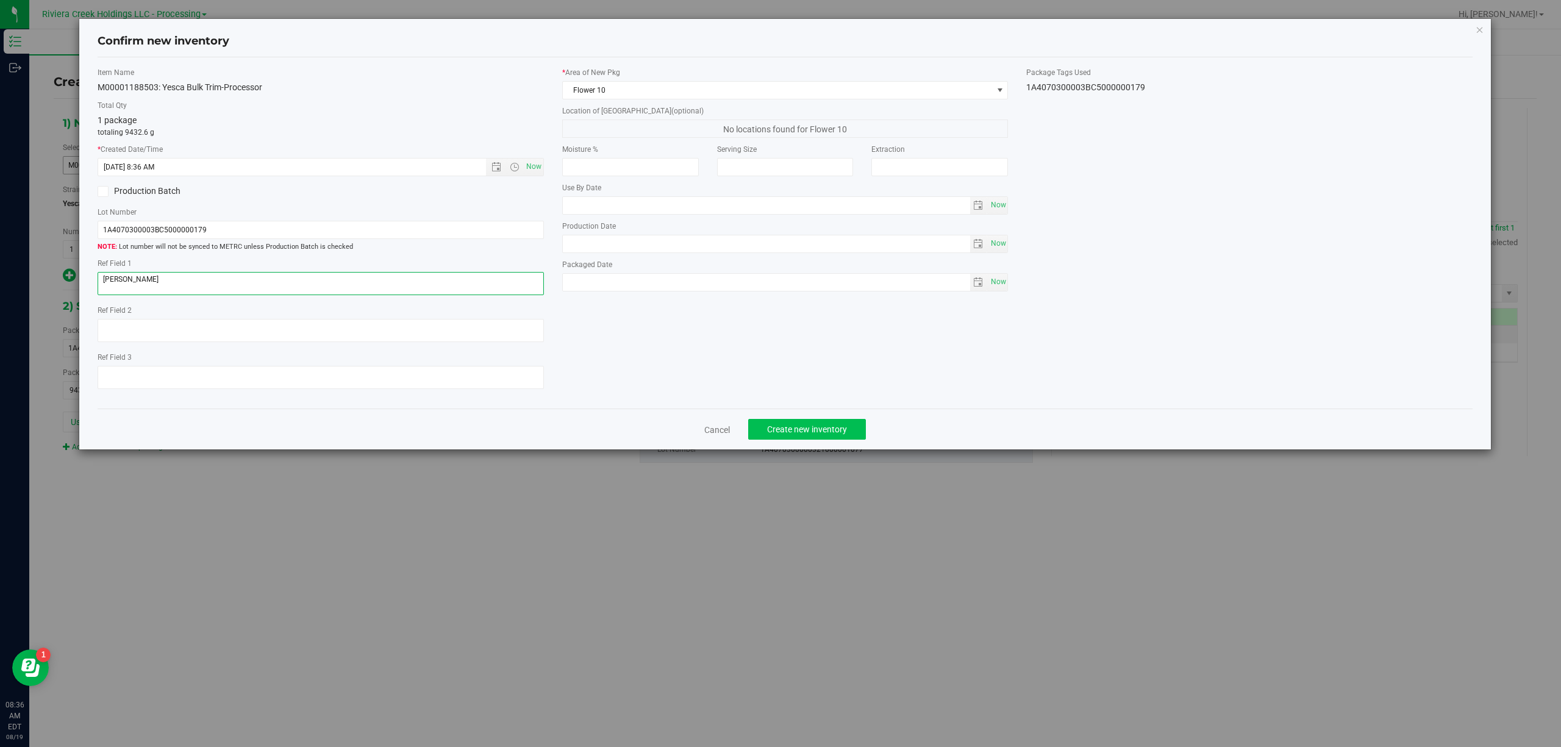
type textarea "[PERSON_NAME]"
click at [846, 429] on span "Create new inventory" at bounding box center [807, 429] width 80 height 10
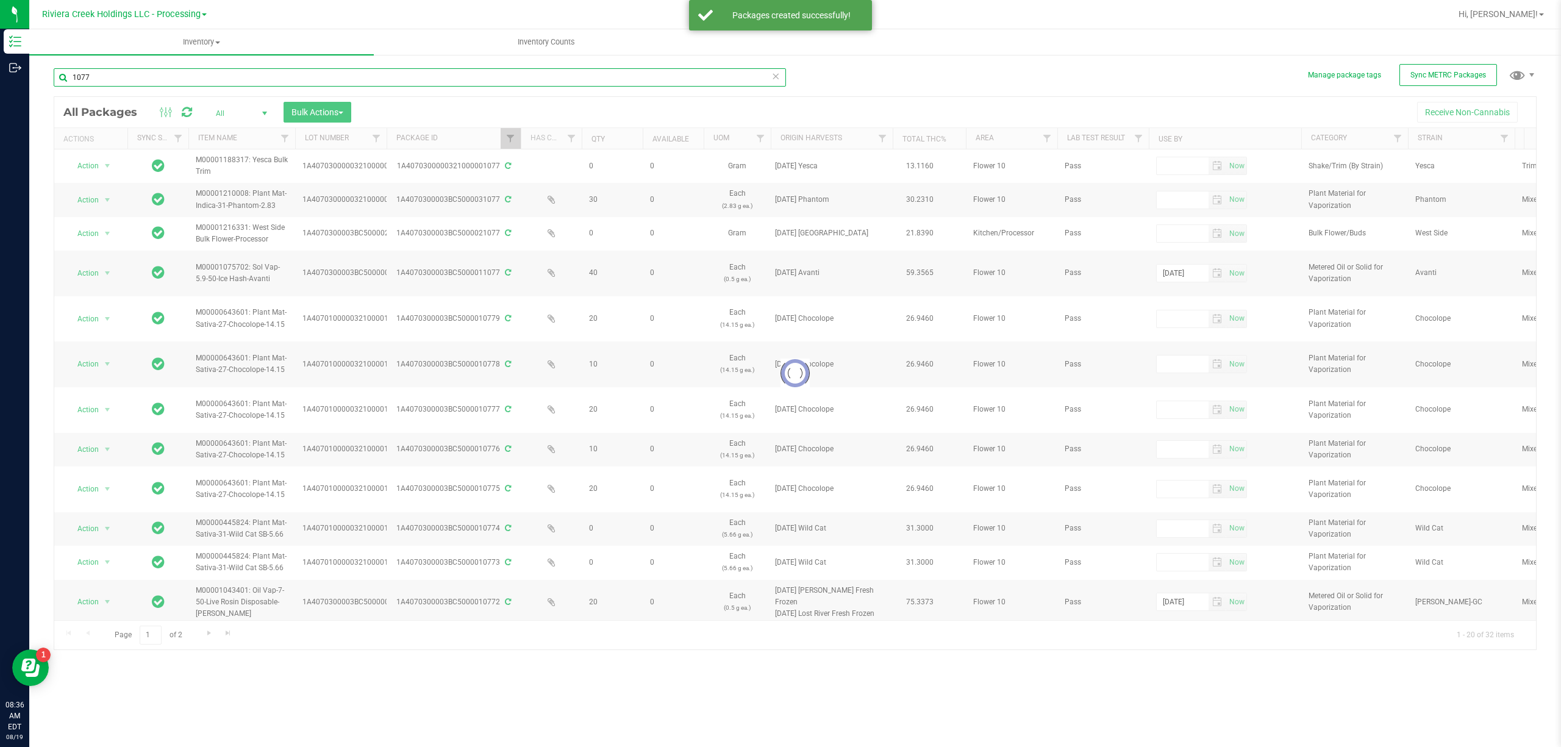
click at [105, 78] on input "1077" at bounding box center [420, 77] width 732 height 18
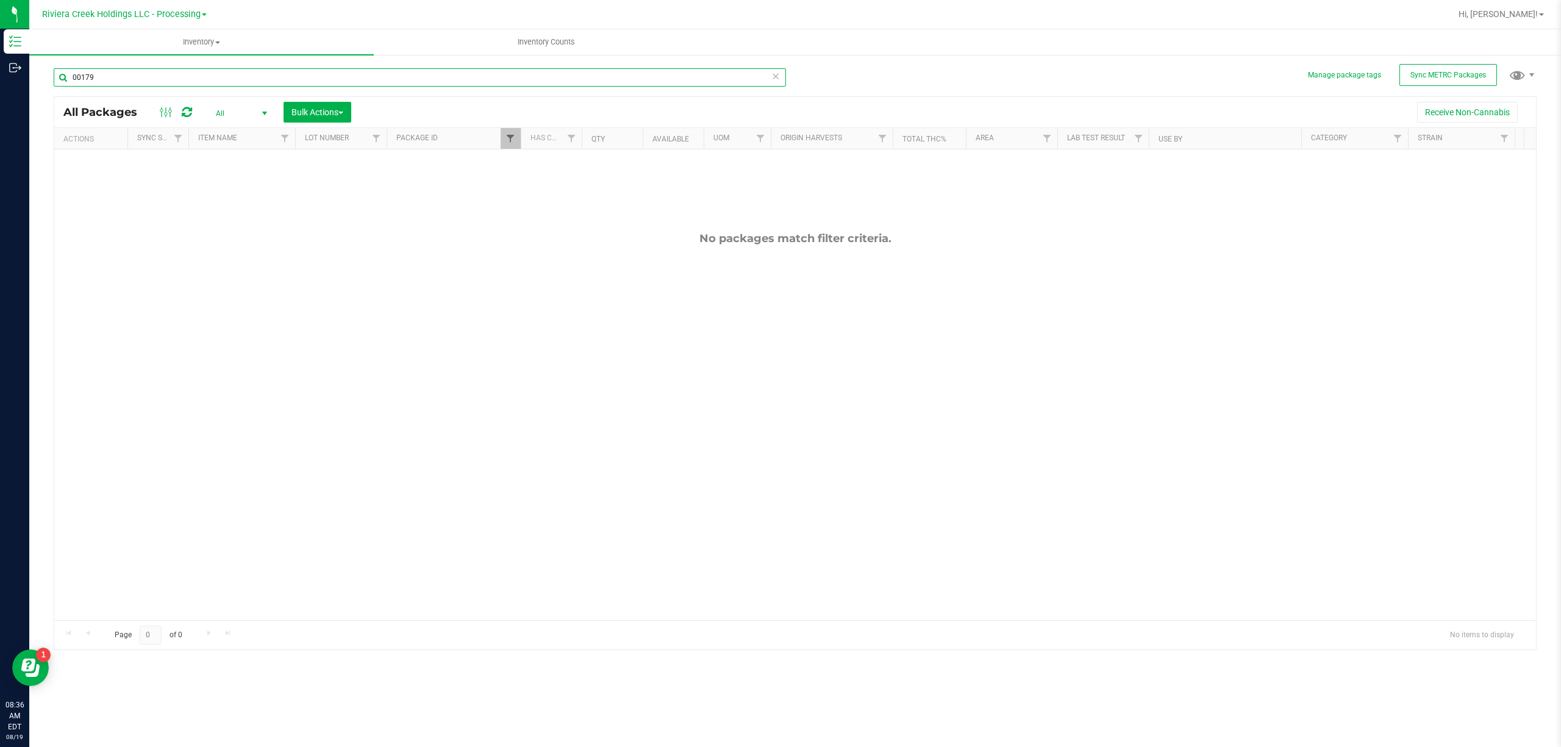
type input "00179"
click at [513, 139] on span "Filter" at bounding box center [510, 139] width 10 height 10
click at [530, 169] on input "1077" at bounding box center [571, 166] width 126 height 18
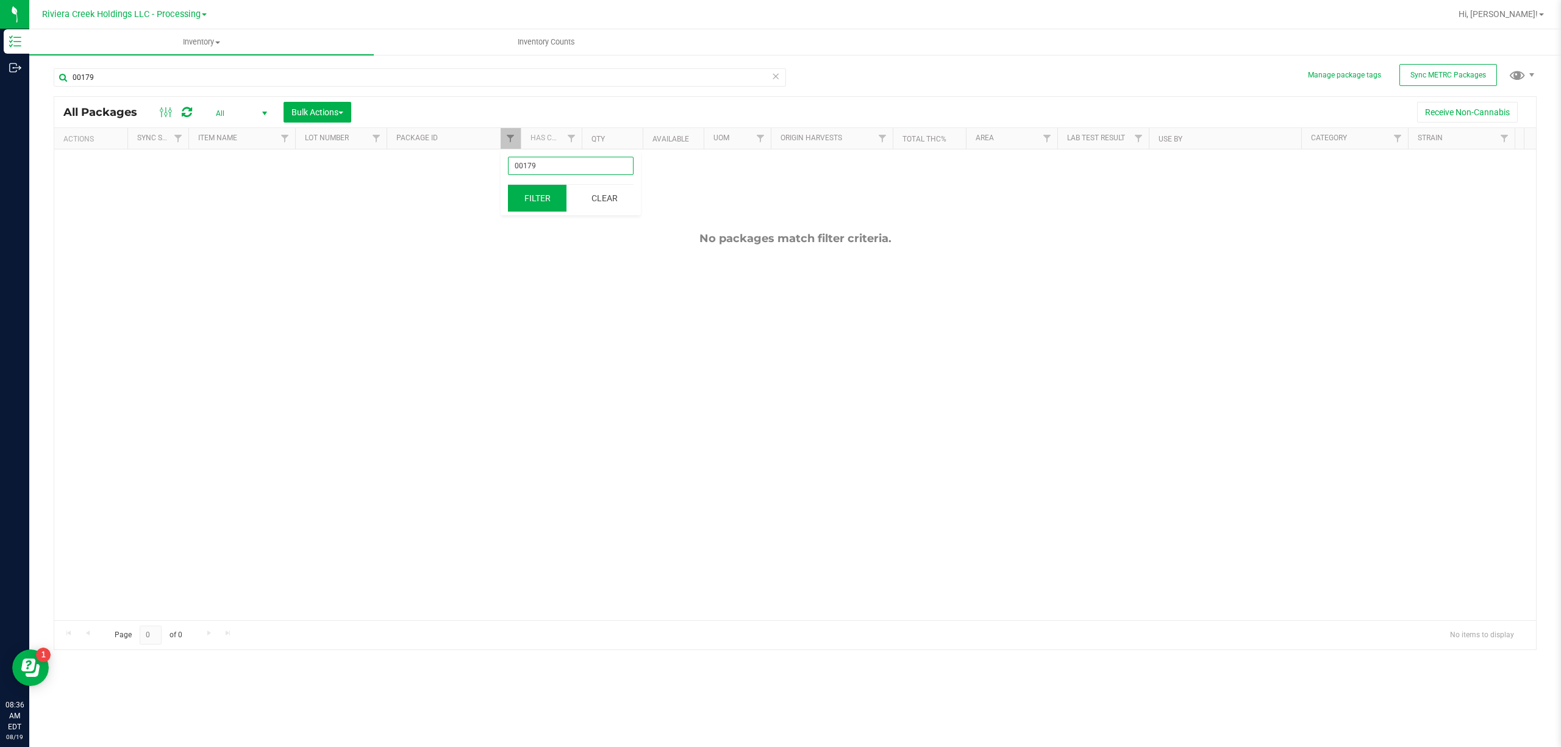
type input "00179"
click at [532, 193] on button "Filter" at bounding box center [537, 198] width 59 height 27
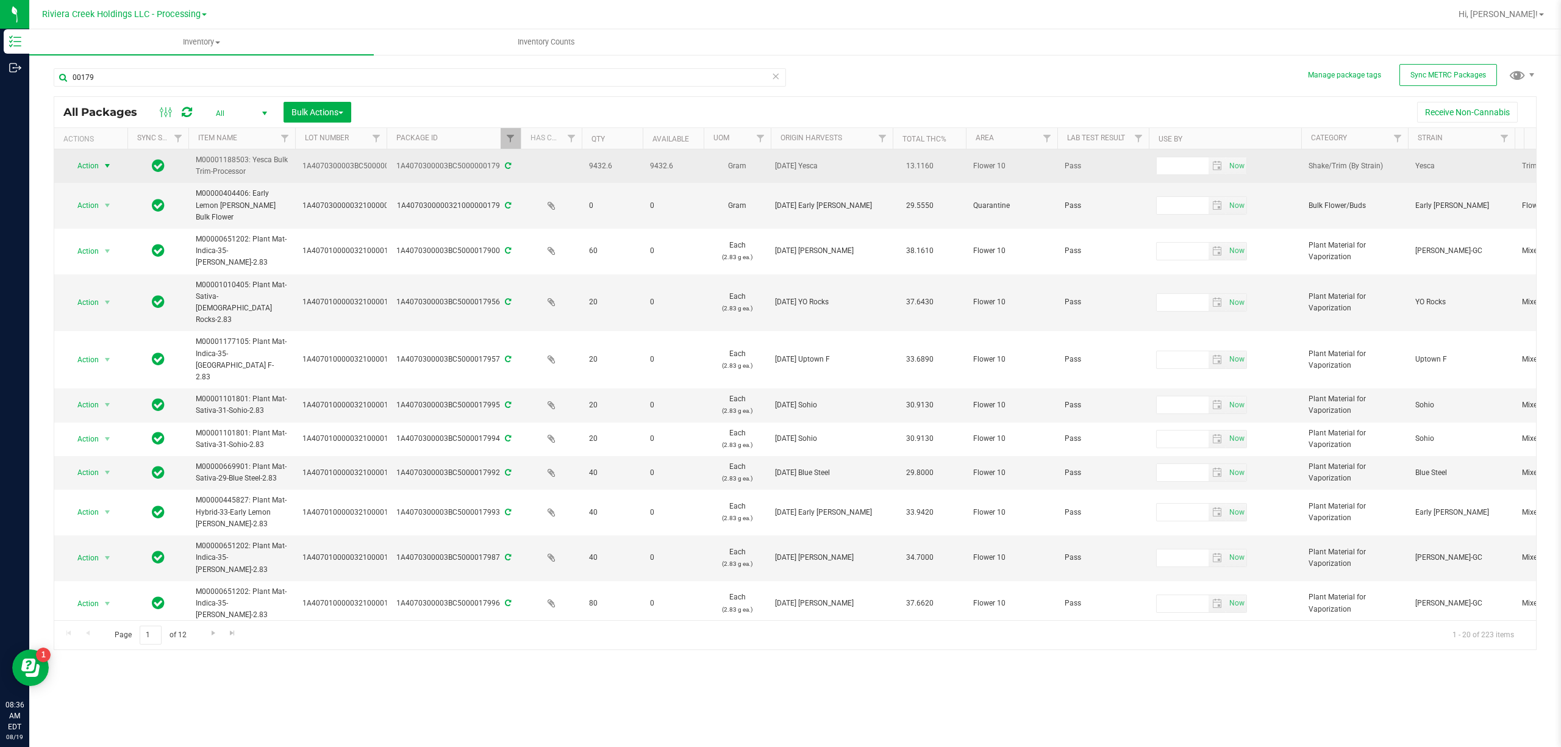
click at [91, 159] on span "Action" at bounding box center [82, 165] width 33 height 17
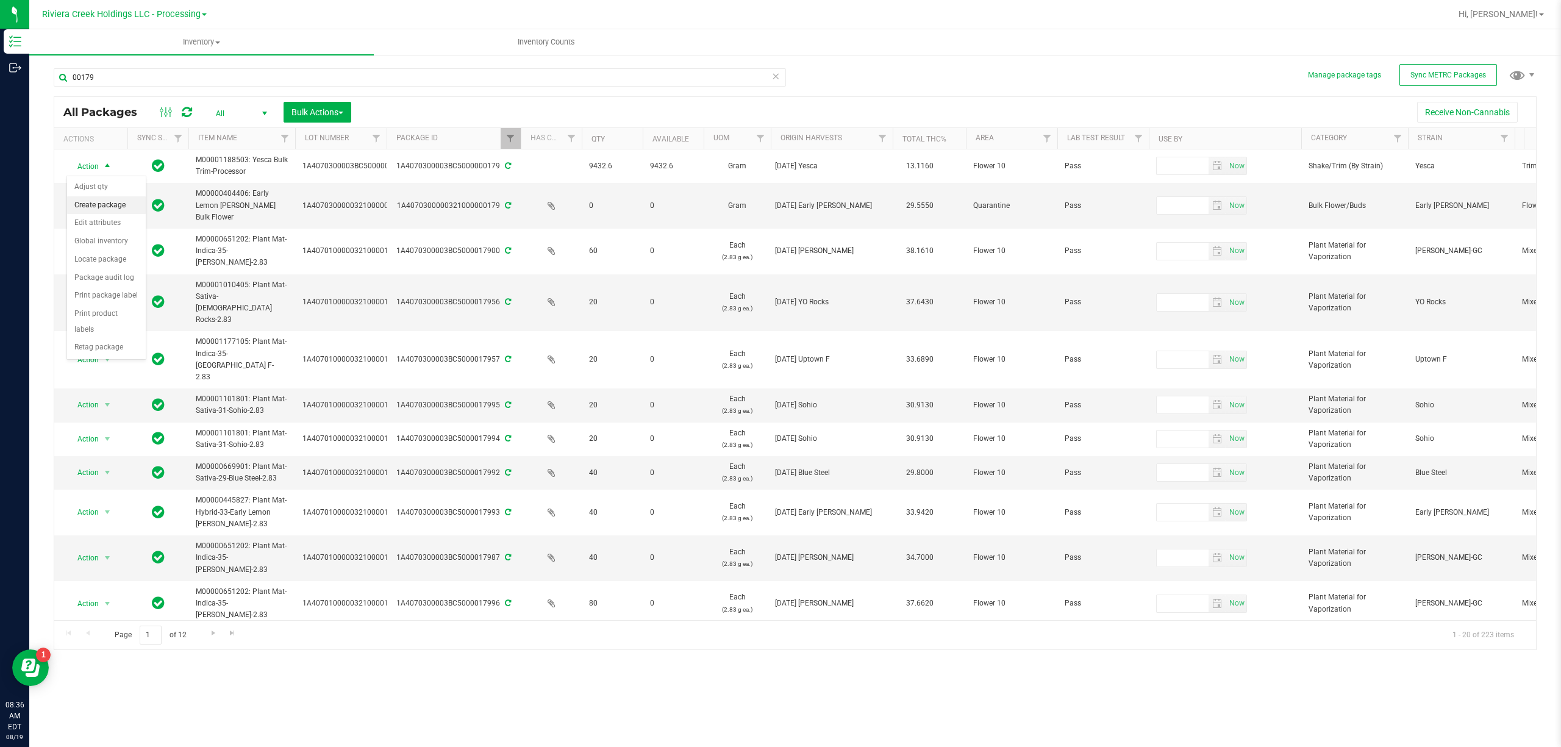
click at [118, 201] on li "Create package" at bounding box center [106, 205] width 79 height 18
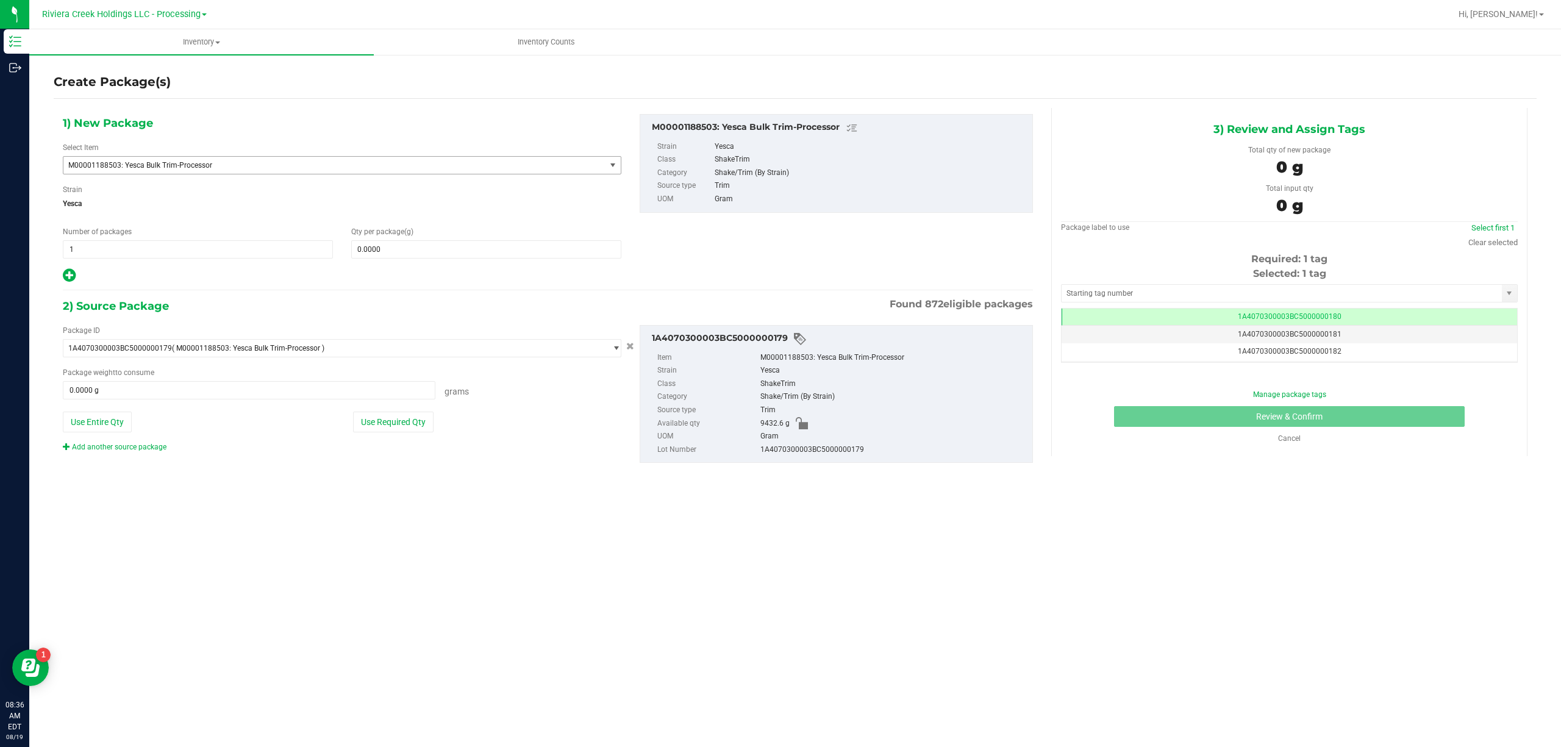
click at [193, 164] on span "M00001188503: Yesca Bulk Trim-Processor" at bounding box center [323, 165] width 511 height 9
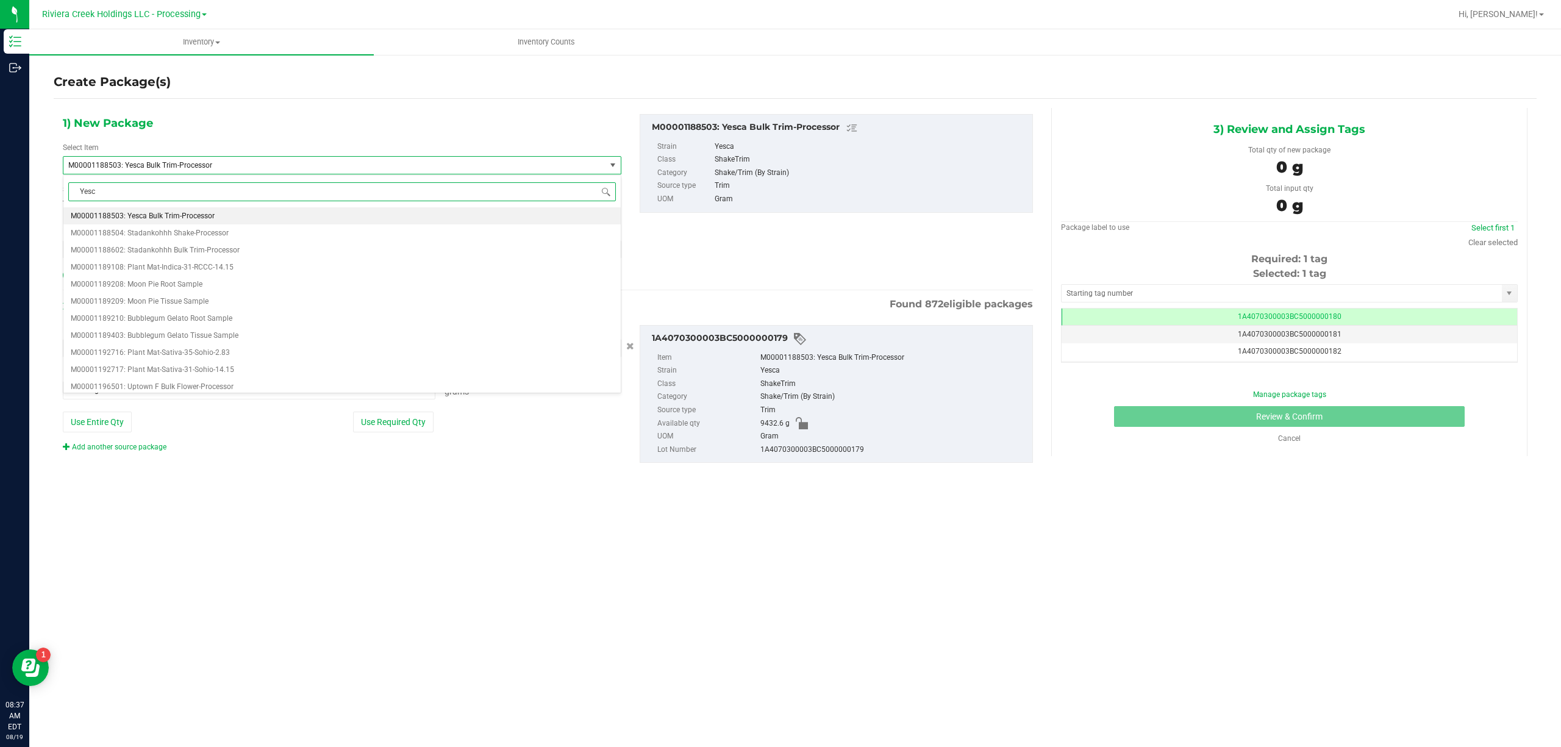
type input "Yesca"
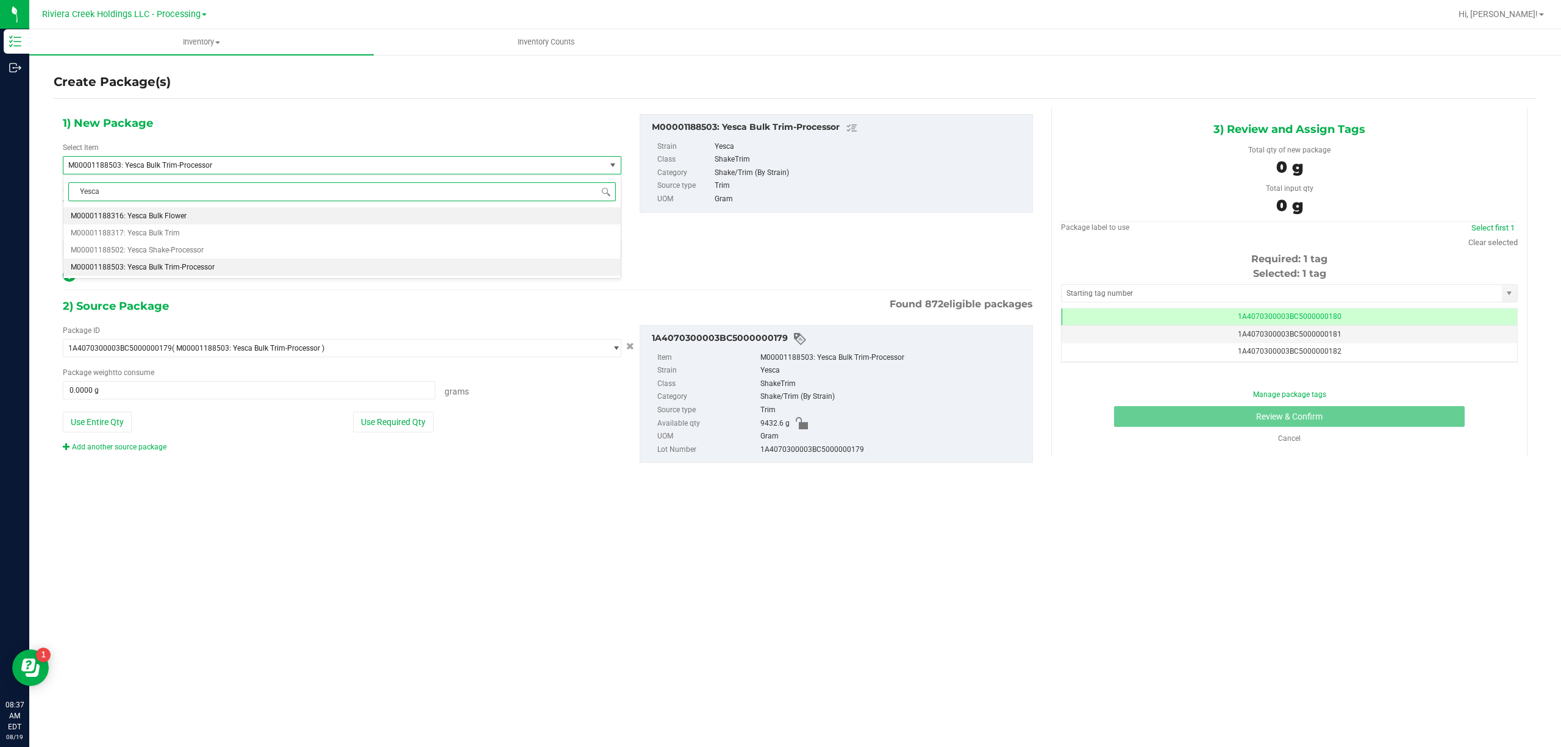
click at [207, 268] on span "M00001188503: Yesca Bulk Trim-Processor" at bounding box center [143, 267] width 144 height 9
type input "0.0000"
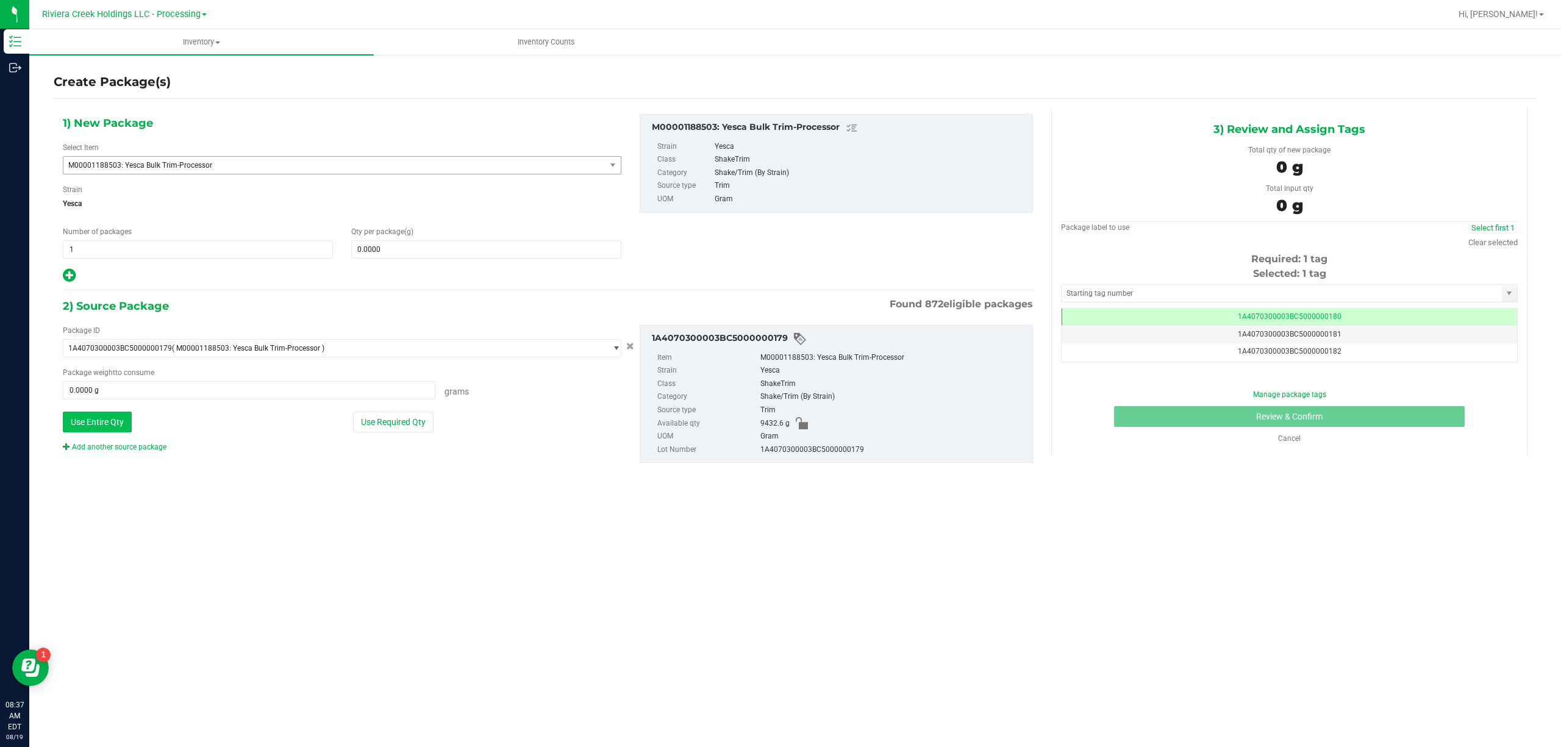
click at [88, 423] on button "Use Entire Qty" at bounding box center [97, 422] width 69 height 21
type input "9432.6000 g"
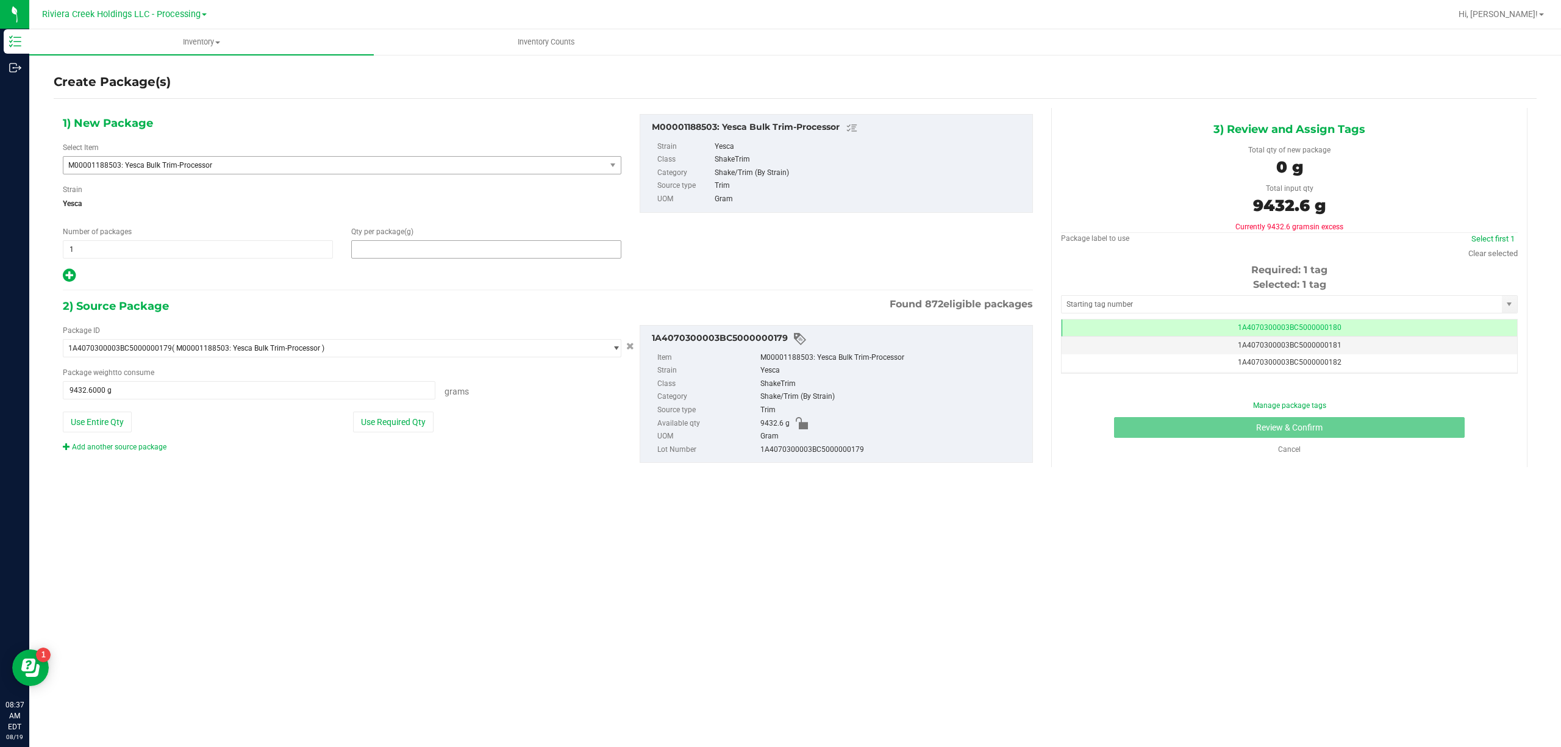
click at [408, 250] on span at bounding box center [486, 249] width 270 height 18
type input "9432.6"
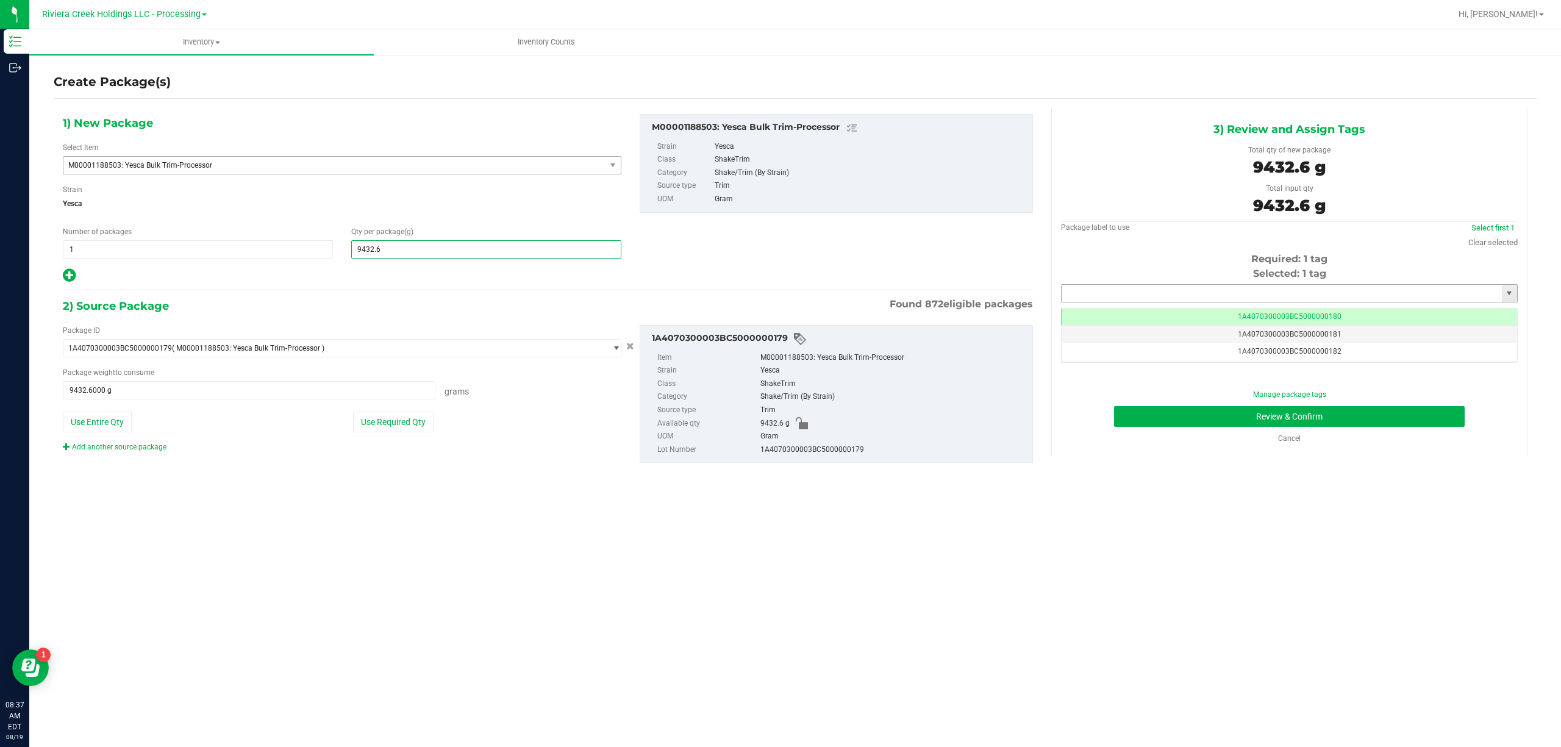
type input "9,432.6000"
click at [1096, 299] on input "text" at bounding box center [1281, 293] width 440 height 17
click at [1127, 316] on li "1A4071500003BC5000000179" at bounding box center [1289, 315] width 455 height 18
click at [1189, 290] on input "1A4071500003BC5000000179" at bounding box center [1281, 293] width 440 height 17
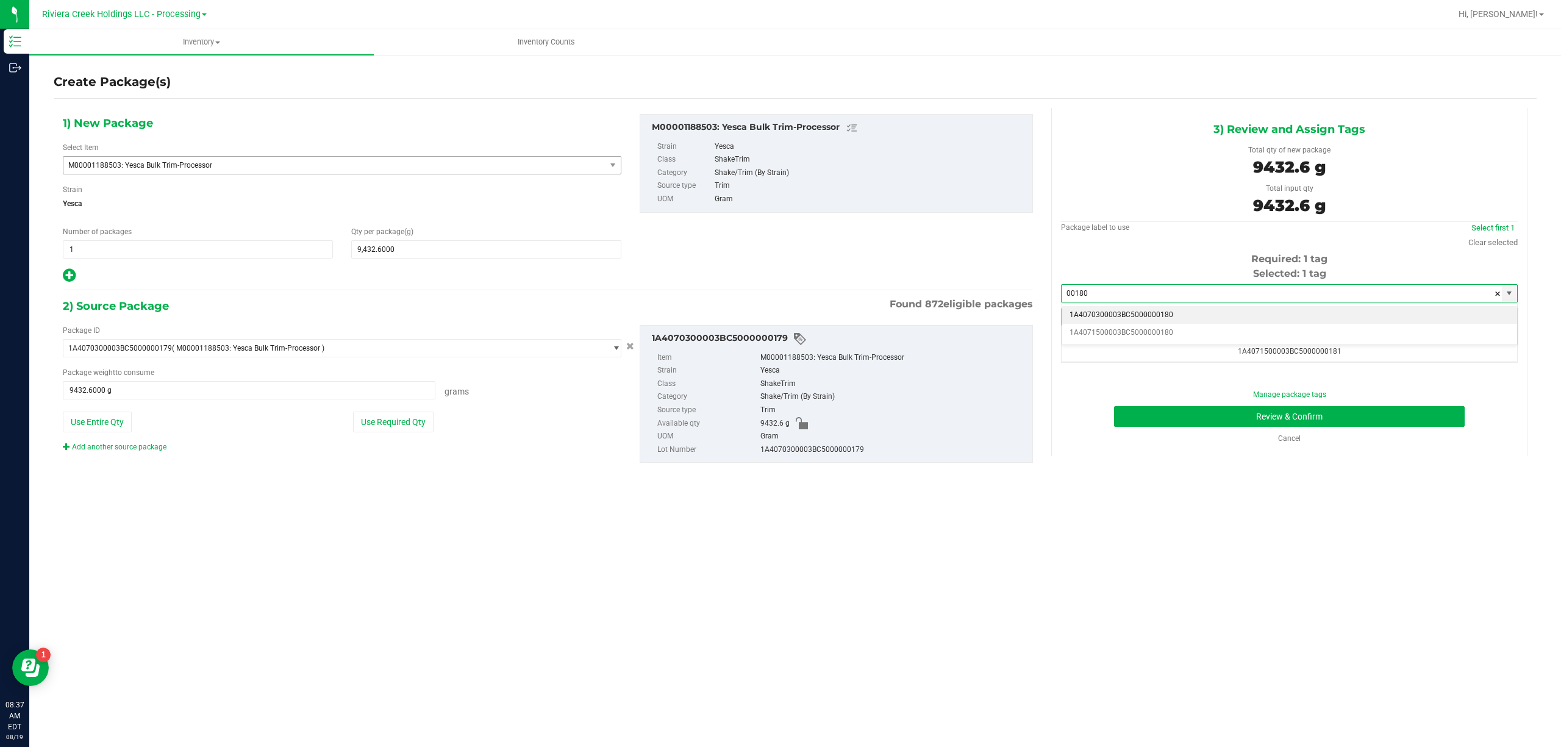
click at [1174, 313] on li "1A4070300003BC5000000180" at bounding box center [1289, 315] width 455 height 18
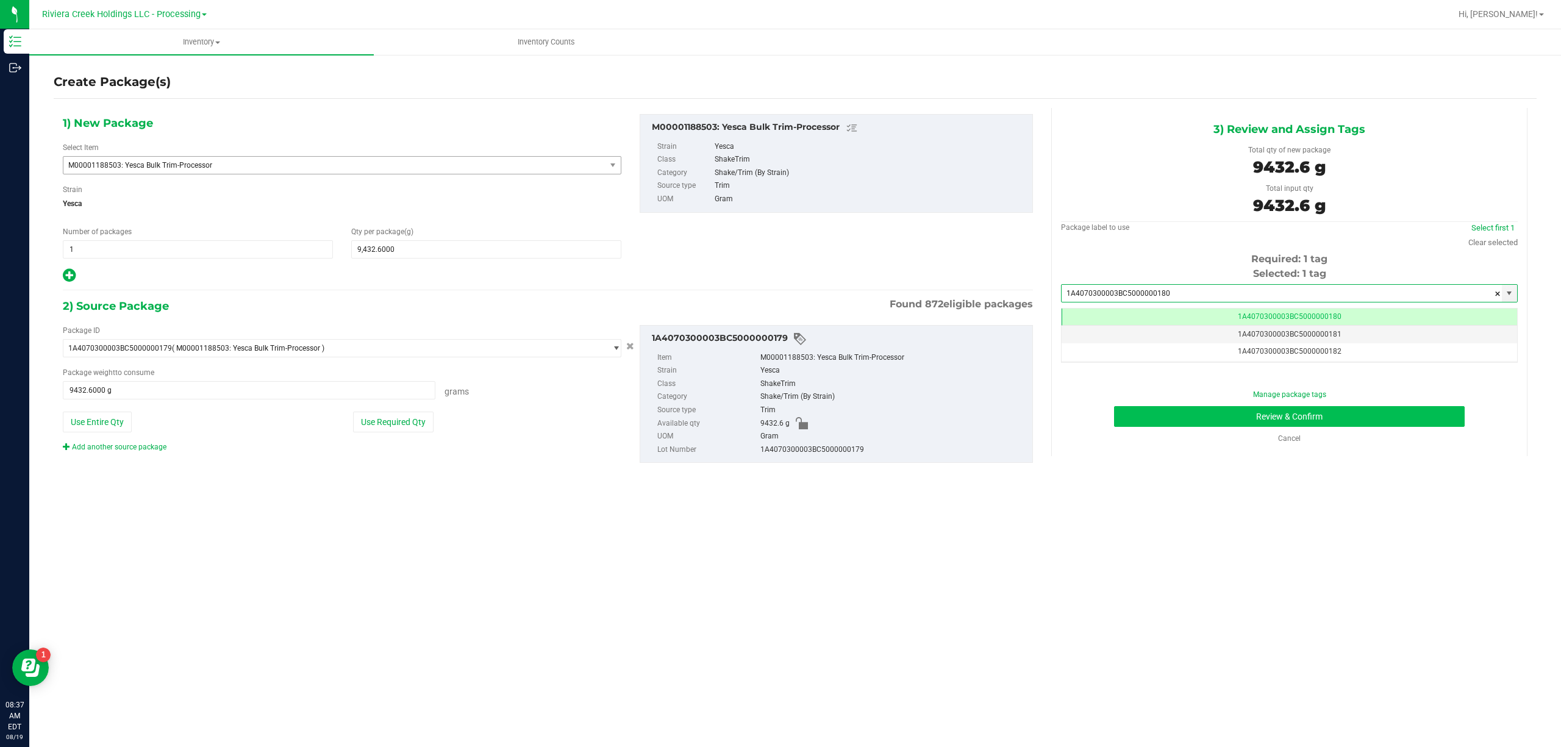
type input "1A4070300003BC5000000180"
click at [1240, 410] on button "Review & Confirm" at bounding box center [1289, 416] width 351 height 21
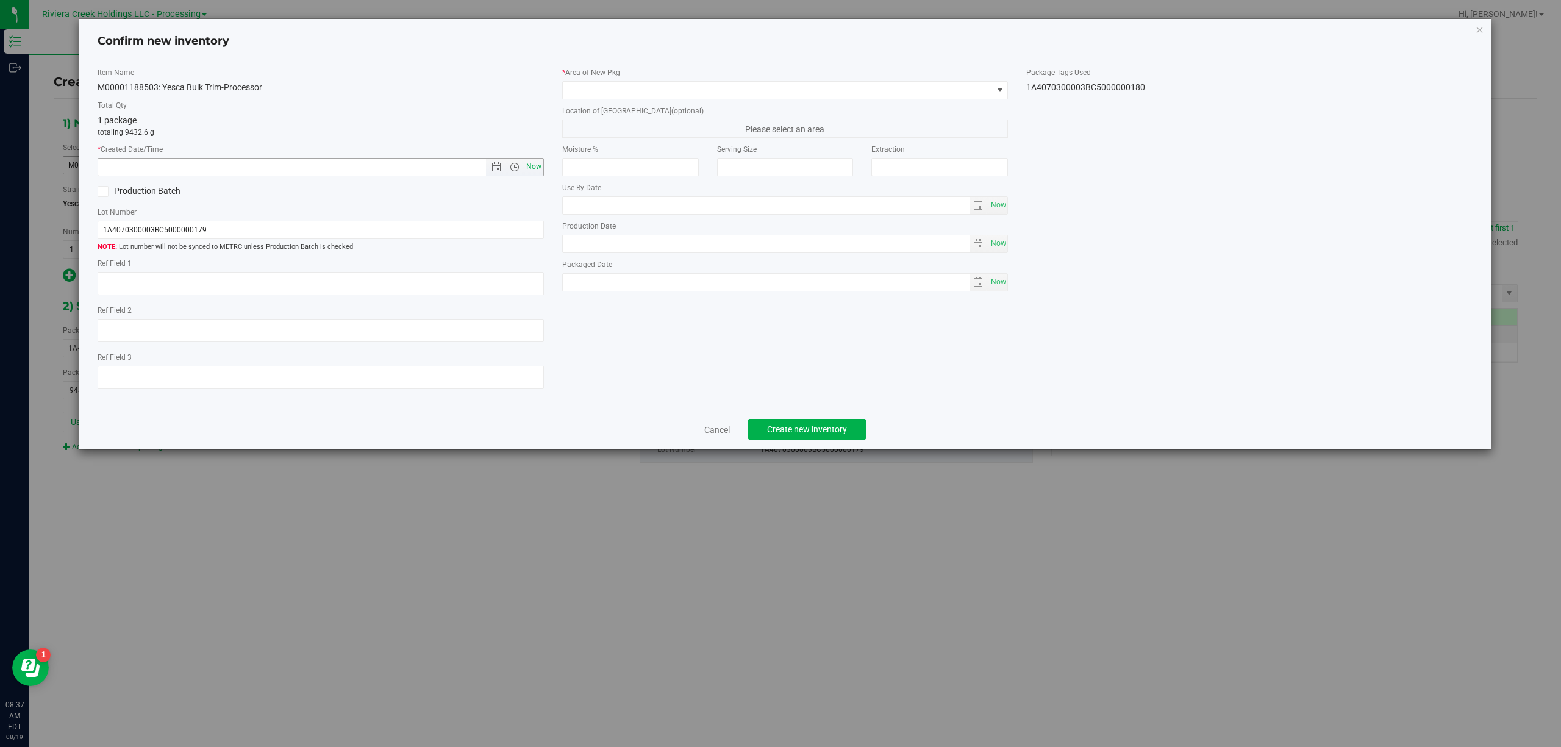
click at [540, 165] on span "Now" at bounding box center [533, 167] width 21 height 18
type input "[DATE] 8:37 AM"
click at [671, 93] on span at bounding box center [778, 90] width 430 height 17
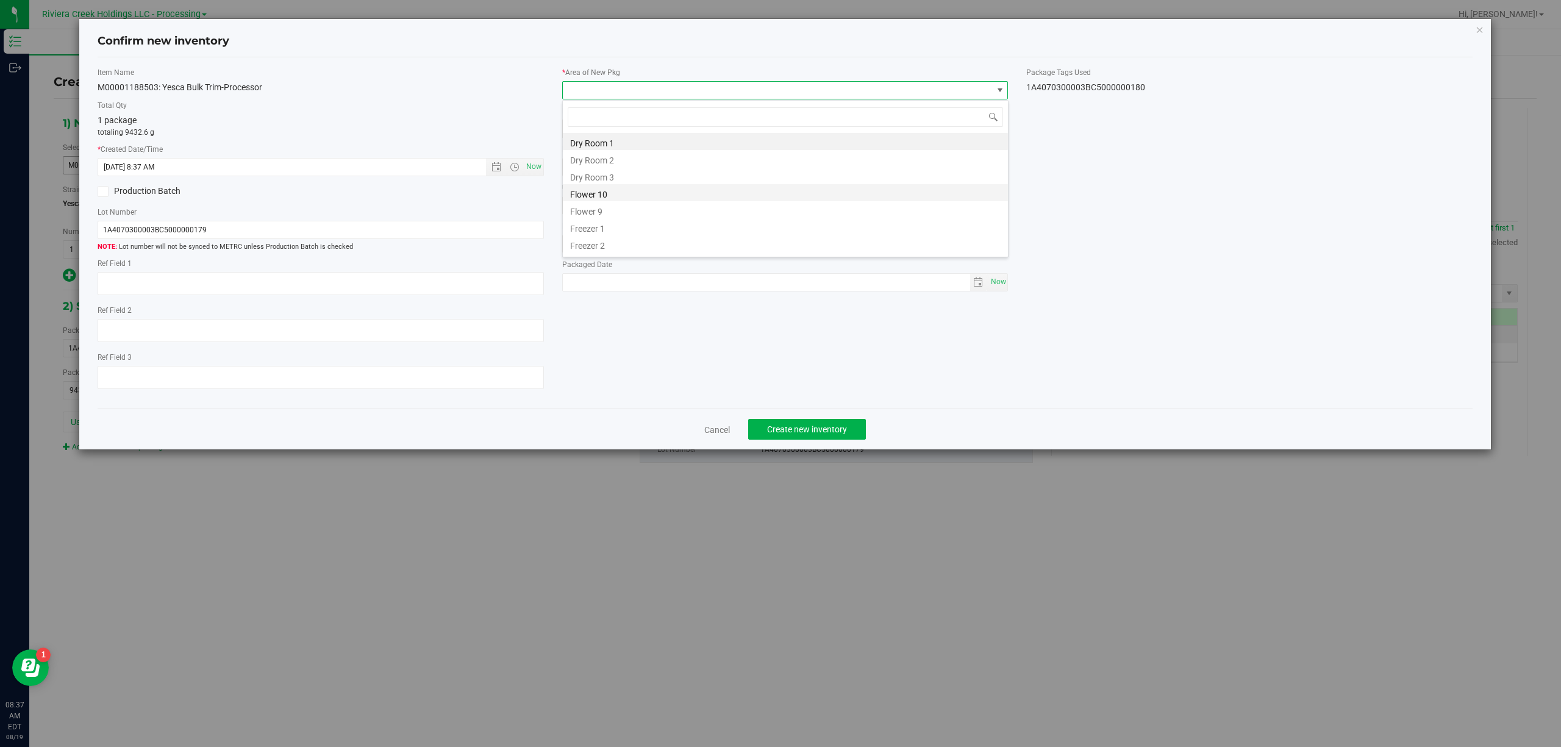
click at [627, 188] on li "Flower 10" at bounding box center [785, 192] width 445 height 17
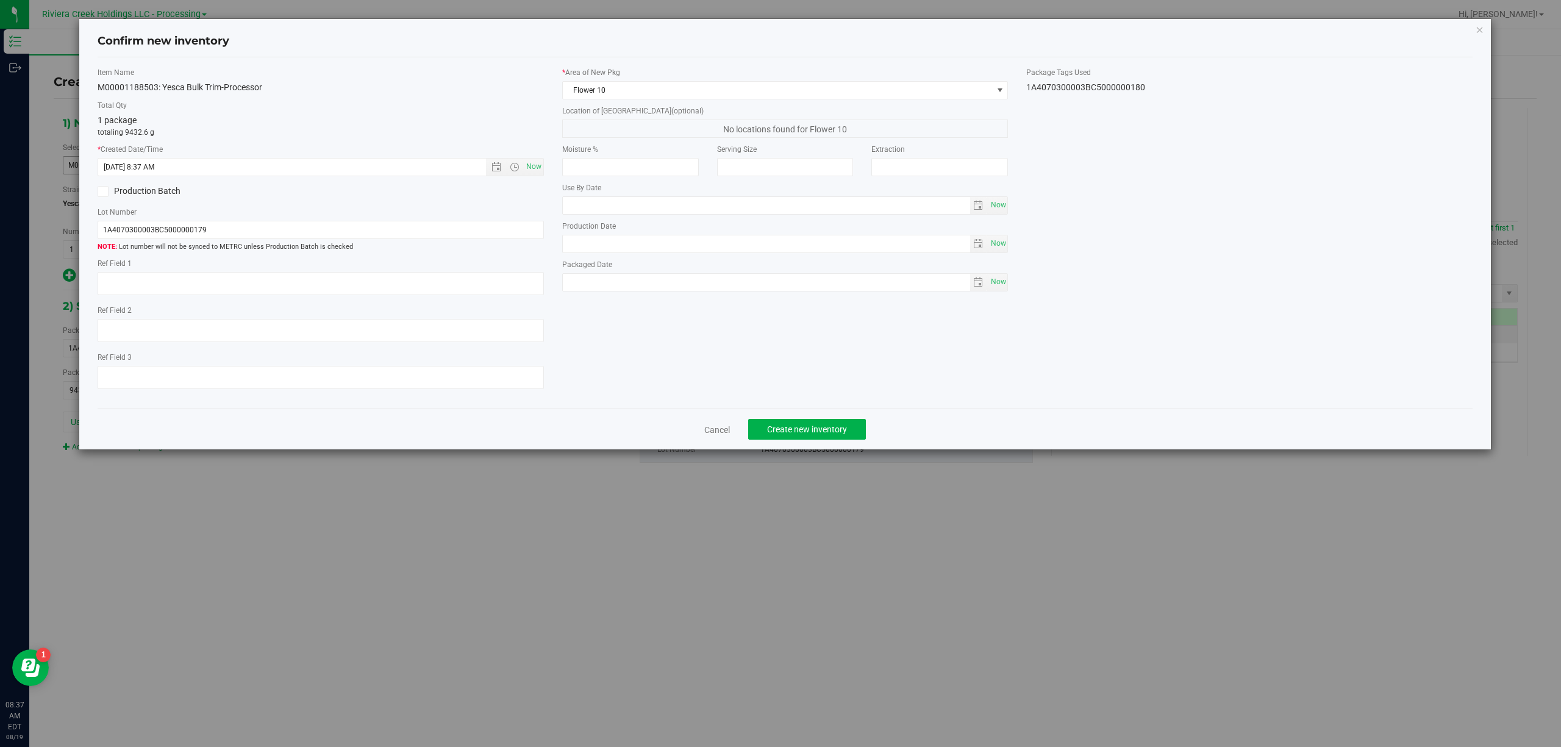
click at [1066, 91] on div "1A4070300003BC5000000180" at bounding box center [1249, 87] width 446 height 13
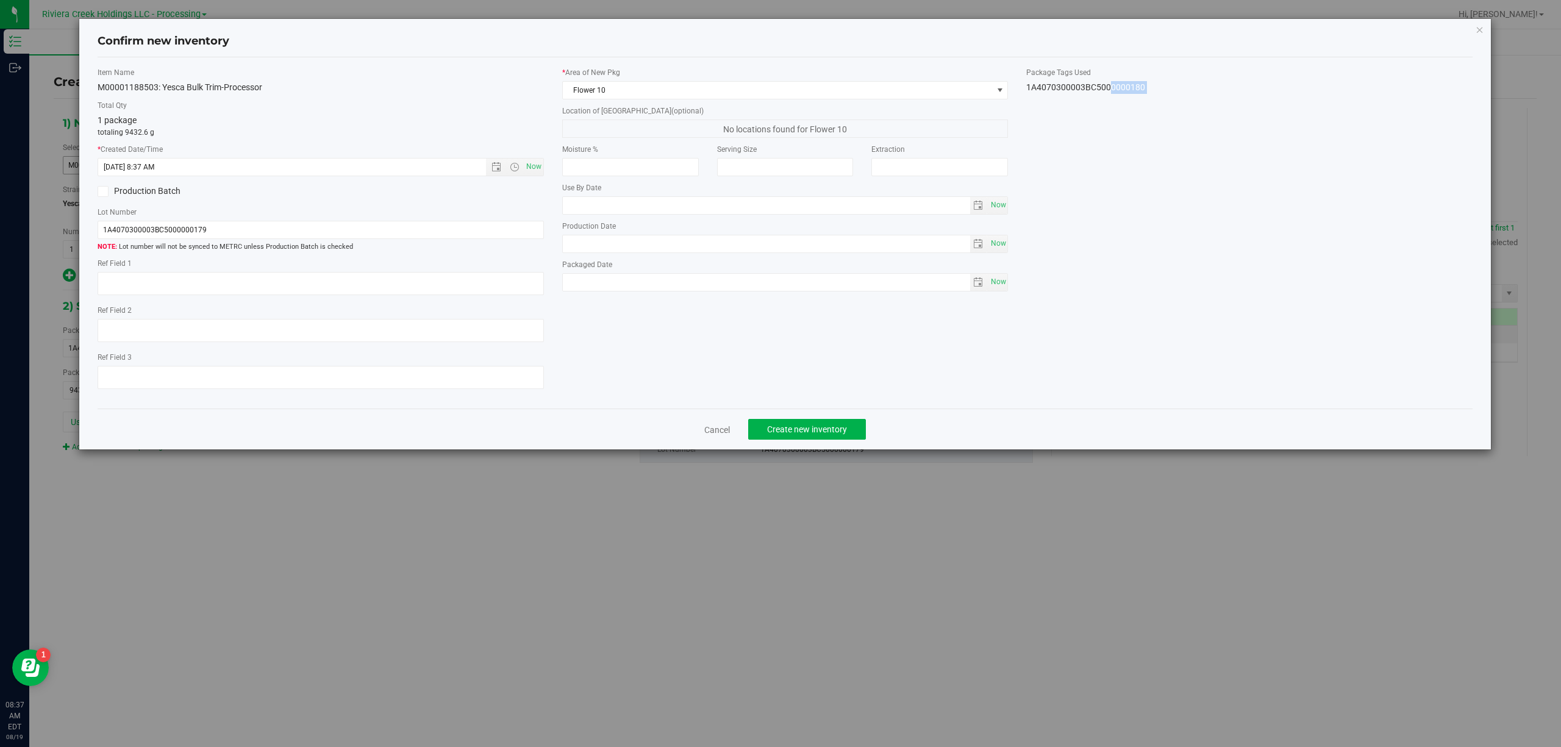
copy div "1A4070300003BC5000000180 Cancel Create new inventory"
click at [217, 237] on input "1A4070300003BC5000000179" at bounding box center [321, 230] width 446 height 18
paste input "80"
type input "1A4070300003BC5000000180"
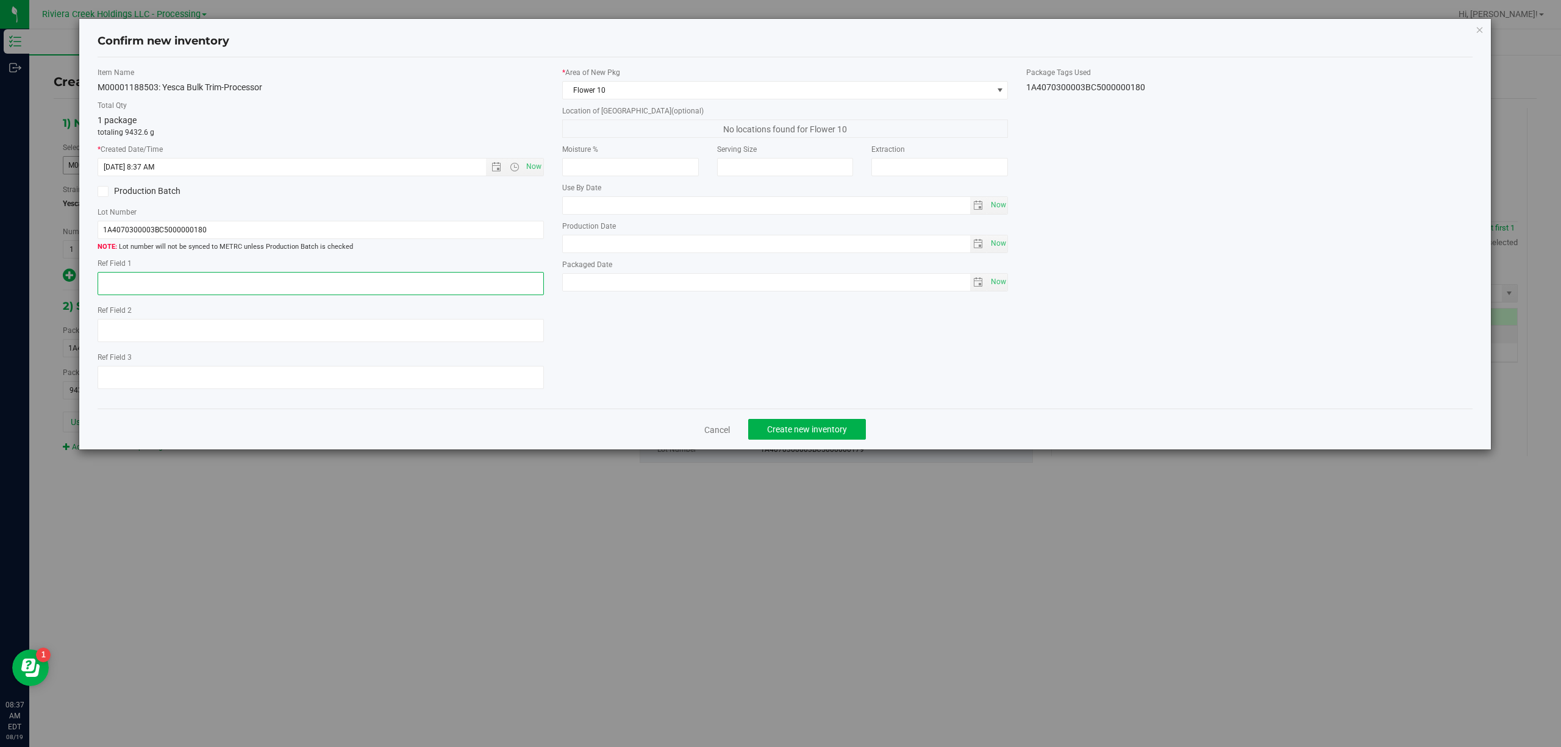
click at [260, 289] on textarea at bounding box center [321, 283] width 446 height 23
type textarea "D"
type textarea "[PERSON_NAME]"
click at [775, 354] on div "Item Name M00001188503: Yesca Bulk Trim-Processor Total Qty 1 package totaling …" at bounding box center [785, 233] width 1394 height 332
click at [803, 432] on span "Create new inventory" at bounding box center [807, 429] width 80 height 10
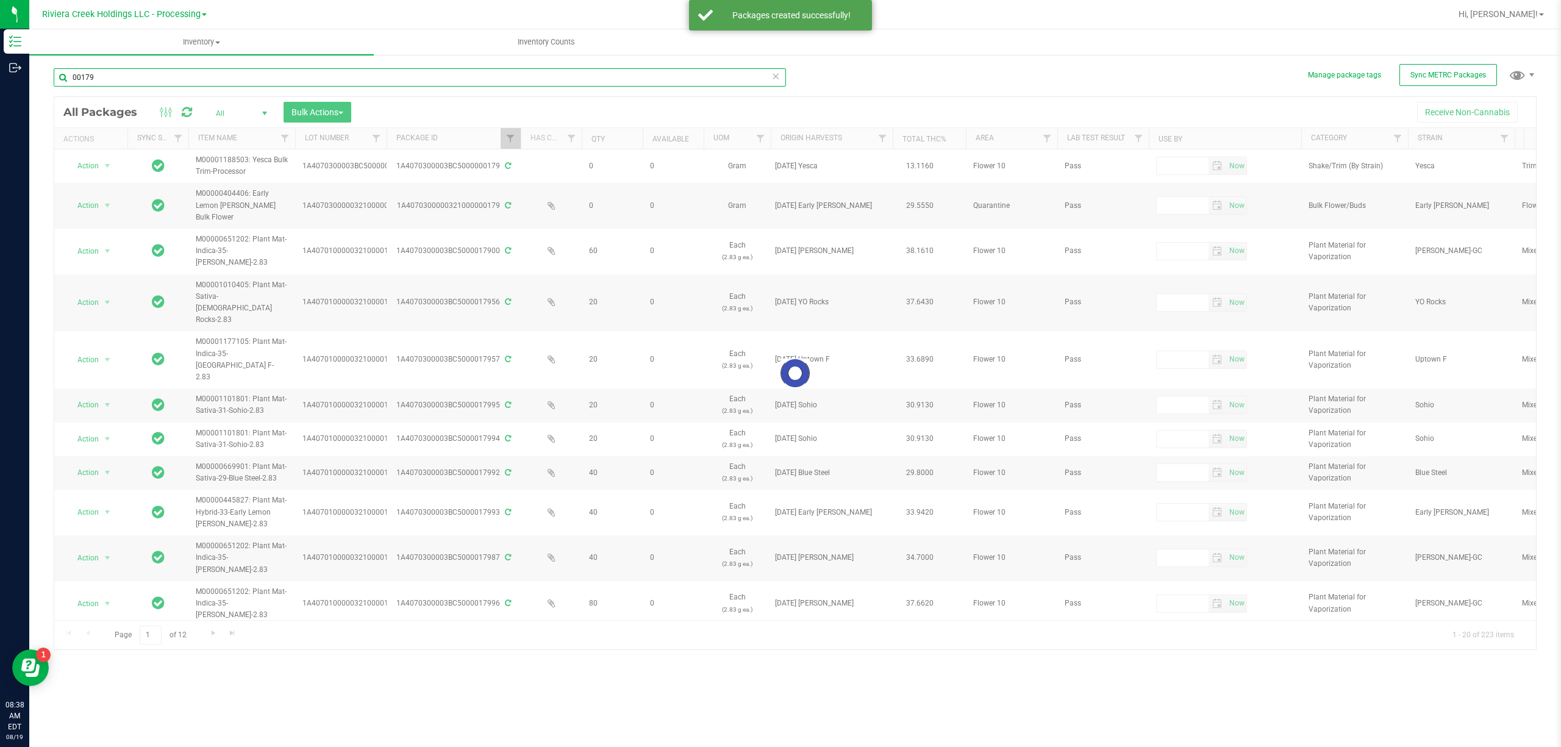
click at [146, 72] on input "00179" at bounding box center [420, 77] width 732 height 18
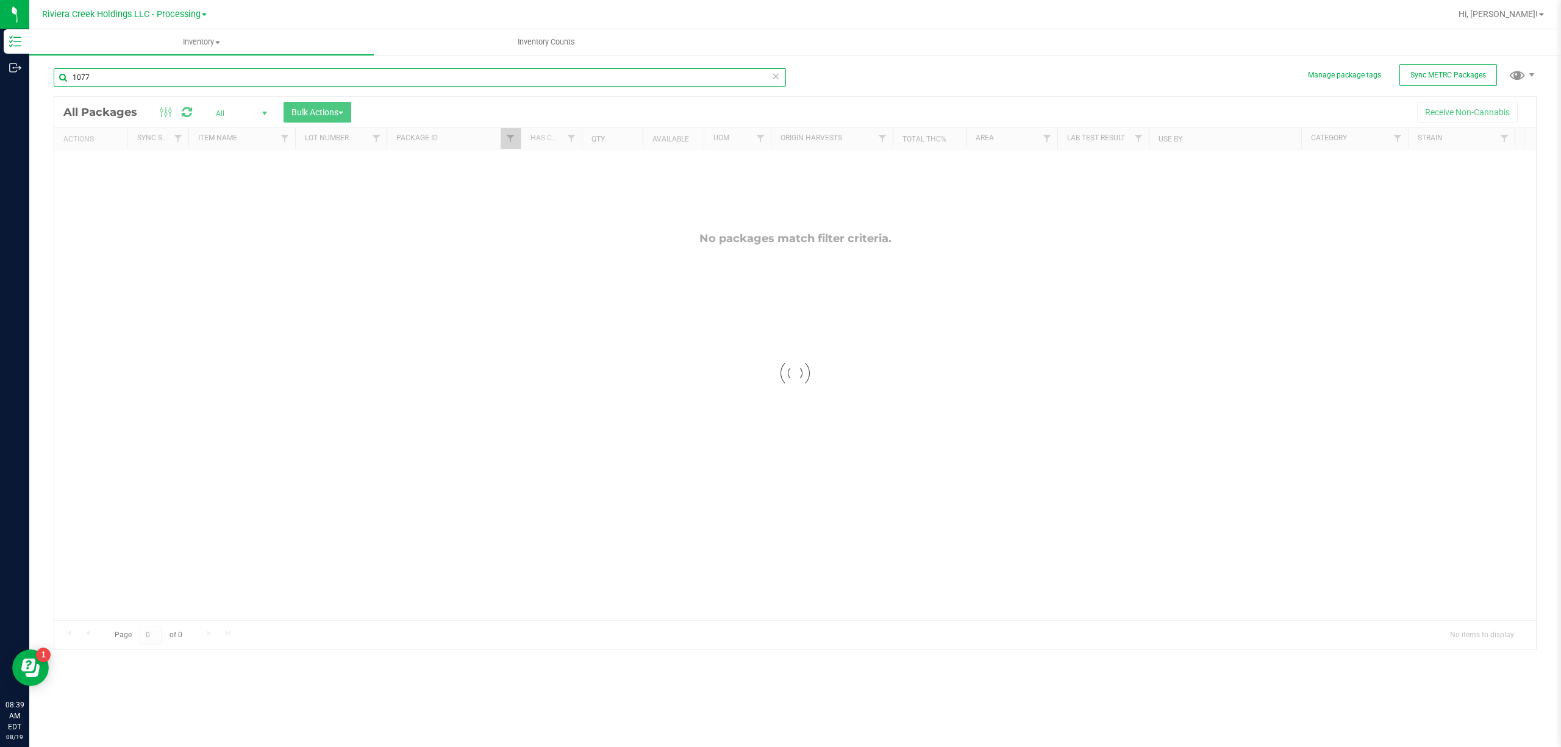
type input "1077"
click at [513, 137] on span "Filter" at bounding box center [510, 139] width 10 height 10
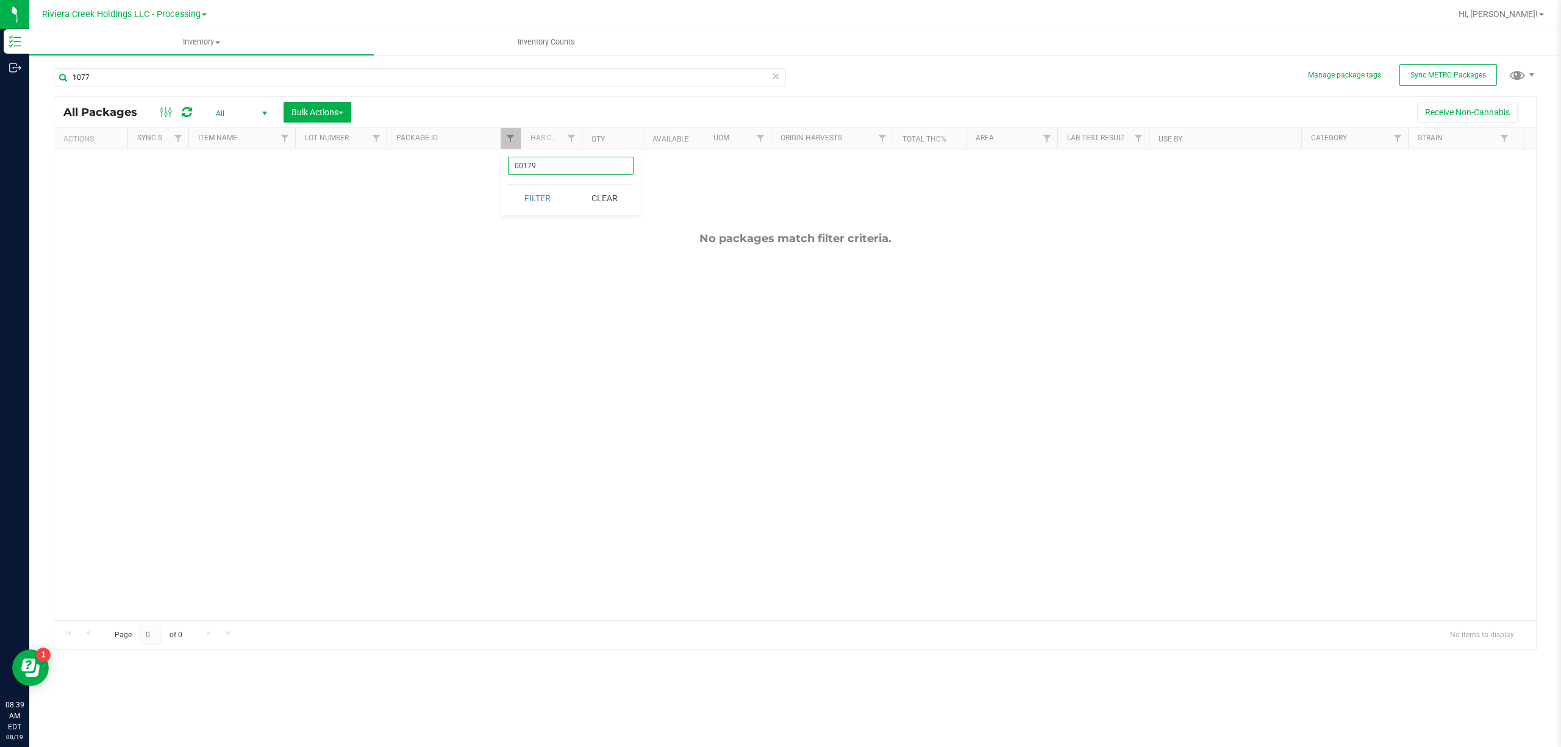
click at [547, 167] on input "00179" at bounding box center [571, 166] width 126 height 18
type input "1077"
click at [547, 196] on button "Filter" at bounding box center [537, 198] width 59 height 27
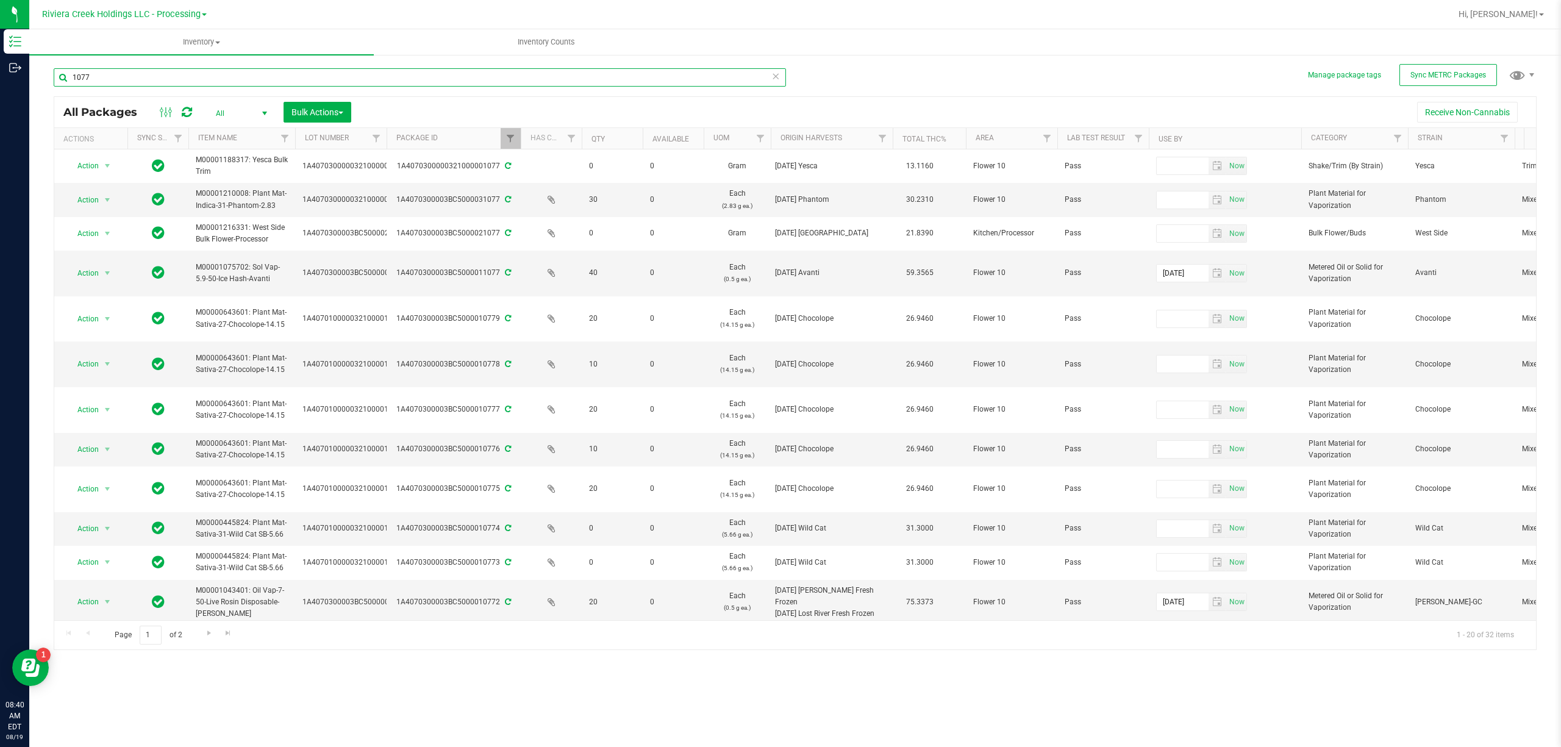
click at [149, 84] on input "1077" at bounding box center [420, 77] width 732 height 18
type input "1"
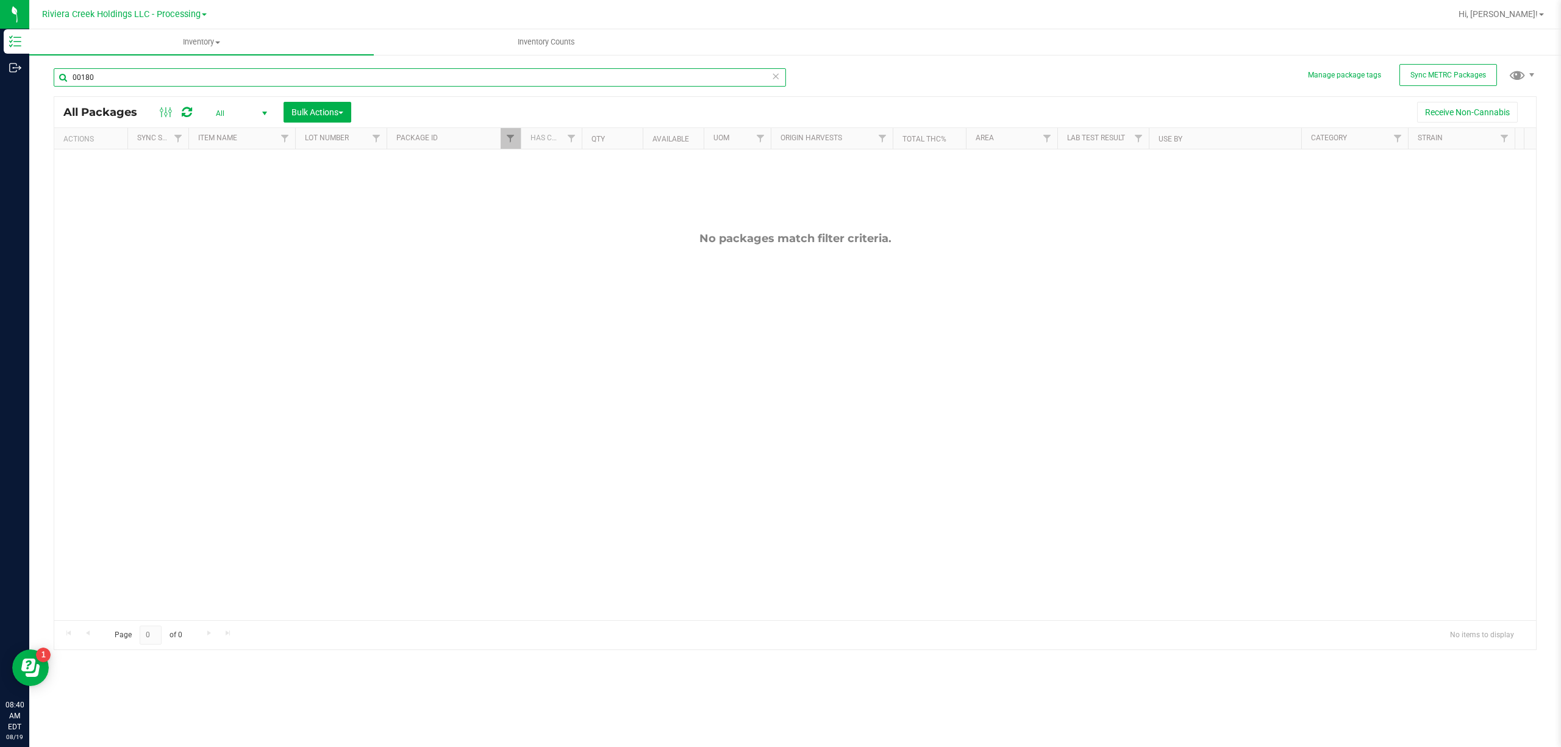
type input "00180"
click at [502, 135] on link "Filter" at bounding box center [511, 138] width 20 height 21
click at [556, 161] on input "1077" at bounding box center [571, 166] width 126 height 18
click at [519, 220] on div "No packages match filter criteria." at bounding box center [794, 425] width 1481 height 553
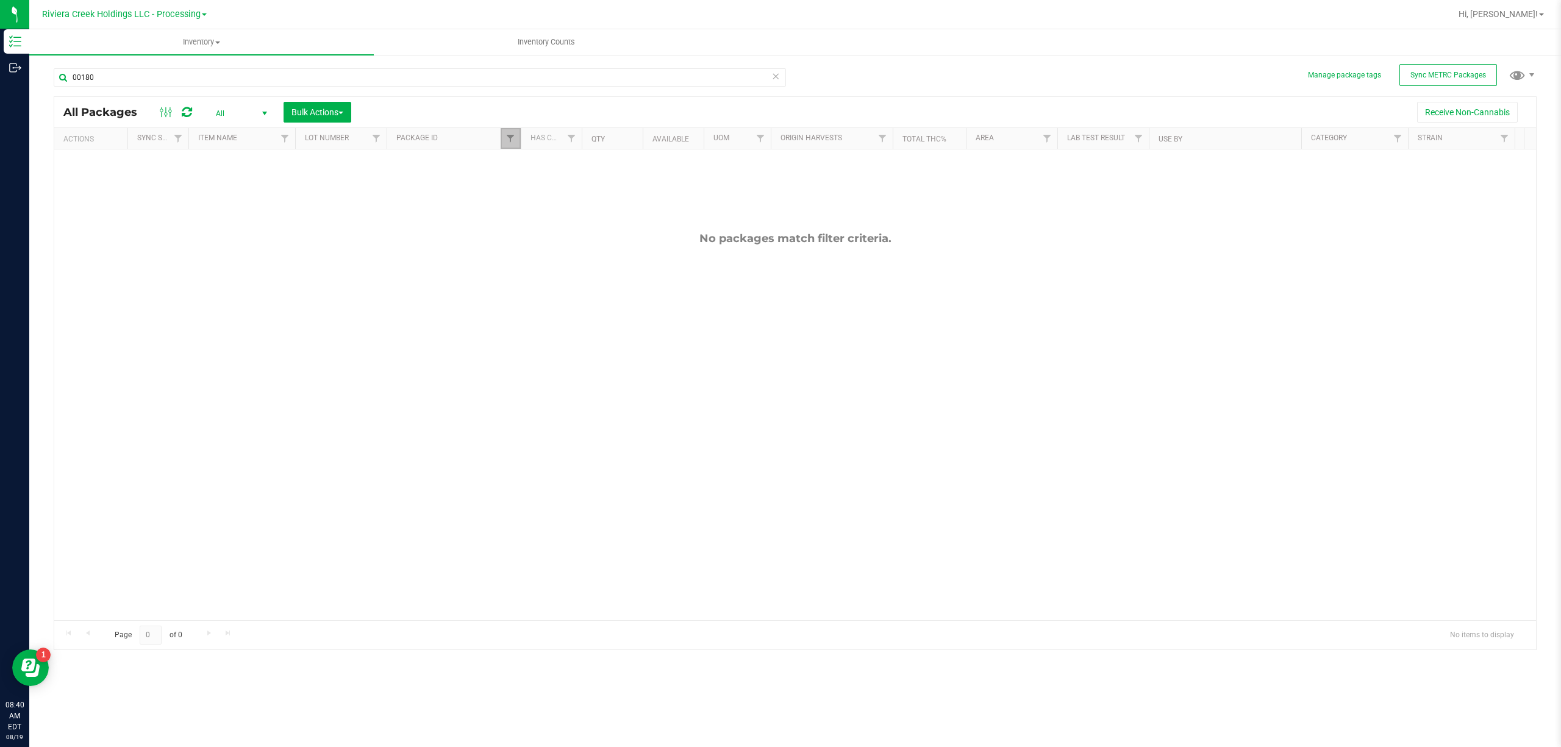
click at [507, 145] on link "Filter" at bounding box center [511, 138] width 20 height 21
click at [540, 166] on input "00180" at bounding box center [571, 166] width 126 height 18
click at [541, 188] on button "Filter" at bounding box center [537, 198] width 59 height 27
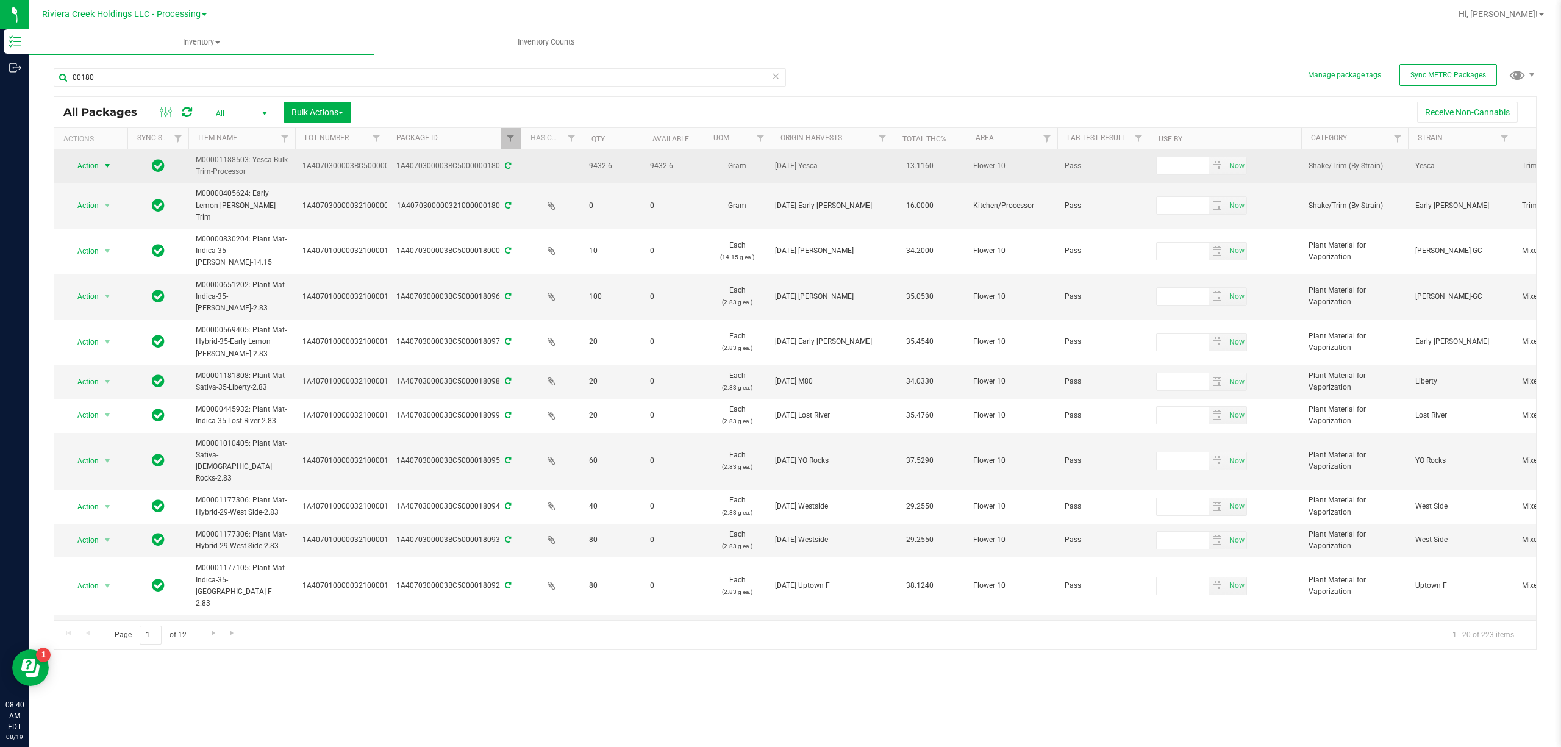
click at [103, 168] on span "select" at bounding box center [107, 166] width 10 height 10
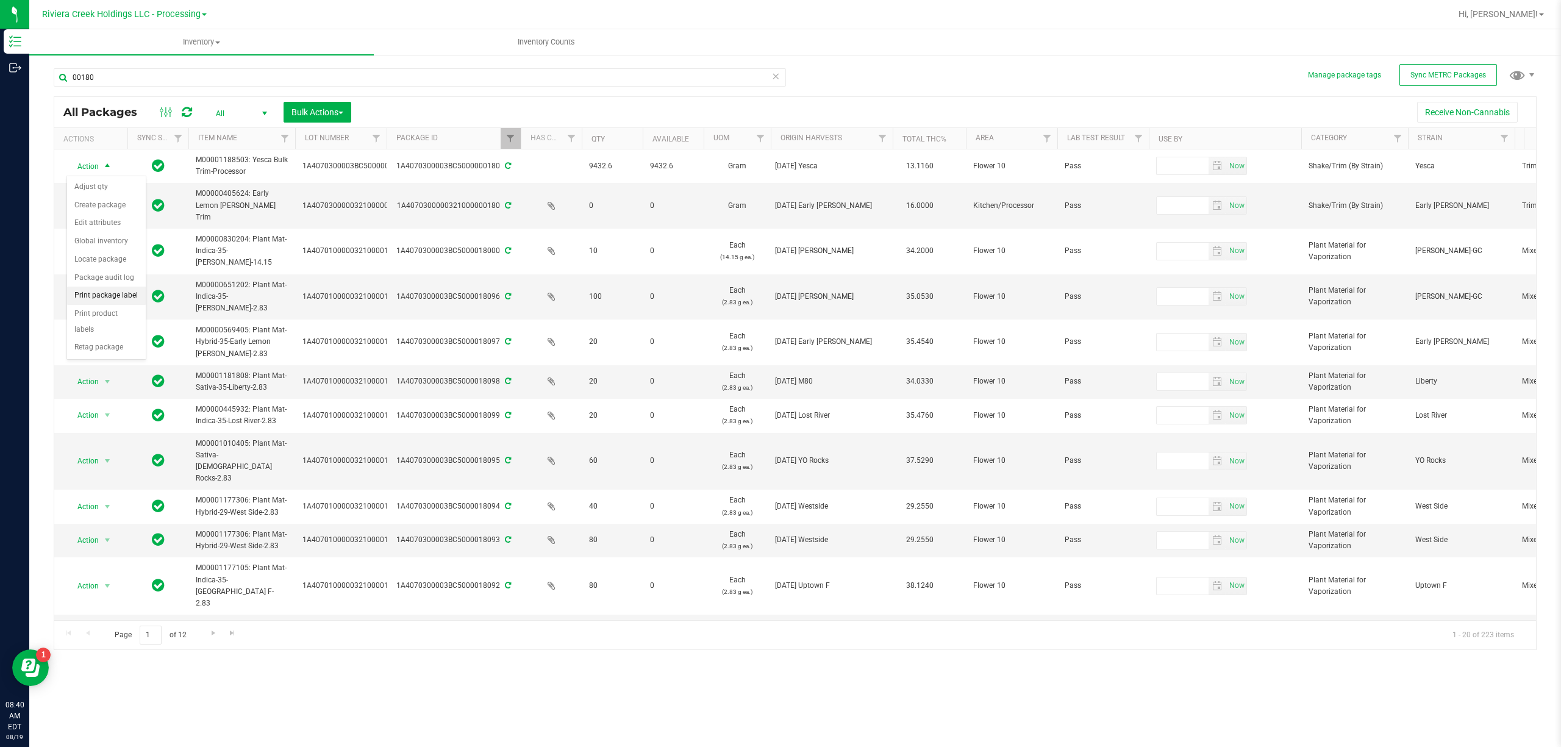
click at [115, 298] on li "Print package label" at bounding box center [106, 296] width 79 height 18
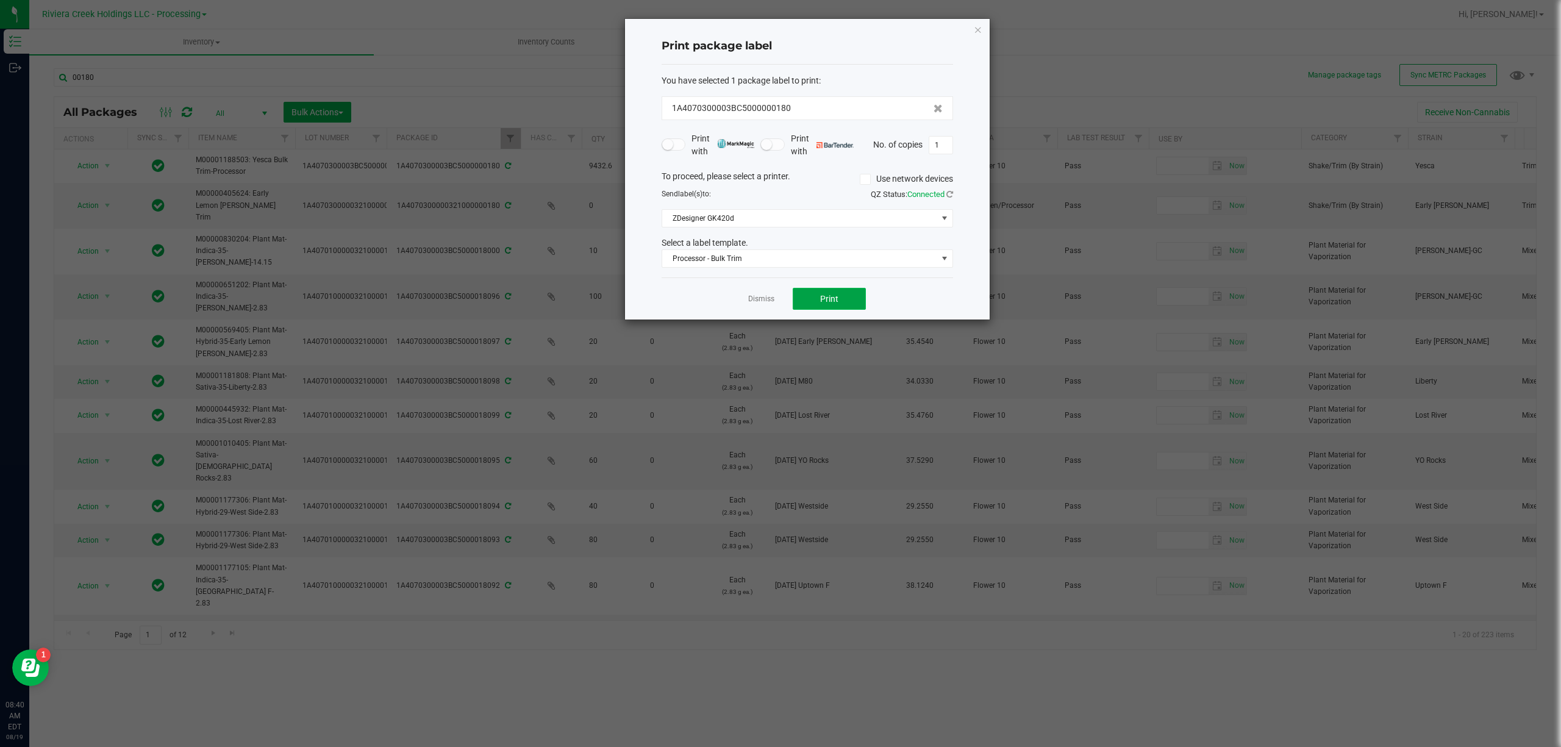
click at [827, 298] on span "Print" at bounding box center [829, 299] width 18 height 10
click at [757, 248] on div "Select a label template." at bounding box center [807, 243] width 310 height 13
click at [759, 255] on span "Processor - Bulk Trim" at bounding box center [799, 258] width 275 height 17
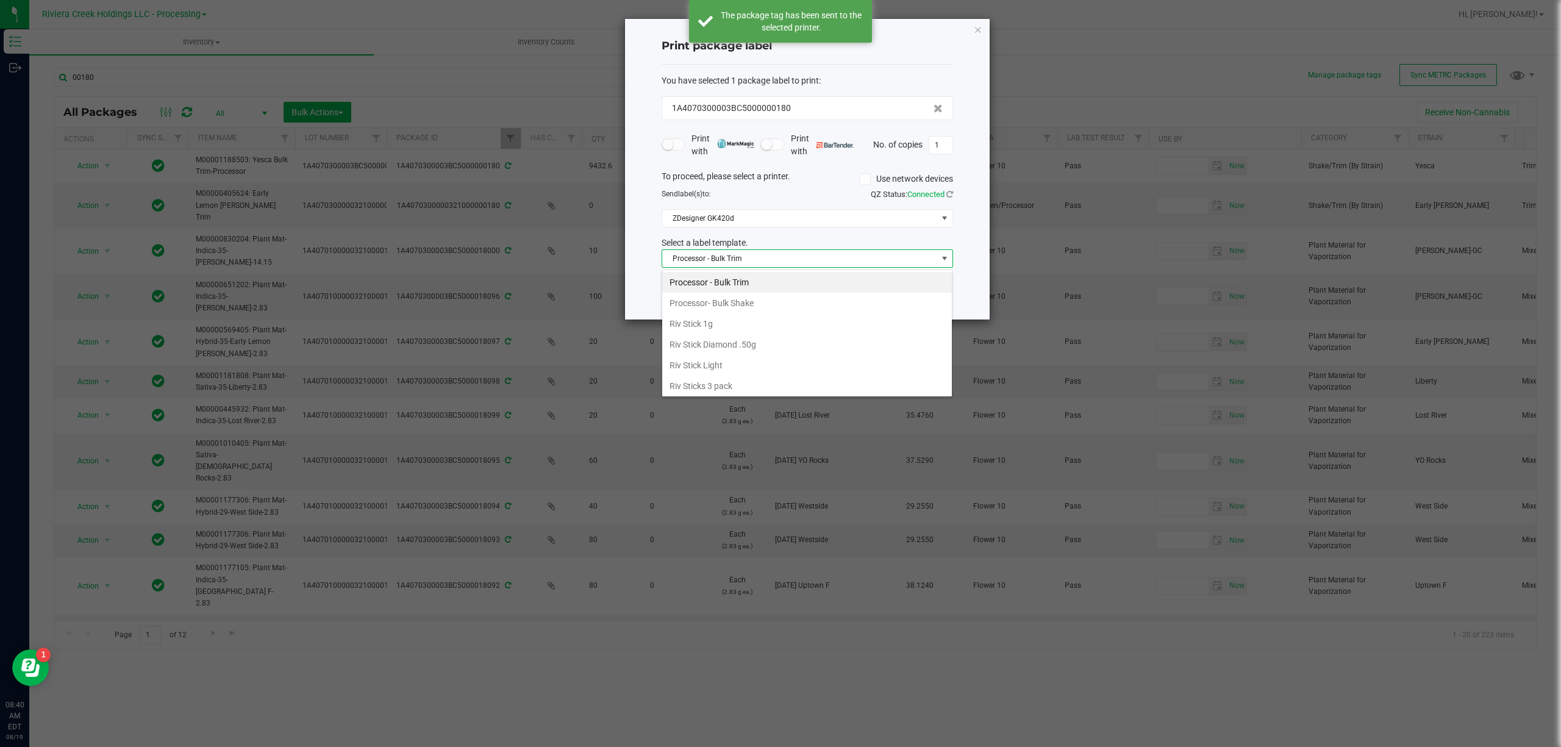
scroll to position [596, 0]
click at [736, 378] on li "Strain- Harvest Date Label" at bounding box center [807, 383] width 290 height 21
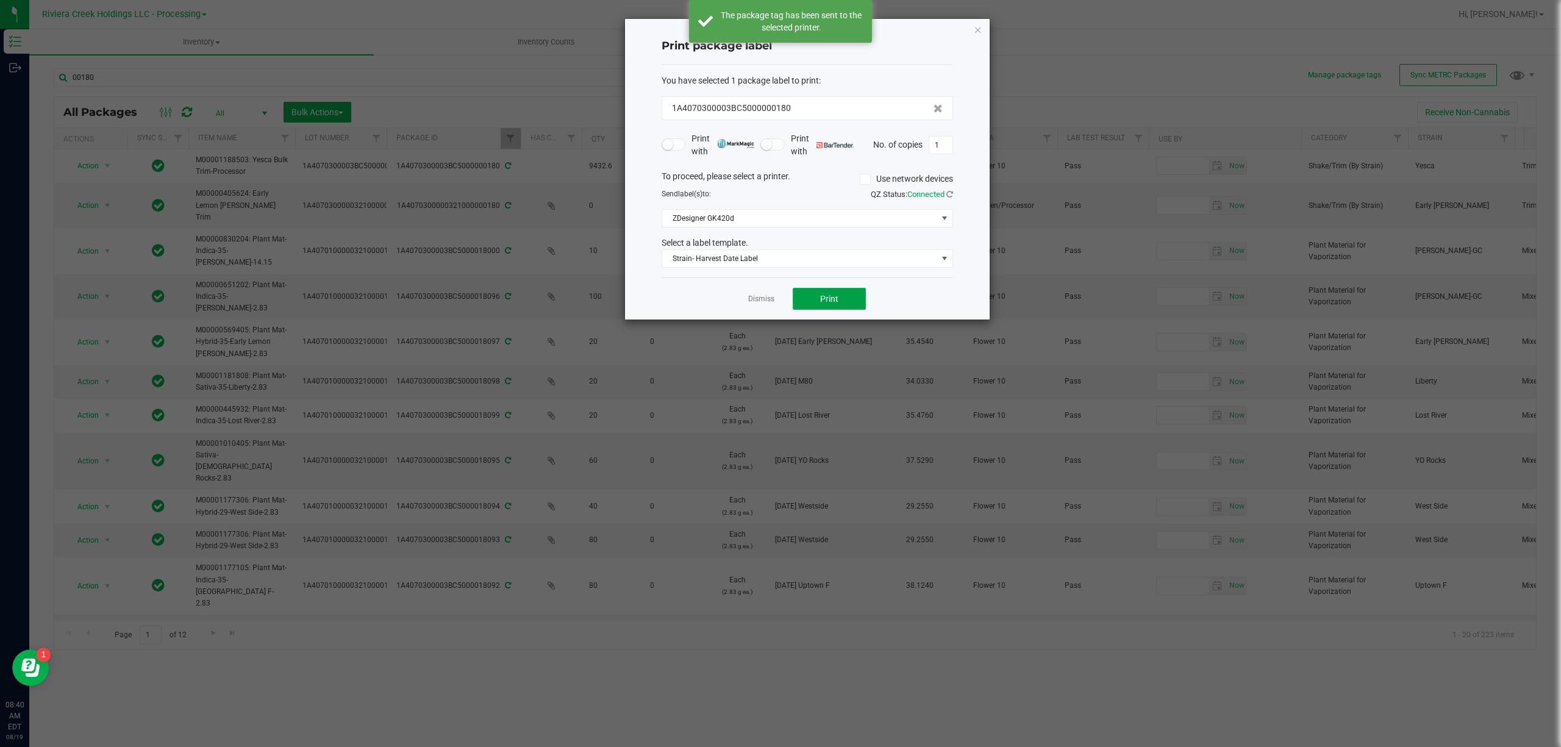
click at [823, 298] on span "Print" at bounding box center [829, 299] width 18 height 10
click at [976, 30] on icon "button" at bounding box center [978, 29] width 9 height 15
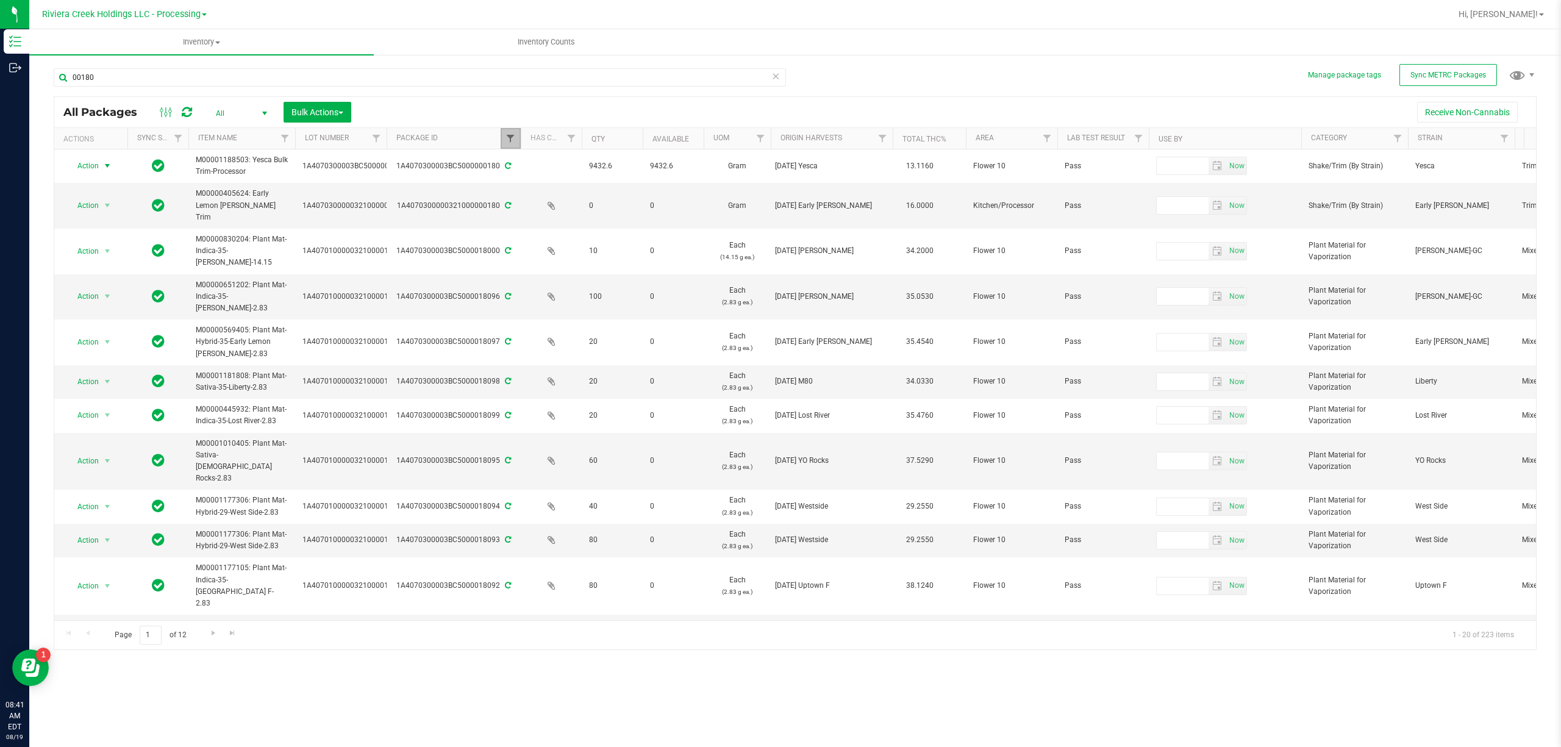
click at [510, 135] on span "Filter" at bounding box center [510, 139] width 10 height 10
click at [540, 165] on input "00180" at bounding box center [571, 166] width 126 height 18
type input "1001"
click at [550, 193] on button "Filter" at bounding box center [537, 198] width 59 height 27
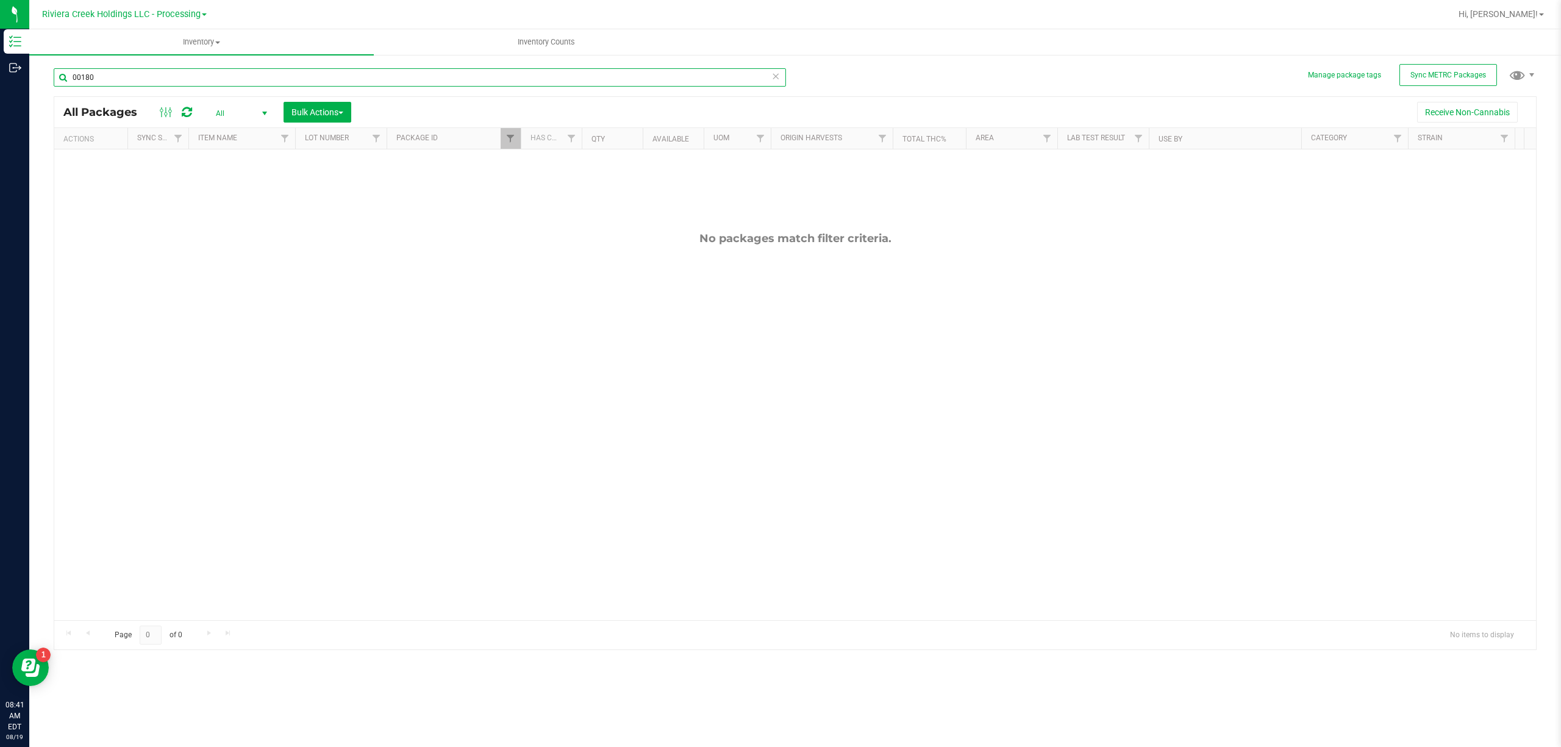
click at [162, 79] on input "00180" at bounding box center [420, 77] width 732 height 18
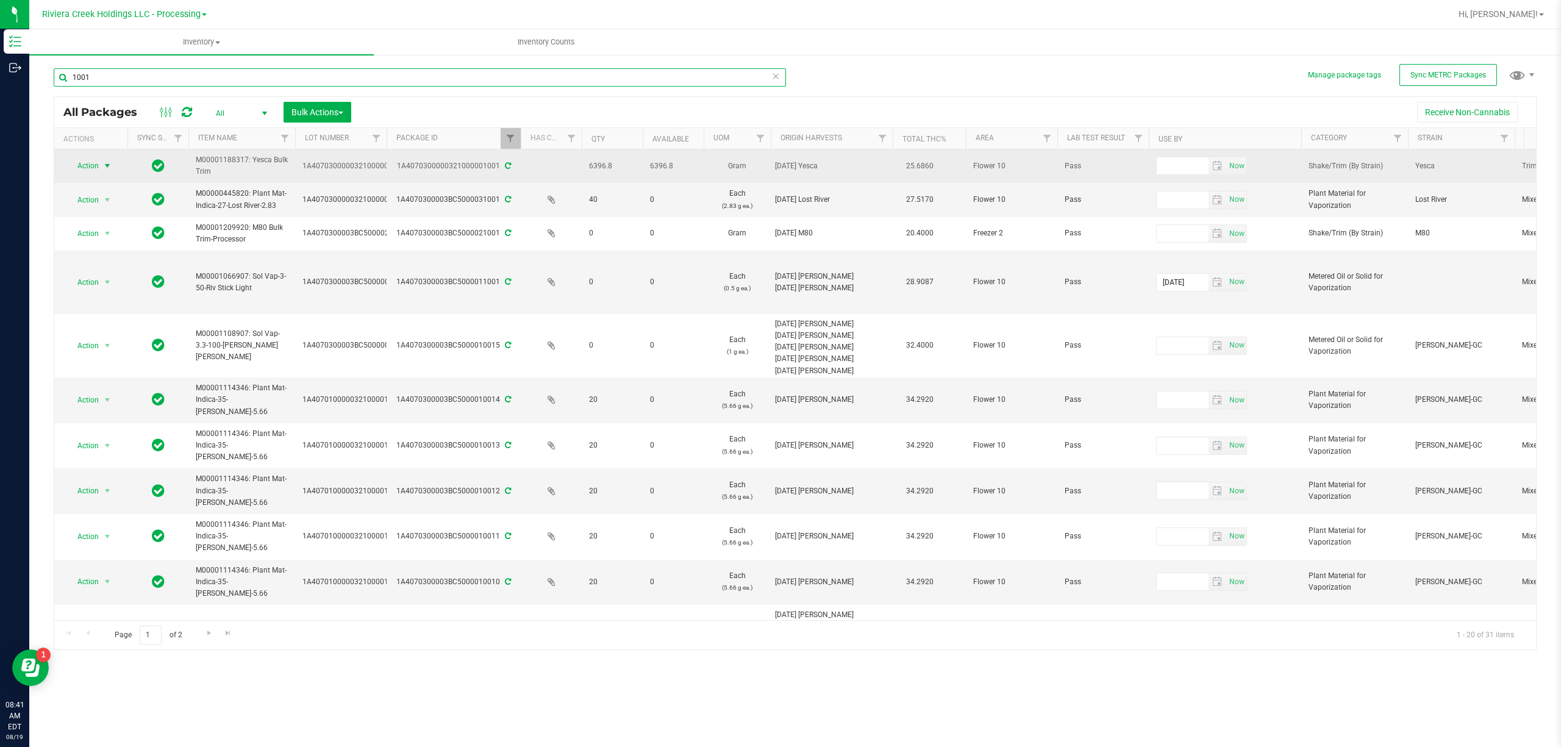
type input "1001"
click at [93, 163] on span "Action" at bounding box center [82, 165] width 33 height 17
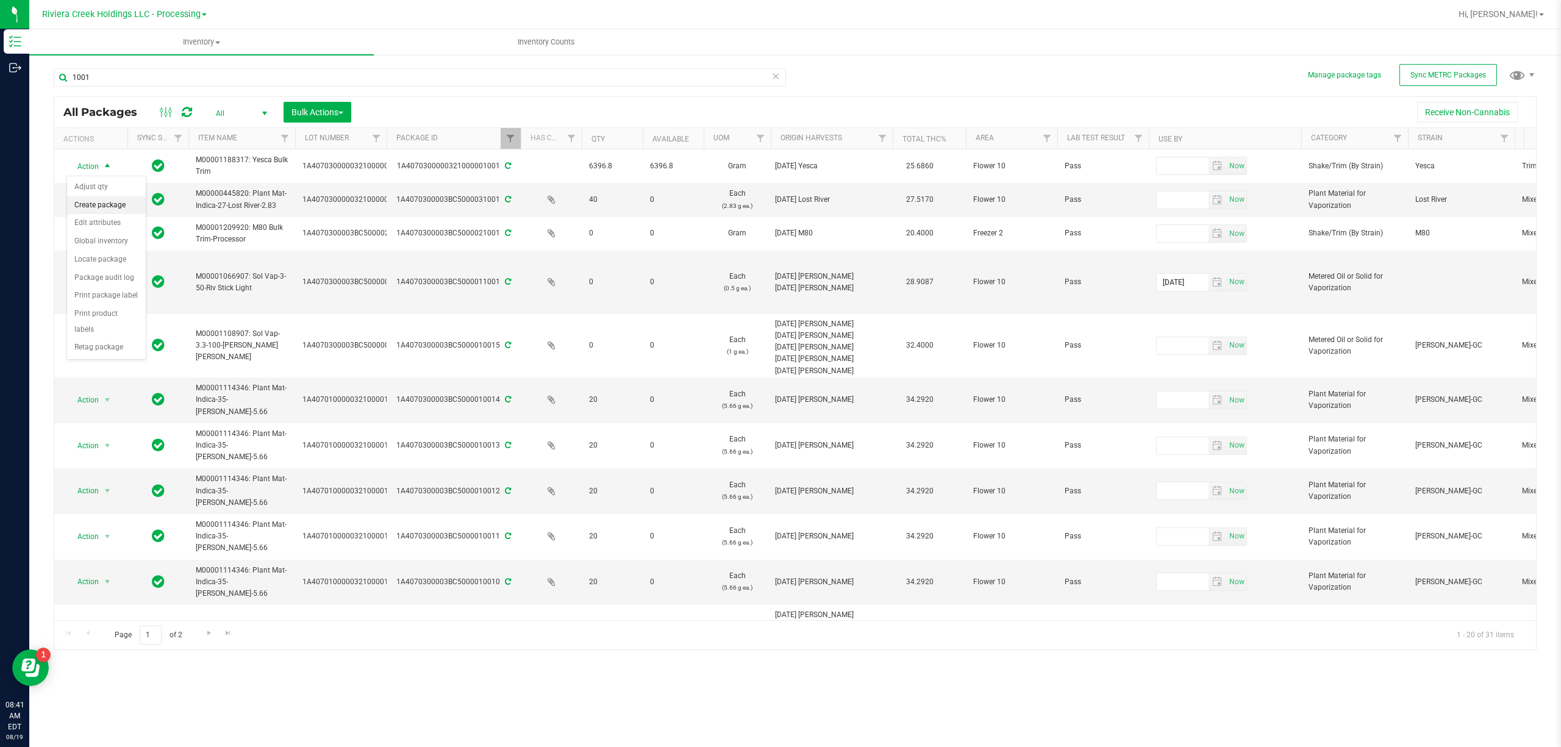
click at [105, 206] on li "Create package" at bounding box center [106, 205] width 79 height 18
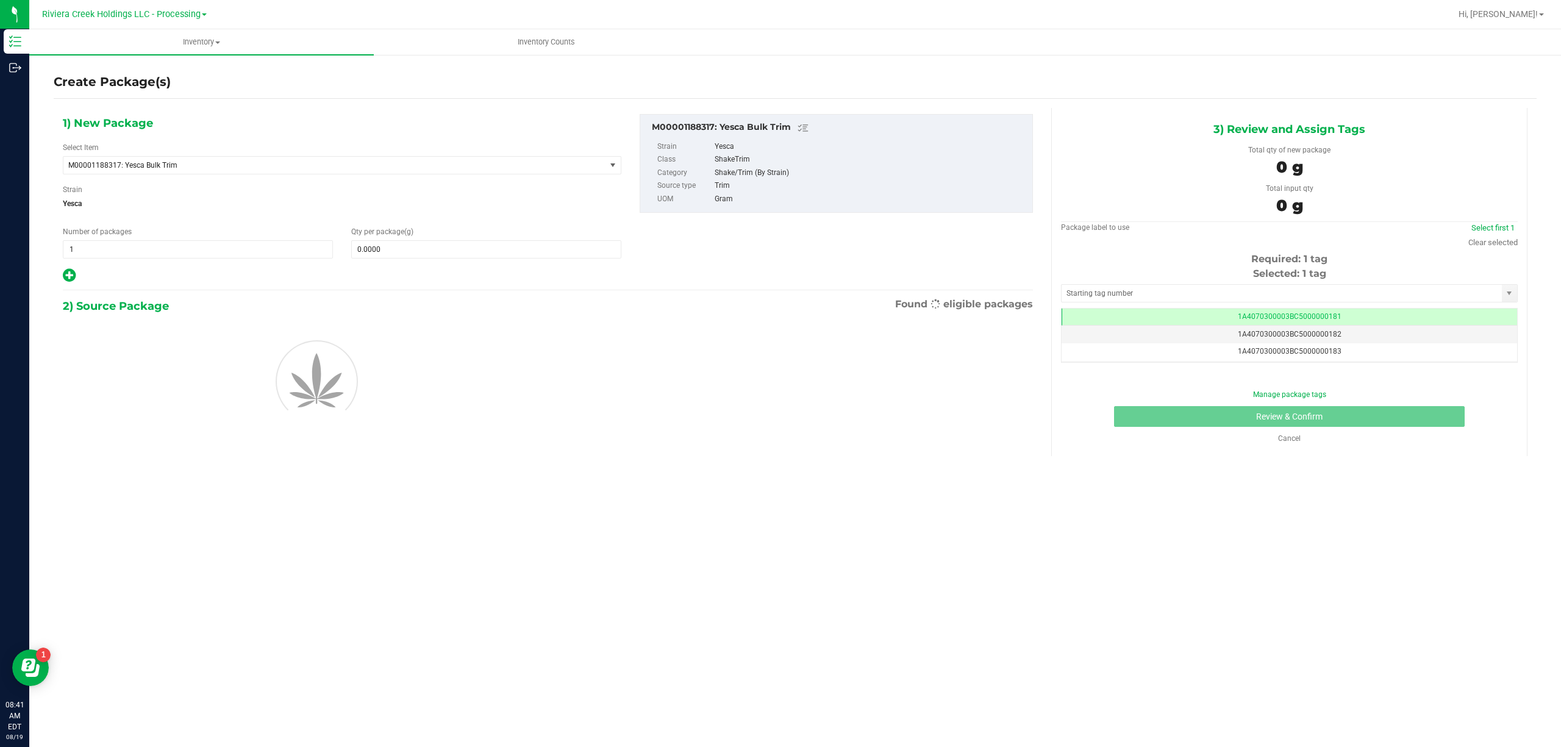
scroll to position [0, -1]
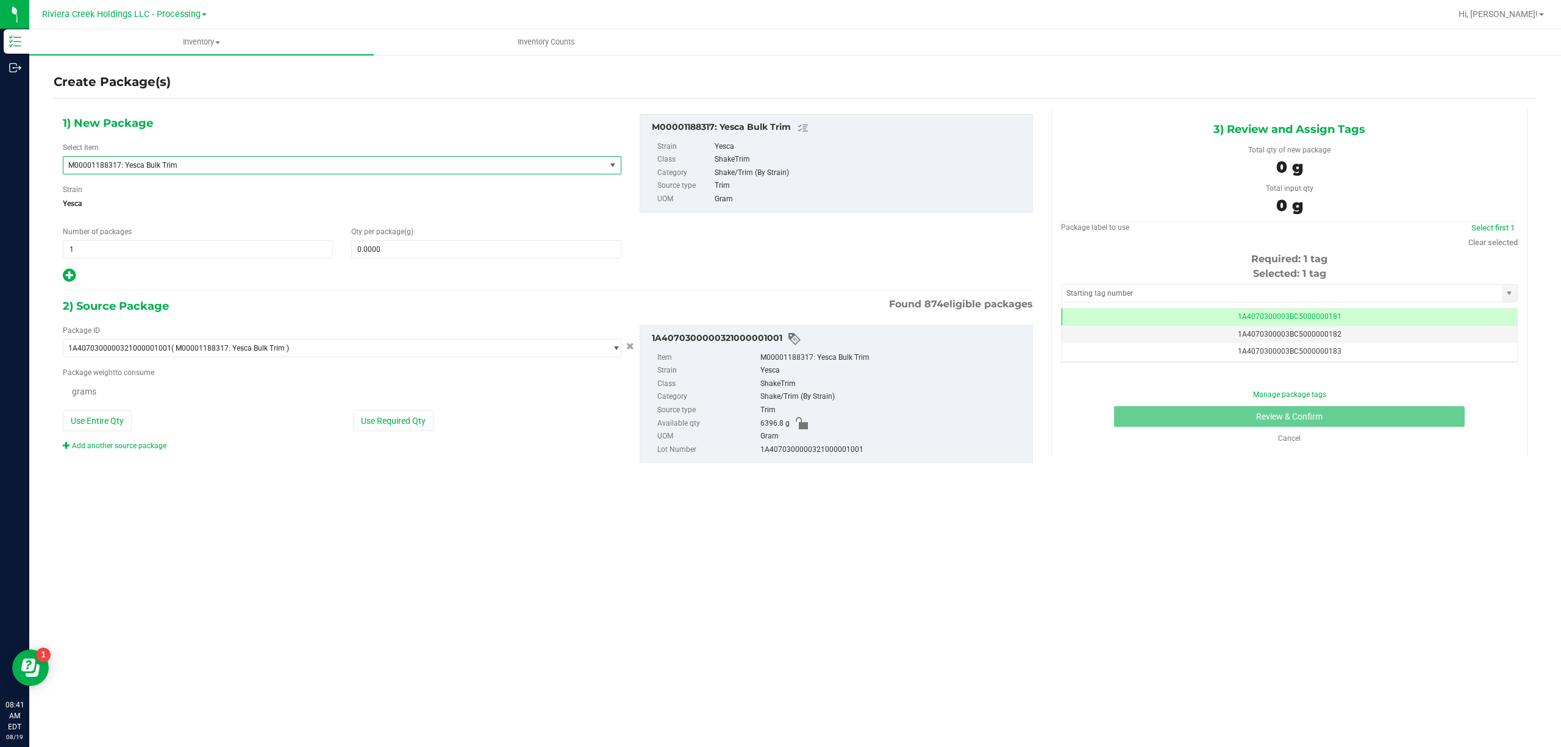
click at [243, 163] on span "M00001188317: Yesca Bulk Trim" at bounding box center [323, 165] width 511 height 9
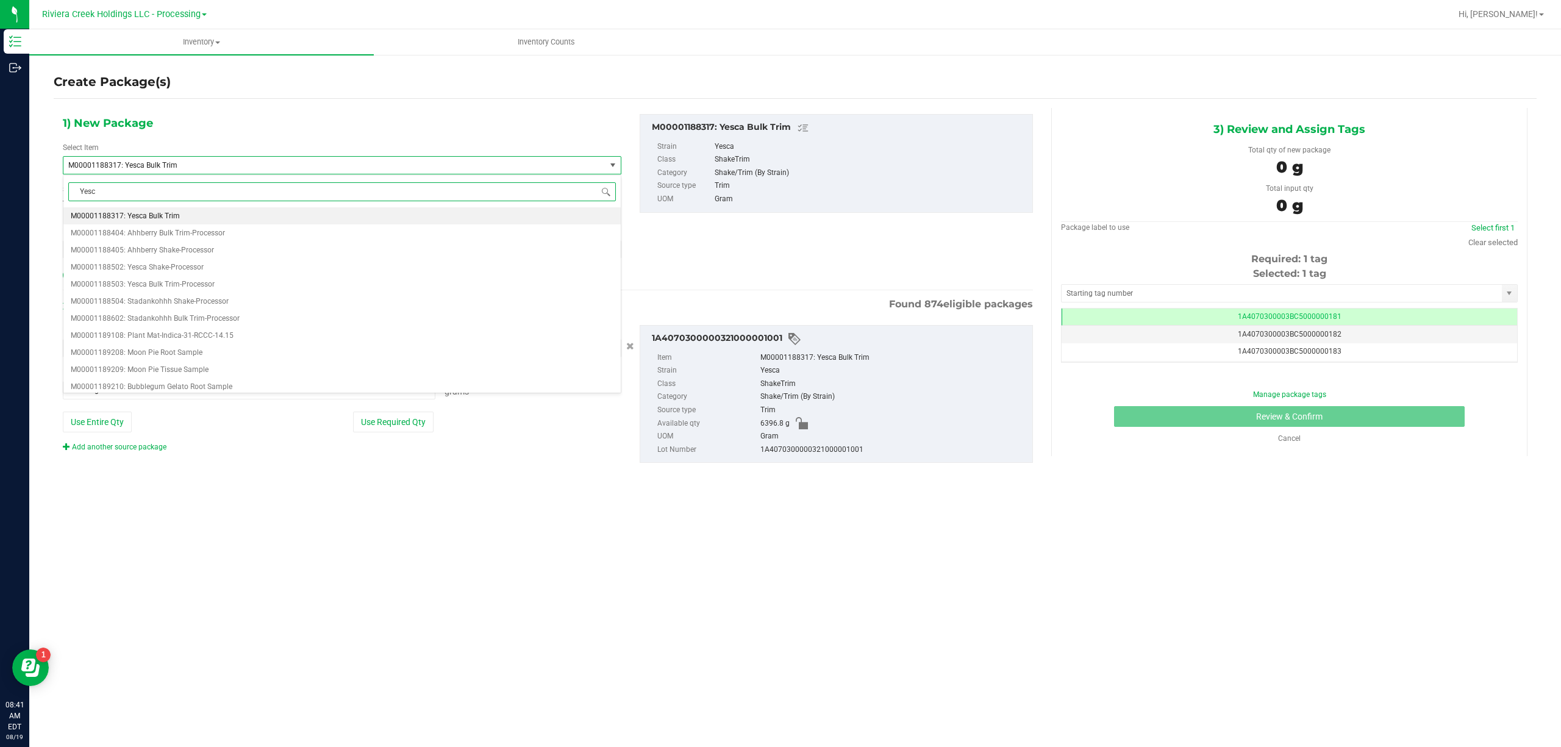
type input "Yesca"
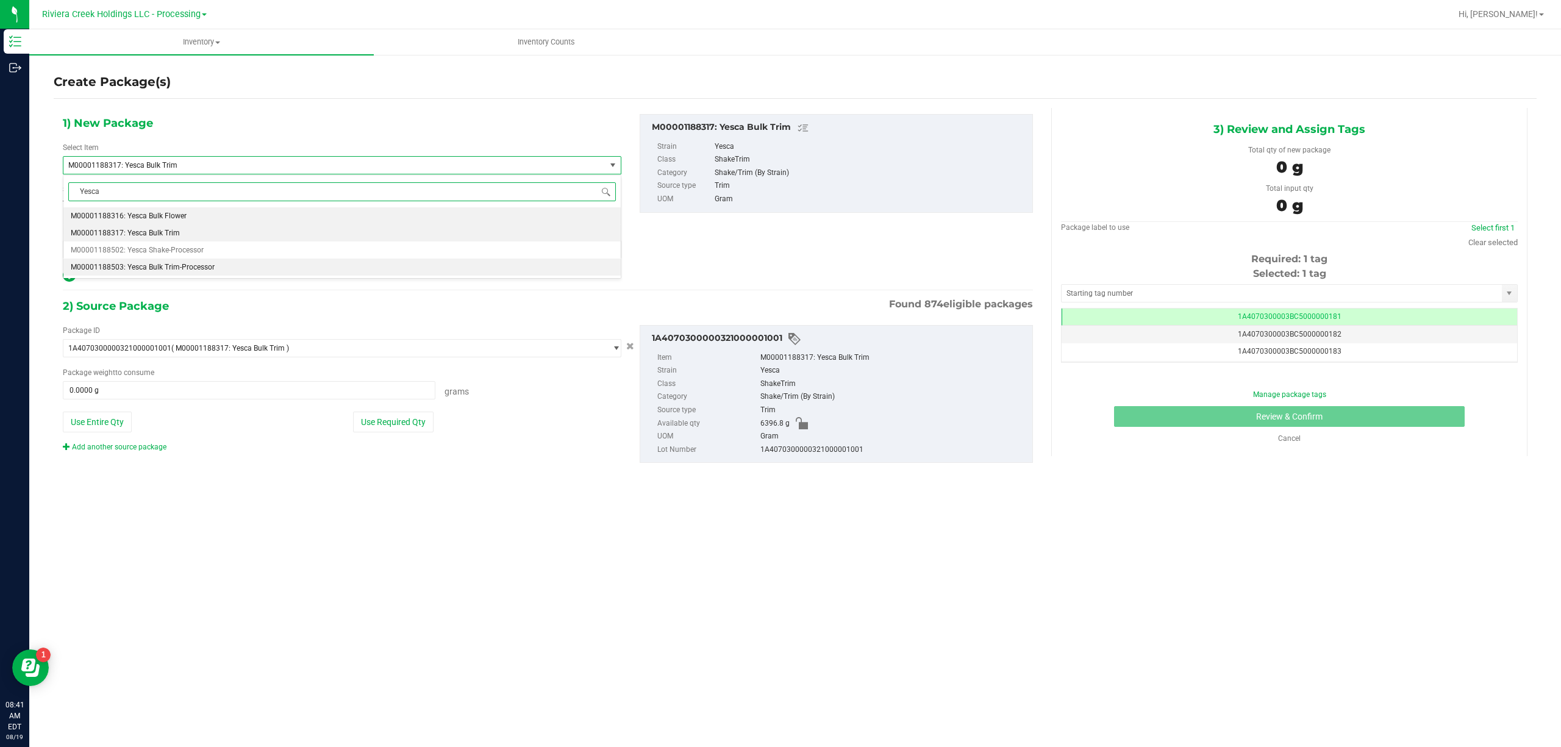
click at [186, 265] on span "M00001188503: Yesca Bulk Trim-Processor" at bounding box center [143, 267] width 144 height 9
type input "0.0000"
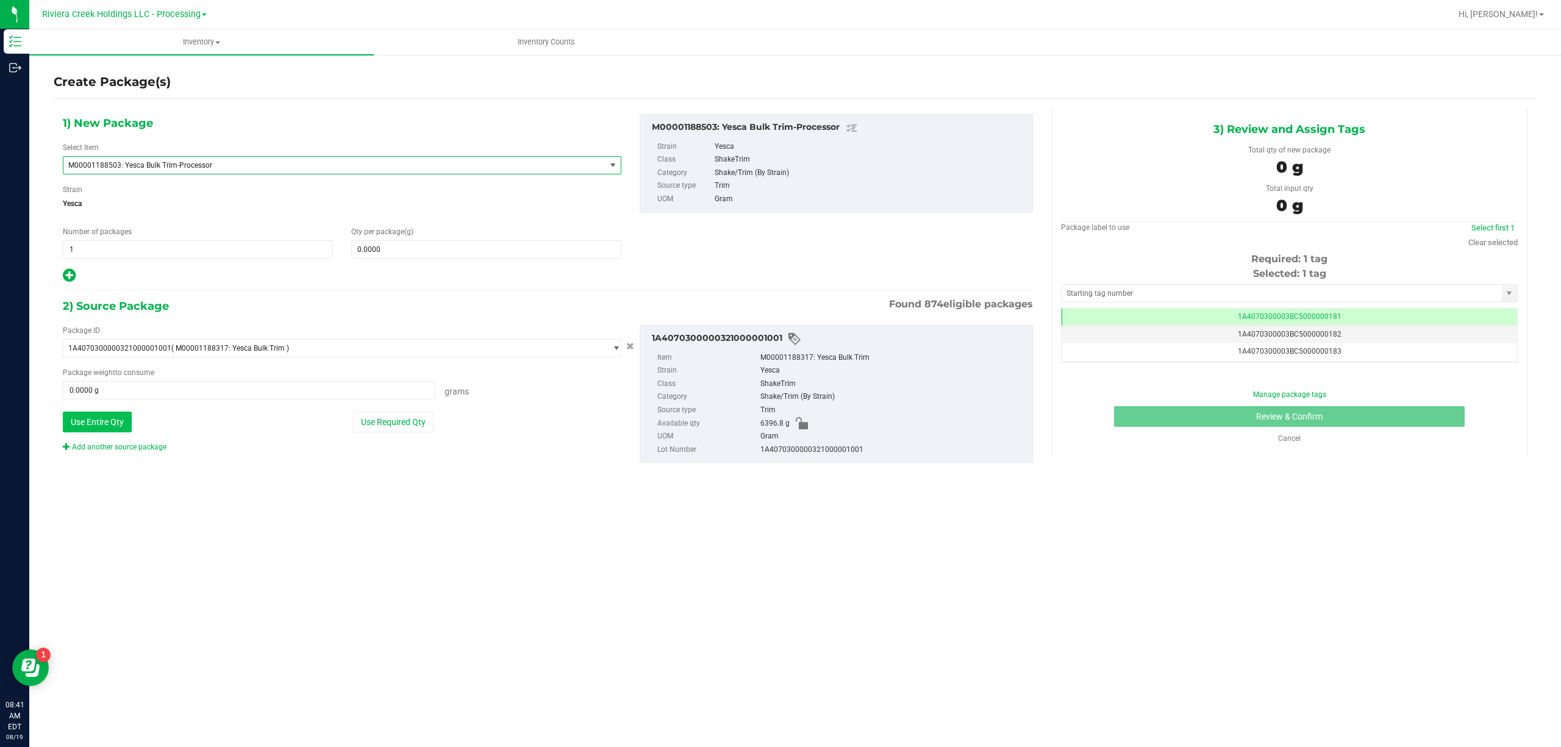
click at [113, 422] on button "Use Entire Qty" at bounding box center [97, 422] width 69 height 21
type input "6396.8000 g"
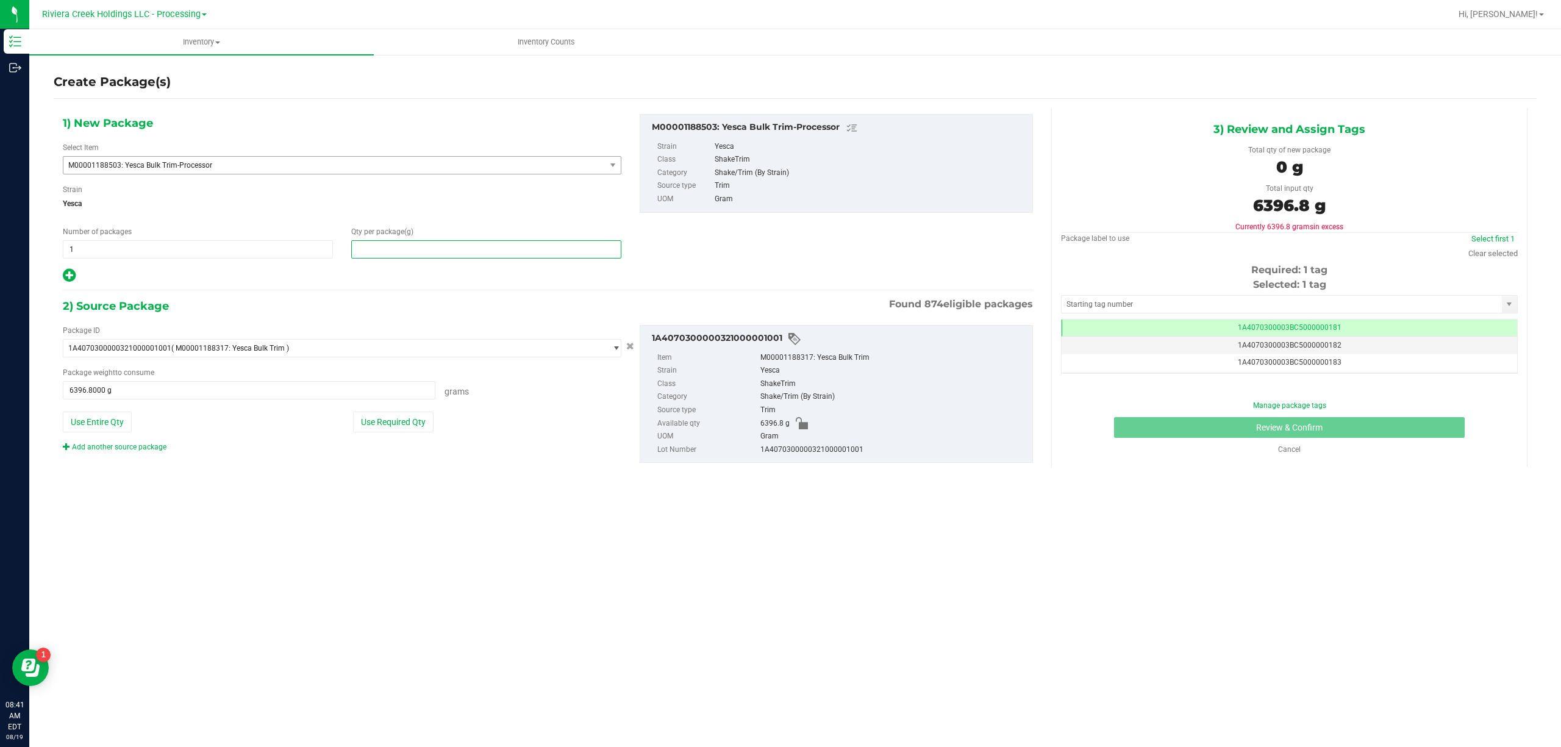
click at [413, 252] on span at bounding box center [486, 249] width 270 height 18
type input "6396.8"
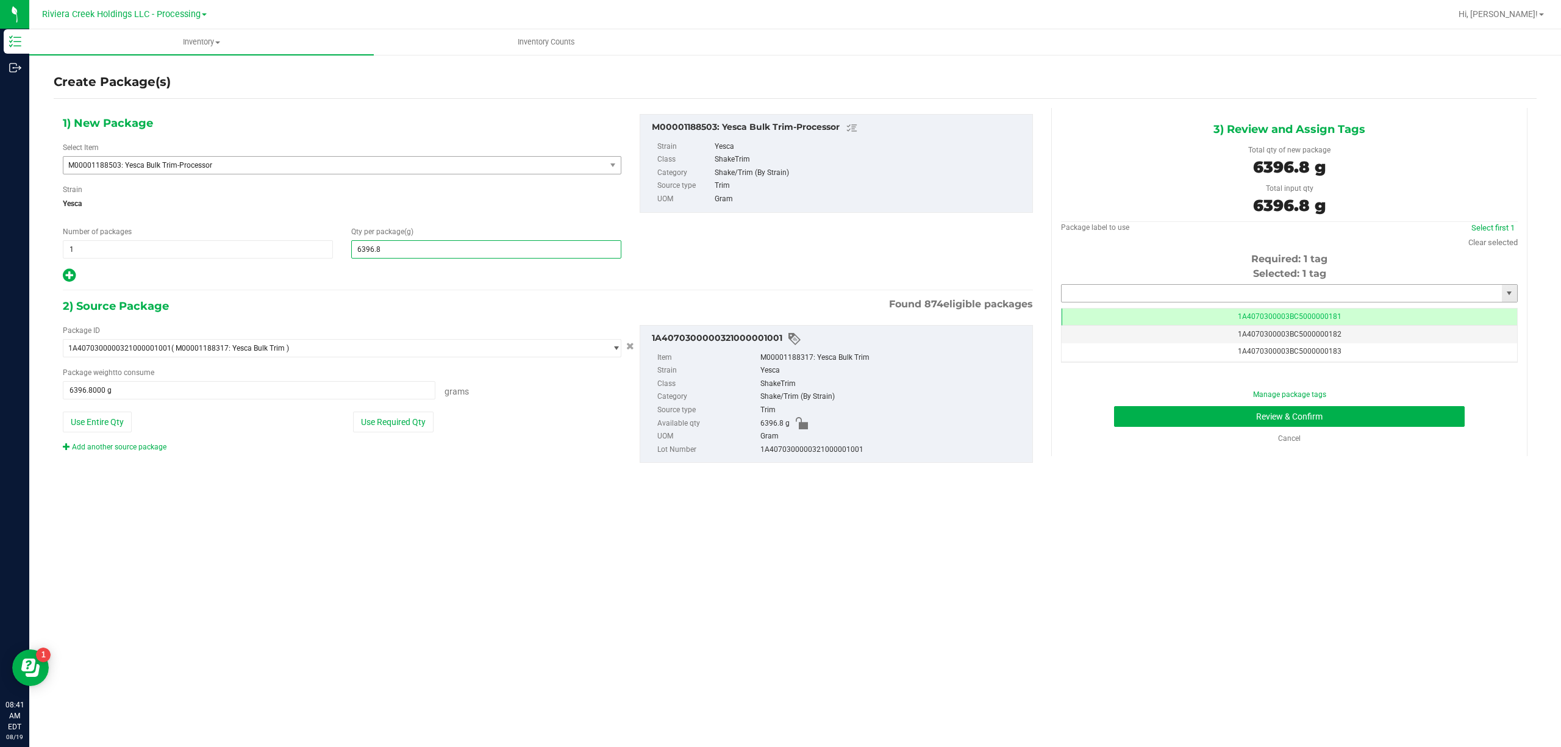
type input "6,396.8000"
click at [1133, 294] on input "text" at bounding box center [1281, 293] width 440 height 17
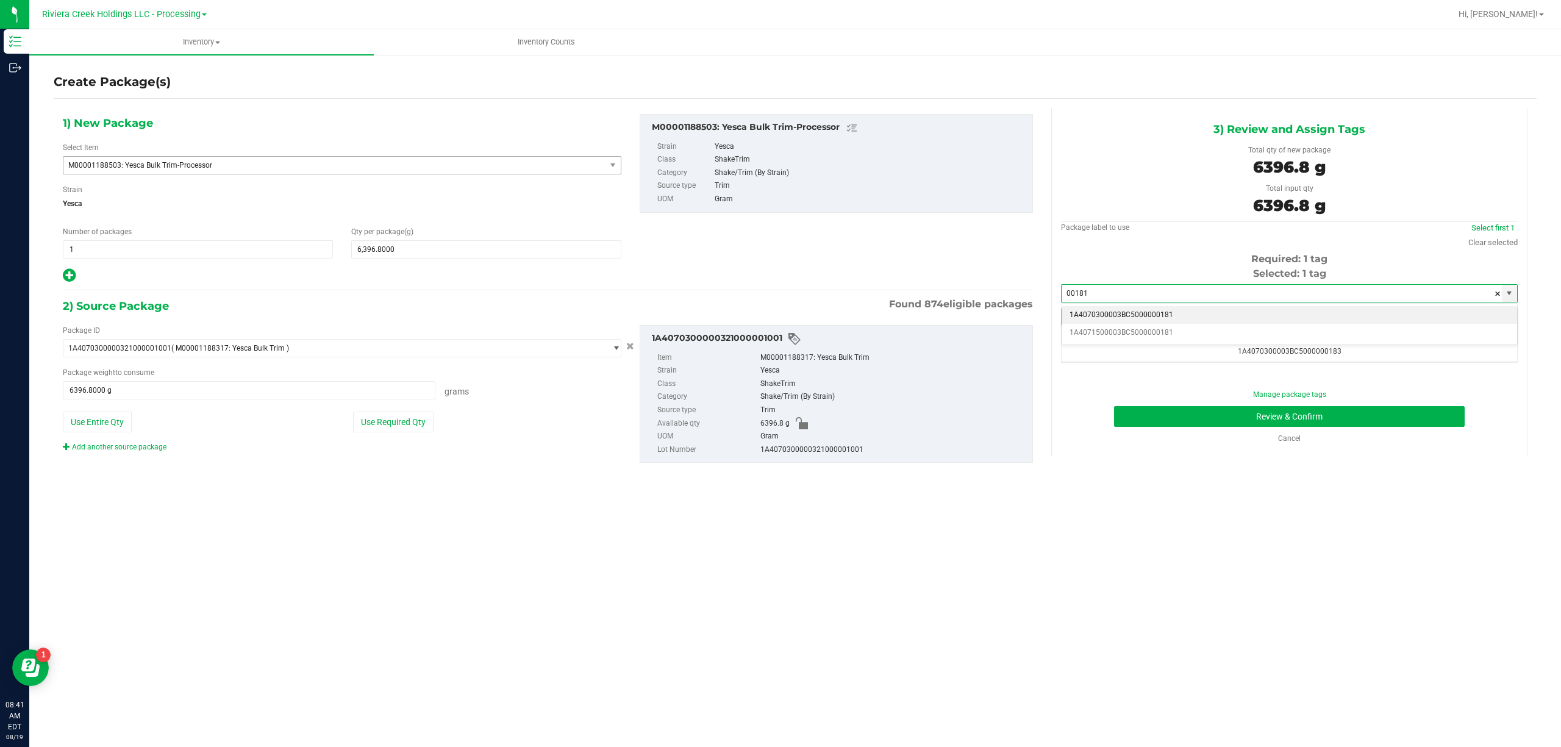
click at [1122, 313] on li "1A4070300003BC5000000181" at bounding box center [1289, 315] width 455 height 18
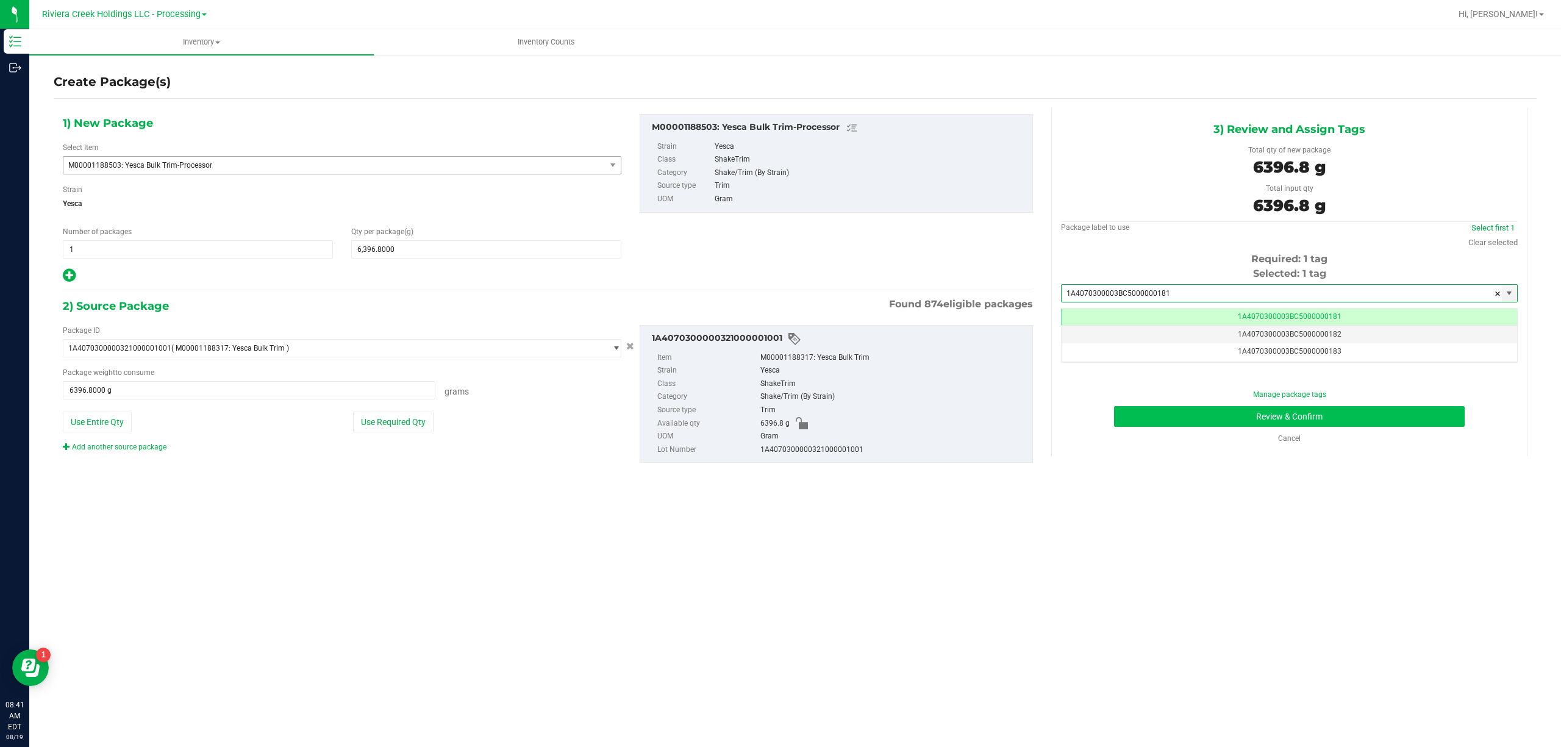
type input "1A4070300003BC5000000181"
click at [1210, 408] on button "Review & Confirm" at bounding box center [1289, 416] width 351 height 21
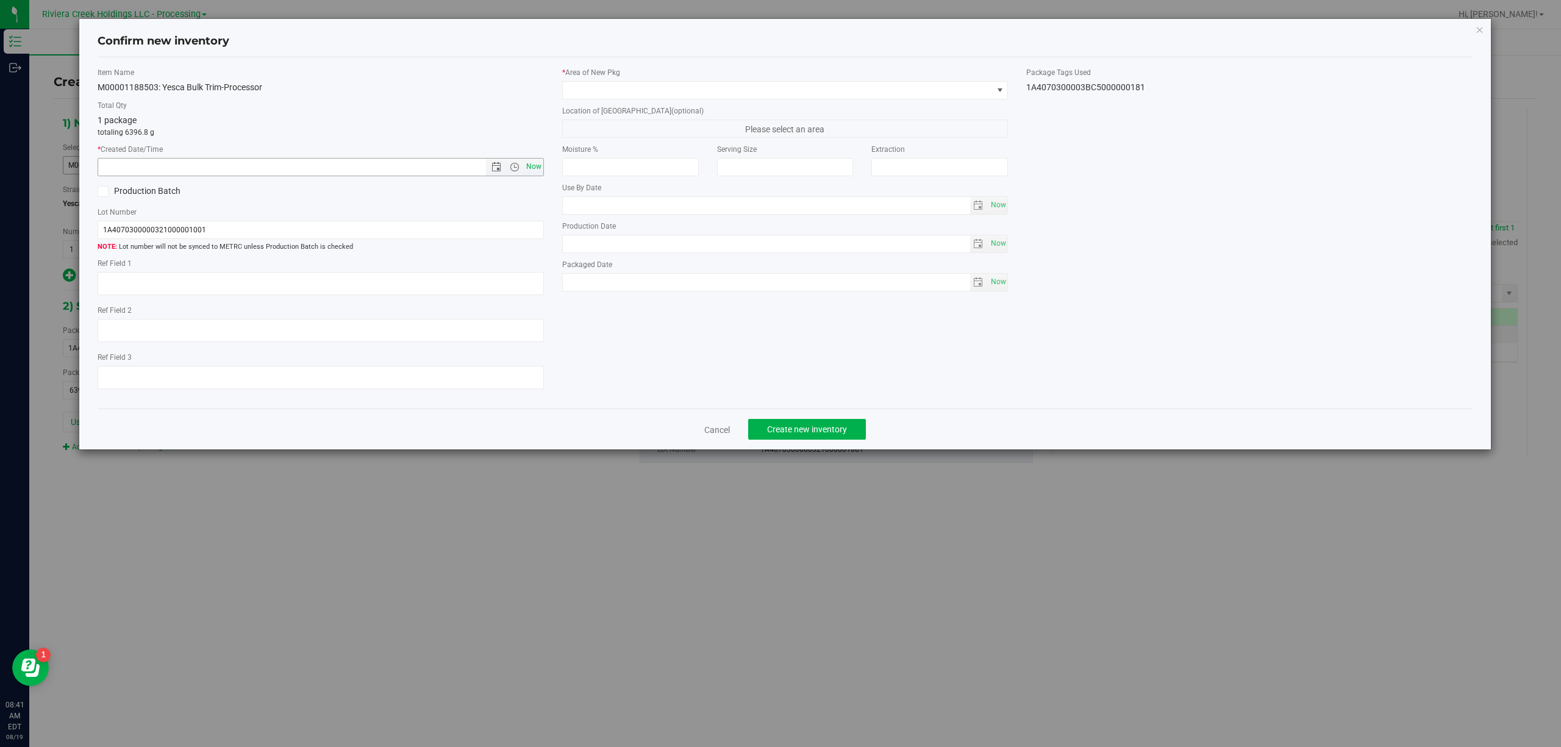
click at [533, 165] on span "Now" at bounding box center [533, 167] width 21 height 18
type input "[DATE] 8:41 AM"
click at [658, 94] on span at bounding box center [778, 90] width 430 height 17
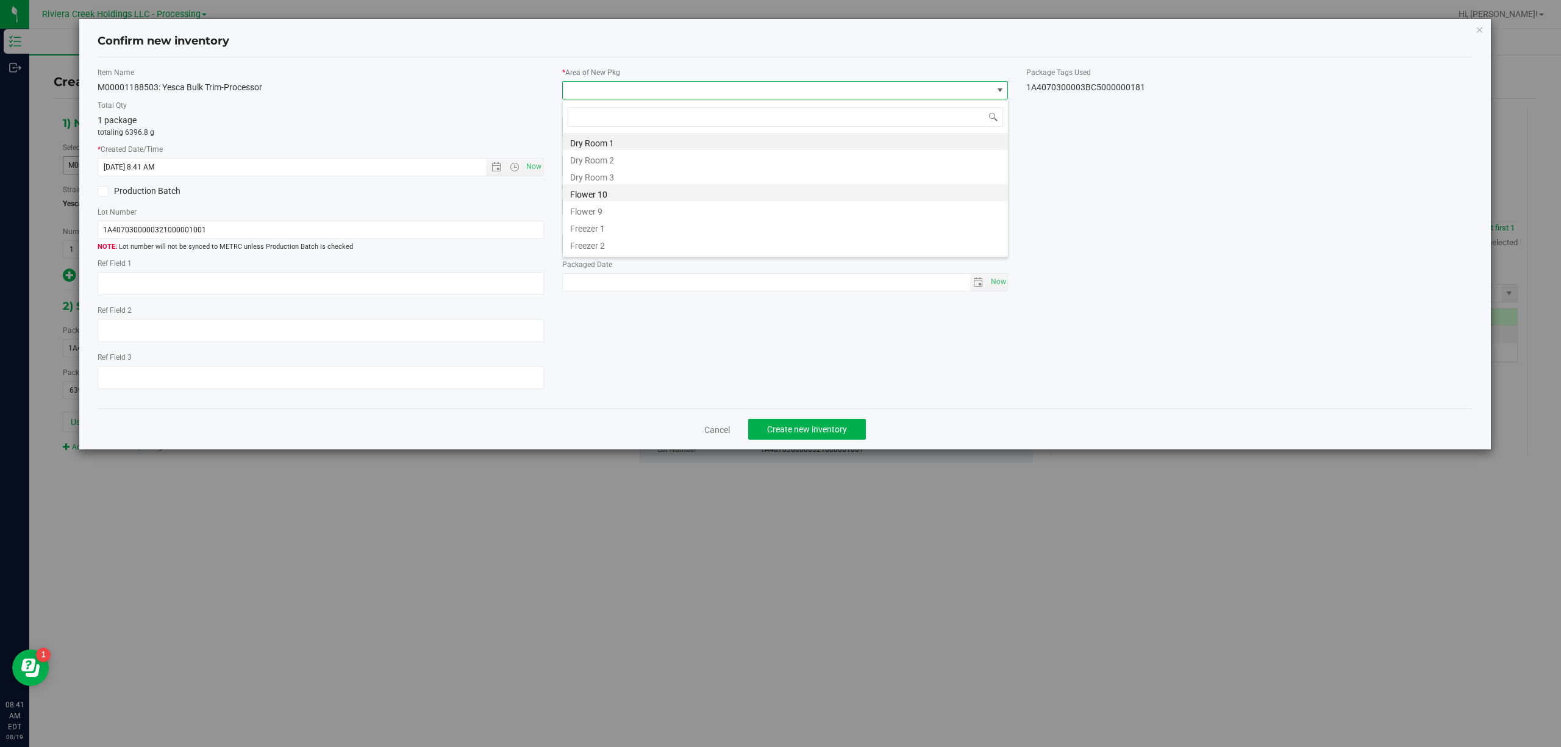
click at [628, 188] on li "Flower 10" at bounding box center [785, 192] width 445 height 17
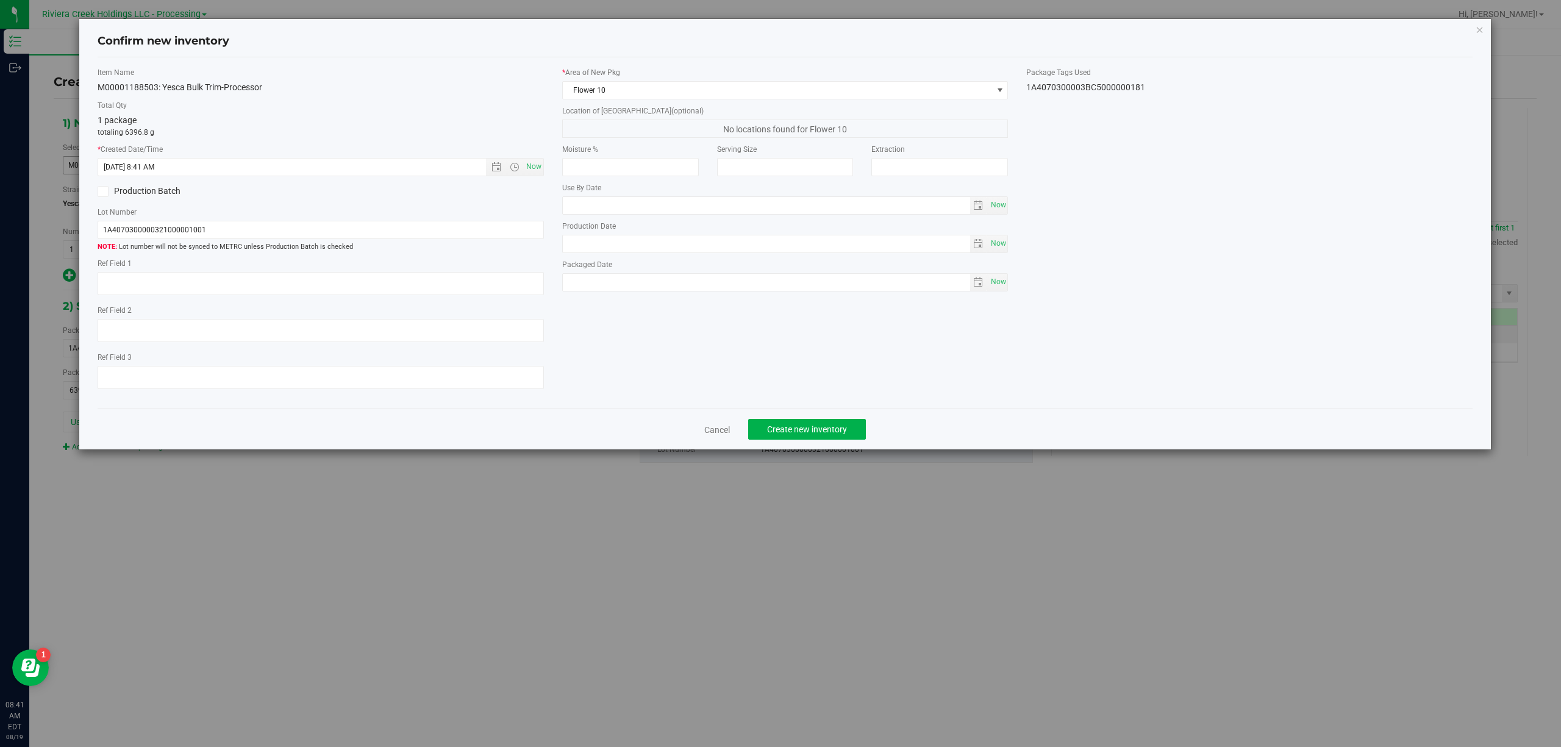
click at [1045, 89] on div "1A4070300003BC5000000181" at bounding box center [1249, 87] width 446 height 13
copy div "1A4070300003BC5000000181 Cancel Create new inventory"
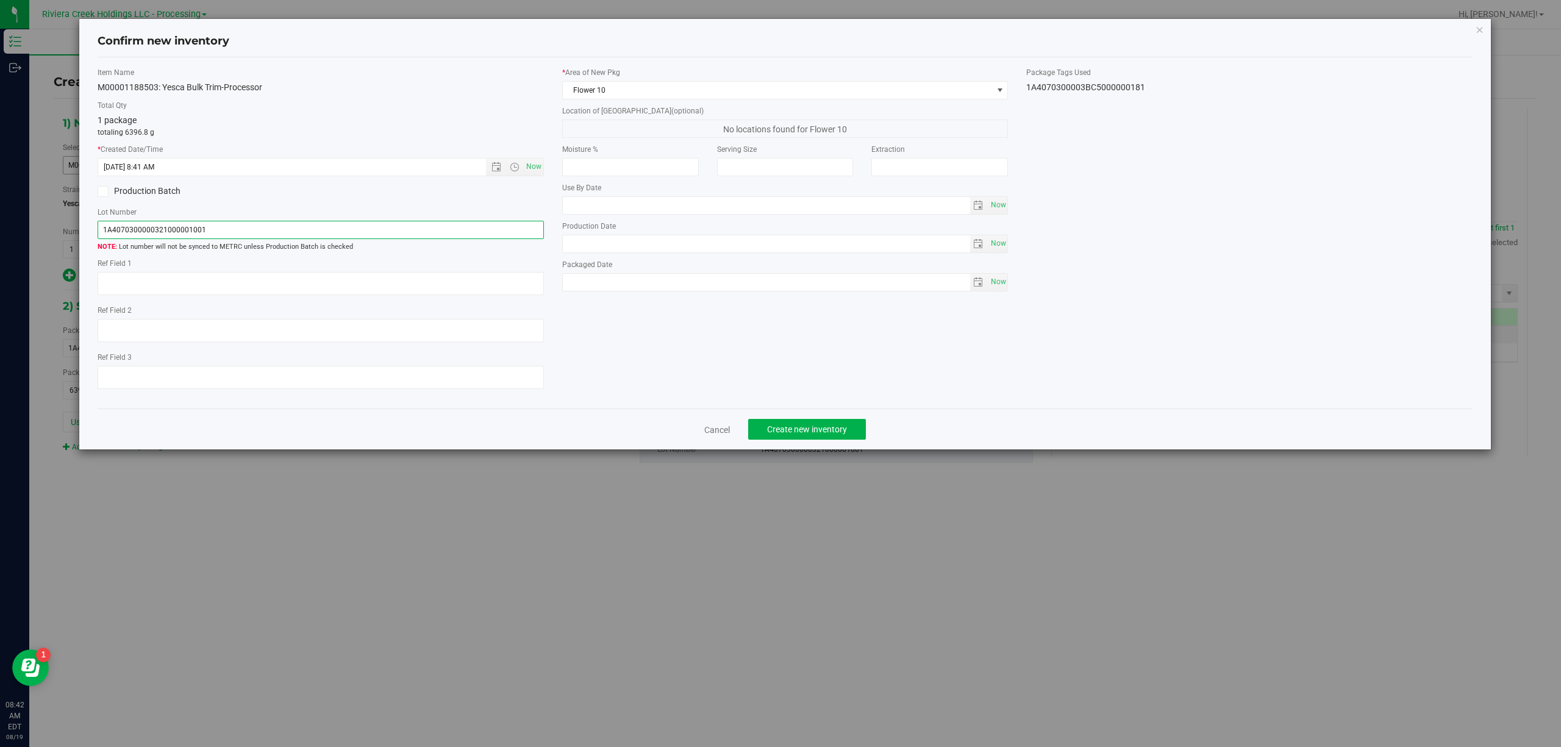
click at [322, 230] on input "1A4070300000321000001001" at bounding box center [321, 230] width 446 height 18
paste input "3BC500000018"
type input "1A4070300003BC5000000181"
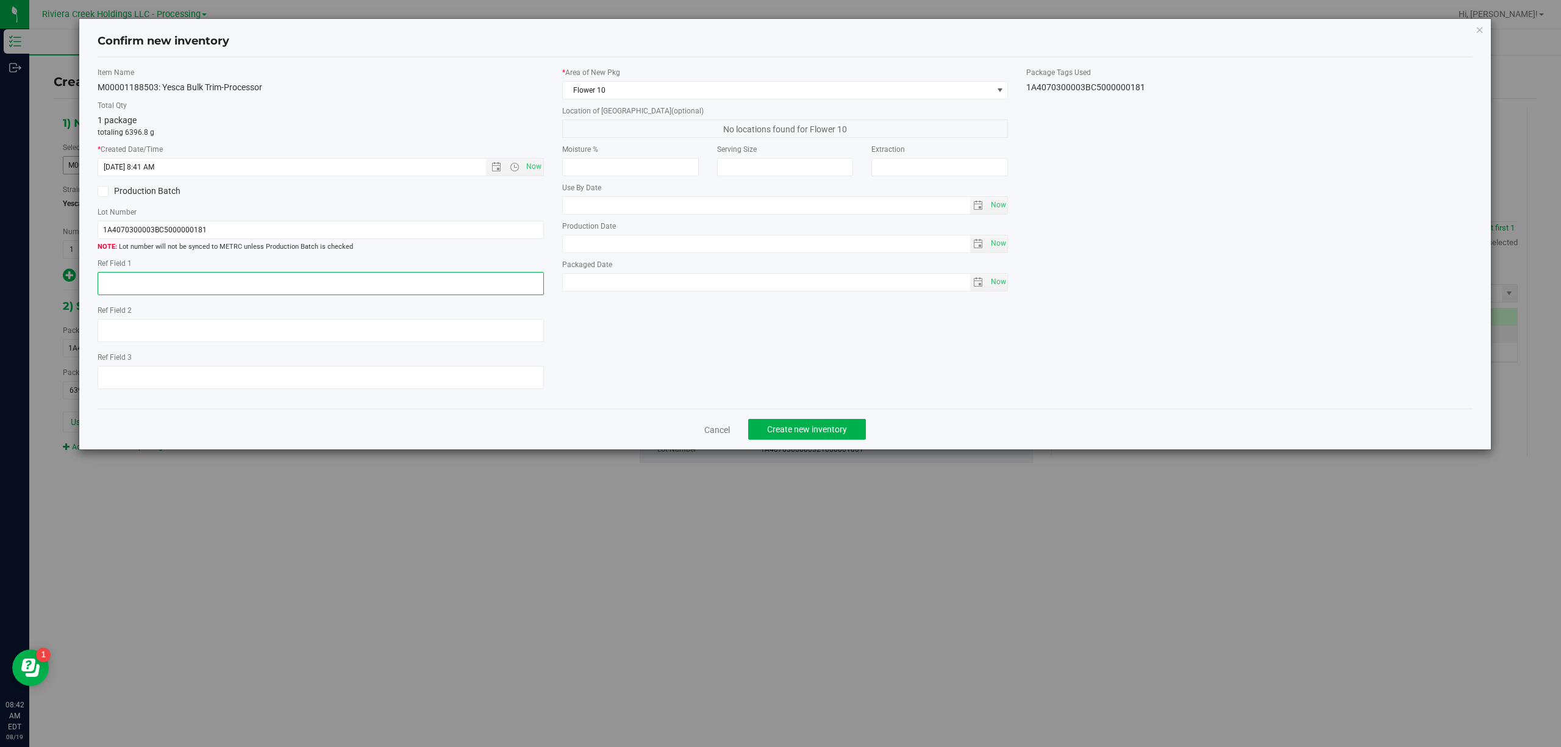
click at [307, 287] on textarea at bounding box center [321, 283] width 446 height 23
type textarea "[PERSON_NAME]"
click at [805, 433] on span "Create new inventory" at bounding box center [807, 429] width 80 height 10
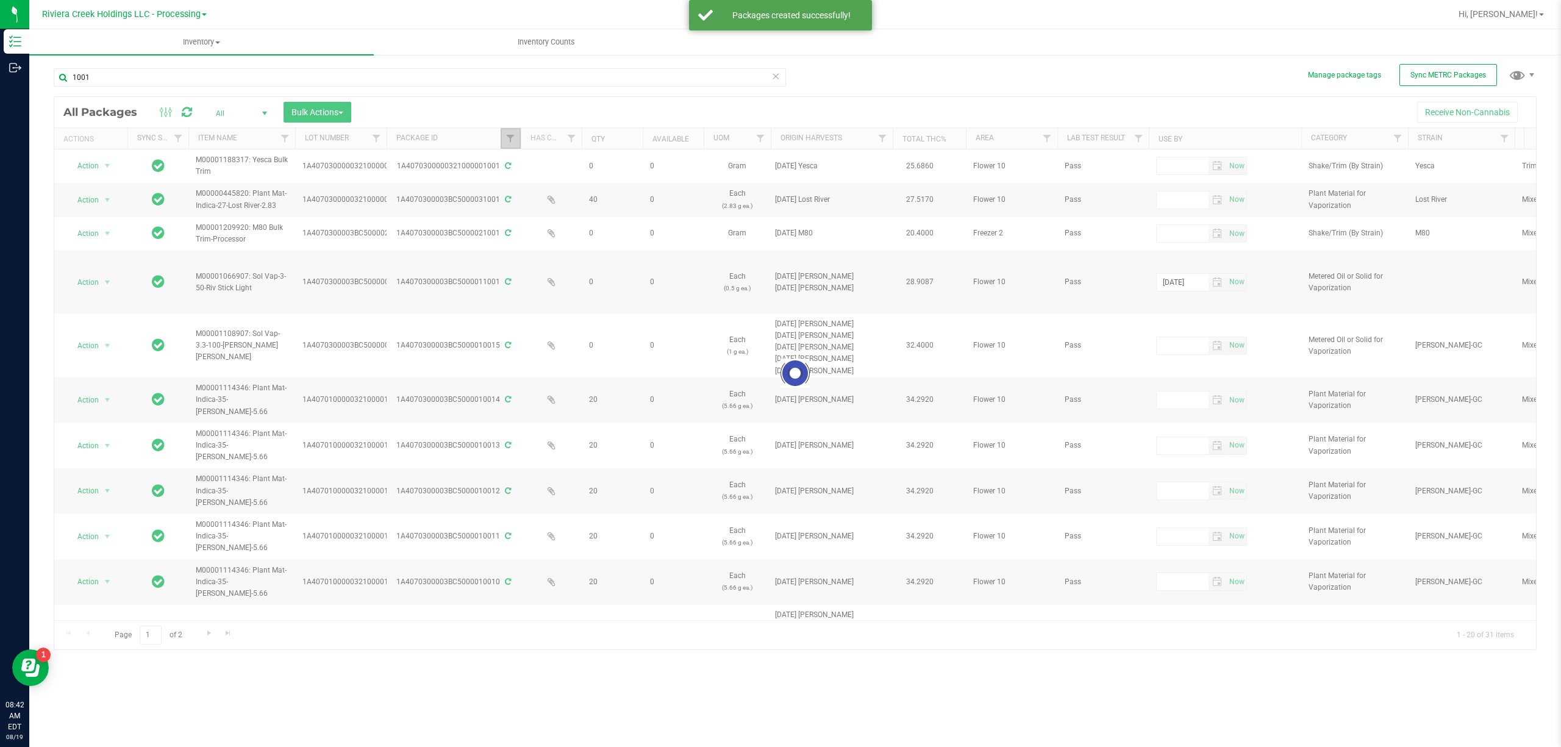
click at [513, 139] on span "Filter" at bounding box center [510, 139] width 10 height 10
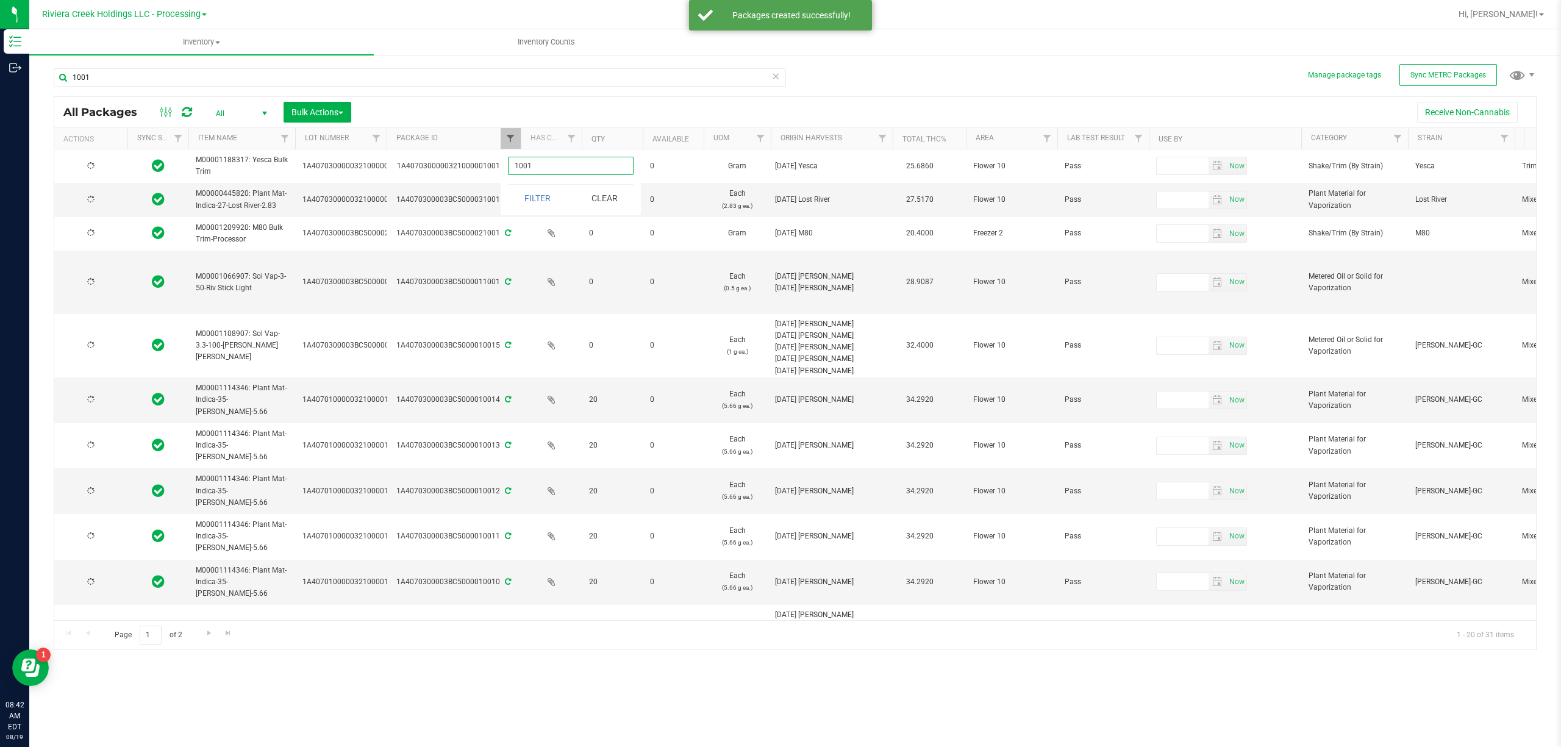
type input "[DATE]"
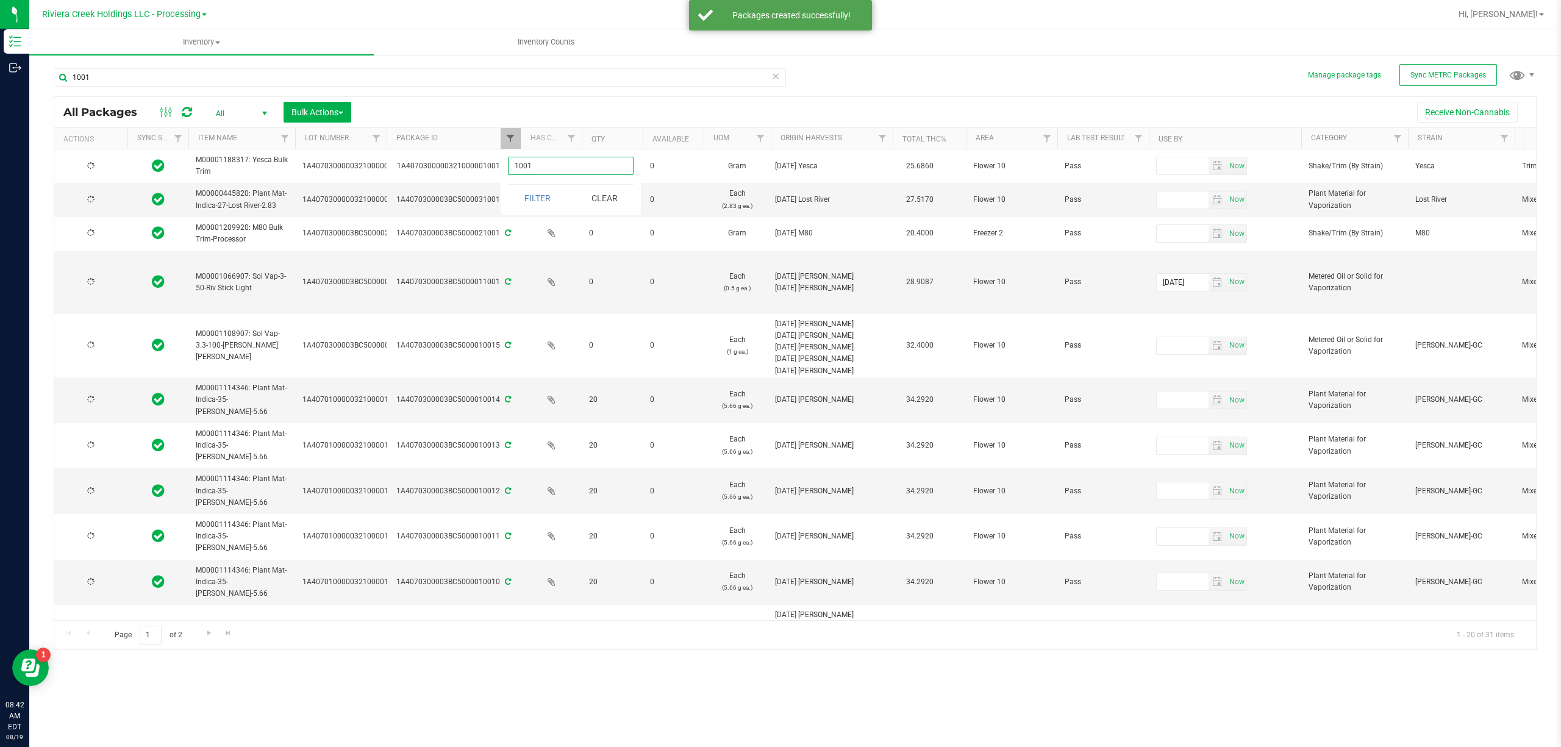
click at [512, 138] on span "Filter" at bounding box center [510, 139] width 10 height 10
click at [552, 174] on input "1001" at bounding box center [571, 166] width 126 height 18
type input "00181"
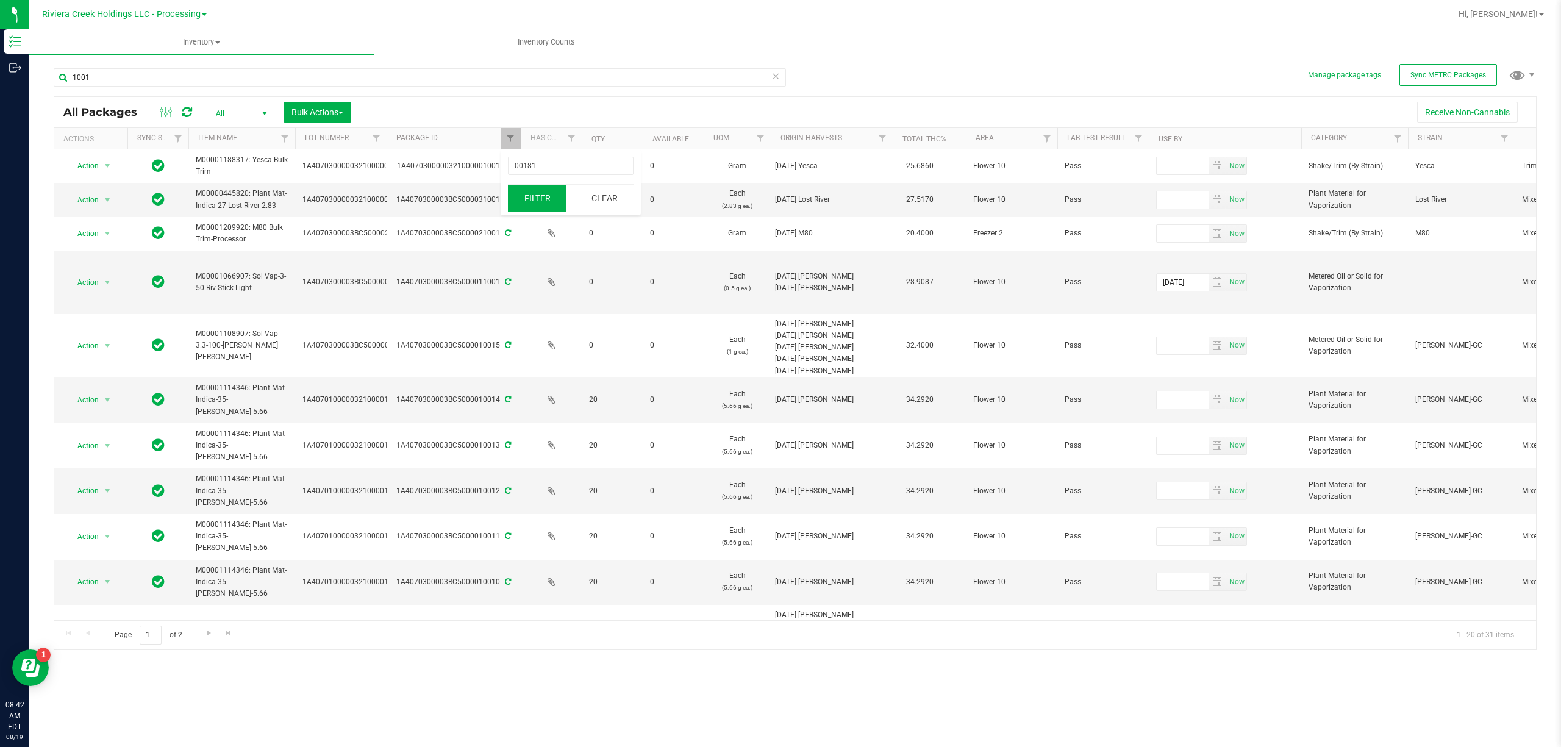
click at [547, 207] on button "Filter" at bounding box center [537, 198] width 59 height 27
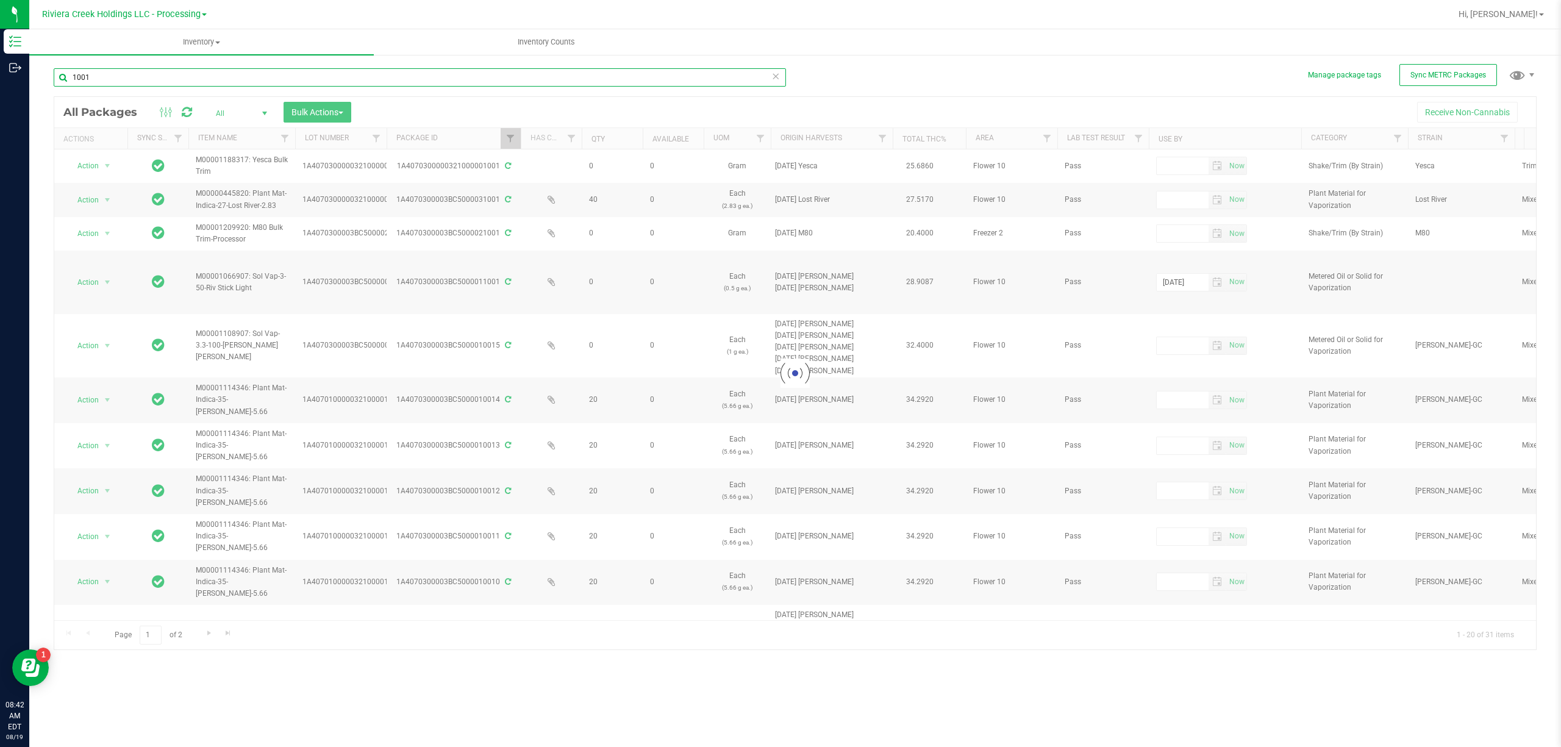
drag, startPoint x: 124, startPoint y: 49, endPoint x: 112, endPoint y: 79, distance: 32.8
click at [112, 79] on input "1001" at bounding box center [420, 77] width 732 height 18
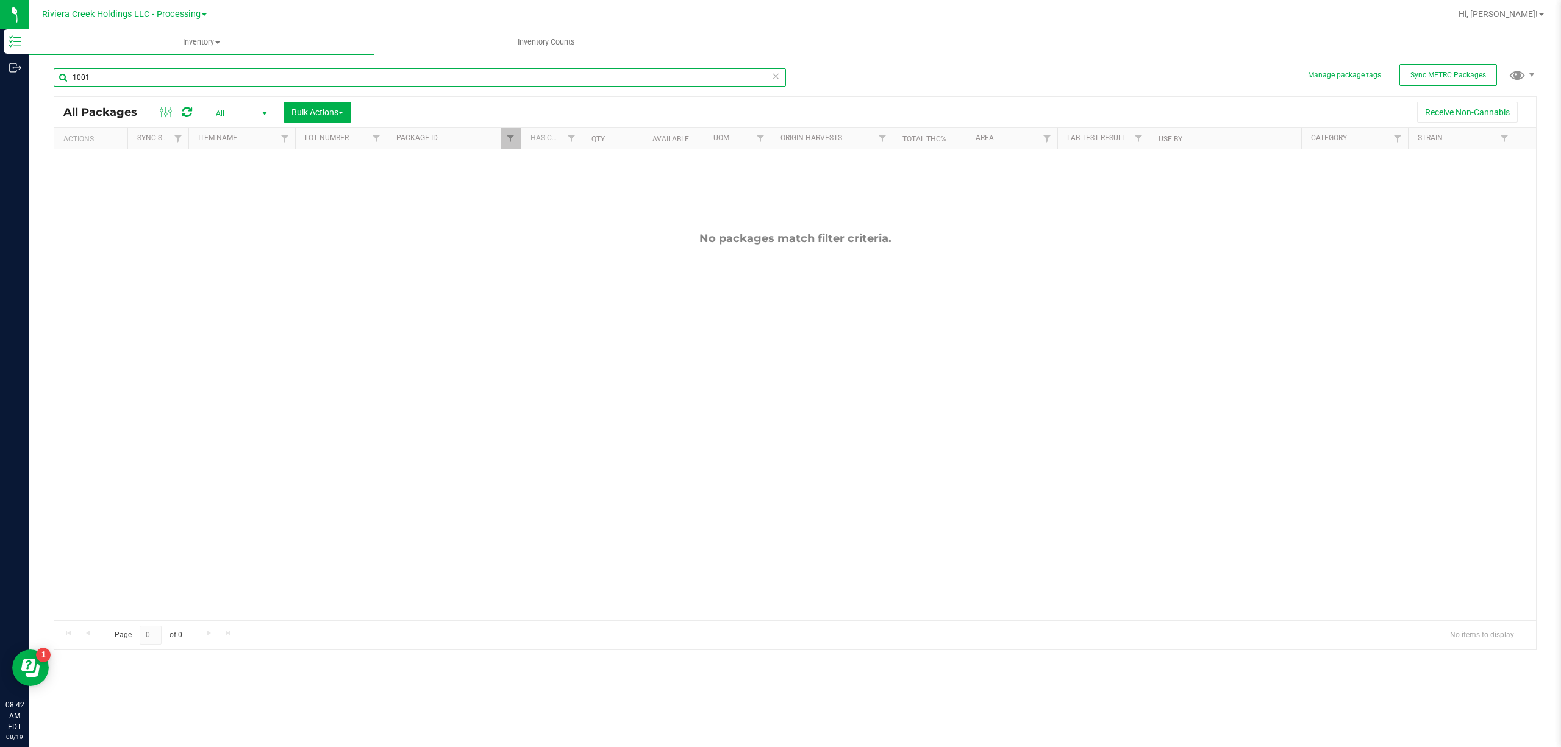
click at [112, 79] on input "1001" at bounding box center [420, 77] width 732 height 18
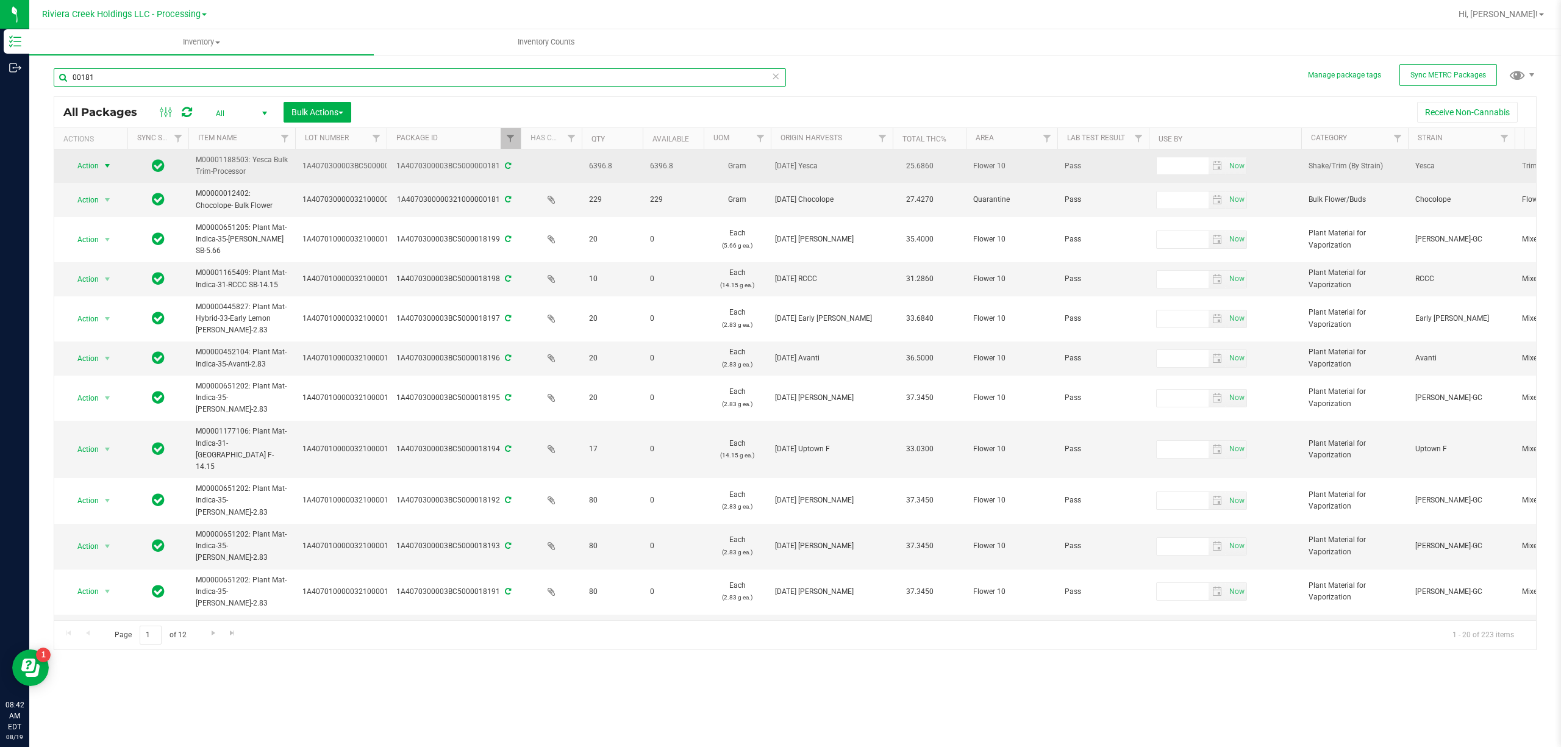
type input "00181"
click at [104, 165] on span "select" at bounding box center [107, 166] width 10 height 10
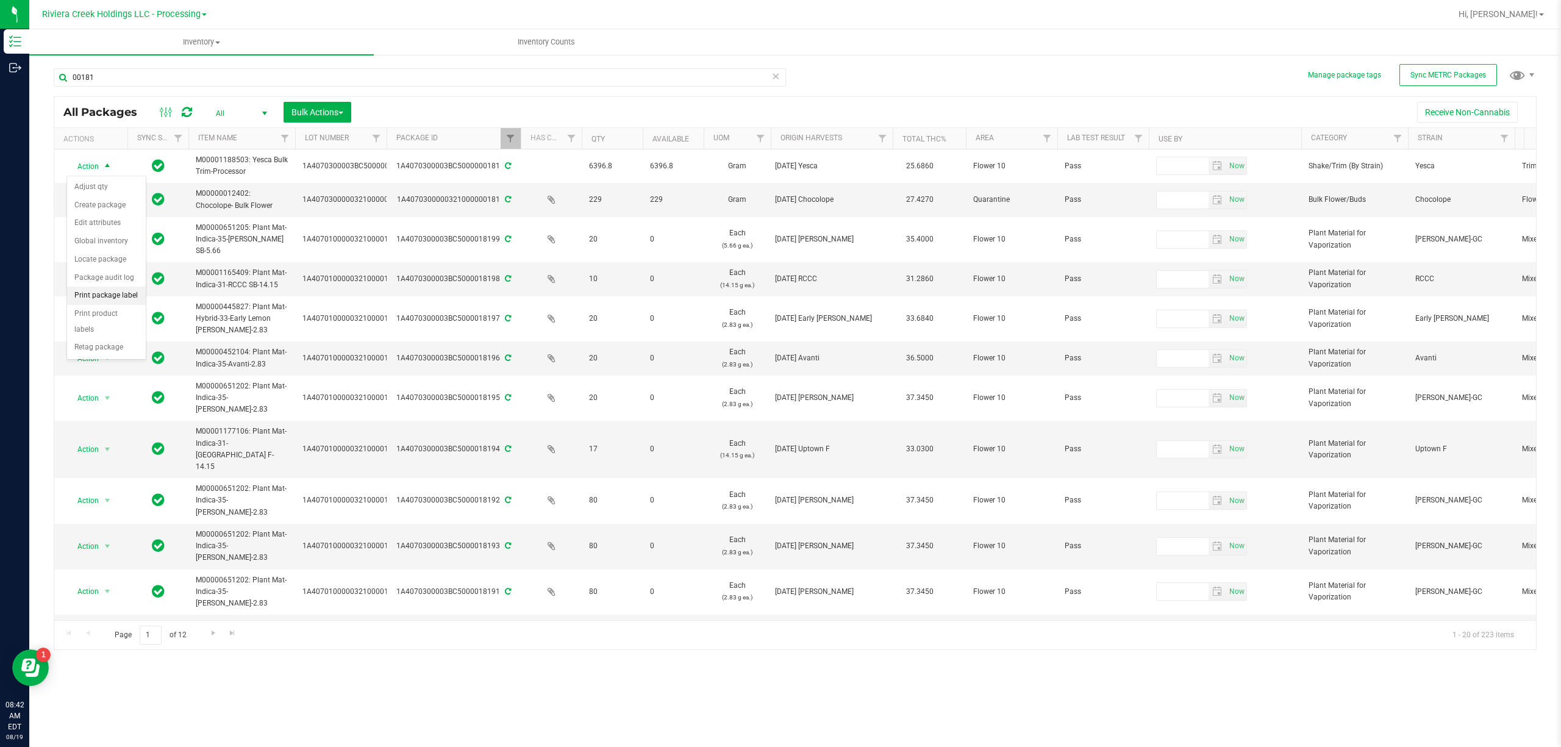
click at [118, 300] on li "Print package label" at bounding box center [106, 296] width 79 height 18
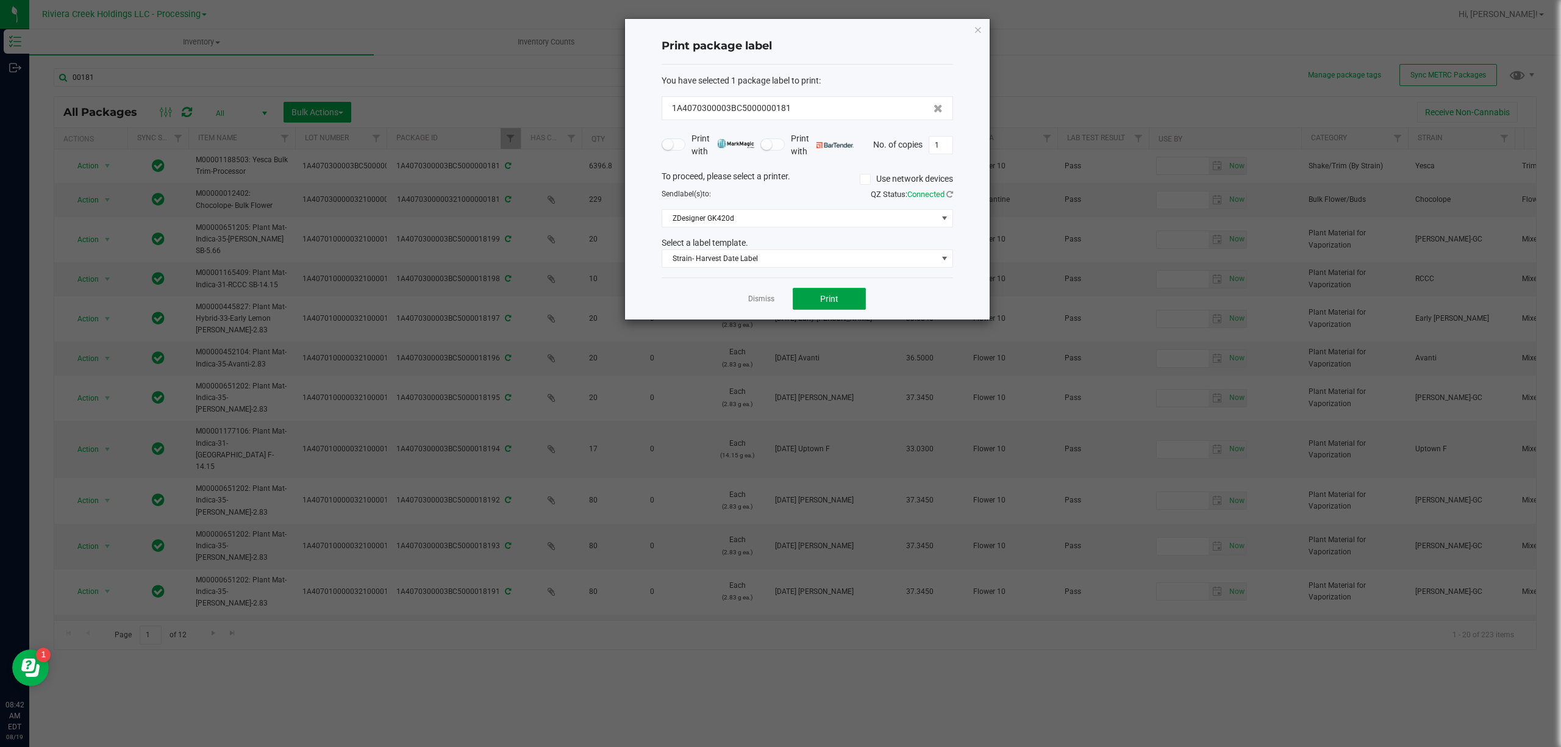
click at [819, 291] on button "Print" at bounding box center [829, 299] width 73 height 22
click at [811, 263] on span "Strain- Harvest Date Label" at bounding box center [799, 258] width 275 height 17
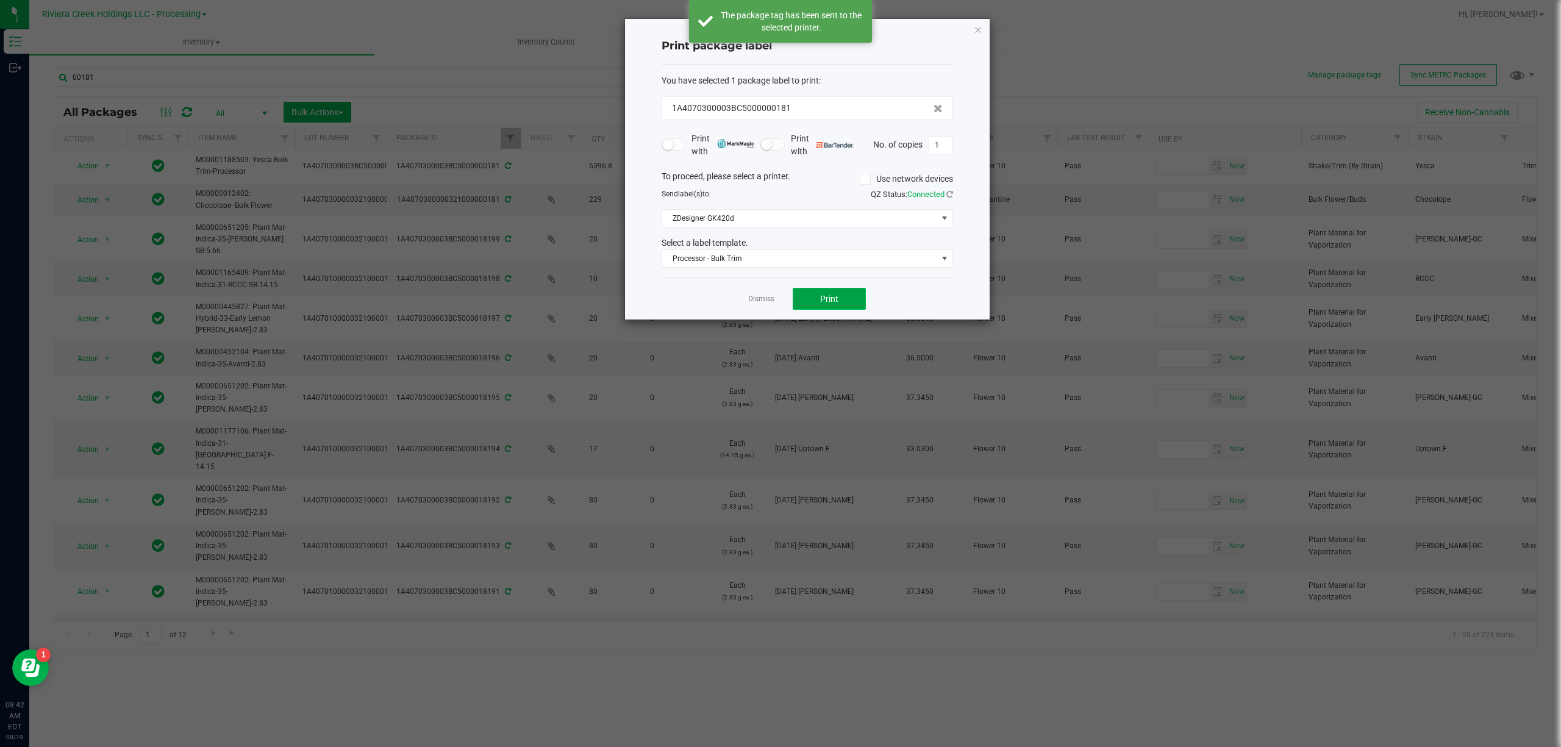
click at [829, 295] on span "Print" at bounding box center [829, 299] width 18 height 10
click at [976, 26] on icon "button" at bounding box center [978, 29] width 9 height 15
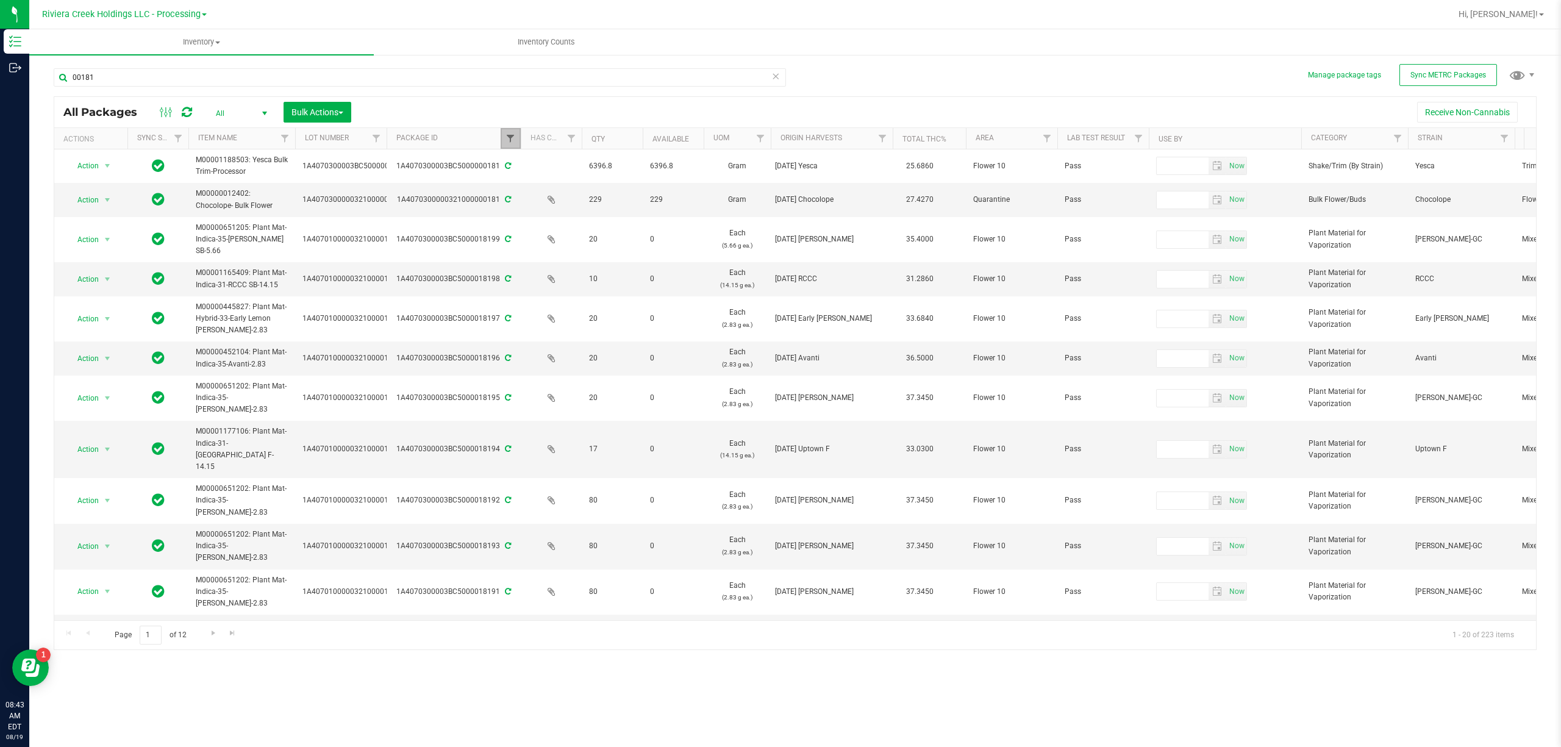
click at [515, 135] on span "Filter" at bounding box center [510, 139] width 10 height 10
click at [547, 169] on input "00181" at bounding box center [571, 166] width 126 height 18
type input "00924"
click at [544, 201] on button "Filter" at bounding box center [537, 198] width 59 height 27
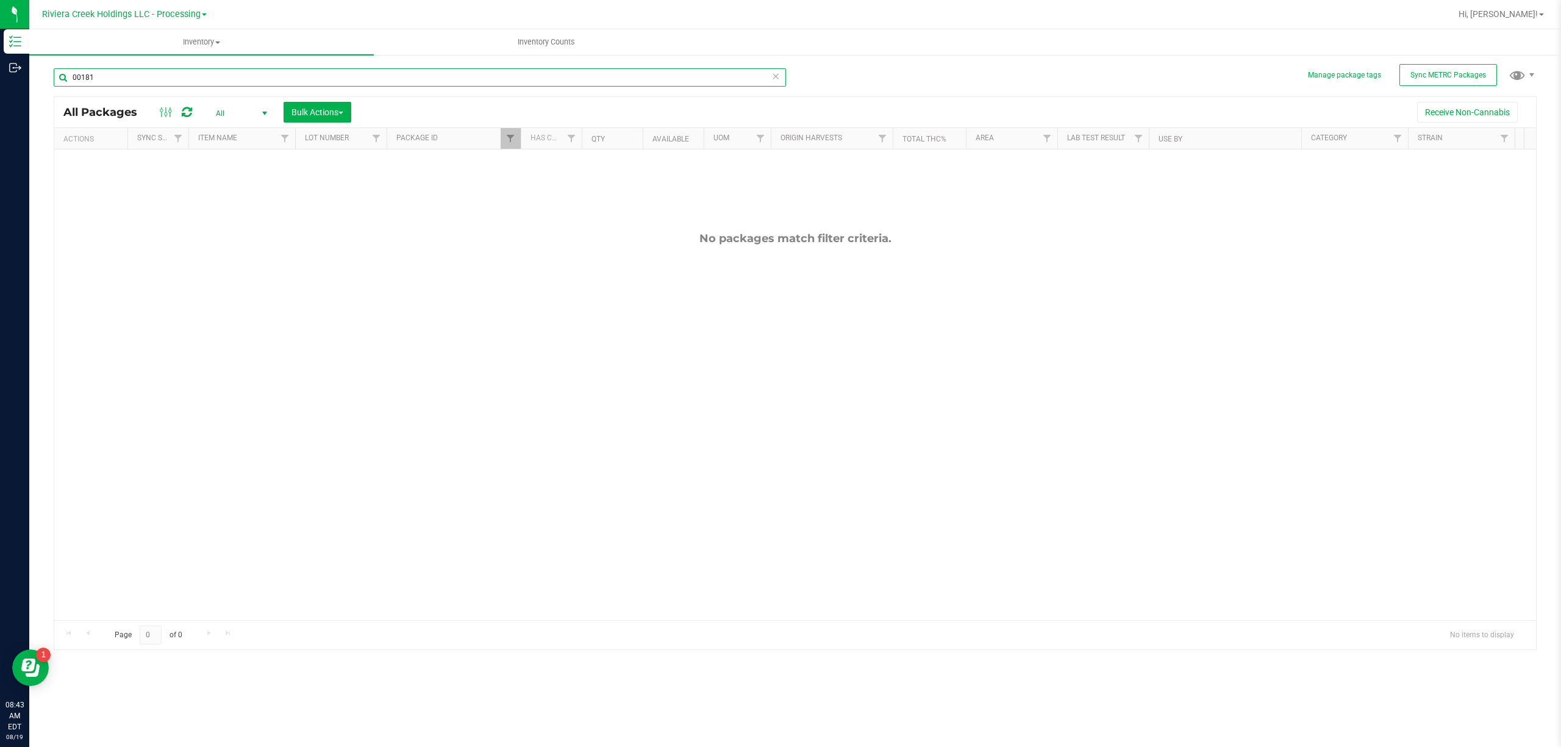
click at [127, 83] on input "00181" at bounding box center [420, 77] width 732 height 18
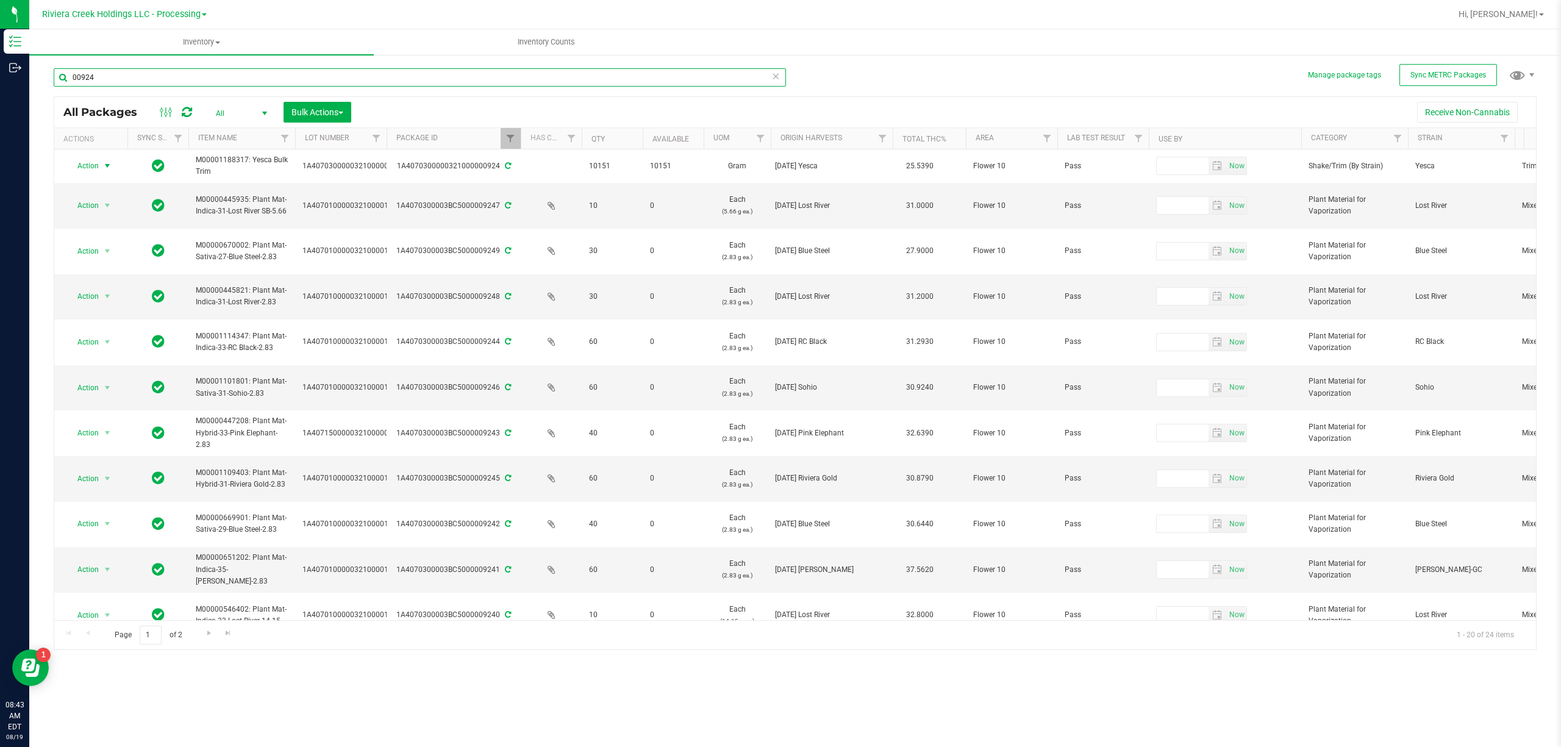
type input "00924"
click at [96, 169] on span "Action" at bounding box center [82, 165] width 33 height 17
click at [118, 204] on li "Create package" at bounding box center [106, 205] width 79 height 18
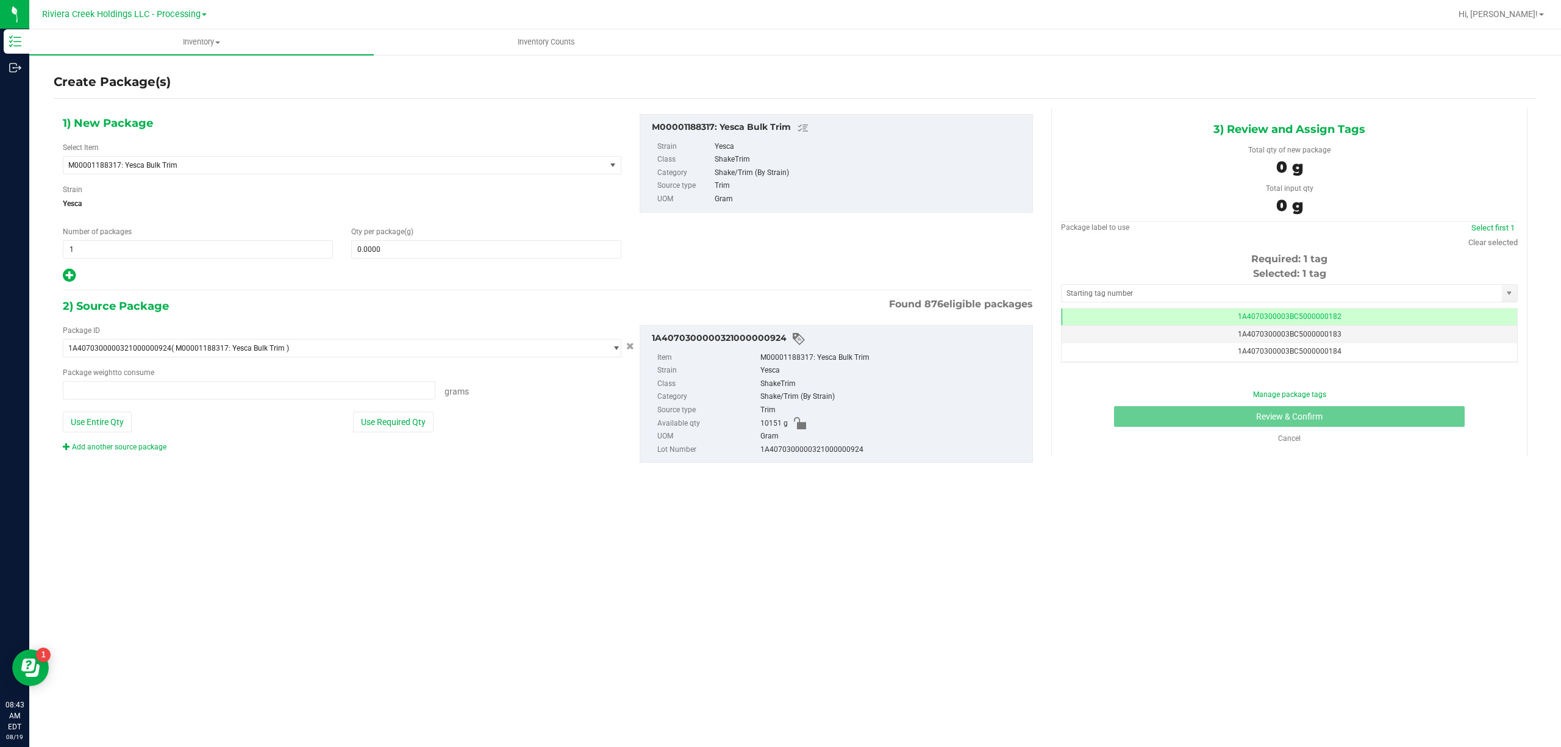
type input "0.0000 g"
click at [263, 159] on span "M00001188317: Yesca Bulk Trim" at bounding box center [334, 165] width 542 height 17
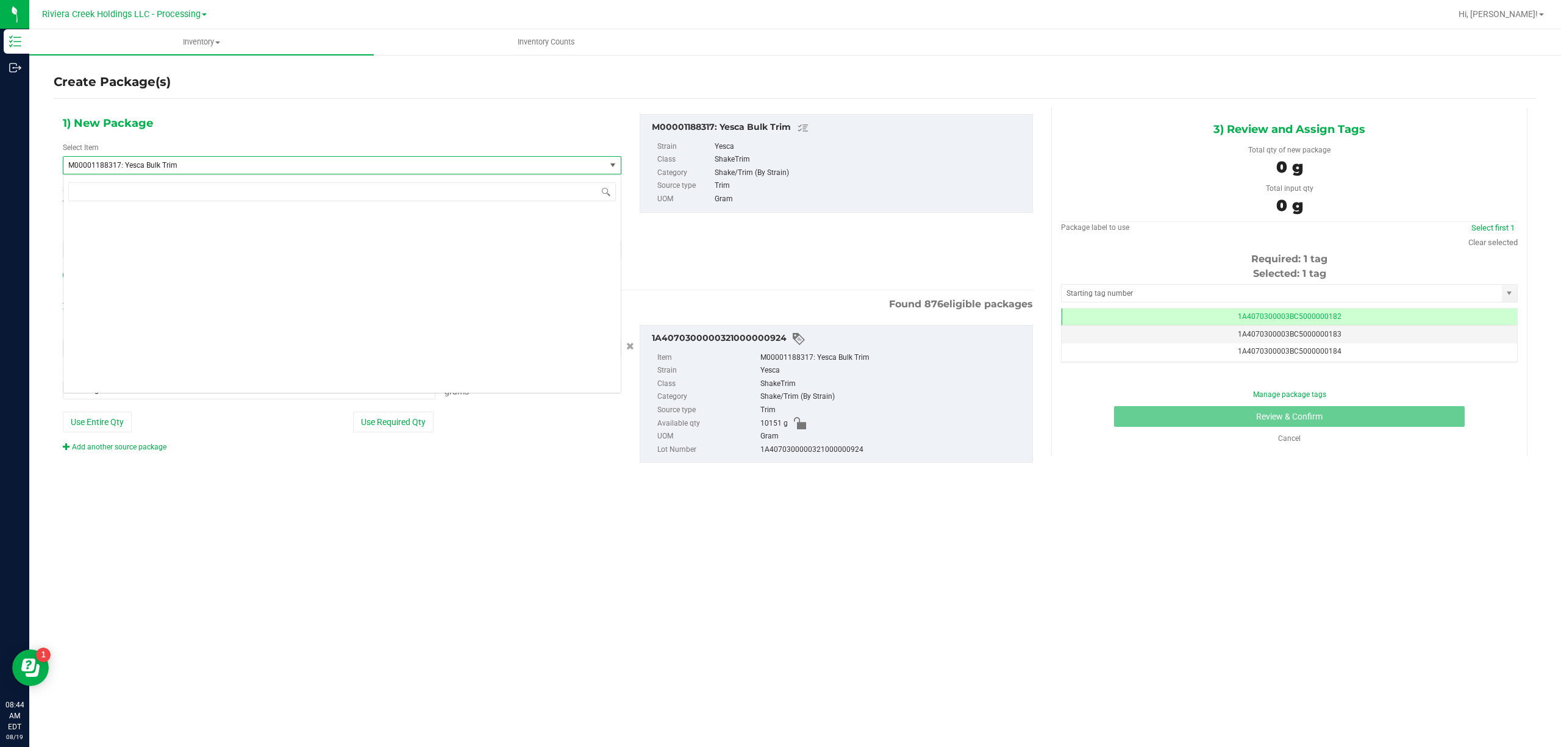
scroll to position [21542, 0]
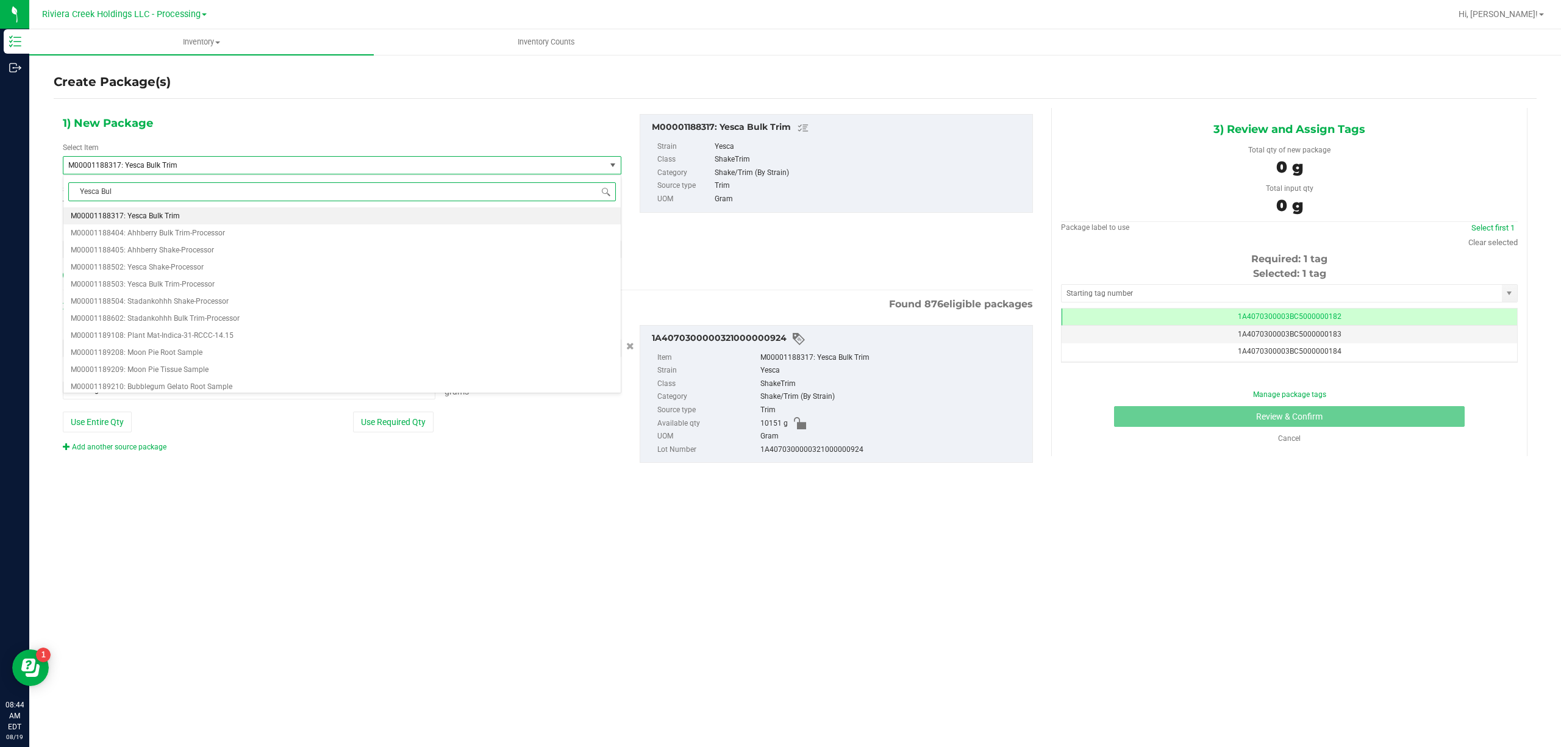
type input "Yesca Bulk"
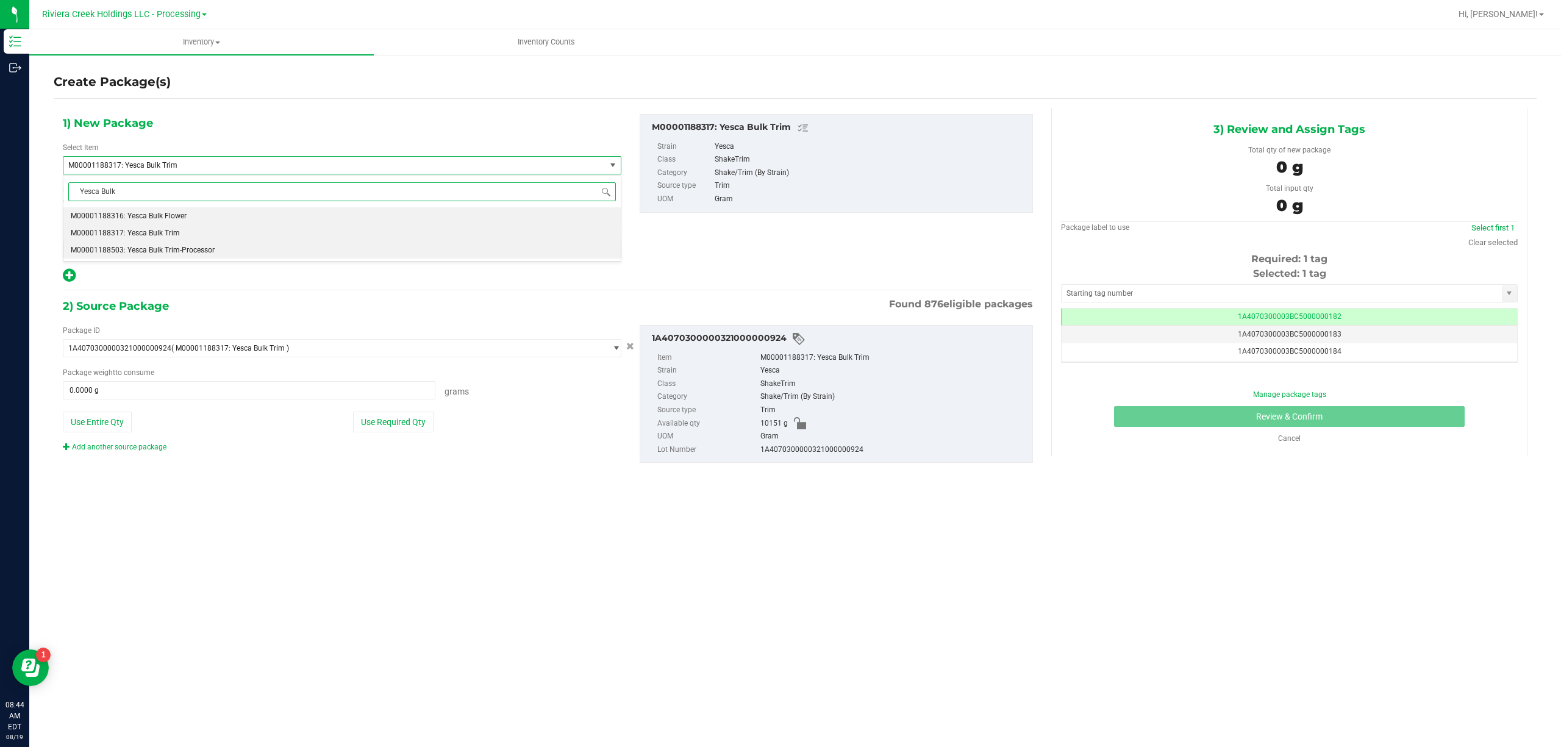
click at [212, 244] on li "M00001188503: Yesca Bulk Trim-Processor" at bounding box center [341, 249] width 557 height 17
type input "0.0000"
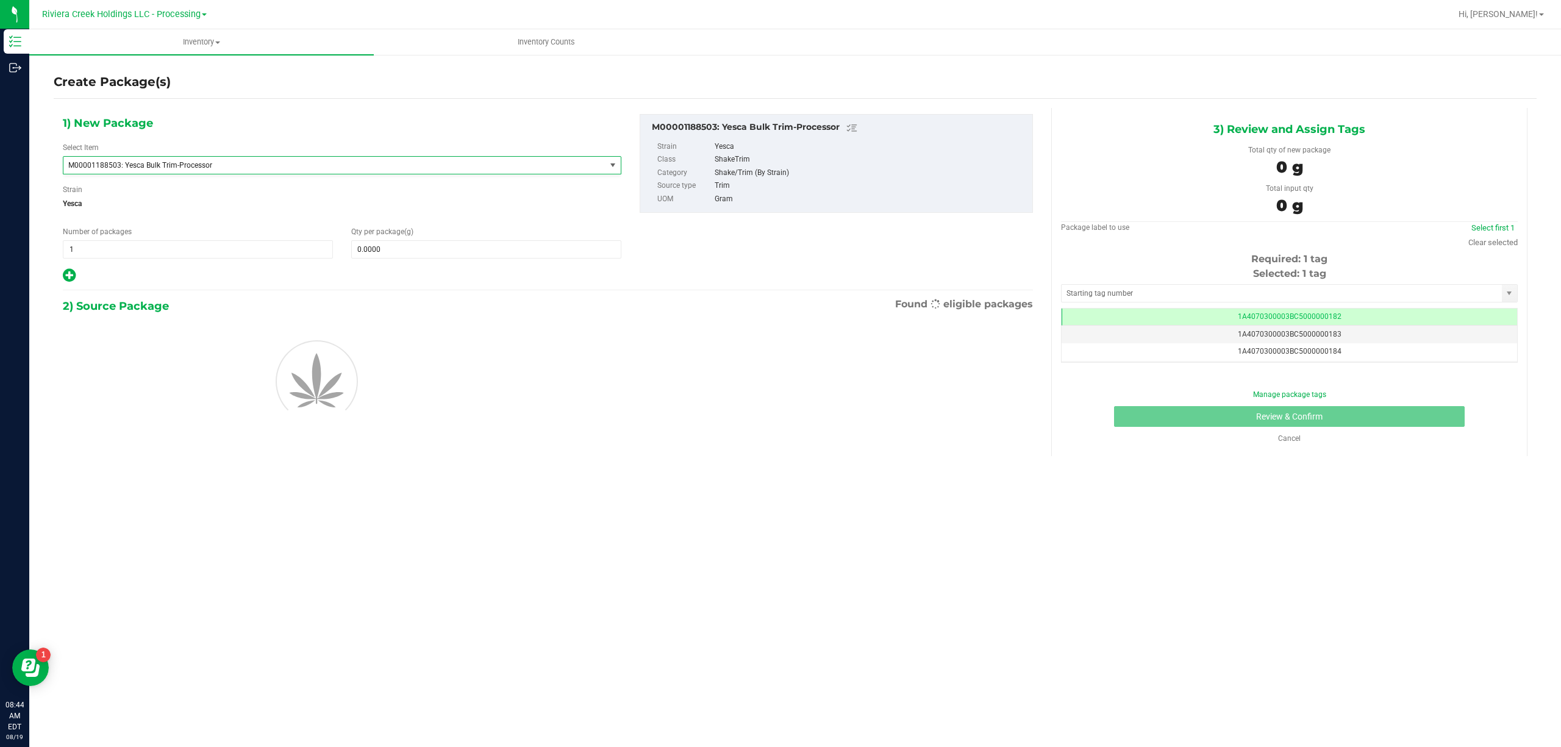
scroll to position [21611, 0]
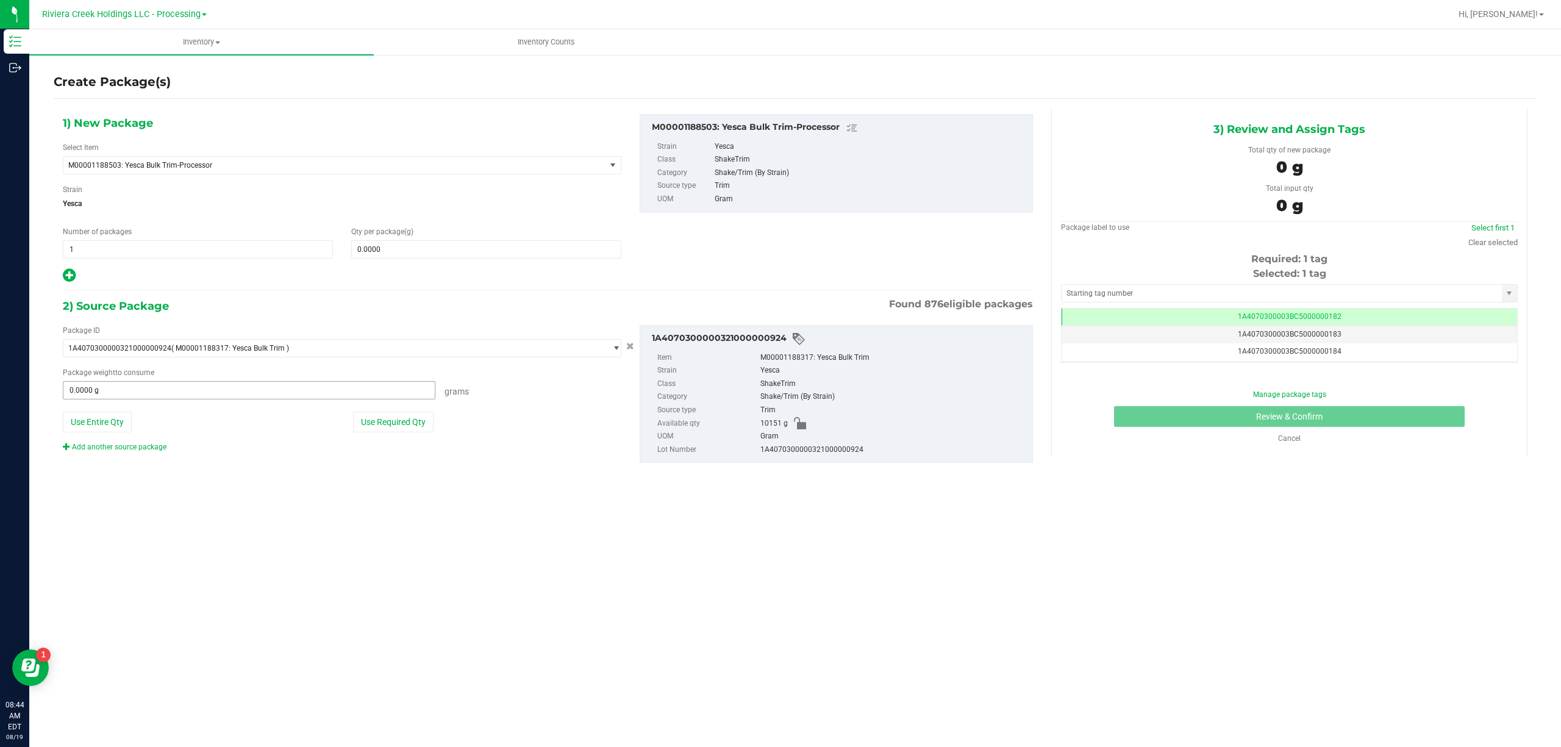
drag, startPoint x: 115, startPoint y: 430, endPoint x: 188, endPoint y: 390, distance: 83.5
click at [115, 429] on button "Use Entire Qty" at bounding box center [97, 422] width 69 height 21
type input "10151.0000 g"
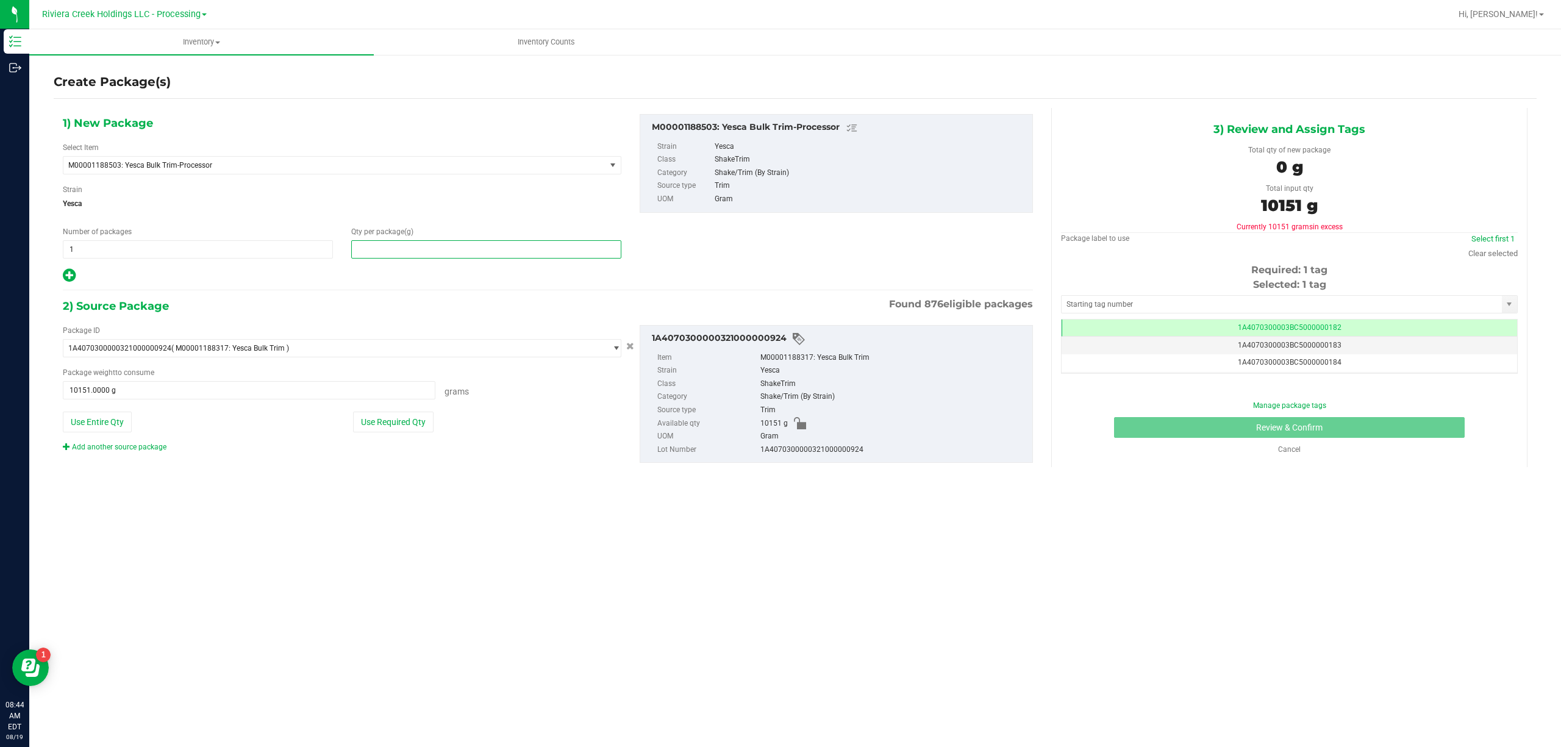
click at [489, 249] on span at bounding box center [486, 249] width 270 height 18
type input "10151"
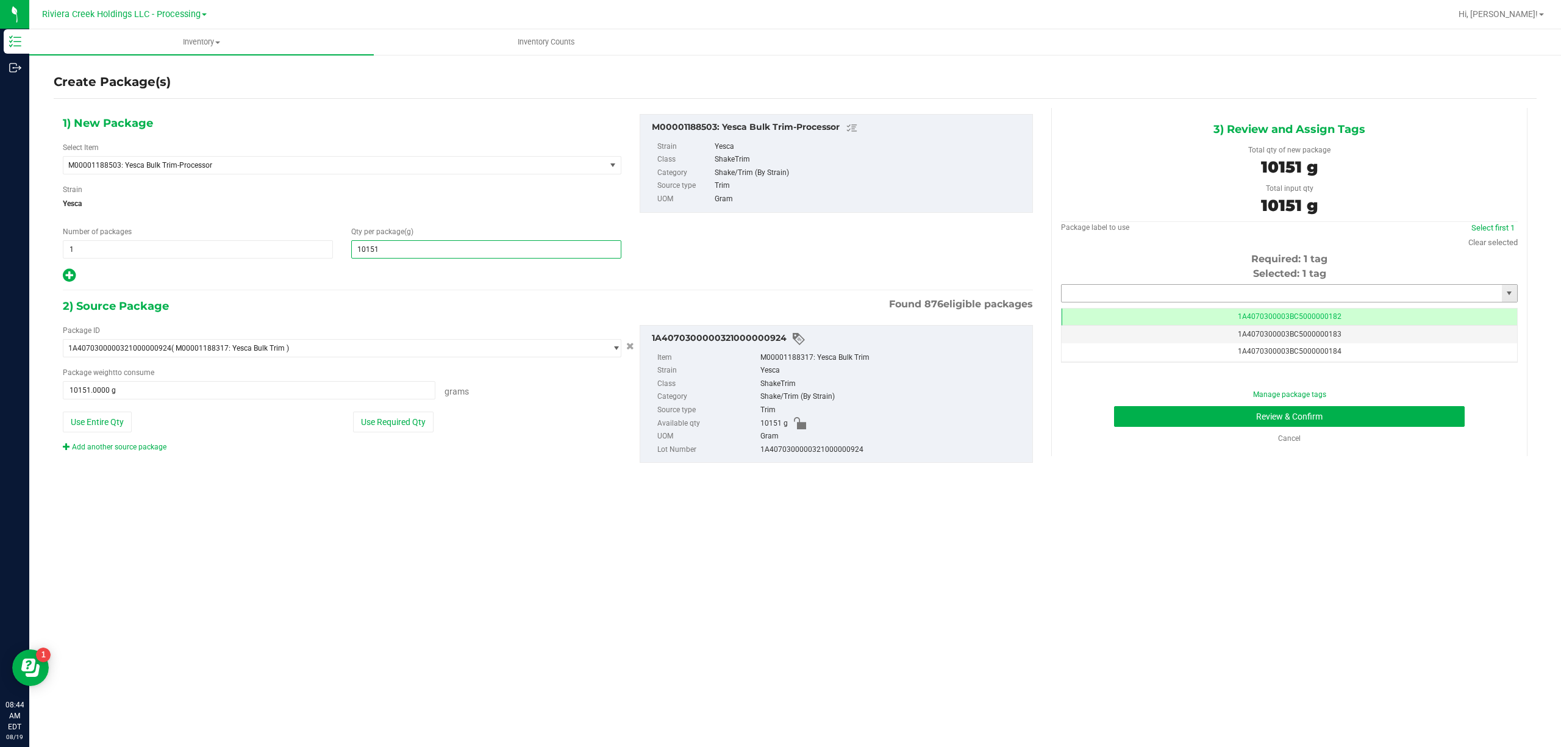
type input "10,151.0000"
click at [1086, 290] on input "text" at bounding box center [1281, 293] width 440 height 17
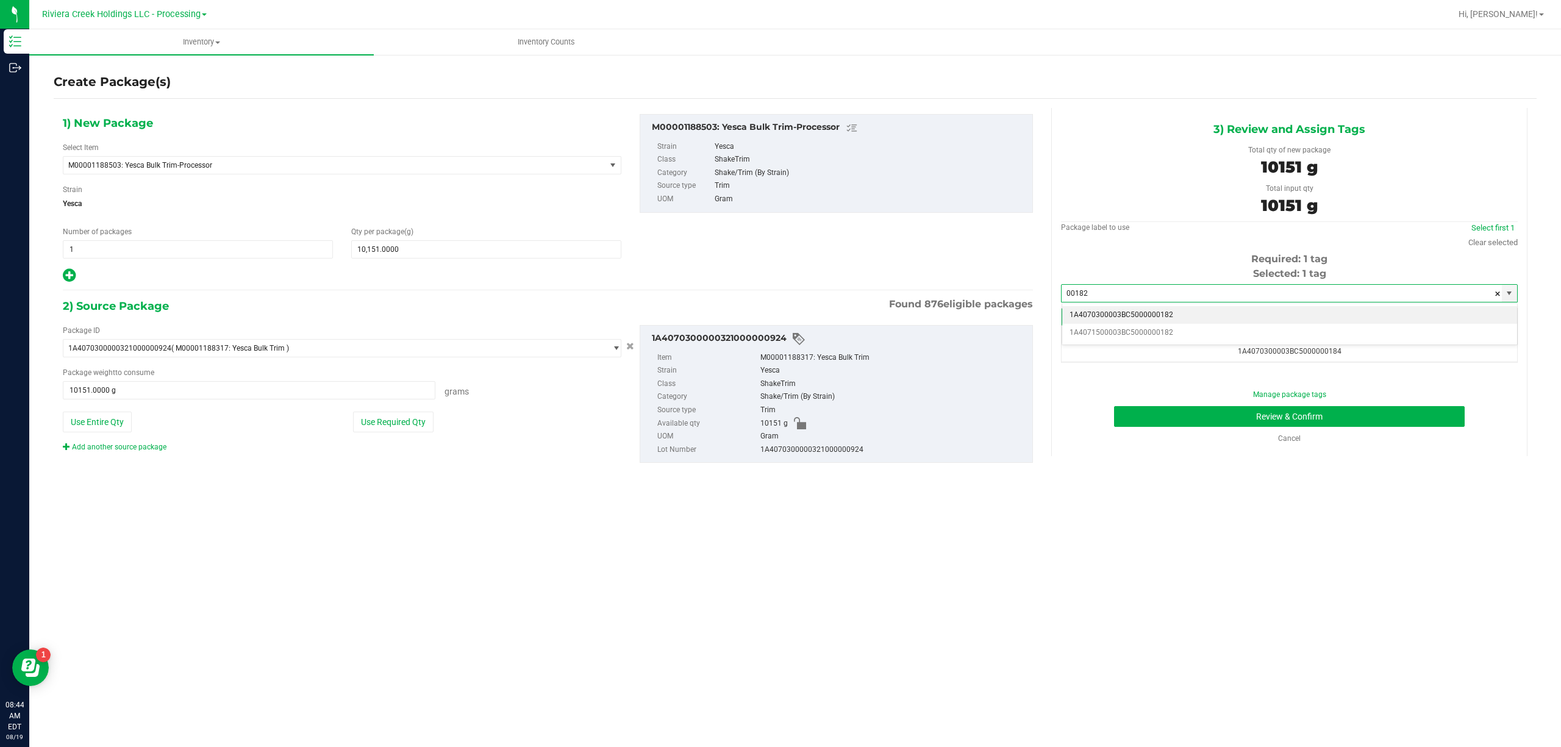
click at [1157, 313] on li "1A4070300003BC5000000182" at bounding box center [1289, 315] width 455 height 18
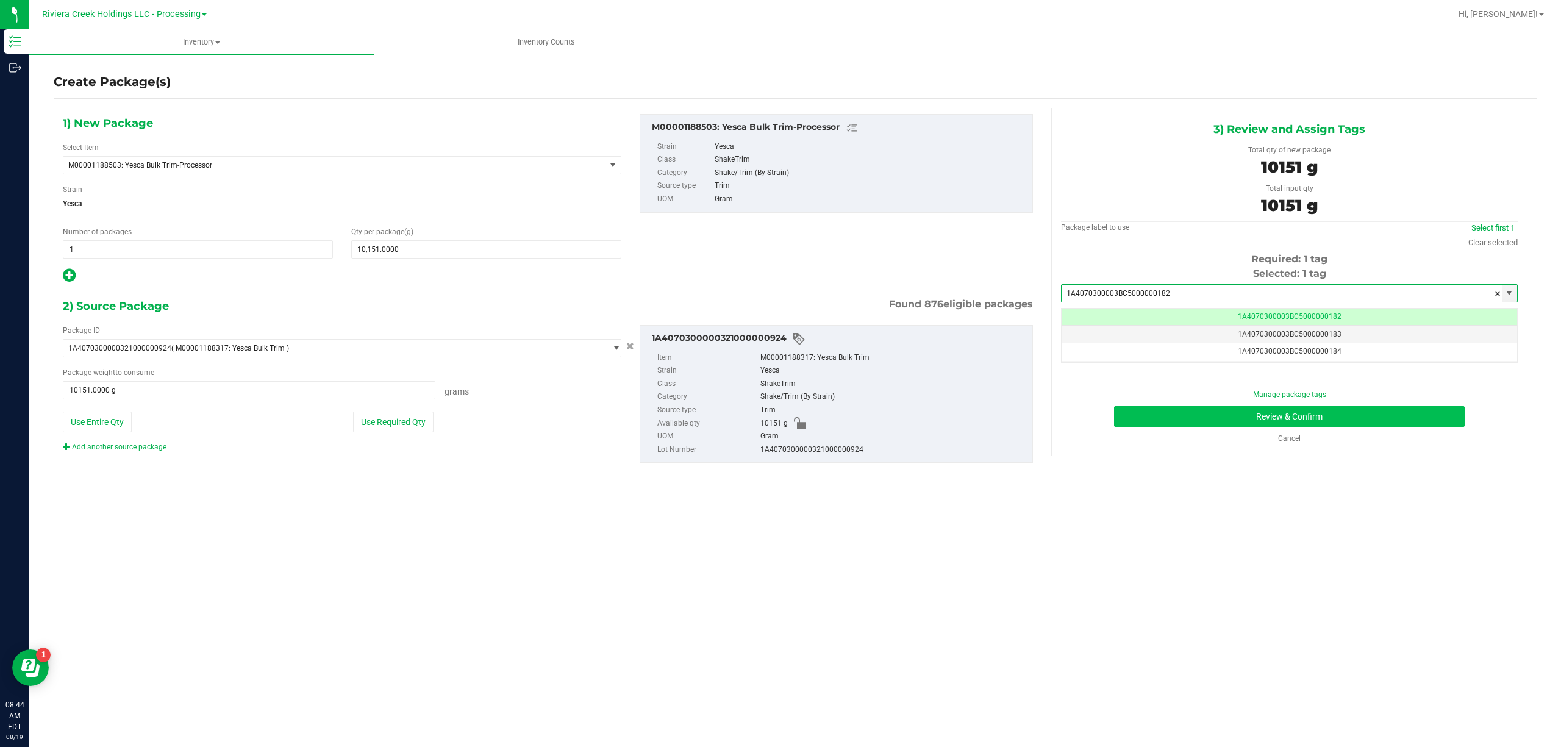
type input "1A4070300003BC5000000182"
click at [1271, 420] on button "Review & Confirm" at bounding box center [1289, 416] width 351 height 21
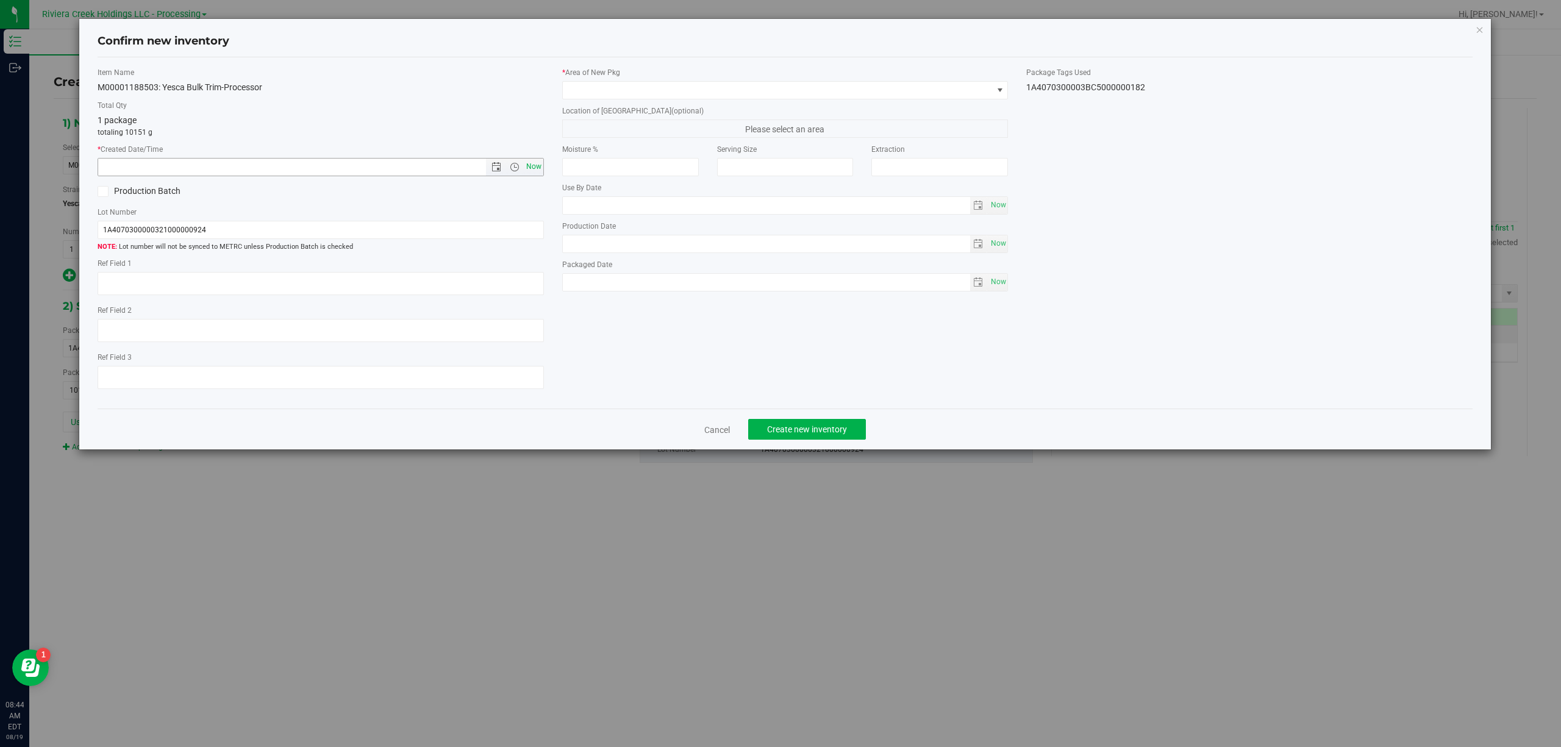
click at [536, 169] on span "Now" at bounding box center [533, 167] width 21 height 18
type input "8/19/2025 8:44 AM"
click at [632, 91] on span at bounding box center [778, 90] width 430 height 17
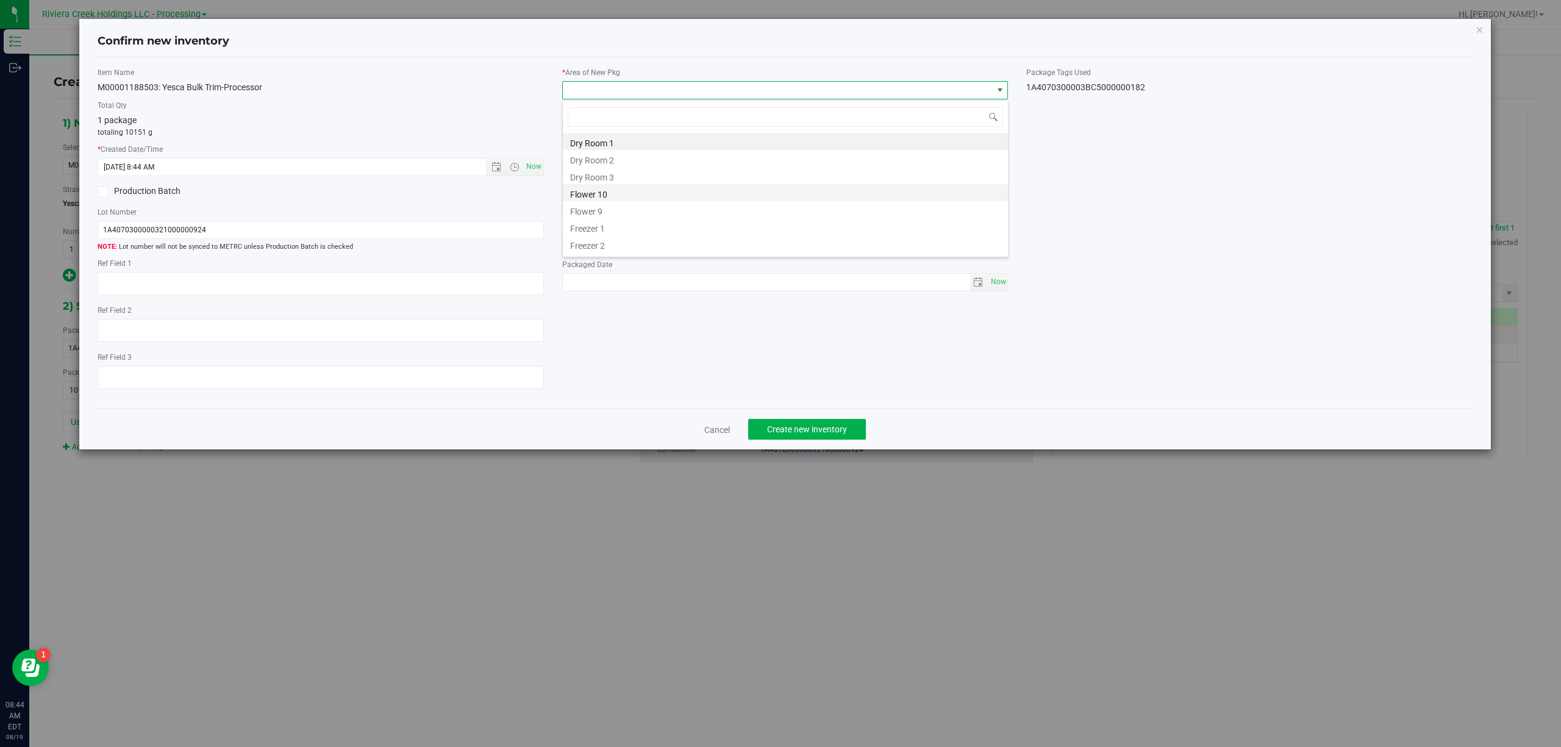
click at [606, 187] on li "Flower 10" at bounding box center [785, 192] width 445 height 17
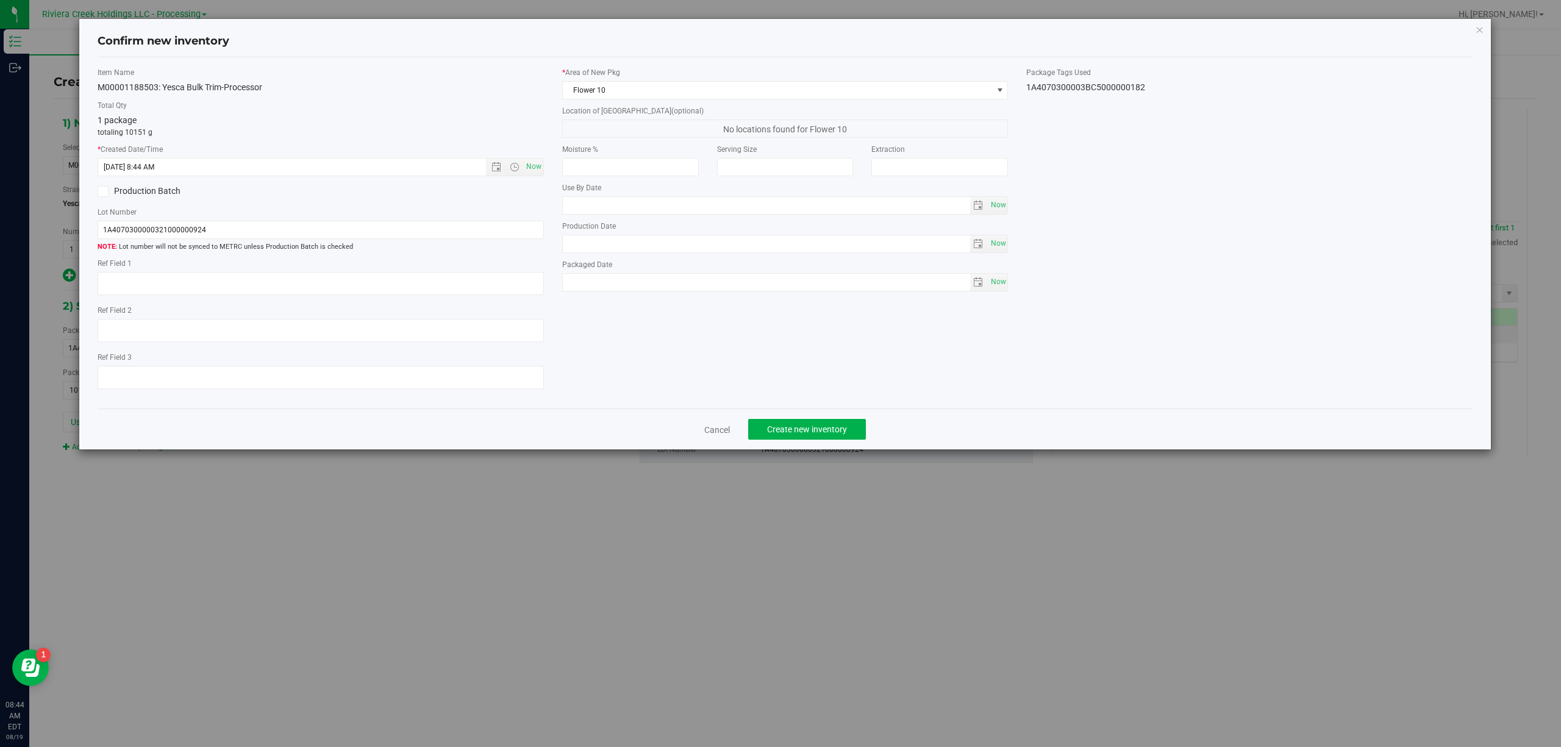
click at [1099, 89] on div "1A4070300003BC5000000182" at bounding box center [1249, 87] width 446 height 13
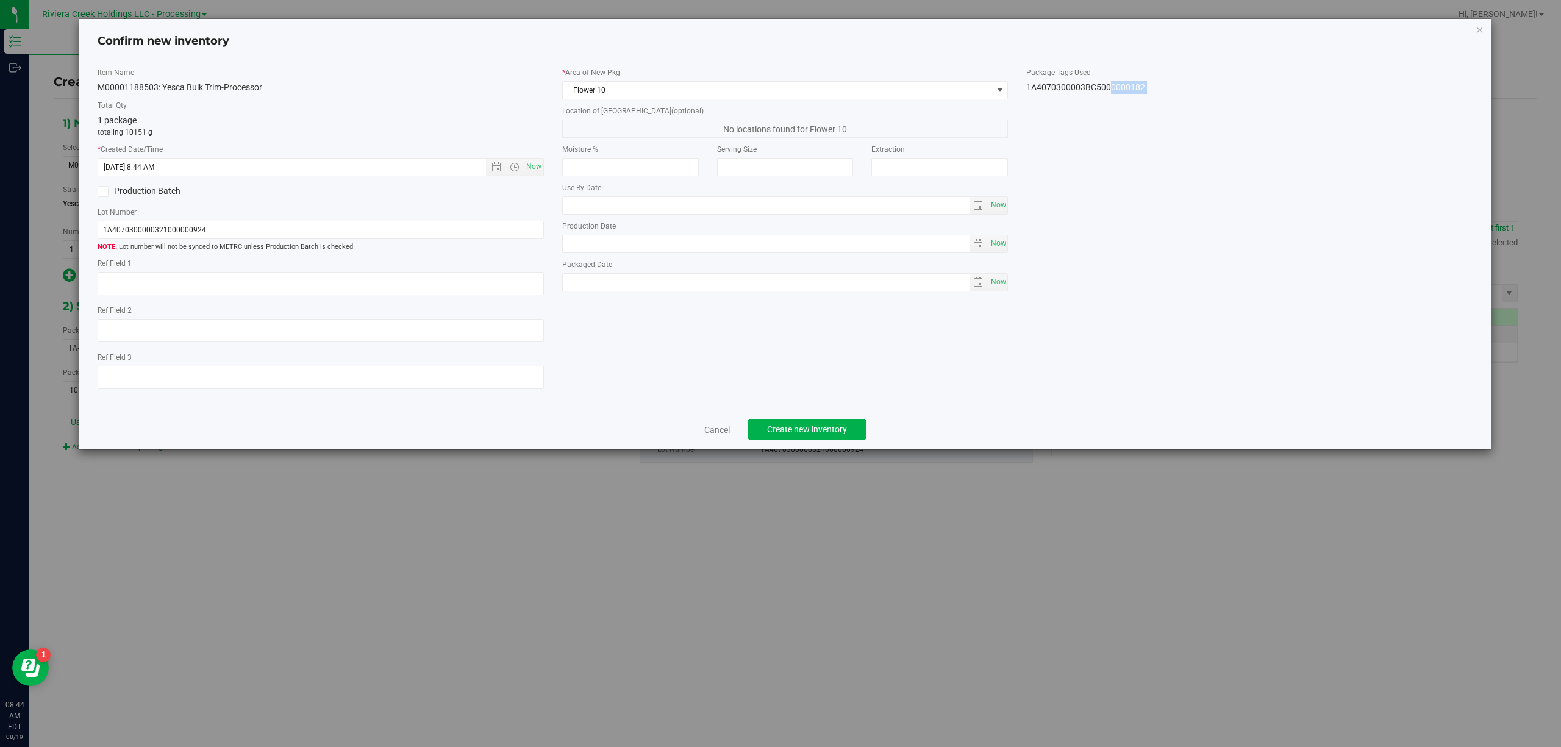
copy div "1A4070300003BC5000000182 Cancel Create new inventory"
click at [260, 239] on input "1A4070300000321000000924" at bounding box center [321, 230] width 446 height 18
click at [260, 237] on input "1A4070300000321000000924" at bounding box center [321, 230] width 446 height 18
click at [260, 235] on input "1A4070300000321000000924" at bounding box center [321, 230] width 446 height 18
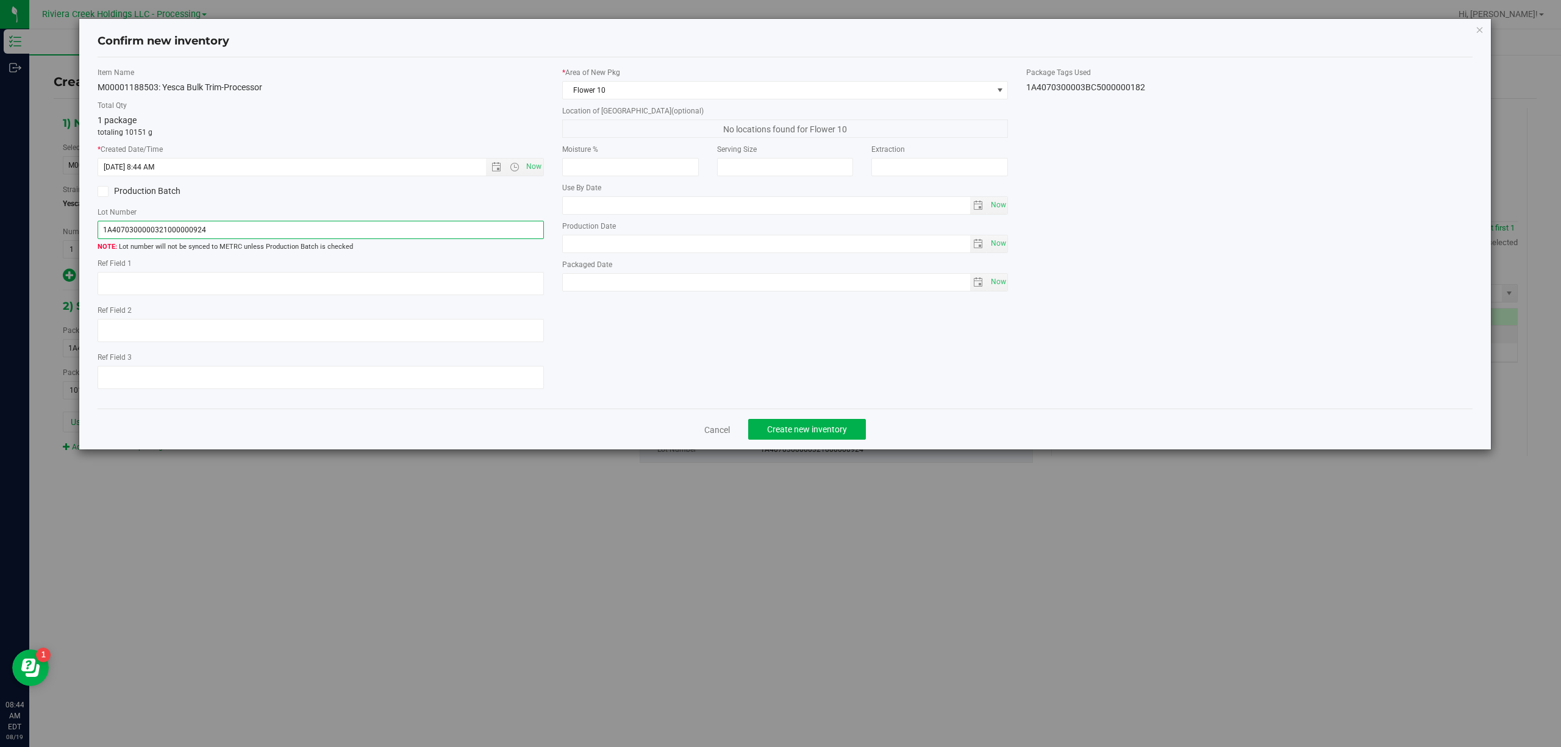
paste input "3BC5000000182"
type input "1A4070300003BC5000000182"
click at [240, 285] on textarea at bounding box center [321, 283] width 446 height 23
type textarea "[PERSON_NAME]"
click at [707, 349] on div "Item Name M00001188503: Yesca Bulk Trim-Processor Total Qty 1 package totaling …" at bounding box center [785, 233] width 1394 height 332
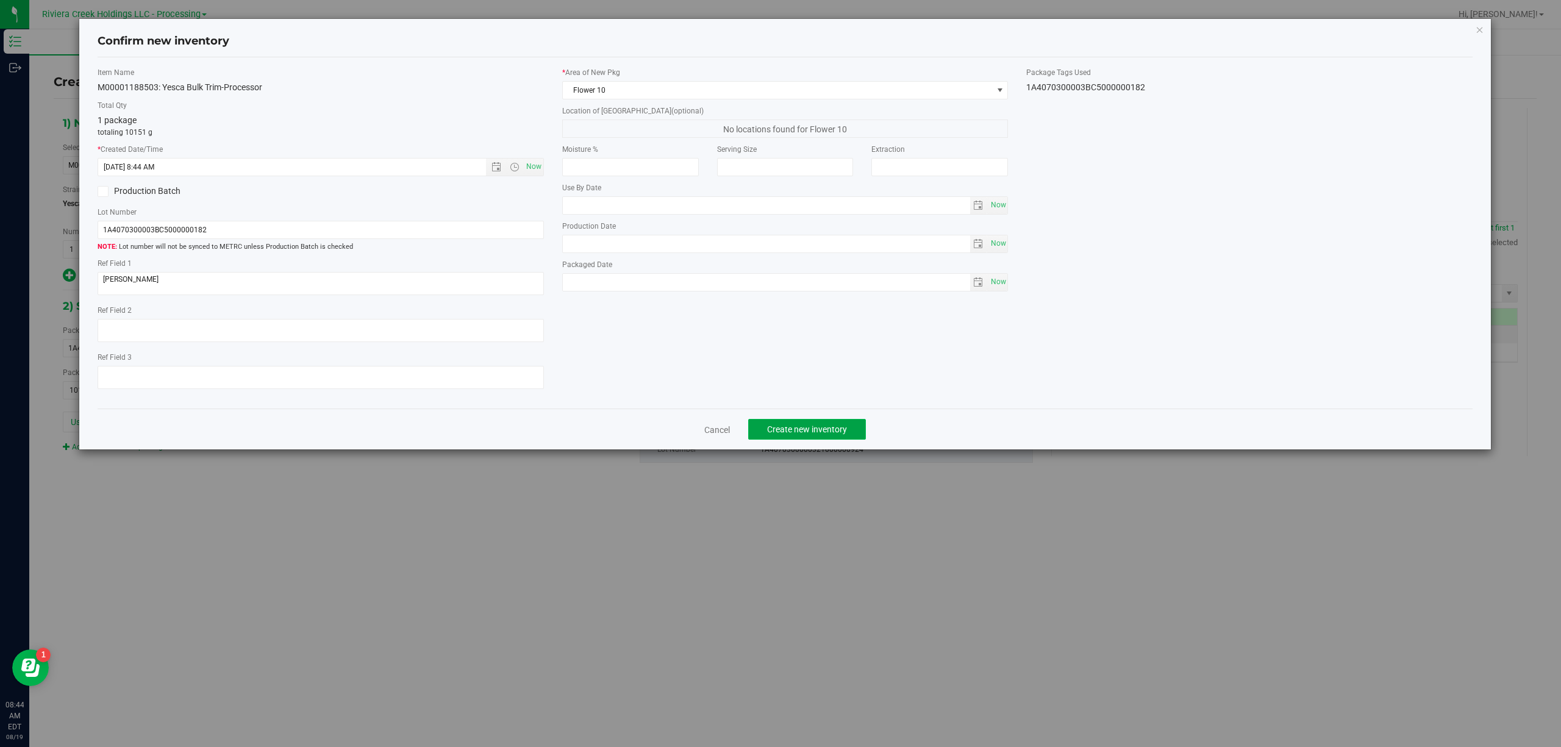
click at [820, 433] on span "Create new inventory" at bounding box center [807, 429] width 80 height 10
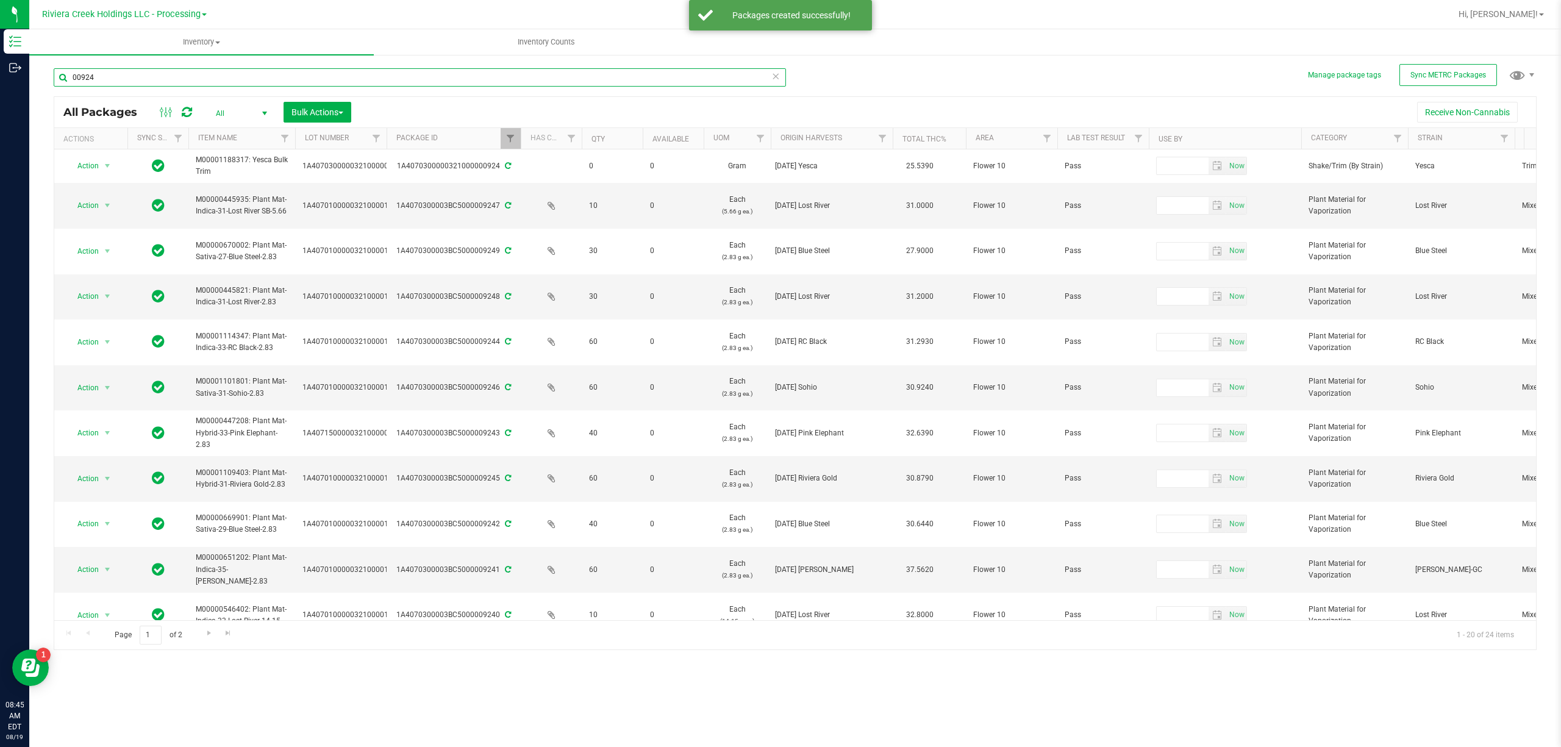
click at [150, 81] on input "00924" at bounding box center [420, 77] width 732 height 18
click at [150, 80] on input "00924" at bounding box center [420, 77] width 732 height 18
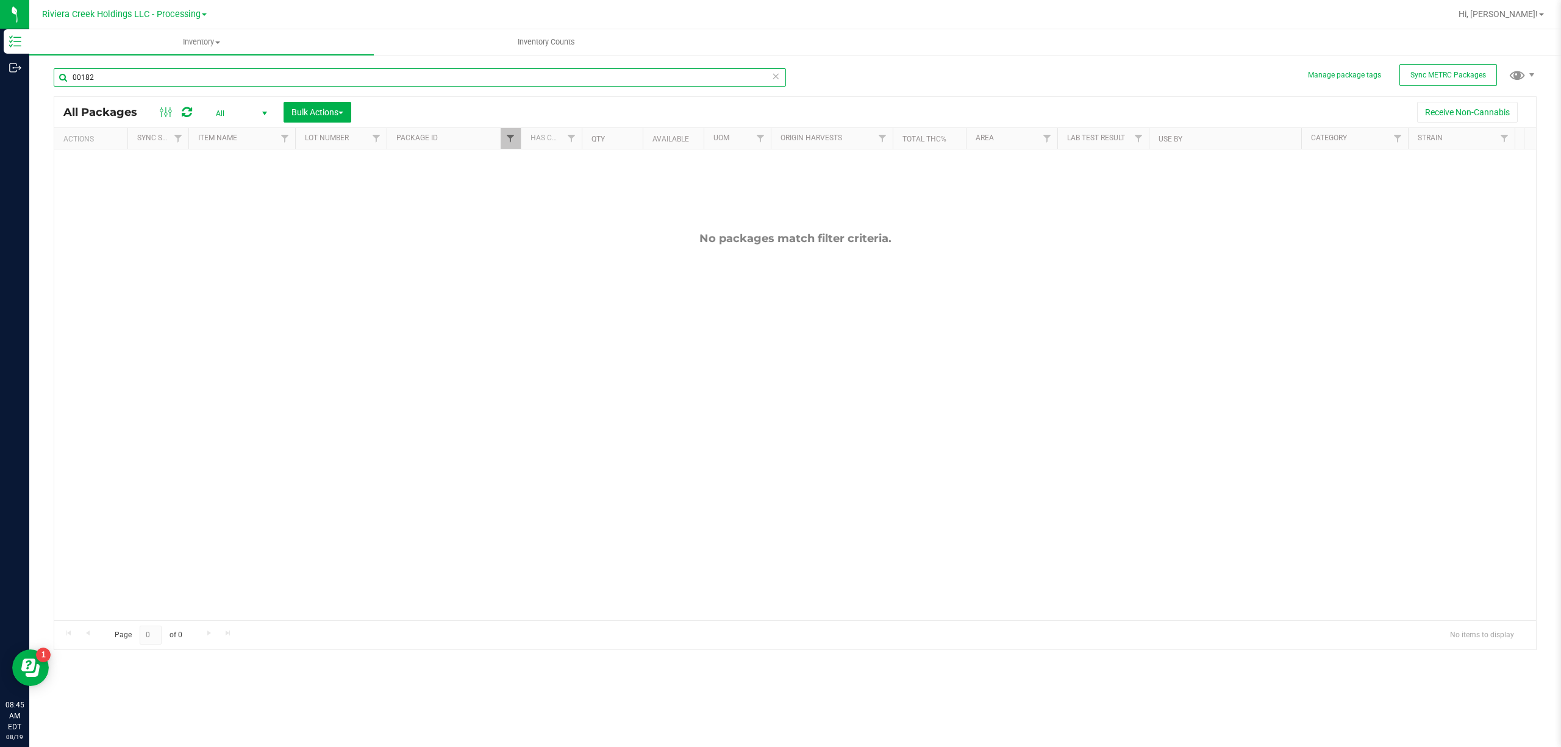
type input "00182"
click at [506, 138] on span "Filter" at bounding box center [510, 139] width 10 height 10
click at [554, 162] on input "00924" at bounding box center [571, 166] width 126 height 18
click at [543, 200] on button "Filter" at bounding box center [537, 198] width 59 height 27
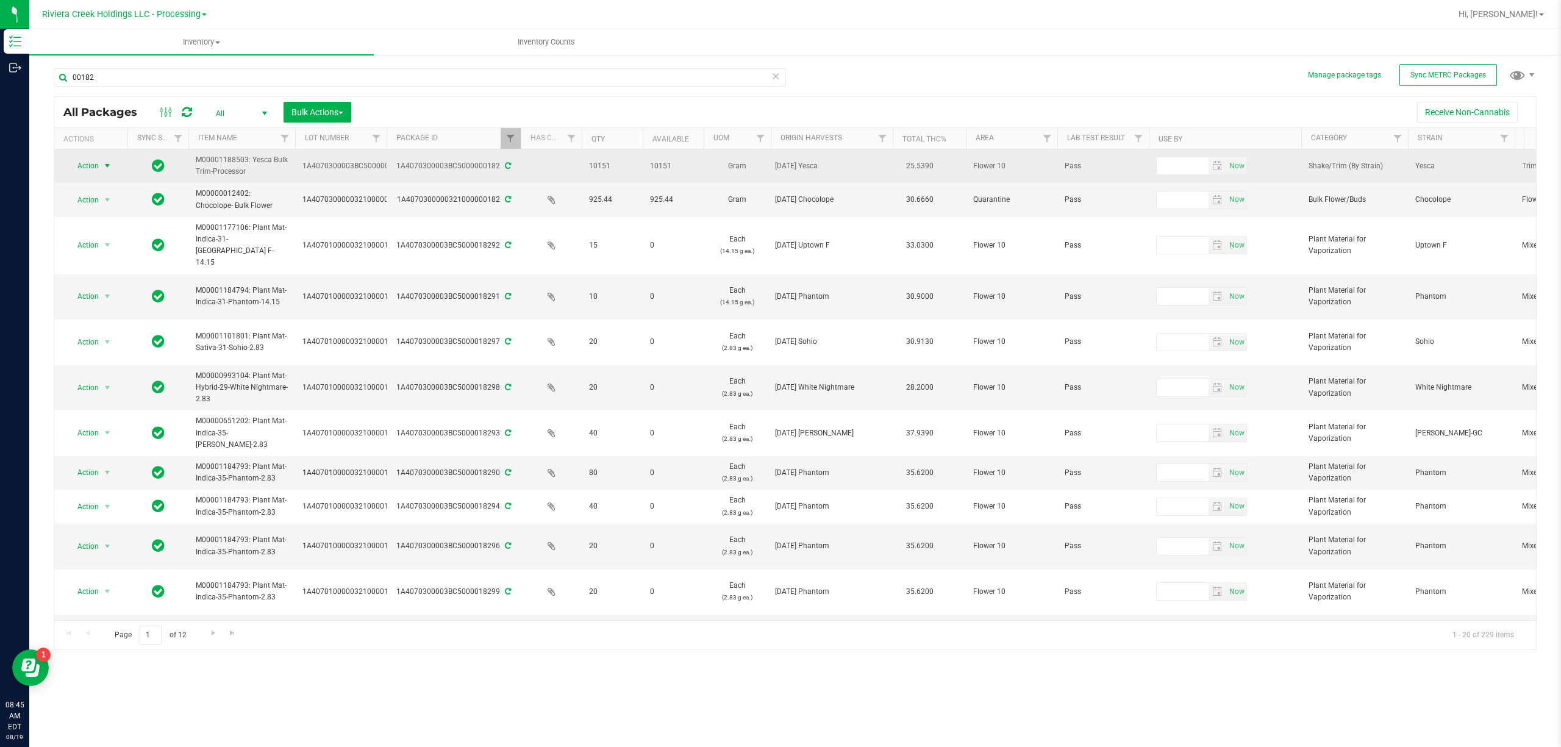
drag, startPoint x: 108, startPoint y: 169, endPoint x: 101, endPoint y: 173, distance: 7.6
click at [107, 169] on span "select" at bounding box center [107, 166] width 10 height 10
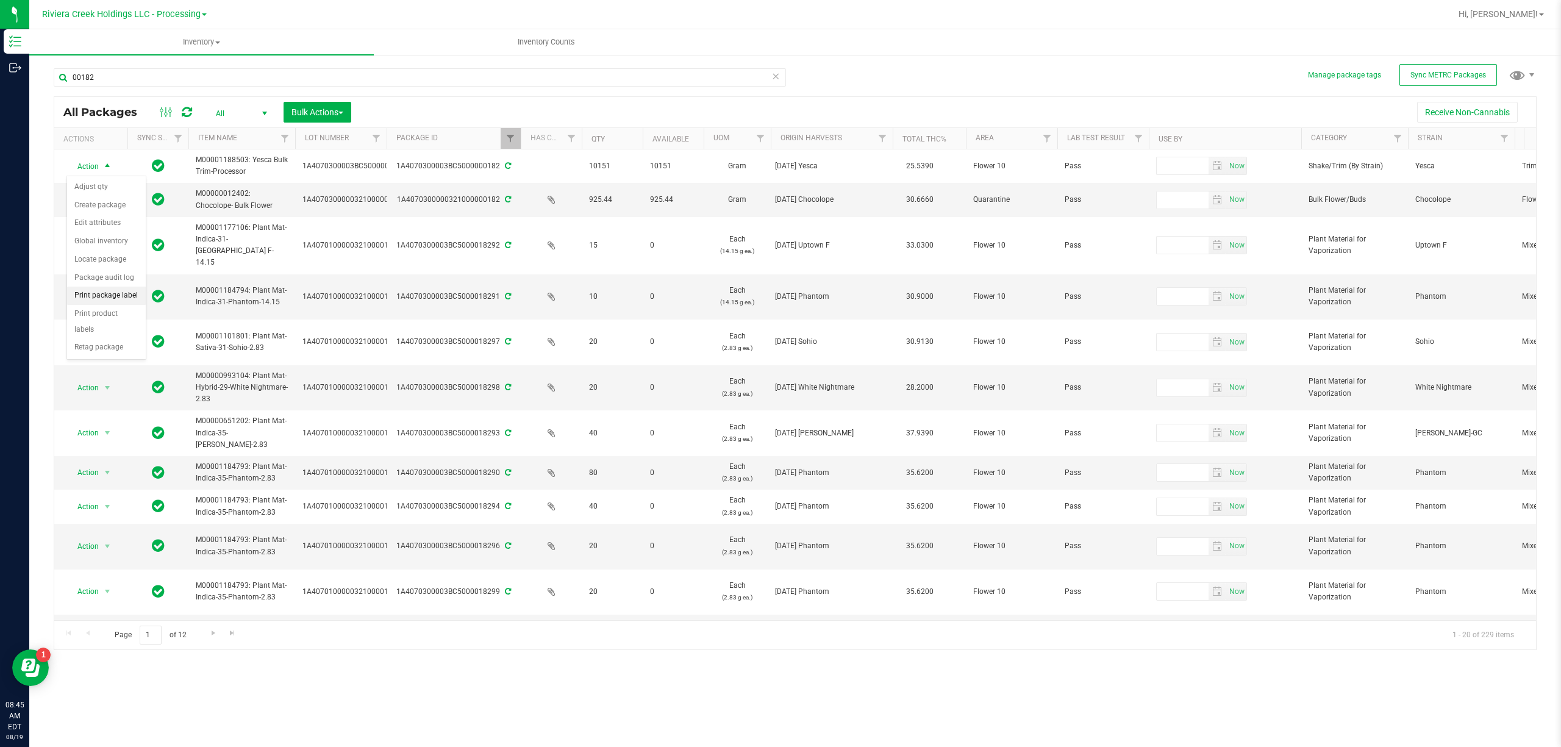
click at [115, 301] on li "Print package label" at bounding box center [106, 296] width 79 height 18
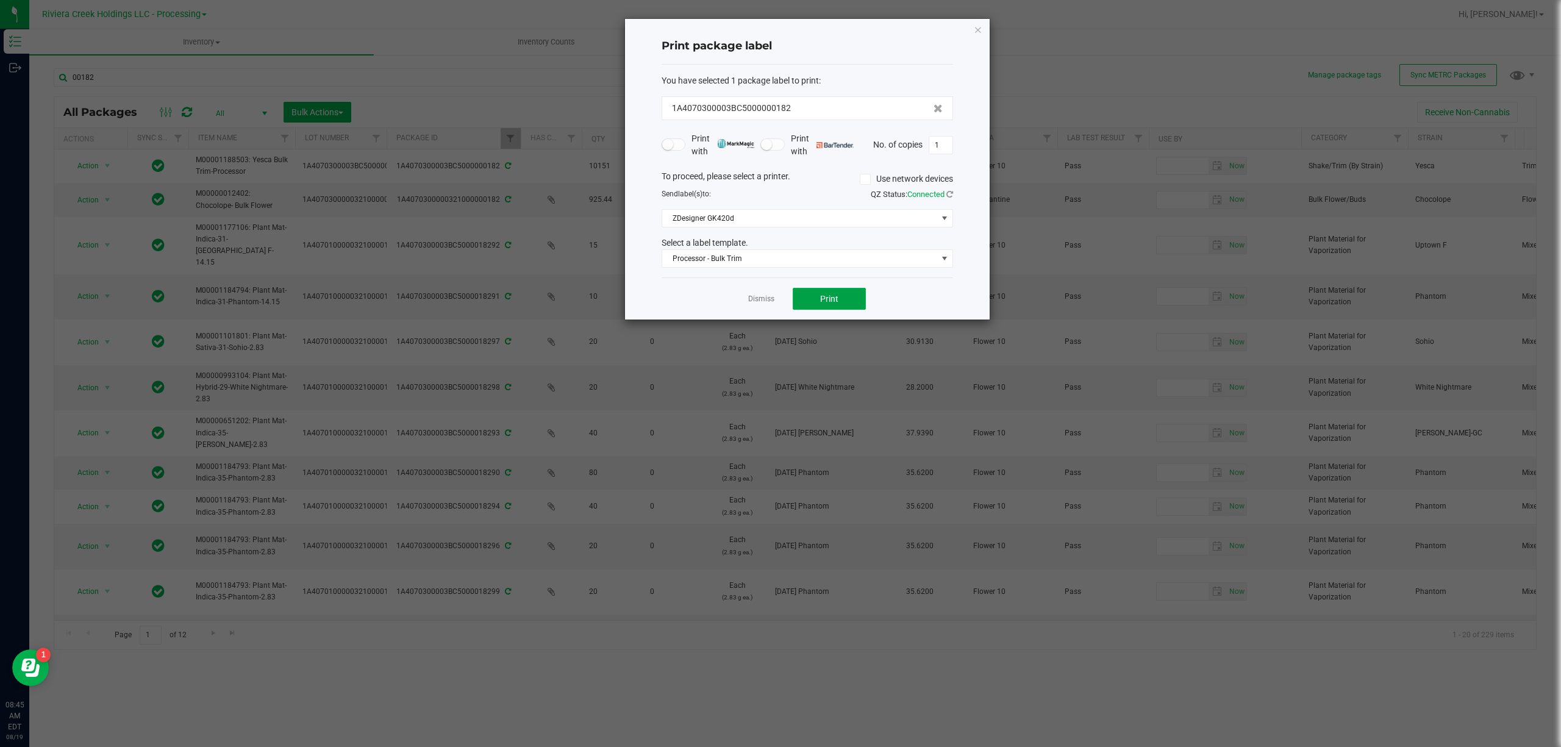
click at [825, 304] on span "Print" at bounding box center [829, 299] width 18 height 10
click at [783, 259] on span "Processor - Bulk Trim" at bounding box center [799, 258] width 275 height 17
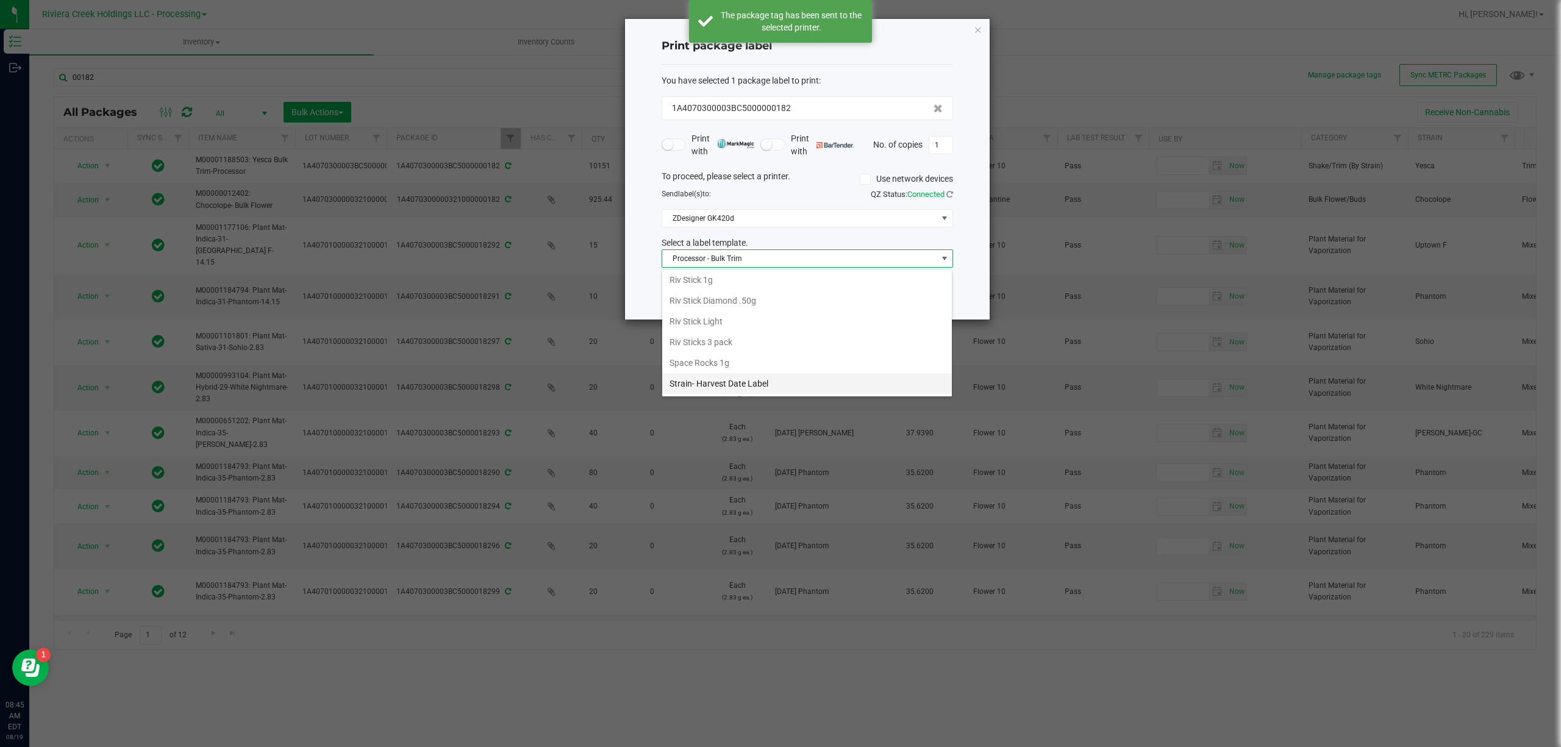
click at [757, 380] on li "Strain- Harvest Date Label" at bounding box center [807, 383] width 290 height 21
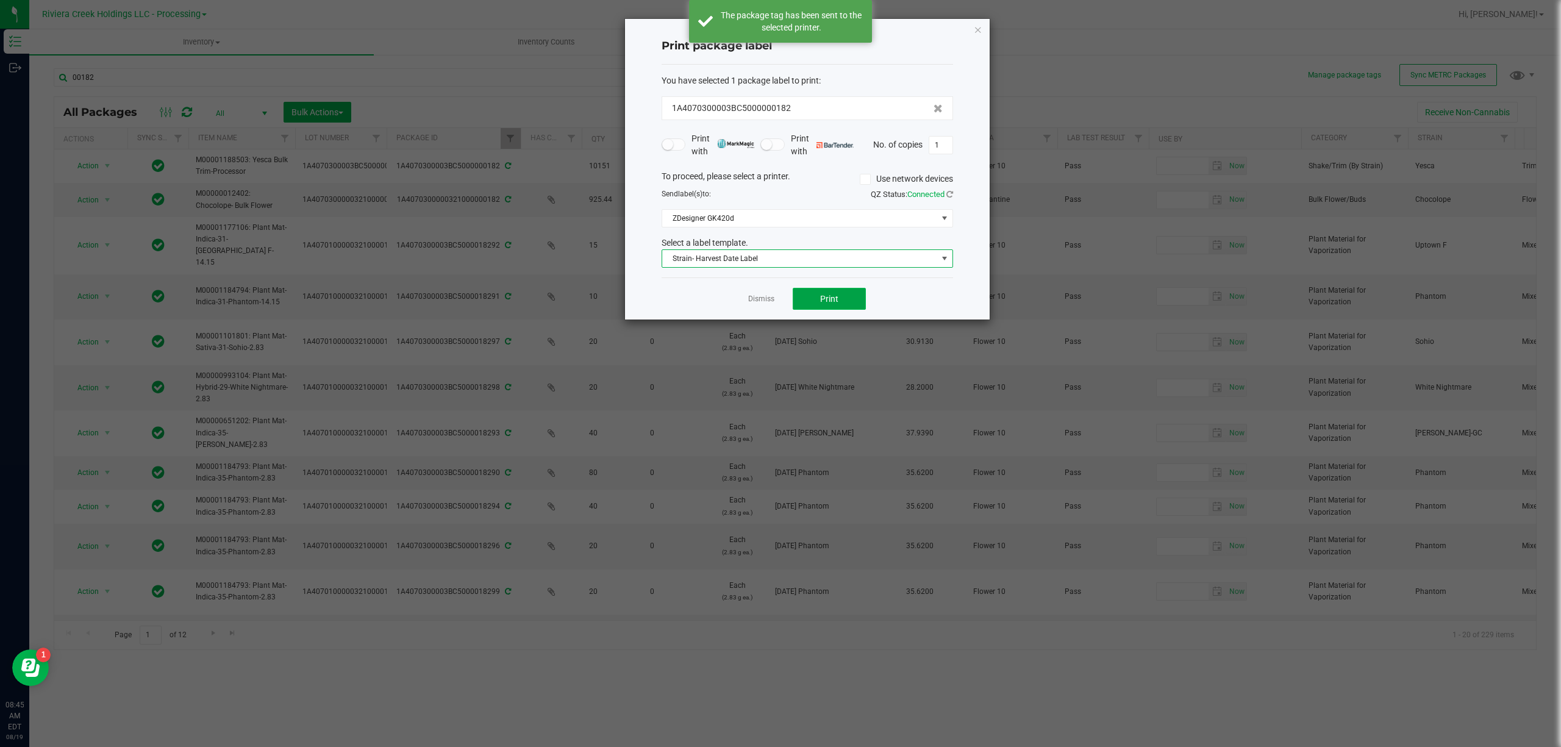
click at [845, 296] on button "Print" at bounding box center [829, 299] width 73 height 22
click at [982, 26] on div "Print package label You have selected 1 package label to print : 1A4070300003BC…" at bounding box center [807, 169] width 365 height 301
click at [979, 28] on icon "button" at bounding box center [978, 29] width 9 height 15
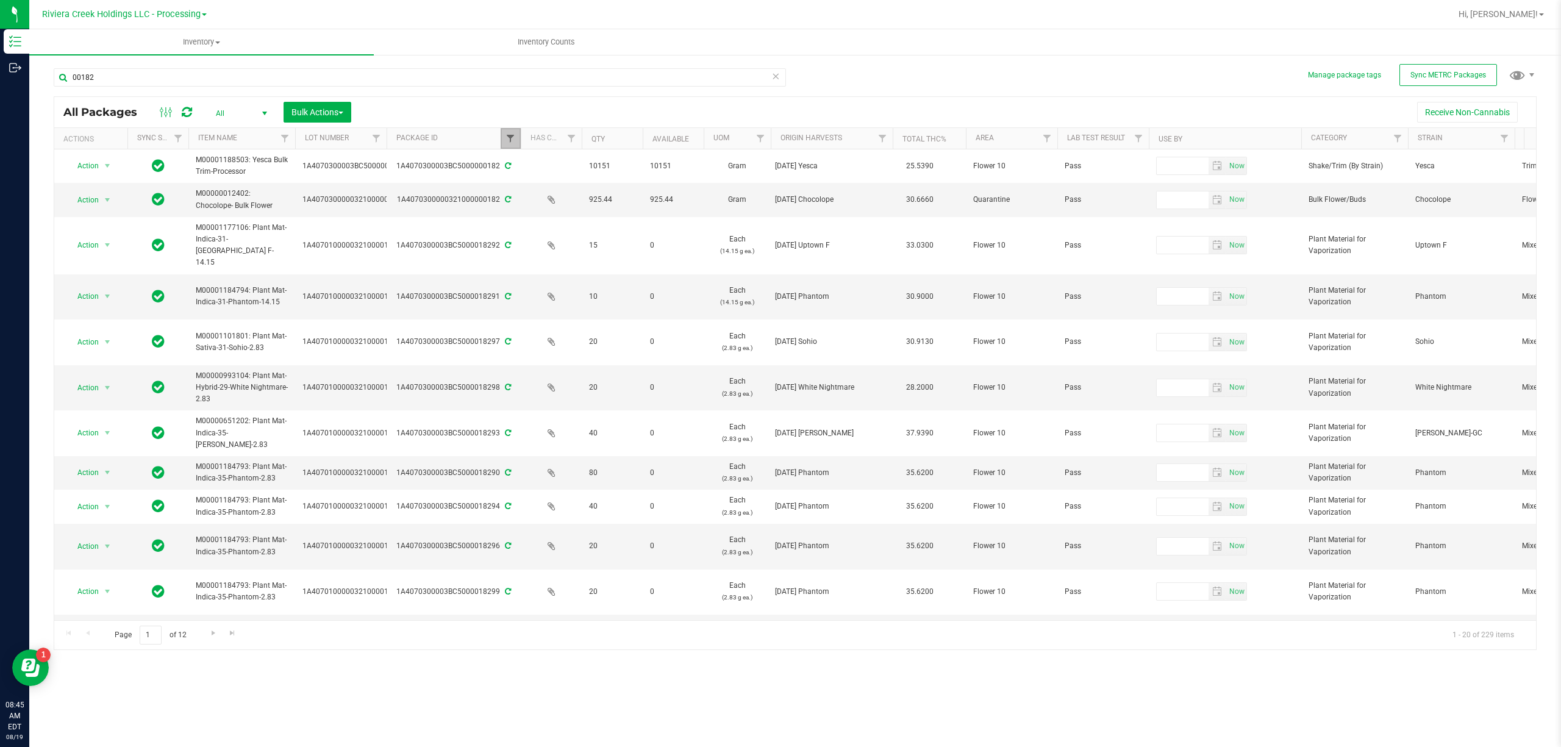
click at [508, 134] on span "Filter" at bounding box center [510, 139] width 10 height 10
click at [547, 169] on input "00182" at bounding box center [571, 166] width 126 height 18
type input "00951"
click at [547, 194] on button "Filter" at bounding box center [537, 198] width 59 height 27
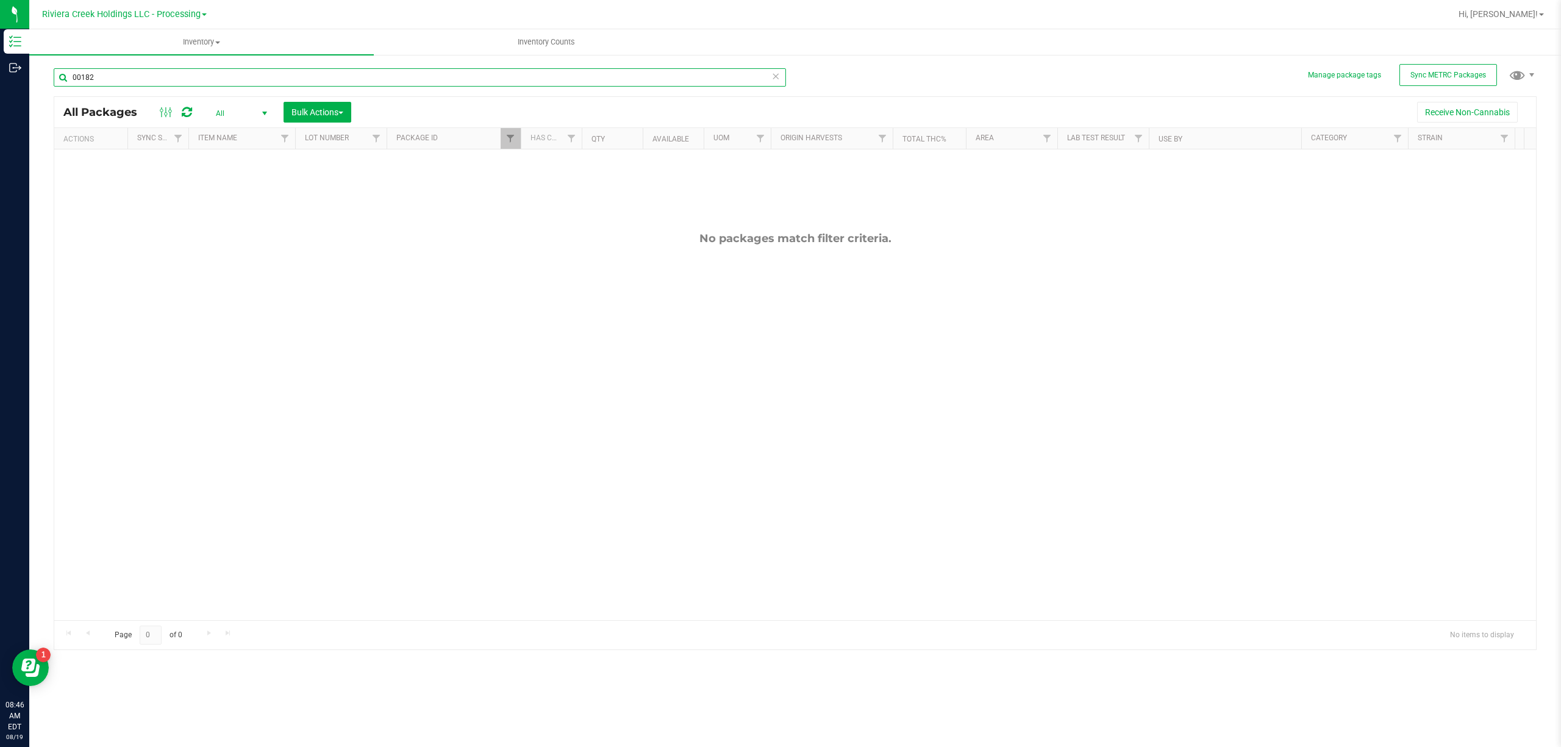
click at [127, 74] on input "00182" at bounding box center [420, 77] width 732 height 18
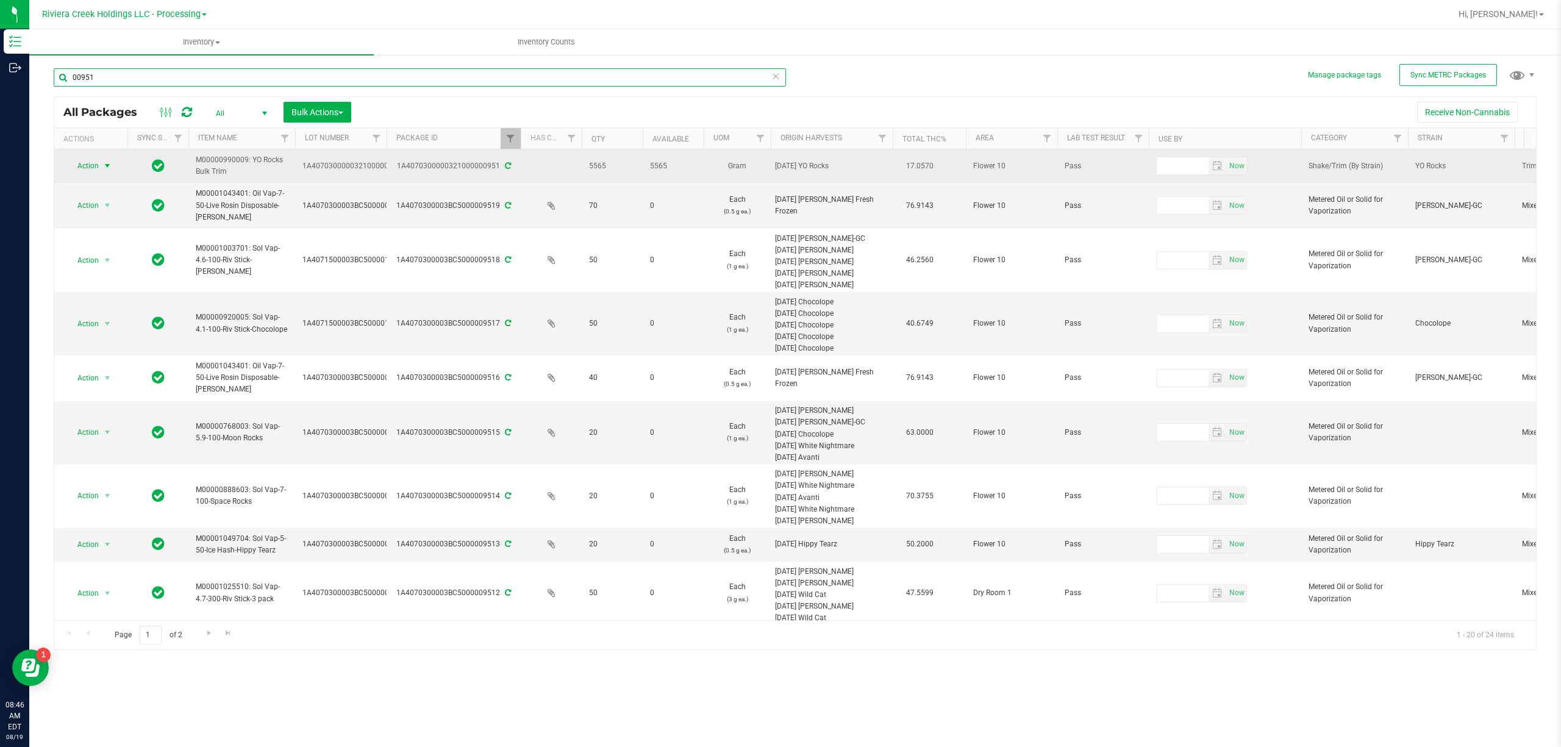
type input "00951"
click at [78, 165] on span "Action" at bounding box center [82, 165] width 33 height 17
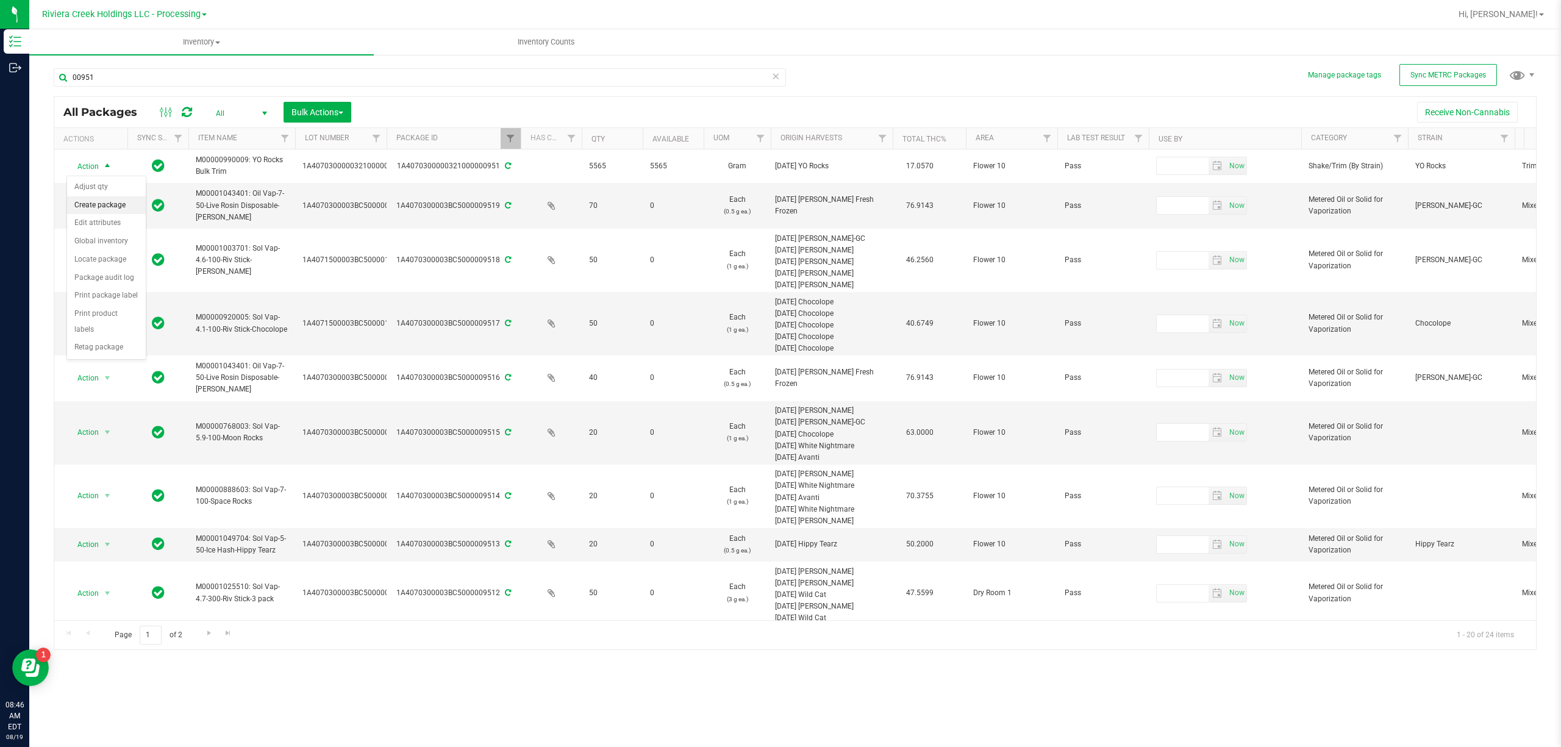
click at [98, 201] on li "Create package" at bounding box center [106, 205] width 79 height 18
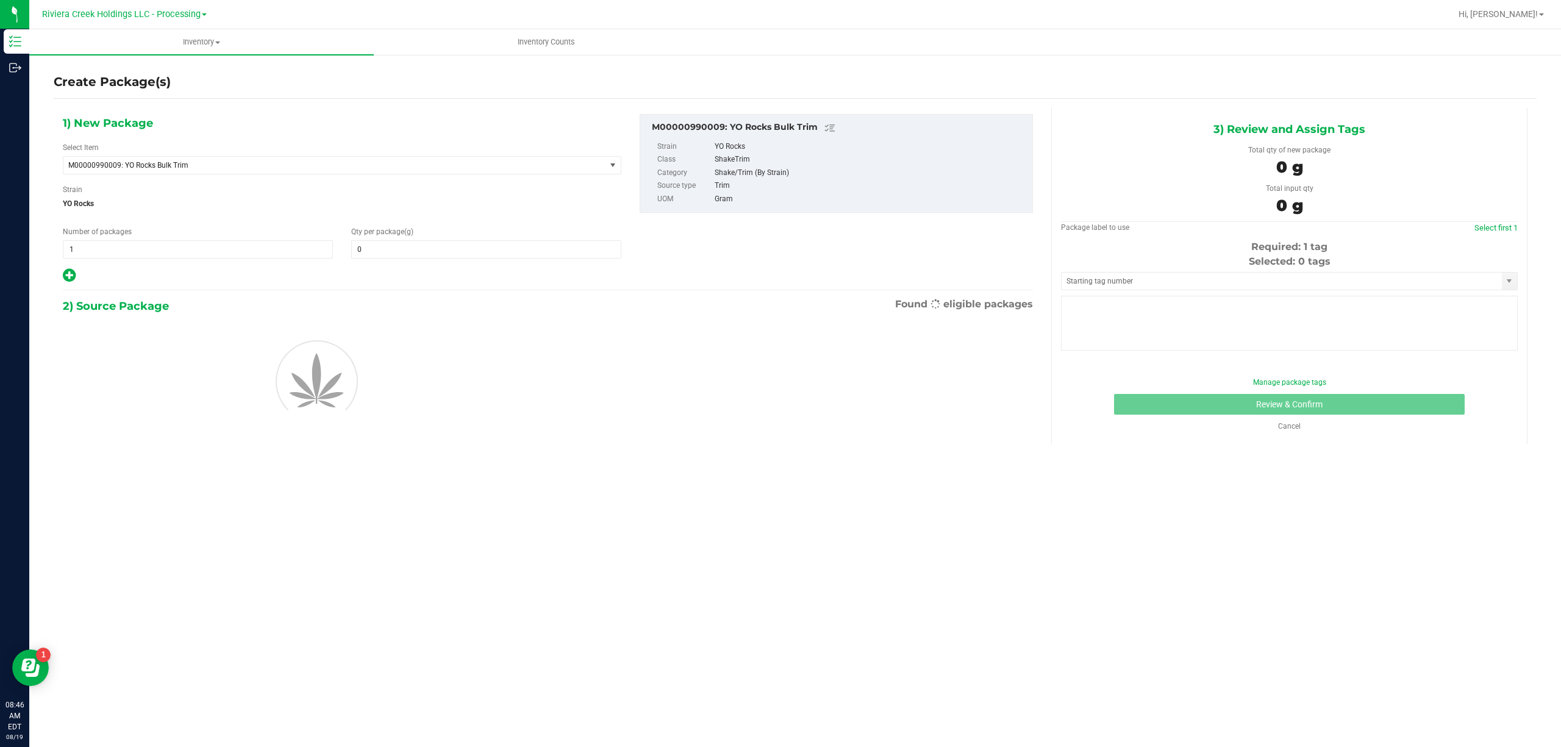
type input "0.0000"
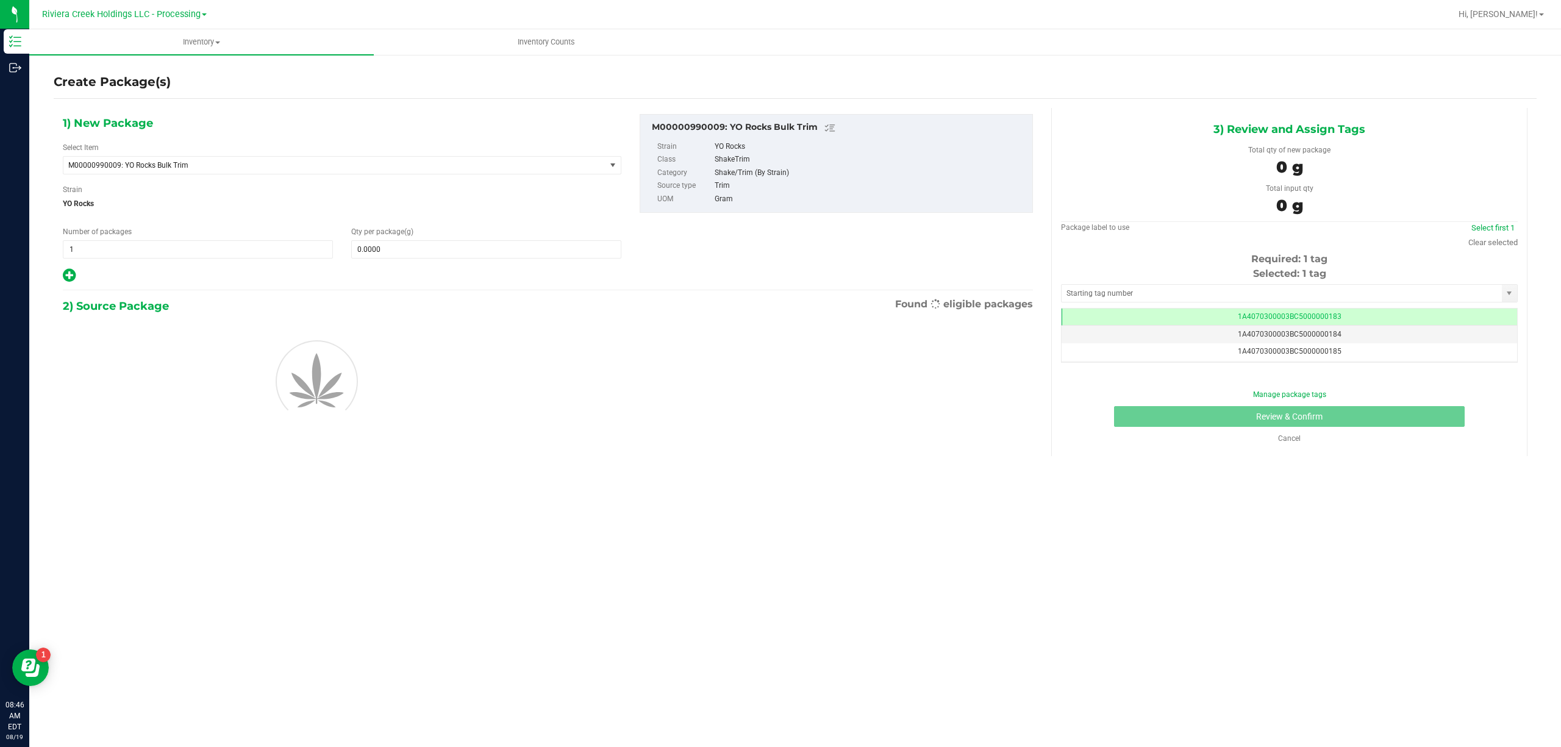
scroll to position [0, -1]
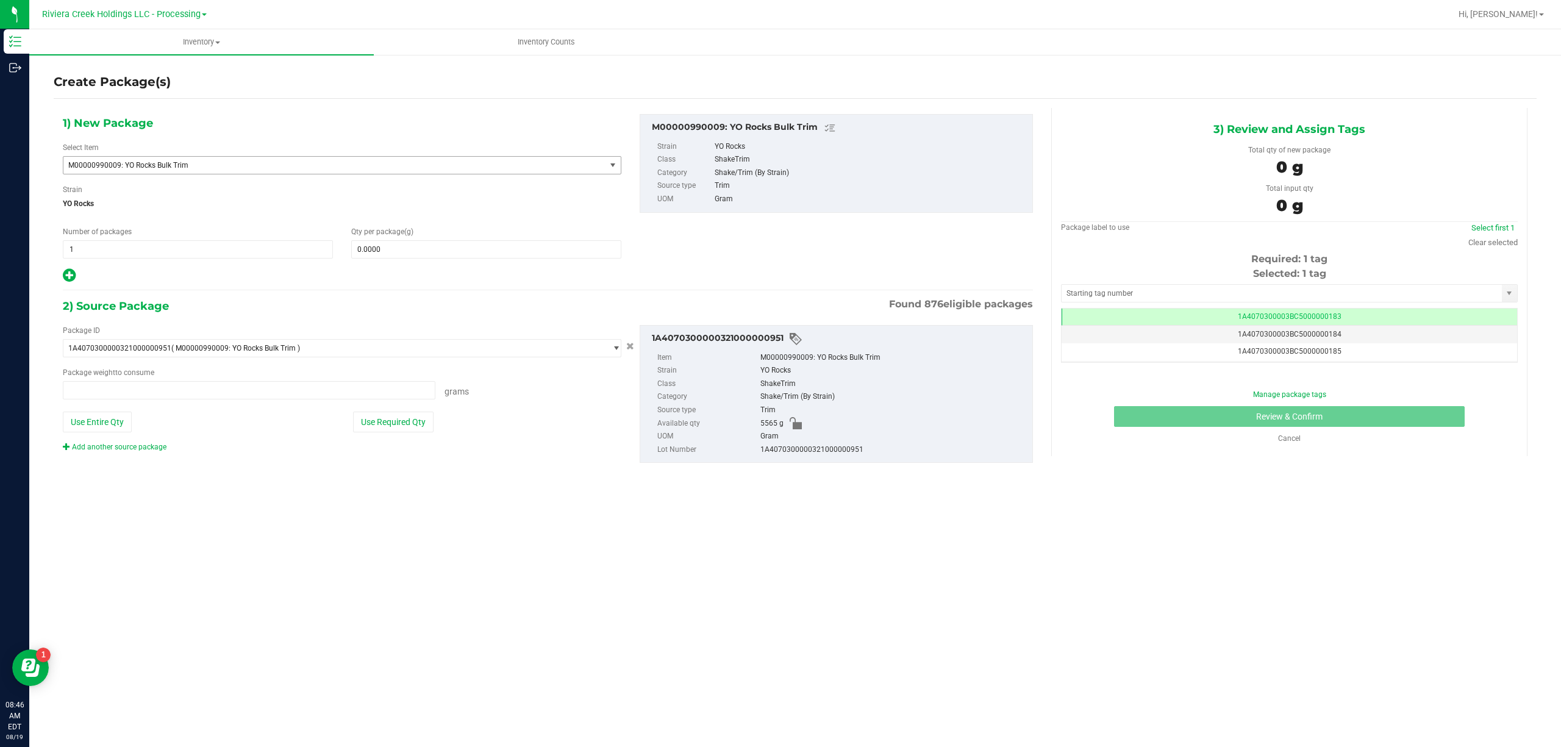
type input "0.0000 g"
click at [167, 162] on span "M00000990009: YO Rocks Bulk Trim" at bounding box center [323, 165] width 511 height 9
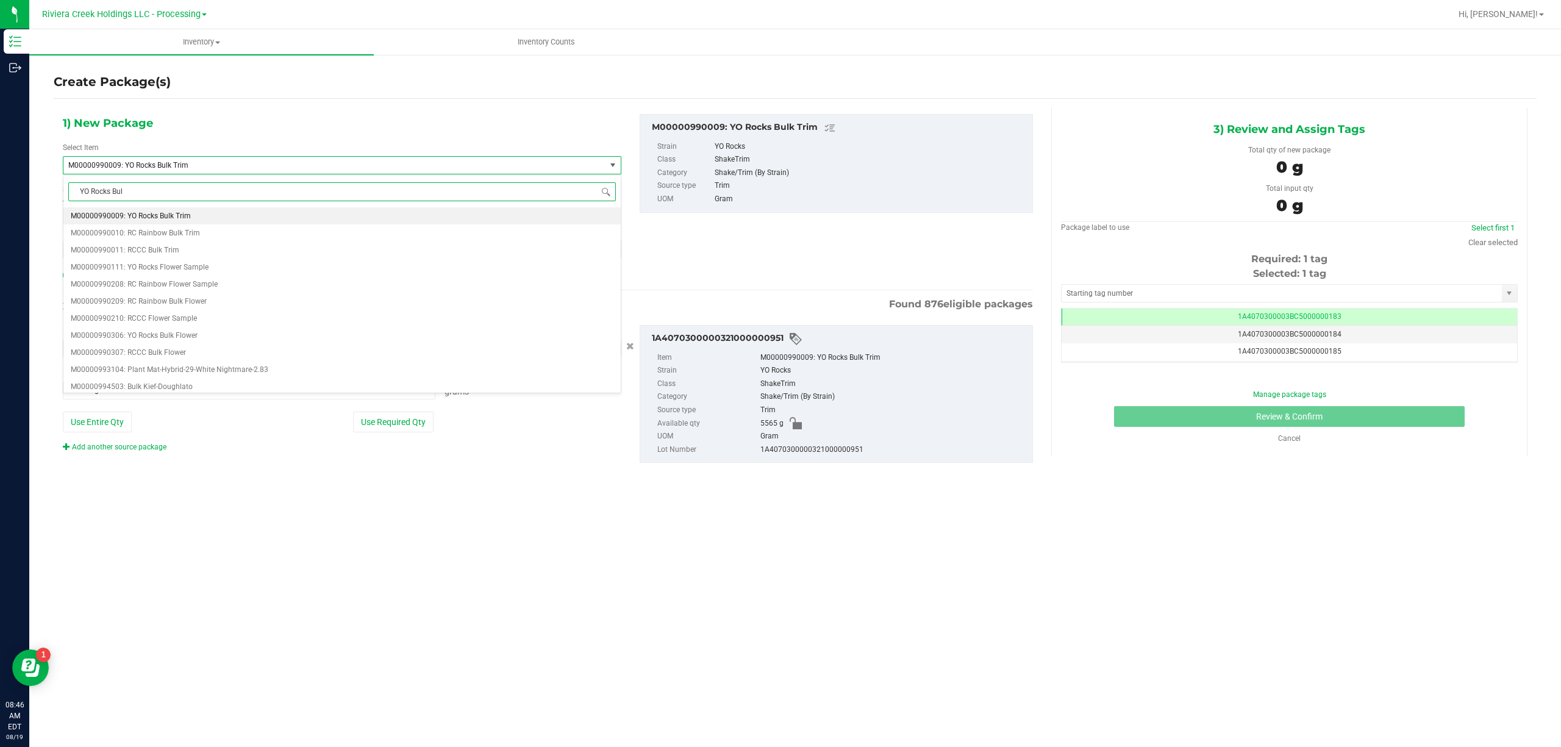
type input "YO Rocks Bulk"
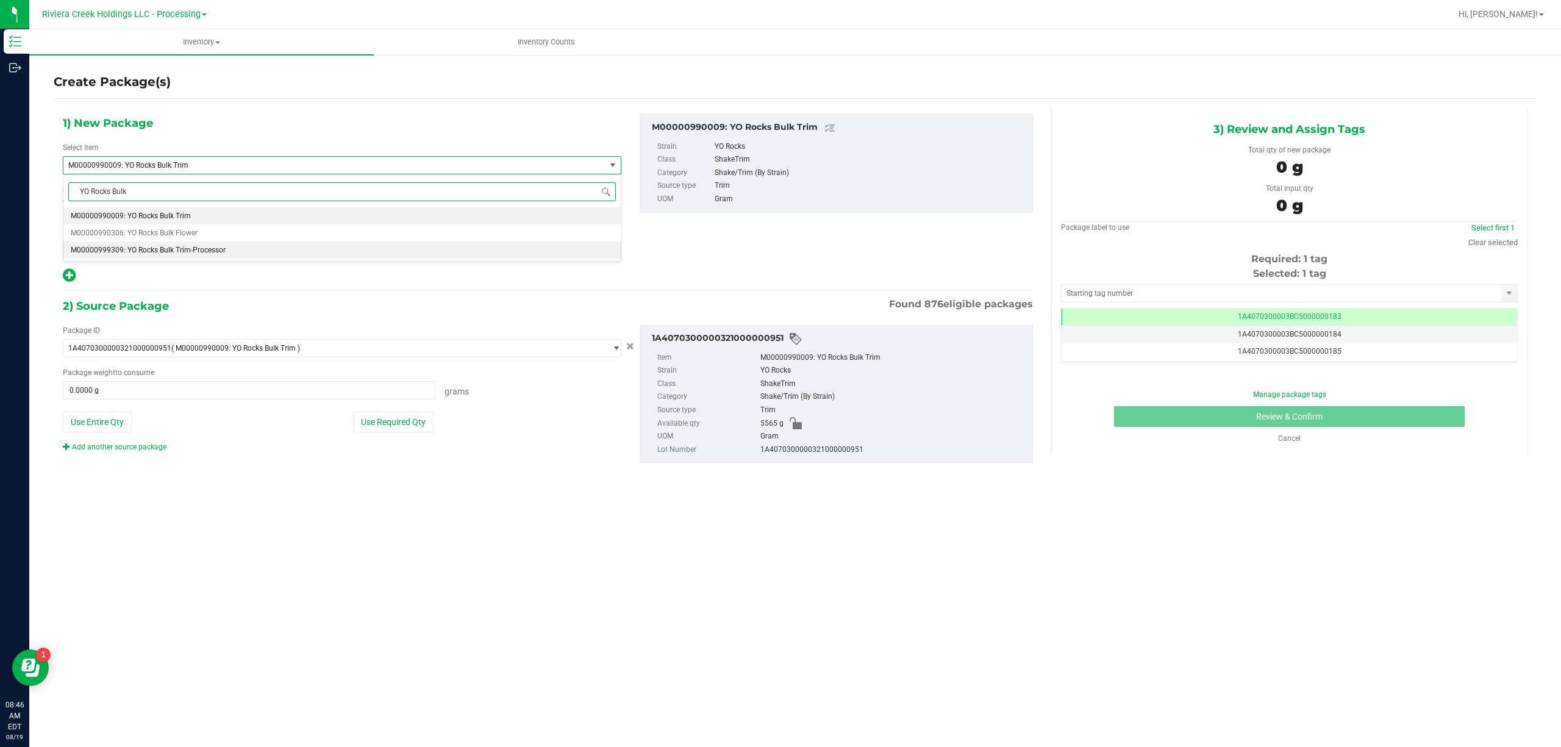
click at [219, 254] on span "M00000999309: YO Rocks Bulk Trim-Processor" at bounding box center [148, 250] width 155 height 9
type input "0.0000"
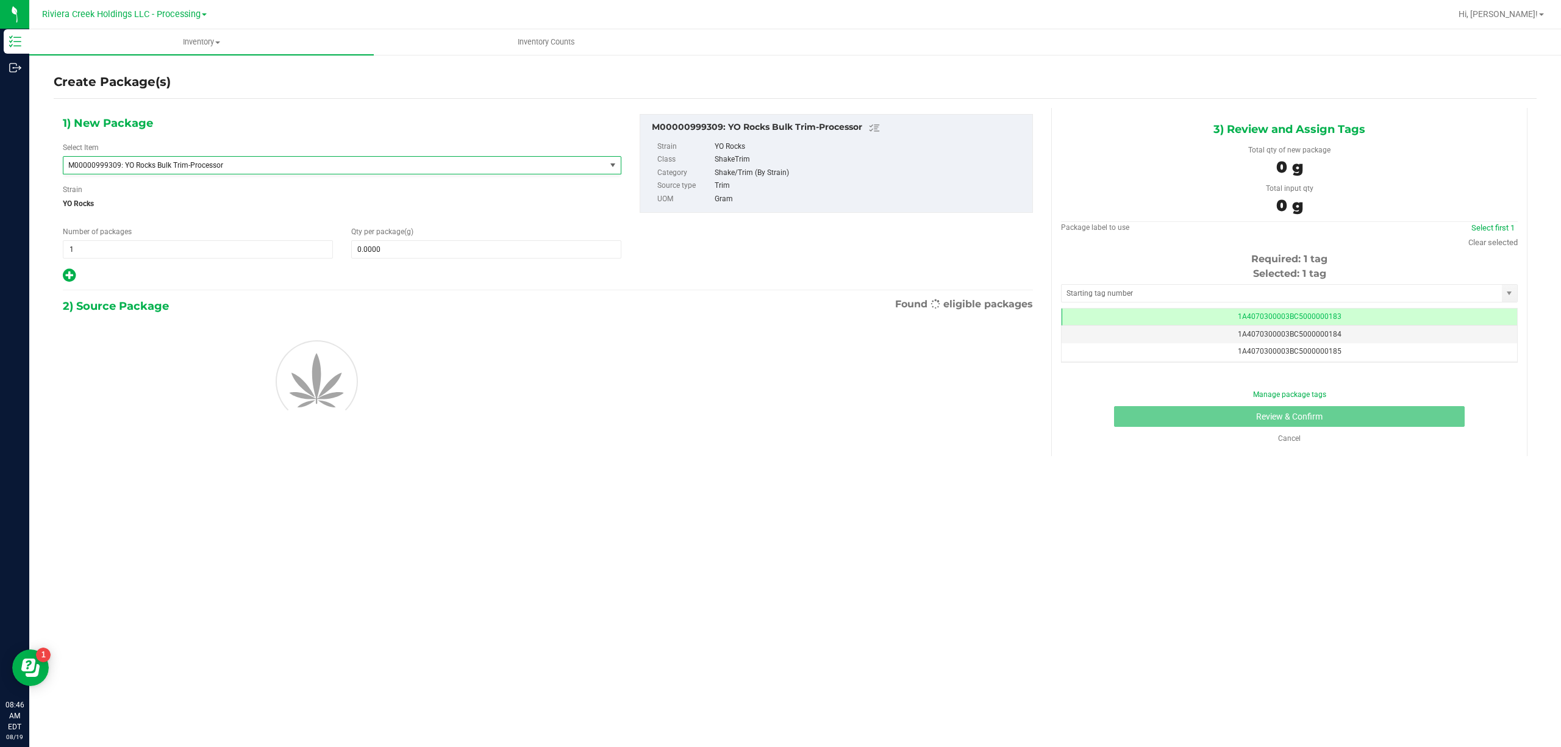
scroll to position [17838, 0]
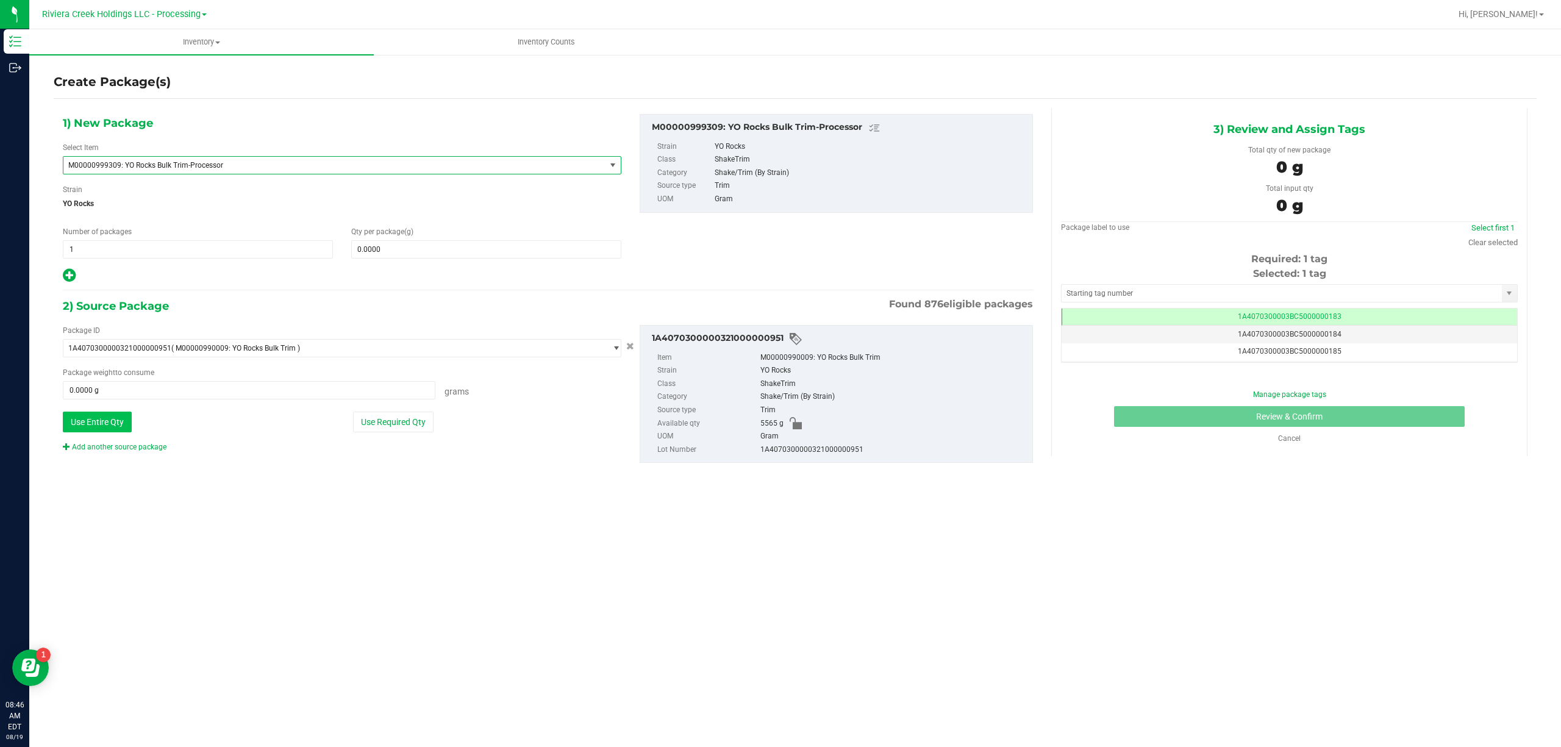
click at [113, 420] on button "Use Entire Qty" at bounding box center [97, 422] width 69 height 21
type input "5565.0000 g"
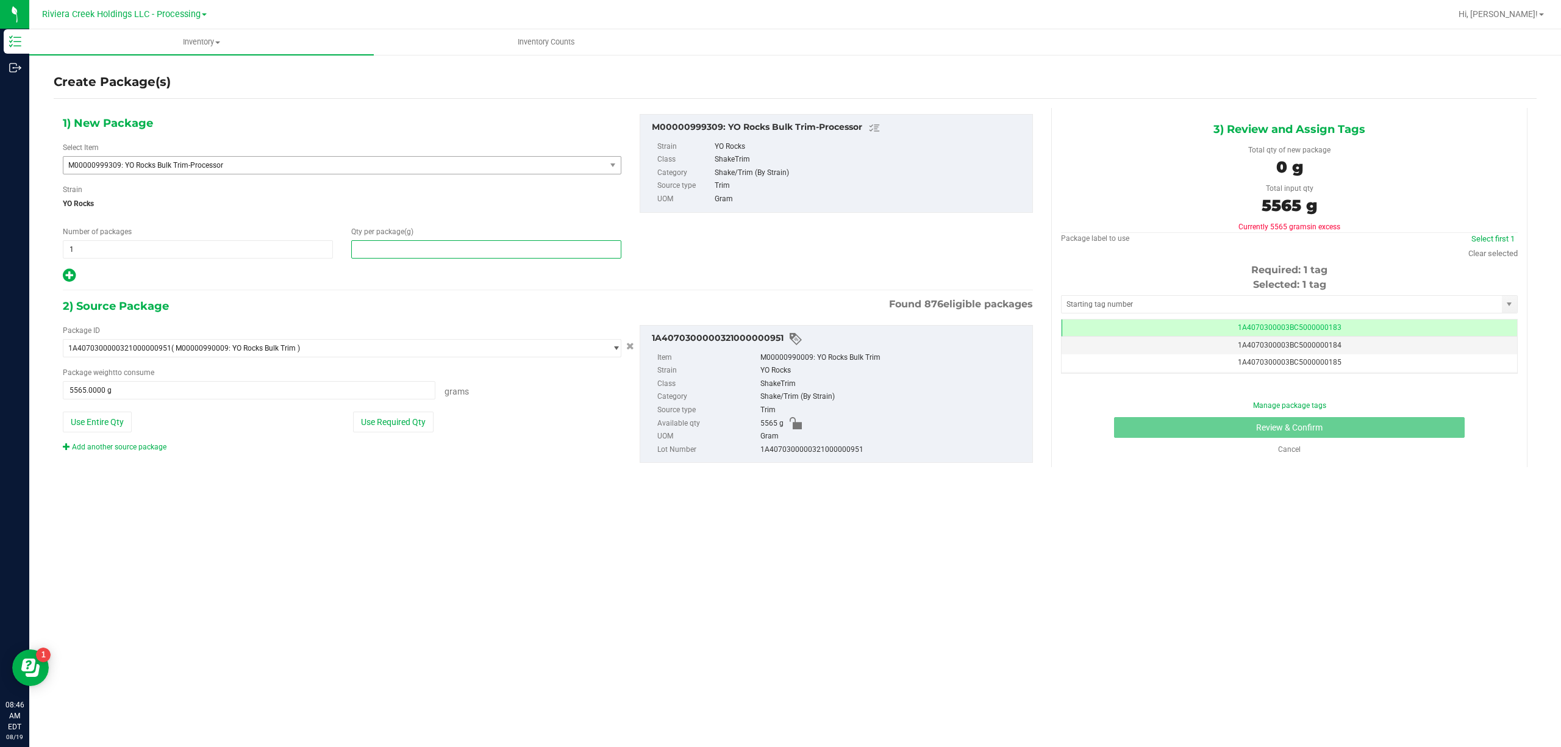
click at [379, 247] on span at bounding box center [486, 249] width 270 height 18
type input "5565"
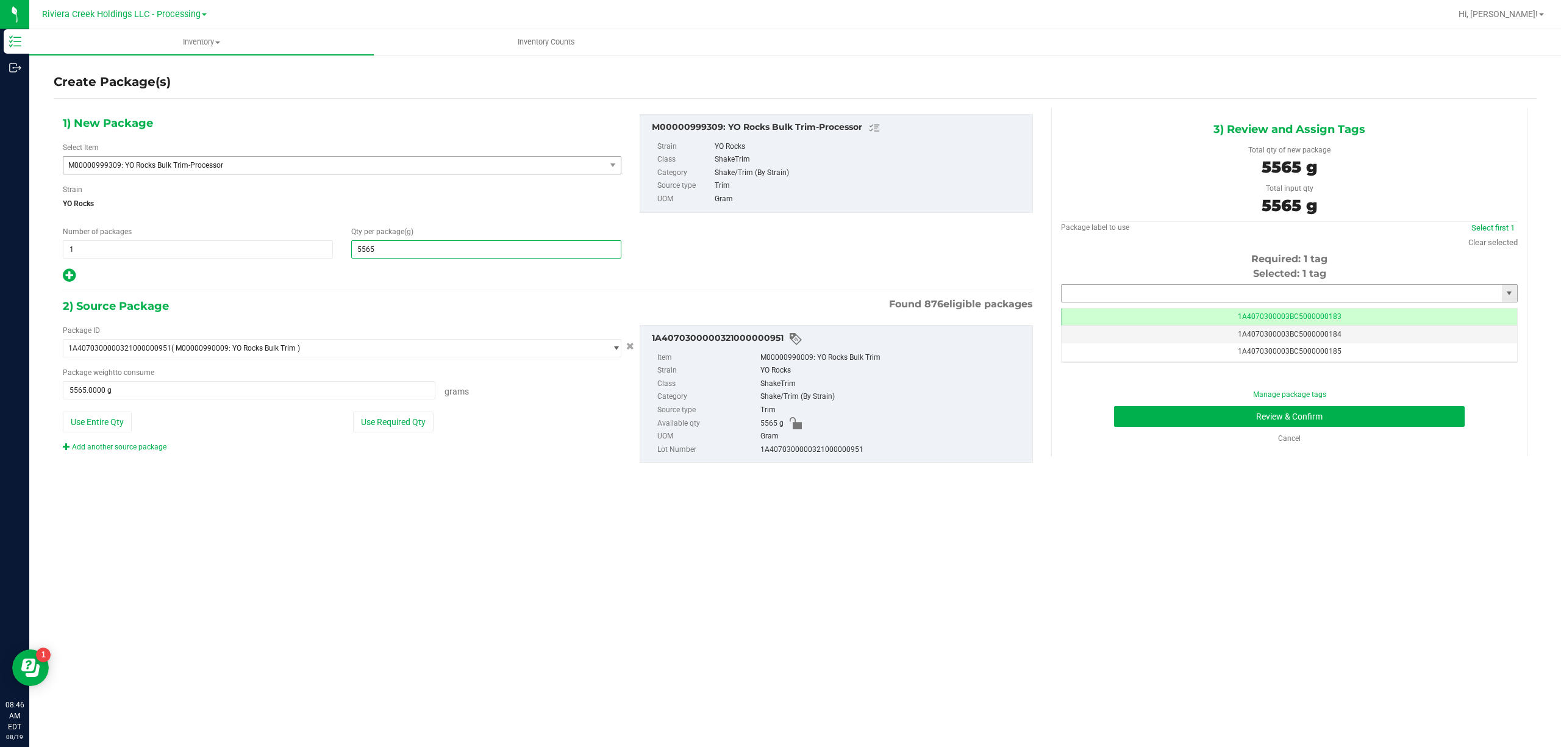
type input "5,565.0000"
click at [1142, 293] on input "text" at bounding box center [1281, 293] width 440 height 17
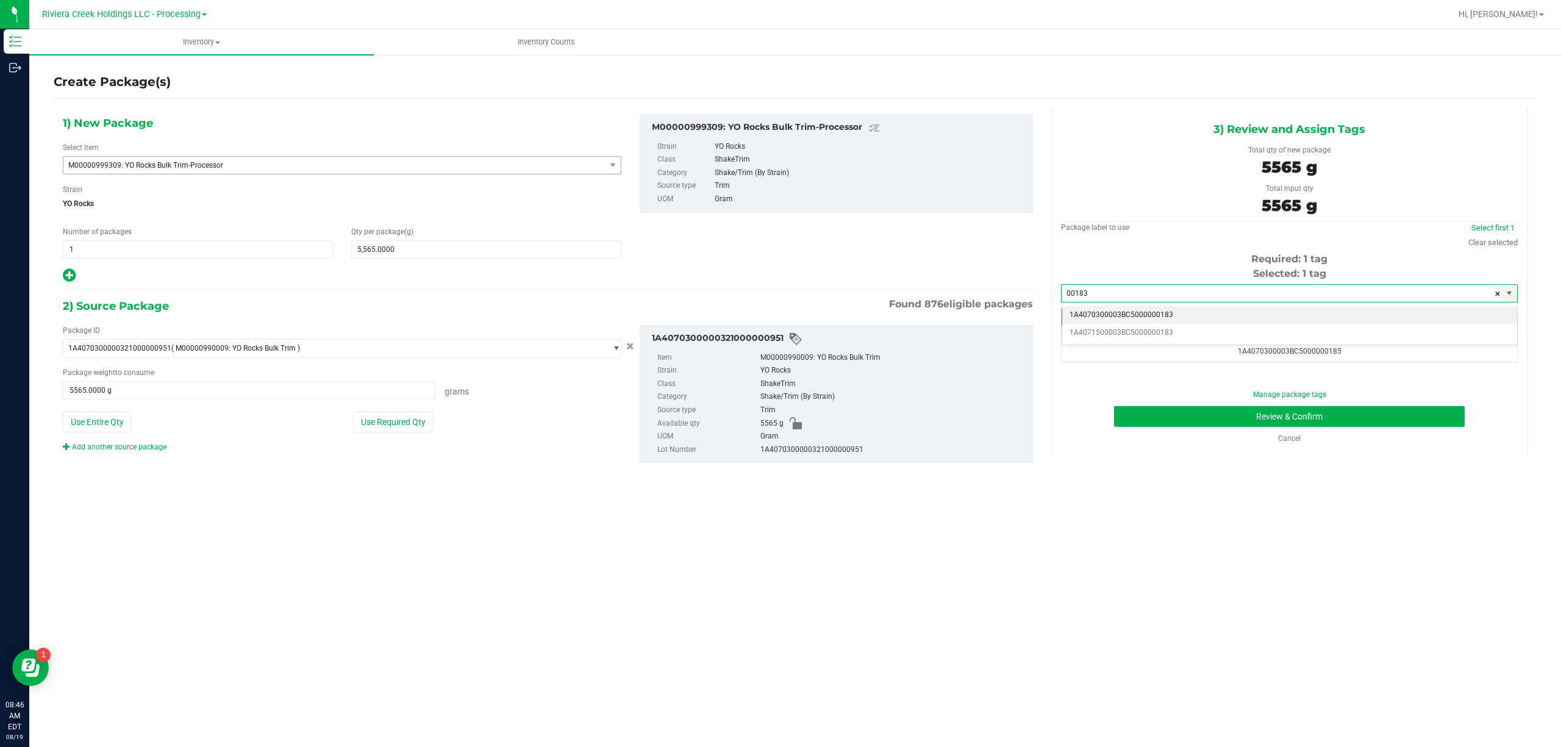
click at [1171, 315] on li "1A4070300003BC5000000183" at bounding box center [1289, 315] width 455 height 18
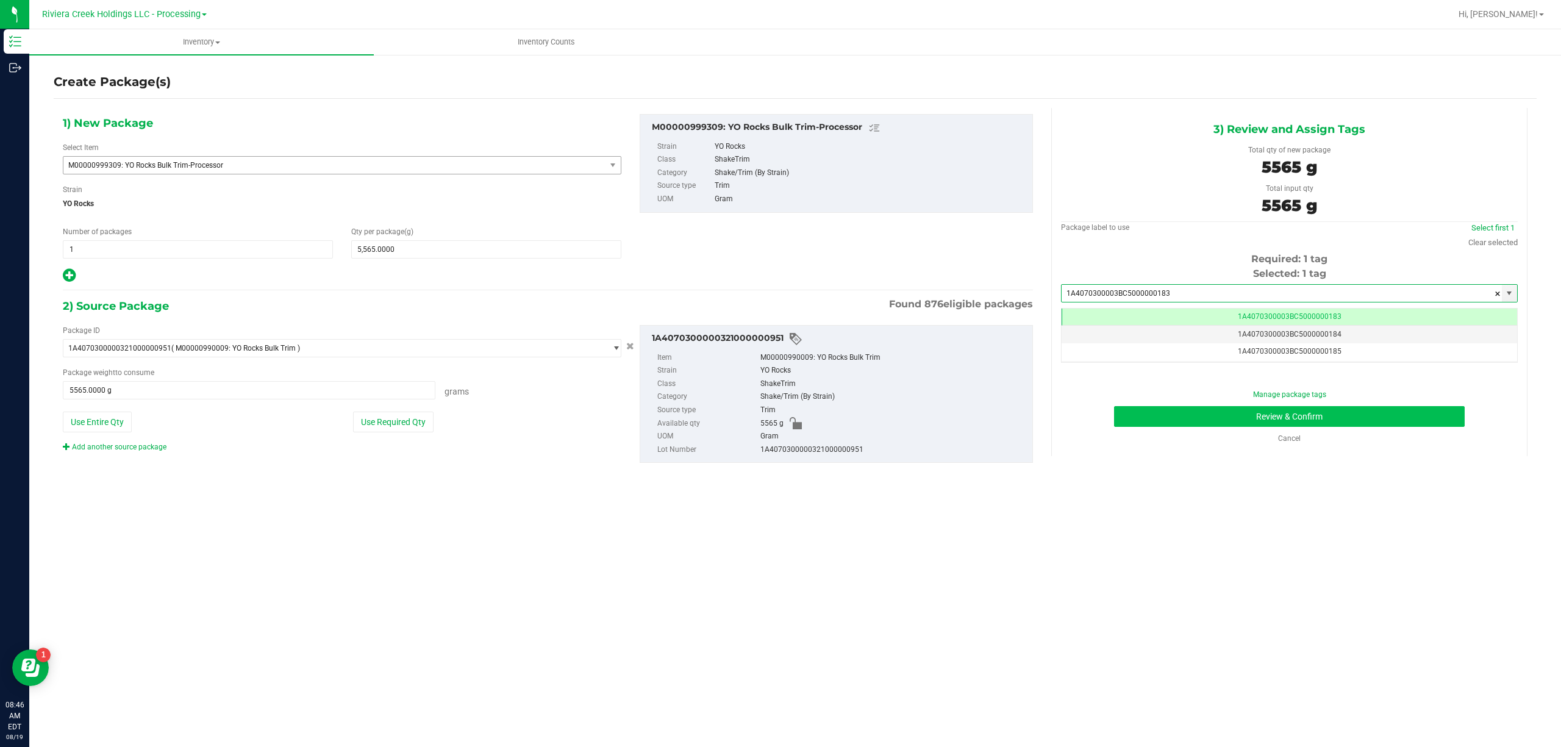
type input "1A4070300003BC5000000183"
click at [1252, 413] on button "Review & Confirm" at bounding box center [1289, 416] width 351 height 21
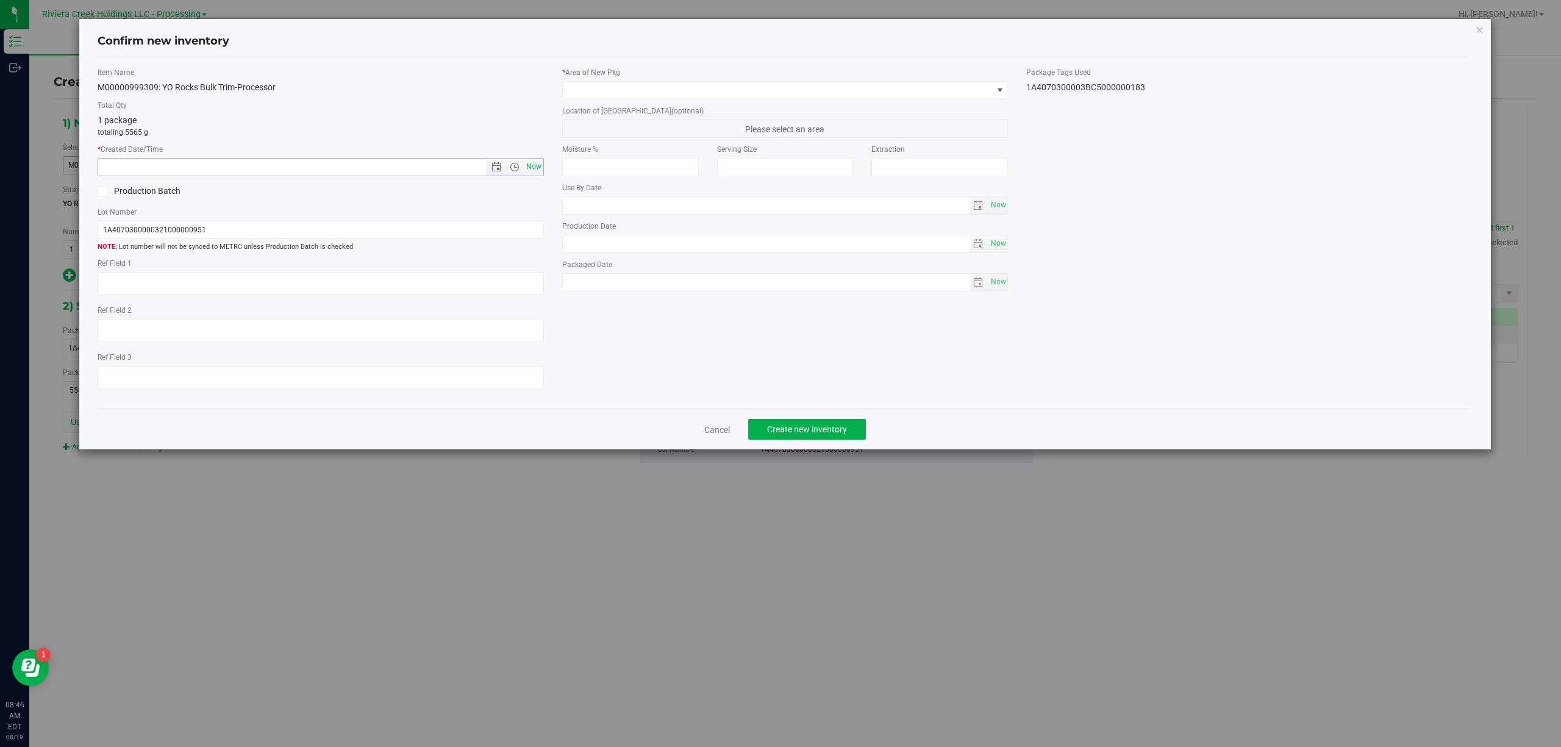
click at [532, 162] on span "Now" at bounding box center [533, 167] width 21 height 18
type input "8/19/2025 8:46 AM"
click at [658, 105] on label "Location of [GEOGRAPHIC_DATA] (optional)" at bounding box center [785, 110] width 446 height 11
click at [663, 96] on span at bounding box center [778, 90] width 430 height 17
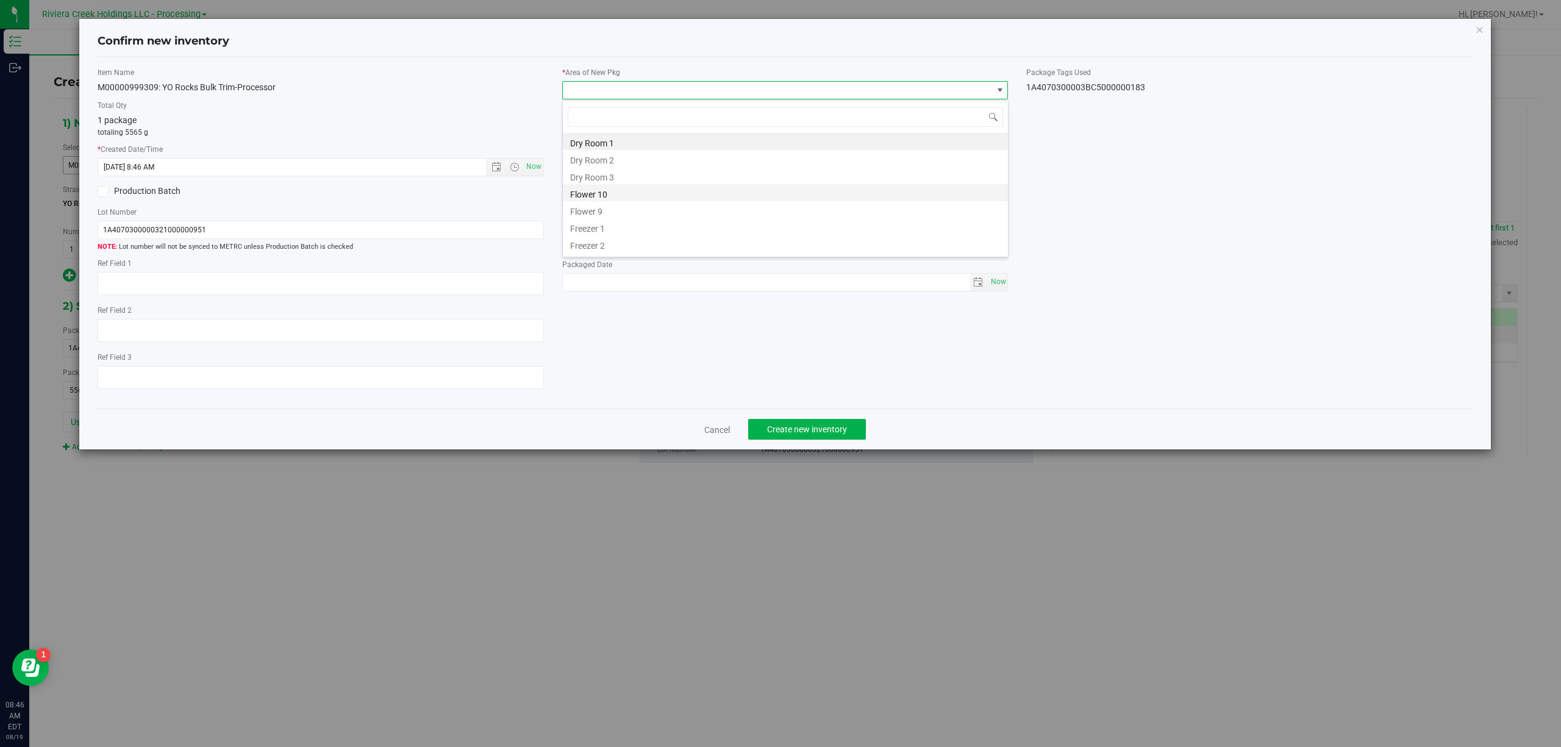
click at [610, 198] on li "Flower 10" at bounding box center [785, 192] width 445 height 17
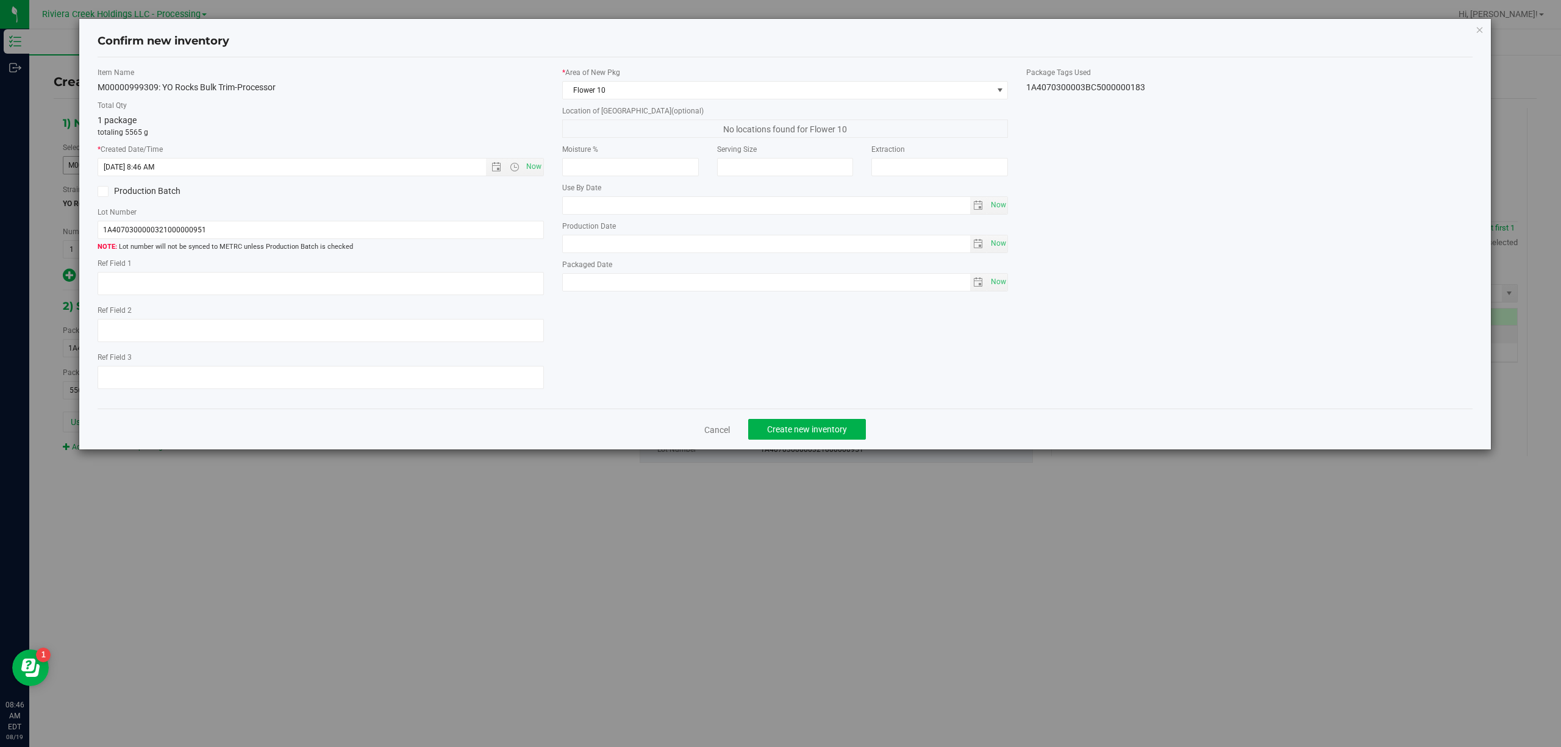
click at [1117, 80] on div "Package Tags Used 1A4070300003BC5000000183" at bounding box center [1249, 80] width 446 height 27
click at [1116, 85] on div "1A4070300003BC5000000183" at bounding box center [1249, 87] width 446 height 13
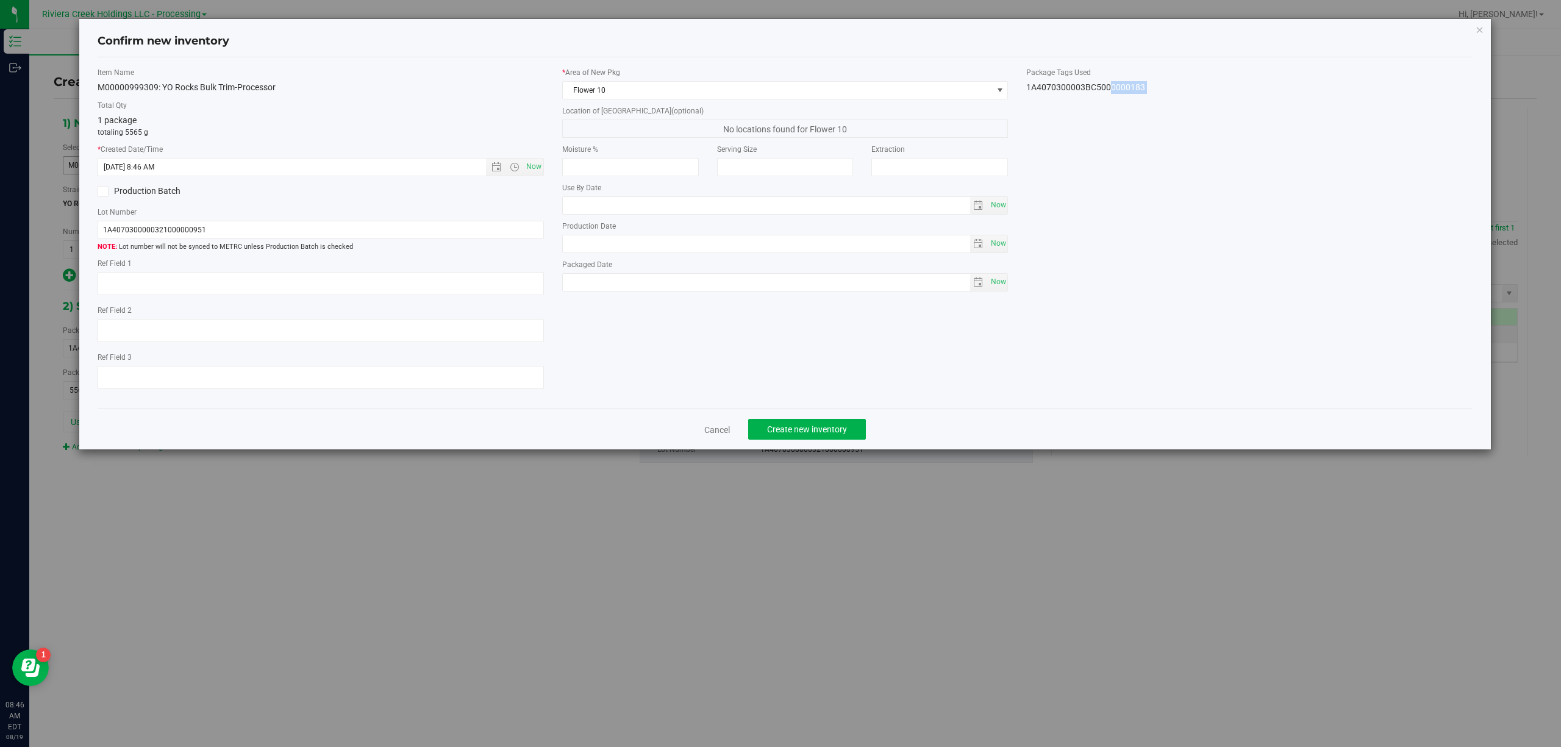
copy div "1A4070300003BC5000000183 Cancel Create new inventory"
click at [222, 223] on input "1A4070300000321000000951" at bounding box center [321, 230] width 446 height 18
paste input "3BC5000000183"
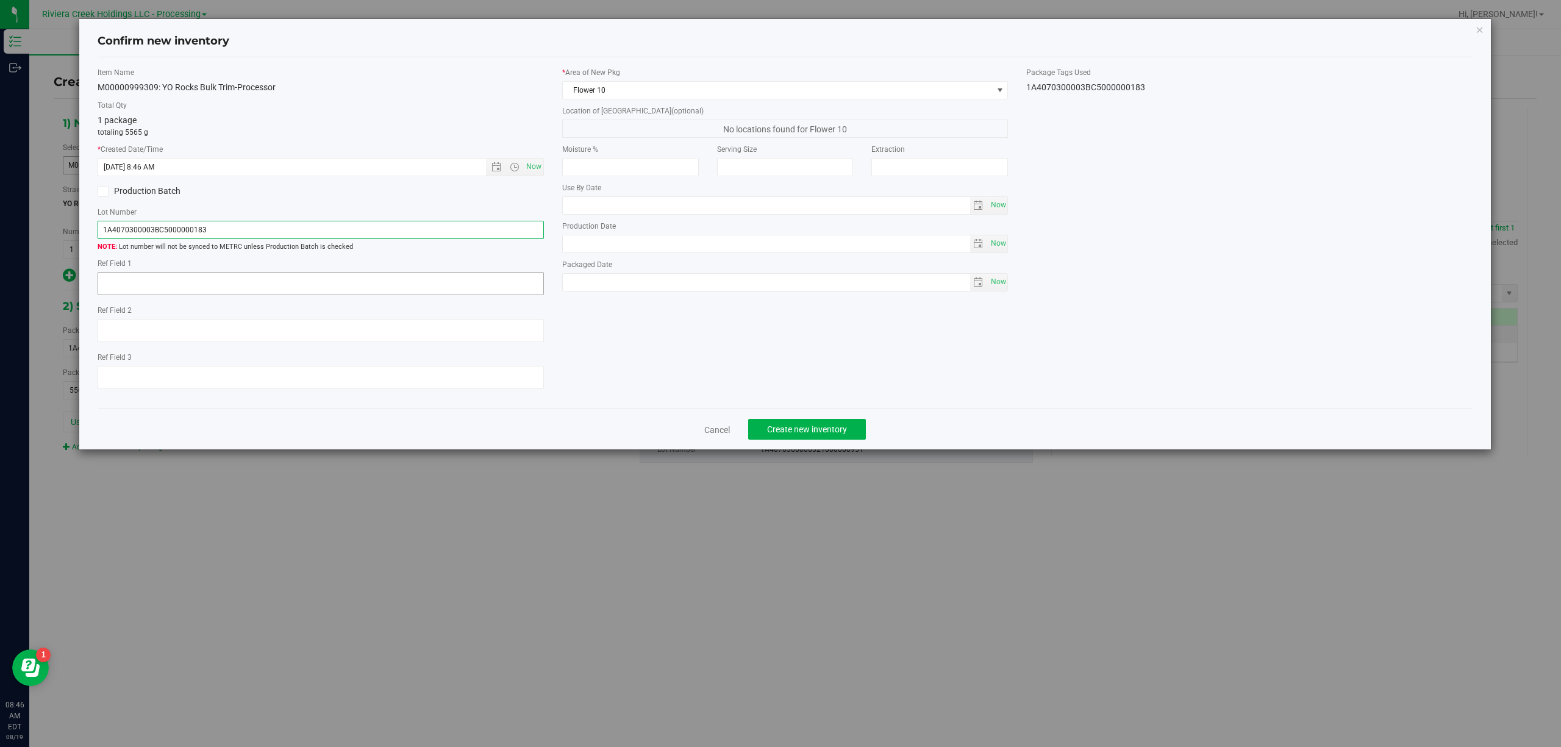
type input "1A4070300003BC5000000183"
click at [245, 293] on textarea at bounding box center [321, 283] width 446 height 23
type textarea "[PERSON_NAME]"
click at [830, 434] on span "Create new inventory" at bounding box center [807, 429] width 80 height 10
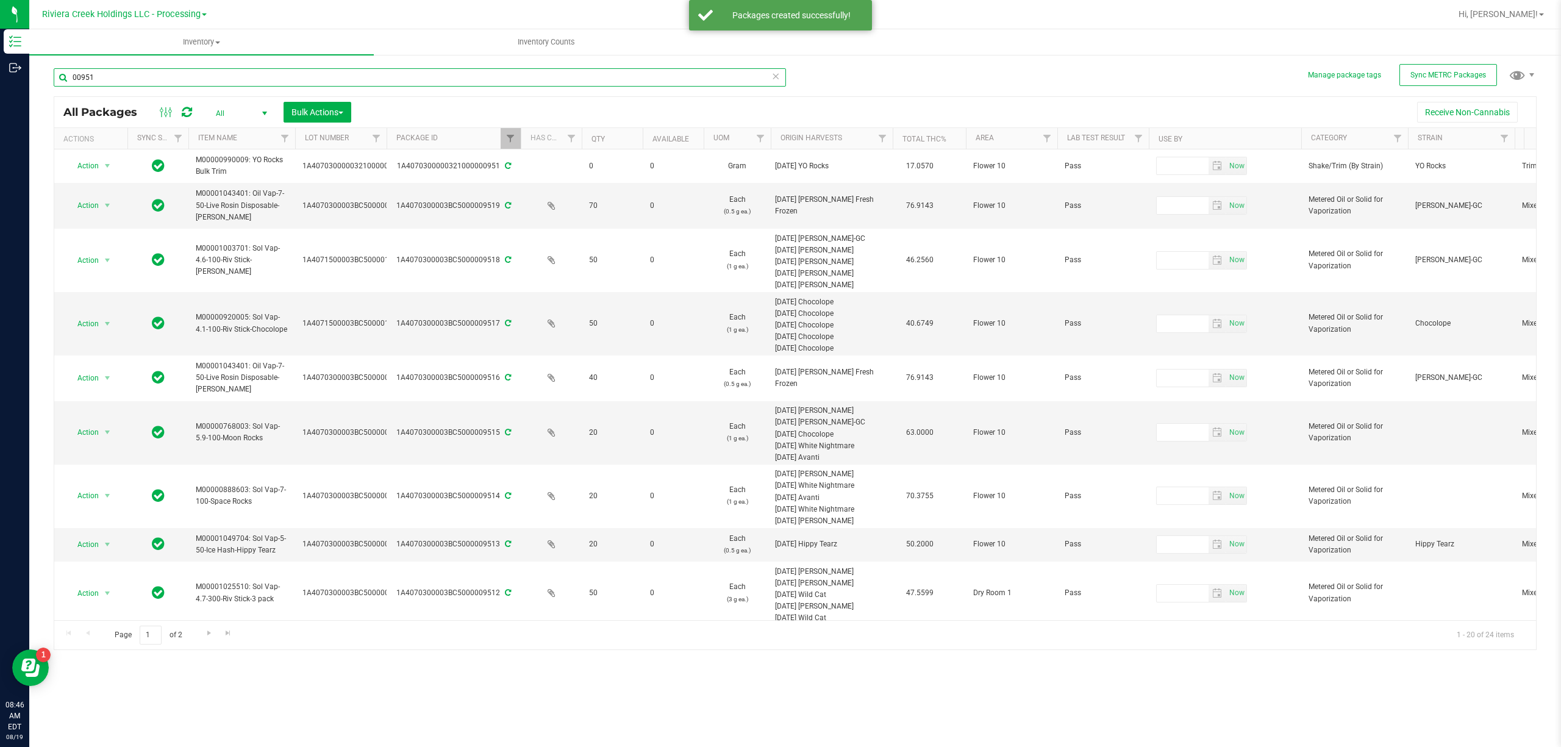
click at [204, 74] on input "00951" at bounding box center [420, 77] width 732 height 18
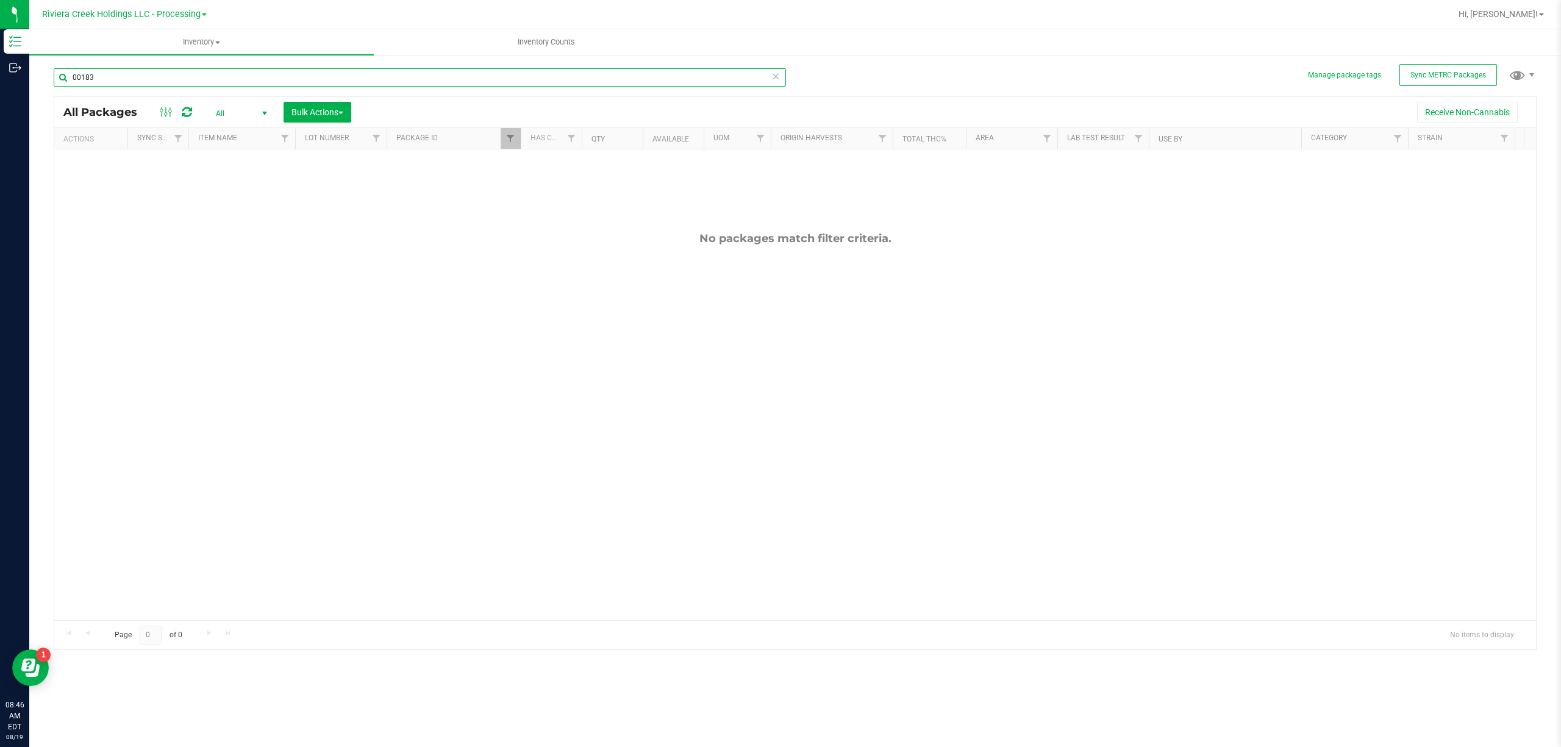
type input "00183"
click at [510, 138] on span "Filter" at bounding box center [510, 139] width 10 height 10
click at [549, 173] on input "00951" at bounding box center [571, 166] width 126 height 18
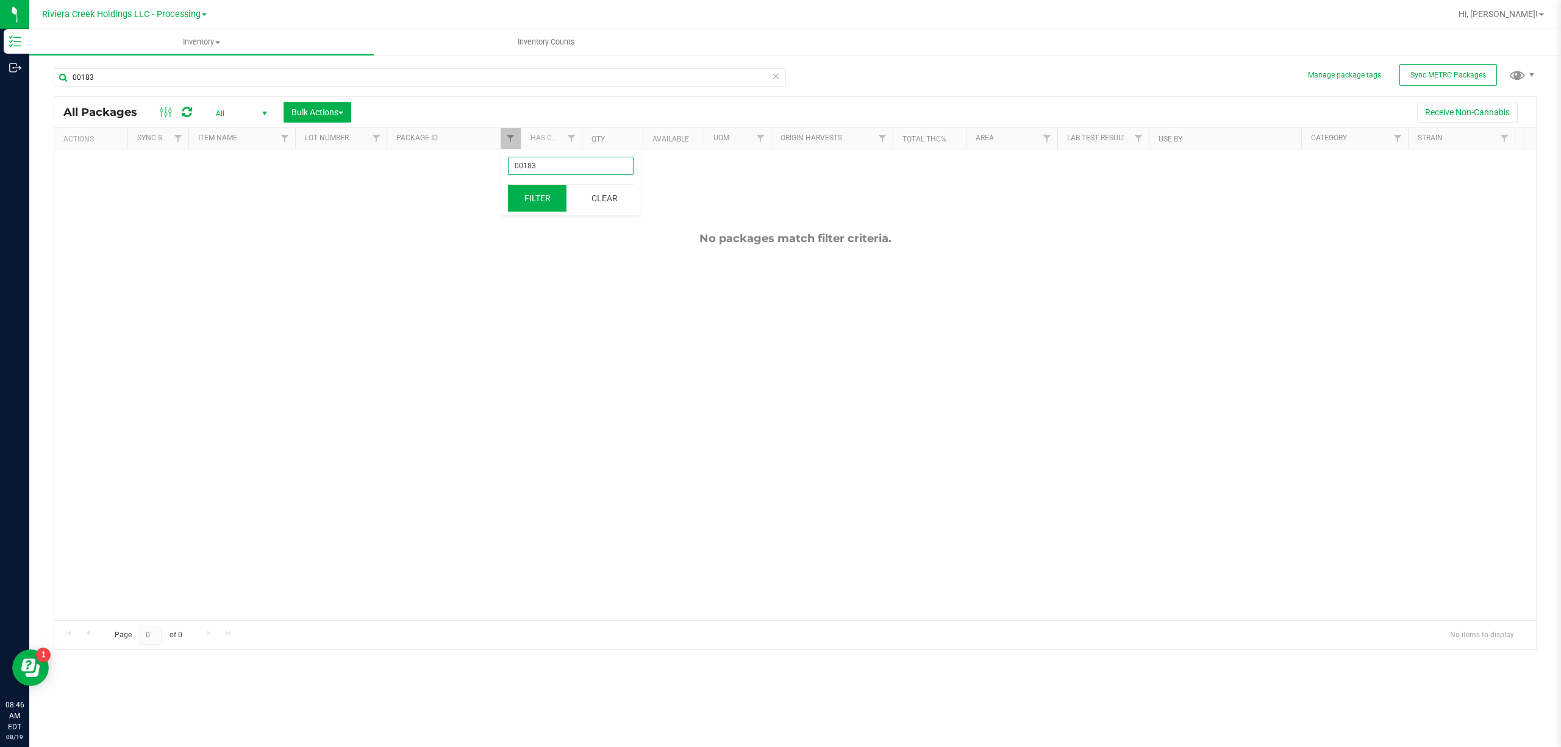
type input "00183"
click at [541, 198] on button "Filter" at bounding box center [537, 198] width 59 height 27
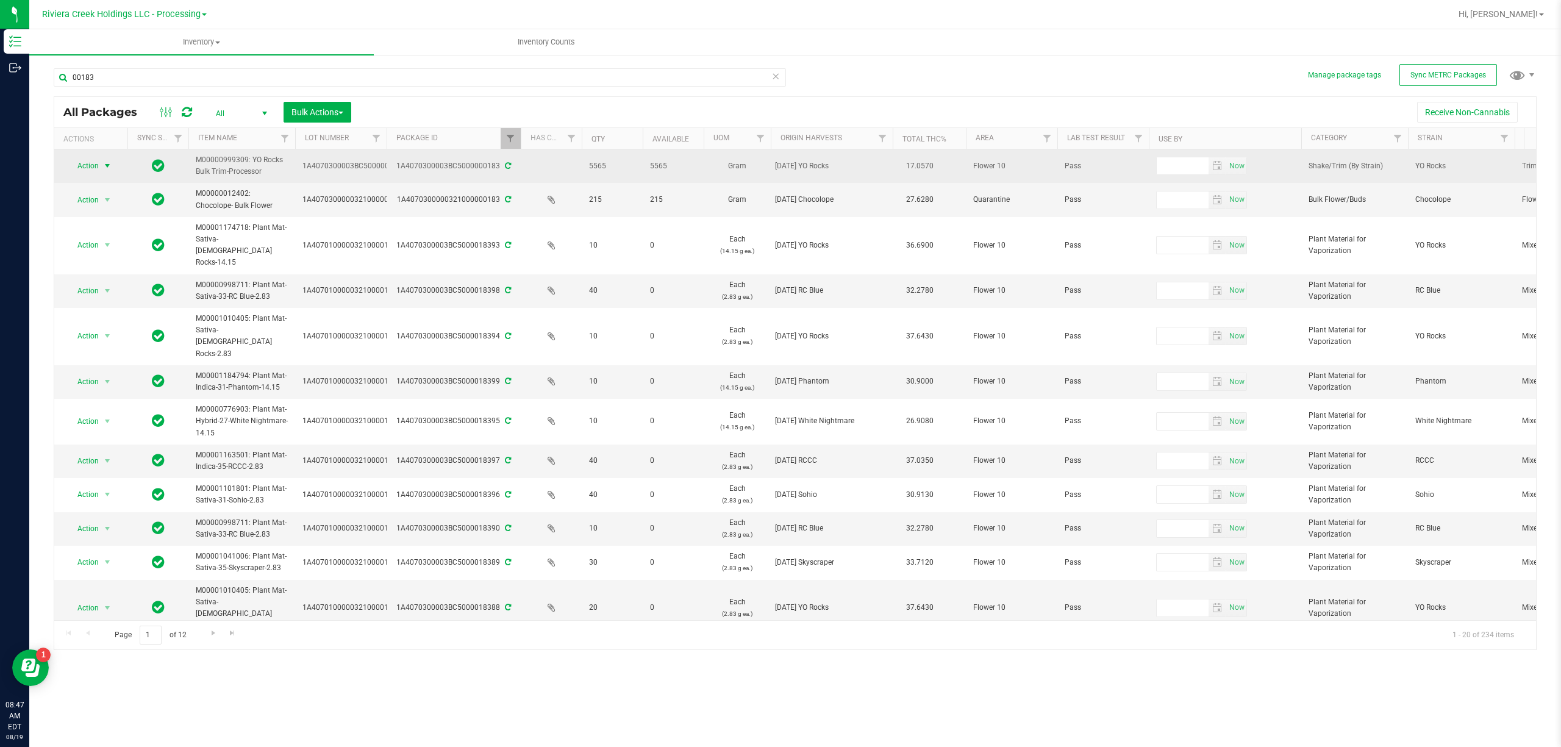
click at [90, 166] on span "Action" at bounding box center [82, 165] width 33 height 17
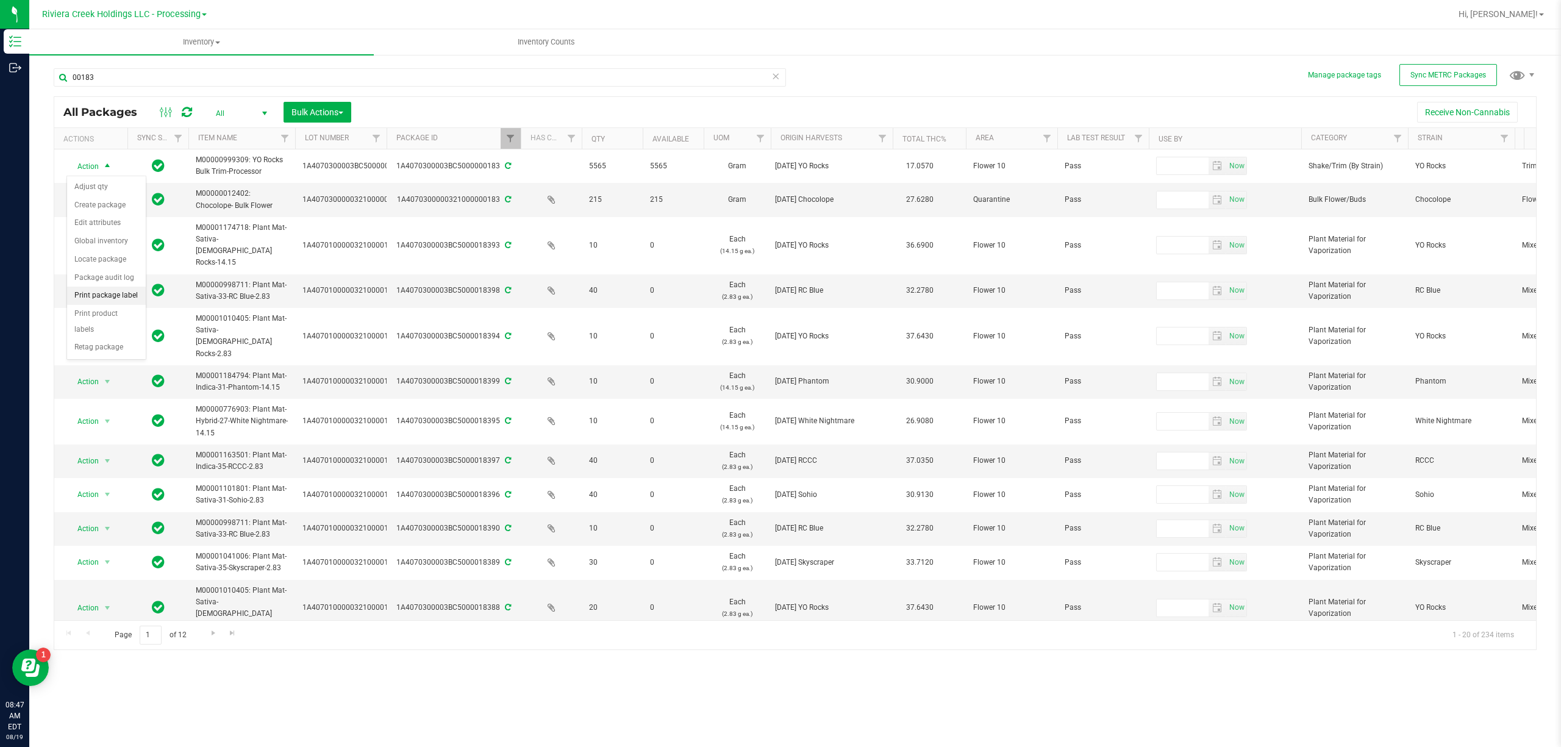
click at [119, 299] on li "Print package label" at bounding box center [106, 296] width 79 height 18
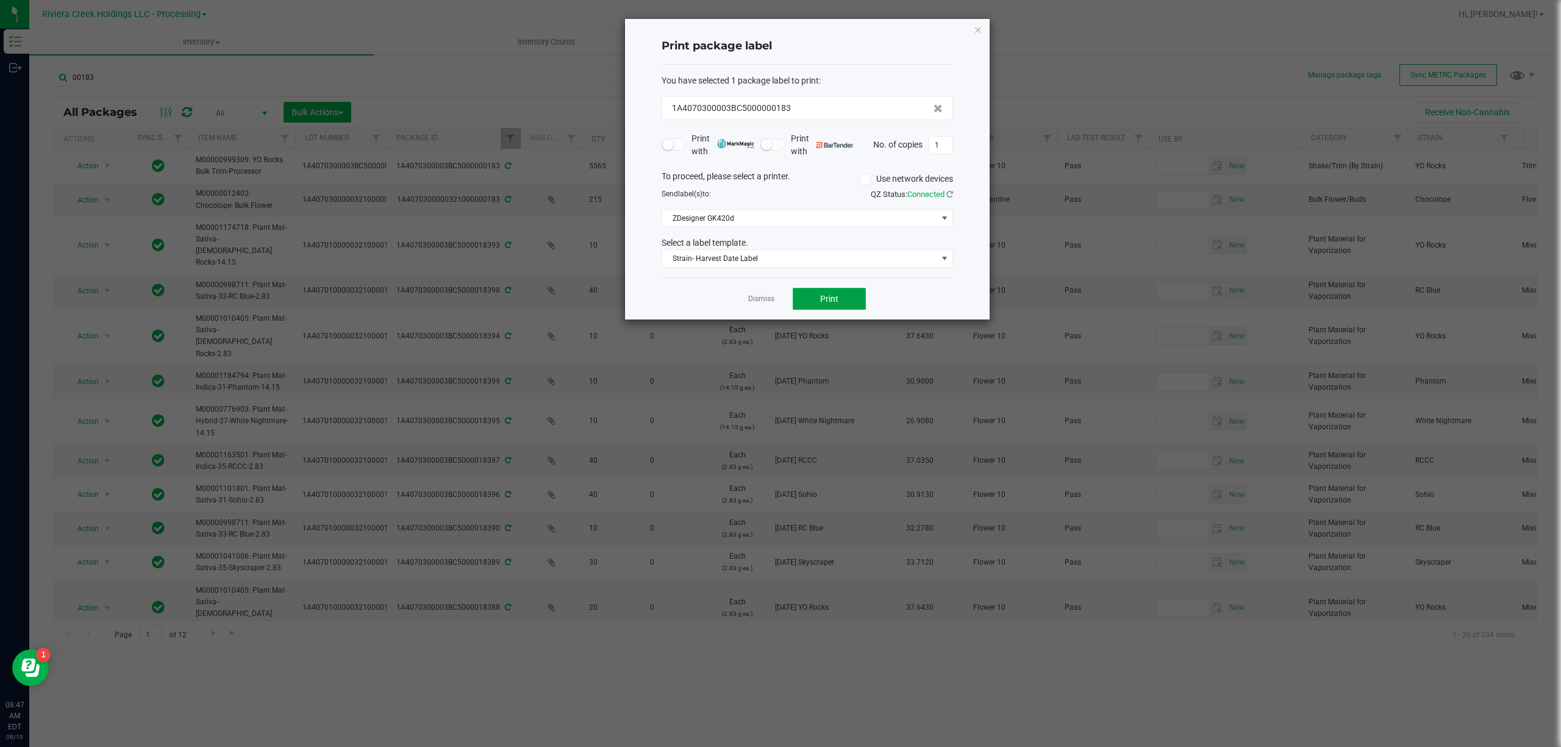
click at [849, 304] on button "Print" at bounding box center [829, 299] width 73 height 22
click at [823, 261] on span "Strain- Harvest Date Label" at bounding box center [799, 258] width 275 height 17
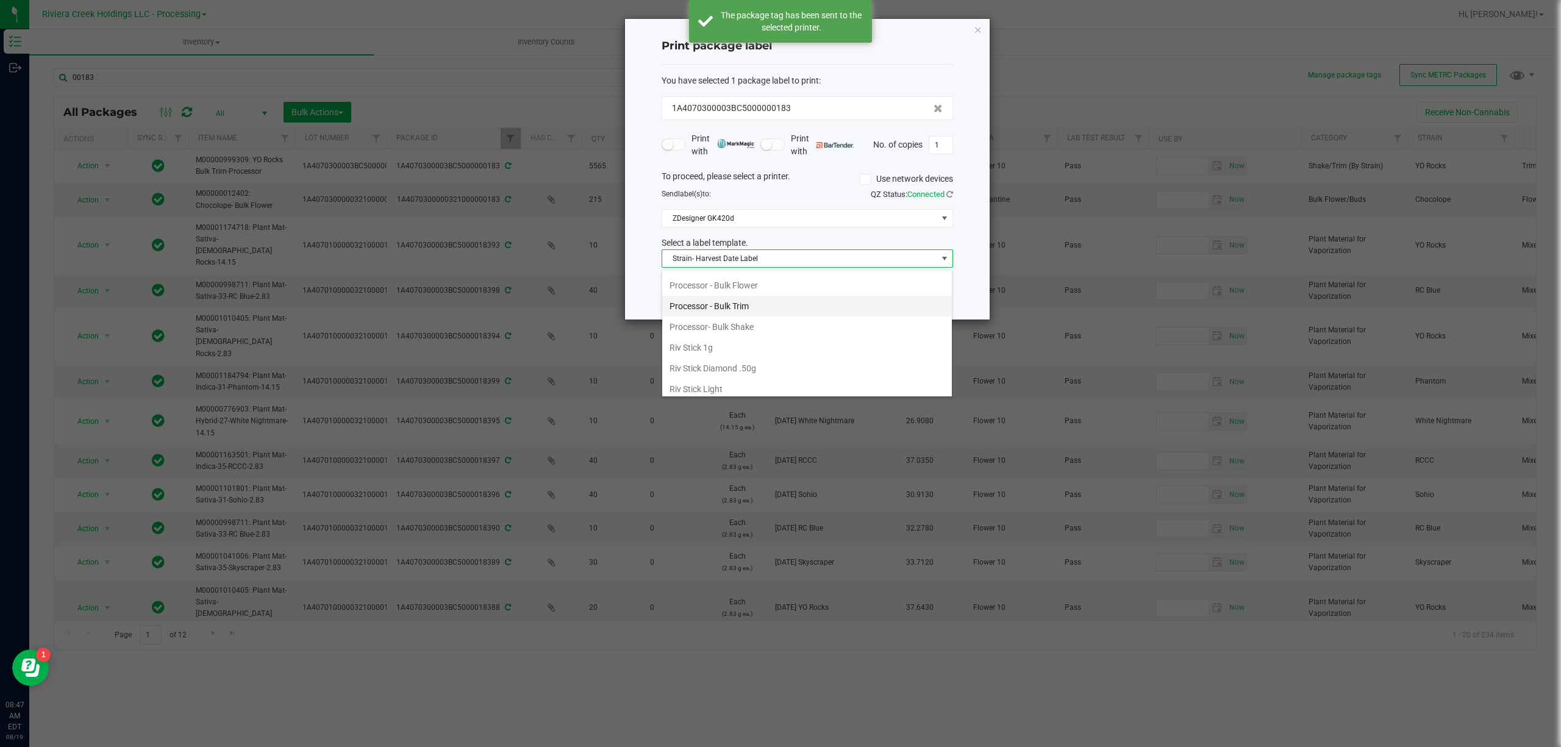
click at [752, 316] on li "Processor - Bulk Trim" at bounding box center [807, 306] width 290 height 21
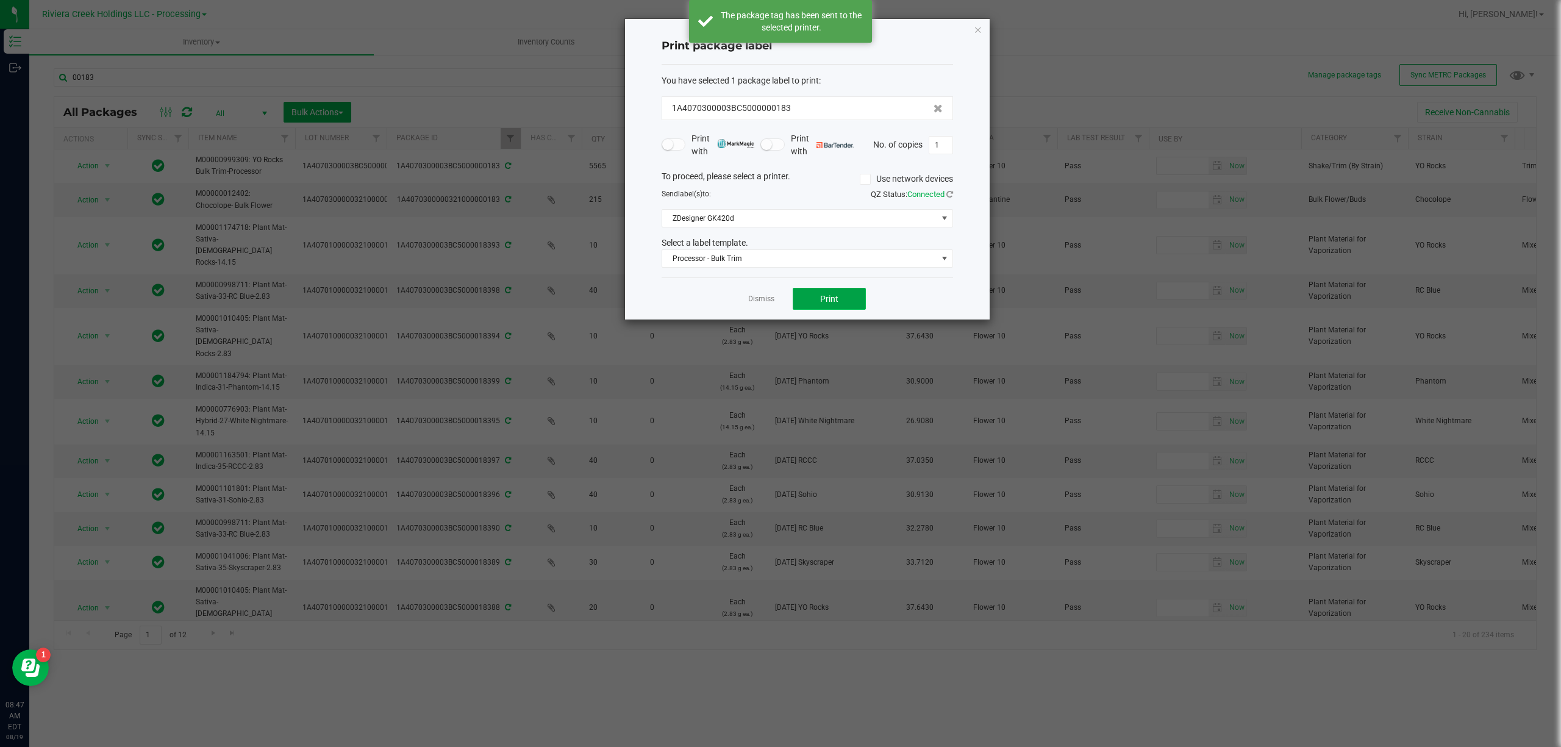
click at [859, 302] on button "Print" at bounding box center [829, 299] width 73 height 22
click at [977, 30] on icon "button" at bounding box center [978, 29] width 9 height 15
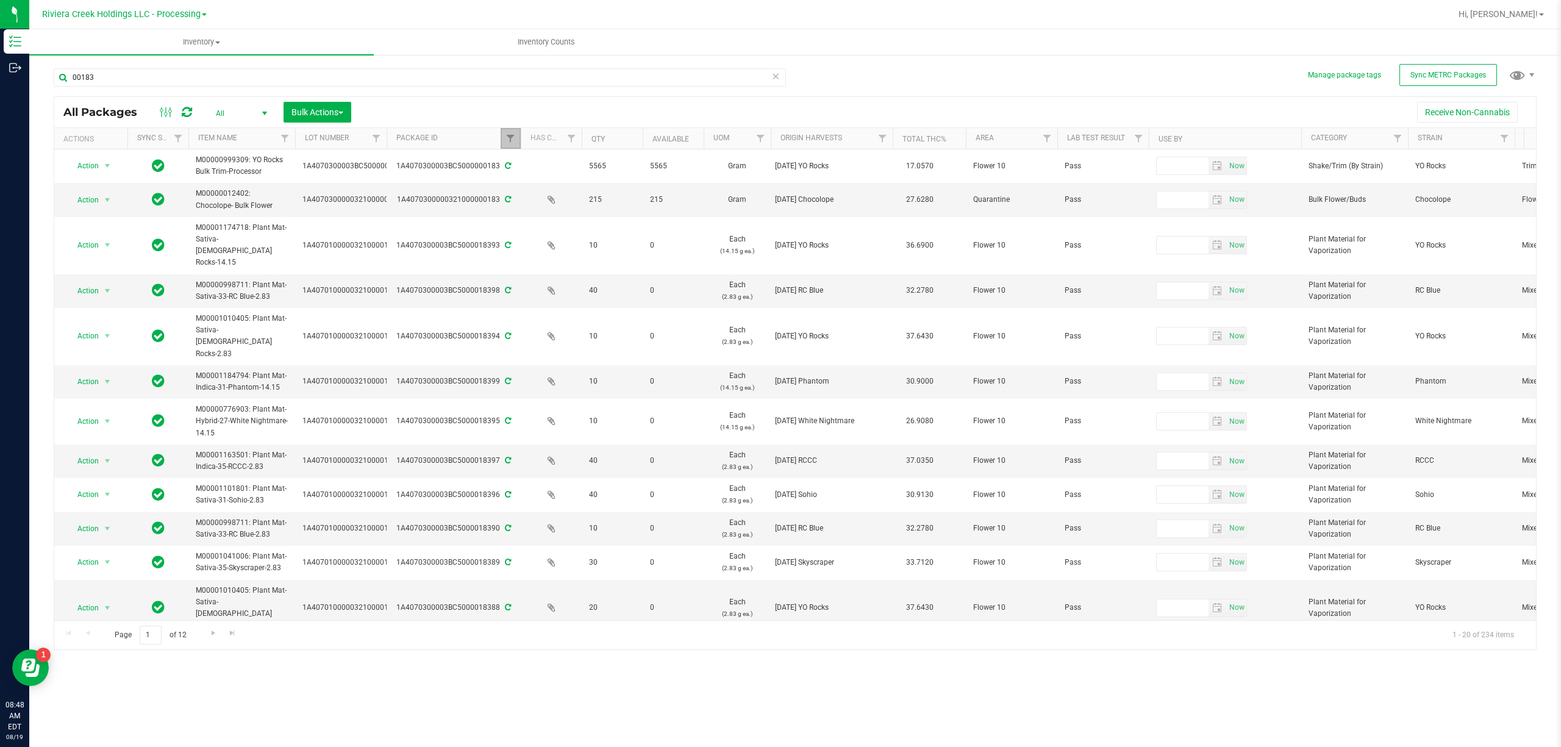
click at [513, 144] on link "Filter" at bounding box center [511, 138] width 20 height 21
click at [606, 194] on button "Clear" at bounding box center [604, 198] width 59 height 27
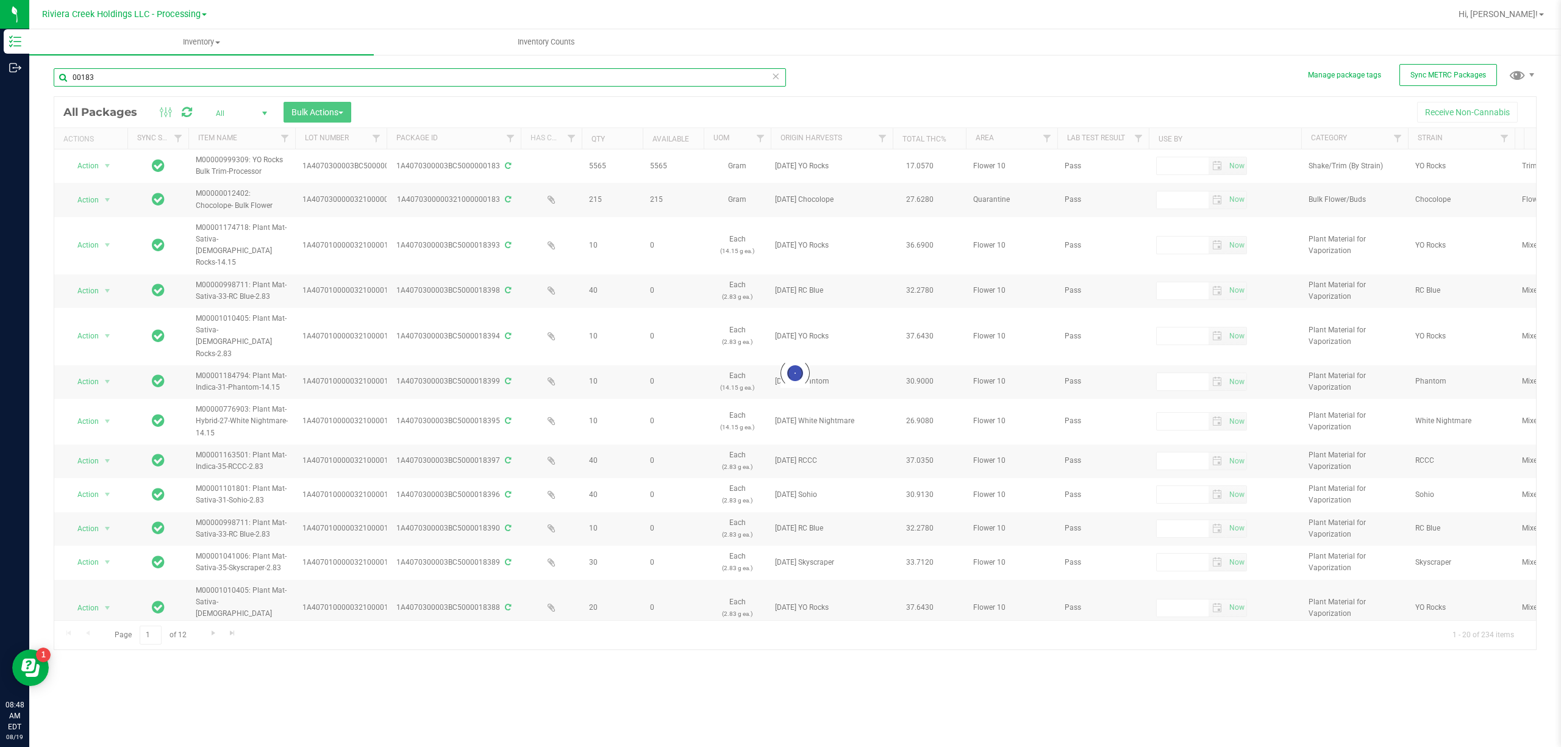
click at [118, 74] on input "00183" at bounding box center [420, 77] width 732 height 18
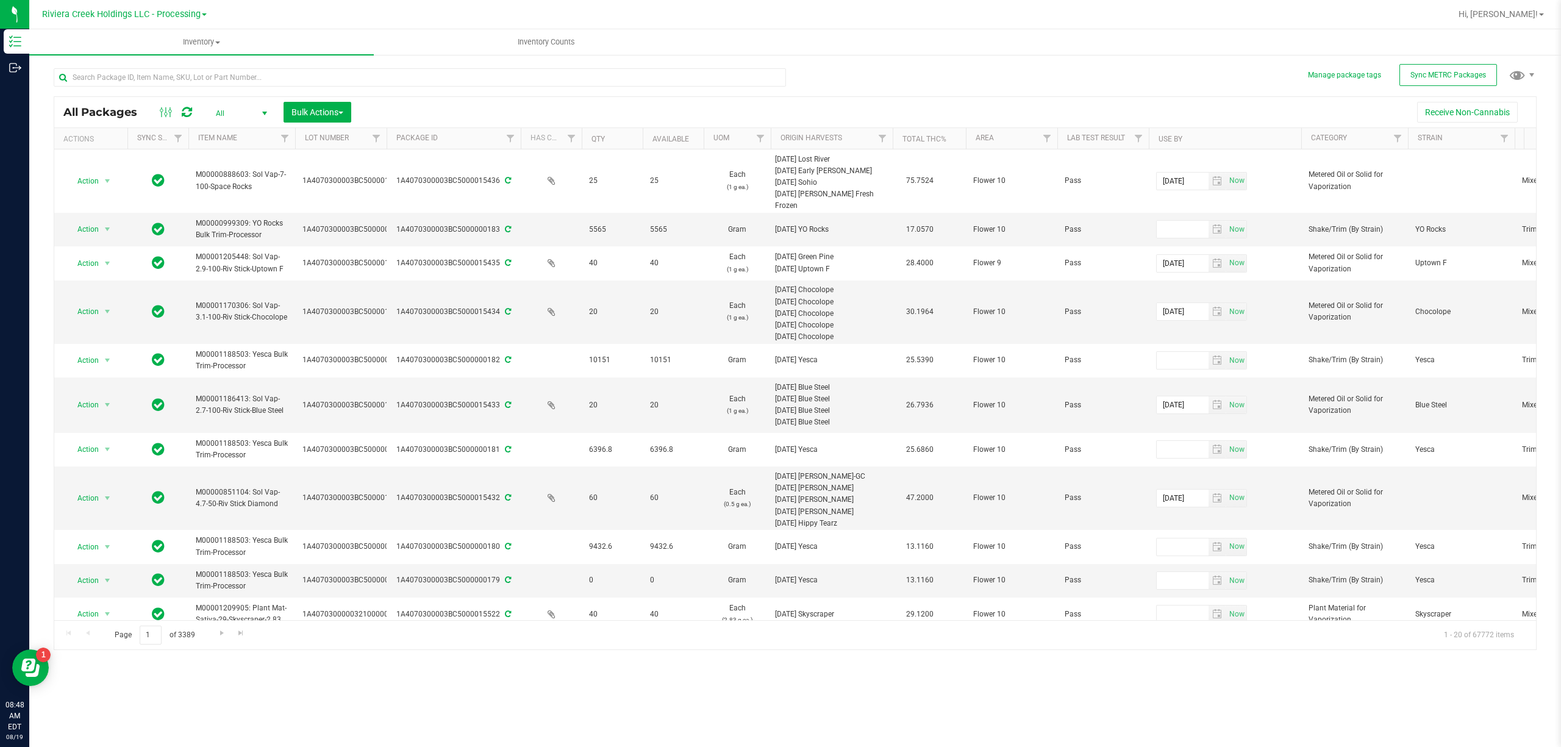
click at [1112, 98] on div "All Packages All Active Only Lab Samples Locked All External Internal Bulk Acti…" at bounding box center [794, 112] width 1481 height 30
click at [993, 89] on div "All Packages All Active Only Lab Samples Locked All External Internal Bulk Acti…" at bounding box center [795, 353] width 1483 height 593
click at [116, 74] on input "text" at bounding box center [420, 77] width 732 height 18
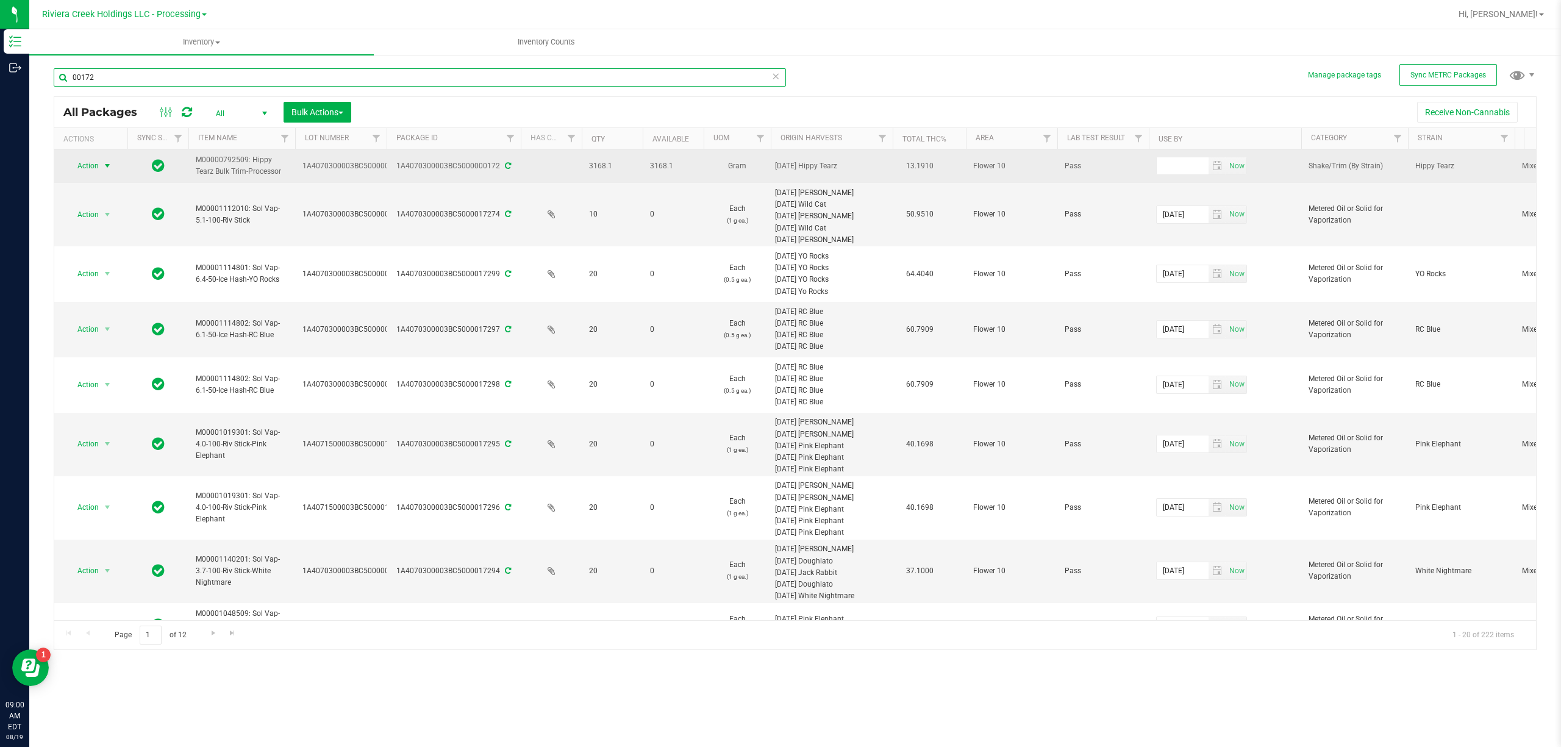
type input "00172"
click at [98, 162] on span "Action" at bounding box center [82, 165] width 33 height 17
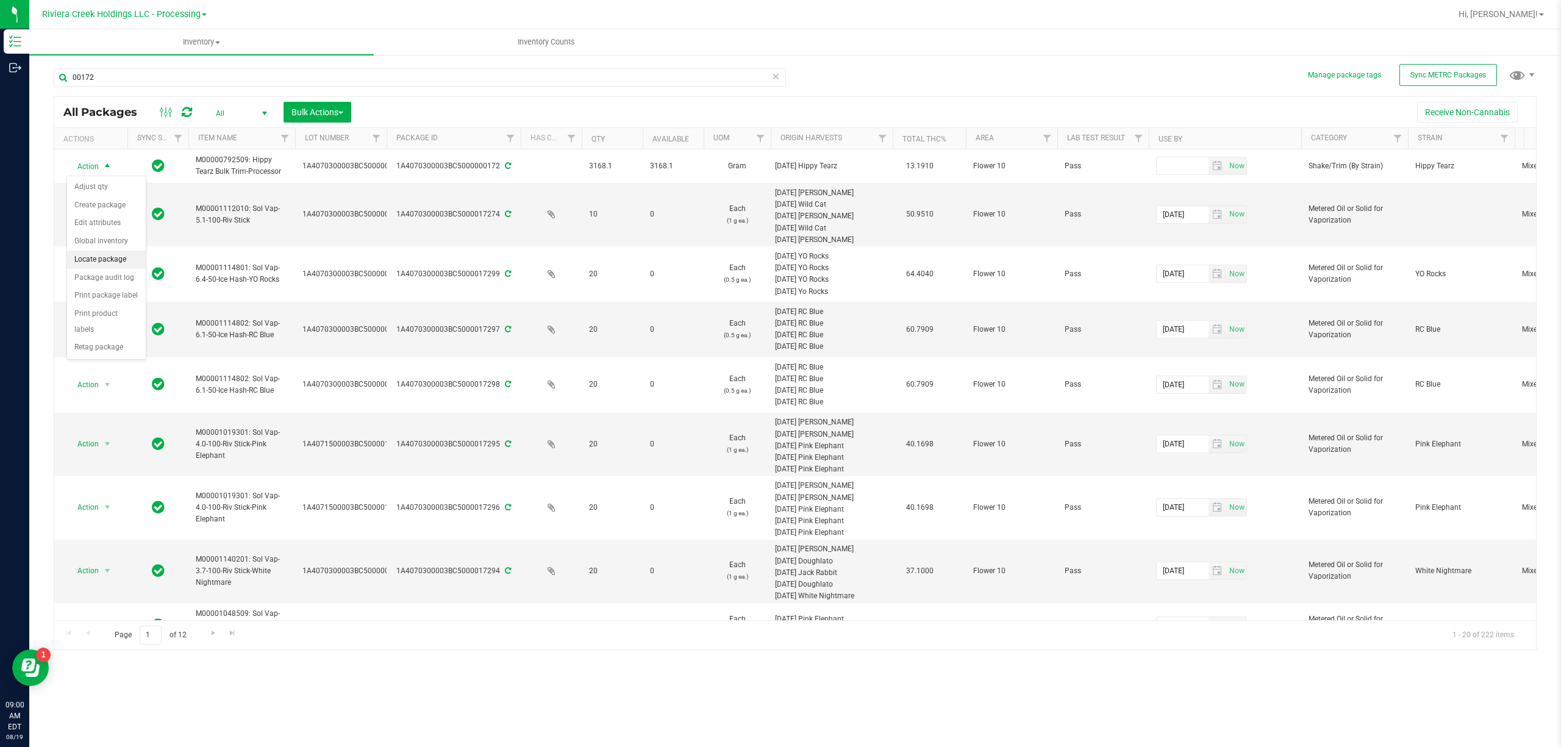
click at [117, 264] on li "Locate package" at bounding box center [106, 260] width 79 height 18
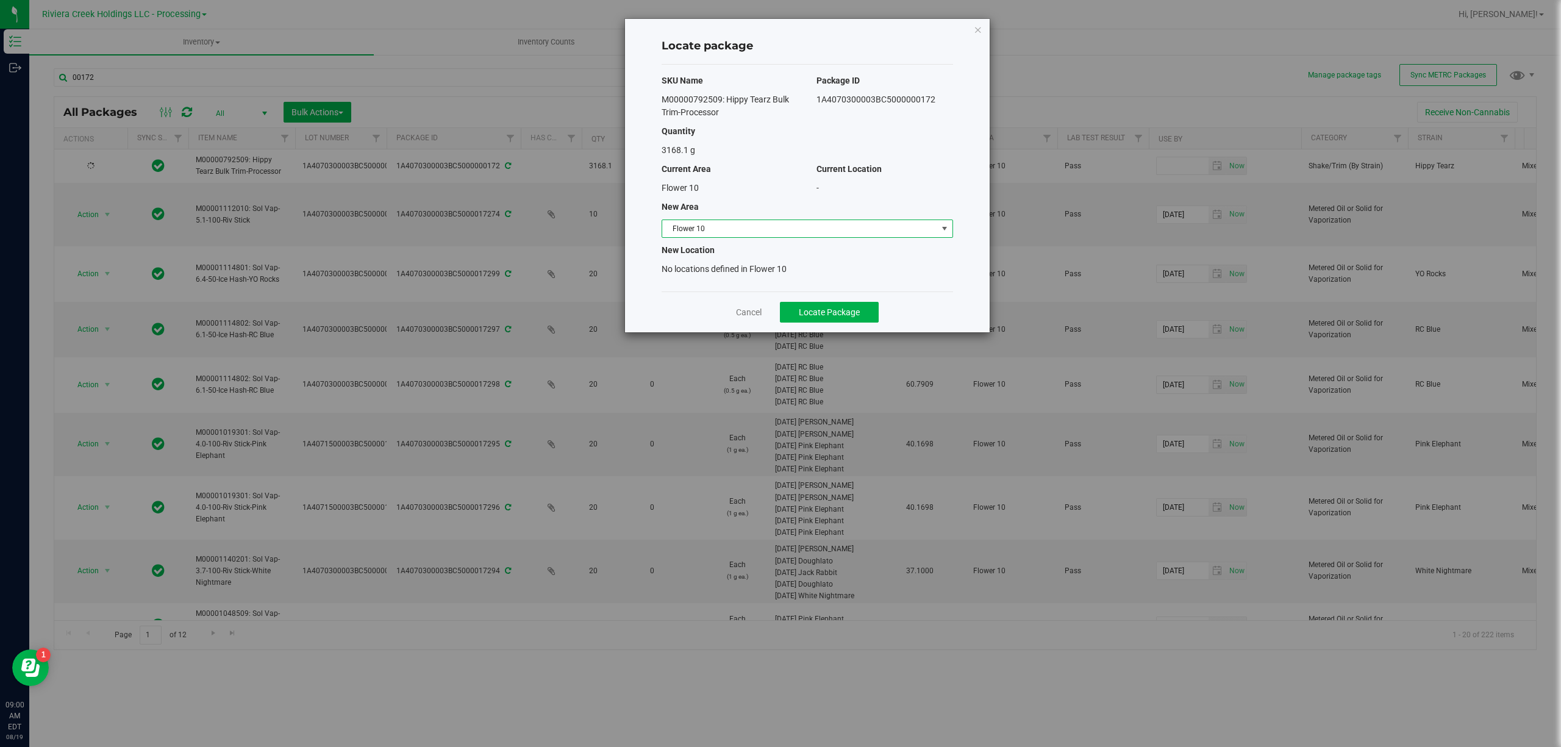
click at [722, 222] on span "Flower 10" at bounding box center [799, 228] width 275 height 17
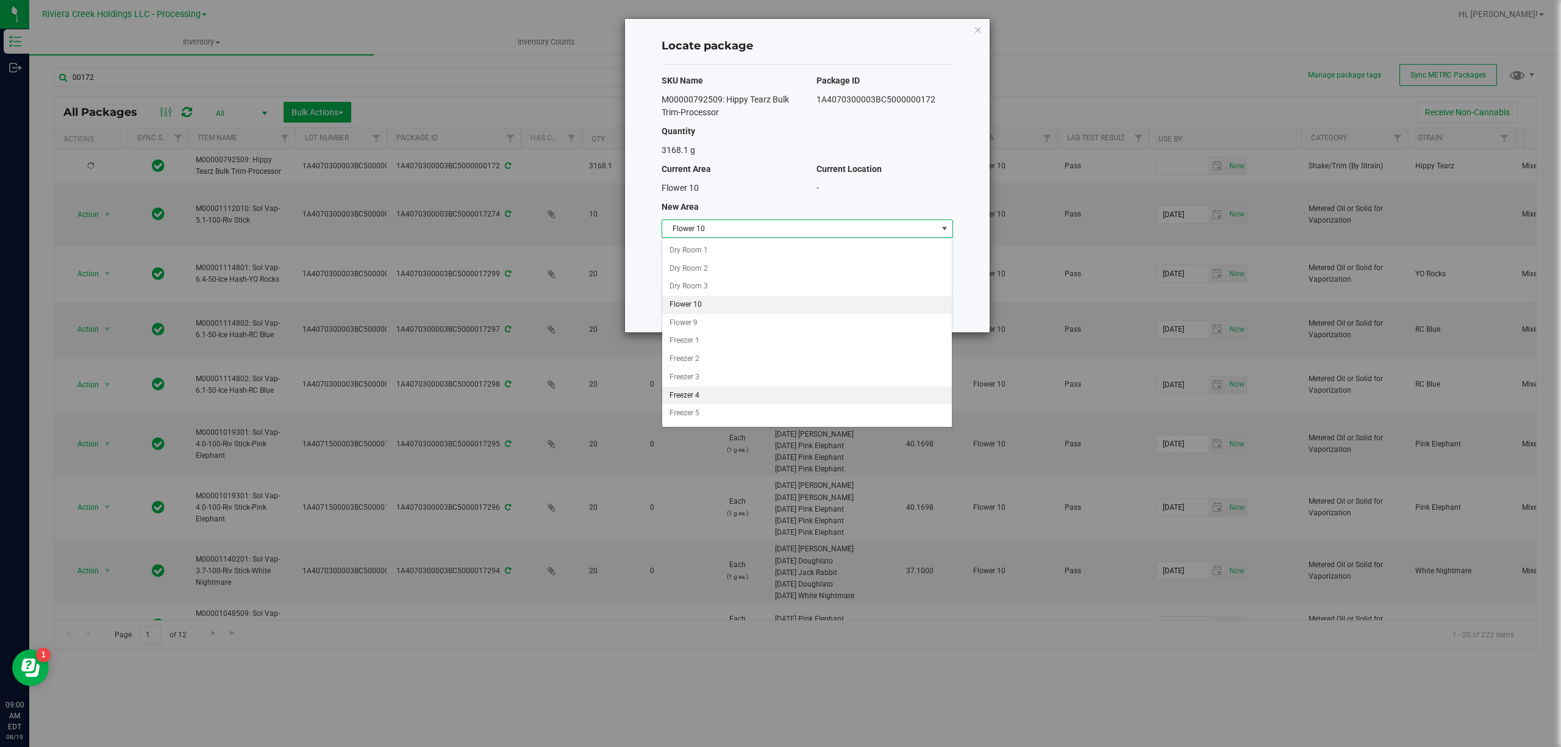
click at [708, 396] on li "Freezer 4" at bounding box center [807, 396] width 290 height 18
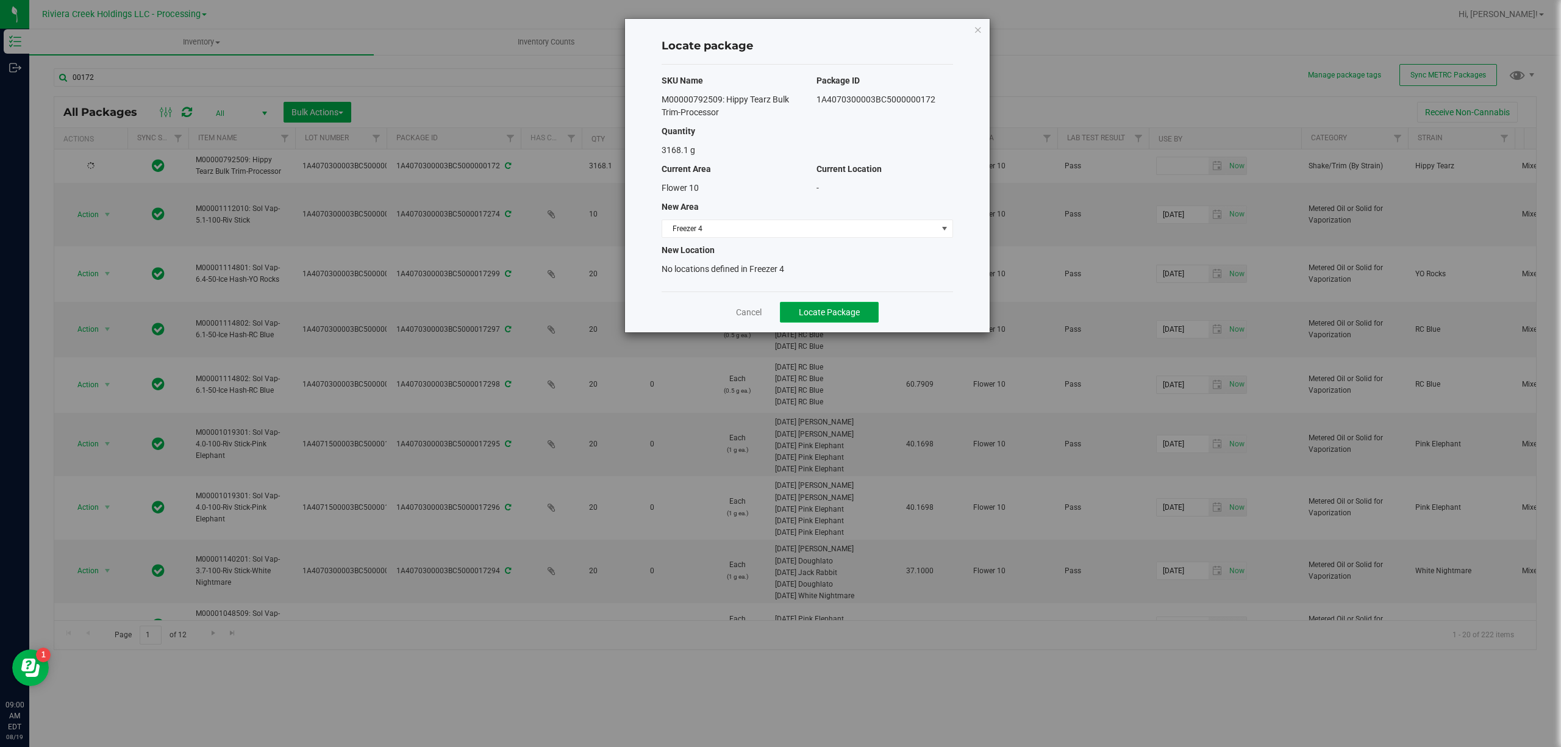
click at [834, 307] on span "Locate Package" at bounding box center [829, 312] width 61 height 10
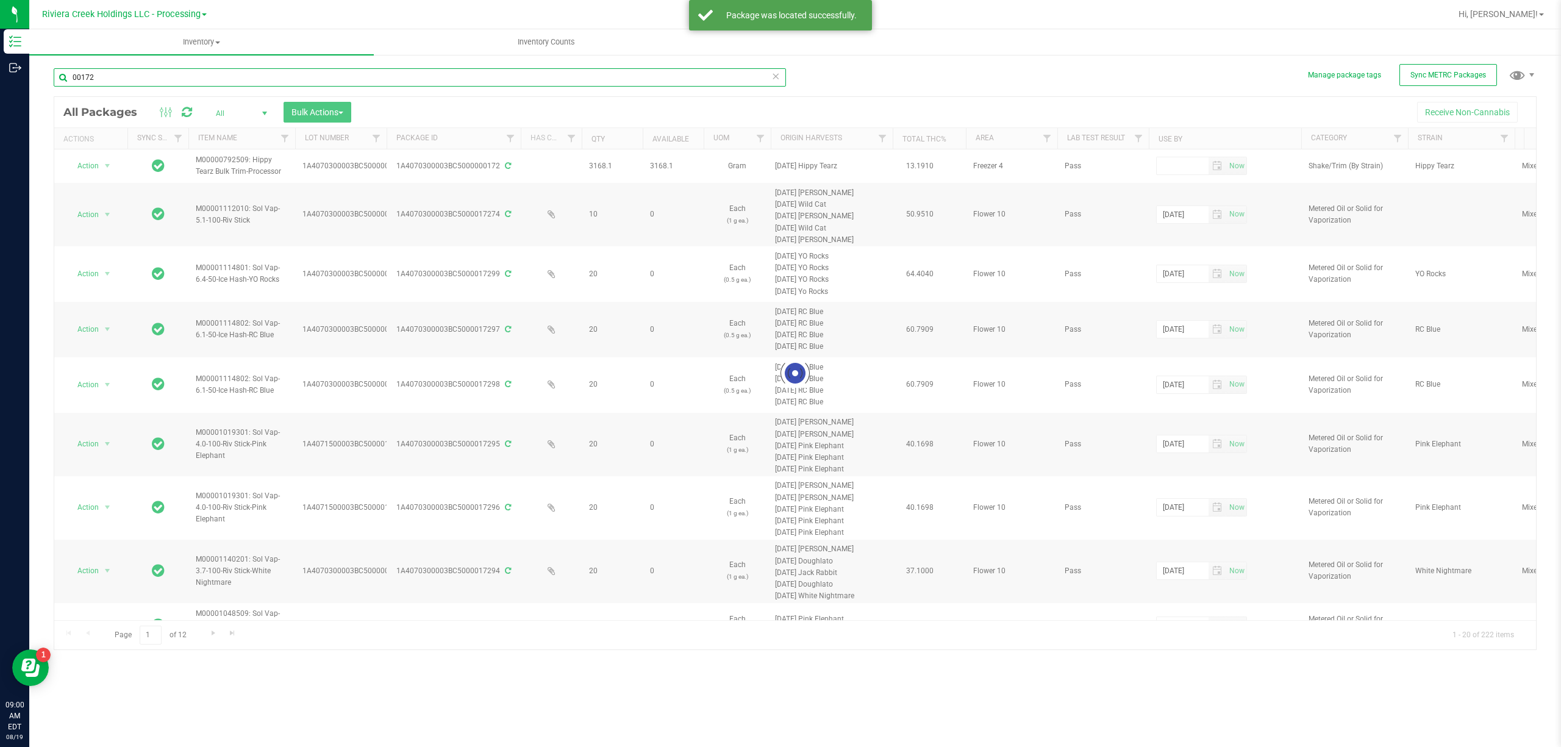
click at [132, 78] on input "00172" at bounding box center [420, 77] width 732 height 18
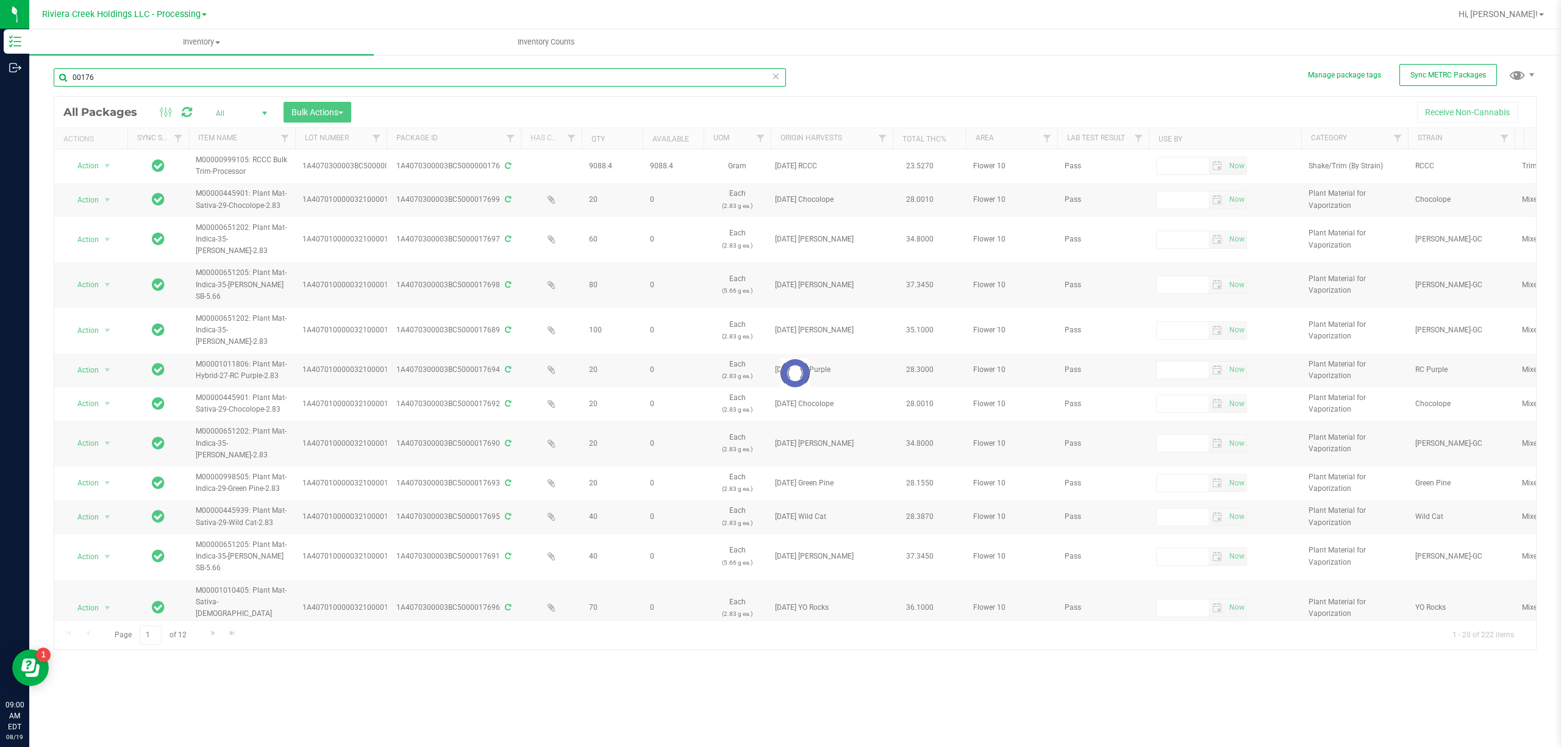
type input "00176"
click at [103, 166] on div at bounding box center [794, 373] width 1481 height 552
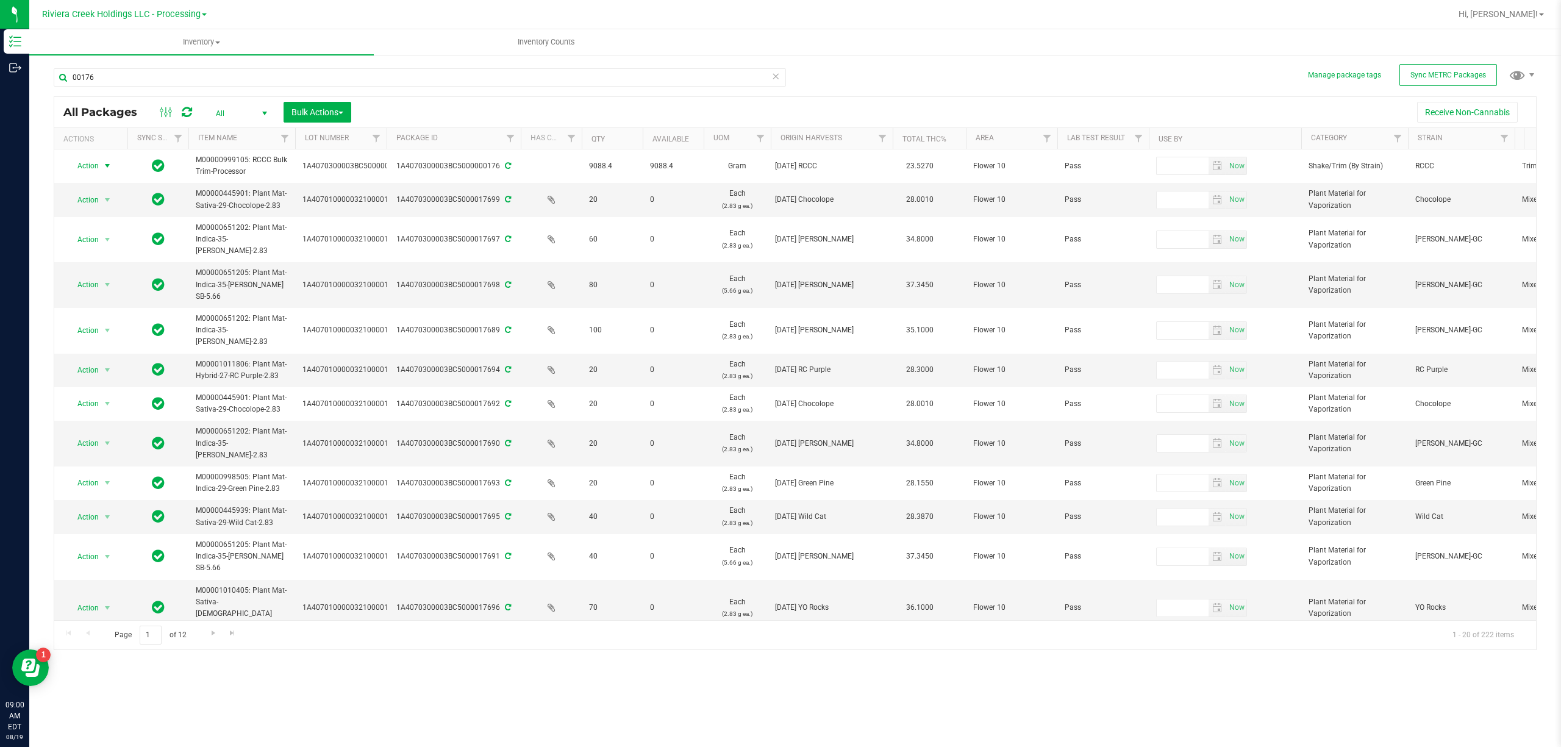
click at [103, 166] on span "select" at bounding box center [107, 166] width 10 height 10
click at [119, 262] on li "Locate package" at bounding box center [106, 260] width 79 height 18
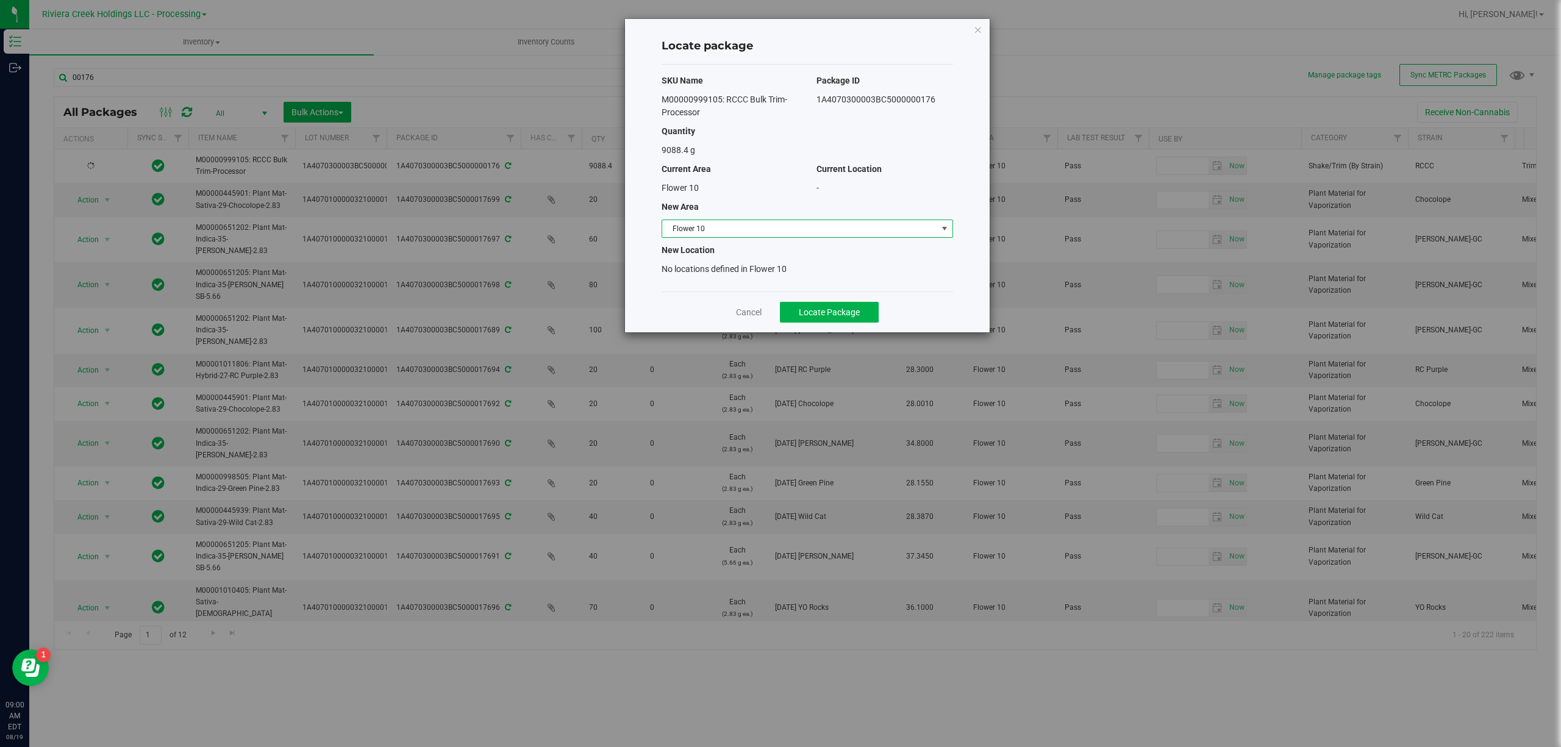
click at [793, 237] on span "Flower 10" at bounding box center [799, 228] width 275 height 17
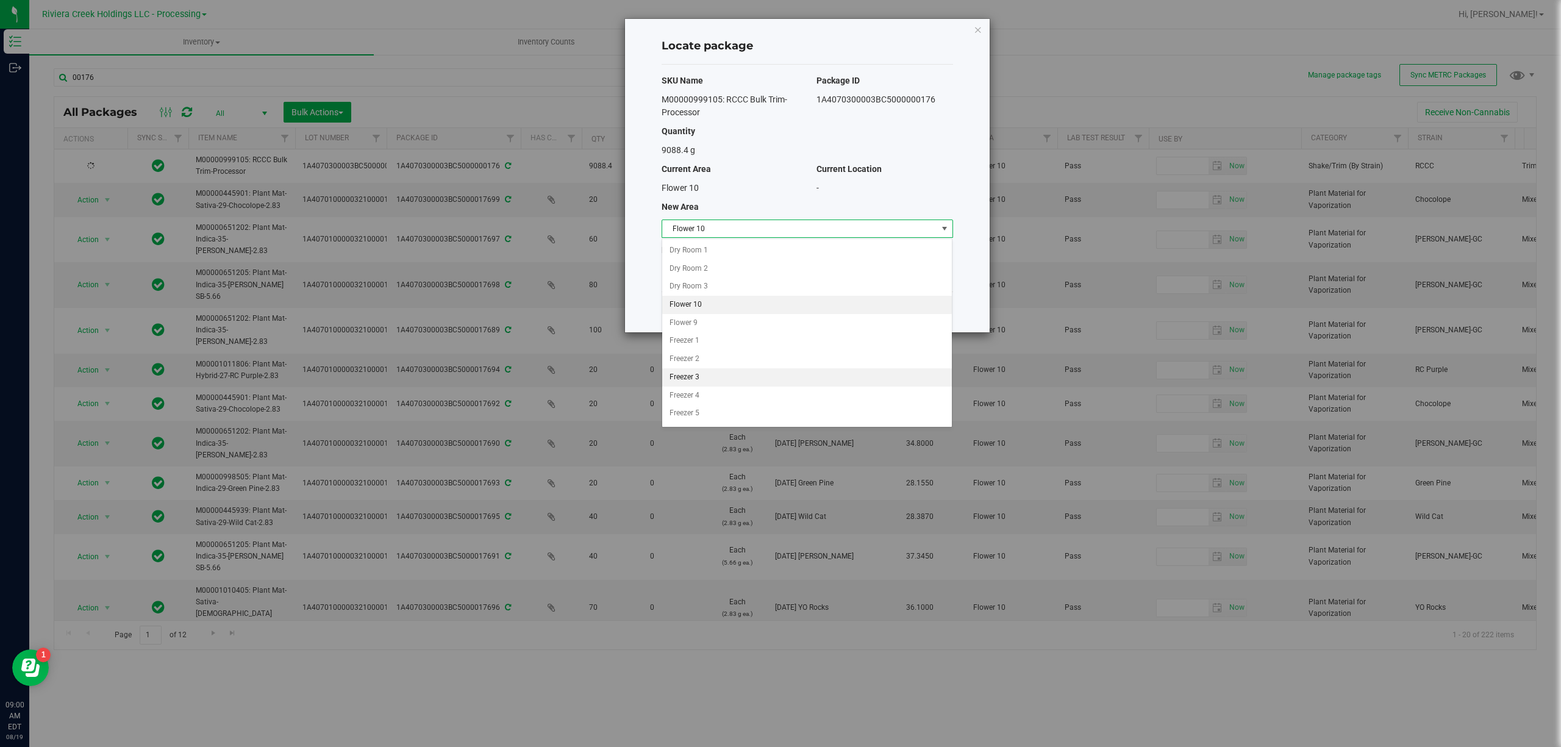
click at [718, 387] on li "Freezer 3" at bounding box center [807, 377] width 290 height 18
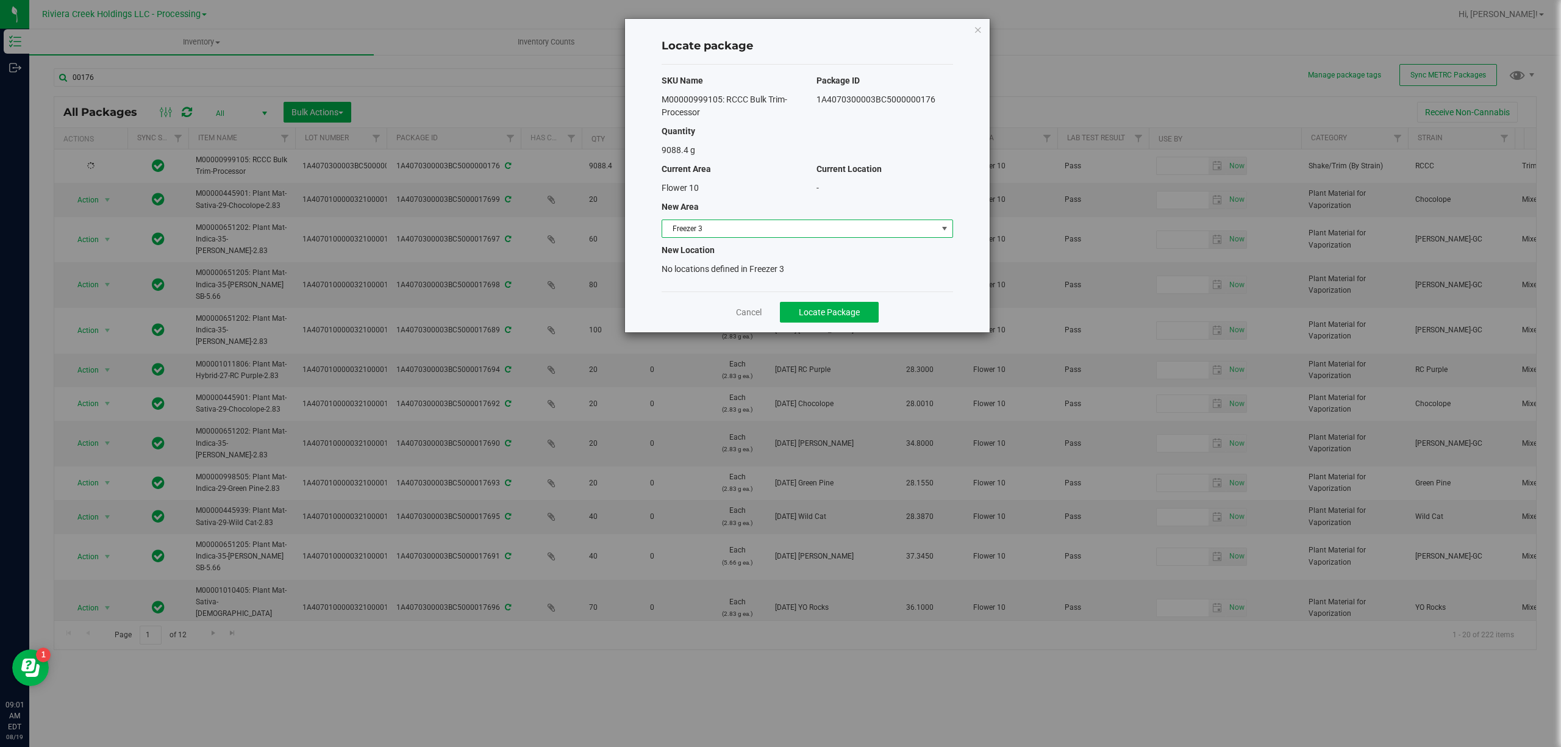
click at [708, 240] on div "SKU Name Package ID M00000999105: RCCC Bulk Trim-Processor 1A4070300003BC500000…" at bounding box center [806, 178] width 291 height 227
click at [711, 232] on span "Freezer 3" at bounding box center [799, 228] width 275 height 17
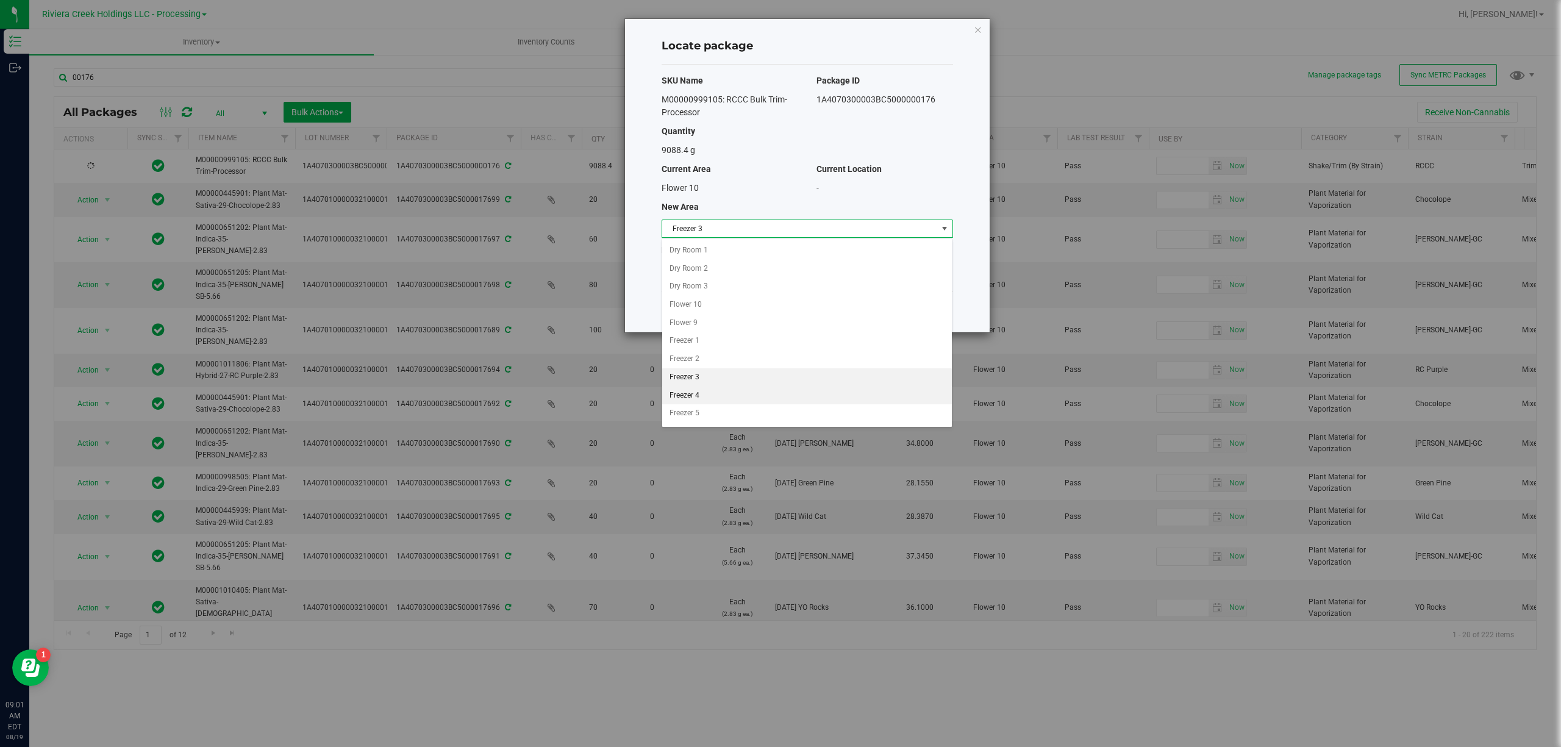
click at [704, 404] on li "Freezer 4" at bounding box center [807, 396] width 290 height 18
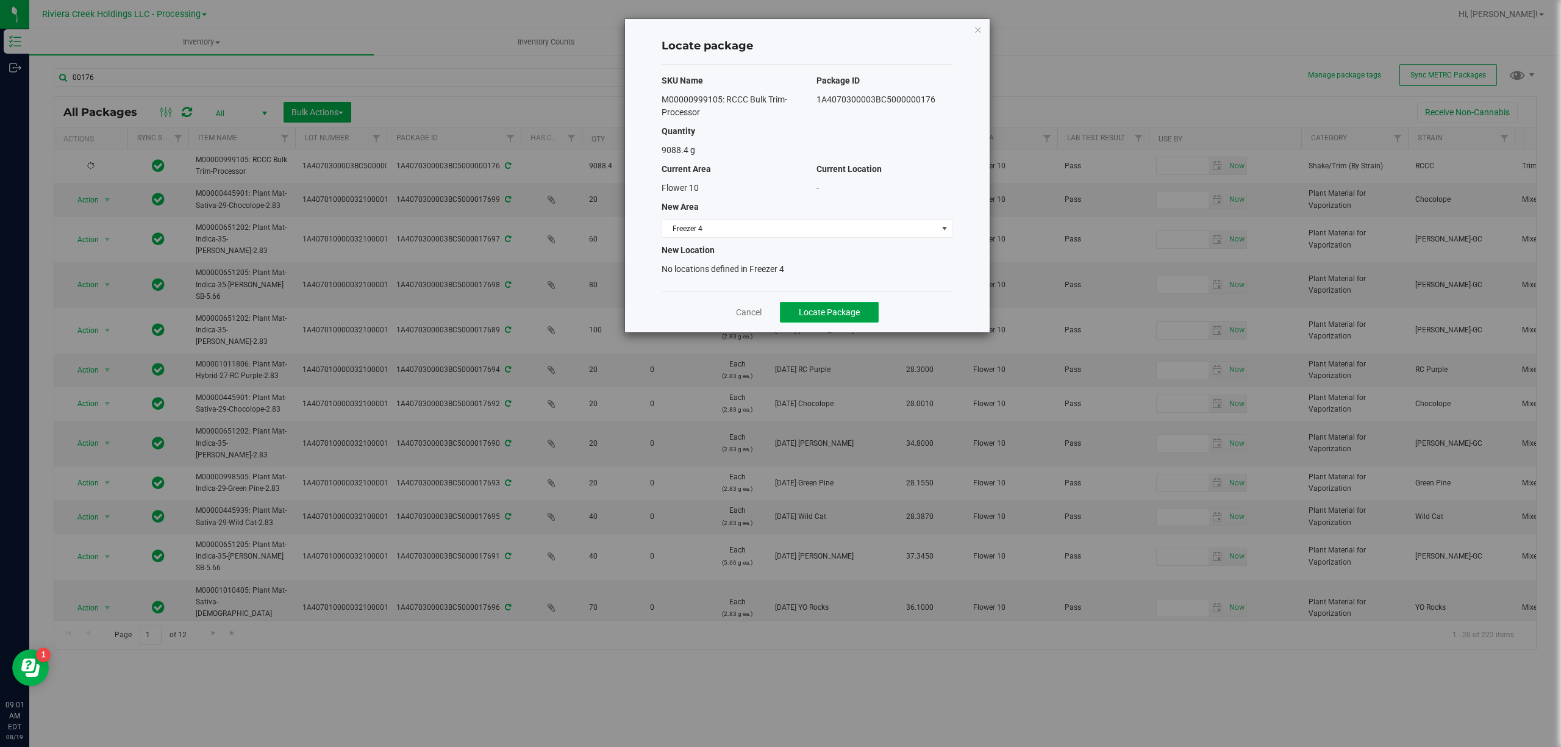
click at [822, 304] on button "Locate Package" at bounding box center [829, 312] width 99 height 21
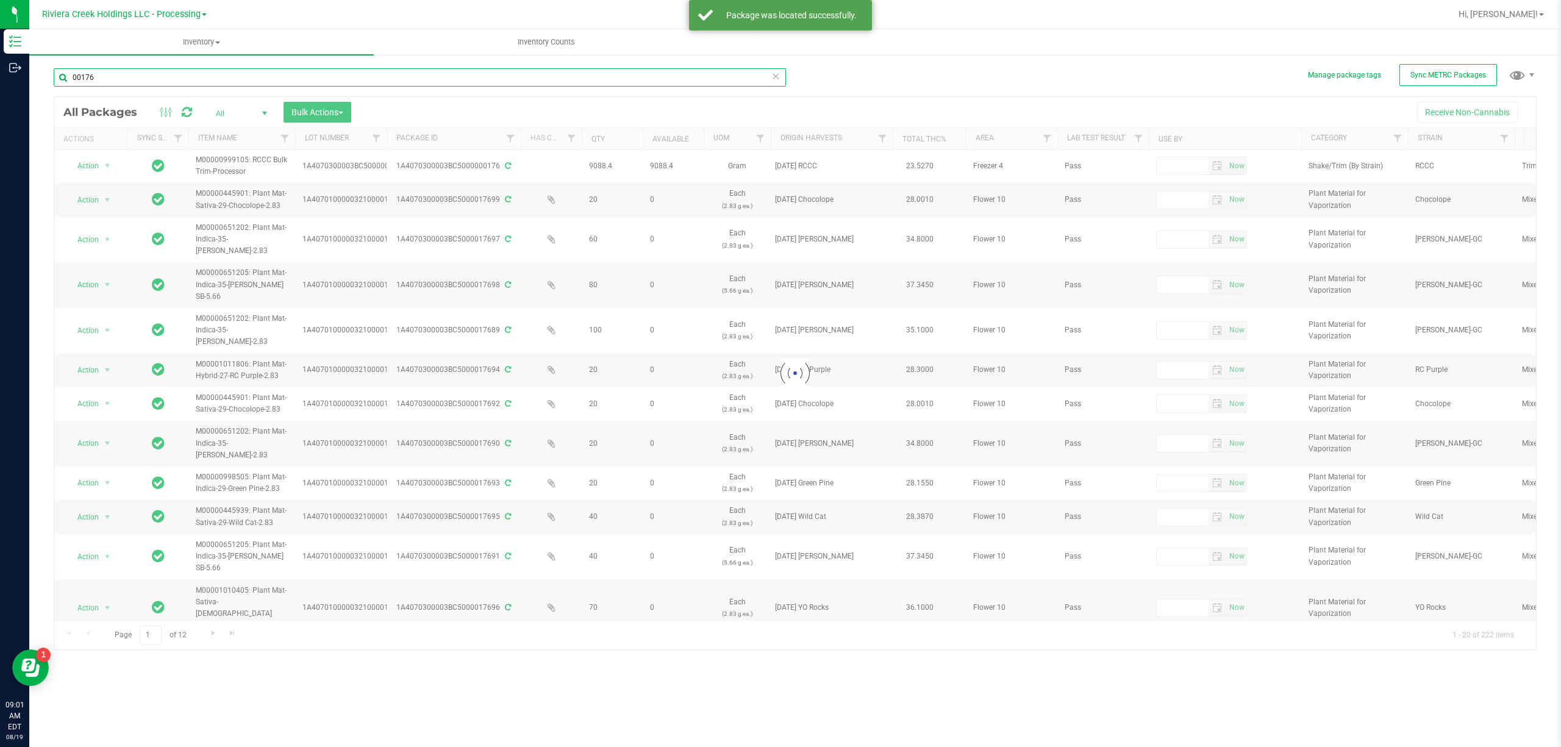
click at [105, 80] on input "00176" at bounding box center [420, 77] width 732 height 18
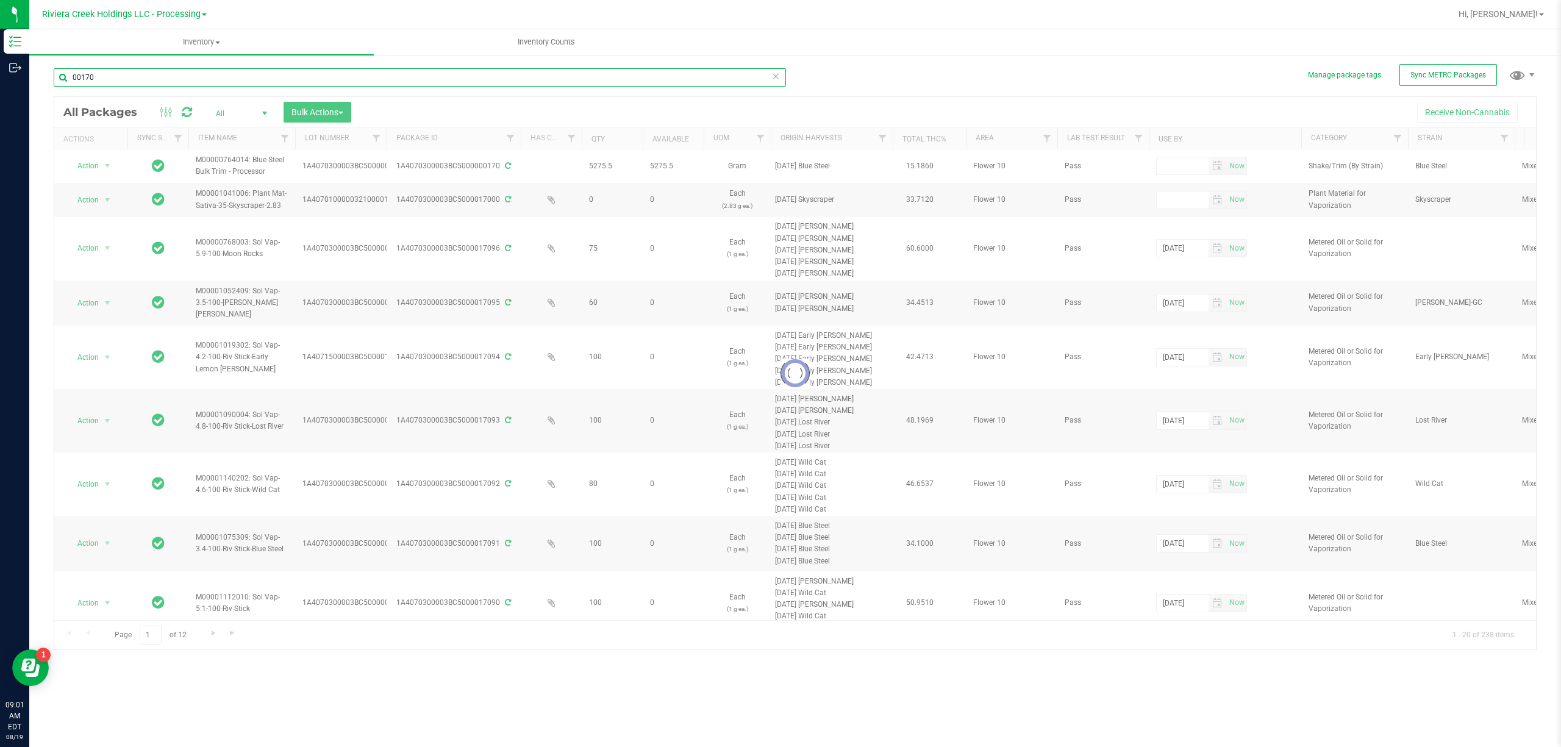
type input "00170"
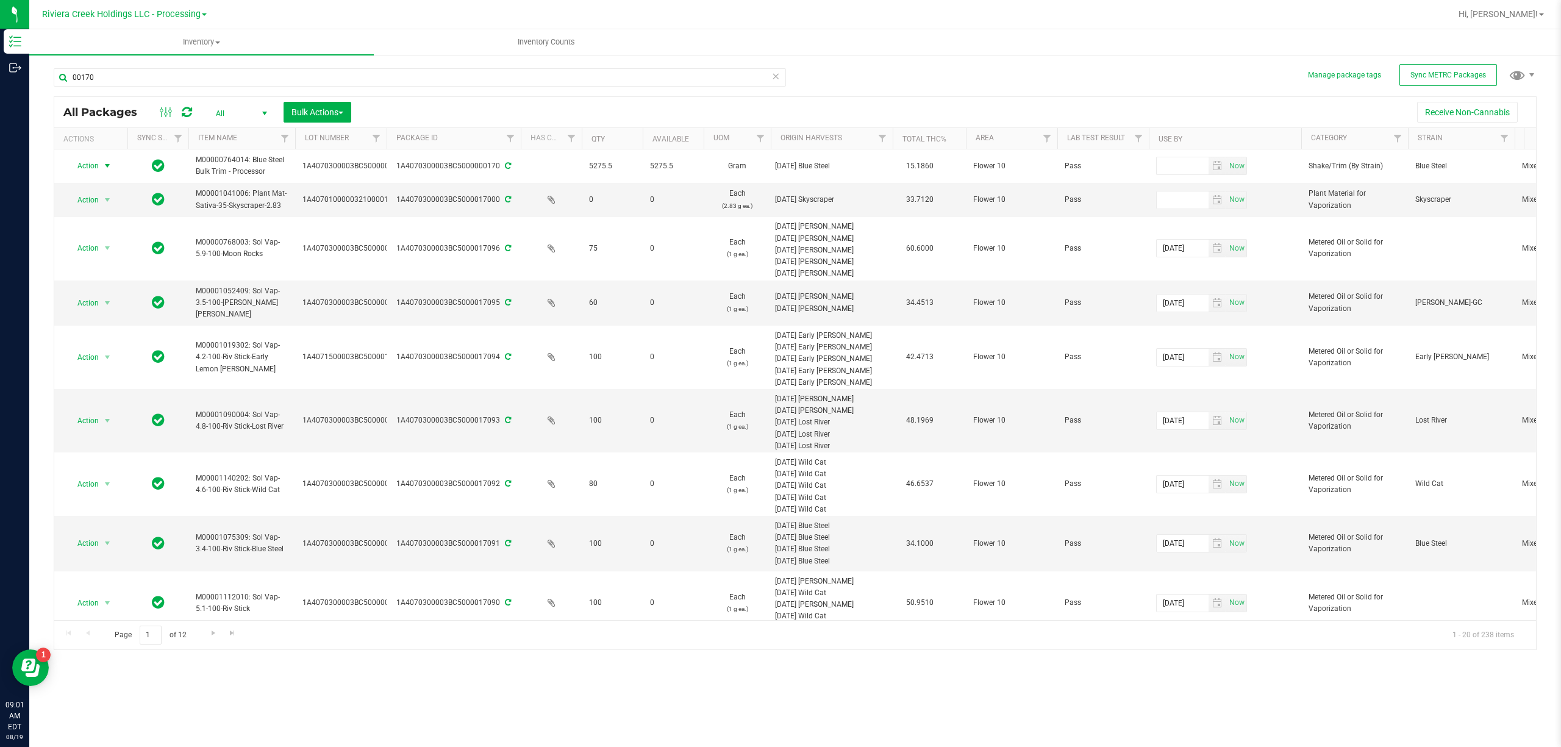
click at [93, 167] on span "Action" at bounding box center [82, 165] width 33 height 17
click at [119, 260] on li "Locate package" at bounding box center [106, 260] width 79 height 18
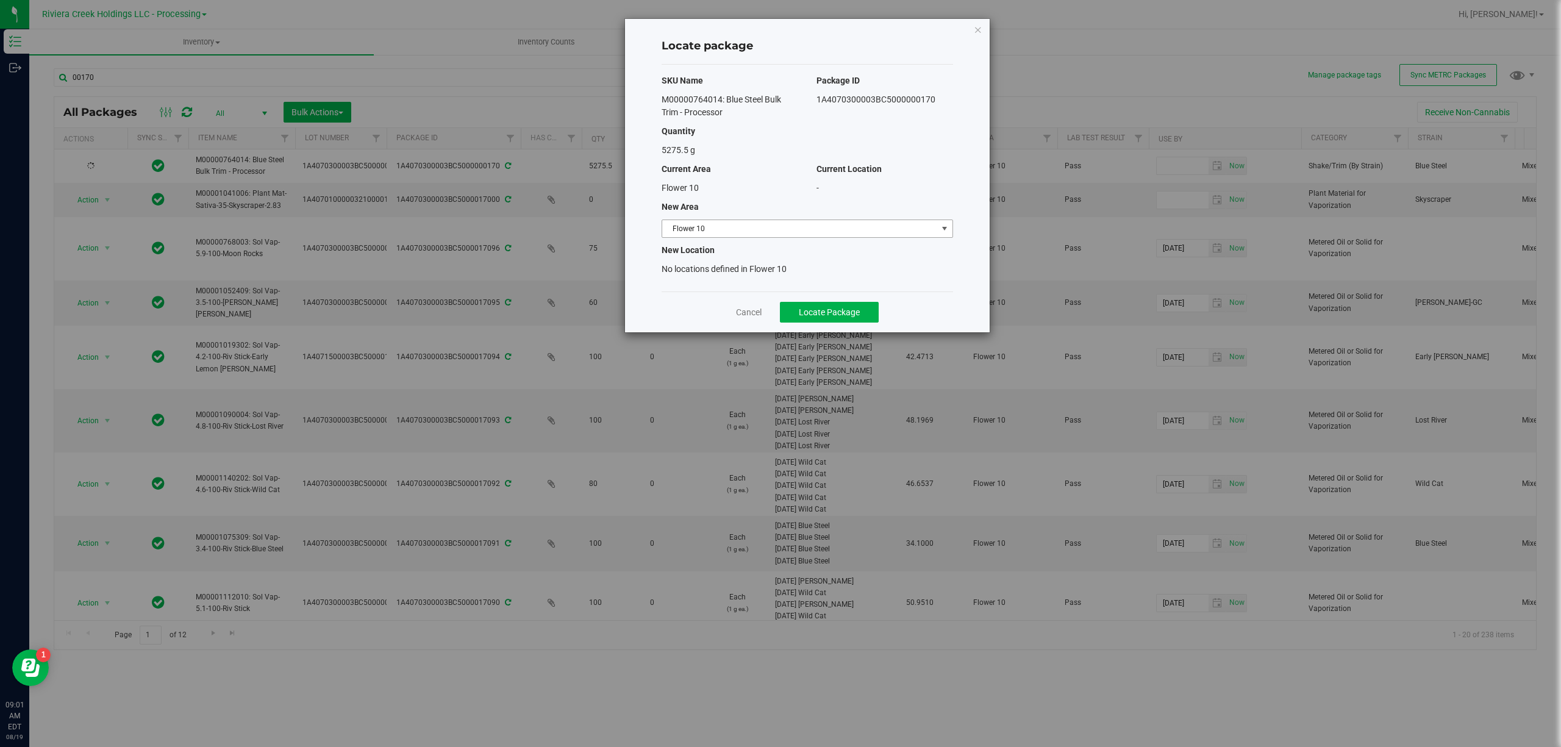
click at [694, 227] on span "Flower 10" at bounding box center [799, 228] width 275 height 17
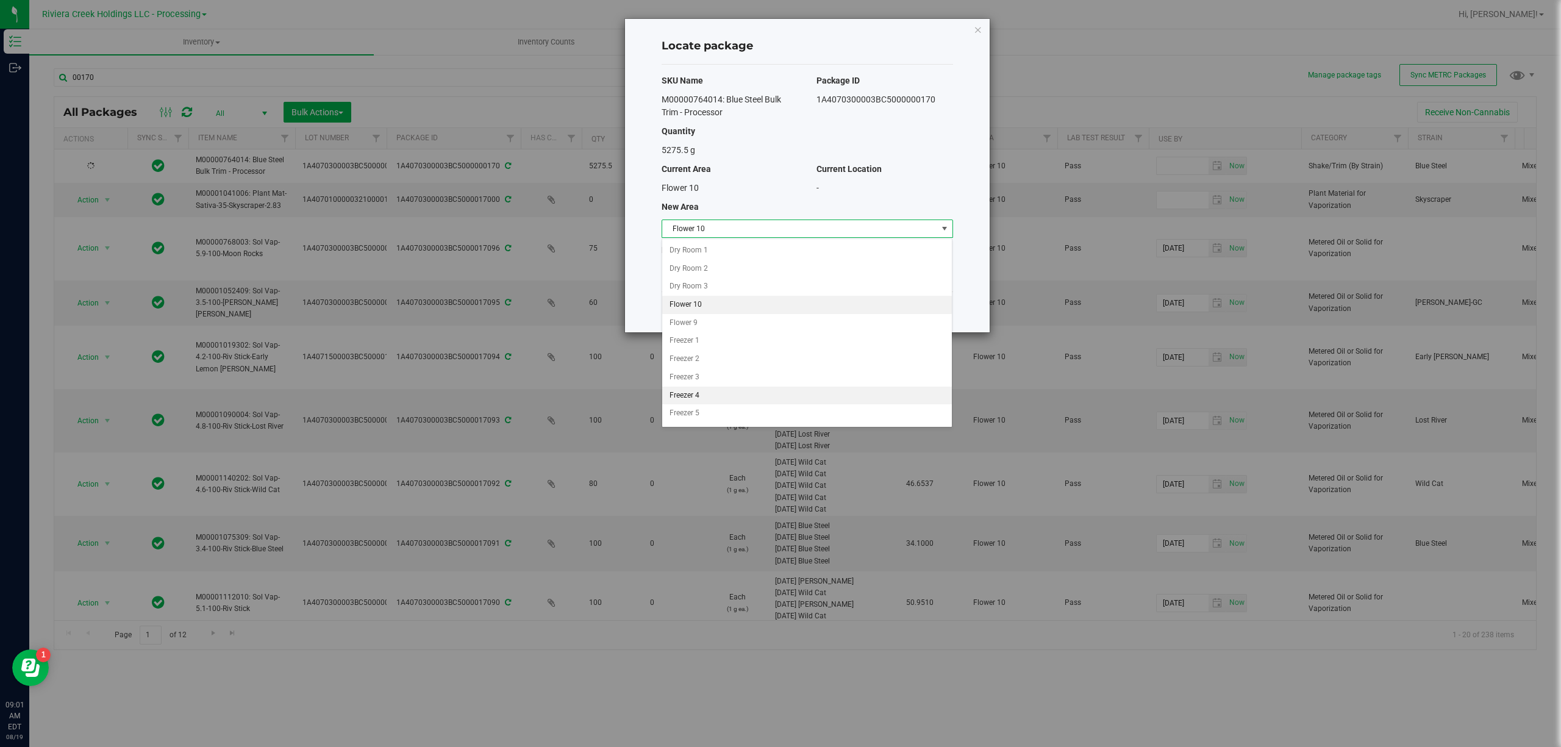
click at [700, 399] on li "Freezer 4" at bounding box center [807, 396] width 290 height 18
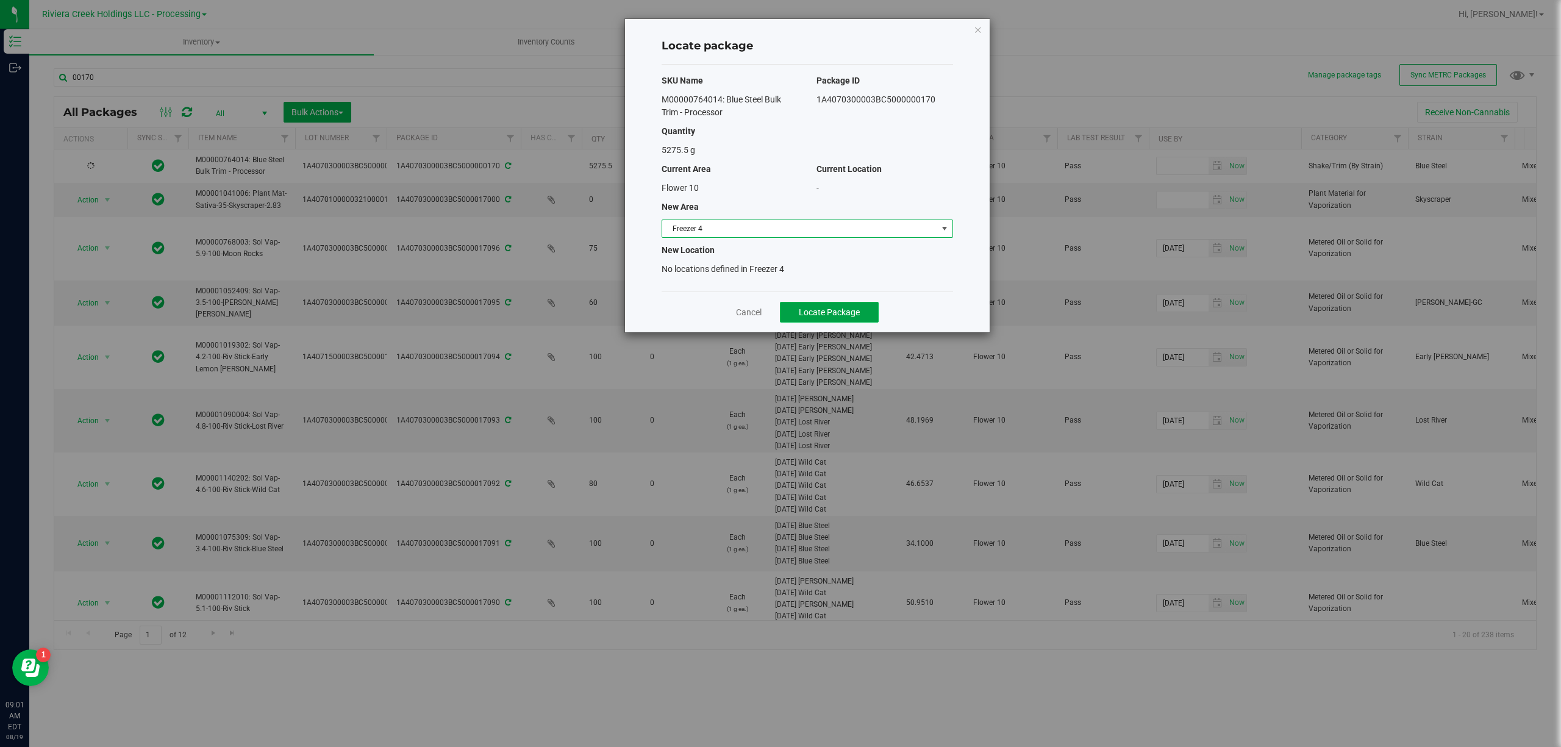
click at [856, 312] on span "Locate Package" at bounding box center [829, 312] width 61 height 10
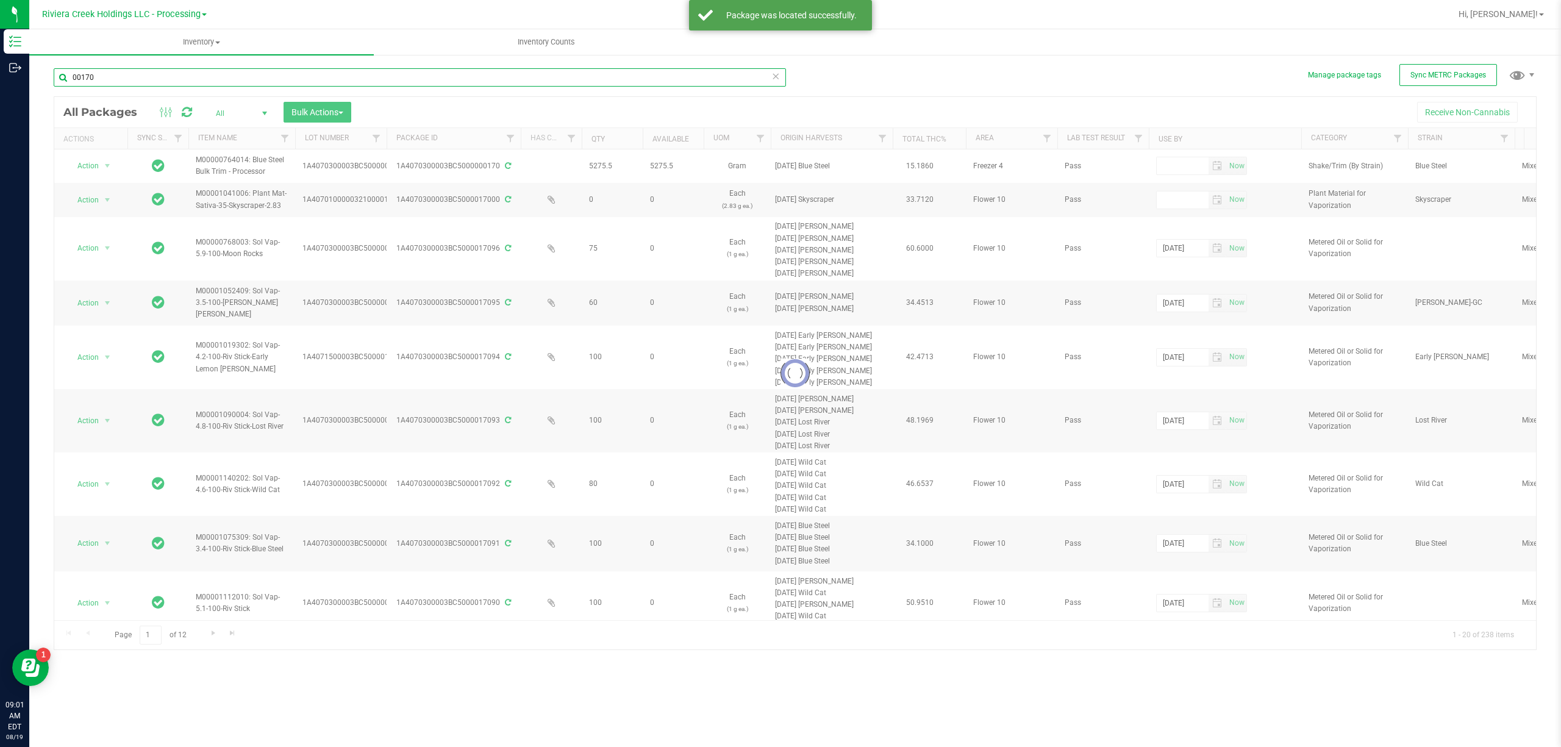
click at [145, 81] on input "00170" at bounding box center [420, 77] width 732 height 18
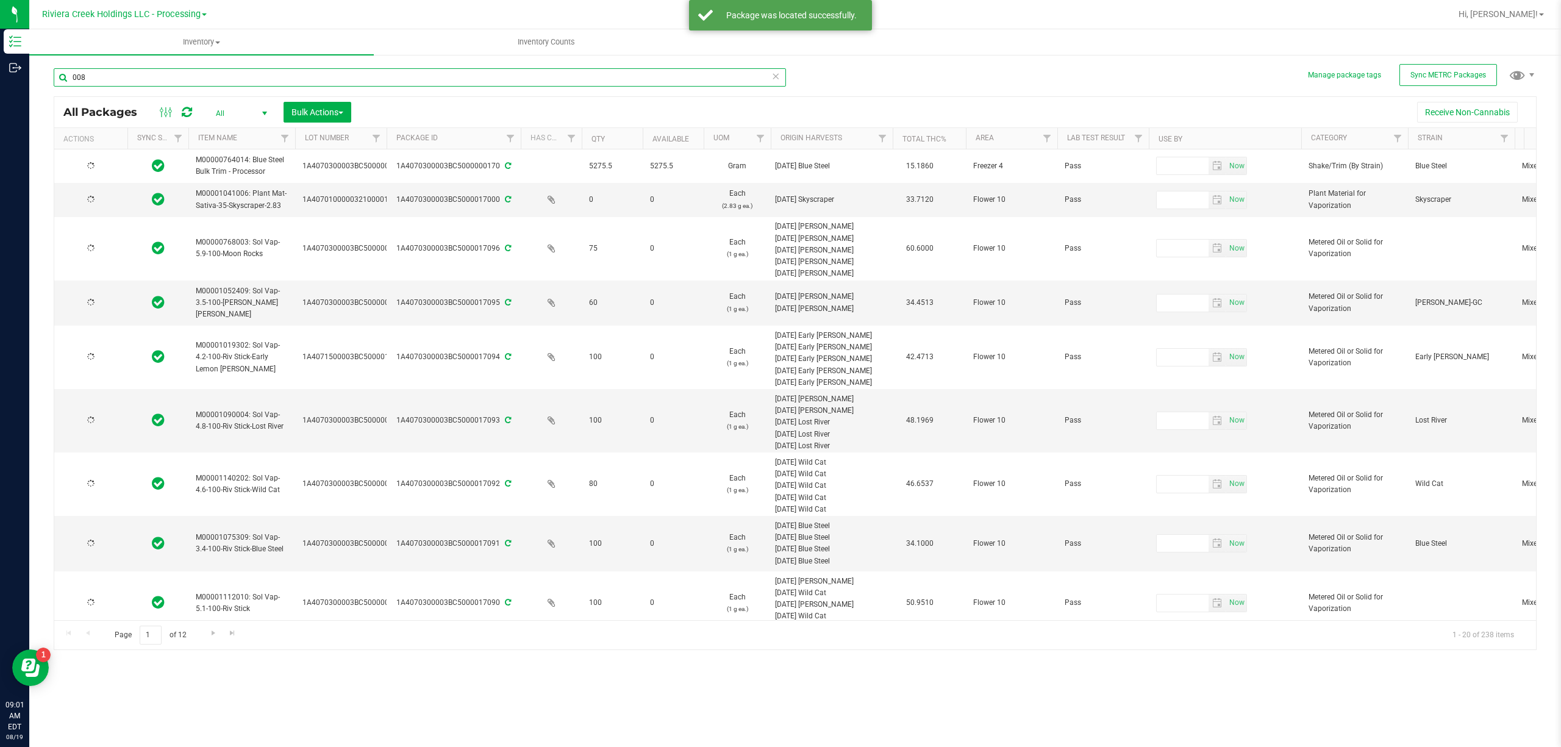
type input "0087"
type input "[DATE]"
type input "2025-07-23"
type input "[DATE]"
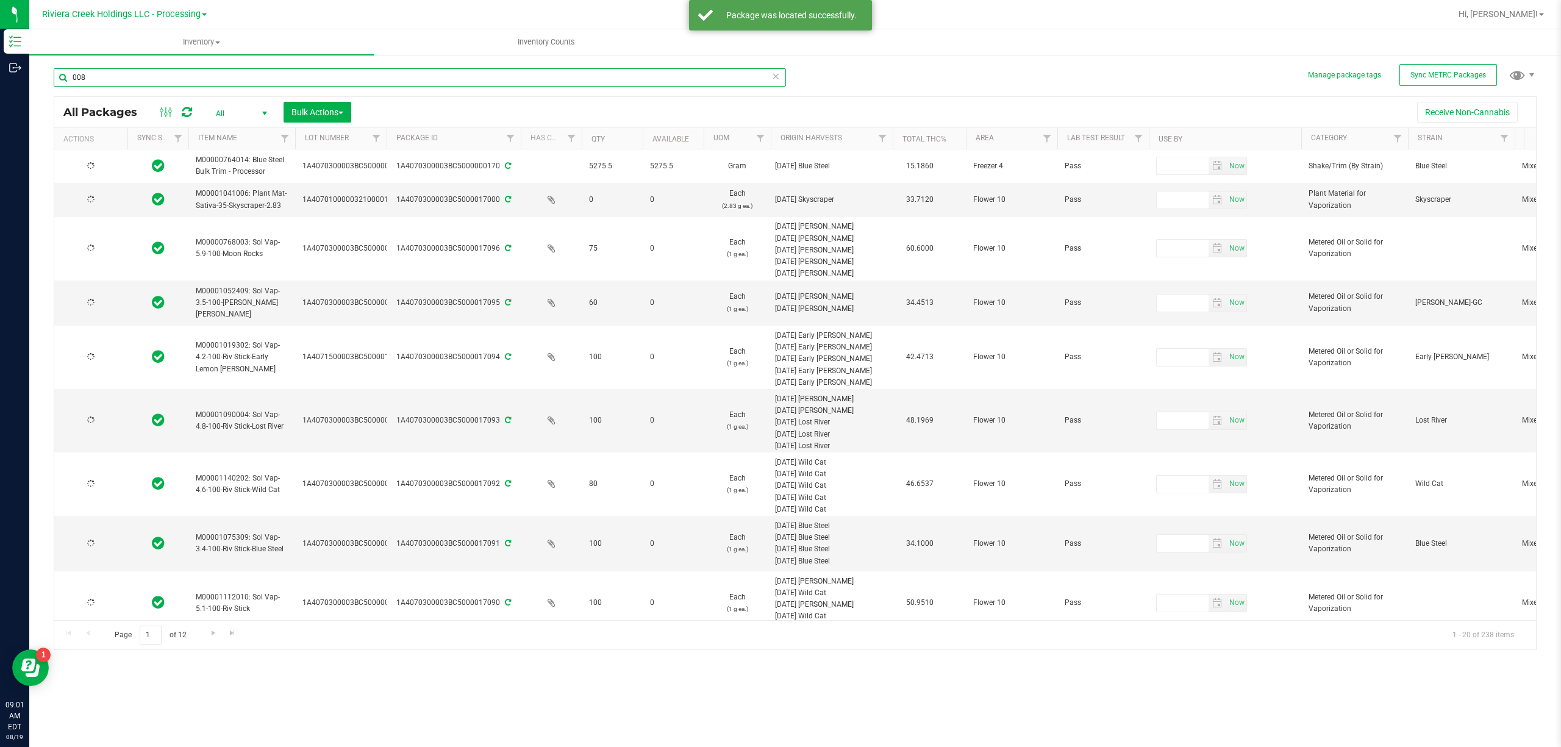
type input "[DATE]"
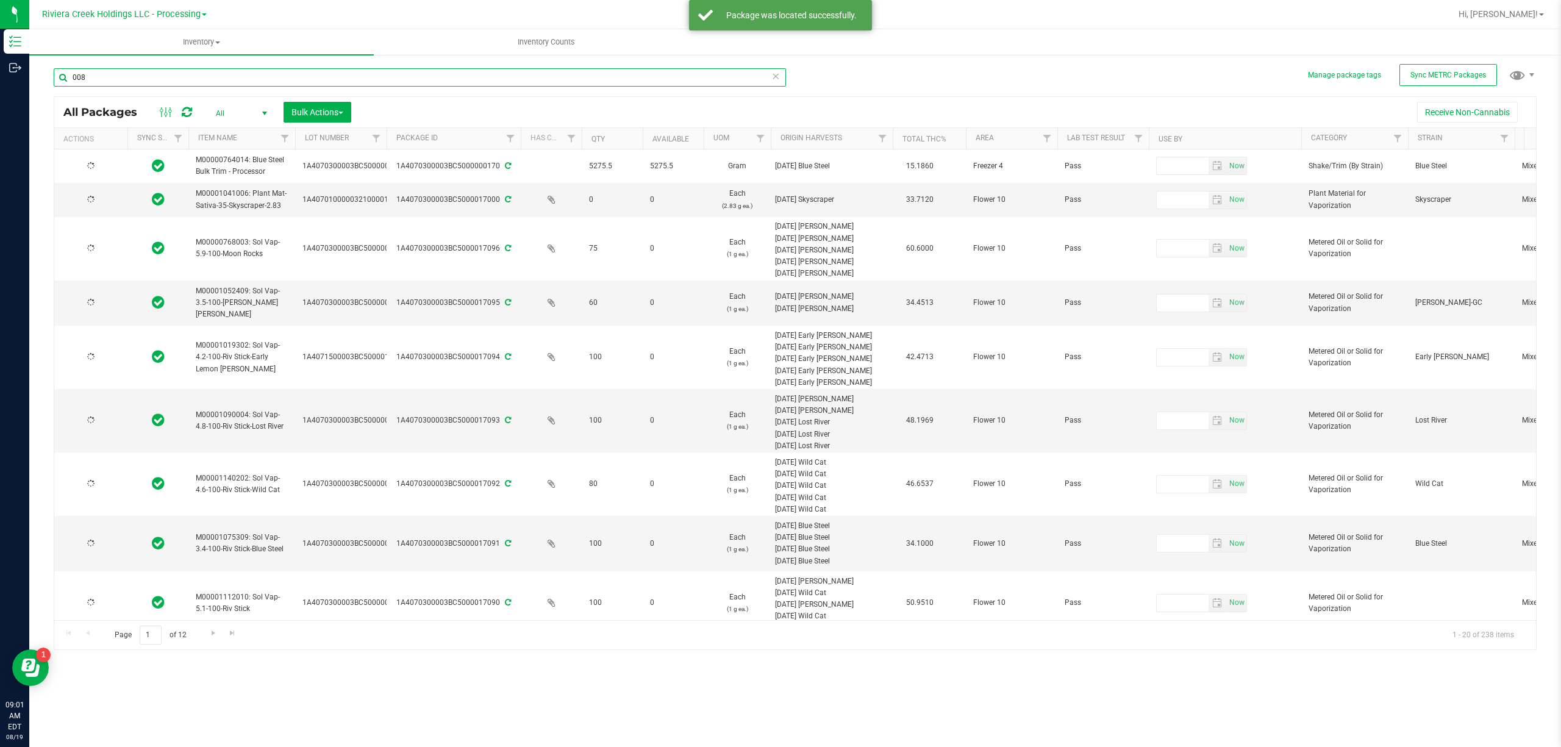
type input "[DATE]"
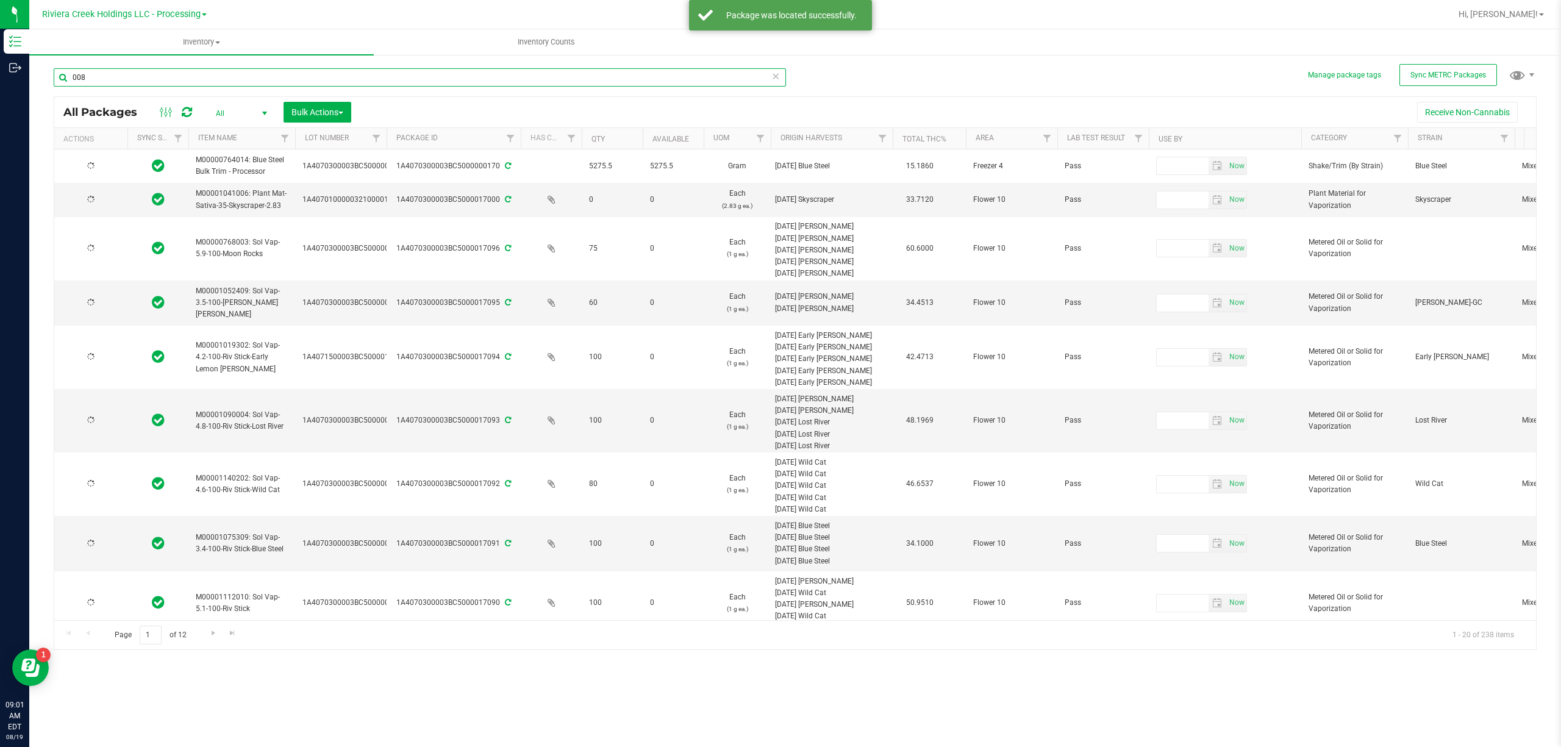
type input "[DATE]"
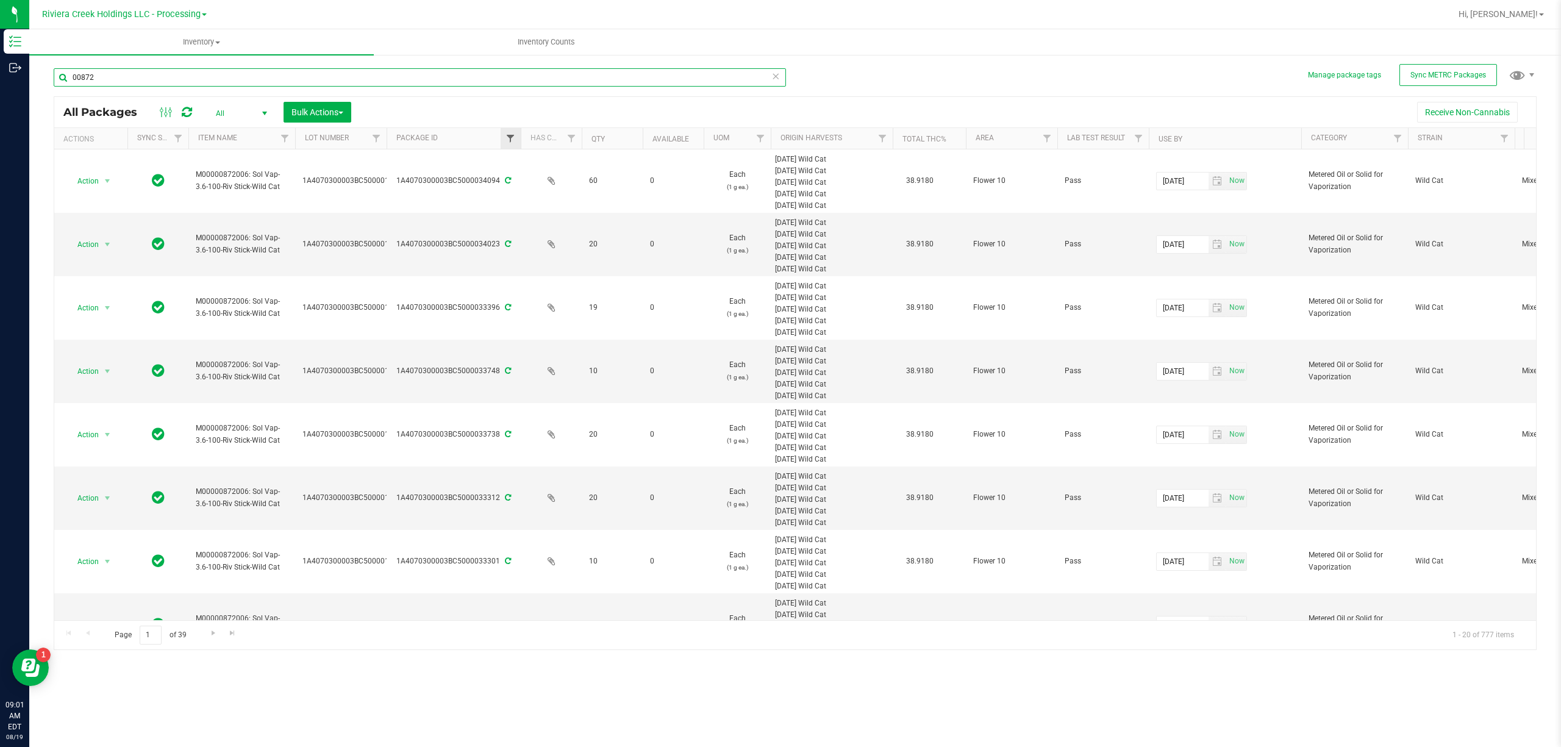
type input "00872"
click at [506, 137] on span "Filter" at bounding box center [510, 139] width 10 height 10
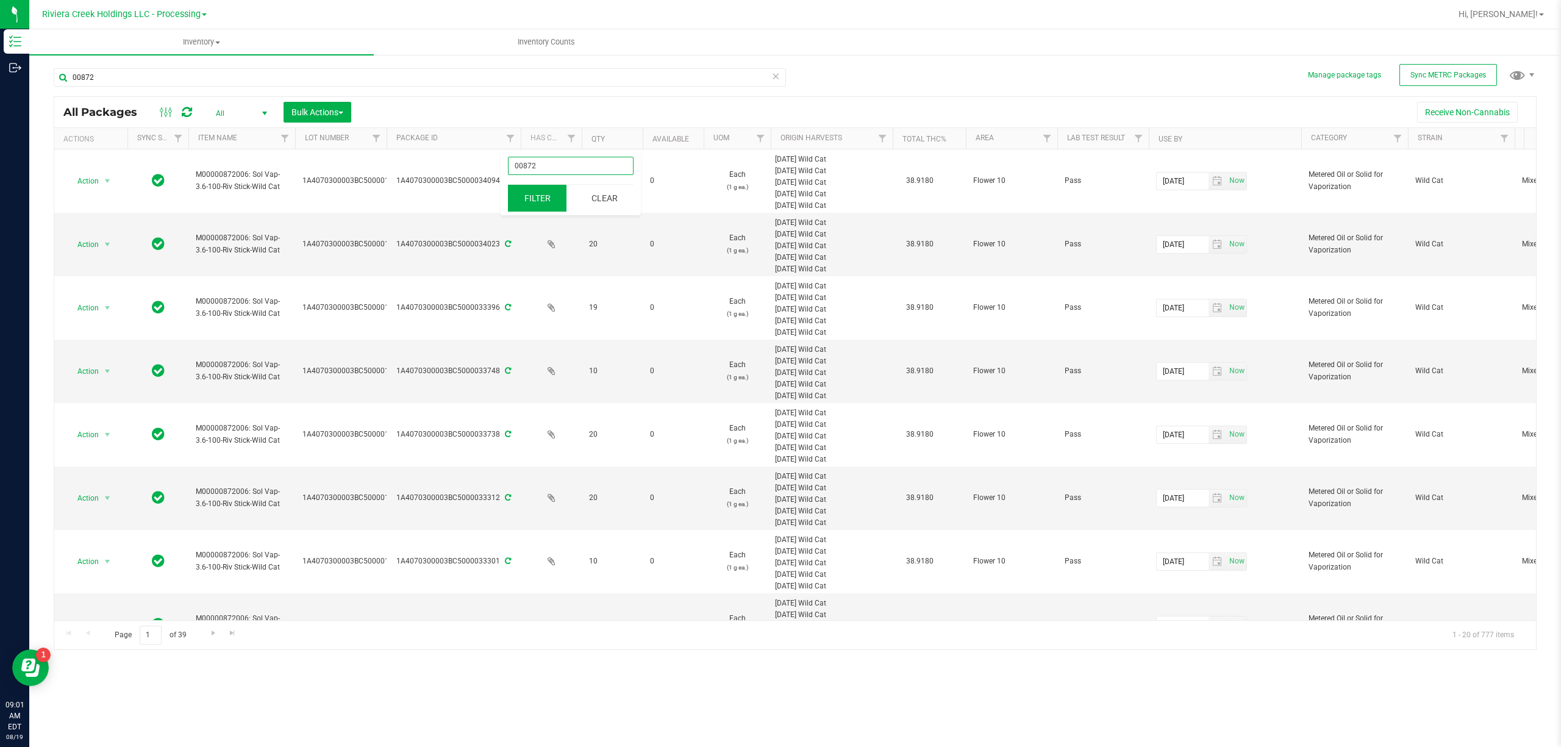
type input "00872"
click at [559, 201] on button "Filter" at bounding box center [537, 198] width 59 height 27
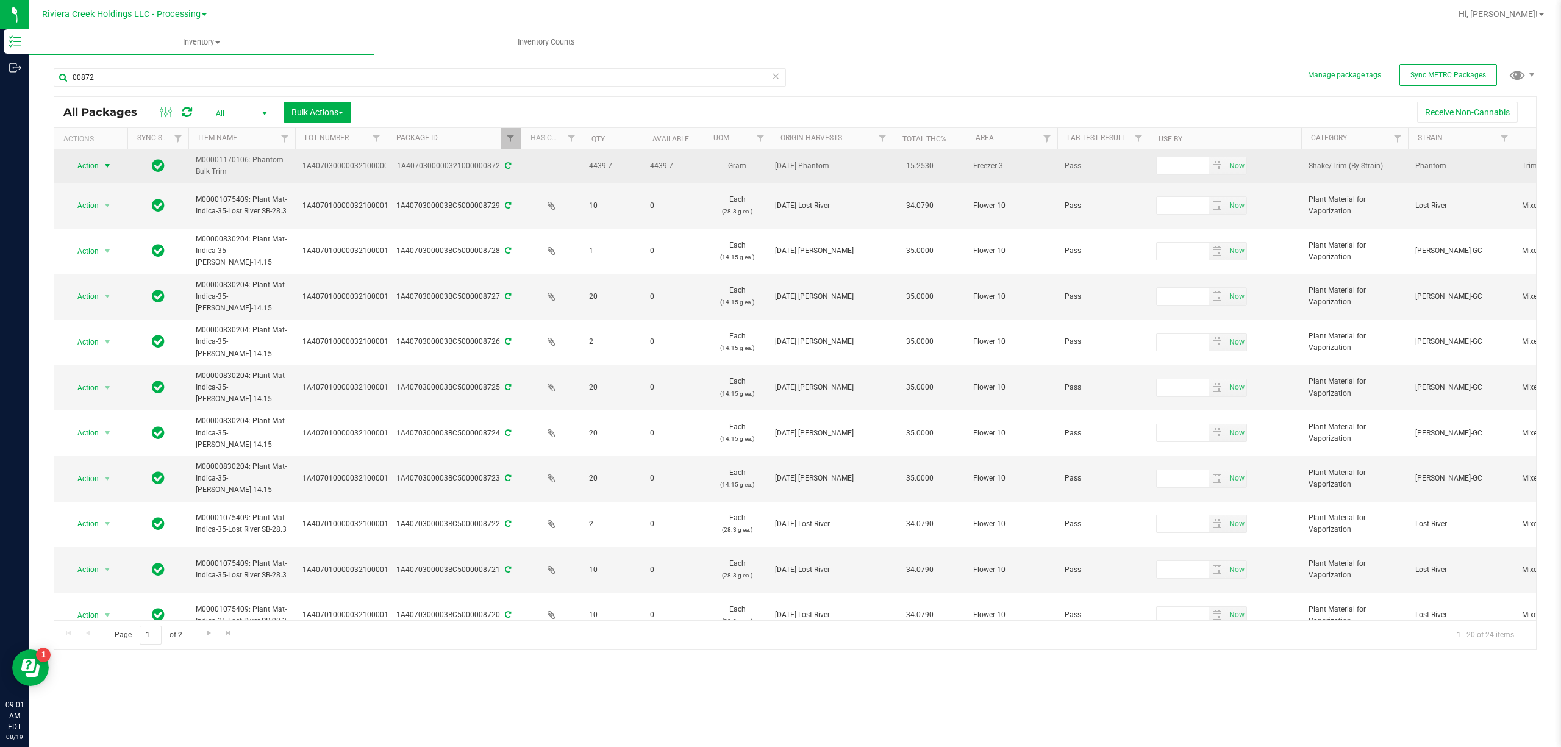
click at [102, 164] on span "select" at bounding box center [107, 166] width 10 height 10
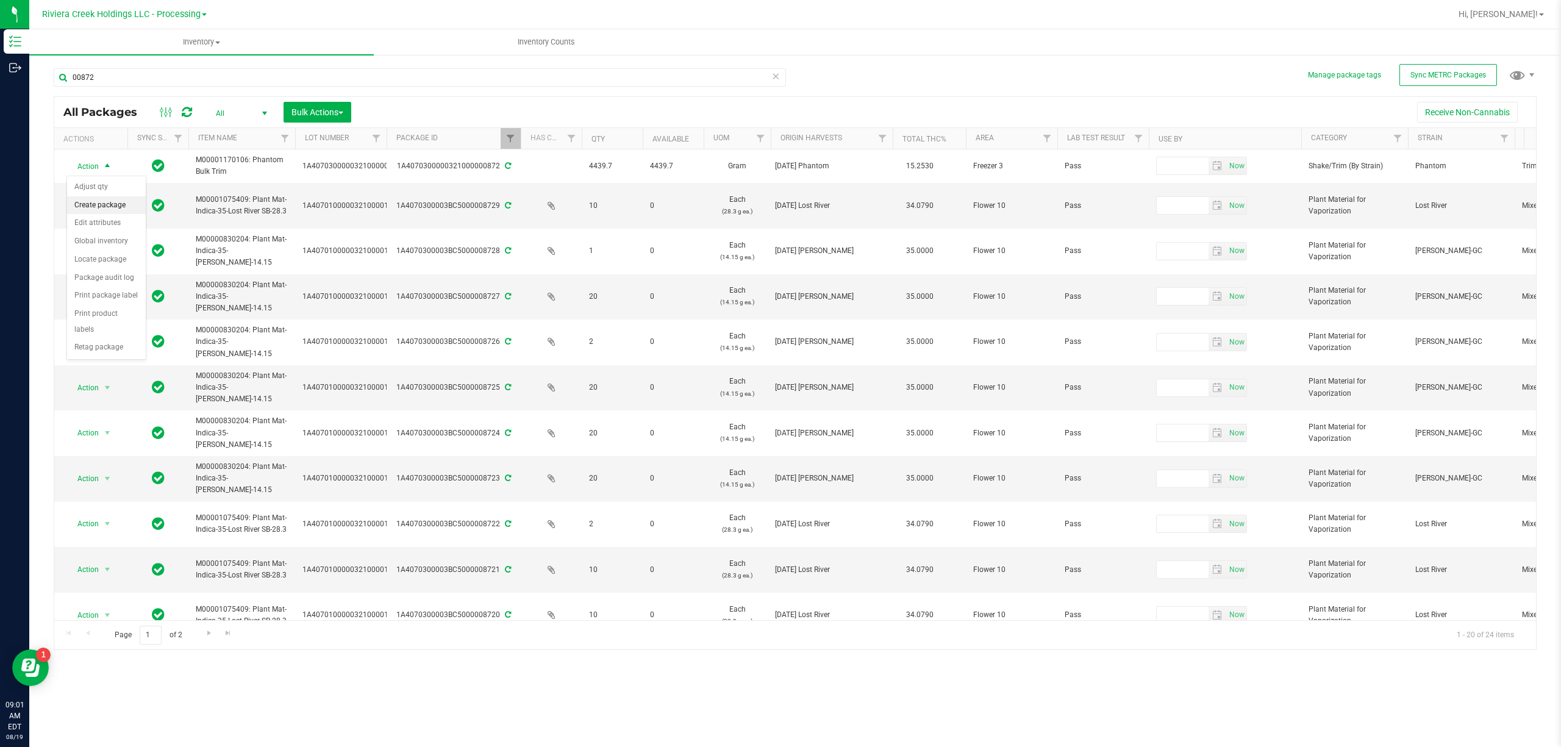
click at [127, 205] on li "Create package" at bounding box center [106, 205] width 79 height 18
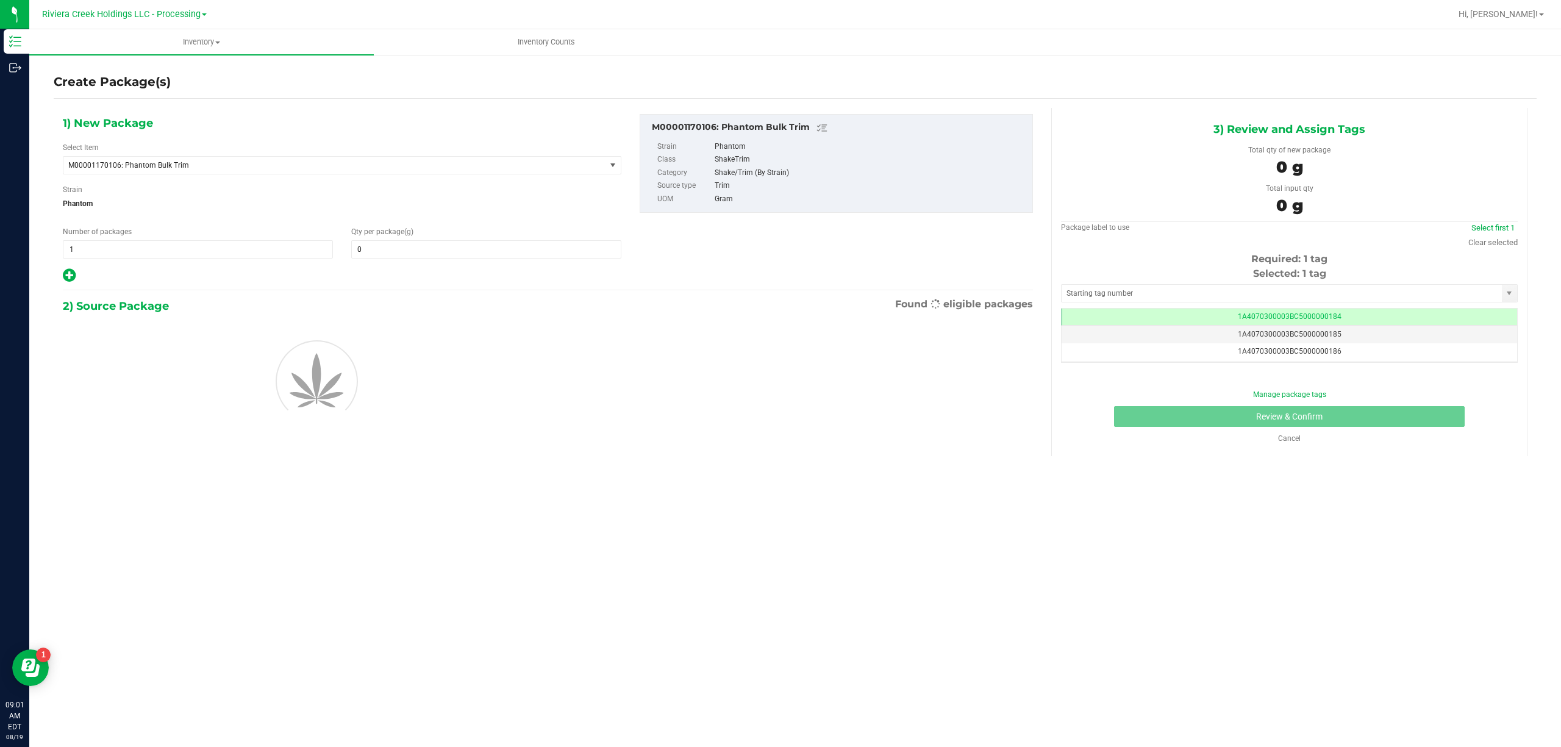
type input "0.0000"
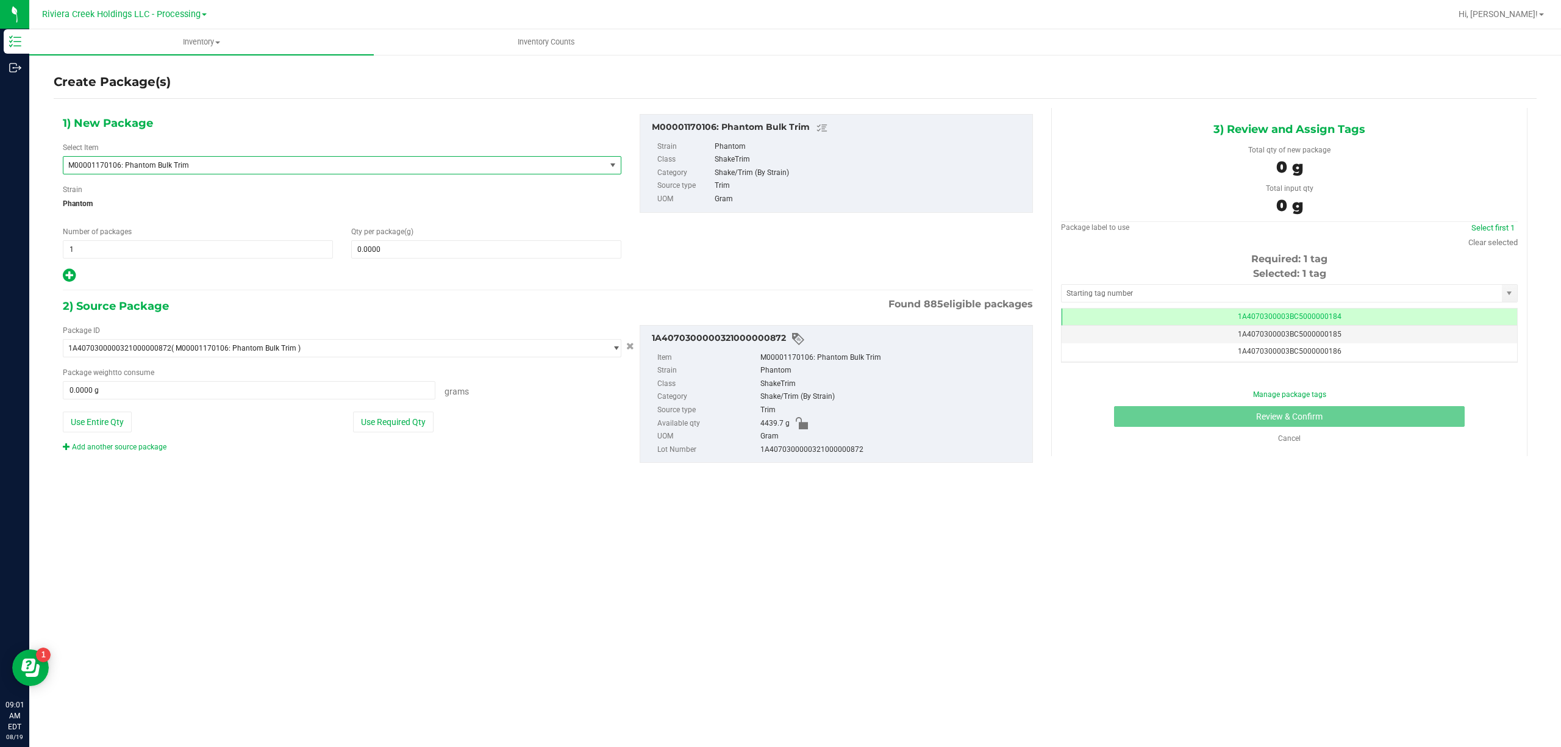
click at [159, 169] on span "M00001170106: Phantom Bulk Trim" at bounding box center [334, 165] width 542 height 17
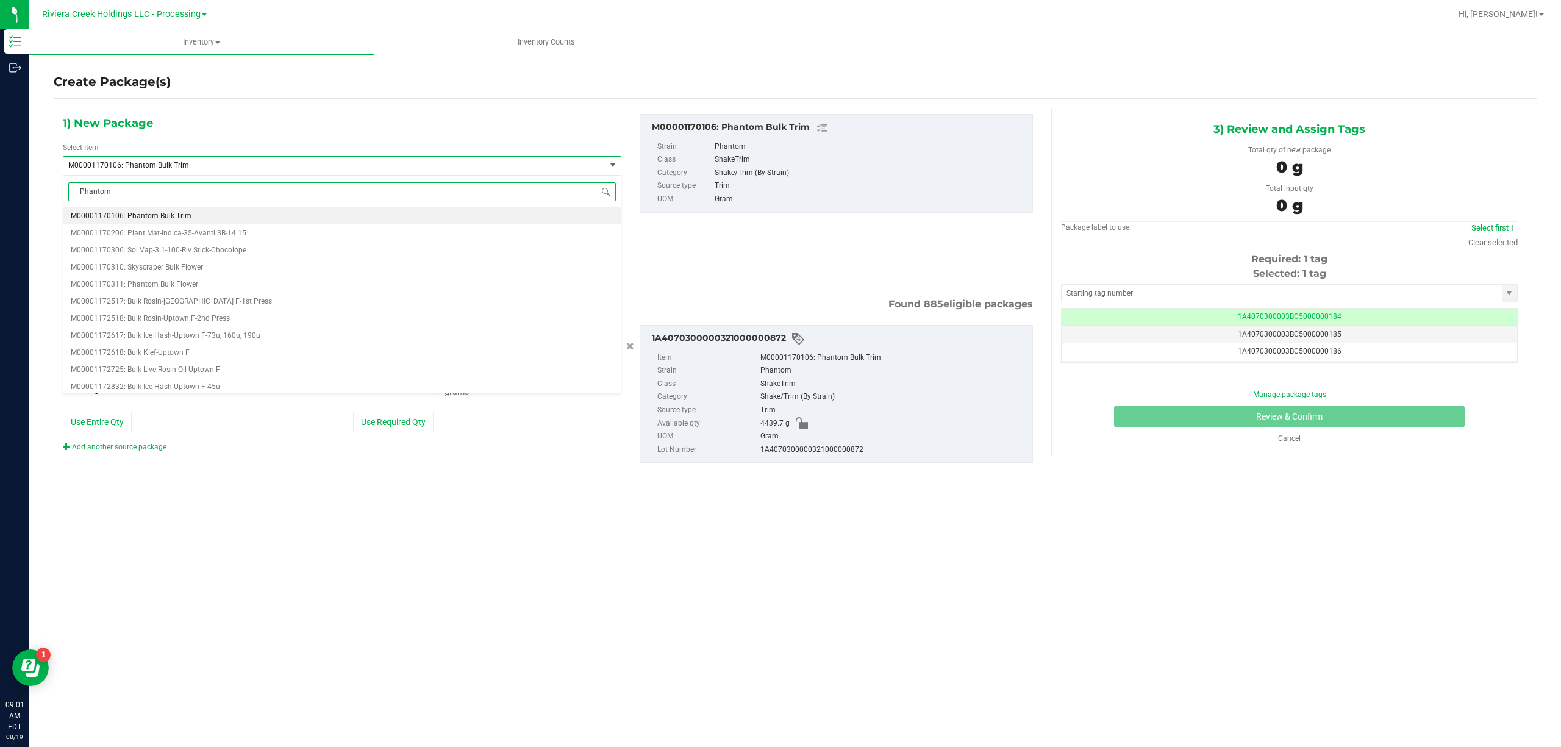
scroll to position [0, 0]
type input "Phantom Bulk"
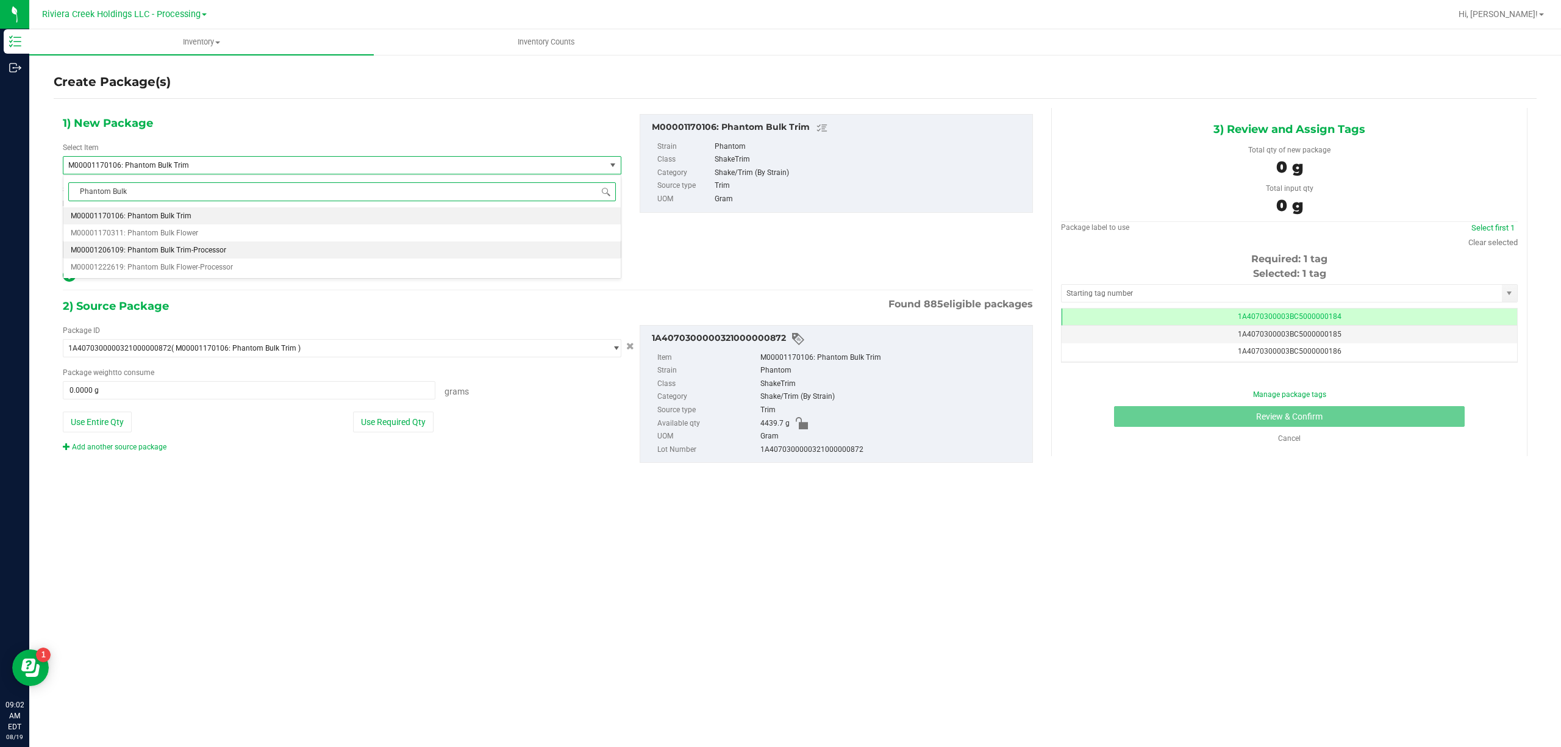
click at [230, 251] on li "M00001206109: Phantom Bulk Trim-Processor" at bounding box center [341, 249] width 557 height 17
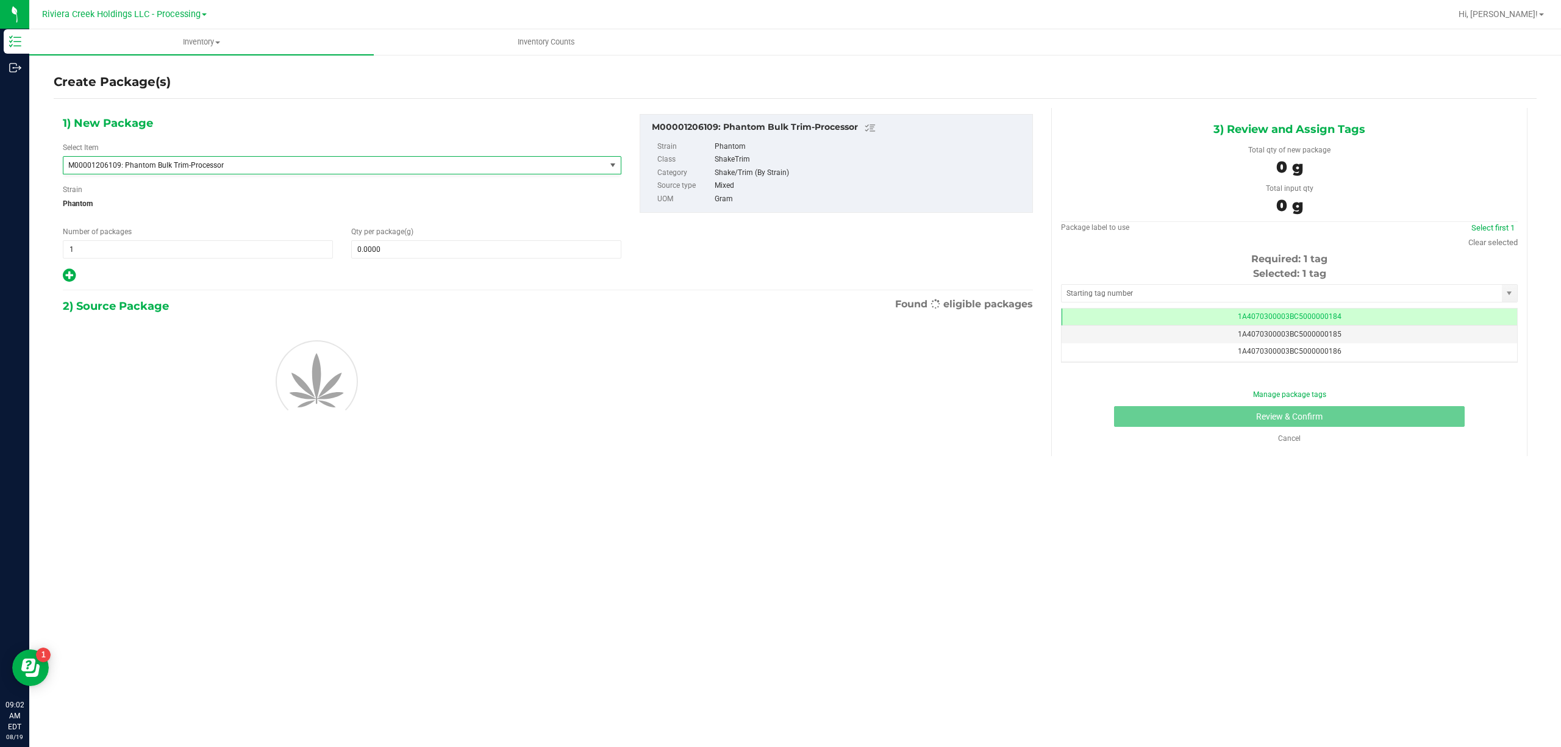
type input "0.0000"
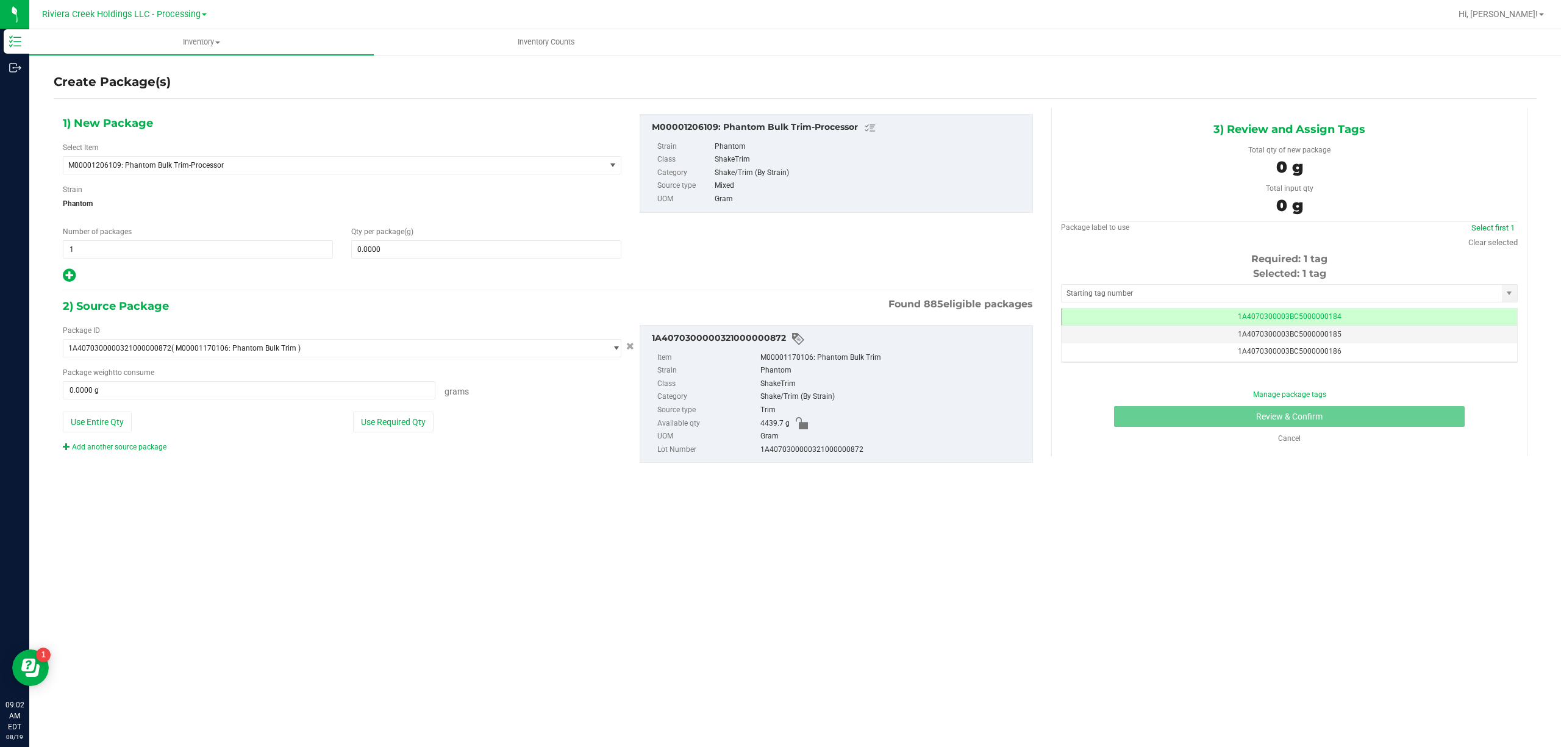
click at [103, 434] on div "Package ID 1A4070300000321000000872 ( M00001170106: Phantom Bulk Trim ) 1A40701…" at bounding box center [342, 388] width 577 height 127
click at [103, 432] on button "Use Entire Qty" at bounding box center [97, 422] width 69 height 21
type input "4439.7000 g"
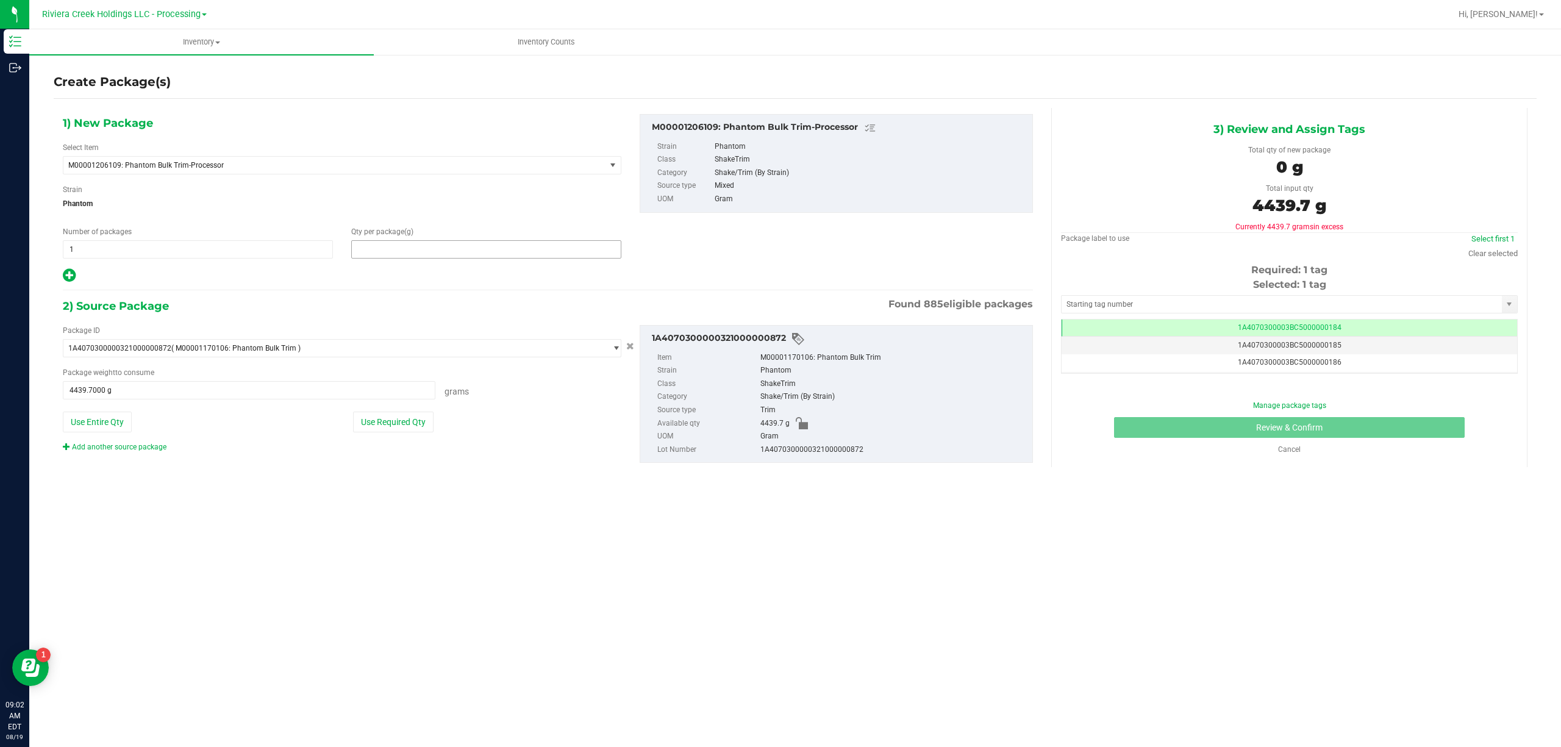
click at [428, 254] on span at bounding box center [486, 249] width 270 height 18
type input "4439.7"
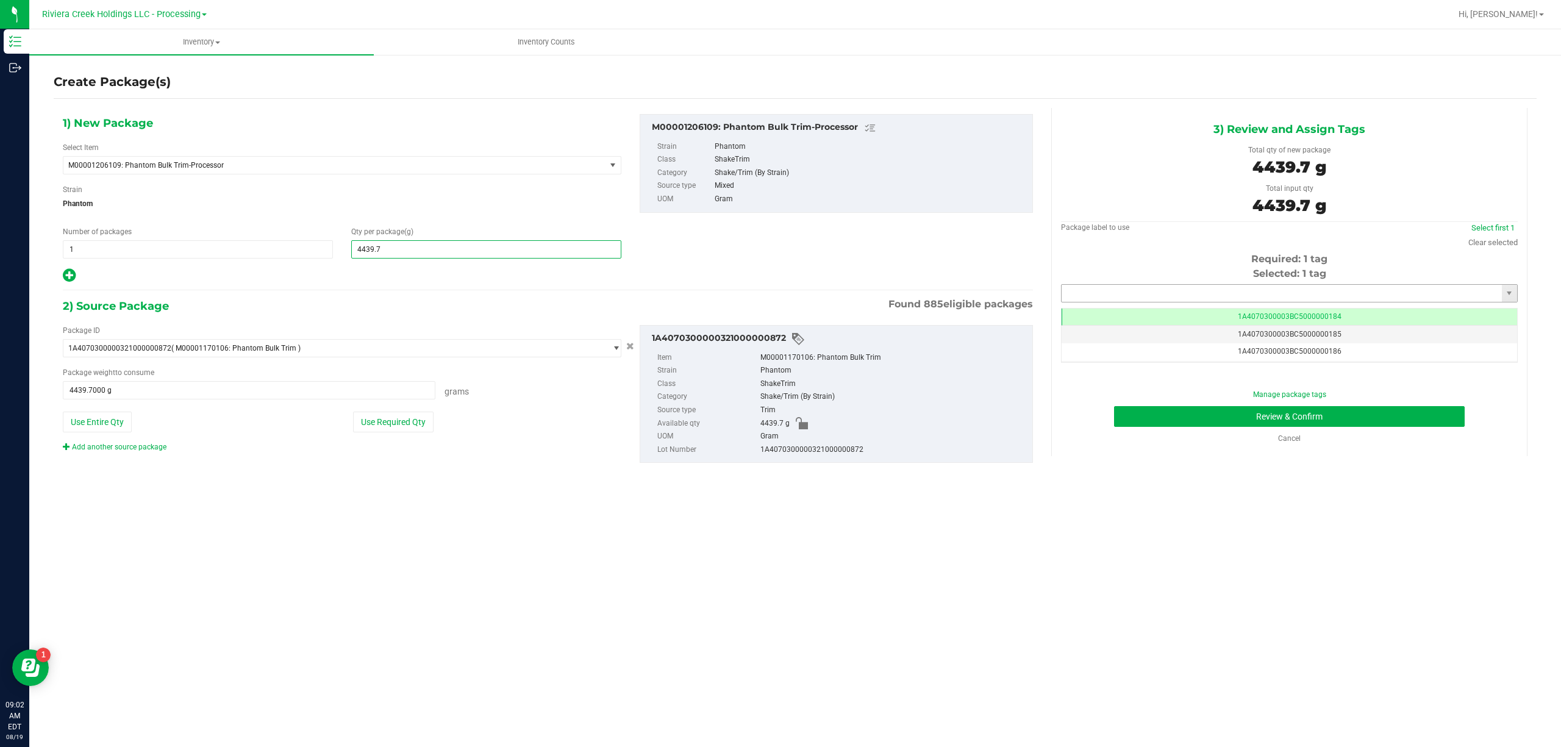
type input "4,439.7000"
click at [1125, 294] on input "text" at bounding box center [1281, 293] width 440 height 17
click at [1158, 313] on li "1A4070300003BC5000015333" at bounding box center [1289, 315] width 455 height 18
type input "1A4070300003BC5000015333"
click at [1310, 413] on button "Review & Confirm" at bounding box center [1289, 416] width 351 height 21
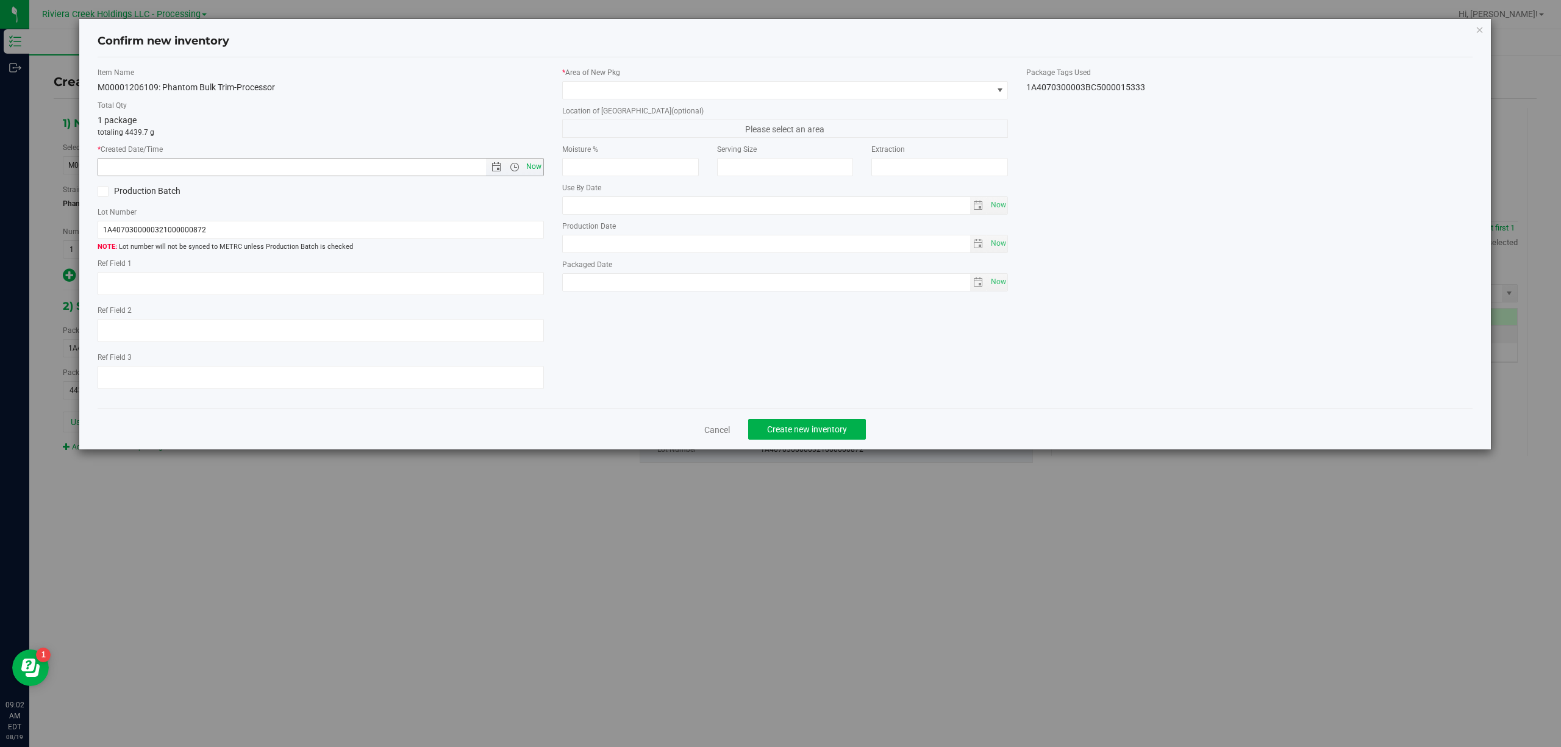
click at [535, 164] on span "Now" at bounding box center [533, 167] width 21 height 18
type input "8/19/2025 9:02 AM"
click at [679, 91] on span at bounding box center [778, 90] width 430 height 17
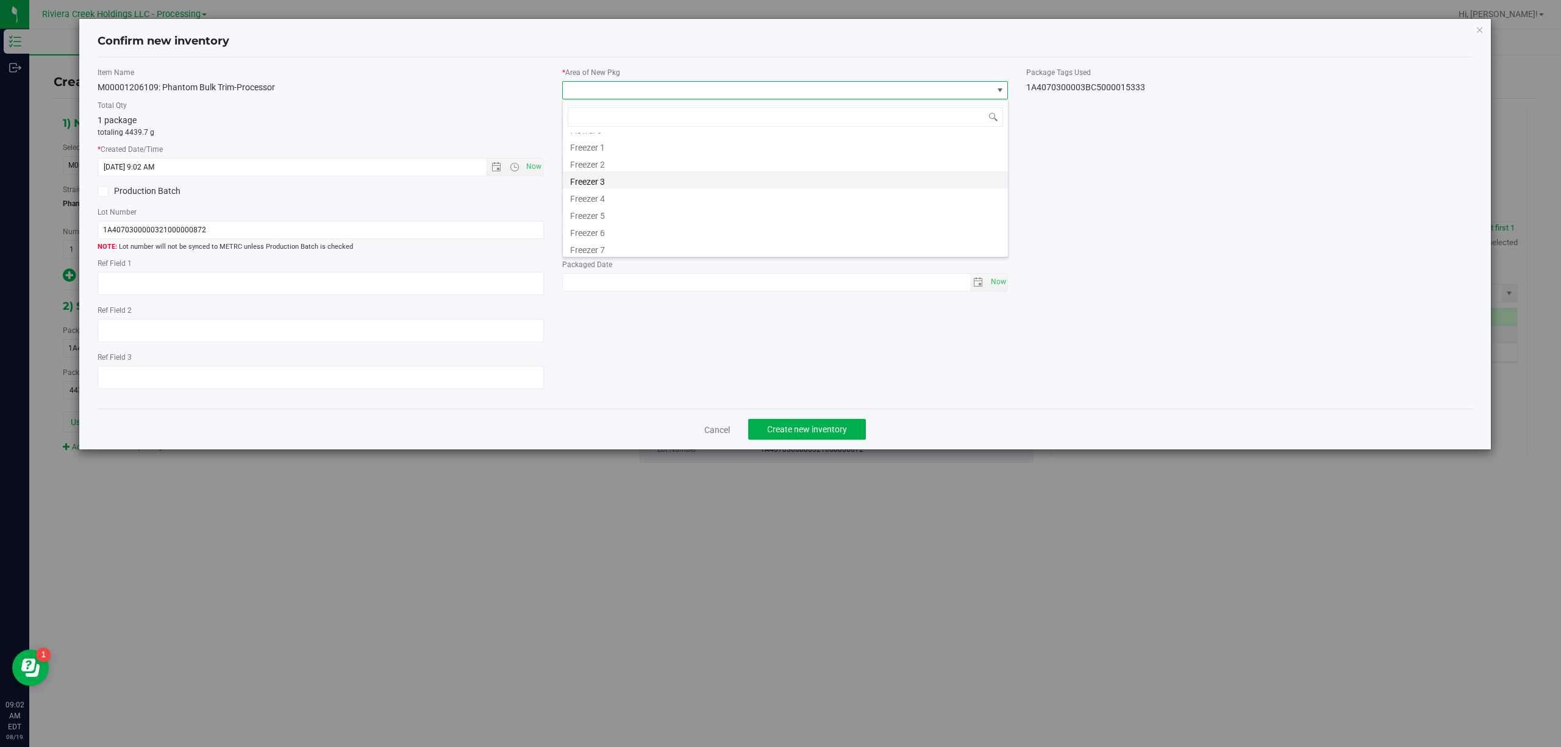
click at [615, 174] on li "Freezer 3" at bounding box center [785, 179] width 445 height 17
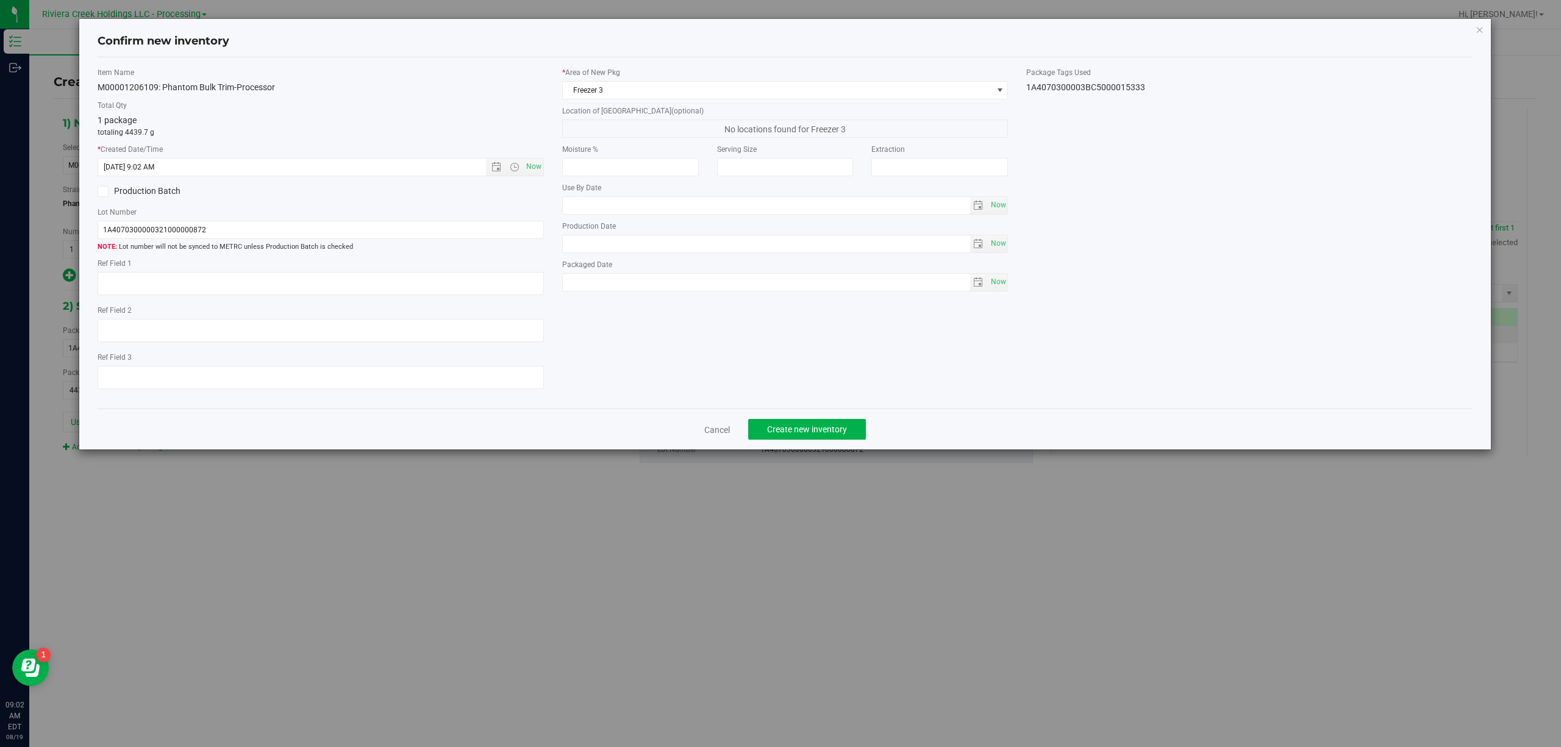
click at [1115, 87] on div "1A4070300003BC5000015333" at bounding box center [1249, 87] width 446 height 13
click at [1114, 87] on div "1A4070300003BC5000015333" at bounding box center [1249, 87] width 446 height 13
click at [1113, 87] on div "1A4070300003BC5000015333" at bounding box center [1249, 87] width 446 height 13
copy div "1A4070300003BC5000015333 Cancel Create new inventory"
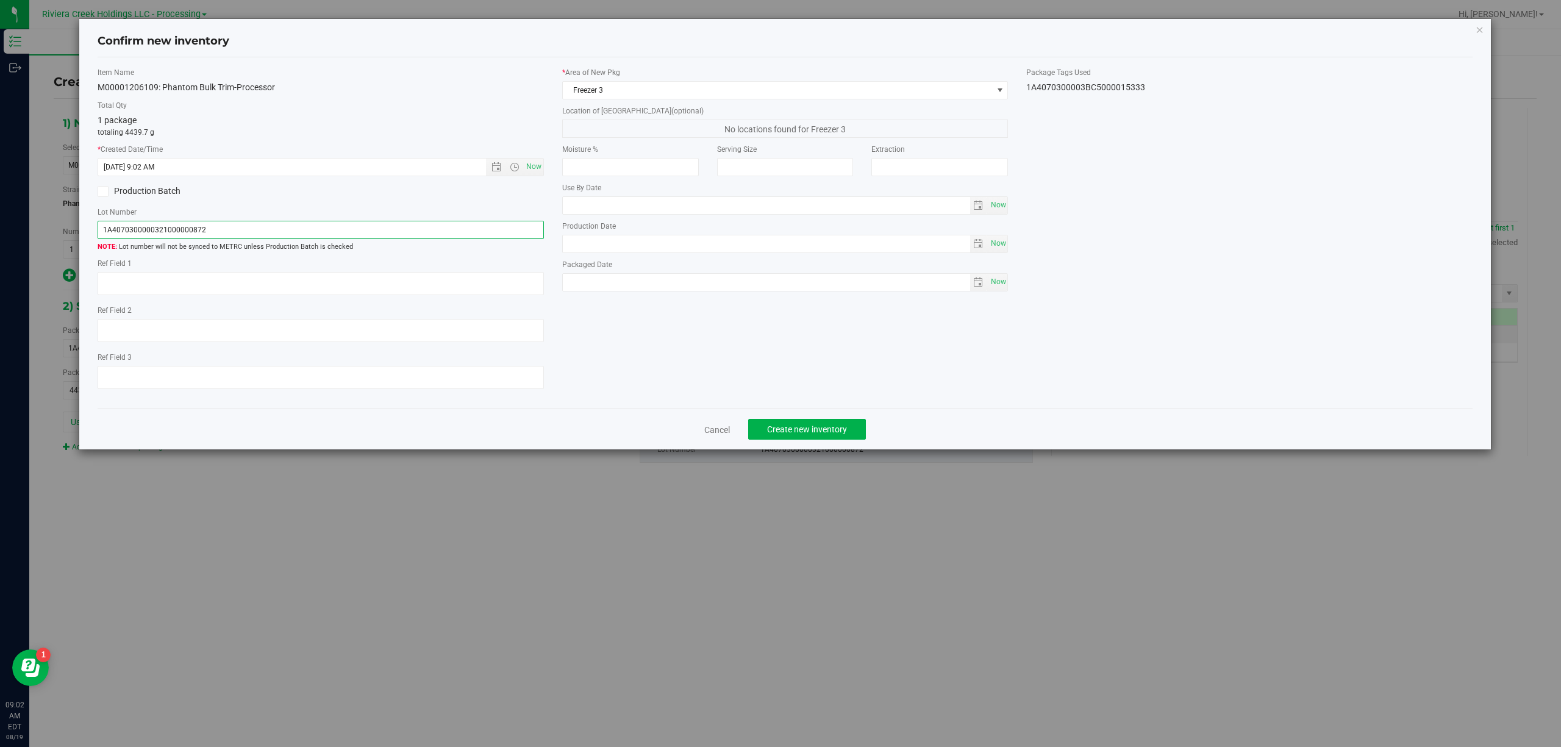
click at [215, 233] on input "1A4070300000321000000872" at bounding box center [321, 230] width 446 height 18
drag, startPoint x: 249, startPoint y: 227, endPoint x: 1063, endPoint y: 84, distance: 827.0
click at [1063, 84] on div "1A4070300003BC5000015333" at bounding box center [1249, 87] width 446 height 13
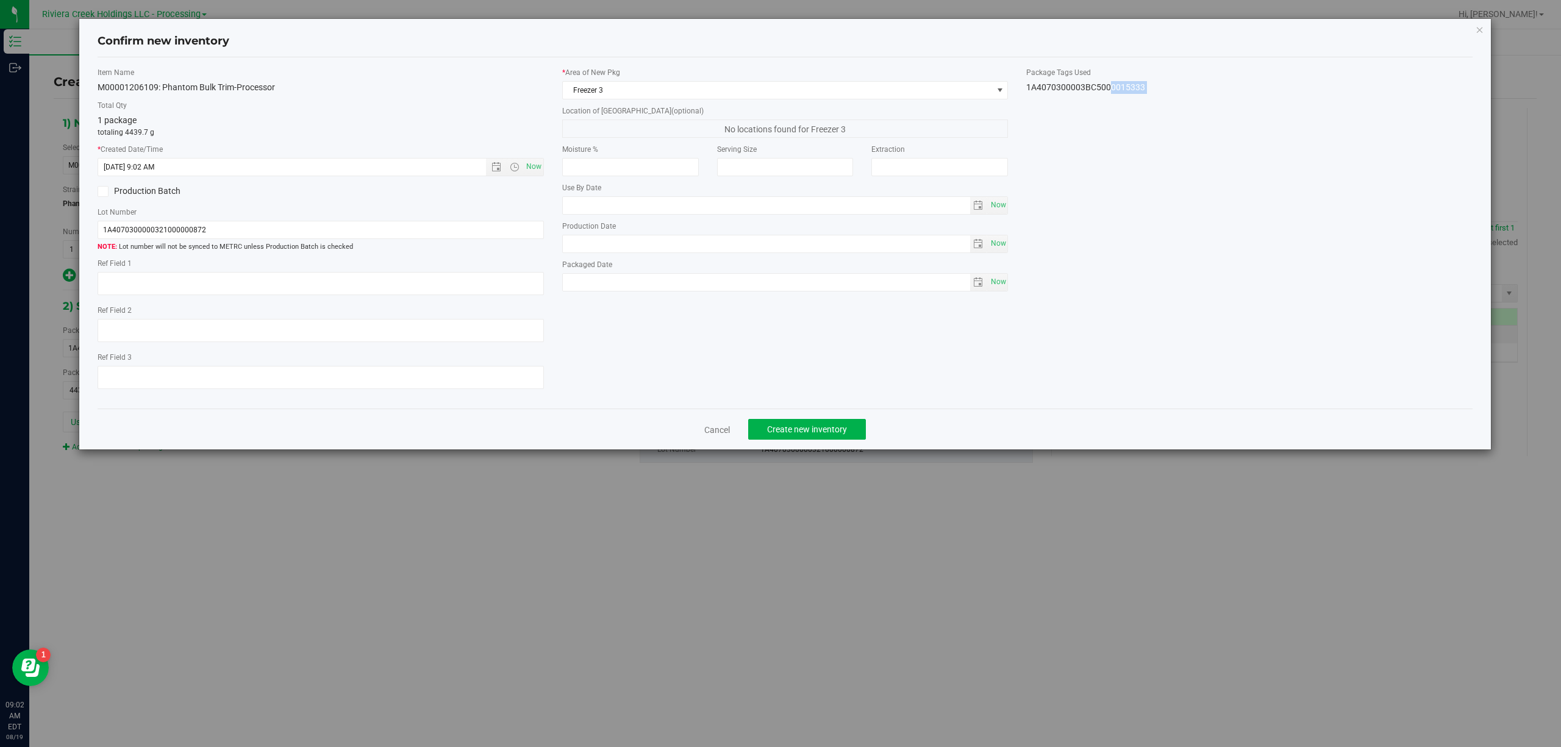
click at [1063, 84] on div "1A4070300003BC5000015333" at bounding box center [1249, 87] width 446 height 13
copy div "1A4070300003BC5000015333 Cancel Create new inventory"
drag, startPoint x: 243, startPoint y: 216, endPoint x: 244, endPoint y: 223, distance: 6.8
click at [243, 217] on label "Lot Number" at bounding box center [321, 212] width 446 height 11
click at [244, 223] on input "1A4070300000321000000872" at bounding box center [321, 230] width 446 height 18
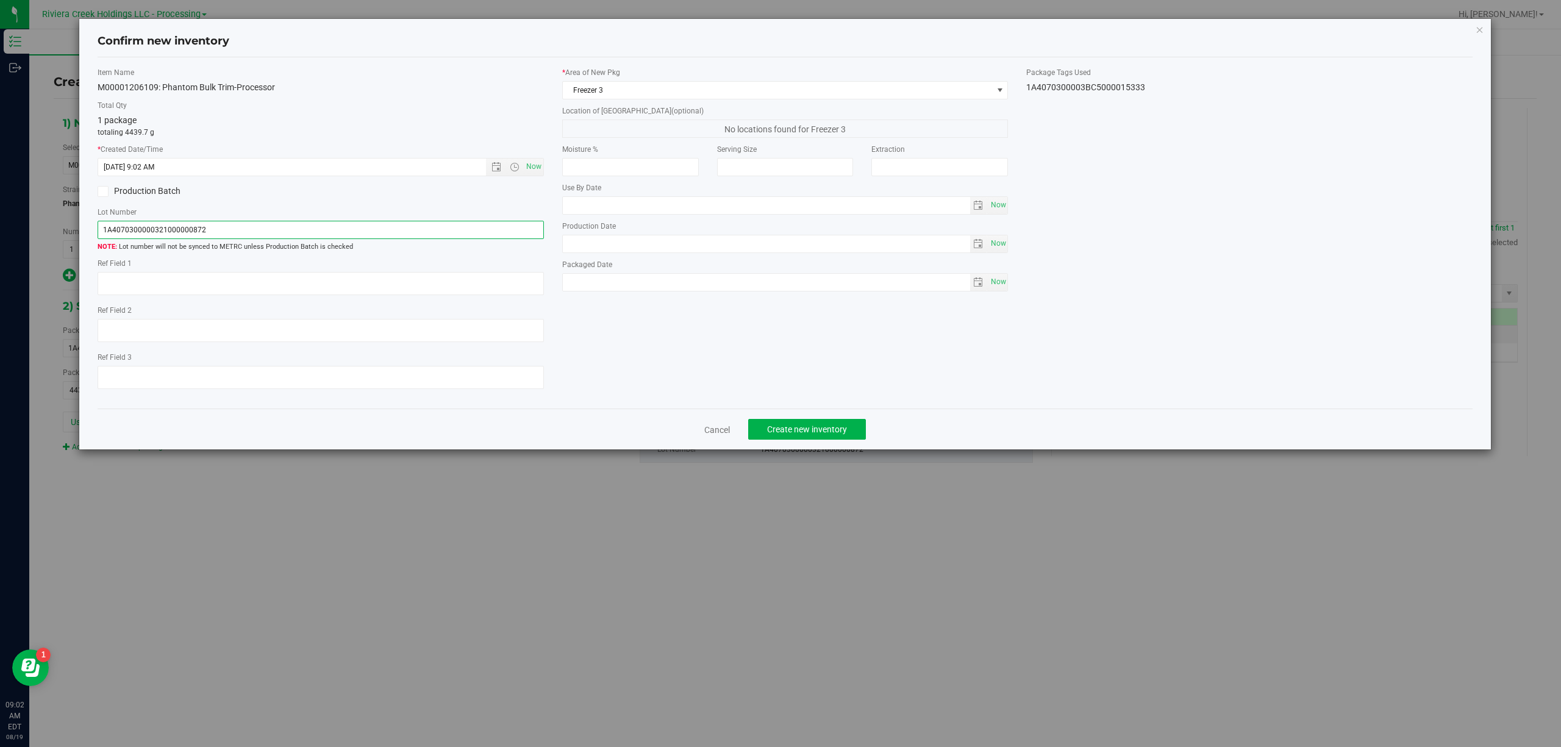
click at [244, 223] on input "1A4070300000321000000872" at bounding box center [321, 230] width 446 height 18
paste input "3BC5000015333"
type input "1A4070300003BC5000015333"
click at [255, 289] on textarea at bounding box center [321, 283] width 446 height 23
type textarea "[PERSON_NAME]"
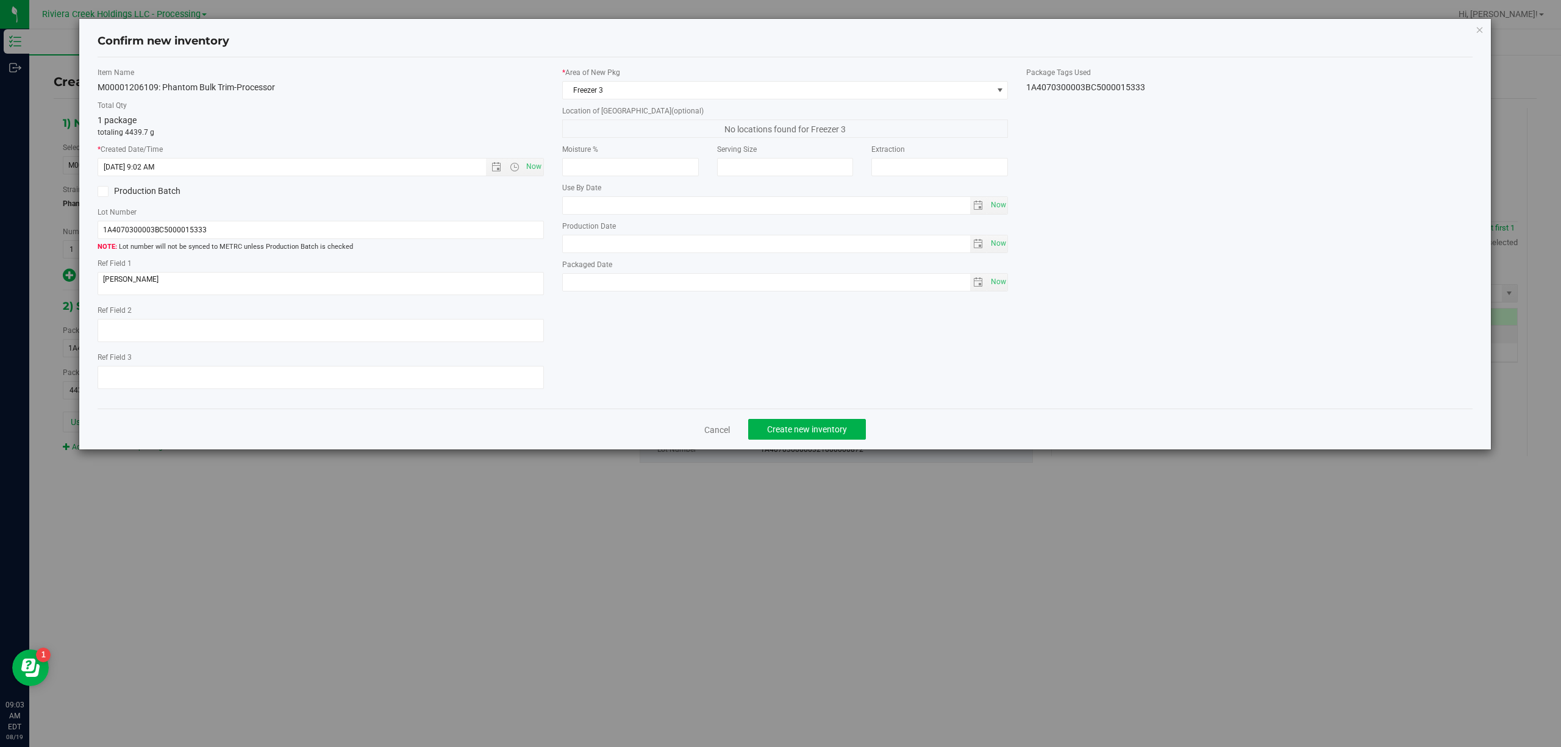
click at [766, 344] on div "Item Name M00001206109: Phantom Bulk Trim-Processor Total Qty 1 package totalin…" at bounding box center [785, 233] width 1394 height 332
click at [856, 440] on button "Create new inventory" at bounding box center [807, 429] width 118 height 21
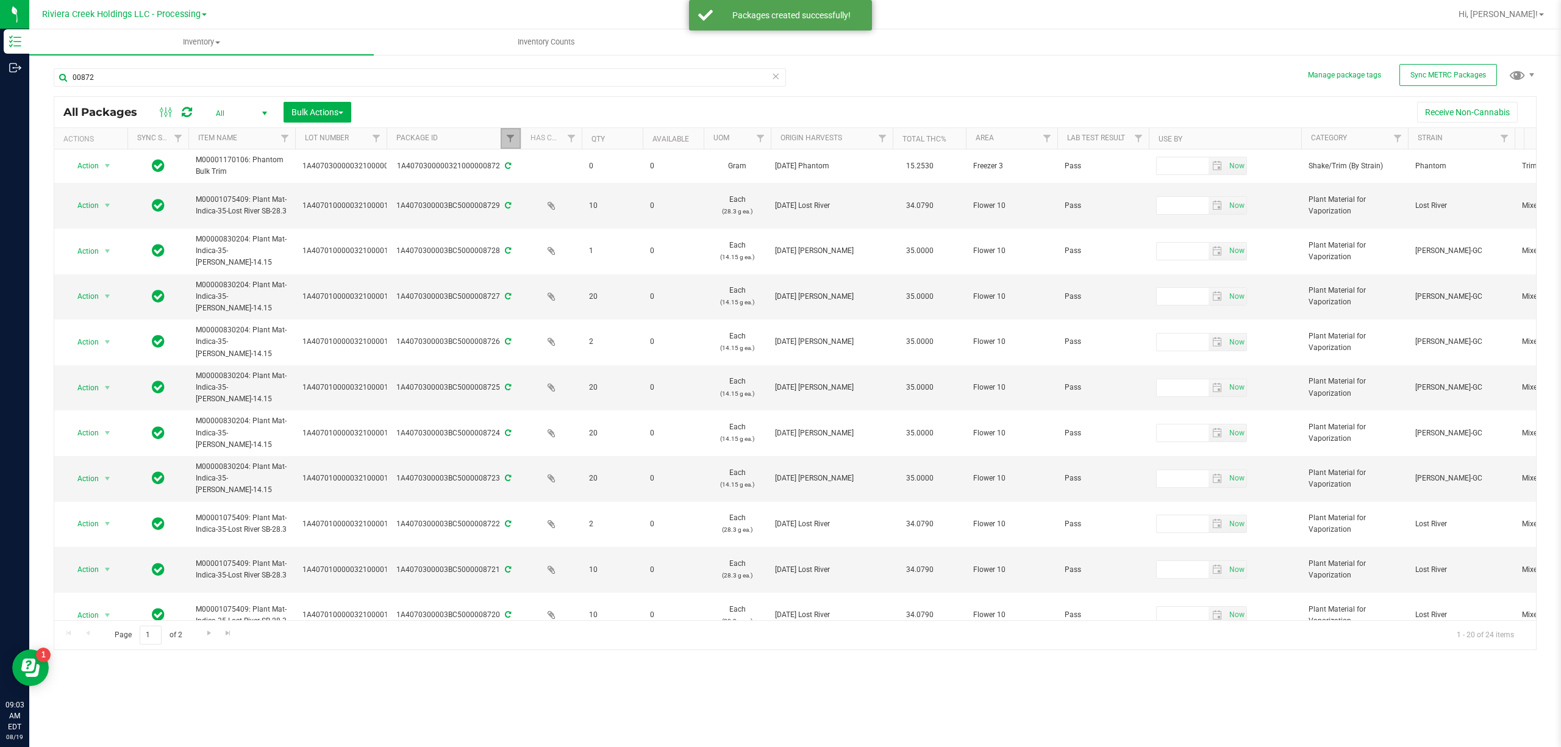
click at [510, 145] on link "Filter" at bounding box center [511, 138] width 20 height 21
click at [554, 165] on input "00872" at bounding box center [571, 166] width 126 height 18
type input "15333"
click at [557, 196] on button "Filter" at bounding box center [537, 198] width 59 height 27
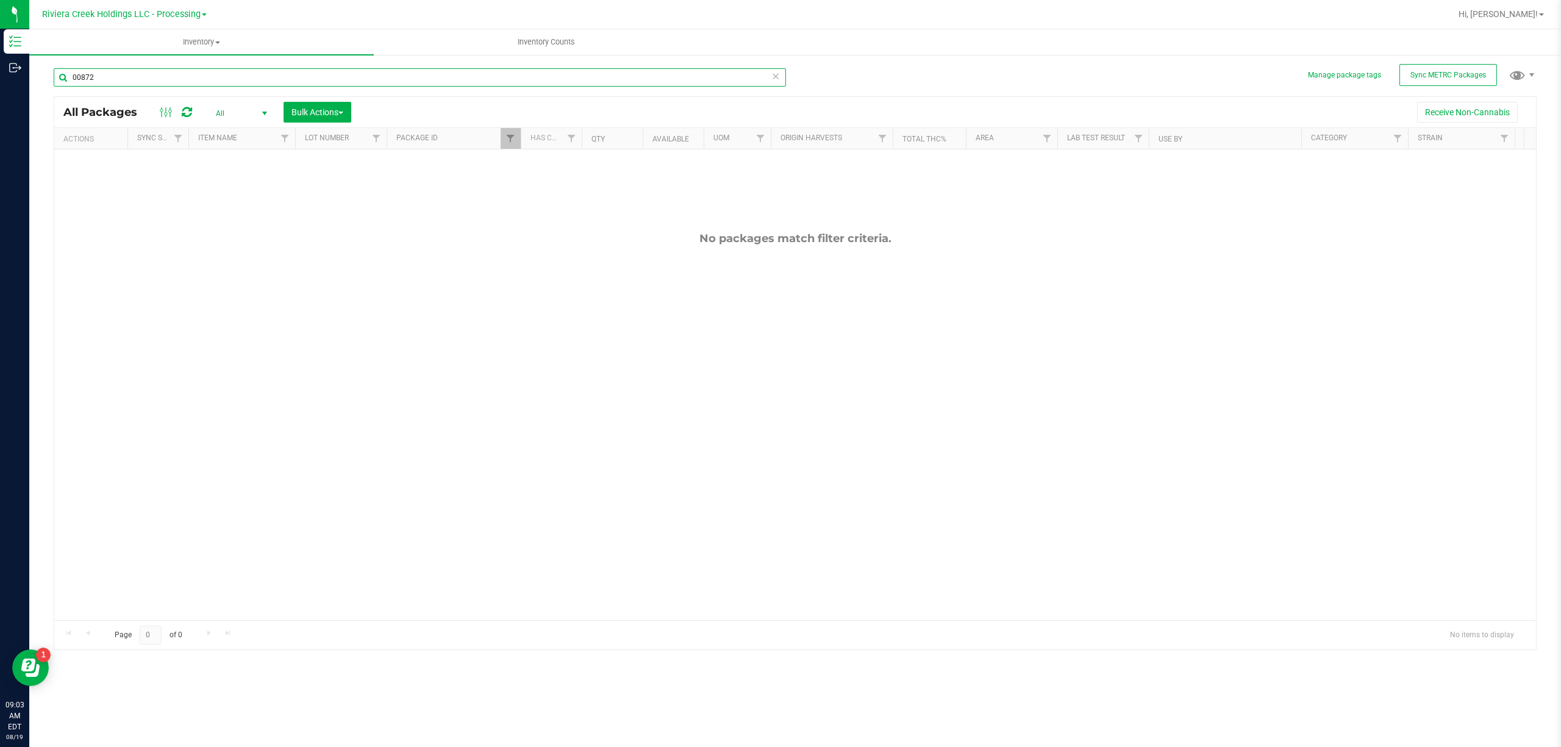
click at [113, 78] on input "00872" at bounding box center [420, 77] width 732 height 18
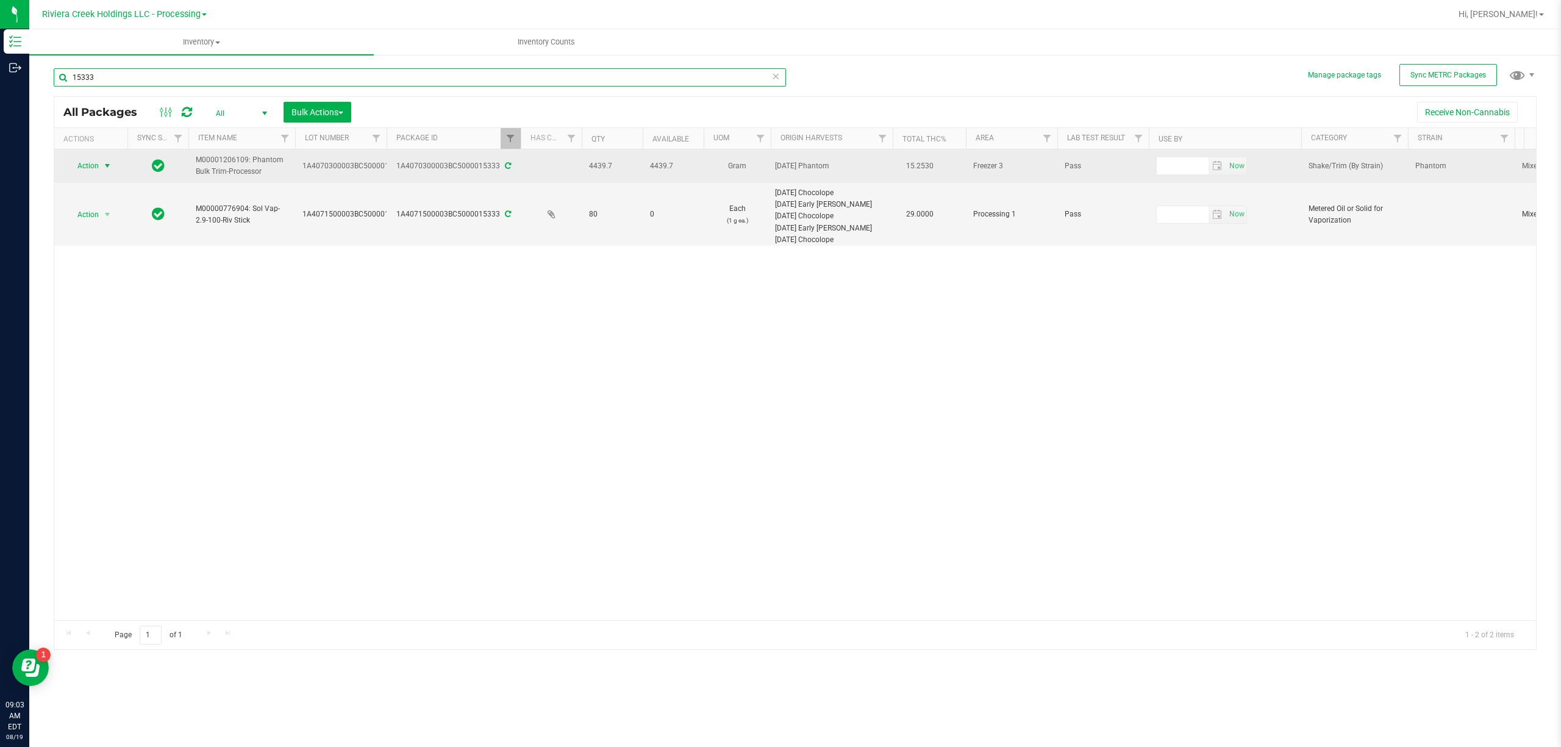
type input "15333"
click at [85, 171] on span "Action" at bounding box center [82, 165] width 33 height 17
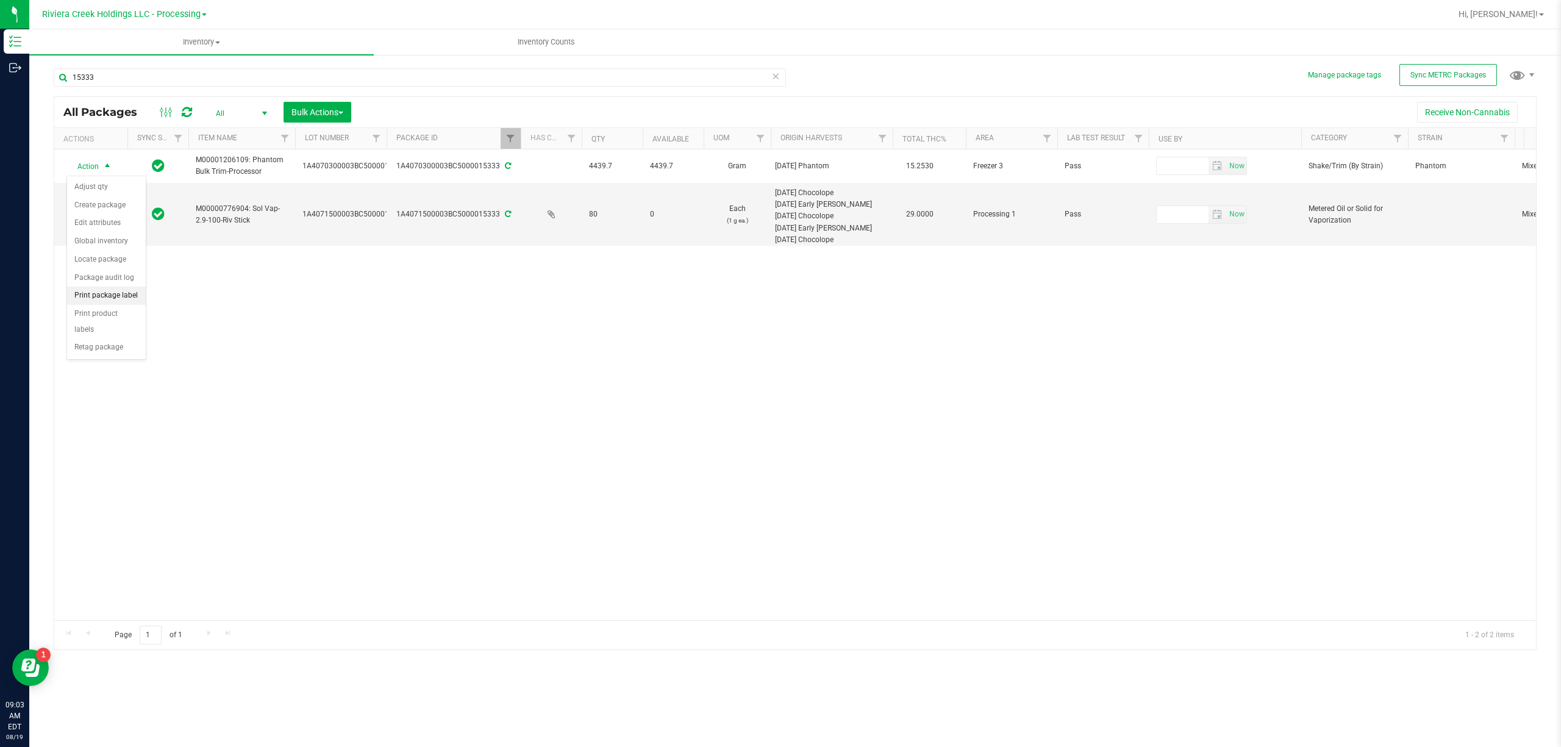
click at [109, 293] on li "Print package label" at bounding box center [106, 296] width 79 height 18
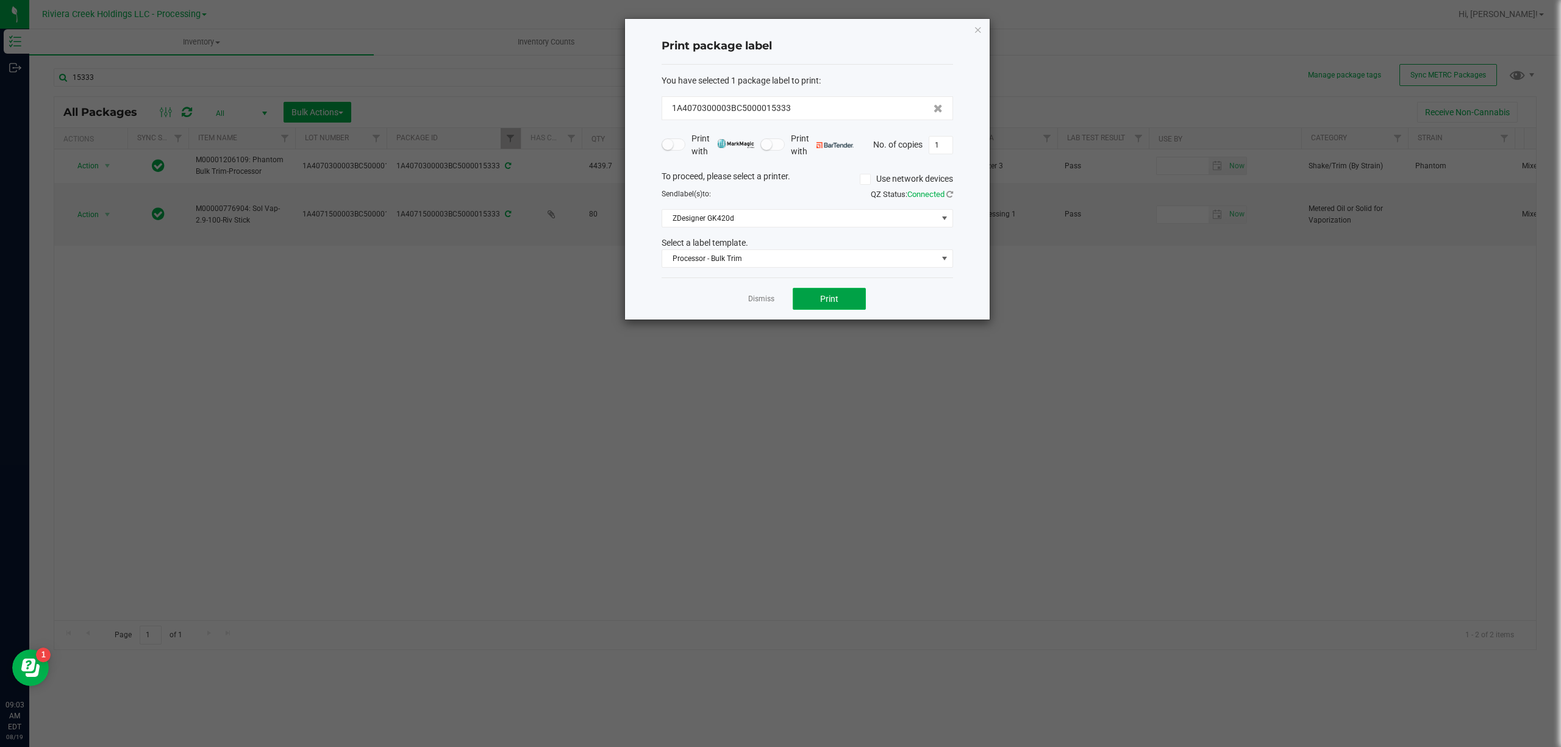
click at [842, 298] on button "Print" at bounding box center [829, 299] width 73 height 22
click at [822, 268] on span "Processor - Bulk Trim" at bounding box center [806, 258] width 291 height 18
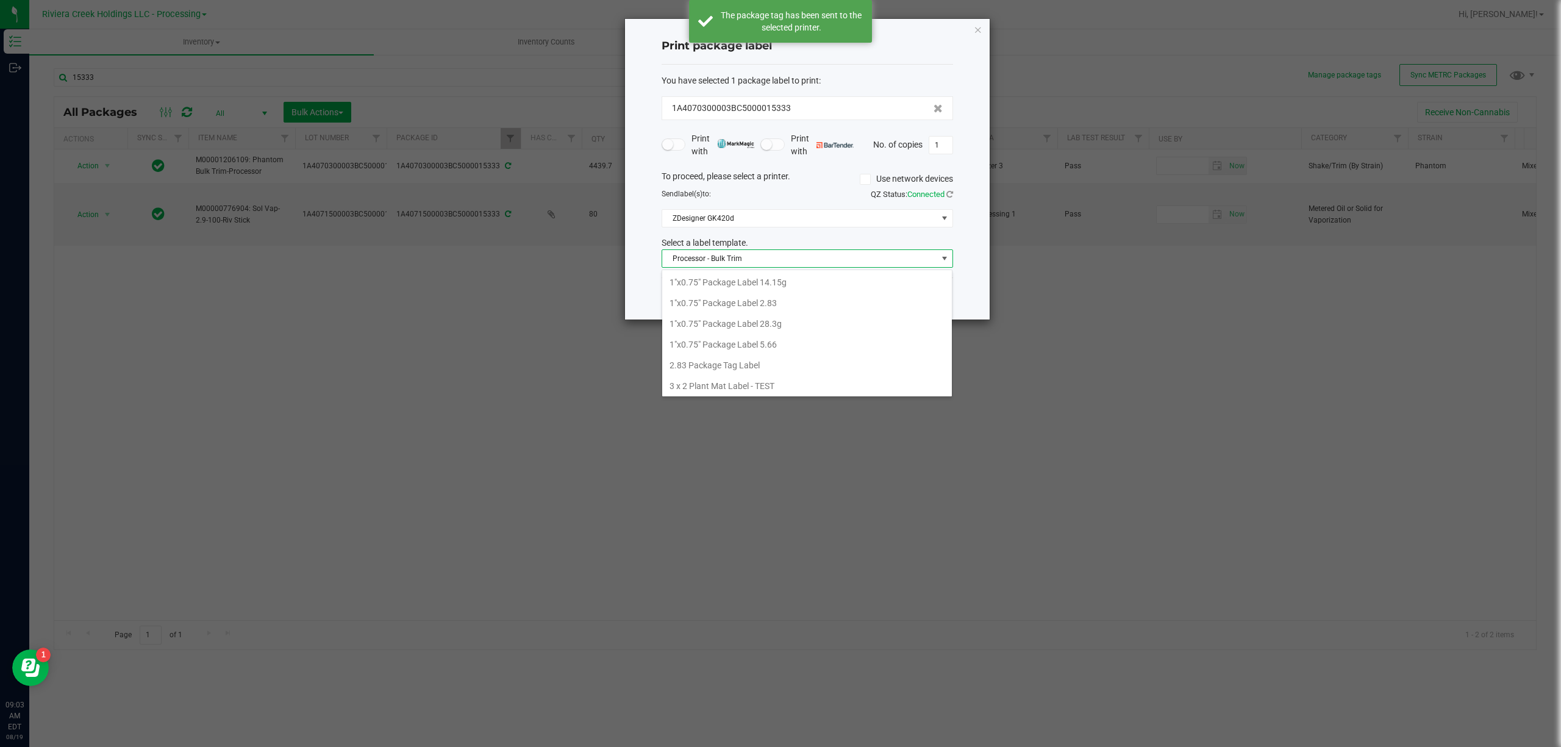
scroll to position [449, 0]
click at [759, 384] on li "Strain- Harvest Date Label" at bounding box center [807, 383] width 290 height 21
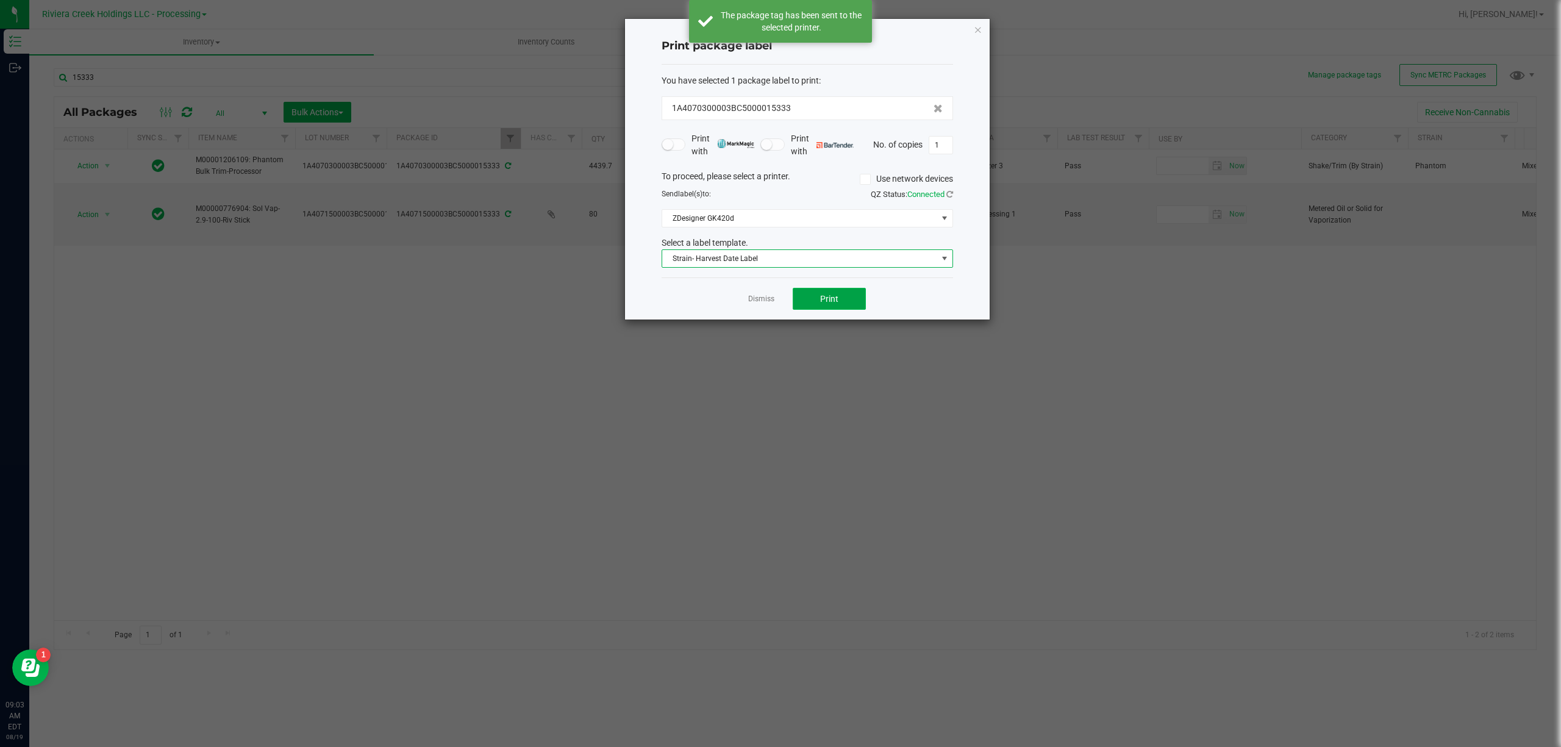
click at [855, 293] on button "Print" at bounding box center [829, 299] width 73 height 22
click at [981, 27] on icon "button" at bounding box center [978, 29] width 9 height 15
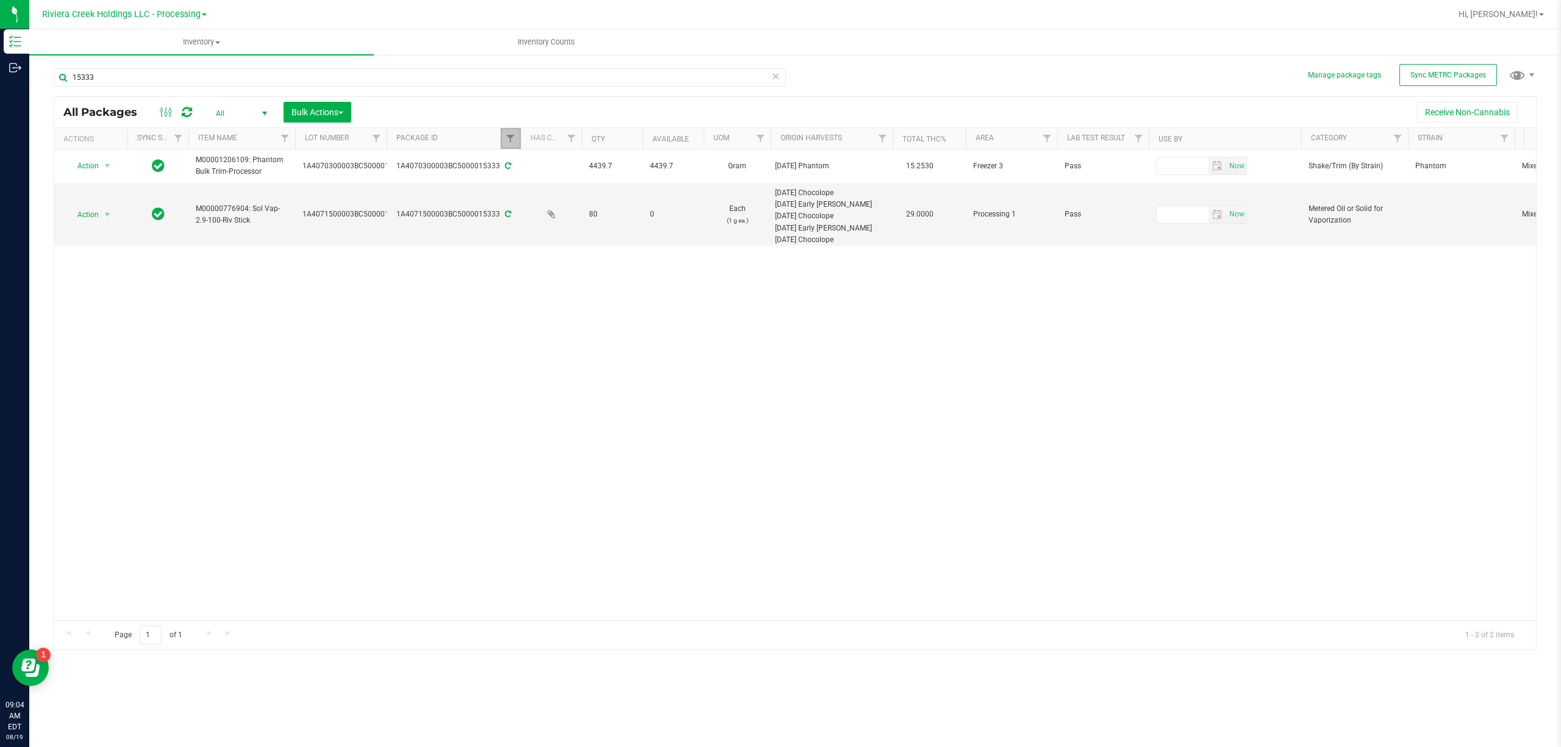
drag, startPoint x: 512, startPoint y: 137, endPoint x: 600, endPoint y: 167, distance: 92.9
click at [511, 137] on span "Filter" at bounding box center [510, 139] width 10 height 10
click at [625, 198] on button "Clear" at bounding box center [604, 198] width 59 height 27
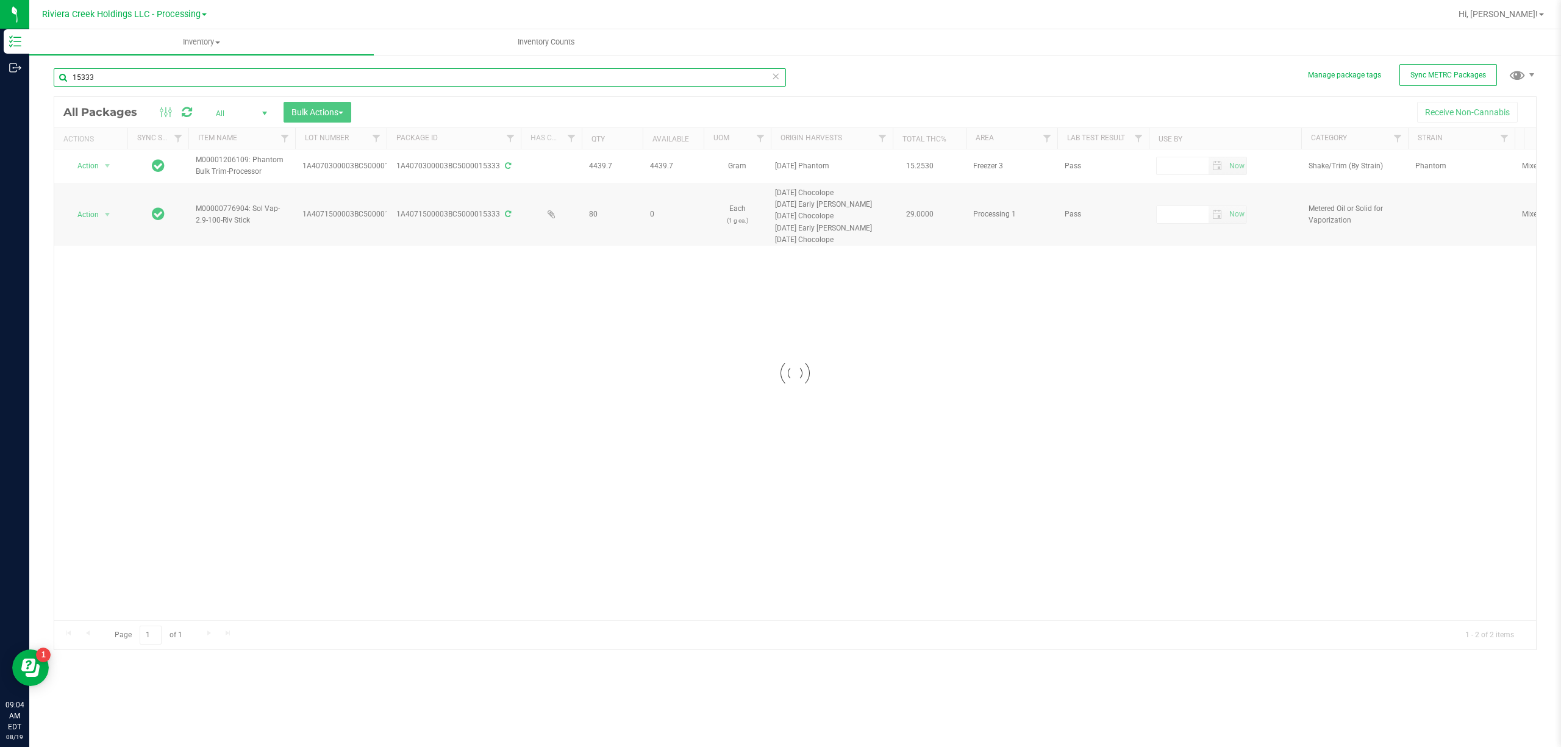
click at [137, 79] on input "15333" at bounding box center [420, 77] width 732 height 18
click at [135, 78] on input "15333" at bounding box center [420, 77] width 732 height 18
click at [1047, 94] on div "All Packages All Active Only Lab Samples Locked All External Internal Bulk Acti…" at bounding box center [795, 353] width 1483 height 593
